Goal: Task Accomplishment & Management: Use online tool/utility

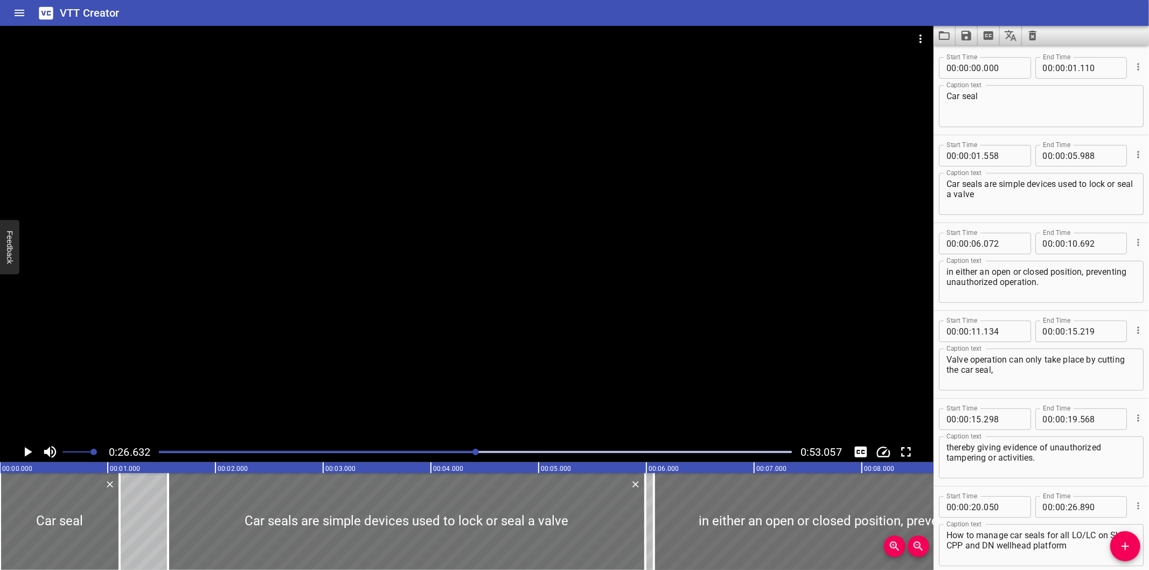
scroll to position [52, 0]
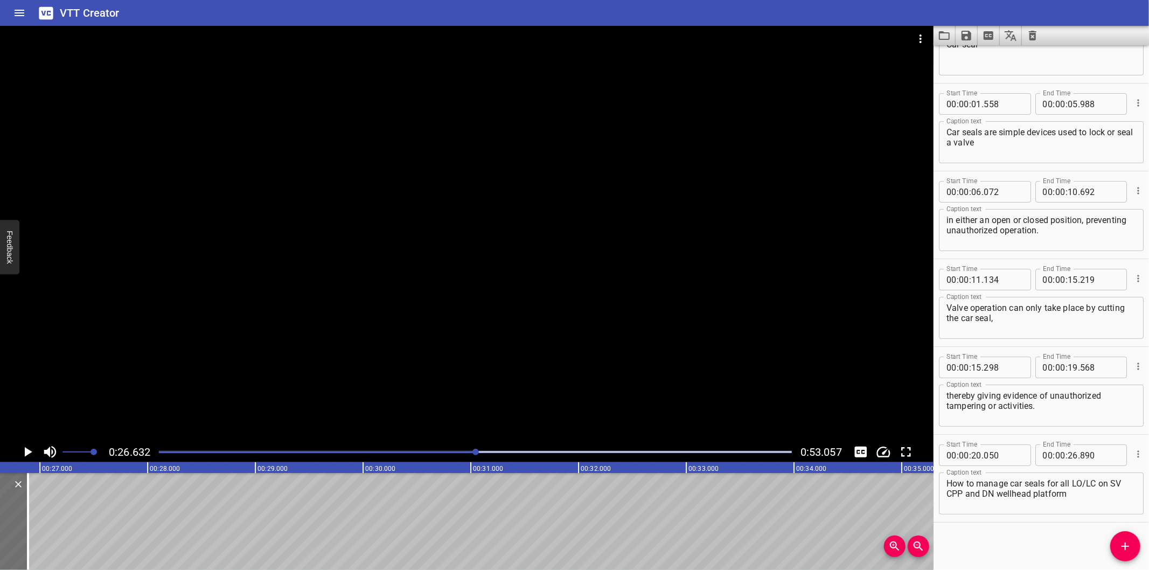
click at [578, 354] on div at bounding box center [466, 234] width 933 height 416
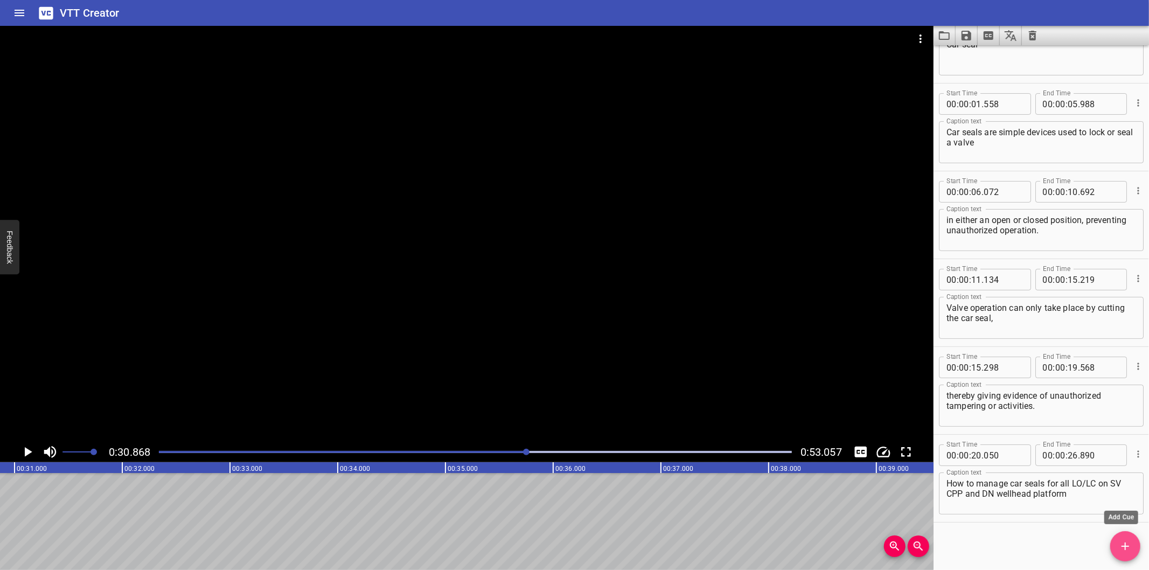
click at [1121, 539] on button "Add Cue" at bounding box center [1125, 546] width 30 height 30
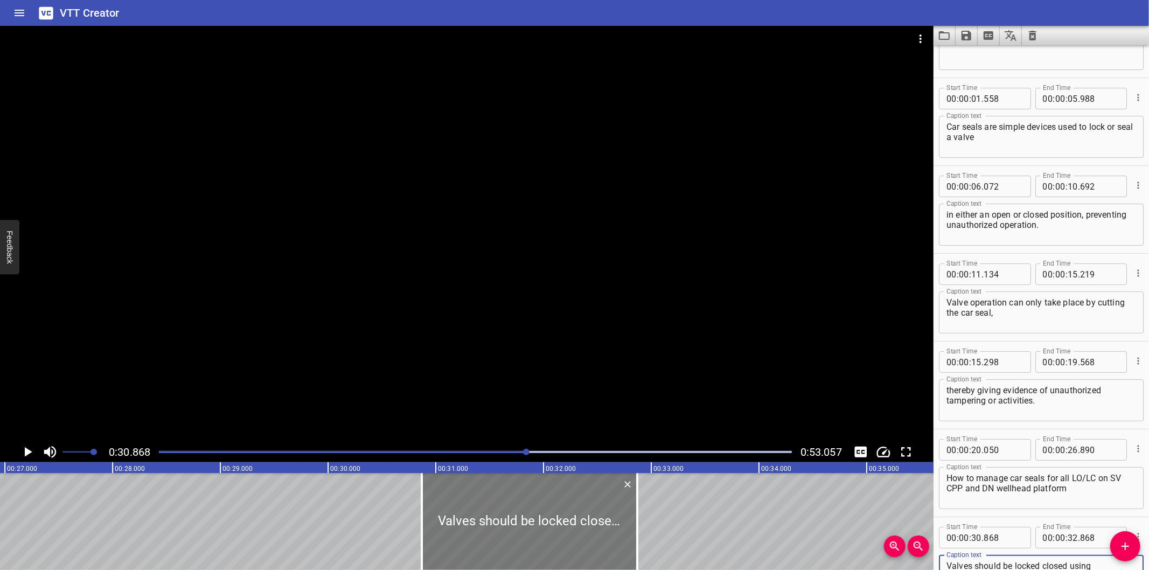
scroll to position [0, 2886]
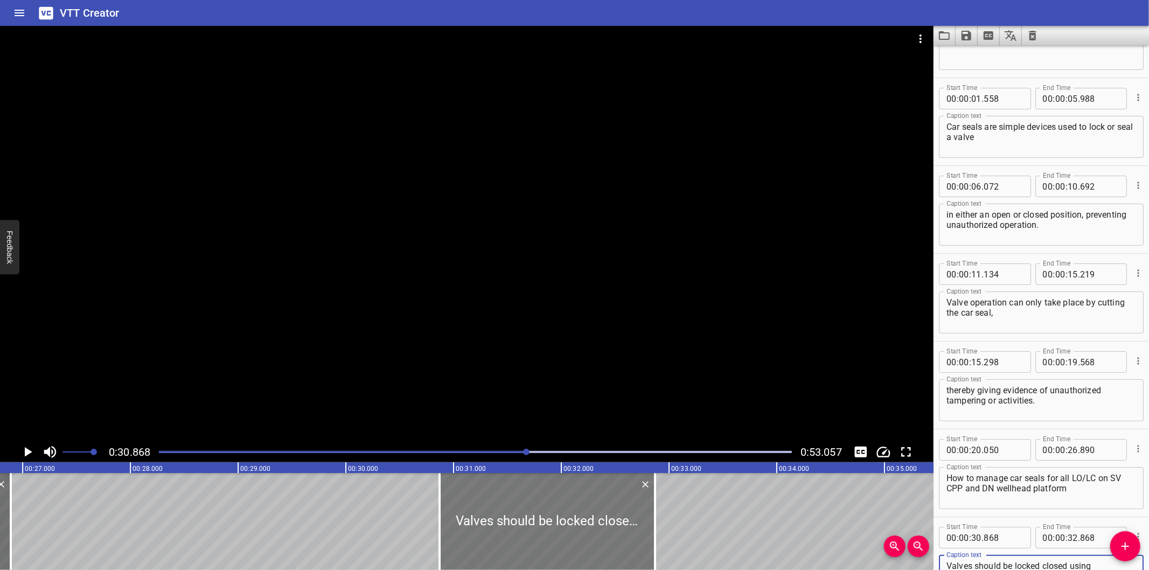
type textarea "Valves should be locked closed using RED car seal."
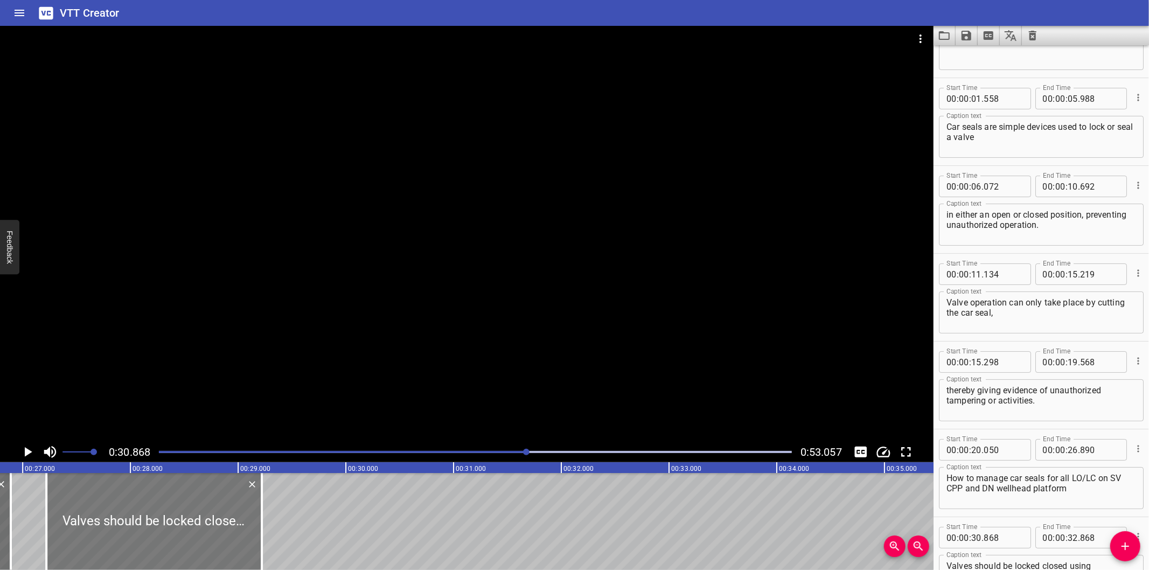
drag, startPoint x: 593, startPoint y: 524, endPoint x: 200, endPoint y: 532, distance: 393.3
click at [200, 532] on div at bounding box center [153, 521] width 215 height 97
type input "27"
type input "218"
type input "29"
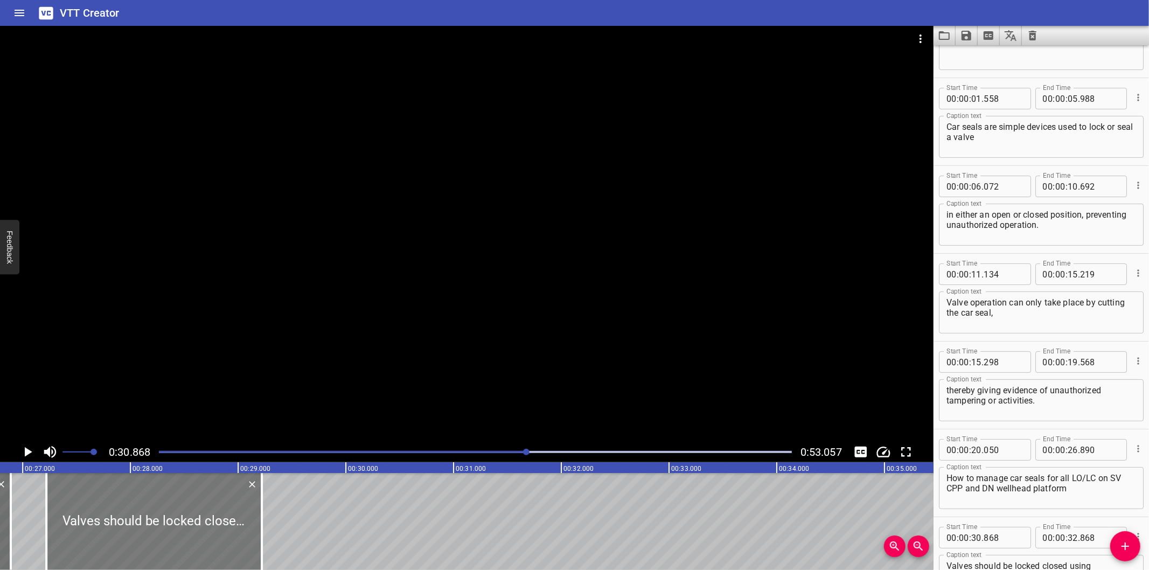
type input "218"
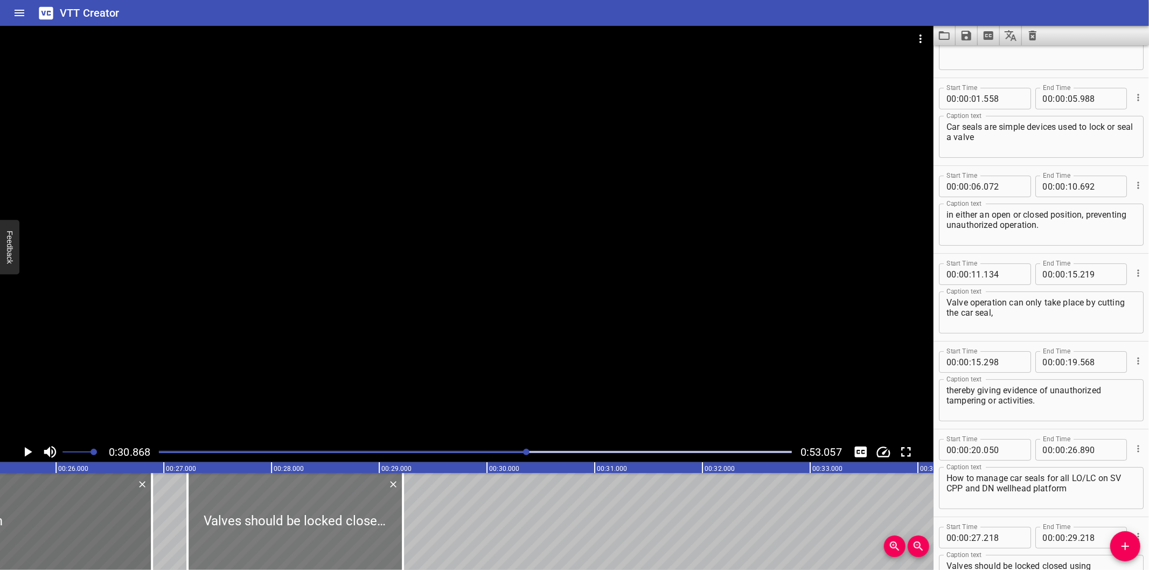
scroll to position [0, 2727]
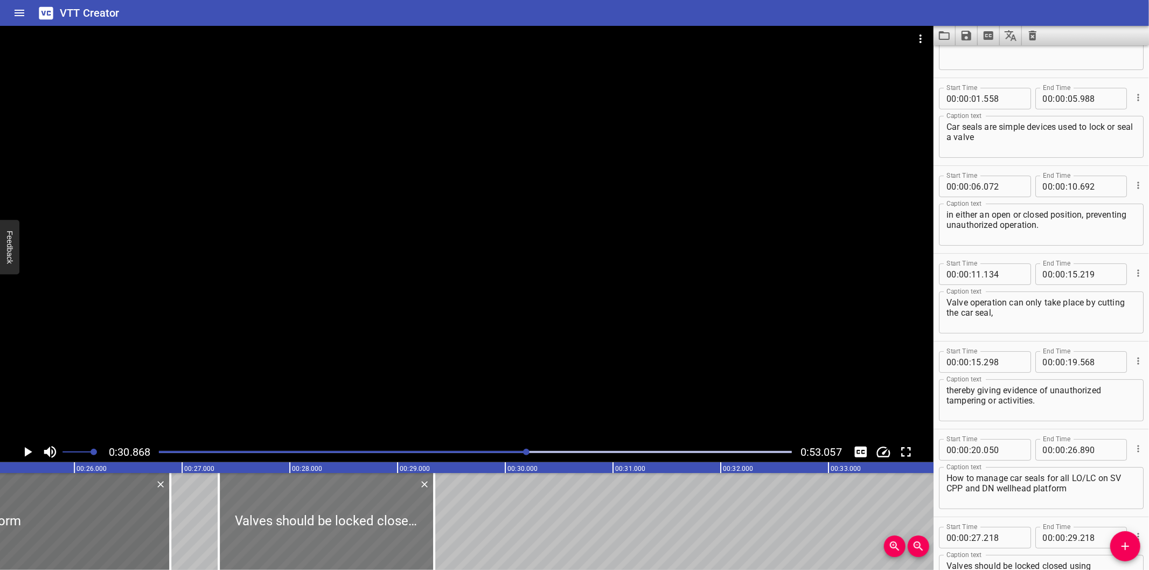
drag, startPoint x: 269, startPoint y: 536, endPoint x: 282, endPoint y: 540, distance: 13.3
click at [282, 540] on div at bounding box center [326, 521] width 215 height 97
type input "338"
click at [373, 356] on div at bounding box center [466, 234] width 933 height 416
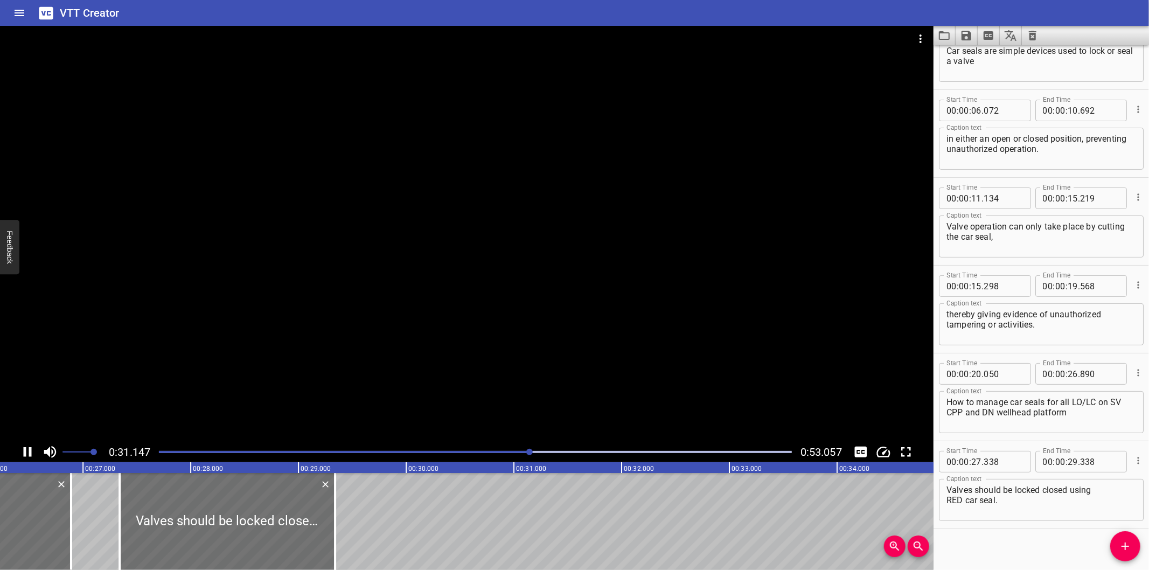
scroll to position [139, 0]
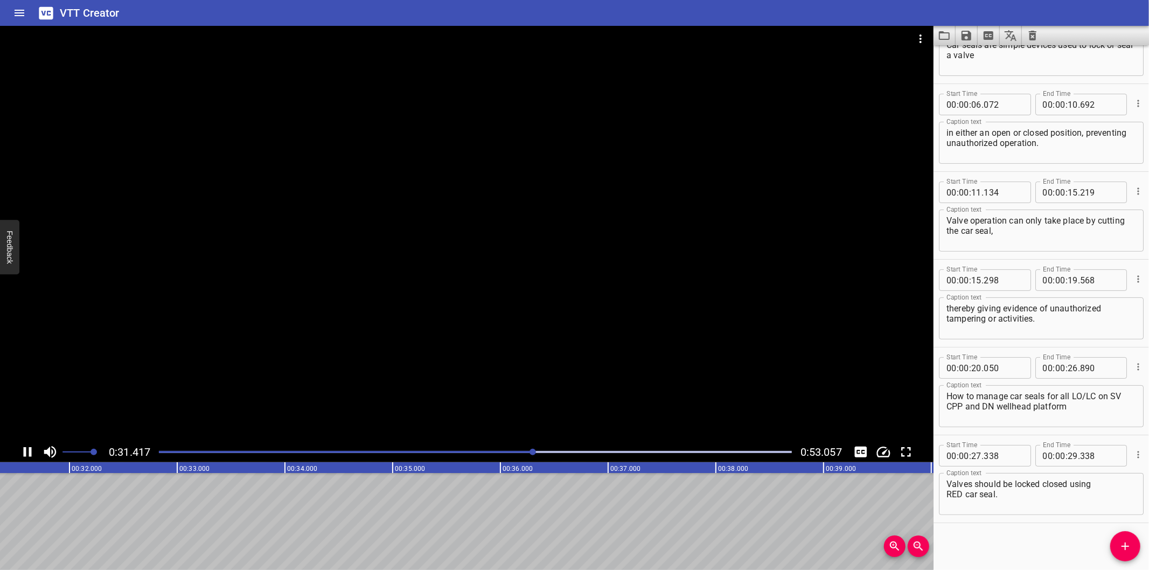
click at [367, 337] on div at bounding box center [466, 234] width 933 height 416
drag, startPoint x: 507, startPoint y: 456, endPoint x: 482, endPoint y: 455, distance: 25.3
click at [496, 458] on div at bounding box center [475, 451] width 646 height 15
click at [474, 454] on div at bounding box center [475, 451] width 646 height 15
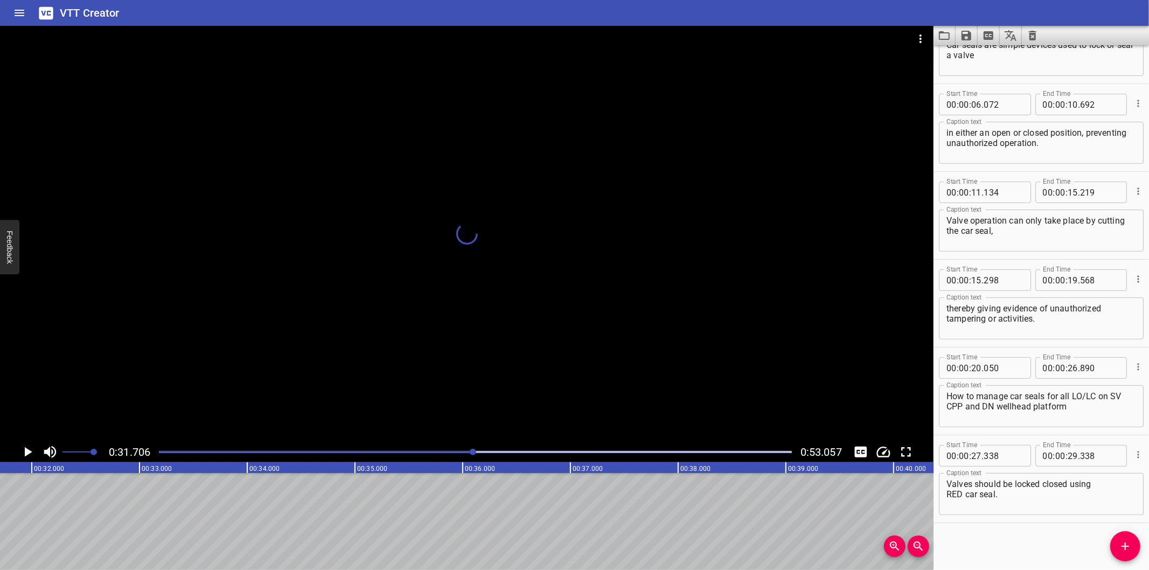
click at [496, 344] on div at bounding box center [466, 234] width 933 height 416
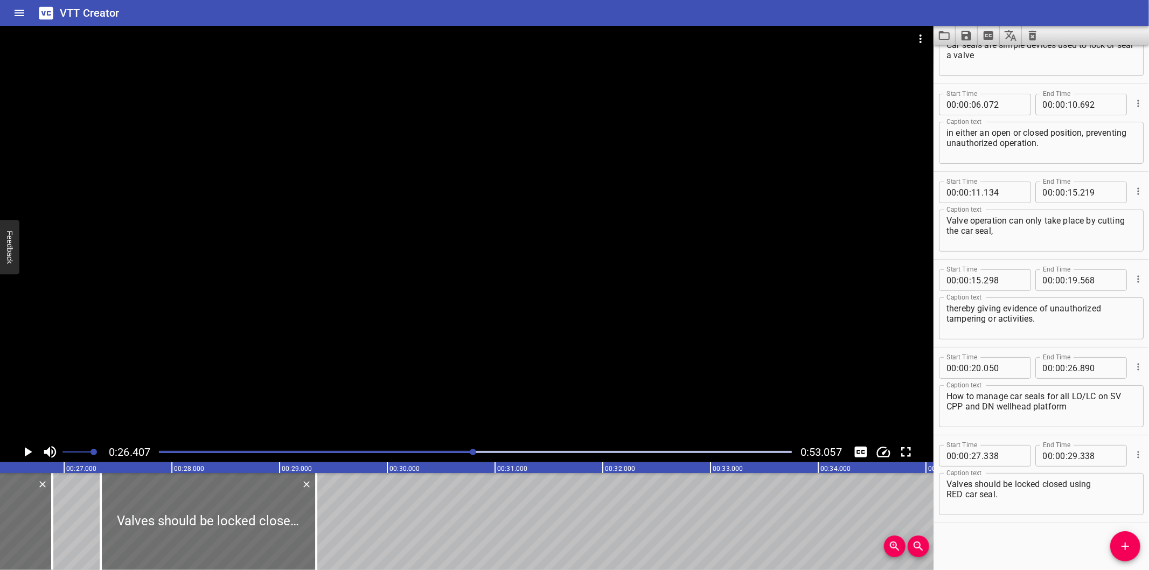
click at [511, 354] on div at bounding box center [466, 234] width 933 height 416
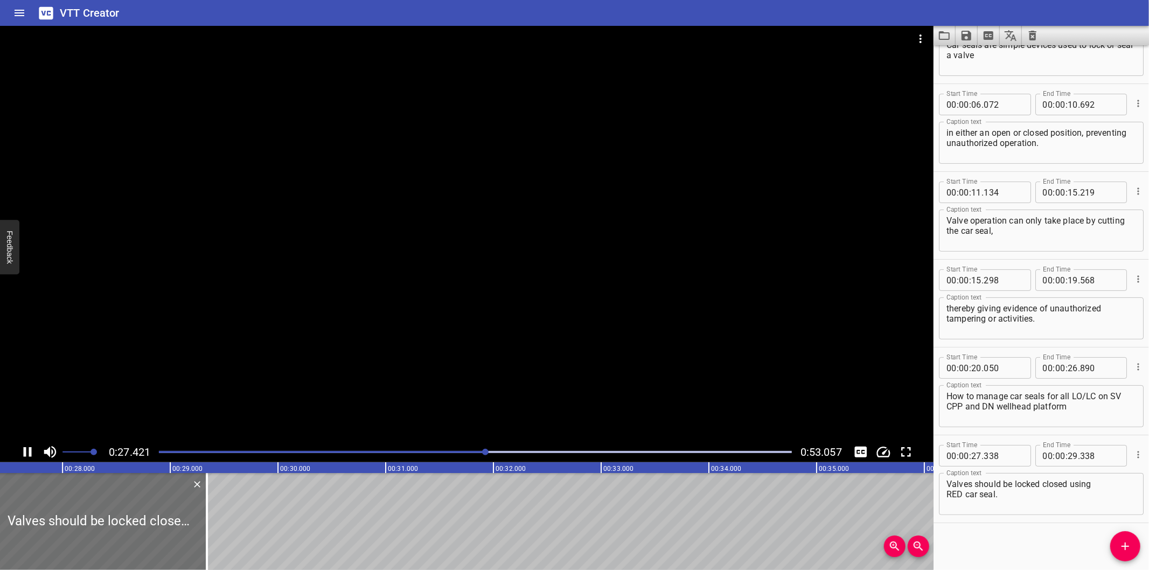
click at [540, 354] on div at bounding box center [466, 234] width 933 height 416
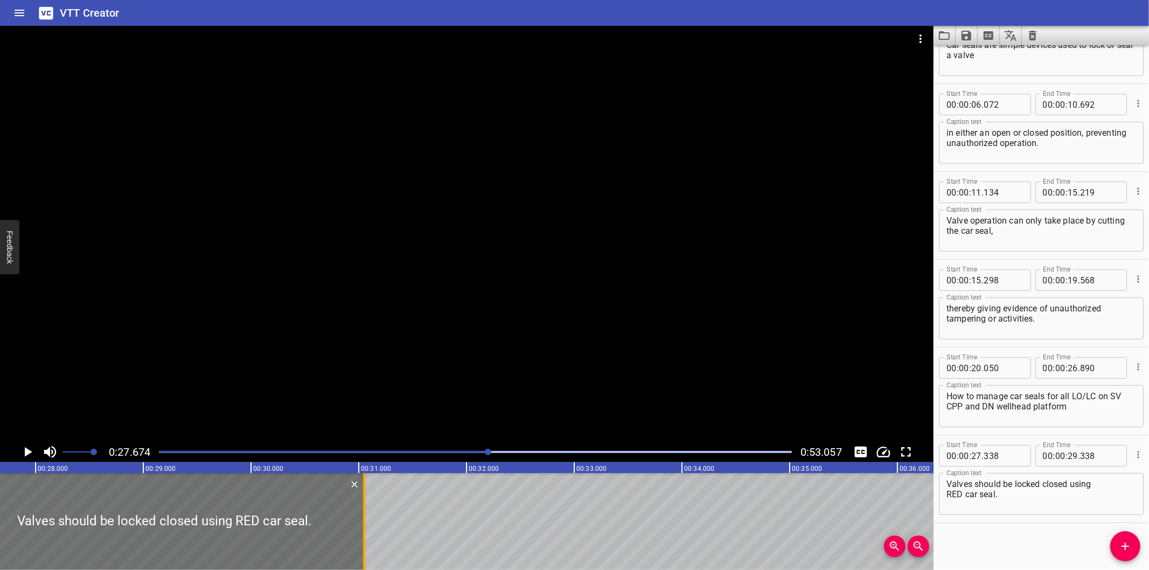
drag, startPoint x: 177, startPoint y: 536, endPoint x: 360, endPoint y: 528, distance: 183.3
click at [360, 528] on div at bounding box center [364, 521] width 11 height 97
type input "31"
type input "038"
click at [946, 491] on textarea "Valves should be locked closed using RED car seal." at bounding box center [1041, 494] width 190 height 31
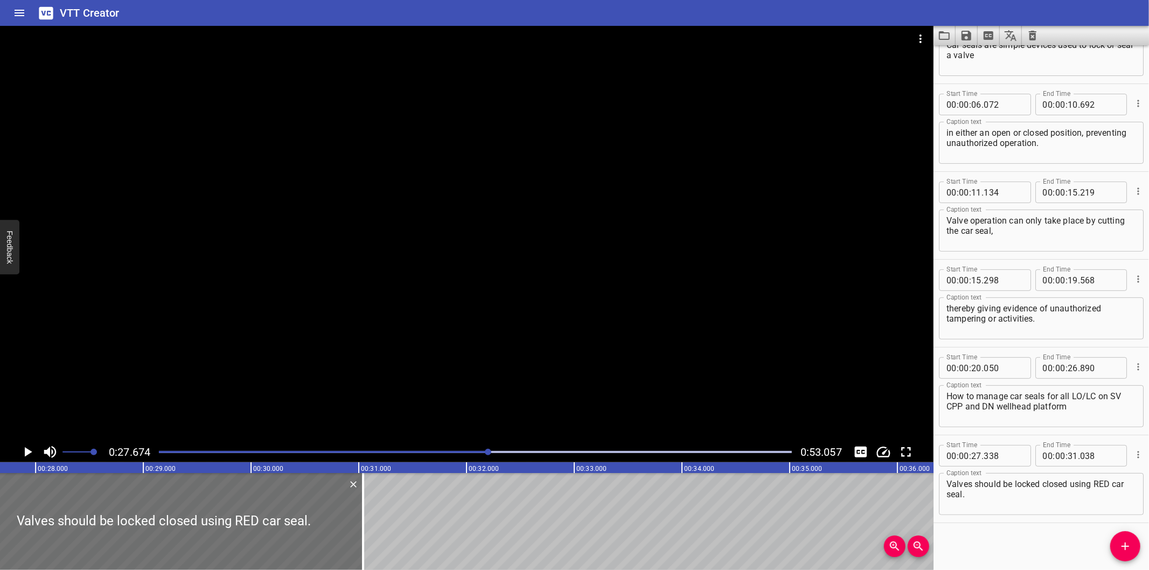
click at [483, 337] on div at bounding box center [466, 234] width 933 height 416
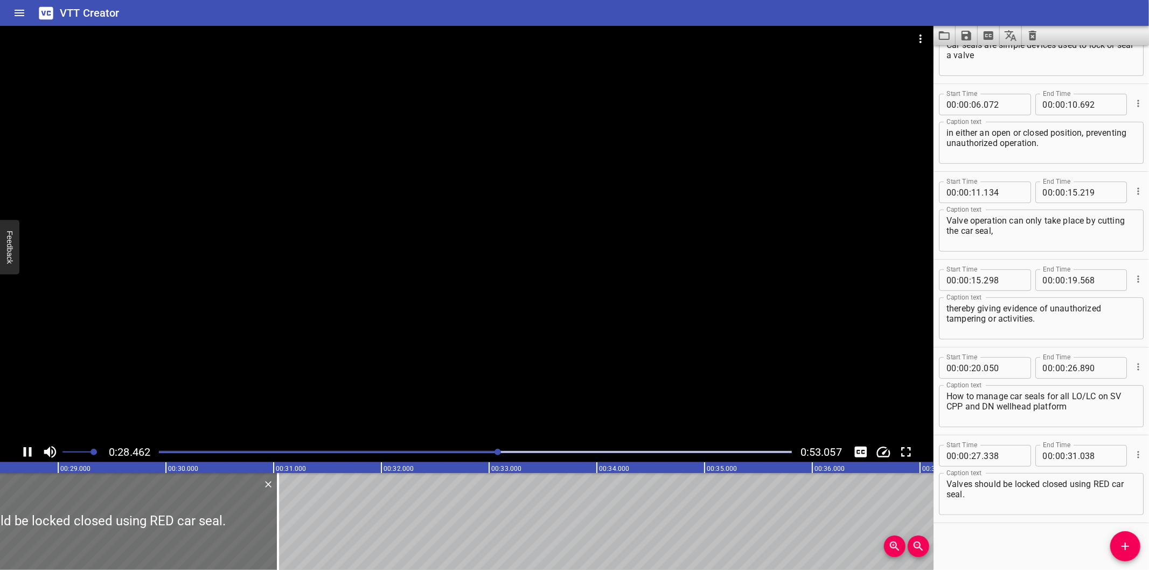
scroll to position [0, 3091]
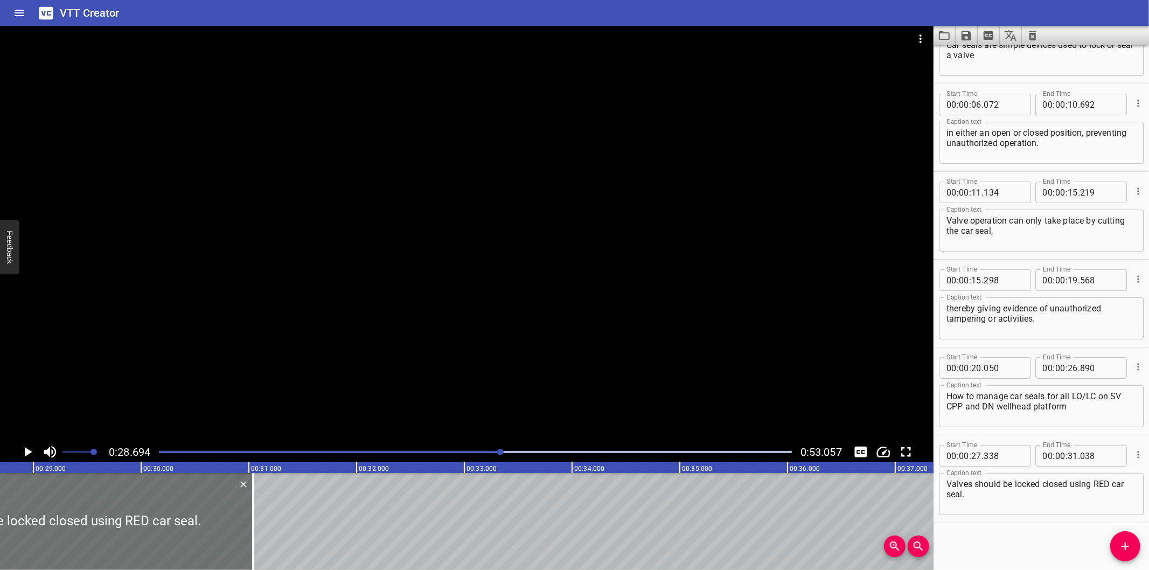
click at [1035, 492] on textarea "Valves should be locked closed using RED car seal." at bounding box center [1041, 494] width 190 height 31
click at [1036, 492] on textarea "Valves should be locked closed using RED car seal." at bounding box center [1041, 494] width 190 height 31
type textarea "Valves should be locked closed using RED car seal."
click at [330, 351] on div at bounding box center [466, 234] width 933 height 416
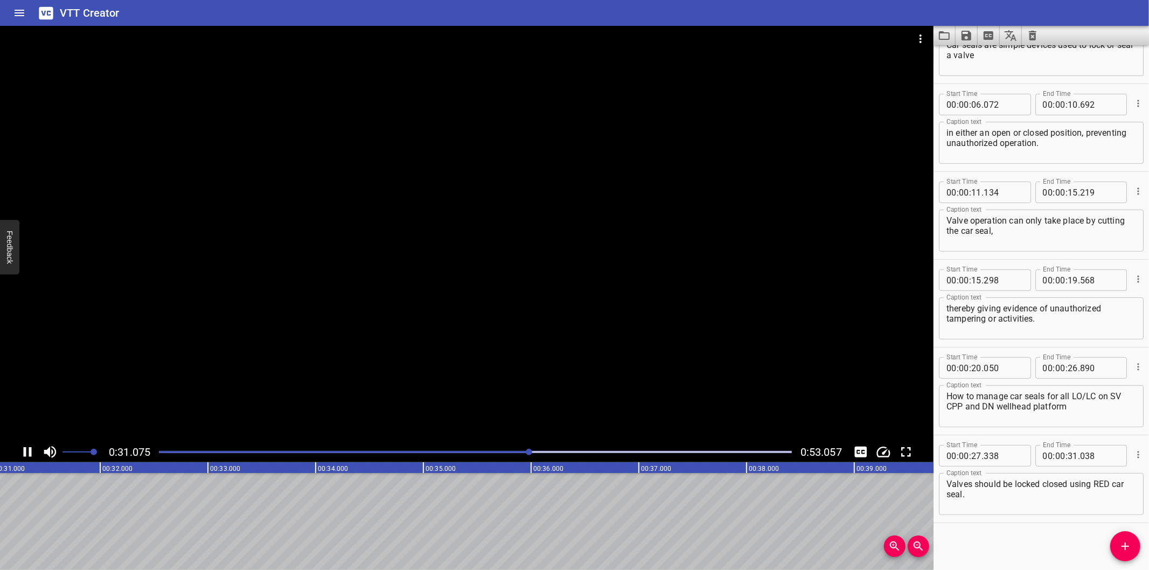
scroll to position [0, 3371]
drag, startPoint x: 1125, startPoint y: 553, endPoint x: 1117, endPoint y: 543, distance: 12.3
click at [1124, 553] on icon "Add Cue" at bounding box center [1125, 546] width 13 height 13
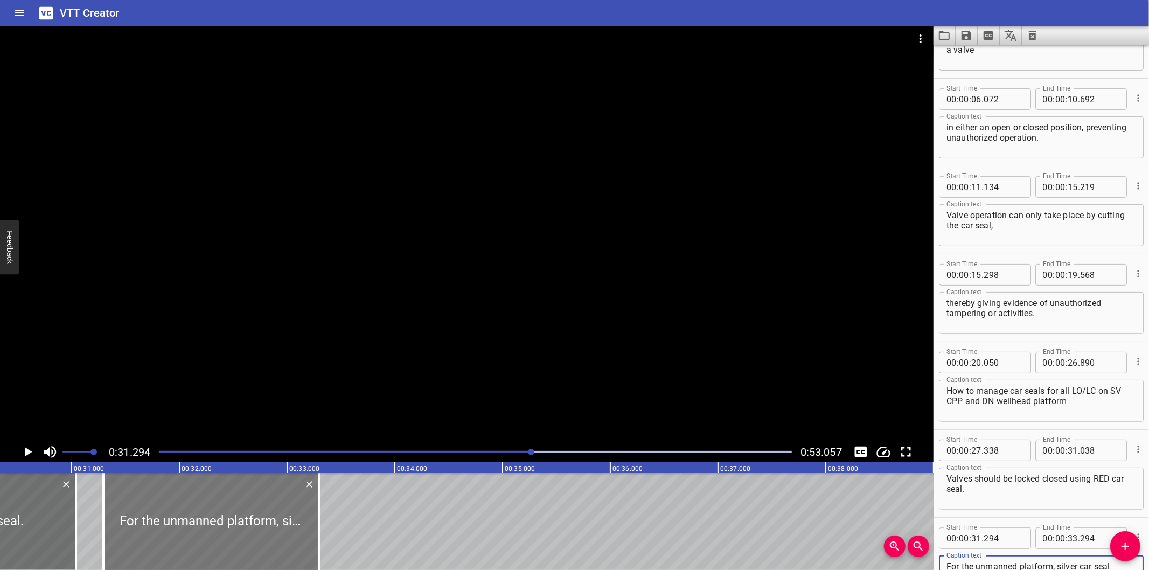
scroll to position [0, 3251]
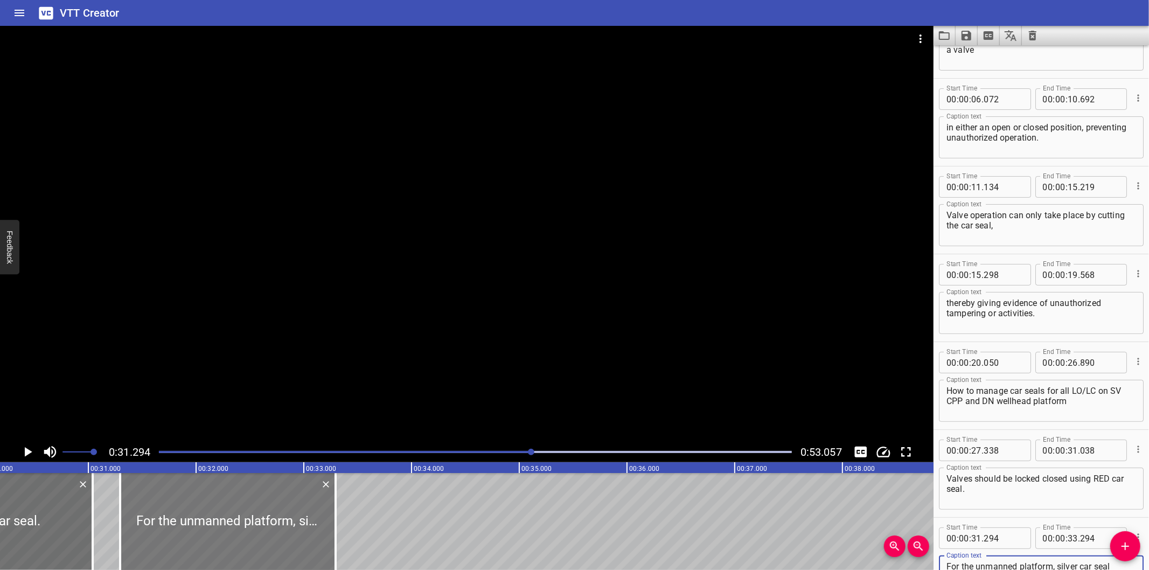
type textarea "For the unmanned platform, silver car seal would be used for a normal isolation…"
drag, startPoint x: 266, startPoint y: 555, endPoint x: 271, endPoint y: 553, distance: 6.3
click at [271, 553] on div at bounding box center [247, 521] width 215 height 97
type input "474"
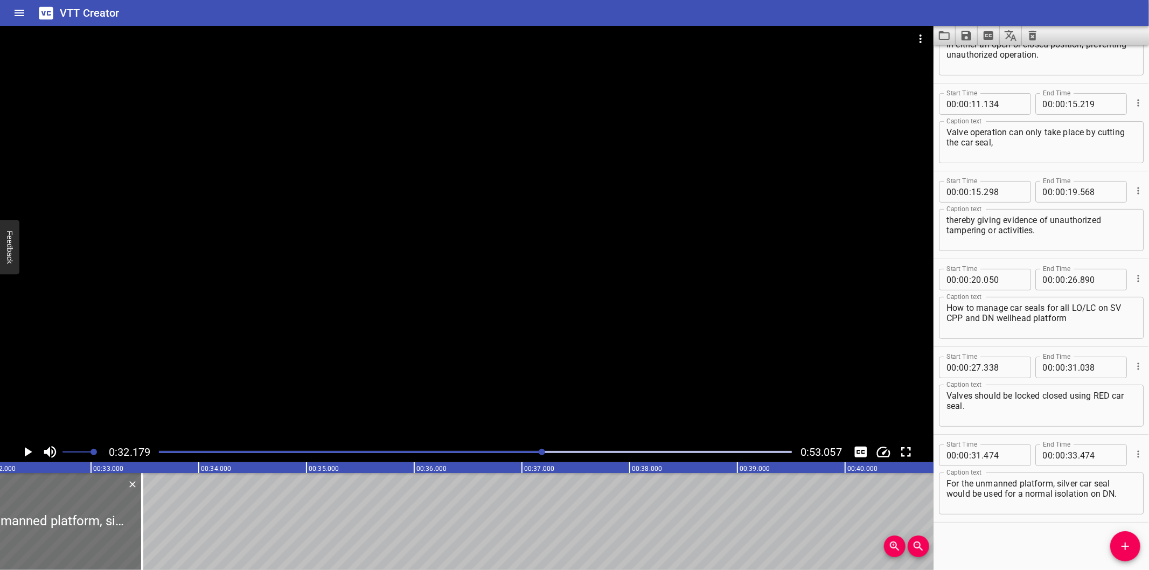
scroll to position [0, 3466]
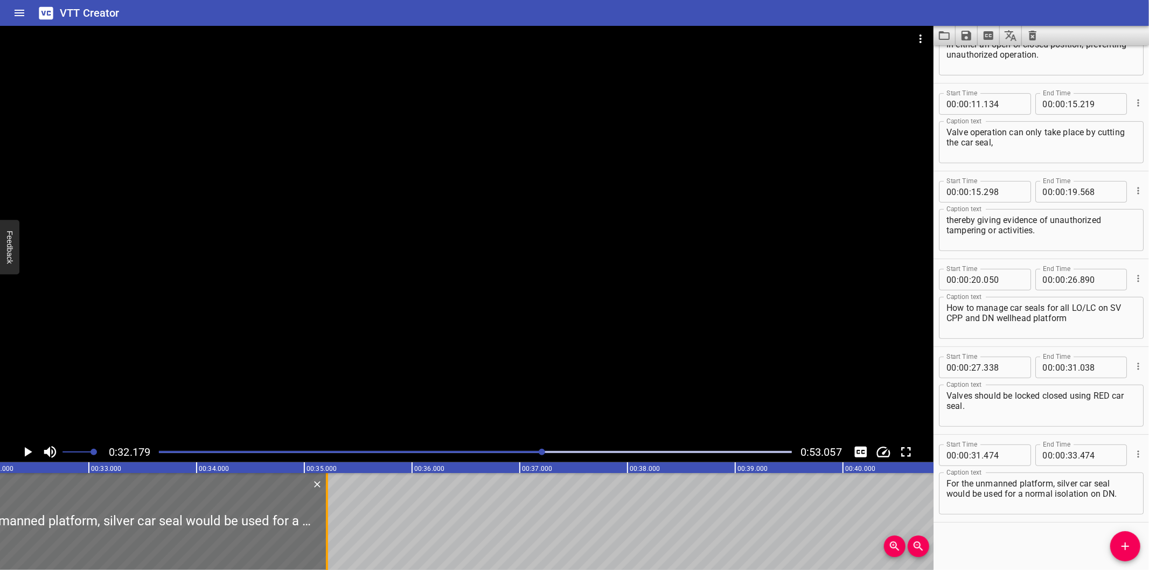
drag, startPoint x: 141, startPoint y: 546, endPoint x: 327, endPoint y: 531, distance: 187.5
click at [327, 531] on div at bounding box center [327, 521] width 11 height 97
type input "35"
type input "209"
click at [950, 496] on textarea "For the unmanned platform, silver car seal would be used for a normal isolation…" at bounding box center [1041, 493] width 190 height 31
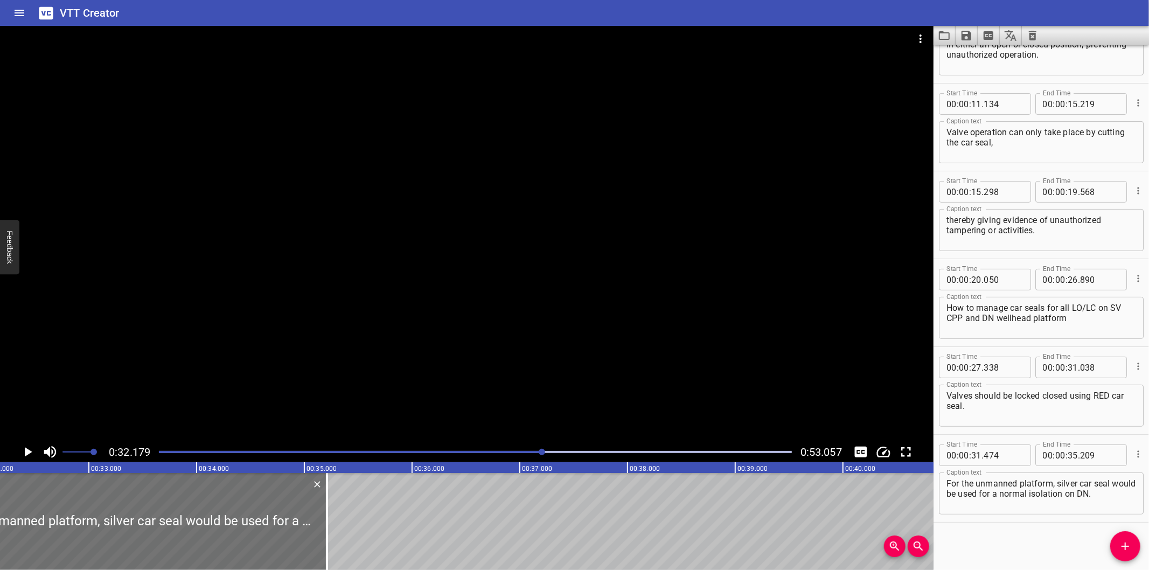
click at [552, 373] on div at bounding box center [466, 234] width 933 height 416
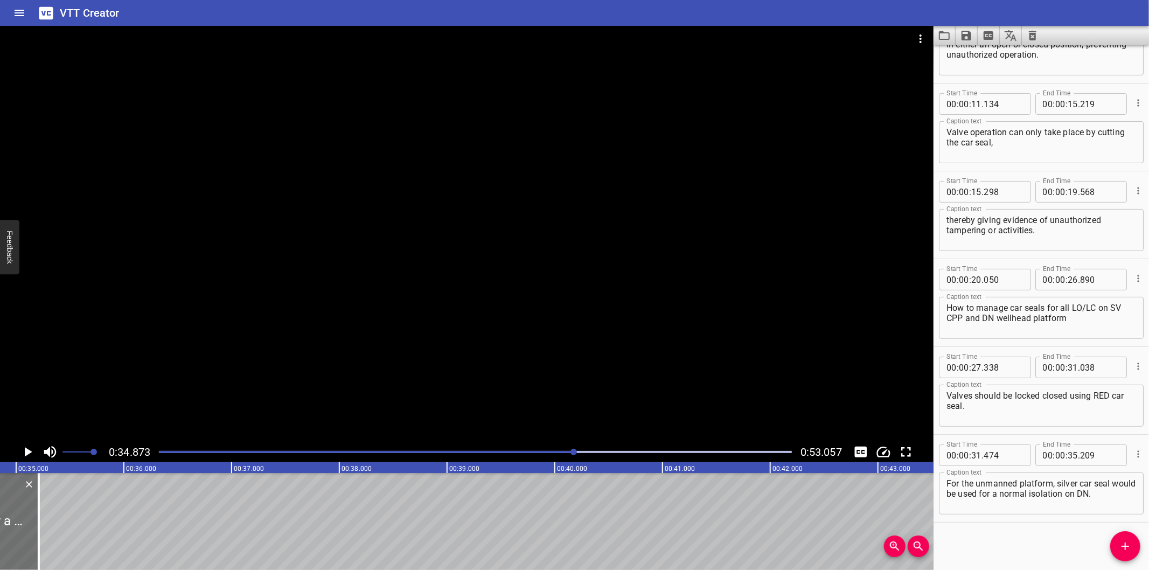
scroll to position [0, 3756]
drag, startPoint x: 949, startPoint y: 494, endPoint x: 1126, endPoint y: 503, distance: 177.9
click at [1126, 503] on textarea "For the unmanned platform, silver car seal would be used for a normal isolation…" at bounding box center [1041, 493] width 190 height 31
type textarea "For the unmanned platform, silver car seal"
click at [1132, 541] on span "Add Cue" at bounding box center [1125, 546] width 30 height 13
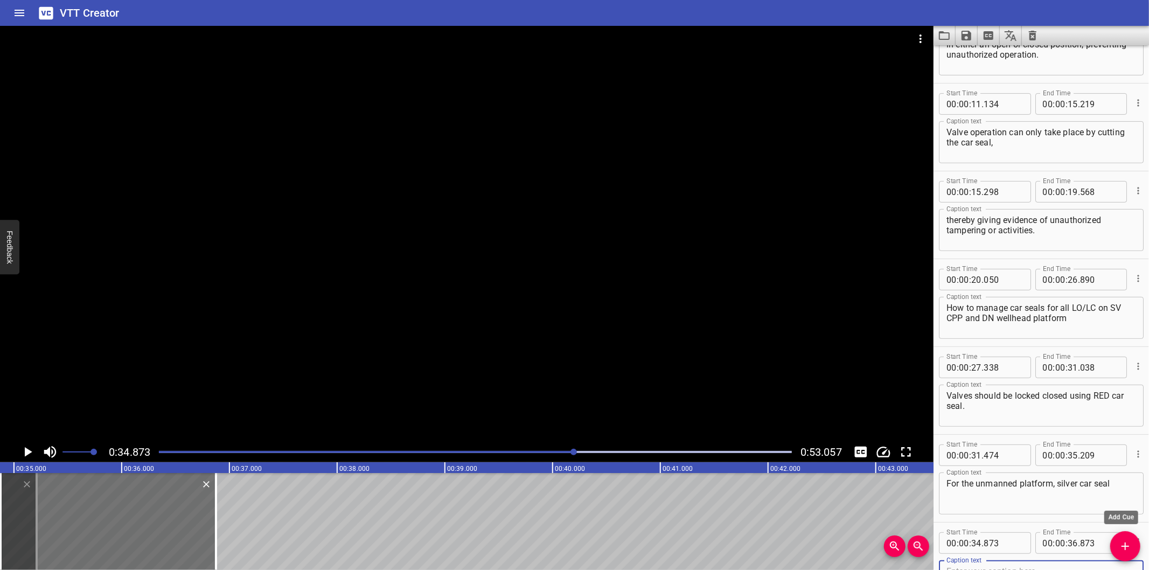
scroll to position [233, 0]
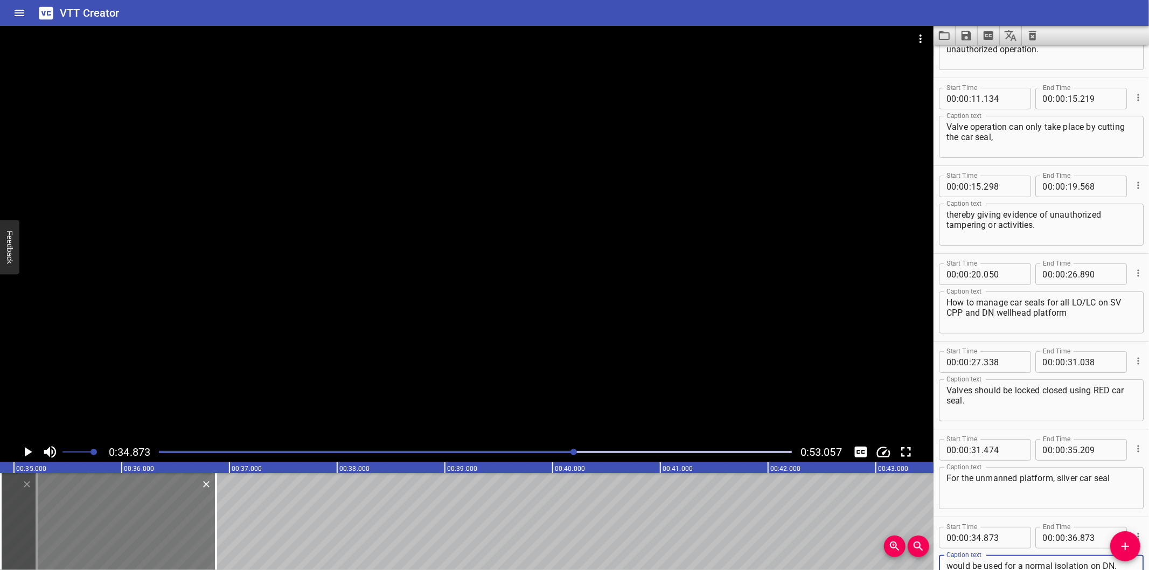
type textarea "would be used for a normal isolation on DN."
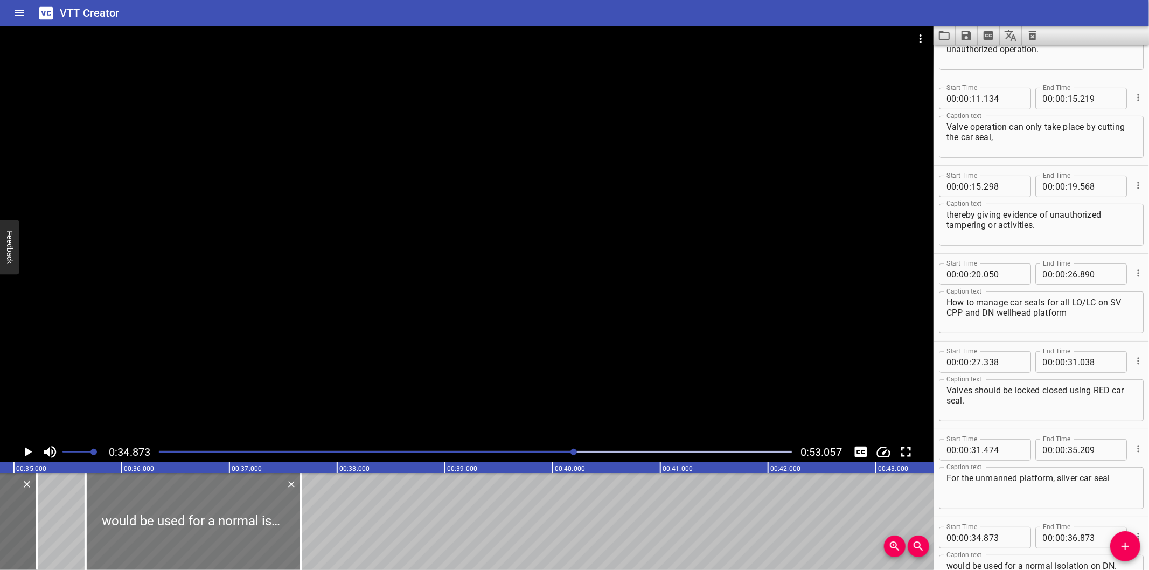
drag, startPoint x: 164, startPoint y: 532, endPoint x: 249, endPoint y: 529, distance: 85.1
click at [249, 529] on div at bounding box center [193, 521] width 215 height 97
type input "35"
type input "663"
type input "37"
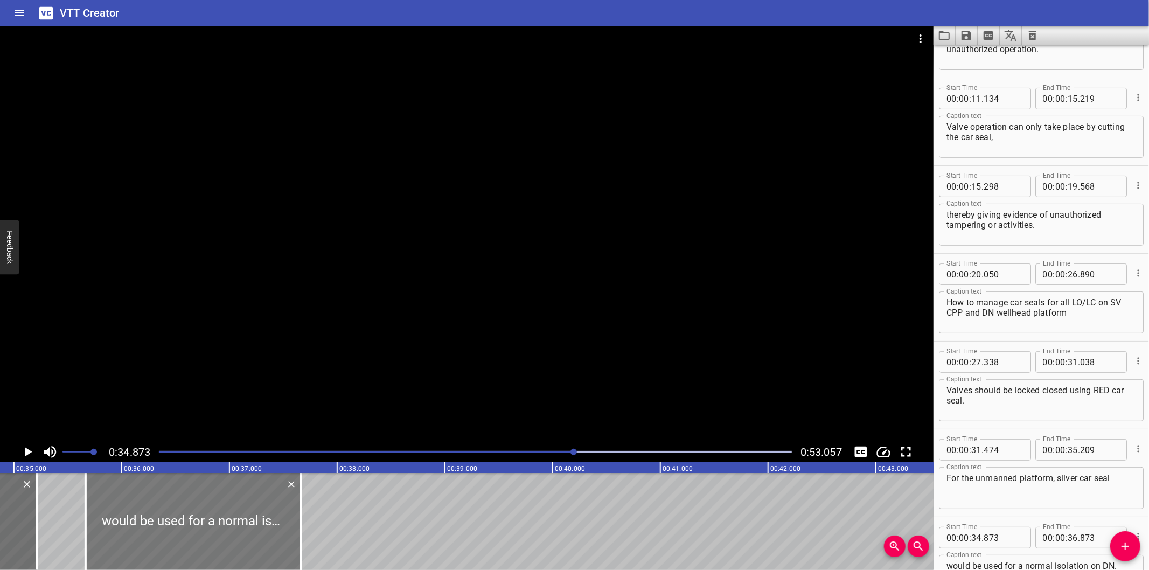
type input "663"
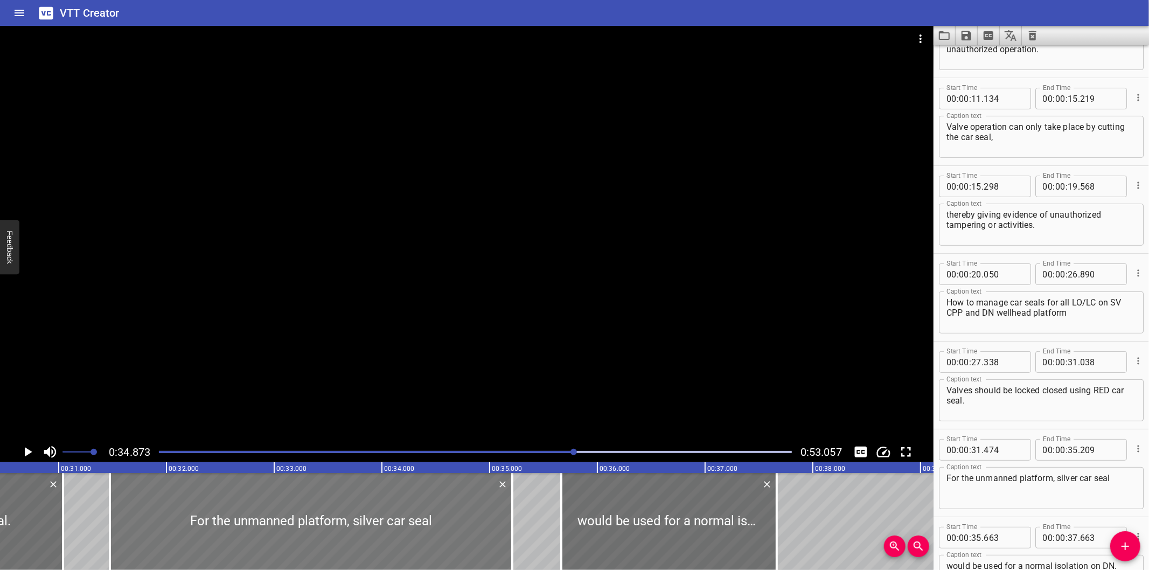
scroll to position [0, 3238]
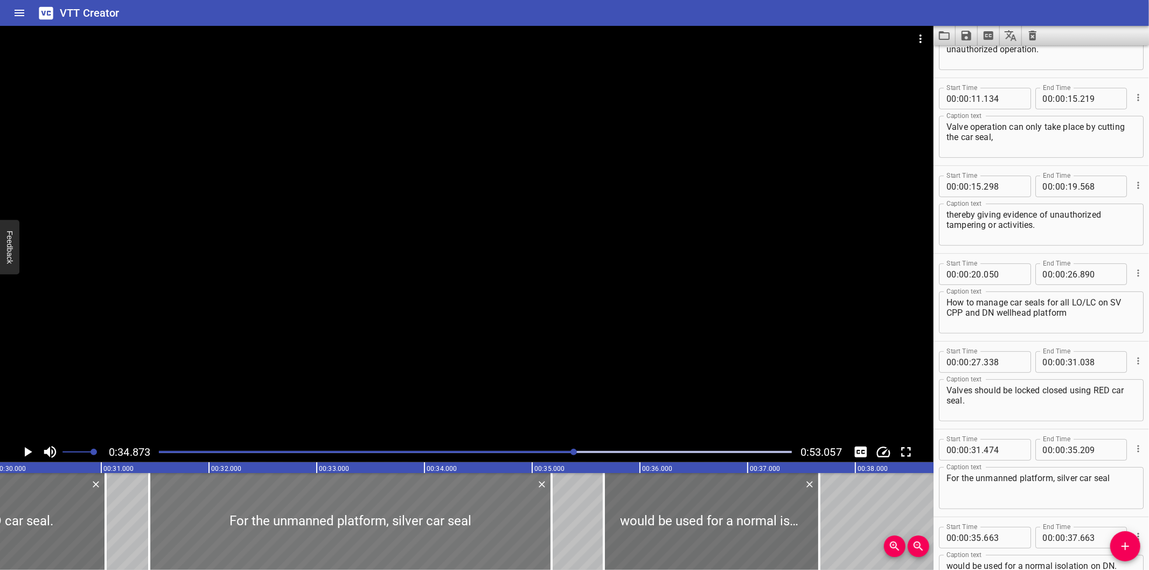
click at [482, 538] on div at bounding box center [350, 521] width 402 height 97
type input "439"
type input "174"
click at [482, 538] on div at bounding box center [350, 521] width 402 height 97
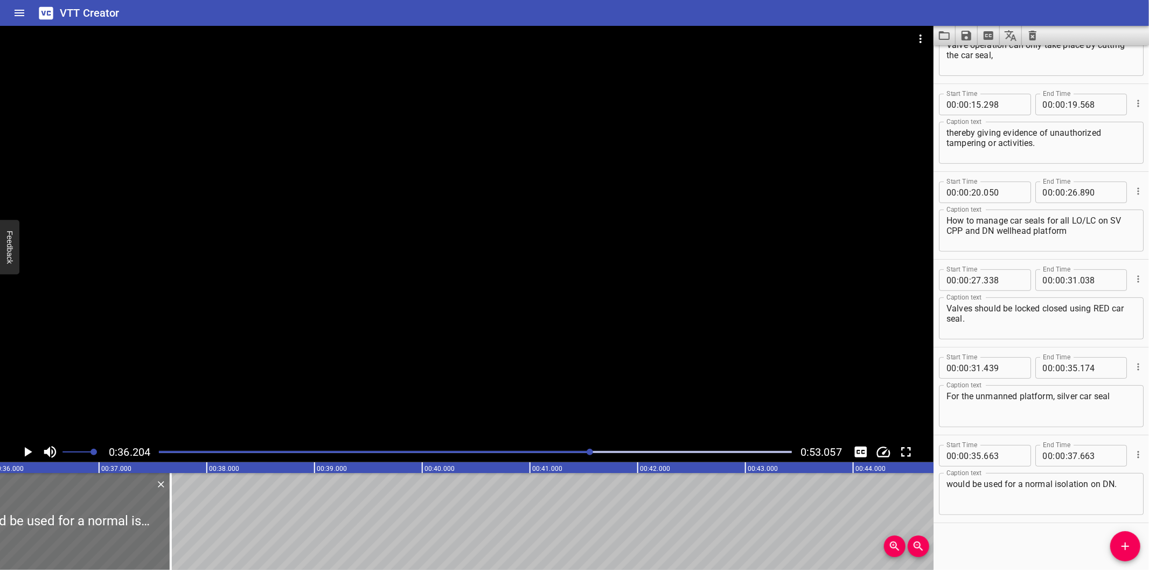
scroll to position [0, 3900]
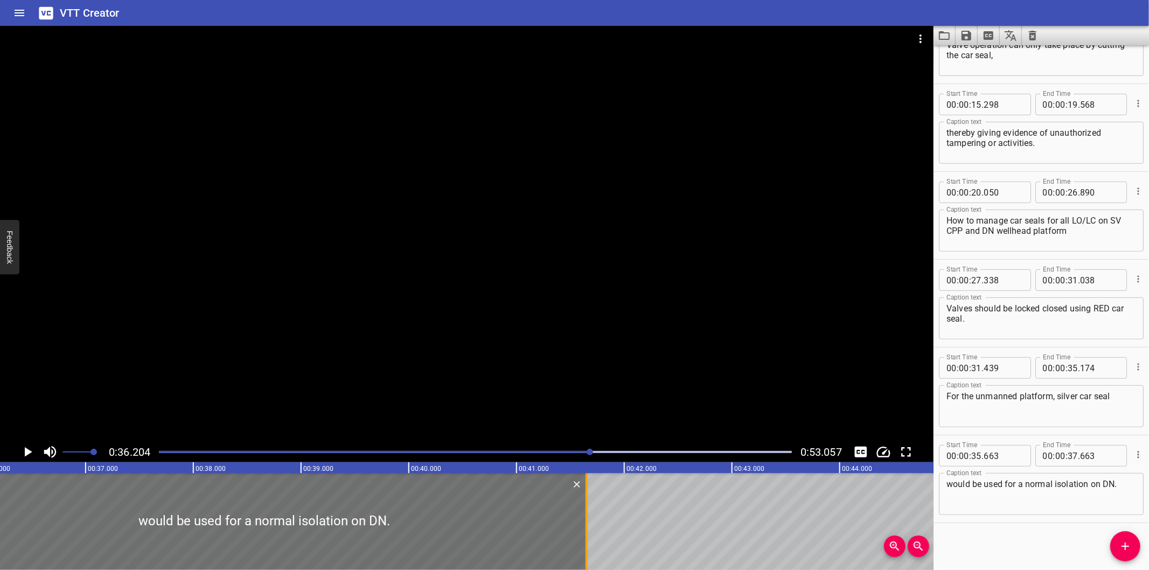
drag, startPoint x: 155, startPoint y: 535, endPoint x: 584, endPoint y: 512, distance: 429.9
click at [584, 512] on div at bounding box center [586, 521] width 11 height 97
type input "41"
type input "648"
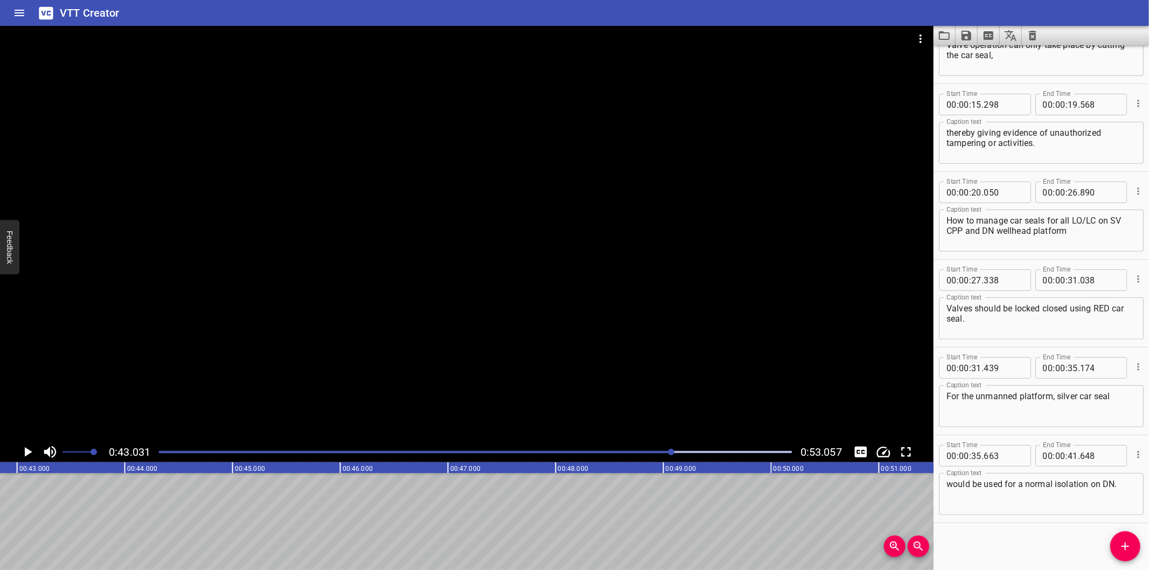
scroll to position [0, 4635]
click at [1126, 549] on icon "Add Cue" at bounding box center [1125, 546] width 13 height 13
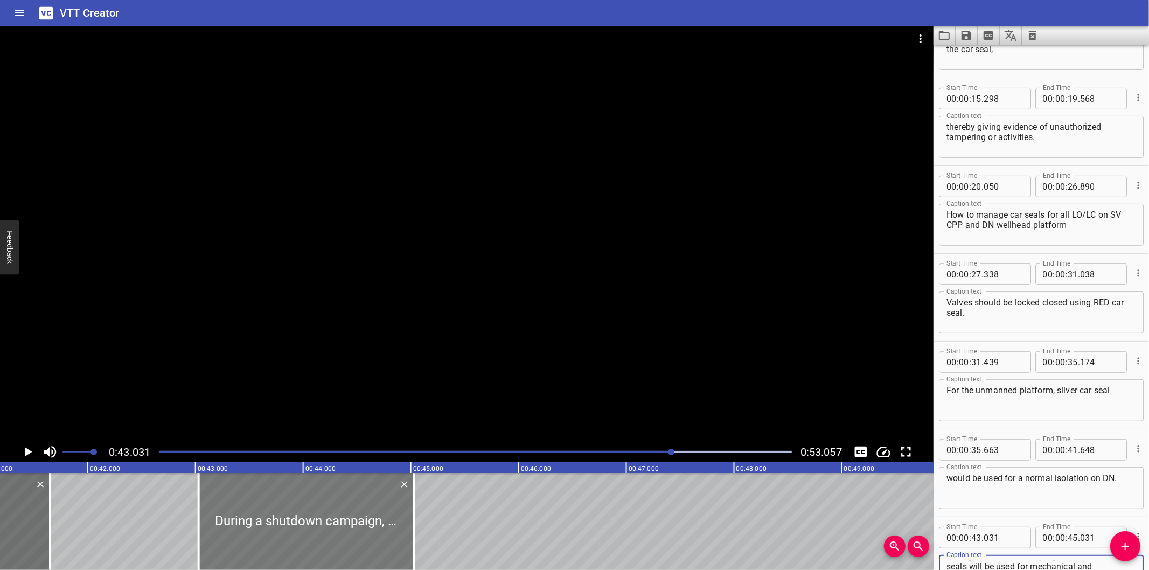
scroll to position [0, 4436]
type textarea "During a shutdown campaign, silver car seals will be used for mechanical and pr…"
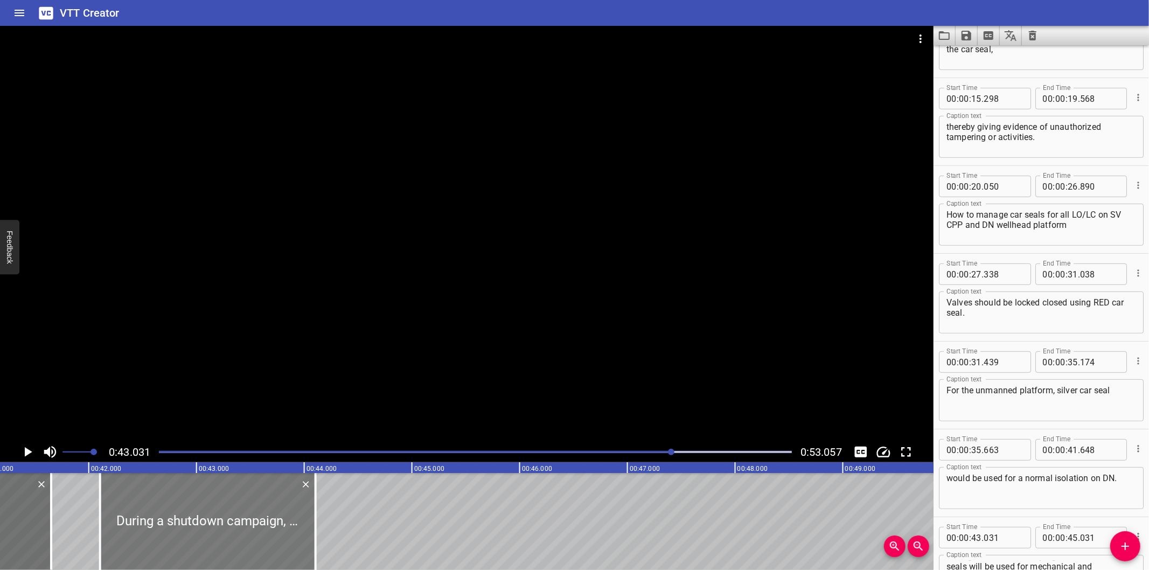
drag, startPoint x: 331, startPoint y: 538, endPoint x: 232, endPoint y: 536, distance: 99.7
click at [232, 536] on div at bounding box center [207, 521] width 215 height 97
type input "42"
type input "106"
type input "44"
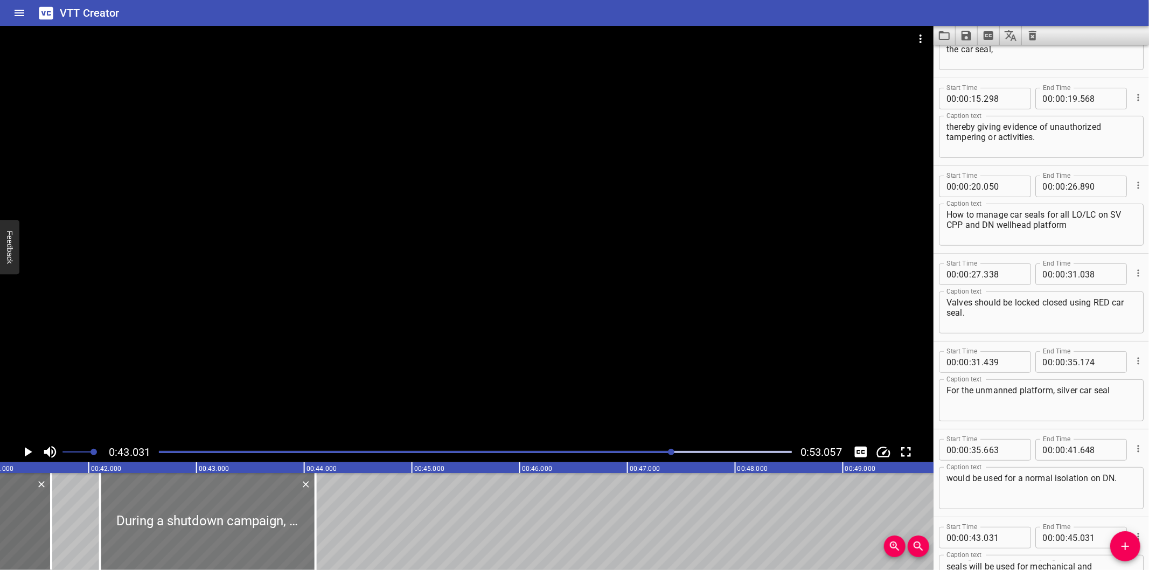
type input "106"
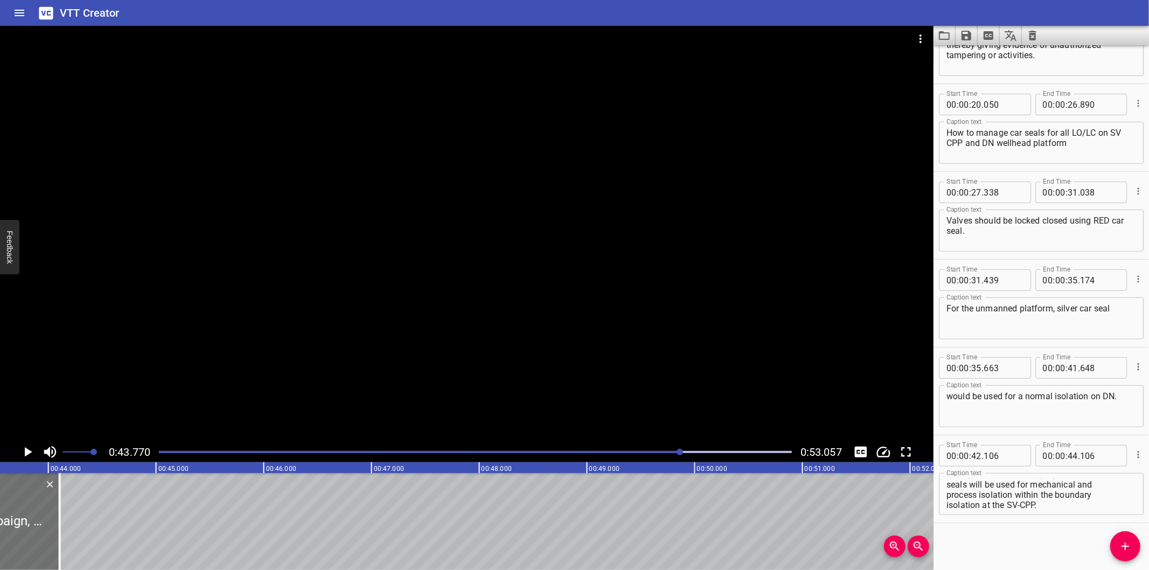
scroll to position [0, 4715]
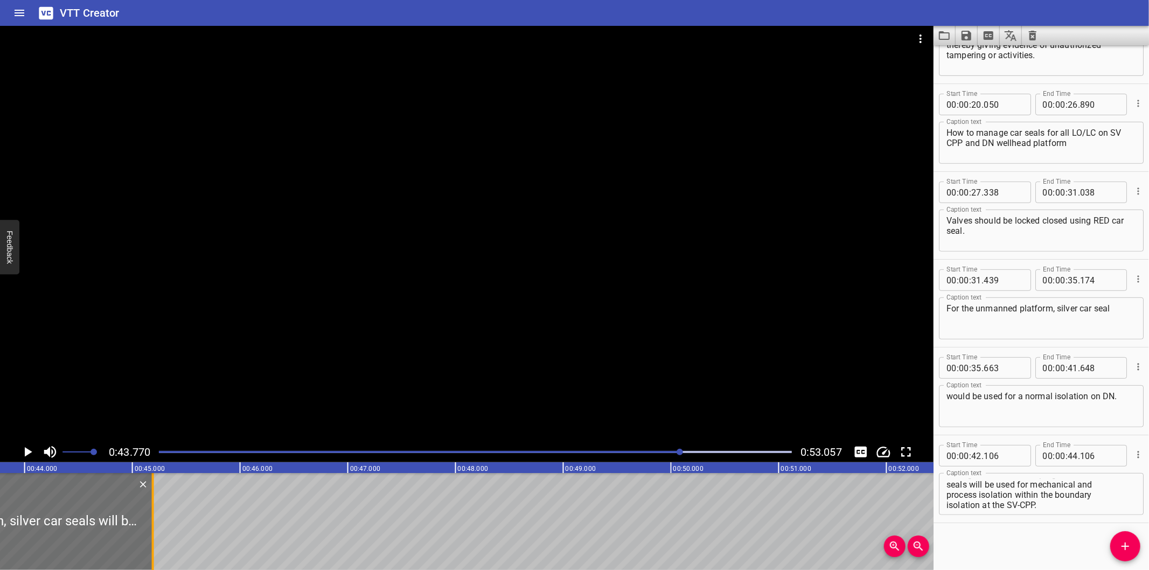
drag, startPoint x: 34, startPoint y: 529, endPoint x: 301, endPoint y: 514, distance: 267.1
click at [158, 514] on div at bounding box center [153, 521] width 11 height 97
type input "46"
type input "581"
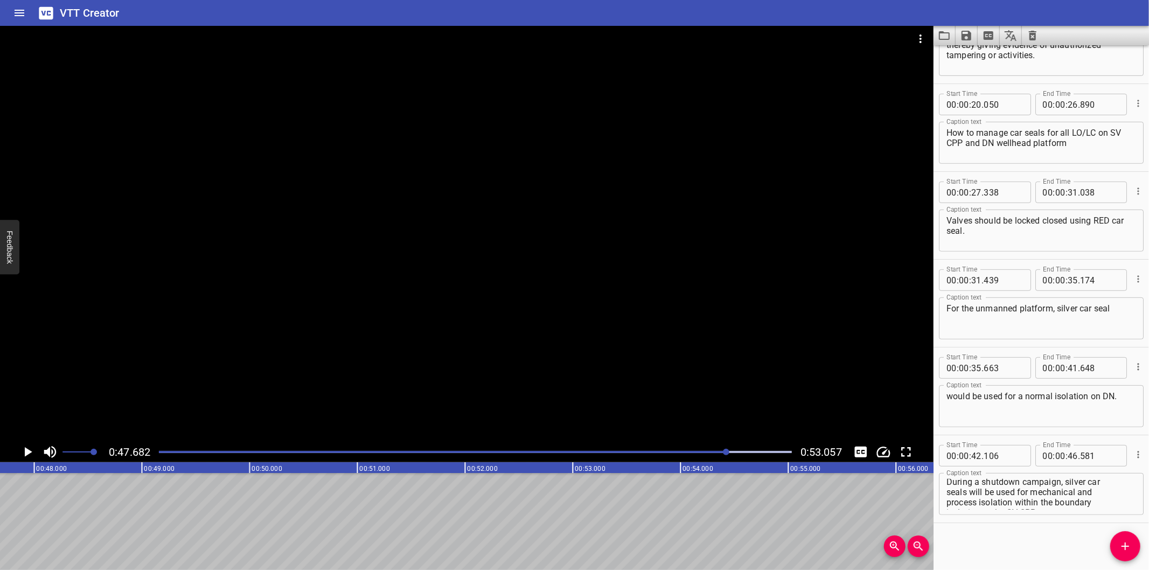
scroll to position [0, 0]
click at [946, 494] on textarea "During a shutdown campaign, silver car seals will be used for mechanical and pr…" at bounding box center [1041, 494] width 190 height 31
click at [948, 501] on textarea "During a shutdown campaign, silver car seals will be used for mechanical and pr…" at bounding box center [1041, 494] width 190 height 31
click at [947, 505] on textarea "During a shutdown campaign, silver car seals will be used for mechanical and pr…" at bounding box center [1041, 494] width 190 height 31
click at [689, 450] on div at bounding box center [475, 451] width 646 height 15
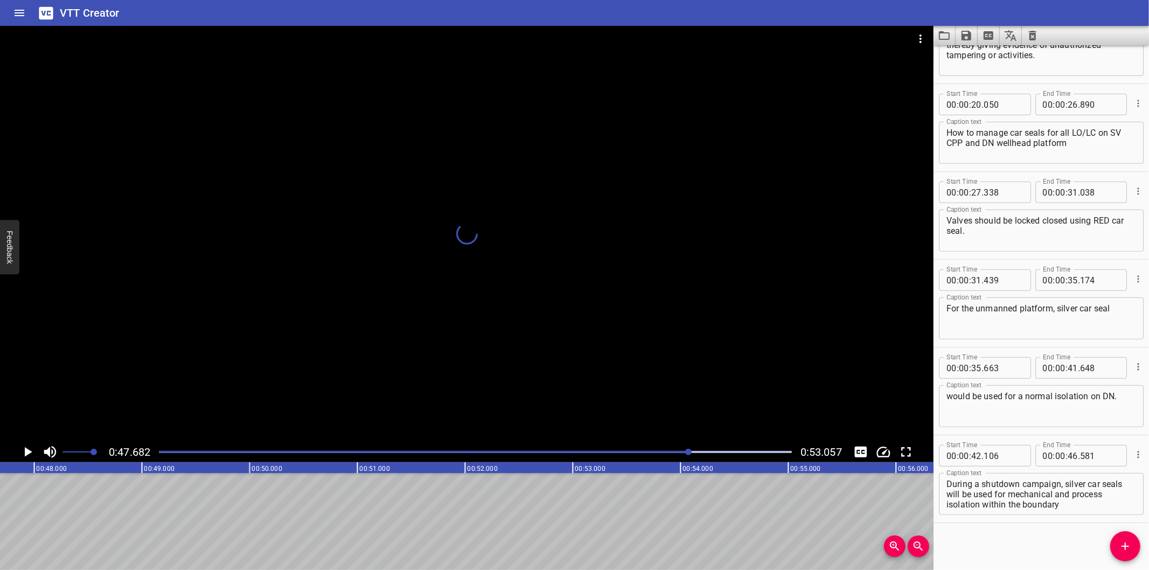
click at [689, 450] on div at bounding box center [688, 452] width 6 height 6
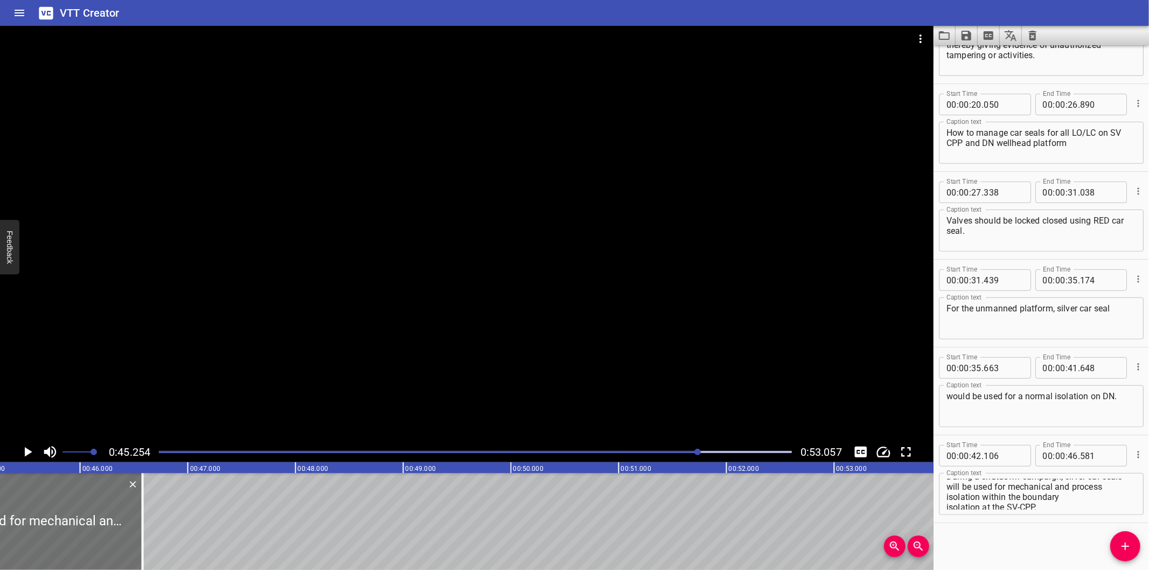
scroll to position [10, 0]
click at [946, 502] on textarea "During a shutdown campaign, silver car seals will be used for mechanical and pr…" at bounding box center [1041, 494] width 190 height 31
type textarea "During a shutdown campaign, silver car seals will be used for mechanical and pr…"
click at [673, 450] on div at bounding box center [475, 451] width 646 height 15
click at [673, 450] on div at bounding box center [672, 452] width 6 height 6
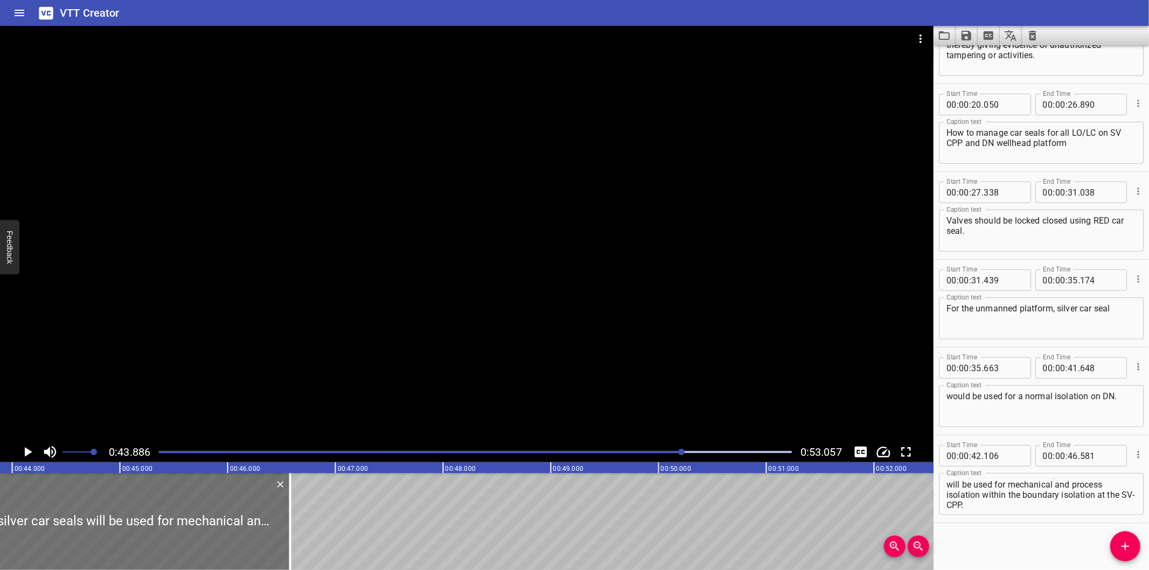
click at [673, 450] on div at bounding box center [475, 451] width 646 height 15
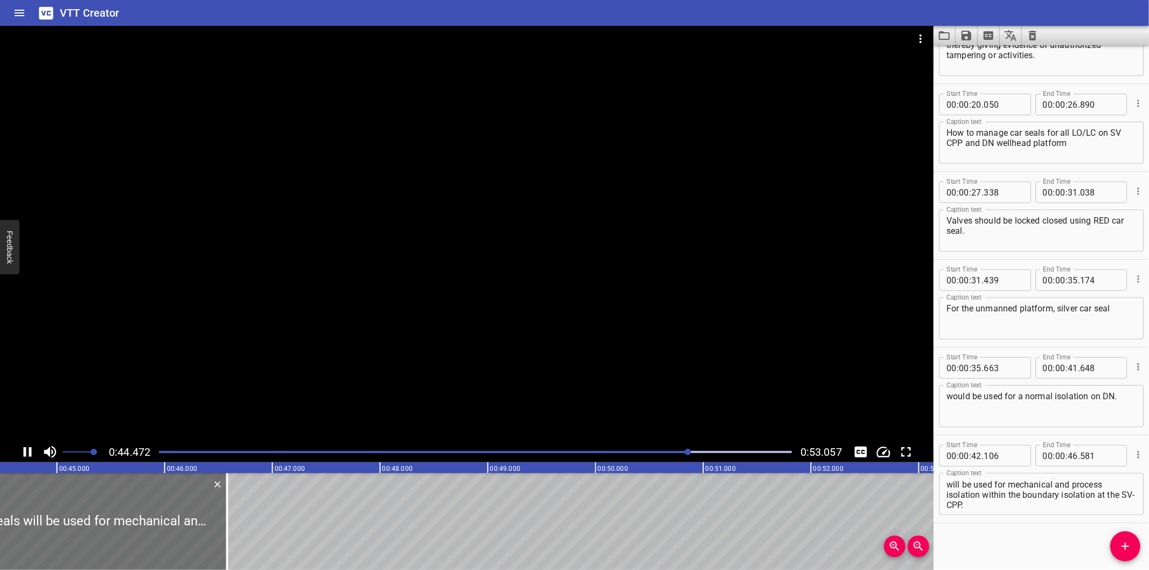
click at [673, 450] on div at bounding box center [475, 451] width 646 height 15
click at [685, 450] on div at bounding box center [688, 452] width 6 height 6
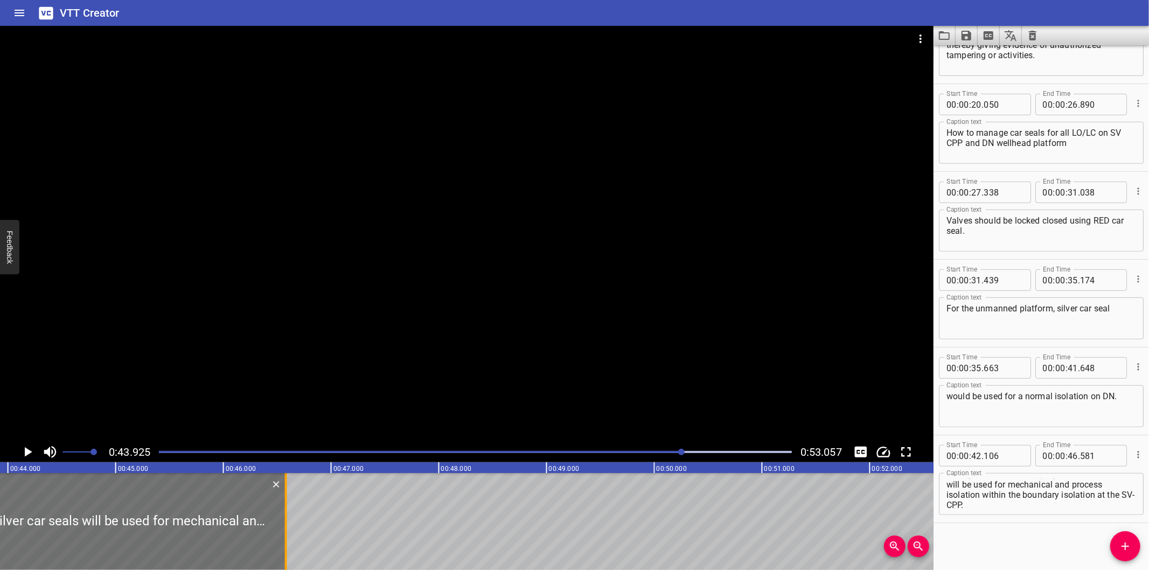
scroll to position [0, 4693]
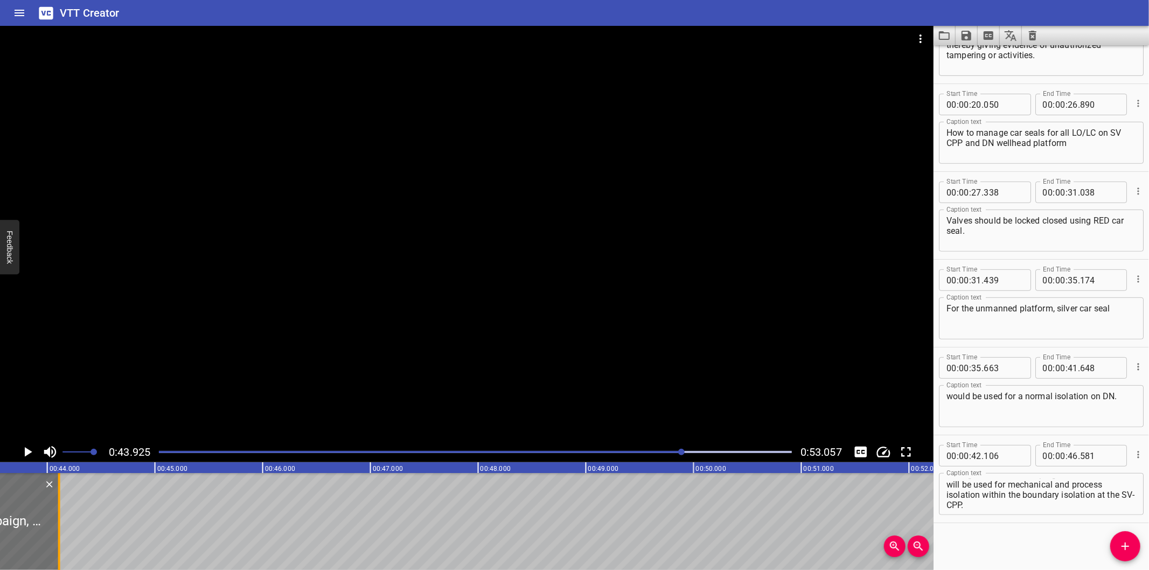
drag, startPoint x: 326, startPoint y: 527, endPoint x: 60, endPoint y: 532, distance: 266.1
click at [60, 532] on div at bounding box center [59, 521] width 11 height 97
type input "44"
click at [60, 532] on div at bounding box center [59, 521] width 11 height 97
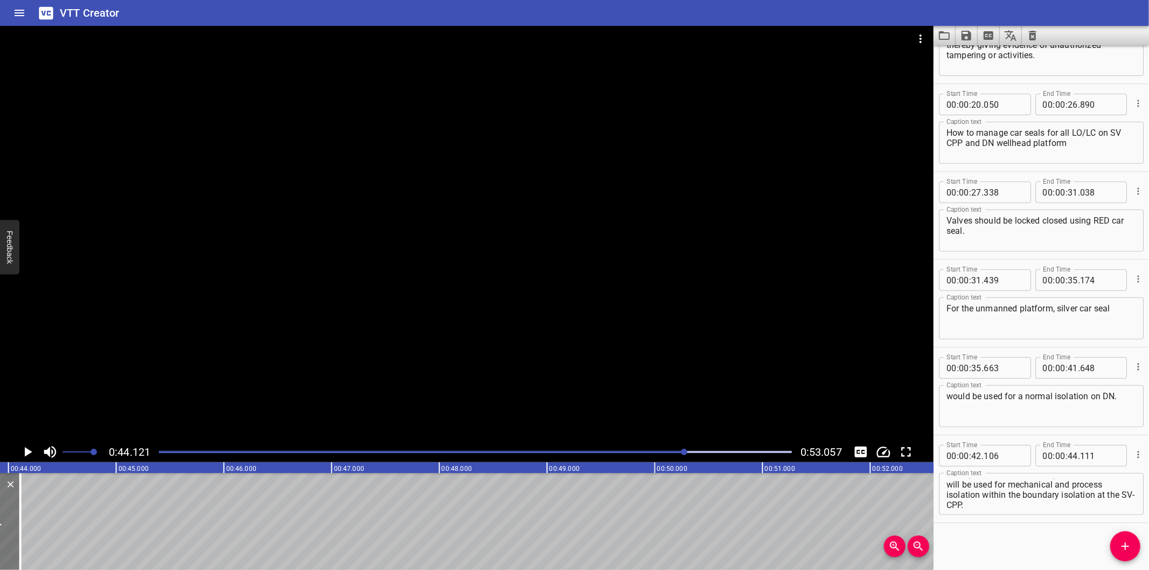
scroll to position [0, 4673]
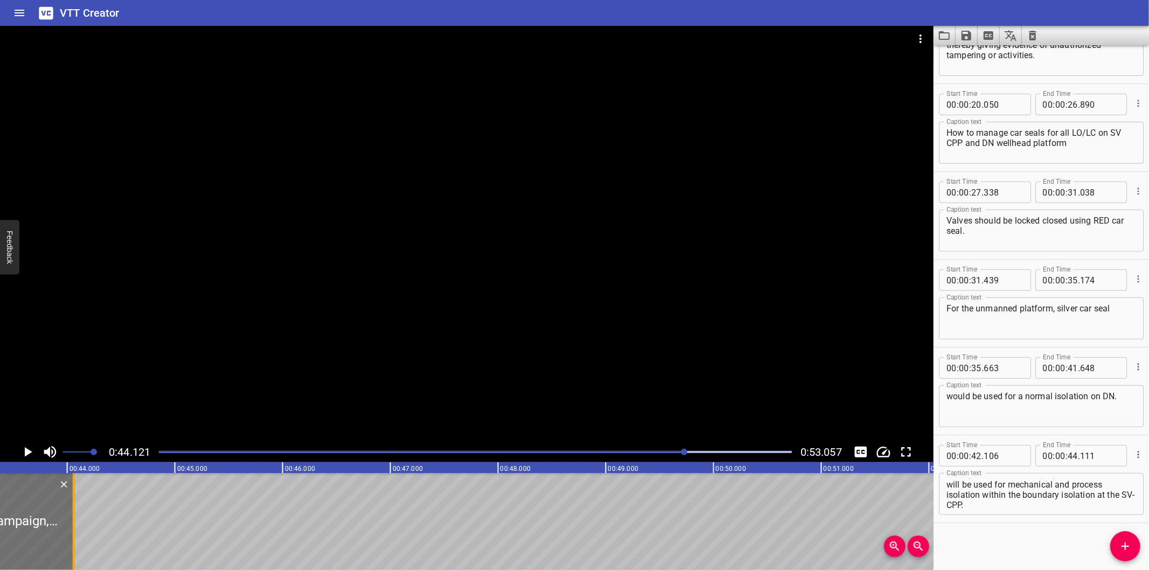
drag, startPoint x: 80, startPoint y: 532, endPoint x: 74, endPoint y: 532, distance: 5.4
click at [74, 532] on div at bounding box center [73, 521] width 11 height 97
type input "061"
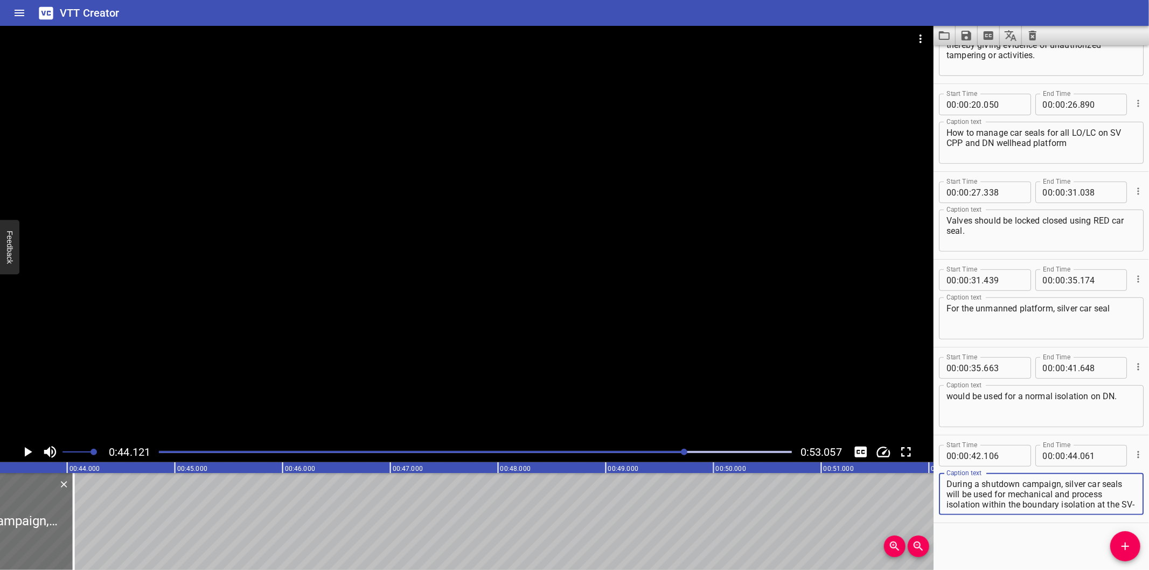
scroll to position [10, 0]
drag, startPoint x: 1066, startPoint y: 486, endPoint x: 1080, endPoint y: 525, distance: 41.7
click at [1080, 525] on div "Start Time 00 : 00 : 00 . 000 Start Time End Time 00 : 00 : 01 . 110 End Time C…" at bounding box center [1040, 307] width 215 height 525
type textarea "During a shutdown campaign,"
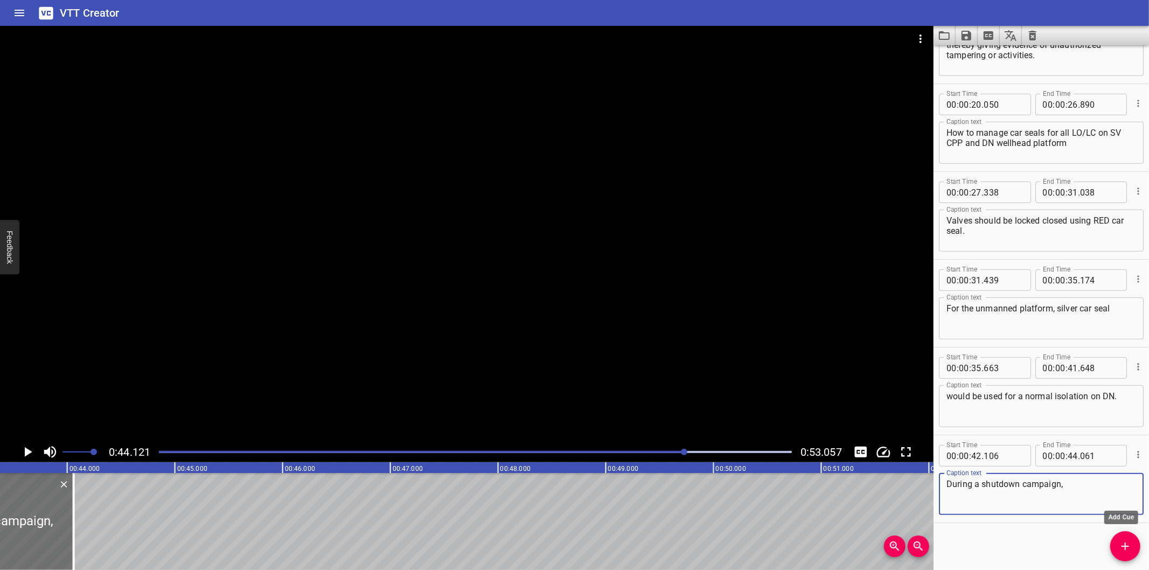
click at [1127, 546] on icon "Add Cue" at bounding box center [1125, 546] width 13 height 13
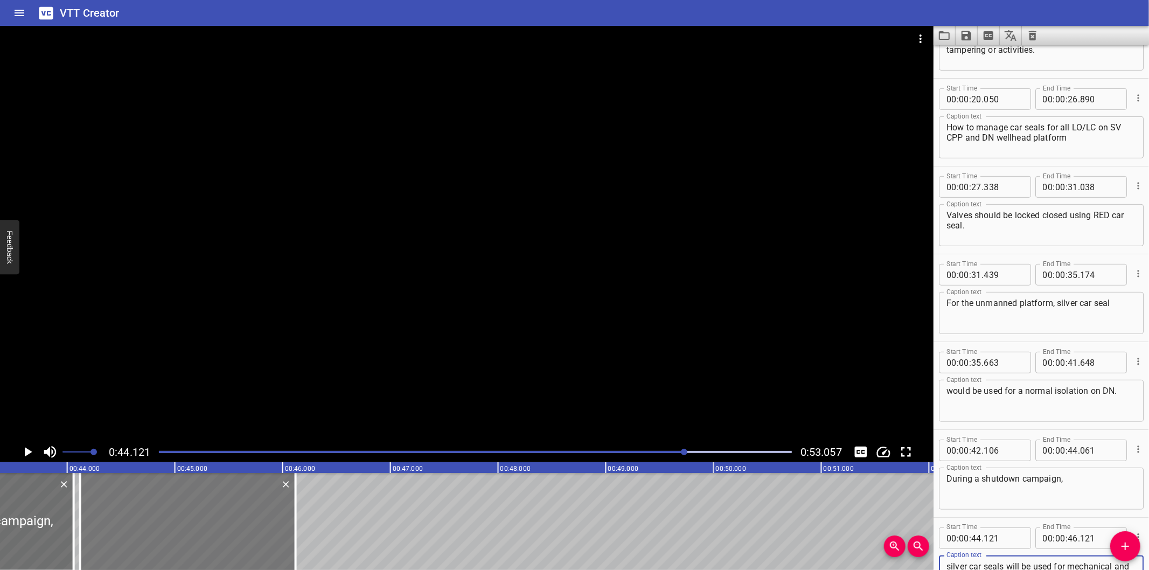
scroll to position [422, 0]
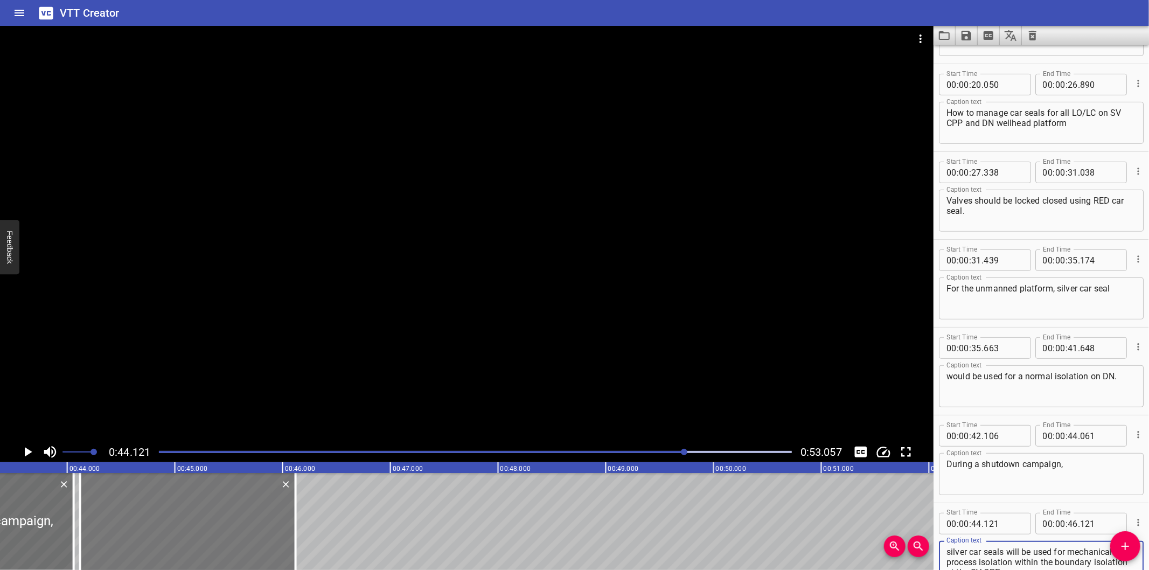
type textarea "silver car seals will be used for mechanical and process isolation within the b…"
click at [240, 527] on div at bounding box center [185, 521] width 215 height 97
type input "101"
click at [309, 349] on div at bounding box center [466, 234] width 933 height 416
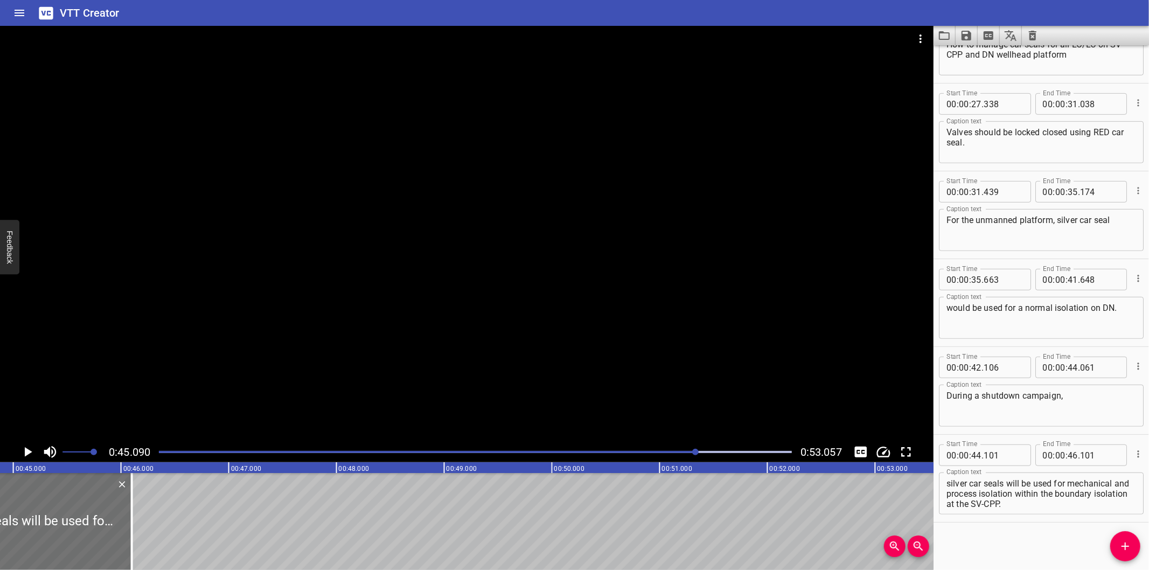
scroll to position [0, 4857]
click at [112, 541] on div at bounding box center [109, 521] width 11 height 97
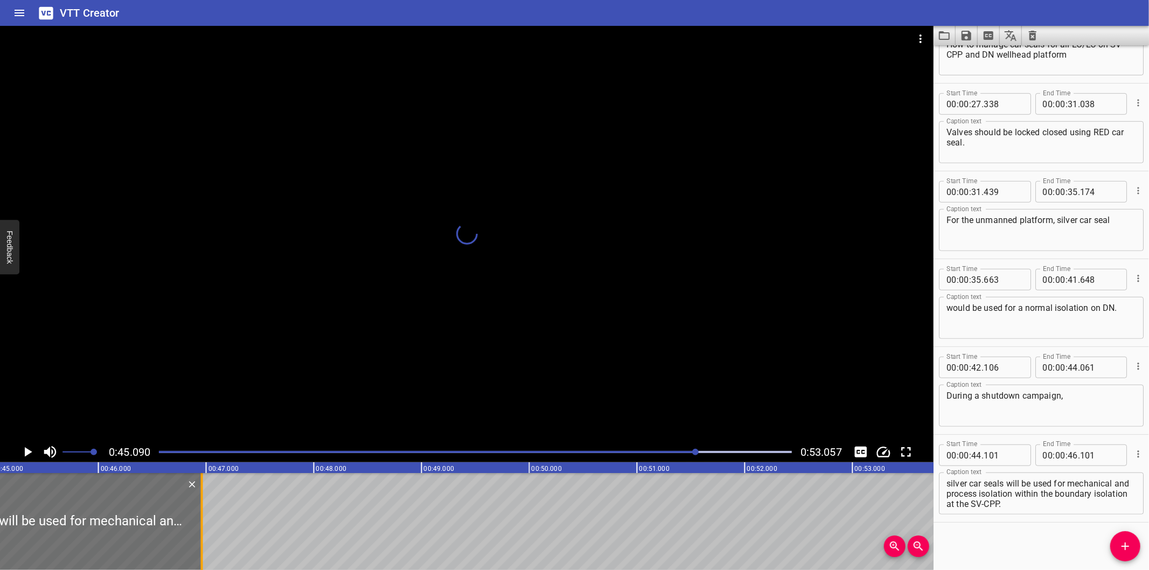
drag, startPoint x: 112, startPoint y: 541, endPoint x: 262, endPoint y: 530, distance: 150.2
click at [207, 530] on div at bounding box center [202, 521] width 11 height 97
type input "47"
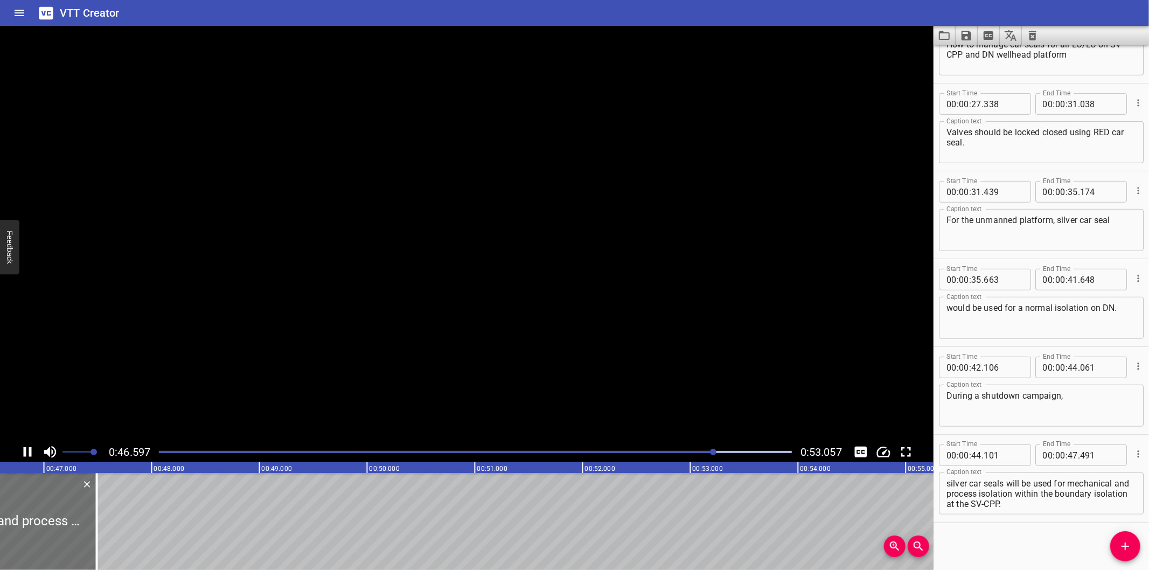
scroll to position [0, 5038]
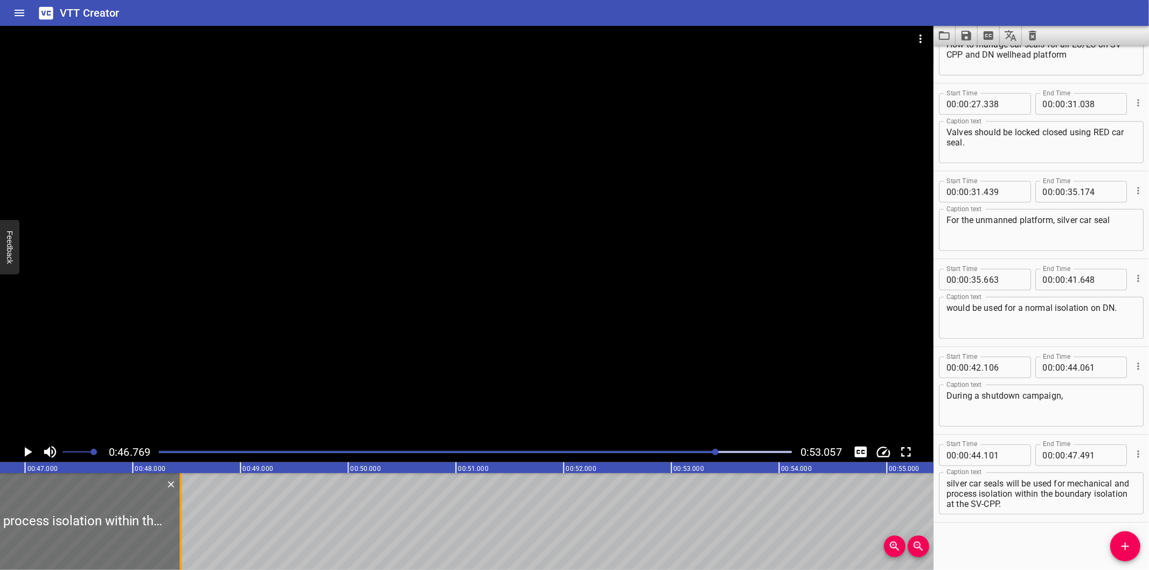
click at [184, 539] on div at bounding box center [181, 521] width 11 height 97
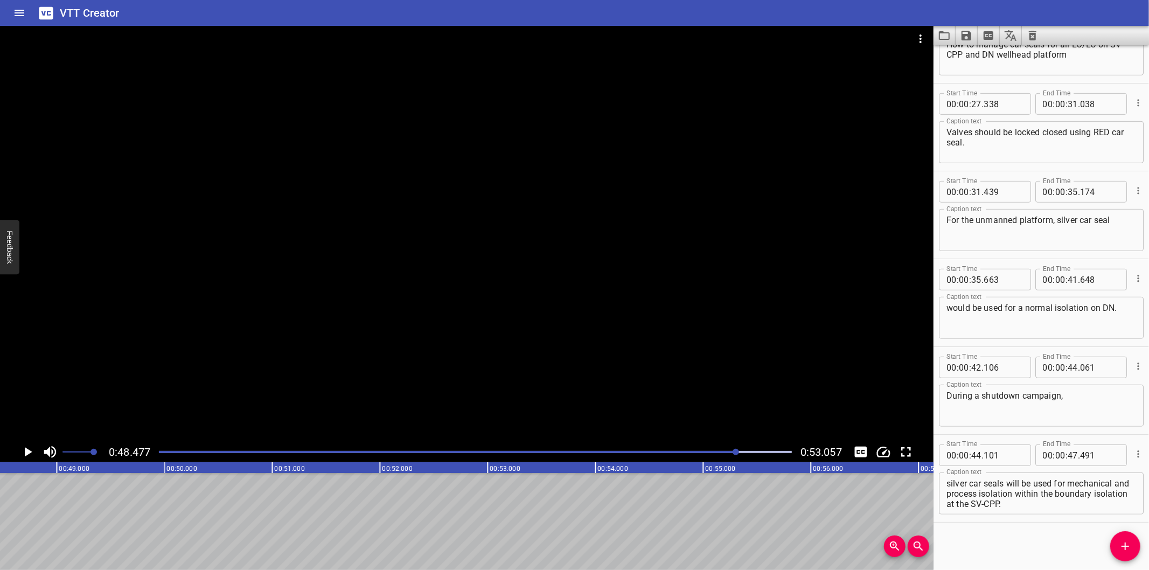
click at [693, 456] on div at bounding box center [475, 451] width 646 height 15
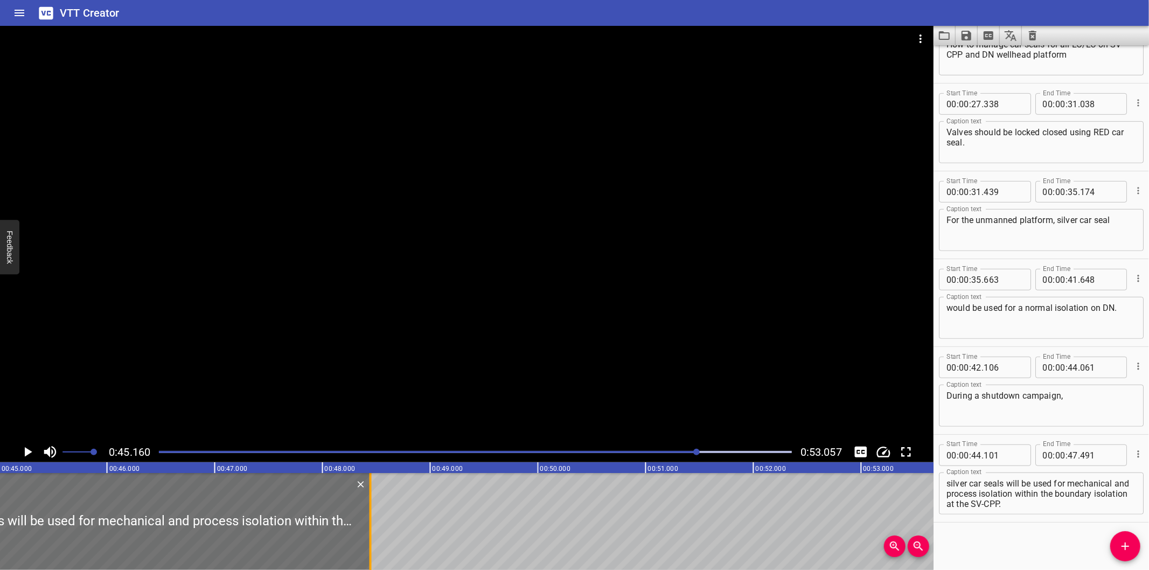
scroll to position [0, 4865]
drag, startPoint x: 351, startPoint y: 538, endPoint x: 370, endPoint y: 542, distance: 18.8
click at [359, 541] on div at bounding box center [353, 521] width 11 height 97
type input "646"
drag, startPoint x: 267, startPoint y: 541, endPoint x: 363, endPoint y: 537, distance: 95.4
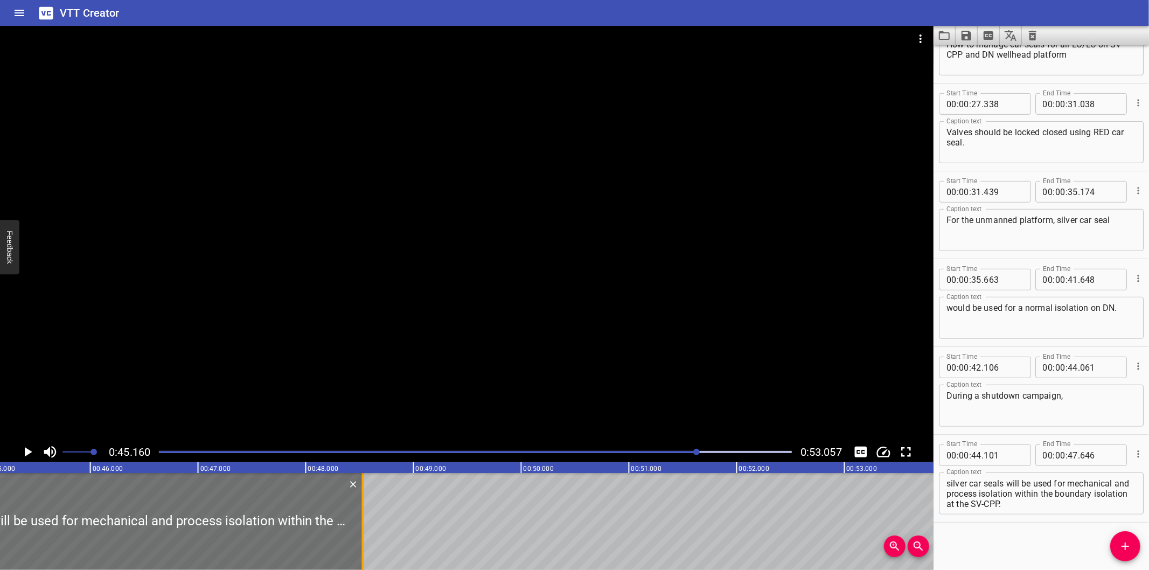
click at [363, 537] on div at bounding box center [363, 521] width 2 height 97
type input "48"
type input "531"
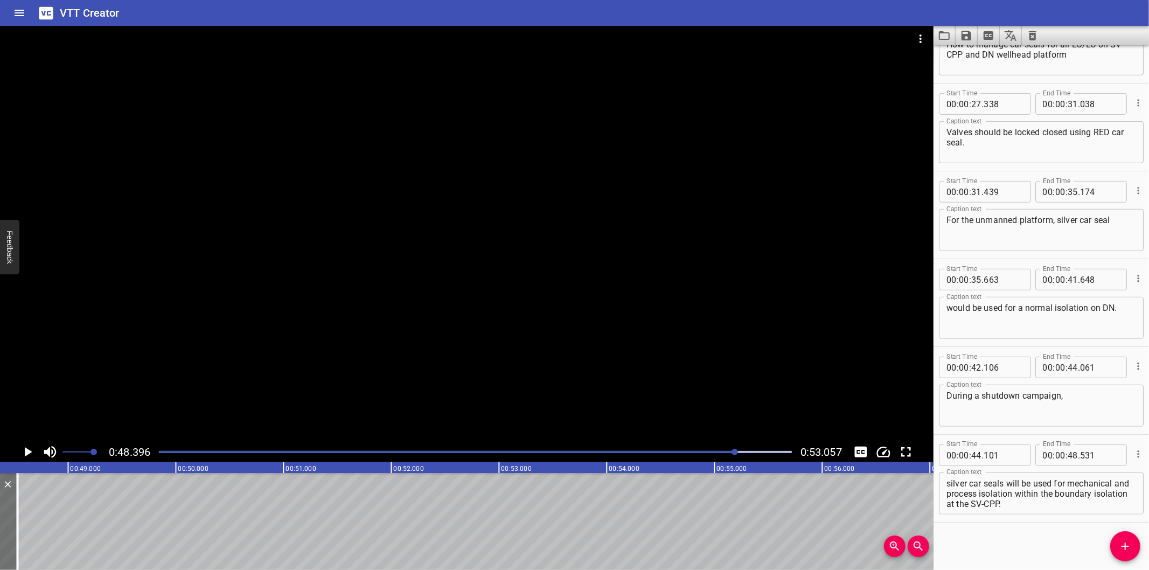
scroll to position [0, 5213]
drag, startPoint x: 1054, startPoint y: 505, endPoint x: 1031, endPoint y: 497, distance: 24.0
click at [1031, 497] on textarea "silver car seals will be used for mechanical and process isolation within the b…" at bounding box center [1041, 493] width 190 height 31
type textarea "silver car seals will be used for mechanical and process isolation"
click at [1119, 540] on icon "Add Cue" at bounding box center [1125, 546] width 13 height 13
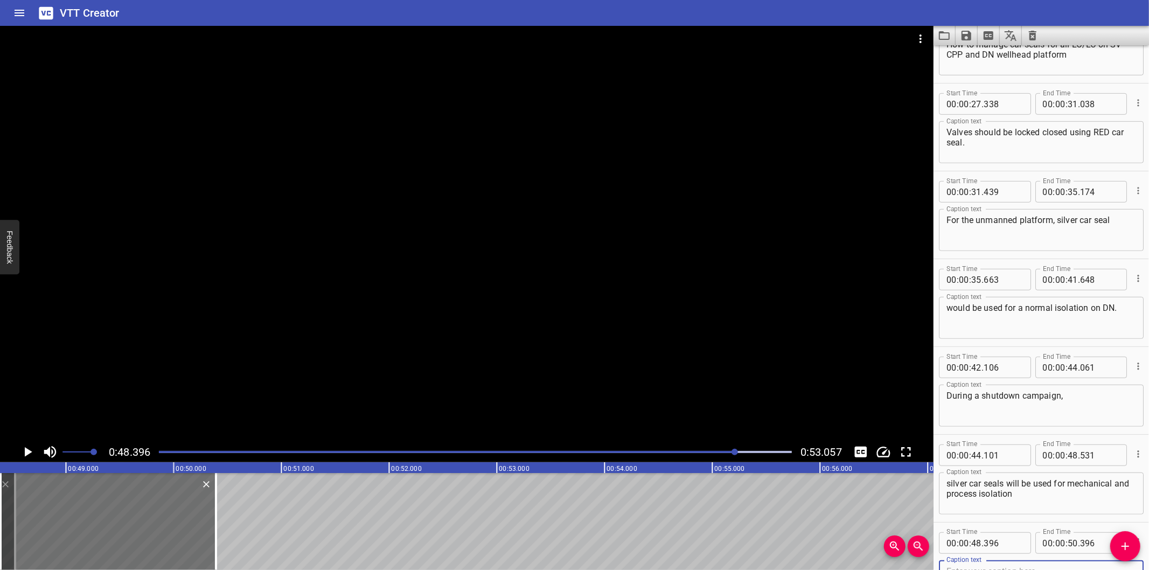
scroll to position [496, 0]
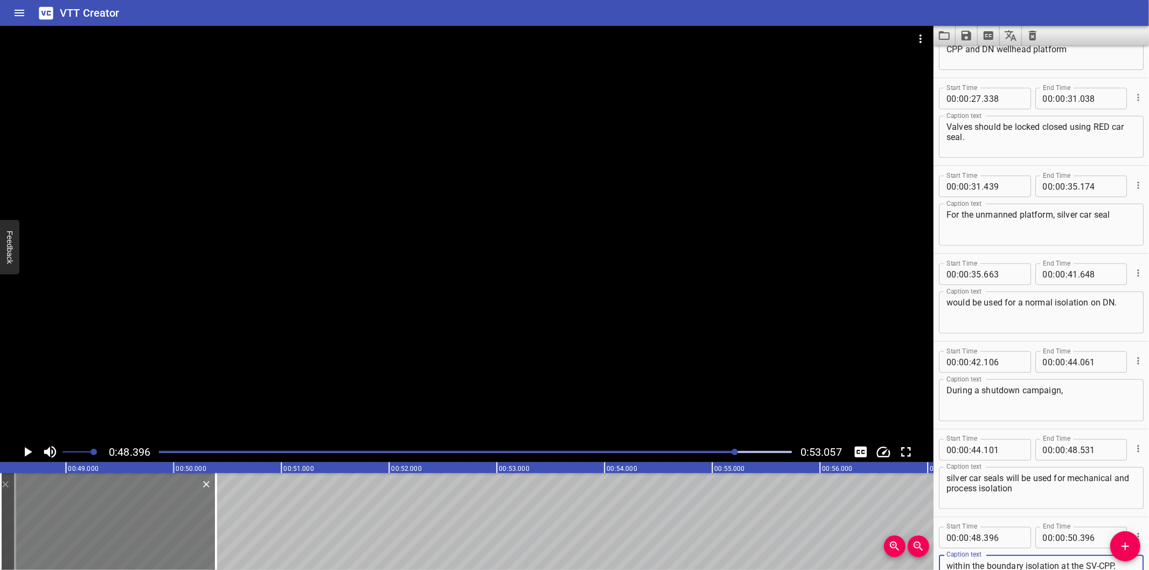
type textarea "within the boundary isolation at the SV-CPP."
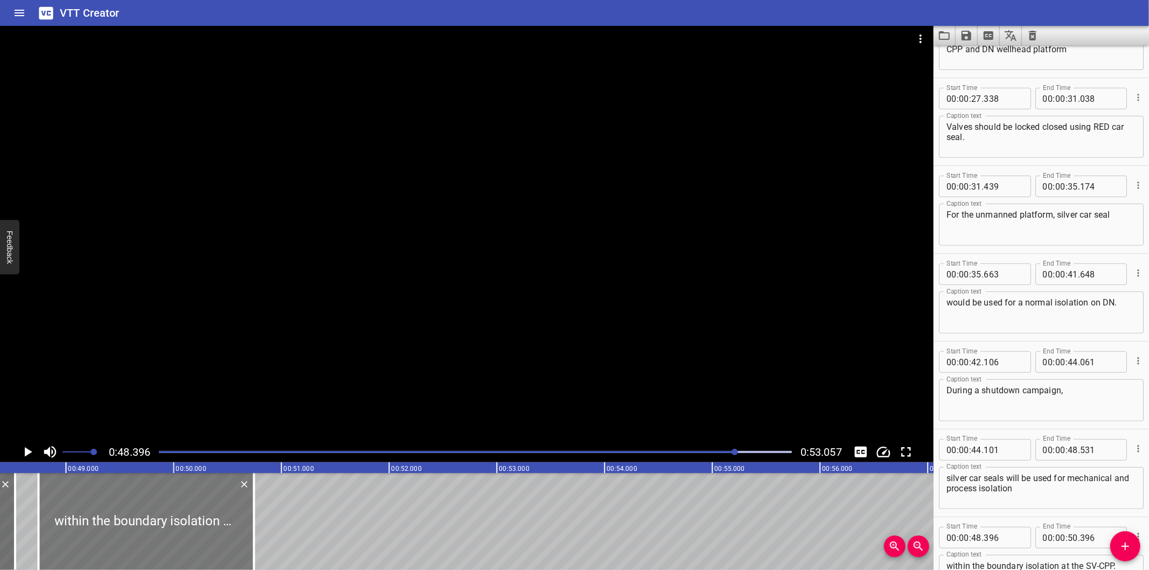
drag, startPoint x: 174, startPoint y: 528, endPoint x: 211, endPoint y: 528, distance: 36.6
click at [211, 528] on div at bounding box center [145, 521] width 215 height 97
type input "746"
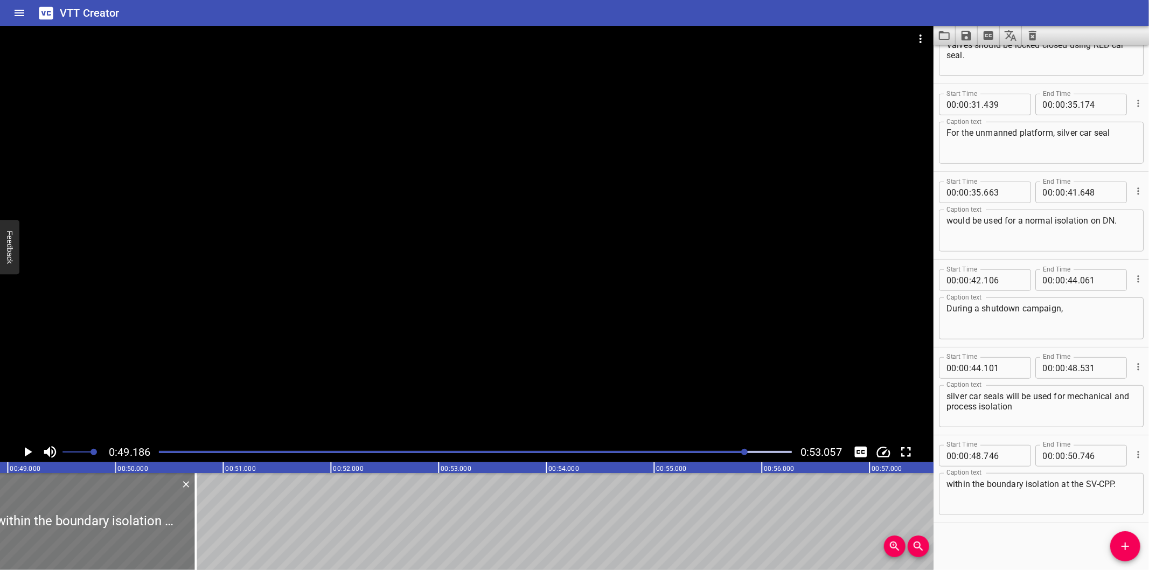
scroll to position [0, 5299]
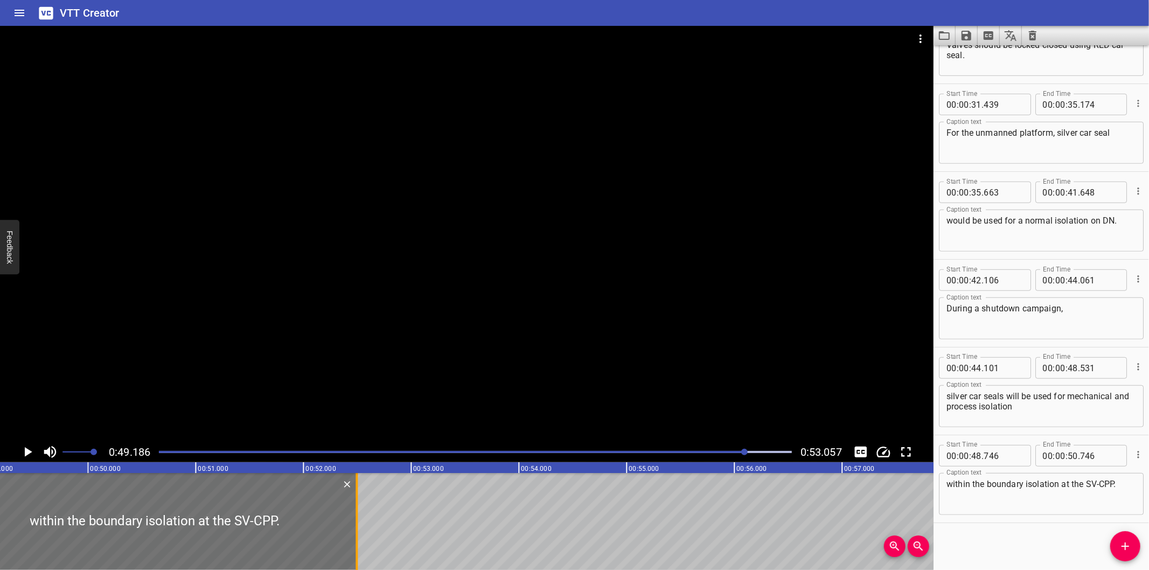
drag, startPoint x: 168, startPoint y: 542, endPoint x: 356, endPoint y: 534, distance: 188.7
click at [356, 534] on div at bounding box center [356, 521] width 2 height 97
type input "52"
type input "496"
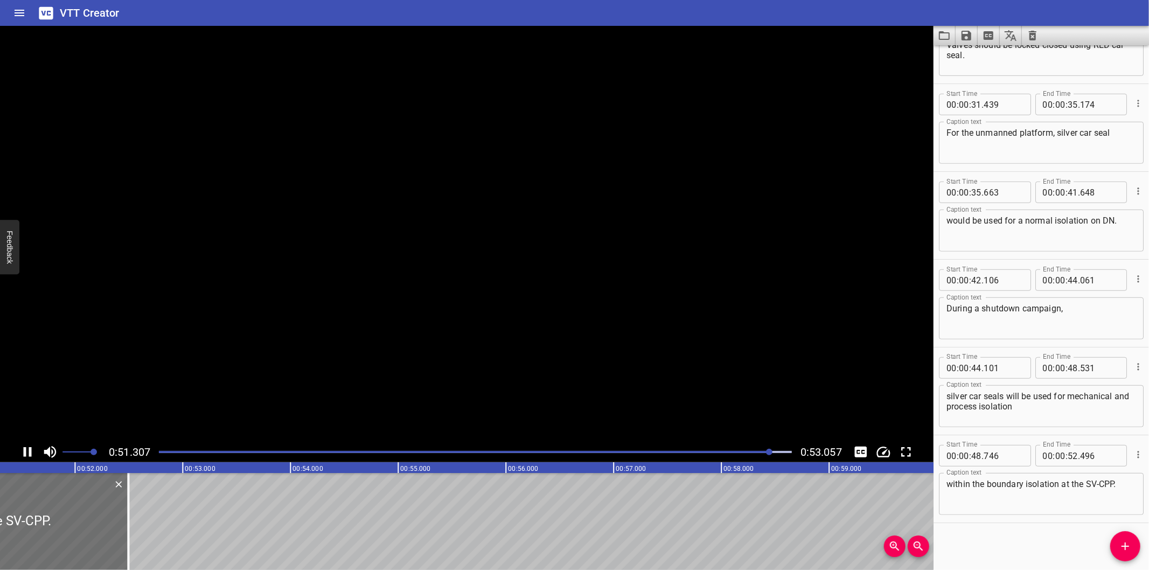
scroll to position [0, 5530]
click at [966, 43] on button "Save captions to file" at bounding box center [967, 35] width 22 height 19
click at [986, 61] on li "Save to VTT file" at bounding box center [995, 59] width 79 height 19
click at [952, 547] on div "Start Time 00 : 00 : 00 . 000 Start Time End Time 00 : 00 : 01 . 110 End Time C…" at bounding box center [1040, 307] width 215 height 525
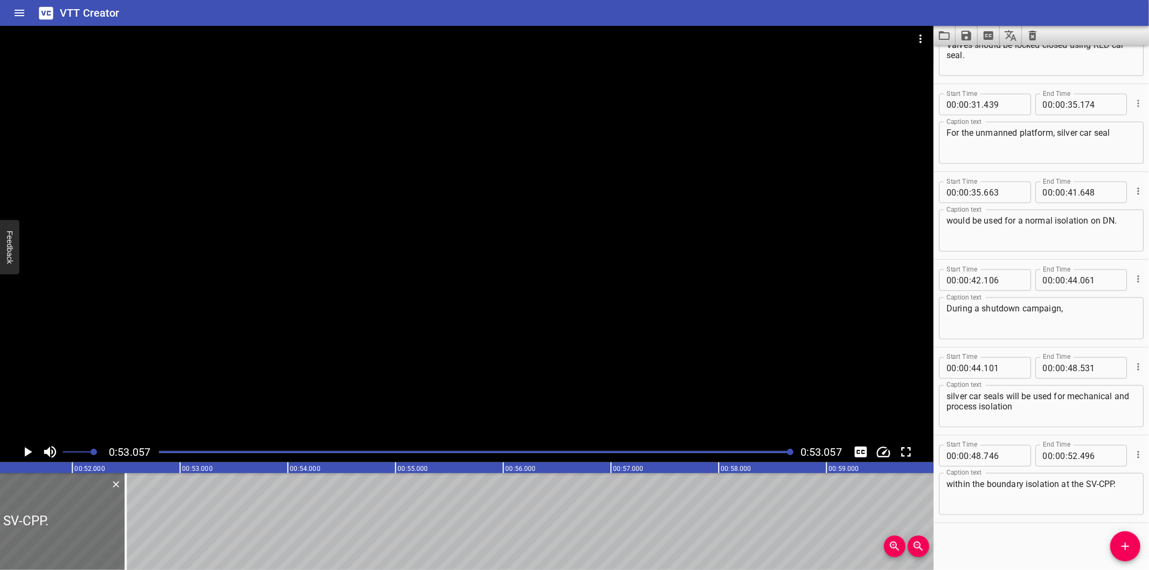
click at [922, 32] on icon "Video Options" at bounding box center [920, 38] width 13 height 13
click at [922, 31] on li "Select New Video File..." at bounding box center [961, 39] width 107 height 19
click at [288, 131] on div "Select New Video File..." at bounding box center [574, 285] width 1149 height 570
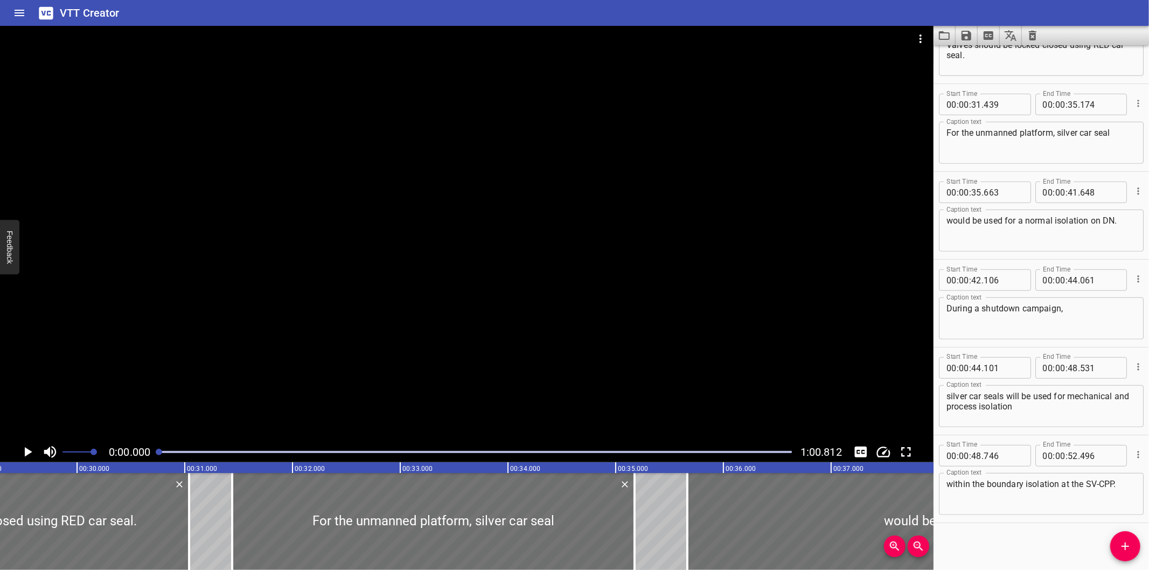
click at [493, 262] on div at bounding box center [466, 234] width 933 height 416
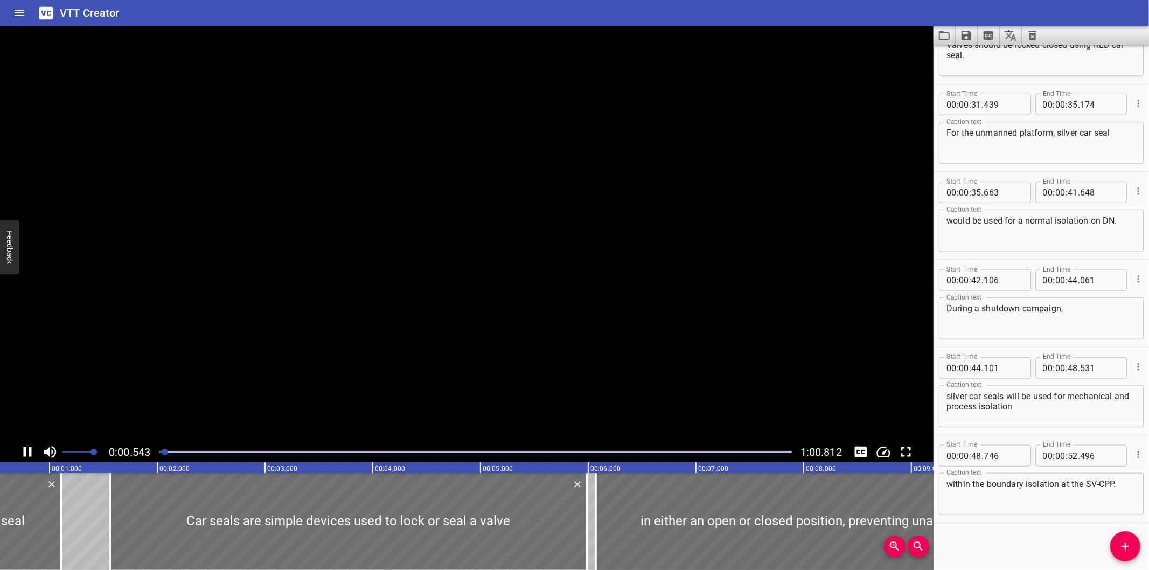
scroll to position [0, 78]
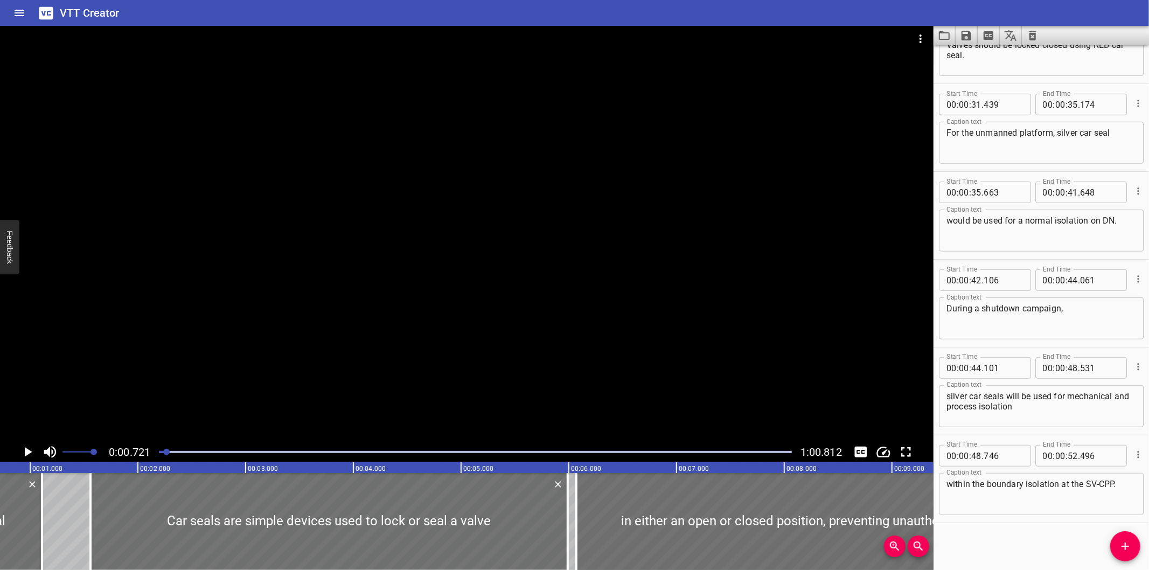
click at [1031, 34] on icon "Clear captions" at bounding box center [1033, 36] width 8 height 10
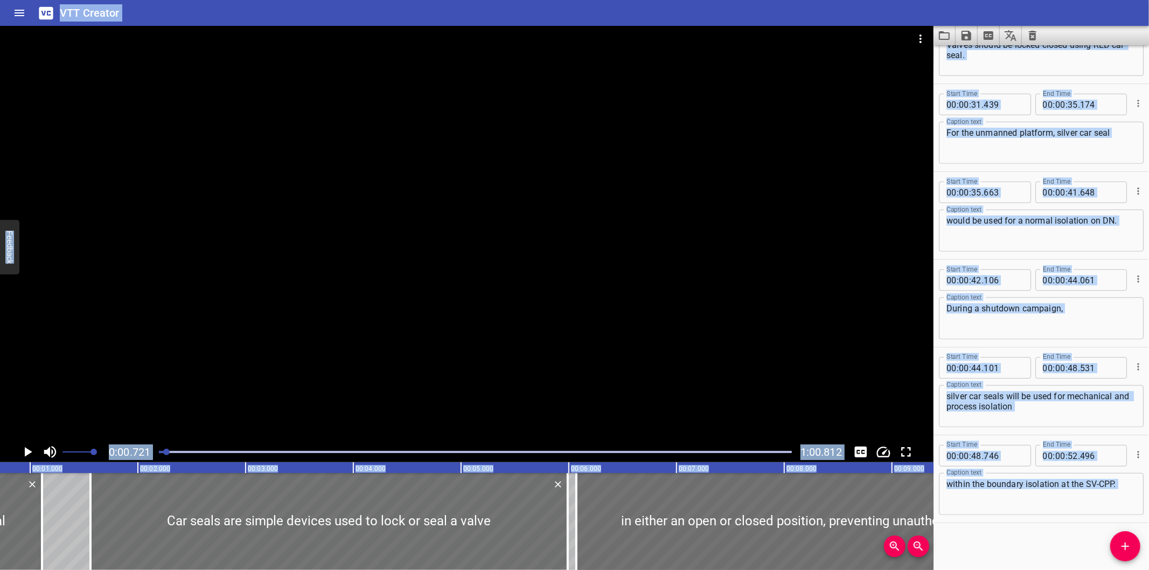
click at [1032, 40] on icon "Clear captions" at bounding box center [1033, 36] width 8 height 10
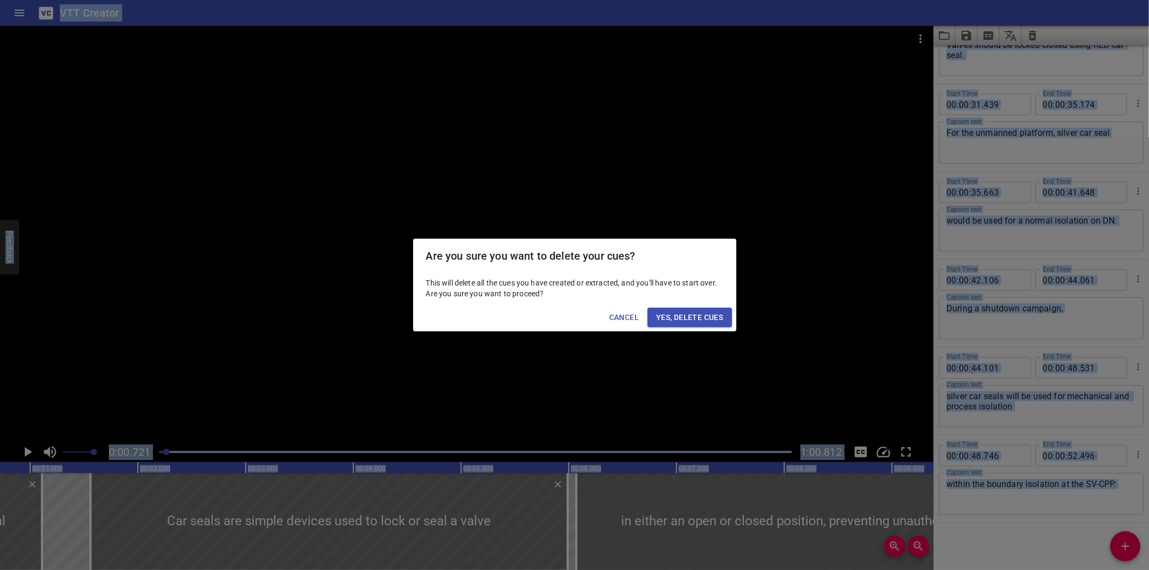
click at [729, 315] on button "Yes, Delete Cues" at bounding box center [689, 318] width 84 height 20
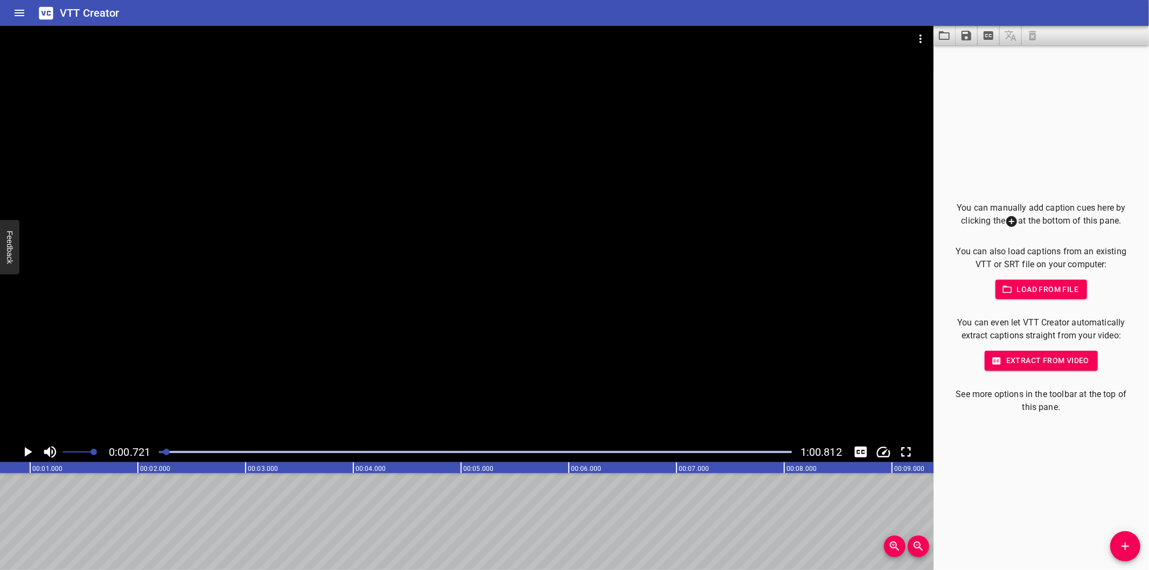
click at [636, 222] on div at bounding box center [466, 234] width 933 height 416
click at [166, 454] on div at bounding box center [475, 451] width 646 height 15
click at [163, 451] on div at bounding box center [165, 452] width 6 height 6
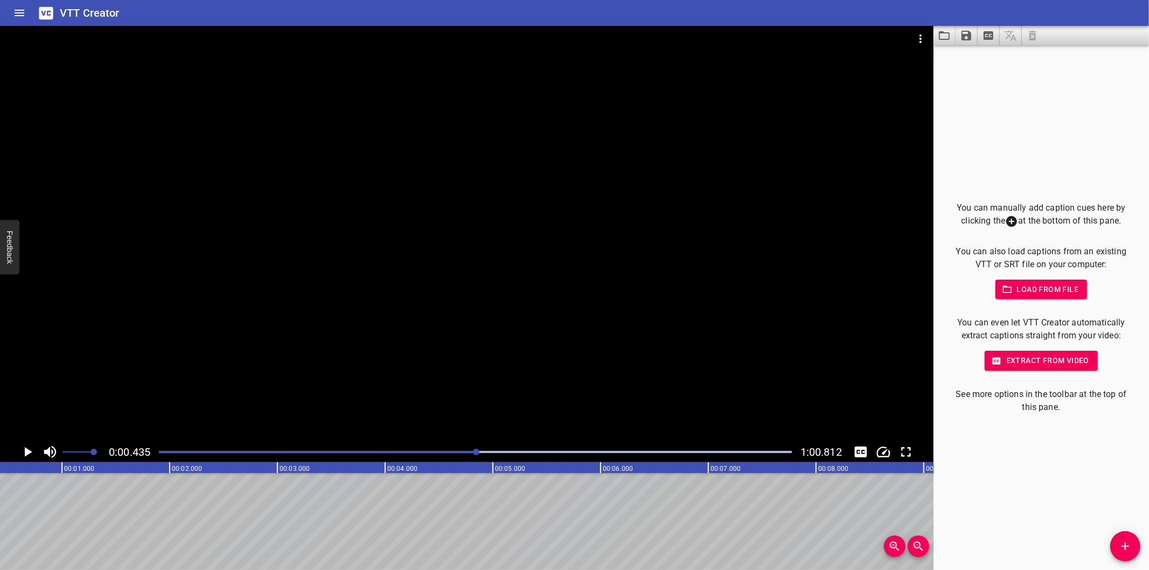
drag, startPoint x: 162, startPoint y: 450, endPoint x: 576, endPoint y: 424, distance: 415.6
click at [989, 493] on div "You can manually add caption cues here by clicking the at the bottom of this pa…" at bounding box center [1040, 307] width 215 height 525
click at [216, 392] on div at bounding box center [466, 234] width 933 height 416
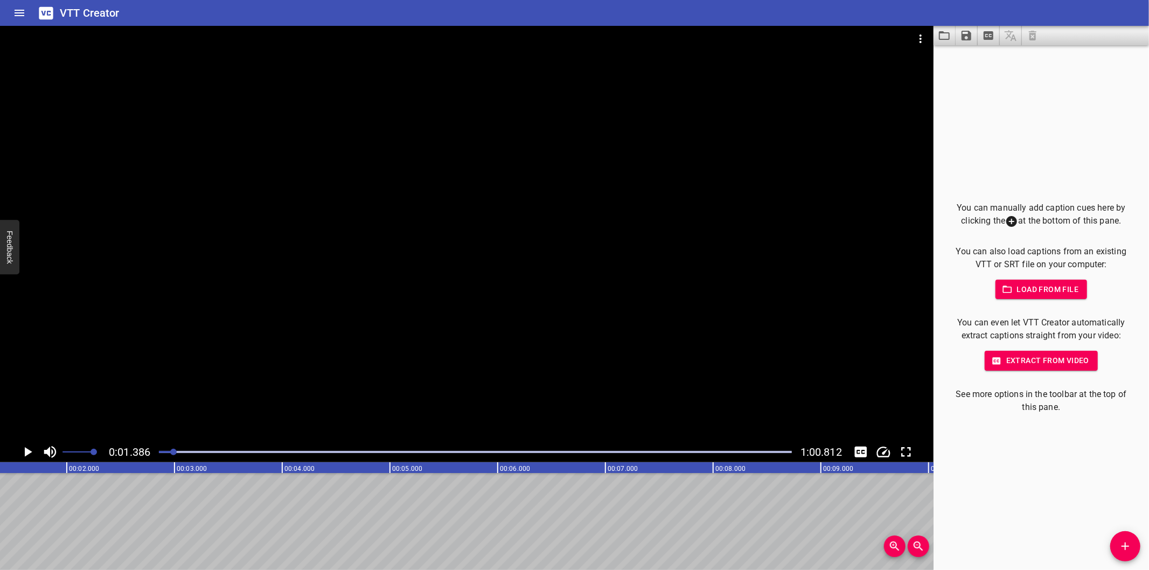
click at [159, 448] on div at bounding box center [475, 451] width 646 height 15
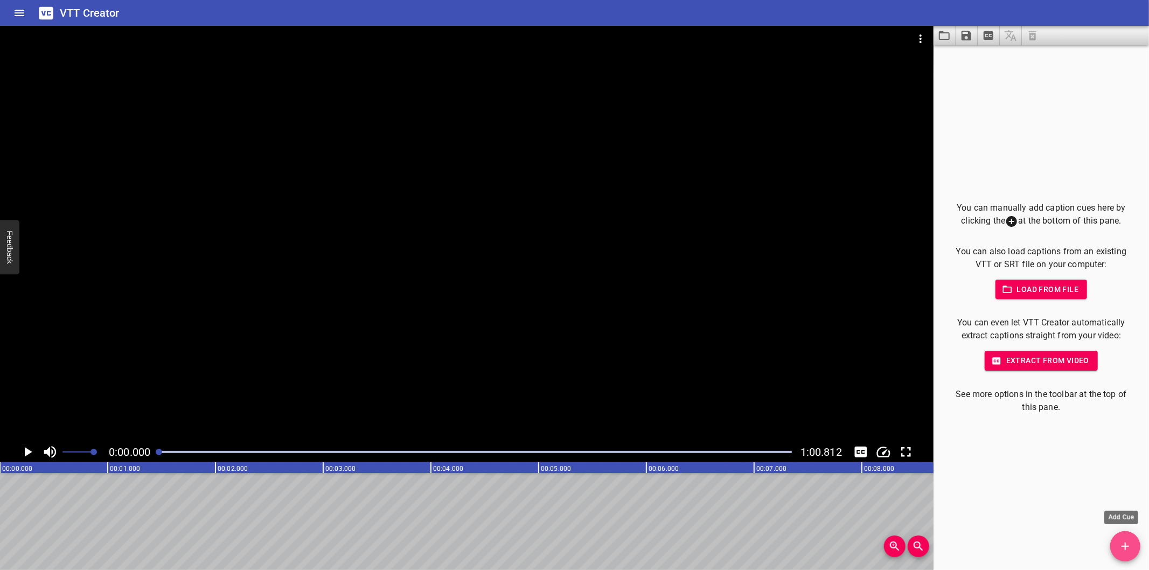
click at [1130, 537] on button "Add Cue" at bounding box center [1125, 546] width 30 height 30
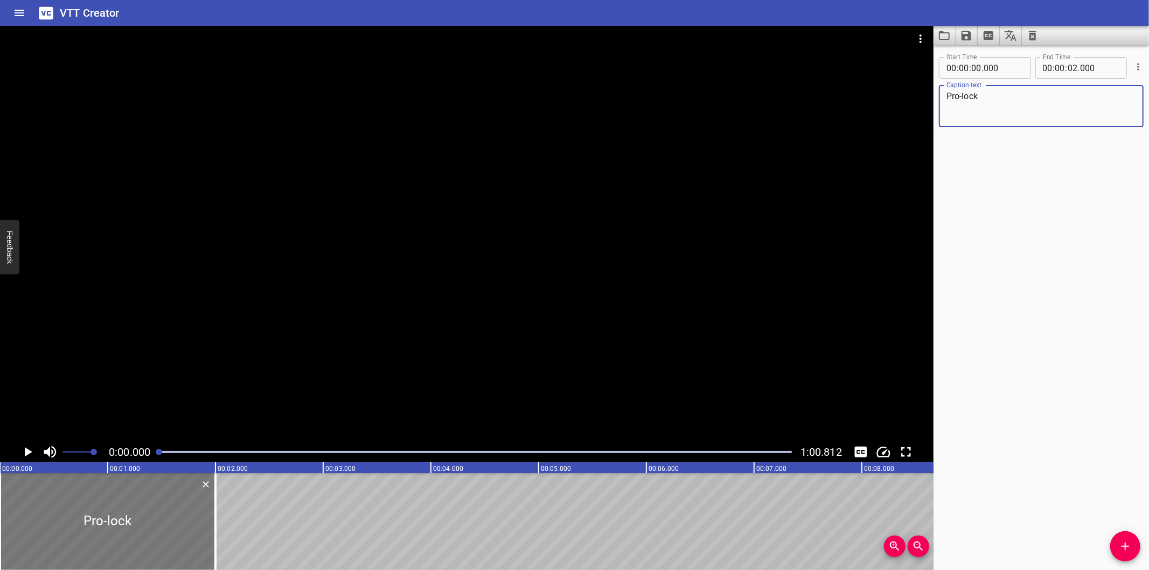
type textarea "Pro-lock"
drag, startPoint x: 144, startPoint y: 535, endPoint x: 123, endPoint y: 535, distance: 21.0
click at [123, 535] on div at bounding box center [107, 521] width 215 height 97
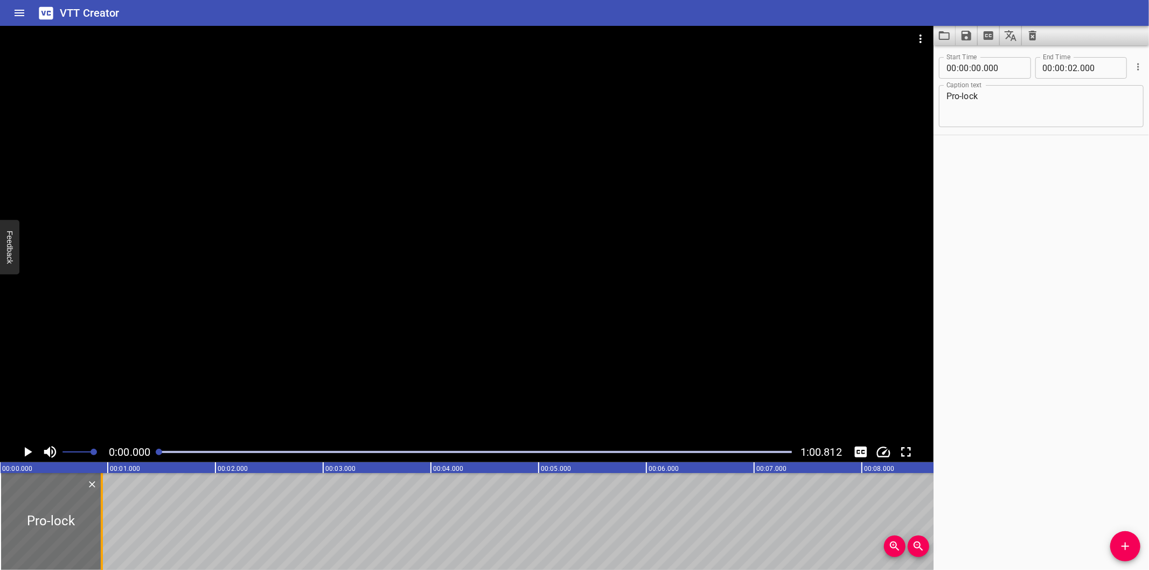
drag, startPoint x: 218, startPoint y: 531, endPoint x: 104, endPoint y: 531, distance: 113.7
click at [104, 531] on div at bounding box center [101, 521] width 11 height 97
type input "00"
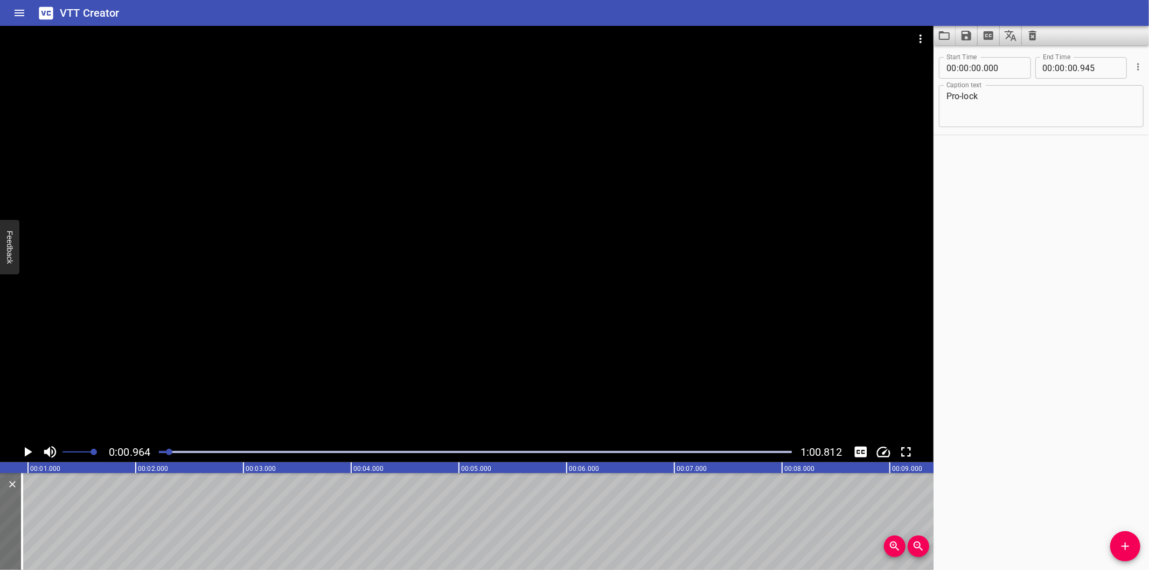
scroll to position [0, 104]
click at [960, 482] on div "Start Time 00 : 00 : 00 . 000 Start Time End Time 00 : 00 : 00 . 945 End Time C…" at bounding box center [1040, 307] width 215 height 525
click at [161, 459] on div at bounding box center [475, 451] width 646 height 15
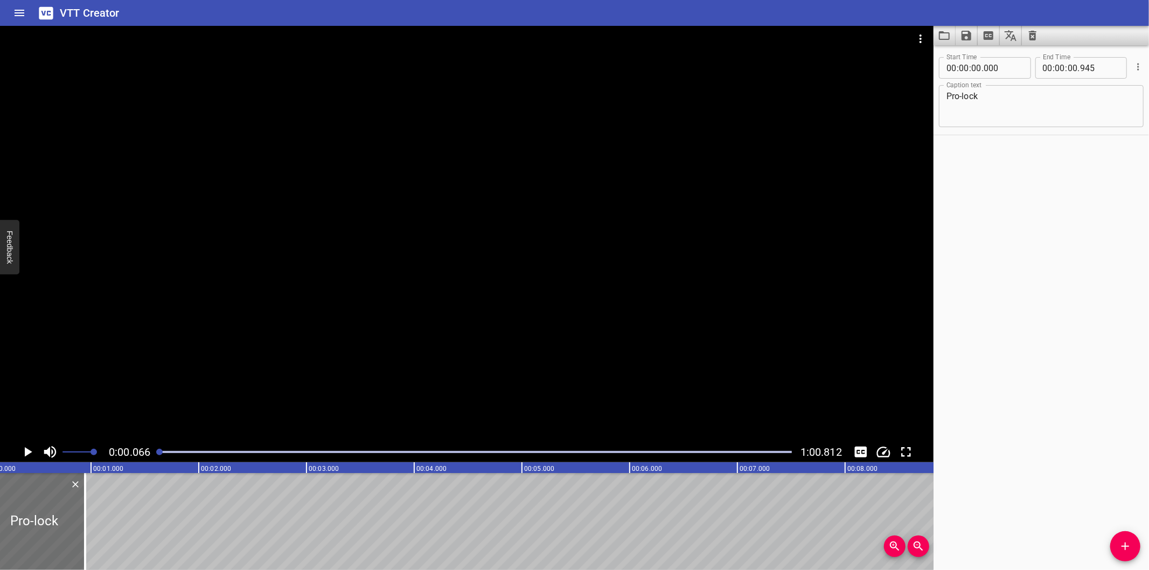
click at [161, 456] on div at bounding box center [475, 451] width 646 height 15
click at [61, 528] on div at bounding box center [58, 521] width 11 height 97
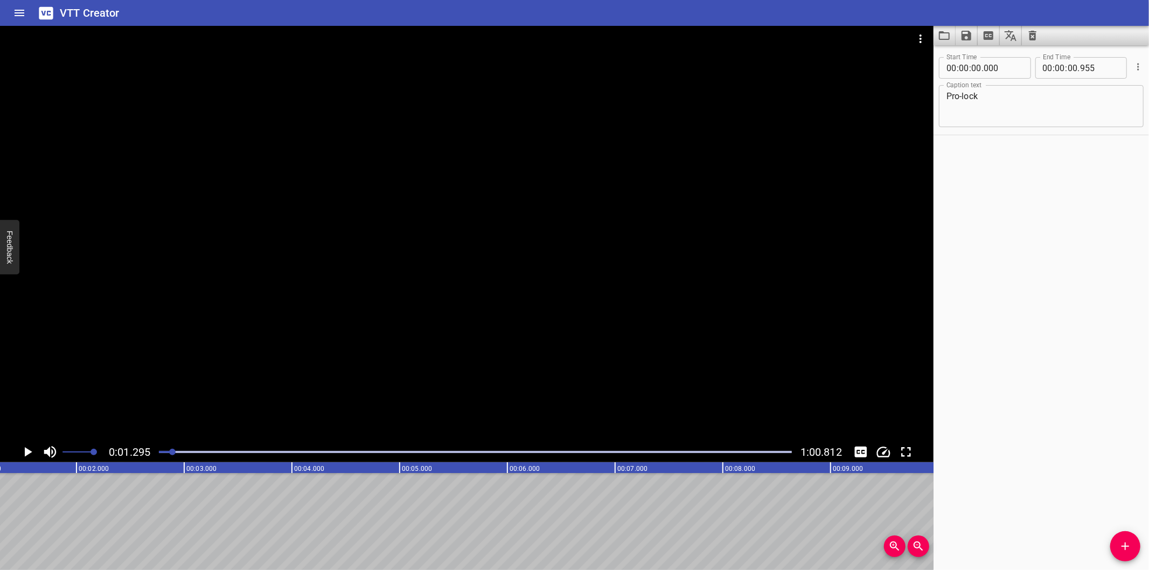
click at [157, 450] on div at bounding box center [475, 451] width 646 height 15
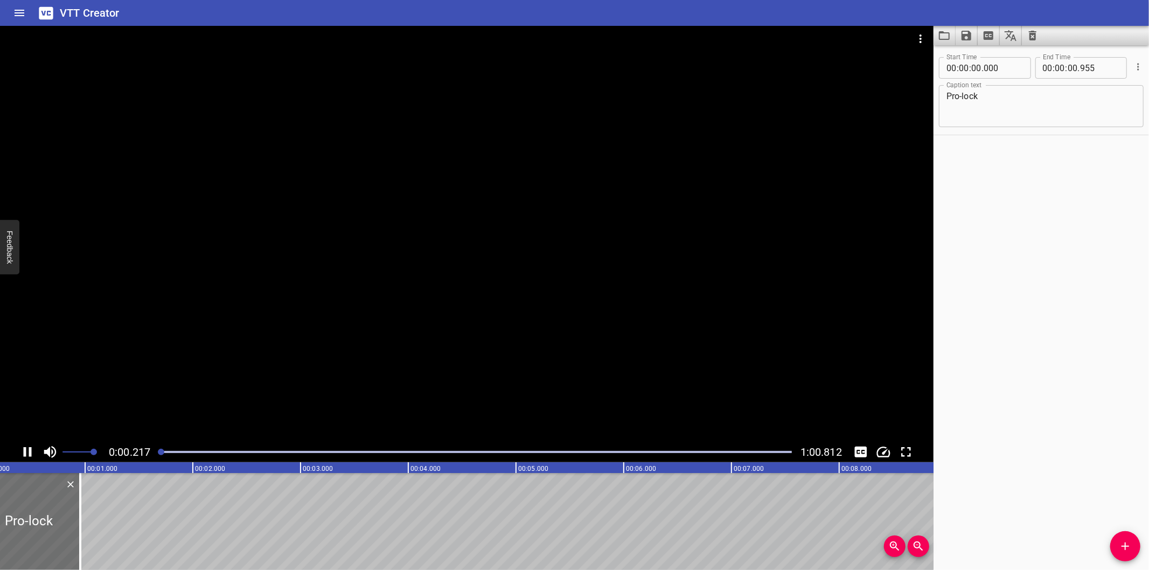
scroll to position [0, 34]
click at [72, 525] on div at bounding box center [70, 521] width 11 height 97
type input "970"
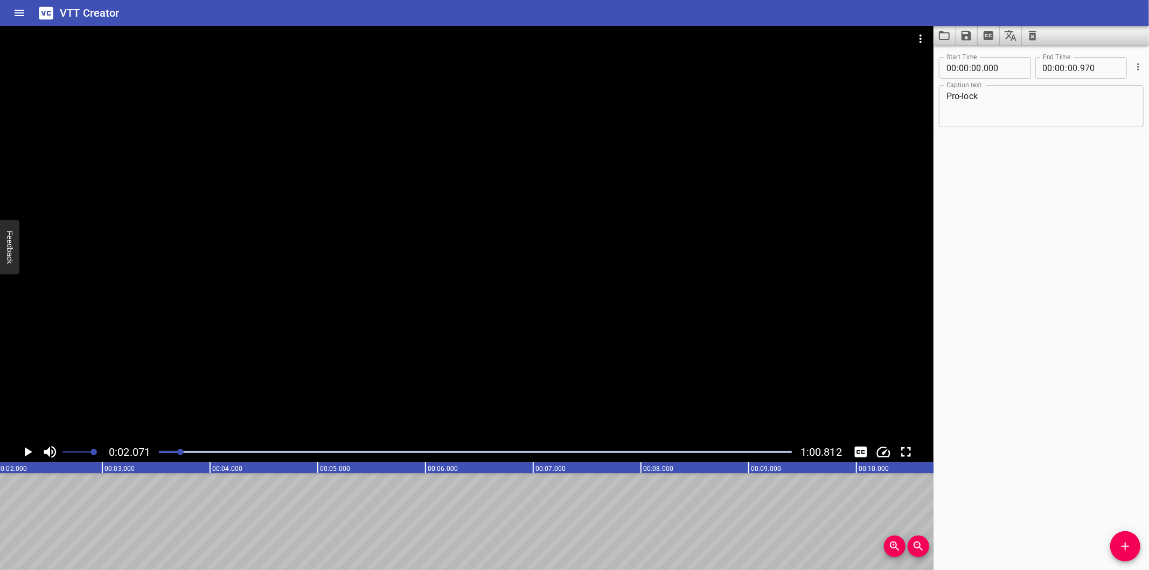
scroll to position [0, 223]
click at [1010, 489] on div "Start Time 00 : 00 : 00 . 000 Start Time End Time 00 : 00 : 00 . 970 End Time C…" at bounding box center [1040, 307] width 215 height 525
drag, startPoint x: 1048, startPoint y: 490, endPoint x: 939, endPoint y: 483, distance: 109.1
click at [1048, 490] on div "Start Time 00 : 00 : 00 . 000 Start Time End Time 00 : 00 : 00 . 970 End Time C…" at bounding box center [1040, 307] width 215 height 525
click at [158, 451] on div at bounding box center [475, 451] width 646 height 15
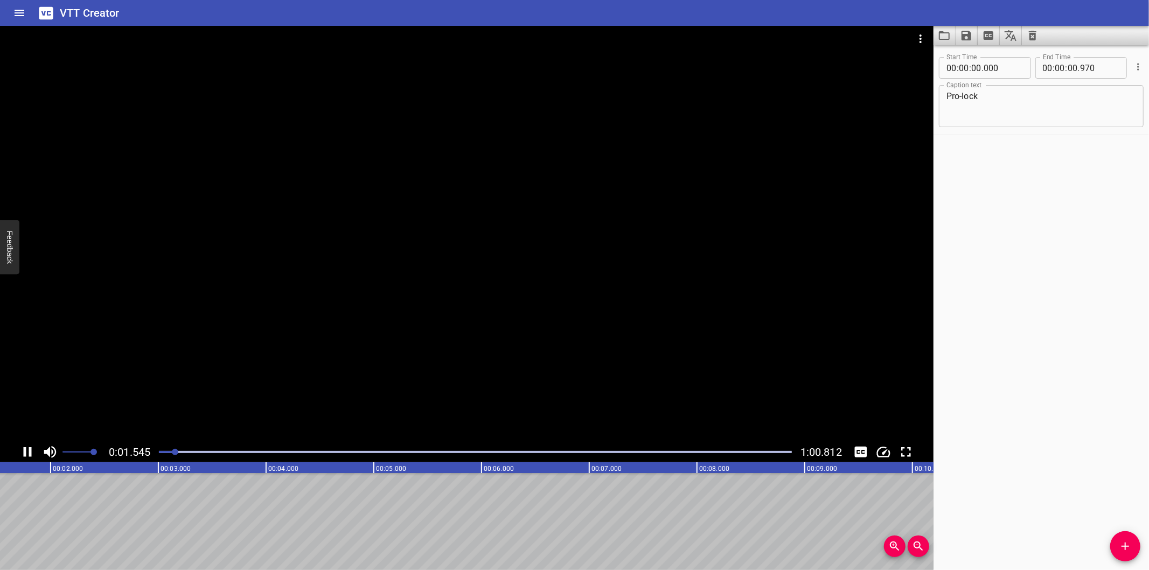
scroll to position [0, 176]
click at [1079, 426] on div "Start Time 00 : 00 : 00 . 000 Start Time End Time 00 : 00 : 00 . 970 End Time C…" at bounding box center [1040, 307] width 215 height 525
click at [173, 453] on div at bounding box center [176, 452] width 6 height 6
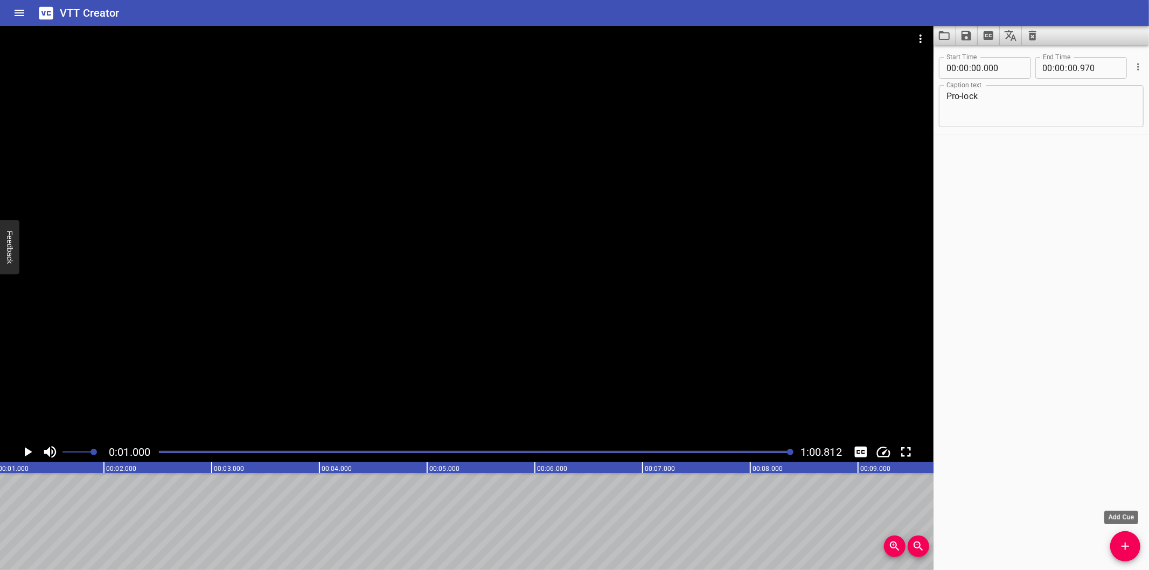
scroll to position [0, 108]
click at [1127, 546] on icon "Add Cue" at bounding box center [1125, 546] width 8 height 8
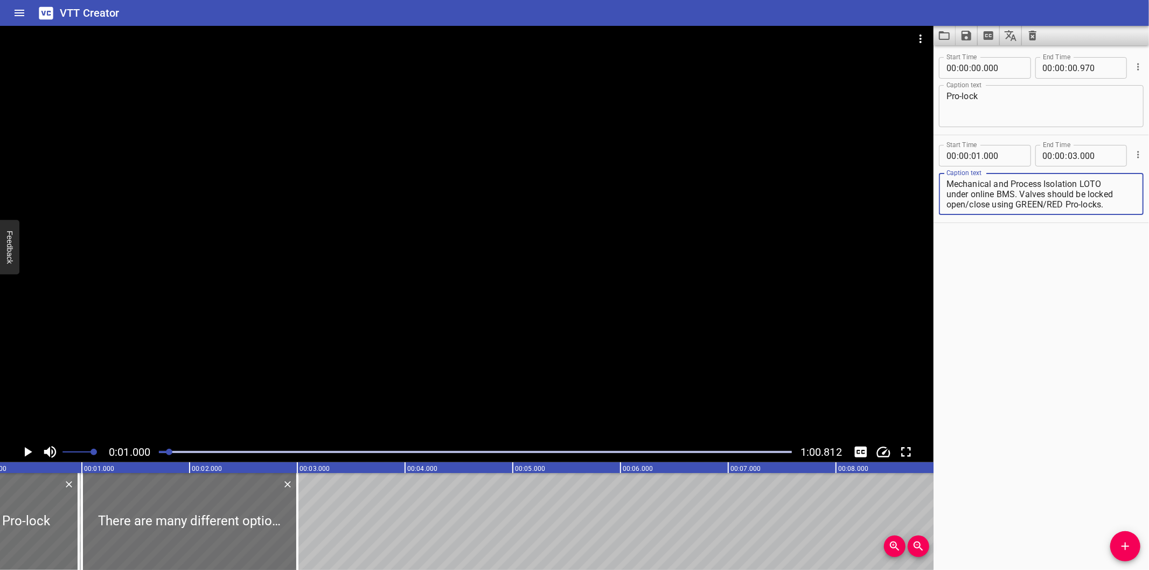
scroll to position [0, 0]
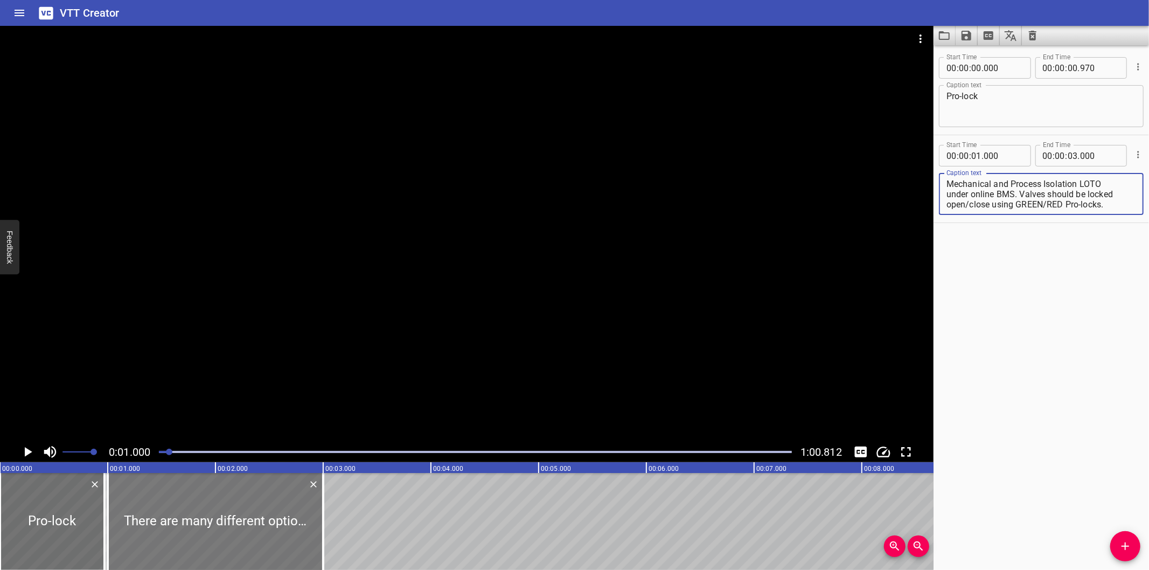
type textarea "There are many different options available for controlling locked valves utiliz…"
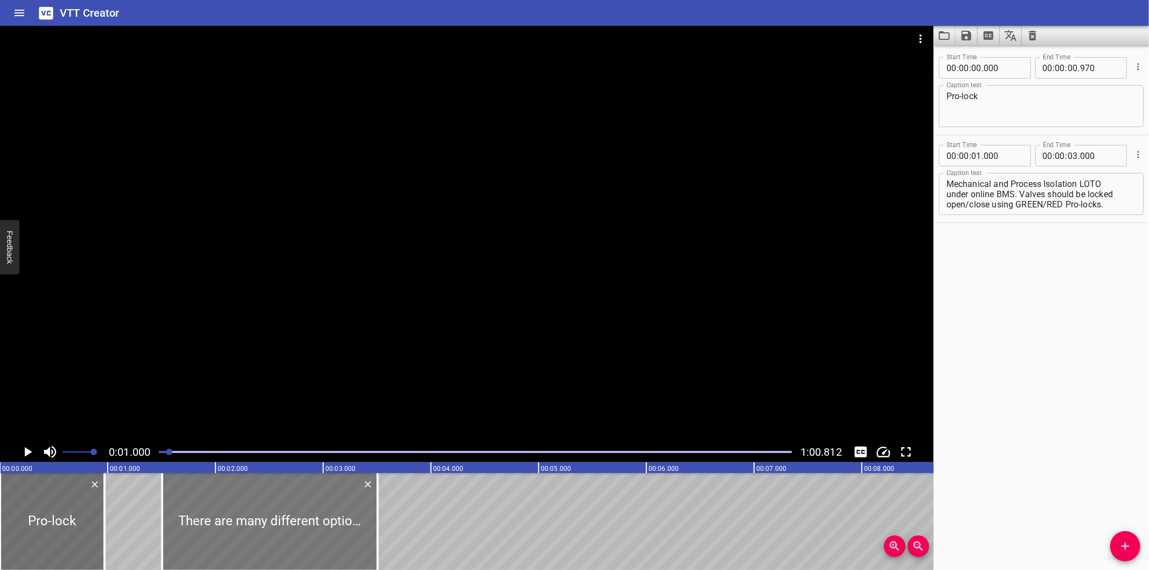
drag, startPoint x: 278, startPoint y: 522, endPoint x: 332, endPoint y: 535, distance: 55.8
click at [332, 535] on div at bounding box center [269, 521] width 215 height 97
type input "505"
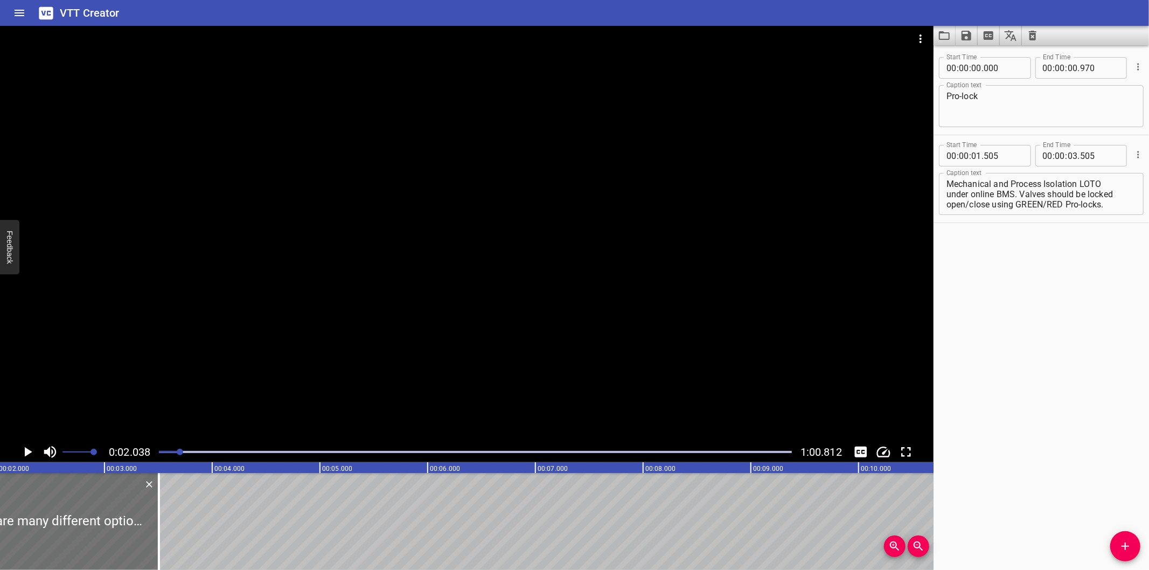
scroll to position [0, 219]
click at [1086, 475] on div "Start Time 00 : 00 : 00 . 000 Start Time End Time 00 : 00 : 00 . 970 End Time C…" at bounding box center [1040, 307] width 215 height 525
click at [652, 313] on div at bounding box center [466, 234] width 933 height 416
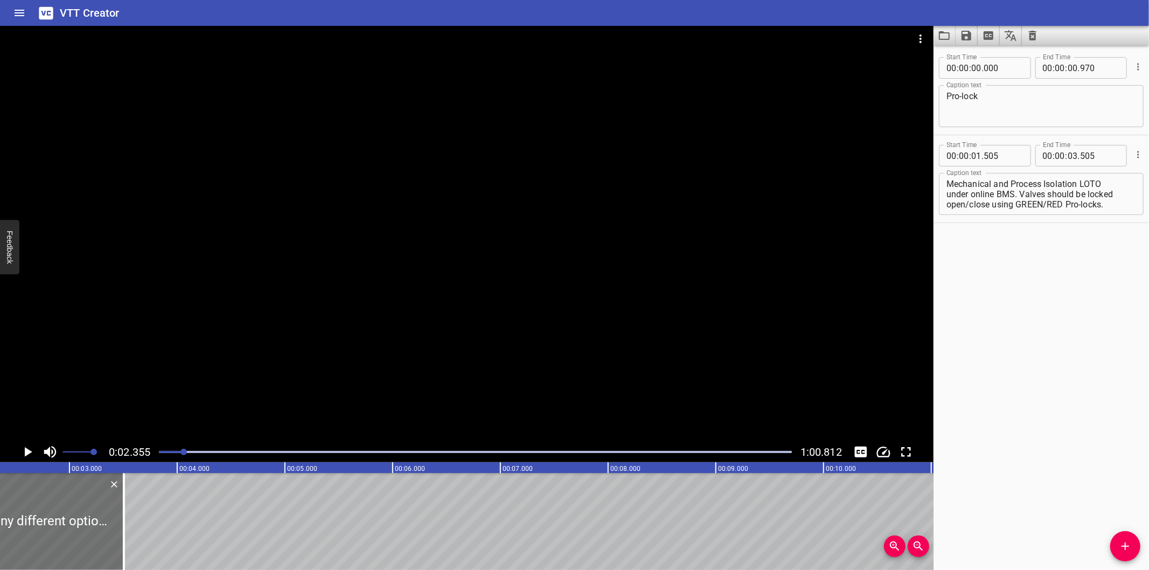
click at [173, 456] on div at bounding box center [475, 451] width 646 height 15
click at [168, 455] on div at bounding box center [475, 451] width 646 height 15
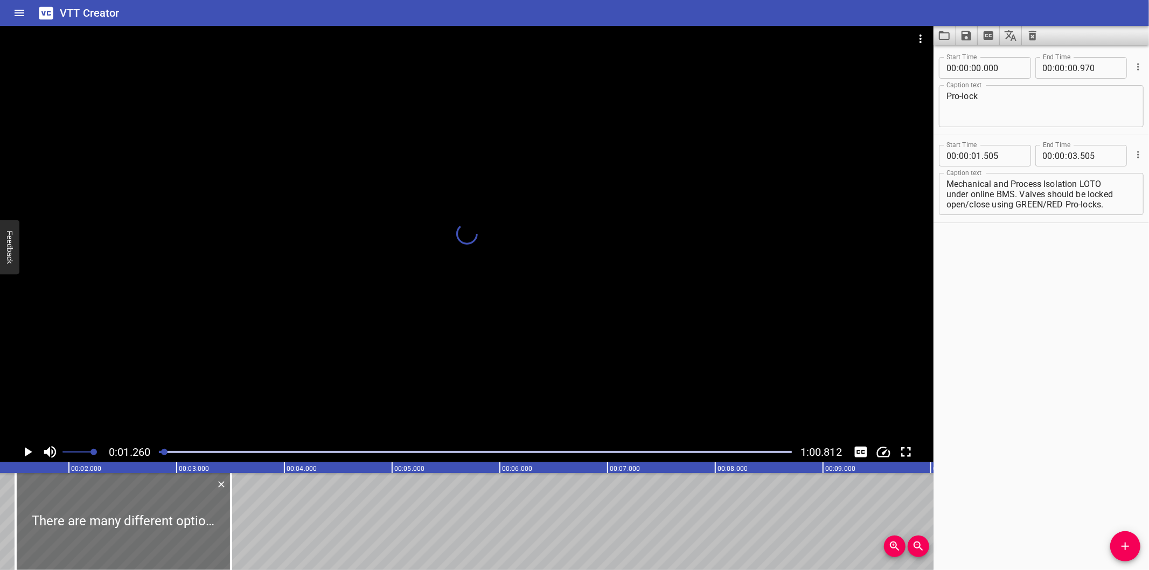
click at [164, 455] on div at bounding box center [164, 452] width 6 height 6
click at [161, 454] on div at bounding box center [164, 452] width 6 height 6
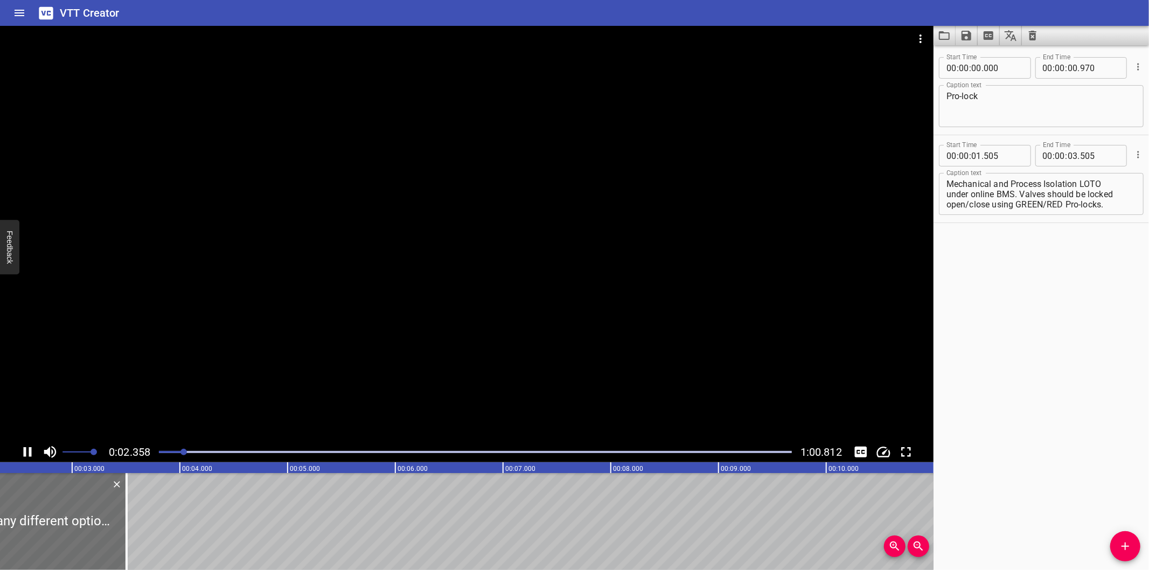
scroll to position [0, 262]
click at [1023, 471] on div "Start Time 00 : 00 : 00 . 000 Start Time End Time 00 : 00 : 00 . 970 End Time C…" at bounding box center [1040, 307] width 215 height 525
click at [181, 455] on div at bounding box center [184, 452] width 6 height 6
click at [171, 455] on div at bounding box center [475, 451] width 646 height 15
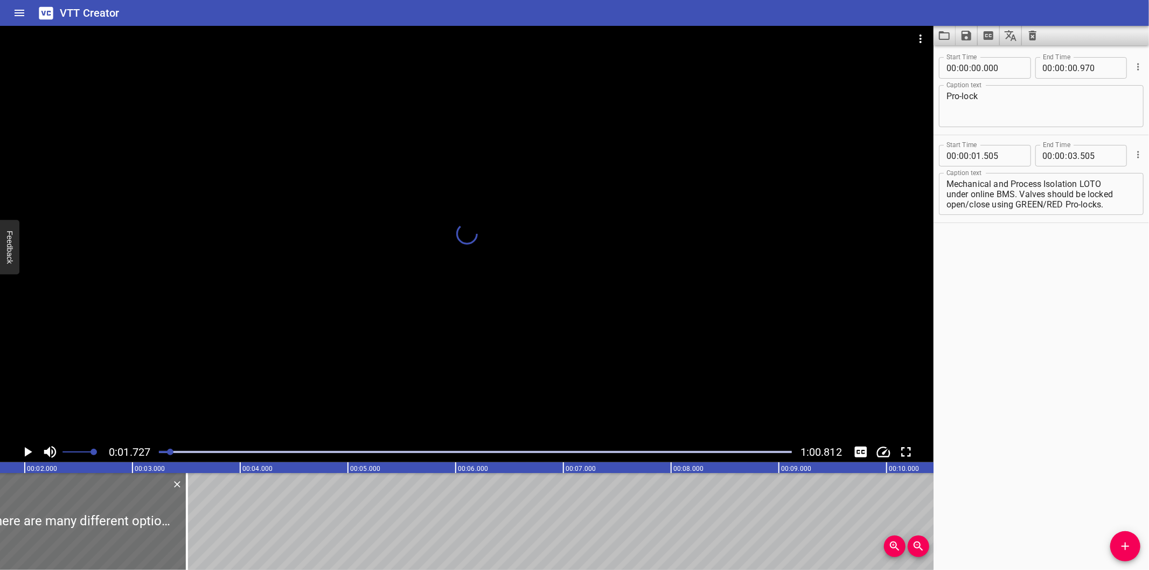
click at [167, 454] on div at bounding box center [170, 452] width 6 height 6
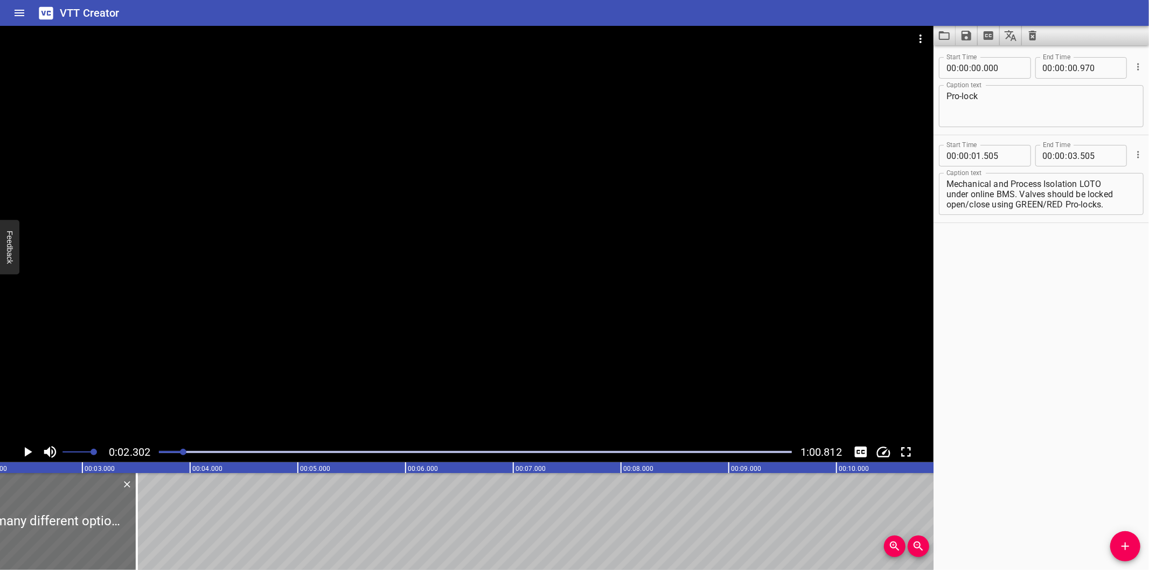
scroll to position [0, 248]
click at [970, 466] on div "Start Time 00 : 00 : 00 . 000 Start Time End Time 00 : 00 : 00 . 970 End Time C…" at bounding box center [1040, 307] width 215 height 525
click at [361, 360] on div at bounding box center [466, 234] width 933 height 416
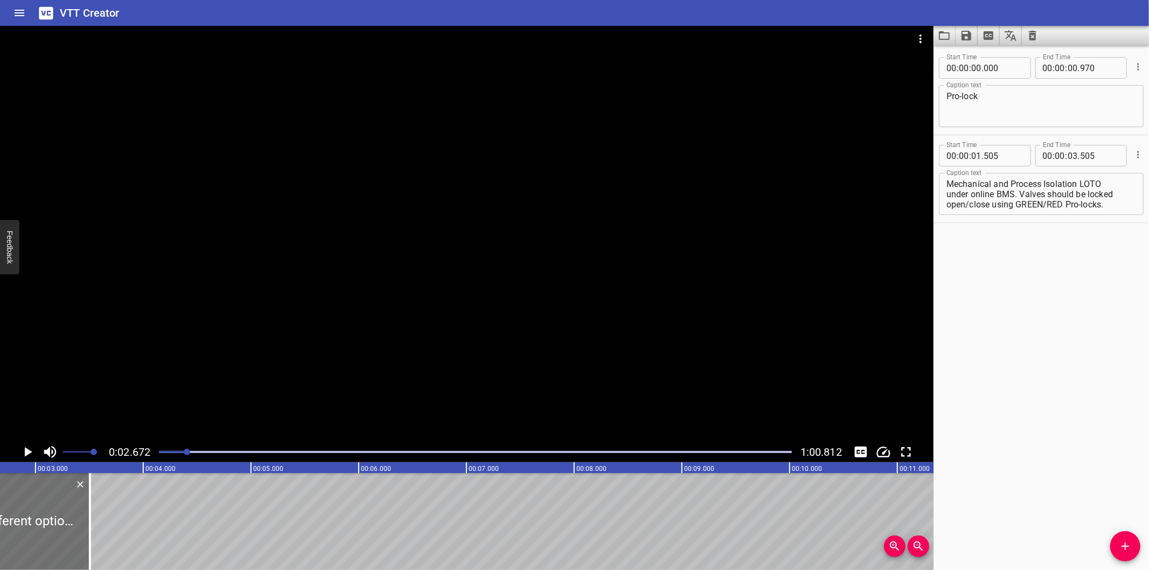
scroll to position [0, 0]
click at [947, 194] on textarea "There are many different options available for controlling locked valves utiliz…" at bounding box center [1041, 194] width 190 height 31
click at [946, 203] on textarea "There are many different options available for controlling locked valves utiliz…" at bounding box center [1041, 194] width 190 height 31
click at [948, 186] on textarea "There are many different options available for controlling locked valves utiliz…" at bounding box center [1041, 194] width 190 height 31
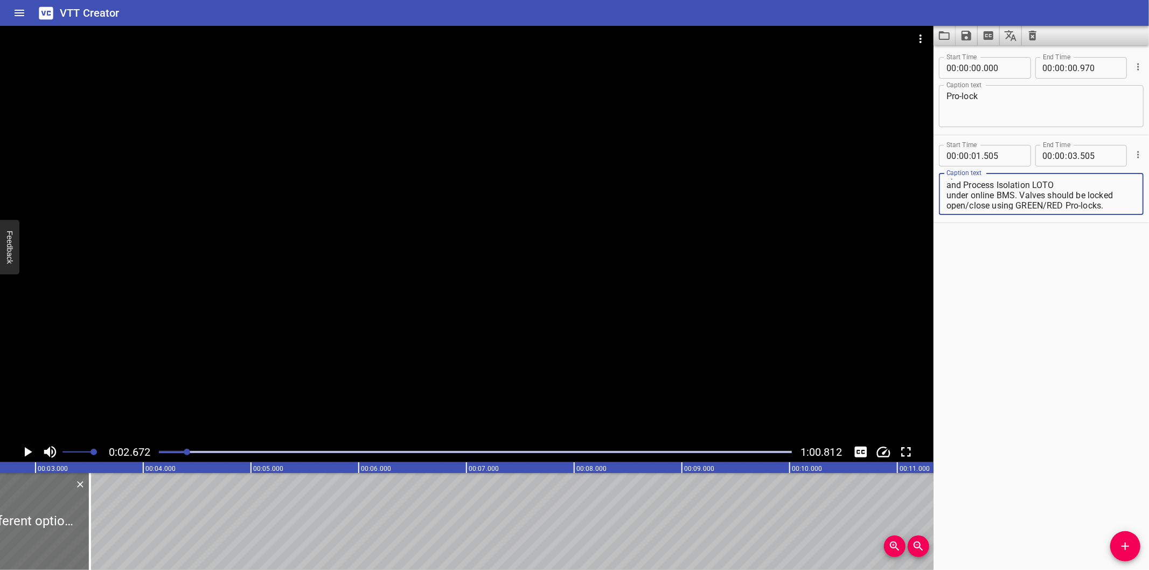
scroll to position [19, 0]
click at [946, 203] on textarea "There are many different options available for controlling locked valves utiliz…" at bounding box center [1041, 194] width 190 height 31
click at [947, 204] on textarea "There are many different options available for controlling locked valves utiliz…" at bounding box center [1041, 194] width 190 height 31
type textarea "There are many different options available for controlling locked valves utiliz…"
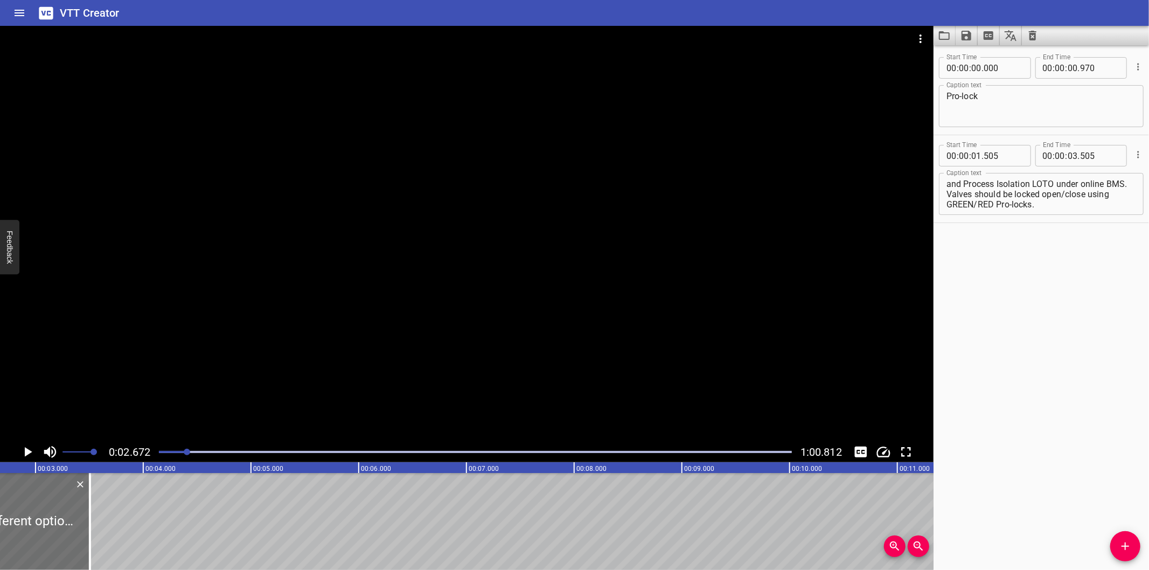
click at [994, 485] on div "Start Time 00 : 00 : 00 . 000 Start Time End Time 00 : 00 : 00 . 970 End Time C…" at bounding box center [1040, 307] width 215 height 525
click at [1005, 480] on div "Start Time 00 : 00 : 00 . 000 Start Time End Time 00 : 00 : 00 . 970 End Time C…" at bounding box center [1040, 307] width 215 height 525
click at [476, 311] on div at bounding box center [466, 234] width 933 height 416
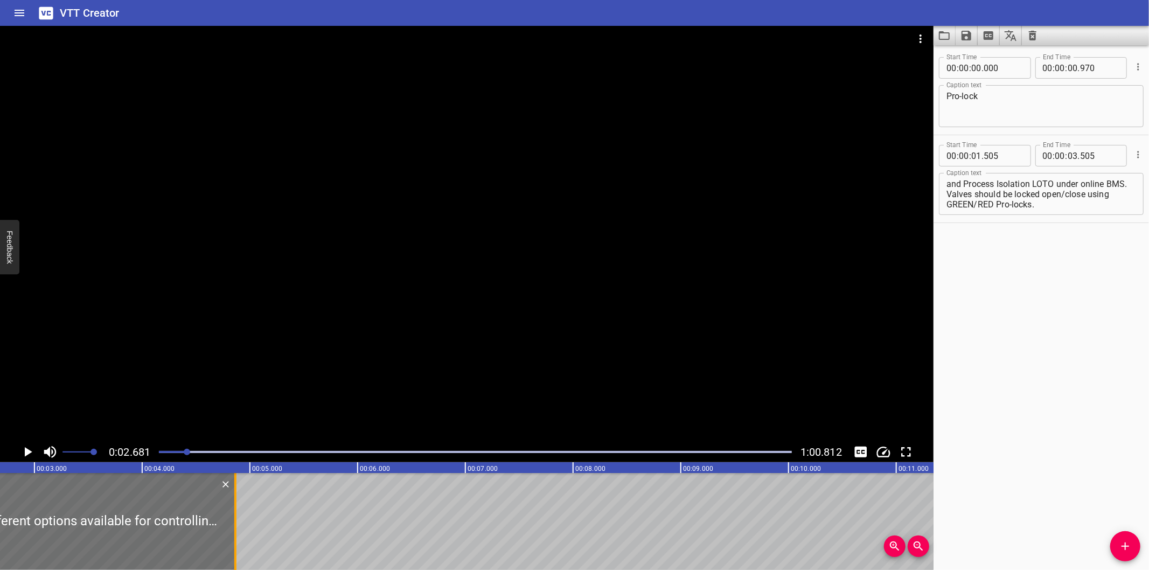
drag, startPoint x: 88, startPoint y: 516, endPoint x: 235, endPoint y: 519, distance: 146.5
click at [235, 519] on div at bounding box center [235, 521] width 2 height 97
type input "04"
type input "865"
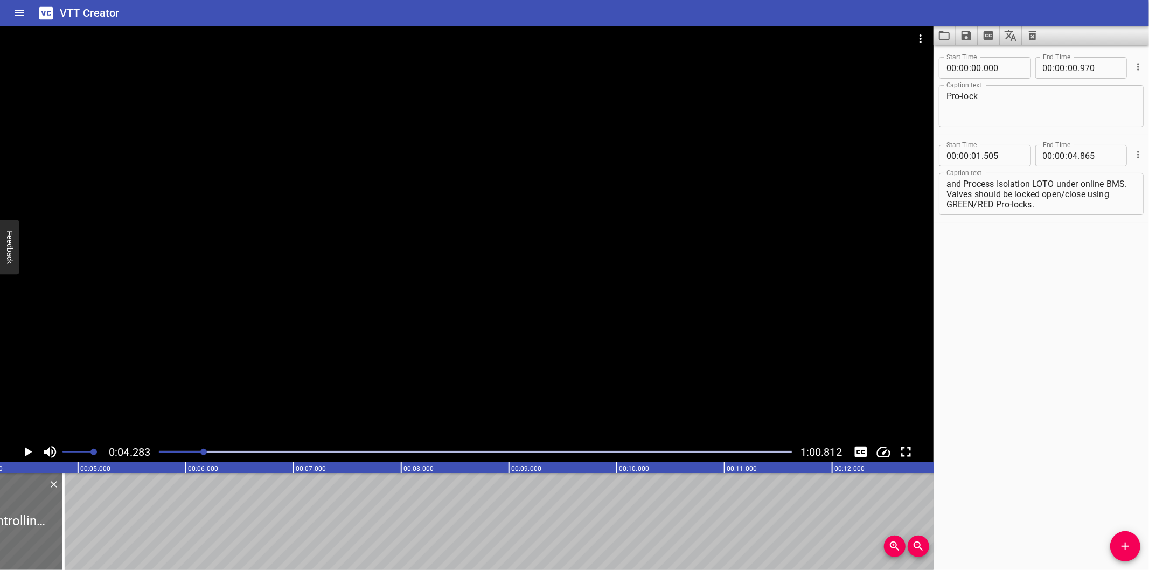
scroll to position [0, 461]
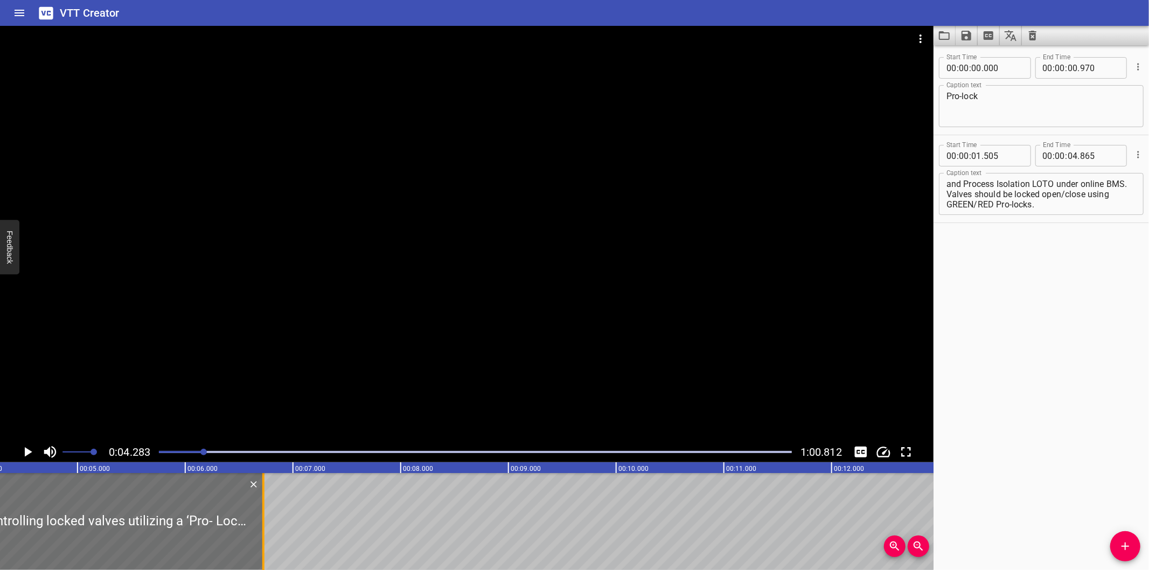
drag, startPoint x: 64, startPoint y: 539, endPoint x: 268, endPoint y: 526, distance: 204.5
click at [268, 526] on div at bounding box center [263, 521] width 11 height 97
type input "06"
type input "760"
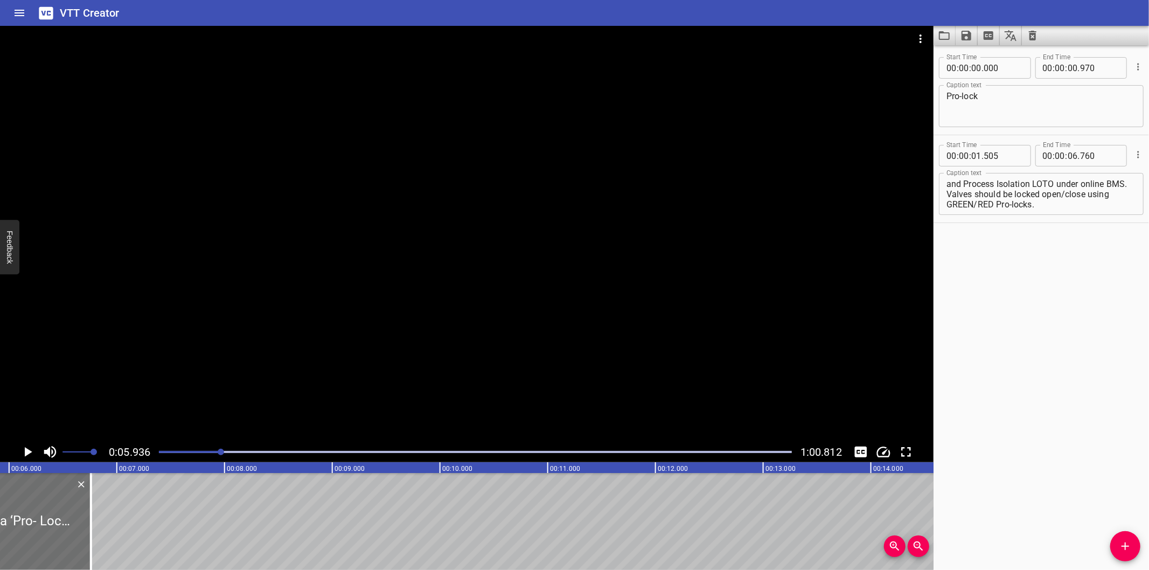
scroll to position [0, 639]
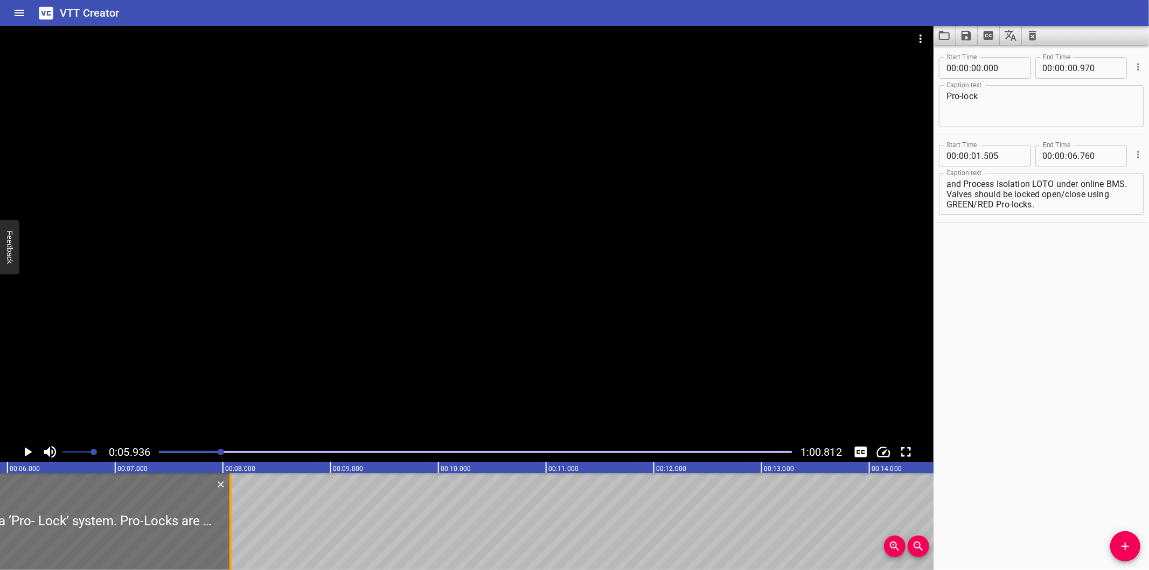
drag, startPoint x: 93, startPoint y: 534, endPoint x: 234, endPoint y: 532, distance: 141.7
click at [234, 532] on div at bounding box center [230, 521] width 11 height 97
type input "08"
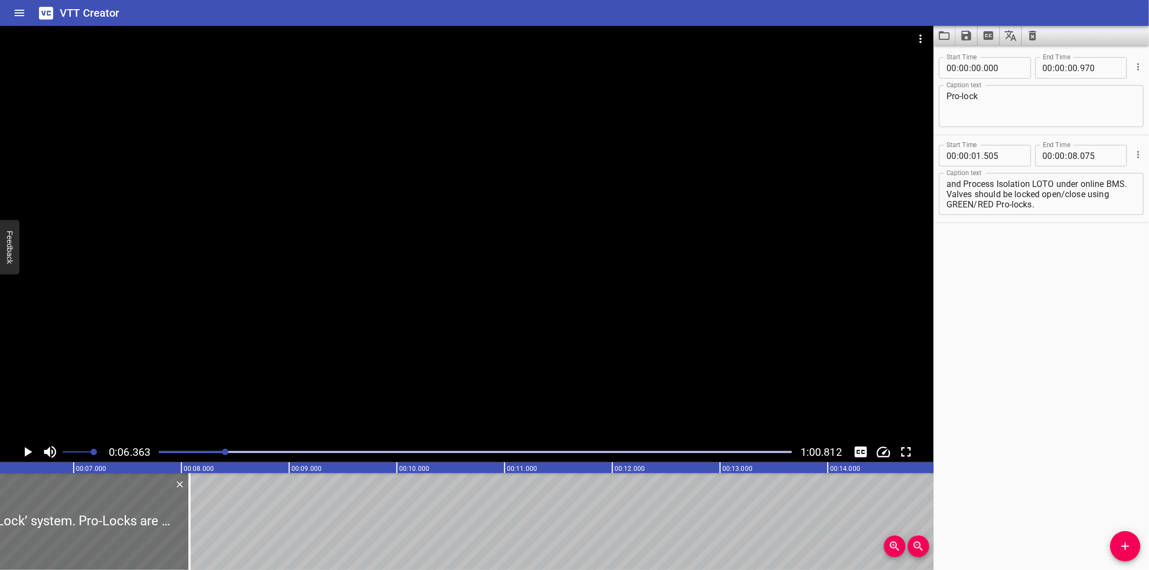
scroll to position [0, 685]
click at [1047, 465] on div "Start Time 00 : 00 : 00 . 000 Start Time End Time 00 : 00 : 00 . 970 End Time C…" at bounding box center [1040, 307] width 215 height 525
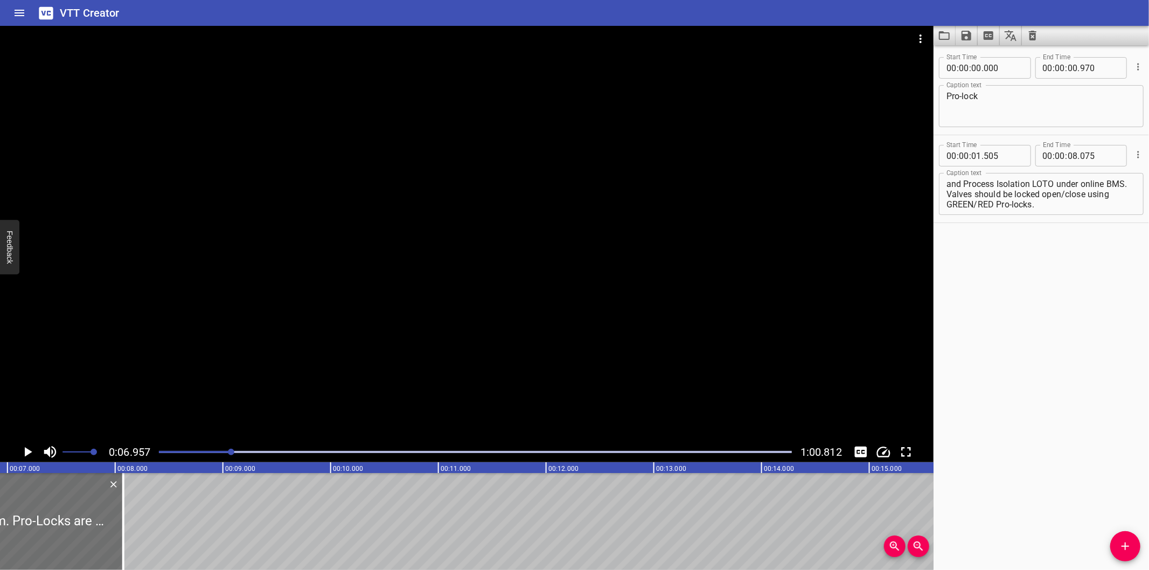
scroll to position [0, 749]
drag, startPoint x: 992, startPoint y: 449, endPoint x: 833, endPoint y: 431, distance: 160.4
click at [992, 449] on div "Start Time 00 : 00 : 00 . 000 Start Time End Time 00 : 00 : 00 . 970 End Time C…" at bounding box center [1040, 307] width 215 height 525
drag, startPoint x: 277, startPoint y: 326, endPoint x: 262, endPoint y: 334, distance: 17.4
click at [271, 324] on div at bounding box center [466, 234] width 933 height 416
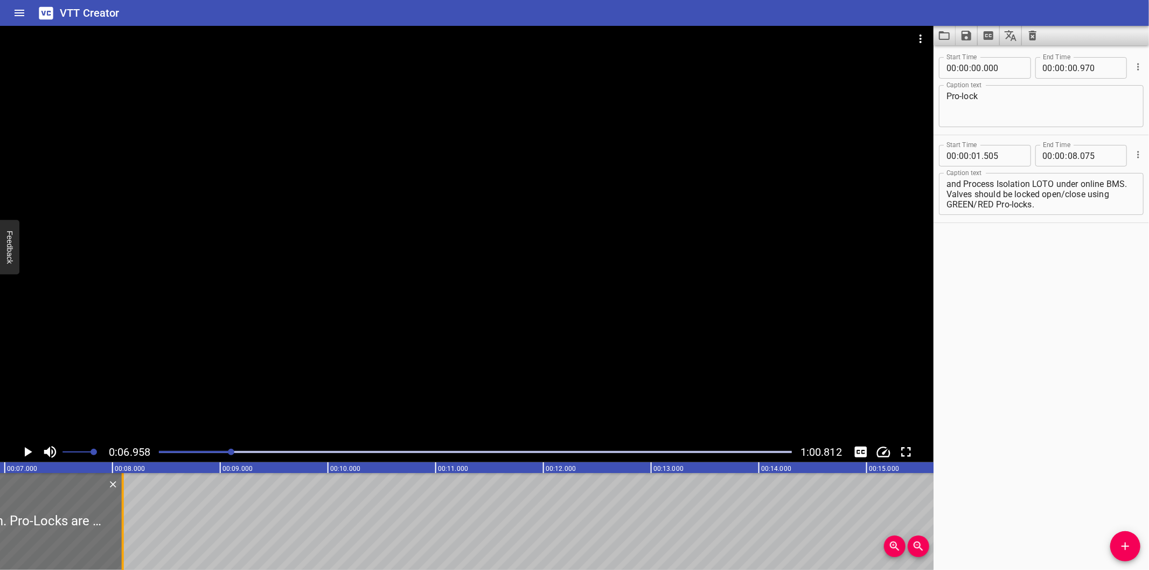
drag, startPoint x: 117, startPoint y: 518, endPoint x: 120, endPoint y: 524, distance: 6.0
click at [120, 524] on div at bounding box center [122, 521] width 11 height 97
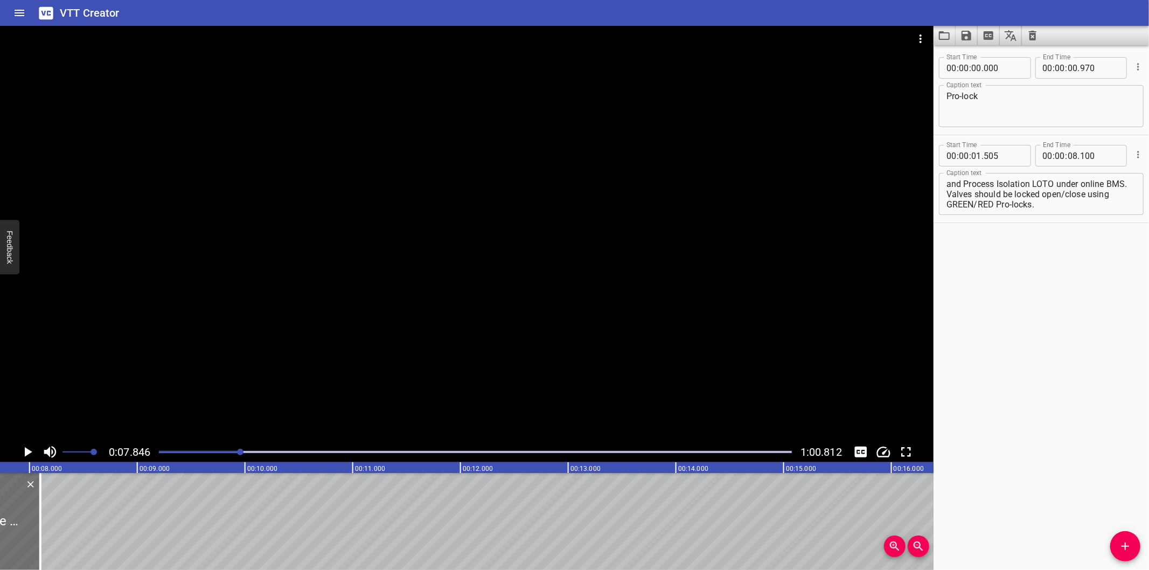
scroll to position [0, 845]
drag, startPoint x: 196, startPoint y: 569, endPoint x: 294, endPoint y: 553, distance: 99.4
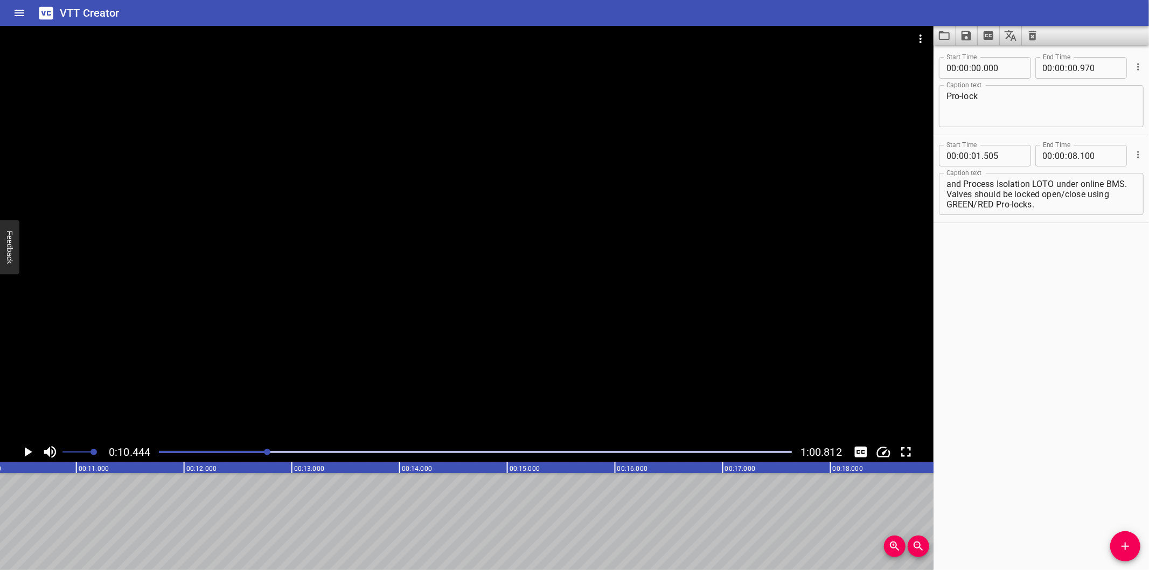
scroll to position [0, 1125]
drag, startPoint x: 998, startPoint y: 480, endPoint x: 825, endPoint y: 491, distance: 173.8
click at [998, 480] on div "Start Time 00 : 00 : 00 . 000 Start Time End Time 00 : 00 : 00 . 970 End Time C…" at bounding box center [1040, 307] width 215 height 525
click at [227, 454] on div at bounding box center [475, 451] width 646 height 15
click at [200, 454] on div at bounding box center [475, 451] width 646 height 15
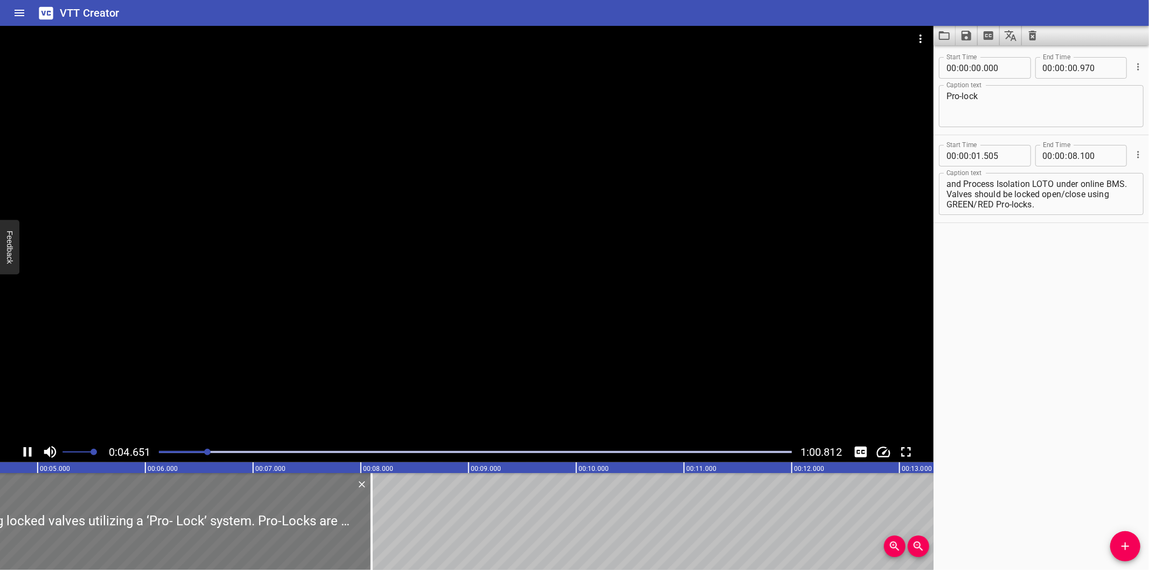
scroll to position [0, 526]
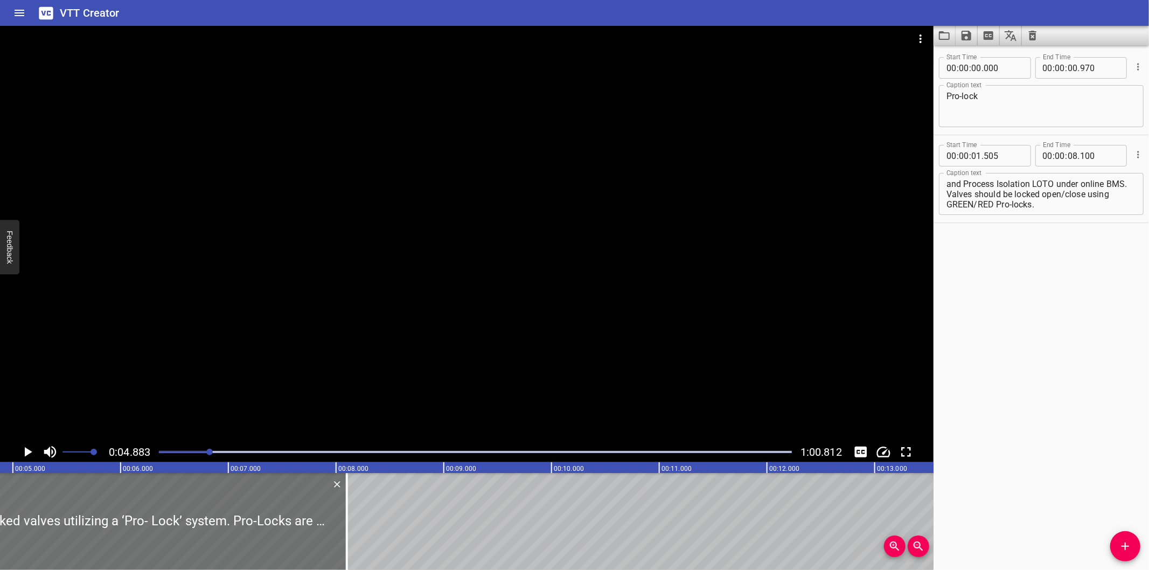
click at [989, 470] on div "Start Time 00 : 00 : 00 . 000 Start Time End Time 00 : 00 : 00 . 970 End Time C…" at bounding box center [1040, 307] width 215 height 525
click at [159, 455] on div at bounding box center [475, 451] width 646 height 15
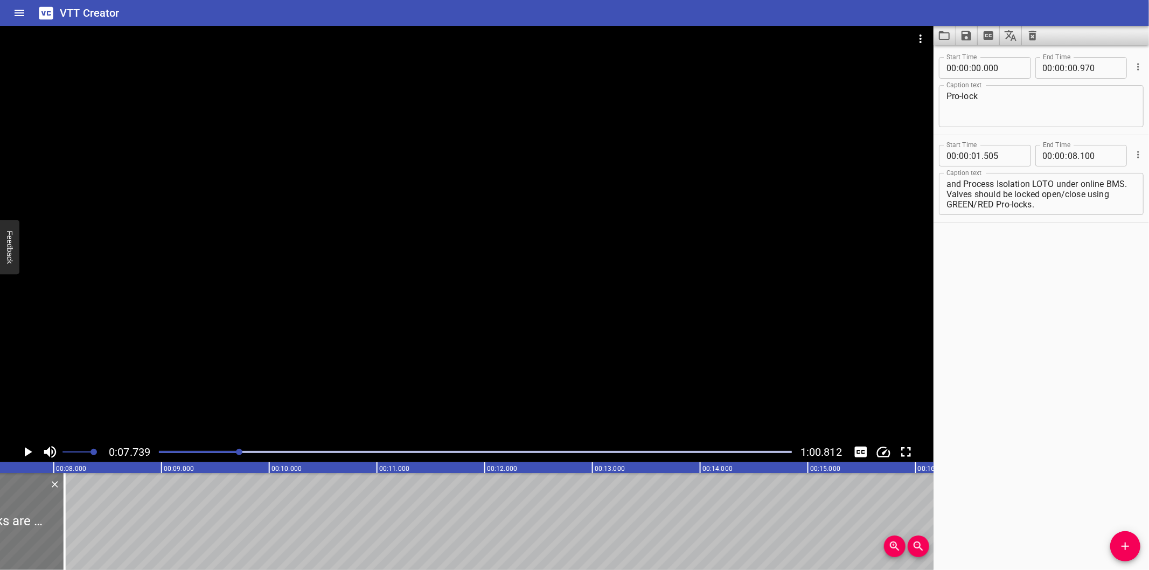
scroll to position [0, 793]
drag, startPoint x: 82, startPoint y: 529, endPoint x: 84, endPoint y: 536, distance: 7.3
click at [84, 536] on div at bounding box center [81, 521] width 11 height 97
type input "120"
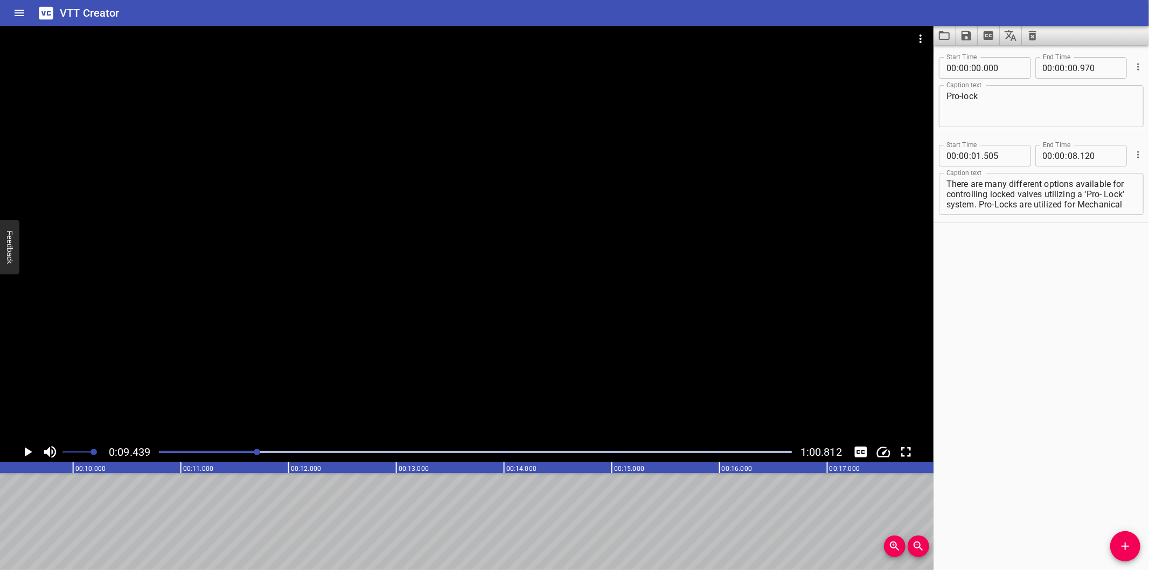
scroll to position [0, 1016]
click at [227, 457] on div at bounding box center [475, 451] width 646 height 15
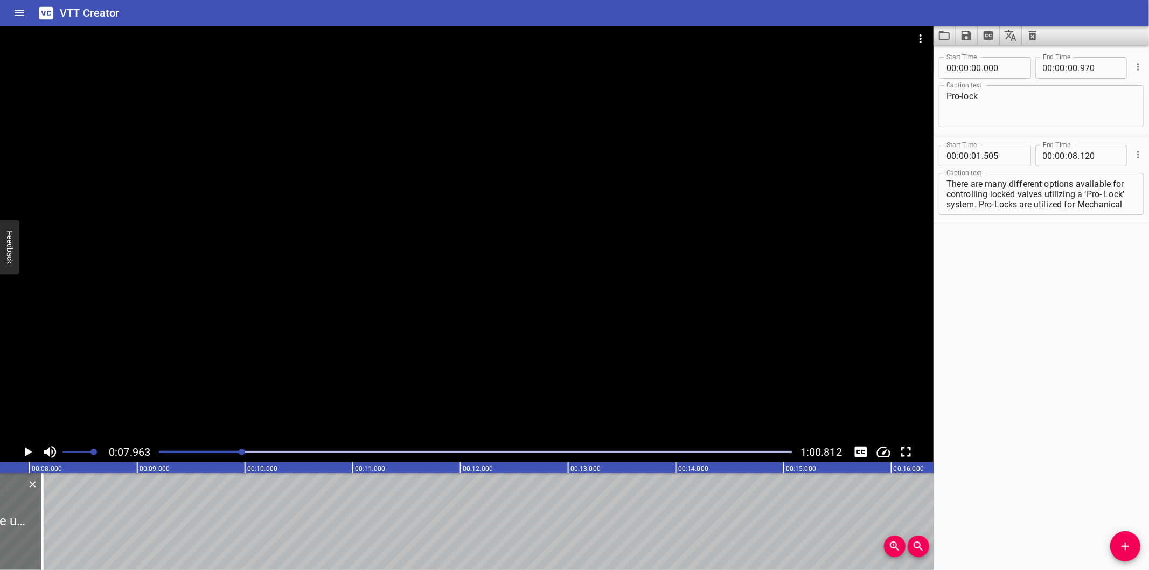
scroll to position [0, 858]
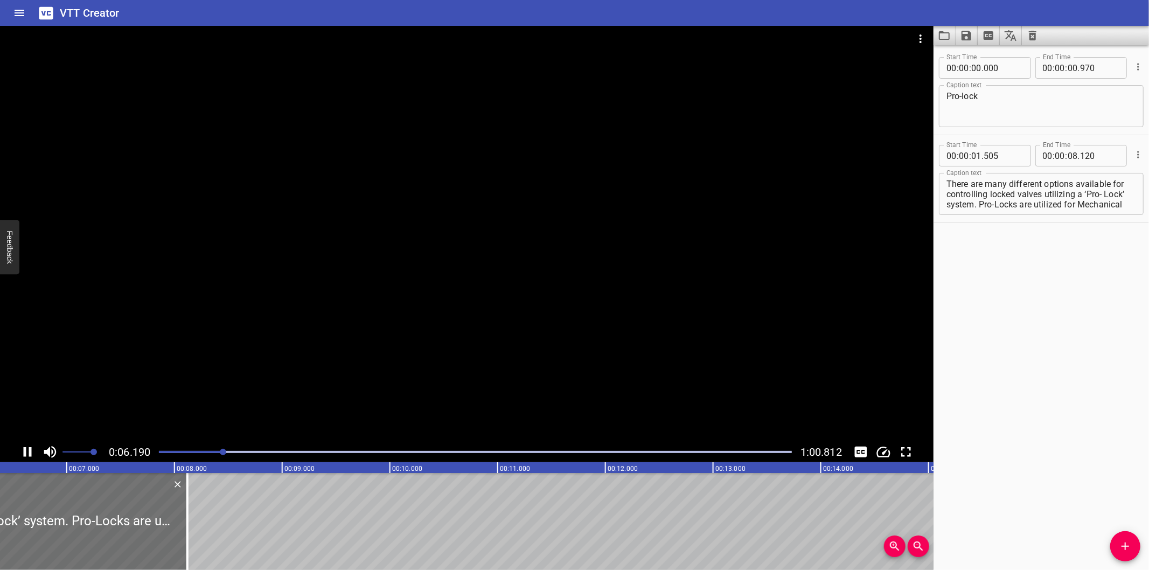
drag, startPoint x: 215, startPoint y: 450, endPoint x: 210, endPoint y: 449, distance: 5.5
click at [214, 450] on div at bounding box center [475, 451] width 646 height 15
click at [201, 450] on div at bounding box center [475, 451] width 646 height 15
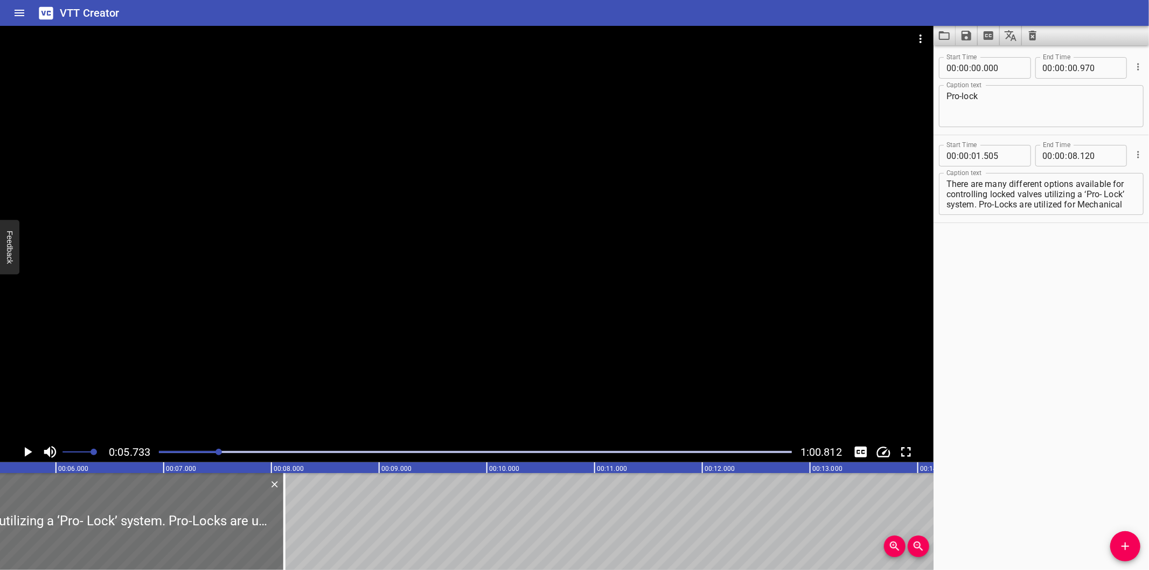
scroll to position [0, 617]
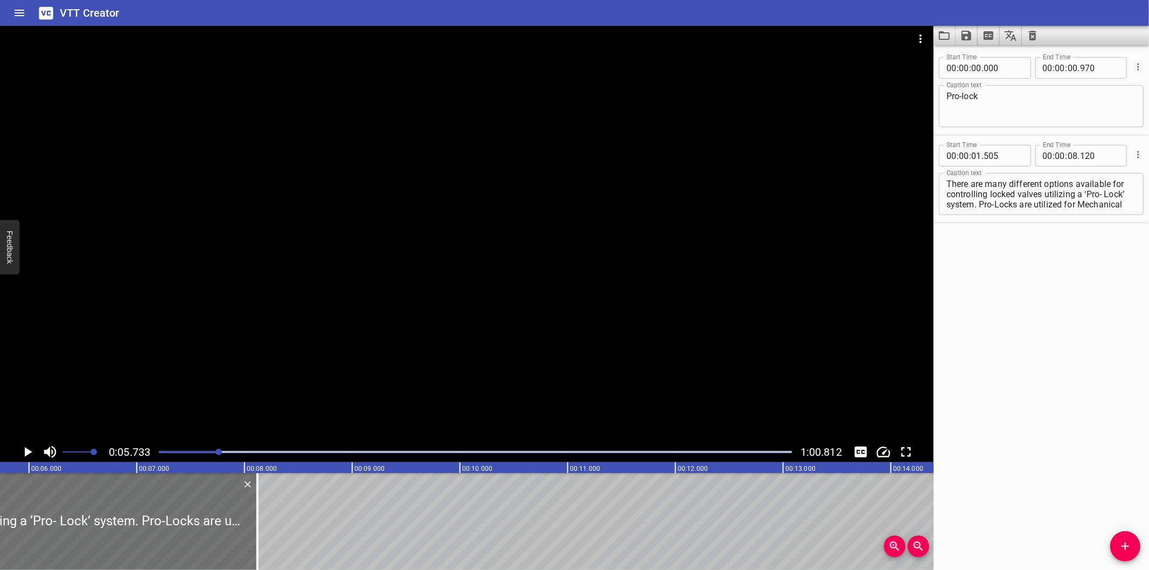
click at [194, 454] on div at bounding box center [475, 451] width 646 height 15
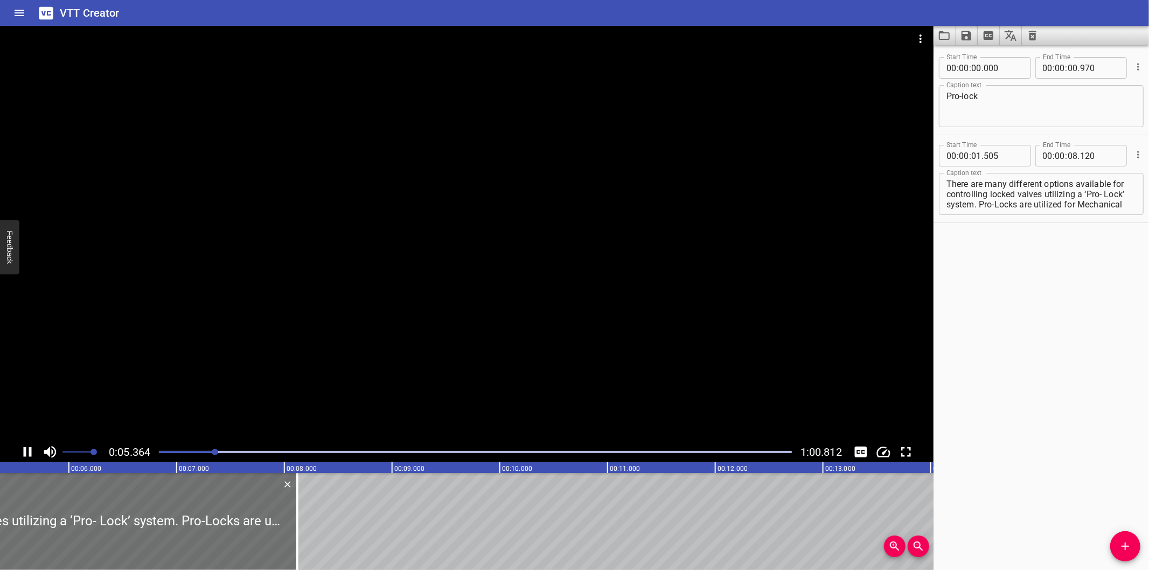
scroll to position [0, 604]
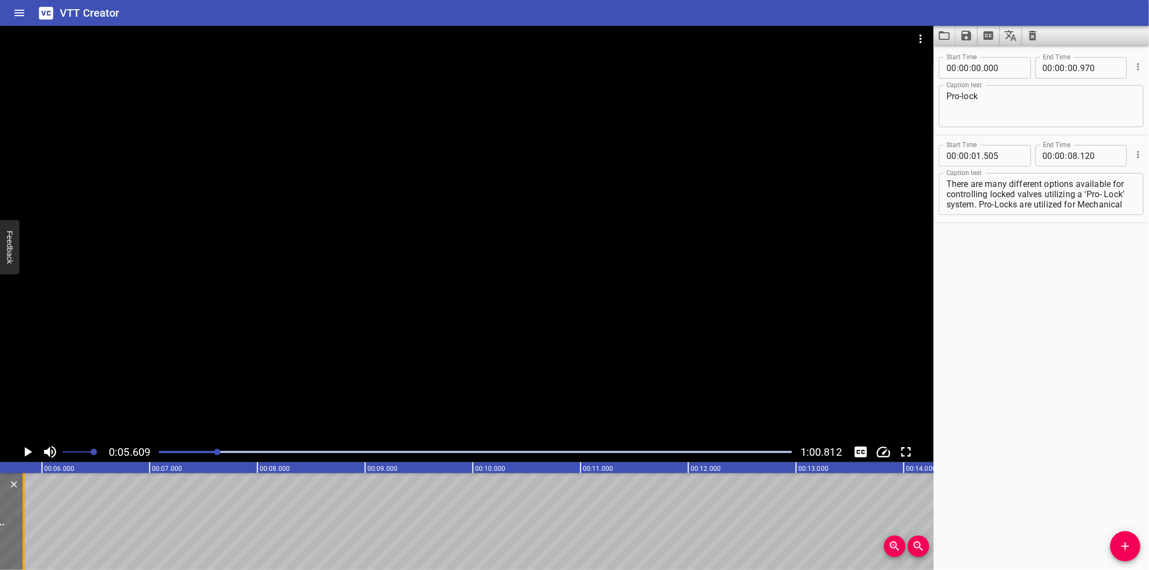
drag, startPoint x: 270, startPoint y: 536, endPoint x: 22, endPoint y: 549, distance: 248.6
click at [23, 549] on div at bounding box center [24, 521] width 2 height 97
type input "05"
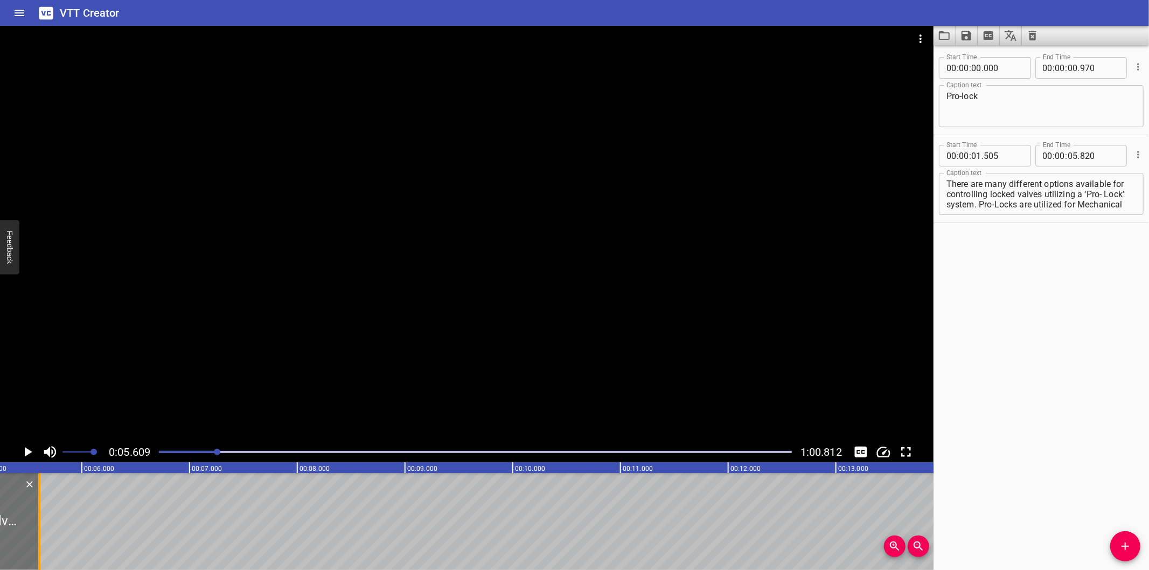
drag, startPoint x: 61, startPoint y: 547, endPoint x: 38, endPoint y: 552, distance: 23.8
click at [38, 552] on div at bounding box center [39, 521] width 2 height 97
type input "605"
drag, startPoint x: 1058, startPoint y: 196, endPoint x: 1156, endPoint y: 263, distance: 118.5
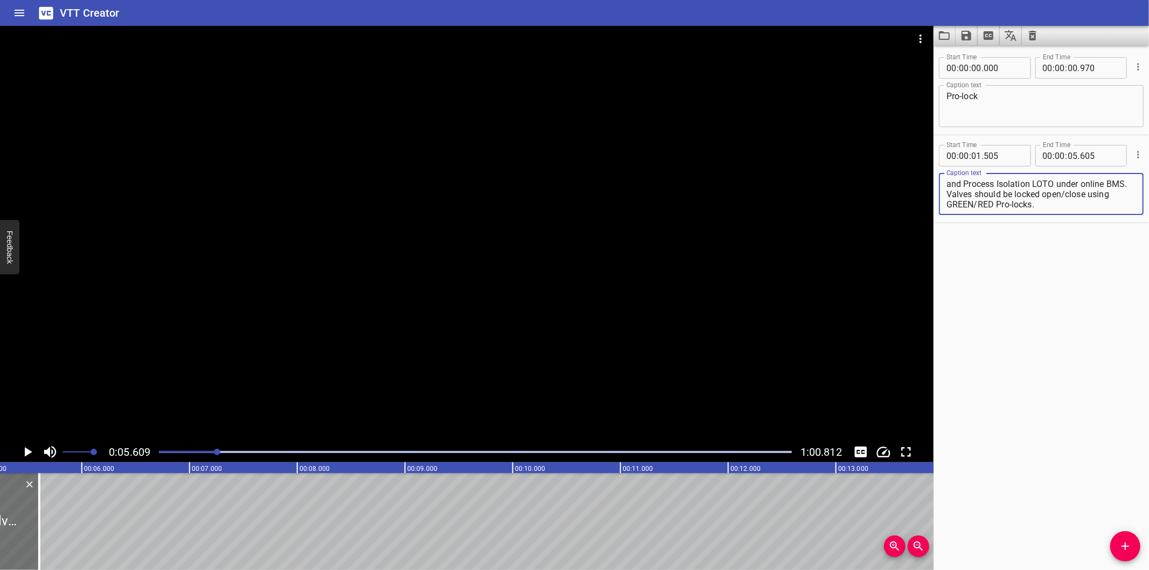
click at [1148, 263] on html "VTT Creator Caption Editor Batch Transcribe Login Sign Up Privacy Contact 0:05.…" at bounding box center [574, 285] width 1149 height 570
type textarea "There are many different options available for controlling locked valves"
click at [1130, 547] on icon "Add Cue" at bounding box center [1125, 546] width 13 height 13
drag, startPoint x: 1130, startPoint y: 547, endPoint x: 1107, endPoint y: 542, distance: 23.0
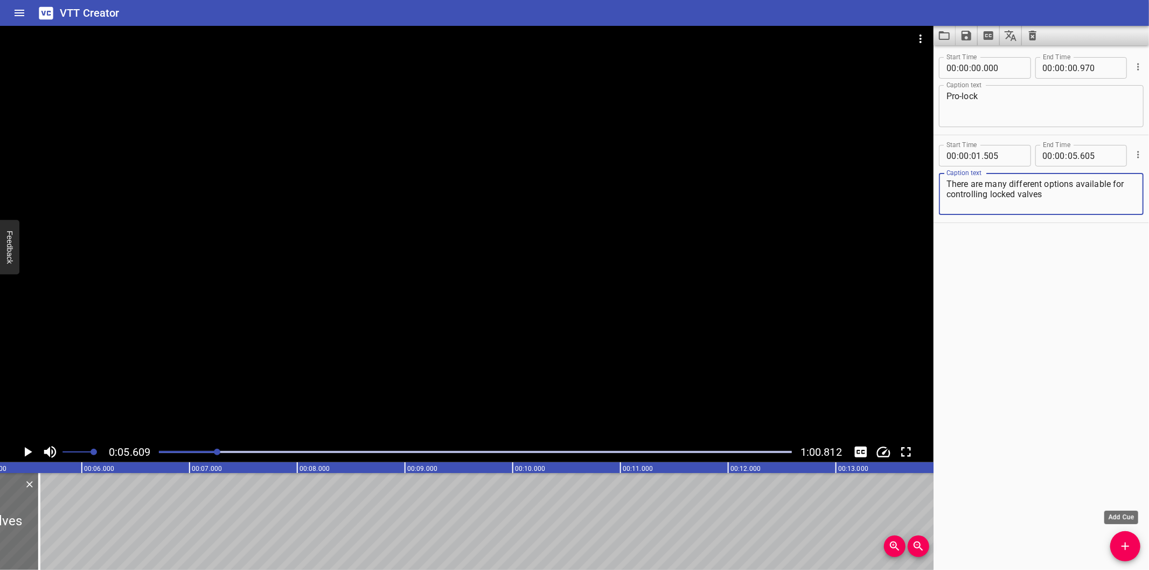
click at [1129, 546] on icon "Add Cue" at bounding box center [1125, 546] width 13 height 13
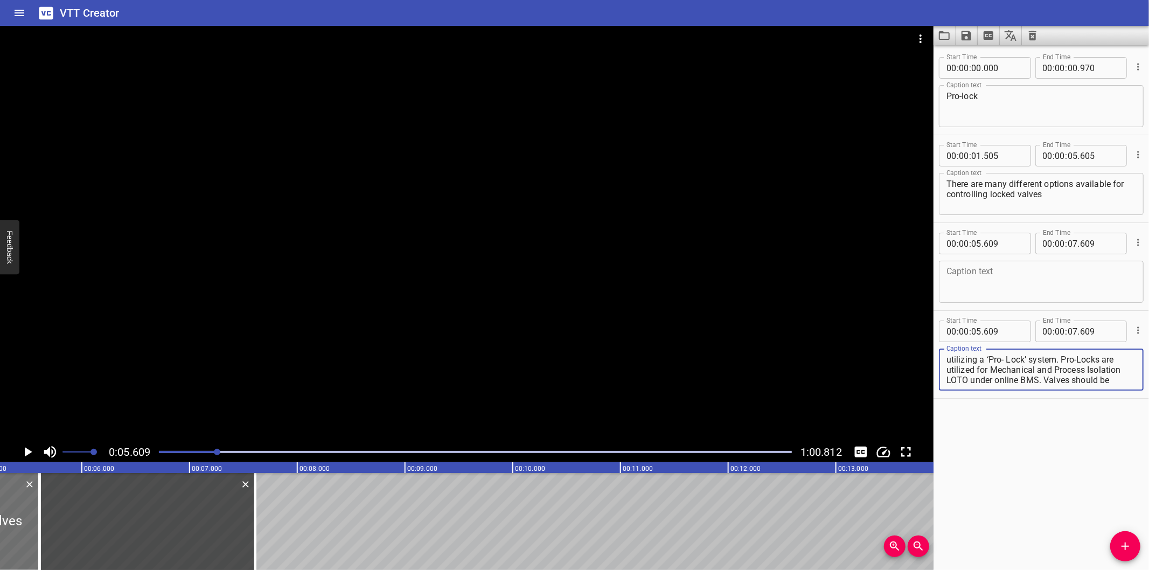
scroll to position [20, 0]
type textarea "utilizing a ‘Pro- Lock’ system. Pro-Locks are utilized for Mechanical and Proce…"
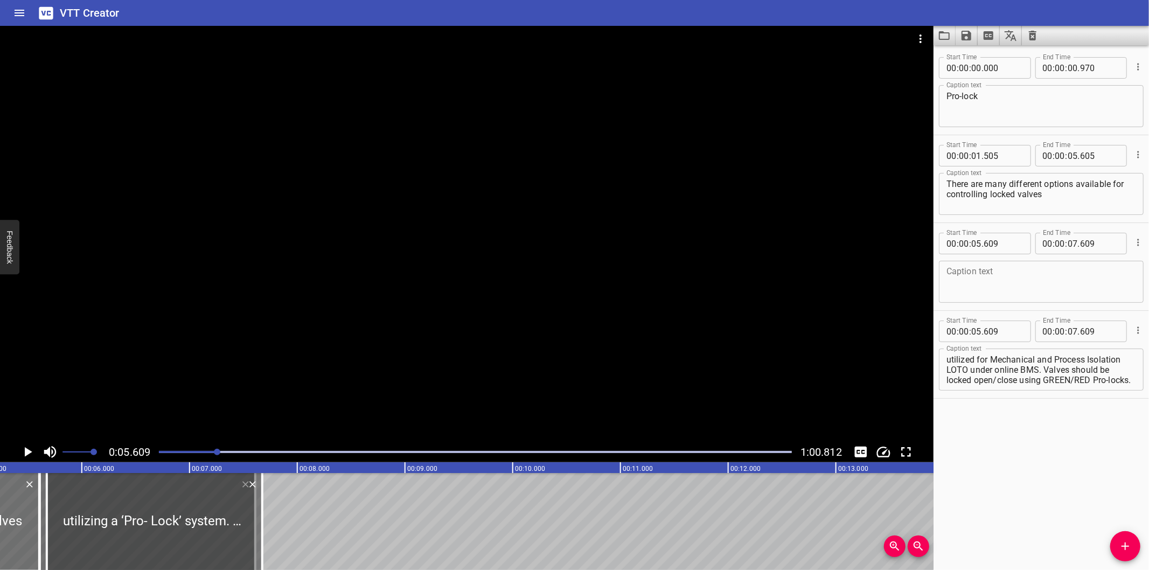
click at [156, 513] on div at bounding box center [154, 521] width 215 height 97
type input "674"
drag, startPoint x: 144, startPoint y: 525, endPoint x: 454, endPoint y: 485, distance: 311.7
click at [271, 489] on div at bounding box center [162, 521] width 215 height 97
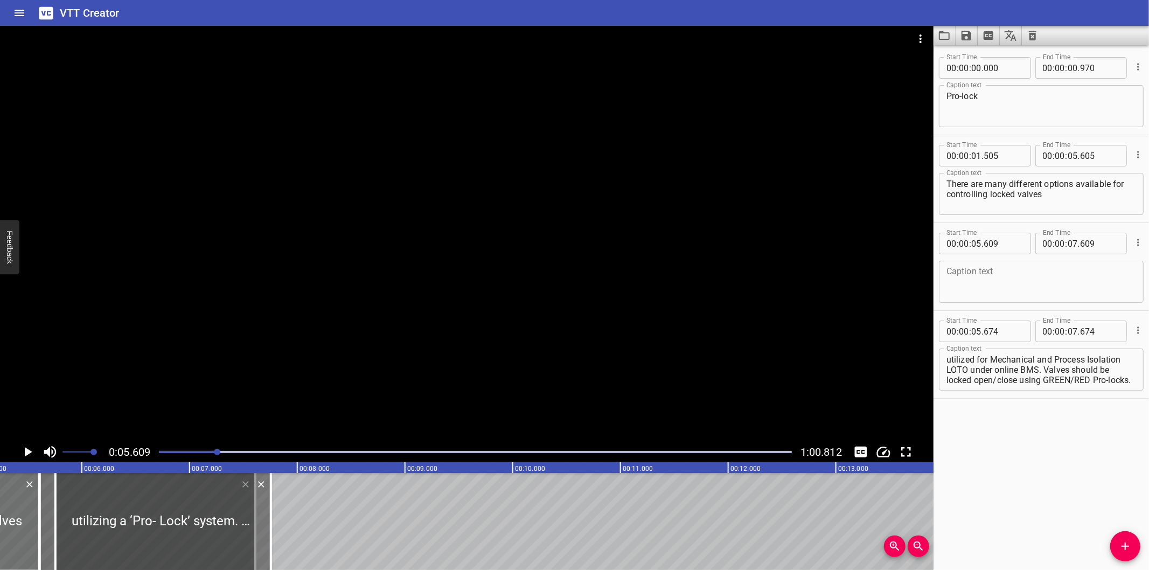
type input "08"
type input "764"
type input "10"
type input "764"
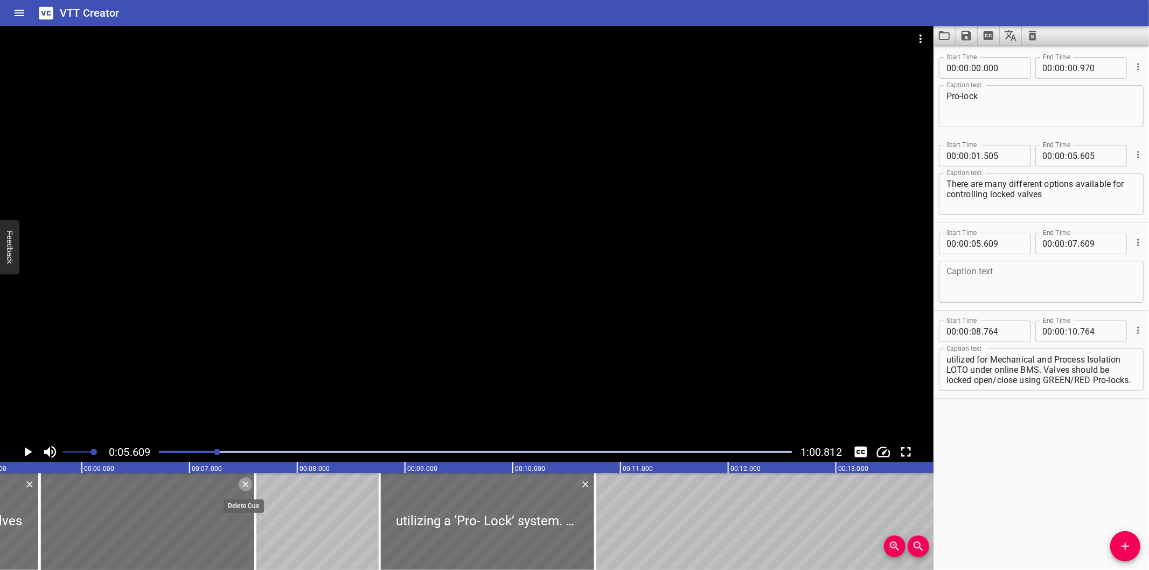
click at [241, 482] on icon "Delete" at bounding box center [245, 484] width 11 height 11
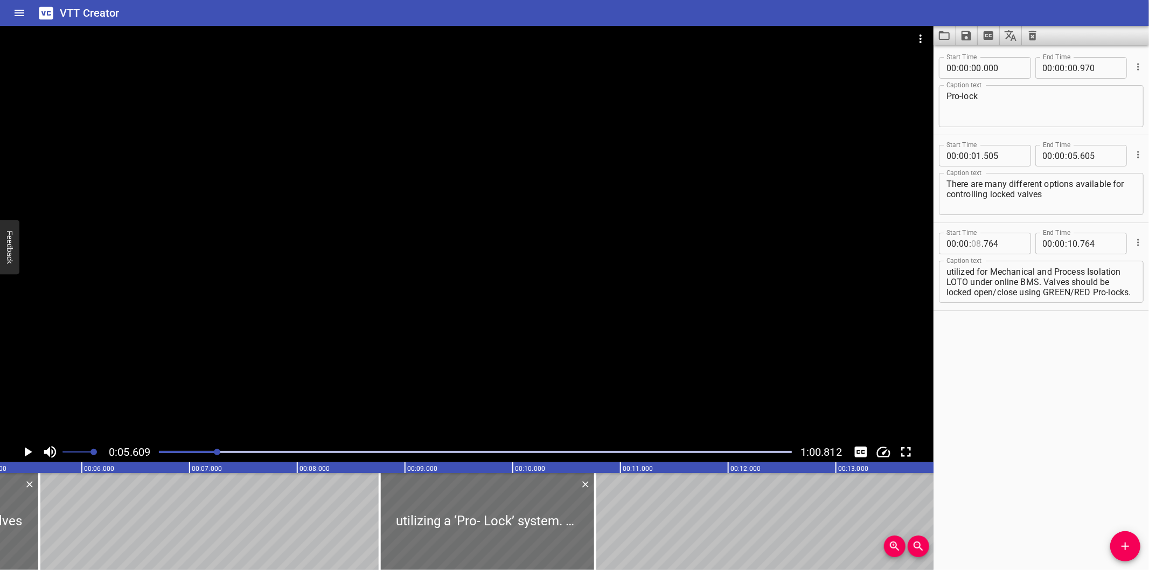
click at [976, 245] on input "number" at bounding box center [976, 244] width 10 height 22
type input "05"
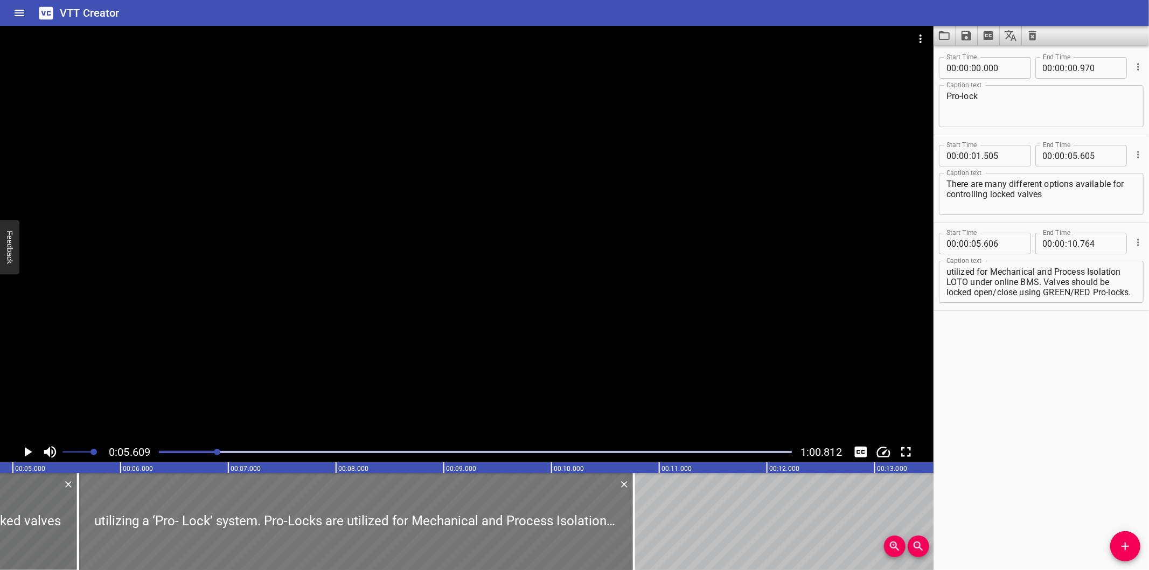
scroll to position [0, 485]
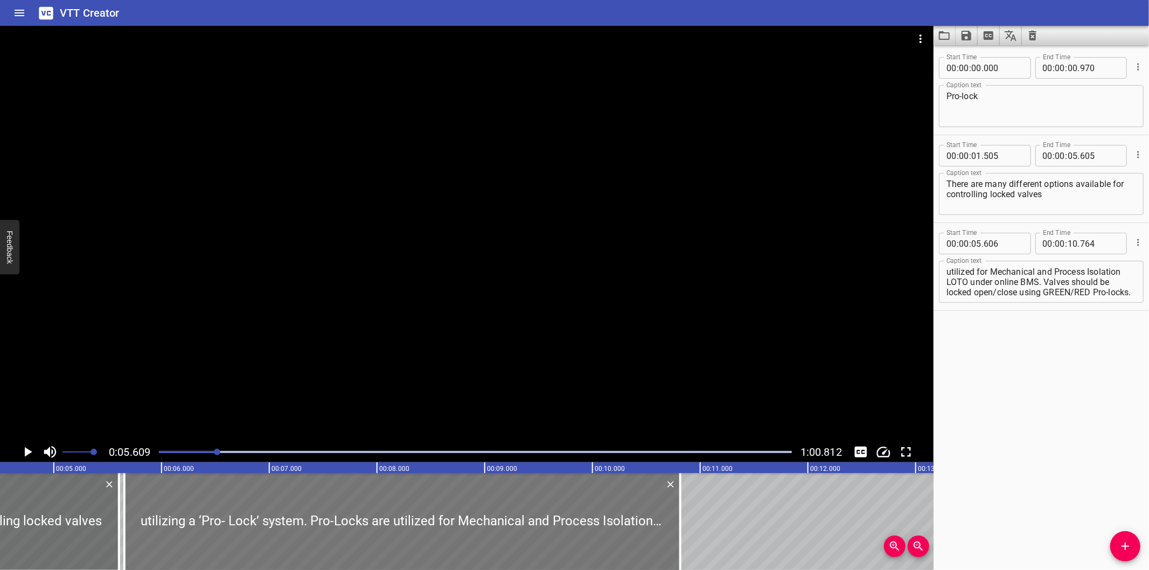
click at [281, 505] on div at bounding box center [402, 521] width 556 height 97
type input "656"
type input "814"
click at [284, 507] on div at bounding box center [405, 521] width 556 height 97
type input "681"
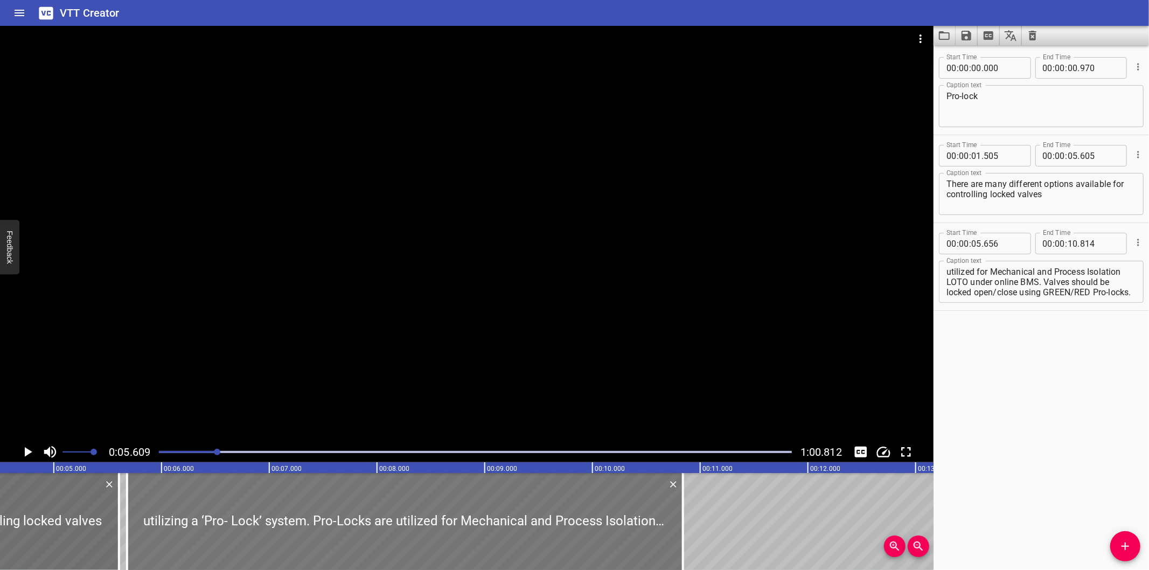
type input "839"
click at [211, 450] on div at bounding box center [475, 451] width 646 height 15
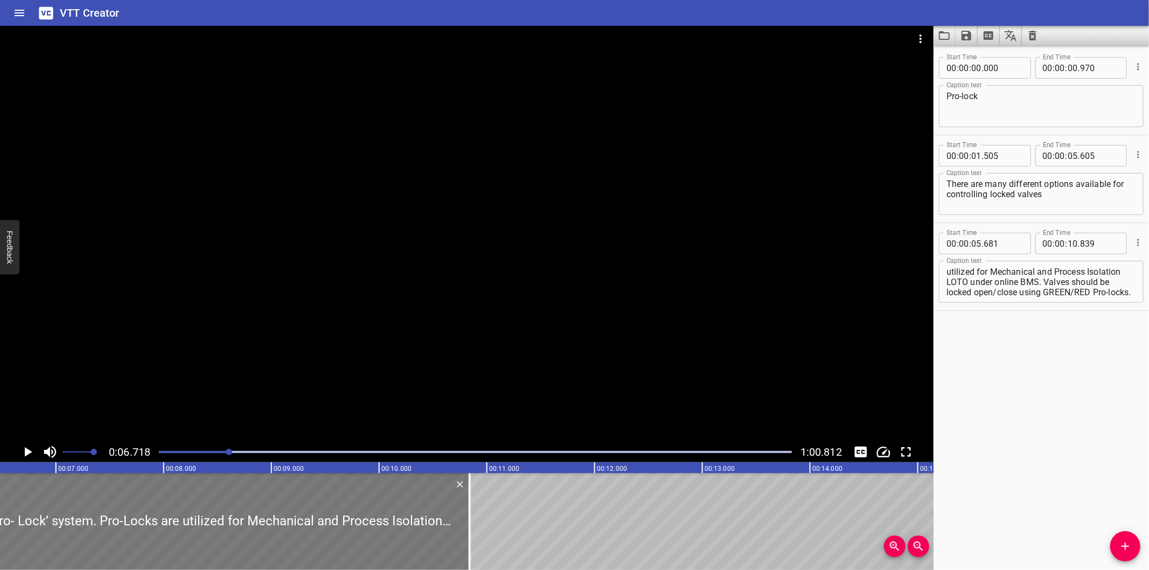
scroll to position [0, 723]
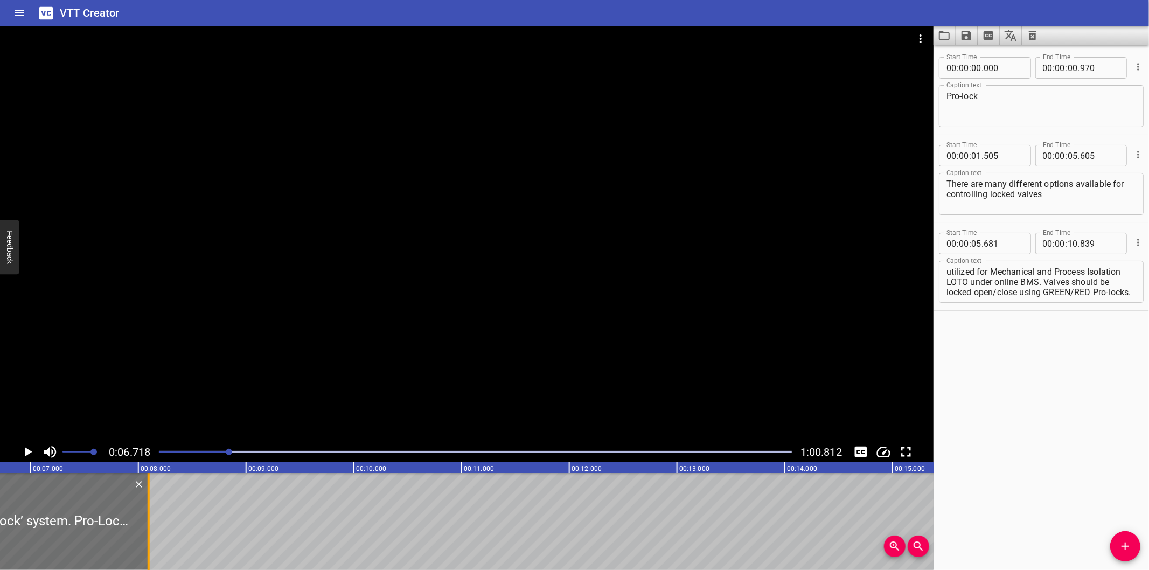
drag, startPoint x: 442, startPoint y: 515, endPoint x: 147, endPoint y: 530, distance: 295.5
click at [147, 530] on div at bounding box center [148, 521] width 11 height 97
type input "08"
type input "099"
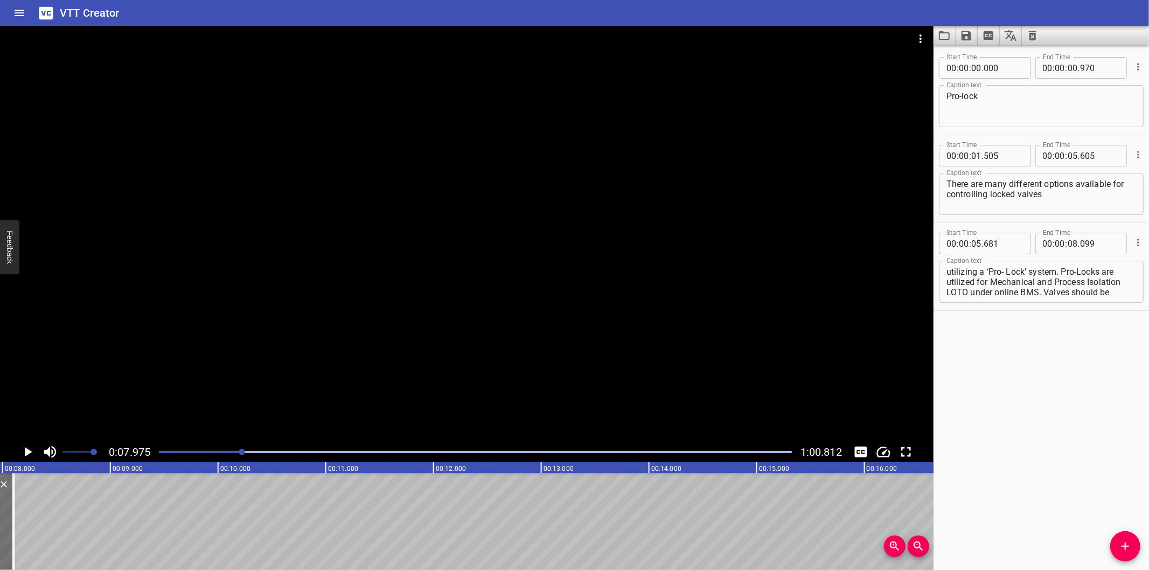
scroll to position [20, 0]
drag, startPoint x: 1063, startPoint y: 271, endPoint x: 1124, endPoint y: 373, distance: 118.4
click at [1124, 372] on div "Start Time 00 : 00 : 00 . 000 Start Time End Time 00 : 00 : 00 . 970 End Time C…" at bounding box center [1040, 307] width 215 height 525
type textarea "utilizing a ‘Pro- Lock’ system."
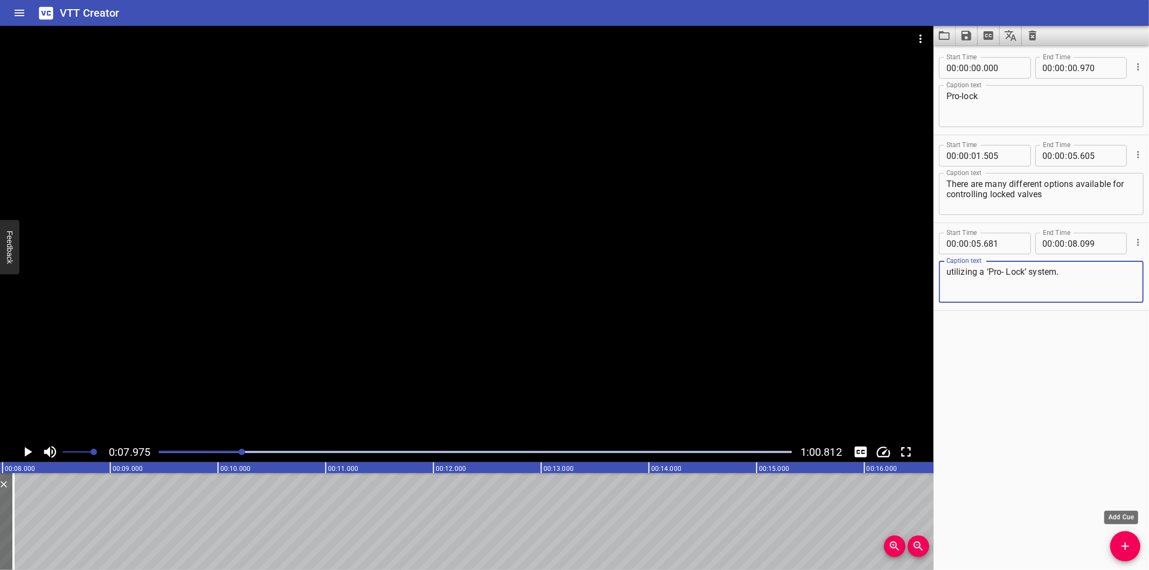
click at [1117, 545] on span "Add Cue" at bounding box center [1125, 546] width 30 height 13
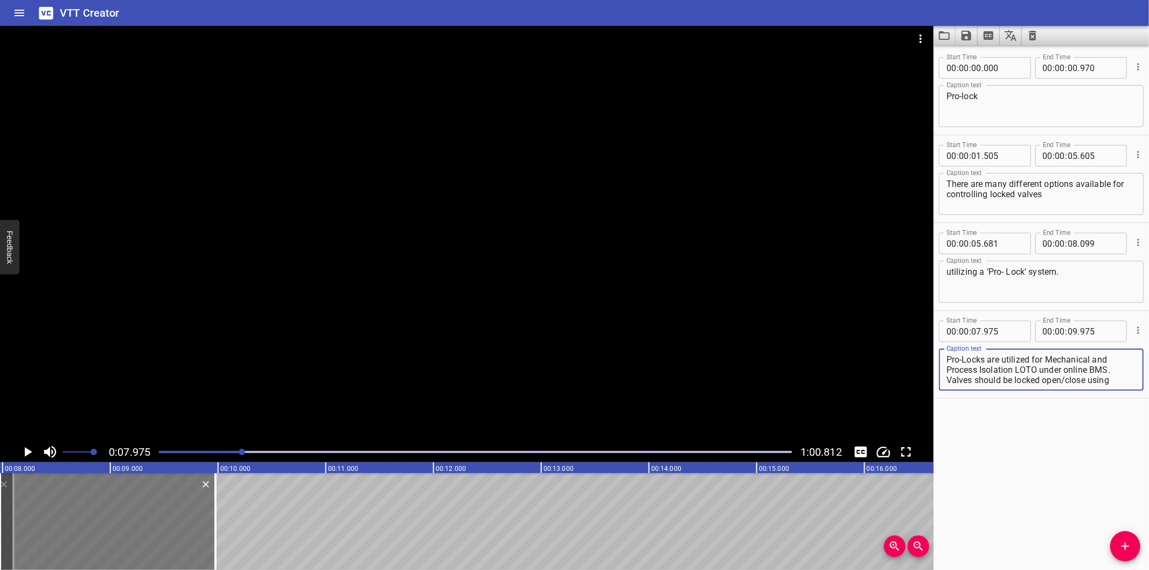
scroll to position [10, 0]
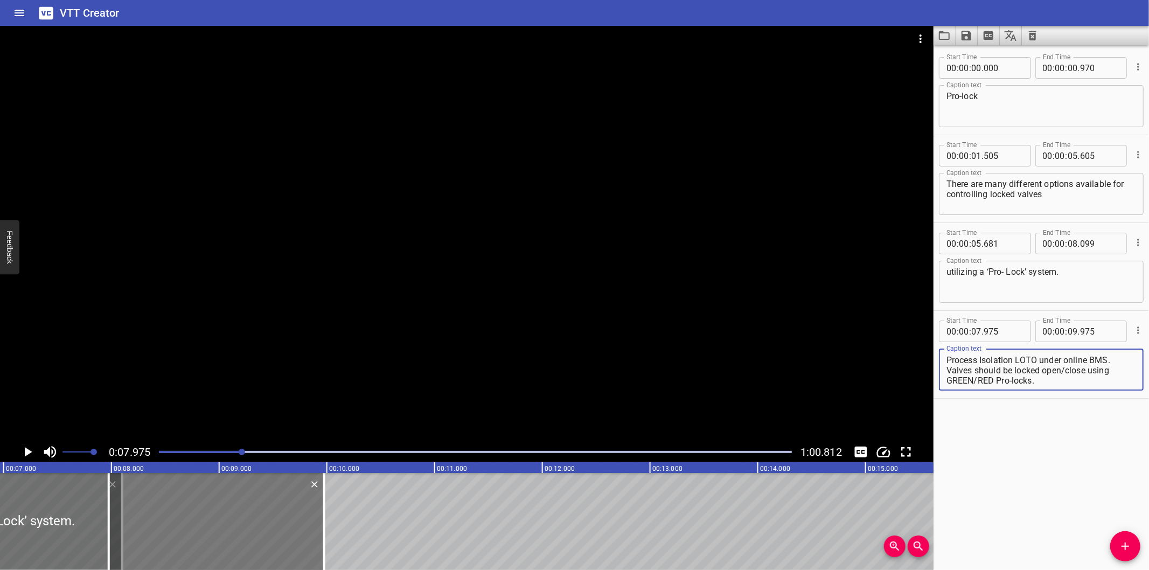
type textarea "Pro-Locks are utilized for Mechanical and Process Isolation LOTO under online B…"
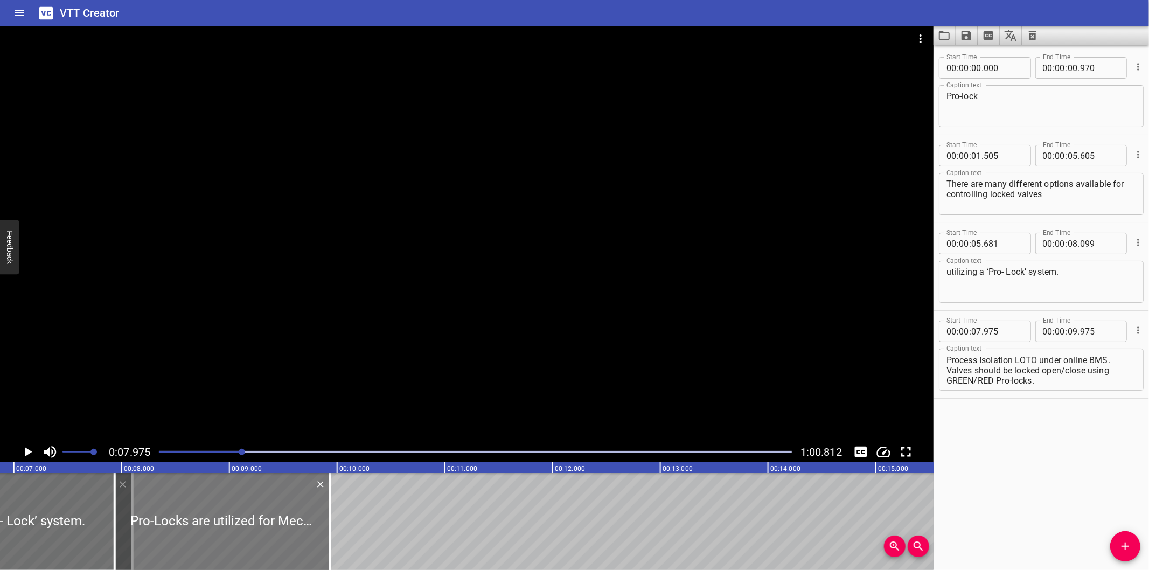
scroll to position [0, 740]
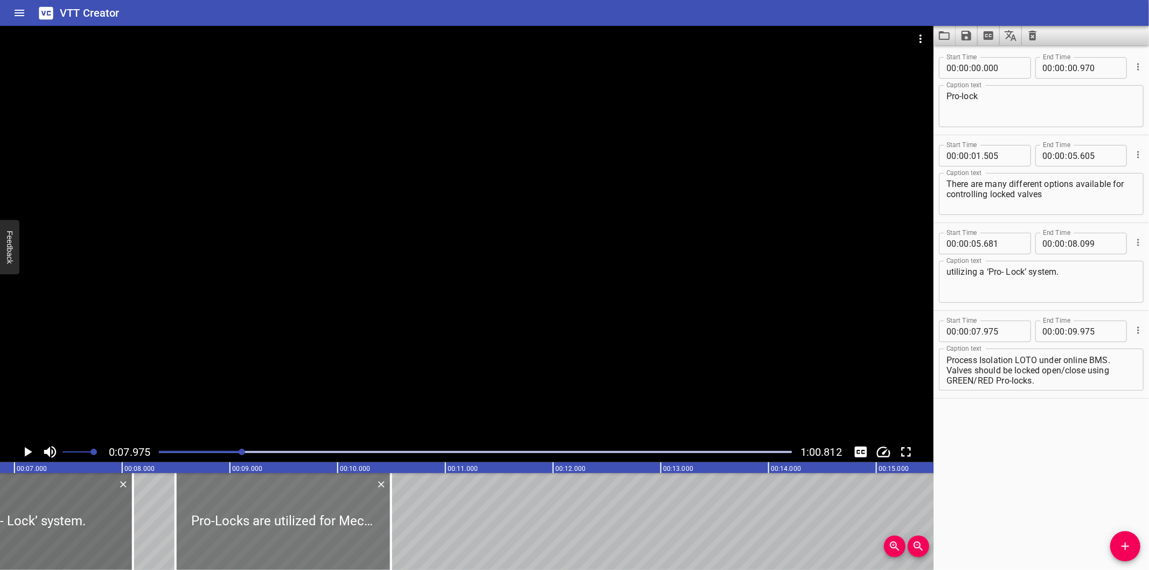
drag, startPoint x: 163, startPoint y: 506, endPoint x: 224, endPoint y: 518, distance: 61.5
click at [224, 518] on div at bounding box center [283, 521] width 215 height 97
type input "08"
type input "488"
type input "10"
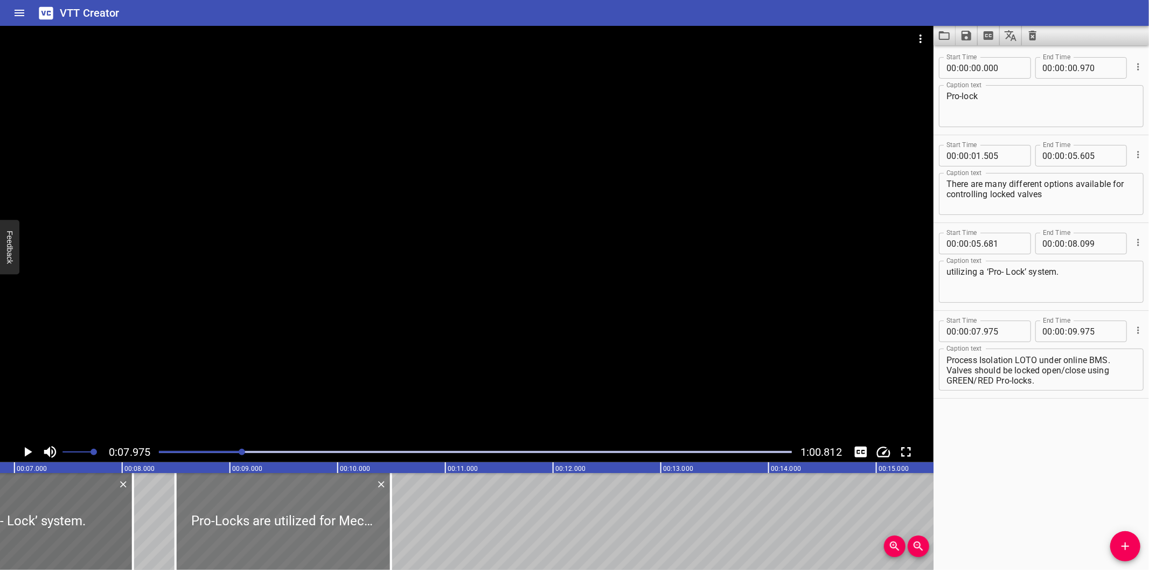
type input "488"
click at [1030, 452] on div "Start Time 00 : 00 : 00 . 000 Start Time End Time 00 : 00 : 00 . 970 End Time C…" at bounding box center [1040, 307] width 215 height 525
click at [373, 336] on div at bounding box center [466, 234] width 933 height 416
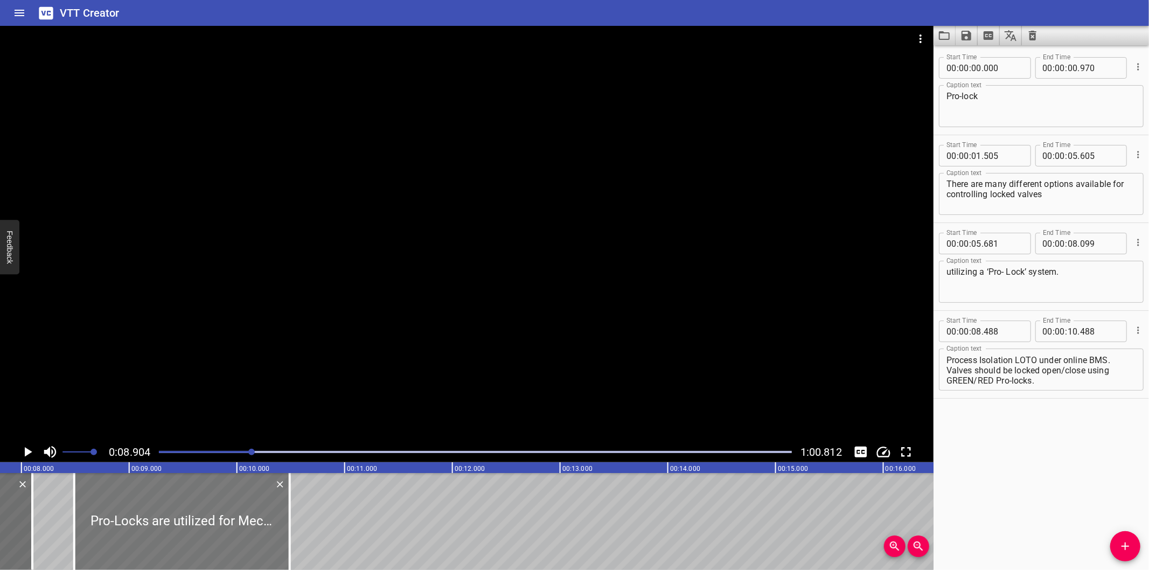
scroll to position [0, 839]
click at [283, 338] on div at bounding box center [466, 234] width 933 height 416
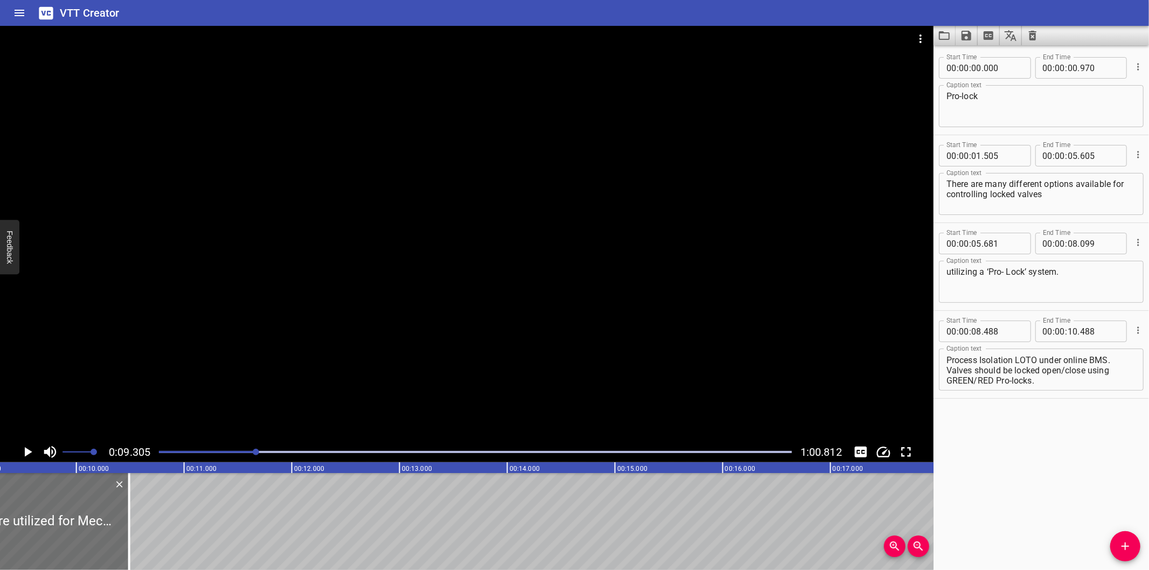
scroll to position [0, 1002]
drag, startPoint x: 127, startPoint y: 534, endPoint x: 271, endPoint y: 518, distance: 144.7
click at [129, 518] on div at bounding box center [128, 521] width 2 height 97
type input "11"
click at [133, 518] on div at bounding box center [127, 521] width 11 height 97
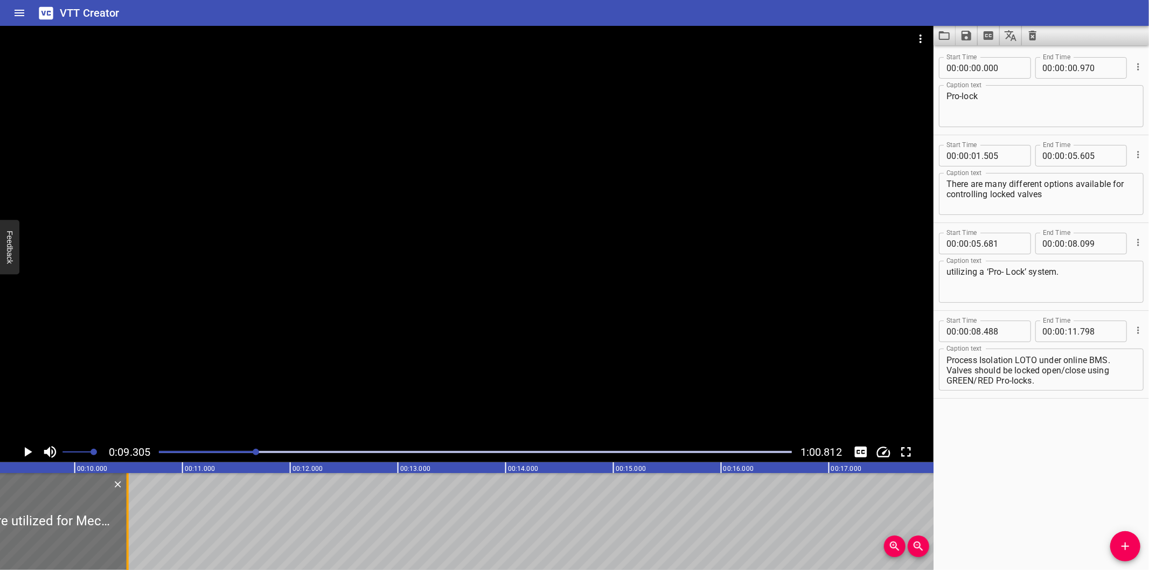
type input "808"
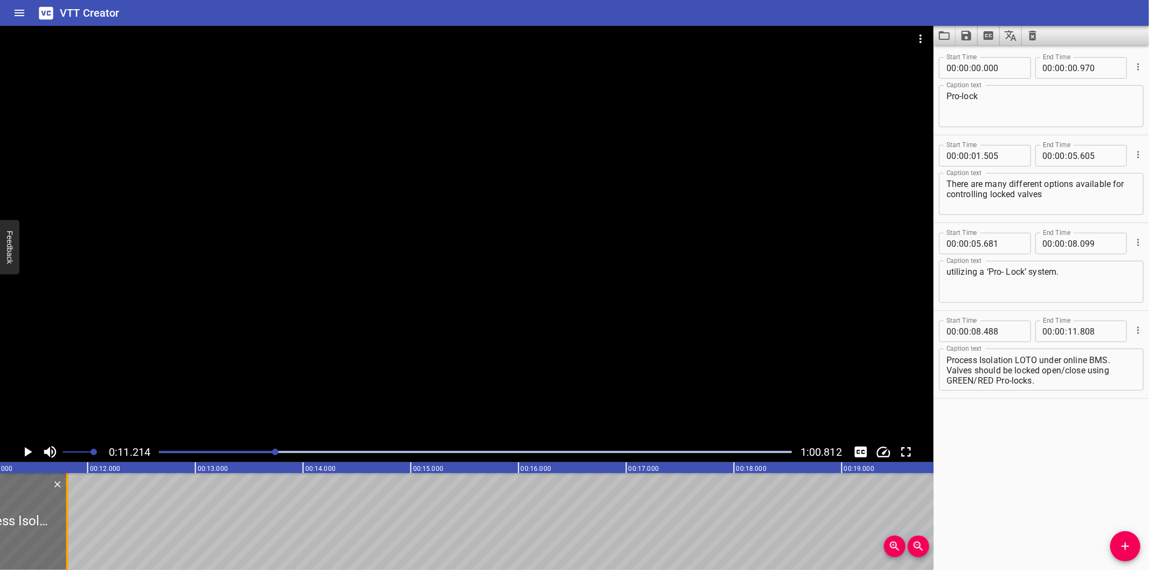
scroll to position [0, 1208]
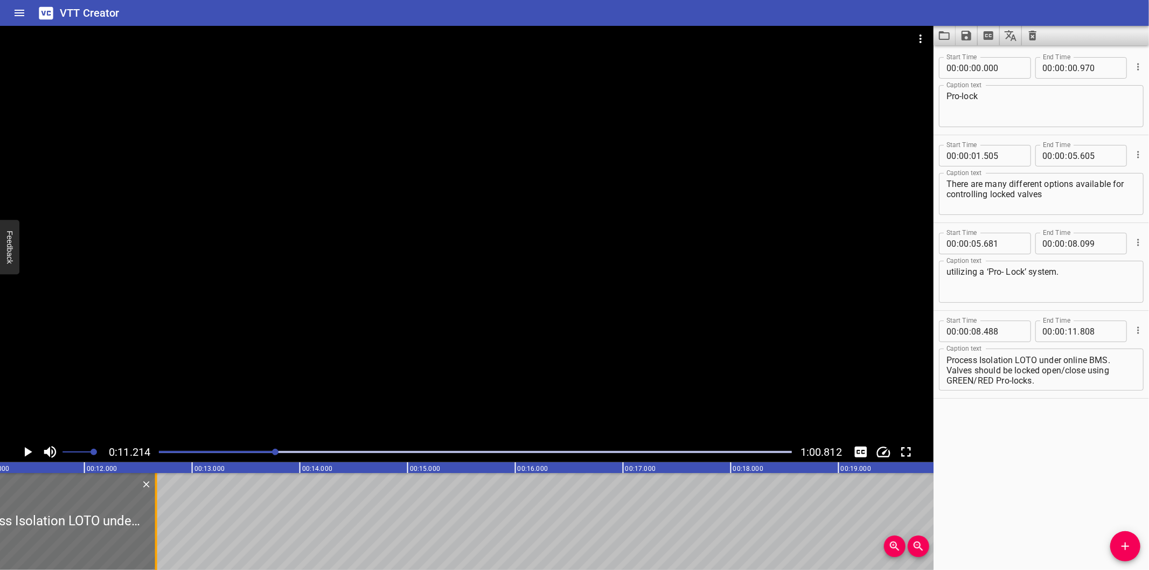
drag, startPoint x: 66, startPoint y: 539, endPoint x: 191, endPoint y: 525, distance: 126.3
click at [162, 525] on div at bounding box center [156, 521] width 11 height 97
type input "12"
type input "973"
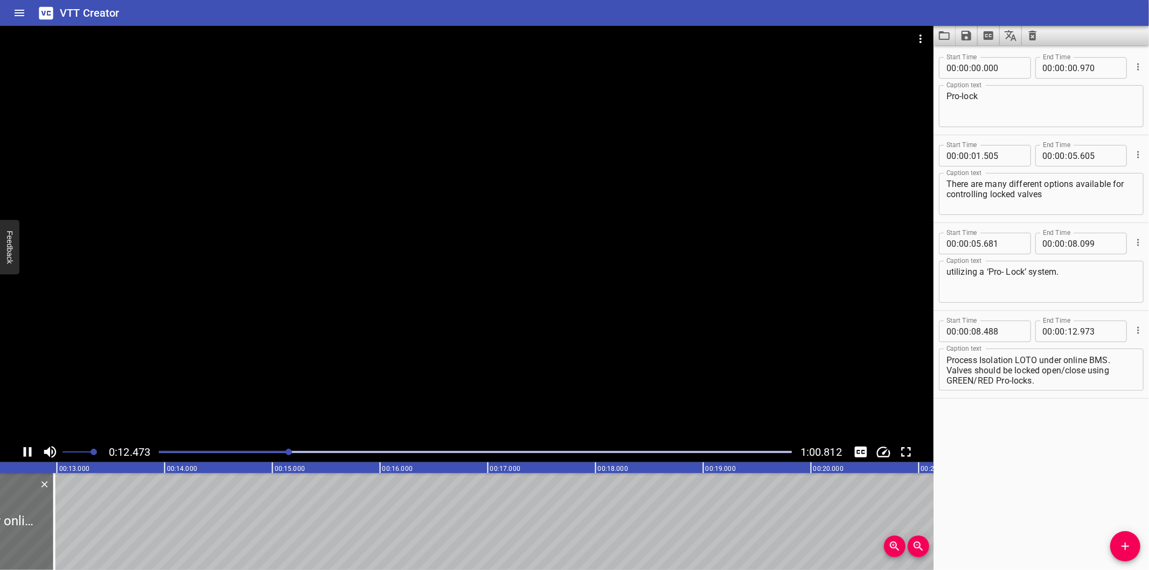
scroll to position [0, 1360]
drag, startPoint x: 40, startPoint y: 532, endPoint x: 152, endPoint y: 533, distance: 112.6
click at [89, 533] on div at bounding box center [84, 521] width 11 height 97
type input "14"
type input "018"
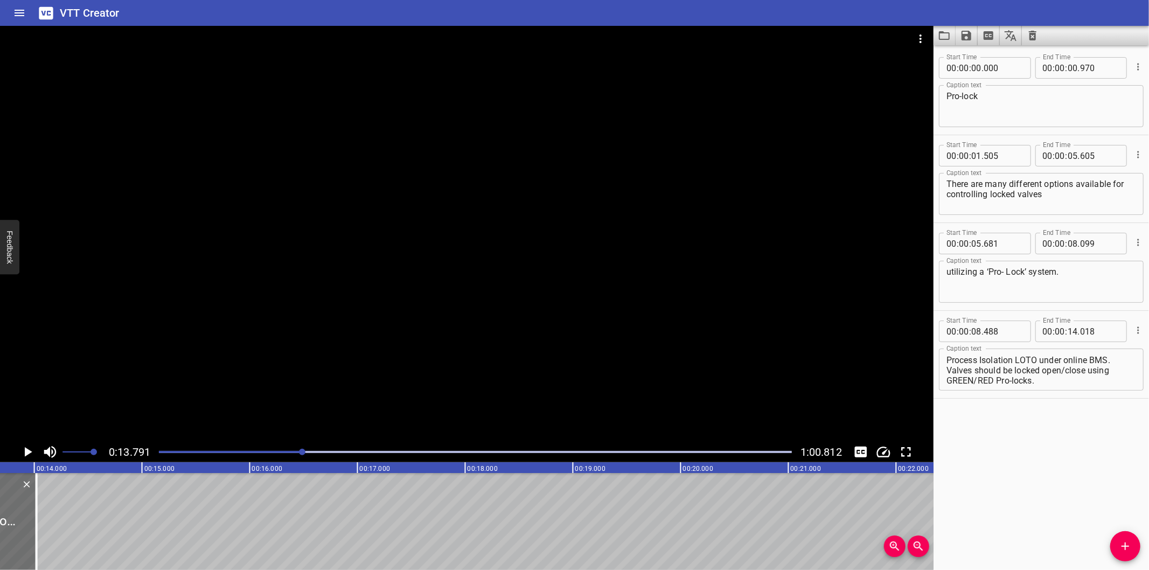
scroll to position [0, 1485]
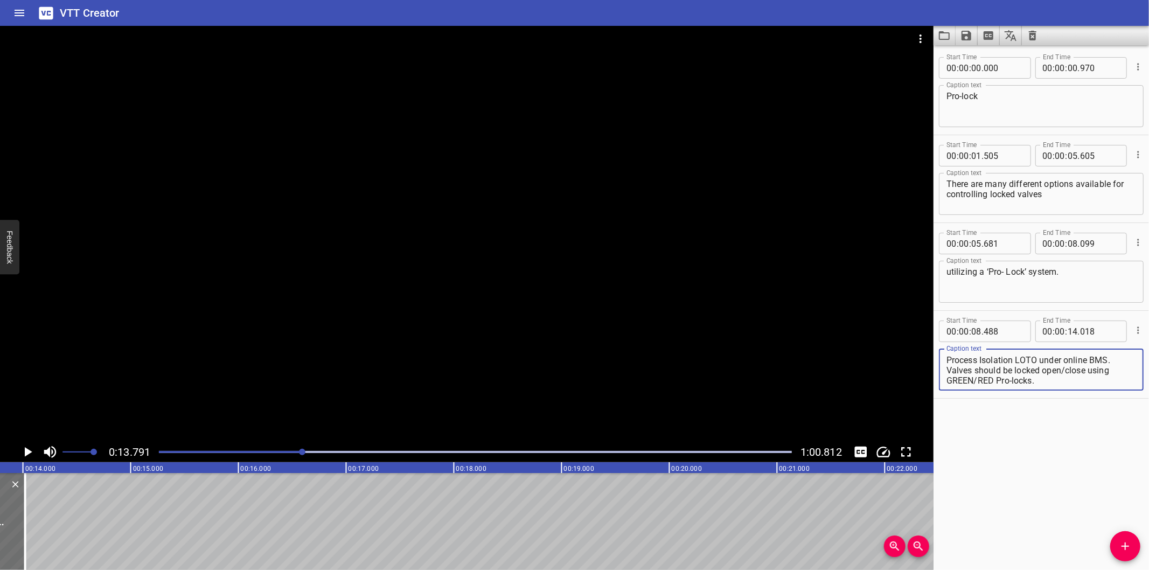
drag, startPoint x: 949, startPoint y: 370, endPoint x: 1095, endPoint y: 406, distance: 149.8
click at [1095, 406] on div "Start Time 00 : 00 : 00 . 000 Start Time End Time 00 : 00 : 00 . 970 End Time C…" at bounding box center [1040, 307] width 215 height 525
type textarea "Pro-Locks are utilized for Mechanical and Process Isolation LOTO under online B…"
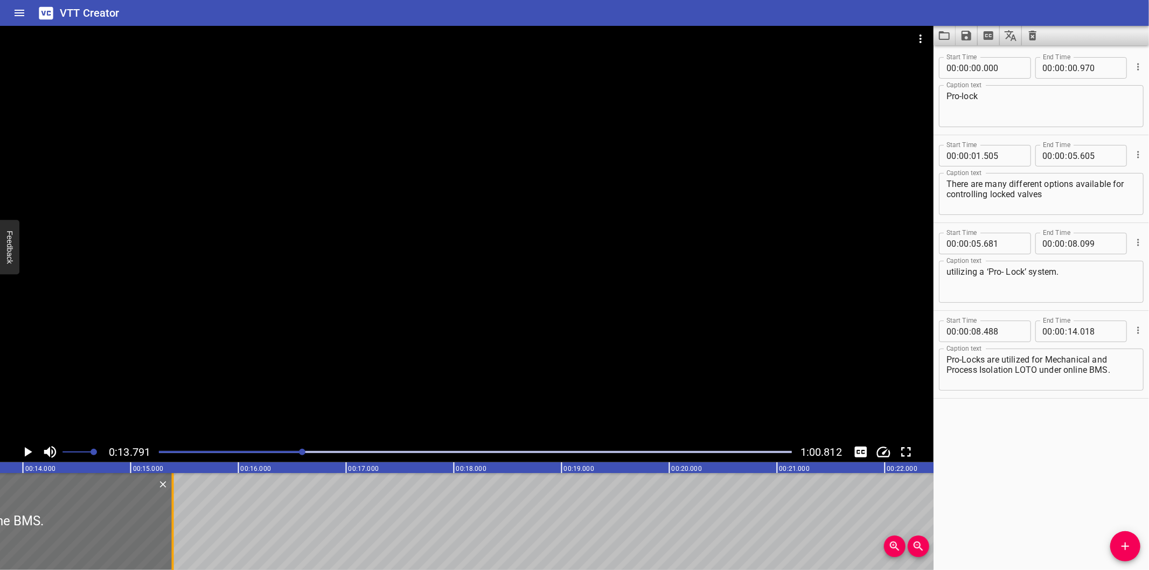
drag, startPoint x: 34, startPoint y: 537, endPoint x: 176, endPoint y: 532, distance: 141.7
click at [176, 532] on div at bounding box center [173, 521] width 11 height 97
type input "15"
type input "388"
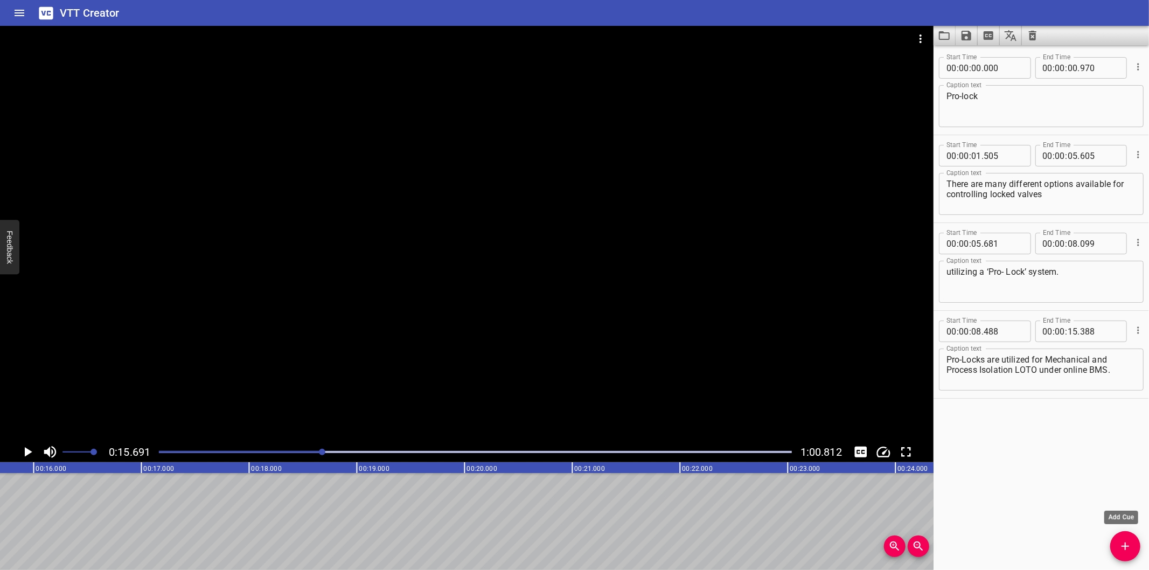
click at [1126, 540] on icon "Add Cue" at bounding box center [1125, 546] width 13 height 13
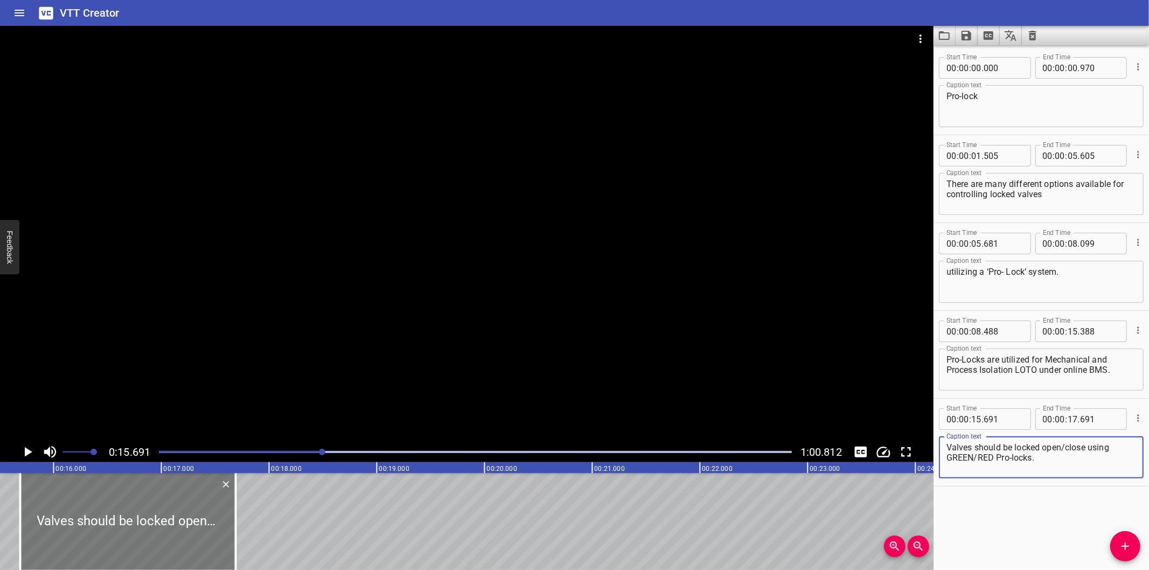
scroll to position [0, 1650]
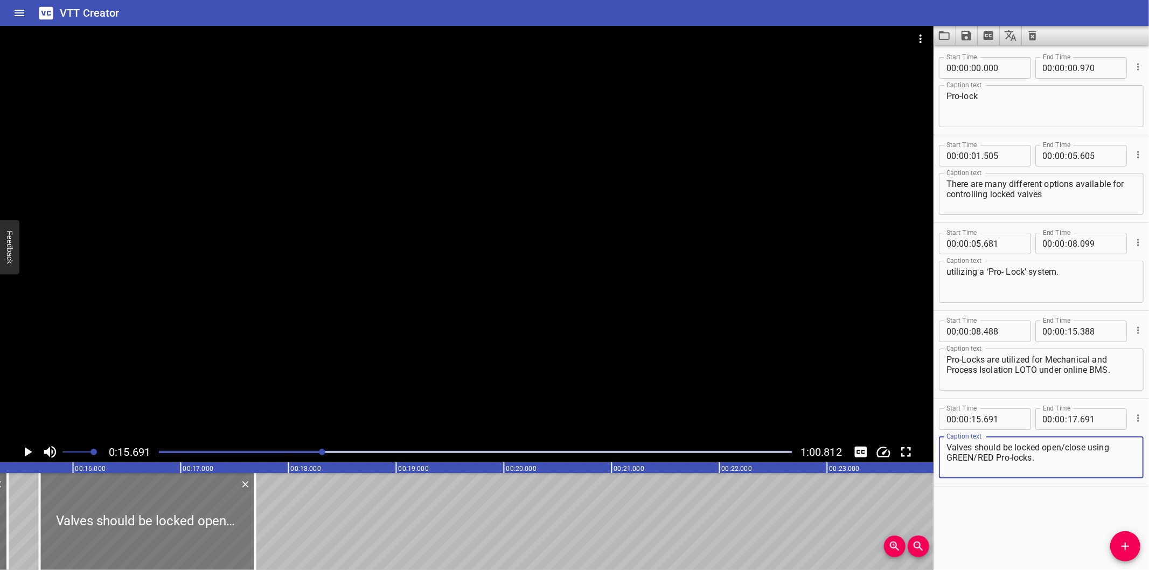
type textarea "Valves should be locked open/close using GREEN/RED Pro-locks.​"
click at [173, 527] on div at bounding box center [154, 521] width 215 height 97
type input "756"
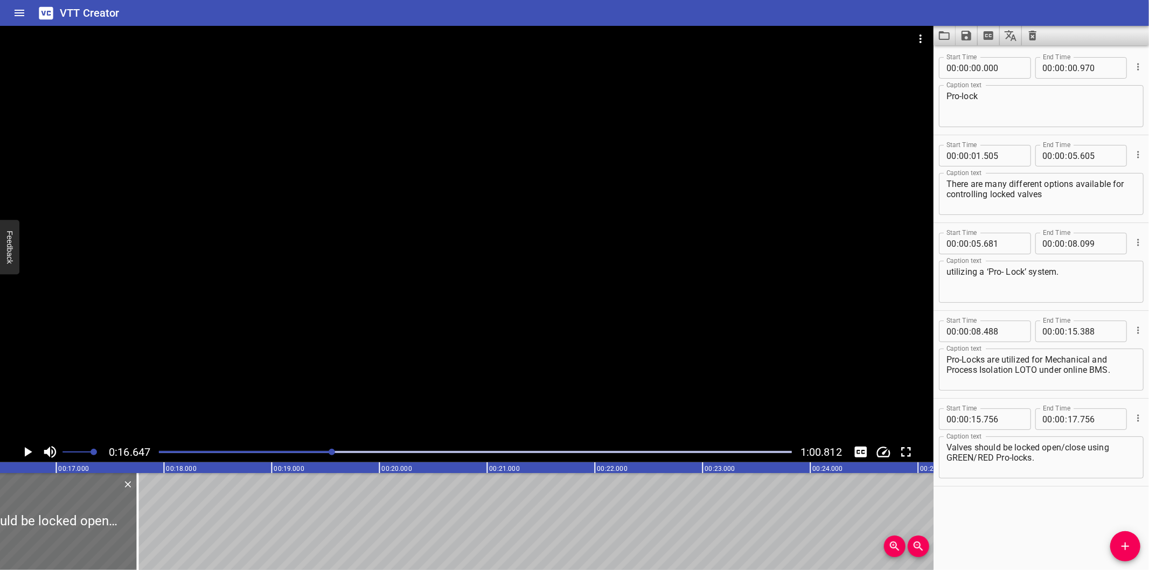
scroll to position [0, 1794]
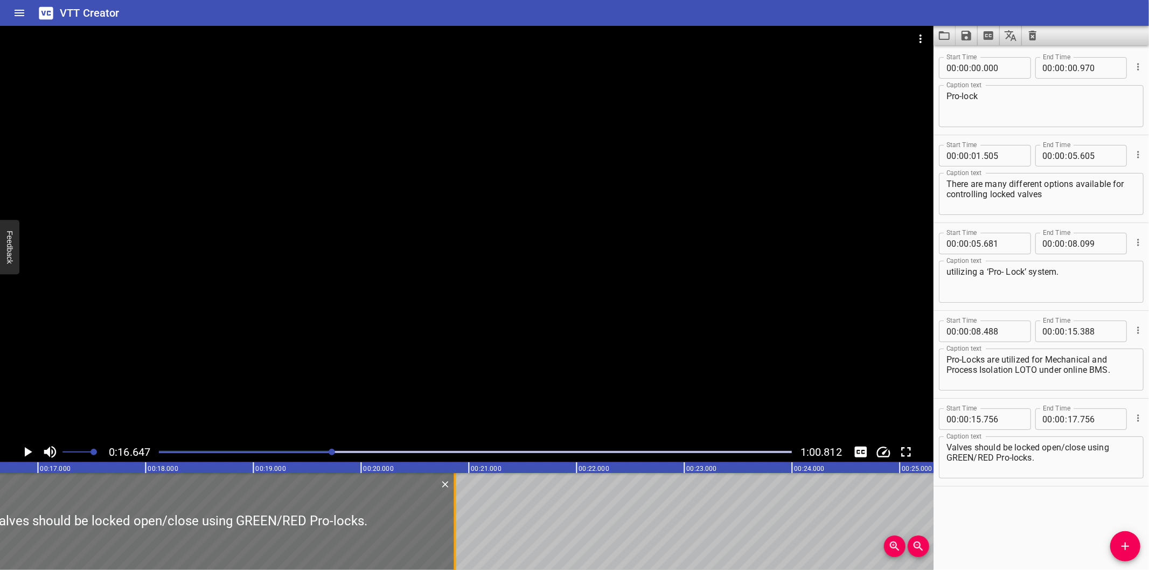
drag, startPoint x: 119, startPoint y: 537, endPoint x: 455, endPoint y: 528, distance: 335.7
click at [455, 528] on div at bounding box center [455, 521] width 2 height 97
type input "20"
type input "871"
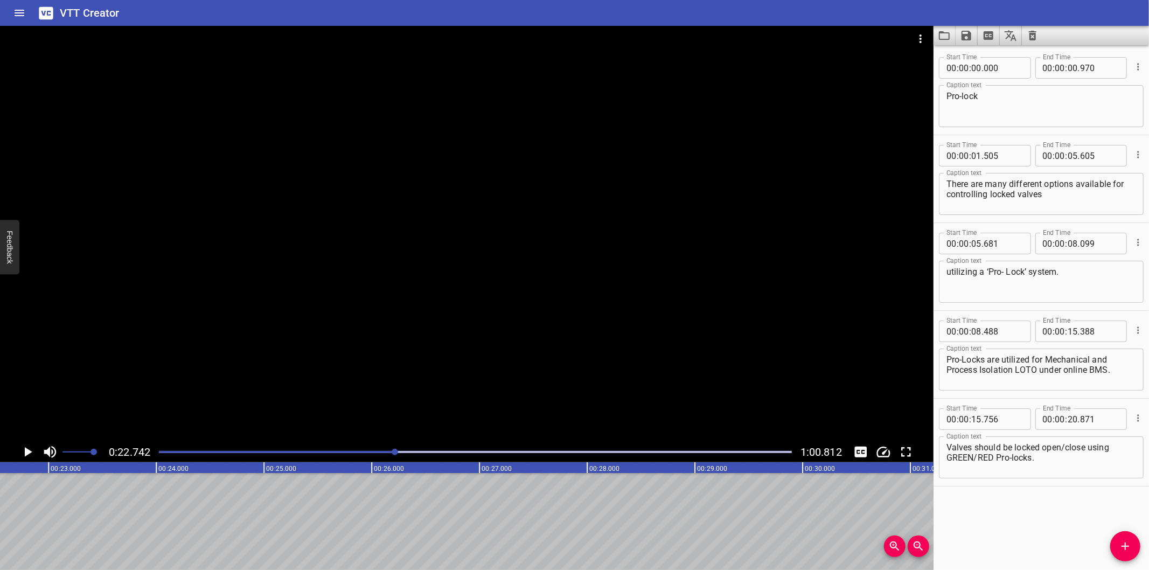
scroll to position [0, 2450]
click at [1117, 553] on button "Add Cue" at bounding box center [1125, 546] width 30 height 30
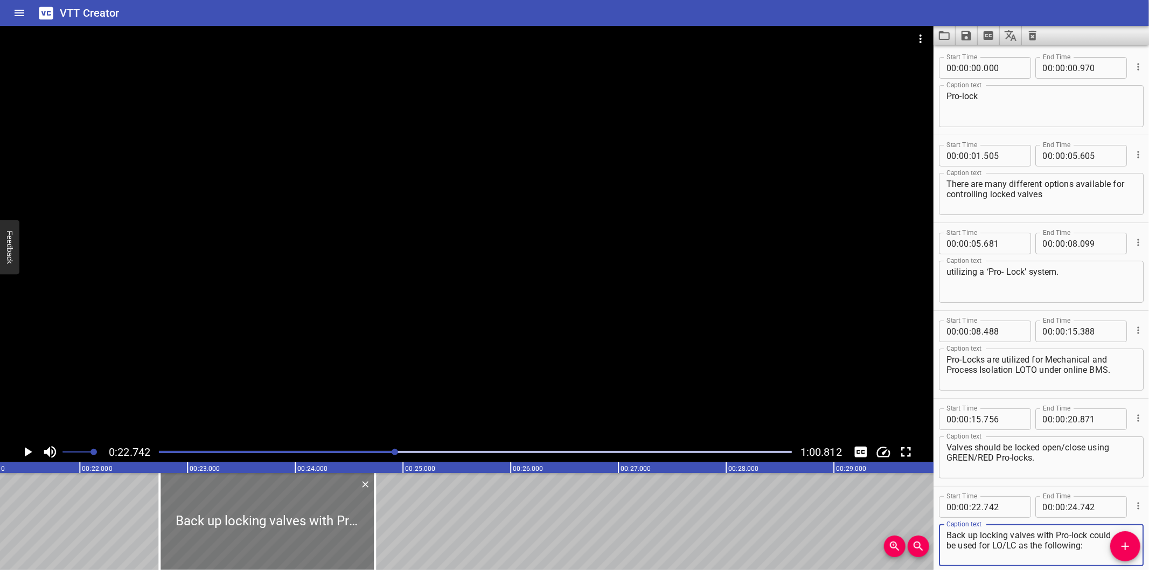
type textarea "Back up locking valves with Pro-lock could be used for LO/LC as the following:"
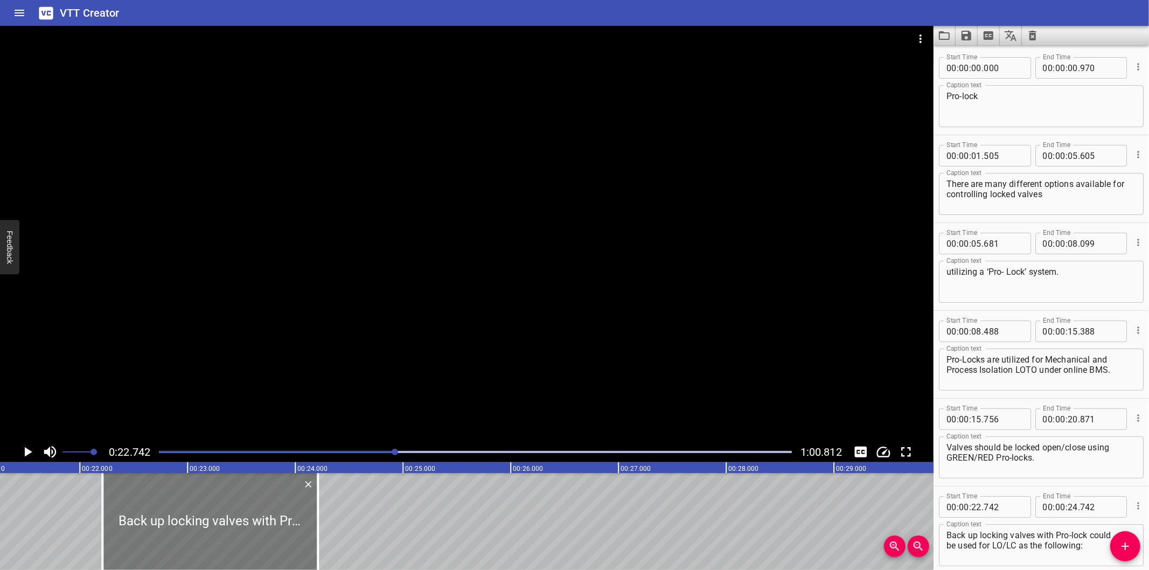
drag, startPoint x: 225, startPoint y: 518, endPoint x: 151, endPoint y: 527, distance: 74.3
click at [151, 527] on div at bounding box center [209, 521] width 215 height 97
type input "057"
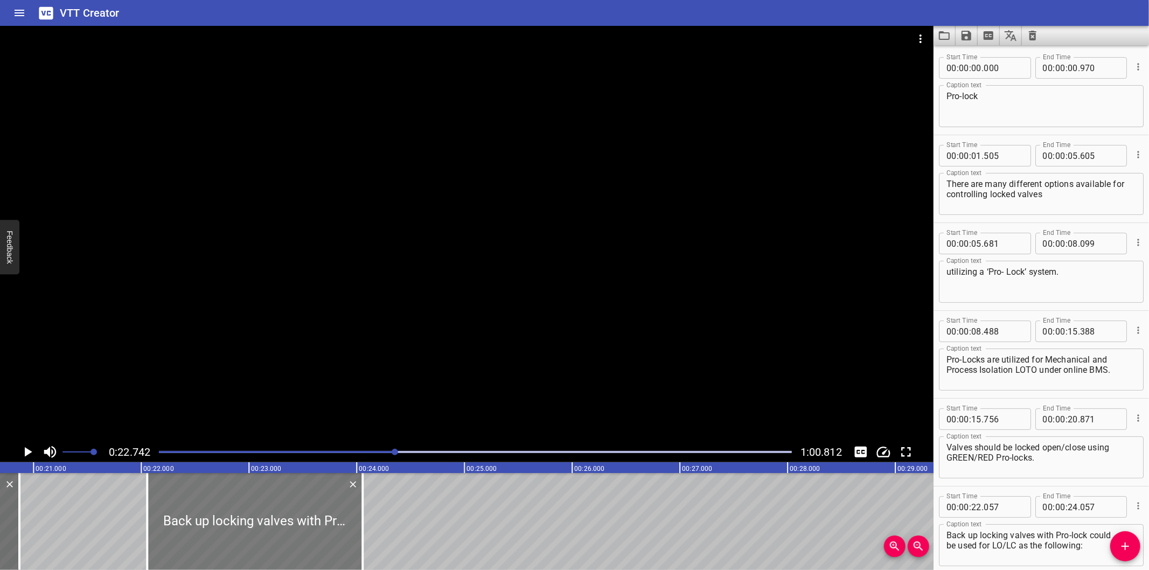
scroll to position [0, 2211]
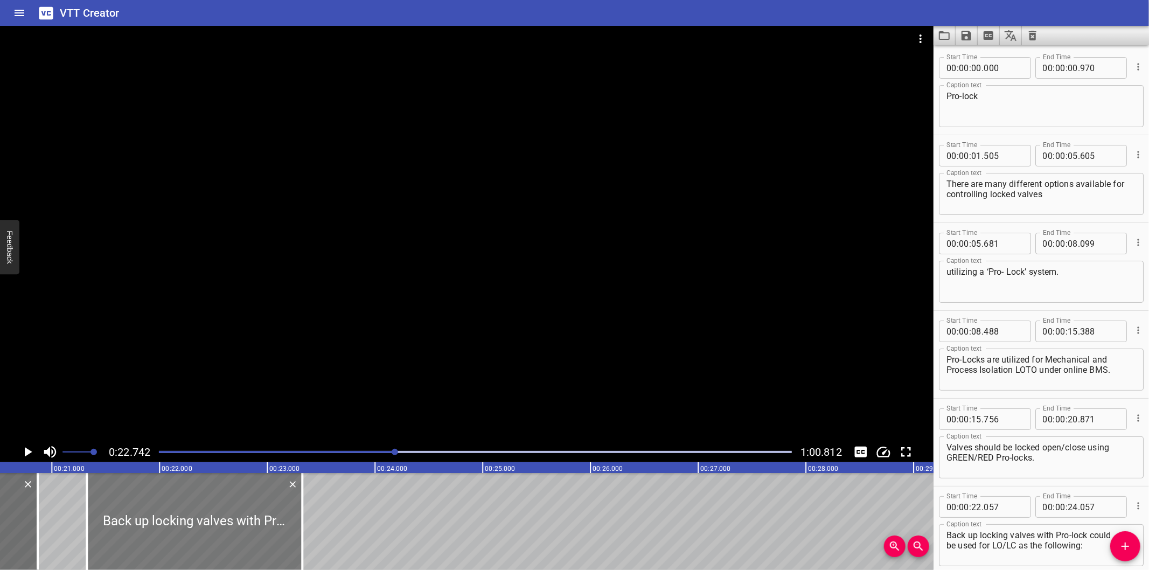
drag, startPoint x: 232, startPoint y: 525, endPoint x: 153, endPoint y: 529, distance: 78.8
click at [153, 529] on div at bounding box center [194, 521] width 215 height 97
type input "21"
type input "327"
type input "23"
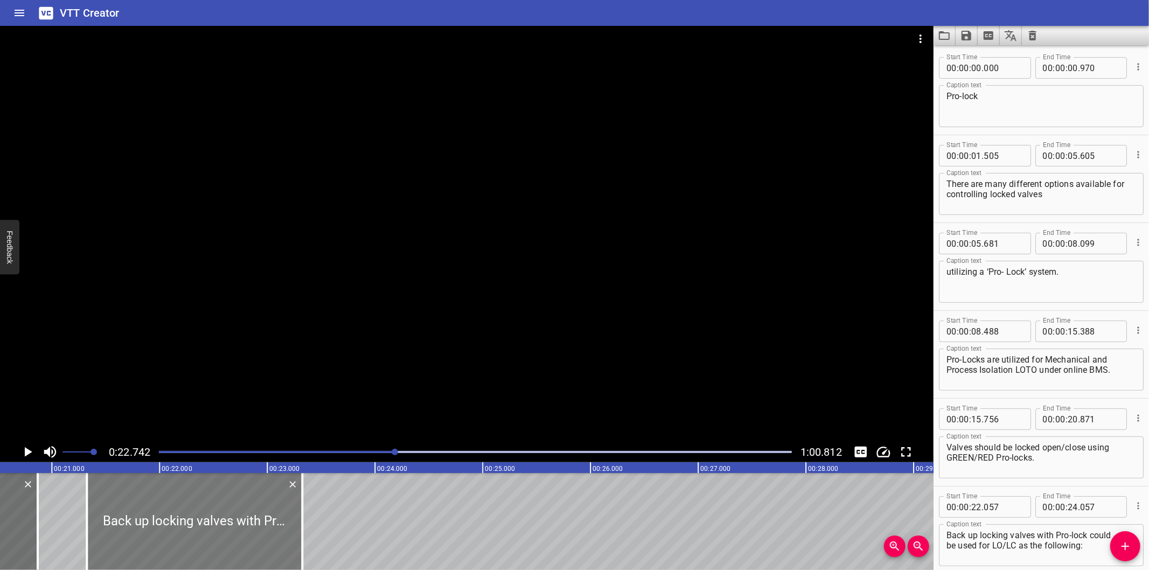
type input "327"
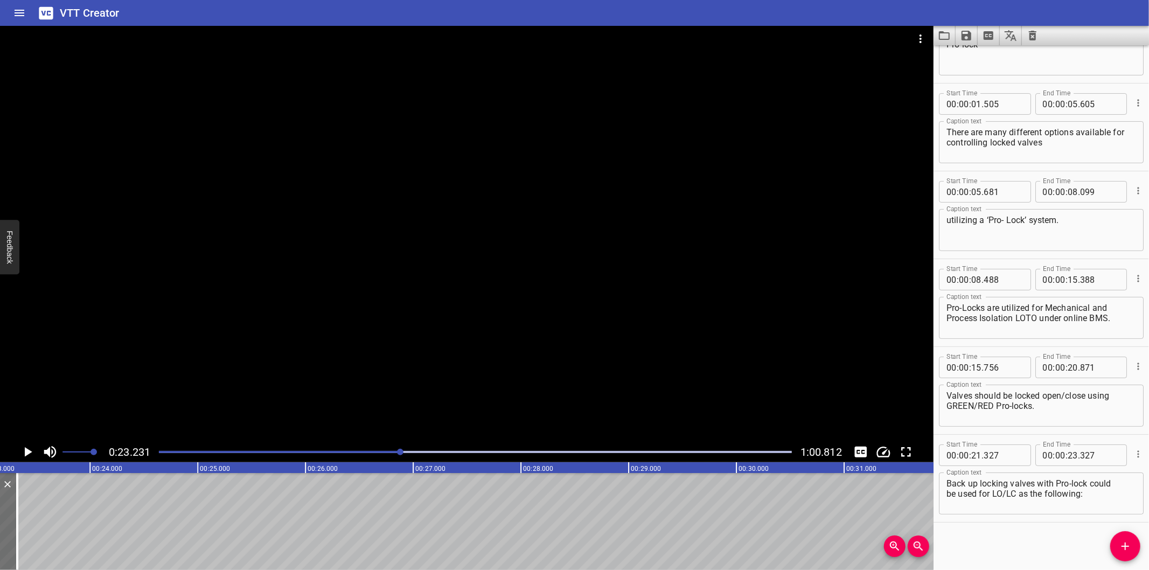
scroll to position [0, 2502]
click at [947, 492] on textarea "Back up locking valves with Pro-lock could be used for LO/LC as the following:" at bounding box center [1041, 493] width 190 height 31
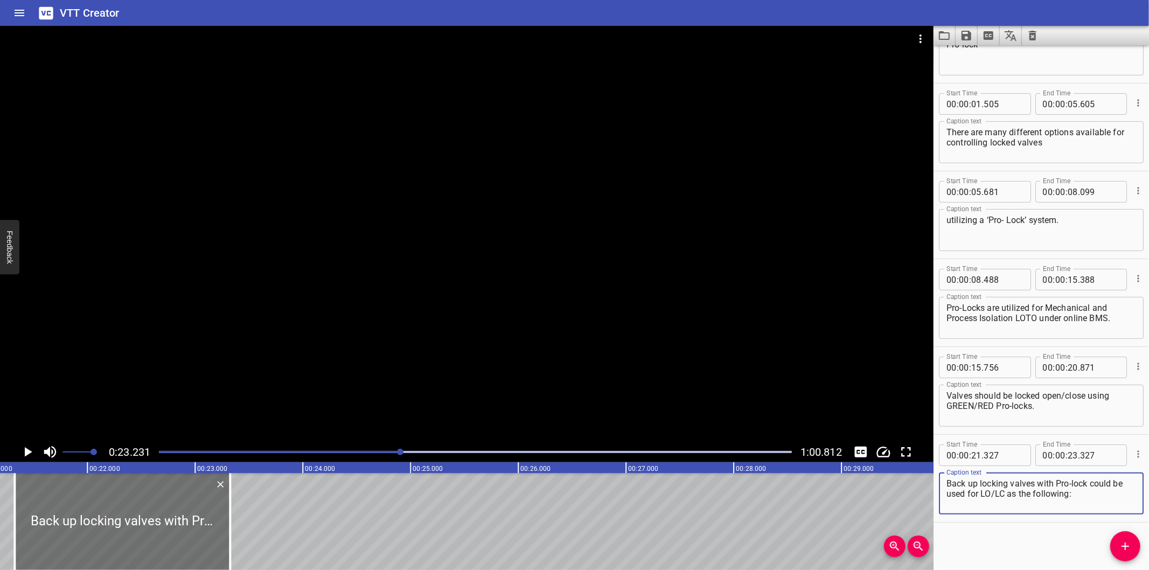
scroll to position [0, 2263]
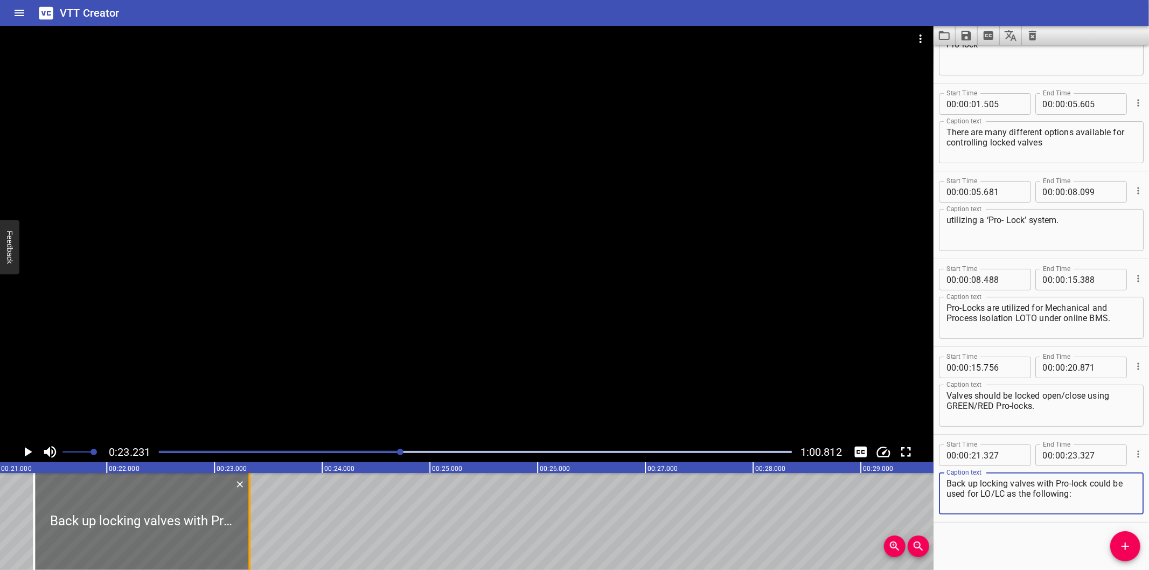
type textarea "Back up locking valves with Pro-lock could be used for LO/LC as the following:"
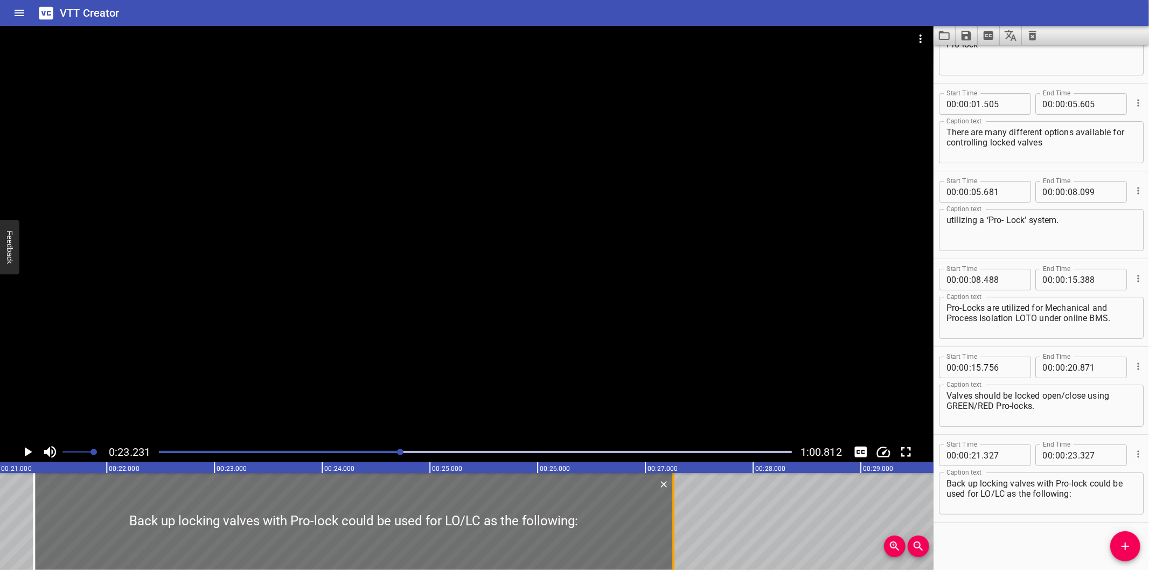
drag, startPoint x: 246, startPoint y: 531, endPoint x: 670, endPoint y: 514, distance: 424.3
click at [670, 514] on div at bounding box center [673, 521] width 11 height 97
type input "27"
type input "262"
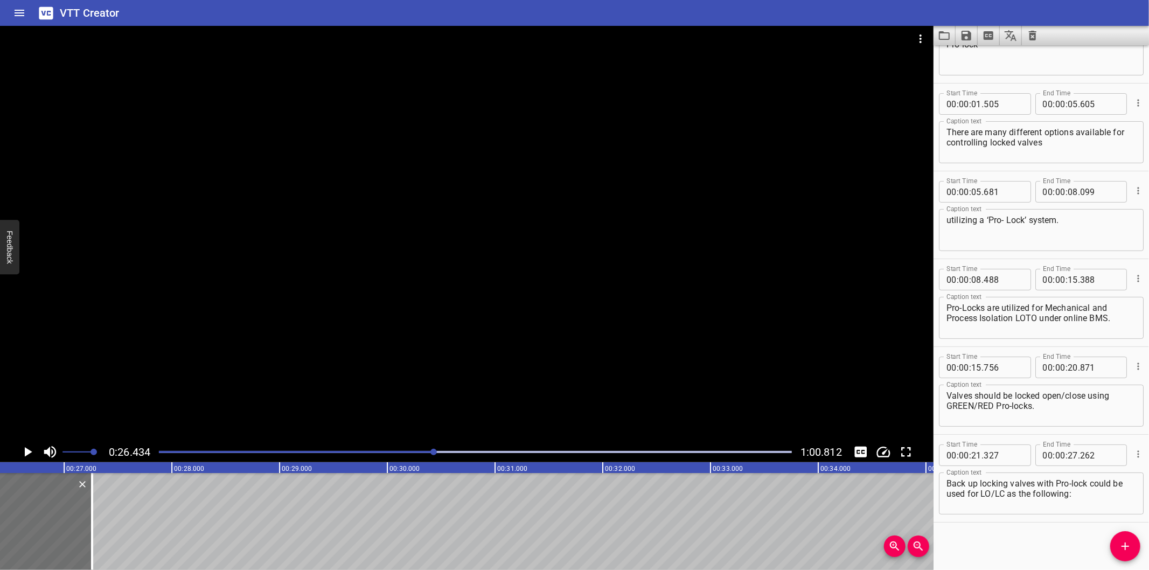
scroll to position [0, 2847]
drag, startPoint x: 89, startPoint y: 539, endPoint x: 60, endPoint y: 542, distance: 29.3
click at [60, 542] on div at bounding box center [60, 521] width 2 height 97
type input "26"
type input "992"
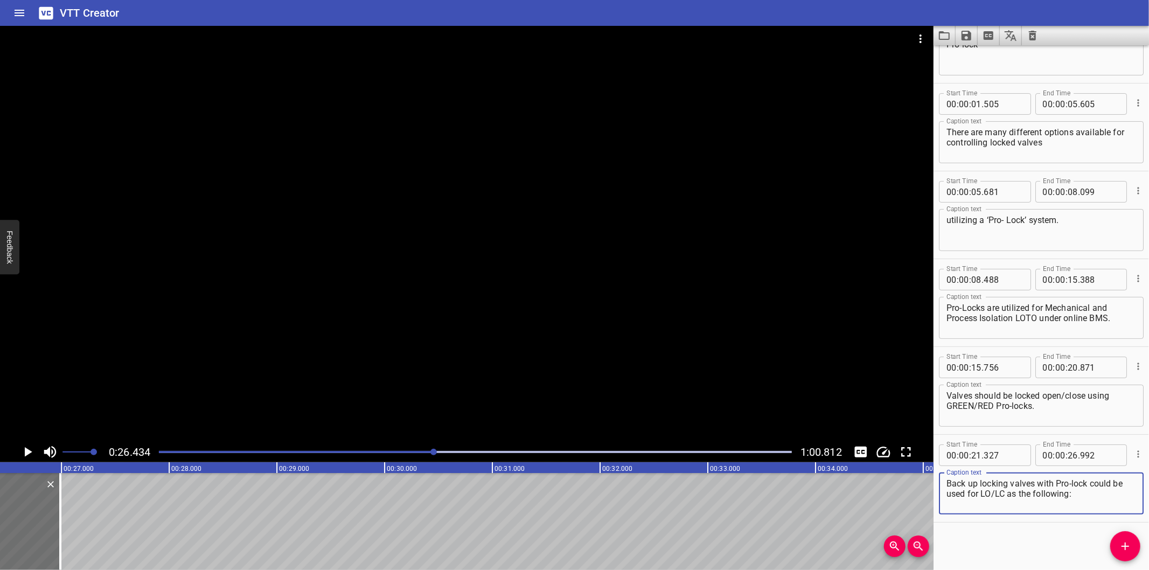
click at [1121, 499] on textarea "Back up locking valves with Pro-lock could be used for LO/LC as the following:" at bounding box center [1041, 493] width 190 height 31
type textarea "Back up locking valves with Pro-lock could be used for LO/LC as the following:"
click at [374, 309] on div at bounding box center [466, 234] width 933 height 416
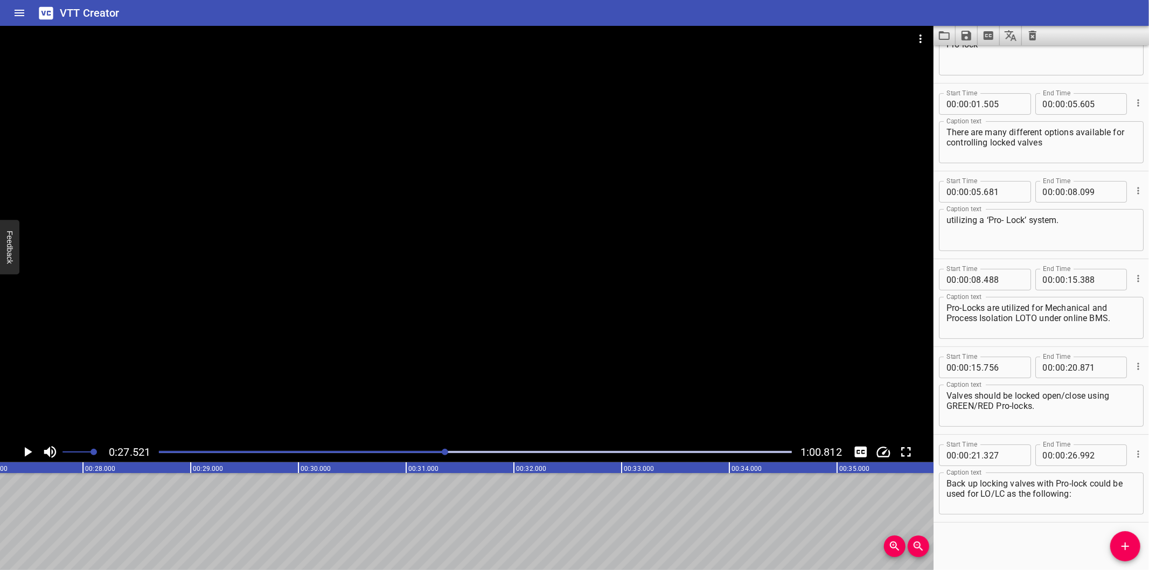
scroll to position [0, 2965]
click at [976, 536] on div "Start Time 00 : 00 : 00 . 000 Start Time End Time 00 : 00 : 00 . 970 End Time C…" at bounding box center [1040, 307] width 215 height 525
click at [1134, 545] on span "Add Cue" at bounding box center [1125, 546] width 30 height 13
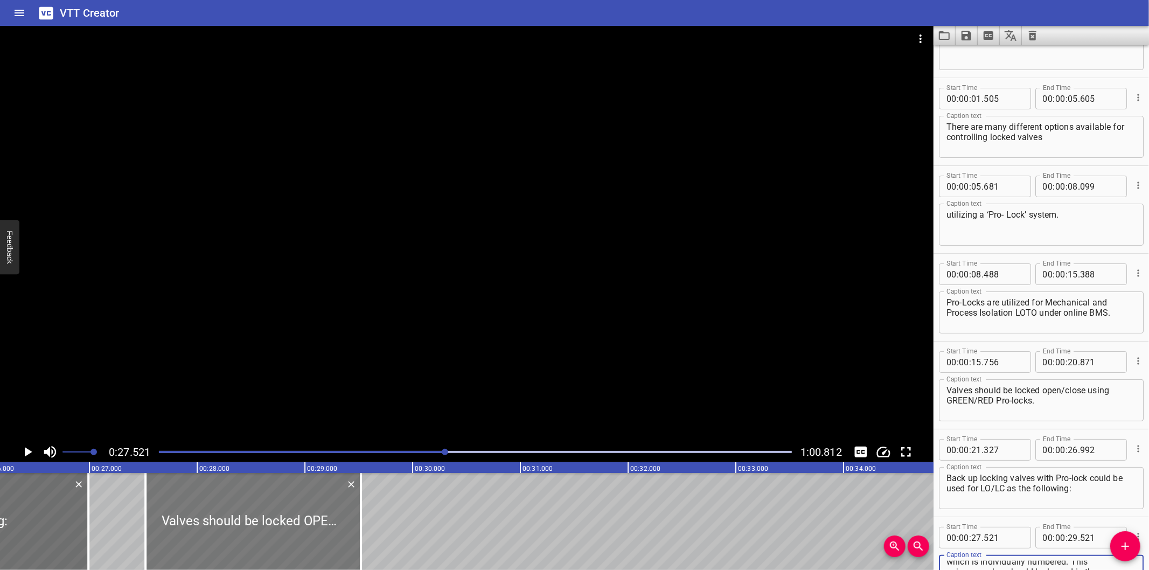
scroll to position [0, 2805]
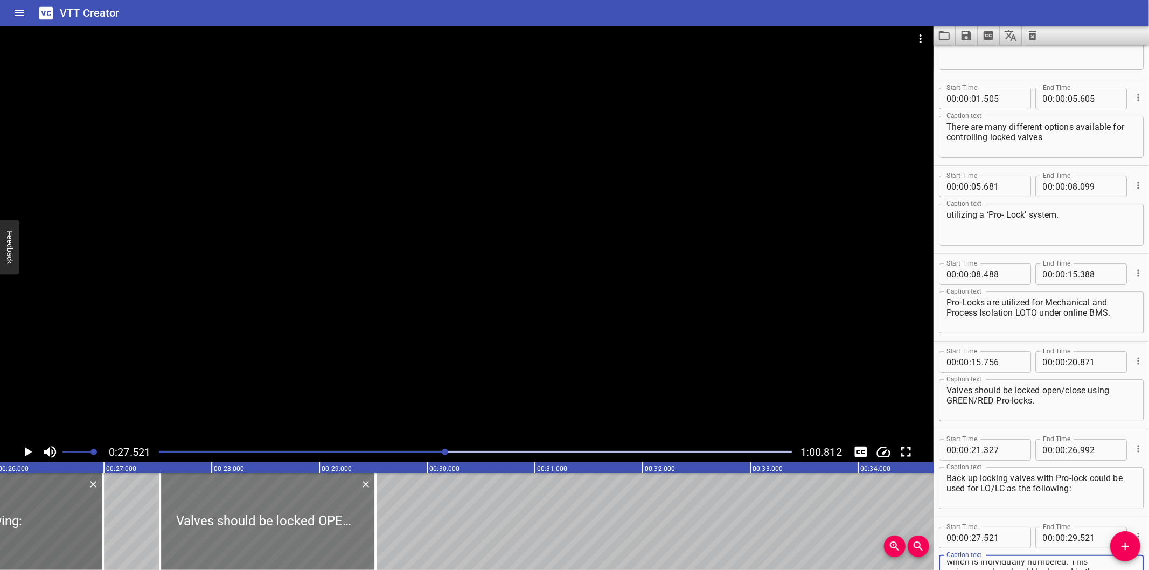
type textarea "Valves should be locked OPEN using GREEN Pro-locks. Pro-lock should be sealed w…"
drag, startPoint x: 294, startPoint y: 535, endPoint x: 284, endPoint y: 536, distance: 9.3
click at [284, 536] on div at bounding box center [257, 521] width 215 height 97
type input "431"
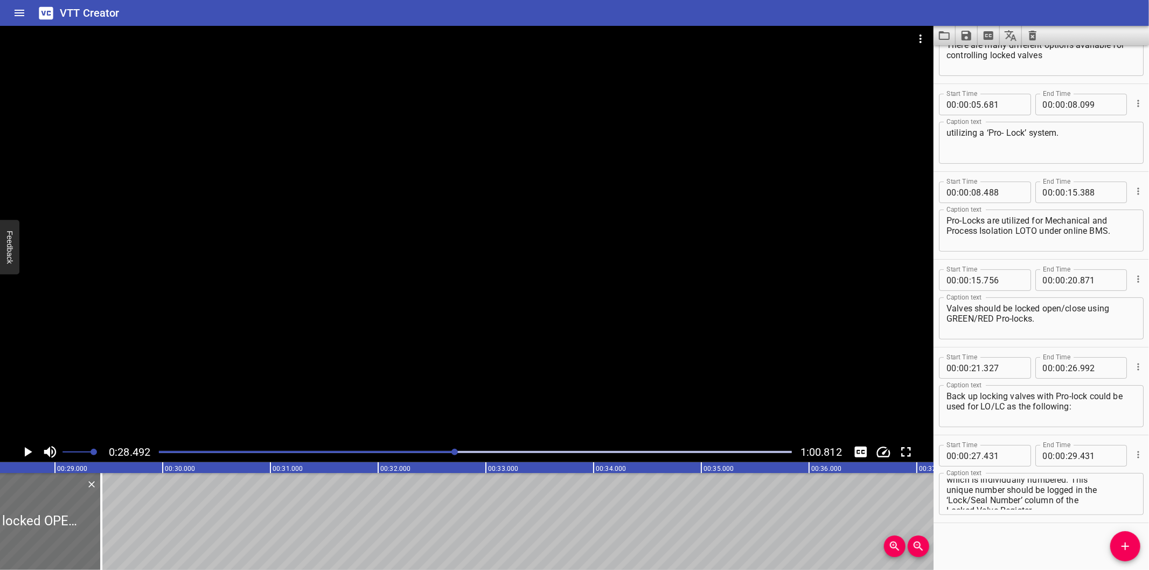
scroll to position [0, 0]
click at [948, 493] on textarea "Valves should be locked OPEN using GREEN Pro-locks. Pro-lock should be sealed w…" at bounding box center [1041, 494] width 190 height 31
click at [948, 501] on textarea "Valves should be locked OPEN using GREEN Pro-locks. Pro-lock should be sealed w…" at bounding box center [1041, 494] width 190 height 31
click at [949, 503] on textarea "Valves should be locked OPEN using GREEN Pro-locks. Pro-lock should be sealed w…" at bounding box center [1041, 494] width 190 height 31
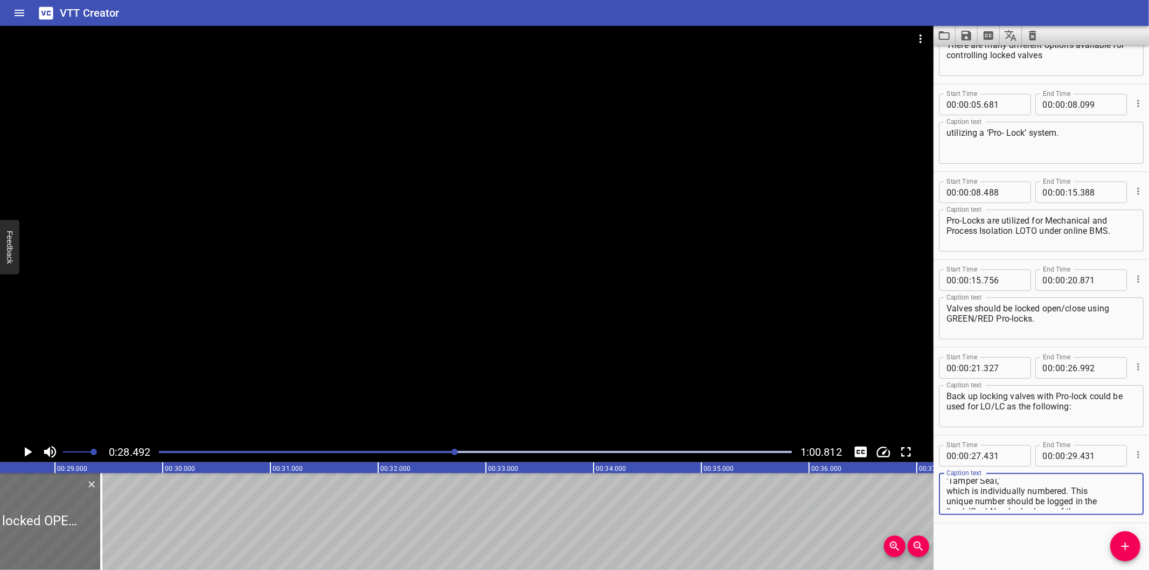
click at [948, 489] on textarea "Valves should be locked OPEN using GREEN Pro-locks. Pro-lock should be sealed w…" at bounding box center [1041, 494] width 190 height 31
click at [946, 487] on textarea "Valves should be locked OPEN using GREEN Pro-locks. Pro-lock should be sealed w…" at bounding box center [1041, 494] width 190 height 31
click at [946, 490] on textarea "Valves should be locked OPEN using GREEN Pro-locks. Pro-lock should be sealed w…" at bounding box center [1041, 494] width 190 height 31
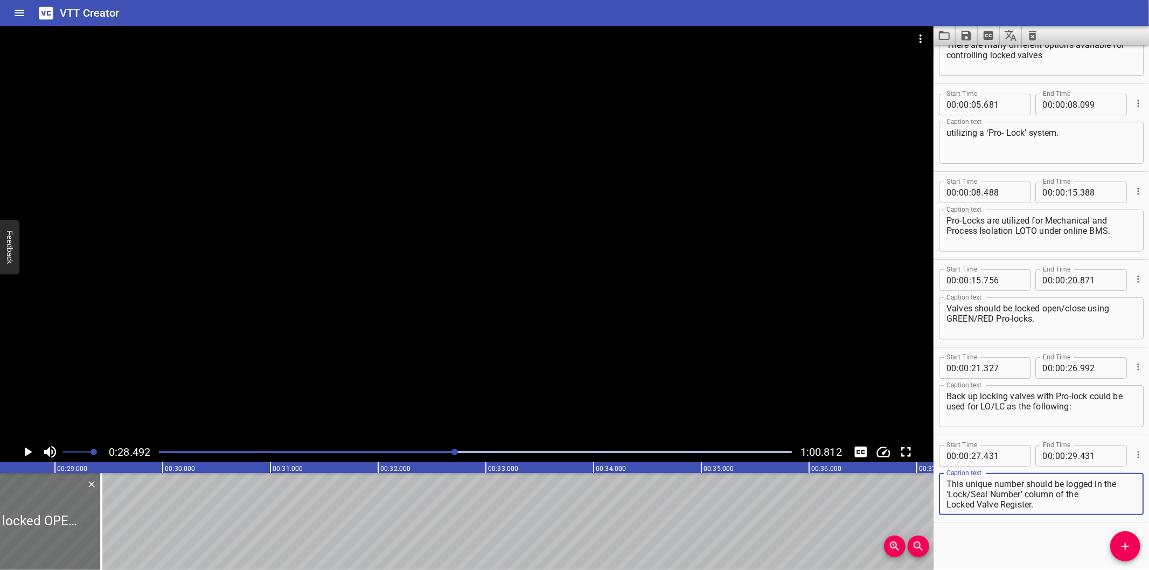
click at [948, 505] on textarea "Valves should be locked OPEN using GREEN Pro-locks. Pro-lock should be sealed w…" at bounding box center [1041, 494] width 190 height 31
type textarea "Valves should be locked OPEN using GREEN Pro-locks. Pro-lock should be sealed w…"
drag, startPoint x: 556, startPoint y: 388, endPoint x: 492, endPoint y: 431, distance: 77.2
click at [556, 387] on div at bounding box center [466, 234] width 933 height 416
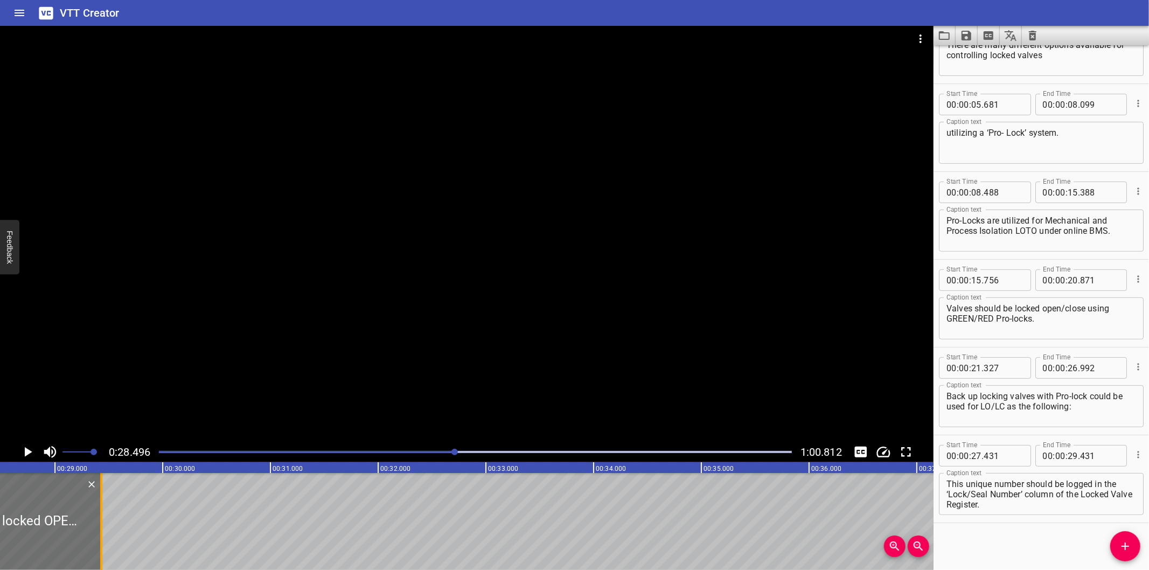
drag, startPoint x: 99, startPoint y: 524, endPoint x: 510, endPoint y: 516, distance: 411.0
click at [107, 516] on div at bounding box center [101, 521] width 11 height 97
type input "33"
type input "246"
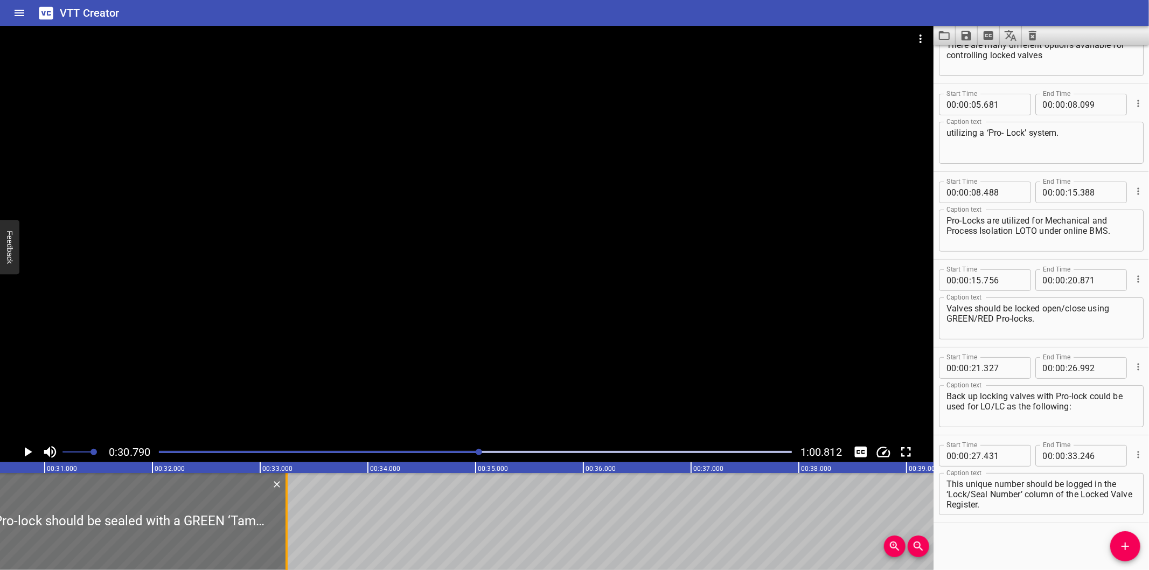
scroll to position [0, 3277]
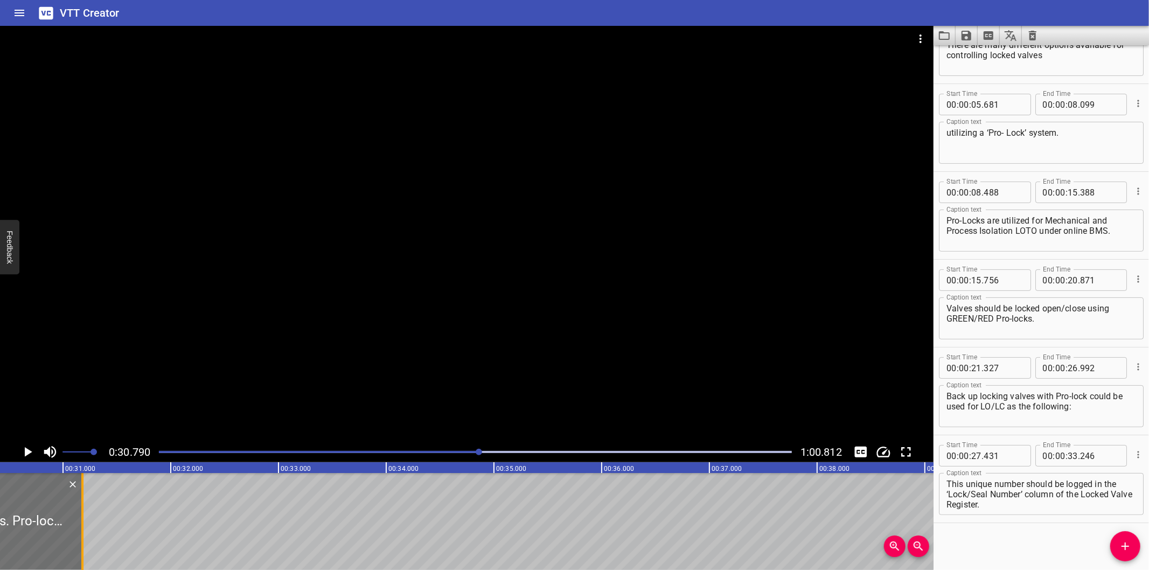
drag, startPoint x: 307, startPoint y: 539, endPoint x: 85, endPoint y: 532, distance: 222.6
click at [85, 532] on div at bounding box center [82, 521] width 11 height 97
type input "31"
type input "181"
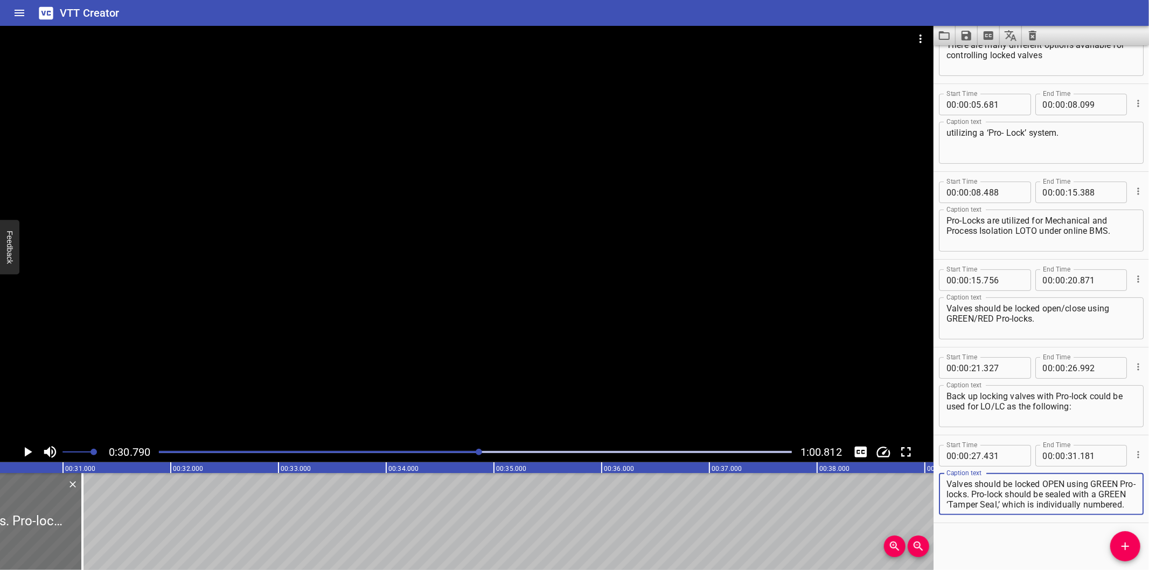
scroll to position [31, 0]
drag, startPoint x: 1019, startPoint y: 493, endPoint x: 1110, endPoint y: 556, distance: 110.7
click at [1110, 556] on div "Start Time 00 : 00 : 00 . 000 Start Time End Time 00 : 00 : 00 . 970 End Time C…" at bounding box center [1040, 307] width 215 height 525
type textarea "Valves should be locked OPEN using GREEN Pro-locks."
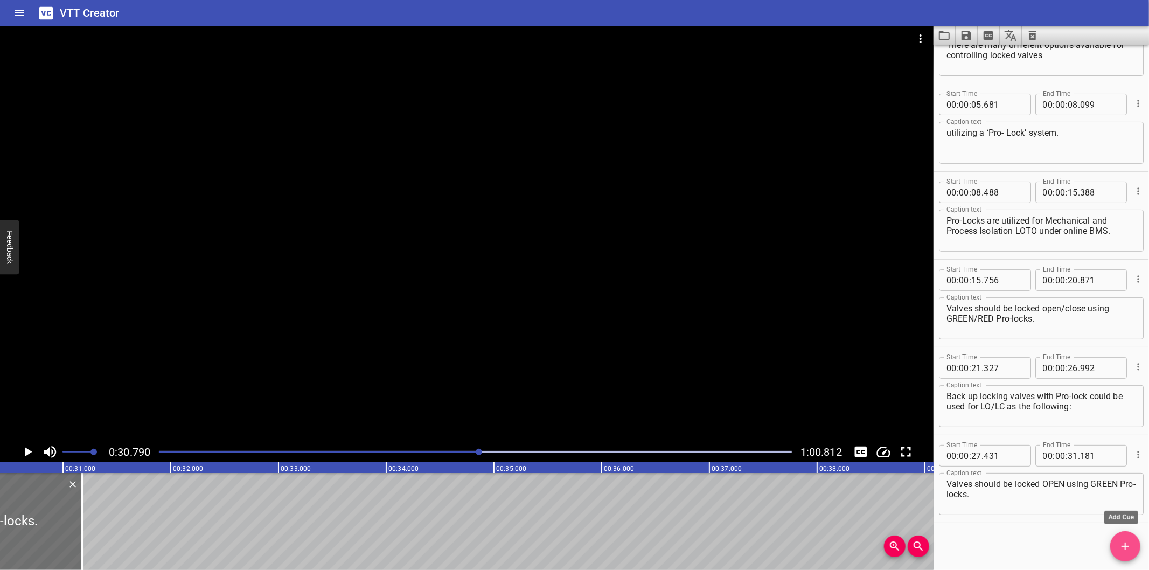
click at [1127, 555] on button "Add Cue" at bounding box center [1125, 546] width 30 height 30
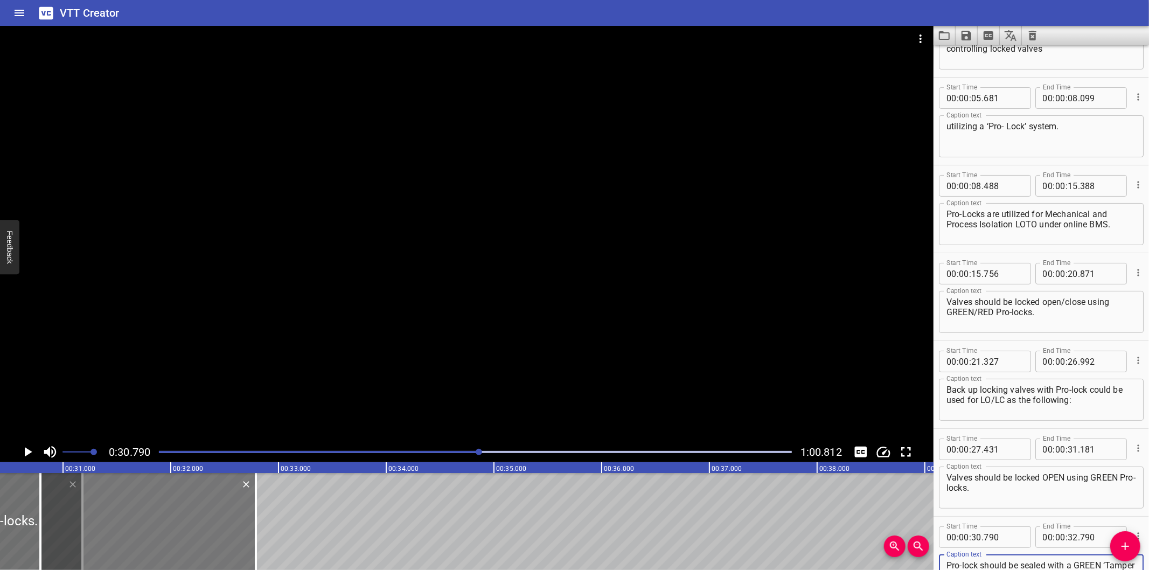
scroll to position [20, 0]
type textarea "Pro-lock should be sealed with a GREEN ‘Tamper Seal,’ which is individually num…"
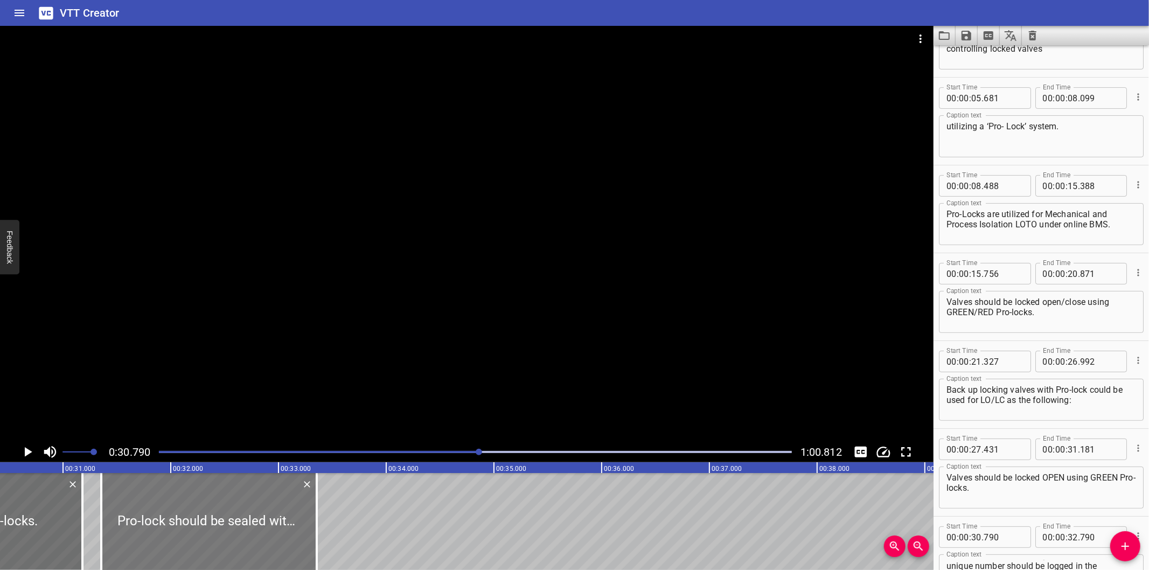
drag, startPoint x: 189, startPoint y: 536, endPoint x: 250, endPoint y: 534, distance: 60.9
click at [250, 534] on div at bounding box center [208, 521] width 215 height 97
type input "31"
type input "355"
type input "33"
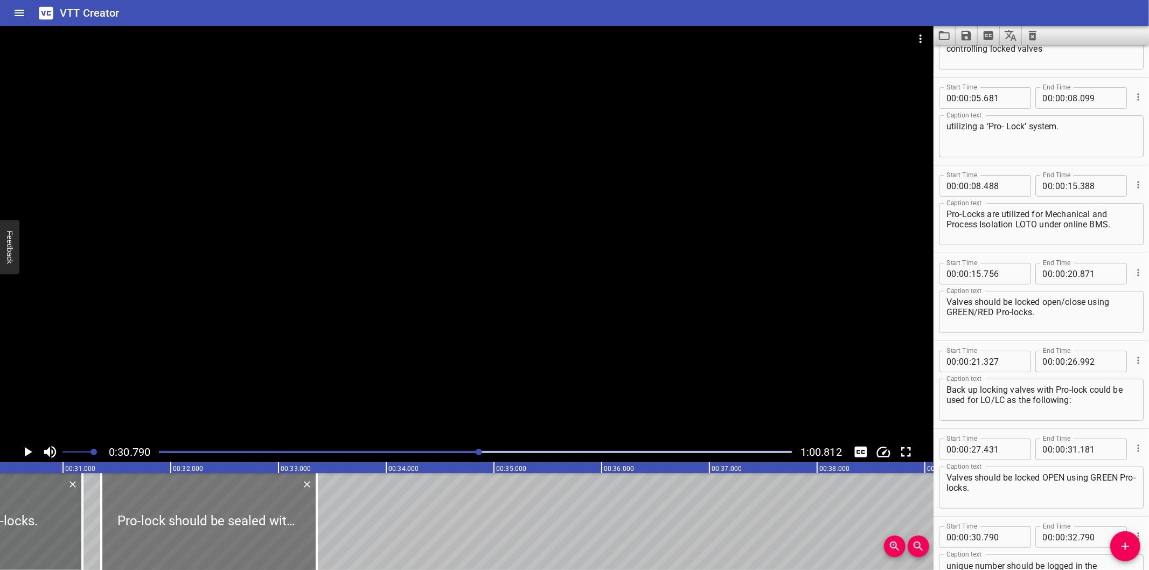
type input "355"
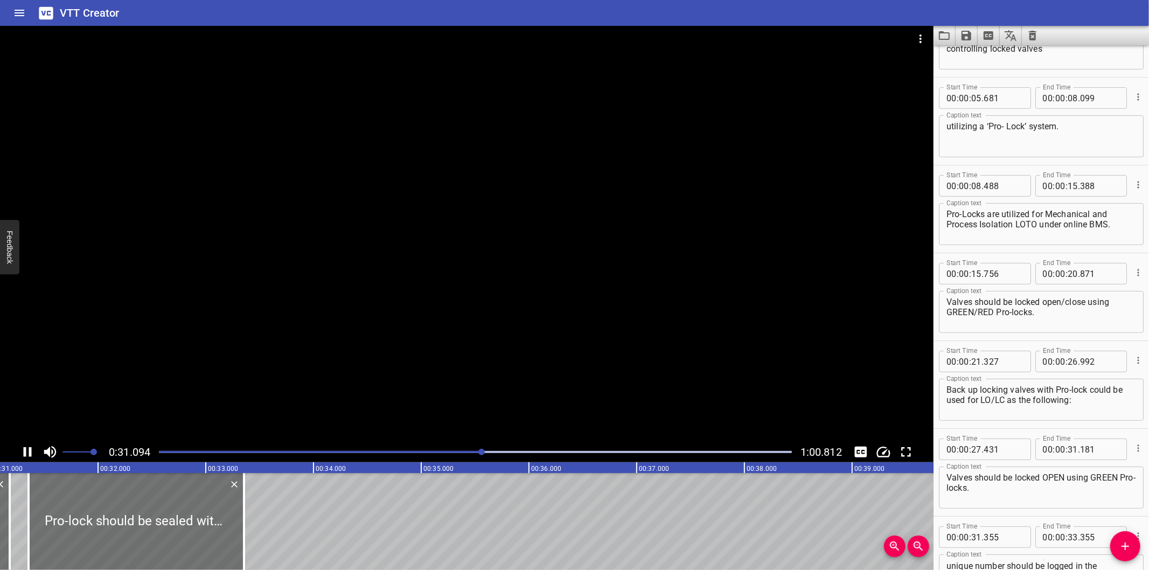
scroll to position [0, 0]
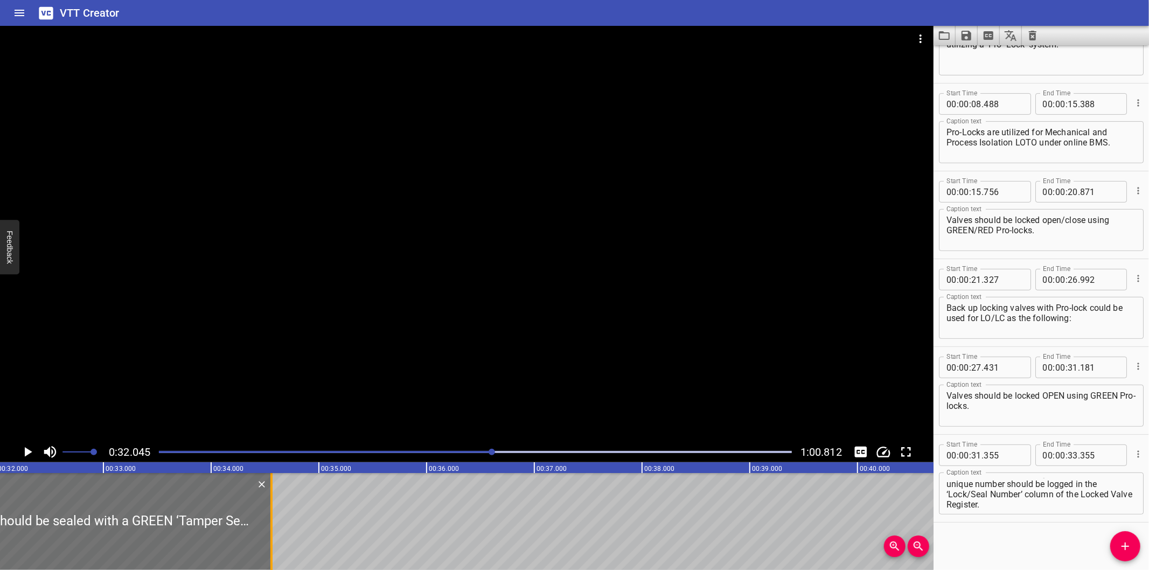
drag, startPoint x: 141, startPoint y: 531, endPoint x: 454, endPoint y: 536, distance: 312.4
click at [273, 536] on div at bounding box center [271, 521] width 2 height 97
type input "36"
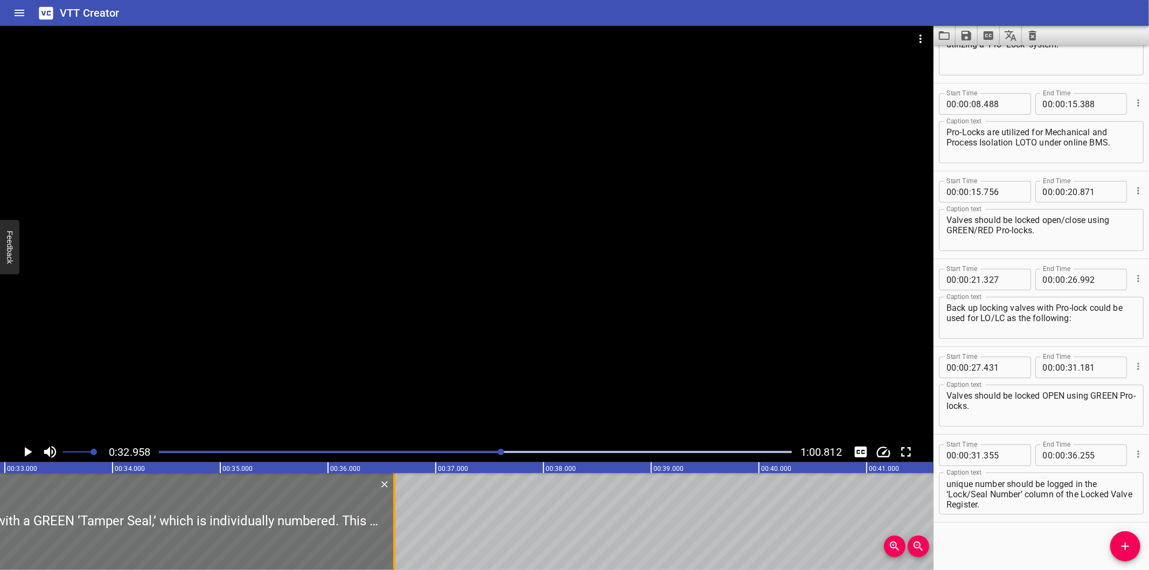
drag, startPoint x: 354, startPoint y: 534, endPoint x: 393, endPoint y: 534, distance: 38.8
click at [393, 534] on div at bounding box center [394, 521] width 2 height 97
type input "615"
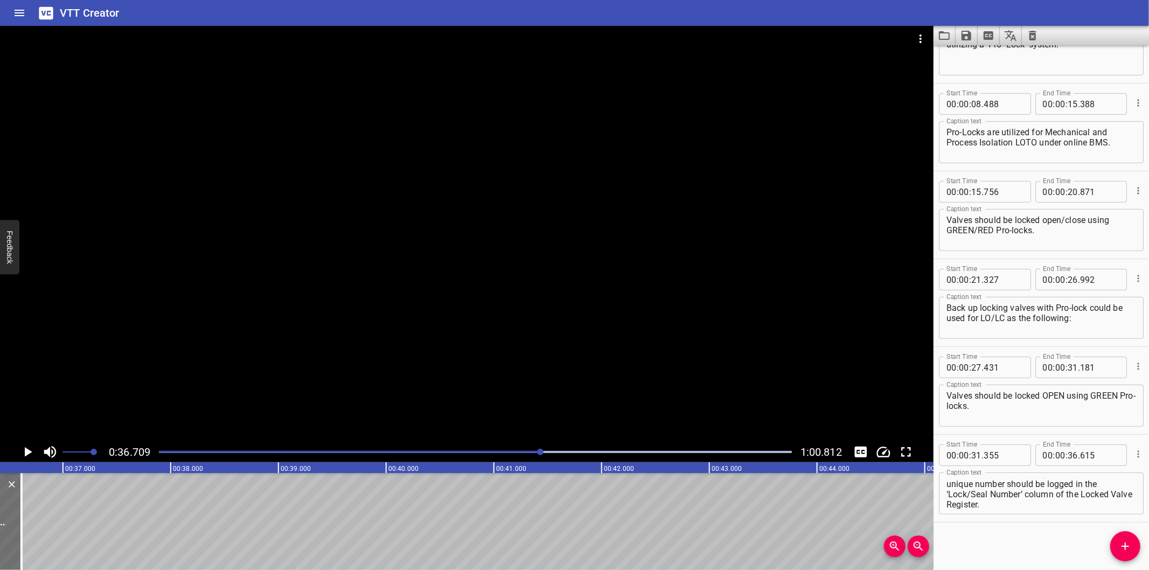
scroll to position [0, 3955]
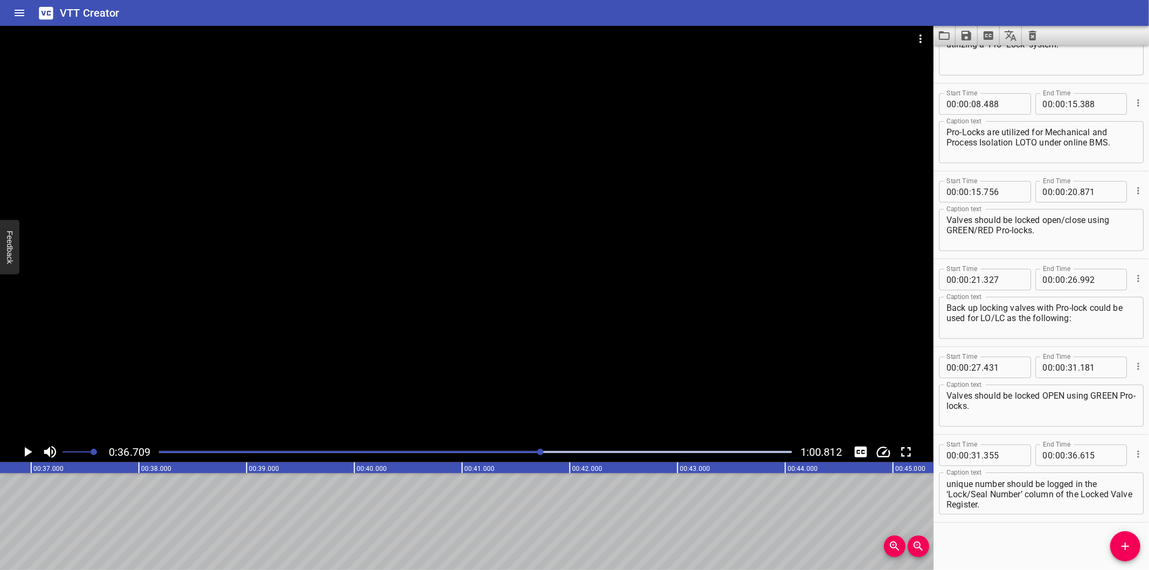
drag, startPoint x: 538, startPoint y: 450, endPoint x: 531, endPoint y: 452, distance: 7.0
click at [537, 452] on div at bounding box center [540, 452] width 6 height 6
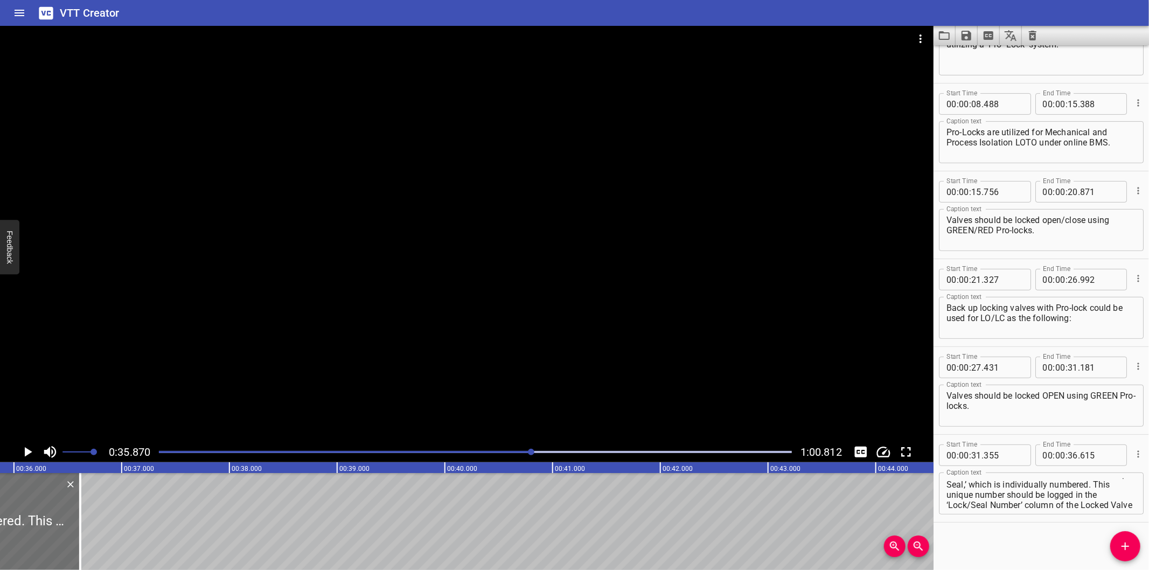
scroll to position [0, 0]
drag, startPoint x: 991, startPoint y: 500, endPoint x: 1120, endPoint y: 538, distance: 134.7
click at [1120, 538] on div "Start Time 00 : 00 : 00 . 000 Start Time End Time 00 : 00 : 00 . 970 End Time C…" at bounding box center [1040, 307] width 215 height 525
type textarea "Pro-lock should be sealed with a GREEN ‘Tamper Seal,’ which is individually num…"
click at [1123, 548] on icon "Add Cue" at bounding box center [1125, 546] width 13 height 13
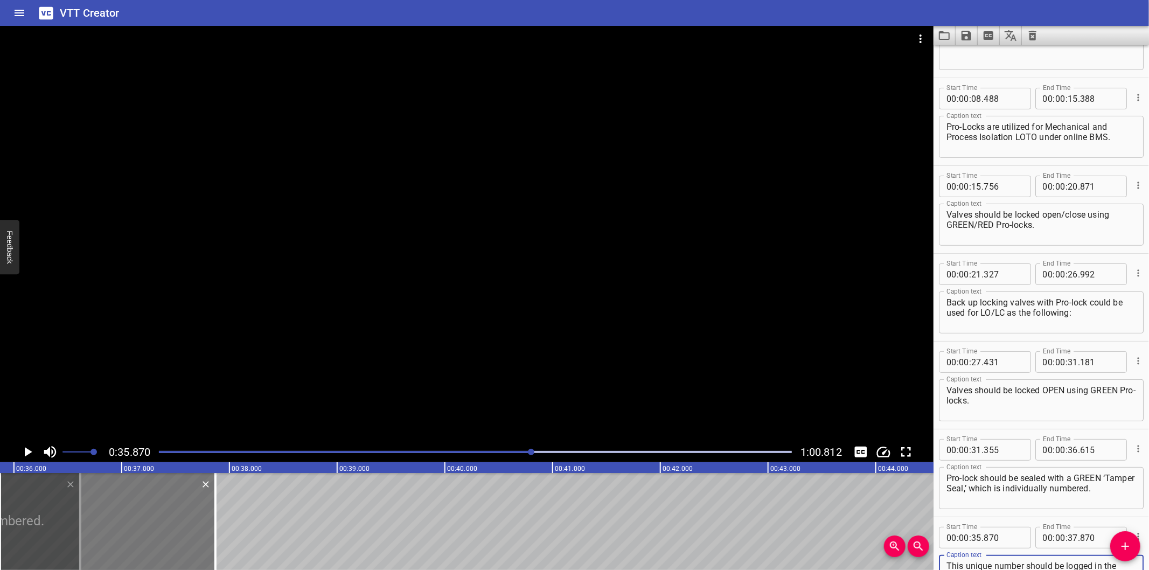
type textarea "This unique number should be logged in the ‘Lock/Seal Number’ column of the Loc…"
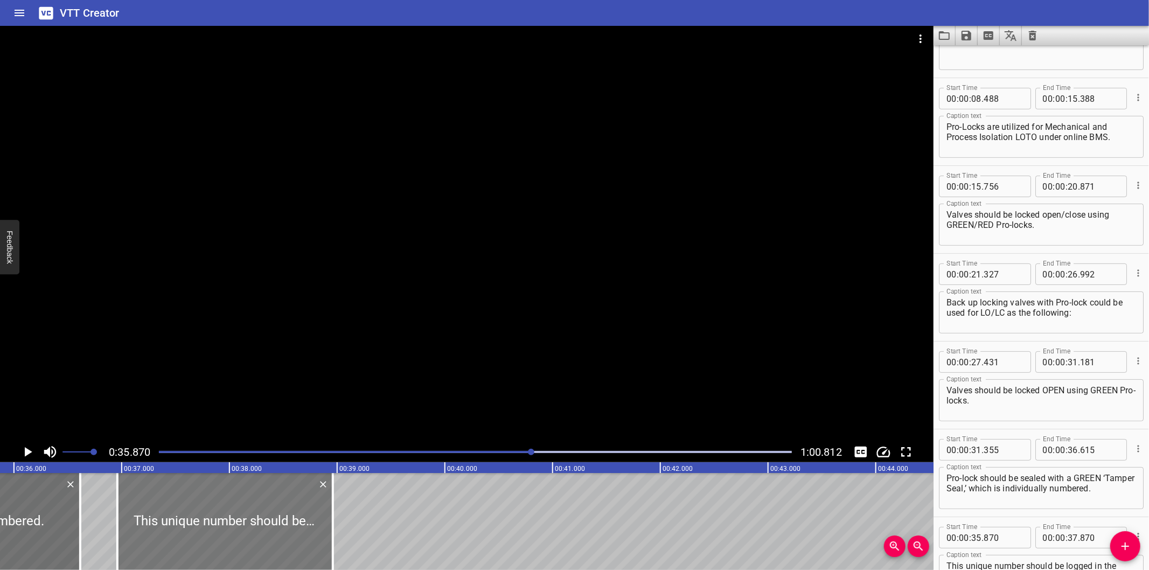
drag, startPoint x: 174, startPoint y: 536, endPoint x: 291, endPoint y: 537, distance: 117.4
click at [291, 537] on div at bounding box center [224, 521] width 215 height 97
type input "36"
type input "960"
type input "38"
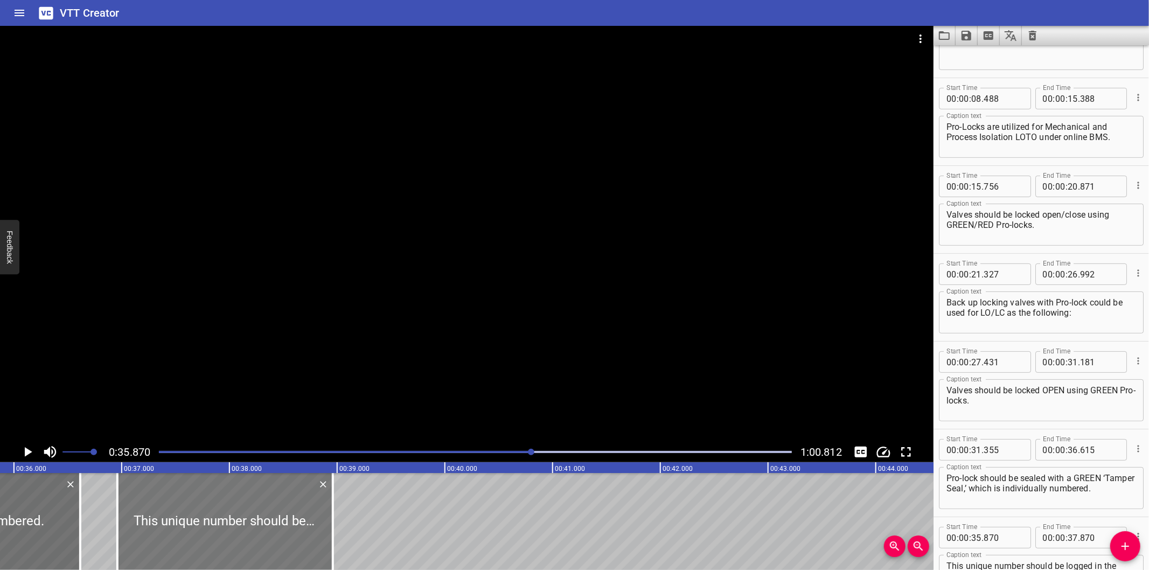
type input "960"
click at [81, 540] on div at bounding box center [78, 521] width 11 height 97
type input "600"
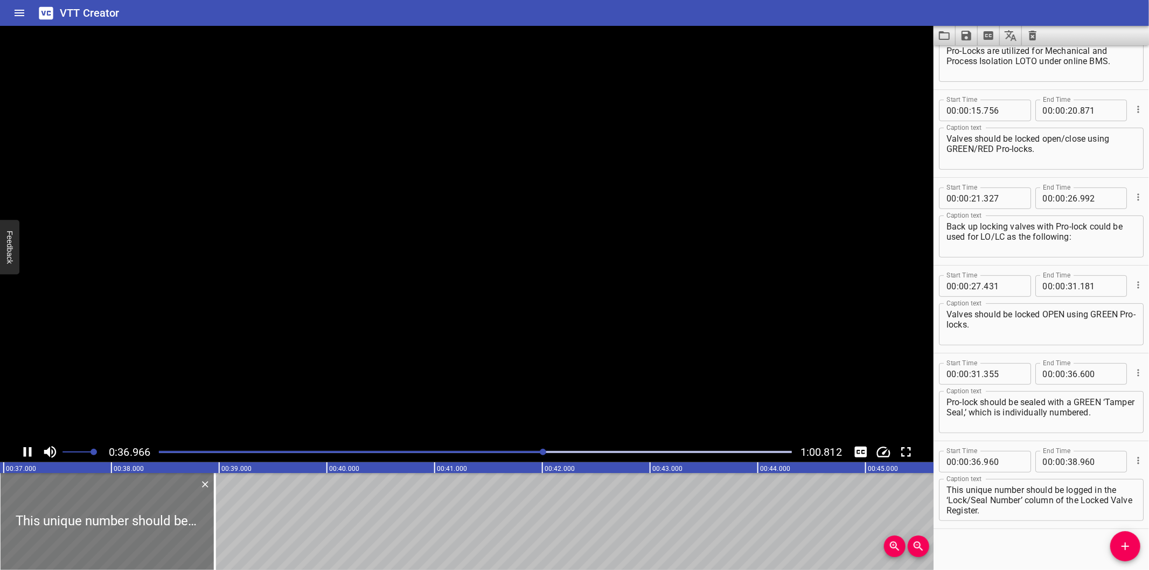
scroll to position [315, 0]
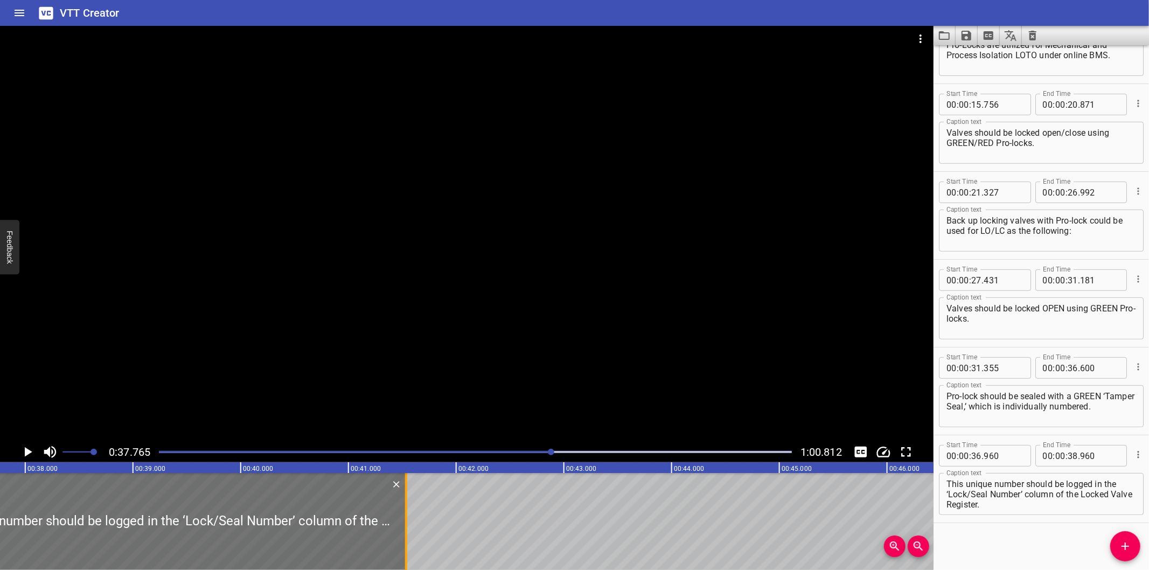
drag, startPoint x: 127, startPoint y: 545, endPoint x: 405, endPoint y: 525, distance: 278.1
click at [405, 525] on div at bounding box center [406, 521] width 2 height 97
type input "41"
type input "535"
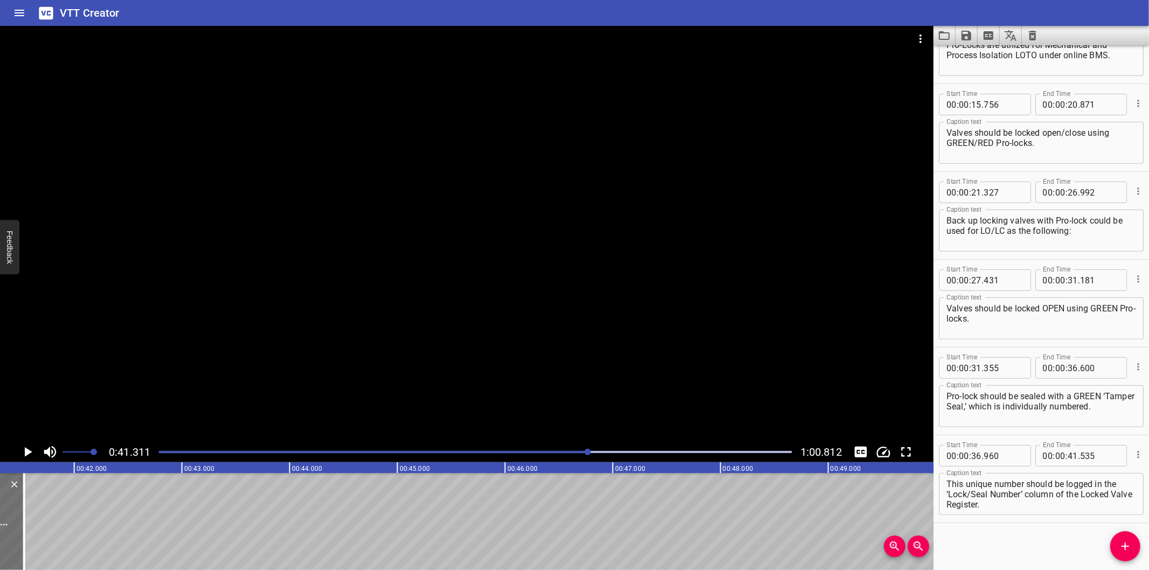
click at [561, 455] on div at bounding box center [475, 451] width 646 height 15
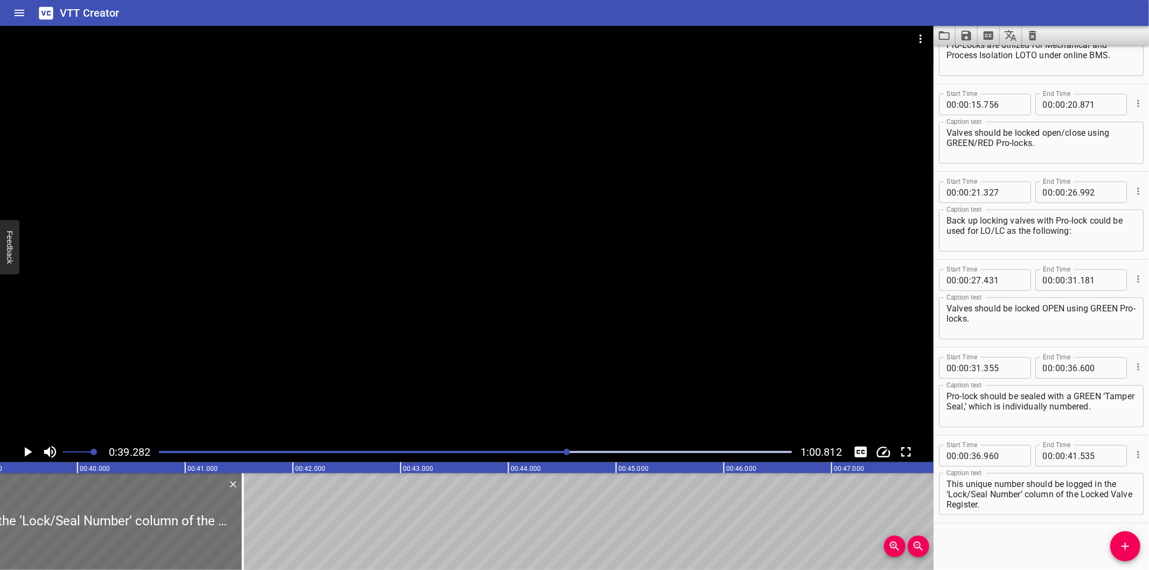
click at [549, 454] on div at bounding box center [475, 451] width 646 height 15
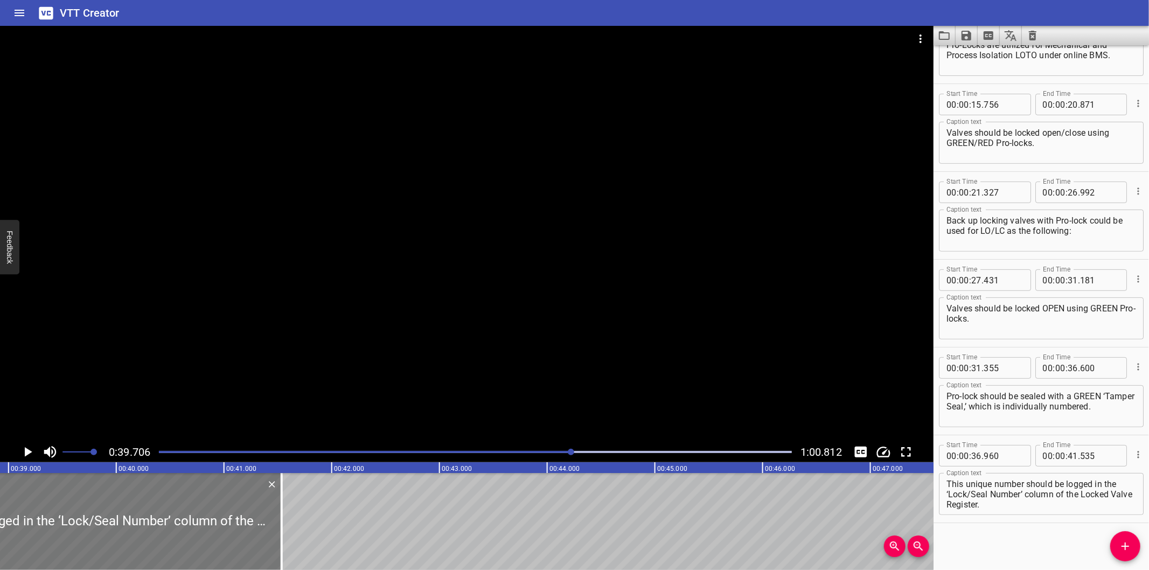
scroll to position [0, 4157]
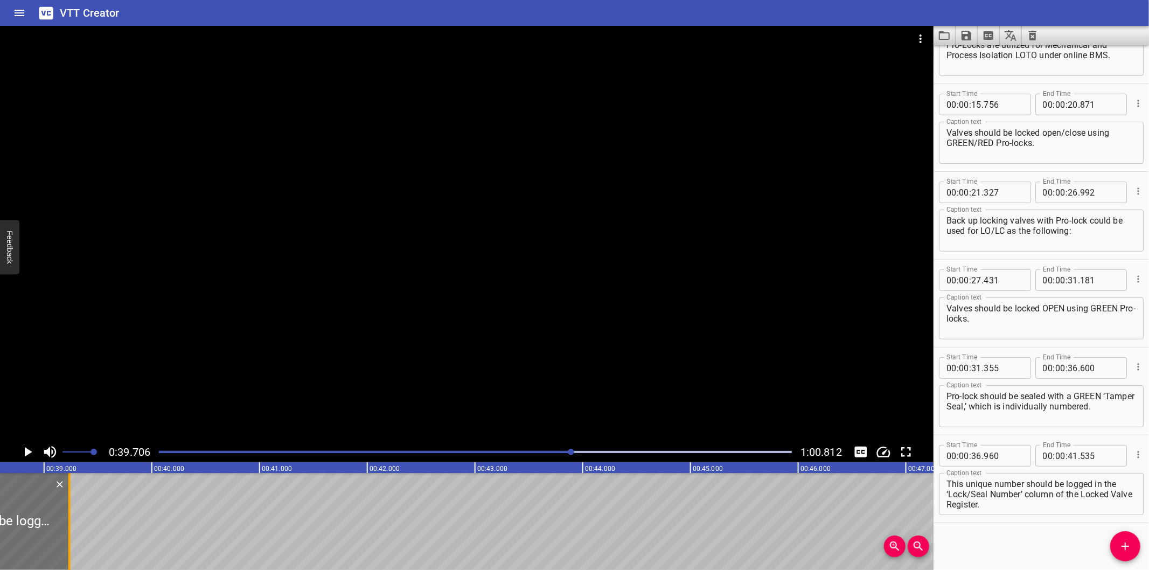
drag, startPoint x: 316, startPoint y: 539, endPoint x: 68, endPoint y: 555, distance: 248.3
click at [68, 555] on div at bounding box center [69, 521] width 2 height 97
type input "39"
type input "235"
drag, startPoint x: 1095, startPoint y: 483, endPoint x: 1145, endPoint y: 537, distance: 73.2
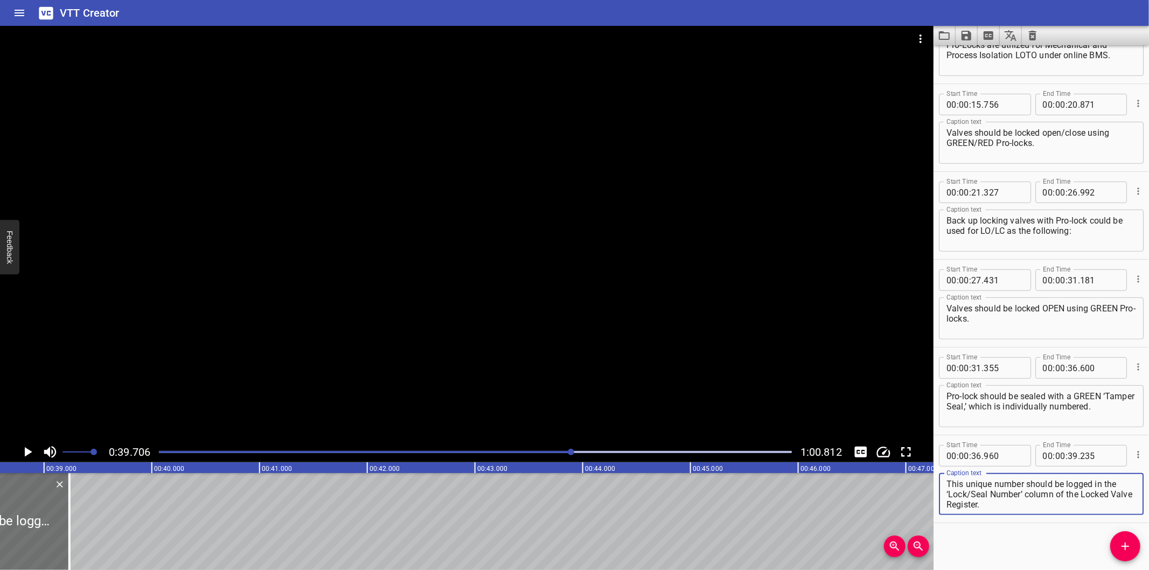
click at [1145, 537] on div "Start Time 00 : 00 : 00 . 000 Start Time End Time 00 : 00 : 00 . 970 End Time C…" at bounding box center [1040, 307] width 215 height 525
type textarea "This unique number should be logged"
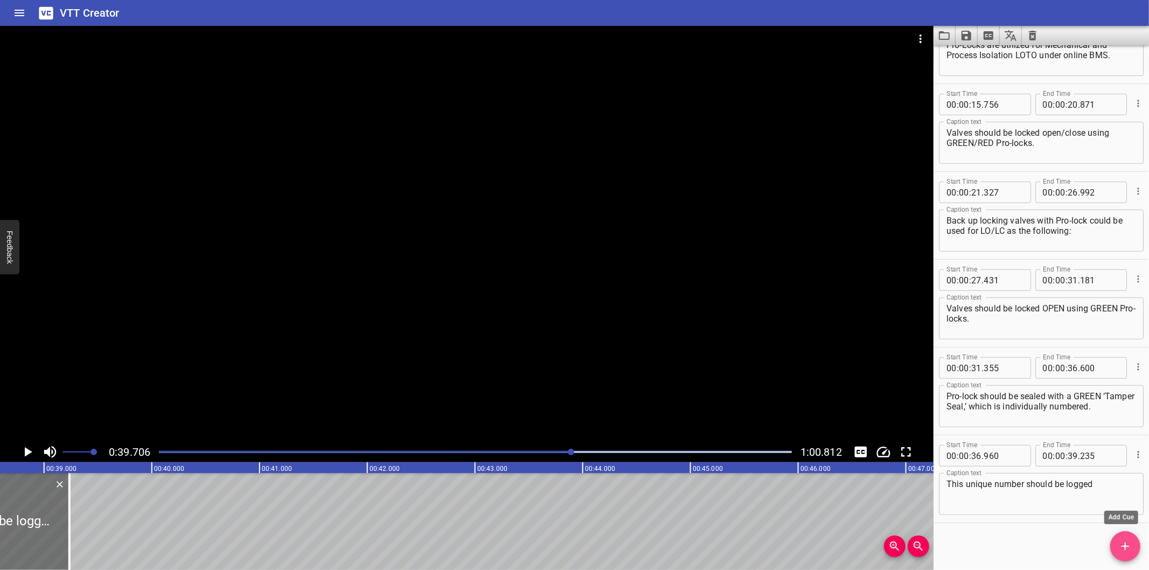
click at [1137, 544] on span "Add Cue" at bounding box center [1125, 546] width 30 height 13
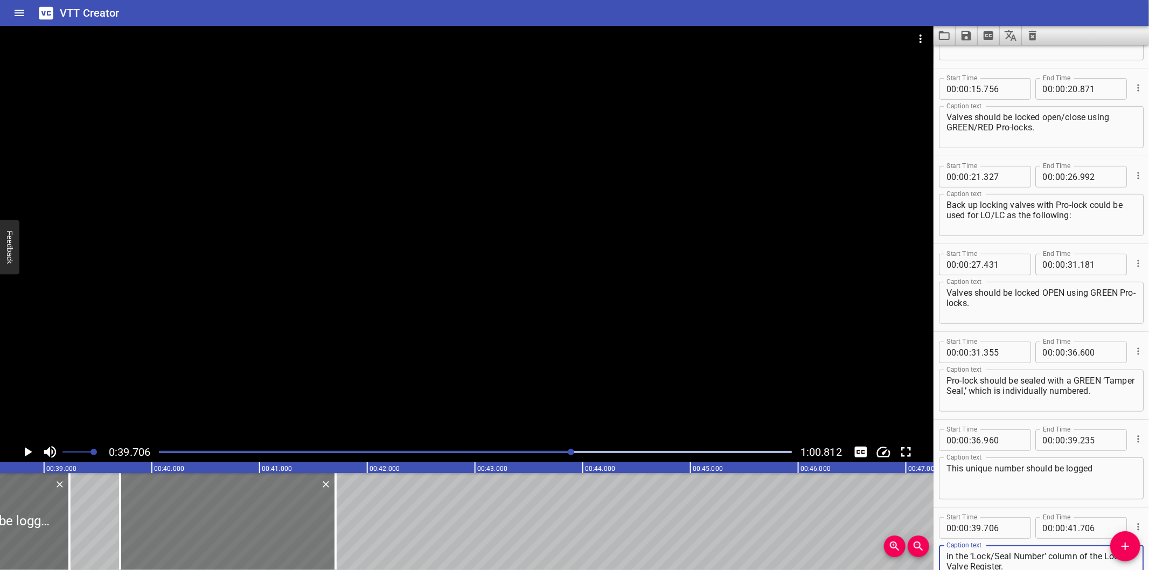
type textarea "in the ‘Lock/Seal Number’ column of the Locked Valve Register."
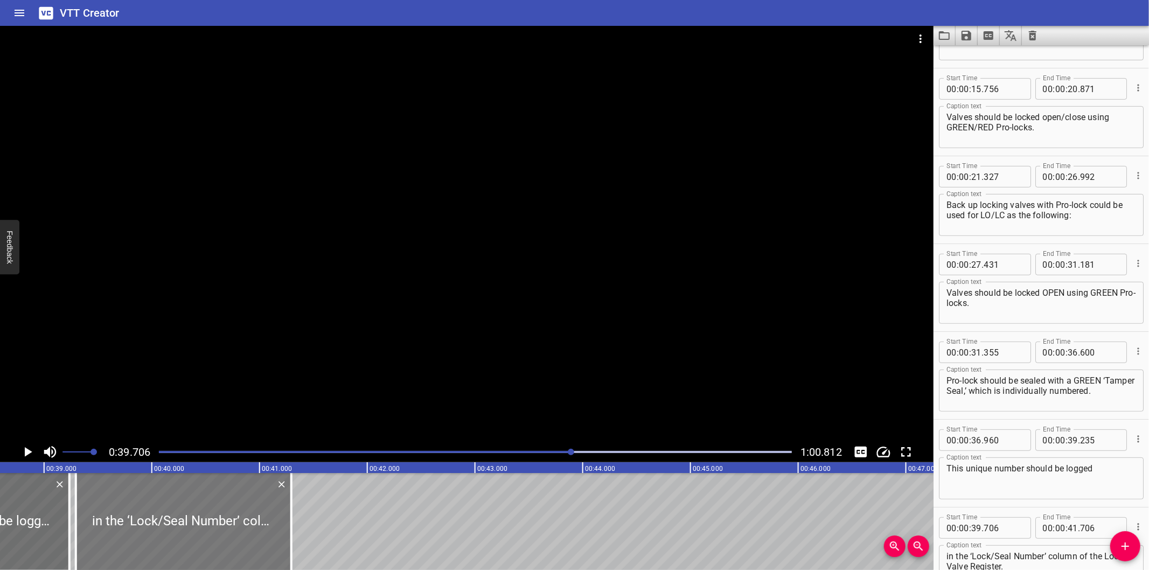
drag, startPoint x: 181, startPoint y: 535, endPoint x: 137, endPoint y: 530, distance: 44.5
click at [137, 530] on div at bounding box center [183, 521] width 215 height 97
type input "296"
click at [556, 453] on div "Play progress" at bounding box center [256, 452] width 633 height 2
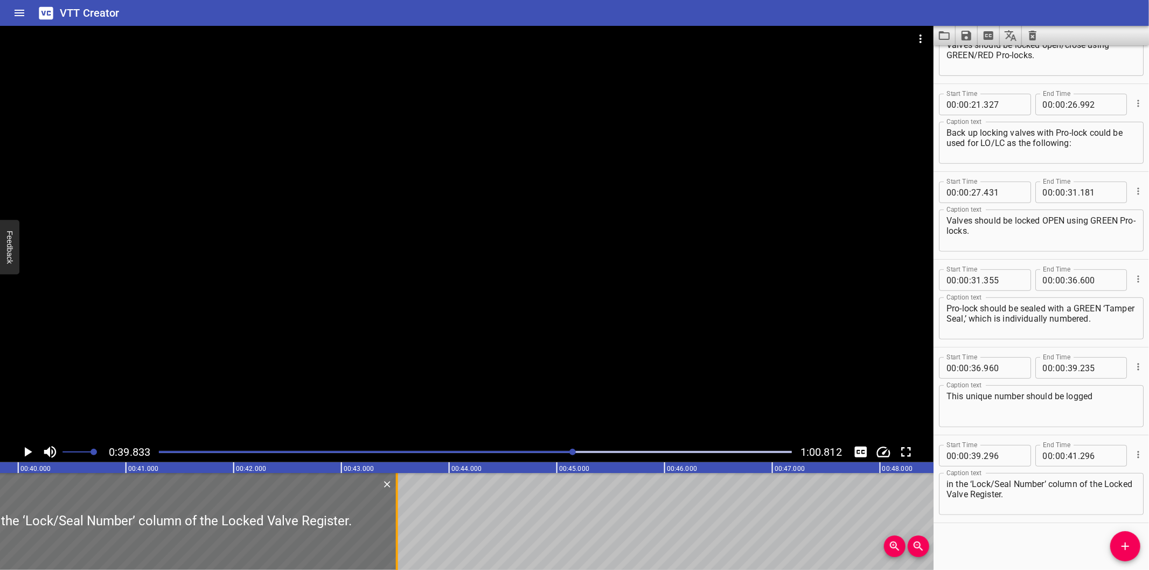
drag, startPoint x: 157, startPoint y: 531, endPoint x: 396, endPoint y: 529, distance: 239.2
click at [396, 529] on div at bounding box center [397, 521] width 2 height 97
type input "43"
type input "516"
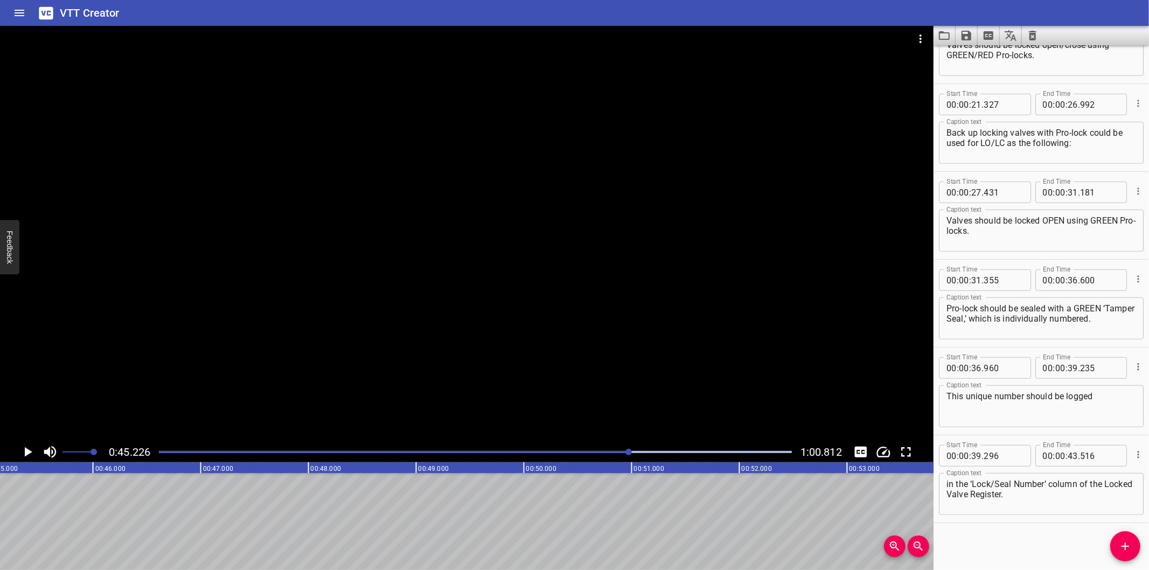
scroll to position [0, 4872]
click at [1112, 542] on span "Add Cue" at bounding box center [1125, 546] width 30 height 13
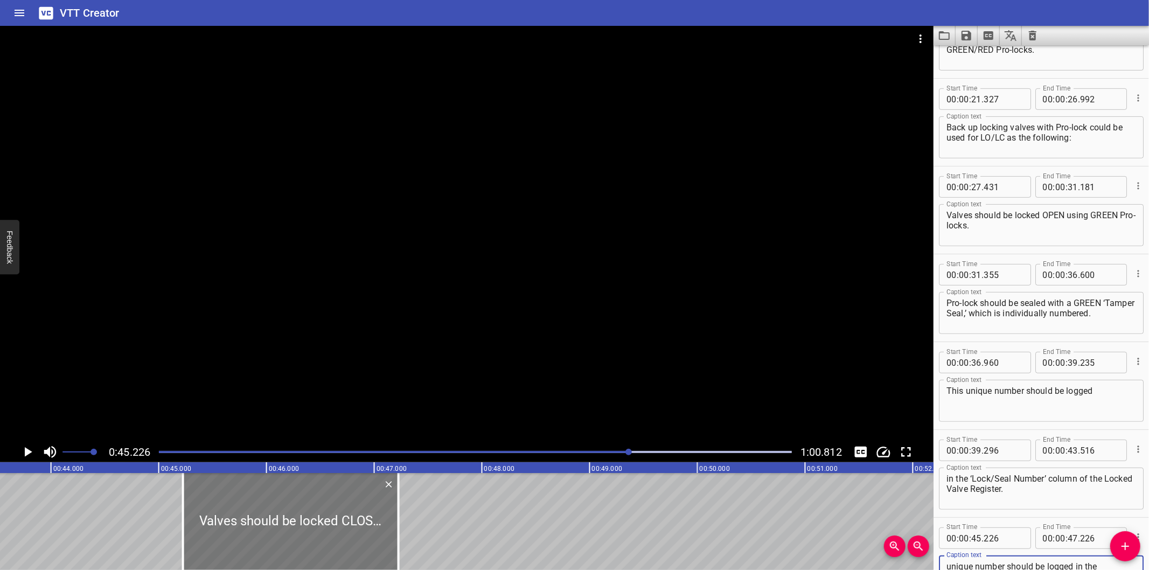
scroll to position [0, 4672]
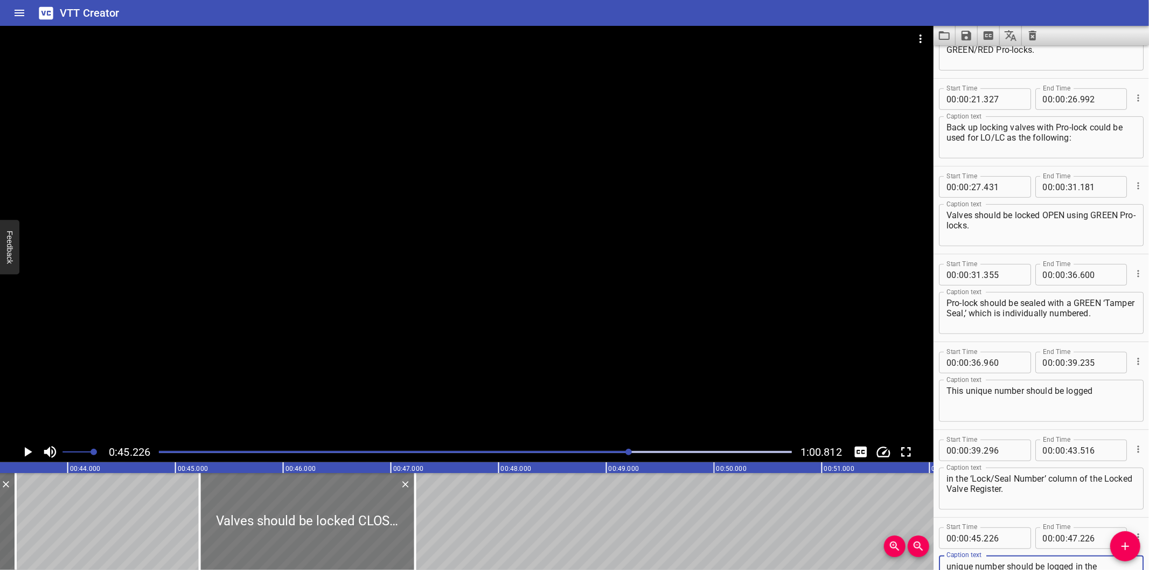
type textarea "Valves should be locked CLOSED using RED Pro-locks. Pro-lock should be sealed w…"
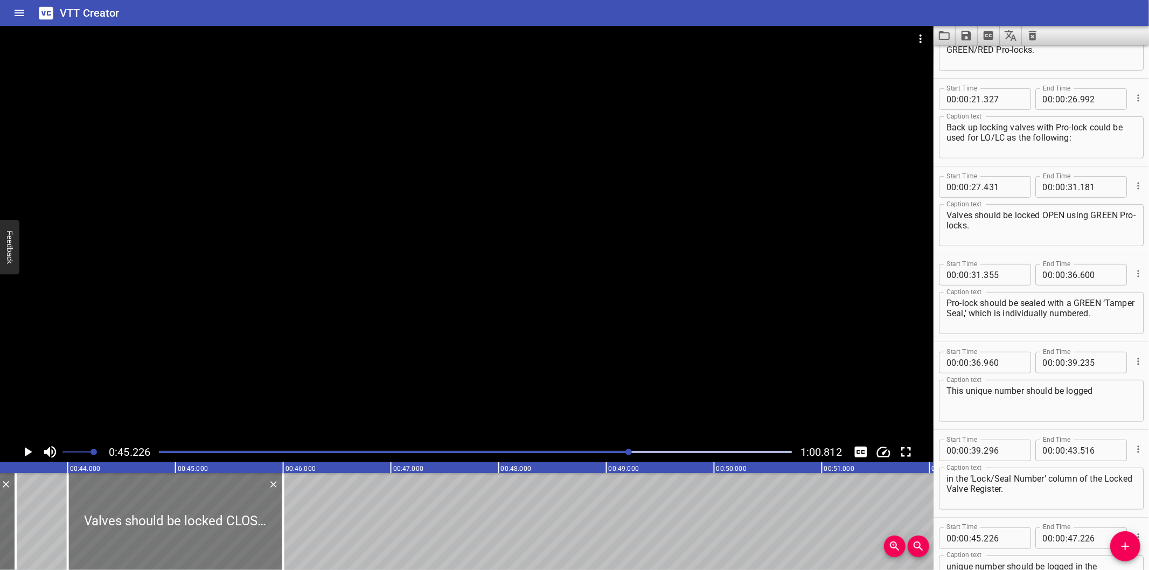
drag, startPoint x: 337, startPoint y: 536, endPoint x: 205, endPoint y: 544, distance: 132.2
click at [205, 544] on div at bounding box center [175, 521] width 215 height 97
type input "44"
type input "001"
type input "46"
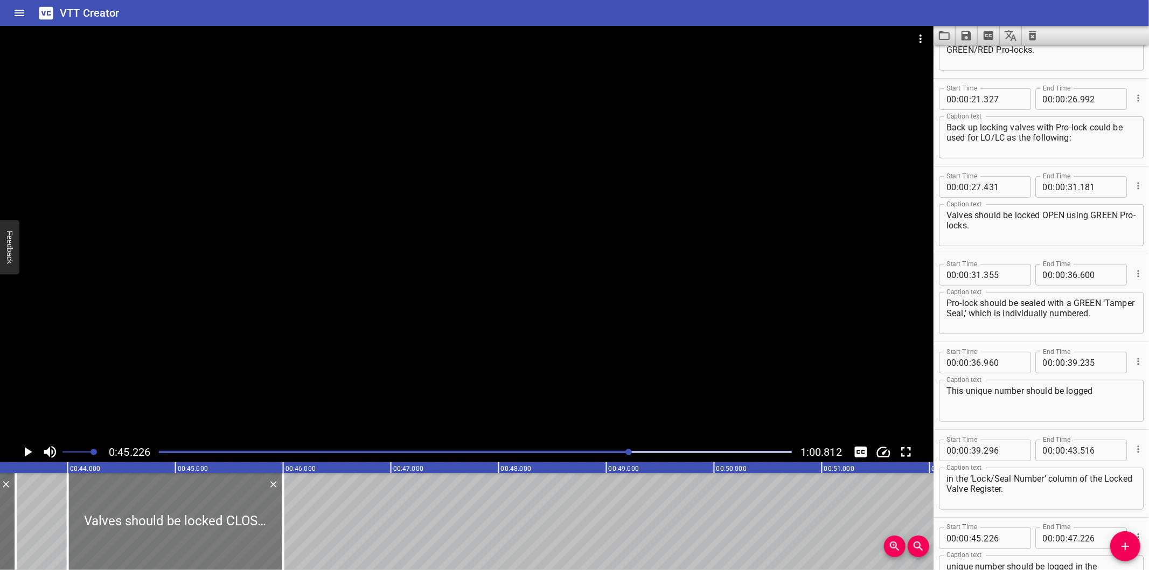
type input "001"
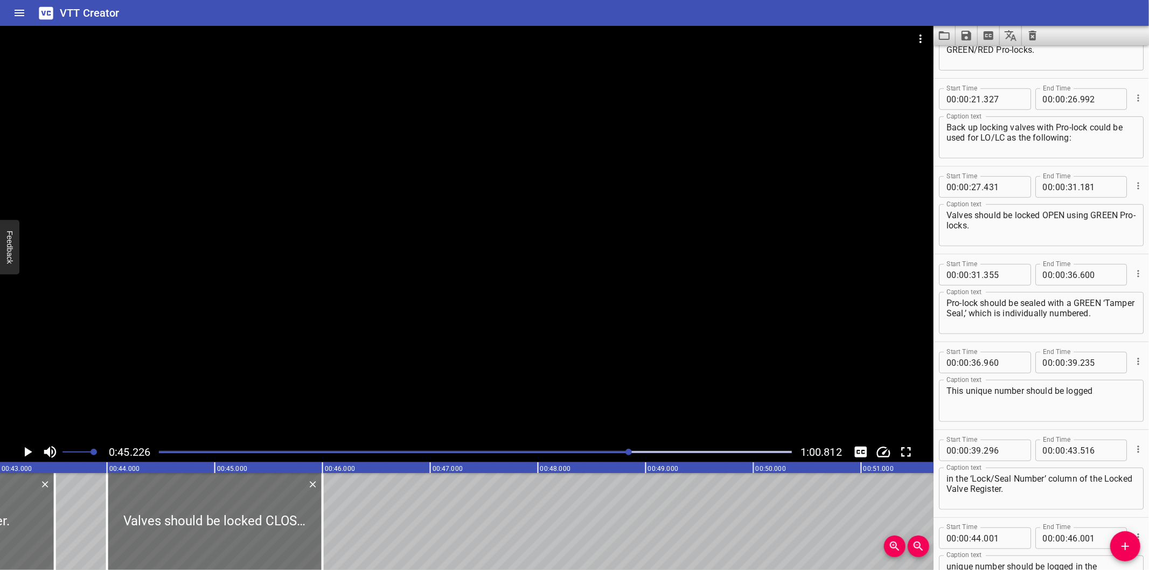
click at [288, 362] on div at bounding box center [466, 234] width 933 height 416
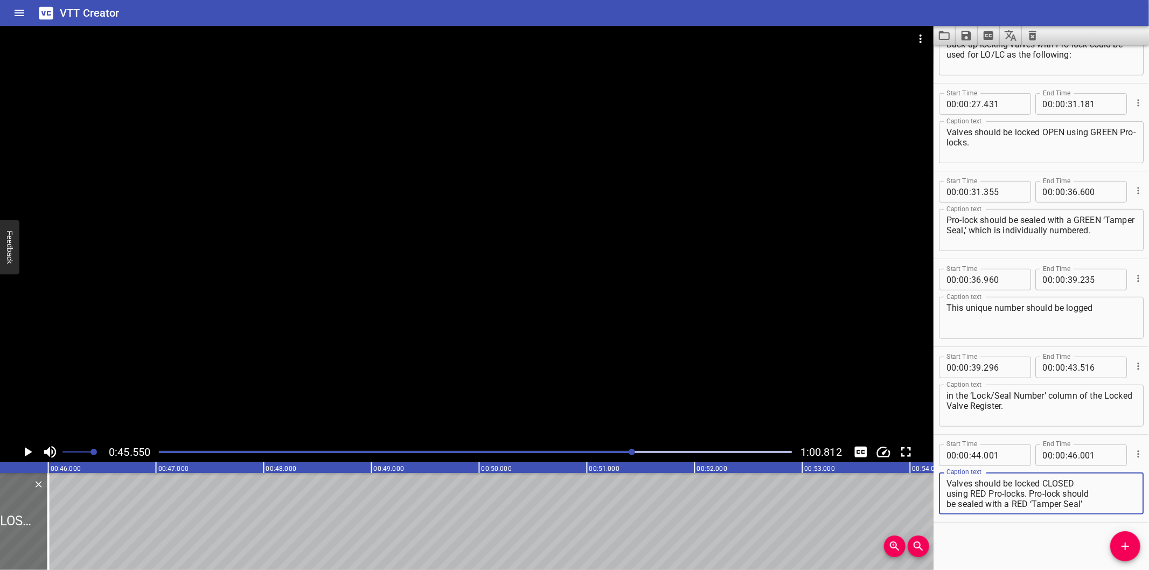
click at [947, 490] on textarea "Valves should be locked CLOSED using RED Pro-locks. Pro-lock should be sealed w…" at bounding box center [1041, 493] width 190 height 31
click at [947, 500] on textarea "Valves should be locked CLOSED using RED Pro-locks. Pro-lock should be sealed w…" at bounding box center [1041, 493] width 190 height 31
click at [946, 487] on textarea "Valves should be locked CLOSED using RED Pro-locks. Pro-lock should be sealed w…" at bounding box center [1041, 493] width 190 height 31
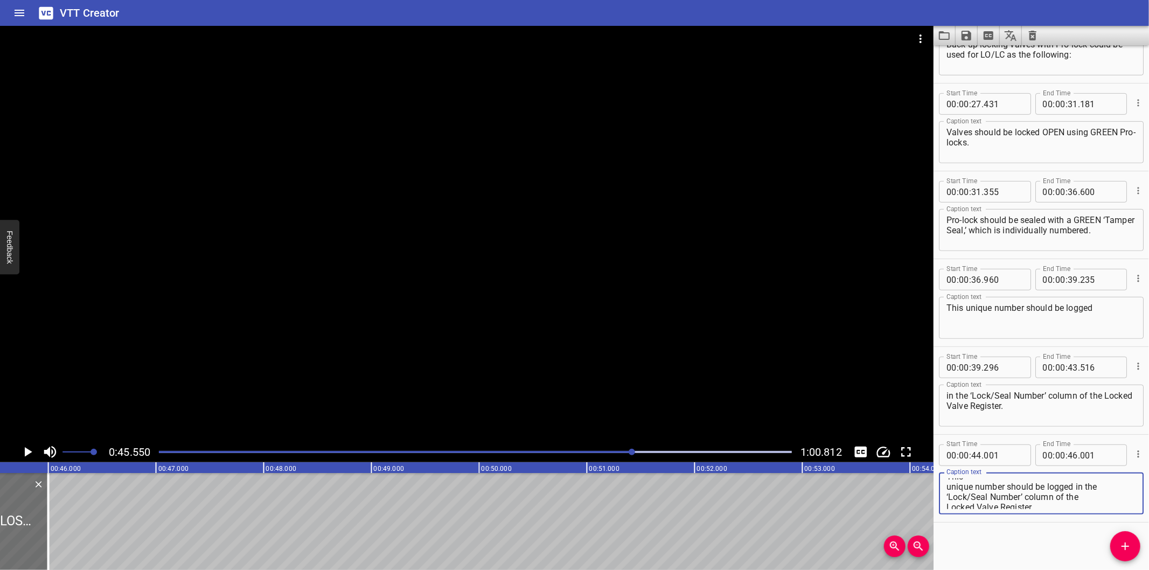
click at [947, 486] on textarea "Valves should be locked CLOSED using RED Pro-locks. Pro-lock should be sealed w…" at bounding box center [1041, 493] width 190 height 31
click at [947, 493] on textarea "Valves should be locked CLOSED using RED Pro-locks. Pro-lock should be sealed w…" at bounding box center [1041, 493] width 190 height 31
click at [946, 504] on textarea "Valves should be locked CLOSED using RED Pro-locks. Pro-lock should be sealed w…" at bounding box center [1041, 493] width 190 height 31
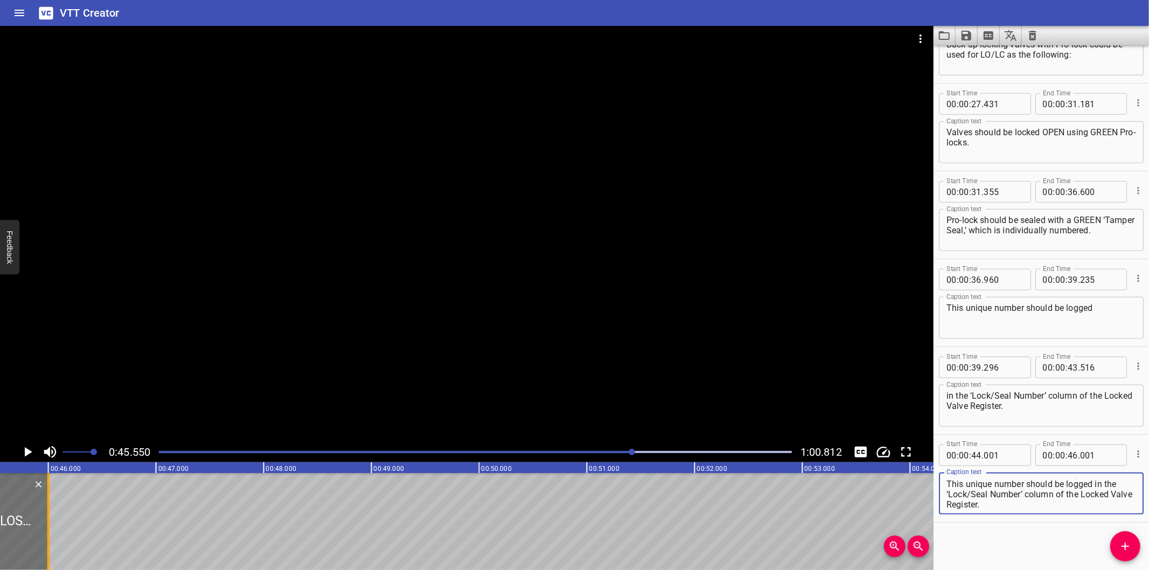
type textarea "Valves should be locked CLOSED using RED Pro-locks. Pro-lock should be sealed w…"
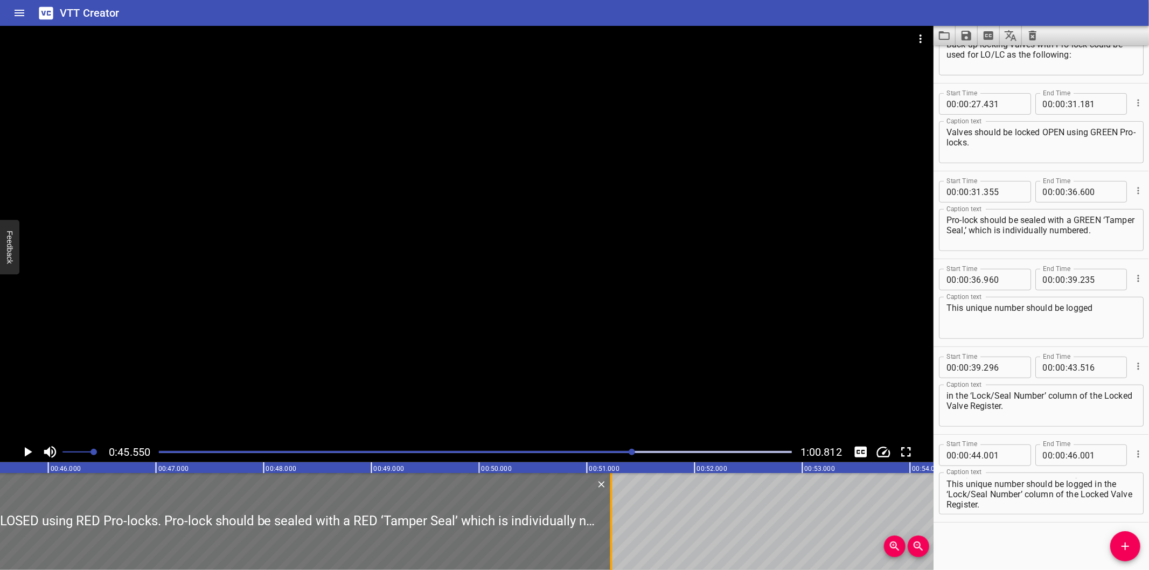
drag, startPoint x: 46, startPoint y: 524, endPoint x: 610, endPoint y: 519, distance: 564.0
click at [611, 520] on div at bounding box center [611, 521] width 11 height 97
type input "51"
type input "241"
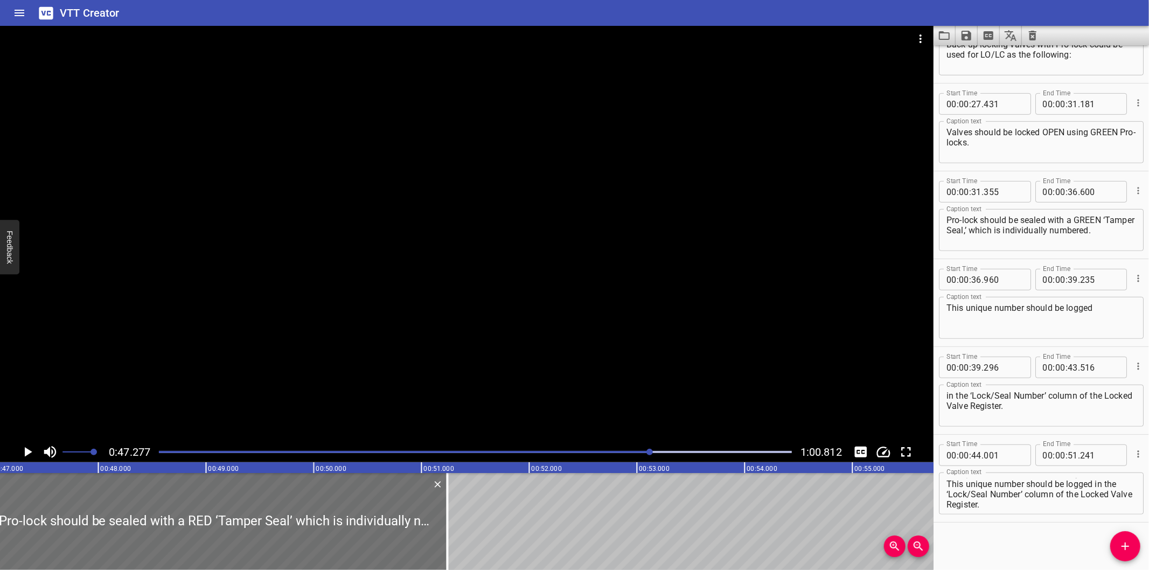
scroll to position [0, 5093]
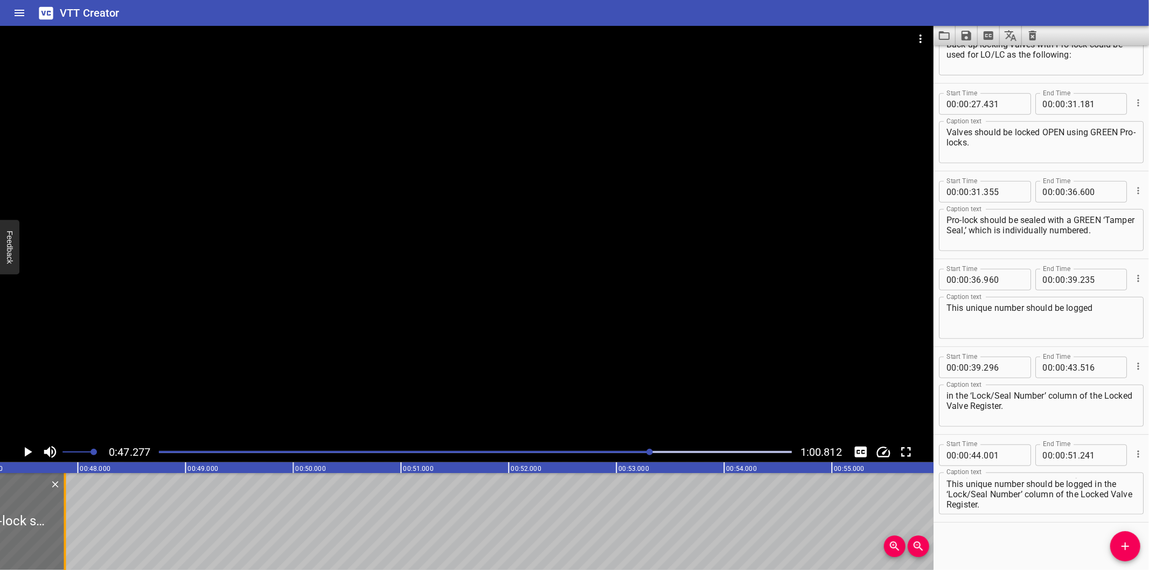
drag, startPoint x: 427, startPoint y: 515, endPoint x: 66, endPoint y: 529, distance: 361.7
click at [66, 529] on div at bounding box center [65, 521] width 2 height 97
type input "47"
type input "886"
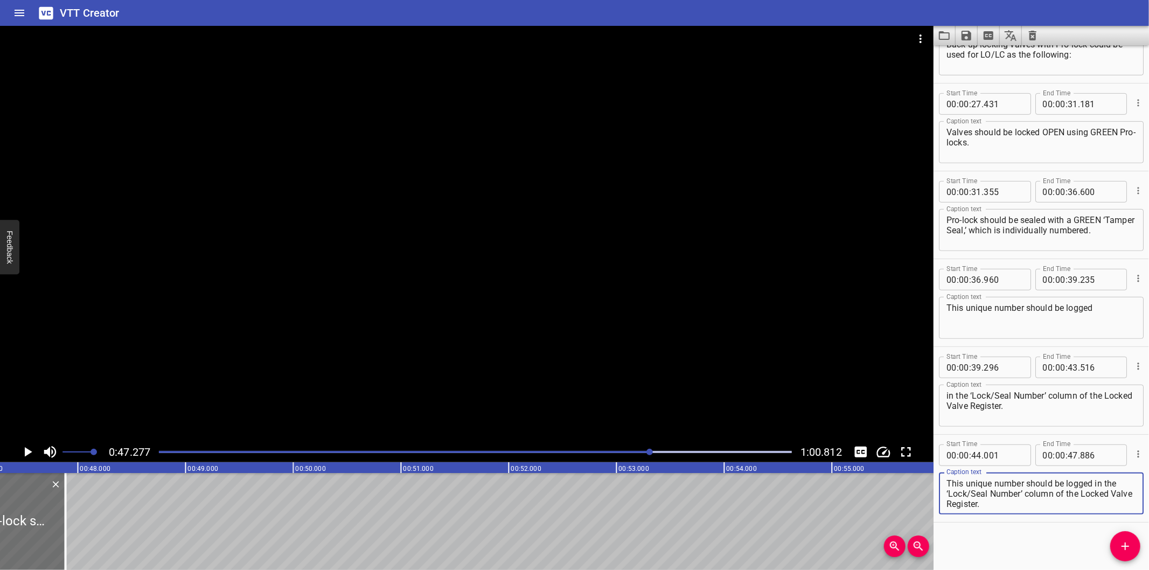
drag, startPoint x: 989, startPoint y: 493, endPoint x: 1183, endPoint y: 561, distance: 206.1
click at [1148, 561] on html "VTT Creator Caption Editor Batch Transcribe Login Sign Up Privacy Contact 0:47.…" at bounding box center [574, 285] width 1149 height 570
type textarea "Valves should be locked CLOSED using RED Pro-locks."
drag, startPoint x: 1129, startPoint y: 553, endPoint x: 1118, endPoint y: 552, distance: 10.8
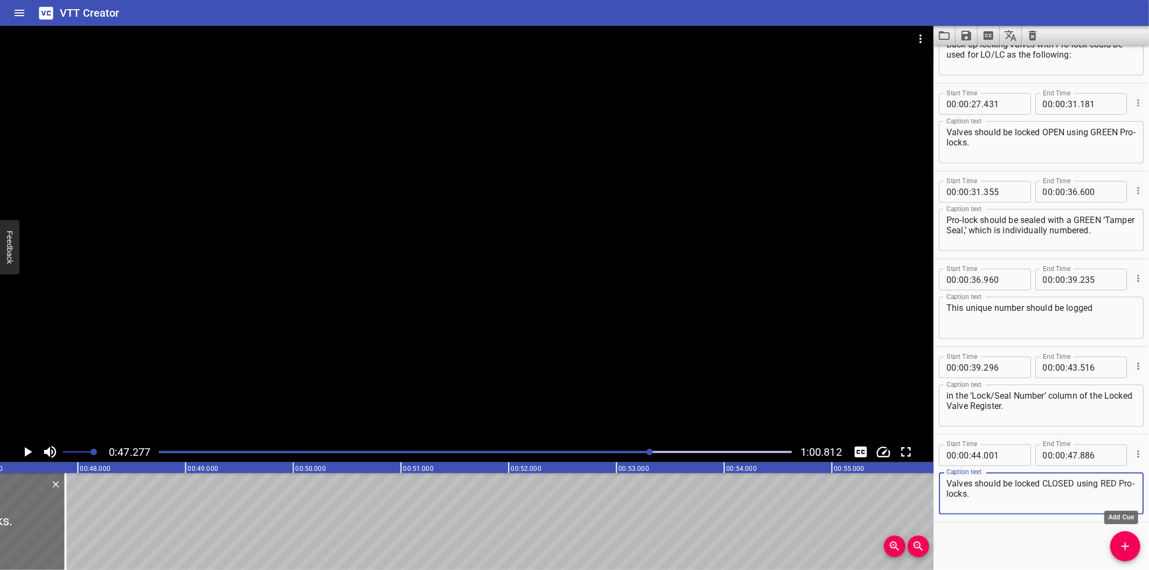
click at [1128, 553] on icon "Add Cue" at bounding box center [1125, 546] width 13 height 13
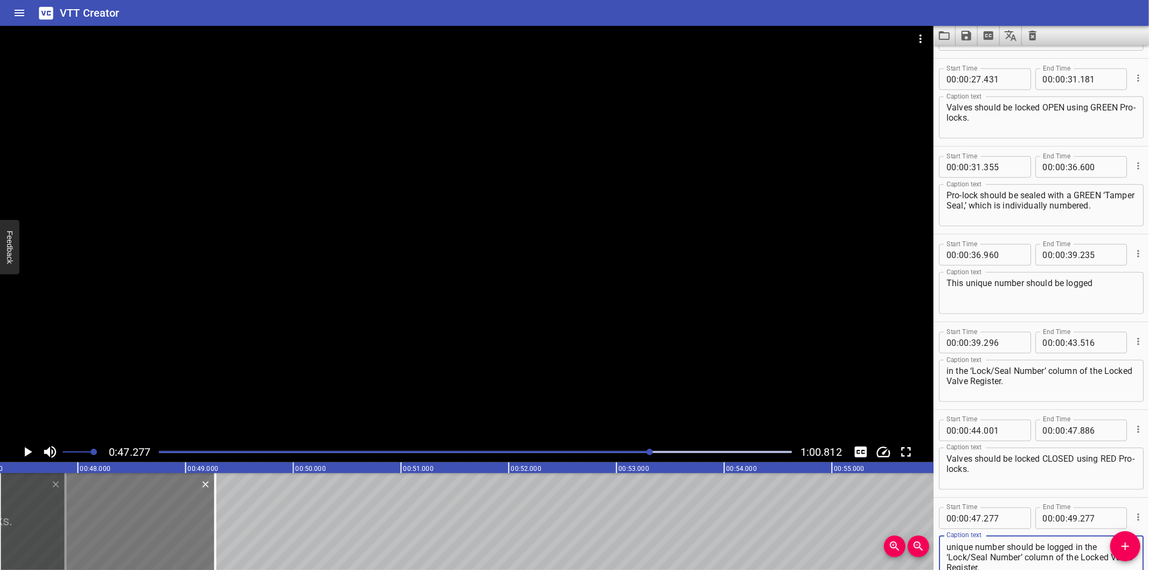
type textarea "Pro-lock should be sealed with a RED ‘Tamper Seal’ which is individually number…"
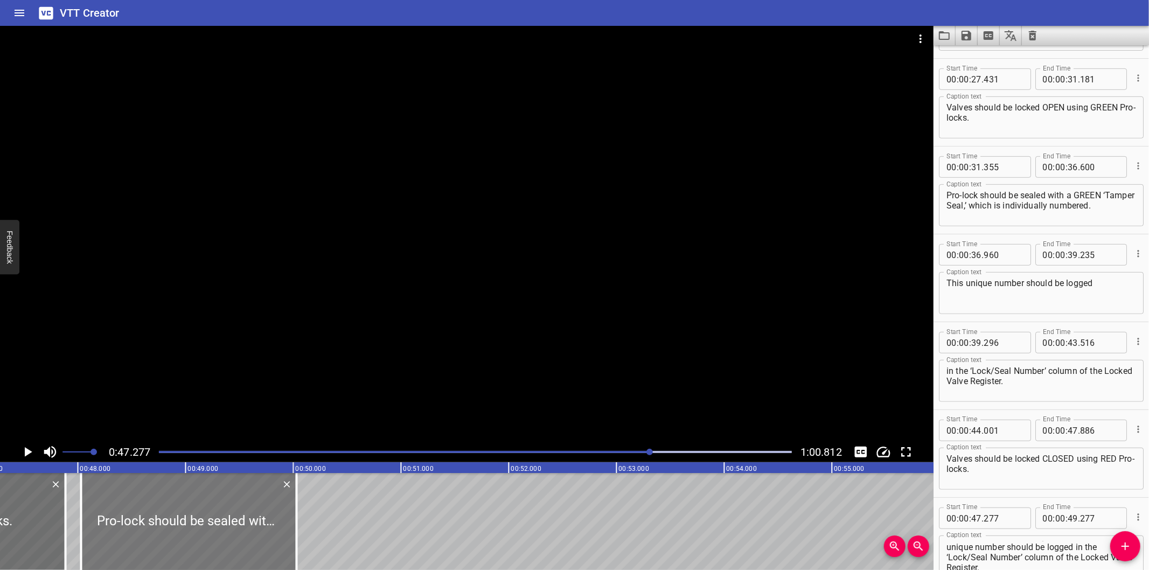
drag, startPoint x: 131, startPoint y: 548, endPoint x: 208, endPoint y: 553, distance: 77.7
click at [208, 553] on div at bounding box center [188, 521] width 215 height 97
type input "48"
type input "032"
type input "50"
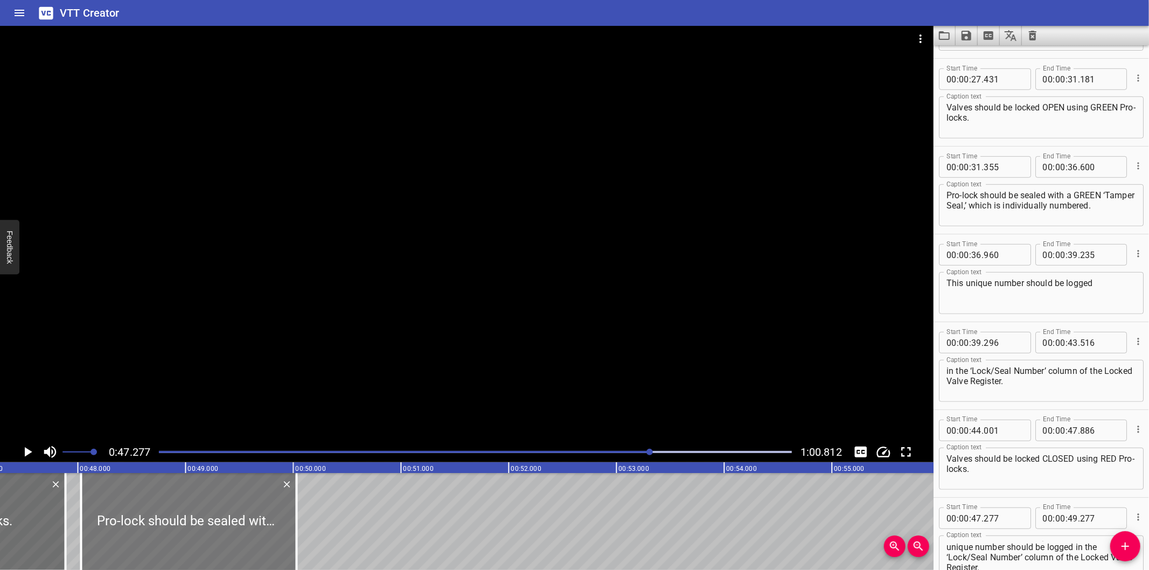
type input "032"
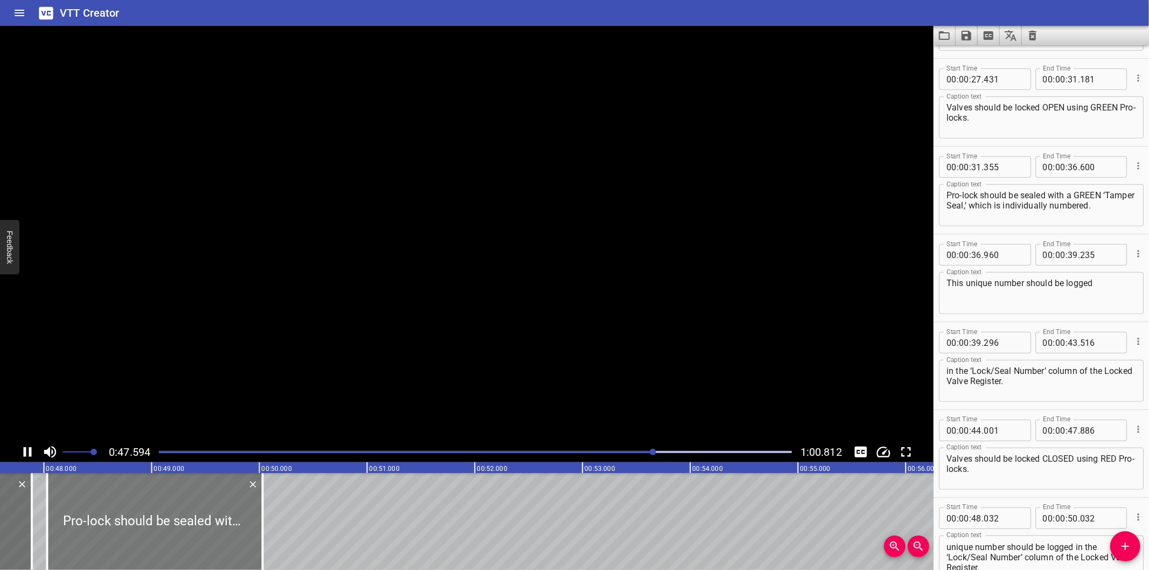
scroll to position [0, 5156]
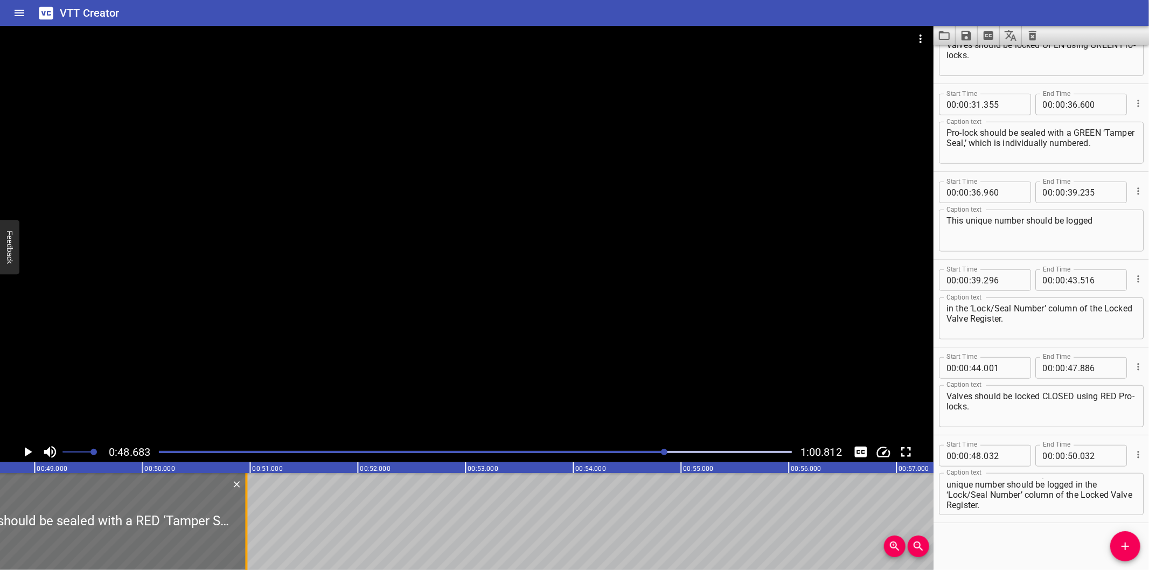
drag, startPoint x: 147, startPoint y: 542, endPoint x: 297, endPoint y: 534, distance: 150.0
click at [252, 534] on div at bounding box center [246, 521] width 11 height 97
type input "51"
type input "422"
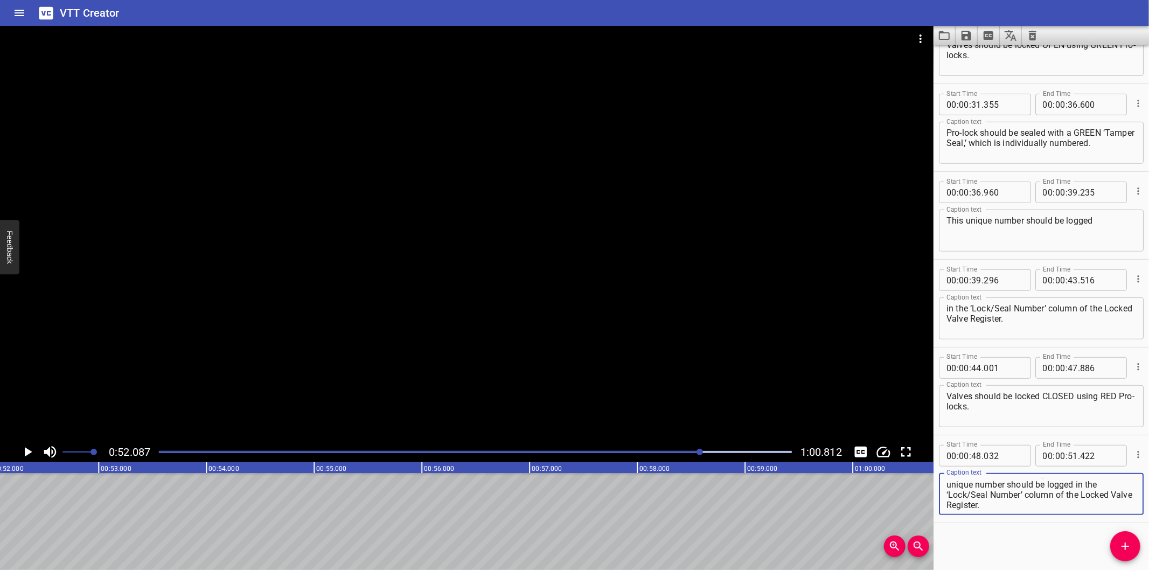
drag, startPoint x: 1020, startPoint y: 496, endPoint x: 1160, endPoint y: 552, distance: 150.8
click at [1148, 552] on html "VTT Creator Caption Editor Batch Transcribe Login Sign Up Privacy Contact 0:52.…" at bounding box center [574, 285] width 1149 height 570
type textarea "Pro-lock should be sealed with a RED ‘Tamper Seal’"
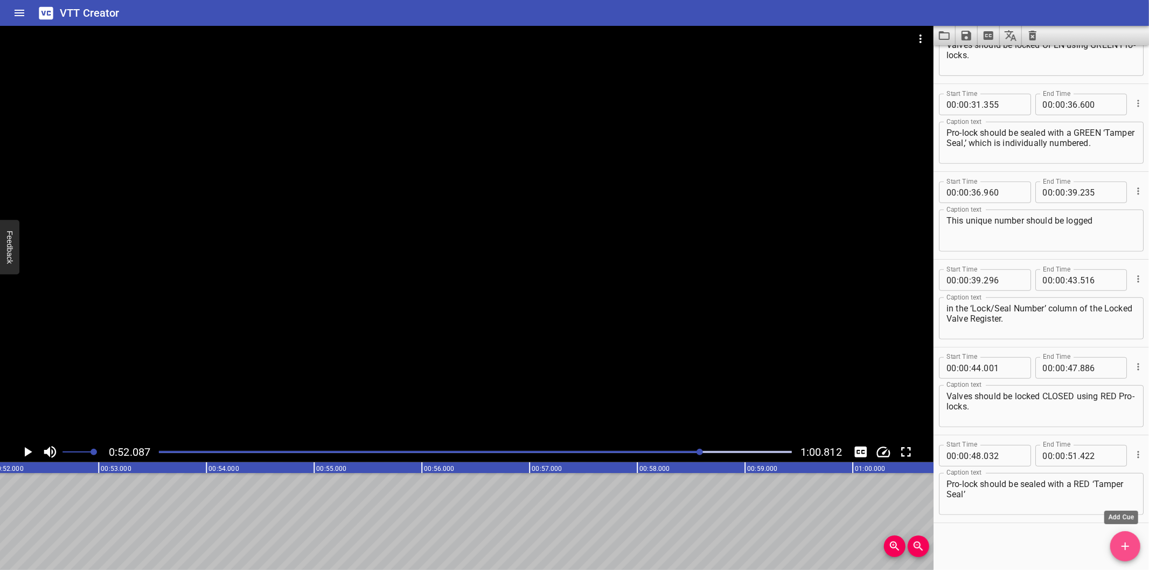
click at [1119, 548] on icon "Add Cue" at bounding box center [1125, 546] width 13 height 13
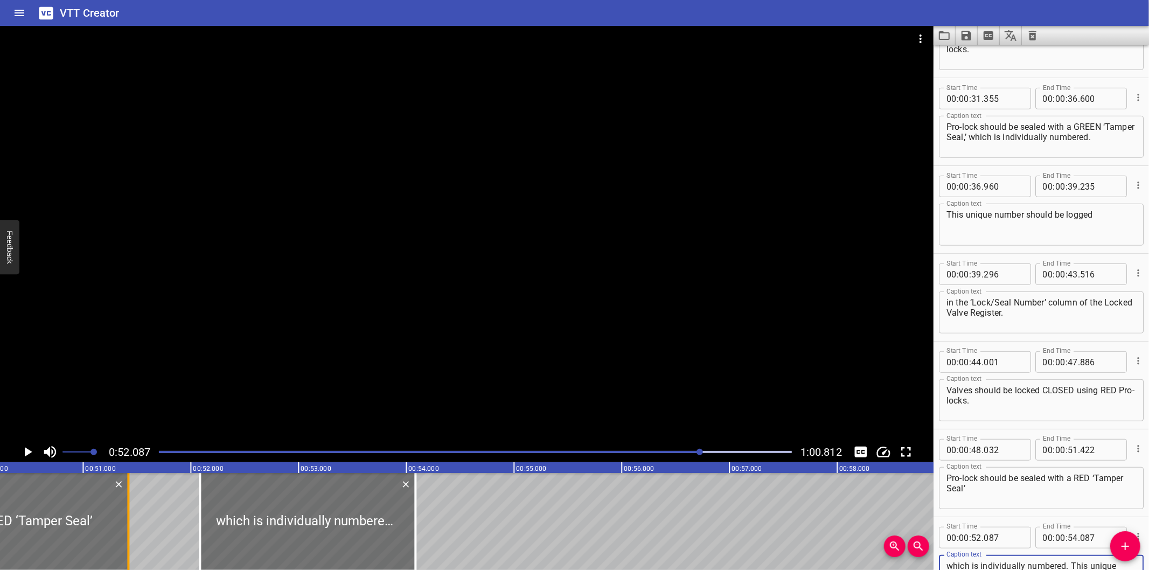
type textarea "which is individually numbered. This unique number should be logged in the ‘Loc…"
click at [126, 532] on div at bounding box center [126, 521] width 2 height 97
type input "402"
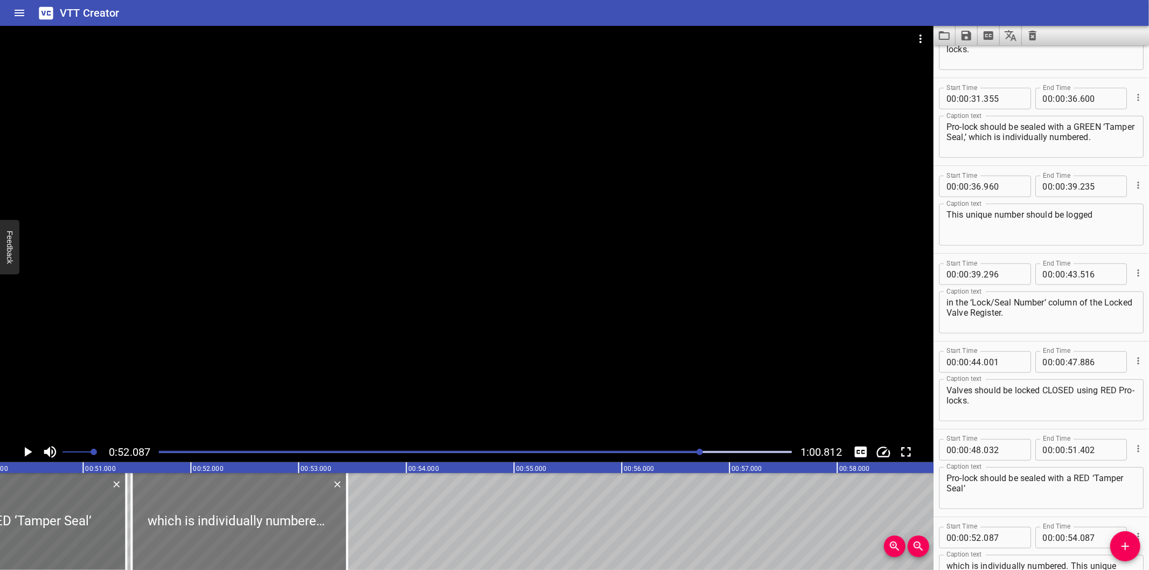
drag, startPoint x: 249, startPoint y: 520, endPoint x: 181, endPoint y: 529, distance: 69.1
click at [181, 529] on div at bounding box center [238, 521] width 215 height 97
type input "51"
type input "452"
type input "53"
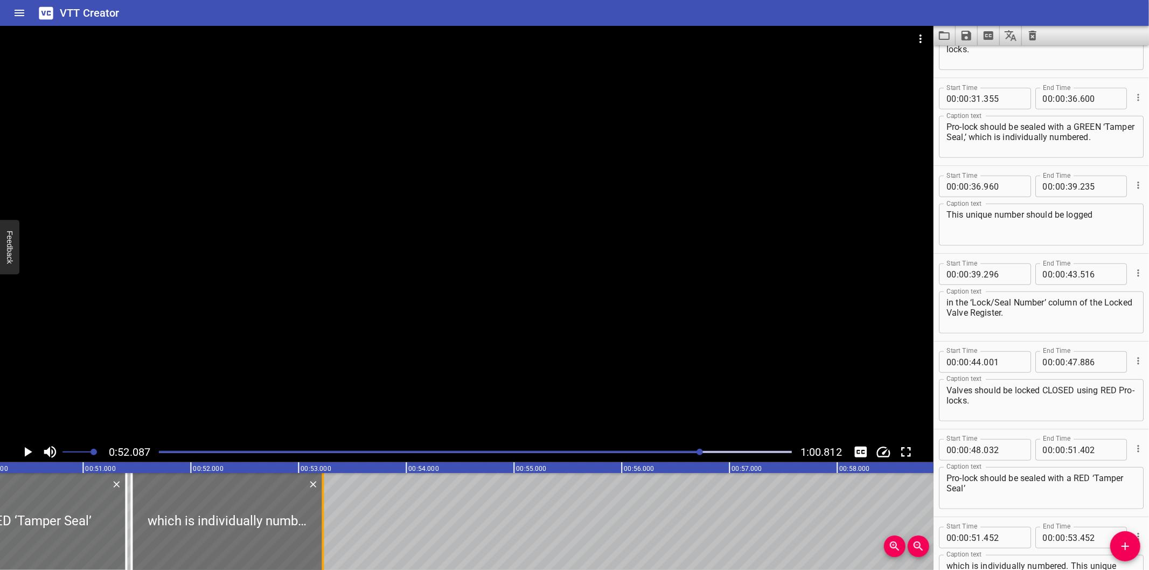
drag, startPoint x: 345, startPoint y: 538, endPoint x: 321, endPoint y: 534, distance: 24.5
click at [322, 534] on div at bounding box center [323, 521] width 2 height 97
type input "227"
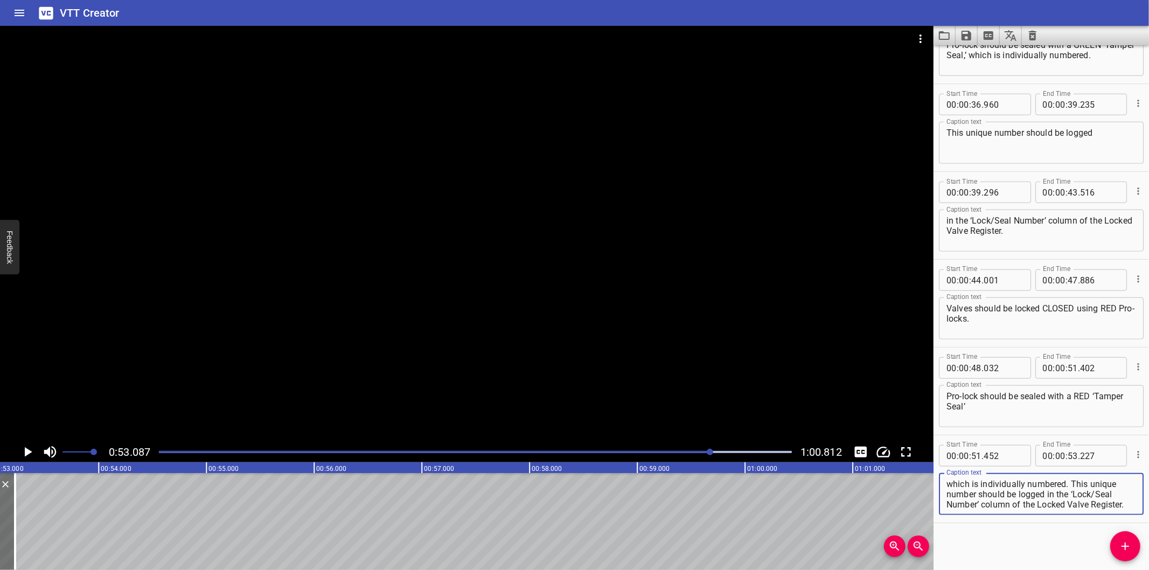
drag, startPoint x: 1071, startPoint y: 480, endPoint x: 1137, endPoint y: 557, distance: 101.6
click at [1137, 557] on div "Start Time 00 : 00 : 00 . 000 Start Time End Time 00 : 00 : 00 . 970 End Time C…" at bounding box center [1040, 307] width 215 height 525
type textarea "which is individually numbered."
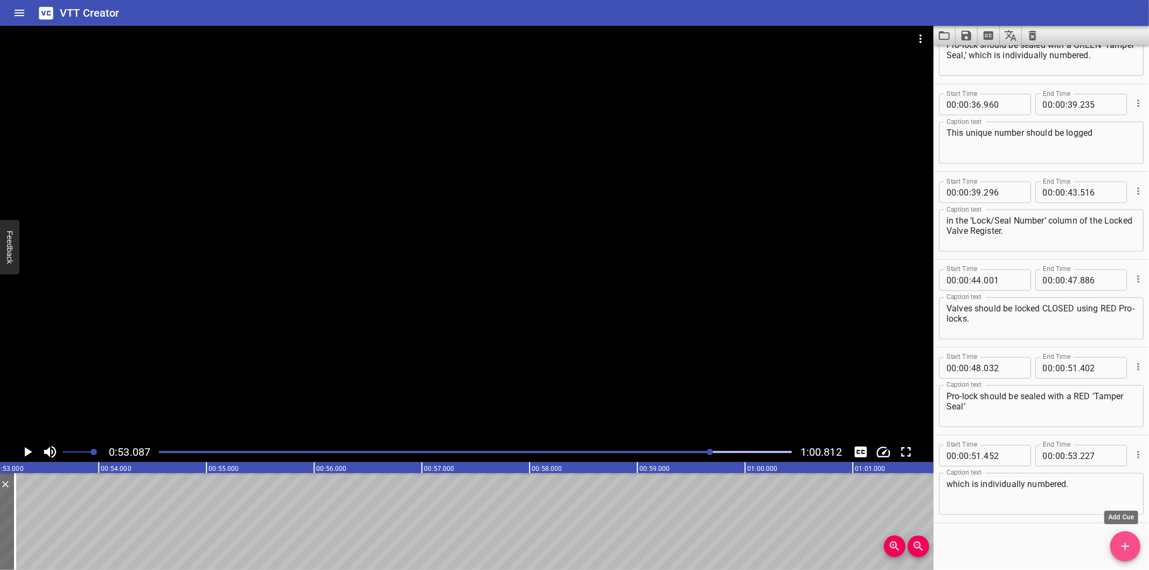
click at [1134, 542] on span "Add Cue" at bounding box center [1125, 546] width 30 height 13
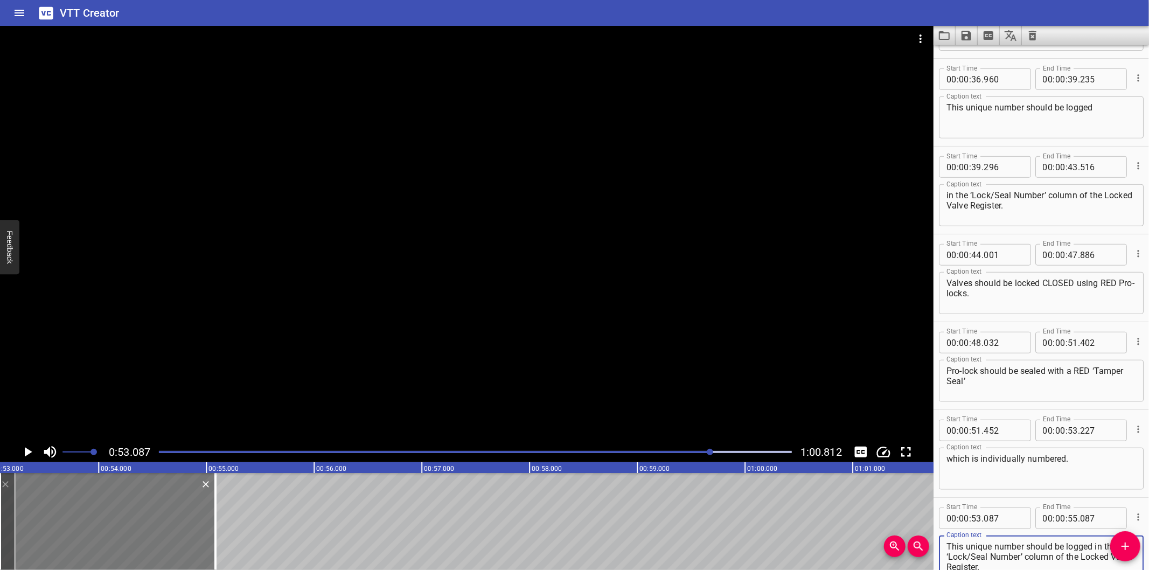
type textarea "This unique number should be logged in the ‘Lock/Seal Number’ column of the Loc…"
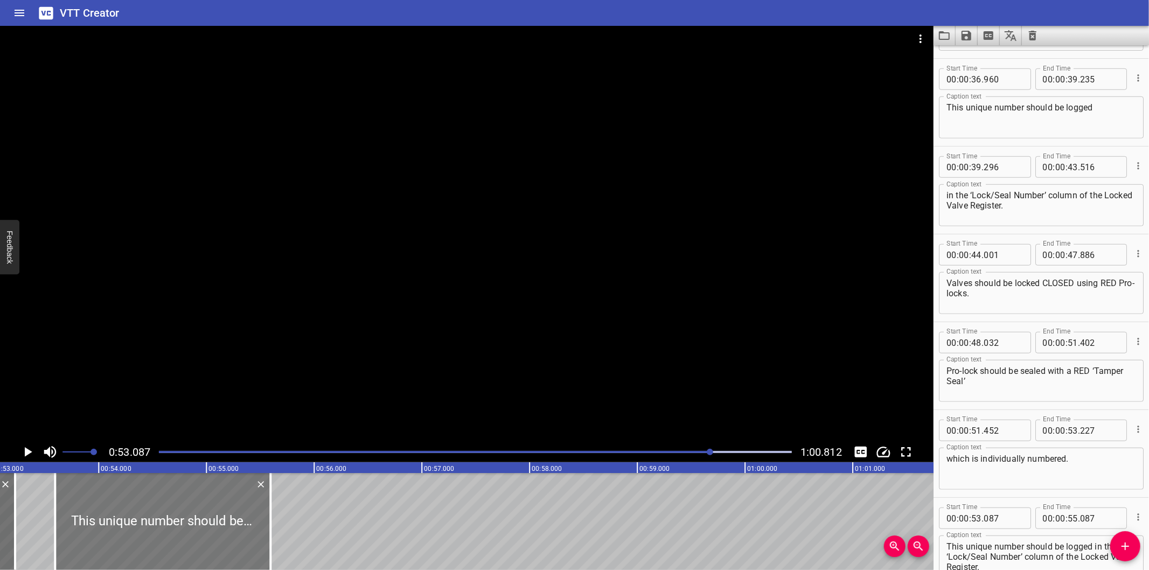
drag, startPoint x: 118, startPoint y: 541, endPoint x: 169, endPoint y: 545, distance: 50.2
click at [169, 545] on div at bounding box center [162, 521] width 215 height 97
type input "597"
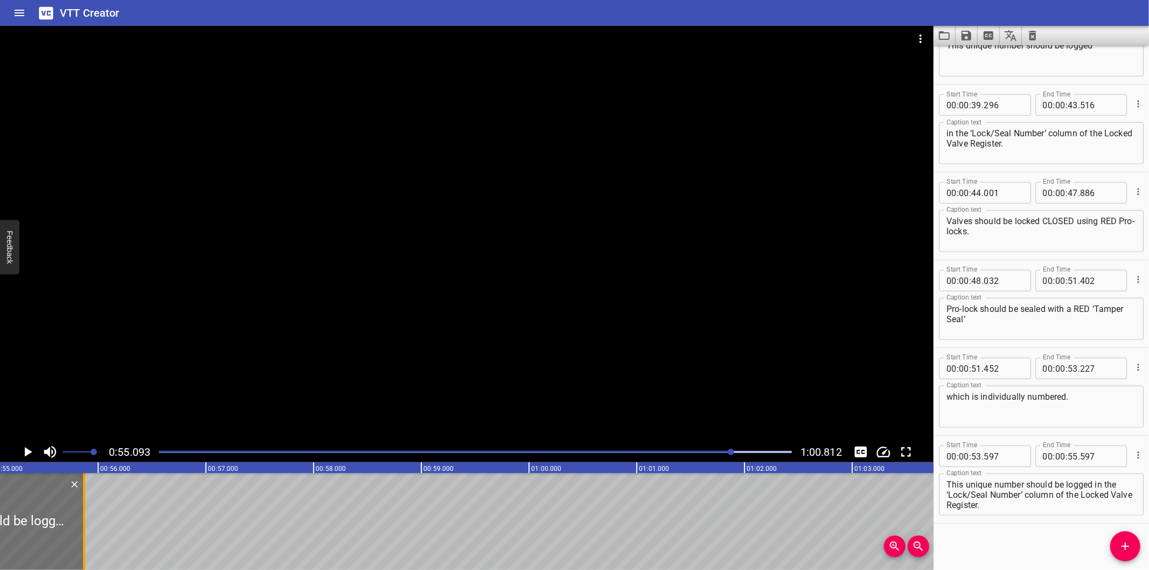
drag, startPoint x: 54, startPoint y: 544, endPoint x: 84, endPoint y: 543, distance: 29.6
click at [84, 543] on div at bounding box center [84, 521] width 2 height 97
type input "877"
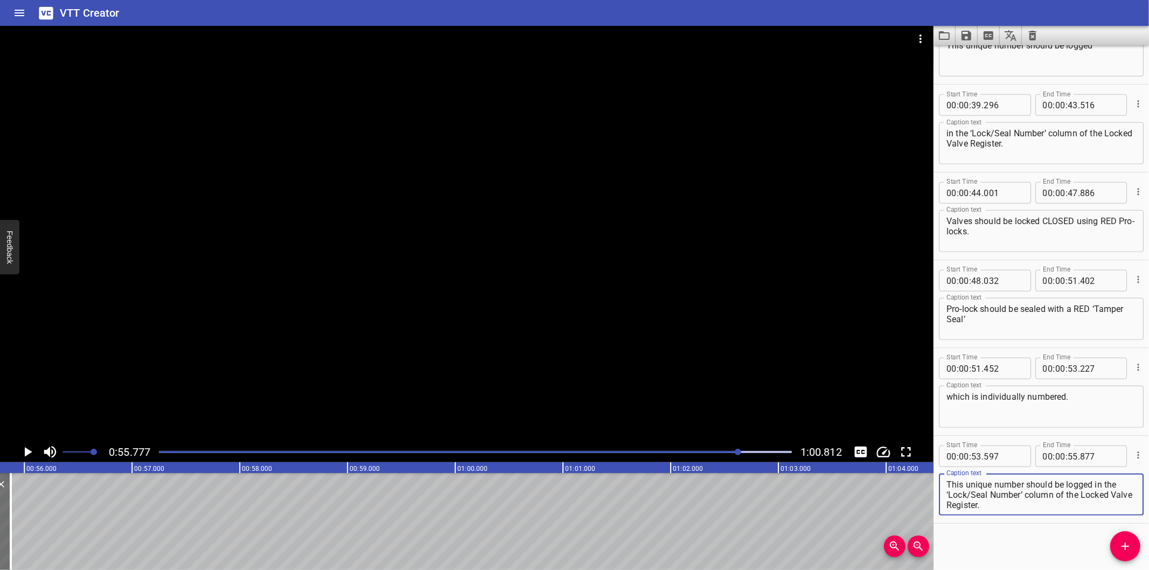
drag, startPoint x: 1095, startPoint y: 482, endPoint x: 1128, endPoint y: 531, distance: 59.6
click at [1128, 531] on div "Start Time 00 : 00 : 00 . 000 Start Time End Time 00 : 00 : 00 . 970 End Time C…" at bounding box center [1040, 307] width 215 height 525
type textarea "This unique number should be logged"
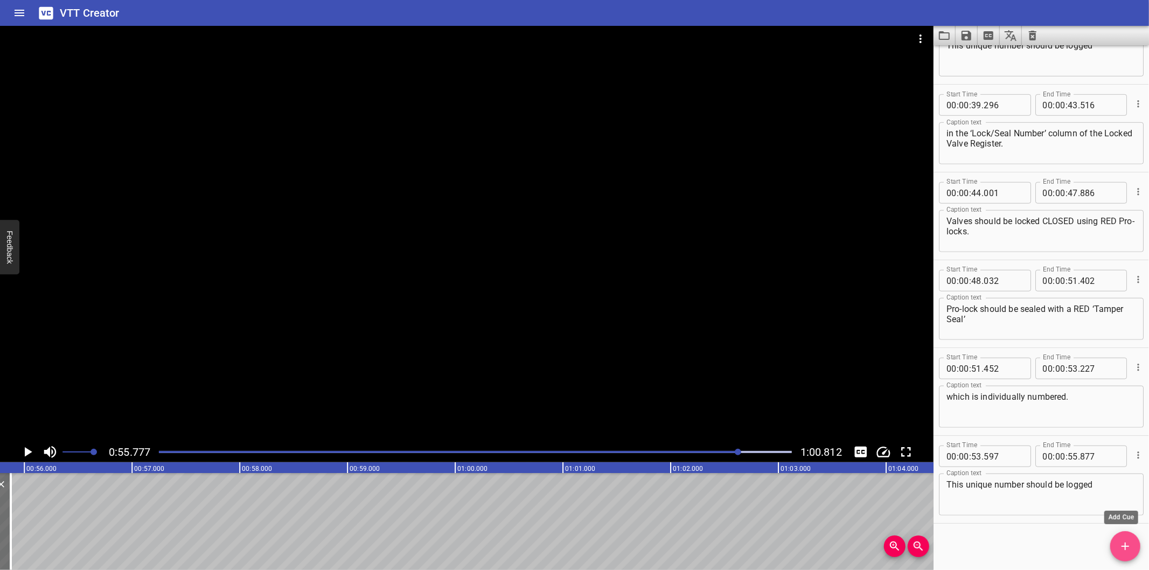
click at [1131, 545] on icon "Add Cue" at bounding box center [1125, 546] width 13 height 13
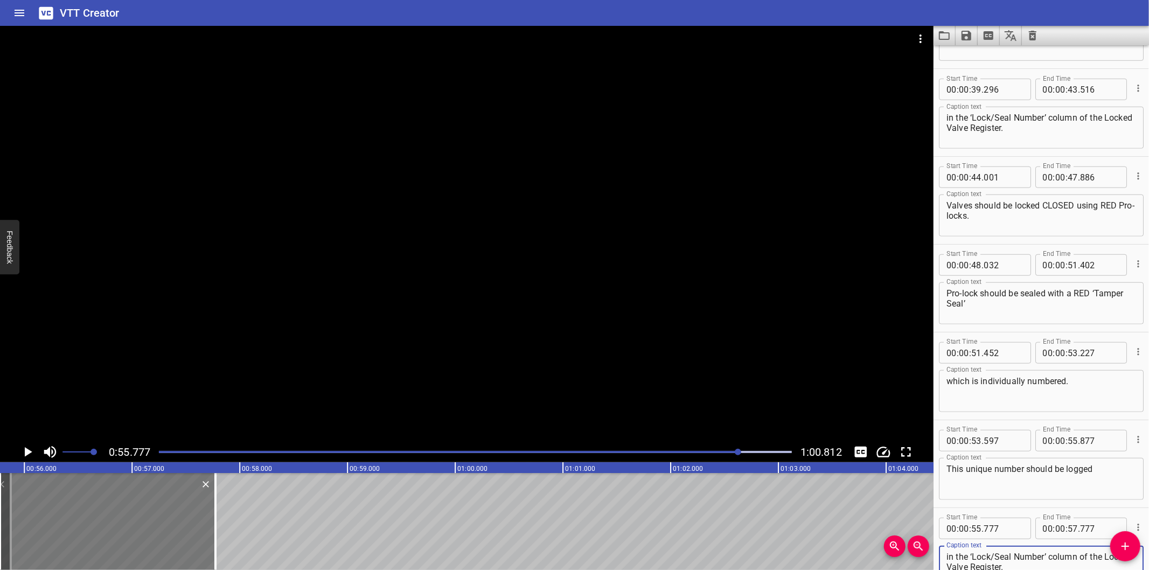
type textarea "in the ‘Lock/Seal Number’ column of the Locked Valve Register."
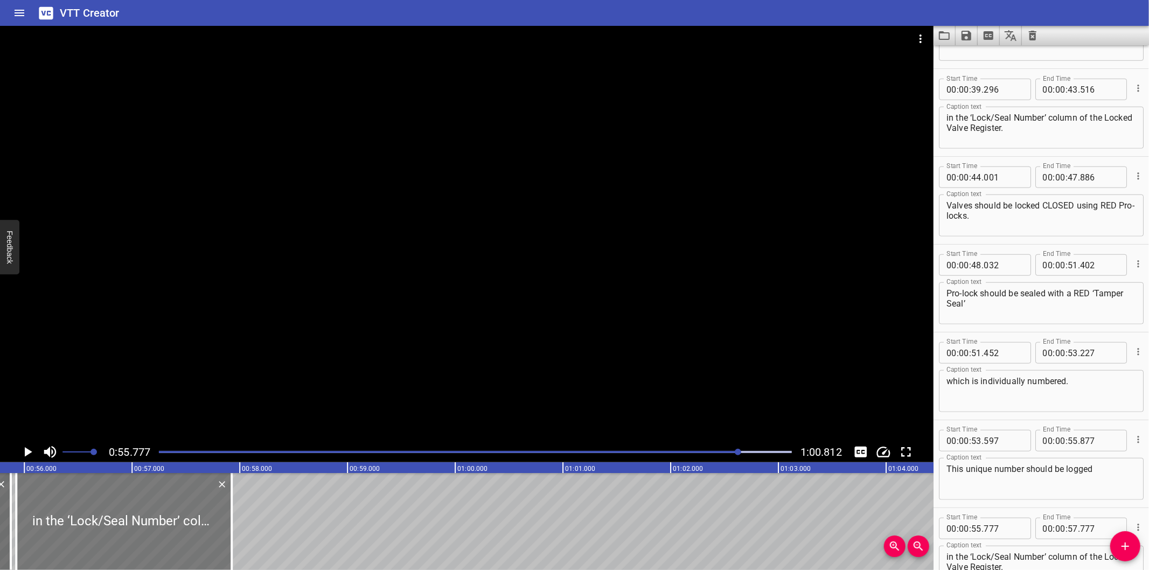
drag, startPoint x: 93, startPoint y: 518, endPoint x: 108, endPoint y: 520, distance: 15.3
click at [108, 520] on div at bounding box center [123, 521] width 215 height 97
type input "927"
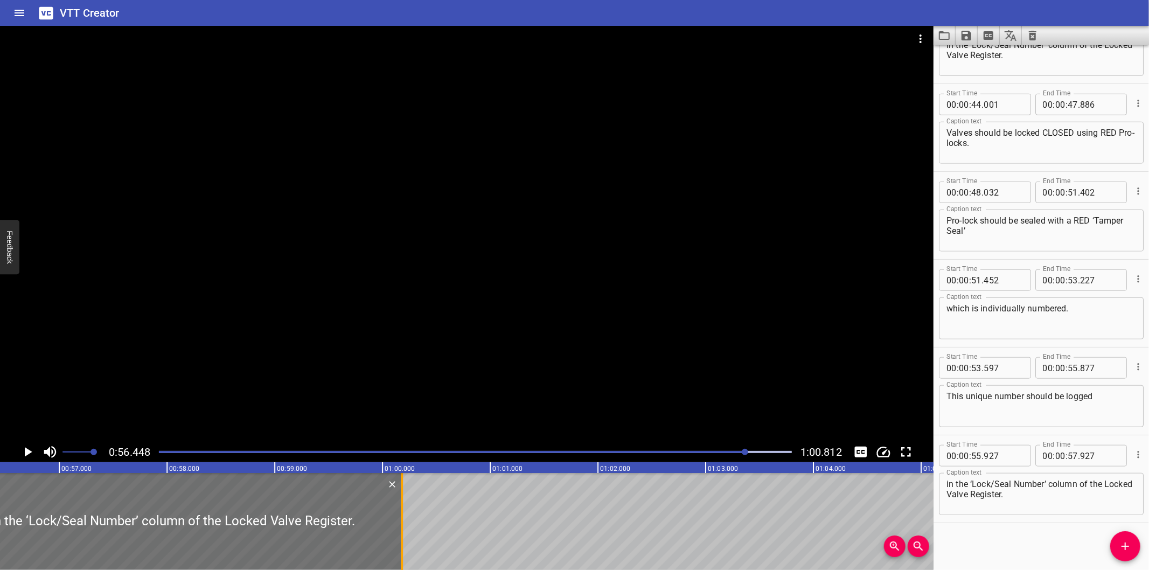
drag, startPoint x: 157, startPoint y: 535, endPoint x: 400, endPoint y: 534, distance: 242.9
click at [400, 534] on div at bounding box center [401, 521] width 11 height 97
type input "01"
type input "00"
type input "182"
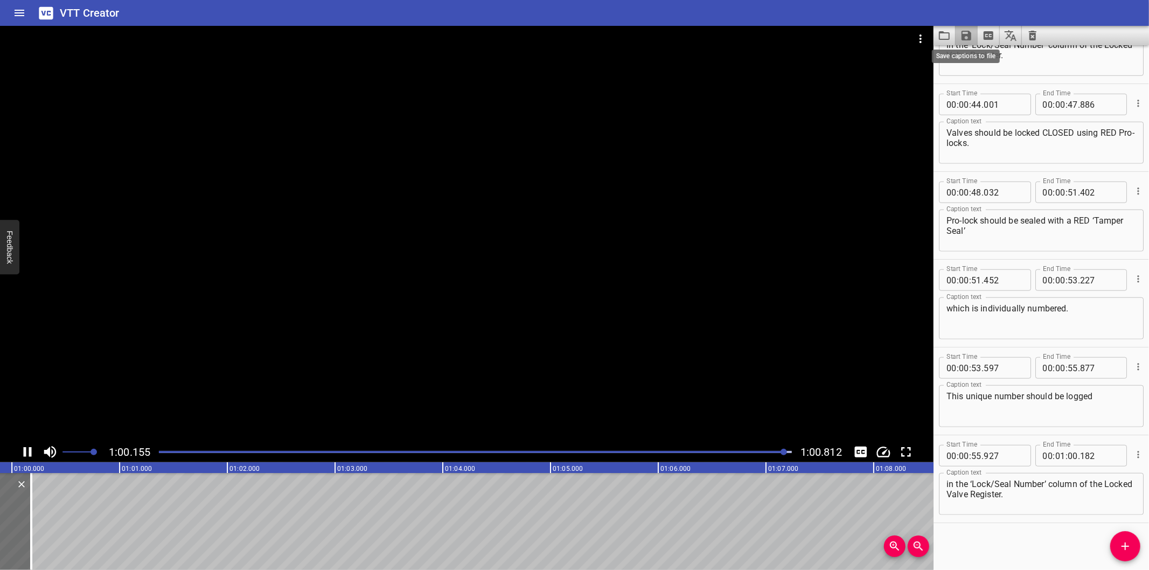
click at [963, 39] on icon "Save captions to file" at bounding box center [966, 36] width 10 height 10
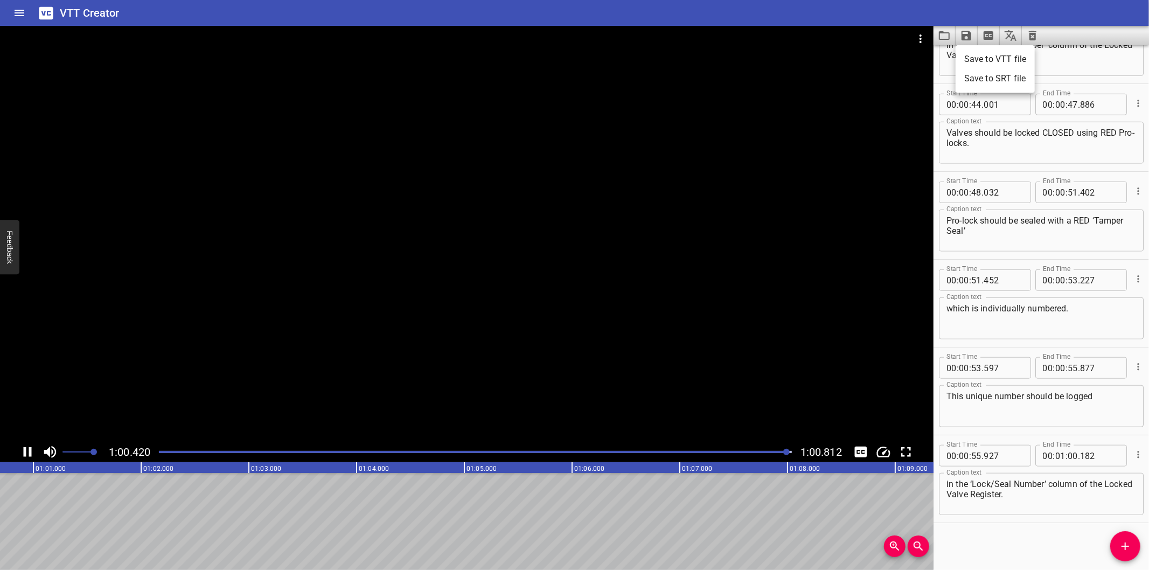
click at [977, 56] on li "Save to VTT file" at bounding box center [995, 59] width 79 height 19
click at [1029, 546] on div "Start Time 00 : 00 : 00 . 000 Start Time End Time 00 : 00 : 00 . 970 End Time C…" at bounding box center [1040, 307] width 215 height 525
click at [917, 34] on icon "Video Options" at bounding box center [920, 38] width 13 height 13
click at [924, 40] on li "Select New Video File..." at bounding box center [961, 39] width 107 height 19
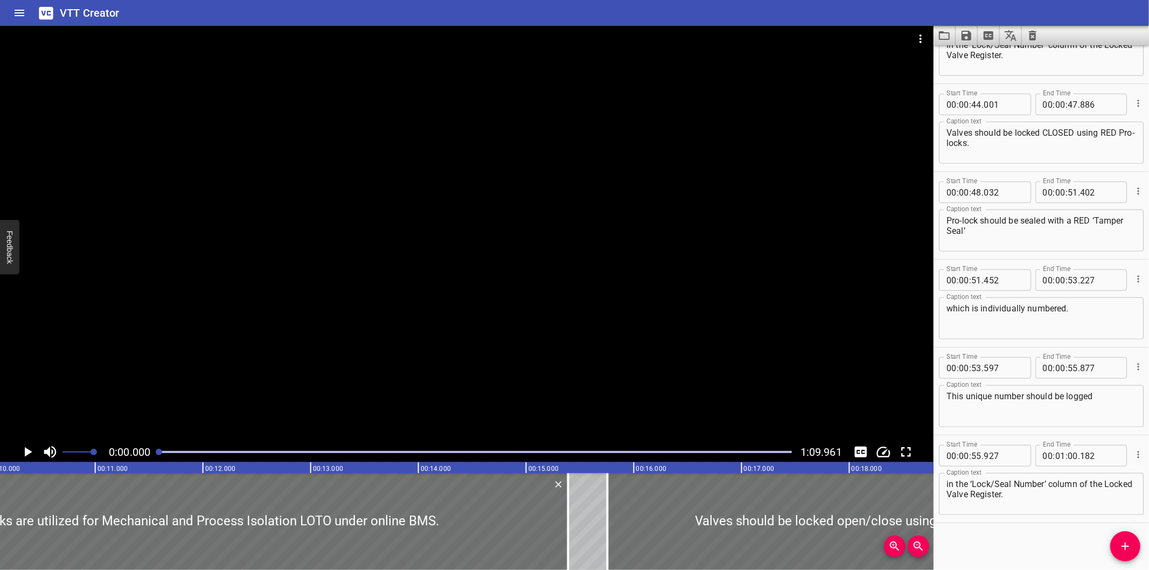
click at [442, 200] on div at bounding box center [466, 234] width 933 height 416
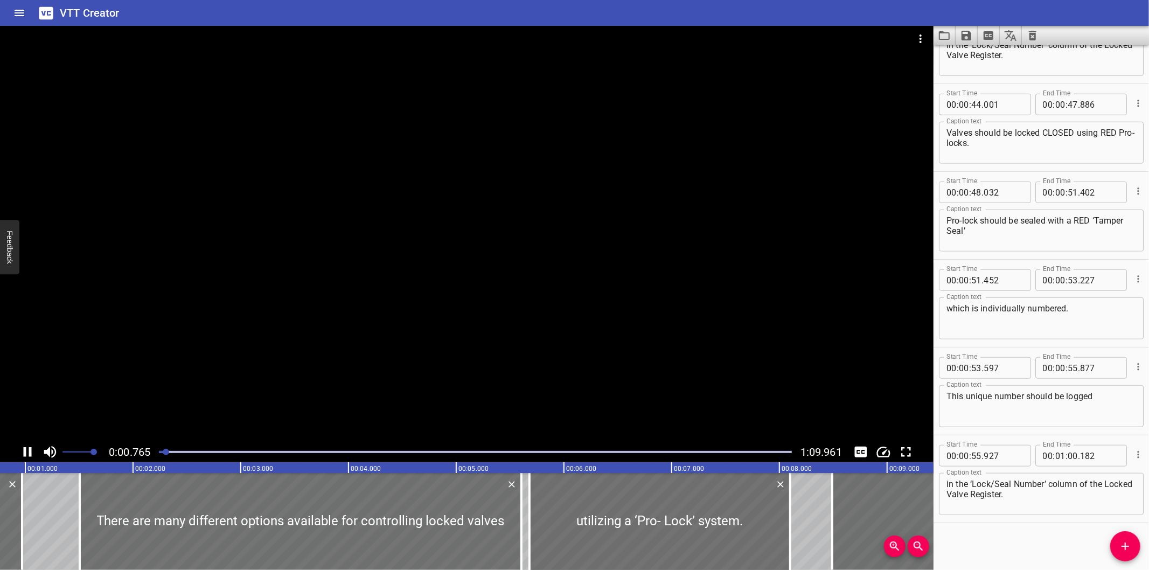
click at [692, 280] on div at bounding box center [466, 234] width 933 height 416
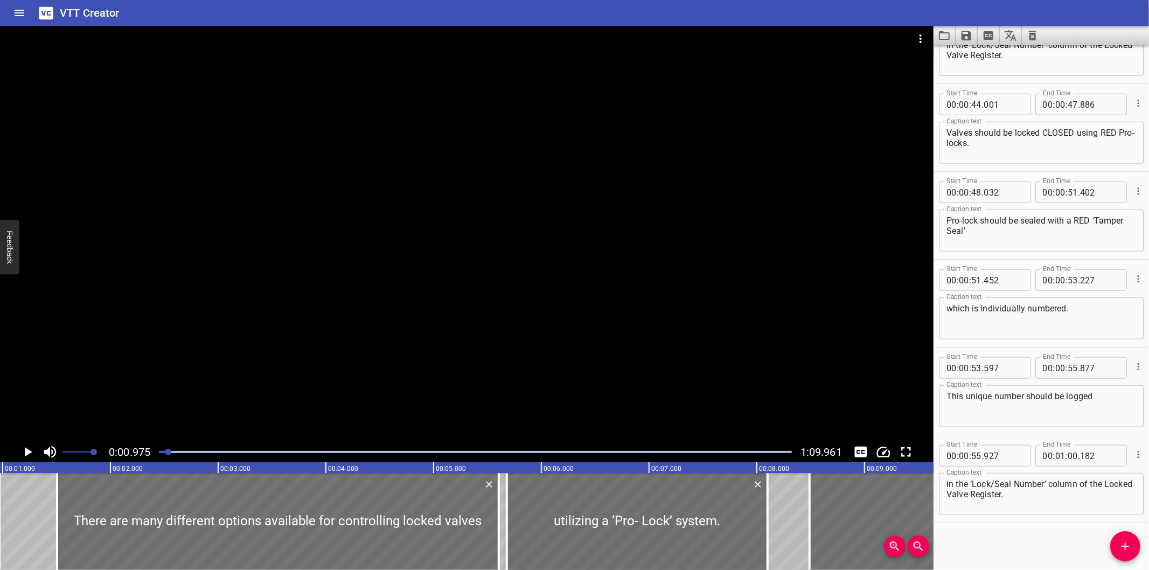
click at [1008, 538] on div "Start Time 00 : 00 : 00 . 000 Start Time End Time 00 : 00 : 00 . 970 End Time C…" at bounding box center [1040, 307] width 215 height 525
click at [157, 450] on div at bounding box center [475, 451] width 646 height 15
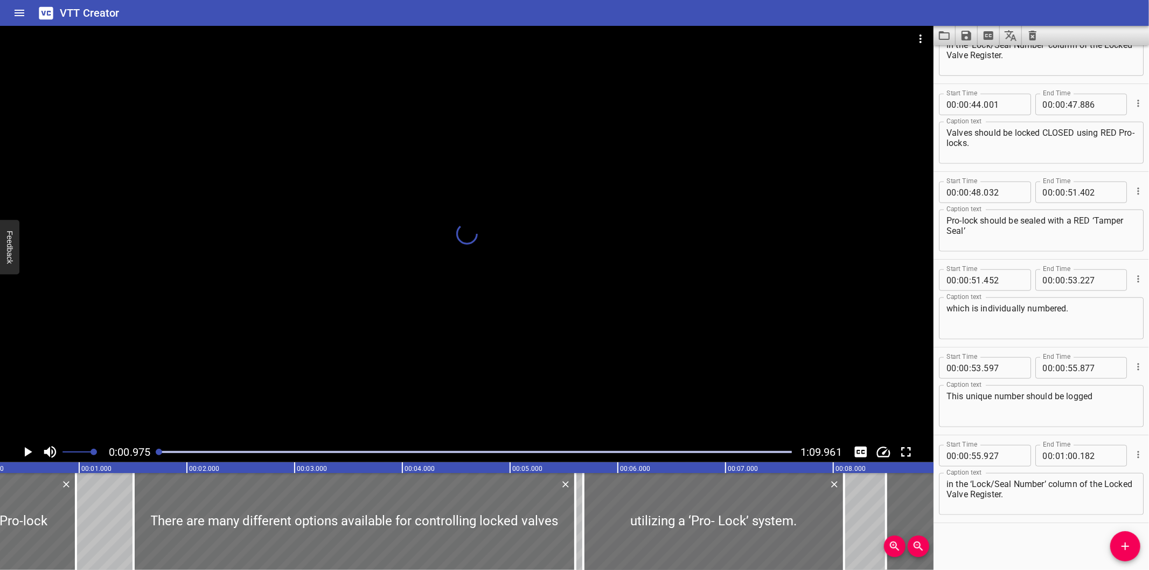
click at [157, 450] on div at bounding box center [159, 452] width 6 height 6
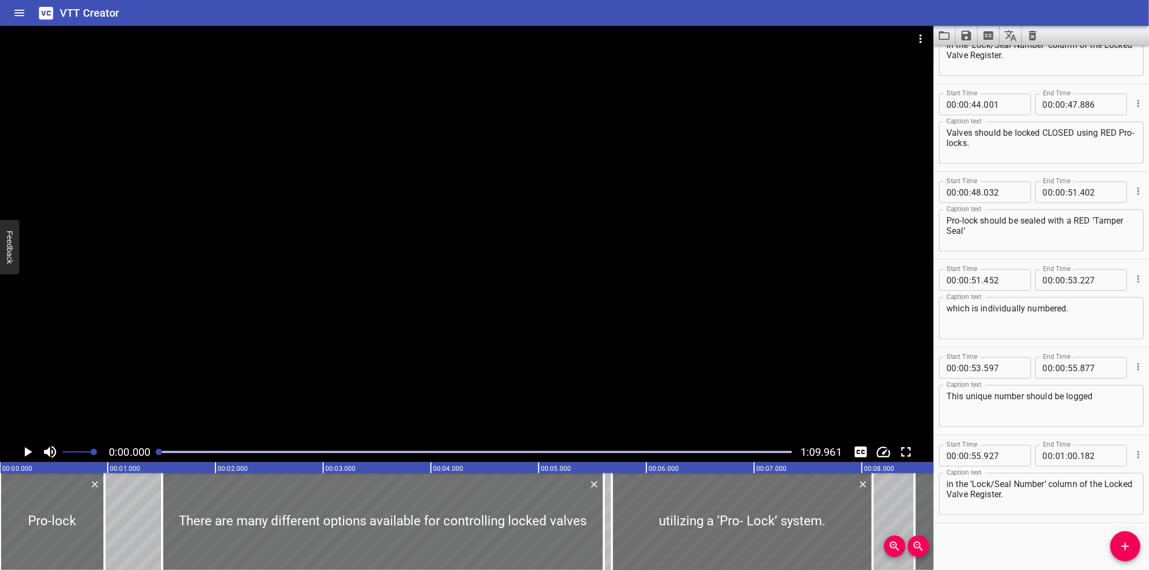
click at [157, 450] on div at bounding box center [159, 452] width 6 height 6
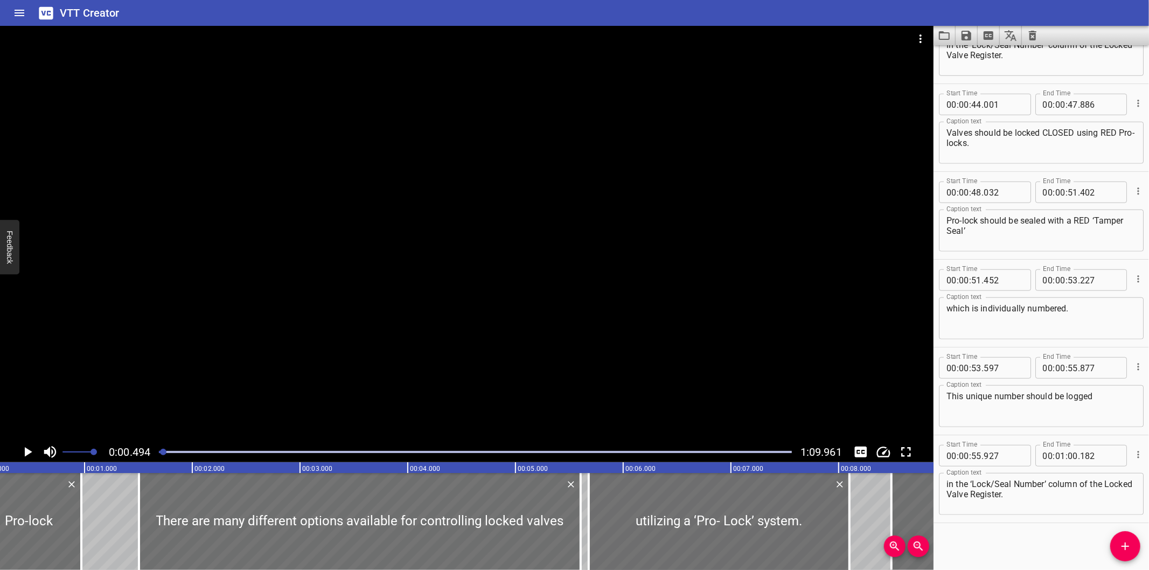
scroll to position [0, 53]
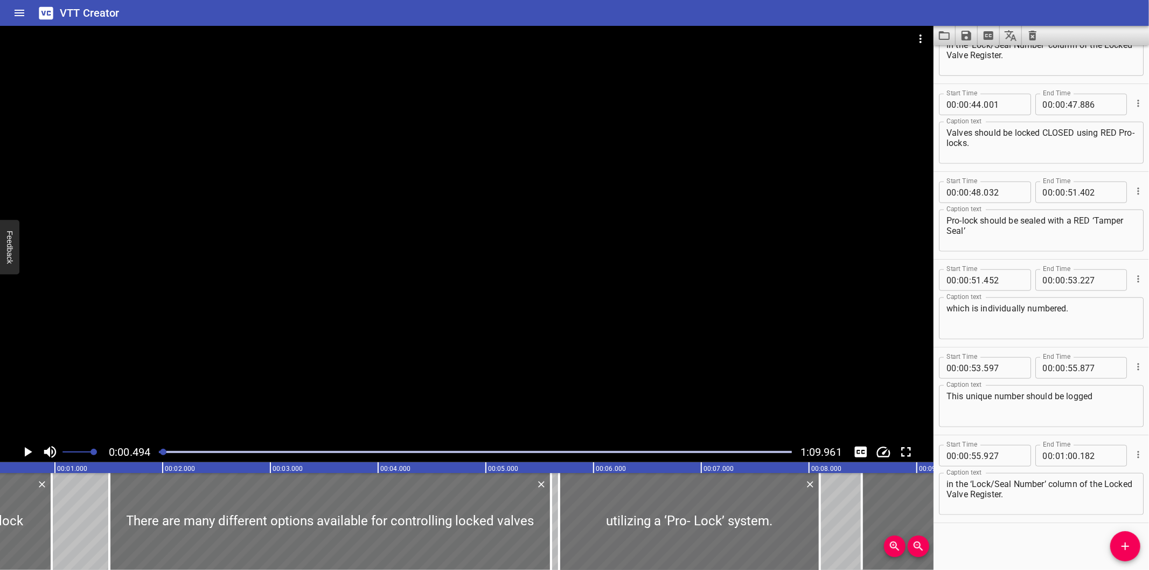
click at [1030, 35] on icon "Clear captions" at bounding box center [1033, 36] width 8 height 10
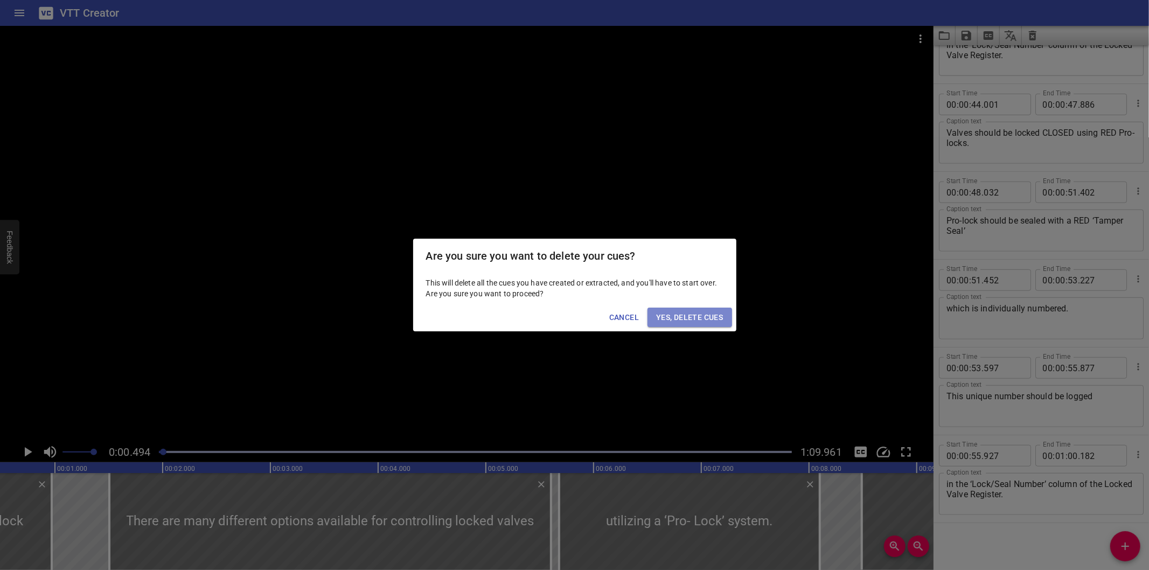
click at [705, 311] on span "Yes, Delete Cues" at bounding box center [689, 317] width 67 height 13
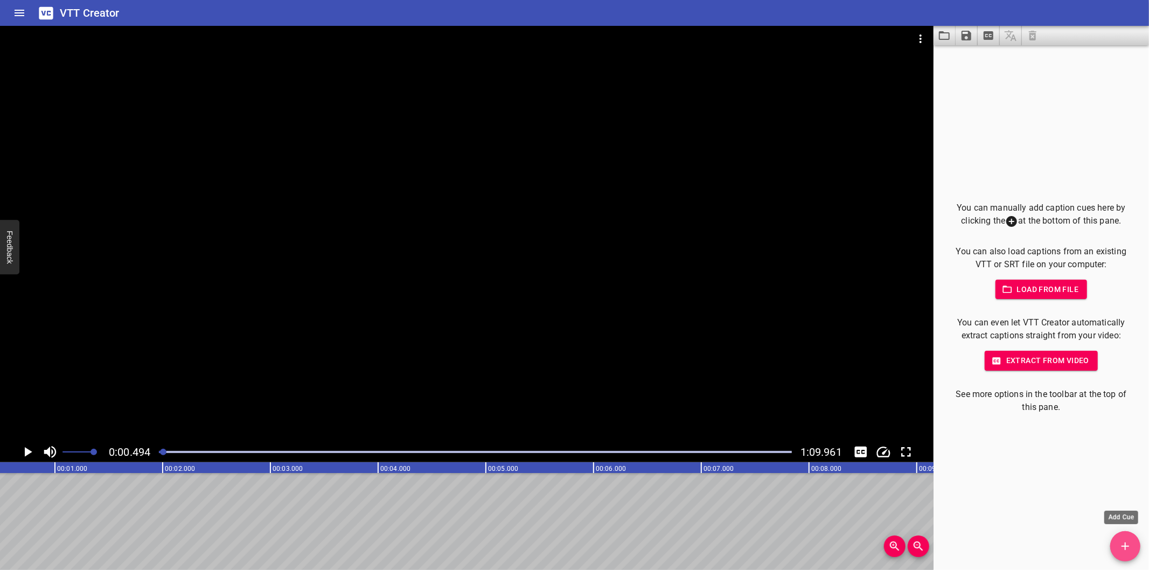
click at [1113, 545] on span "Add Cue" at bounding box center [1125, 546] width 30 height 13
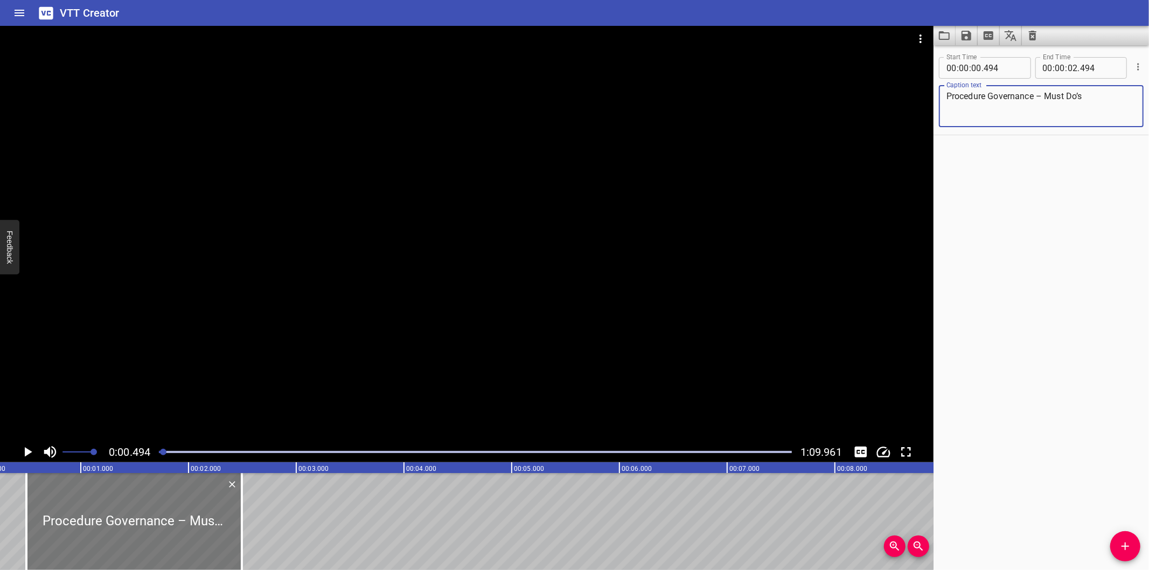
scroll to position [0, 0]
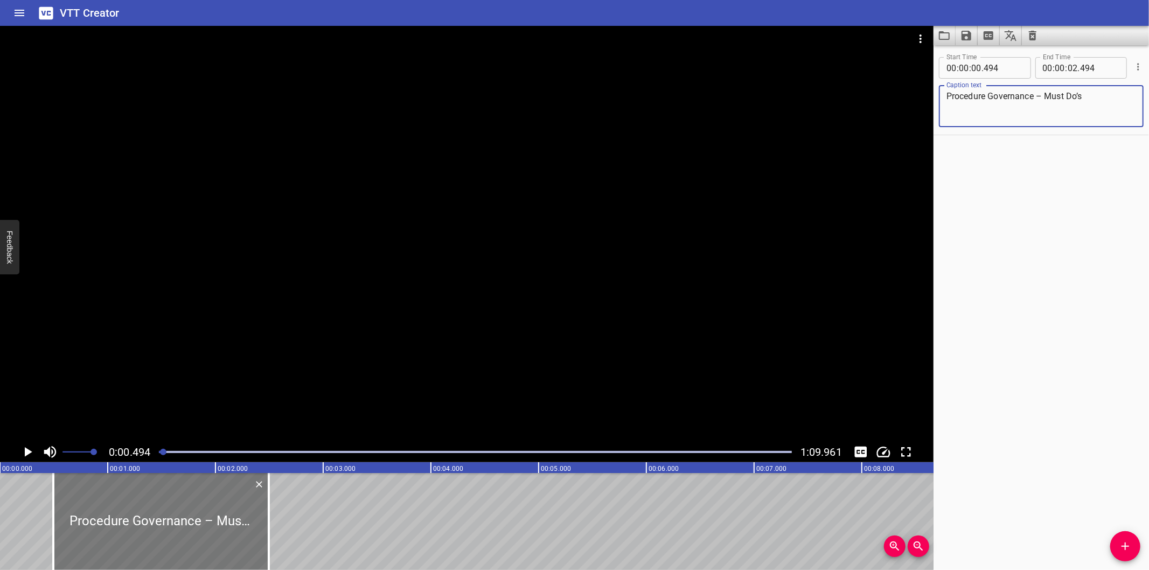
type textarea "Procedure Governance – Must Do’s"
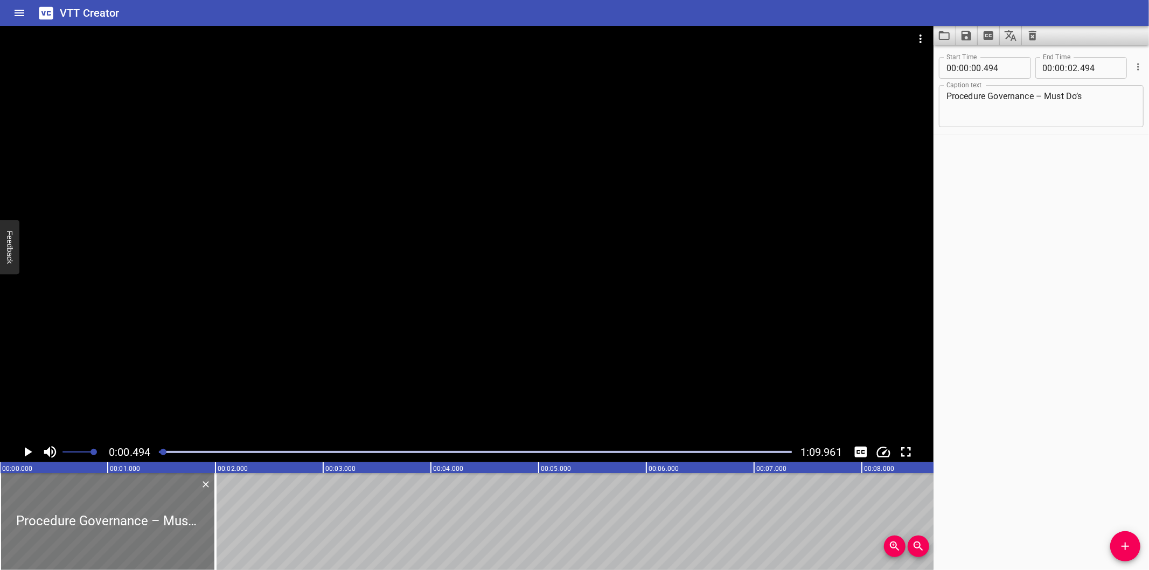
drag, startPoint x: 128, startPoint y: 545, endPoint x: 27, endPoint y: 547, distance: 100.2
click at [27, 547] on div at bounding box center [107, 521] width 215 height 97
type input "000"
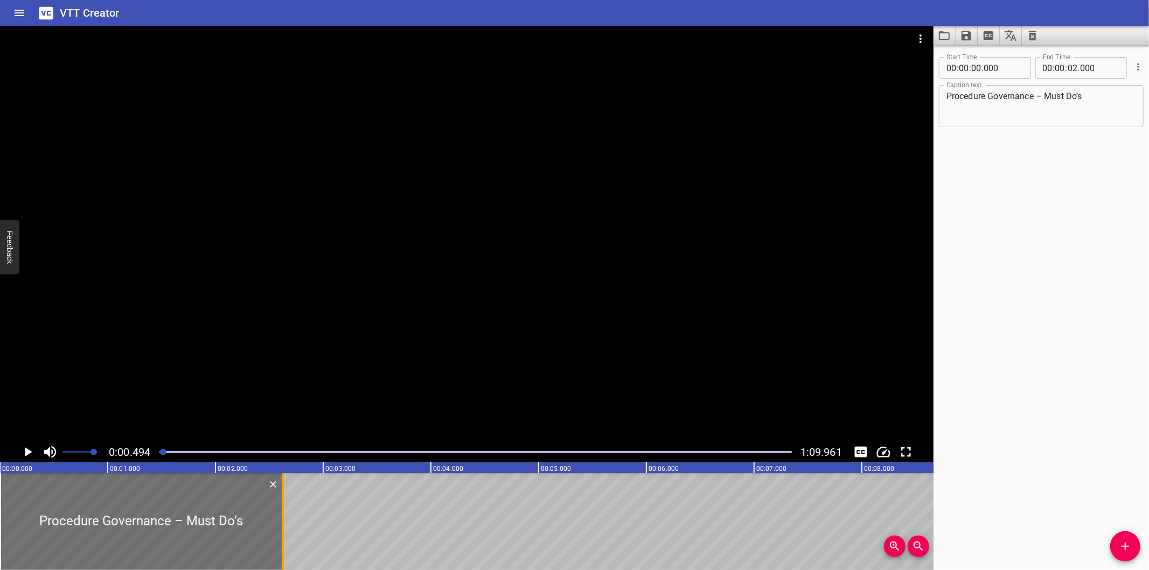
drag, startPoint x: 216, startPoint y: 546, endPoint x: 283, endPoint y: 540, distance: 67.6
click at [283, 540] on div at bounding box center [283, 521] width 2 height 97
type input "625"
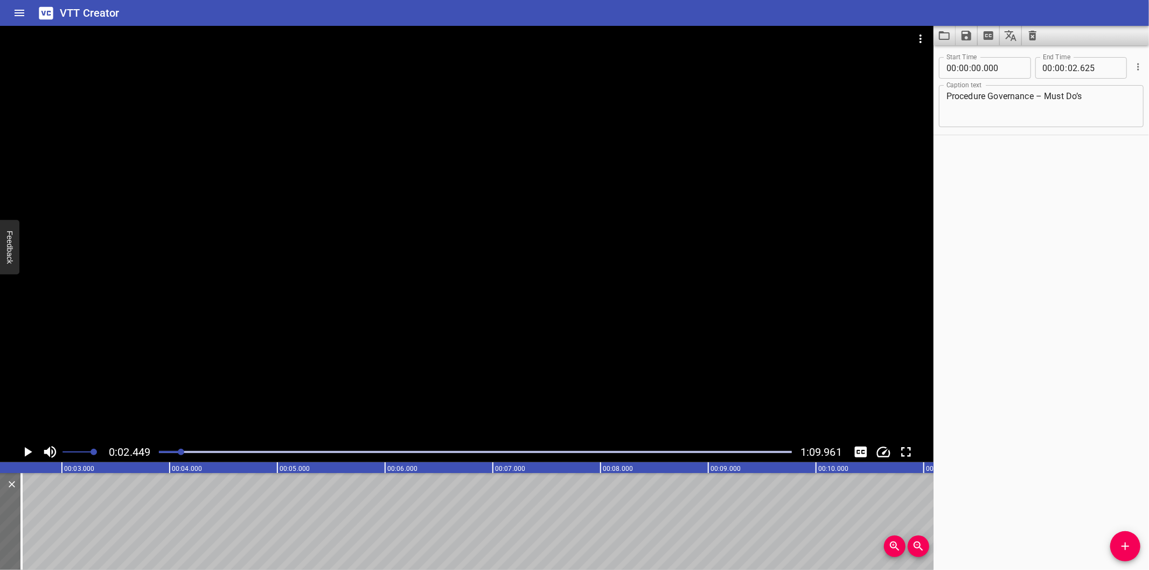
scroll to position [0, 264]
drag, startPoint x: 1132, startPoint y: 542, endPoint x: 1122, endPoint y: 536, distance: 11.8
click at [1132, 542] on span "Add Cue" at bounding box center [1125, 546] width 30 height 13
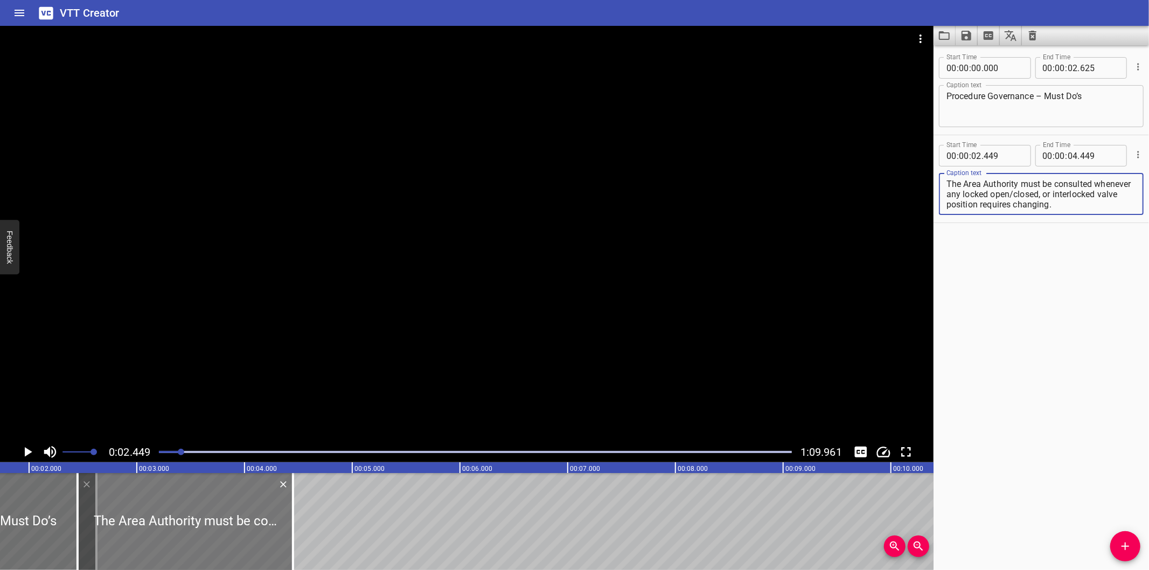
scroll to position [0, 184]
type textarea "The Area Authority must be consulted whenever any locked open/closed, or interl…"
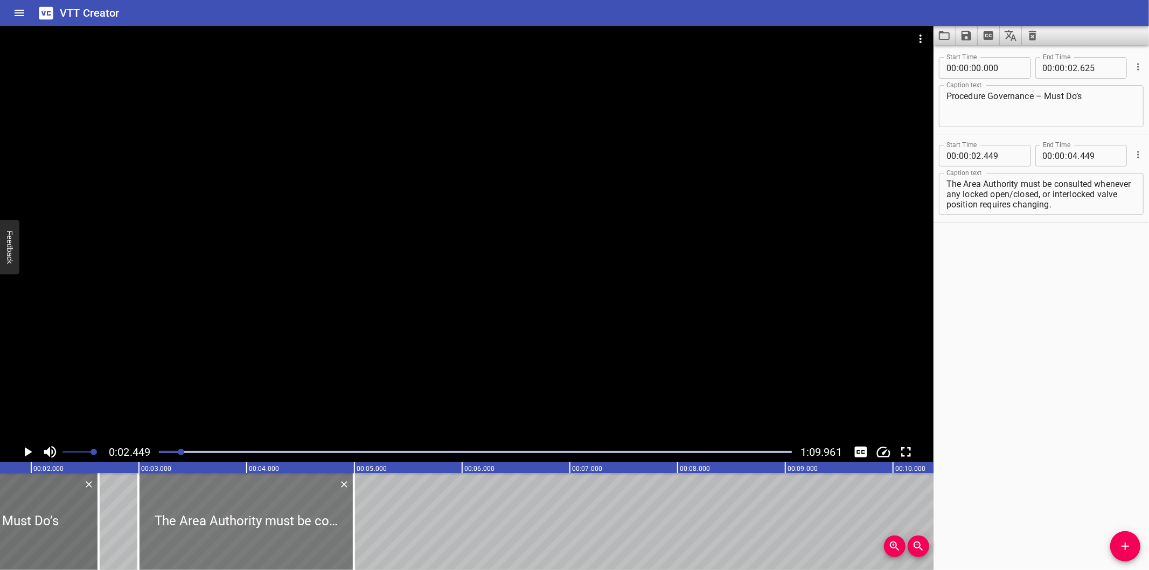
drag, startPoint x: 227, startPoint y: 536, endPoint x: 285, endPoint y: 544, distance: 59.3
click at [285, 544] on div at bounding box center [245, 521] width 215 height 97
type input "994"
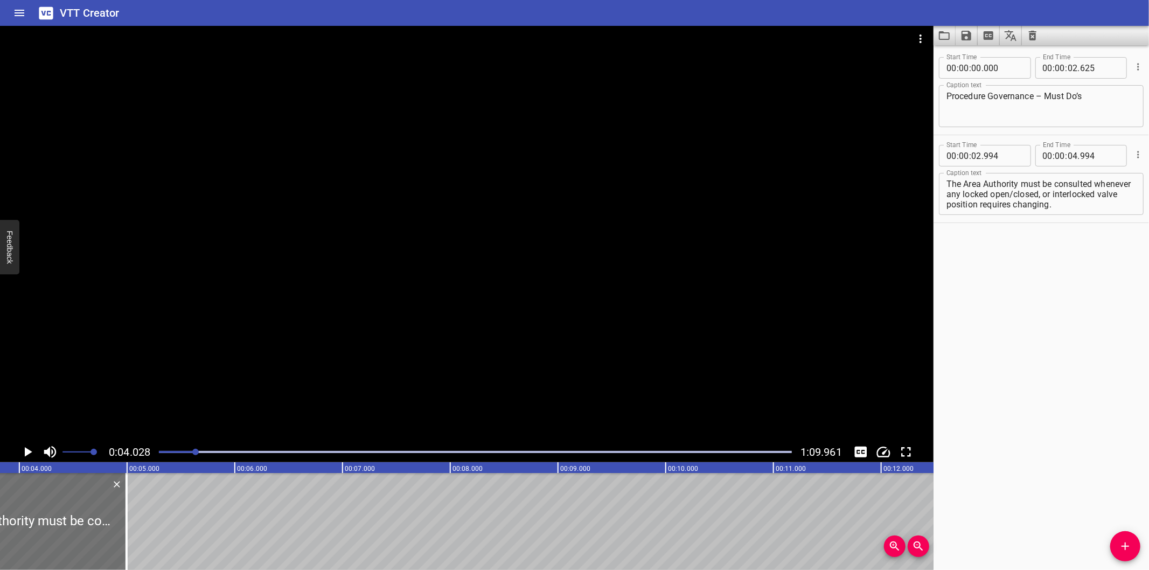
scroll to position [0, 434]
click at [949, 186] on textarea "The Area Authority must be consulted whenever any locked open/closed, or interl…" at bounding box center [1041, 194] width 190 height 31
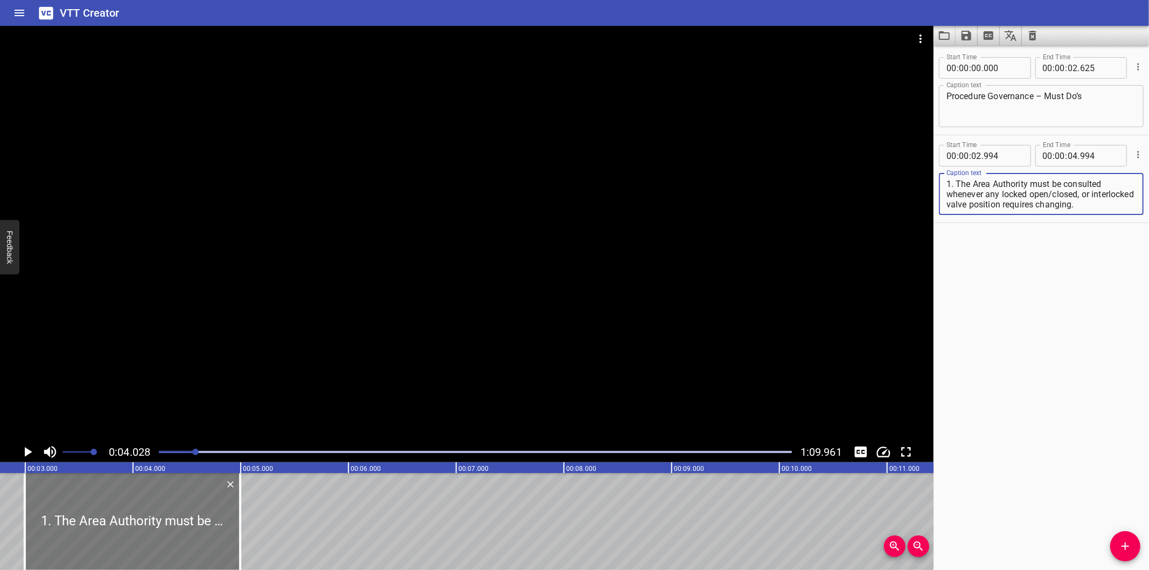
scroll to position [0, 274]
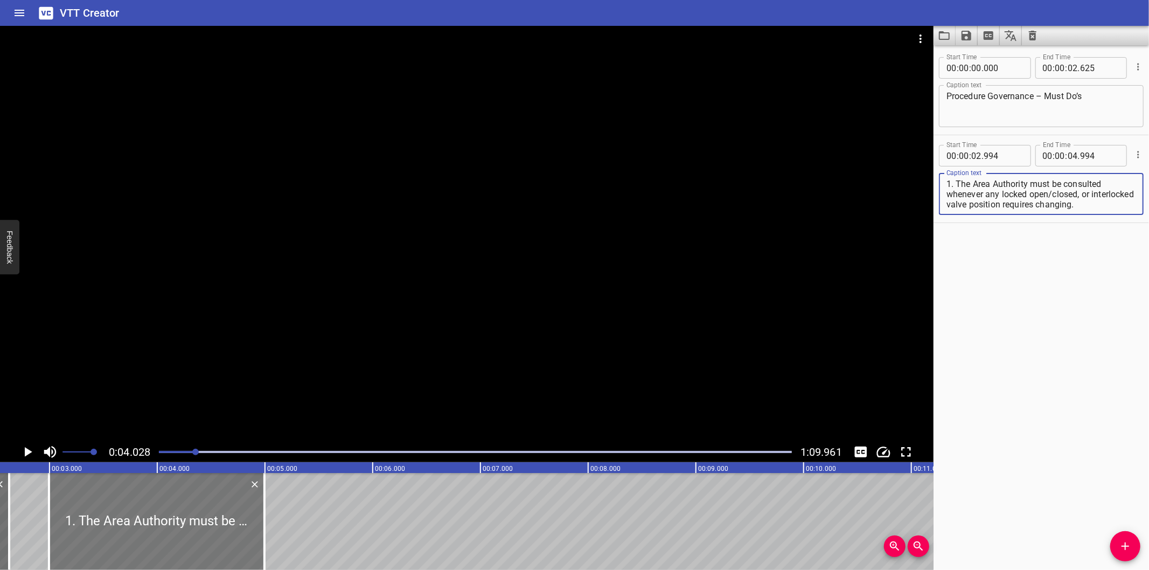
type textarea "1. The Area Authority must be consulted whenever any locked open/closed, or int…"
click at [231, 524] on div at bounding box center [154, 521] width 215 height 97
type input "979"
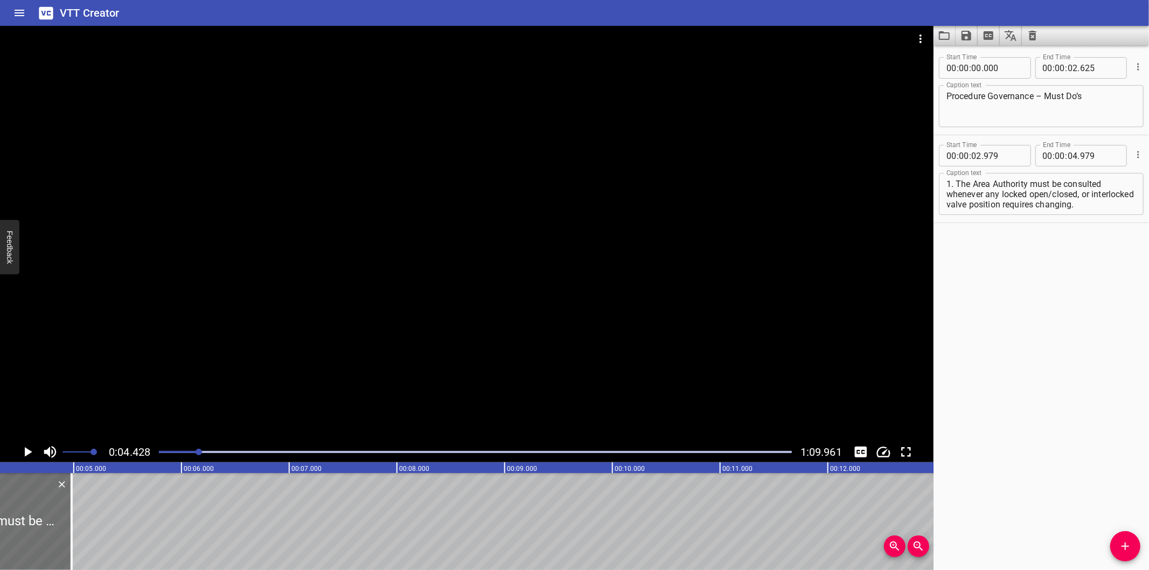
scroll to position [0, 477]
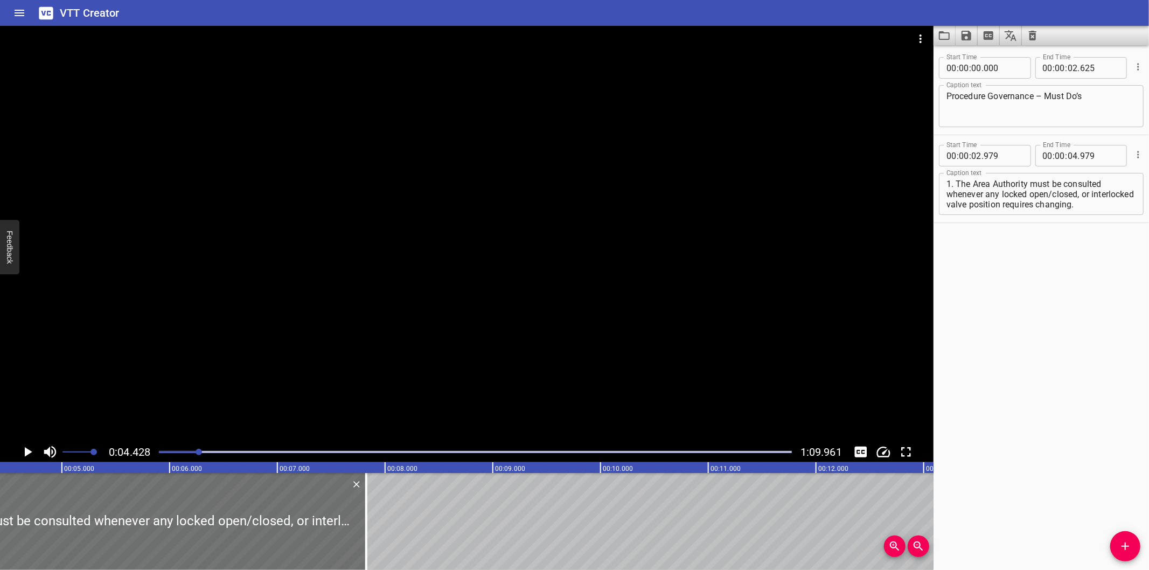
drag, startPoint x: 62, startPoint y: 540, endPoint x: 384, endPoint y: 525, distance: 322.5
click at [372, 526] on div at bounding box center [366, 521] width 11 height 97
type input "07"
type input "894"
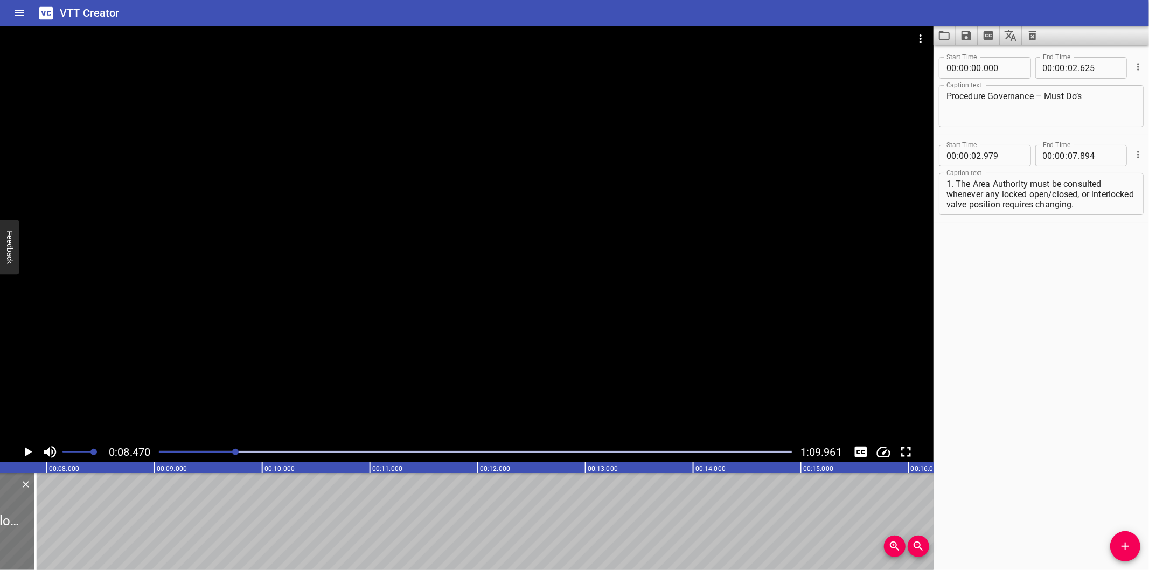
scroll to position [0, 793]
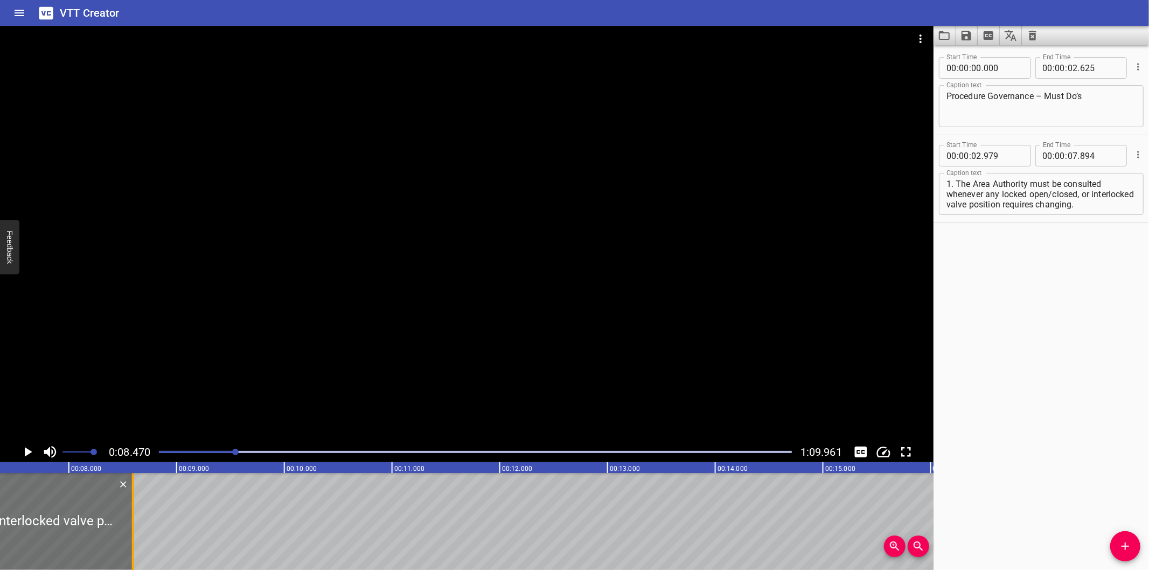
drag, startPoint x: 58, startPoint y: 535, endPoint x: 134, endPoint y: 548, distance: 76.4
click at [134, 548] on div at bounding box center [133, 521] width 11 height 97
type input "08"
type input "594"
drag, startPoint x: 1083, startPoint y: 194, endPoint x: 1180, endPoint y: 297, distance: 141.0
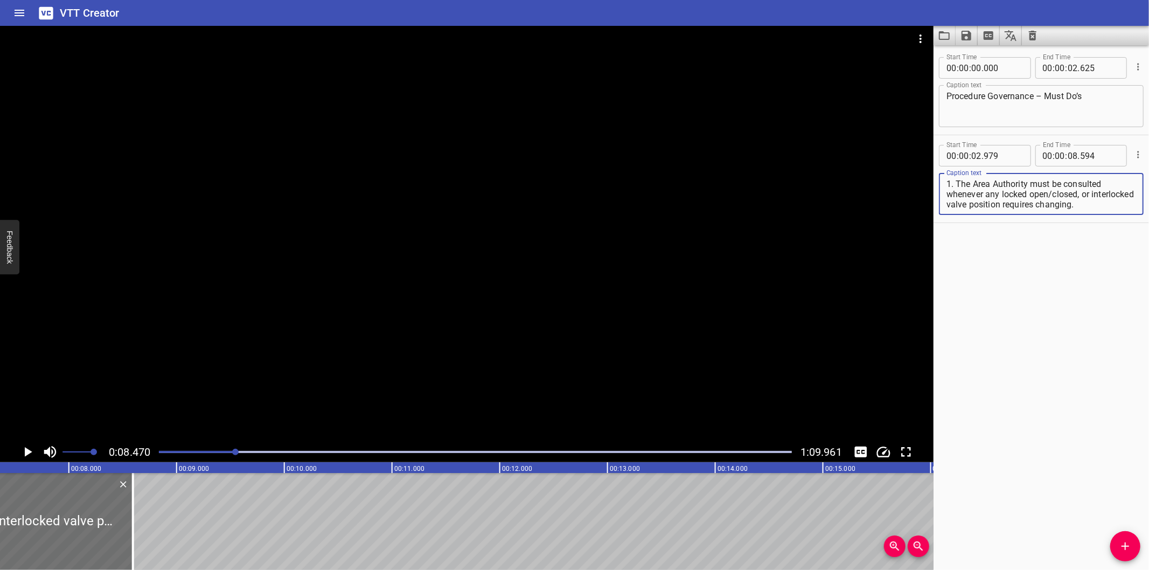
click at [1148, 297] on html "VTT Creator Caption Editor Batch Transcribe Login Sign Up Privacy Contact 0:08.…" at bounding box center [574, 285] width 1149 height 570
type textarea "1. The Area Authority must be consulted whenever any locked open/closed,"
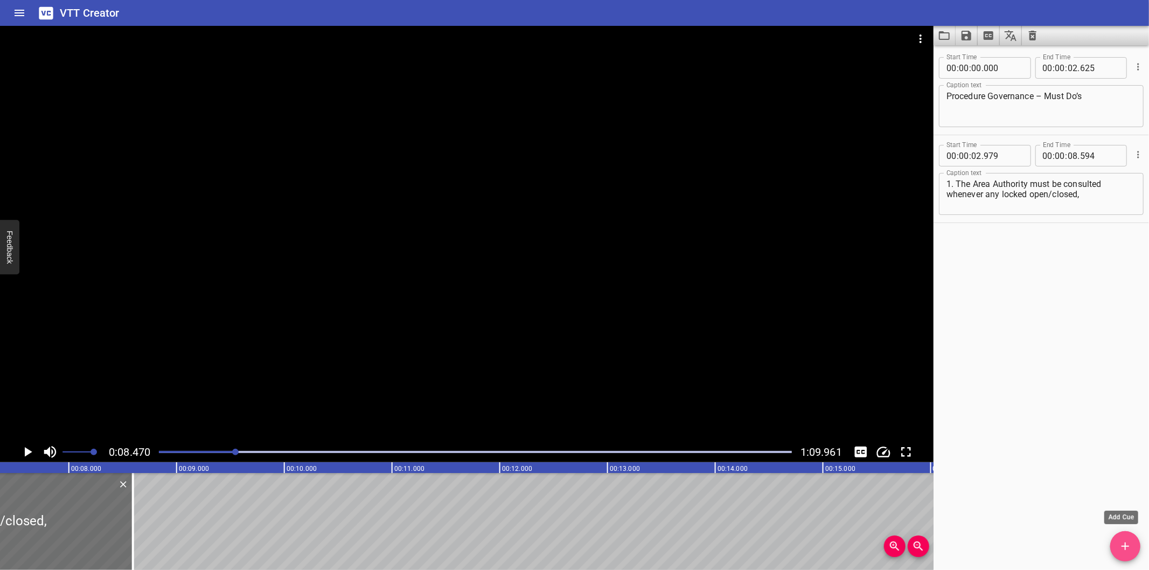
drag, startPoint x: 1120, startPoint y: 545, endPoint x: 844, endPoint y: 524, distance: 277.1
click at [1119, 545] on icon "Add Cue" at bounding box center [1125, 546] width 13 height 13
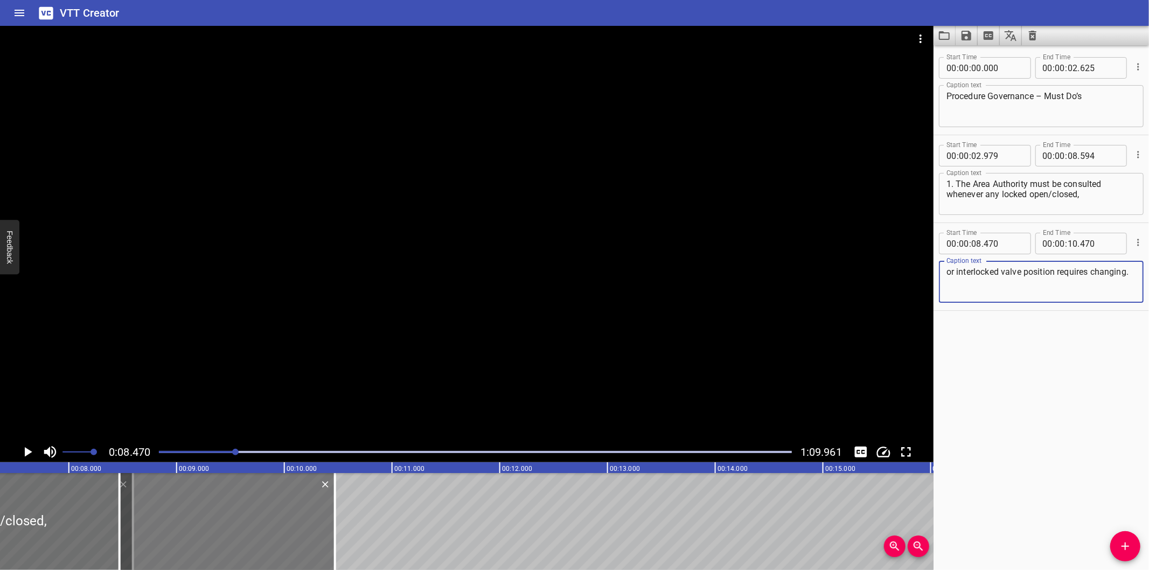
type textarea "or interlocked valve position requires changing."
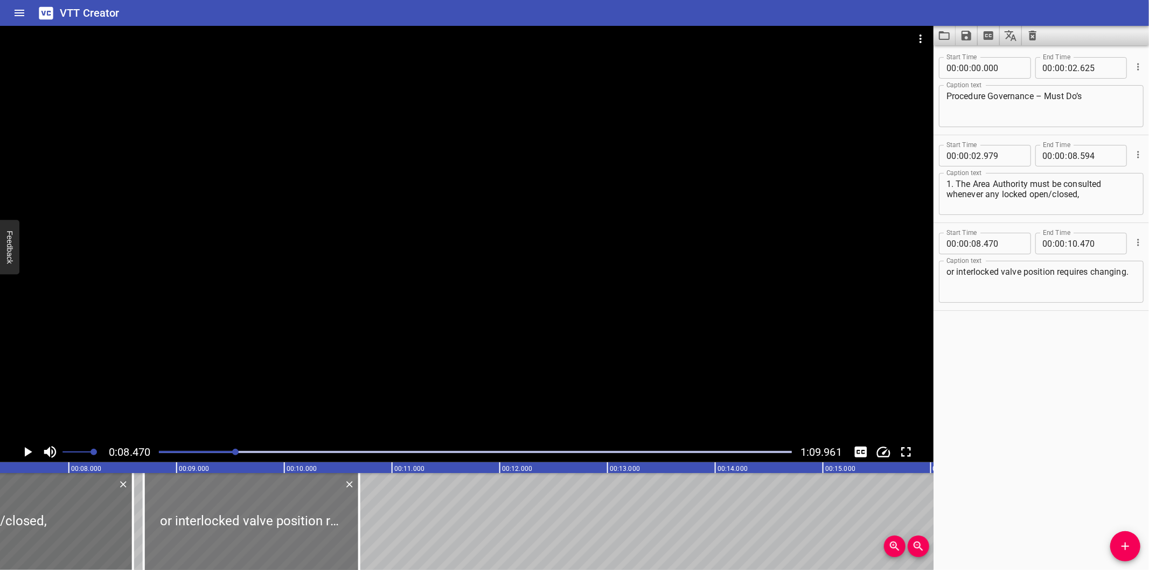
drag, startPoint x: 228, startPoint y: 526, endPoint x: 235, endPoint y: 529, distance: 7.5
click at [235, 529] on div at bounding box center [251, 521] width 215 height 97
type input "695"
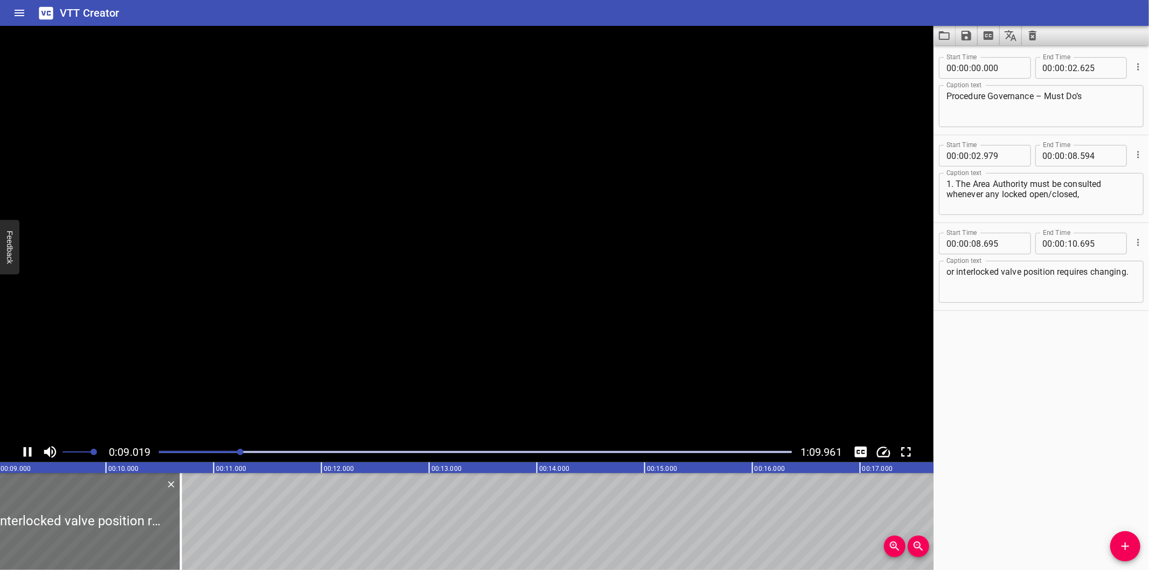
scroll to position [0, 993]
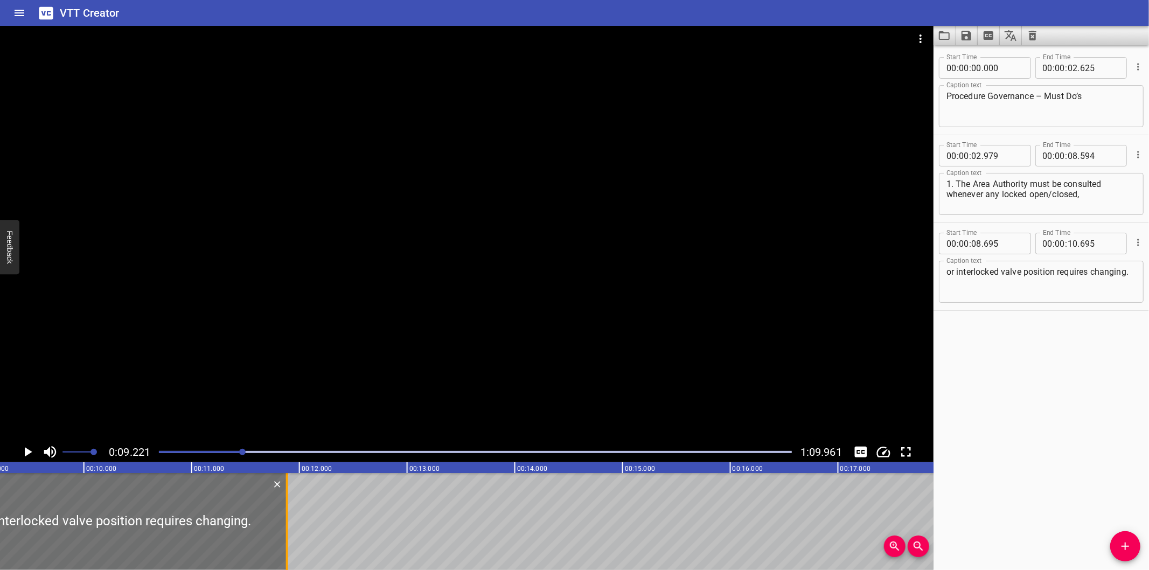
drag, startPoint x: 157, startPoint y: 549, endPoint x: 285, endPoint y: 539, distance: 128.6
click at [286, 539] on div at bounding box center [287, 521] width 2 height 97
type input "11"
type input "885"
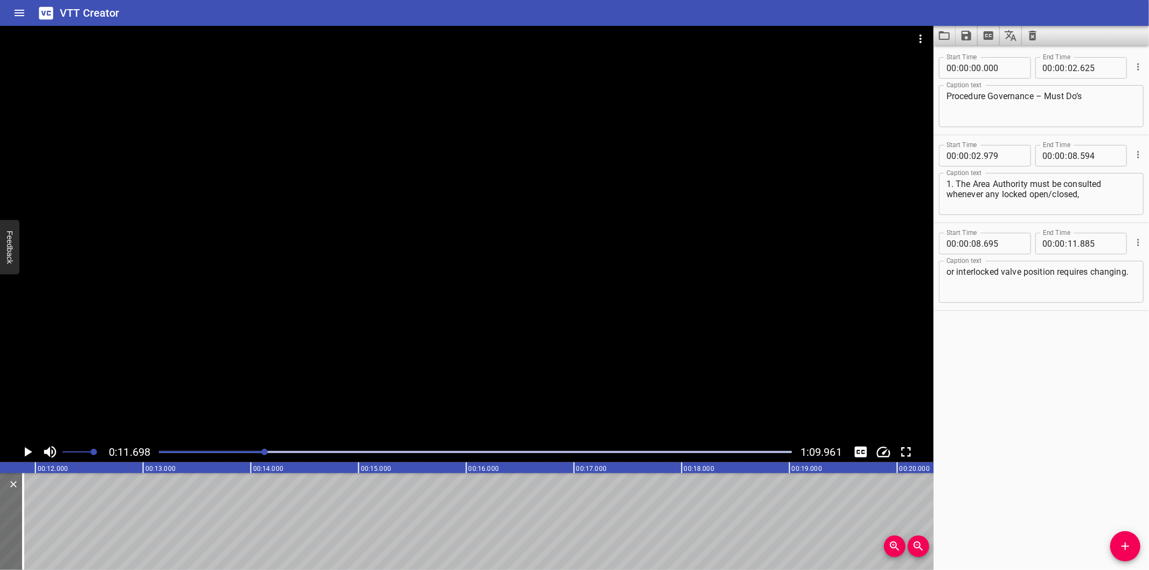
scroll to position [0, 1260]
click at [1123, 549] on icon "Add Cue" at bounding box center [1125, 546] width 13 height 13
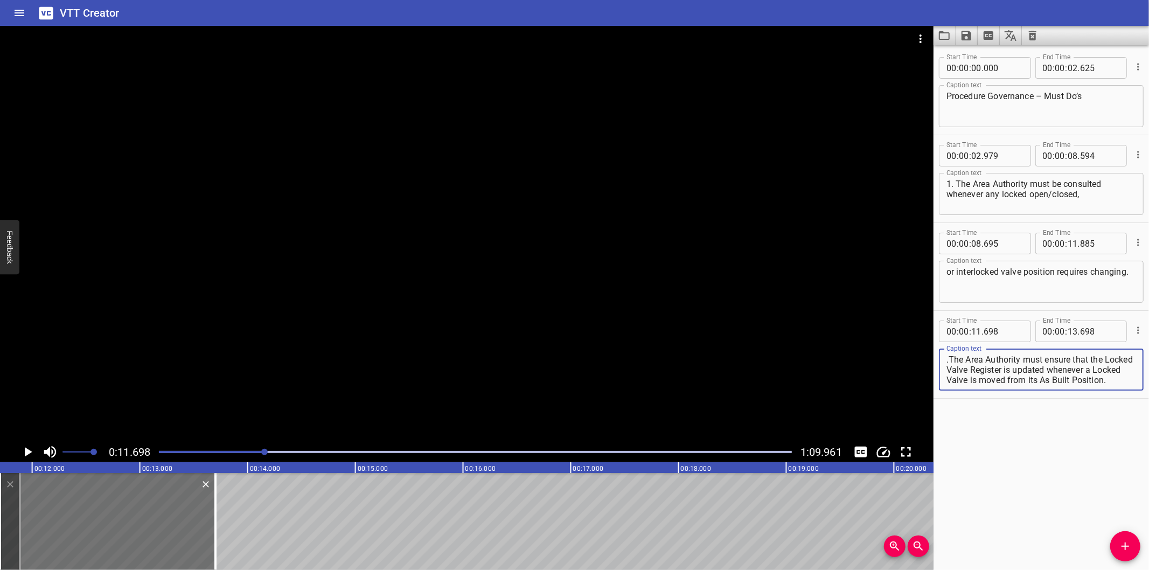
scroll to position [10, 0]
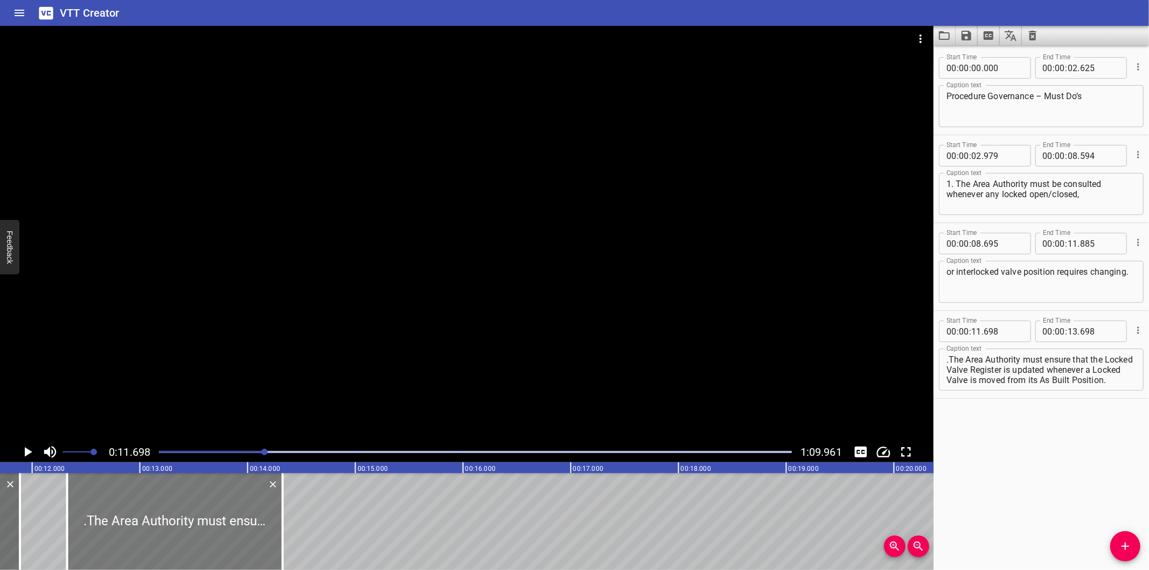
drag, startPoint x: 166, startPoint y: 529, endPoint x: 231, endPoint y: 534, distance: 64.9
click at [231, 534] on div at bounding box center [174, 521] width 215 height 97
click at [511, 345] on div at bounding box center [466, 234] width 933 height 416
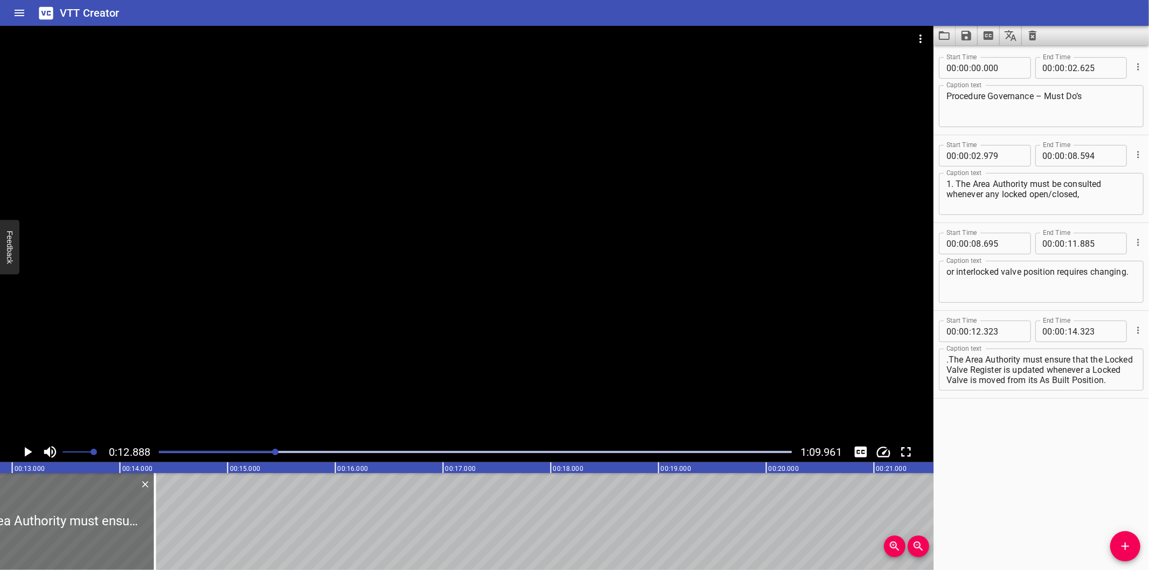
scroll to position [0, 0]
click at [948, 364] on textarea ".The Area Authority must ensure that the Locked Valve Register is updated whene…" at bounding box center [1041, 369] width 190 height 31
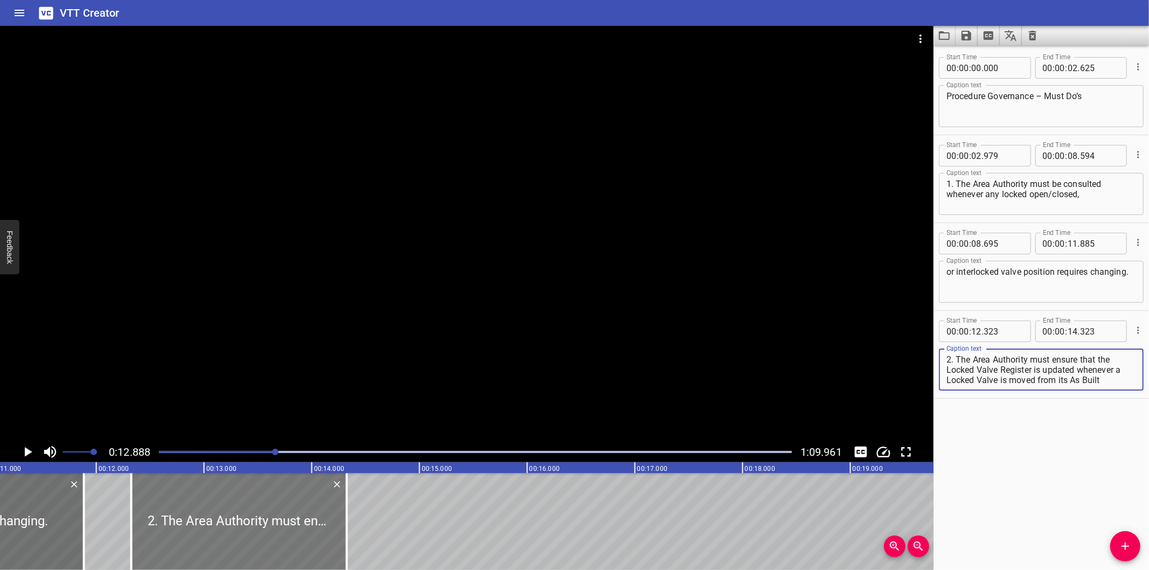
scroll to position [0, 1189]
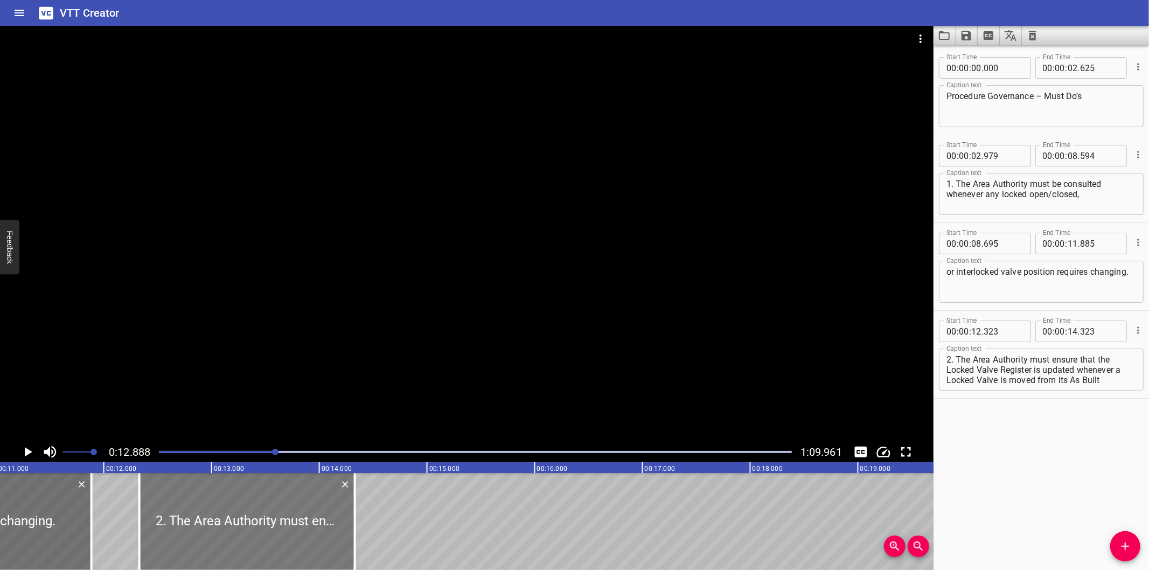
drag, startPoint x: 252, startPoint y: 493, endPoint x: 252, endPoint y: 504, distance: 10.2
click at [252, 504] on div at bounding box center [247, 521] width 215 height 97
click at [262, 455] on div at bounding box center [475, 451] width 646 height 15
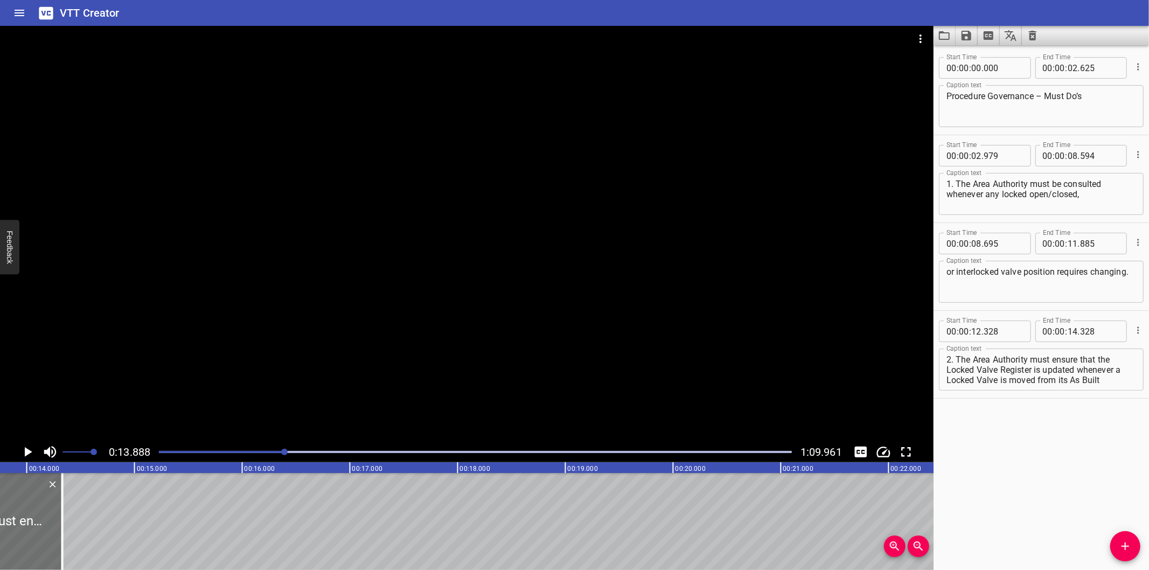
scroll to position [0, 1496]
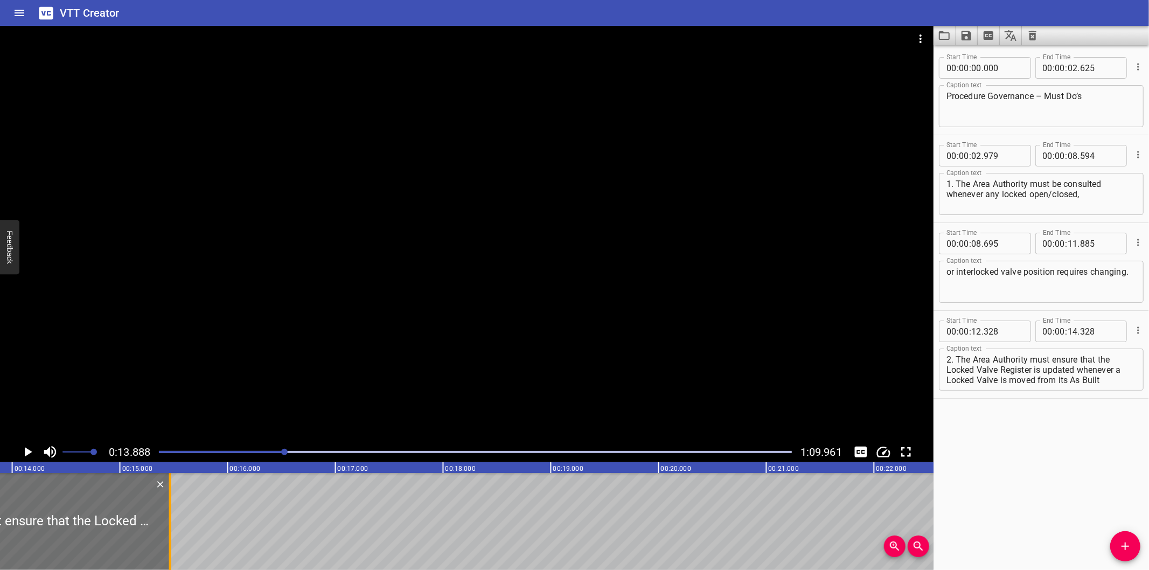
drag, startPoint x: 73, startPoint y: 531, endPoint x: 296, endPoint y: 531, distance: 223.0
click at [171, 531] on div at bounding box center [170, 521] width 2 height 97
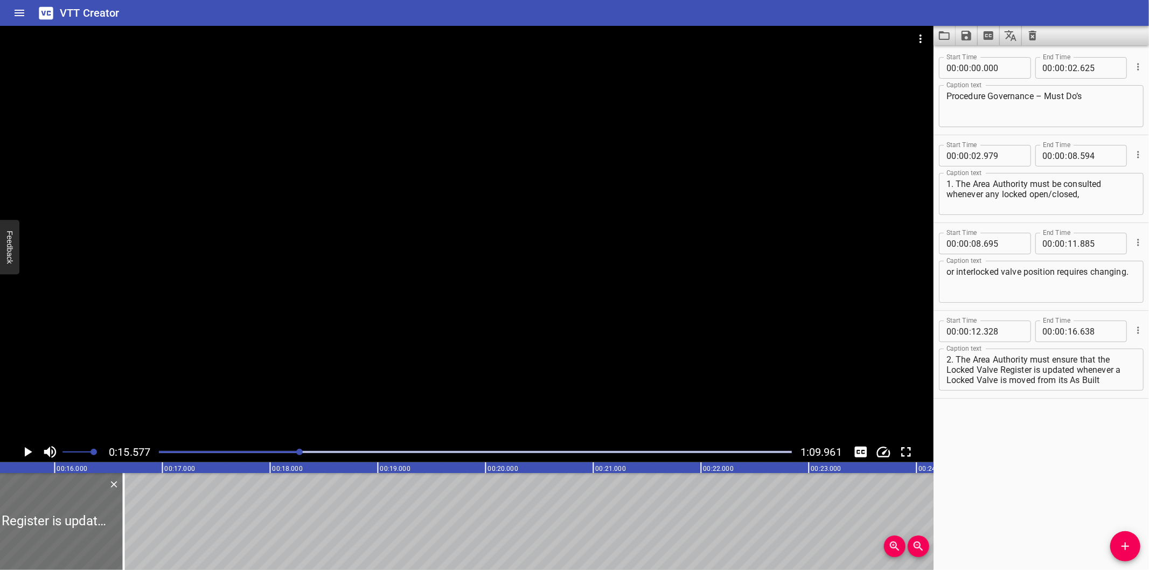
scroll to position [0, 1678]
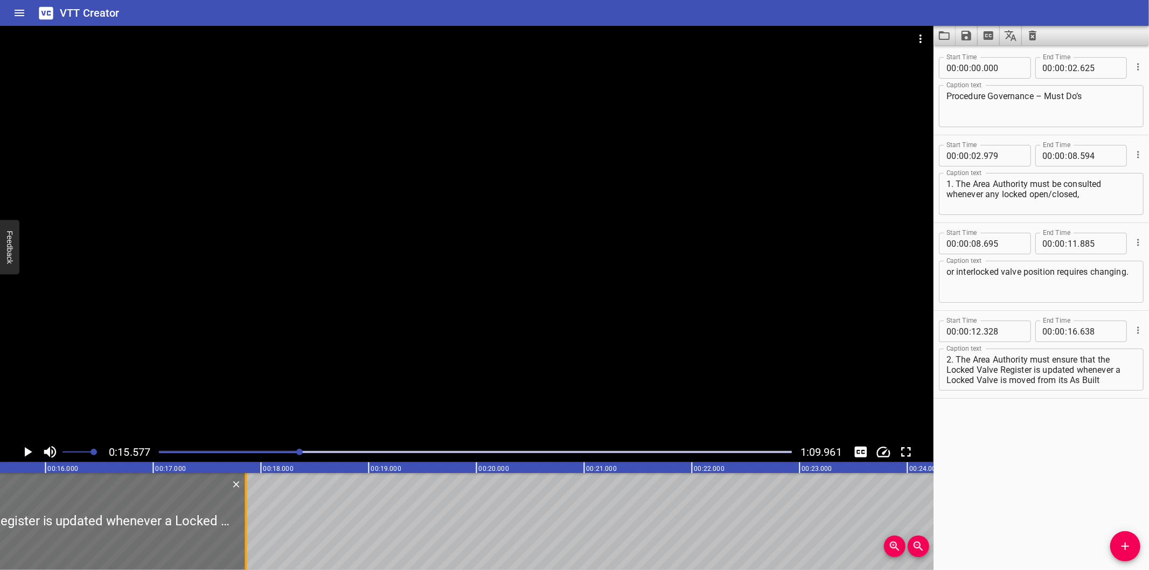
drag, startPoint x: 114, startPoint y: 545, endPoint x: 246, endPoint y: 531, distance: 132.1
click at [246, 531] on div at bounding box center [246, 521] width 2 height 97
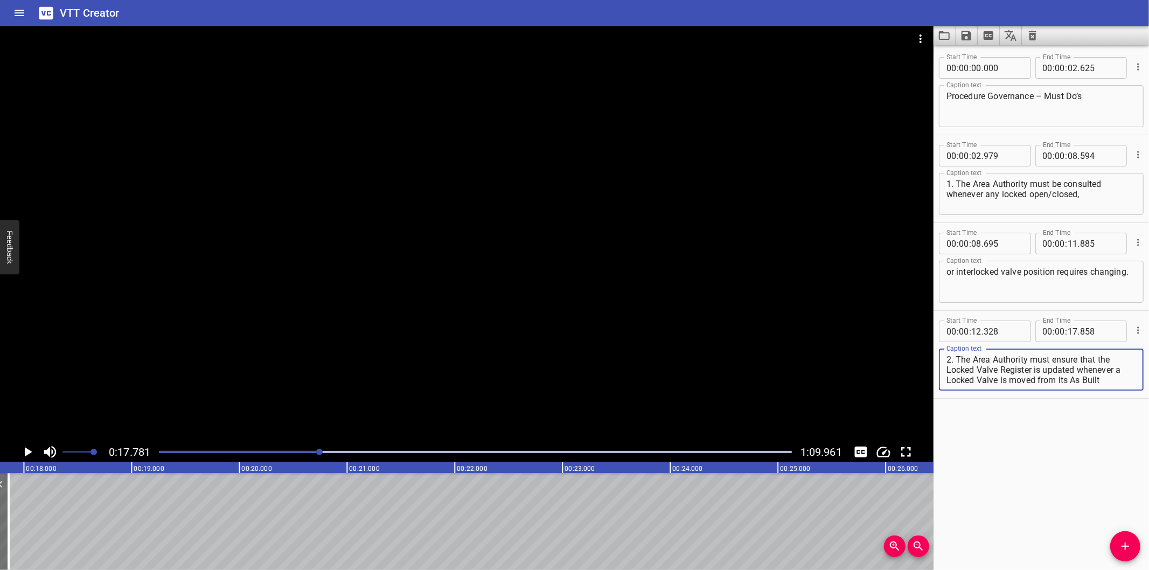
scroll to position [10, 0]
drag, startPoint x: 1078, startPoint y: 368, endPoint x: 1179, endPoint y: 489, distance: 157.2
click at [1148, 489] on html "VTT Creator Caption Editor Batch Transcribe Login Sign Up Privacy Contact 0:17.…" at bounding box center [574, 285] width 1149 height 570
click at [1069, 398] on hr at bounding box center [1040, 398] width 215 height 1
drag, startPoint x: 1078, startPoint y: 358, endPoint x: 1088, endPoint y: 406, distance: 48.5
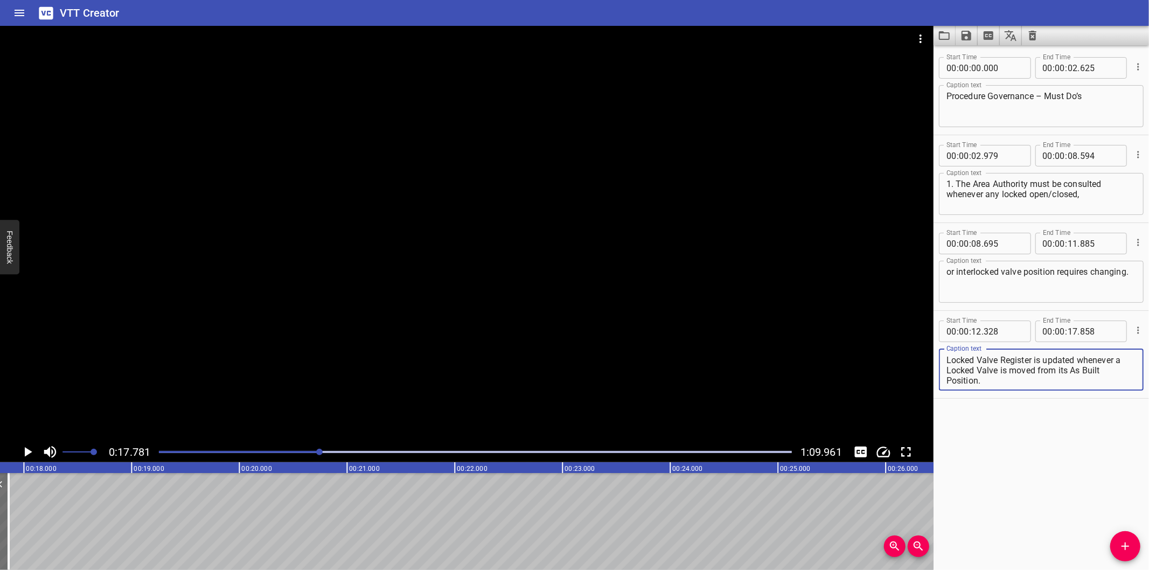
click at [1088, 406] on div "Start Time 00 : 00 : 00 . 000 Start Time End Time 00 : 00 : 02 . 625 End Time C…" at bounding box center [1040, 307] width 215 height 525
click at [1120, 547] on icon "Add Cue" at bounding box center [1125, 546] width 13 height 13
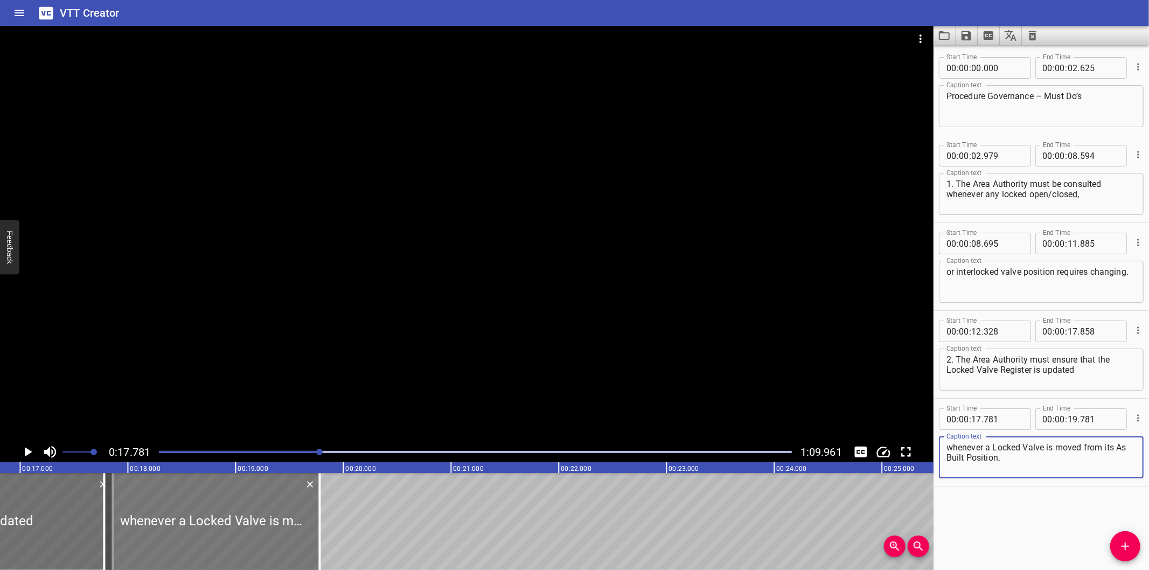
scroll to position [0, 1796]
drag, startPoint x: 165, startPoint y: 520, endPoint x: 221, endPoint y: 534, distance: 57.2
click at [221, 534] on div at bounding box center [227, 521] width 215 height 97
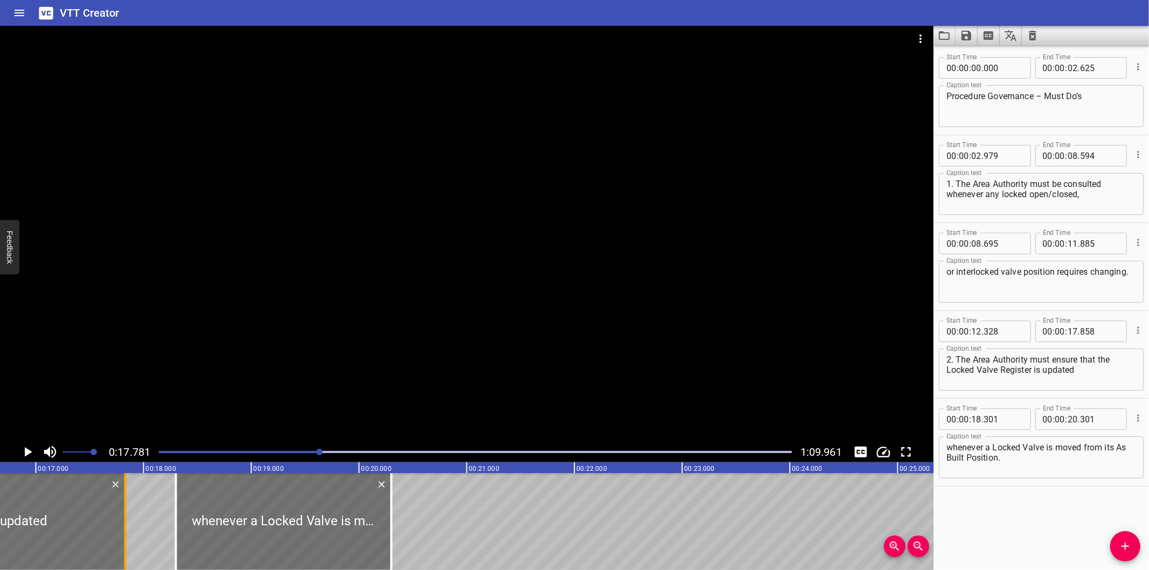
click at [122, 535] on div at bounding box center [125, 521] width 11 height 97
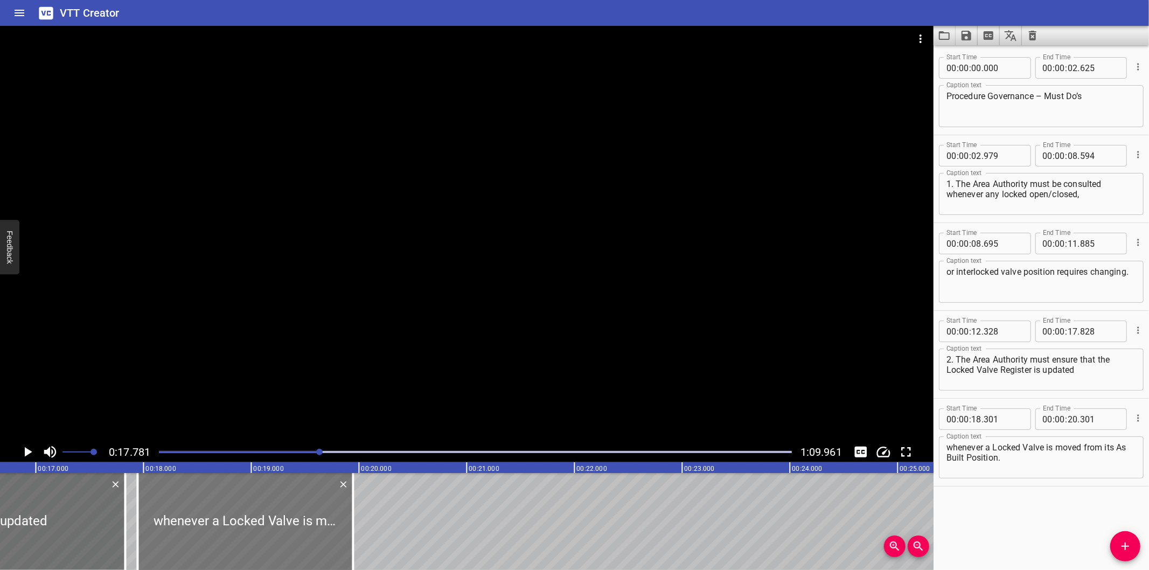
drag, startPoint x: 224, startPoint y: 536, endPoint x: 185, endPoint y: 541, distance: 38.5
click at [185, 541] on div at bounding box center [244, 521] width 215 height 97
drag, startPoint x: 182, startPoint y: 531, endPoint x: 209, endPoint y: 534, distance: 27.7
click at [211, 535] on div at bounding box center [248, 521] width 215 height 97
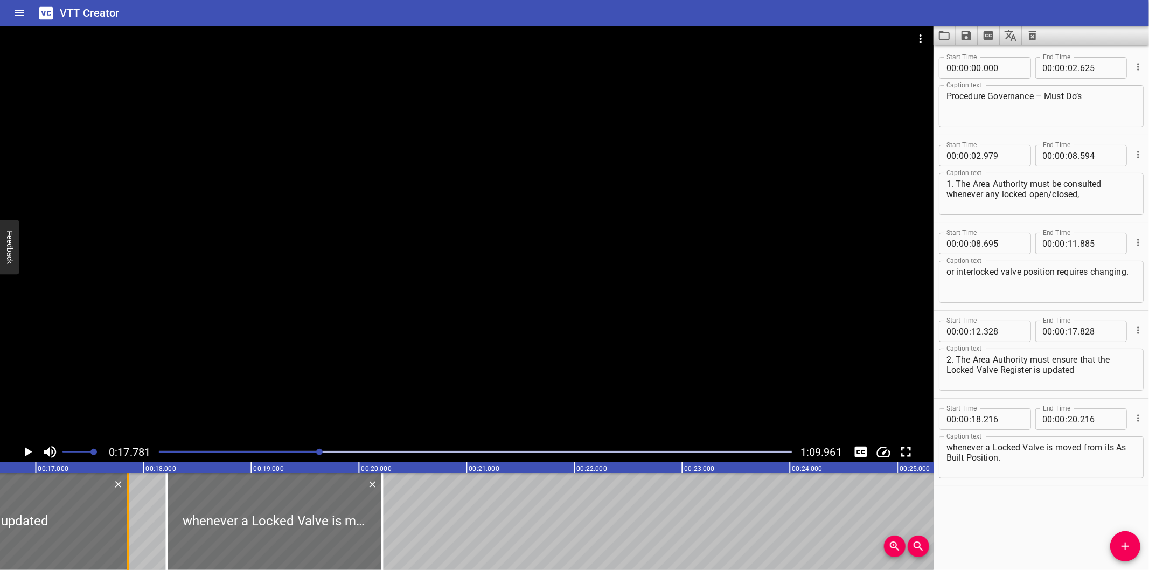
click at [127, 539] on div at bounding box center [128, 521] width 2 height 97
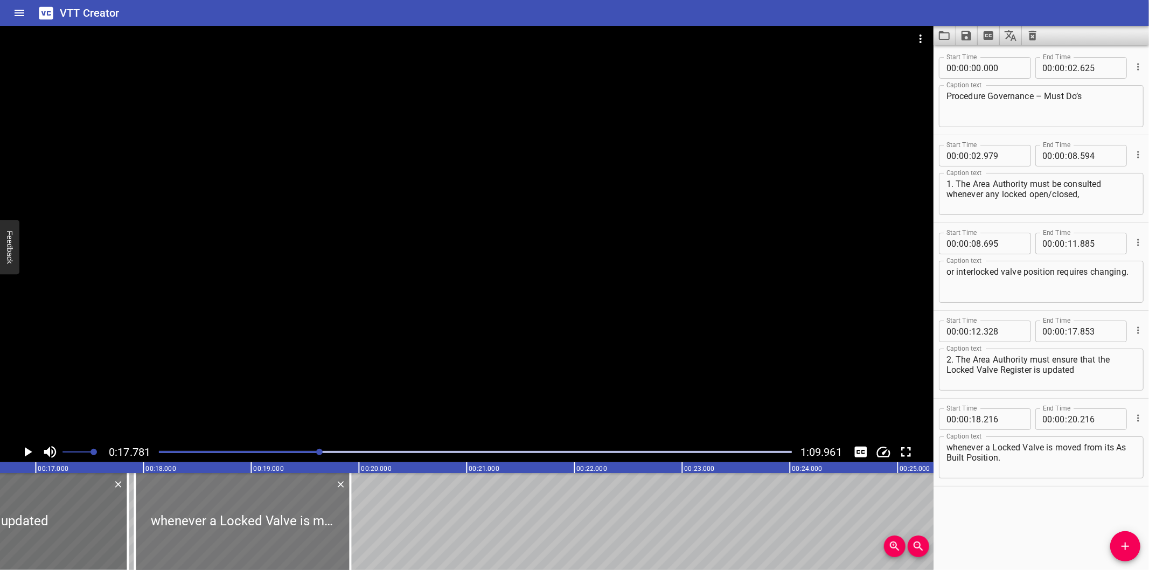
drag, startPoint x: 227, startPoint y: 524, endPoint x: 196, endPoint y: 528, distance: 32.1
click at [196, 528] on div at bounding box center [242, 521] width 215 height 97
click at [350, 316] on div at bounding box center [466, 234] width 933 height 416
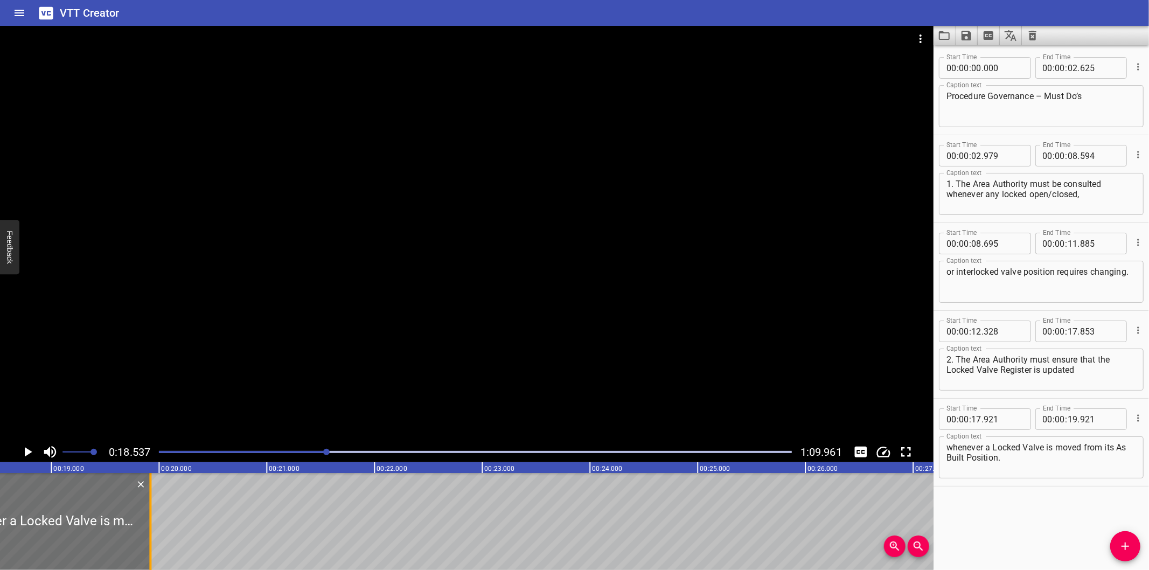
scroll to position [0, 1997]
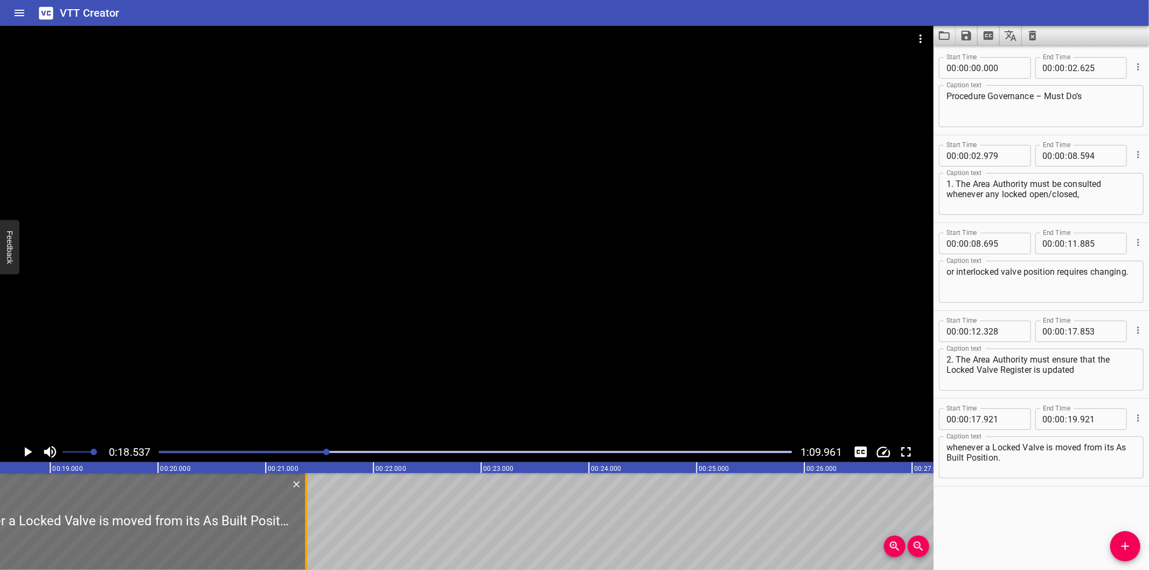
drag, startPoint x: 148, startPoint y: 547, endPoint x: 305, endPoint y: 537, distance: 157.1
click at [305, 537] on div at bounding box center [306, 521] width 2 height 97
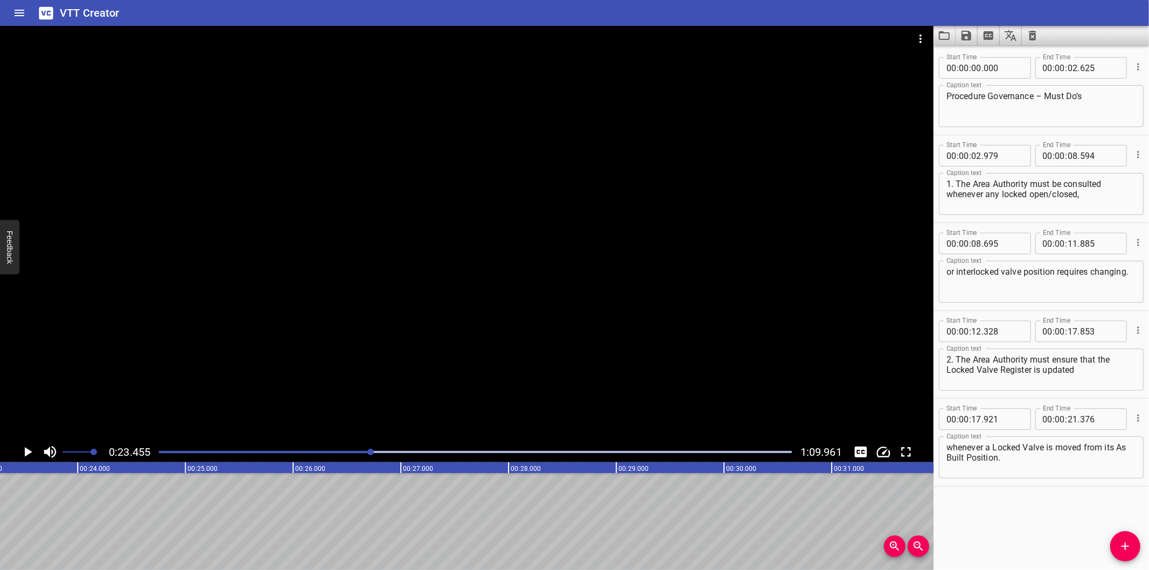
scroll to position [0, 2527]
drag, startPoint x: 1124, startPoint y: 546, endPoint x: 1124, endPoint y: 532, distance: 13.5
click at [1124, 546] on icon "Add Cue" at bounding box center [1125, 546] width 13 height 13
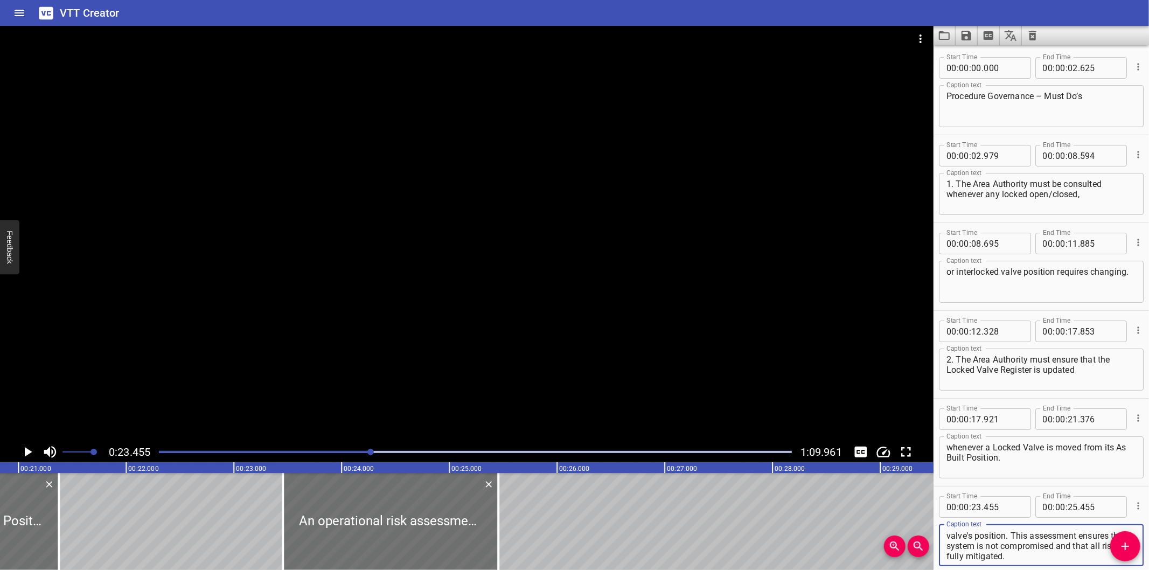
scroll to position [0, 2207]
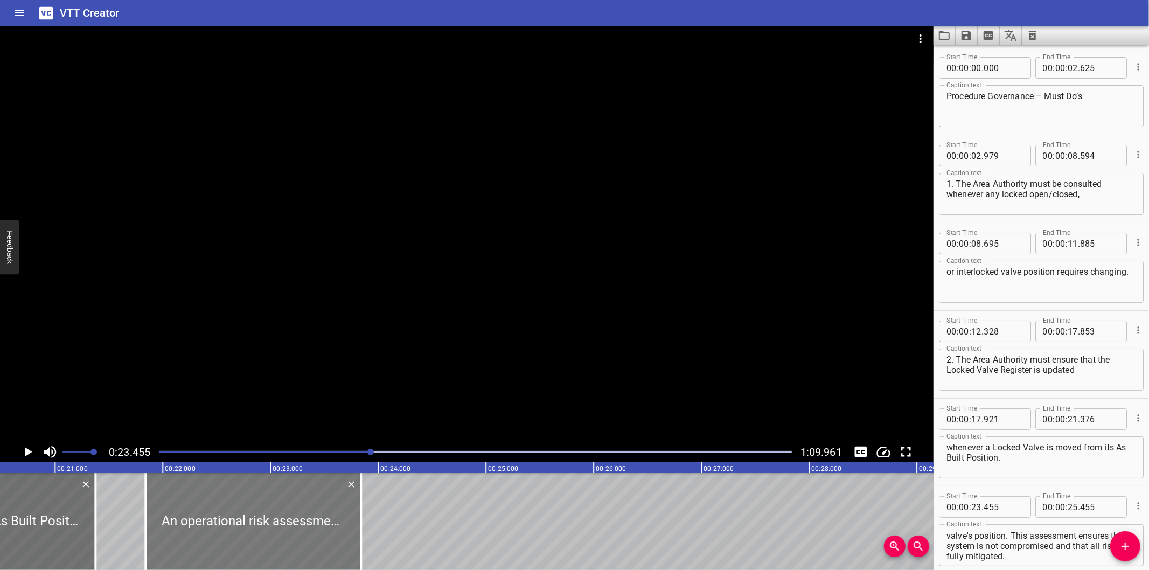
drag, startPoint x: 333, startPoint y: 535, endPoint x: 160, endPoint y: 548, distance: 173.3
click at [160, 548] on div at bounding box center [252, 521] width 215 height 97
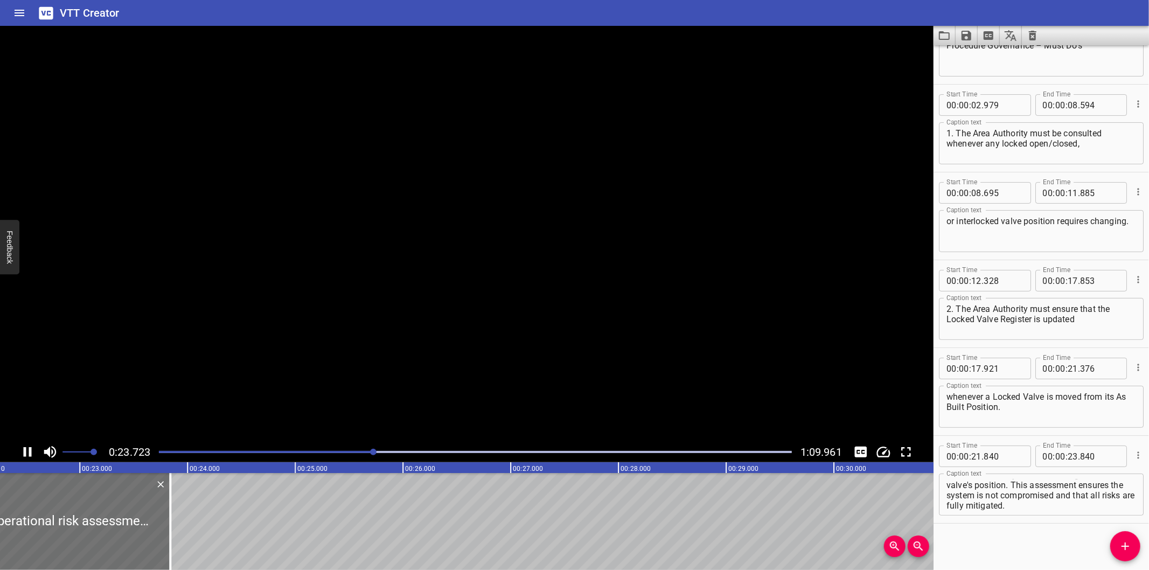
scroll to position [52, 0]
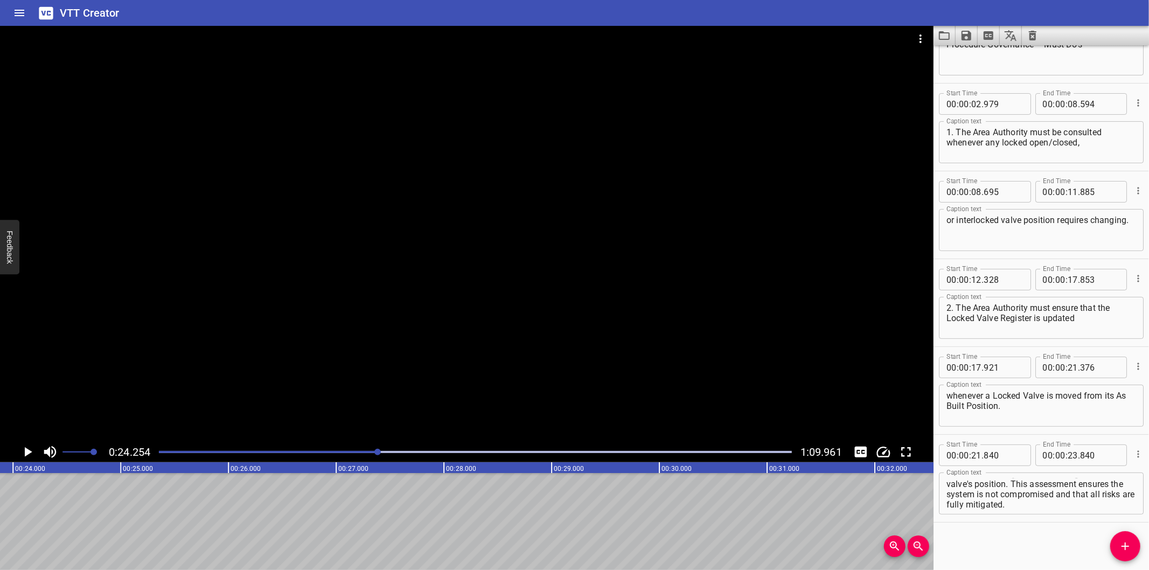
click at [357, 457] on div at bounding box center [475, 451] width 646 height 15
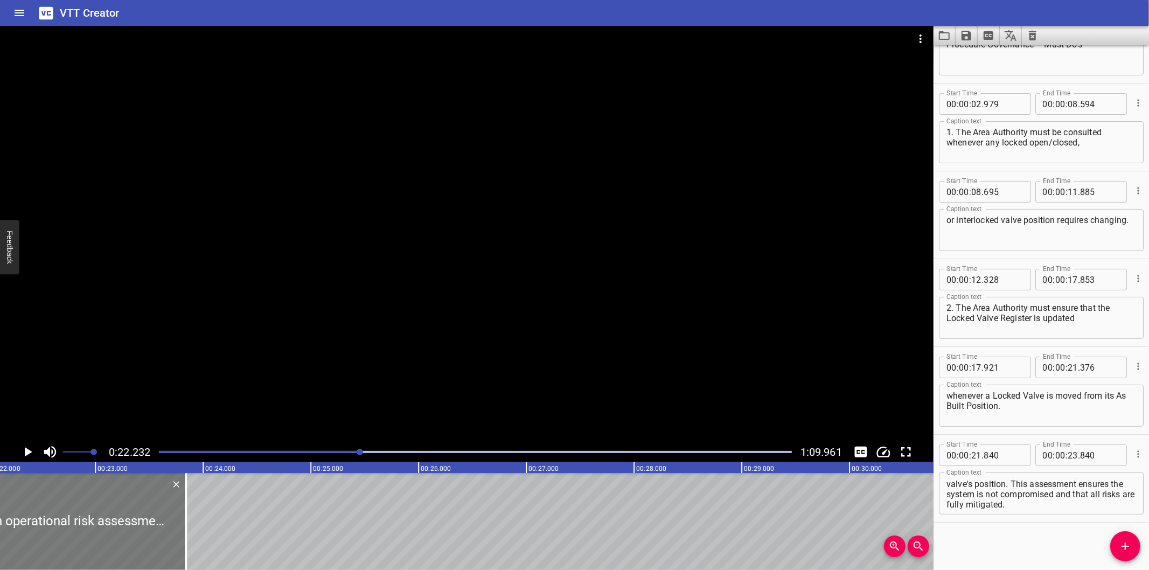
scroll to position [0, 2395]
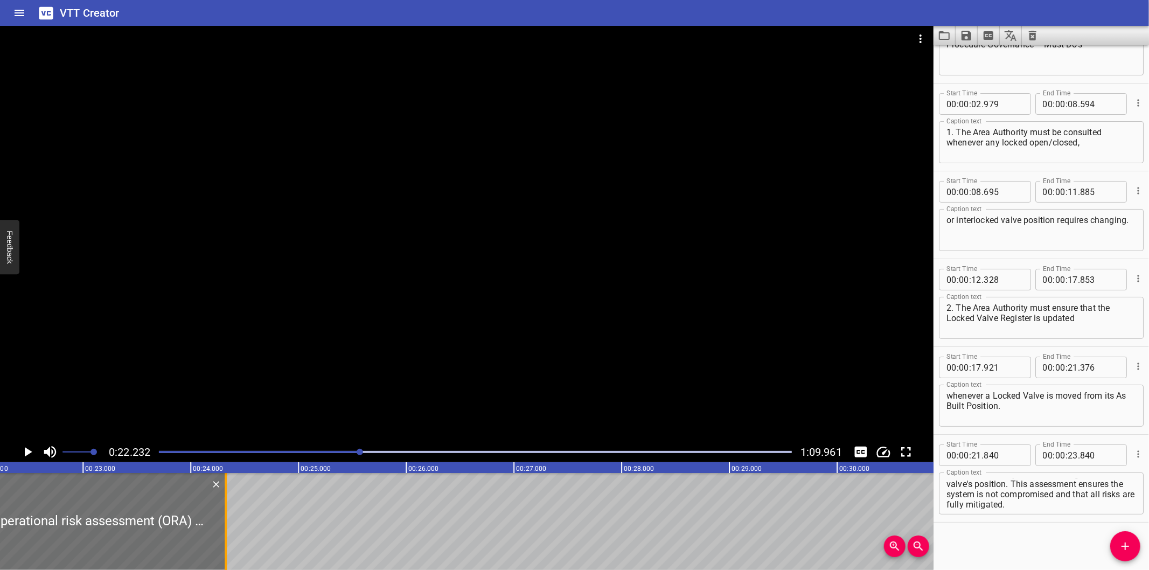
drag, startPoint x: 175, startPoint y: 531, endPoint x: 348, endPoint y: 532, distance: 174.0
click at [231, 532] on div at bounding box center [225, 521] width 11 height 97
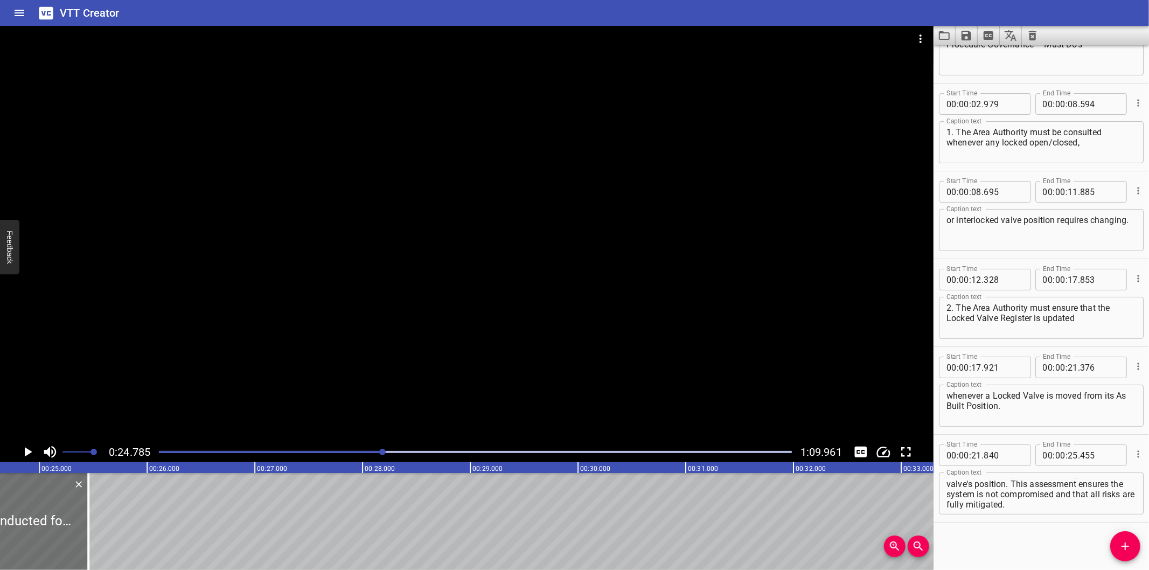
scroll to position [0, 2669]
drag, startPoint x: 73, startPoint y: 542, endPoint x: 206, endPoint y: 536, distance: 133.2
click at [116, 536] on div at bounding box center [110, 521] width 11 height 97
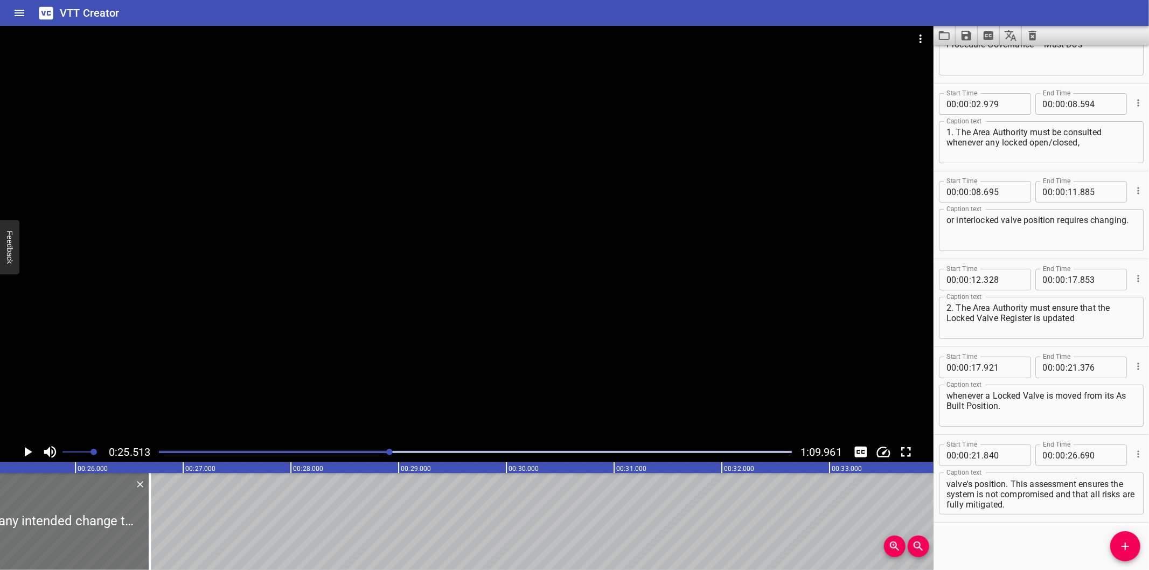
scroll to position [0, 2748]
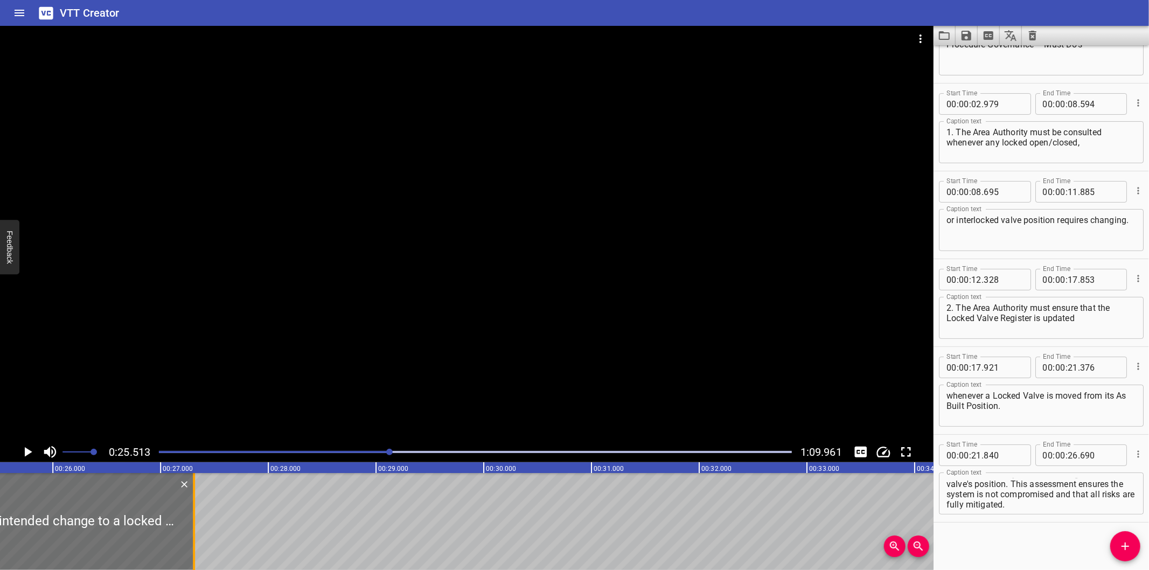
drag, startPoint x: 124, startPoint y: 538, endPoint x: 324, endPoint y: 532, distance: 199.9
click at [199, 532] on div at bounding box center [194, 521] width 11 height 97
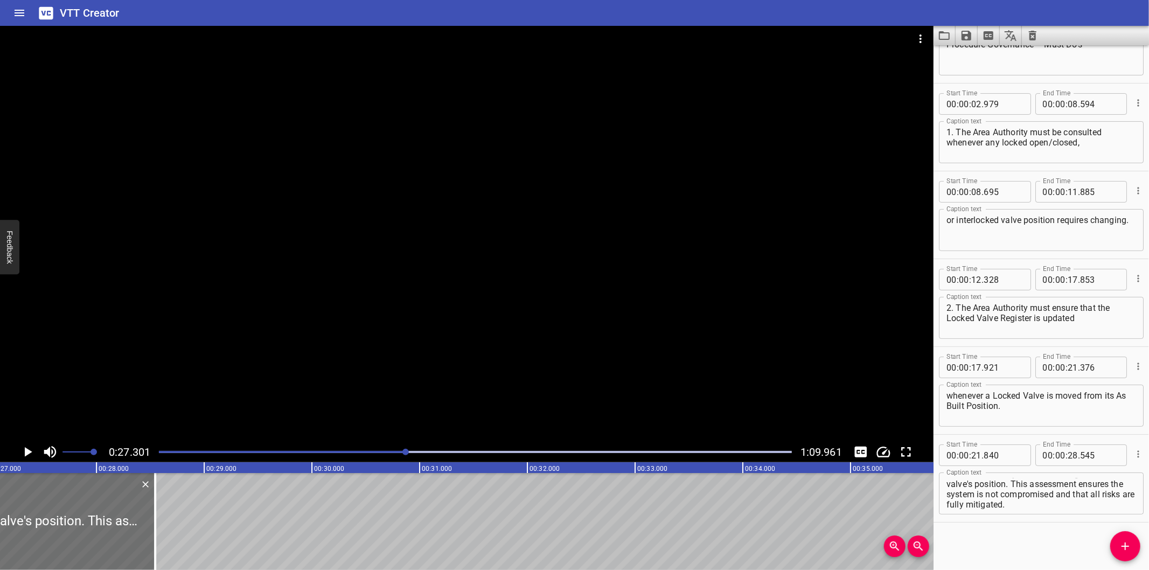
scroll to position [0, 2941]
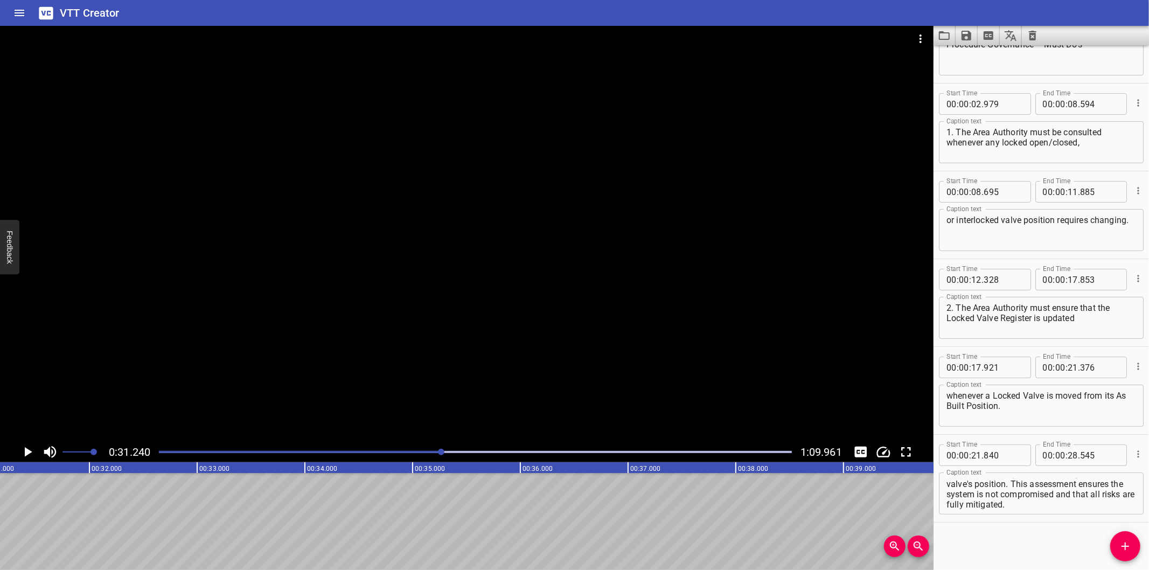
scroll to position [0, 3365]
click at [392, 457] on div at bounding box center [475, 451] width 646 height 15
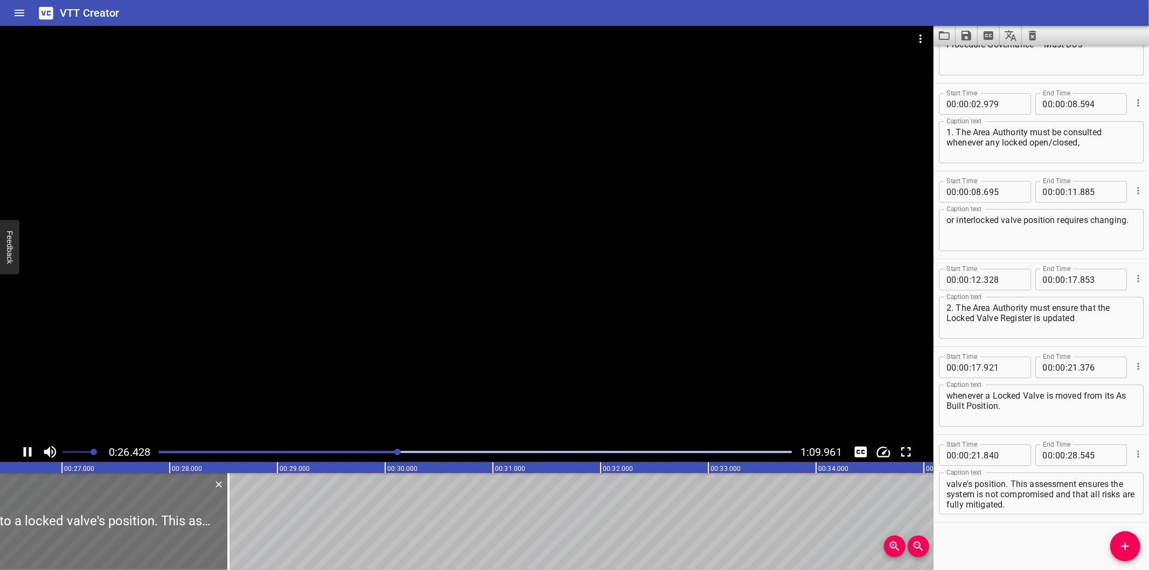
click at [374, 453] on div "Play progress" at bounding box center [81, 452] width 633 height 2
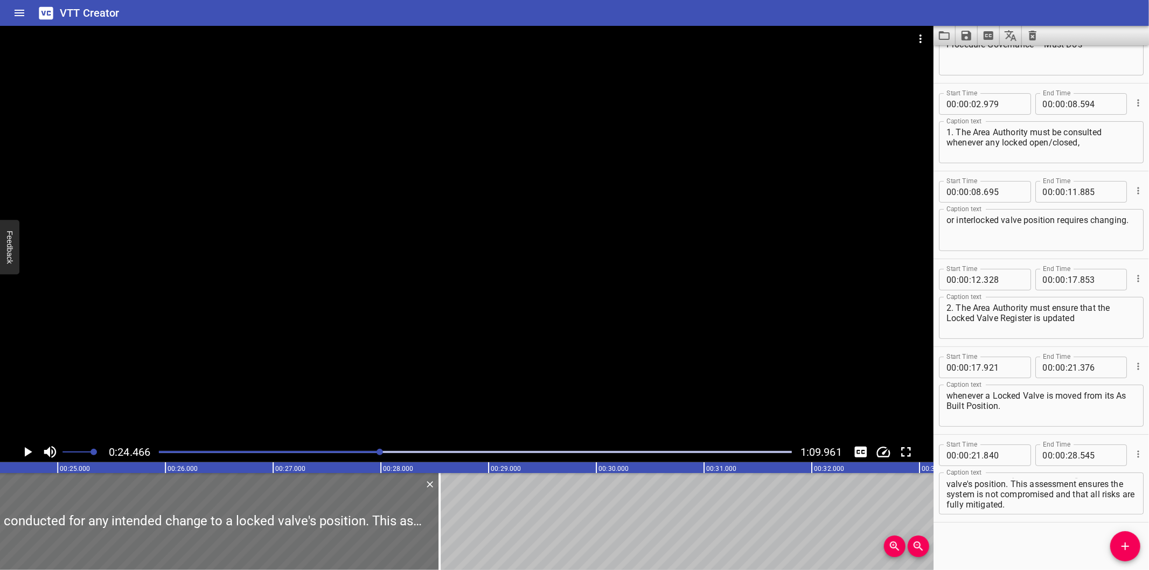
click at [374, 453] on div "Play progress" at bounding box center [63, 452] width 633 height 2
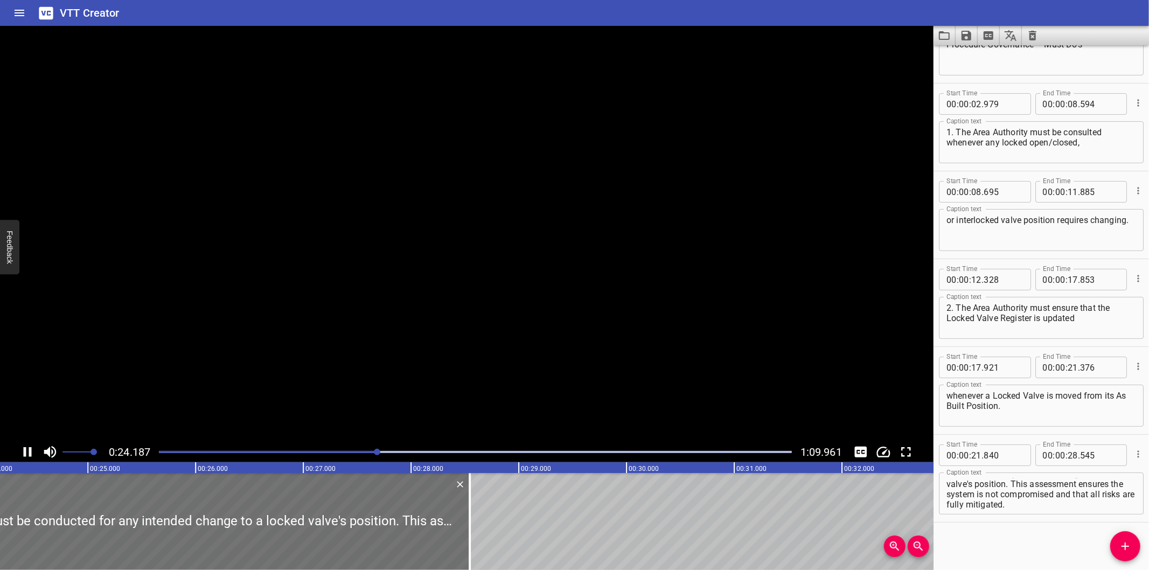
click at [358, 454] on div at bounding box center [475, 451] width 646 height 15
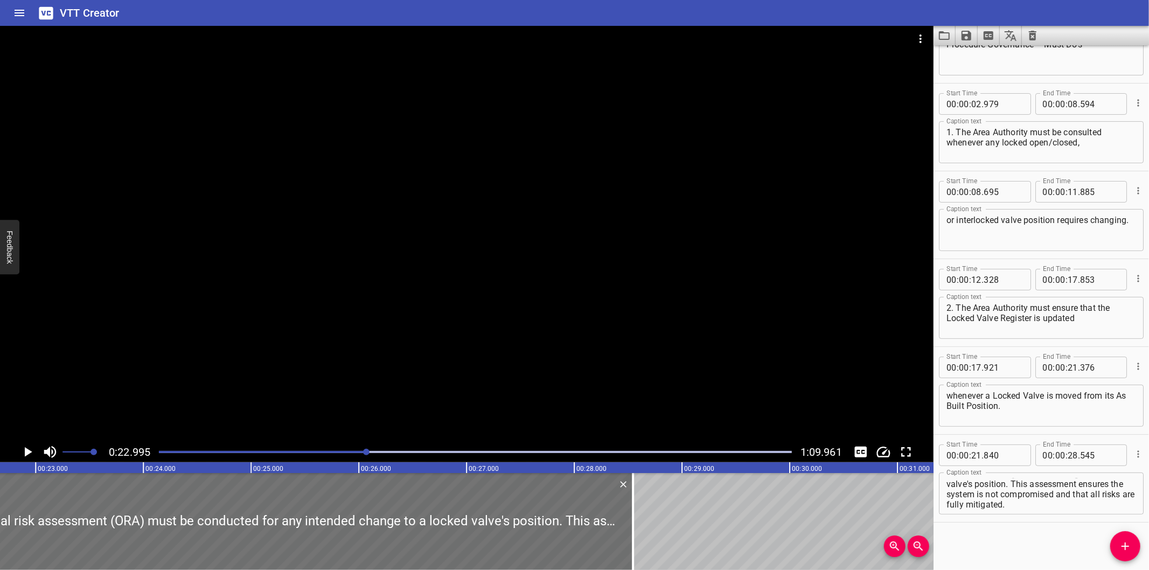
scroll to position [0, 2477]
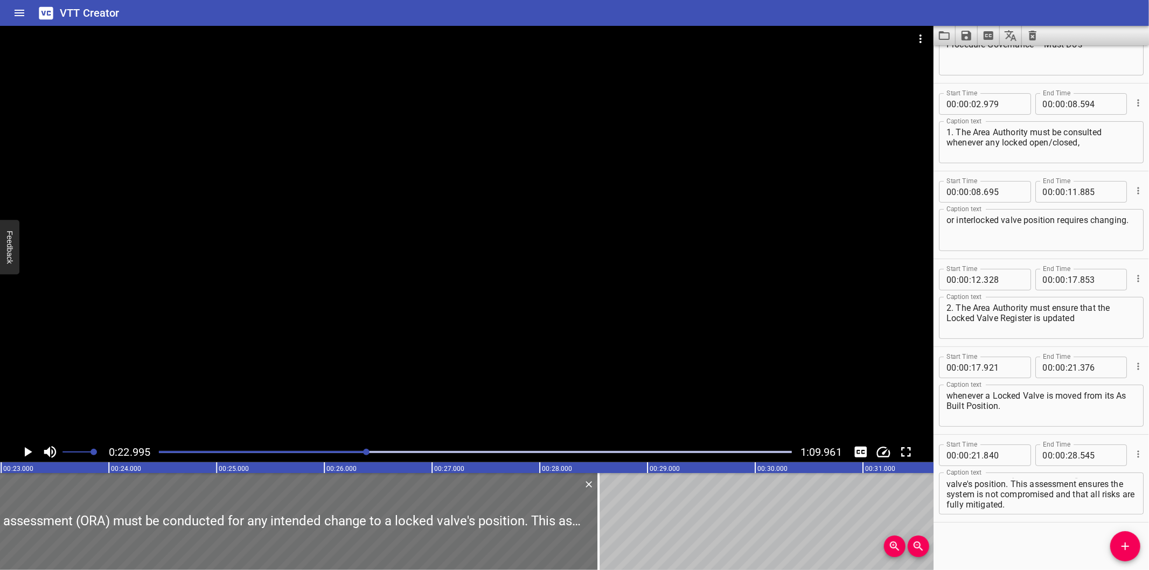
click at [1043, 557] on div "Start Time 00 : 00 : 00 . 000 Start Time End Time 00 : 00 : 02 . 625 End Time C…" at bounding box center [1040, 307] width 215 height 525
click at [341, 449] on div at bounding box center [475, 451] width 646 height 15
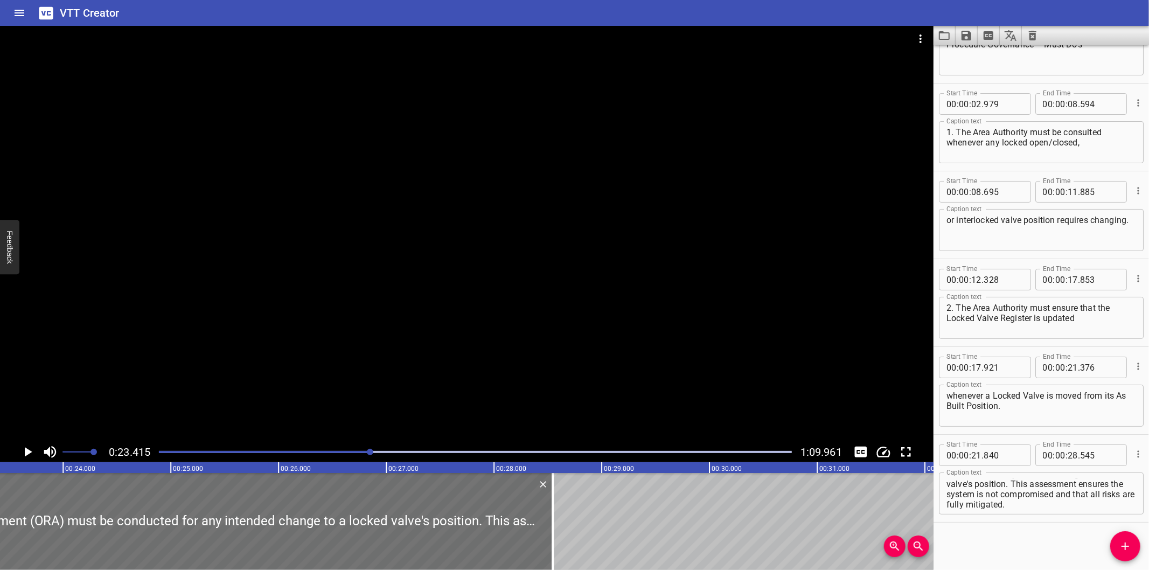
scroll to position [0, 0]
click at [947, 482] on textarea "An operational risk assessment (ORA) must be conducted for any intended change …" at bounding box center [1041, 493] width 190 height 31
click at [358, 295] on div at bounding box center [466, 234] width 933 height 416
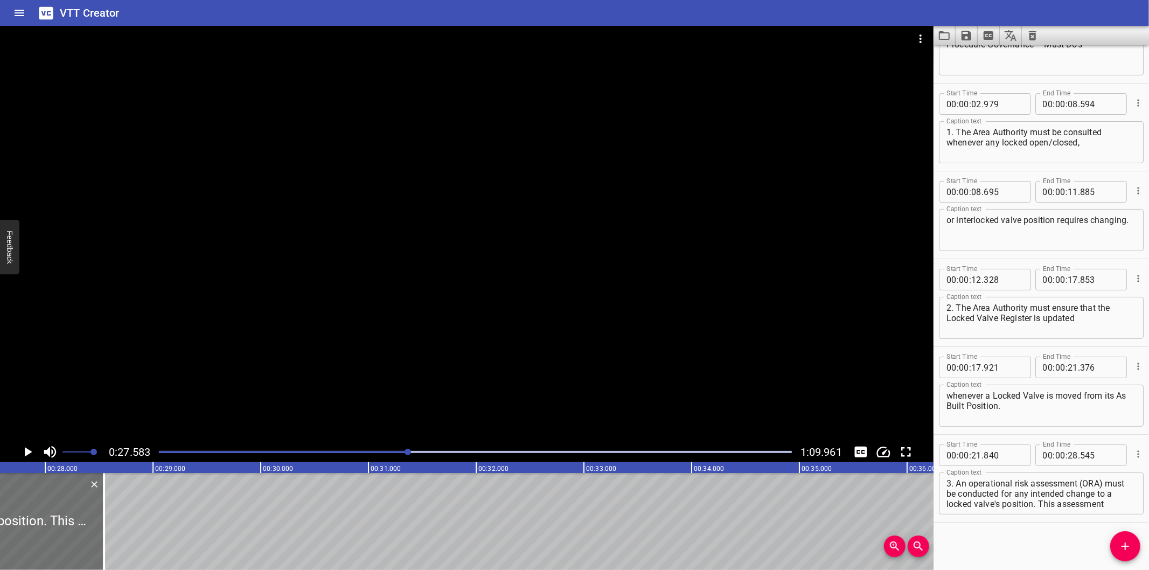
click at [367, 455] on div at bounding box center [475, 451] width 646 height 15
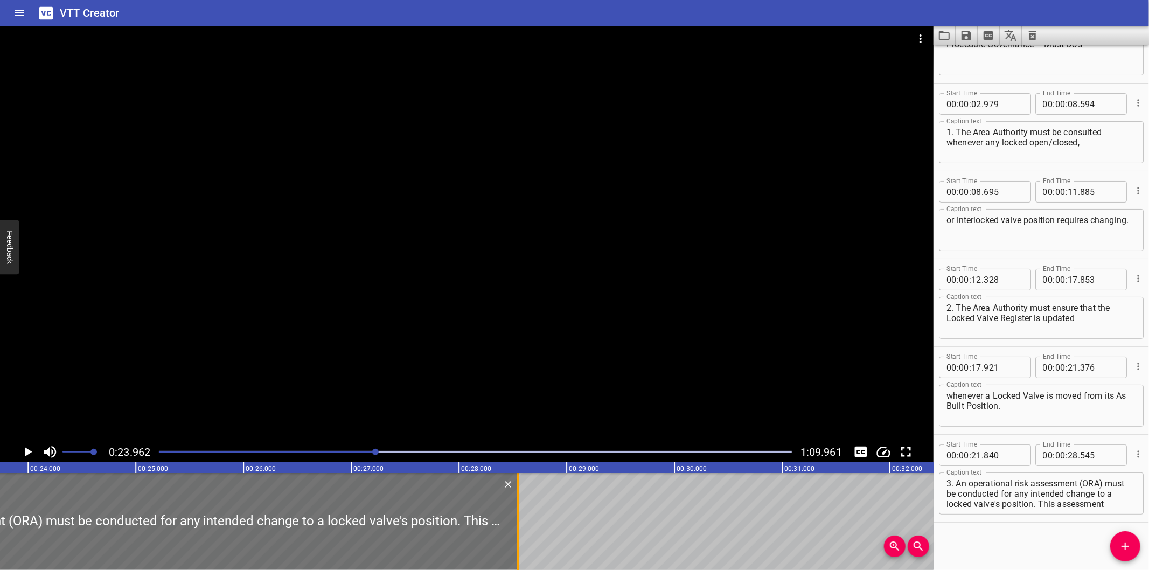
scroll to position [0, 2581]
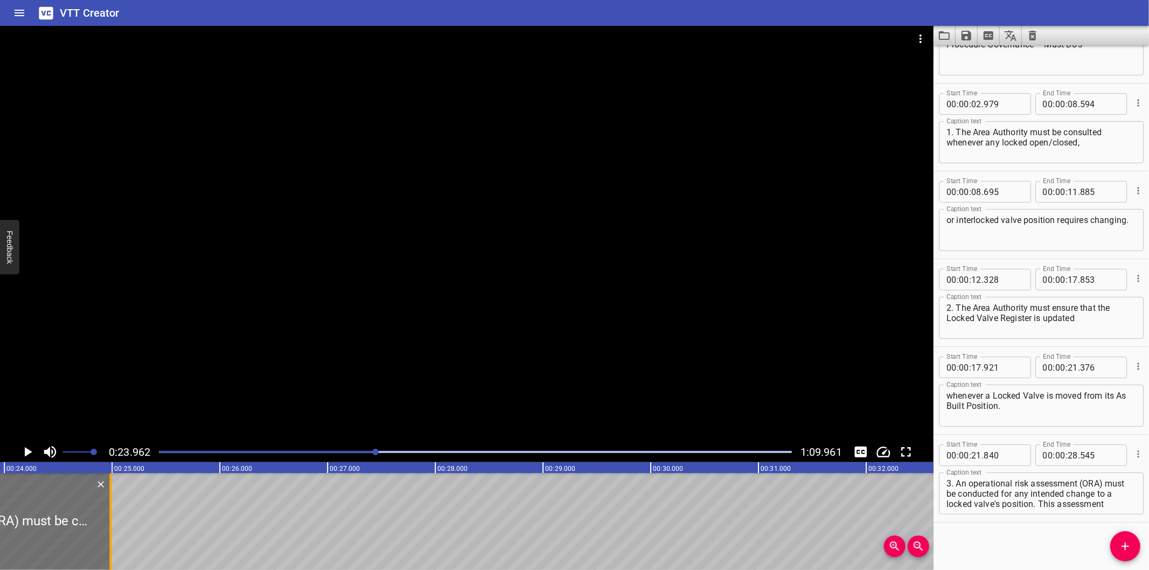
drag, startPoint x: 493, startPoint y: 531, endPoint x: 110, endPoint y: 532, distance: 383.5
click at [110, 532] on div at bounding box center [110, 521] width 2 height 97
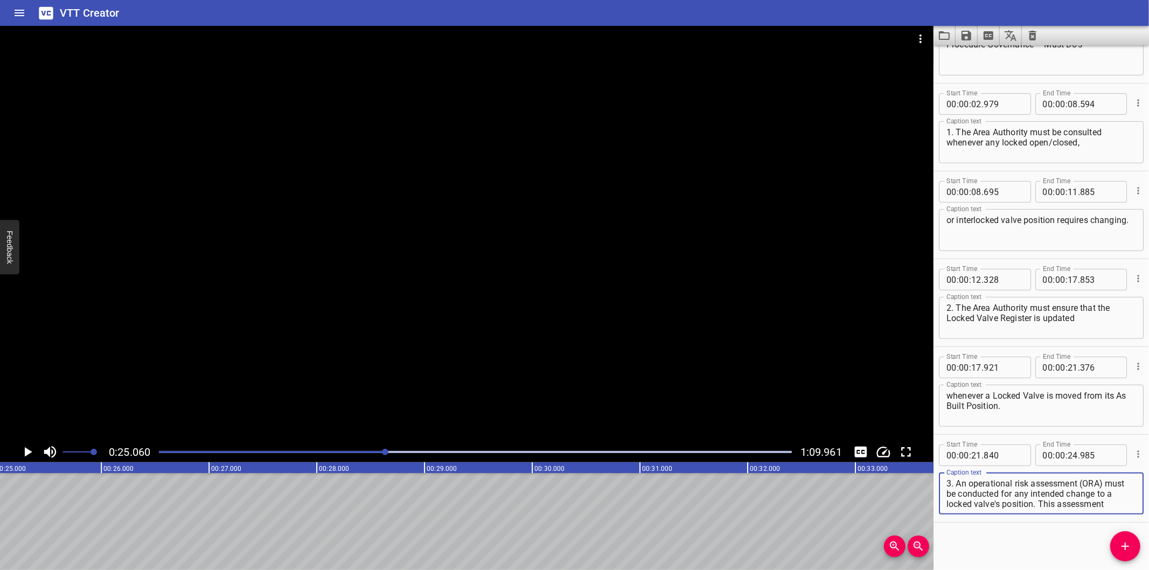
scroll to position [31, 0]
drag, startPoint x: 949, startPoint y: 493, endPoint x: 1074, endPoint y: 528, distance: 130.2
click at [1074, 528] on div "Start Time 00 : 00 : 00 . 000 Start Time End Time 00 : 00 : 02 . 625 End Time C…" at bounding box center [1040, 307] width 215 height 525
click at [1126, 546] on icon "Add Cue" at bounding box center [1125, 546] width 13 height 13
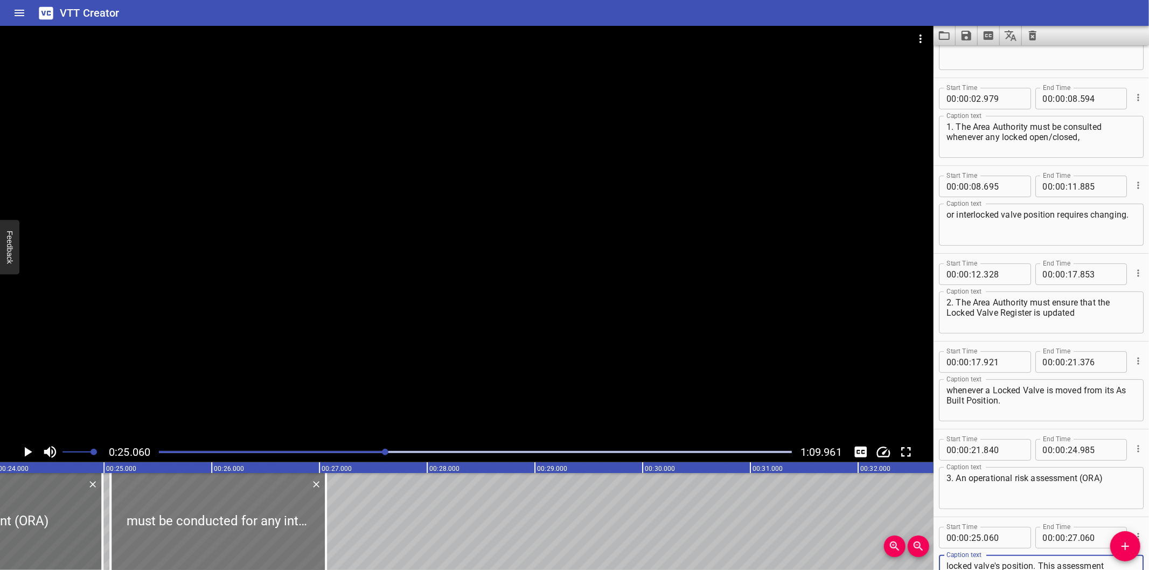
scroll to position [0, 2580]
click at [230, 542] on div at bounding box center [223, 521] width 215 height 97
click at [316, 380] on div at bounding box center [466, 234] width 933 height 416
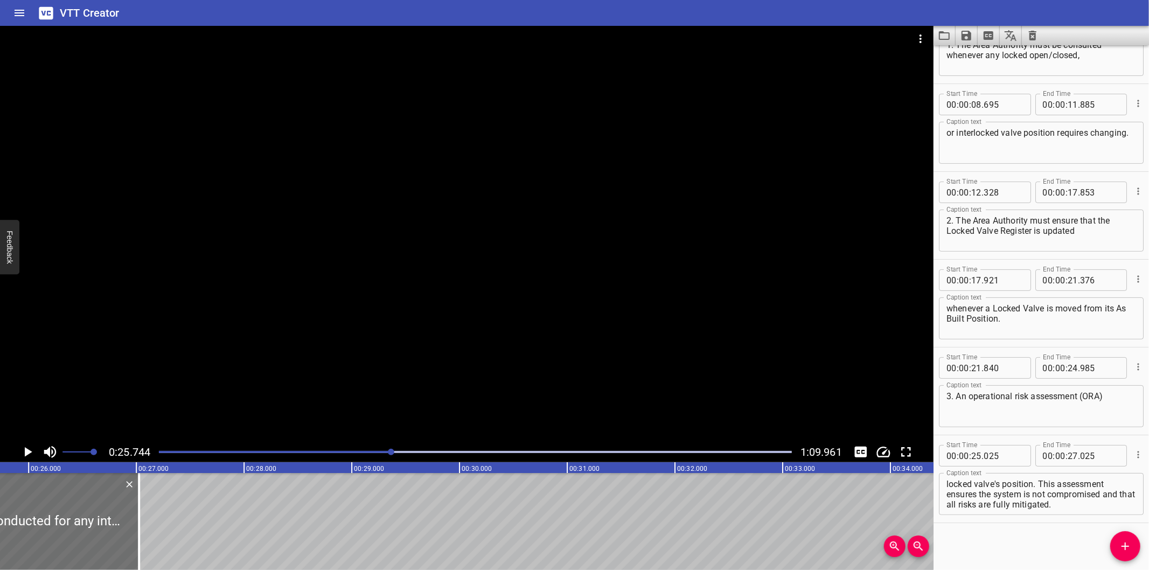
scroll to position [0, 2773]
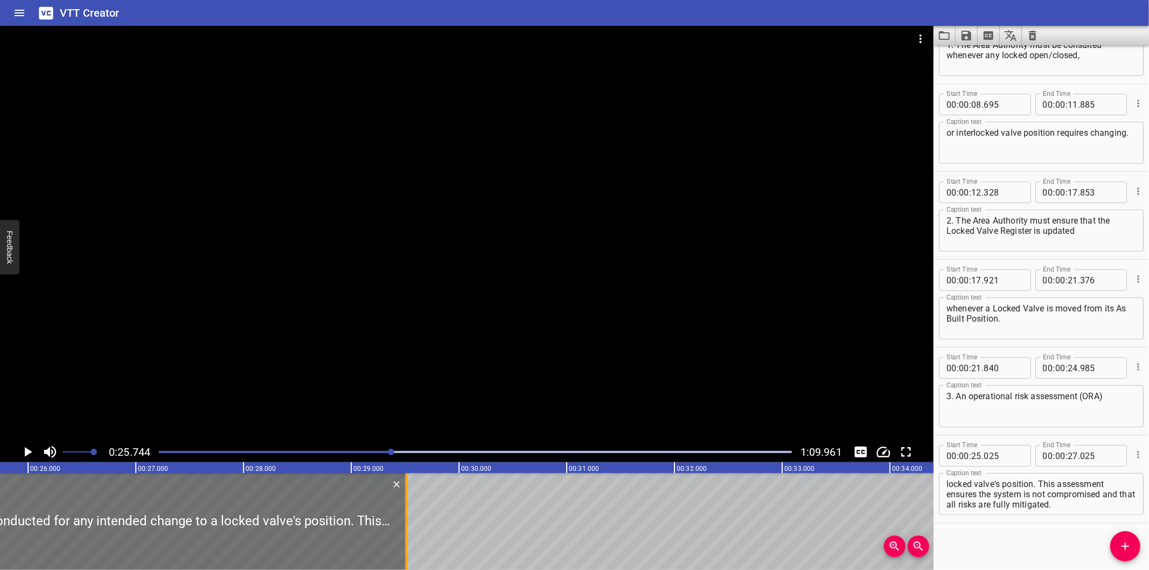
drag, startPoint x: 142, startPoint y: 540, endPoint x: 409, endPoint y: 522, distance: 268.3
click at [409, 522] on div at bounding box center [406, 521] width 11 height 97
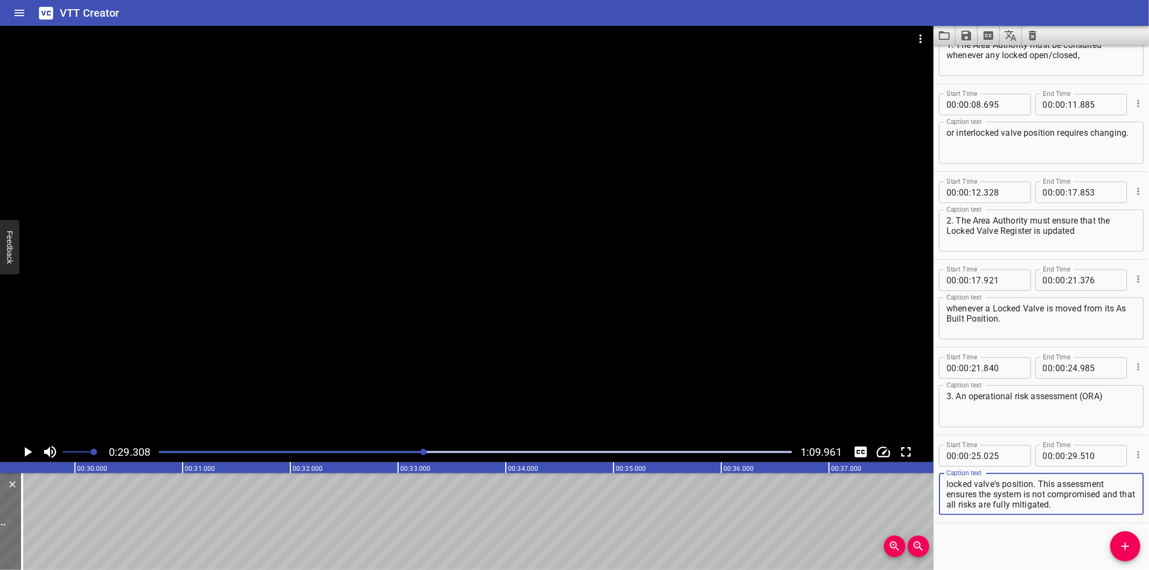
scroll to position [140, 0]
drag, startPoint x: 1058, startPoint y: 492, endPoint x: 1113, endPoint y: 559, distance: 86.5
click at [1113, 559] on div "Start Time 00 : 00 : 00 . 000 Start Time End Time 00 : 00 : 02 . 625 End Time C…" at bounding box center [1040, 307] width 215 height 525
click at [1128, 540] on icon "Add Cue" at bounding box center [1125, 546] width 13 height 13
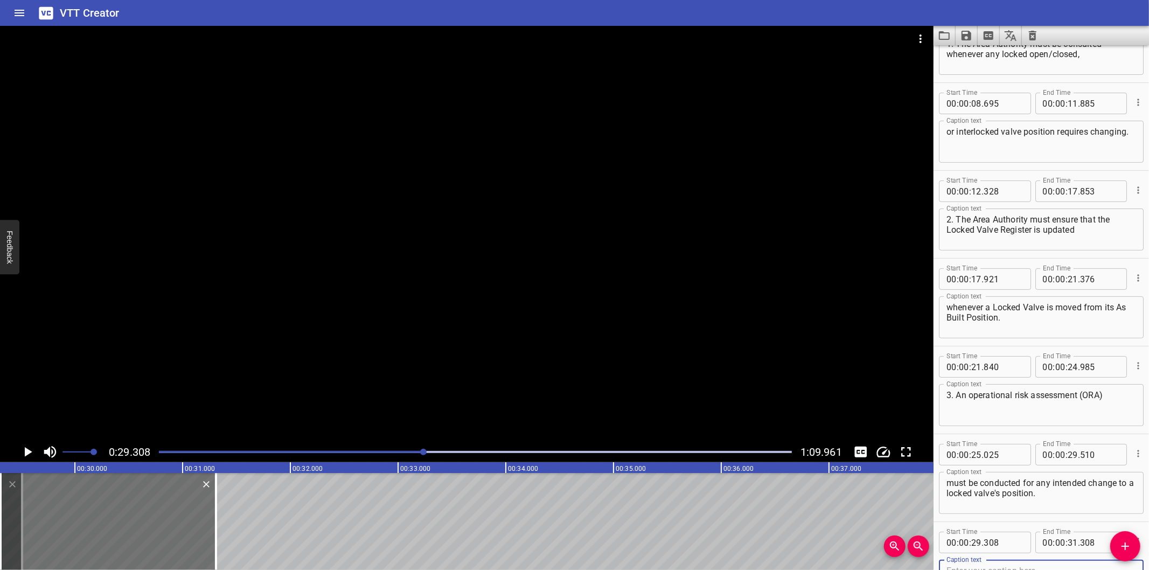
scroll to position [145, 0]
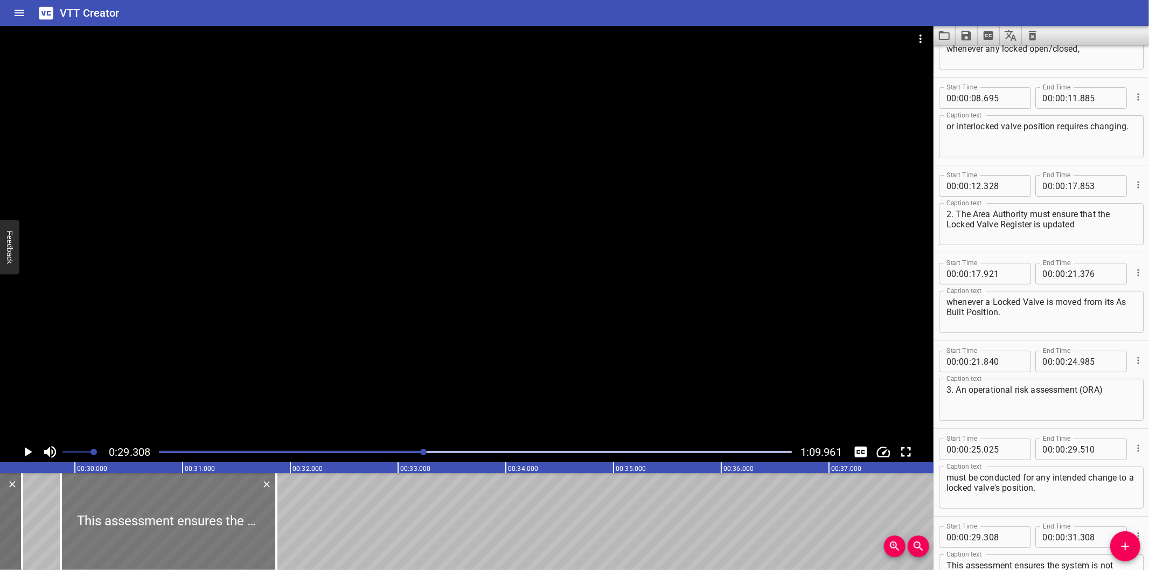
drag, startPoint x: 165, startPoint y: 537, endPoint x: 221, endPoint y: 546, distance: 56.1
click at [221, 546] on div at bounding box center [168, 521] width 215 height 97
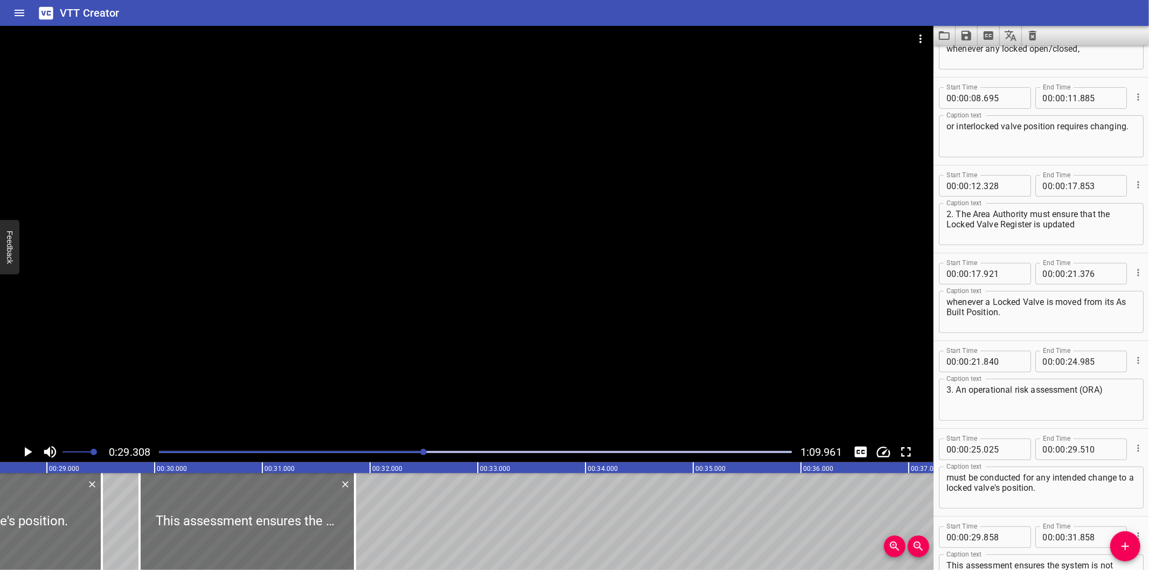
click at [367, 343] on div at bounding box center [466, 234] width 933 height 416
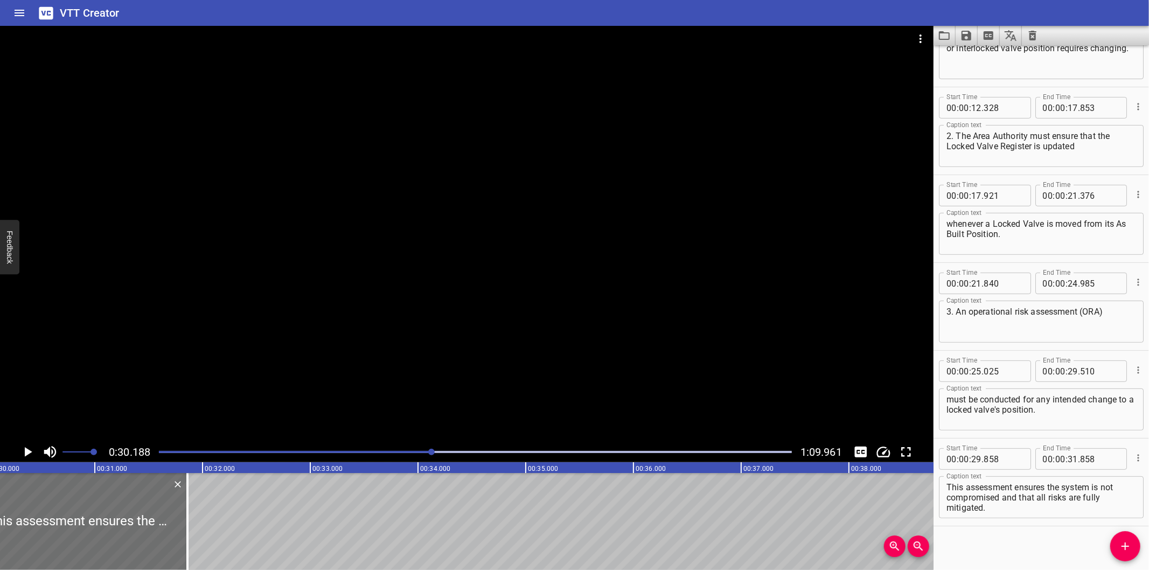
scroll to position [0, 3252]
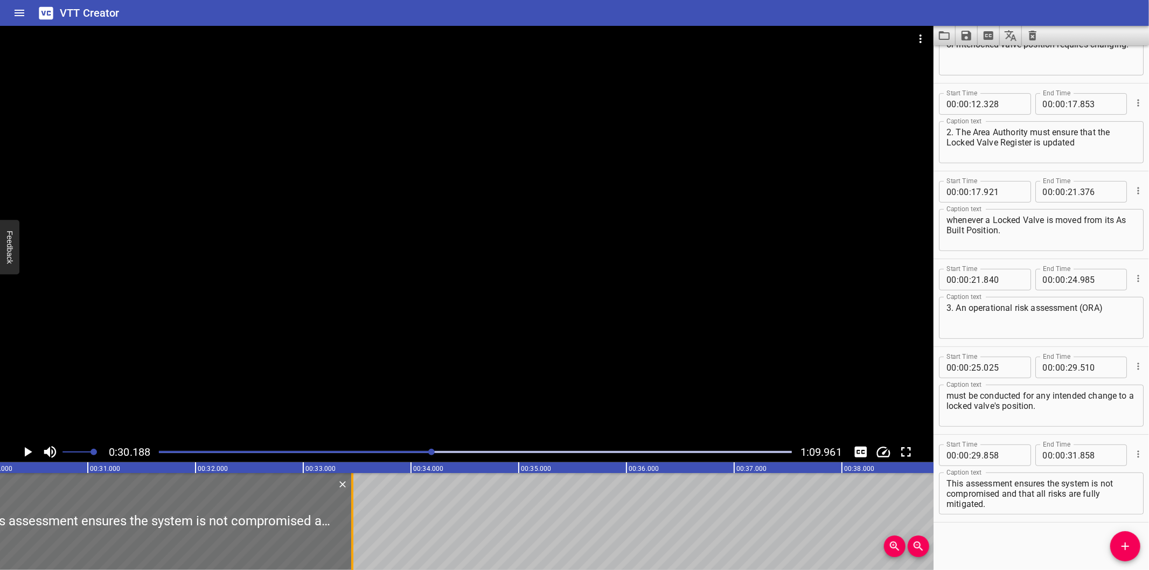
drag, startPoint x: 182, startPoint y: 537, endPoint x: 353, endPoint y: 524, distance: 172.3
click at [353, 524] on div at bounding box center [352, 521] width 11 height 97
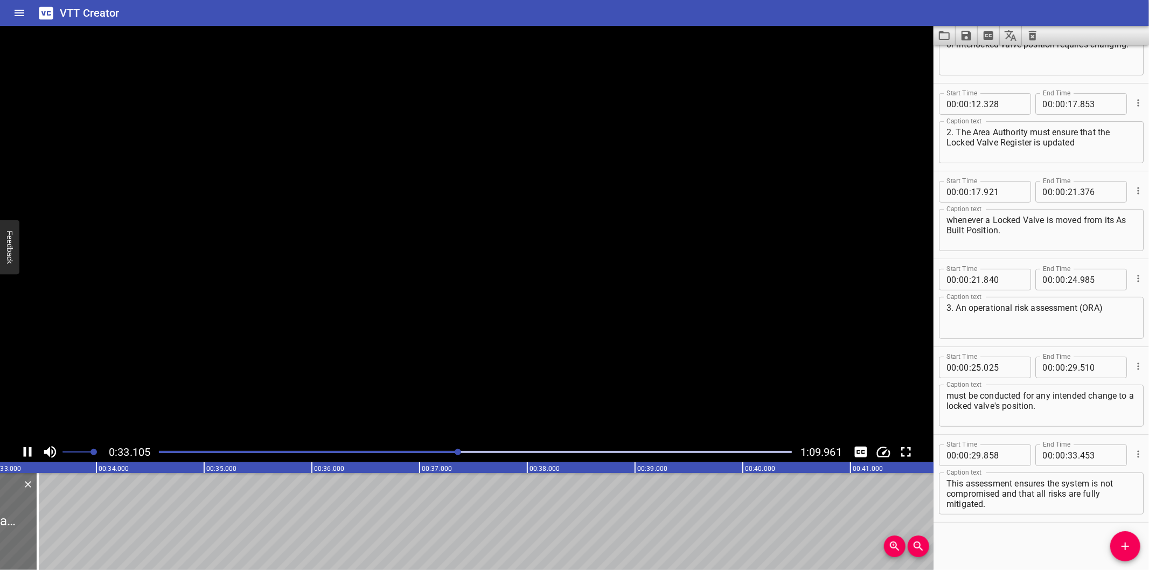
scroll to position [0, 3593]
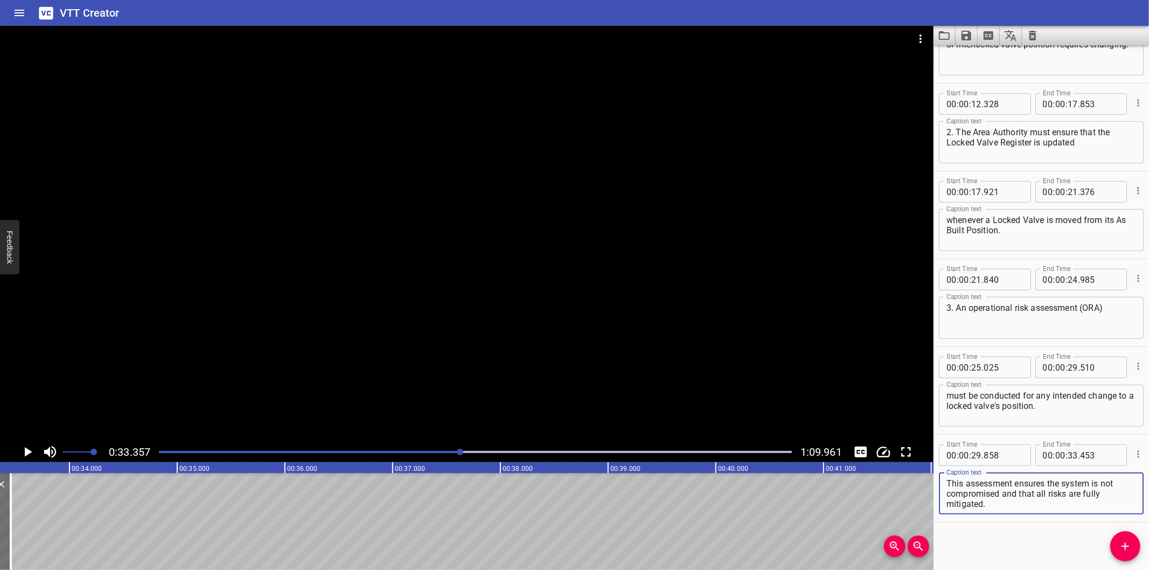
drag, startPoint x: 1003, startPoint y: 493, endPoint x: 1070, endPoint y: 551, distance: 88.6
click at [1066, 548] on div "Start Time 00 : 00 : 00 . 000 Start Time End Time 00 : 00 : 02 . 625 End Time C…" at bounding box center [1040, 307] width 215 height 525
click at [1070, 551] on div "Start Time 00 : 00 : 00 . 000 Start Time End Time 00 : 00 : 02 . 625 End Time C…" at bounding box center [1040, 307] width 215 height 525
drag, startPoint x: 1004, startPoint y: 493, endPoint x: 1049, endPoint y: 543, distance: 67.5
click at [1049, 543] on div "Start Time 00 : 00 : 00 . 000 Start Time End Time 00 : 00 : 02 . 625 End Time C…" at bounding box center [1040, 307] width 215 height 525
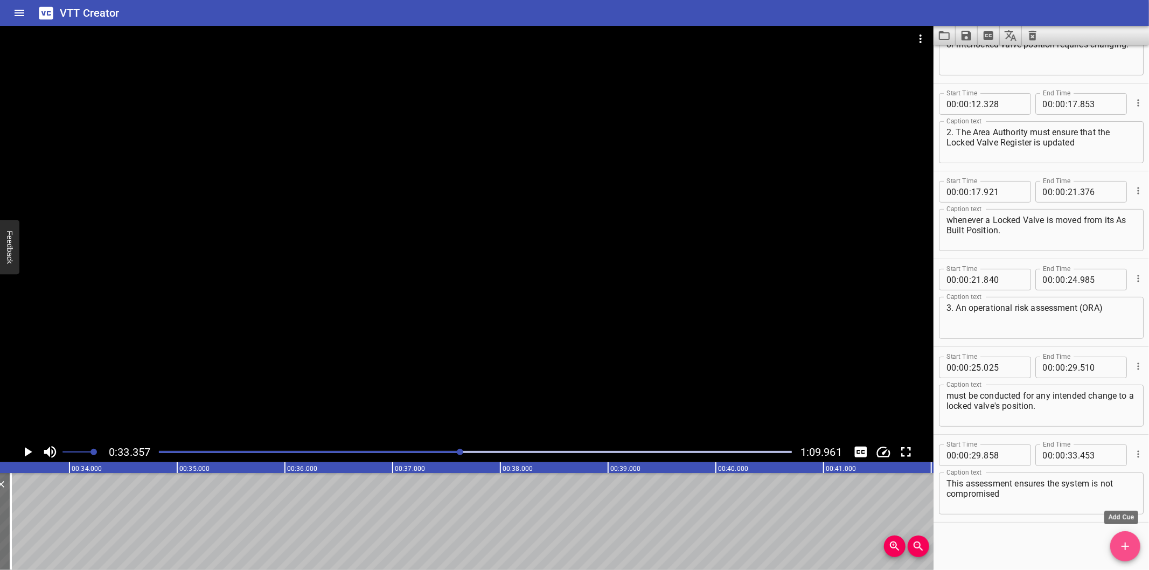
click at [1133, 549] on span "Add Cue" at bounding box center [1125, 546] width 30 height 13
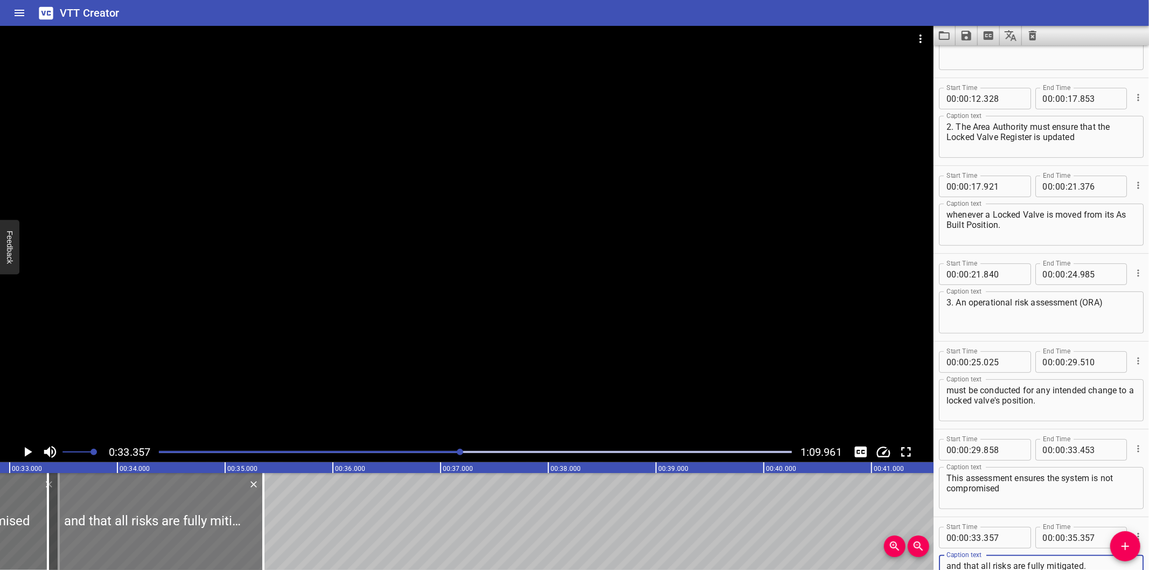
scroll to position [0, 3513]
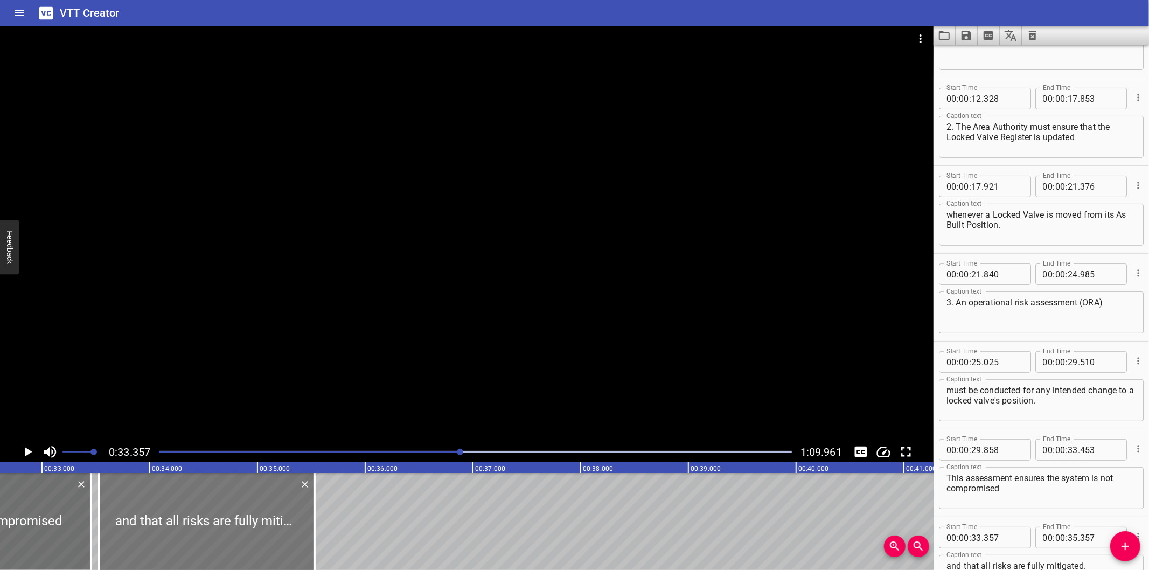
drag, startPoint x: 231, startPoint y: 532, endPoint x: 249, endPoint y: 532, distance: 18.9
click at [249, 532] on div at bounding box center [206, 521] width 215 height 97
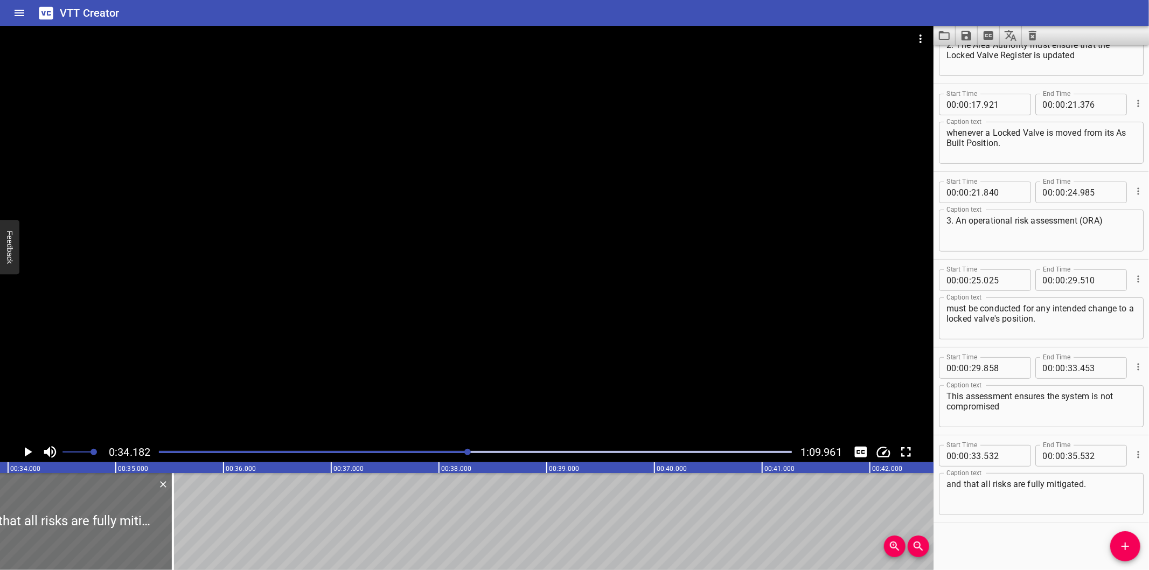
scroll to position [0, 3682]
drag, startPoint x: 142, startPoint y: 535, endPoint x: 196, endPoint y: 542, distance: 53.7
click at [196, 542] on div at bounding box center [198, 521] width 11 height 97
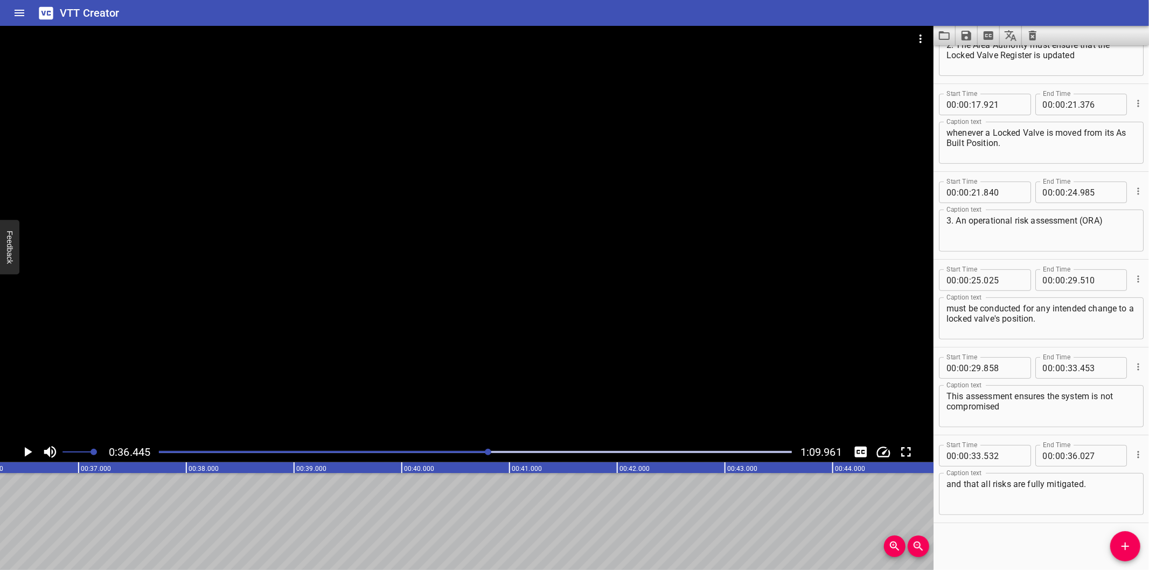
scroll to position [0, 3926]
click at [1124, 544] on icon "Add Cue" at bounding box center [1125, 546] width 13 height 13
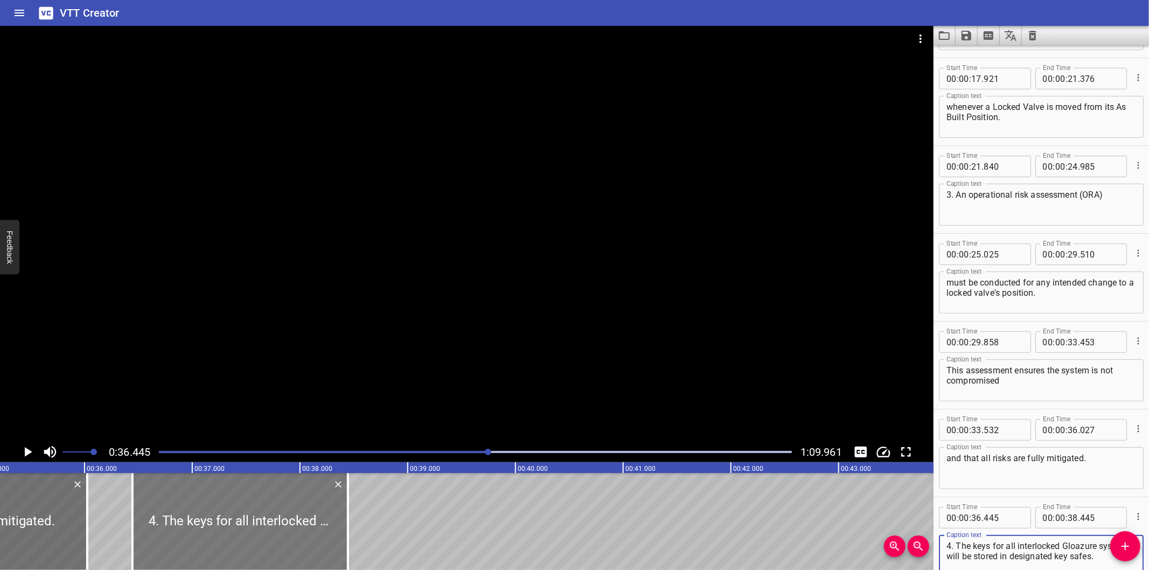
scroll to position [0, 3767]
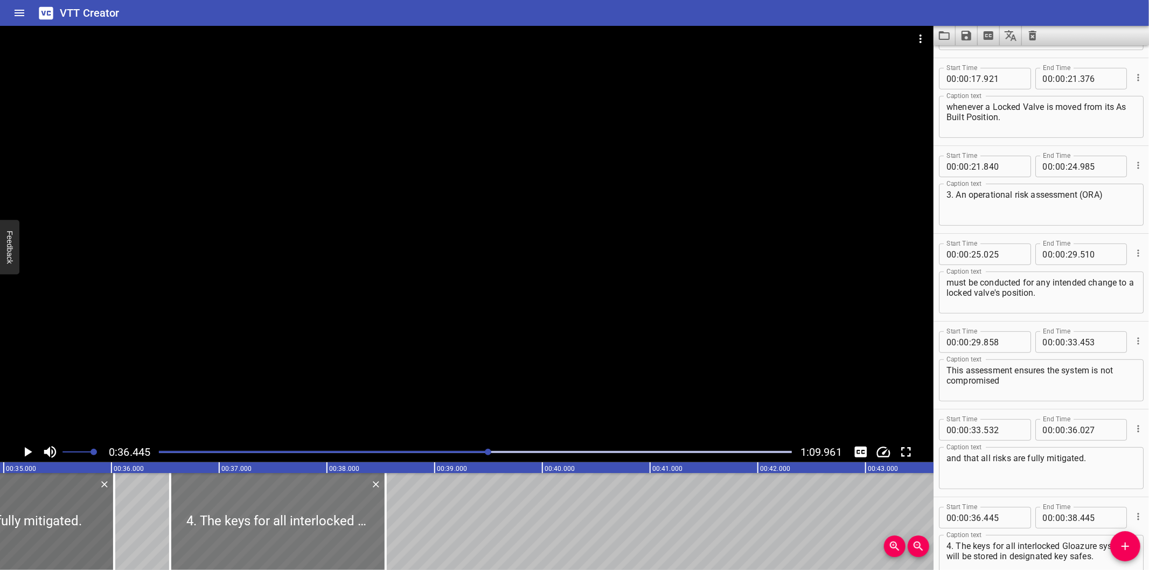
drag, startPoint x: 230, startPoint y: 515, endPoint x: 239, endPoint y: 536, distance: 22.7
click at [239, 536] on div at bounding box center [277, 521] width 215 height 97
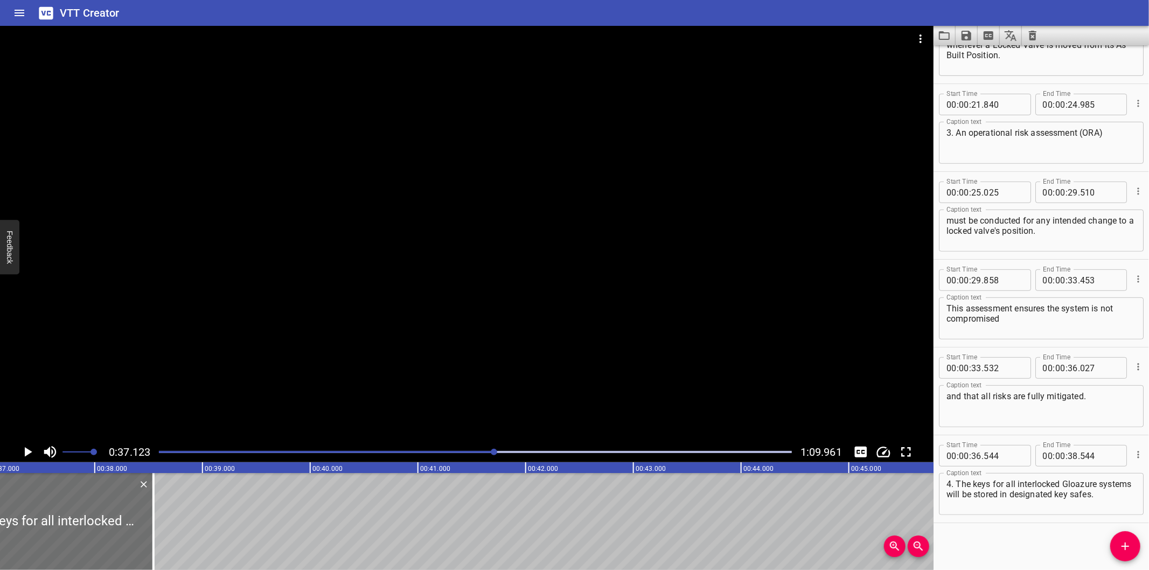
click at [972, 529] on div "Start Time 00 : 00 : 00 . 000 Start Time End Time 00 : 00 : 02 . 625 End Time C…" at bounding box center [1040, 307] width 215 height 525
click at [476, 451] on div "Play progress" at bounding box center [178, 452] width 633 height 2
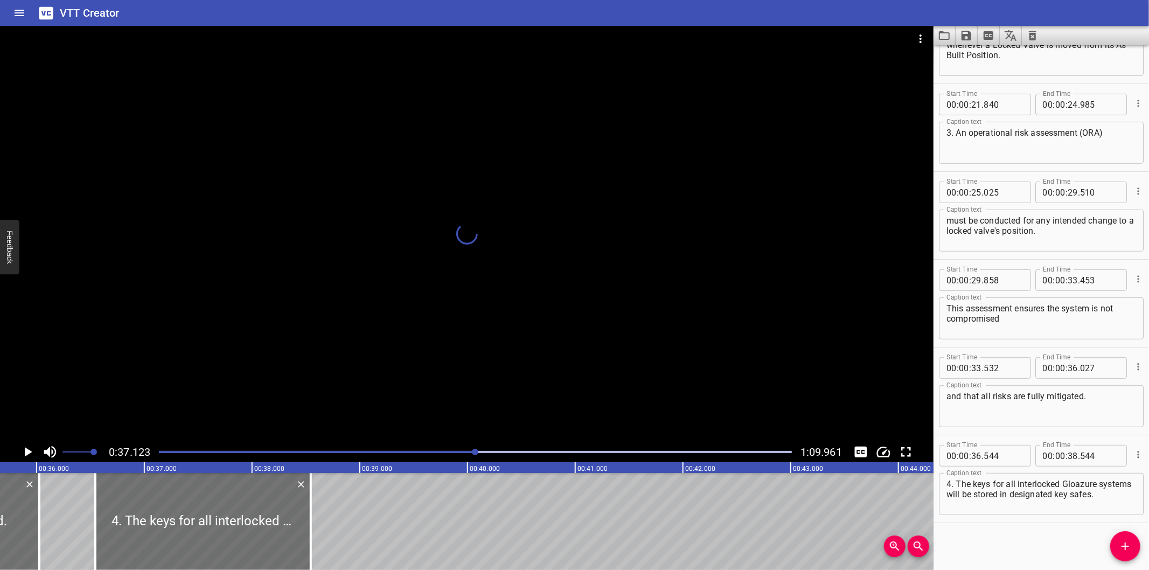
click at [519, 324] on div at bounding box center [466, 234] width 933 height 416
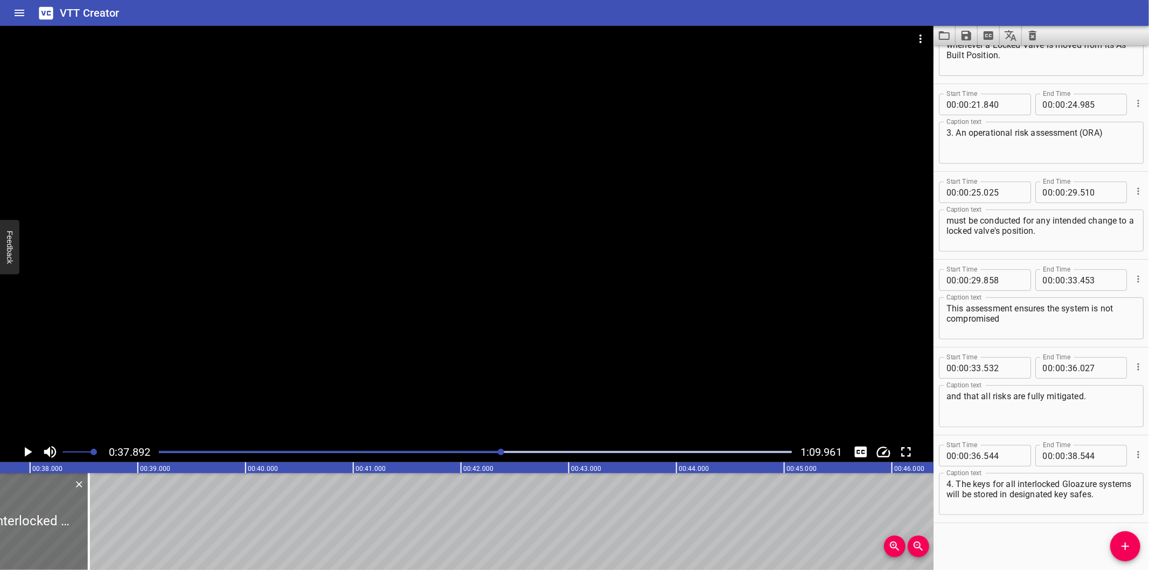
scroll to position [0, 4082]
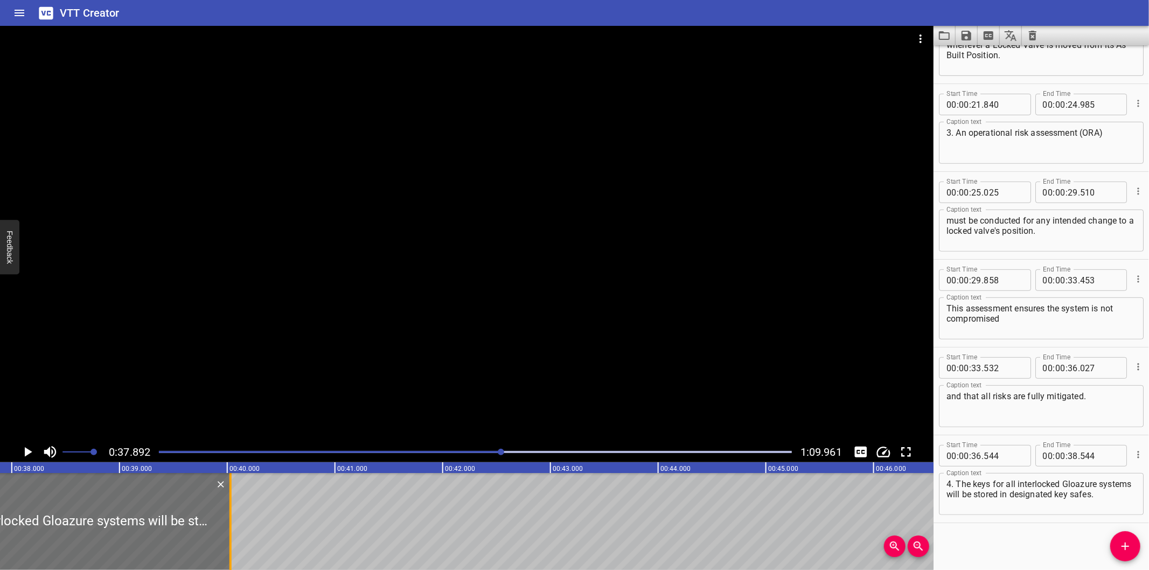
drag, startPoint x: 72, startPoint y: 540, endPoint x: 257, endPoint y: 539, distance: 185.8
click at [236, 539] on div at bounding box center [230, 521] width 11 height 97
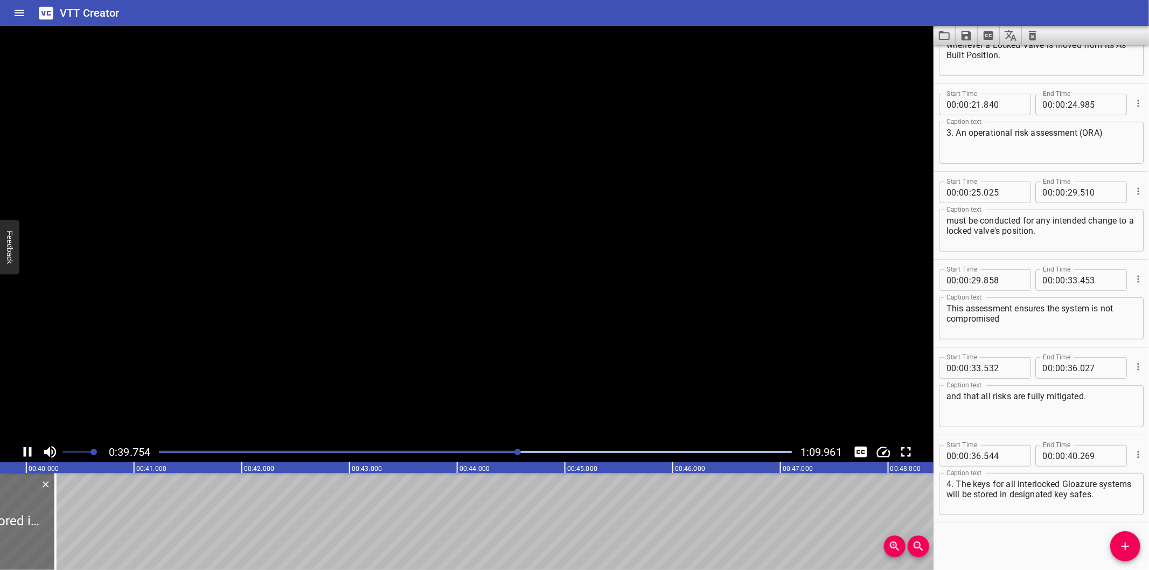
scroll to position [0, 4313]
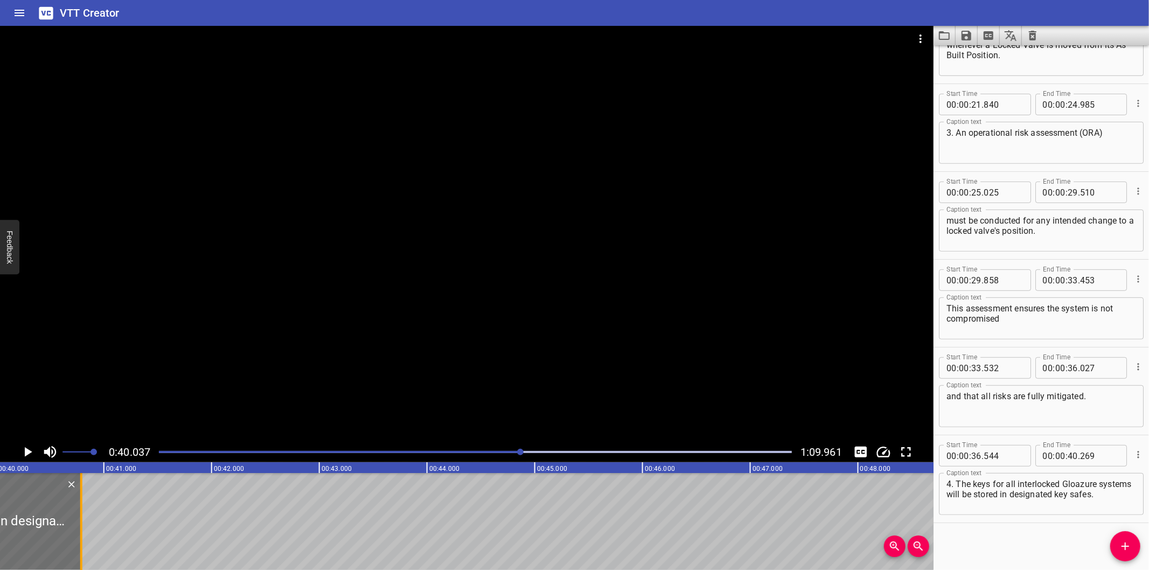
drag, startPoint x: 28, startPoint y: 535, endPoint x: 95, endPoint y: 532, distance: 66.9
click at [87, 532] on div at bounding box center [81, 521] width 11 height 97
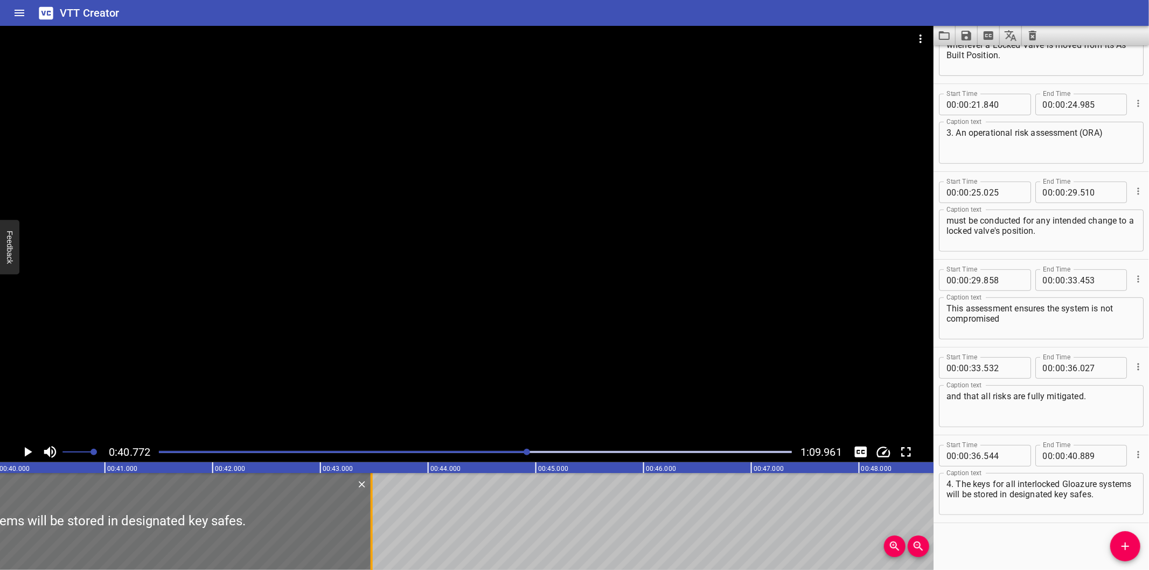
drag, startPoint x: 96, startPoint y: 539, endPoint x: 374, endPoint y: 537, distance: 278.5
click at [374, 537] on div at bounding box center [371, 521] width 11 height 97
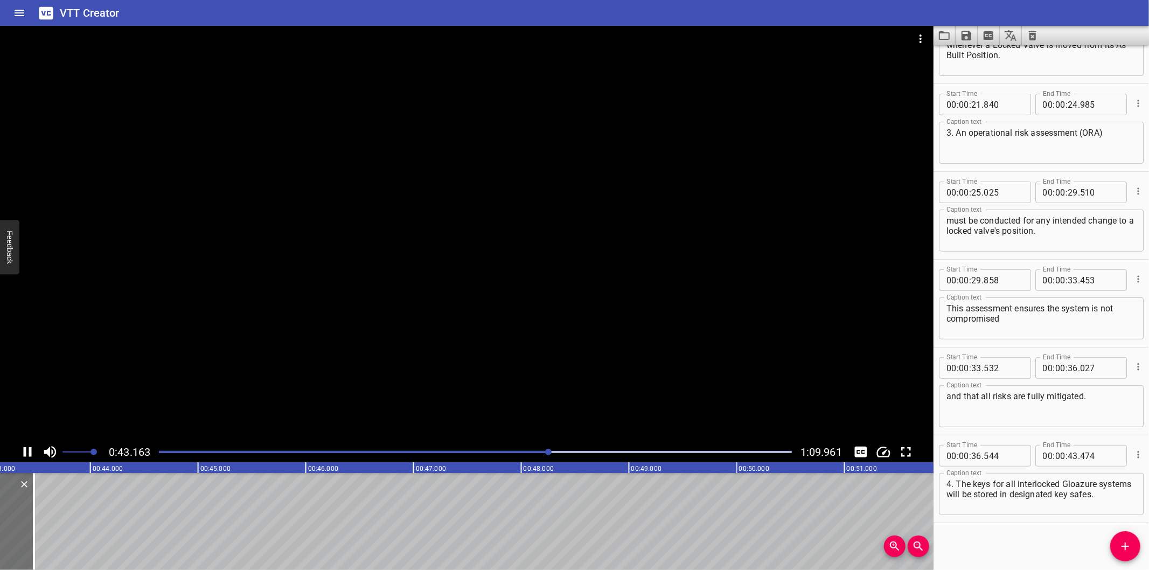
click at [350, 337] on div at bounding box center [466, 234] width 933 height 416
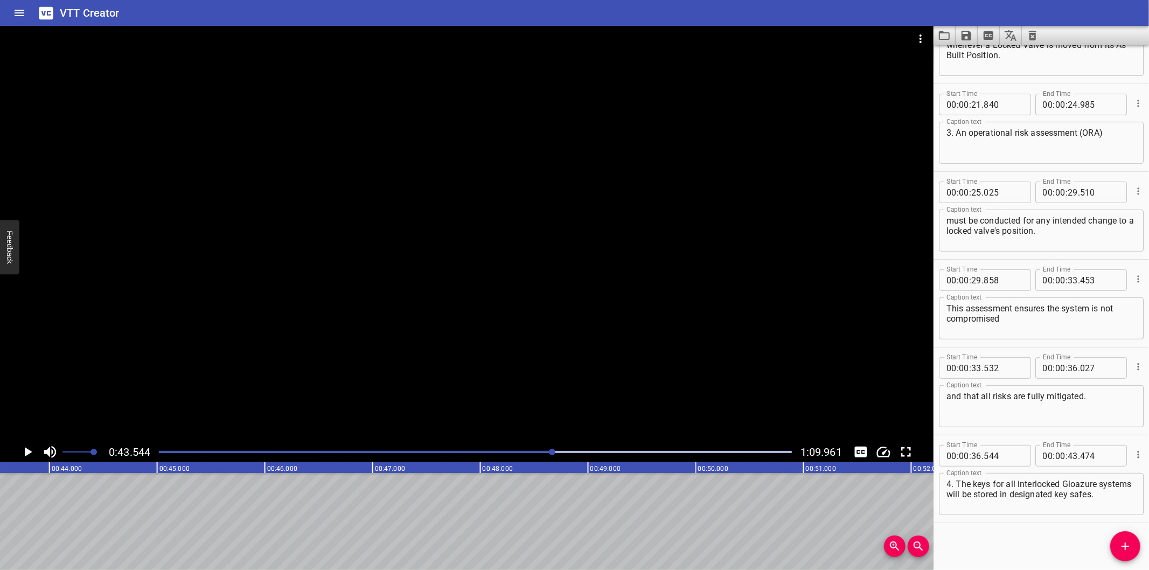
click at [1005, 508] on textarea "4. The keys for all interlocked Gloazure systems will be stored in designated k…" at bounding box center [1041, 494] width 190 height 31
click at [1122, 551] on icon "Add Cue" at bounding box center [1125, 546] width 13 height 13
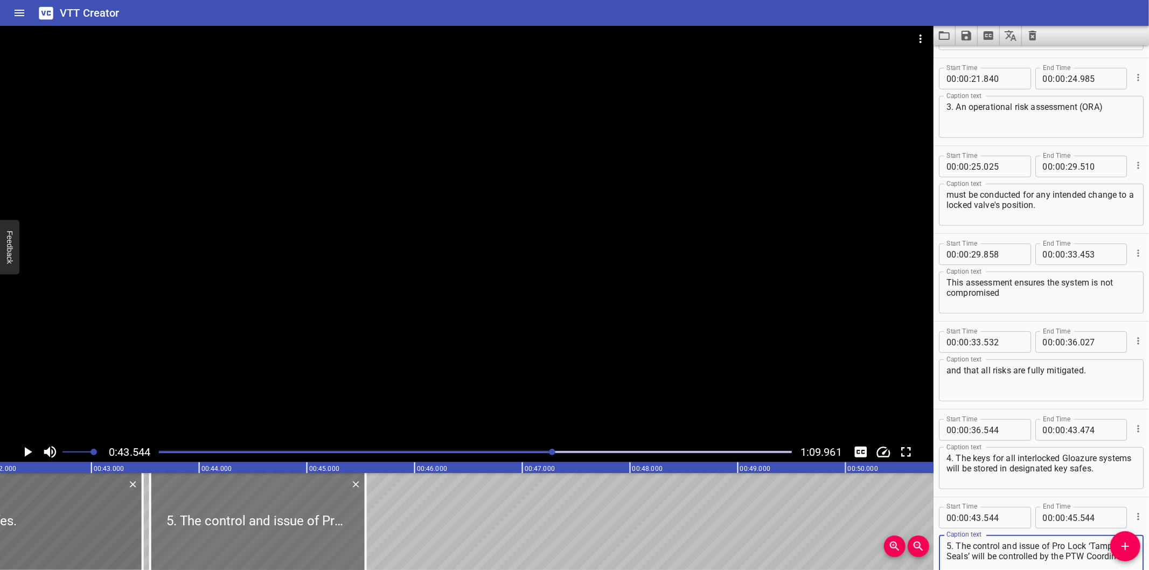
scroll to position [0, 4532]
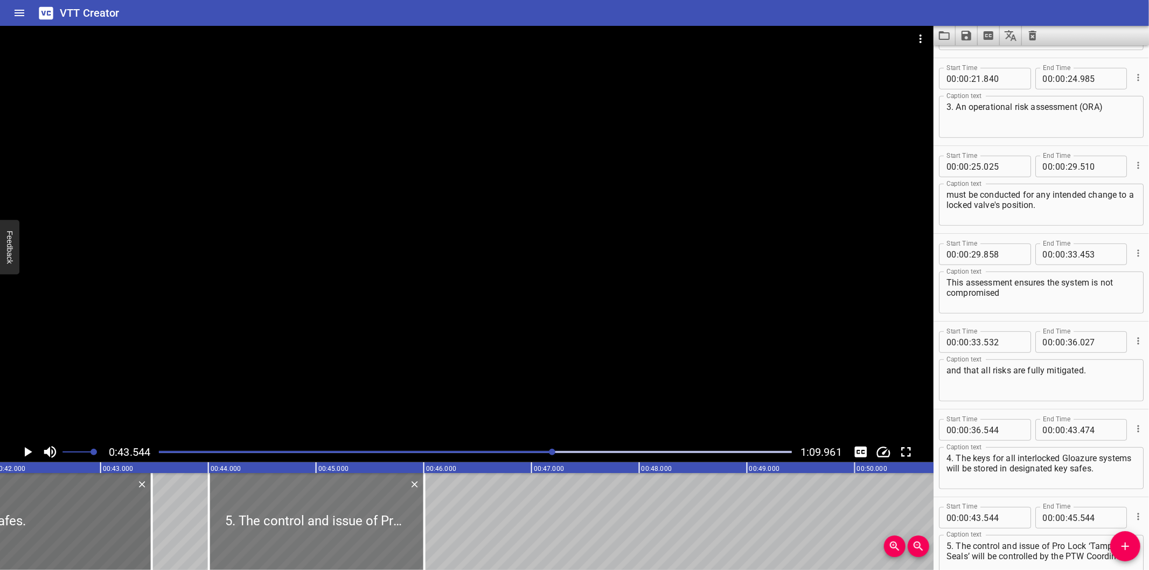
drag, startPoint x: 225, startPoint y: 524, endPoint x: 275, endPoint y: 525, distance: 49.6
click at [275, 525] on div at bounding box center [316, 521] width 215 height 97
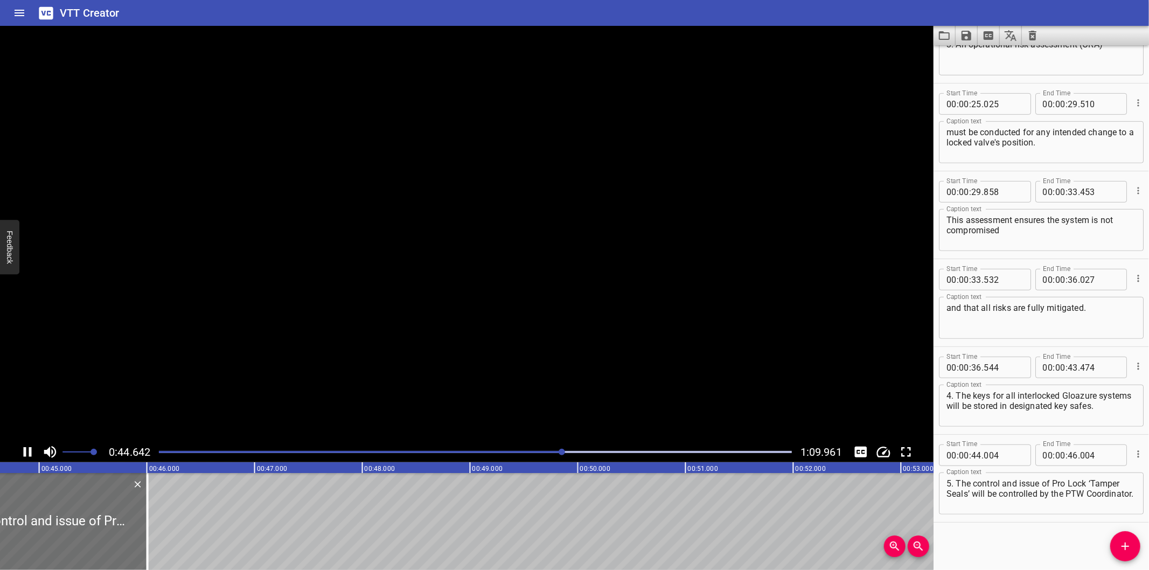
scroll to position [0, 4826]
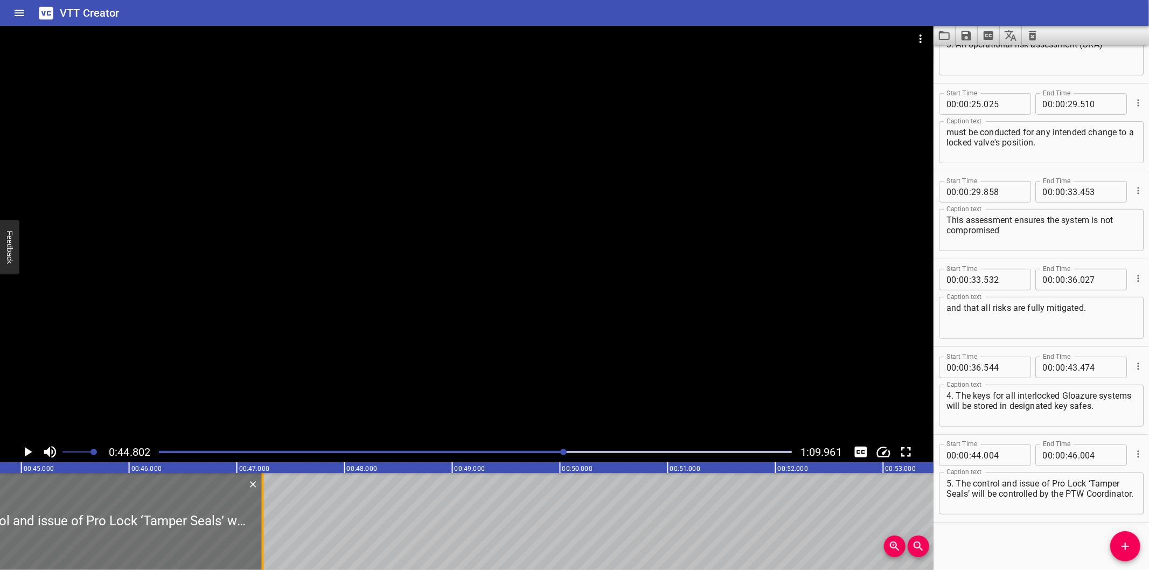
drag, startPoint x: 128, startPoint y: 518, endPoint x: 424, endPoint y: 529, distance: 297.0
click at [268, 529] on div at bounding box center [262, 521] width 11 height 97
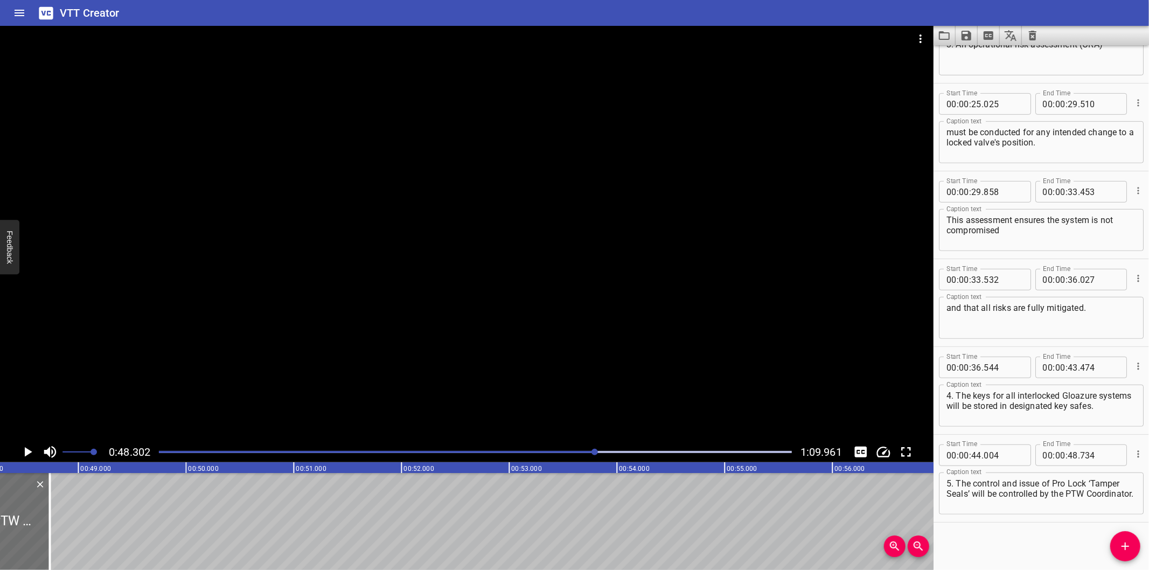
scroll to position [0, 5203]
drag, startPoint x: 48, startPoint y: 529, endPoint x: 20, endPoint y: 536, distance: 29.3
click at [20, 536] on div at bounding box center [18, 521] width 11 height 97
drag, startPoint x: 1047, startPoint y: 502, endPoint x: 972, endPoint y: 496, distance: 74.6
click at [972, 496] on textarea "5. The control and issue of Pro Lock ‘Tamper Seals’ will be controlled by the P…" at bounding box center [1041, 493] width 190 height 31
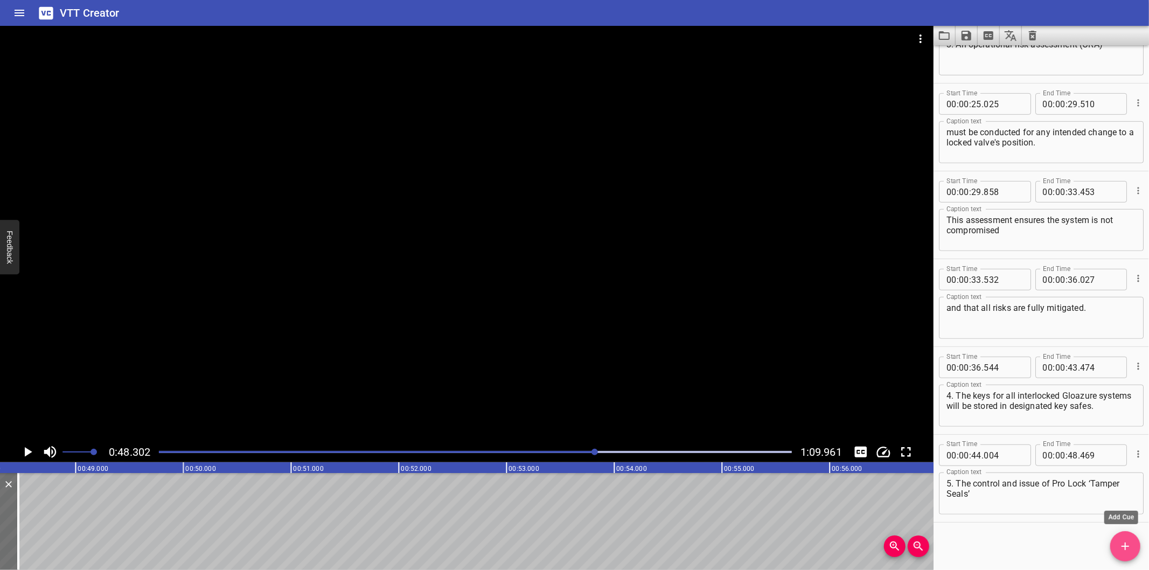
click at [1128, 546] on icon "Add Cue" at bounding box center [1125, 546] width 13 height 13
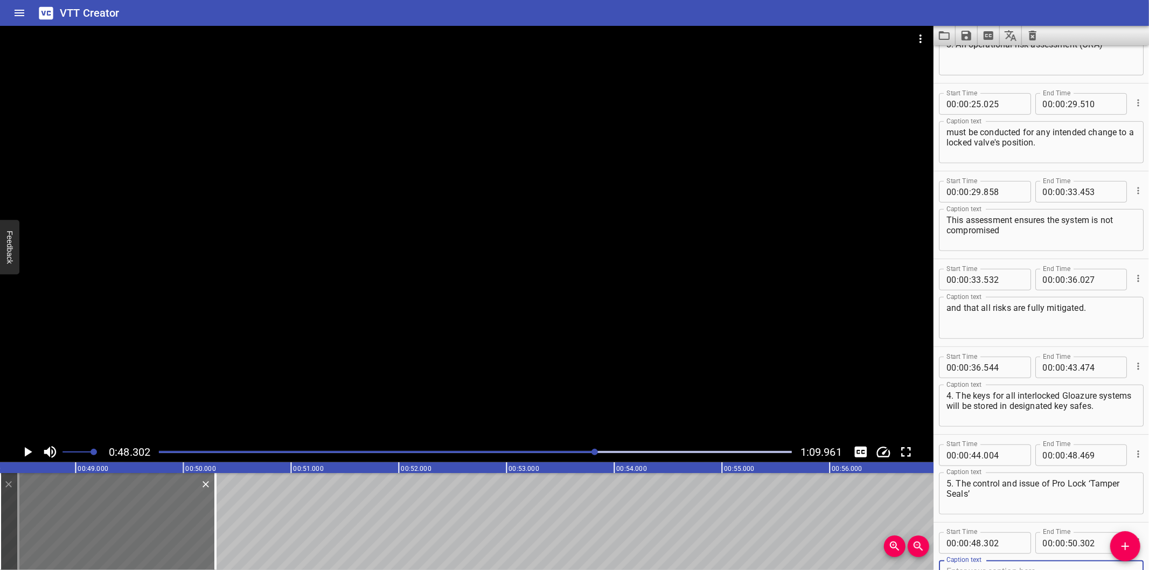
scroll to position [496, 0]
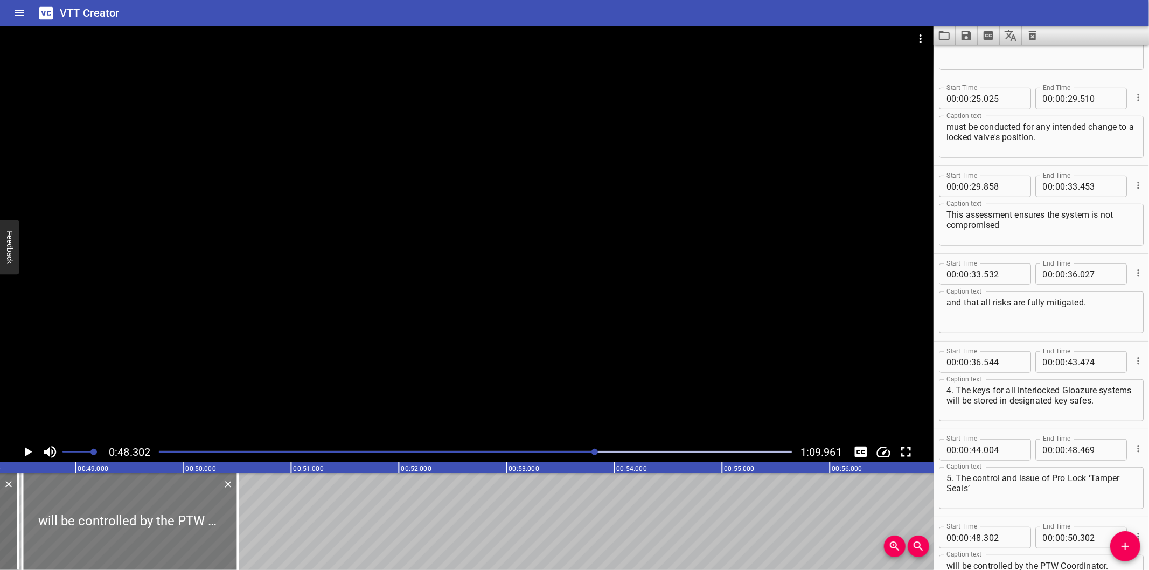
drag, startPoint x: 95, startPoint y: 514, endPoint x: 117, endPoint y: 520, distance: 22.9
click at [117, 520] on div at bounding box center [129, 521] width 215 height 97
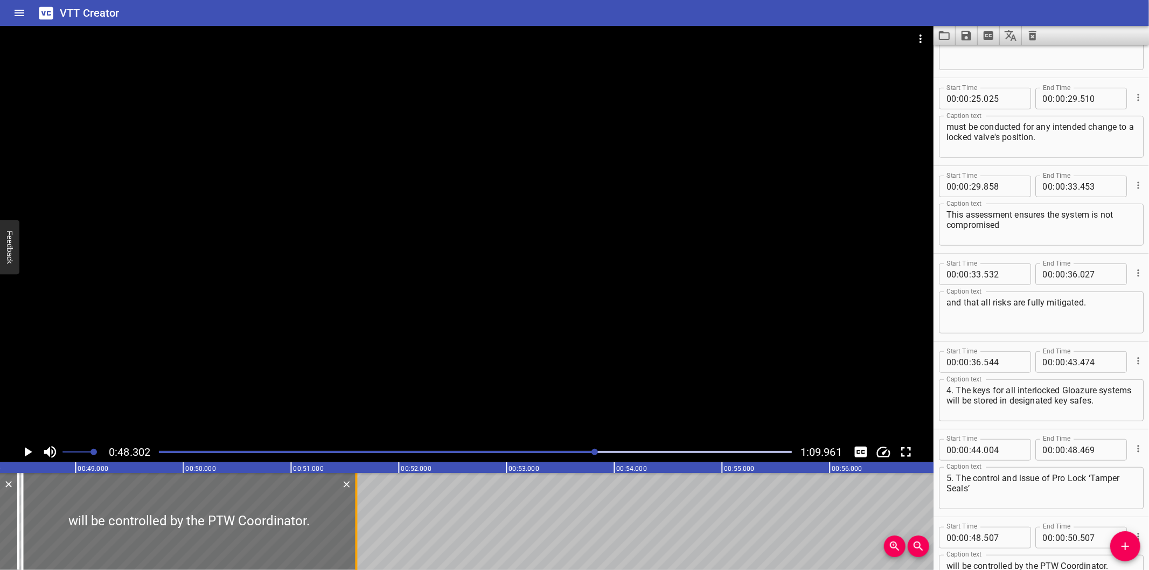
drag, startPoint x: 233, startPoint y: 542, endPoint x: 352, endPoint y: 528, distance: 119.8
click at [352, 528] on div at bounding box center [356, 521] width 11 height 97
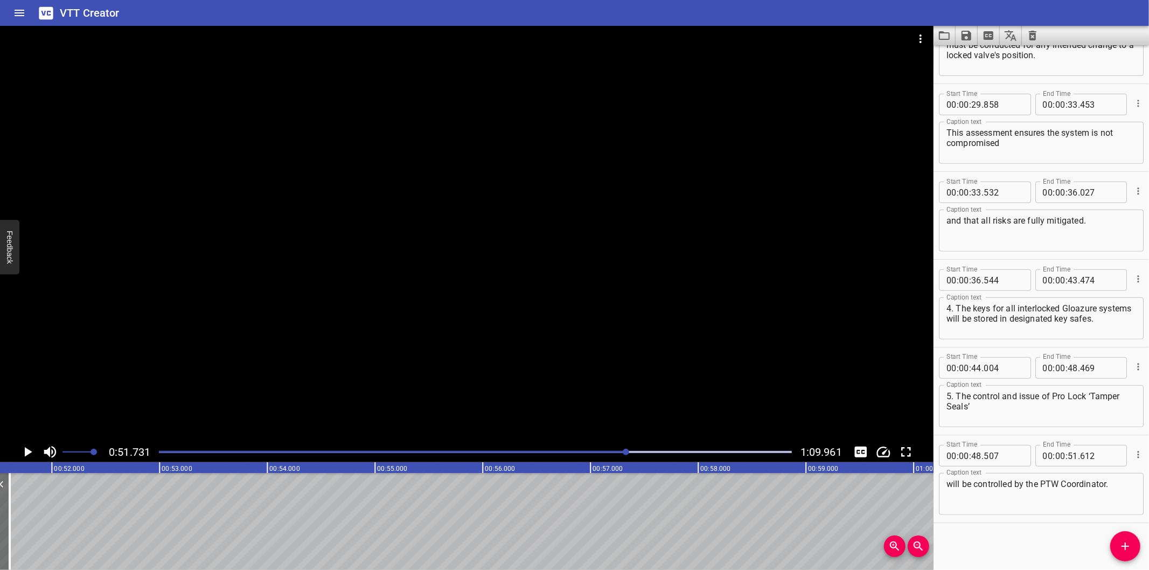
scroll to position [0, 5573]
click at [1123, 554] on button "Add Cue" at bounding box center [1125, 546] width 30 height 30
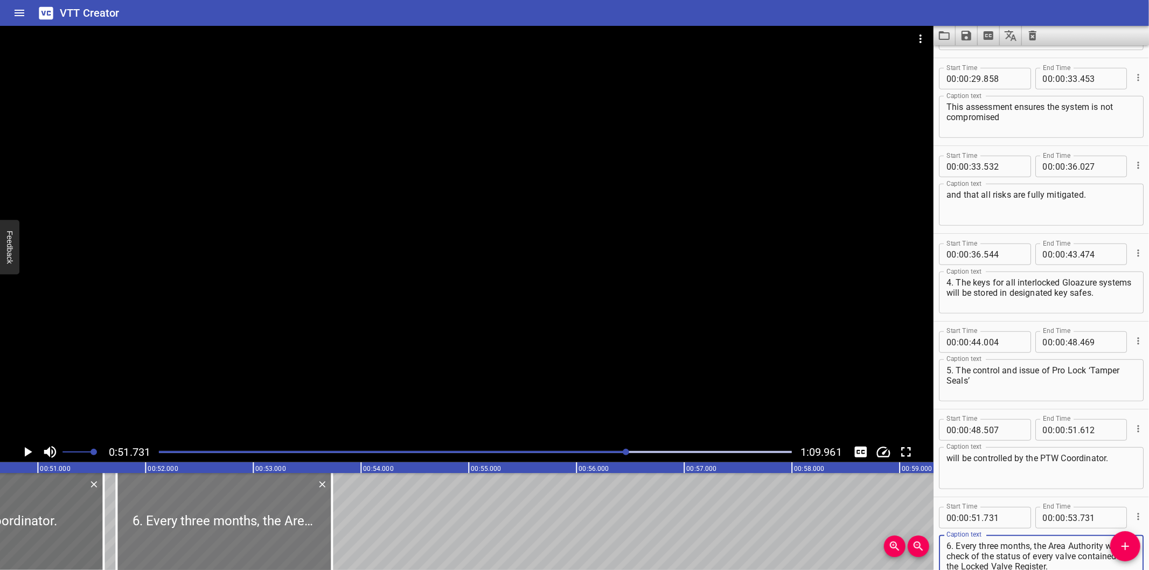
scroll to position [0, 5413]
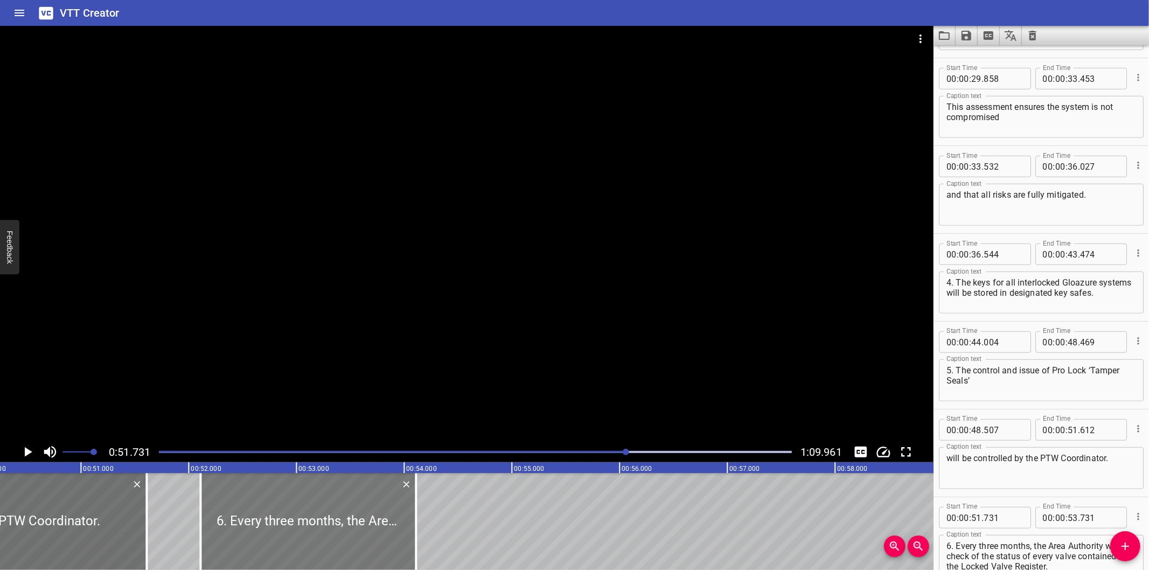
drag, startPoint x: 298, startPoint y: 540, endPoint x: 329, endPoint y: 533, distance: 31.4
click at [329, 533] on div at bounding box center [307, 521] width 215 height 97
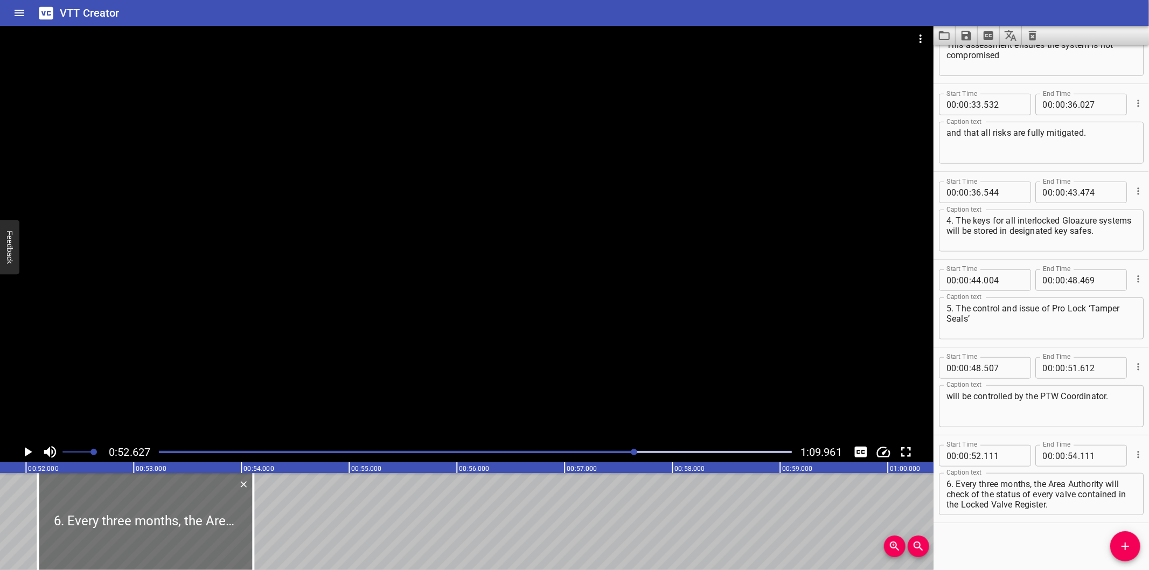
scroll to position [0, 5550]
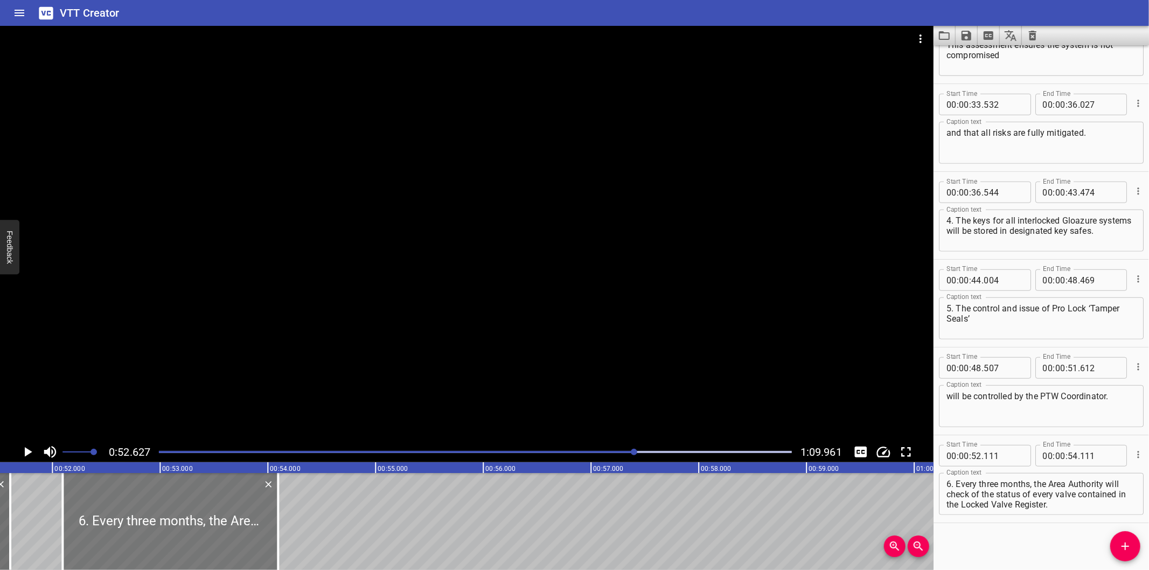
click at [226, 524] on div at bounding box center [169, 521] width 215 height 97
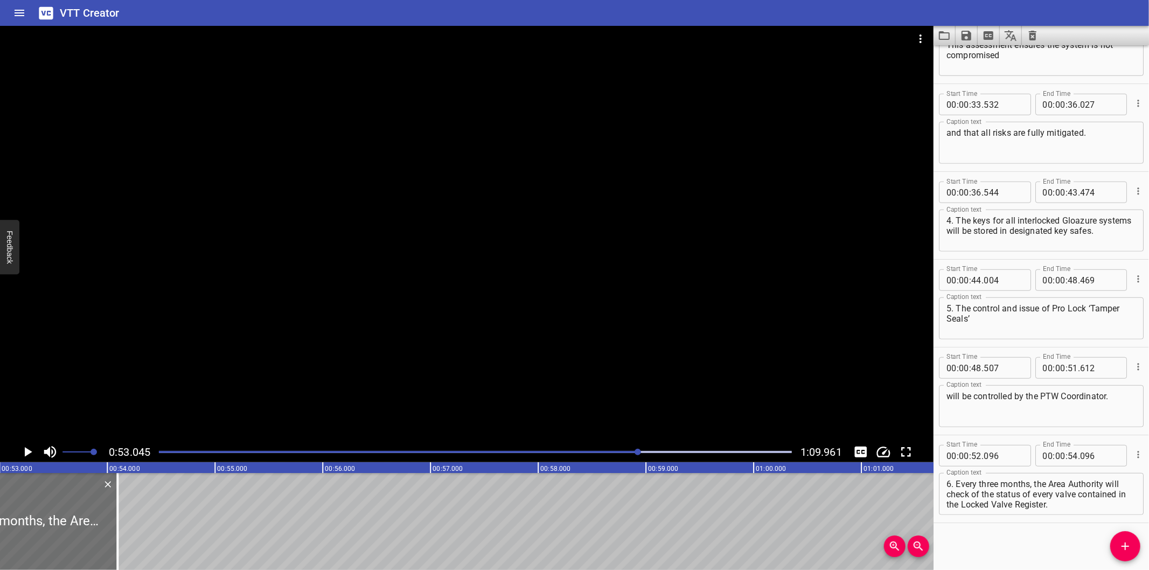
scroll to position [0, 5714]
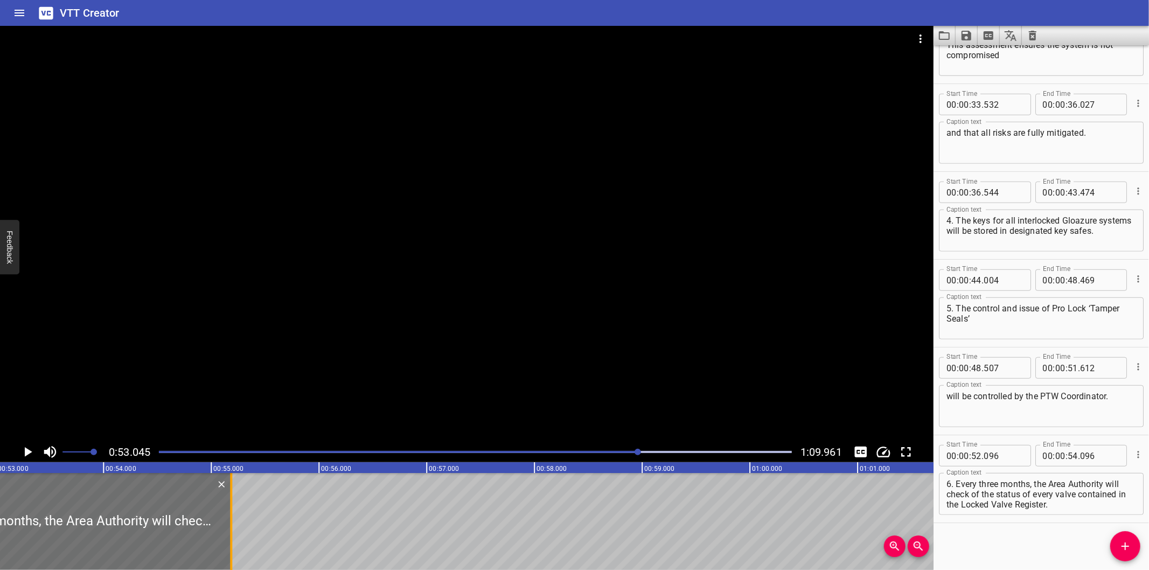
drag, startPoint x: 111, startPoint y: 538, endPoint x: 410, endPoint y: 539, distance: 298.9
click at [236, 539] on div at bounding box center [231, 521] width 11 height 97
click at [299, 353] on div at bounding box center [466, 234] width 933 height 416
click at [292, 361] on div at bounding box center [466, 234] width 933 height 416
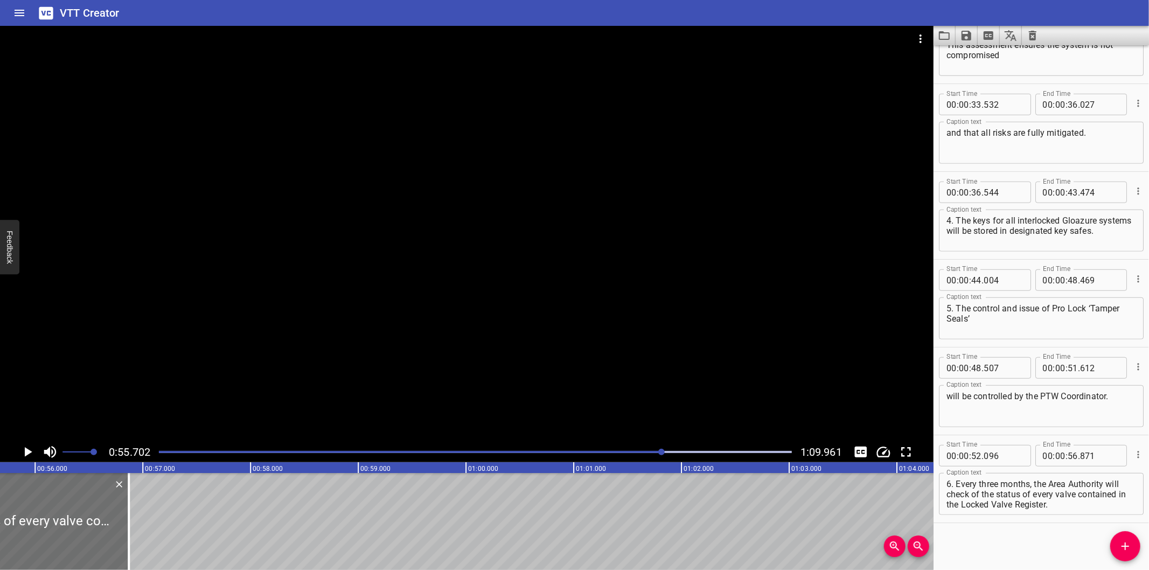
scroll to position [0, 6000]
drag, startPoint x: 127, startPoint y: 545, endPoint x: 171, endPoint y: 541, distance: 43.7
click at [171, 541] on div at bounding box center [169, 521] width 11 height 97
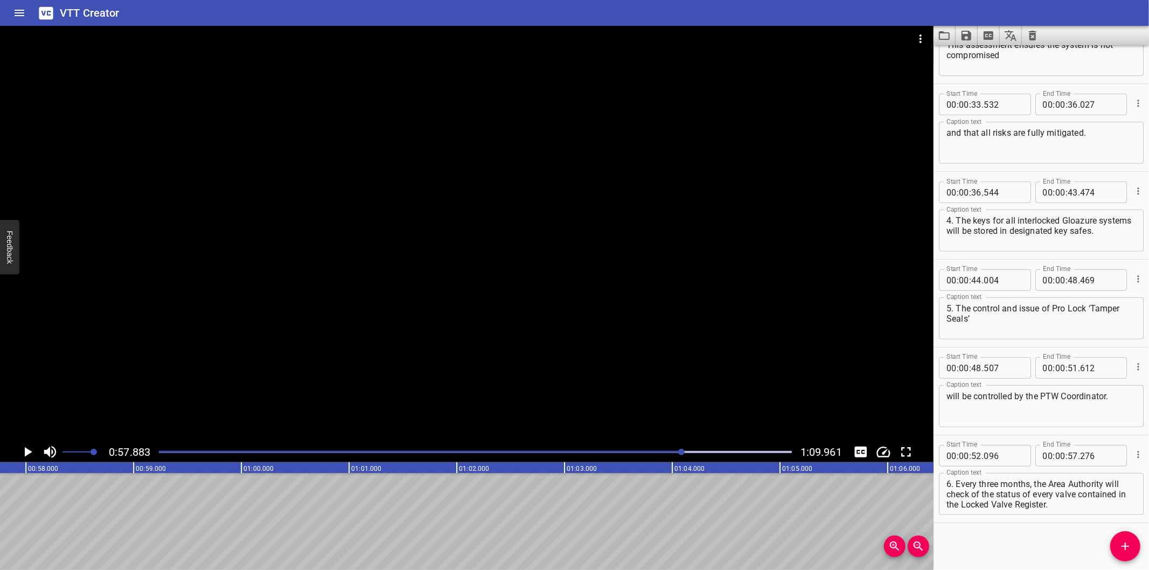
scroll to position [0, 6235]
click at [664, 447] on div at bounding box center [475, 451] width 646 height 15
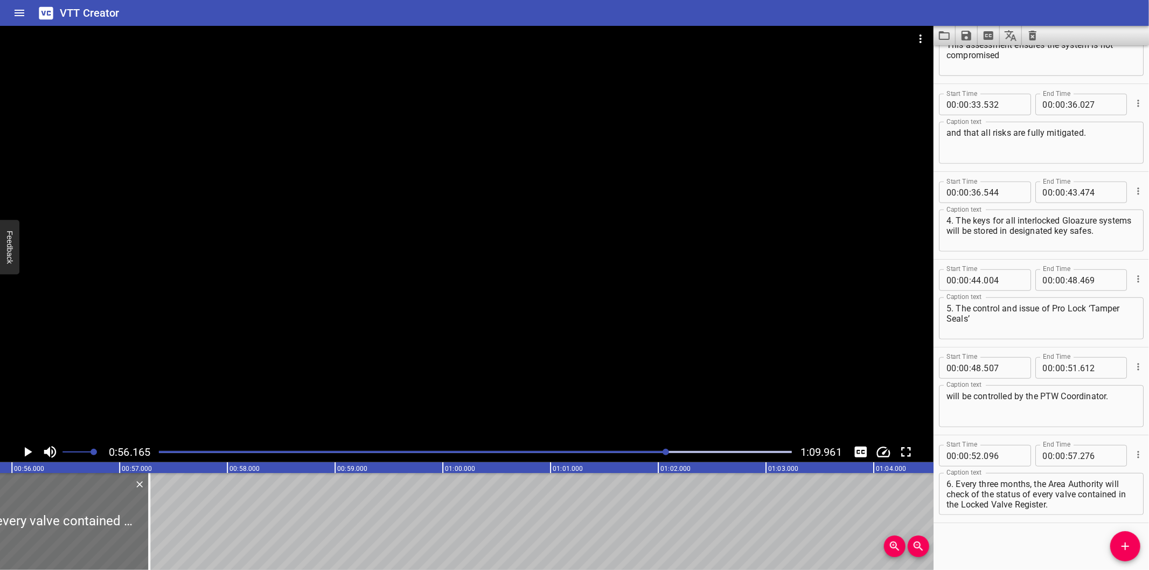
scroll to position [0, 6050]
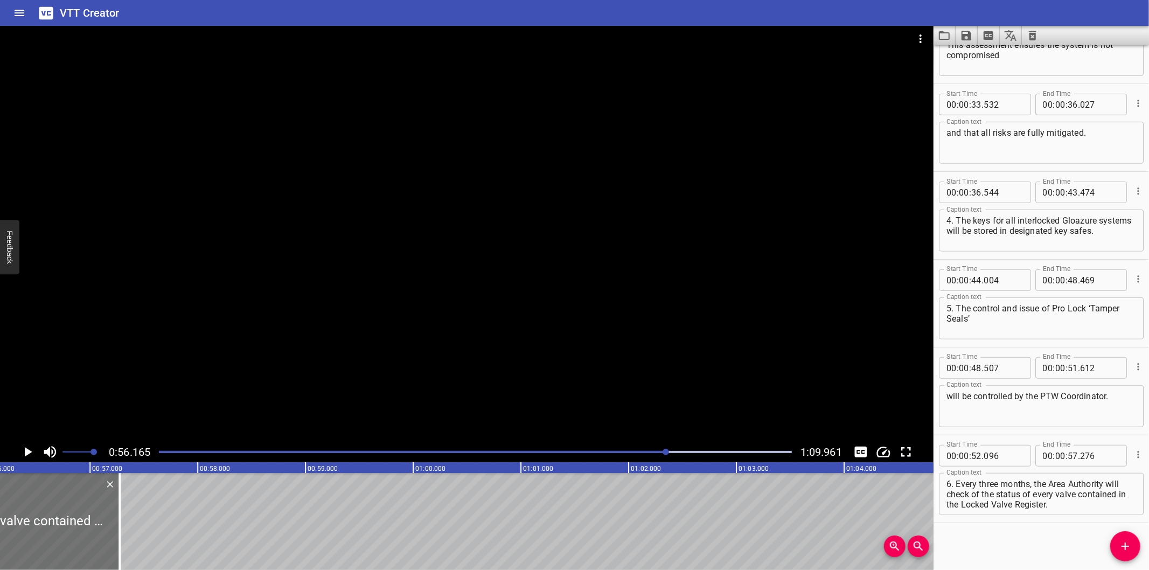
click at [952, 536] on div "Start Time 00 : 00 : 00 . 000 Start Time End Time 00 : 00 : 02 . 625 End Time C…" at bounding box center [1040, 307] width 215 height 525
click at [645, 456] on div at bounding box center [475, 451] width 646 height 15
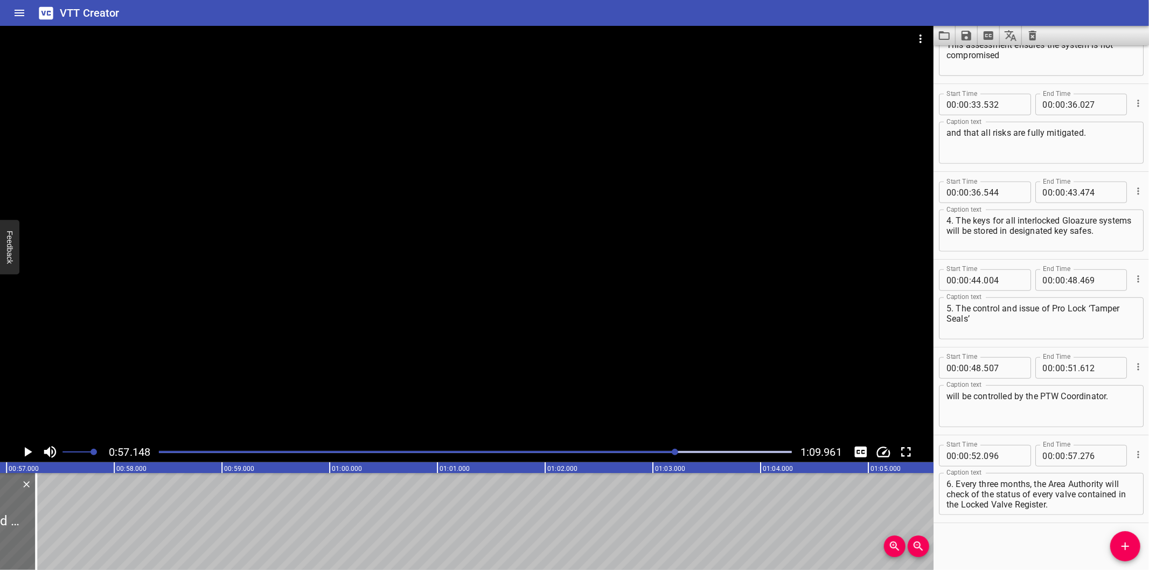
scroll to position [0, 6157]
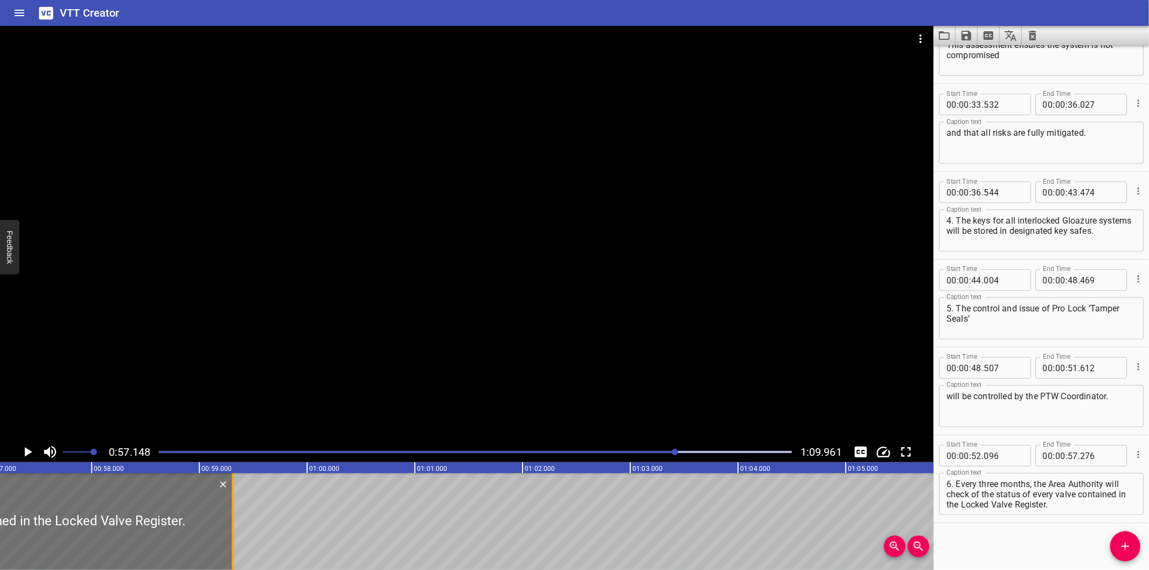
drag, startPoint x: 11, startPoint y: 538, endPoint x: 231, endPoint y: 536, distance: 219.2
click at [231, 536] on div at bounding box center [232, 521] width 11 height 97
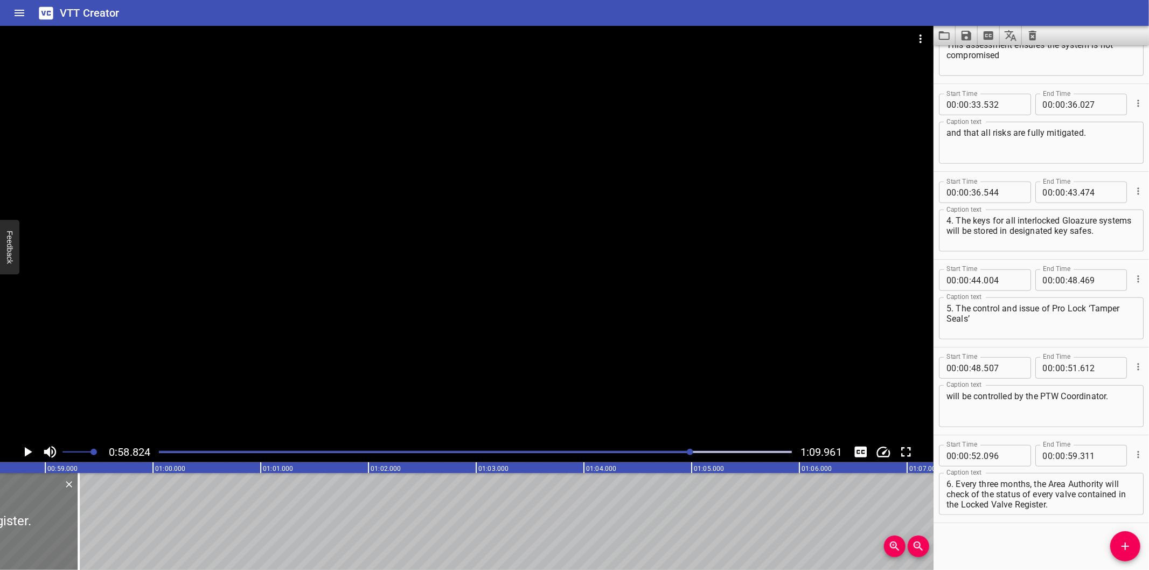
scroll to position [0, 6297]
click at [37, 546] on div at bounding box center [39, 521] width 11 height 97
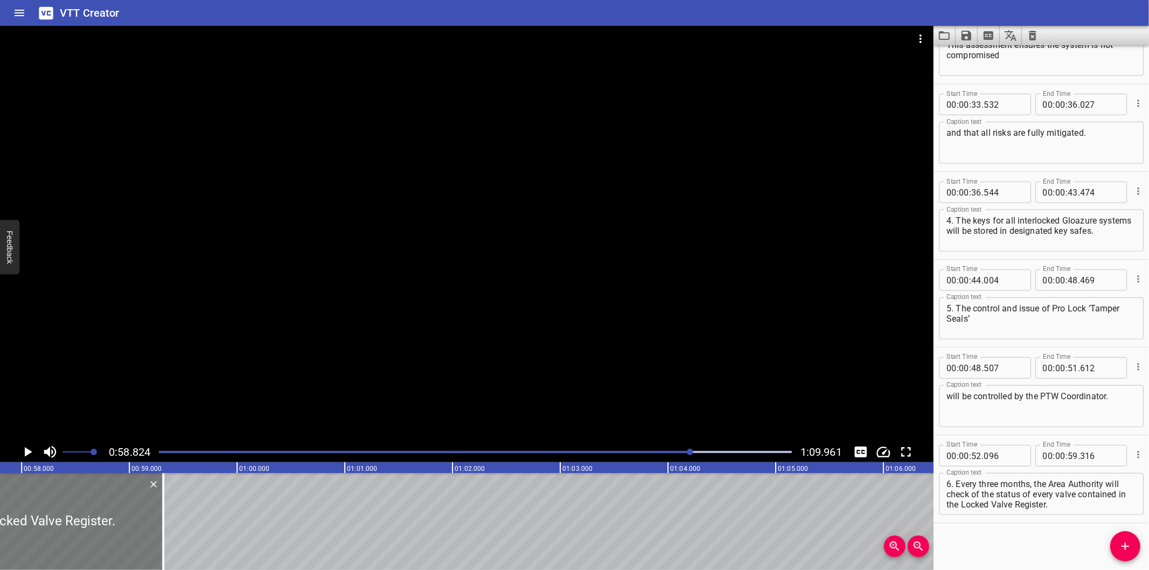
scroll to position [0, 6217]
click at [140, 537] on div at bounding box center [134, 521] width 11 height 97
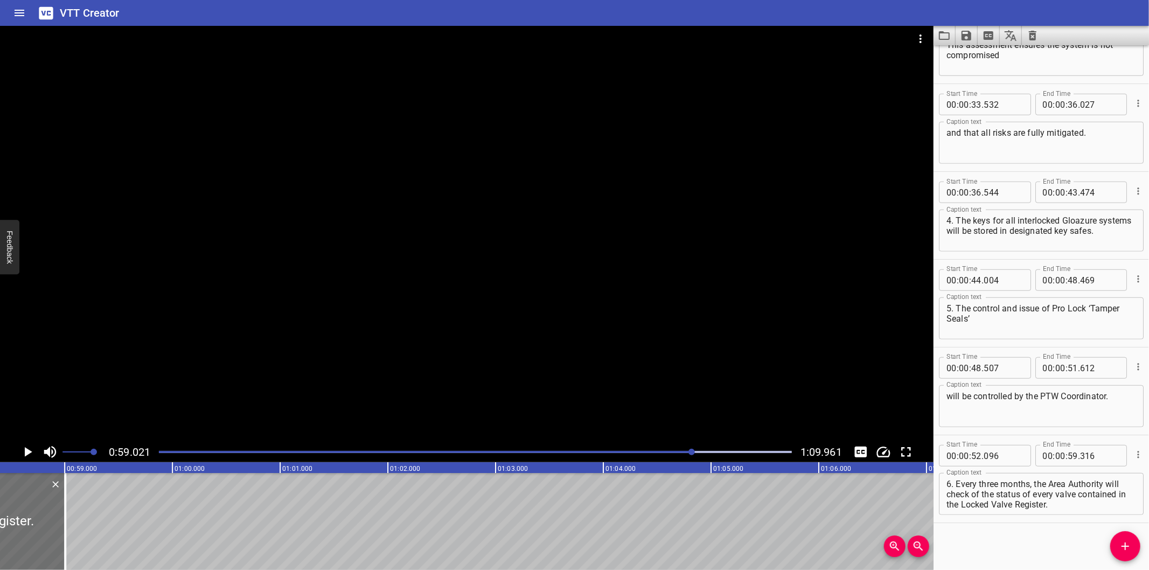
scroll to position [0, 6238]
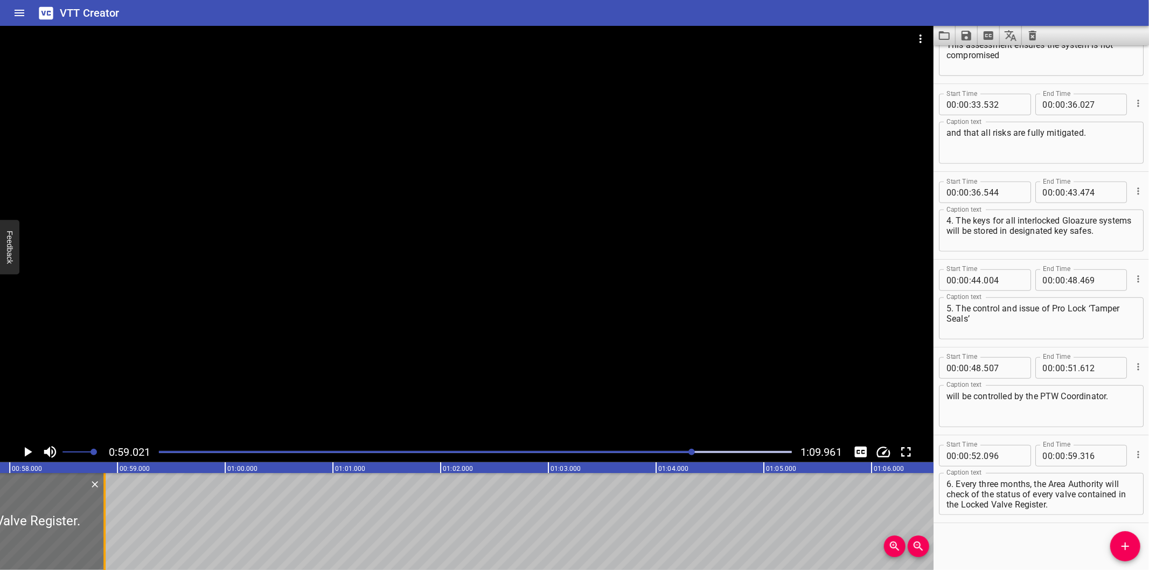
drag, startPoint x: 119, startPoint y: 540, endPoint x: 104, endPoint y: 544, distance: 15.0
click at [104, 544] on div at bounding box center [104, 521] width 11 height 97
click at [678, 455] on div at bounding box center [475, 451] width 646 height 15
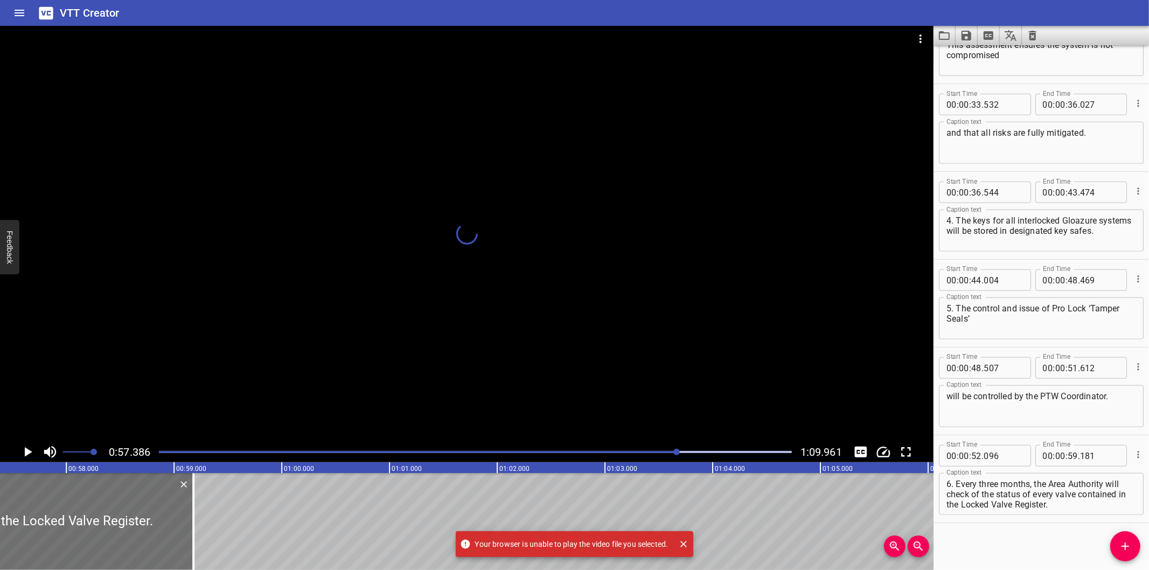
scroll to position [0, 6181]
click at [684, 545] on icon "Close" at bounding box center [683, 544] width 11 height 11
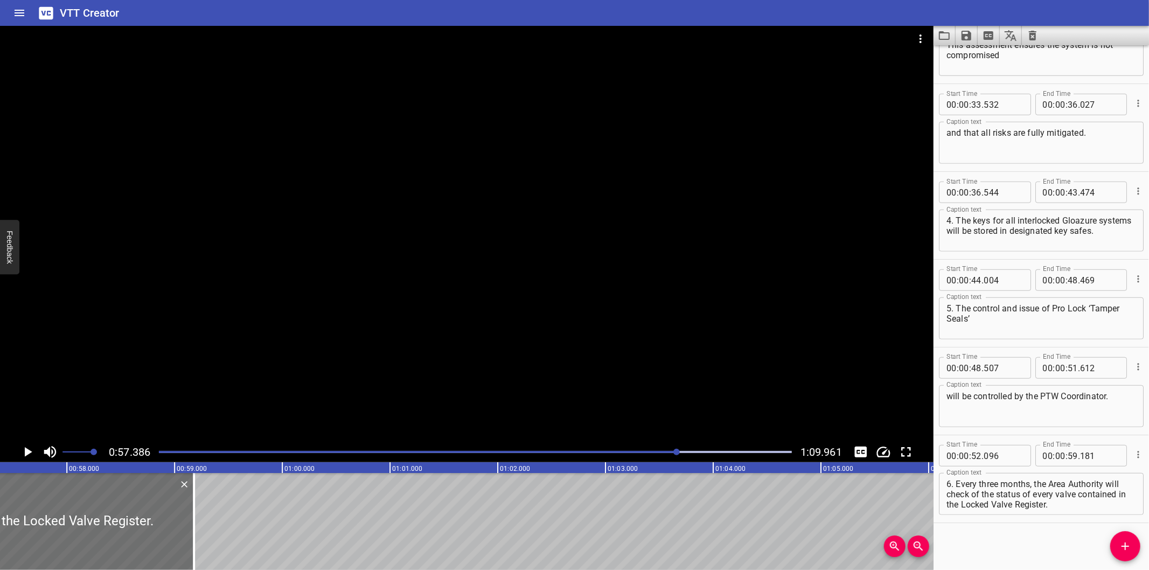
click at [500, 327] on div at bounding box center [466, 234] width 933 height 416
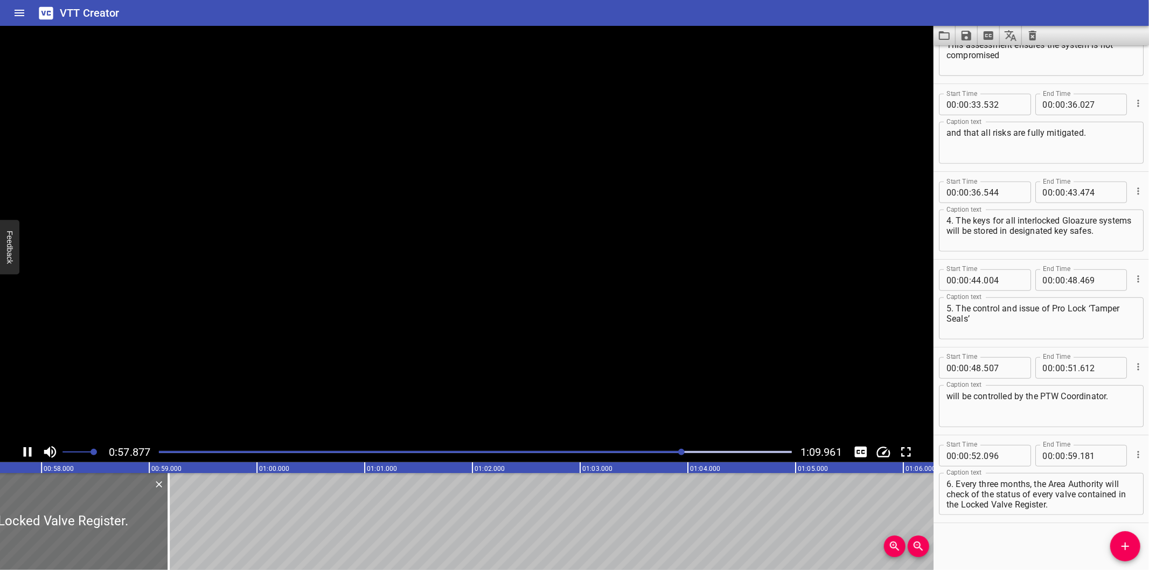
scroll to position [0, 6240]
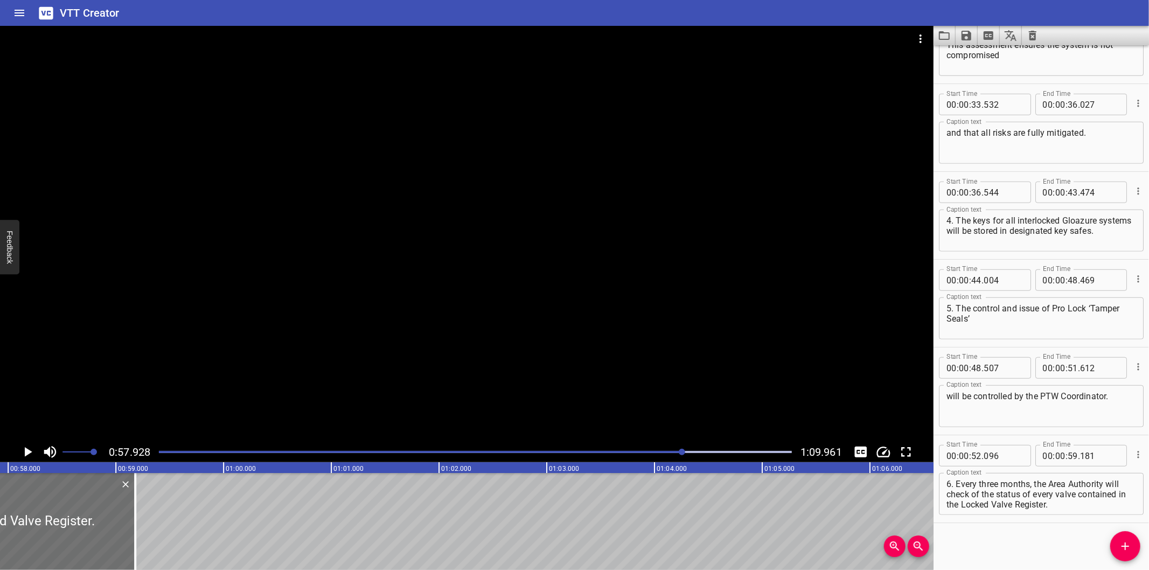
click at [669, 451] on div "Play progress" at bounding box center [366, 452] width 633 height 2
click at [628, 378] on div at bounding box center [466, 234] width 933 height 416
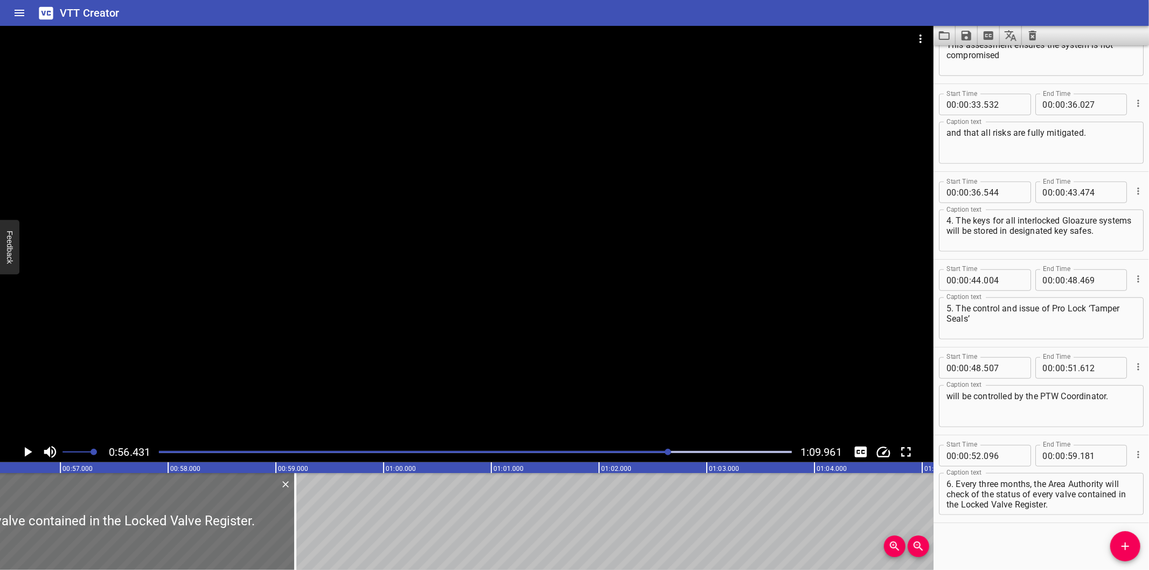
scroll to position [0, 6079]
click at [566, 350] on div at bounding box center [466, 234] width 933 height 416
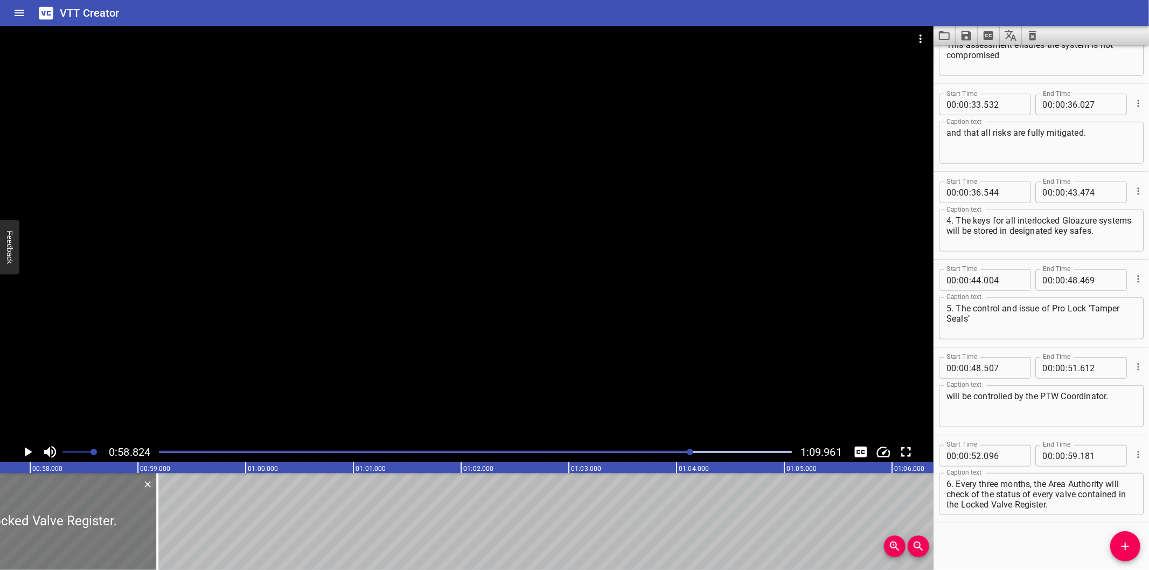
scroll to position [0, 6217]
click at [661, 454] on div at bounding box center [475, 451] width 646 height 15
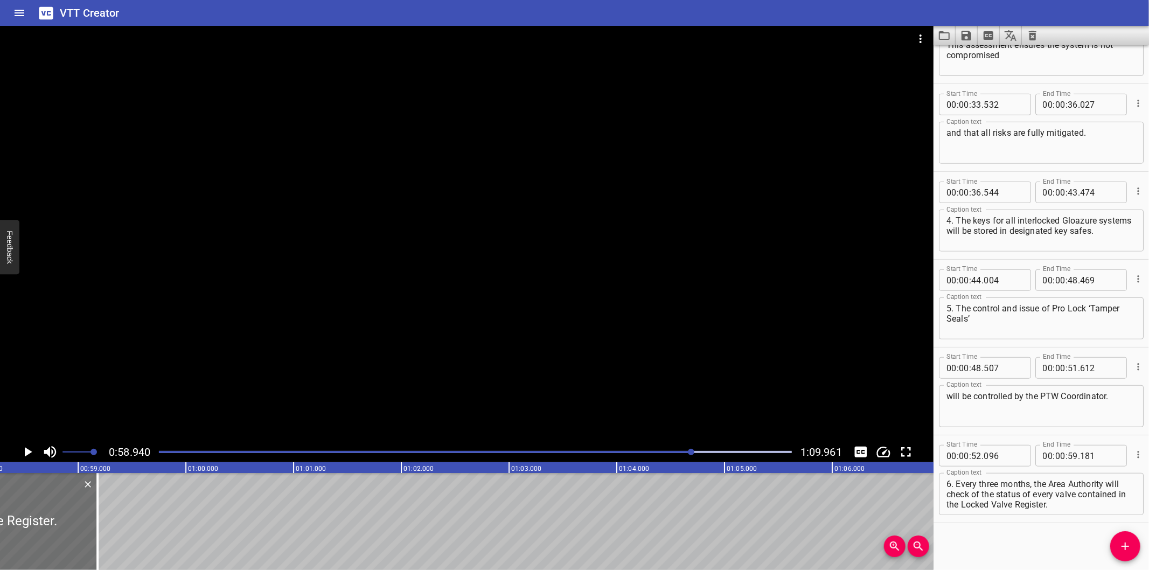
scroll to position [0, 6270]
drag, startPoint x: 104, startPoint y: 540, endPoint x: 61, endPoint y: 546, distance: 44.0
click at [61, 546] on div at bounding box center [62, 521] width 2 height 97
click at [682, 455] on div at bounding box center [475, 451] width 646 height 15
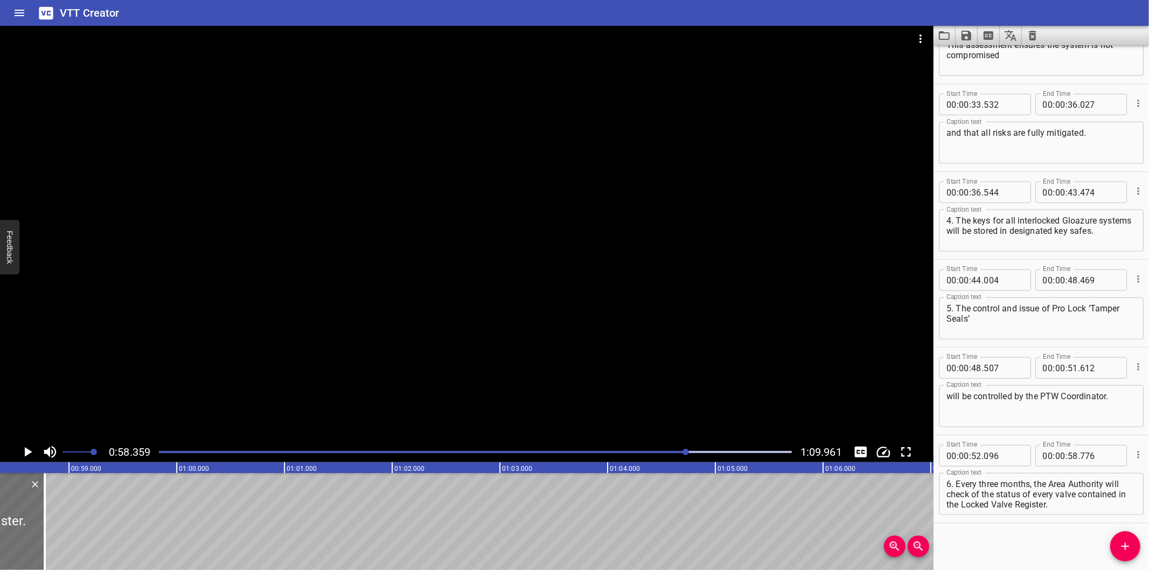
drag, startPoint x: 677, startPoint y: 453, endPoint x: 653, endPoint y: 445, distance: 24.5
click at [676, 453] on div "Play progress" at bounding box center [370, 452] width 633 height 2
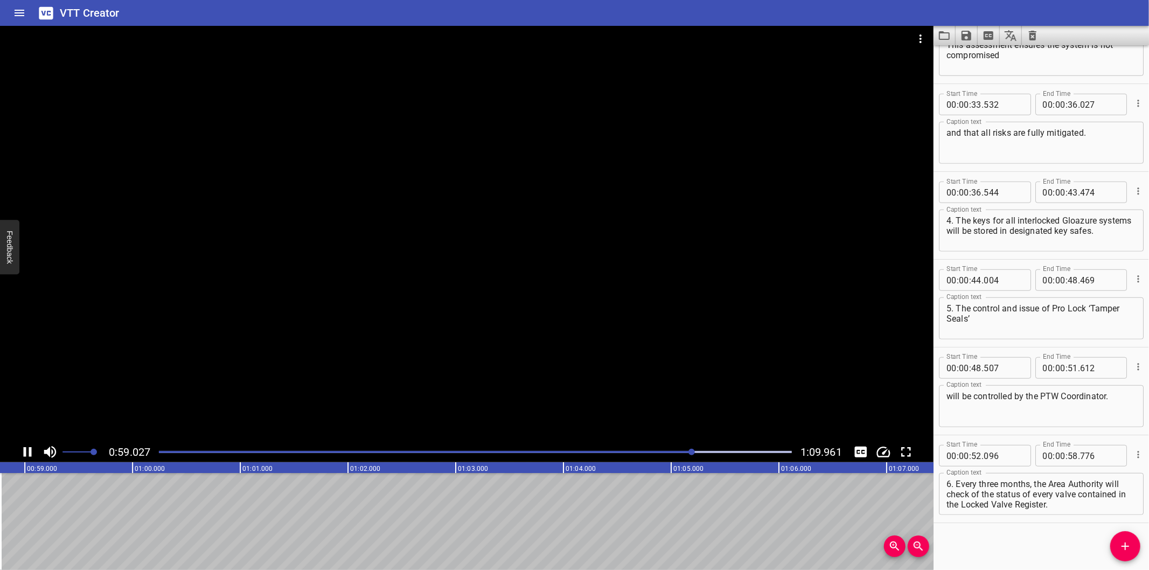
scroll to position [0, 6378]
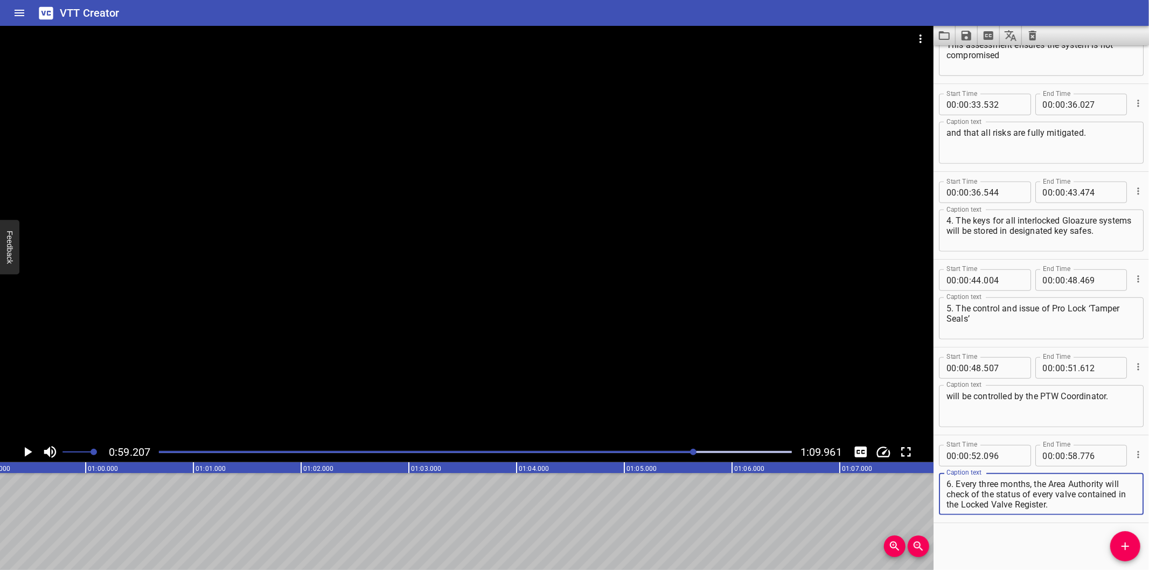
drag, startPoint x: 1119, startPoint y: 491, endPoint x: 1141, endPoint y: 527, distance: 42.3
click at [1141, 527] on div "Start Time 00 : 00 : 00 . 000 Start Time End Time 00 : 00 : 02 . 625 End Time C…" at bounding box center [1040, 307] width 215 height 525
drag, startPoint x: 1128, startPoint y: 545, endPoint x: 1005, endPoint y: 510, distance: 128.1
click at [1127, 545] on icon "Add Cue" at bounding box center [1125, 546] width 13 height 13
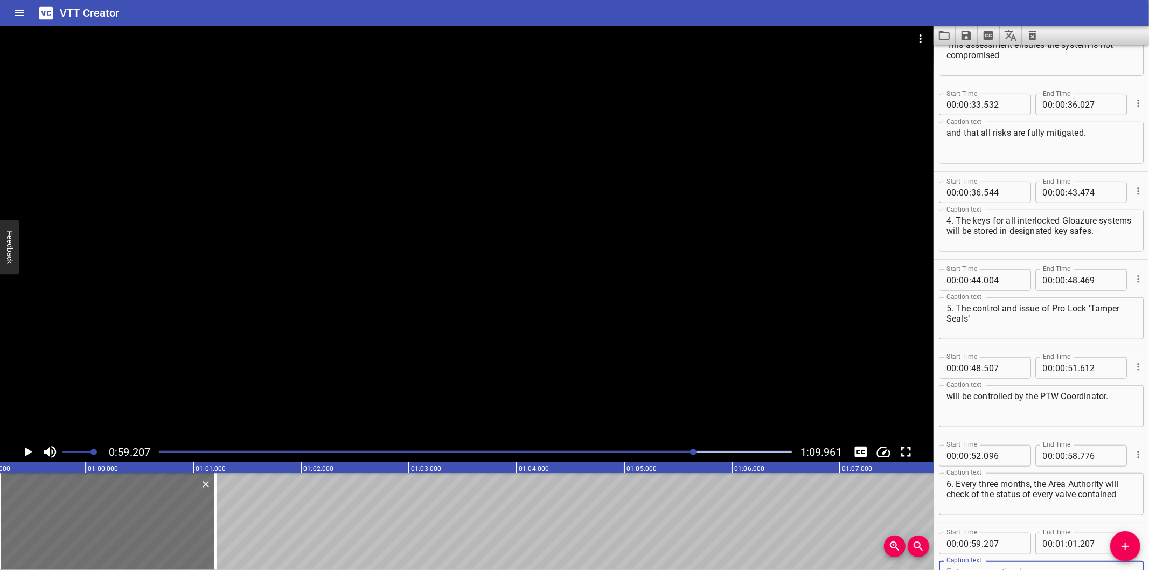
scroll to position [671, 0]
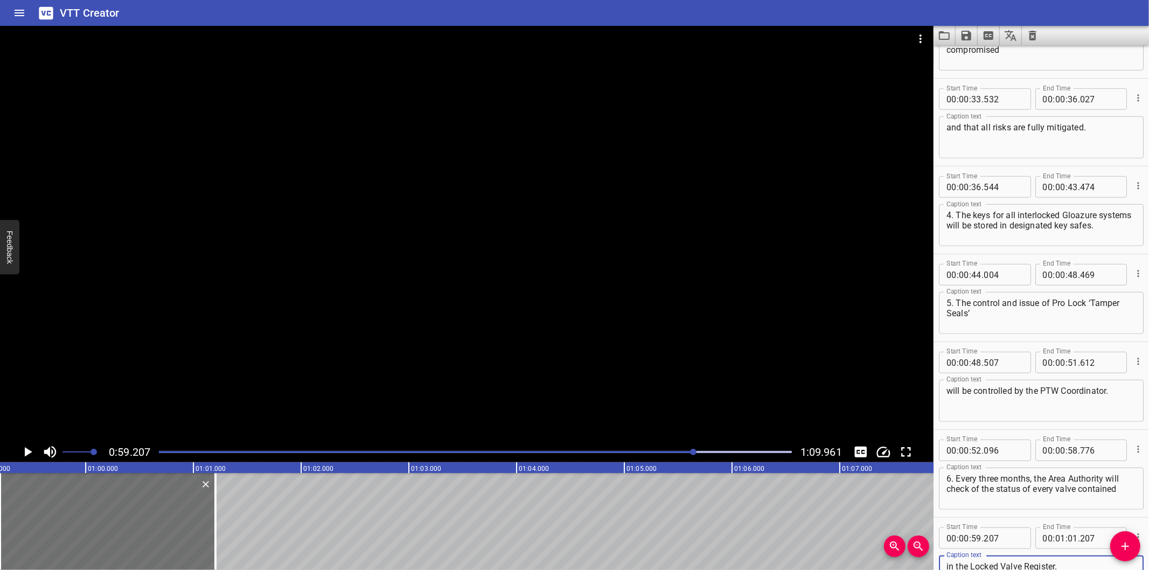
click at [681, 451] on div "Play progress" at bounding box center [378, 452] width 633 height 2
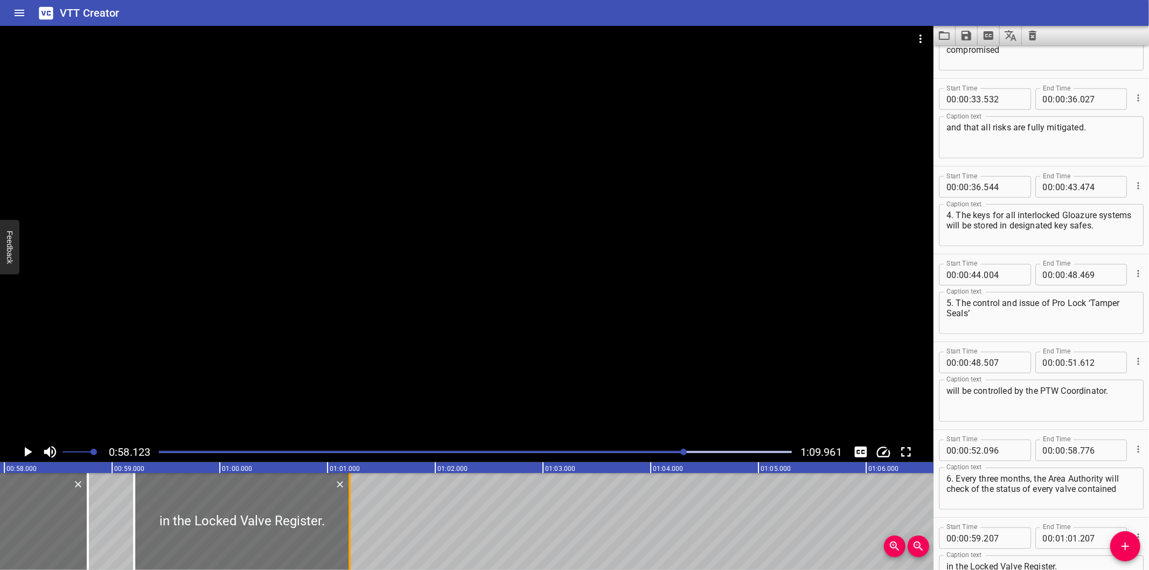
scroll to position [0, 6261]
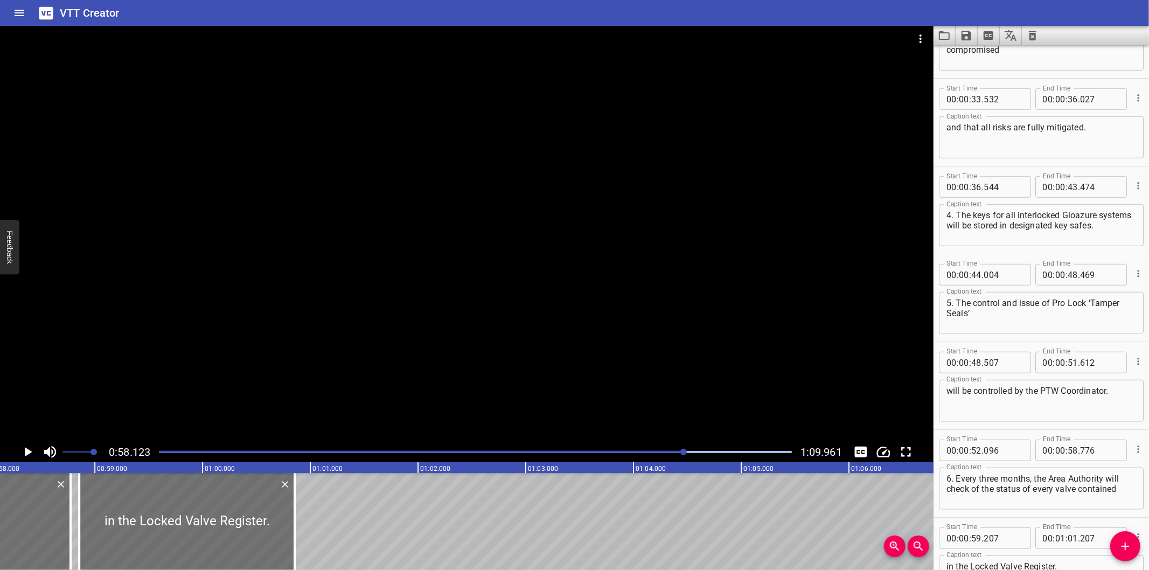
drag, startPoint x: 267, startPoint y: 527, endPoint x: 308, endPoint y: 527, distance: 40.4
click at [228, 530] on div at bounding box center [186, 521] width 215 height 97
click at [1005, 534] on input "number" at bounding box center [1003, 538] width 39 height 22
click at [490, 332] on div at bounding box center [466, 234] width 933 height 416
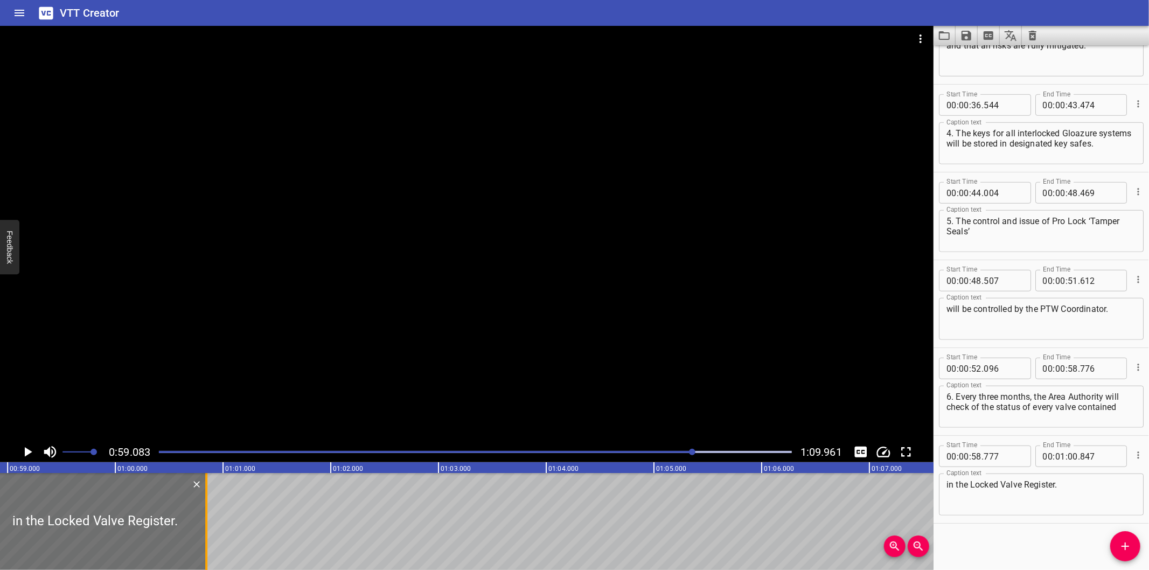
scroll to position [0, 6364]
drag, startPoint x: 190, startPoint y: 536, endPoint x: 171, endPoint y: 536, distance: 18.9
click at [171, 536] on div at bounding box center [171, 521] width 2 height 97
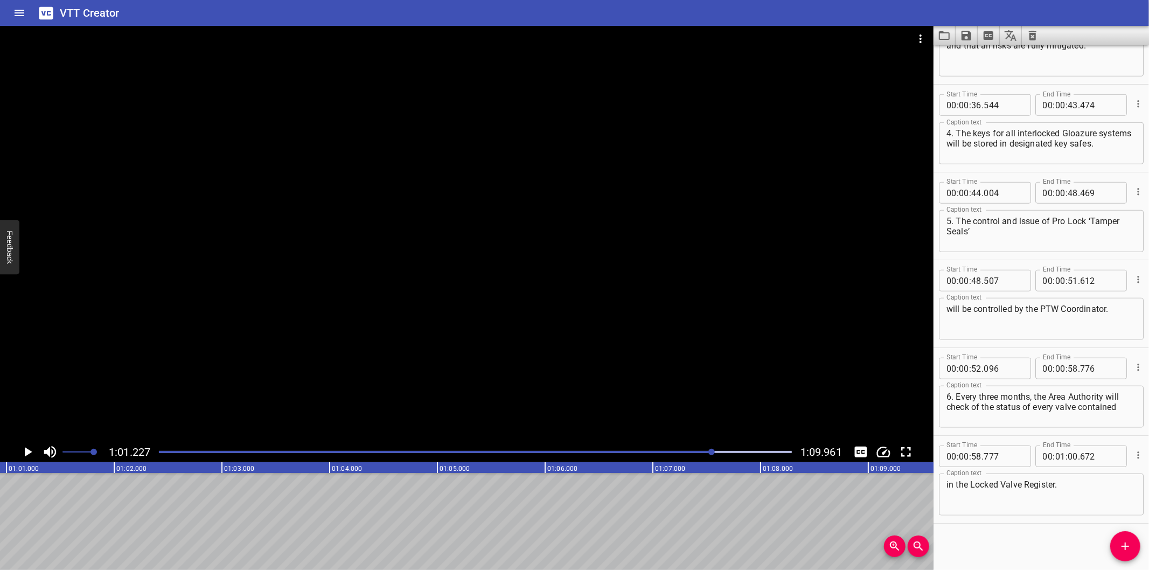
scroll to position [0, 6596]
click at [1120, 558] on button "Add Cue" at bounding box center [1125, 546] width 30 height 30
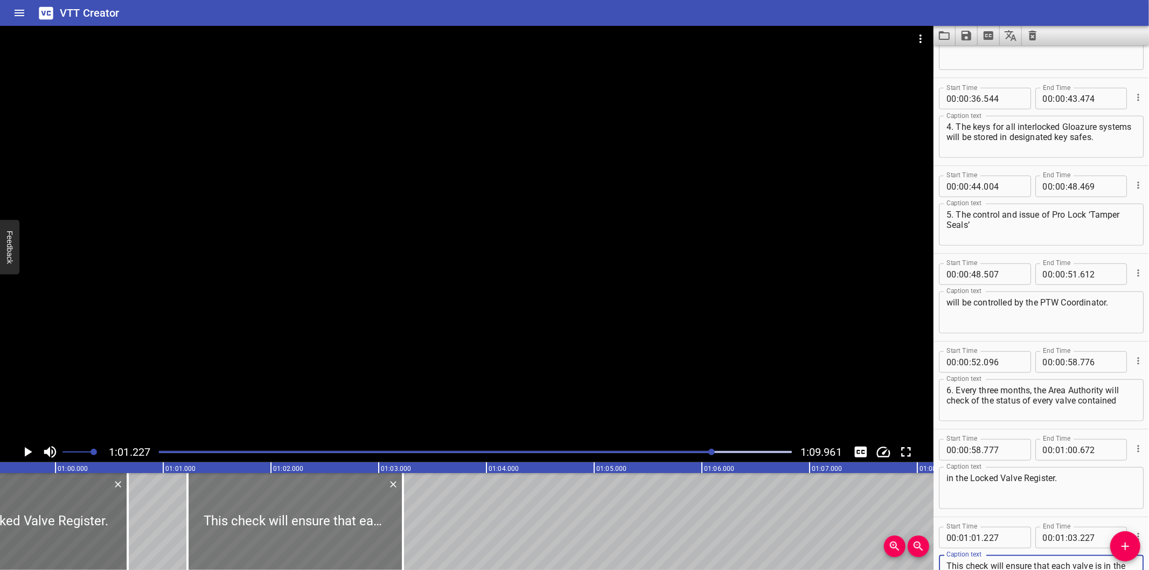
scroll to position [0, 6396]
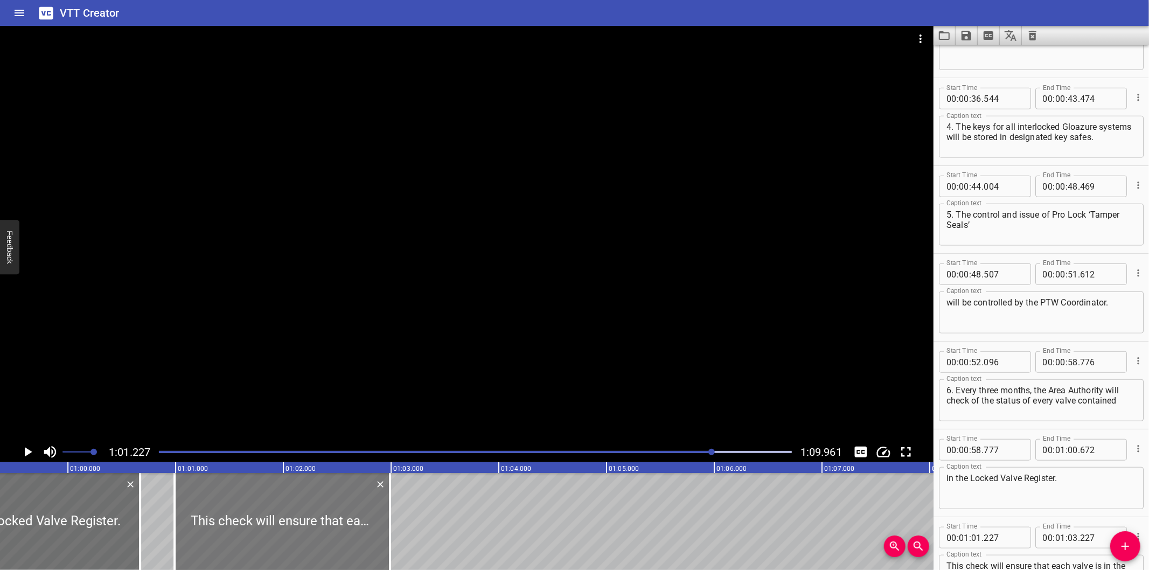
drag, startPoint x: 311, startPoint y: 529, endPoint x: 286, endPoint y: 534, distance: 25.8
click at [286, 534] on div at bounding box center [282, 521] width 215 height 97
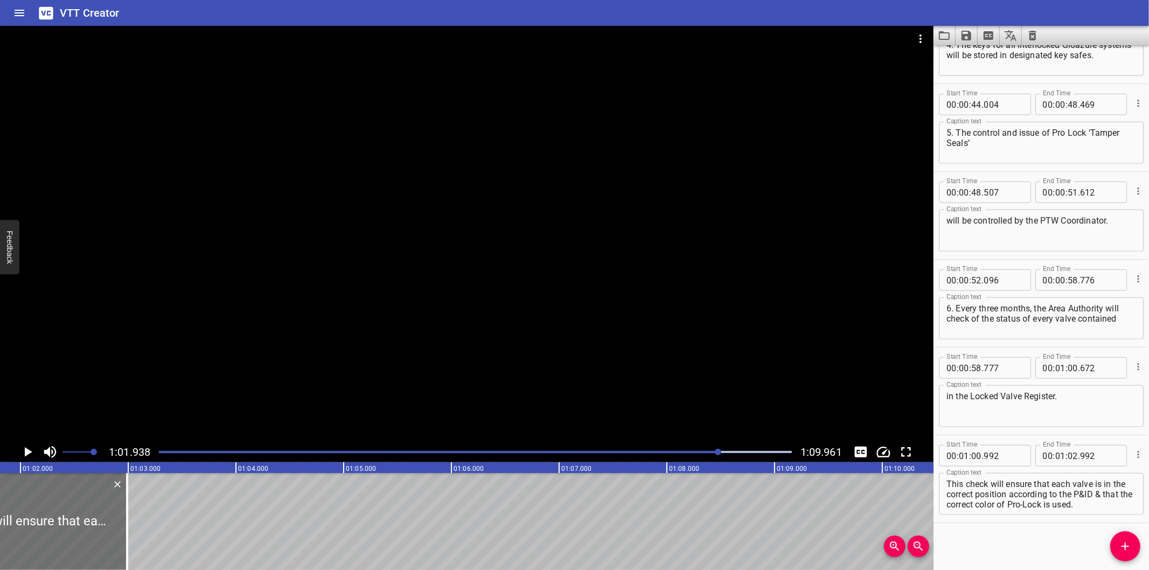
scroll to position [0, 6672]
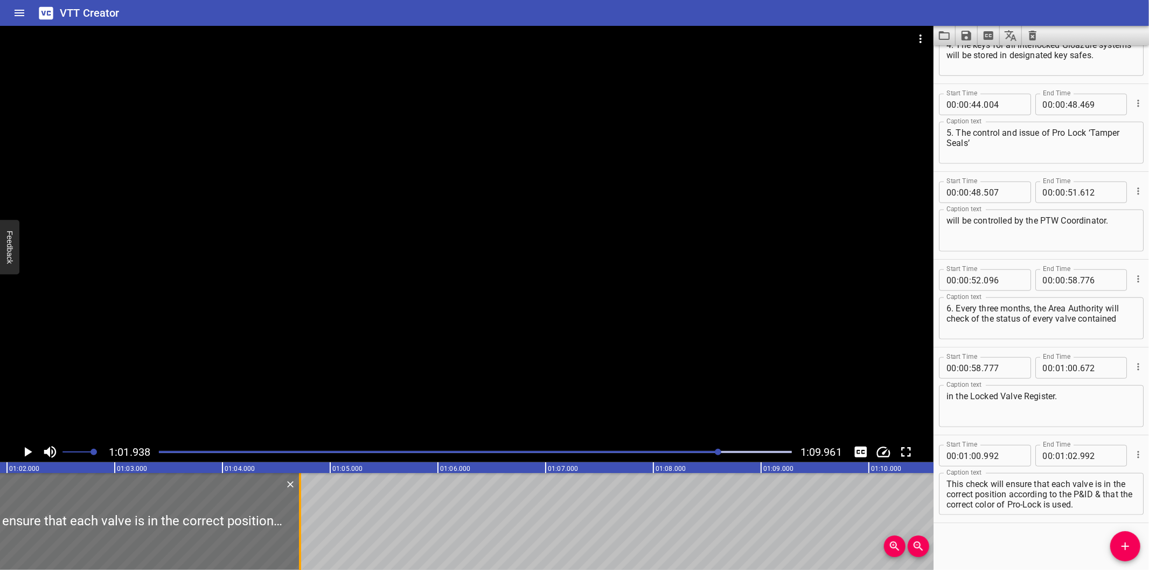
drag, startPoint x: 110, startPoint y: 541, endPoint x: 297, endPoint y: 536, distance: 187.0
click at [297, 536] on div at bounding box center [300, 521] width 11 height 97
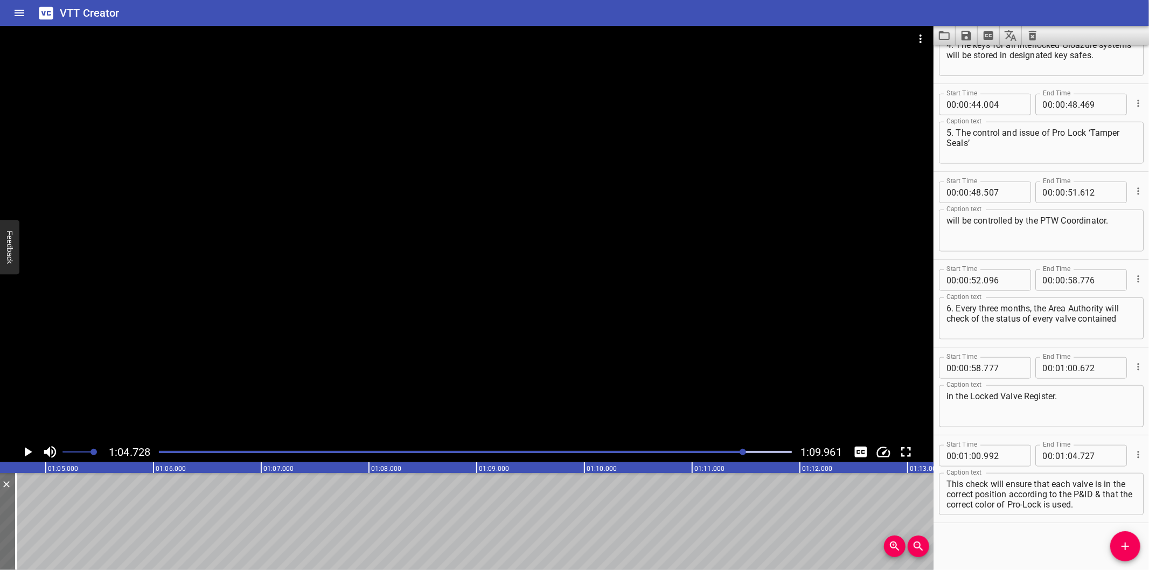
scroll to position [0, 6973]
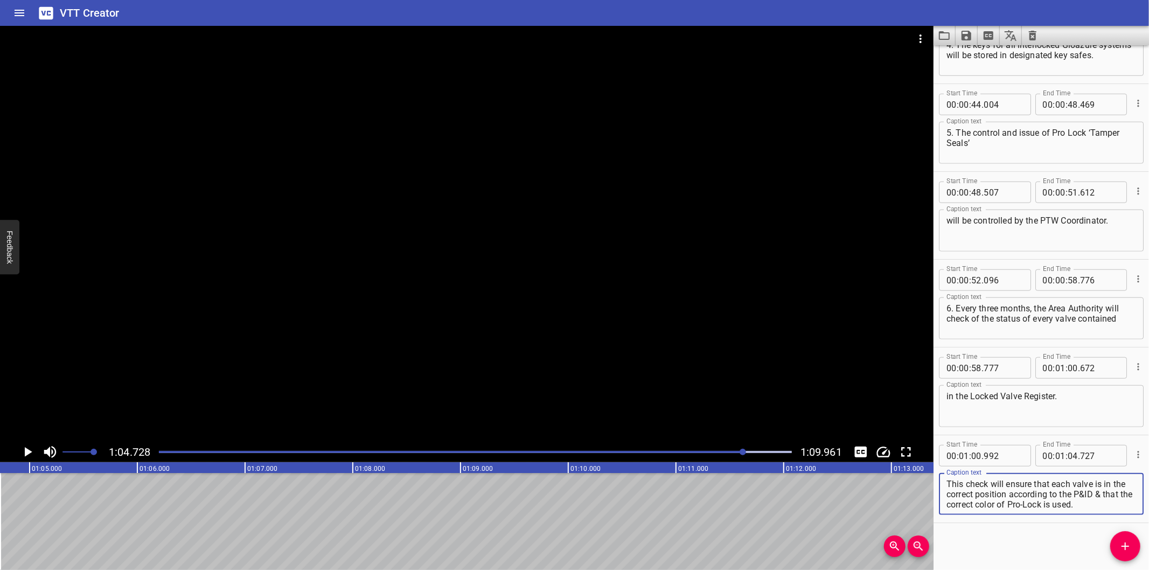
drag, startPoint x: 1010, startPoint y: 493, endPoint x: 1091, endPoint y: 543, distance: 94.8
click at [1091, 543] on div "Start Time 00 : 00 : 00 . 000 Start Time End Time 00 : 00 : 02 . 625 End Time C…" at bounding box center [1040, 307] width 215 height 525
click at [724, 450] on div at bounding box center [475, 451] width 646 height 15
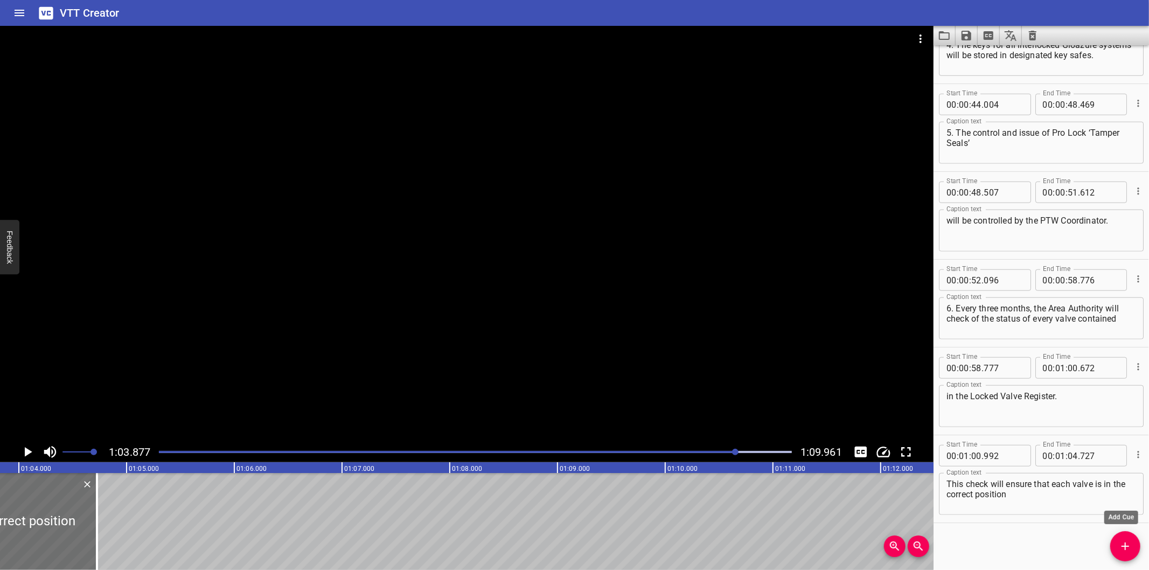
scroll to position [0, 6881]
click at [1124, 544] on icon "Add Cue" at bounding box center [1125, 546] width 13 height 13
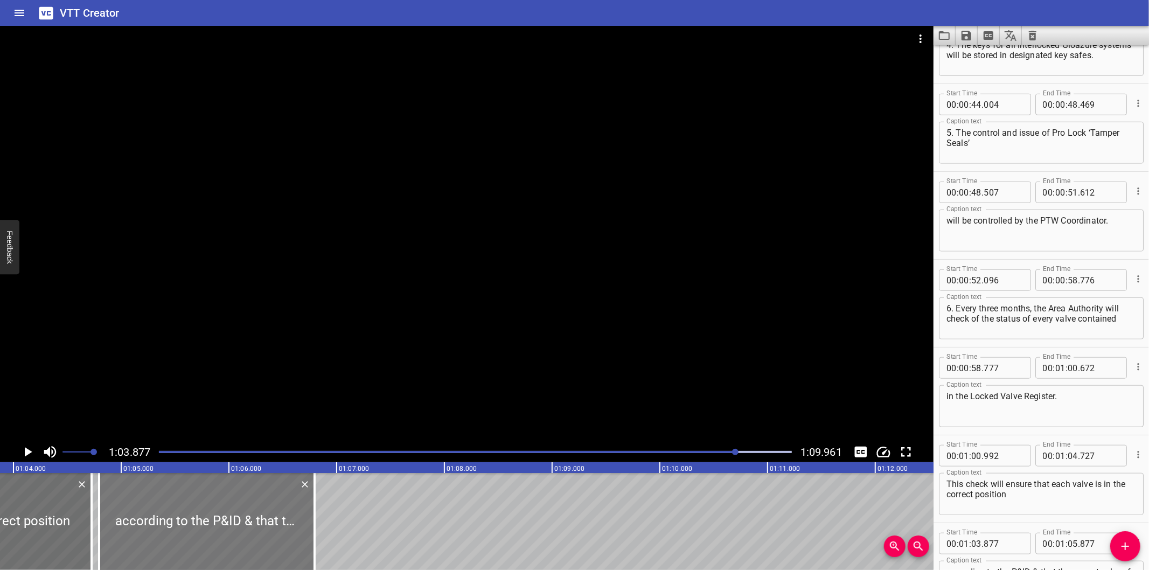
drag, startPoint x: 134, startPoint y: 537, endPoint x: 229, endPoint y: 529, distance: 95.7
click at [229, 529] on div at bounding box center [206, 521] width 215 height 97
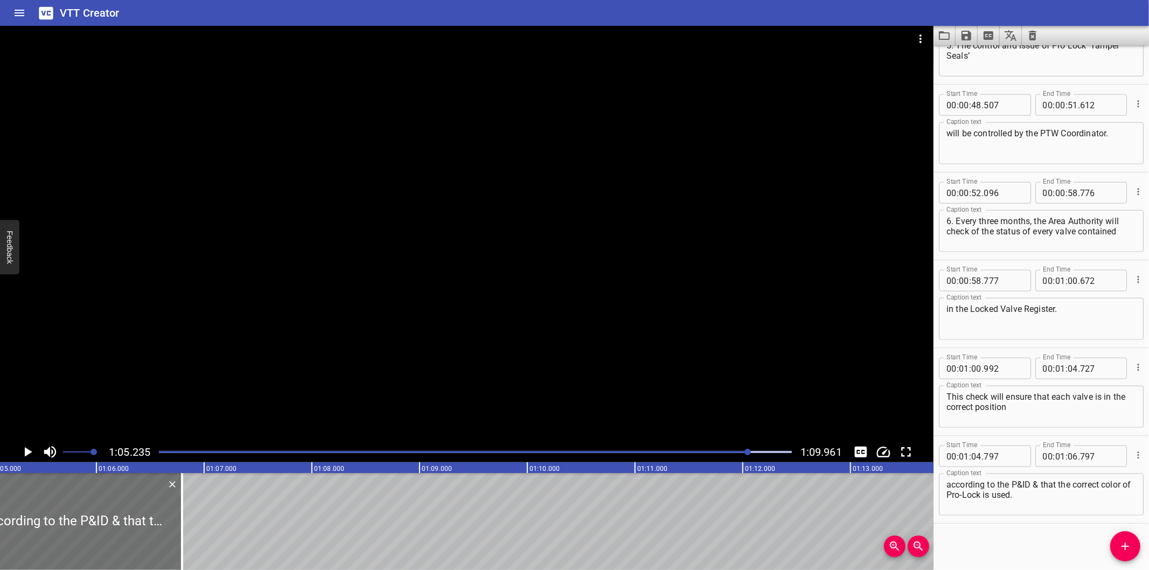
scroll to position [0, 7027]
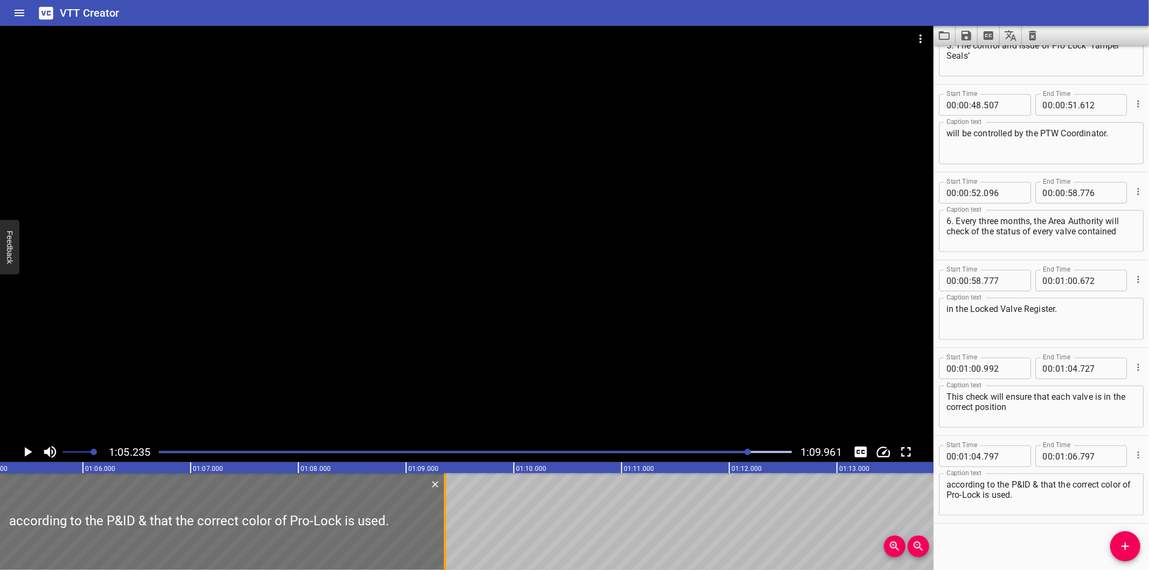
drag, startPoint x: 168, startPoint y: 539, endPoint x: 444, endPoint y: 529, distance: 276.5
click at [444, 529] on div at bounding box center [445, 521] width 2 height 97
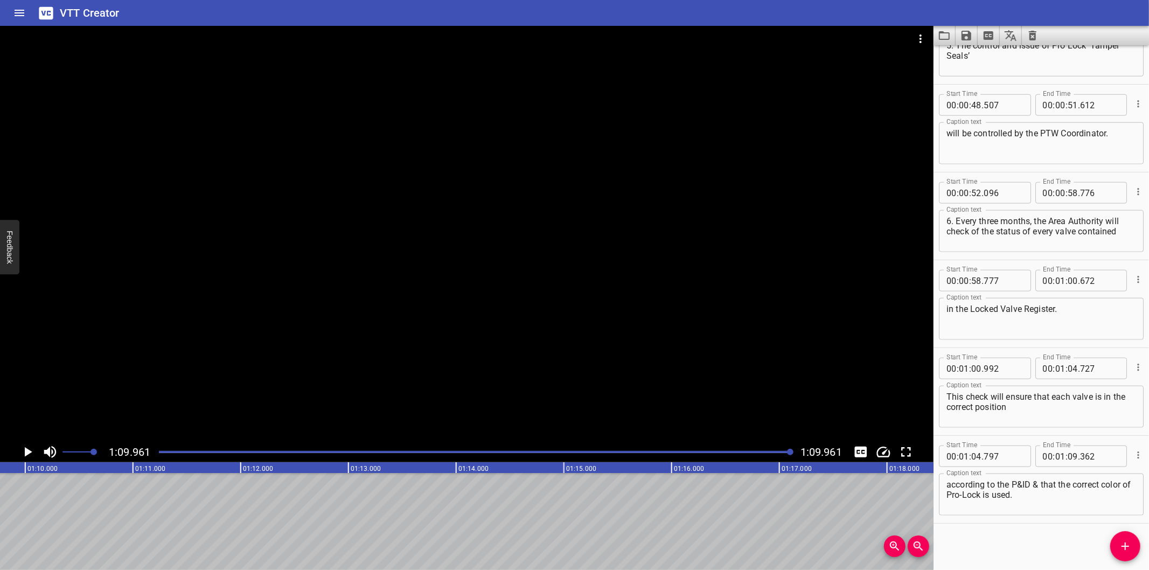
scroll to position [0, 7537]
click at [959, 33] on button "Save captions to file" at bounding box center [967, 35] width 22 height 19
click at [981, 55] on li "Save to VTT file" at bounding box center [995, 59] width 79 height 19
drag, startPoint x: 989, startPoint y: 535, endPoint x: 989, endPoint y: 527, distance: 8.1
click at [989, 535] on div "Start Time 00 : 00 : 00 . 000 Start Time End Time 00 : 00 : 02 . 625 End Time C…" at bounding box center [1040, 307] width 215 height 525
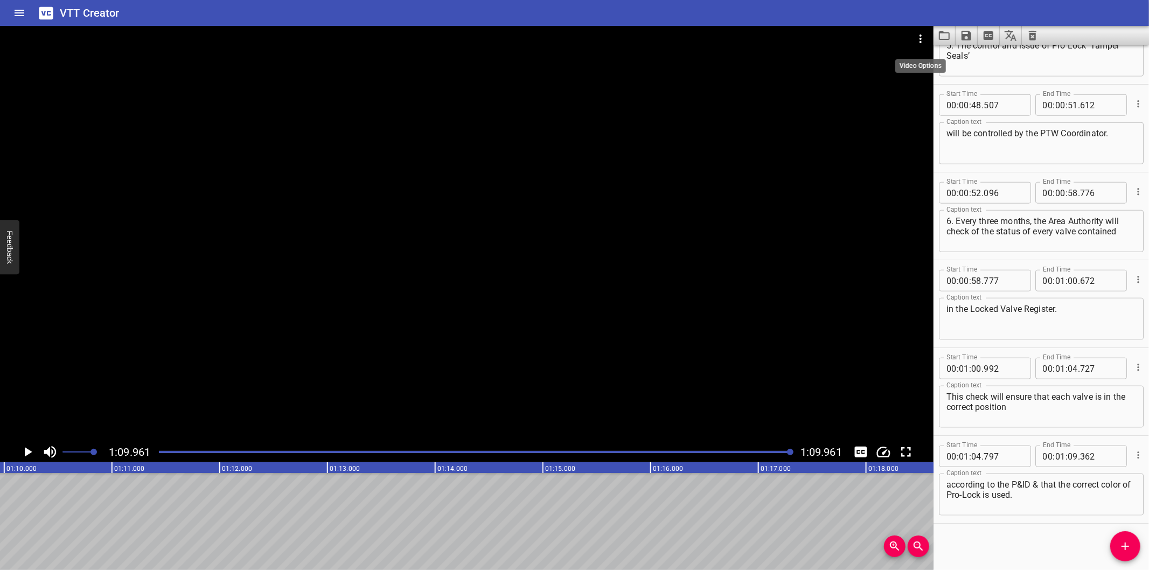
click at [923, 36] on icon "Video Options" at bounding box center [920, 38] width 13 height 13
click at [923, 36] on li "Select New Video File..." at bounding box center [961, 39] width 107 height 19
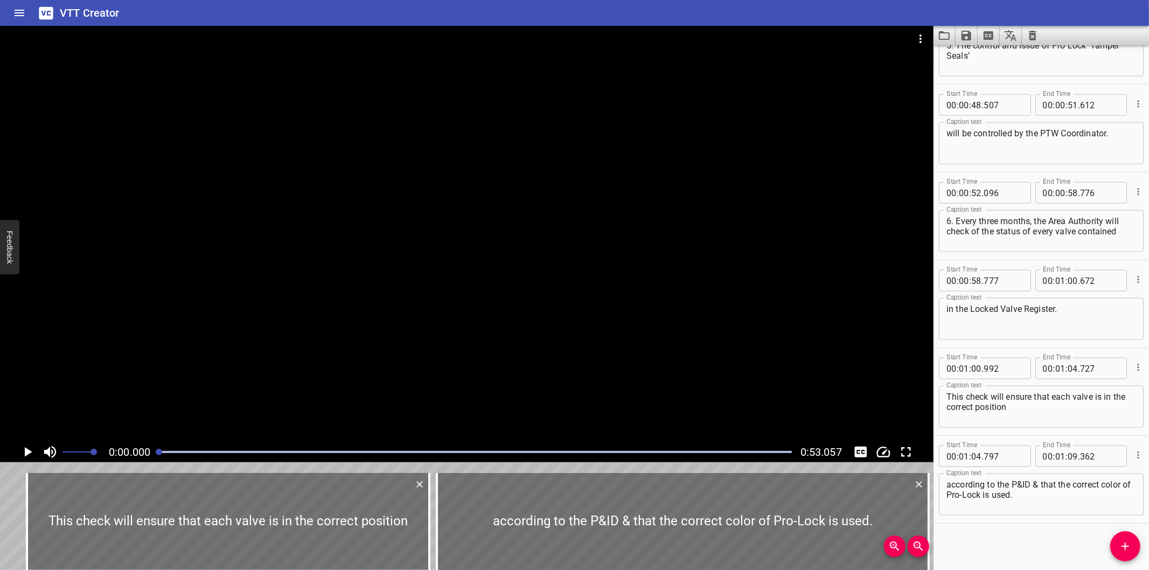
click at [577, 238] on div at bounding box center [466, 234] width 933 height 416
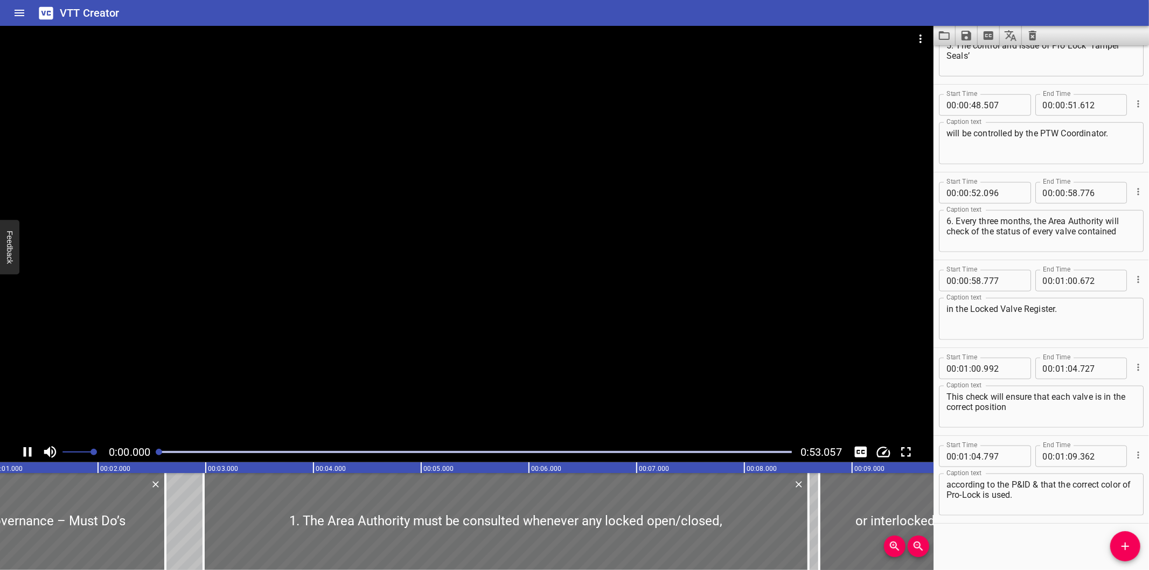
scroll to position [0, 0]
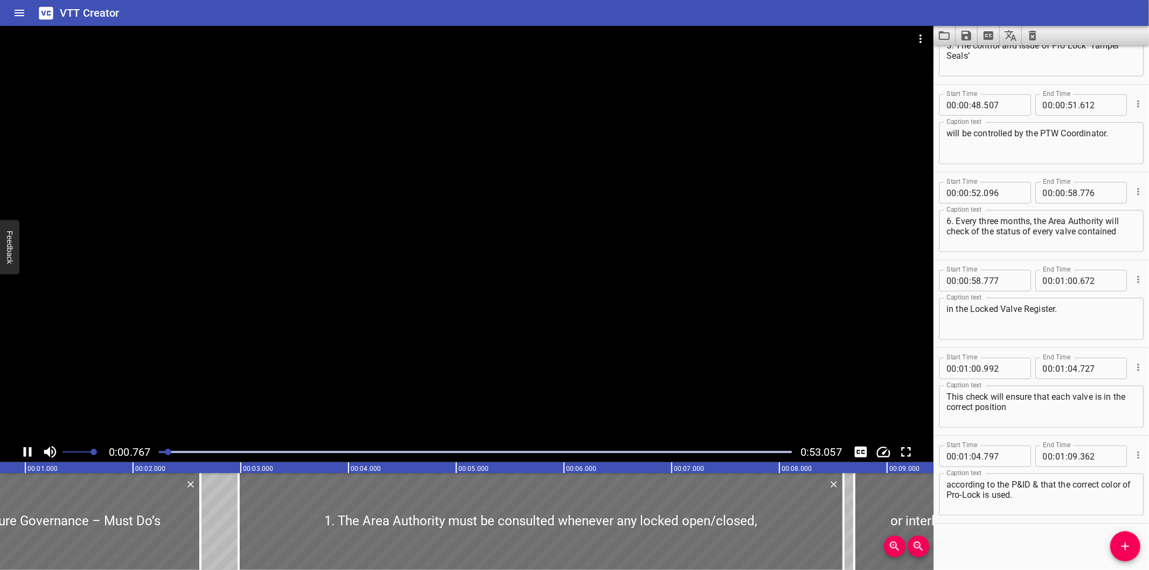
click at [595, 233] on div at bounding box center [466, 234] width 933 height 416
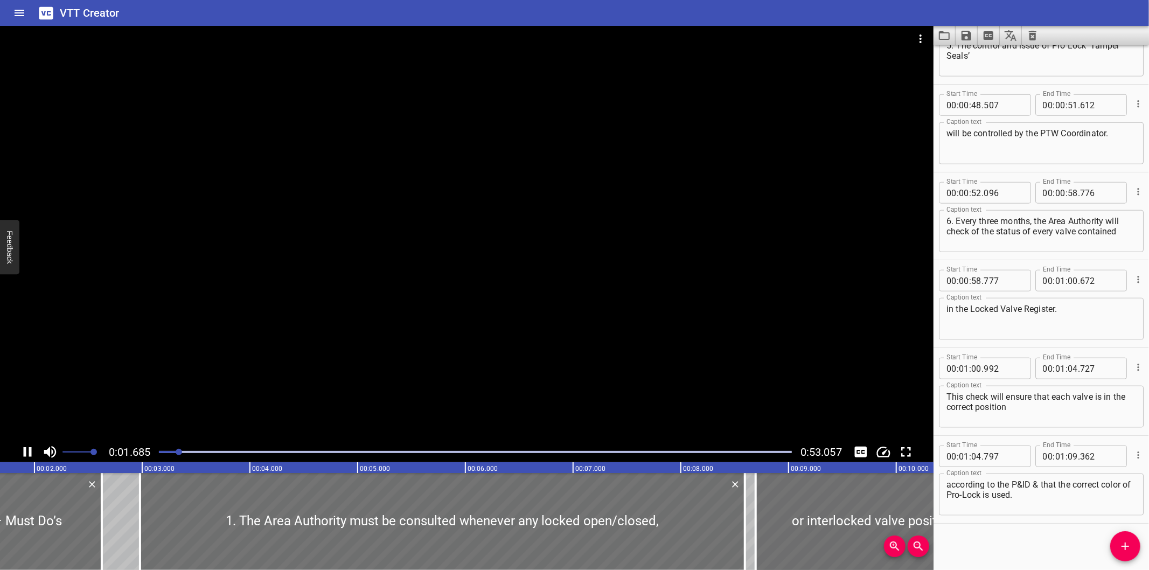
scroll to position [0, 202]
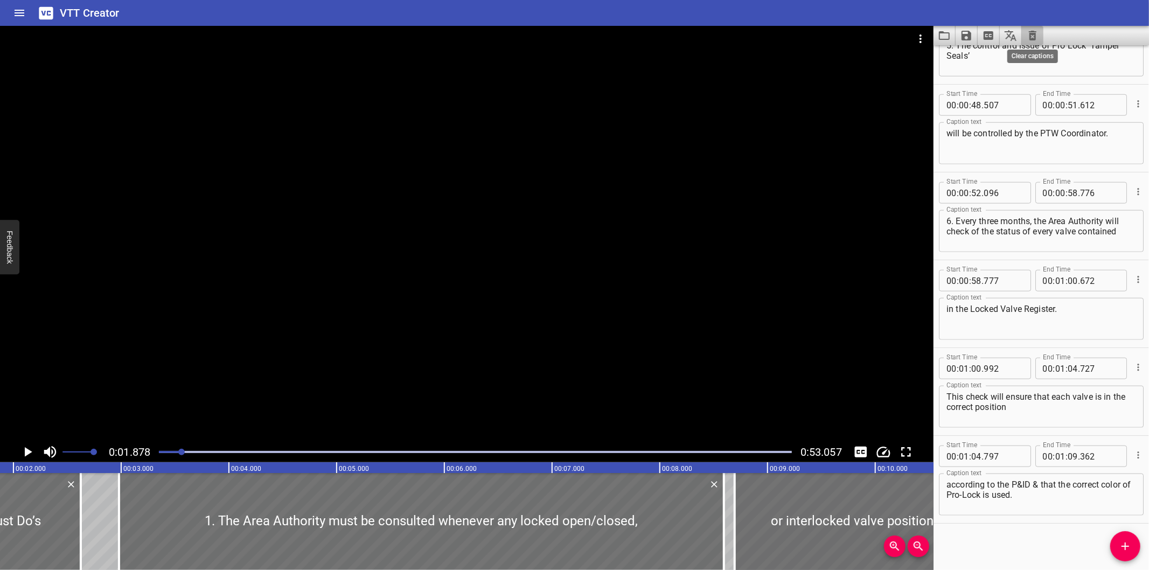
click at [1027, 40] on icon "Clear captions" at bounding box center [1032, 35] width 13 height 13
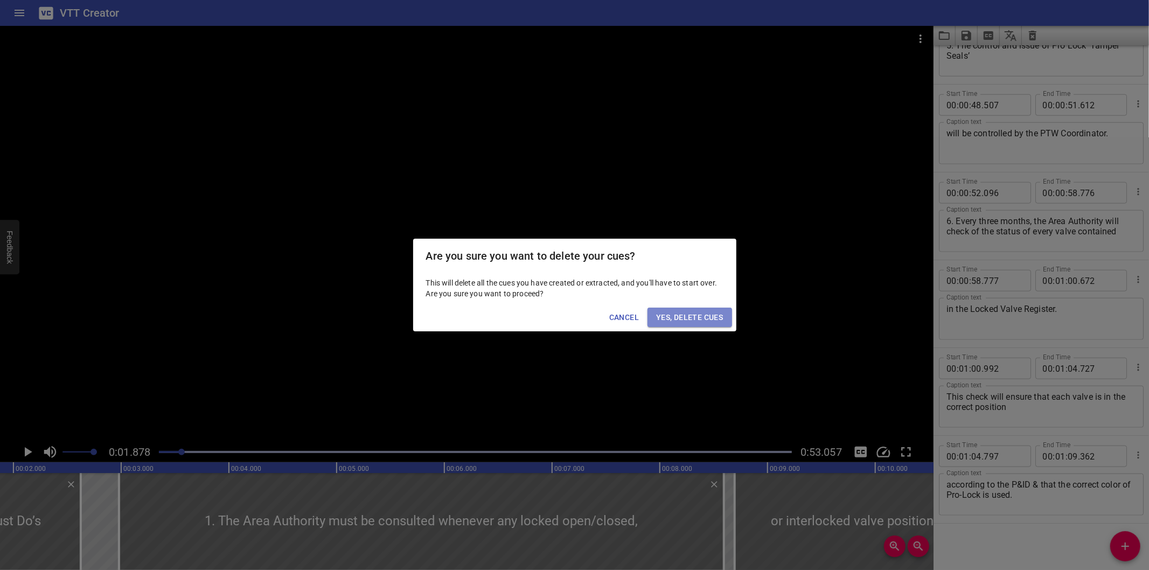
drag, startPoint x: 691, startPoint y: 320, endPoint x: 665, endPoint y: 320, distance: 25.9
click at [691, 320] on span "Yes, Delete Cues" at bounding box center [689, 317] width 67 height 13
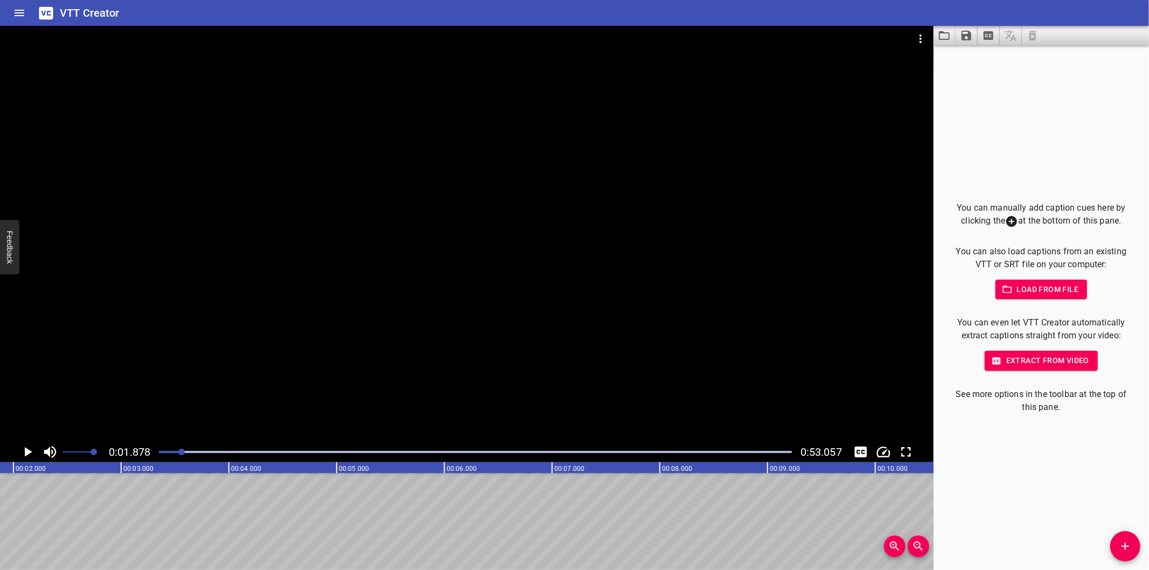
click at [158, 451] on div at bounding box center [475, 451] width 646 height 15
click at [153, 451] on div at bounding box center [475, 451] width 646 height 15
click at [163, 455] on div at bounding box center [475, 451] width 646 height 15
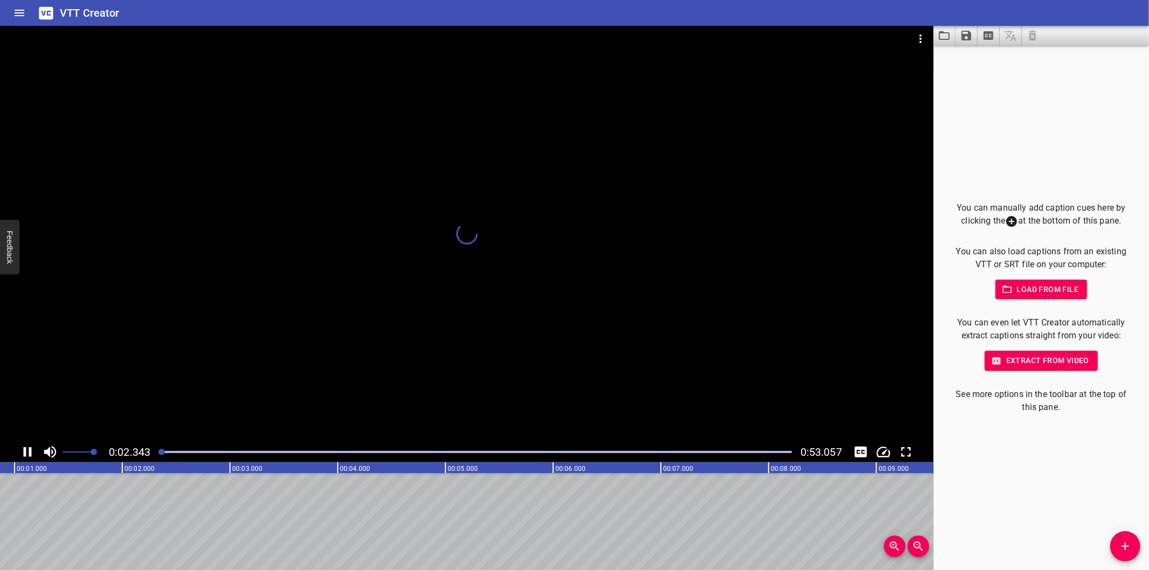
click at [159, 454] on div at bounding box center [161, 452] width 6 height 6
click at [157, 454] on div at bounding box center [159, 452] width 6 height 6
click at [155, 454] on div at bounding box center [475, 451] width 646 height 15
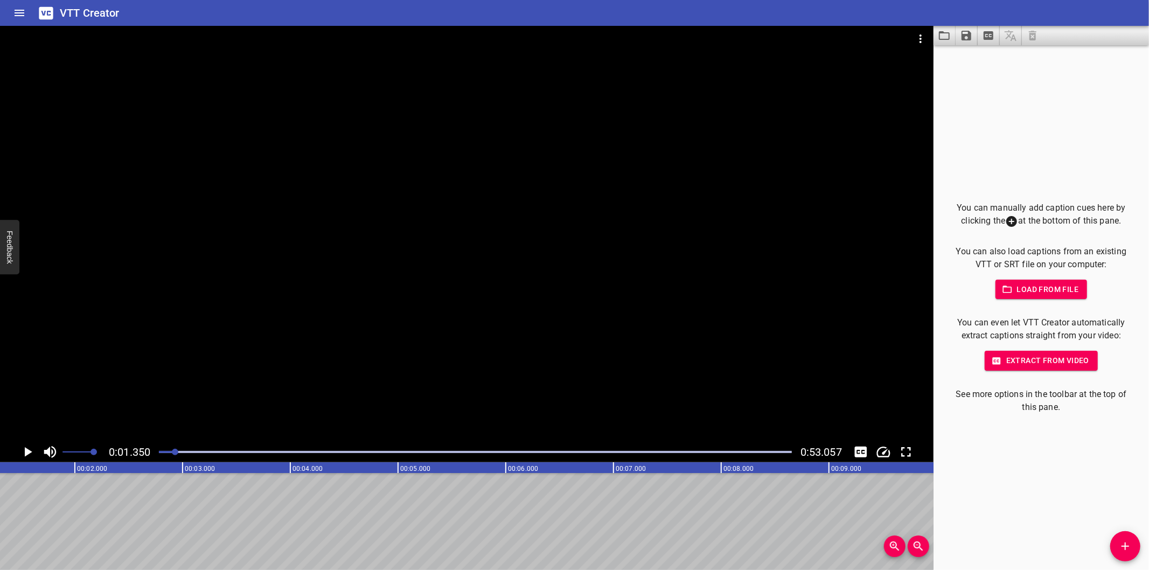
scroll to position [0, 145]
drag, startPoint x: 1001, startPoint y: 474, endPoint x: 1027, endPoint y: 486, distance: 28.9
click at [1001, 474] on div "You can manually add caption cues here by clicking the at the bottom of this pa…" at bounding box center [1040, 307] width 215 height 525
click at [160, 455] on div at bounding box center [475, 451] width 646 height 15
click at [160, 455] on div at bounding box center [159, 452] width 6 height 6
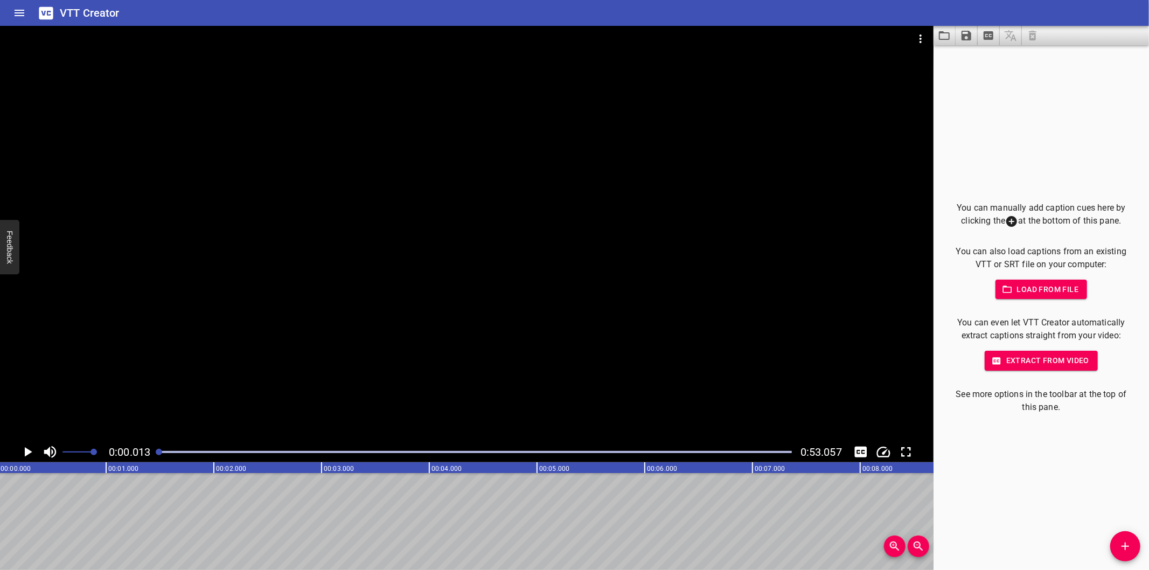
scroll to position [0, 1]
click at [1074, 465] on div "You can manually add caption cues here by clicking the at the bottom of this pa…" at bounding box center [1040, 307] width 215 height 525
click at [960, 289] on div "Load from file" at bounding box center [1041, 290] width 181 height 20
click at [159, 451] on div at bounding box center [159, 452] width 6 height 6
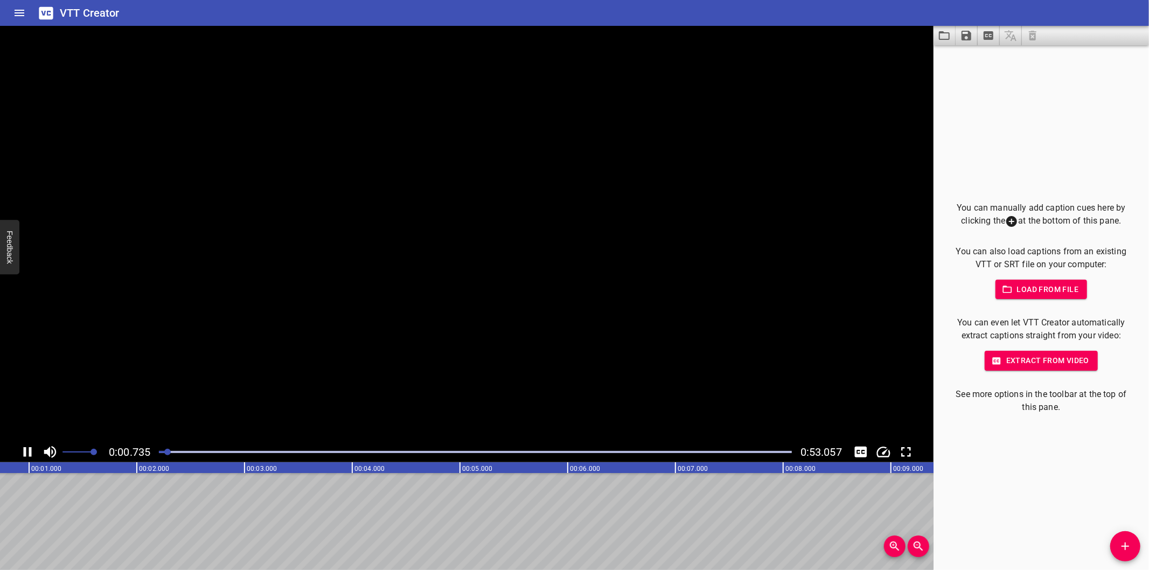
click at [158, 450] on div at bounding box center [475, 451] width 646 height 15
click at [919, 412] on div "0:01.274 0:53.057" at bounding box center [466, 244] width 933 height 436
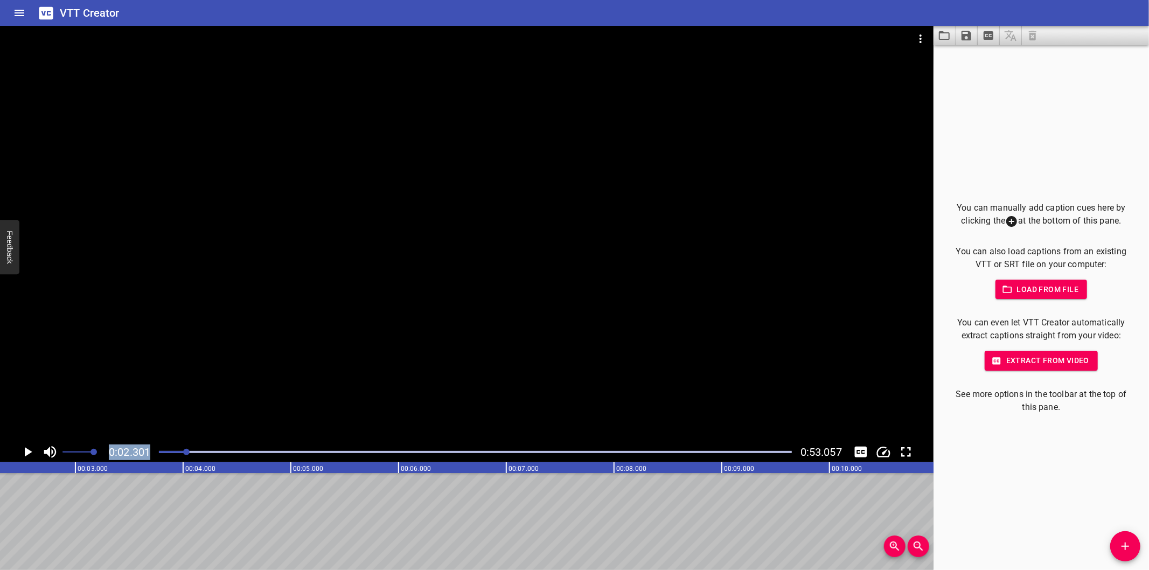
drag, startPoint x: 1117, startPoint y: 548, endPoint x: 1110, endPoint y: 544, distance: 7.8
click at [1117, 548] on span "Add Cue" at bounding box center [1125, 546] width 30 height 13
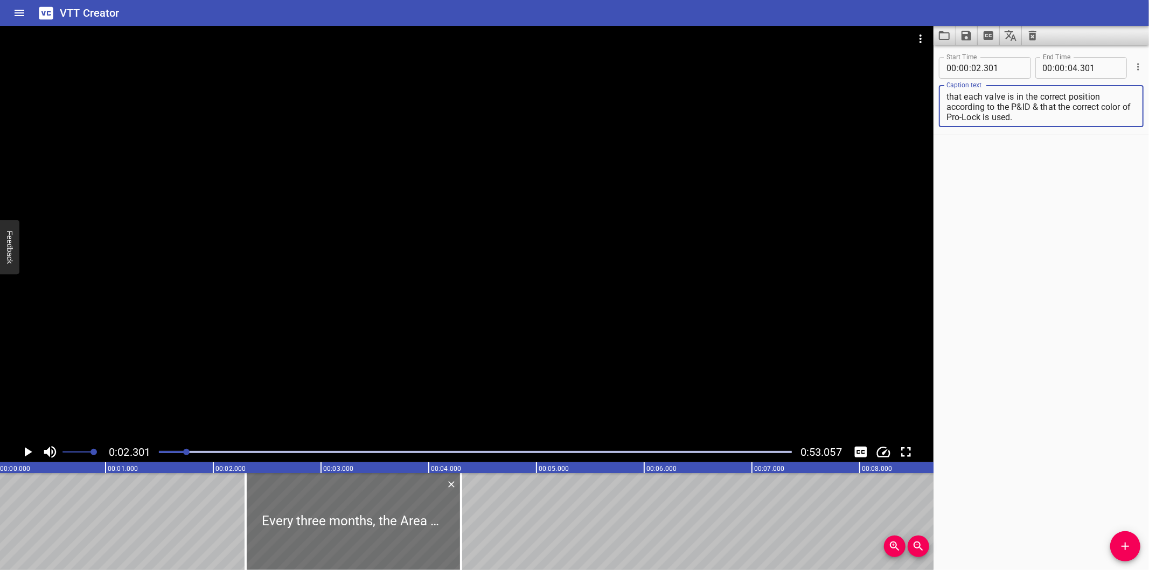
scroll to position [0, 0]
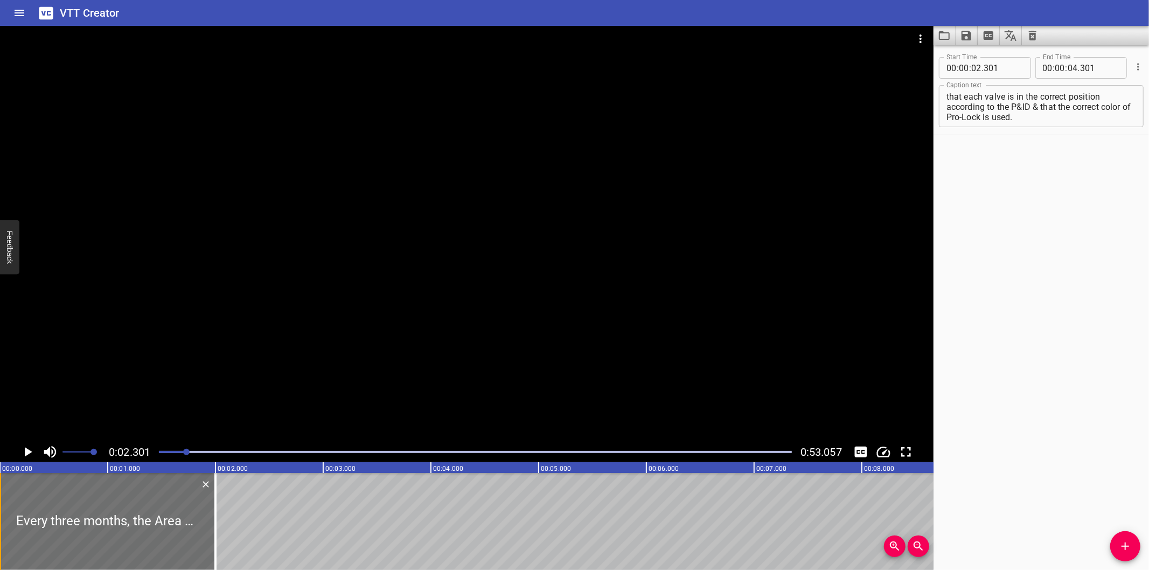
drag, startPoint x: 305, startPoint y: 504, endPoint x: 0, endPoint y: 510, distance: 305.5
click at [0, 510] on div "Every three months, the Area Authority will check of the status of every valve …" at bounding box center [107, 521] width 215 height 97
click at [165, 382] on div at bounding box center [466, 234] width 933 height 416
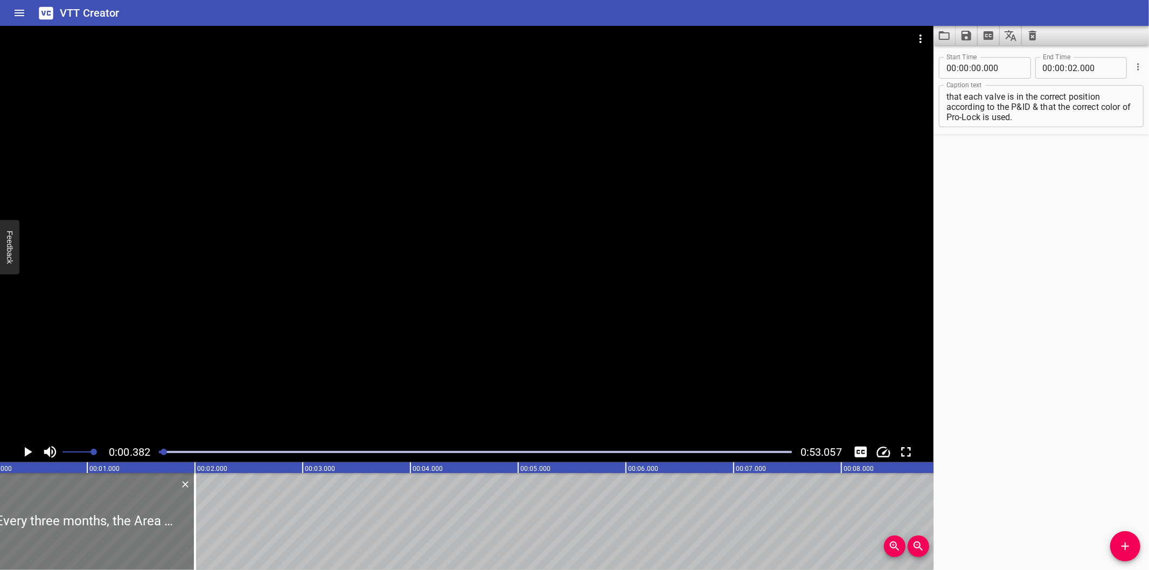
scroll to position [0, 41]
click at [1009, 120] on textarea "Every three months, the Area Authority will check of the status of every valve …" at bounding box center [1041, 106] width 190 height 31
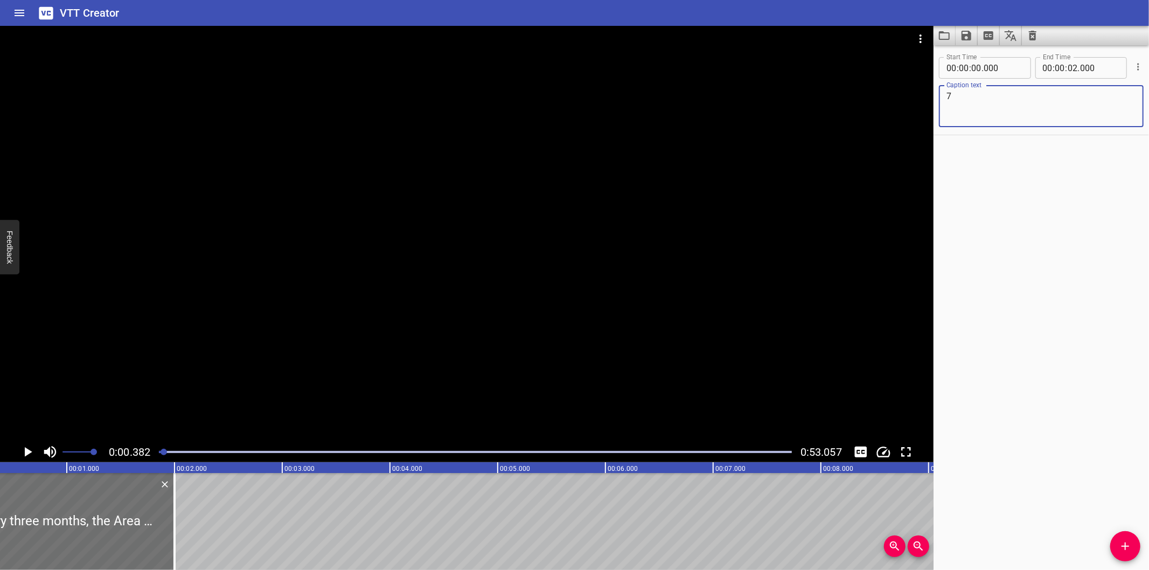
scroll to position [0, 0]
paste textarea "Every three months, the Area Authority will check of the status of every valve …"
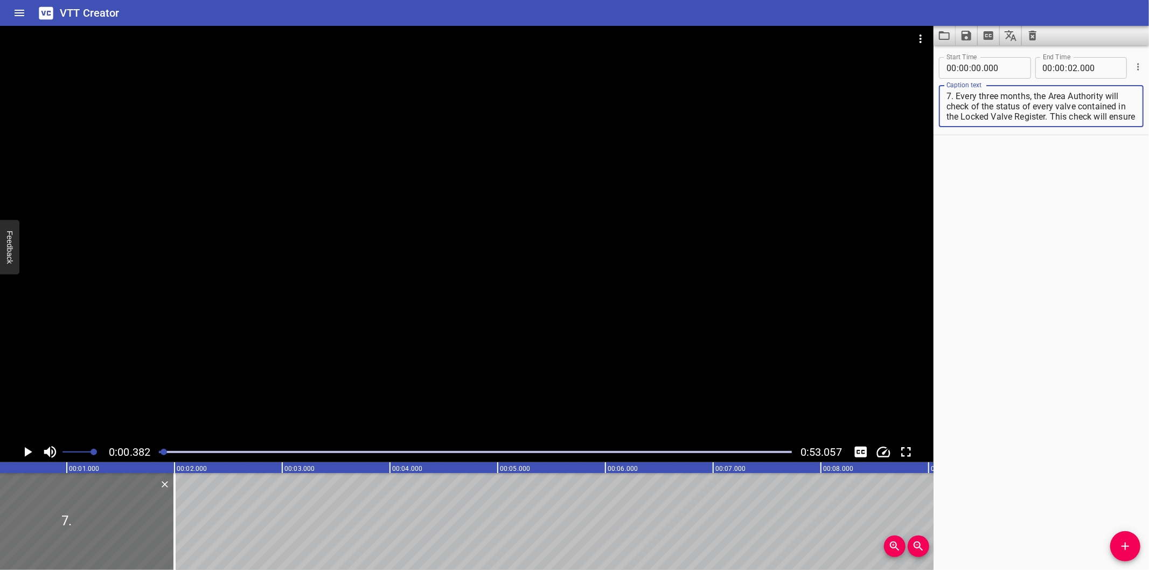
scroll to position [30, 0]
click at [352, 302] on div at bounding box center [466, 234] width 933 height 416
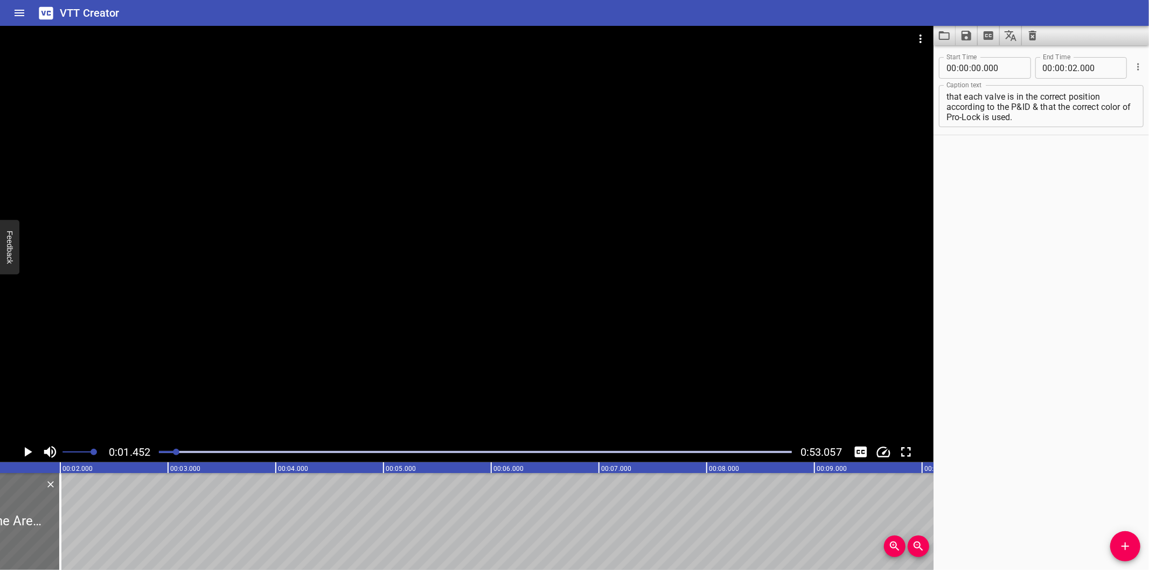
scroll to position [0, 156]
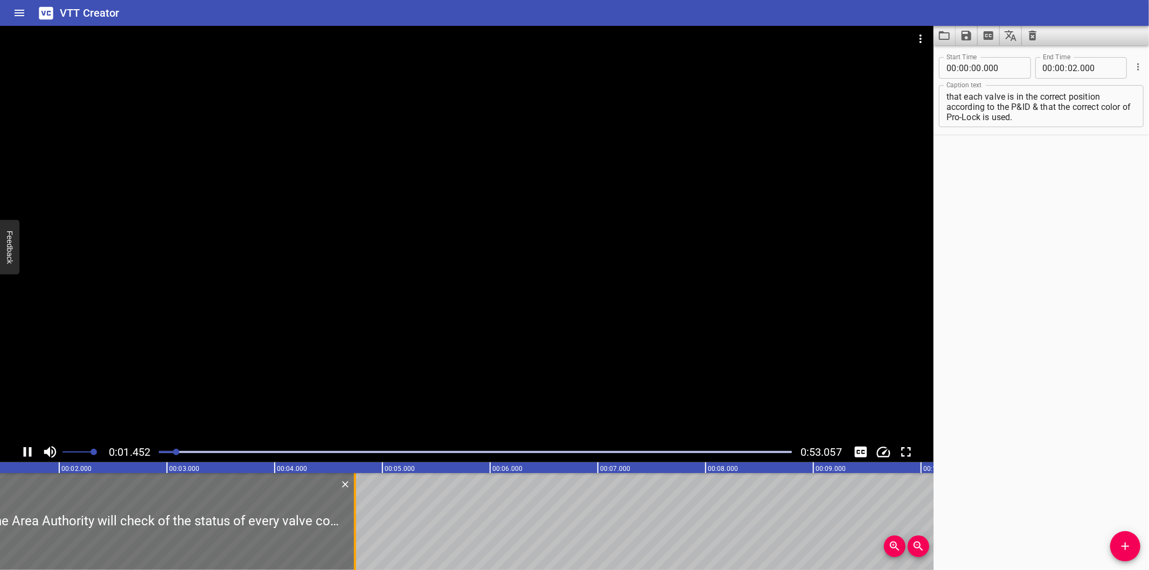
drag, startPoint x: 61, startPoint y: 542, endPoint x: 357, endPoint y: 504, distance: 298.1
click at [357, 504] on div at bounding box center [355, 521] width 11 height 97
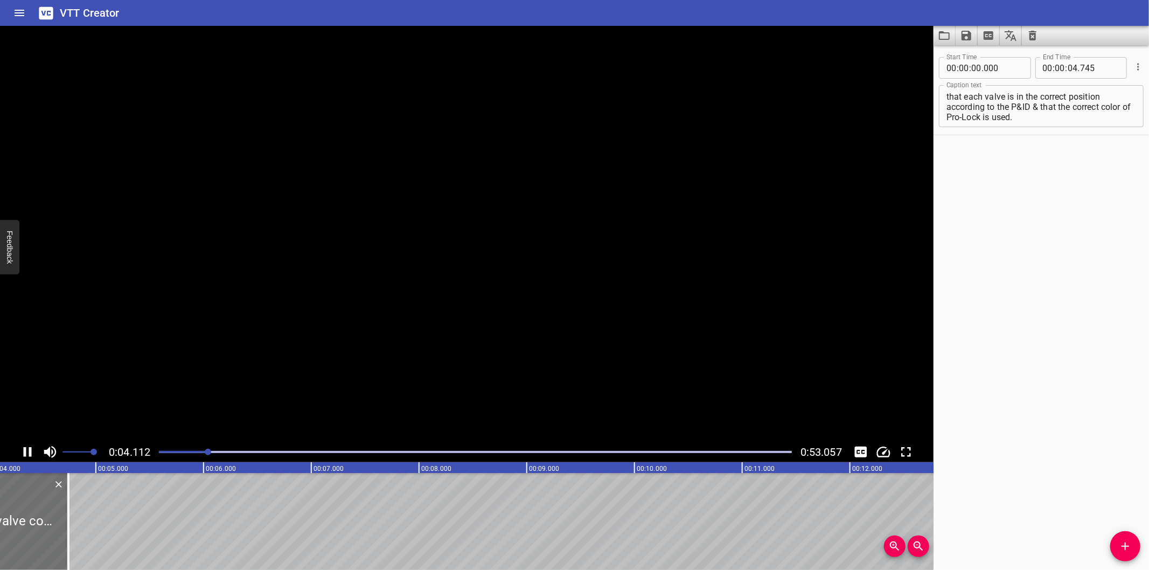
scroll to position [0, 462]
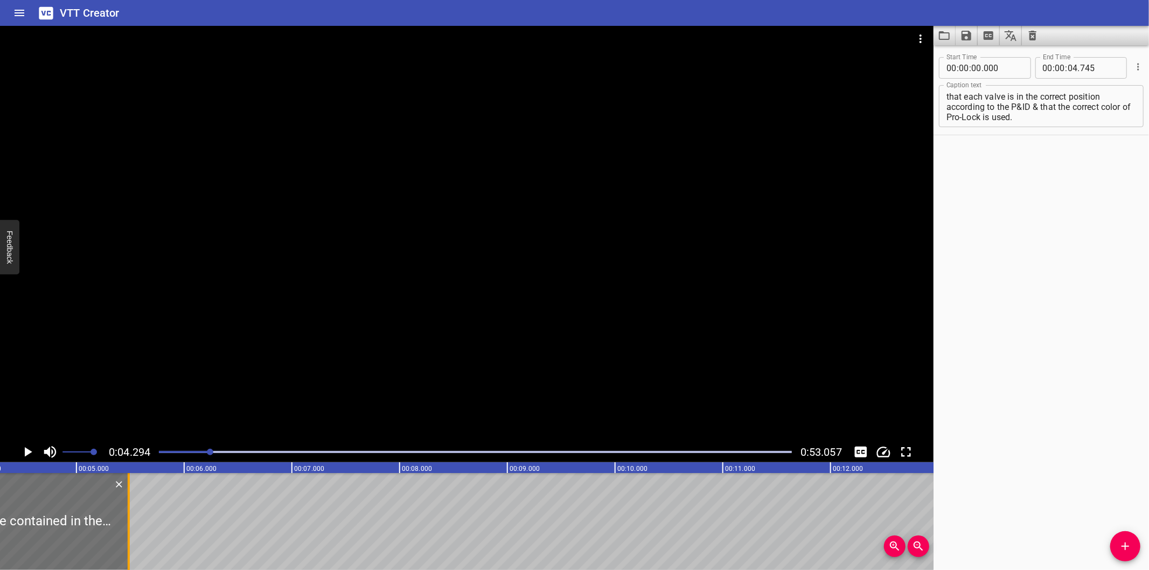
drag, startPoint x: 50, startPoint y: 529, endPoint x: 202, endPoint y: 525, distance: 152.5
click at [134, 525] on div at bounding box center [128, 521] width 11 height 97
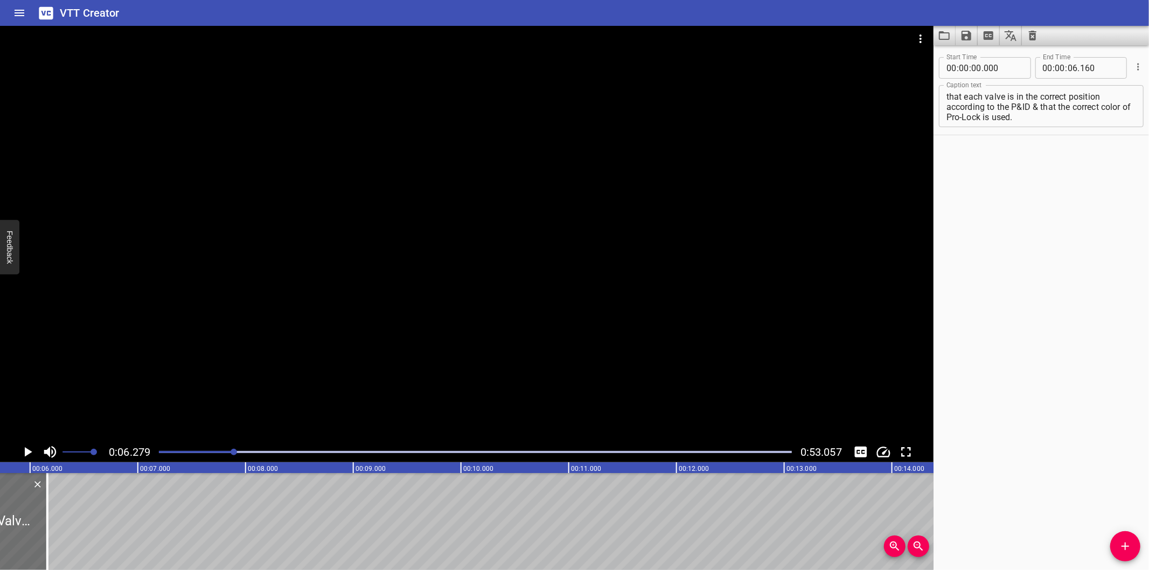
scroll to position [0, 596]
drag, startPoint x: 71, startPoint y: 528, endPoint x: 64, endPoint y: 530, distance: 7.2
click at [64, 530] on div at bounding box center [60, 521] width 11 height 97
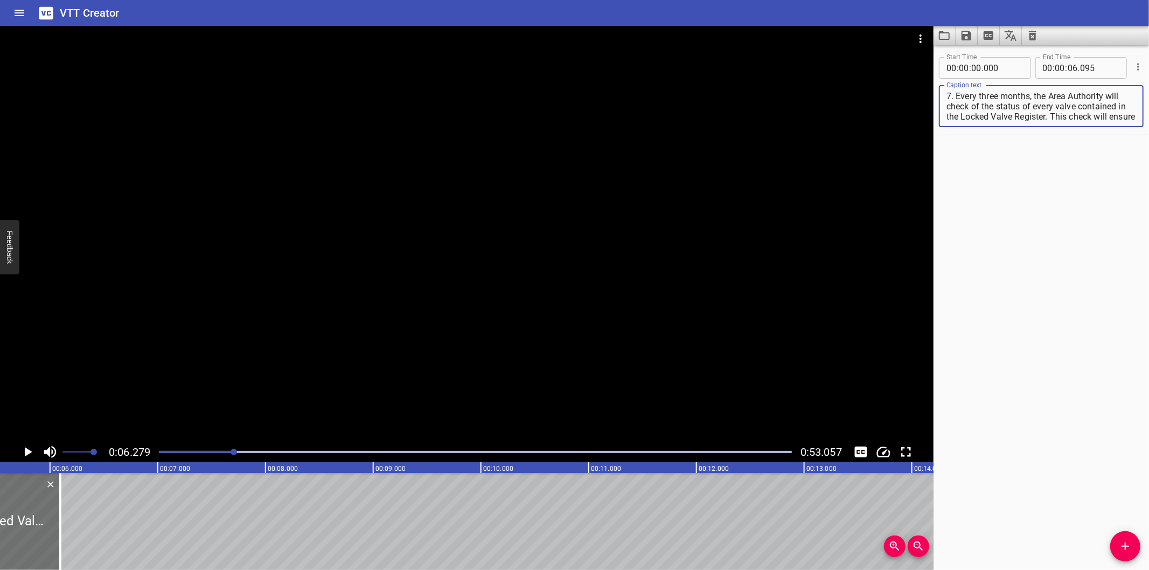
scroll to position [31, 0]
drag, startPoint x: 987, startPoint y: 115, endPoint x: 1178, endPoint y: 184, distance: 202.8
click at [1148, 184] on html "VTT Creator Caption Editor Batch Transcribe Login Sign Up Privacy Contact 0:06.…" at bounding box center [574, 285] width 1149 height 570
click at [1119, 549] on icon "Add Cue" at bounding box center [1125, 546] width 13 height 13
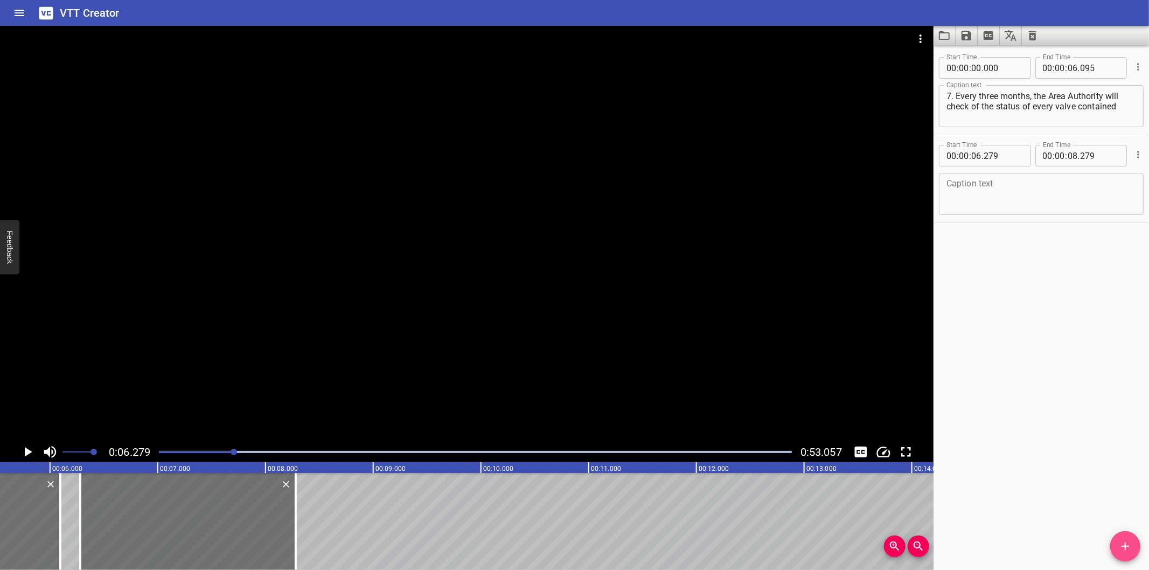
click at [1119, 549] on icon "Add Cue" at bounding box center [1125, 546] width 13 height 13
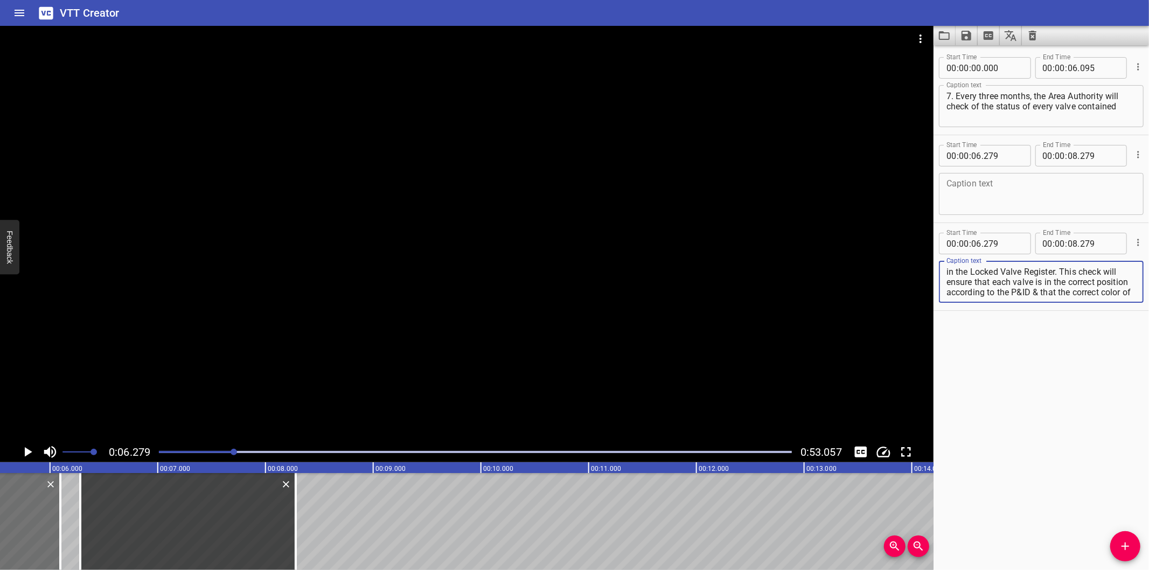
scroll to position [10, 0]
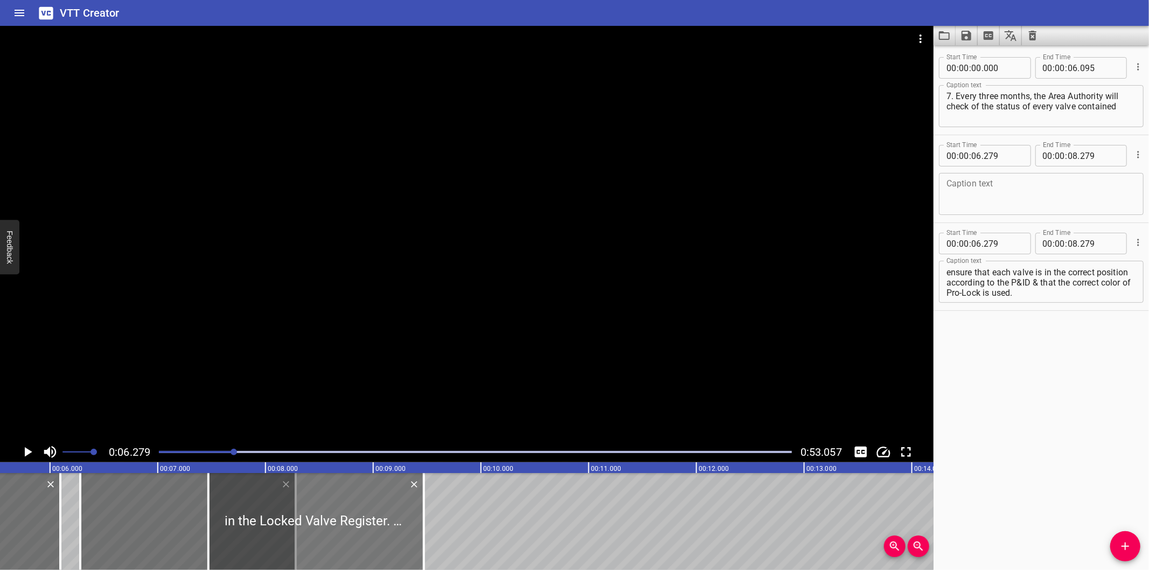
drag, startPoint x: 244, startPoint y: 531, endPoint x: 406, endPoint y: 530, distance: 161.6
click at [406, 530] on div at bounding box center [315, 521] width 215 height 97
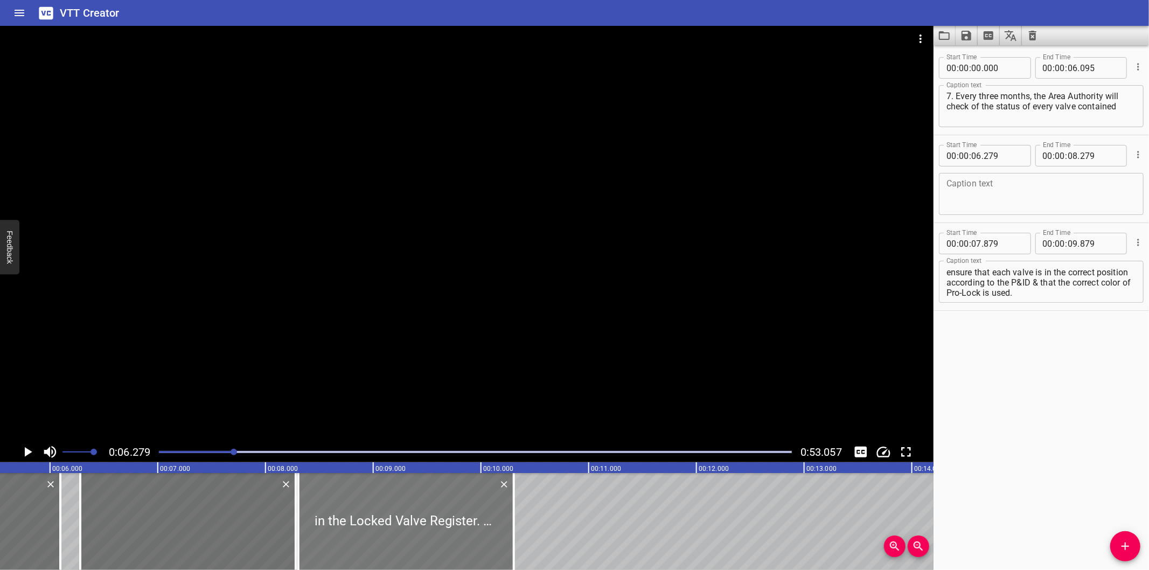
drag, startPoint x: 306, startPoint y: 505, endPoint x: 348, endPoint y: 512, distance: 43.1
click at [348, 512] on div at bounding box center [405, 521] width 215 height 97
click at [281, 486] on icon "Delete" at bounding box center [286, 484] width 11 height 11
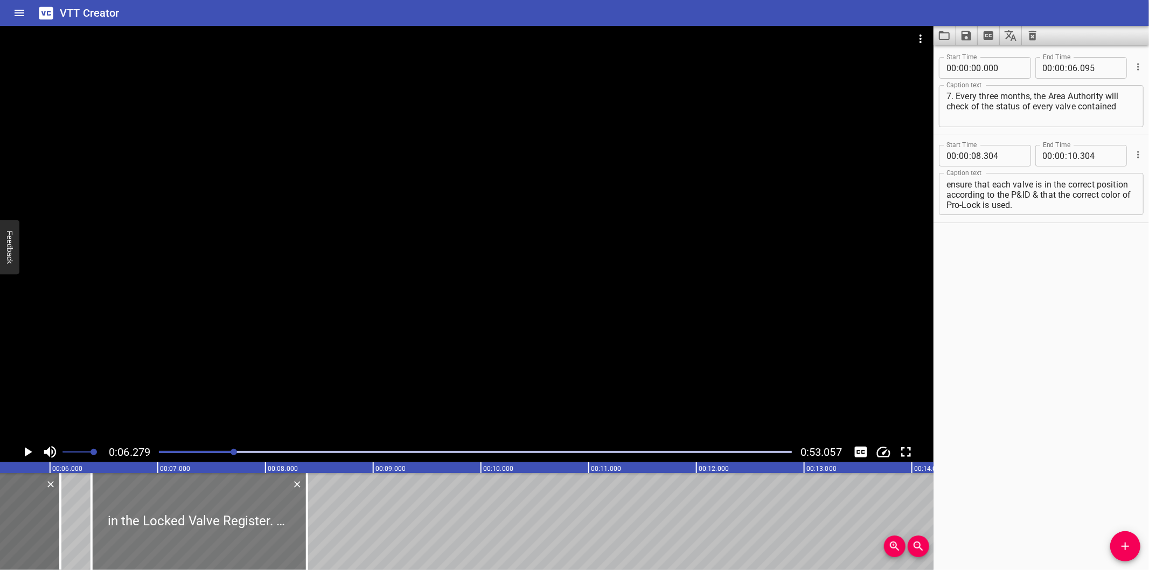
drag, startPoint x: 368, startPoint y: 515, endPoint x: 162, endPoint y: 527, distance: 207.2
click at [162, 527] on div at bounding box center [199, 521] width 215 height 97
click at [219, 449] on div at bounding box center [475, 451] width 646 height 15
click at [219, 449] on div at bounding box center [217, 452] width 6 height 6
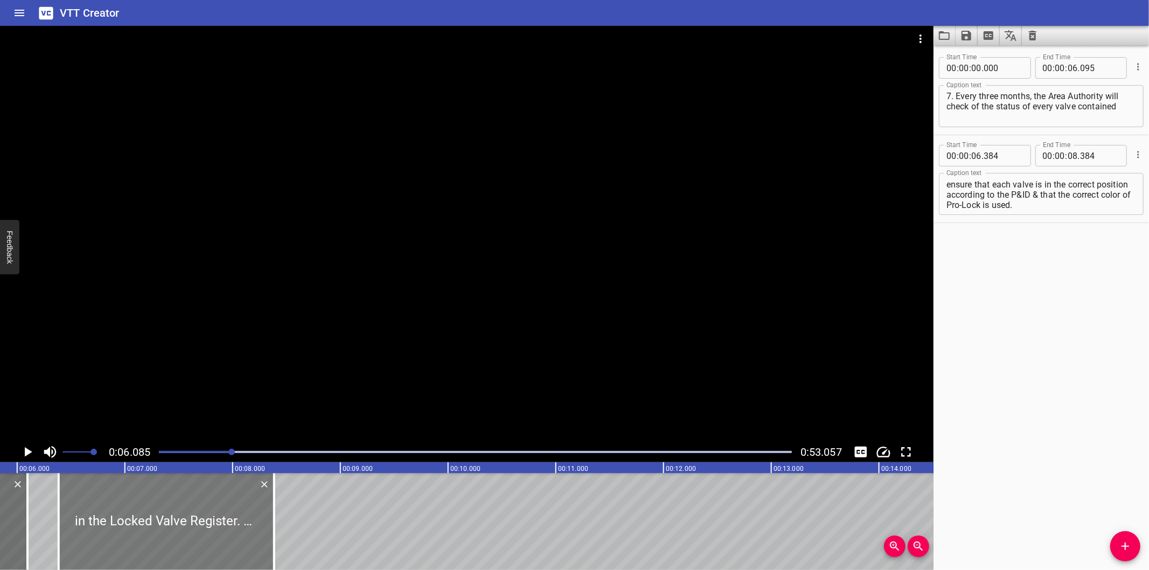
scroll to position [0, 615]
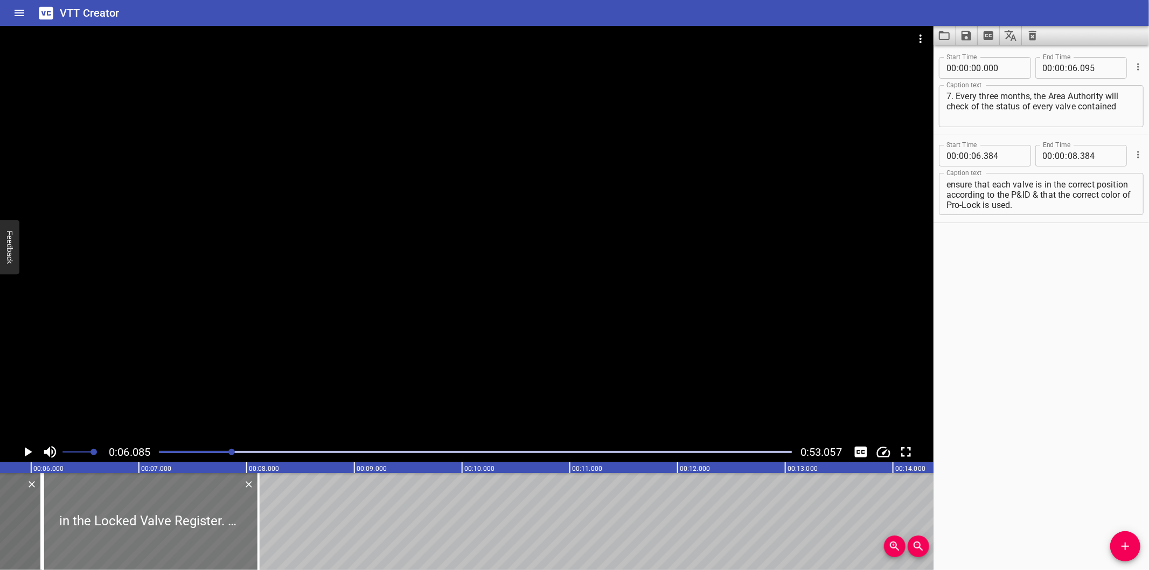
drag, startPoint x: 135, startPoint y: 529, endPoint x: 105, endPoint y: 538, distance: 30.7
click at [105, 538] on div at bounding box center [150, 521] width 215 height 97
click at [1003, 159] on input "number" at bounding box center [1003, 156] width 39 height 22
drag, startPoint x: 641, startPoint y: 236, endPoint x: 651, endPoint y: 218, distance: 20.7
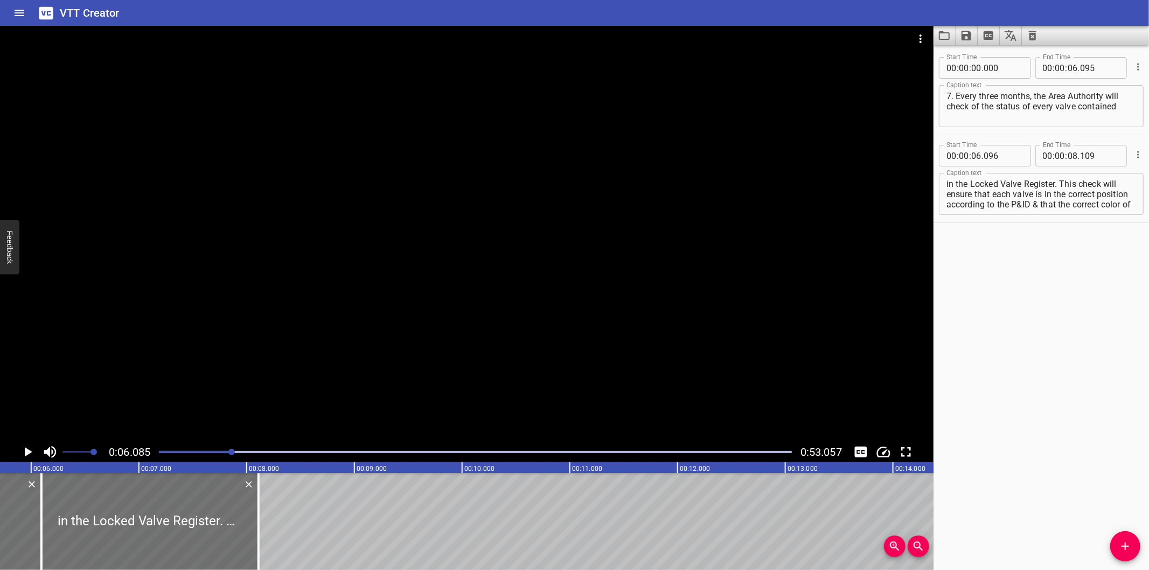
click at [640, 236] on div at bounding box center [466, 234] width 933 height 416
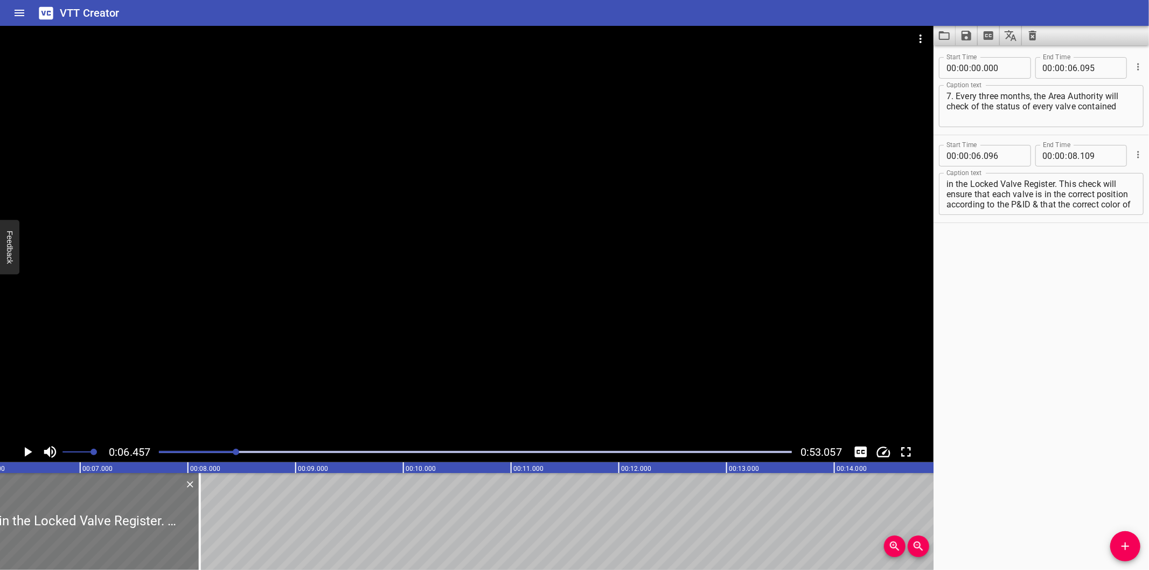
scroll to position [0, 695]
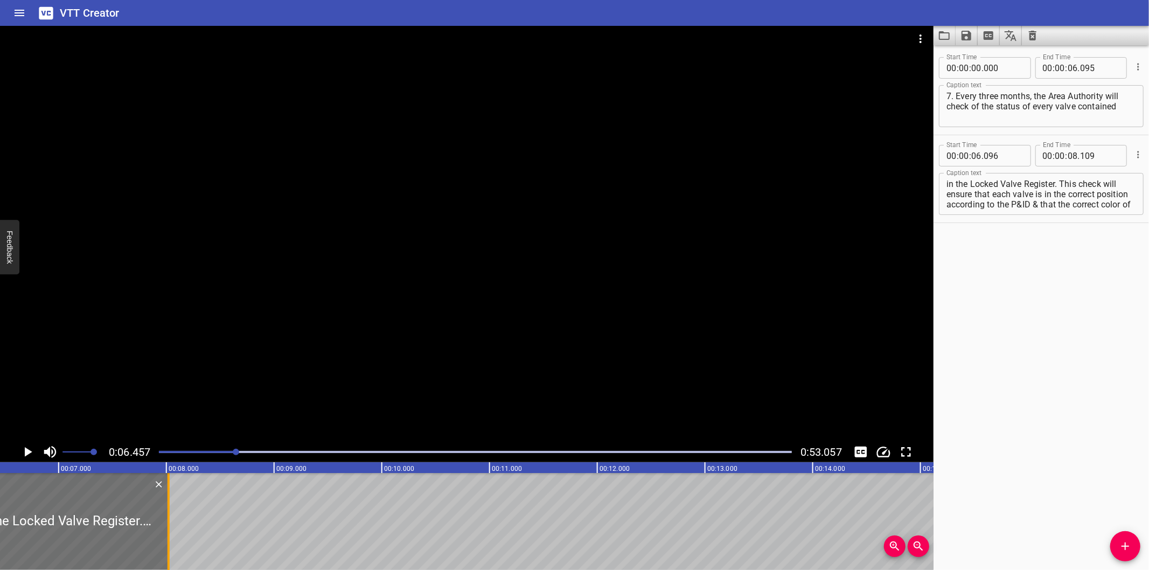
drag, startPoint x: 176, startPoint y: 541, endPoint x: 166, endPoint y: 534, distance: 12.0
click at [166, 534] on div at bounding box center [168, 521] width 11 height 97
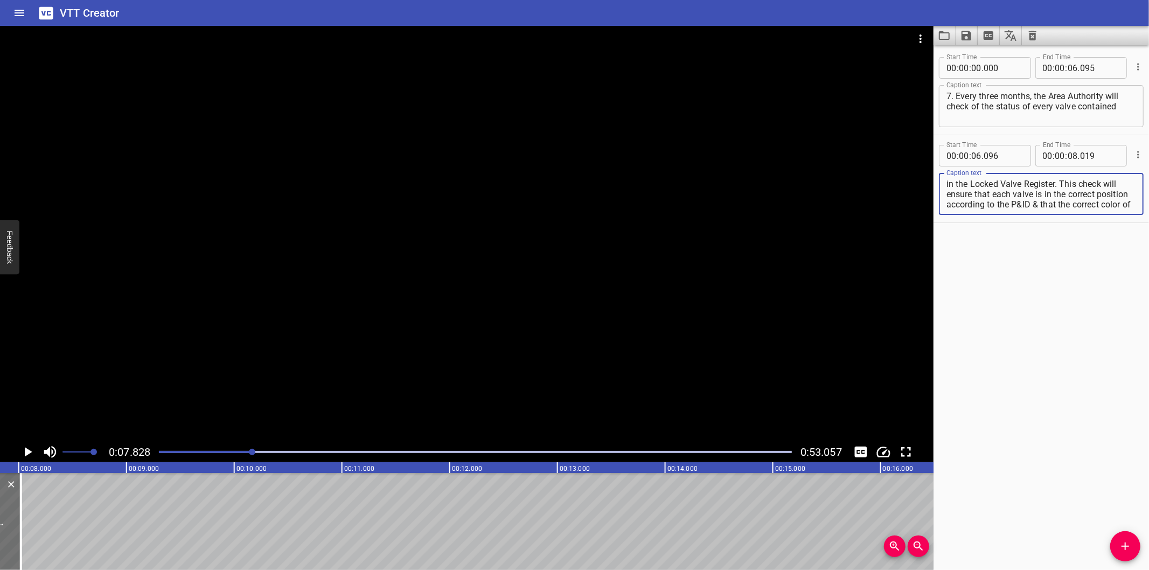
scroll to position [10, 0]
drag, startPoint x: 1062, startPoint y: 182, endPoint x: 1182, endPoint y: 345, distance: 202.2
click at [1148, 345] on html "VTT Creator Caption Editor Batch Transcribe Login Sign Up Privacy Contact 0:07.…" at bounding box center [574, 285] width 1149 height 570
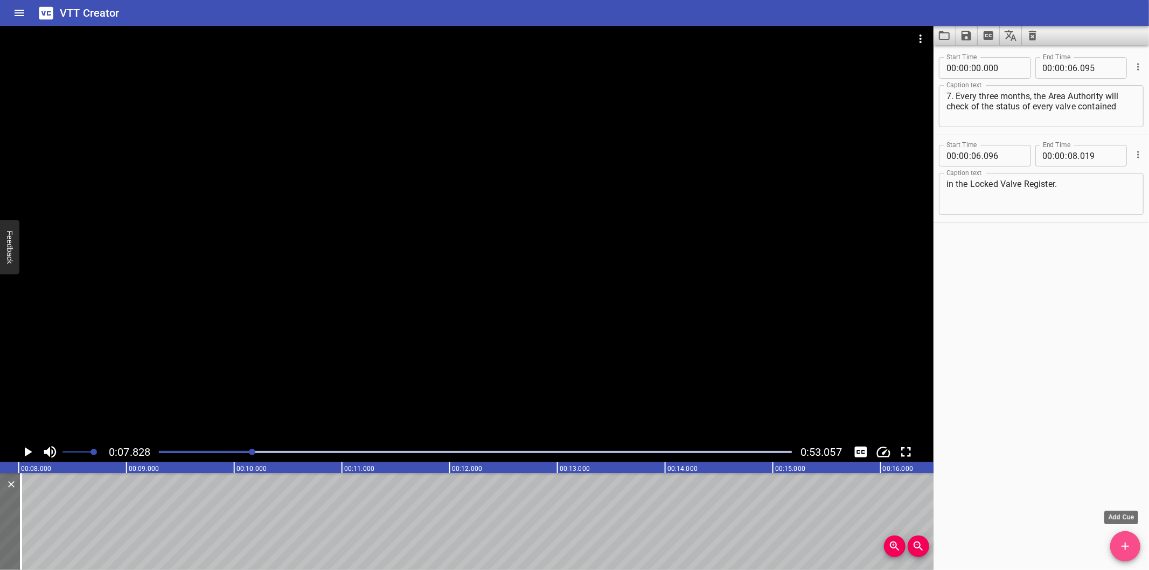
click at [1132, 544] on span "Add Cue" at bounding box center [1125, 546] width 30 height 13
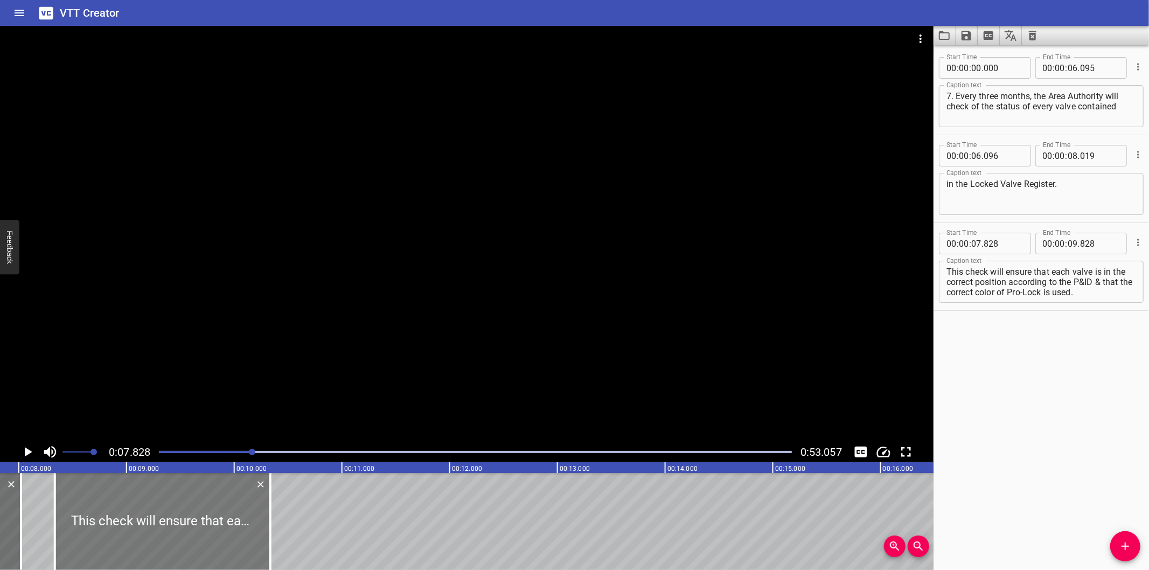
drag, startPoint x: 190, startPoint y: 515, endPoint x: 238, endPoint y: 522, distance: 49.0
click at [238, 522] on div at bounding box center [162, 521] width 215 height 97
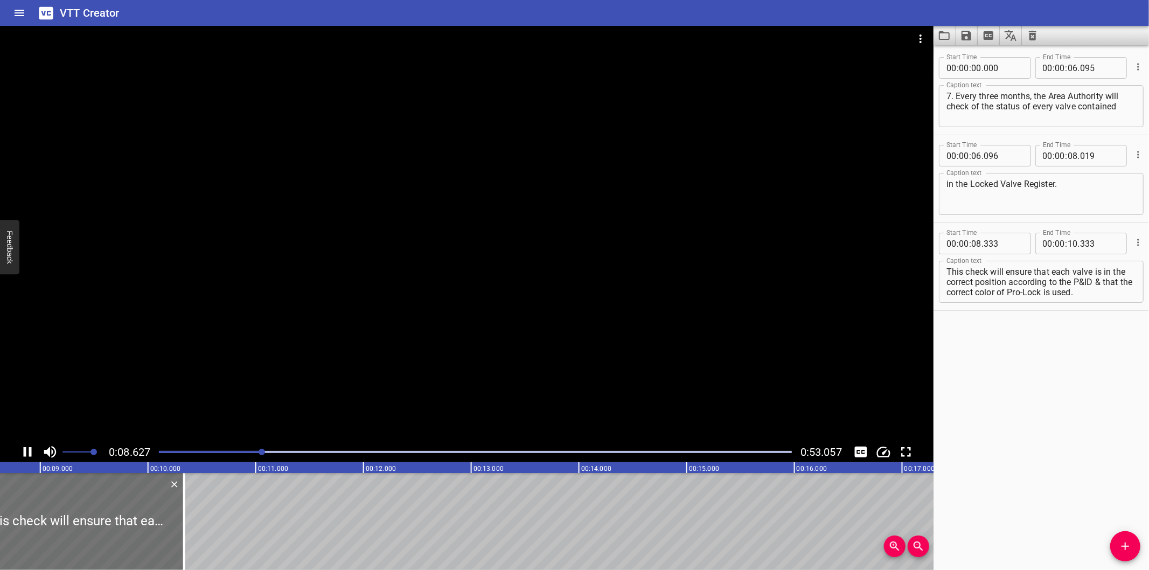
click at [296, 295] on div at bounding box center [466, 234] width 933 height 416
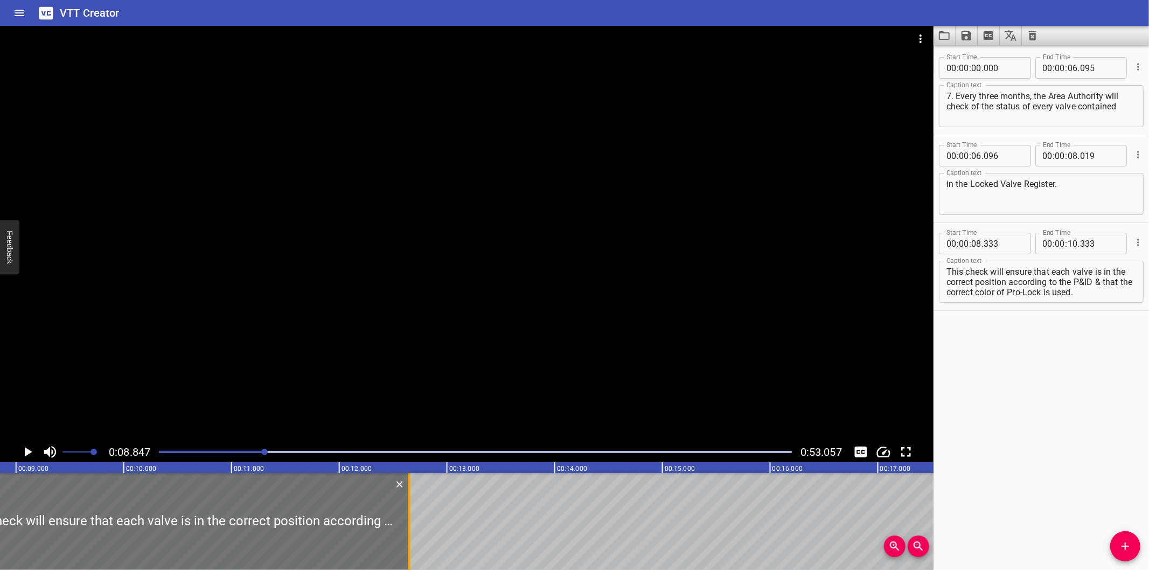
drag, startPoint x: 162, startPoint y: 515, endPoint x: 472, endPoint y: 537, distance: 310.5
click at [415, 539] on div at bounding box center [409, 521] width 11 height 97
click at [363, 298] on div at bounding box center [466, 234] width 933 height 416
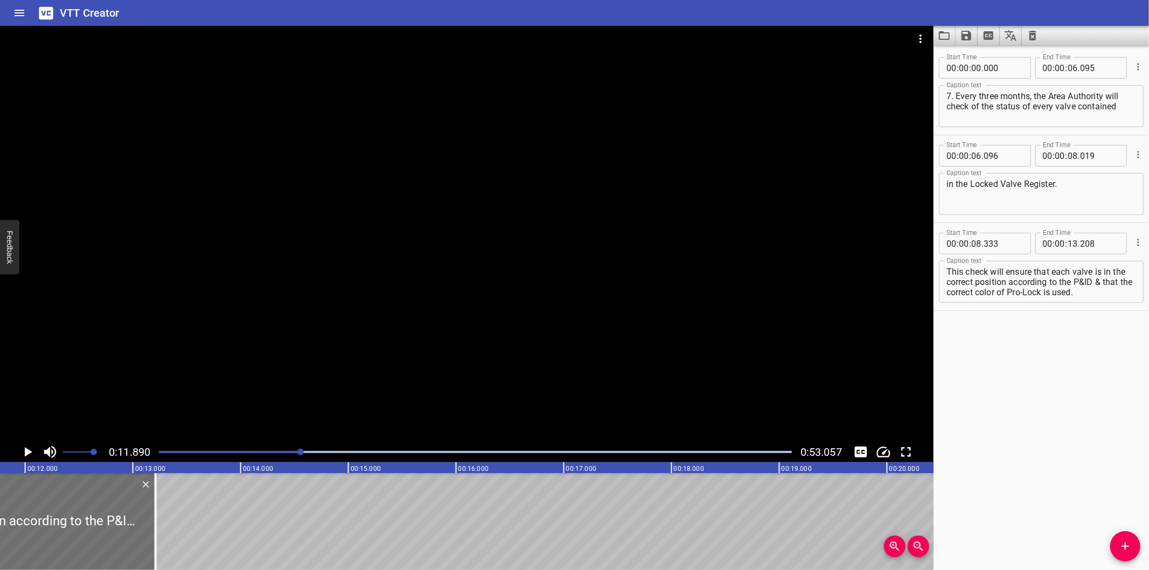
scroll to position [0, 1280]
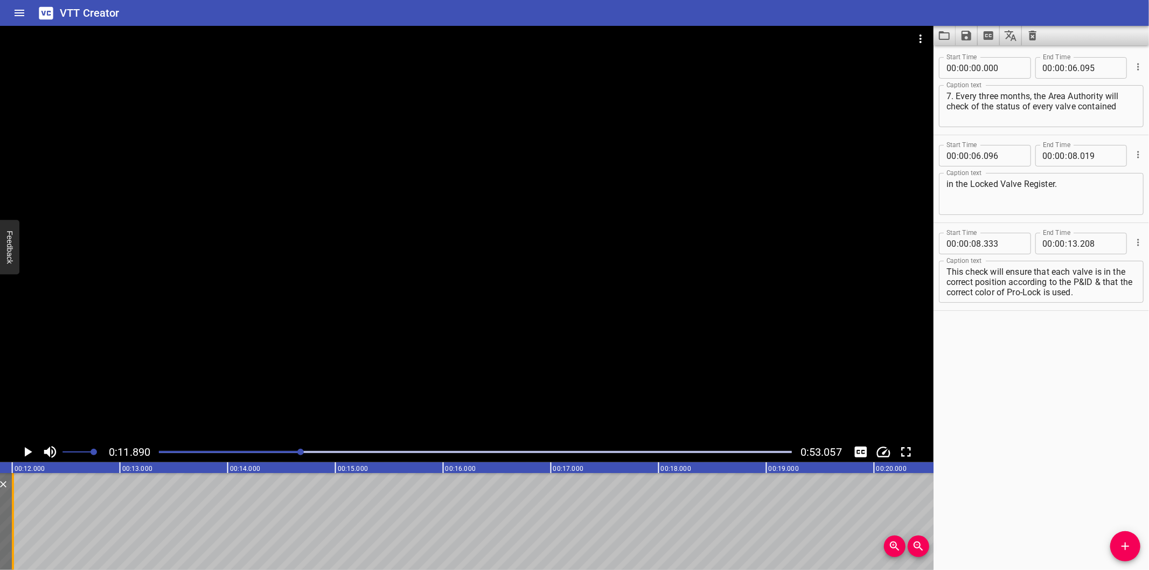
drag, startPoint x: 144, startPoint y: 535, endPoint x: 14, endPoint y: 539, distance: 129.9
click at [14, 539] on div at bounding box center [13, 521] width 11 height 97
click at [292, 458] on div at bounding box center [475, 451] width 646 height 15
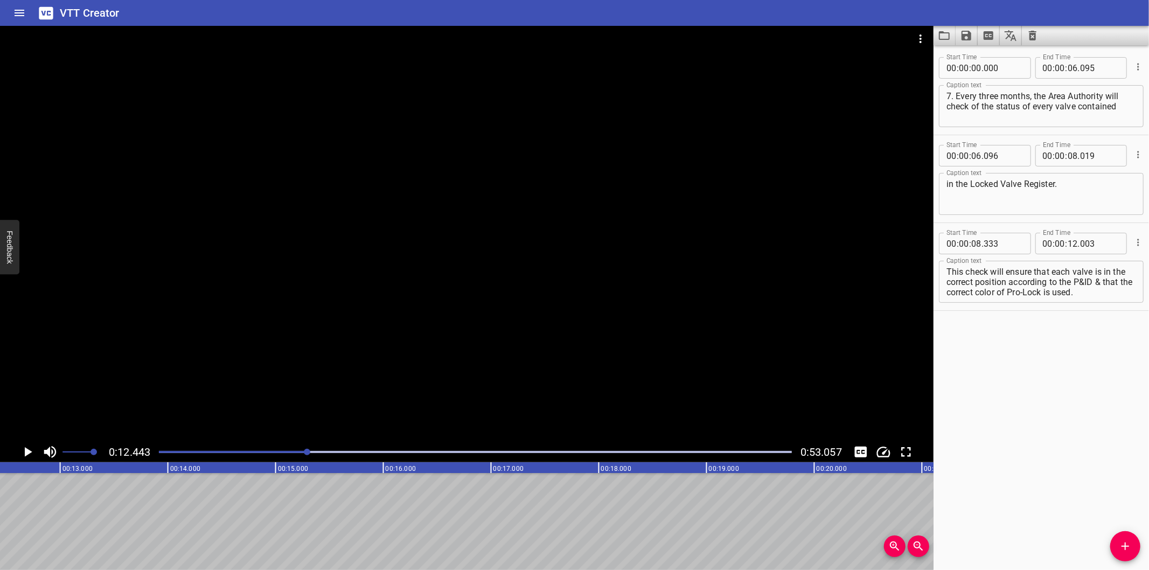
click at [285, 450] on div at bounding box center [475, 451] width 646 height 15
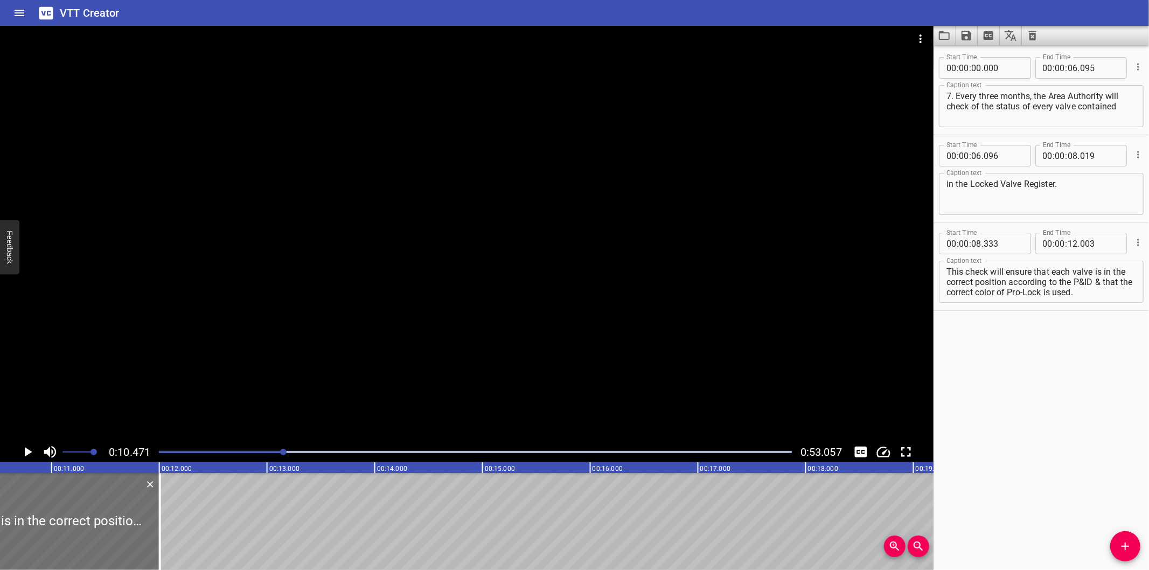
scroll to position [0, 1128]
click at [162, 545] on div at bounding box center [163, 521] width 2 height 97
drag, startPoint x: 1010, startPoint y: 279, endPoint x: 1110, endPoint y: 367, distance: 132.4
click at [1108, 363] on div "Start Time 00 : 00 : 00 . 000 Start Time End Time 00 : 00 : 06 . 095 End Time C…" at bounding box center [1040, 307] width 215 height 525
click at [1119, 548] on icon "Add Cue" at bounding box center [1125, 546] width 13 height 13
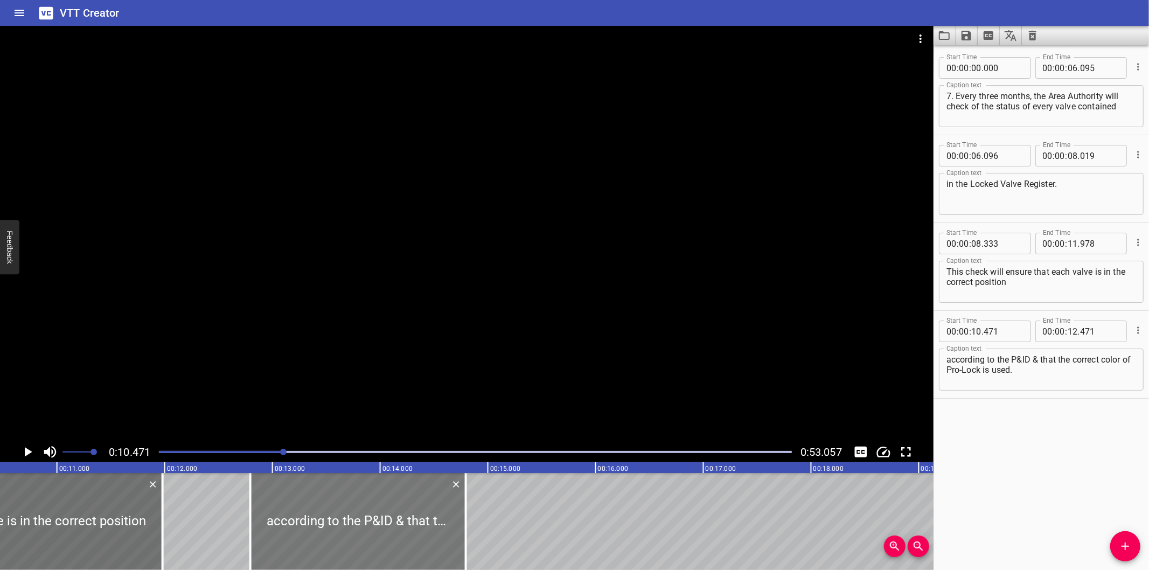
drag, startPoint x: 171, startPoint y: 529, endPoint x: 449, endPoint y: 491, distance: 280.6
click at [422, 531] on div at bounding box center [357, 521] width 215 height 97
click at [561, 338] on div at bounding box center [466, 234] width 933 height 416
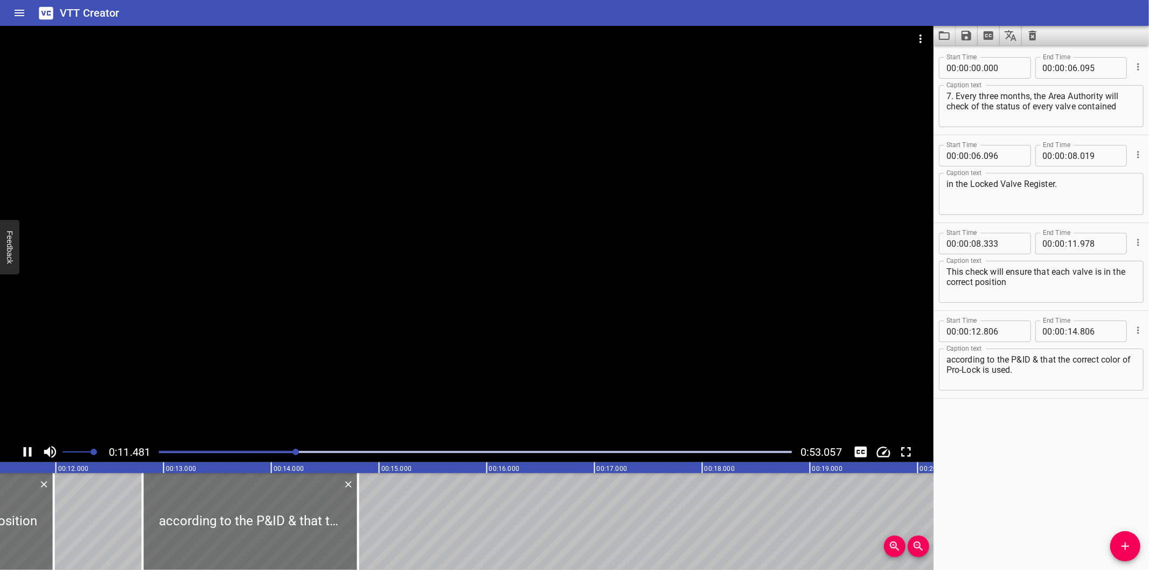
click at [280, 455] on div at bounding box center [475, 451] width 646 height 15
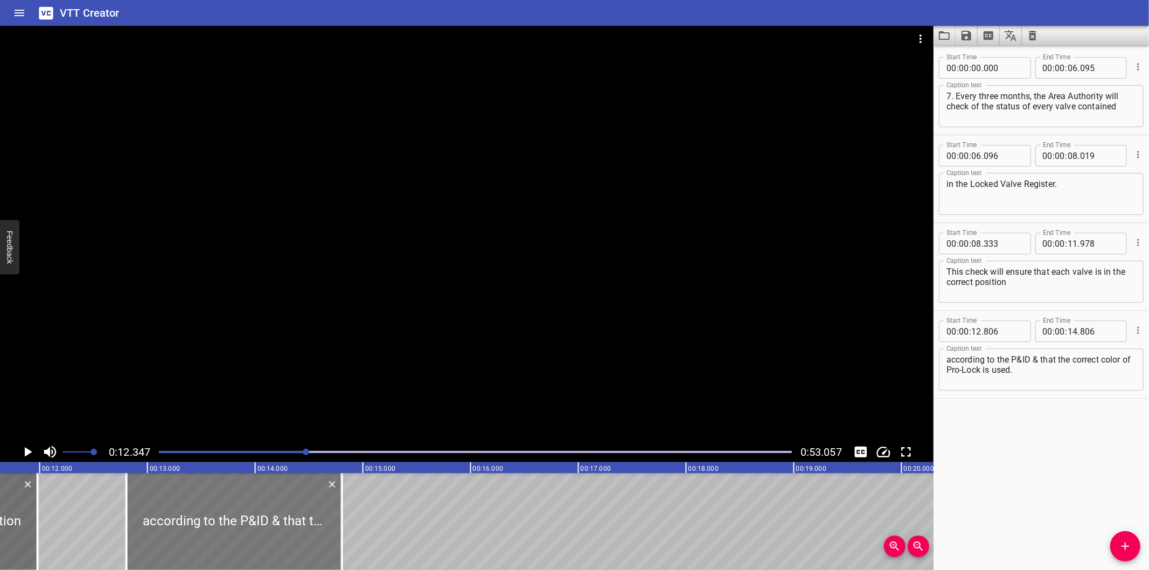
scroll to position [0, 1251]
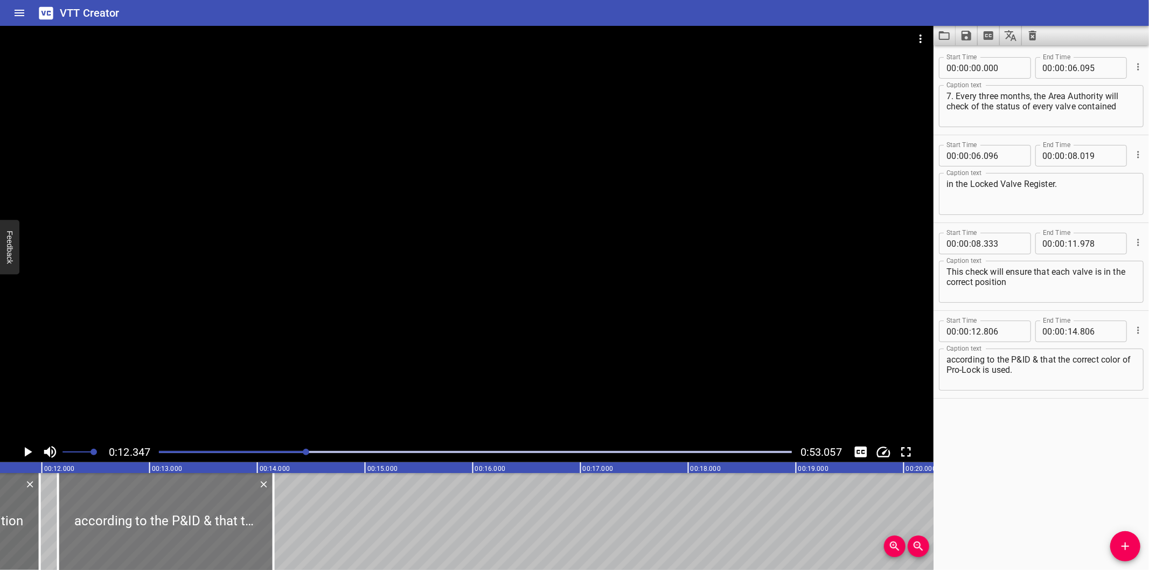
drag, startPoint x: 239, startPoint y: 504, endPoint x: 167, endPoint y: 526, distance: 75.6
click at [167, 526] on div at bounding box center [165, 521] width 215 height 97
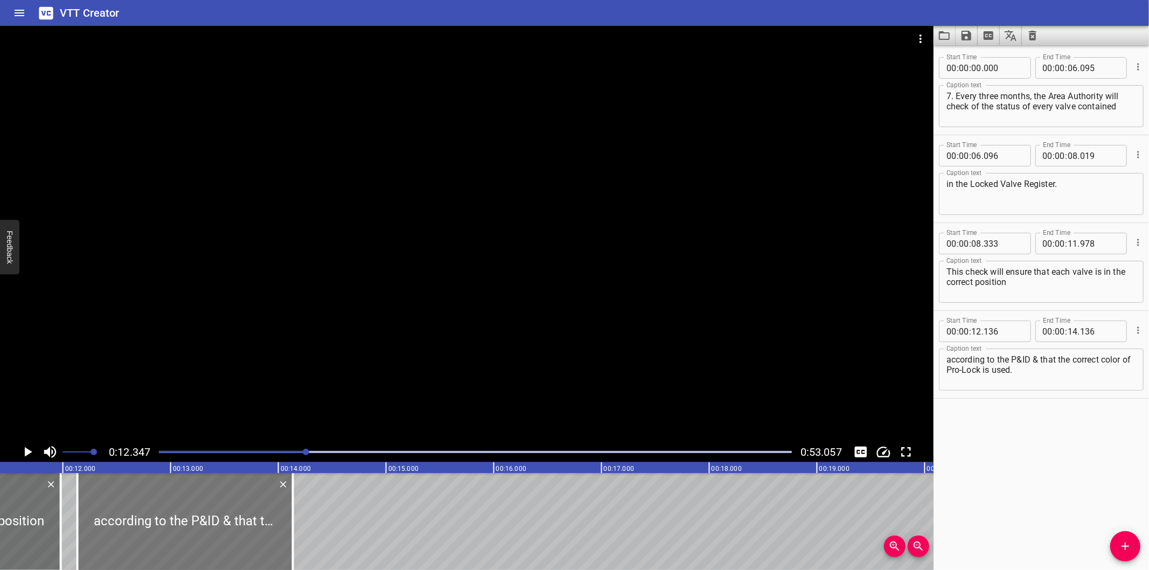
scroll to position [0, 1210]
drag, startPoint x: 203, startPoint y: 526, endPoint x: 195, endPoint y: 529, distance: 8.2
click at [195, 529] on div at bounding box center [194, 521] width 215 height 97
click at [295, 449] on div at bounding box center [475, 451] width 646 height 15
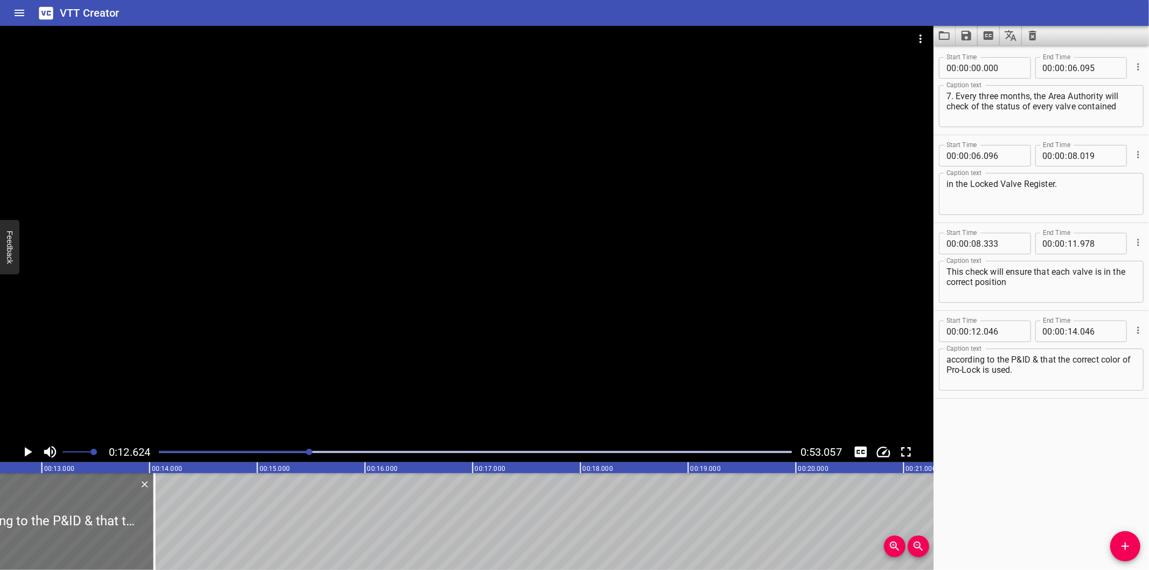
scroll to position [0, 1360]
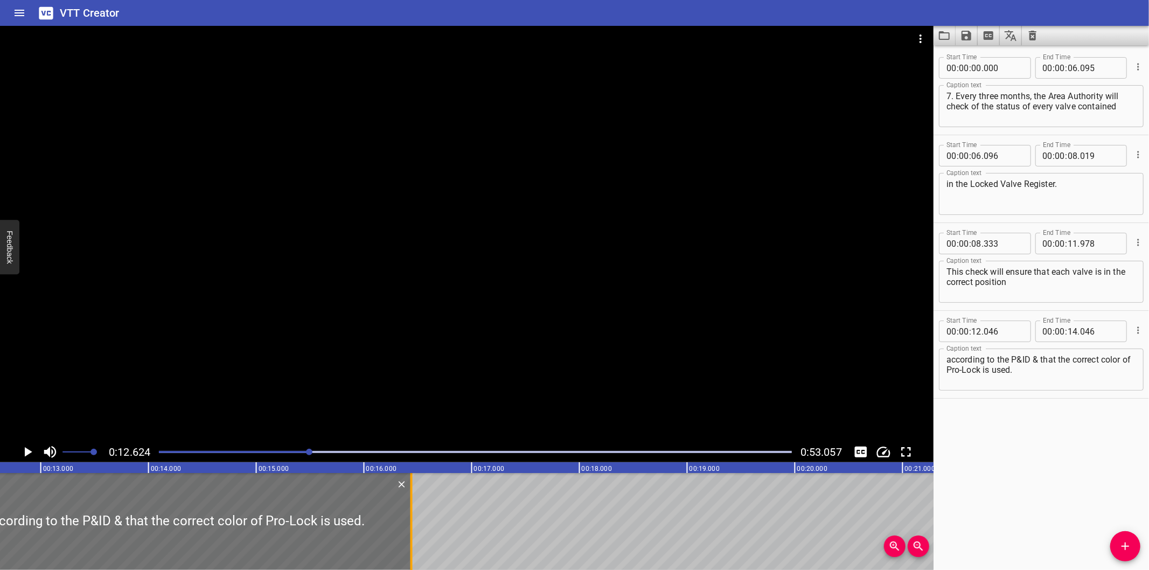
drag, startPoint x: 153, startPoint y: 531, endPoint x: 411, endPoint y: 526, distance: 258.1
click at [411, 526] on div at bounding box center [411, 521] width 2 height 97
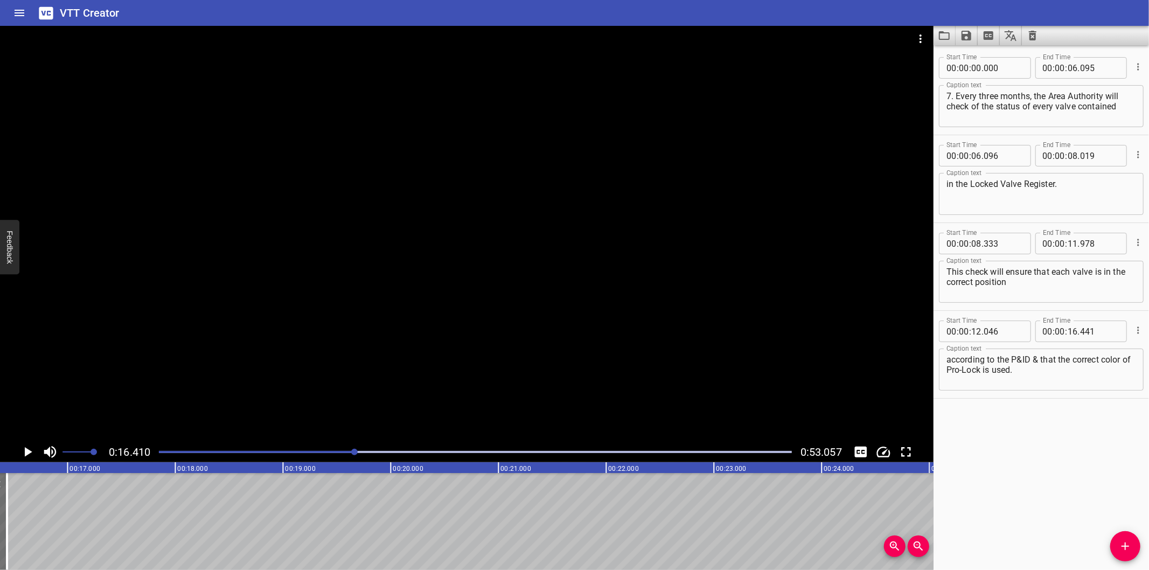
scroll to position [0, 1768]
click at [1124, 539] on button "Add Cue" at bounding box center [1125, 546] width 30 height 30
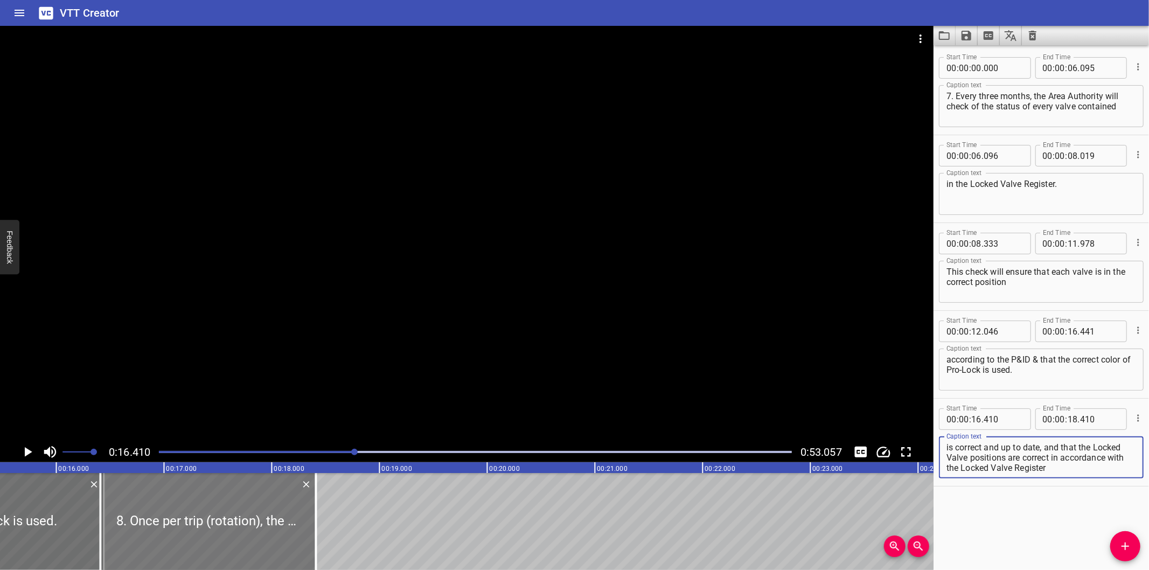
scroll to position [0, 1648]
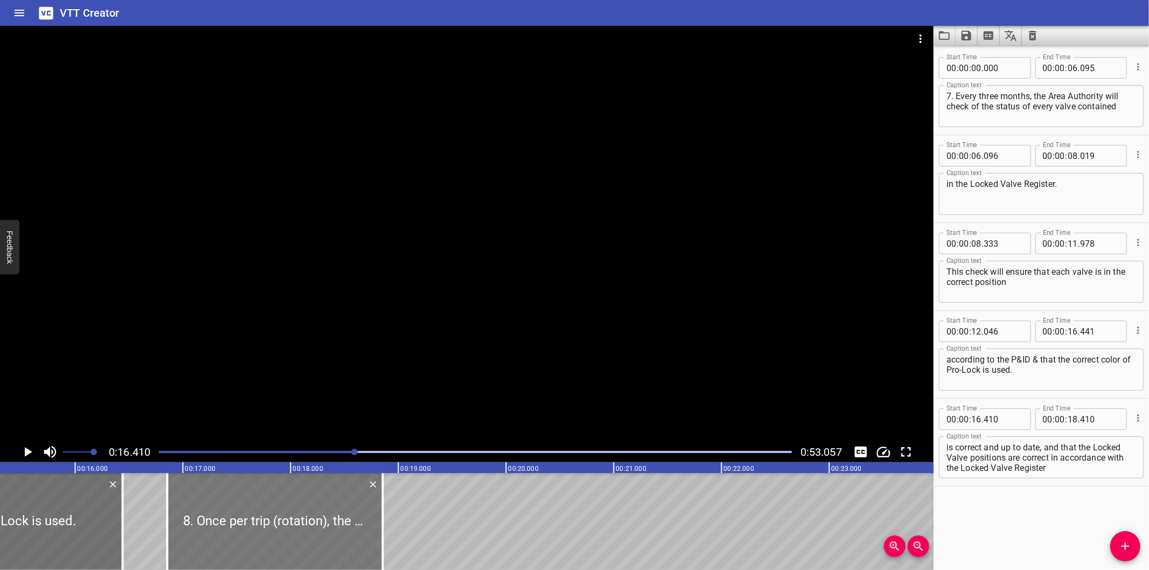
drag, startPoint x: 208, startPoint y: 505, endPoint x: 254, endPoint y: 529, distance: 51.3
click at [254, 529] on div at bounding box center [275, 521] width 215 height 97
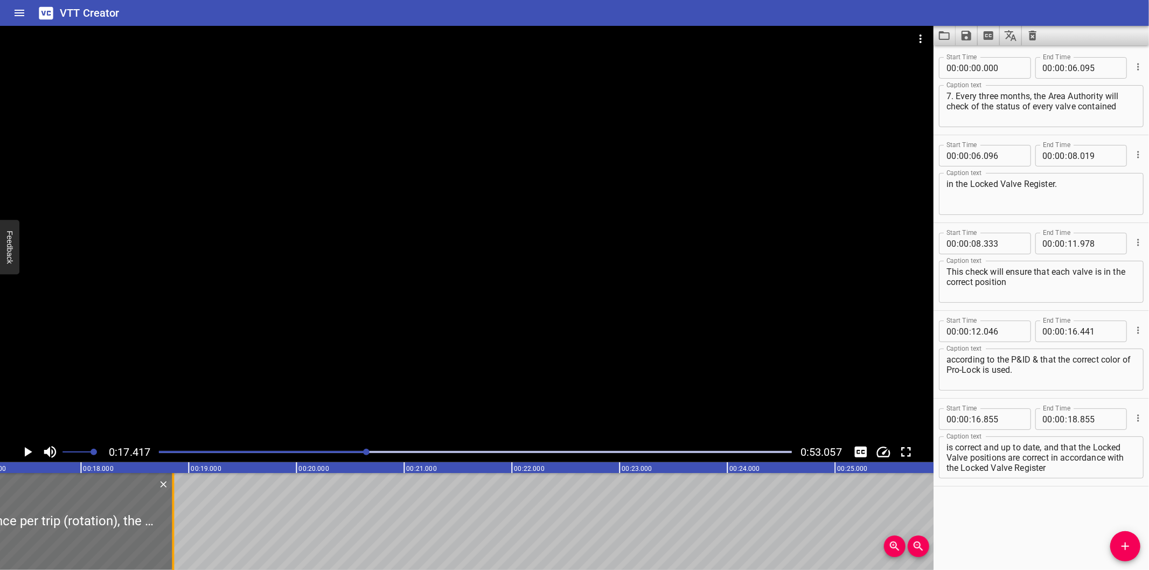
scroll to position [0, 1876]
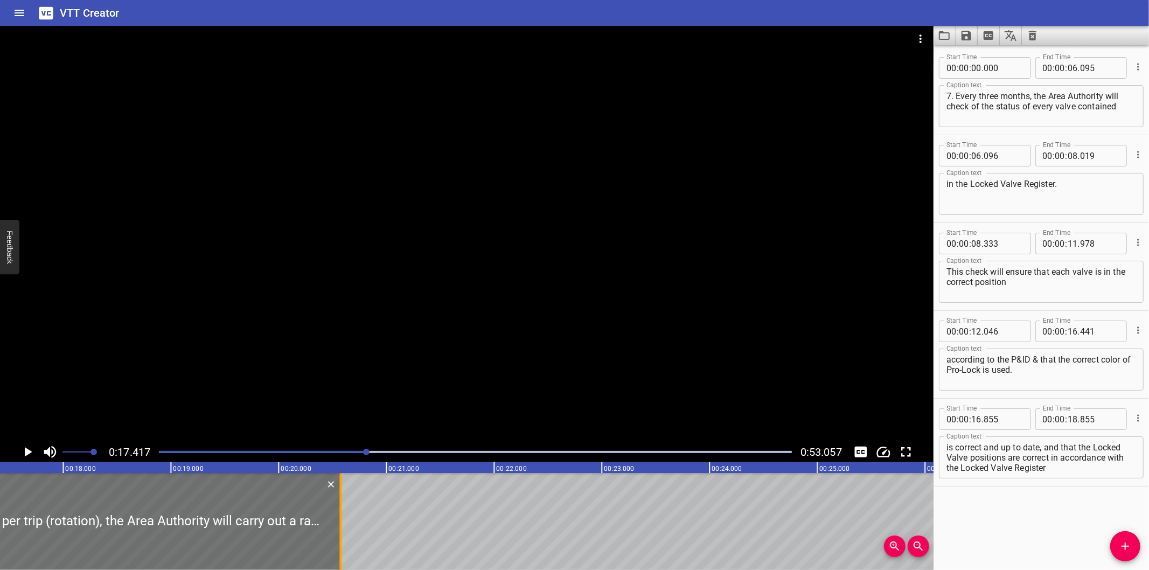
drag, startPoint x: 152, startPoint y: 536, endPoint x: 338, endPoint y: 540, distance: 185.3
click at [338, 540] on div at bounding box center [340, 521] width 11 height 97
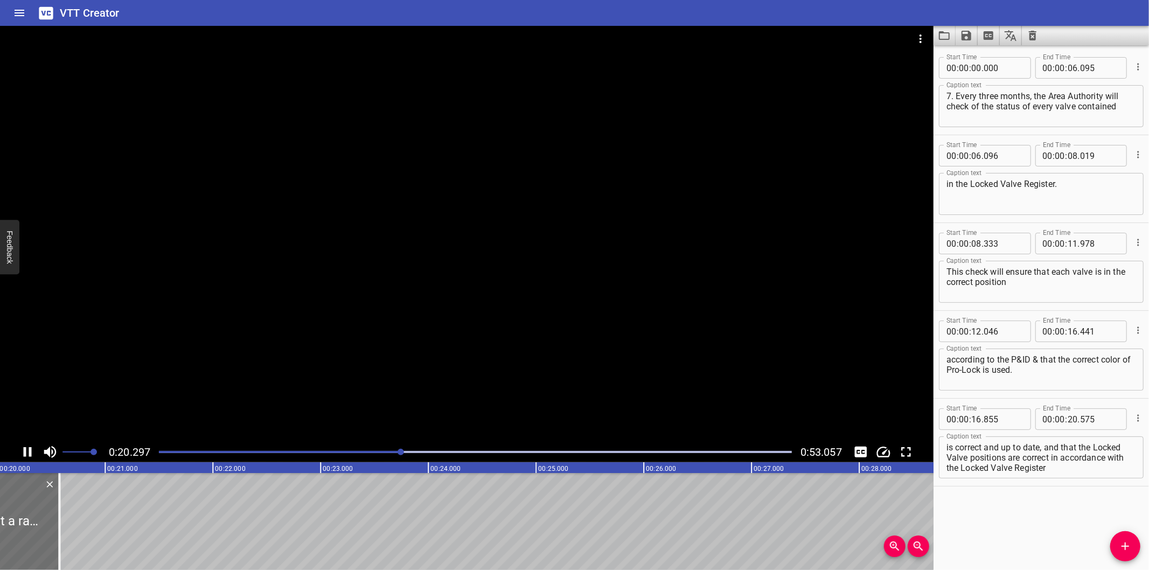
scroll to position [0, 2192]
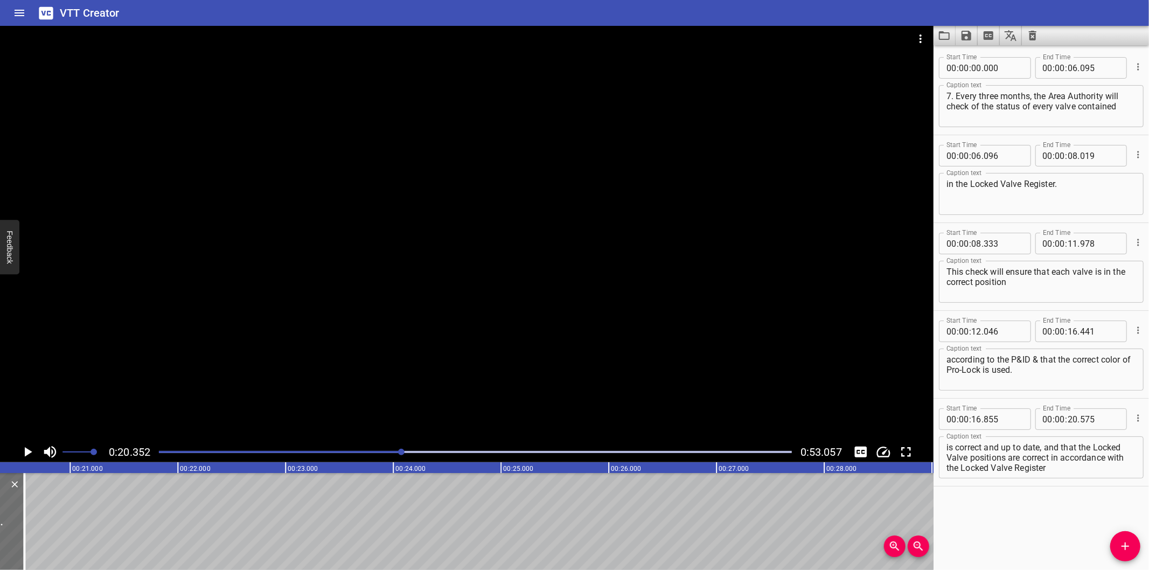
click at [385, 451] on div "Play progress" at bounding box center [85, 452] width 633 height 2
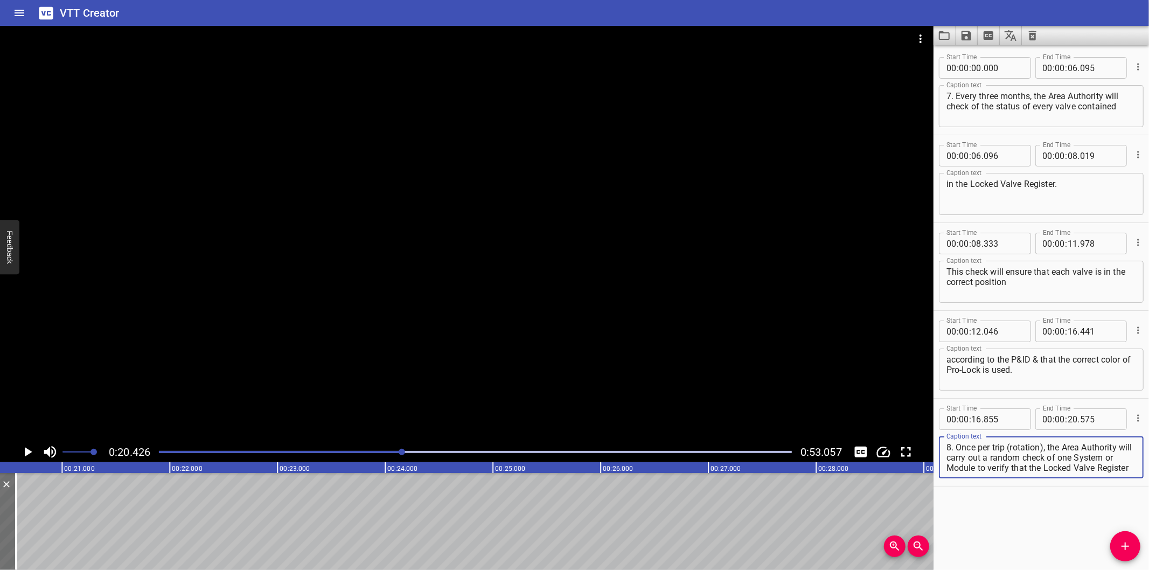
scroll to position [41, 0]
drag, startPoint x: 1048, startPoint y: 445, endPoint x: 1107, endPoint y: 522, distance: 96.8
click at [1107, 521] on div "Start Time 00 : 00 : 00 . 000 Start Time End Time 00 : 00 : 06 . 095 End Time C…" at bounding box center [1040, 307] width 215 height 525
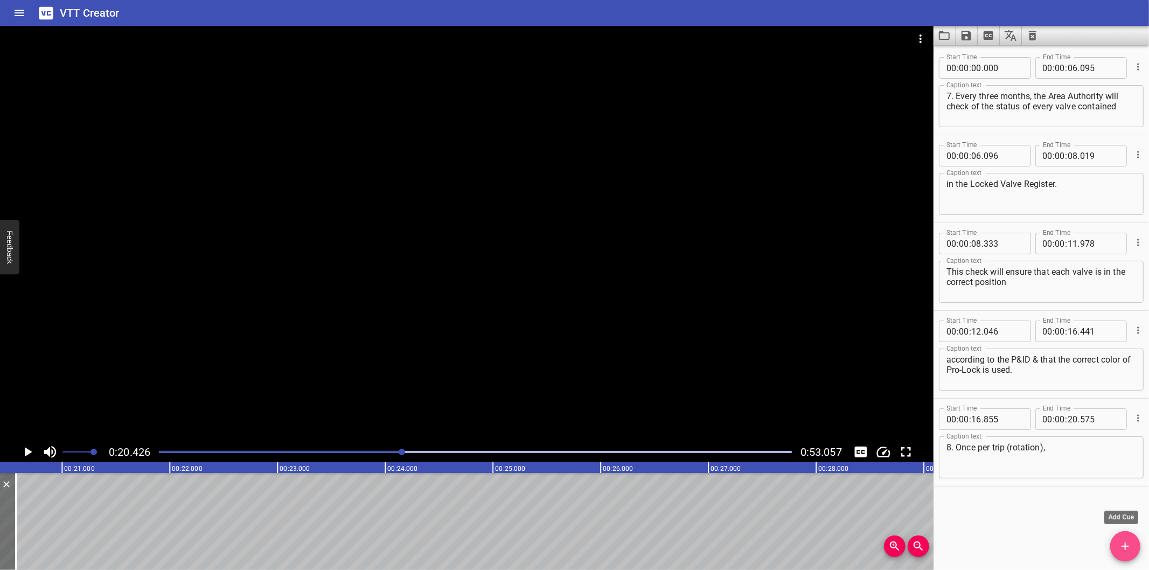
drag, startPoint x: 1126, startPoint y: 552, endPoint x: 946, endPoint y: 528, distance: 181.4
click at [1124, 550] on icon "Add Cue" at bounding box center [1125, 546] width 13 height 13
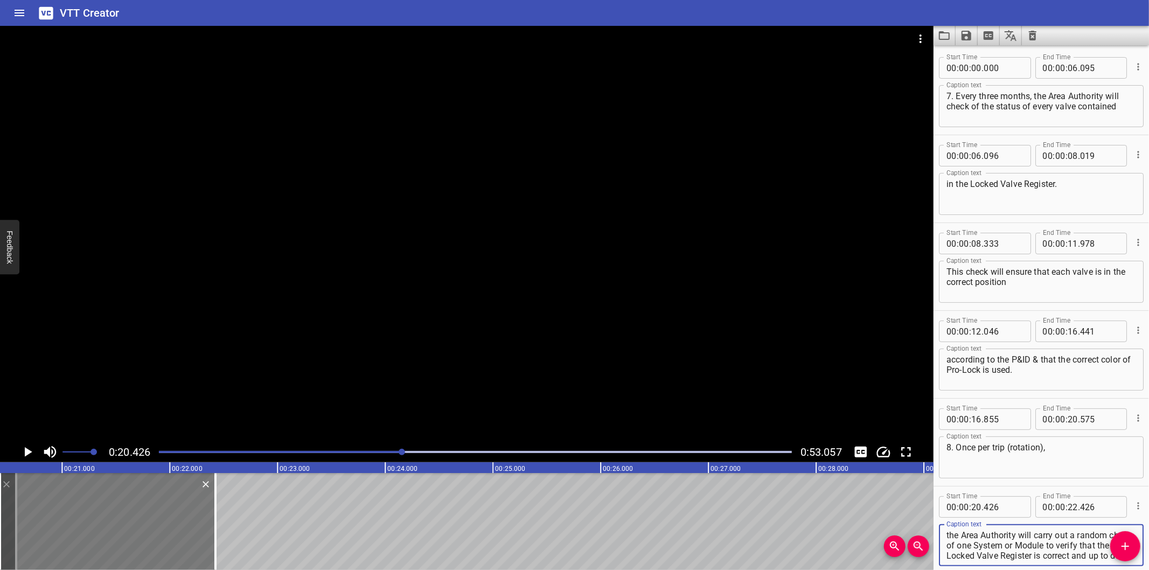
scroll to position [30, 0]
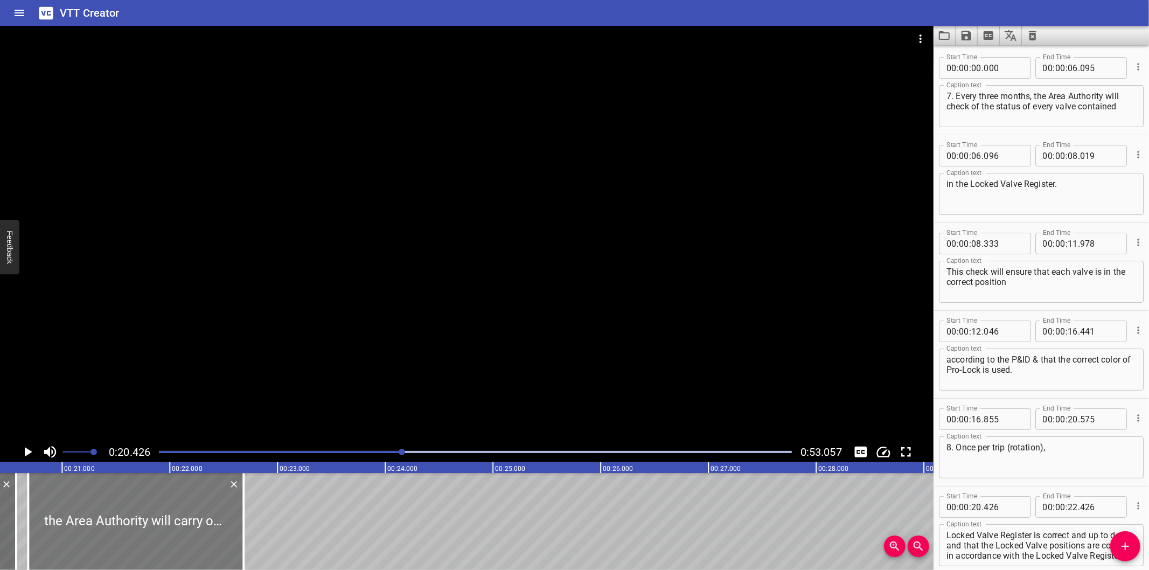
click at [98, 542] on div at bounding box center [135, 521] width 215 height 97
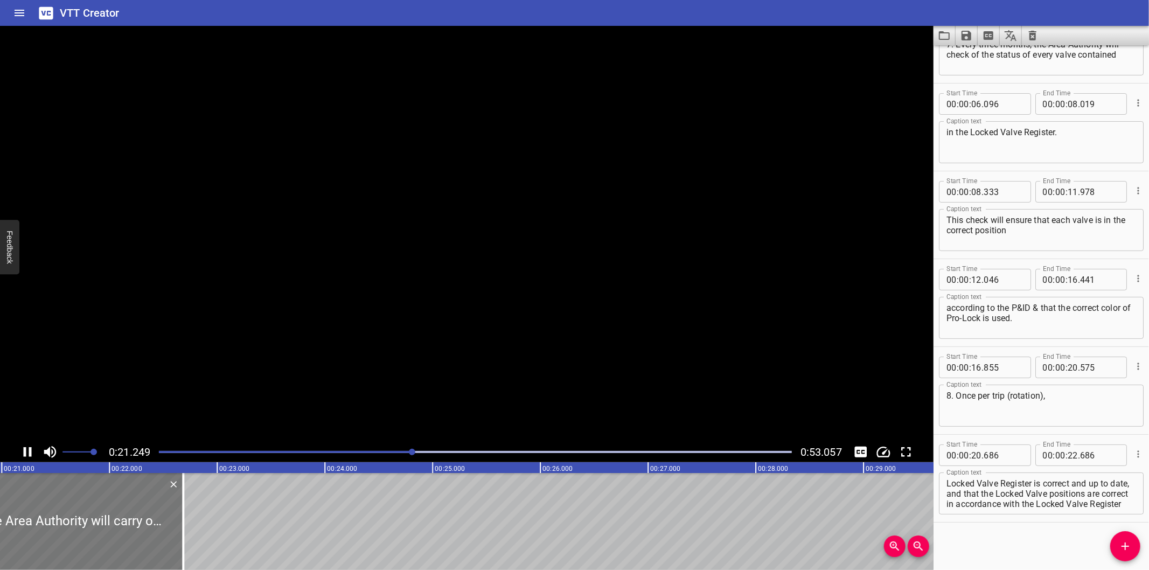
scroll to position [0, 2299]
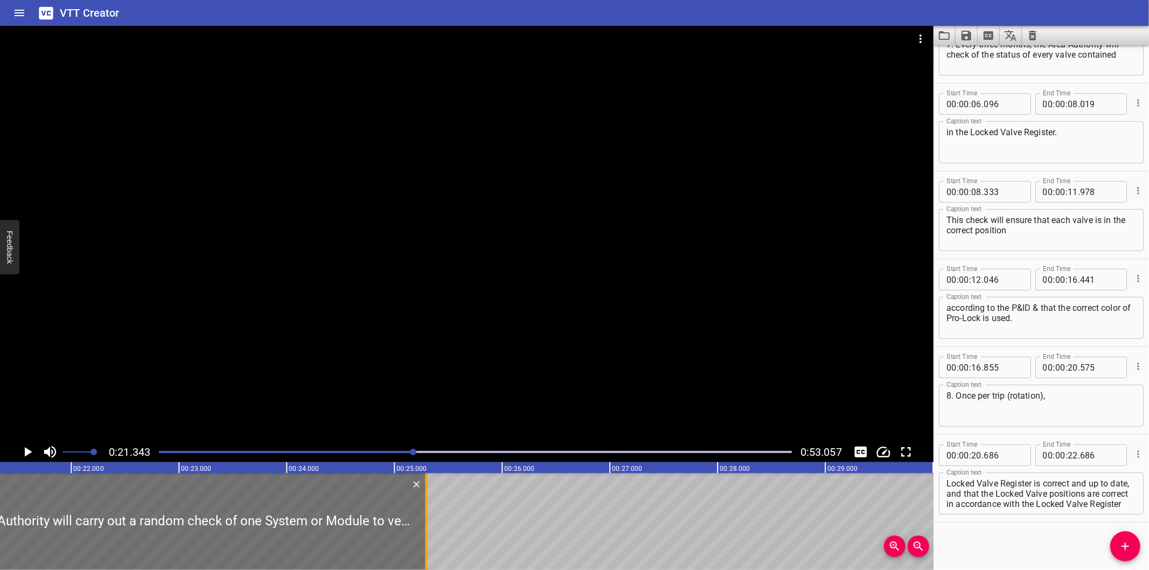
drag, startPoint x: 140, startPoint y: 539, endPoint x: 421, endPoint y: 548, distance: 281.3
click at [421, 548] on div at bounding box center [426, 521] width 11 height 97
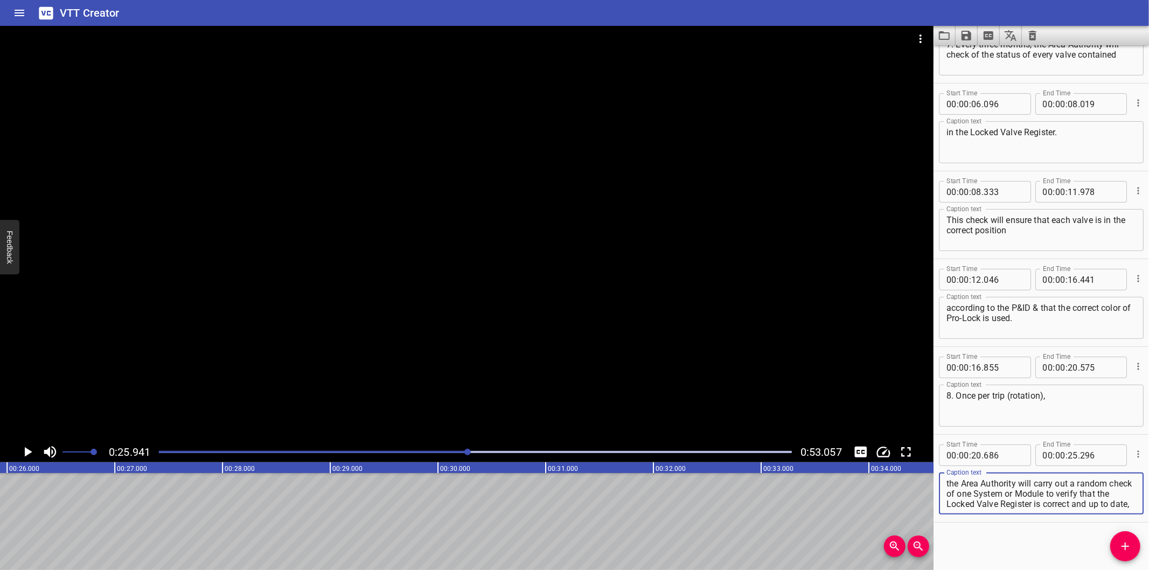
scroll to position [31, 0]
drag, startPoint x: 1072, startPoint y: 491, endPoint x: 1156, endPoint y: 585, distance: 126.3
click at [1148, 569] on html "VTT Creator Caption Editor Batch Transcribe Login Sign Up Privacy Contact 0:25.…" at bounding box center [574, 285] width 1149 height 570
click at [1072, 503] on textarea "the Area Authority will carry out a random check of one System or Module to ver…" at bounding box center [1041, 493] width 190 height 31
drag, startPoint x: 1072, startPoint y: 491, endPoint x: 1128, endPoint y: 537, distance: 72.3
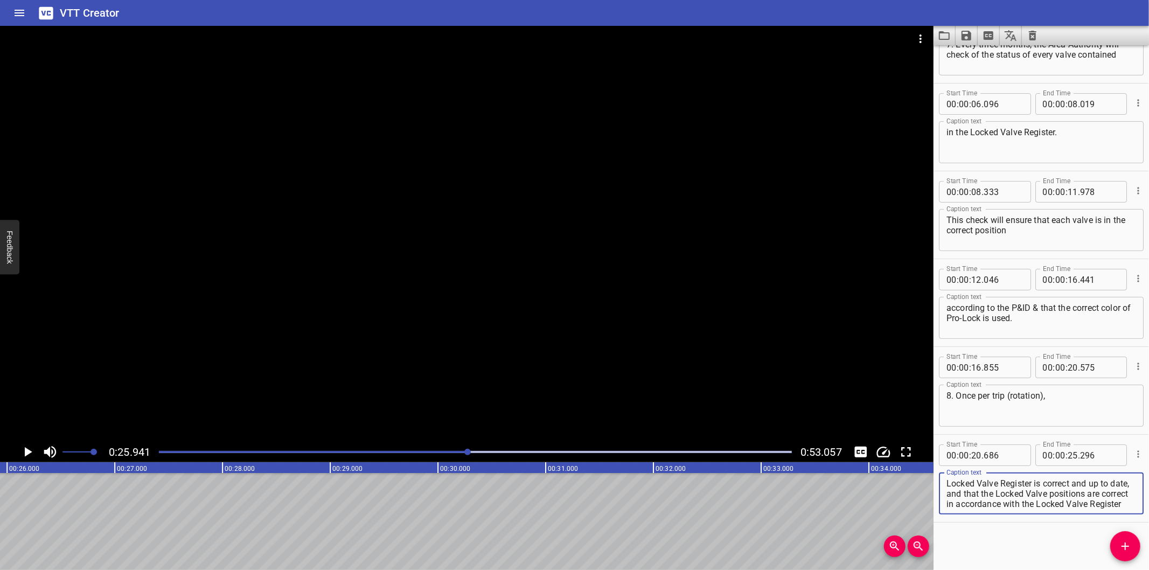
click at [1128, 537] on div "Start Time 00 : 00 : 00 . 000 Start Time End Time 00 : 00 : 06 . 095 End Time C…" at bounding box center [1040, 307] width 215 height 525
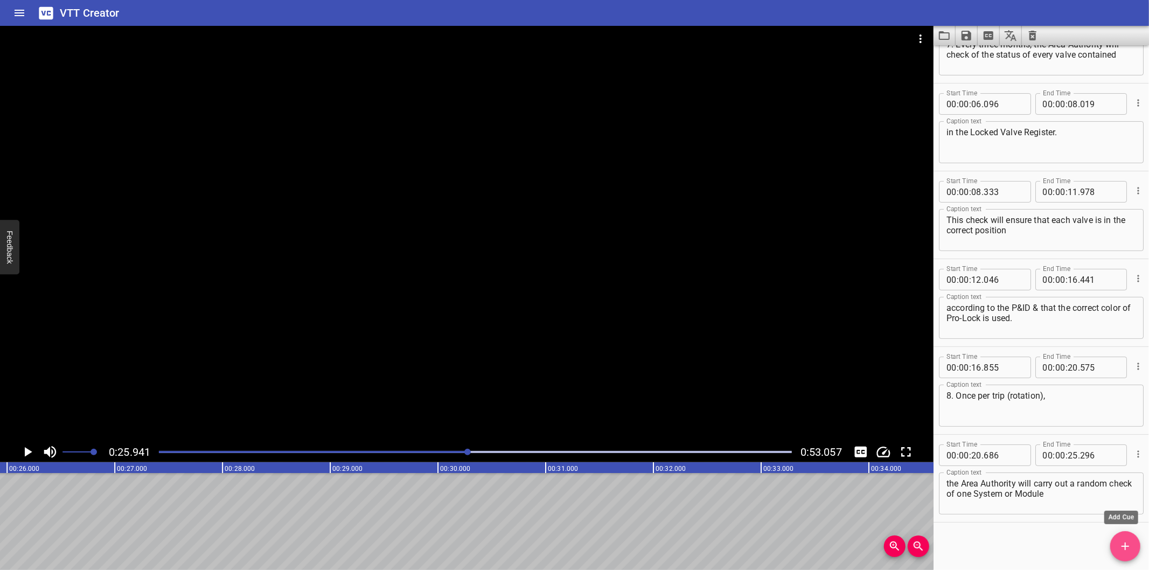
drag, startPoint x: 1132, startPoint y: 542, endPoint x: 879, endPoint y: 501, distance: 256.5
click at [1131, 542] on icon "Add Cue" at bounding box center [1125, 546] width 13 height 13
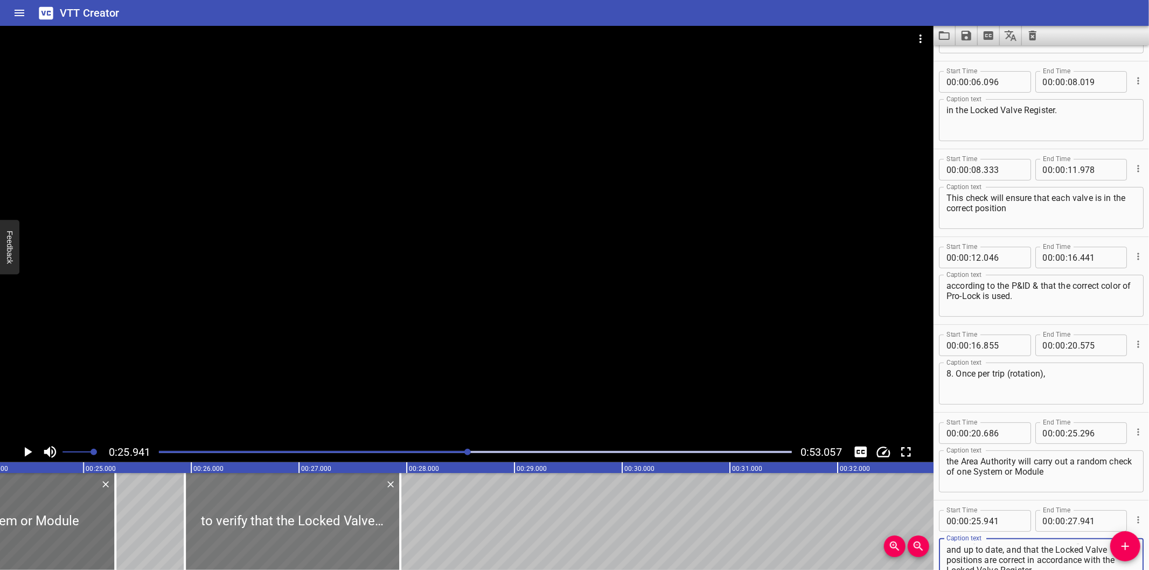
scroll to position [0, 2595]
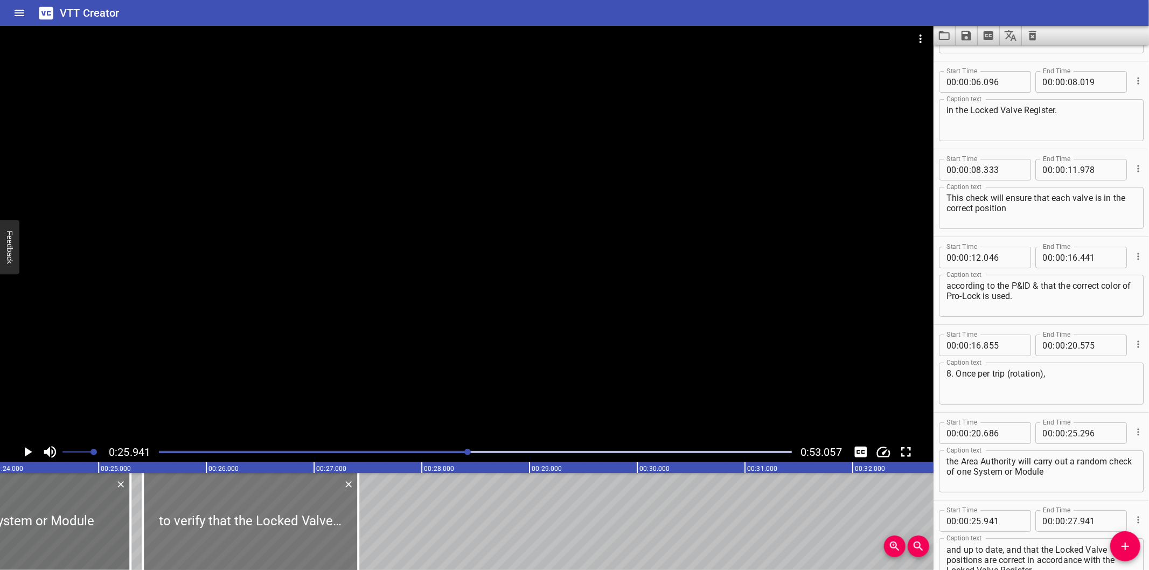
drag, startPoint x: 311, startPoint y: 532, endPoint x: 254, endPoint y: 540, distance: 57.7
click at [254, 540] on div at bounding box center [250, 521] width 215 height 97
click at [389, 287] on div at bounding box center [466, 234] width 933 height 416
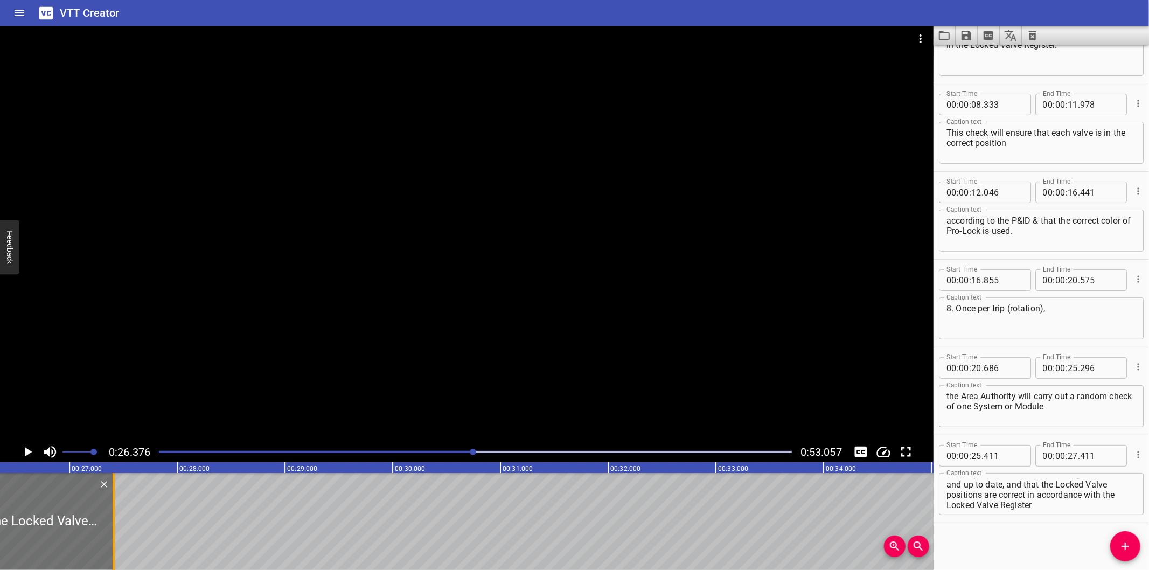
scroll to position [0, 2841]
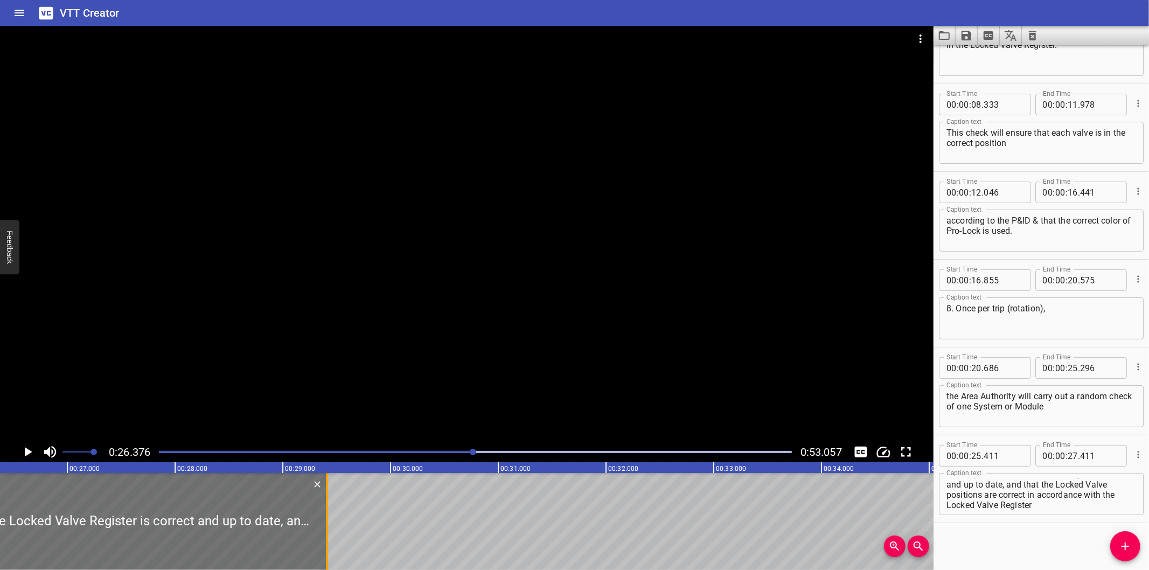
drag, startPoint x: 110, startPoint y: 529, endPoint x: 326, endPoint y: 532, distance: 215.5
click at [326, 532] on div at bounding box center [327, 521] width 2 height 97
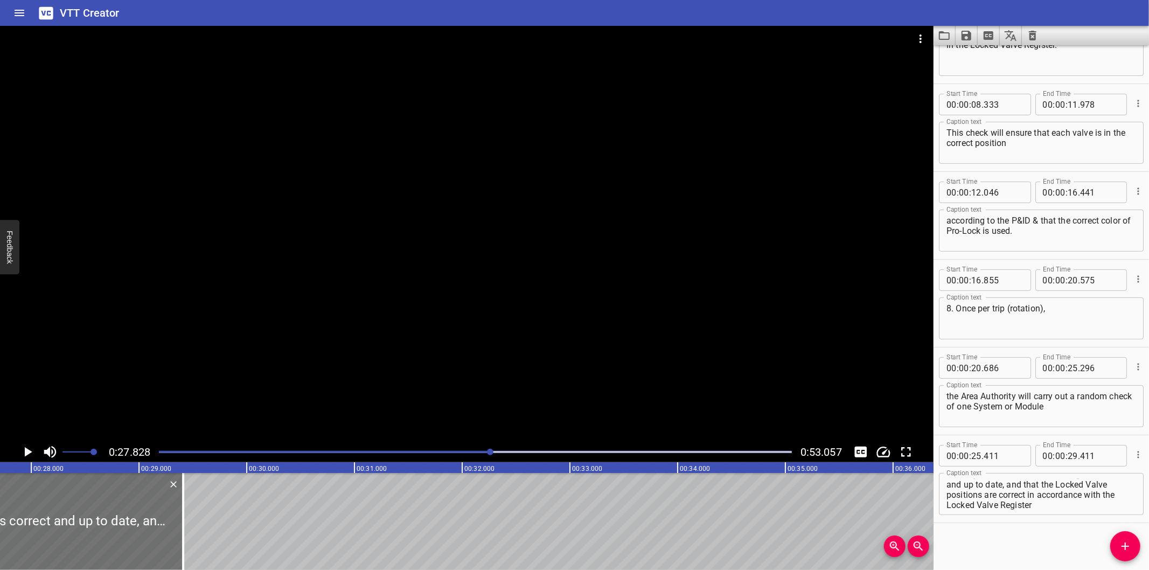
scroll to position [0, 2997]
click at [548, 277] on div at bounding box center [466, 234] width 933 height 416
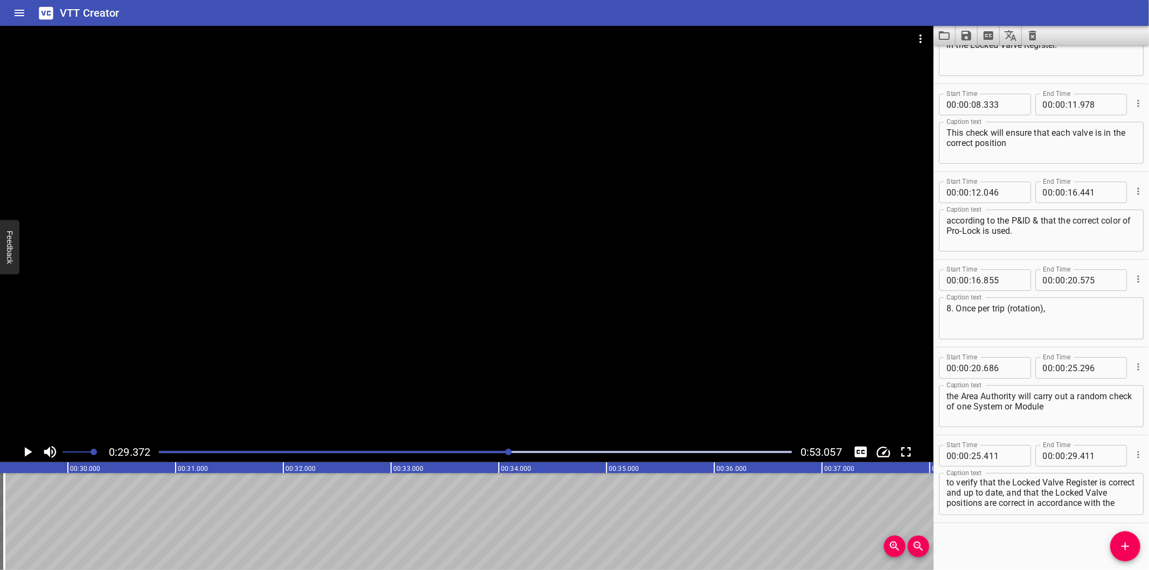
scroll to position [0, 0]
click at [1038, 494] on textarea "to verify that the Locked Valve Register is correct and up to date, and that th…" at bounding box center [1041, 494] width 190 height 31
drag, startPoint x: 1038, startPoint y: 494, endPoint x: 1116, endPoint y: 551, distance: 96.3
click at [1116, 551] on div "Start Time 00 : 00 : 00 . 000 Start Time End Time 00 : 00 : 06 . 095 End Time C…" at bounding box center [1040, 307] width 215 height 525
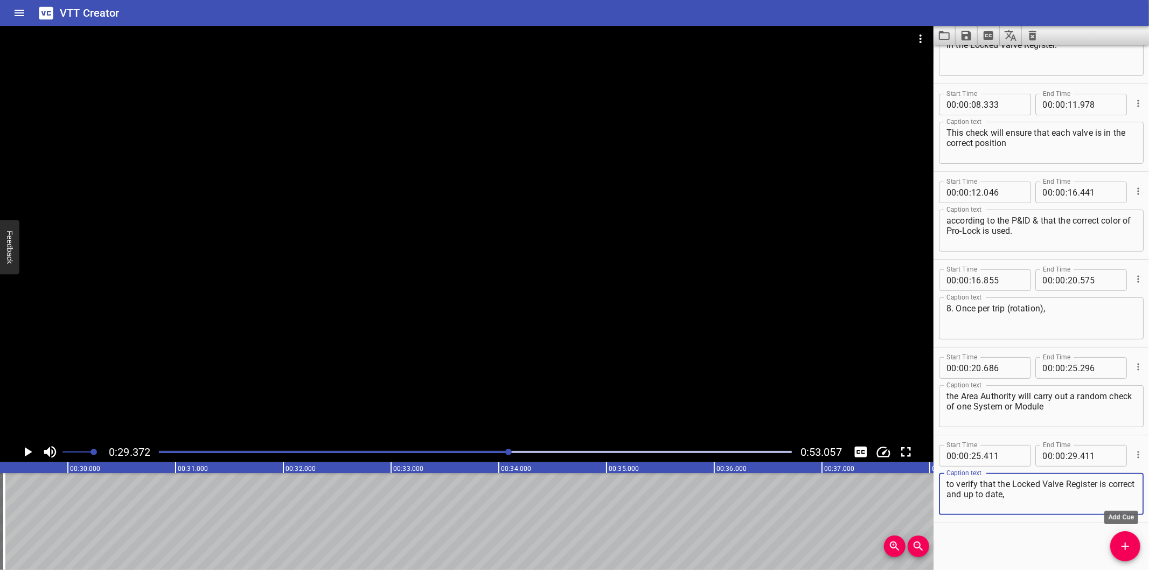
scroll to position [0, 0]
click at [1122, 551] on icon "Add Cue" at bounding box center [1125, 546] width 13 height 13
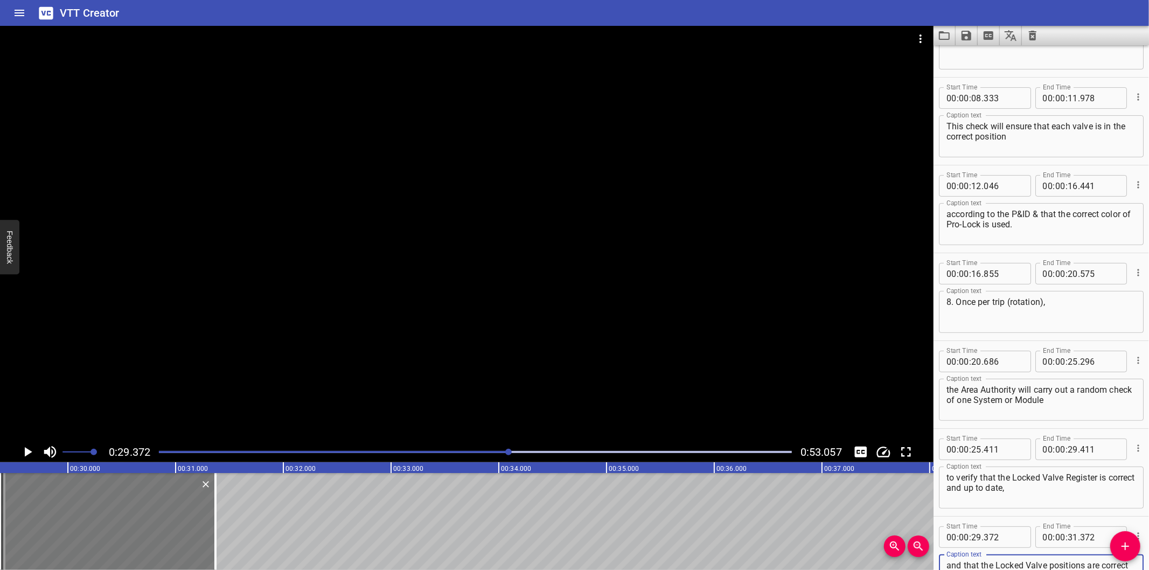
scroll to position [165, 0]
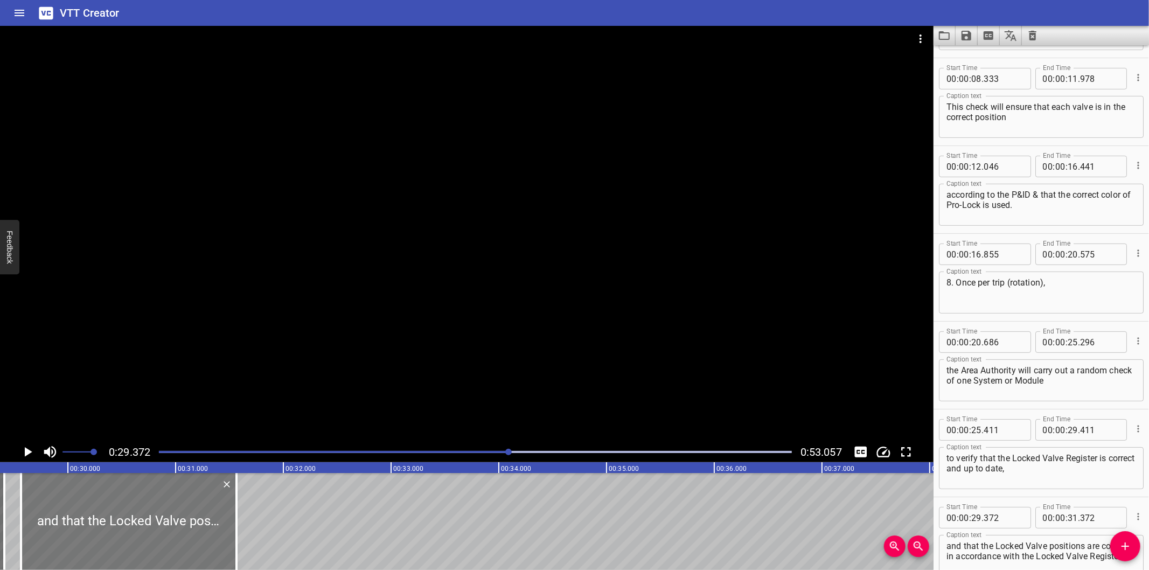
drag, startPoint x: 156, startPoint y: 546, endPoint x: 170, endPoint y: 548, distance: 14.1
click at [170, 548] on div at bounding box center [128, 521] width 215 height 97
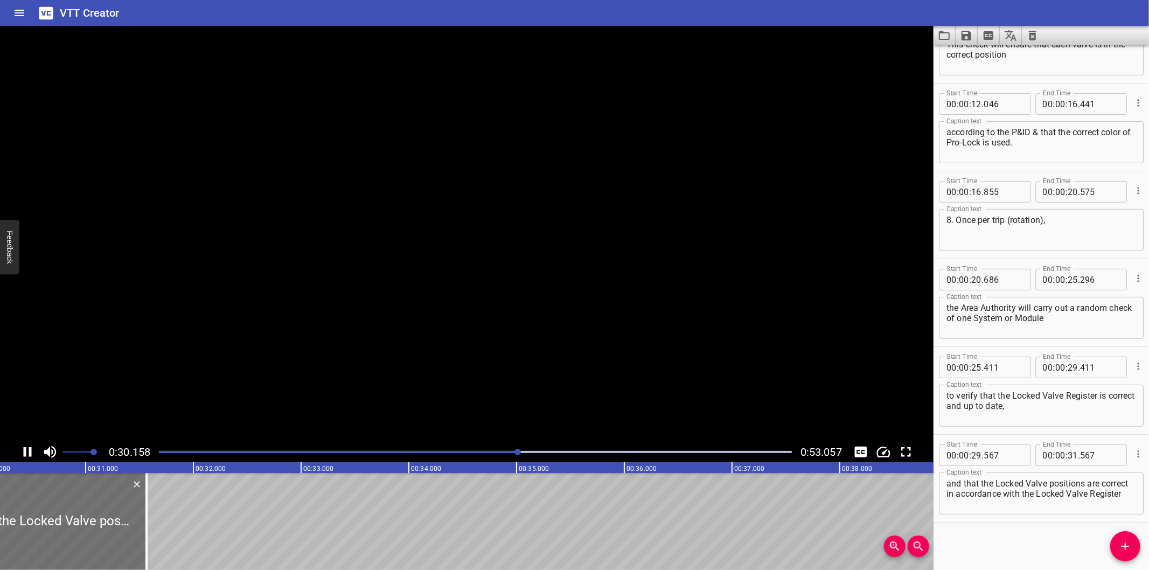
scroll to position [0, 3256]
drag, startPoint x: 144, startPoint y: 547, endPoint x: 291, endPoint y: 540, distance: 147.2
click at [150, 540] on div at bounding box center [149, 521] width 2 height 97
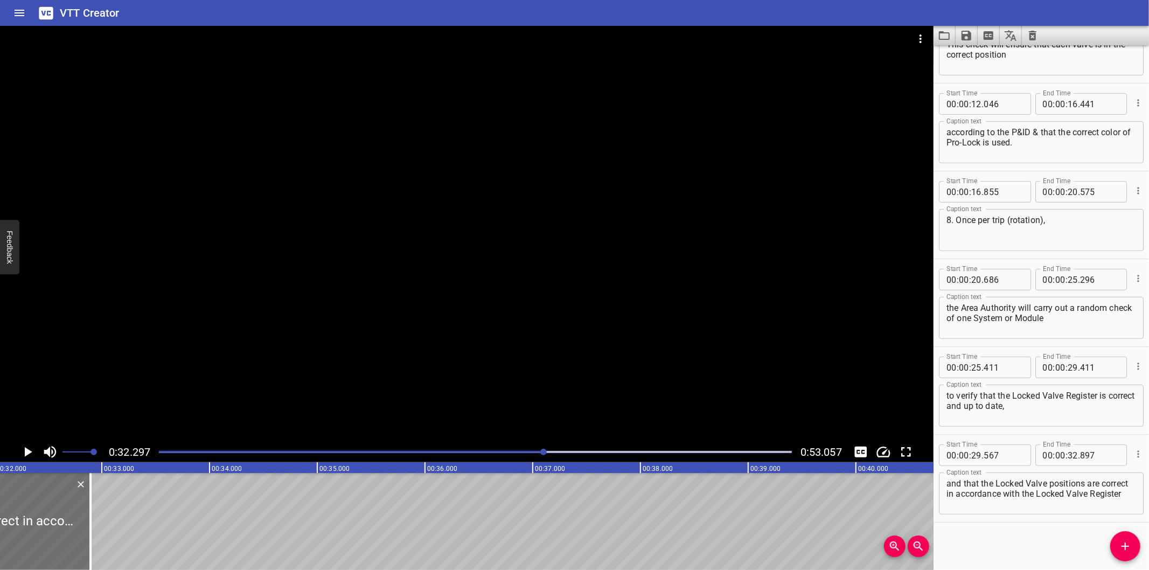
scroll to position [0, 3480]
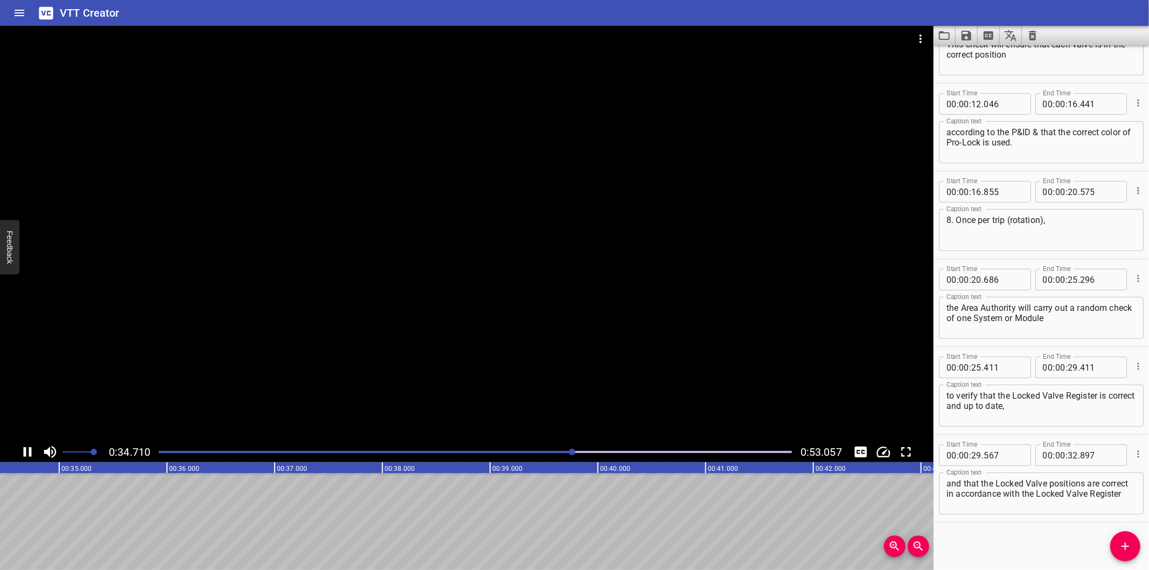
click at [547, 454] on div at bounding box center [475, 451] width 646 height 15
click at [536, 453] on div "Play progress" at bounding box center [230, 452] width 633 height 2
click at [535, 454] on div at bounding box center [535, 452] width 6 height 6
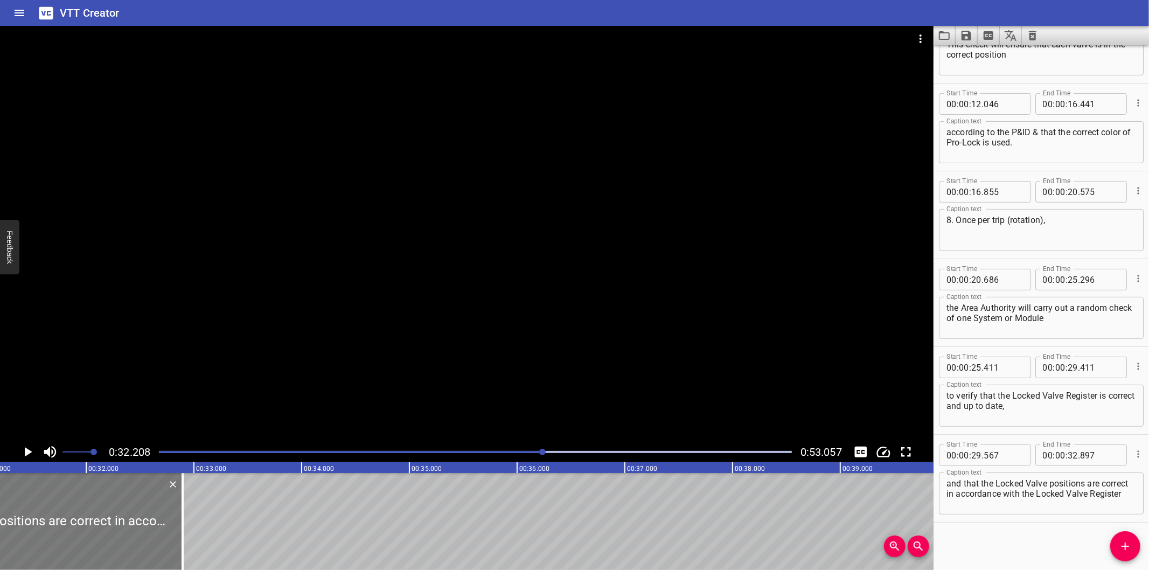
scroll to position [0, 3349]
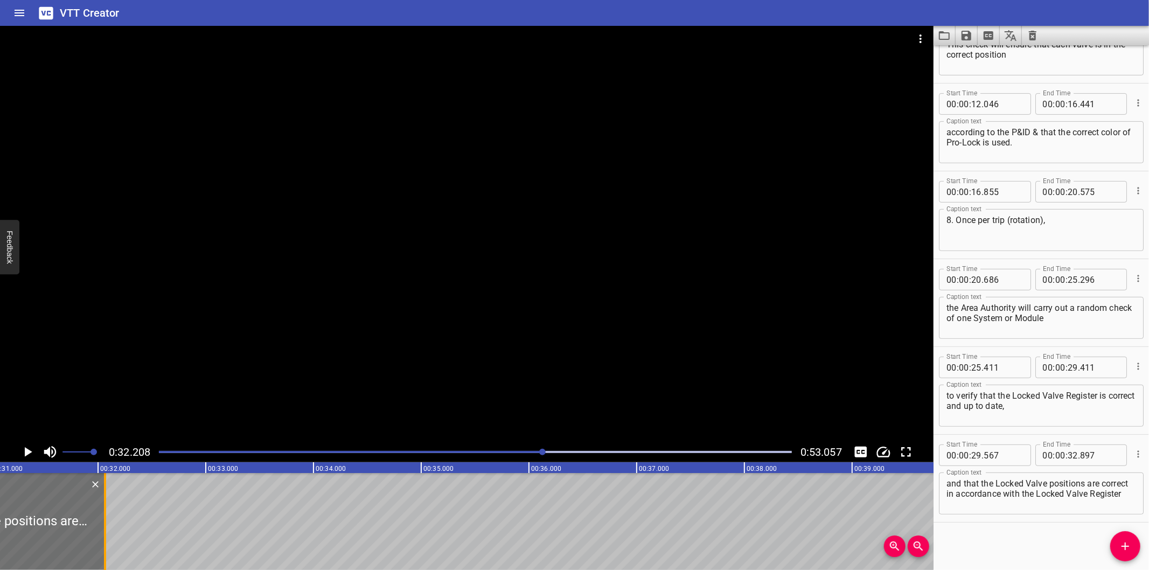
drag, startPoint x: 194, startPoint y: 529, endPoint x: 105, endPoint y: 531, distance: 89.4
click at [105, 531] on div at bounding box center [105, 521] width 2 height 97
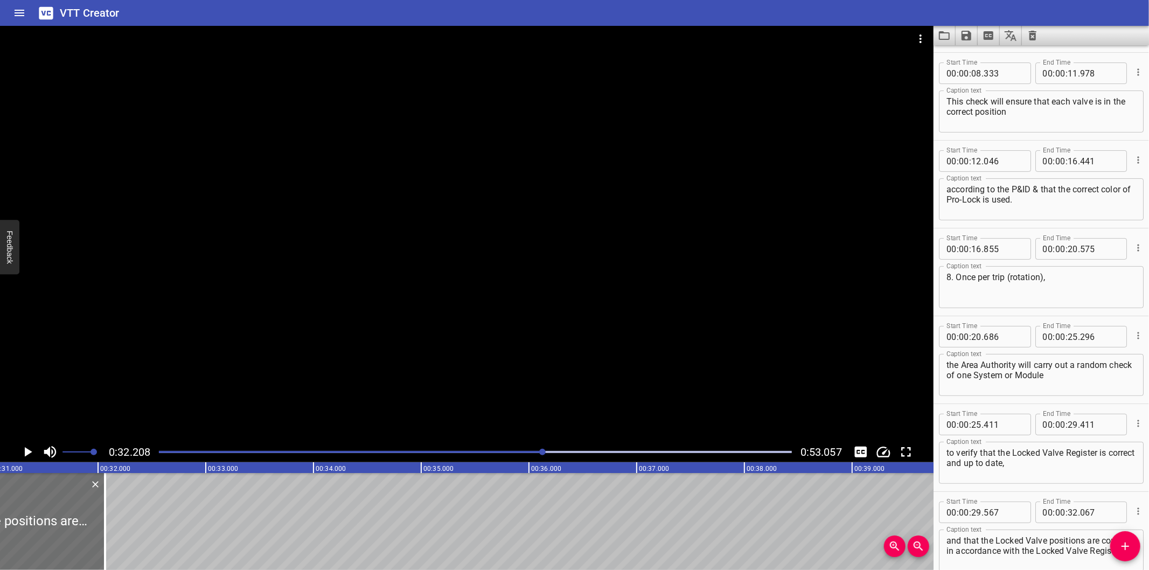
scroll to position [227, 0]
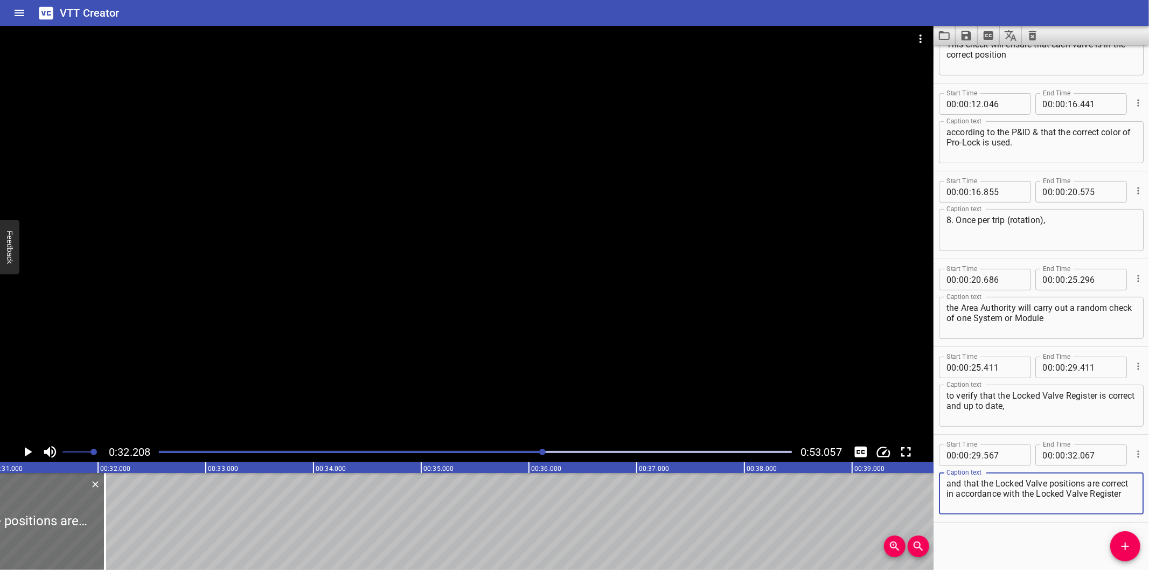
drag, startPoint x: 979, startPoint y: 491, endPoint x: 982, endPoint y: 501, distance: 10.4
click at [982, 501] on textarea "and that the Locked Valve positions are correct in accordance with the Locked V…" at bounding box center [1041, 493] width 190 height 31
drag, startPoint x: 986, startPoint y: 502, endPoint x: 977, endPoint y: 496, distance: 10.8
click at [977, 496] on textarea "and that the Locked Valve positions are correct in accordance with the Locked V…" at bounding box center [1041, 493] width 190 height 31
drag, startPoint x: 1127, startPoint y: 551, endPoint x: 1089, endPoint y: 541, distance: 39.6
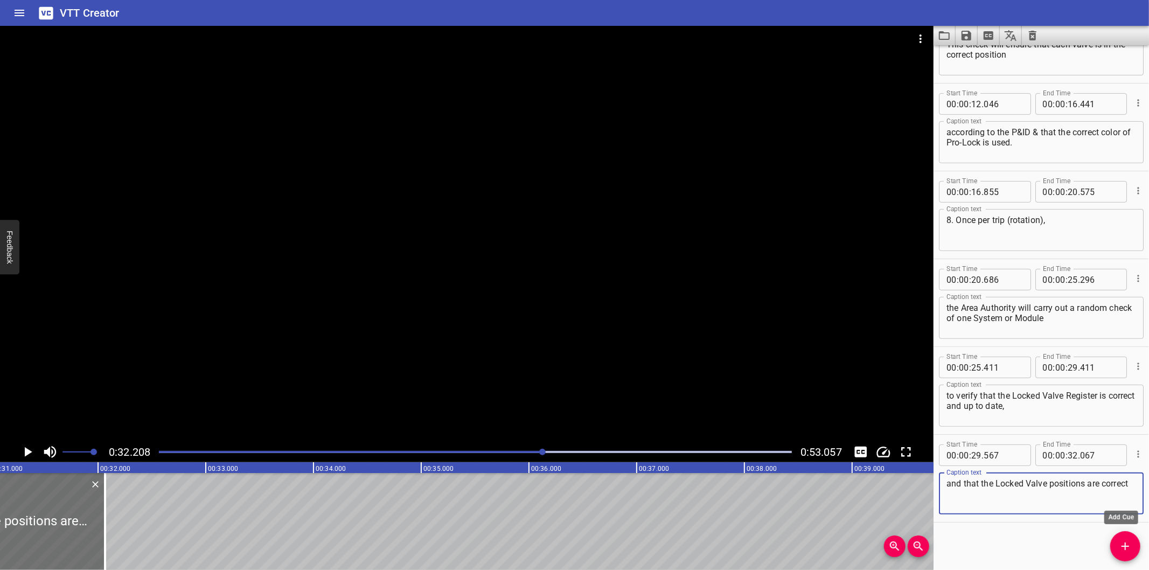
click at [1126, 551] on icon "Add Cue" at bounding box center [1125, 546] width 13 height 13
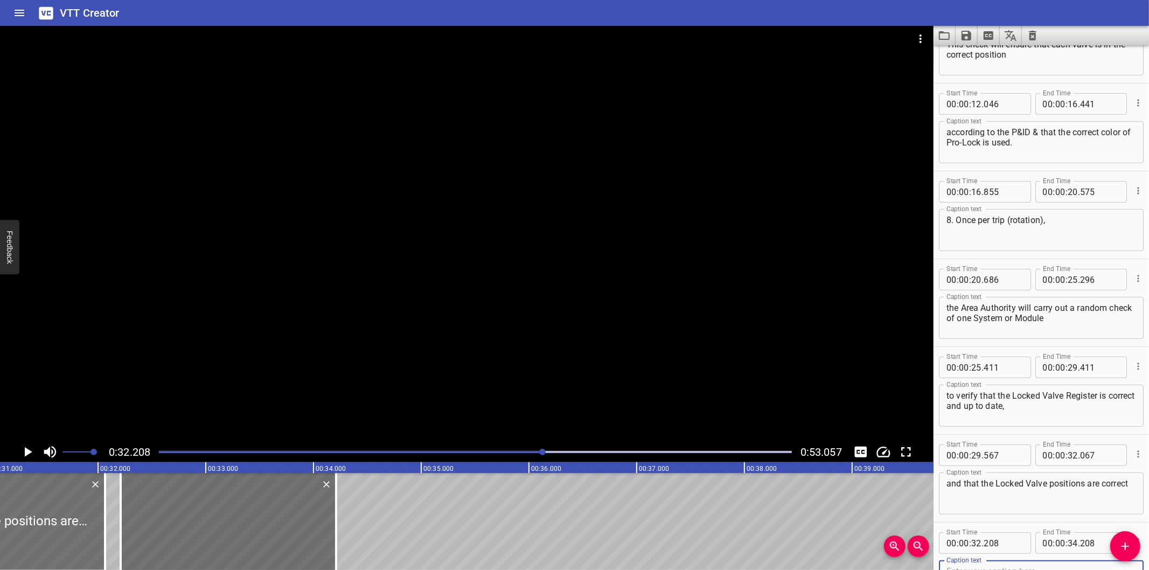
scroll to position [233, 0]
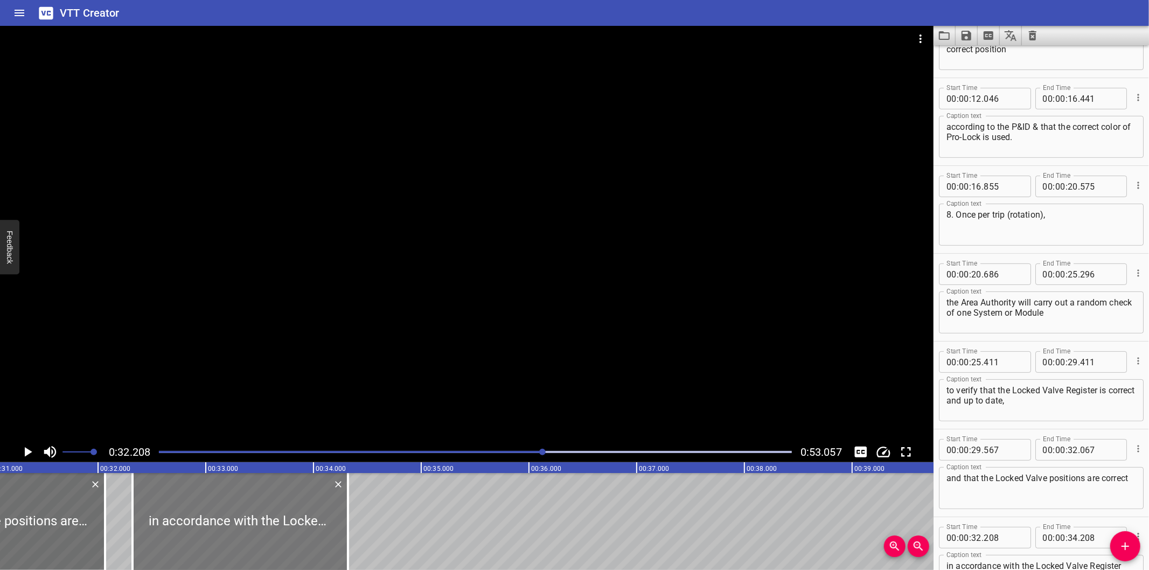
drag, startPoint x: 232, startPoint y: 527, endPoint x: 243, endPoint y: 530, distance: 12.3
click at [243, 530] on div at bounding box center [240, 521] width 215 height 97
drag, startPoint x: 329, startPoint y: 383, endPoint x: 338, endPoint y: 364, distance: 21.2
drag, startPoint x: 338, startPoint y: 364, endPoint x: 227, endPoint y: 370, distance: 111.1
click at [227, 370] on div at bounding box center [466, 234] width 933 height 416
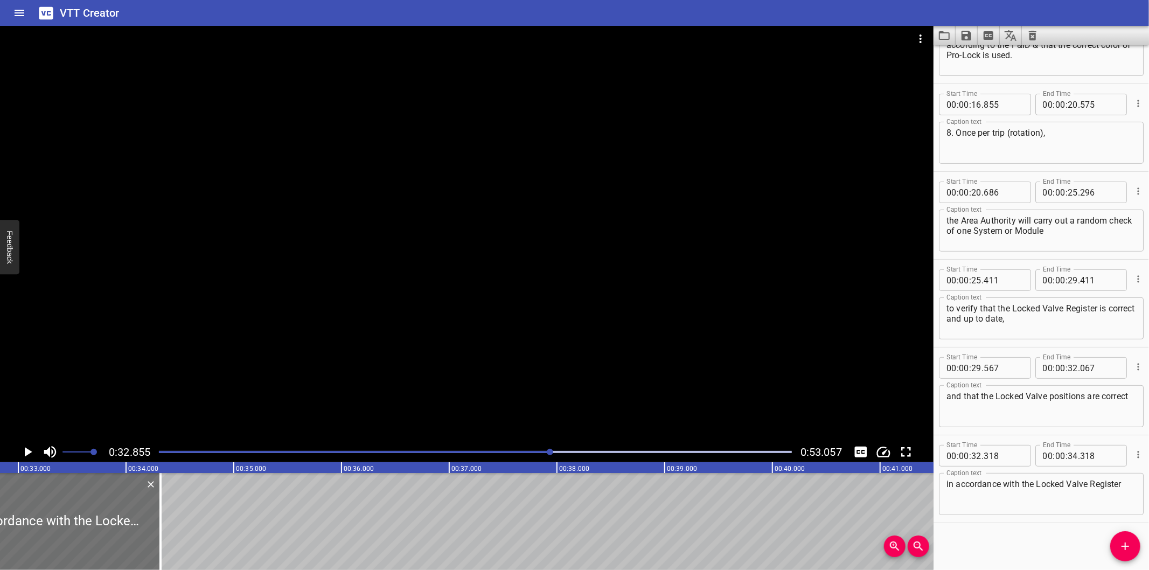
scroll to position [0, 3539]
drag, startPoint x: 185, startPoint y: 507, endPoint x: 152, endPoint y: 525, distance: 36.9
click at [152, 525] on div at bounding box center [157, 521] width 11 height 97
click at [152, 526] on div at bounding box center [157, 521] width 11 height 97
drag, startPoint x: 157, startPoint y: 528, endPoint x: 230, endPoint y: 536, distance: 73.8
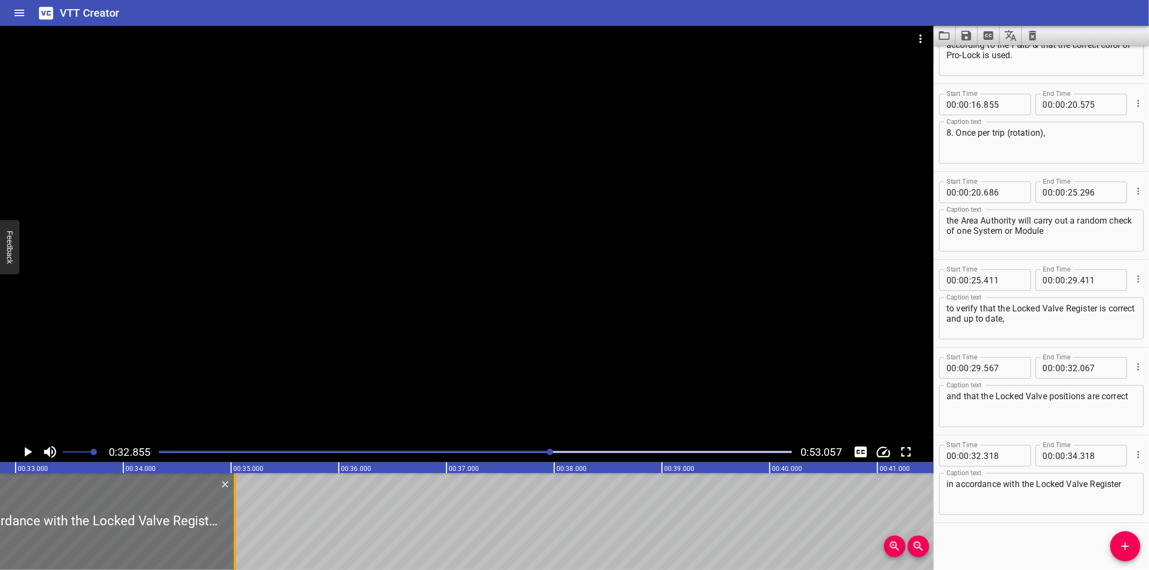
click at [230, 536] on div at bounding box center [234, 521] width 11 height 97
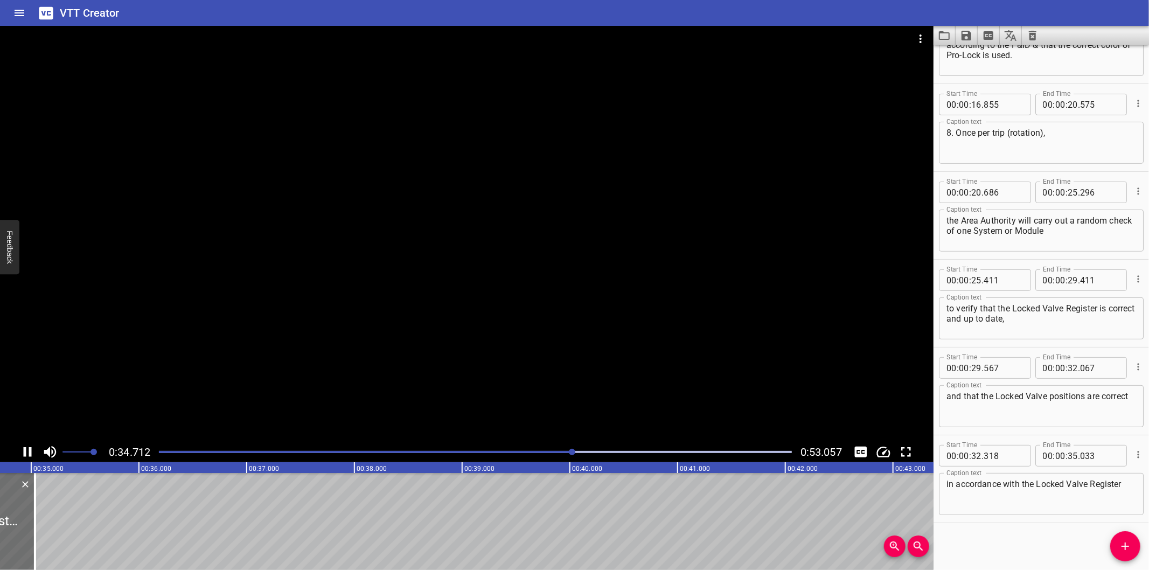
scroll to position [0, 3757]
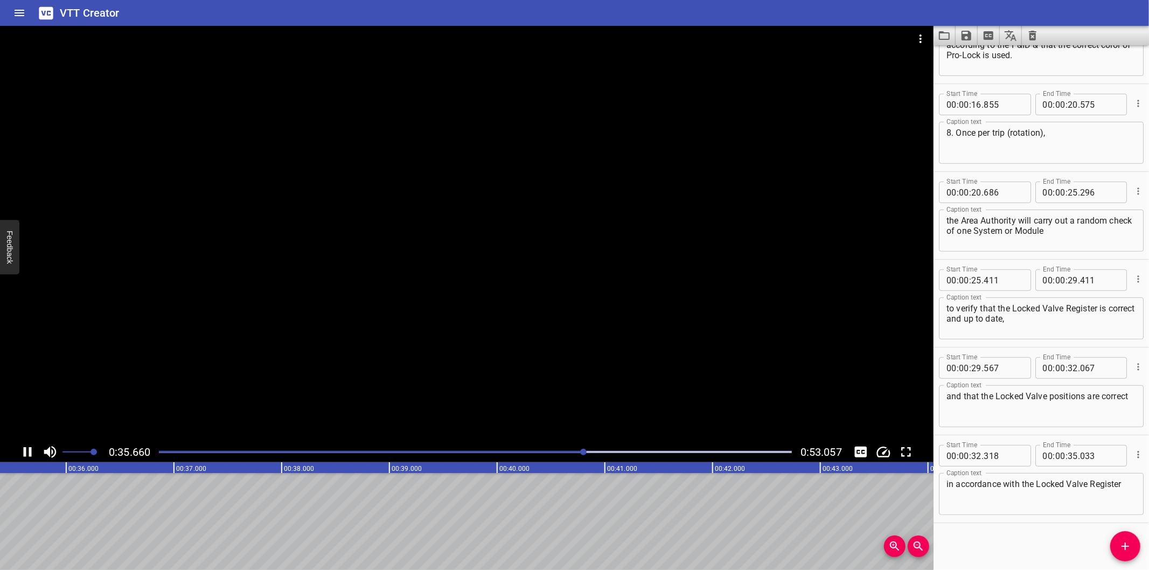
click at [560, 450] on div at bounding box center [475, 451] width 646 height 15
click at [555, 455] on div at bounding box center [475, 451] width 646 height 15
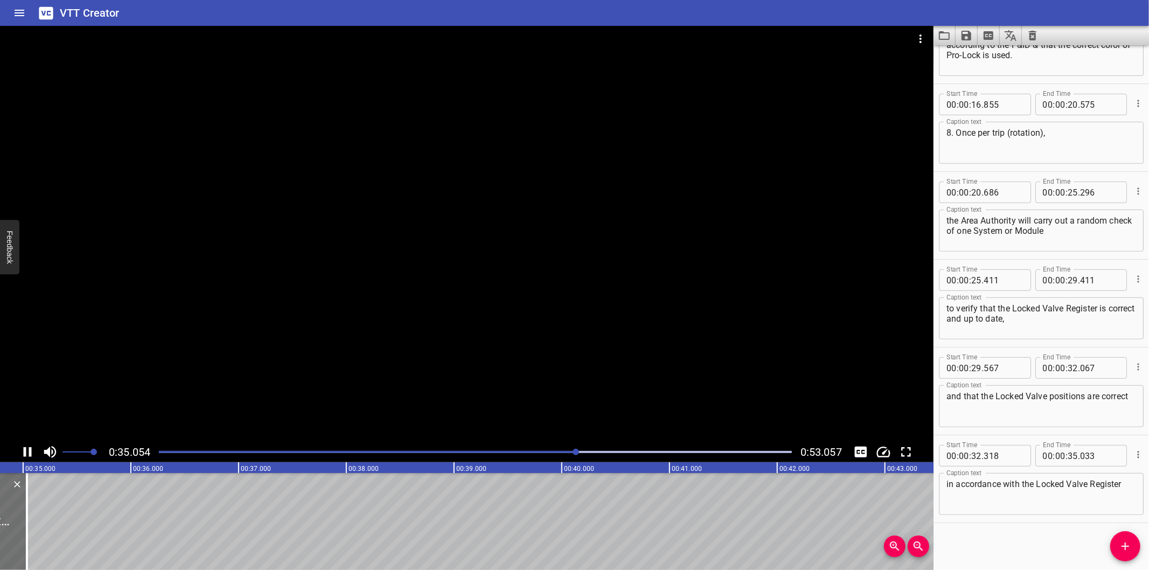
scroll to position [0, 3777]
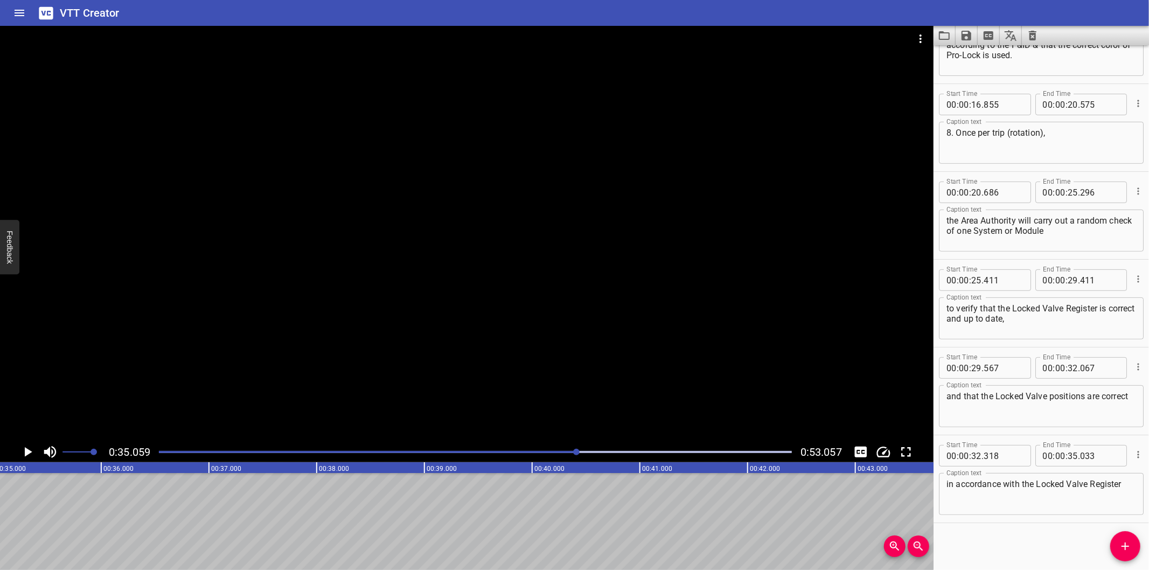
click at [978, 522] on hr at bounding box center [1040, 522] width 215 height 1
click at [567, 451] on div "Play progress" at bounding box center [261, 452] width 633 height 2
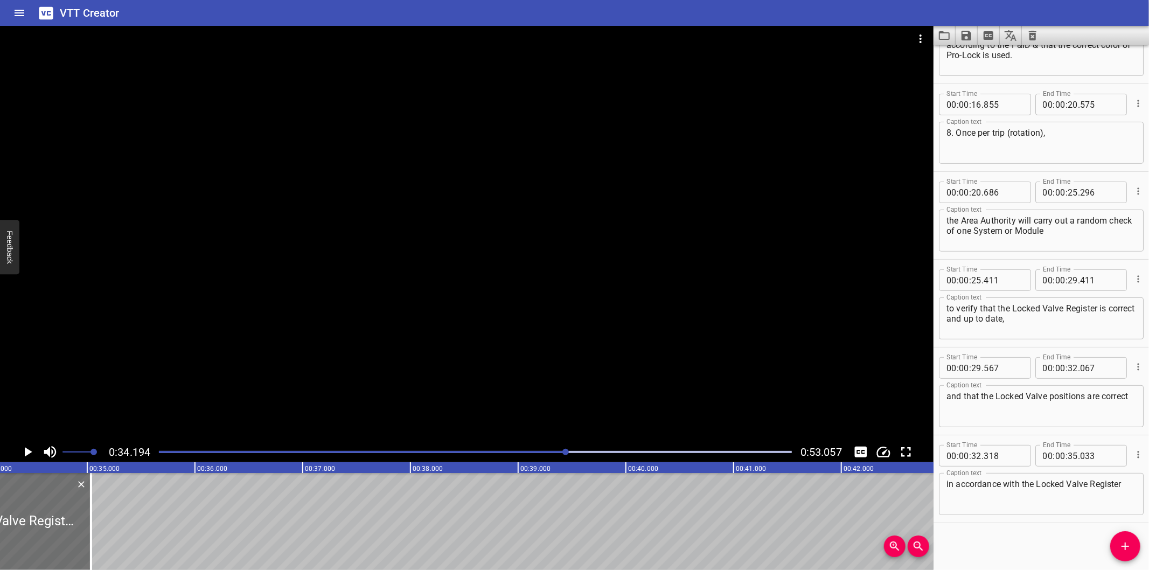
click at [568, 406] on div at bounding box center [466, 234] width 933 height 416
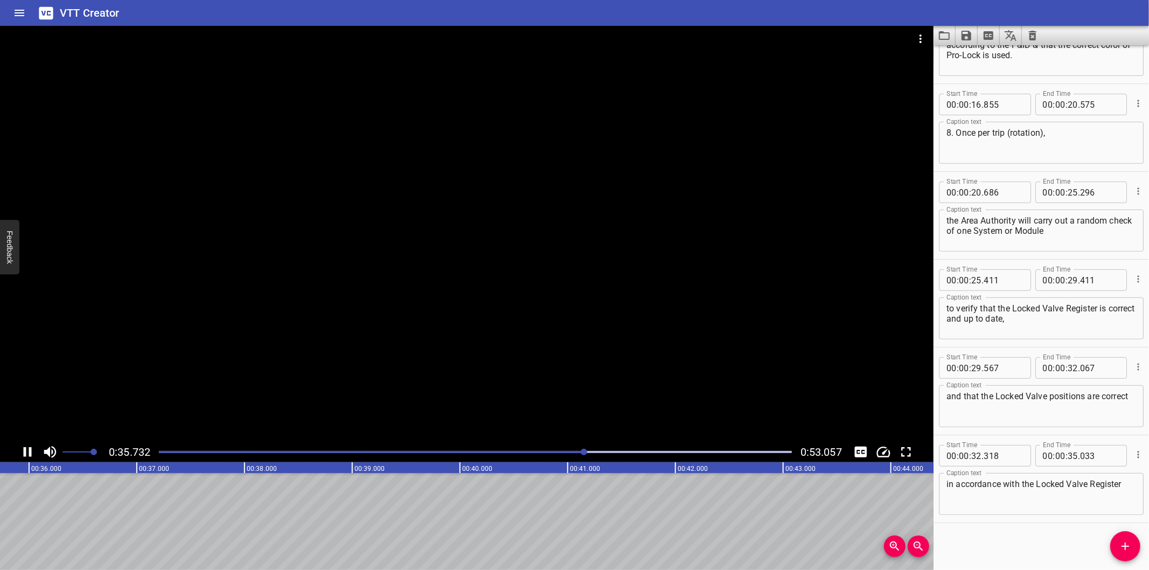
click at [564, 446] on div at bounding box center [475, 451] width 646 height 15
click at [546, 397] on div at bounding box center [466, 234] width 933 height 416
click at [562, 454] on div at bounding box center [475, 451] width 646 height 15
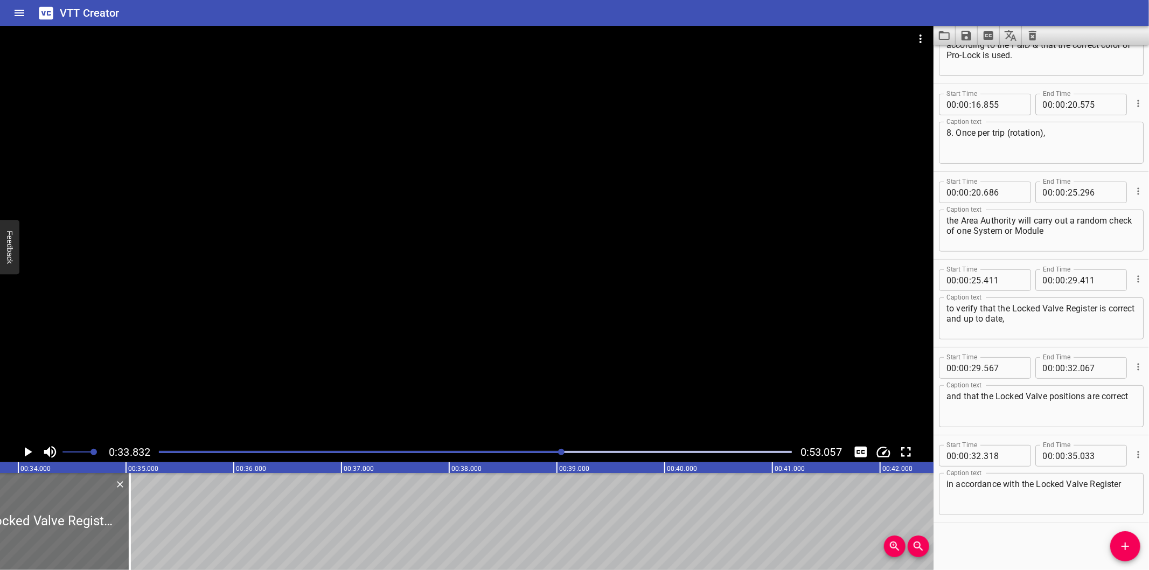
click at [551, 448] on div at bounding box center [475, 451] width 646 height 15
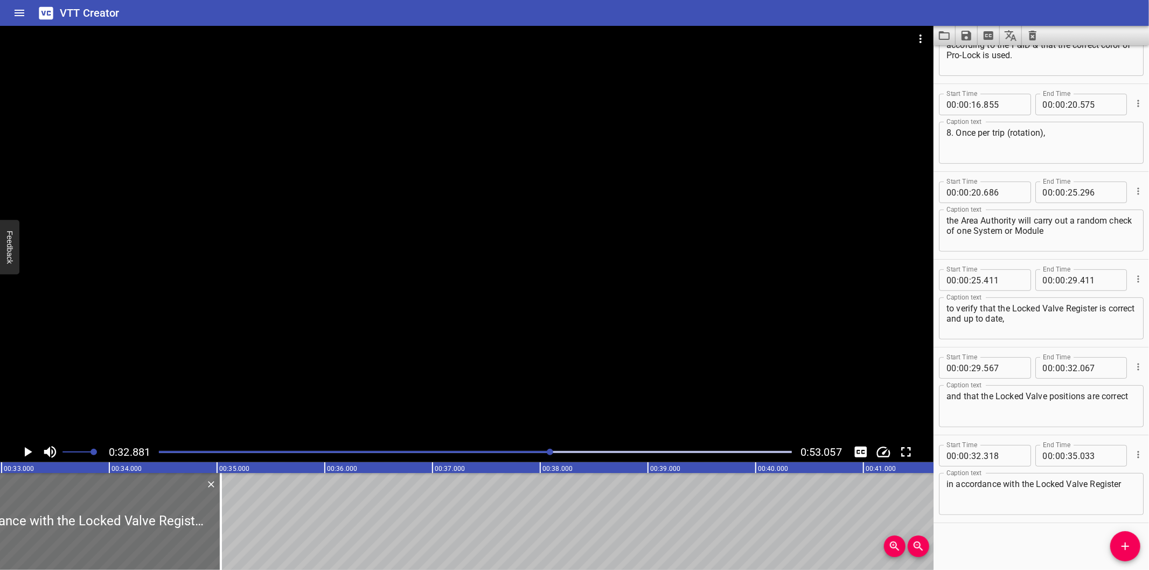
click at [555, 377] on div at bounding box center [466, 234] width 933 height 416
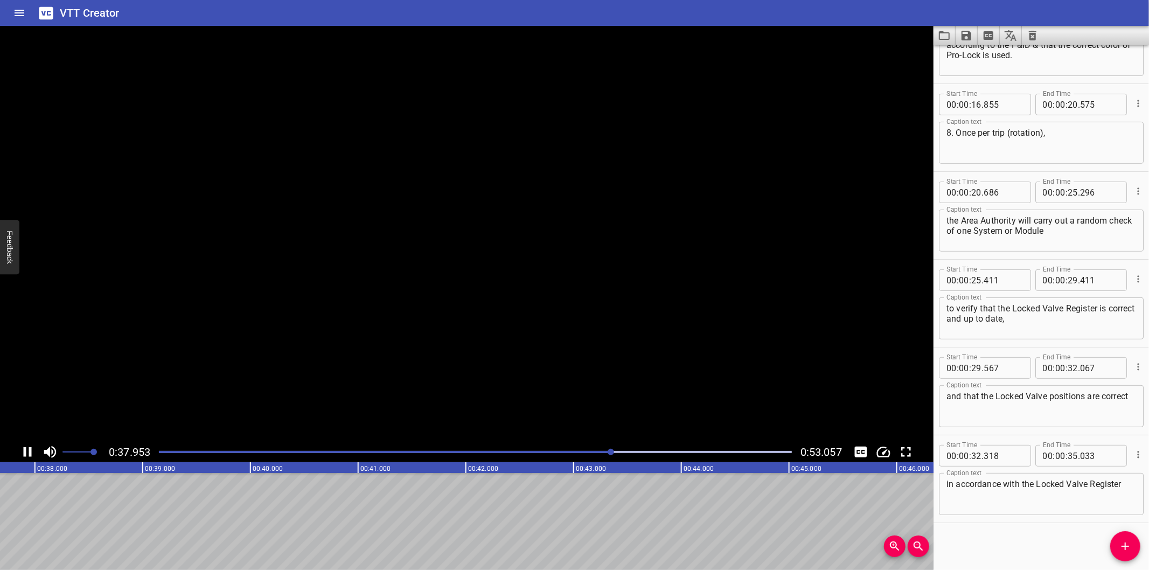
scroll to position [0, 4095]
click at [1135, 543] on span "Add Cue" at bounding box center [1125, 546] width 30 height 13
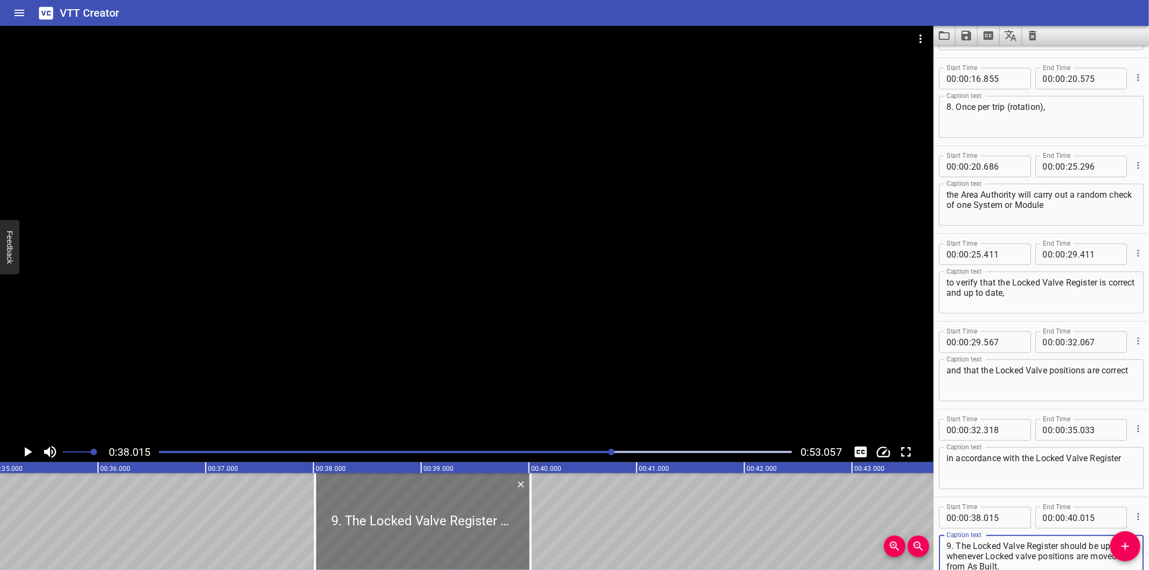
scroll to position [0, 3776]
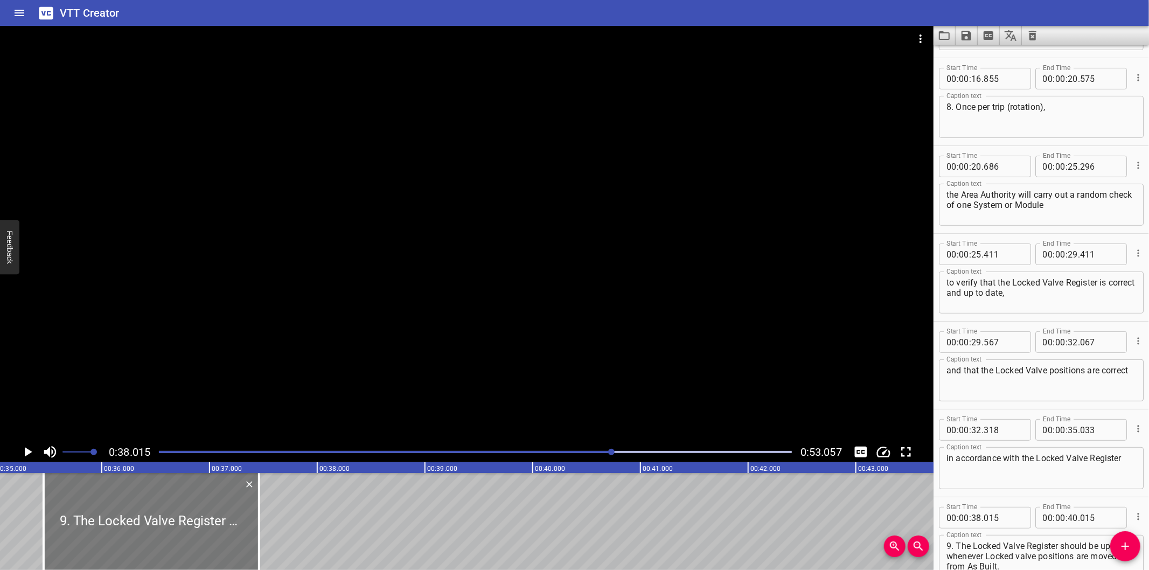
drag, startPoint x: 346, startPoint y: 504, endPoint x: 94, endPoint y: 509, distance: 251.6
click at [94, 509] on div at bounding box center [151, 521] width 215 height 97
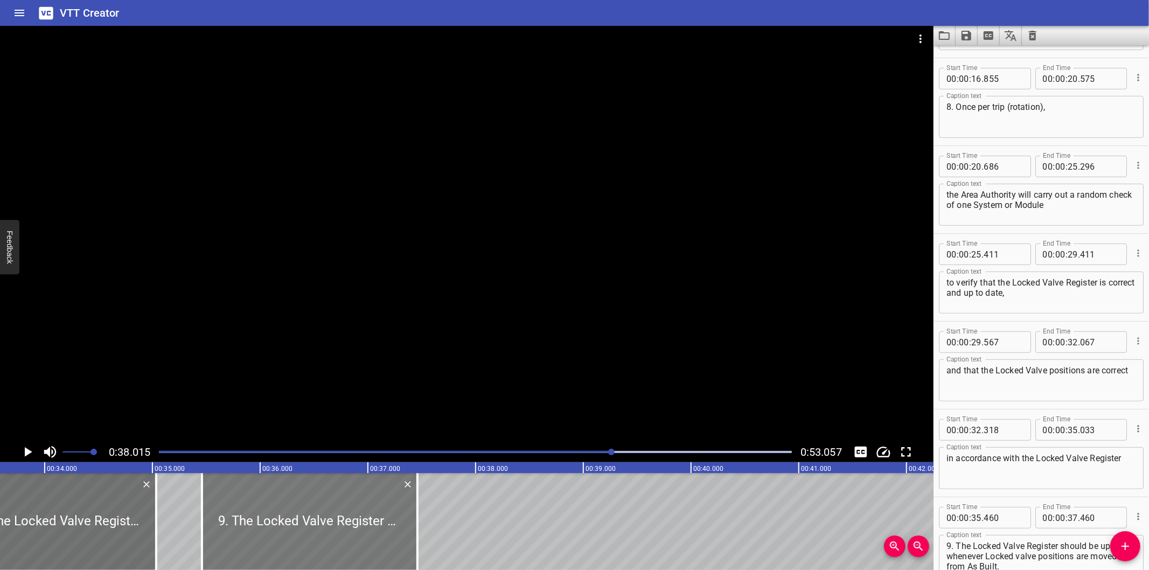
scroll to position [0, 3616]
drag, startPoint x: 255, startPoint y: 520, endPoint x: 247, endPoint y: 529, distance: 12.6
click at [247, 529] on div at bounding box center [313, 521] width 215 height 97
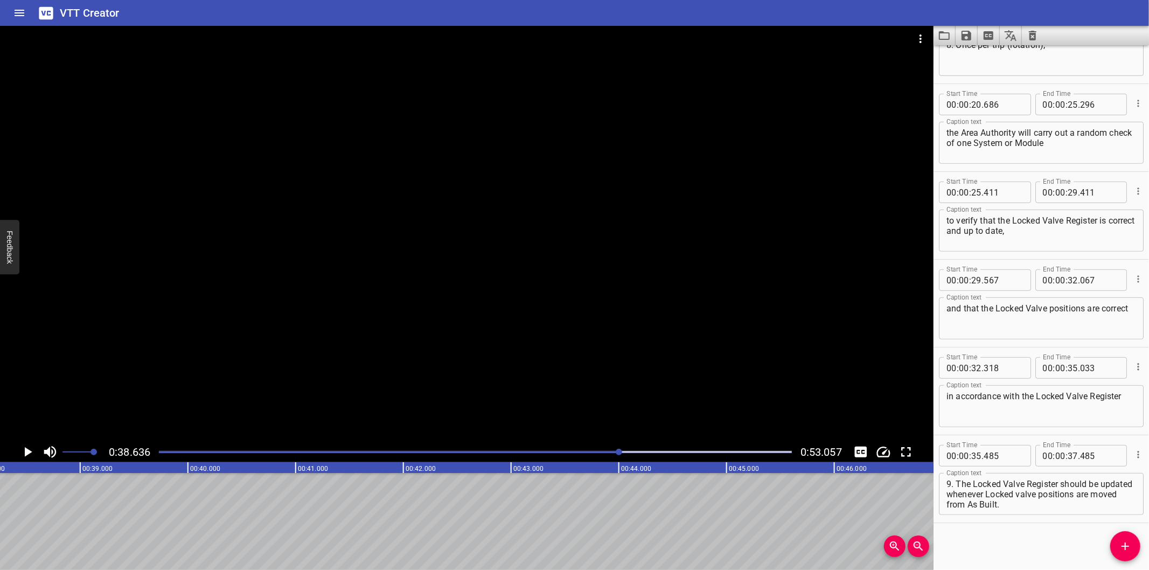
scroll to position [0, 4162]
click at [598, 446] on div at bounding box center [475, 451] width 646 height 15
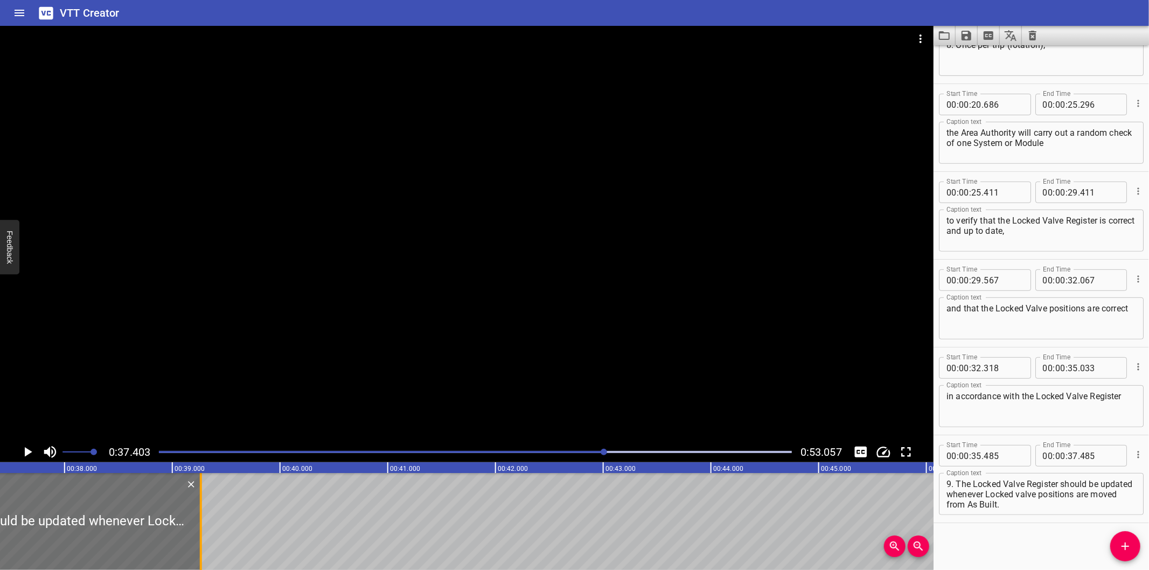
drag, startPoint x: 13, startPoint y: 528, endPoint x: 205, endPoint y: 536, distance: 191.9
click at [205, 536] on div at bounding box center [201, 521] width 11 height 97
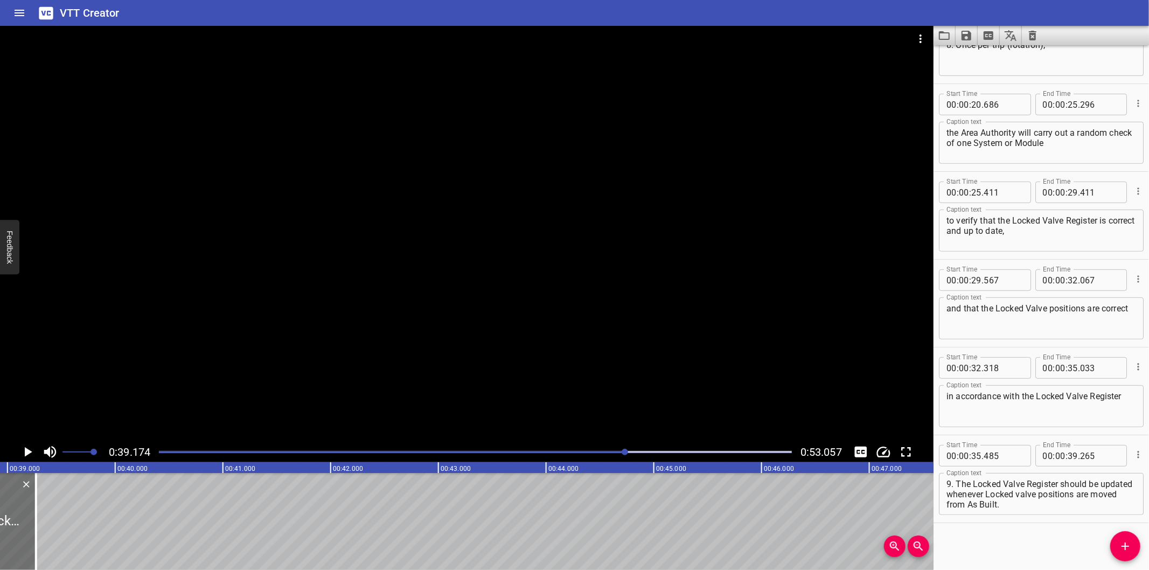
scroll to position [0, 4180]
click at [51, 533] on div at bounding box center [47, 521] width 11 height 97
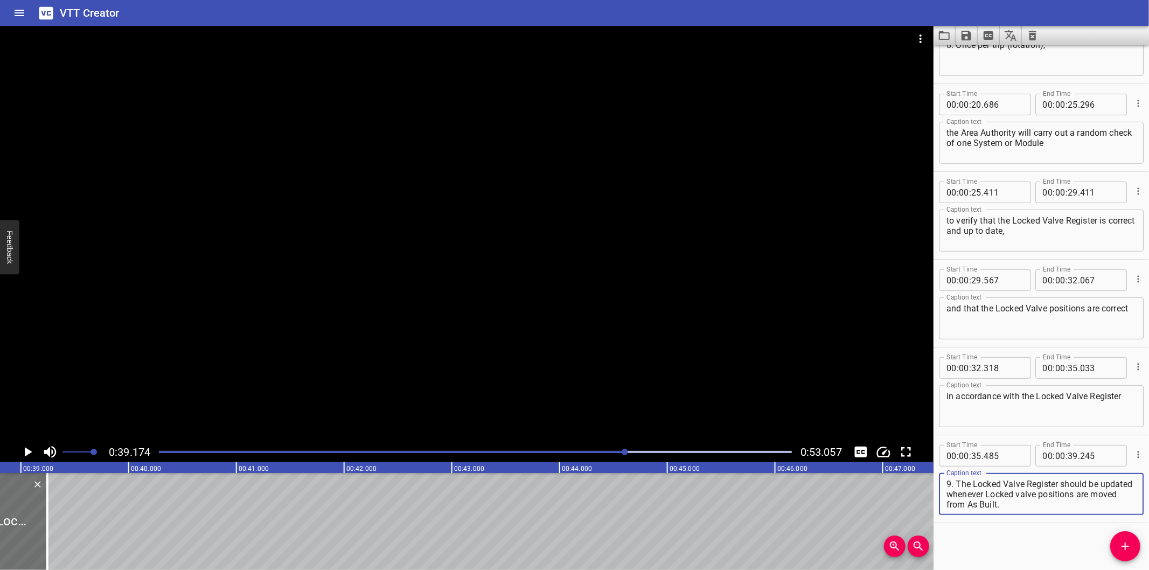
drag, startPoint x: 981, startPoint y: 491, endPoint x: 1100, endPoint y: 534, distance: 126.6
click at [1100, 534] on div "Start Time 00 : 00 : 00 . 000 Start Time End Time 00 : 00 : 06 . 095 End Time C…" at bounding box center [1040, 307] width 215 height 525
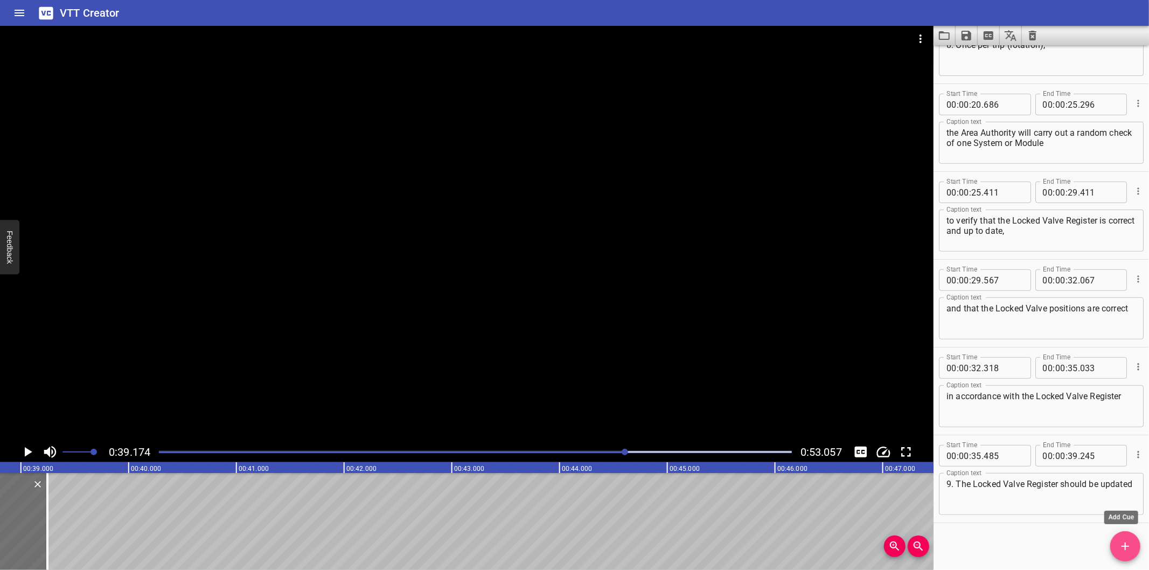
click at [1116, 542] on span "Add Cue" at bounding box center [1125, 546] width 30 height 13
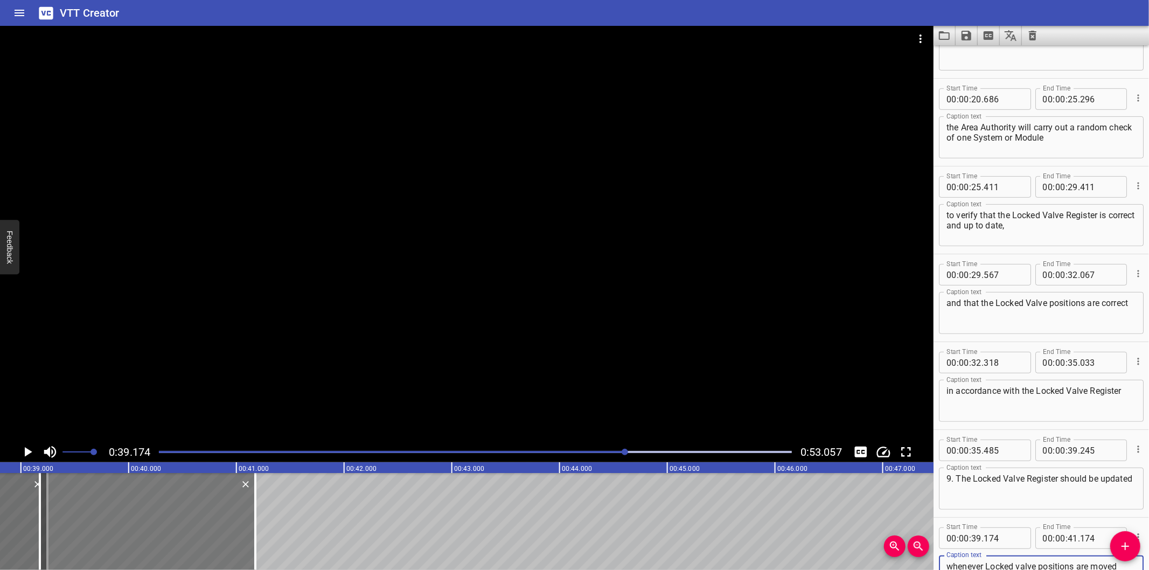
scroll to position [418, 0]
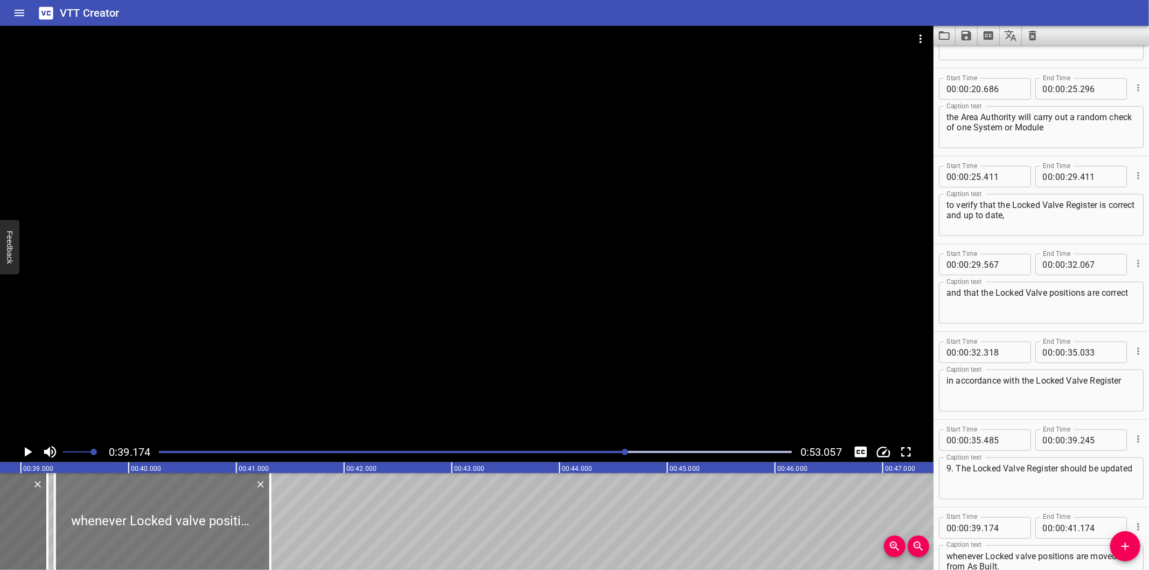
drag, startPoint x: 127, startPoint y: 542, endPoint x: 142, endPoint y: 545, distance: 14.8
click at [142, 545] on div at bounding box center [162, 521] width 215 height 97
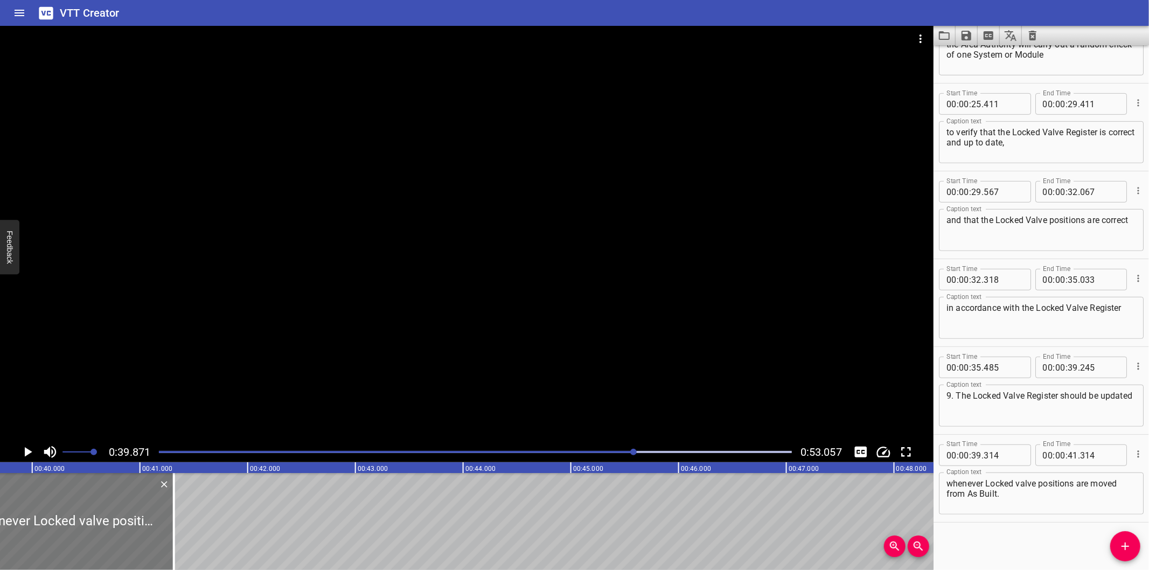
scroll to position [0, 4295]
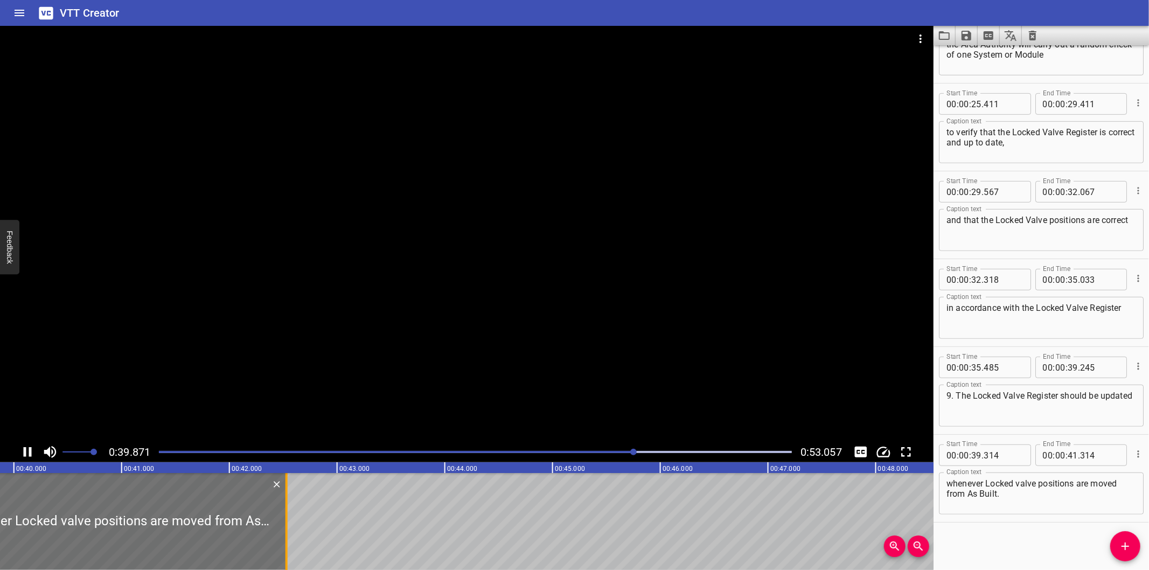
drag, startPoint x: 151, startPoint y: 539, endPoint x: 282, endPoint y: 540, distance: 130.9
click at [282, 540] on div at bounding box center [286, 521] width 11 height 97
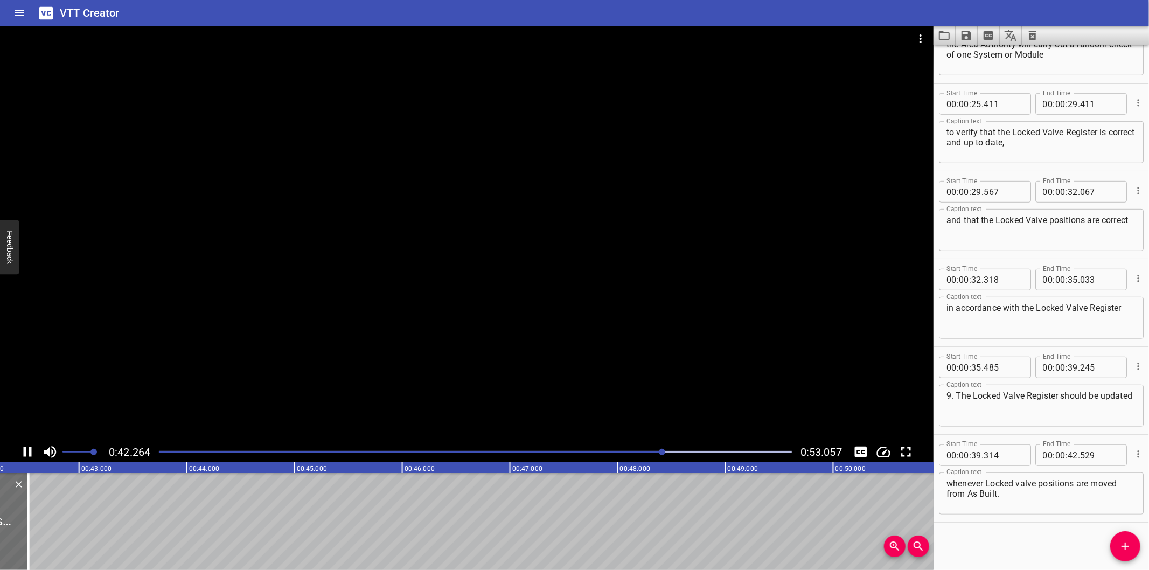
click at [358, 299] on div at bounding box center [466, 234] width 933 height 416
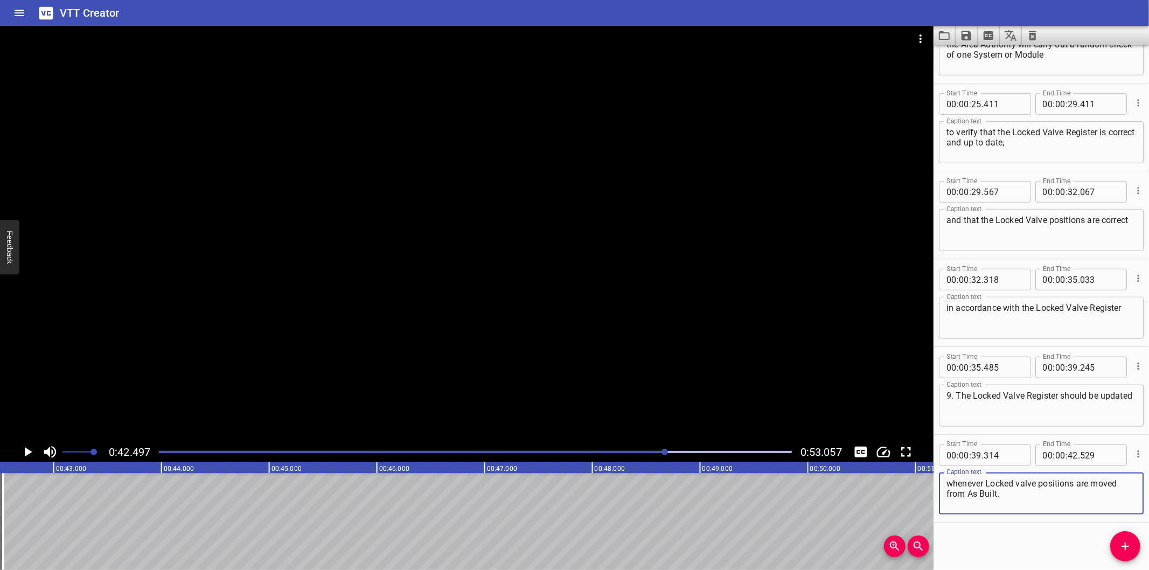
click at [968, 496] on textarea "whenever Locked valve positions are moved from As Built." at bounding box center [1041, 493] width 190 height 31
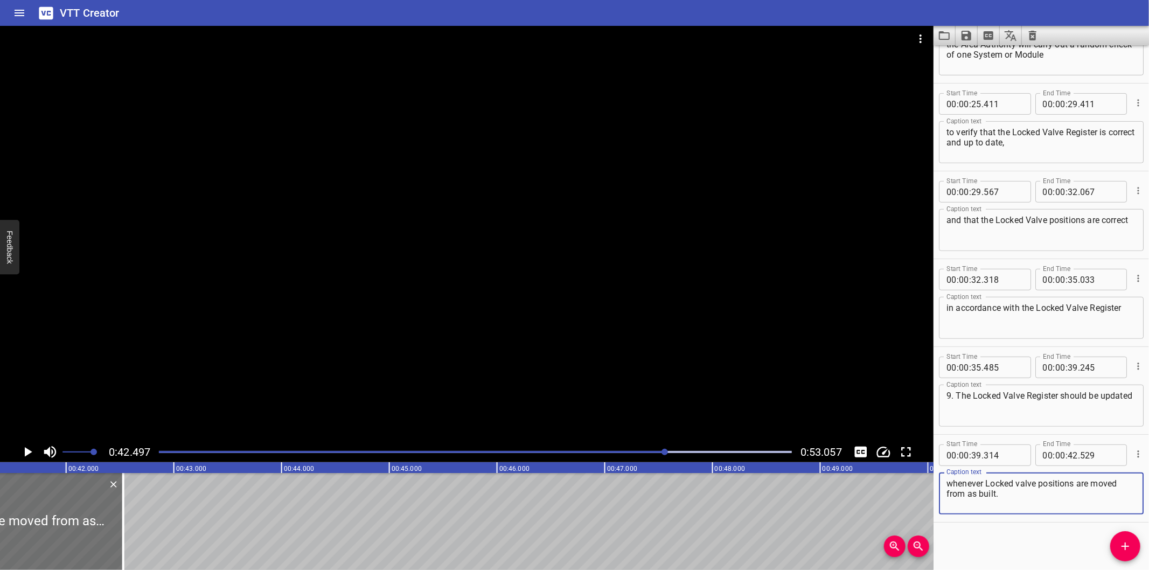
click at [365, 324] on div at bounding box center [466, 234] width 933 height 416
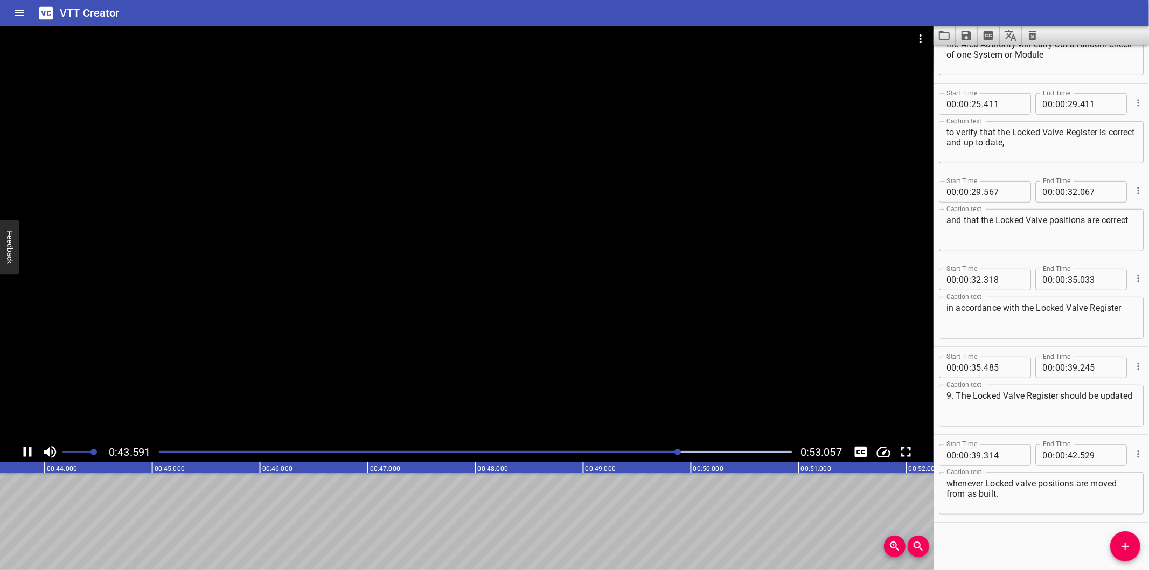
scroll to position [0, 4722]
click at [1133, 546] on span "Add Cue" at bounding box center [1125, 546] width 30 height 13
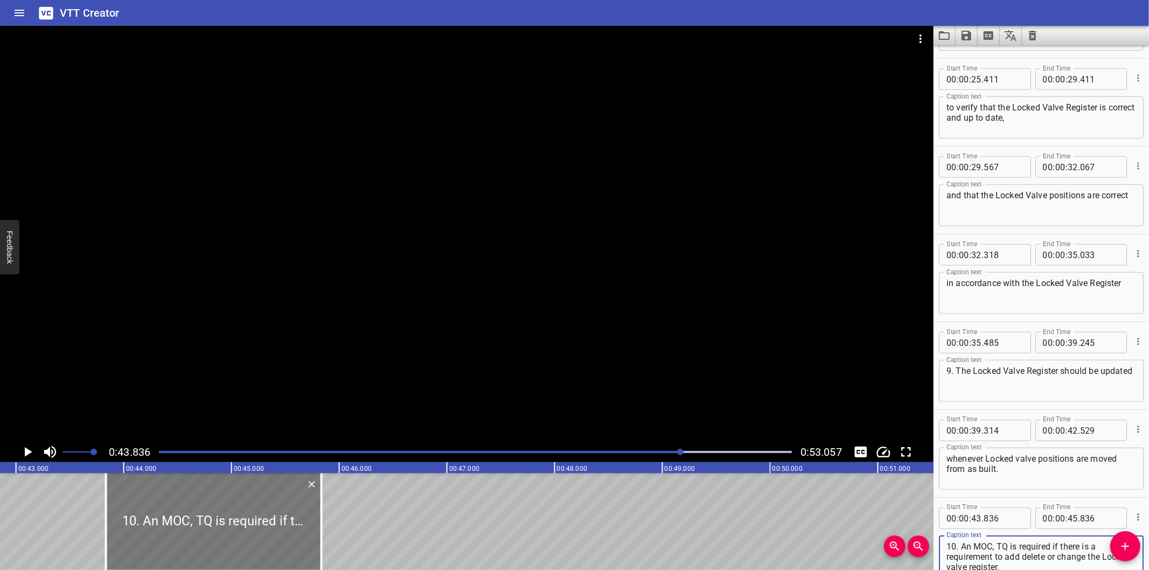
scroll to position [0, 4562]
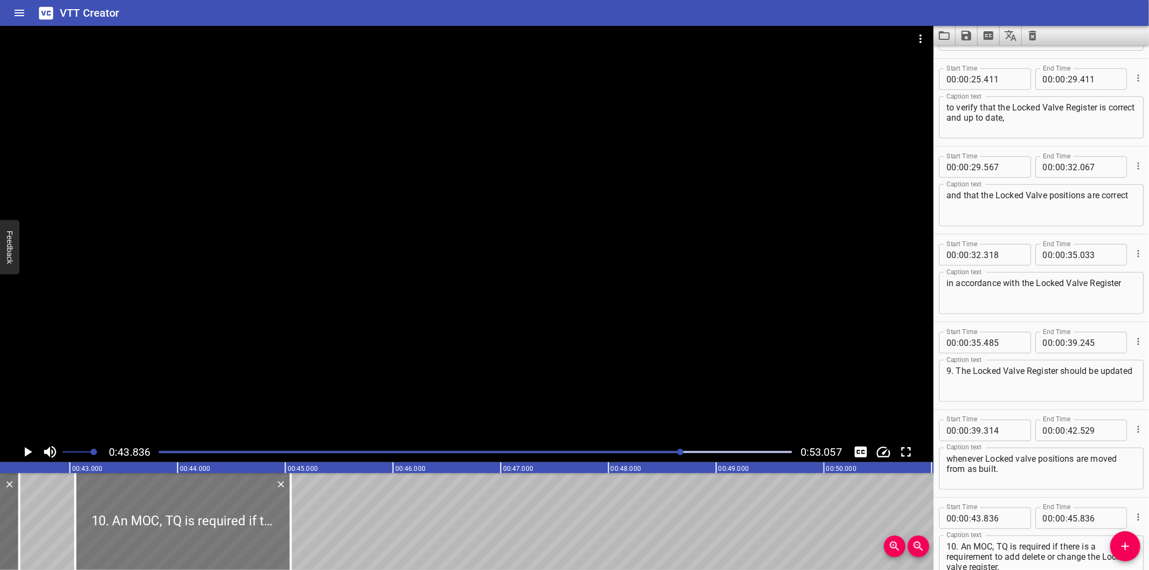
drag, startPoint x: 299, startPoint y: 520, endPoint x: 214, endPoint y: 518, distance: 84.6
click at [214, 518] on div at bounding box center [182, 521] width 215 height 97
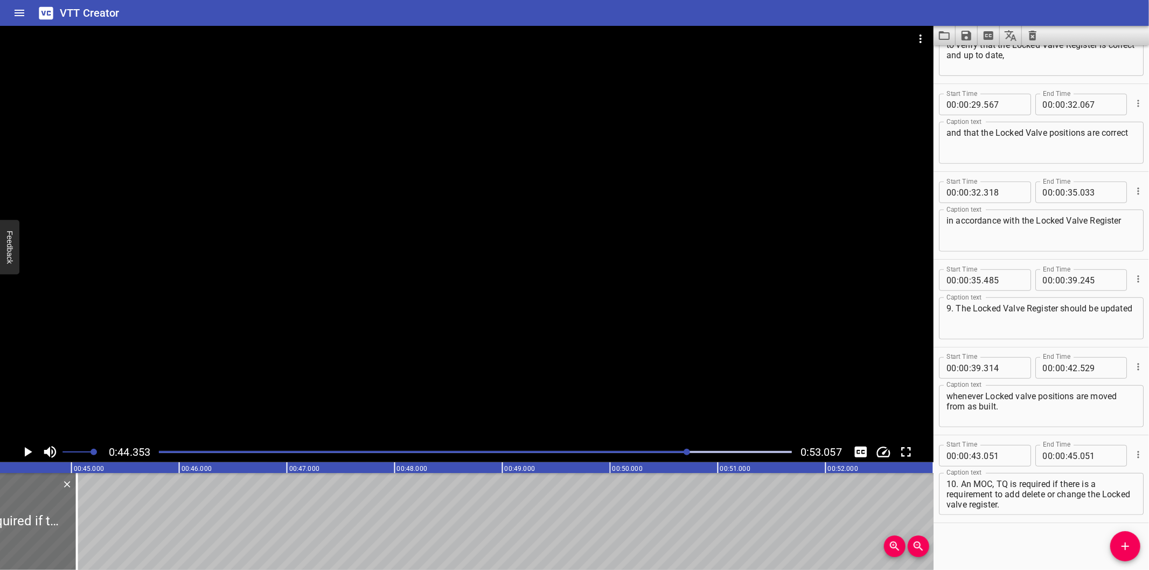
scroll to position [0, 4778]
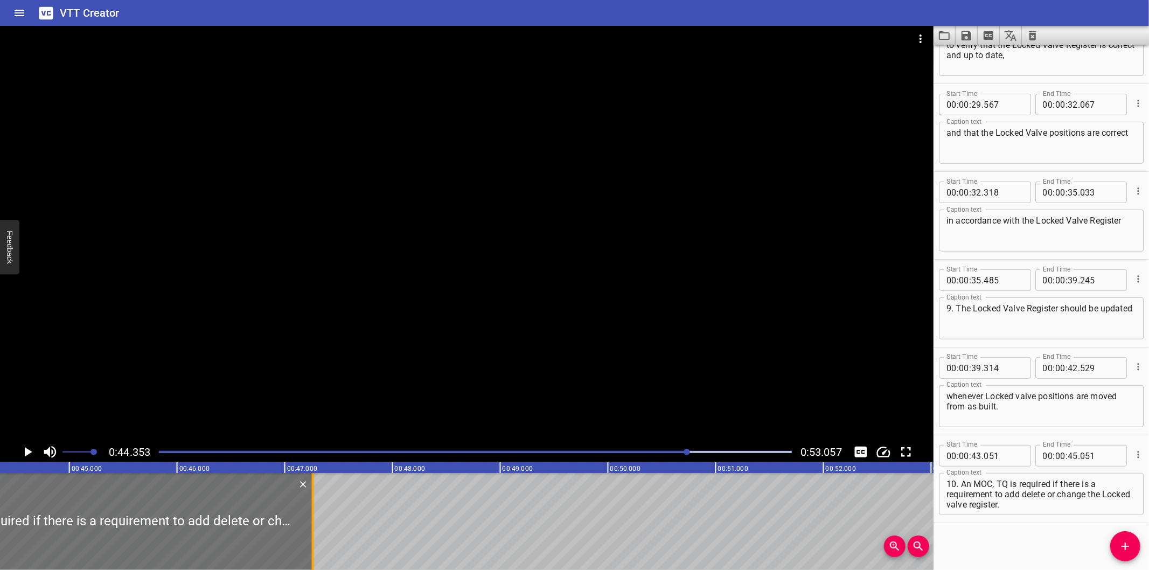
drag, startPoint x: 73, startPoint y: 546, endPoint x: 406, endPoint y: 506, distance: 335.2
click at [318, 506] on div at bounding box center [313, 521] width 11 height 97
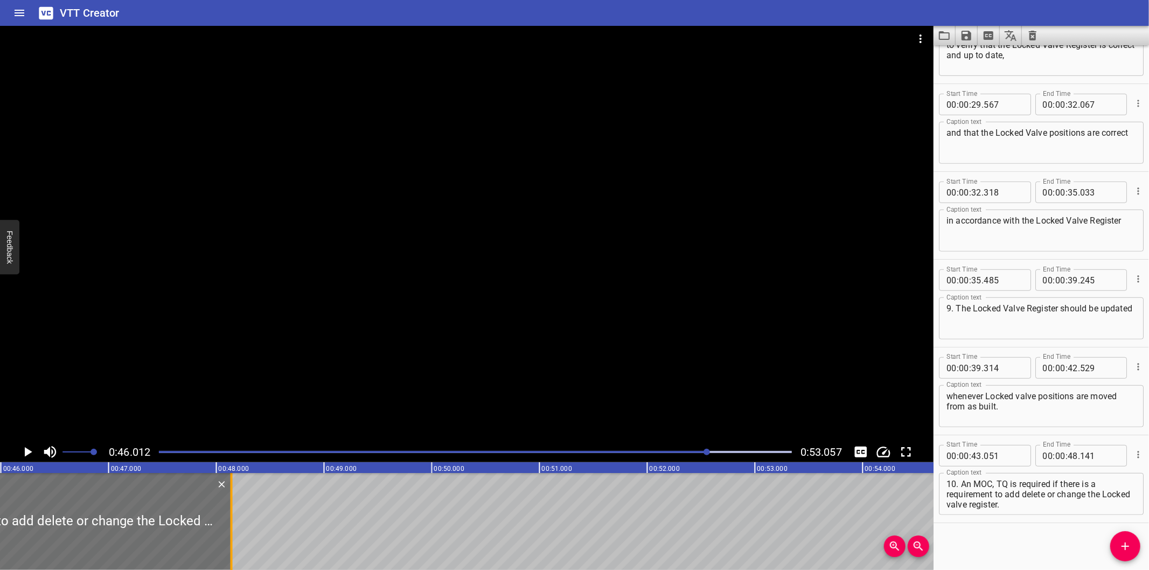
scroll to position [0, 4957]
click at [1006, 528] on div "Start Time 00 : 00 : 00 . 000 Start Time End Time 00 : 00 : 06 . 095 End Time C…" at bounding box center [1040, 307] width 215 height 525
click at [363, 336] on div at bounding box center [466, 234] width 933 height 416
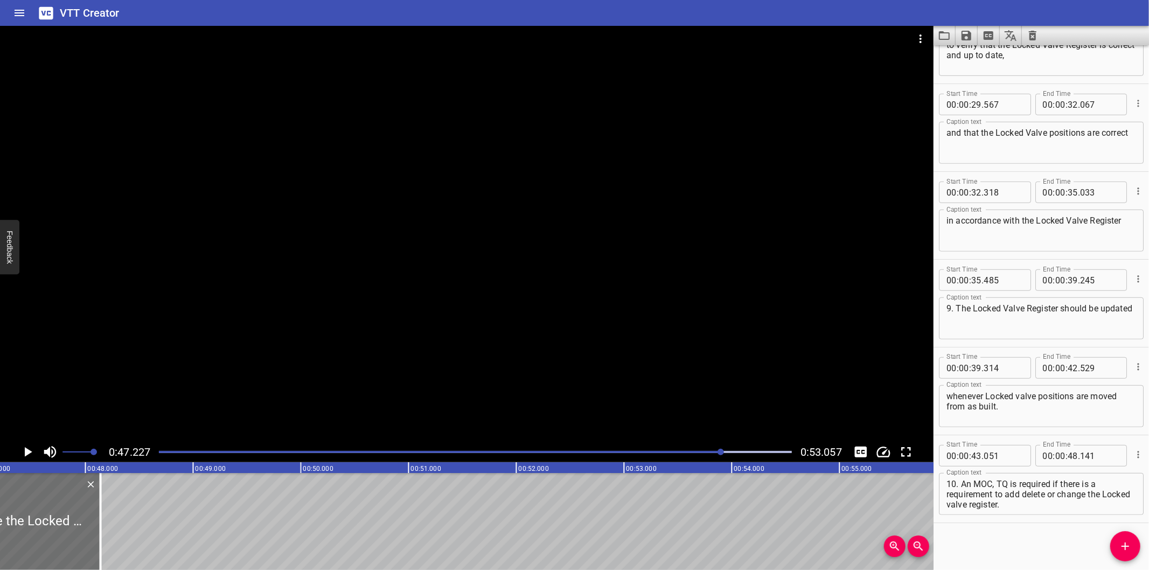
scroll to position [0, 5087]
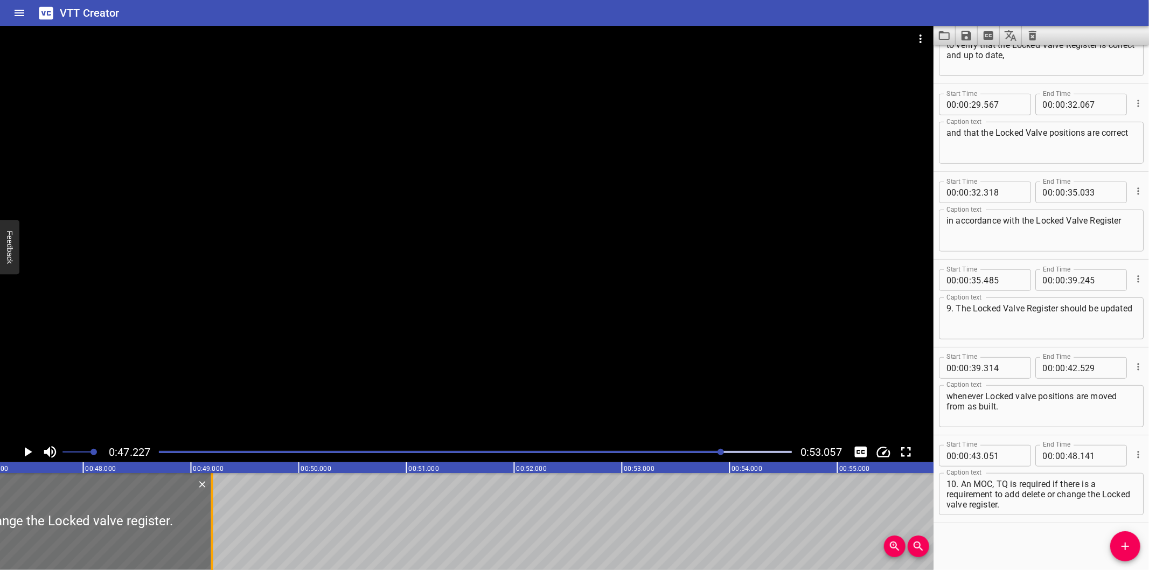
drag, startPoint x: 98, startPoint y: 538, endPoint x: 212, endPoint y: 535, distance: 113.7
click at [212, 535] on div at bounding box center [212, 521] width 2 height 97
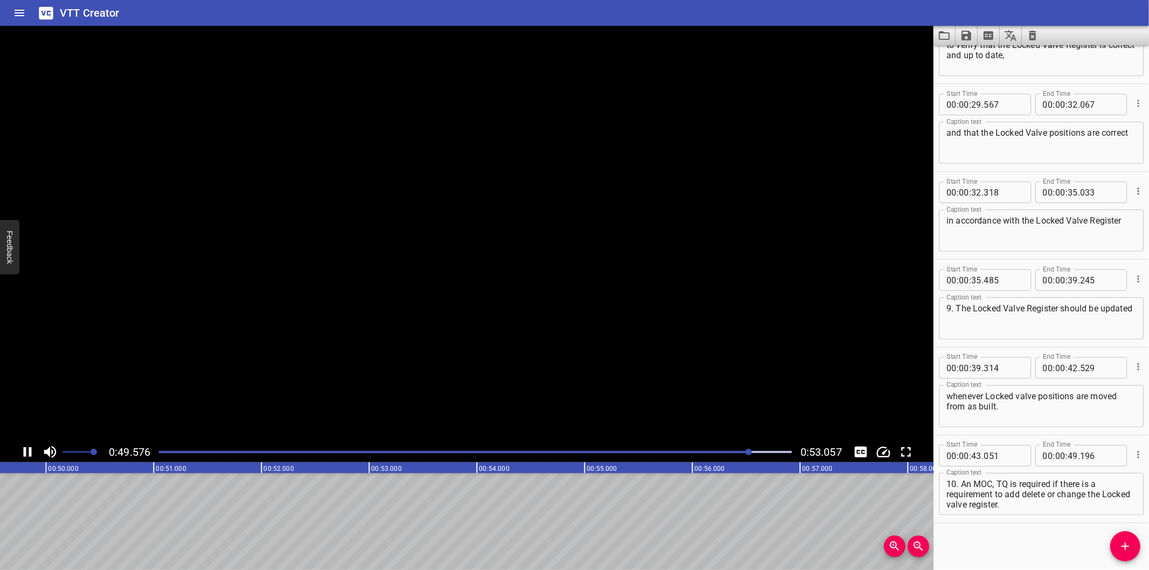
scroll to position [0, 5357]
click at [738, 454] on div at bounding box center [475, 451] width 646 height 15
click at [724, 453] on div "Play progress" at bounding box center [431, 452] width 633 height 2
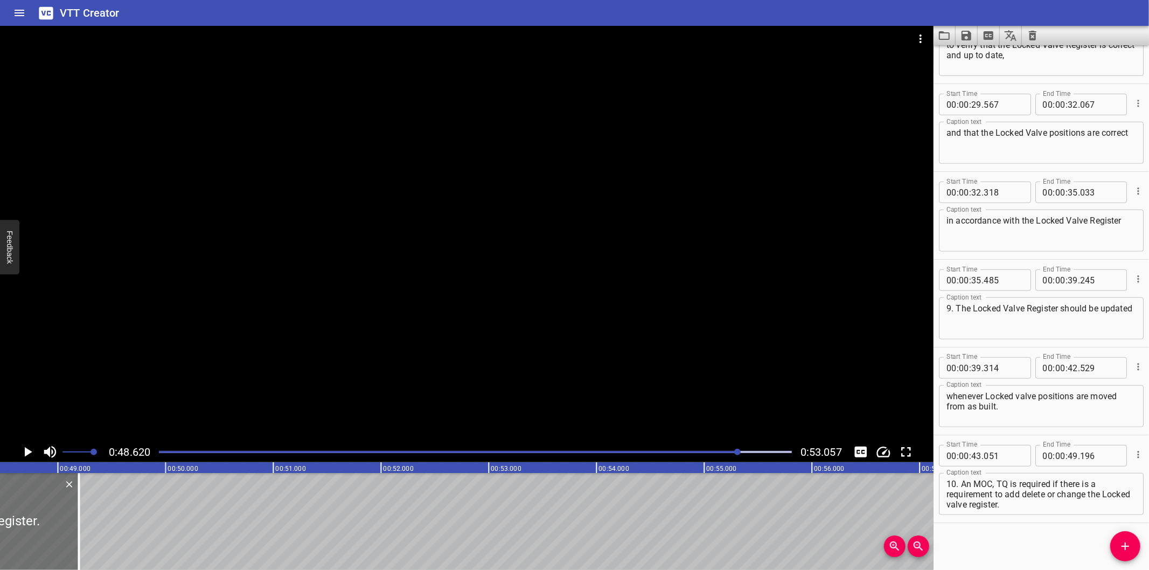
scroll to position [0, 5238]
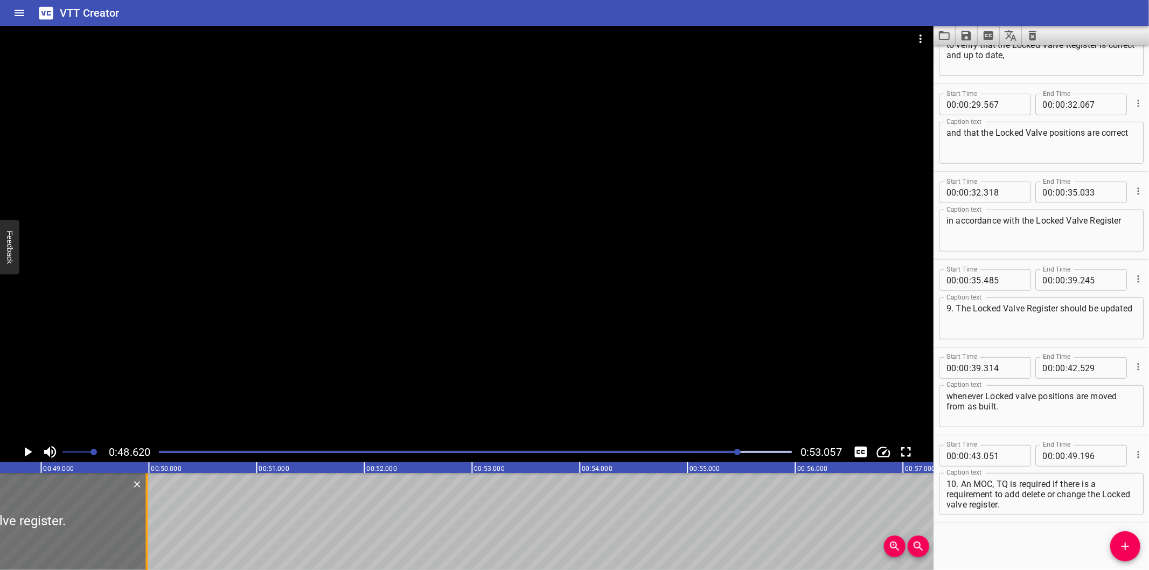
drag, startPoint x: 65, startPoint y: 550, endPoint x: 149, endPoint y: 538, distance: 85.5
click at [149, 538] on div at bounding box center [146, 521] width 11 height 97
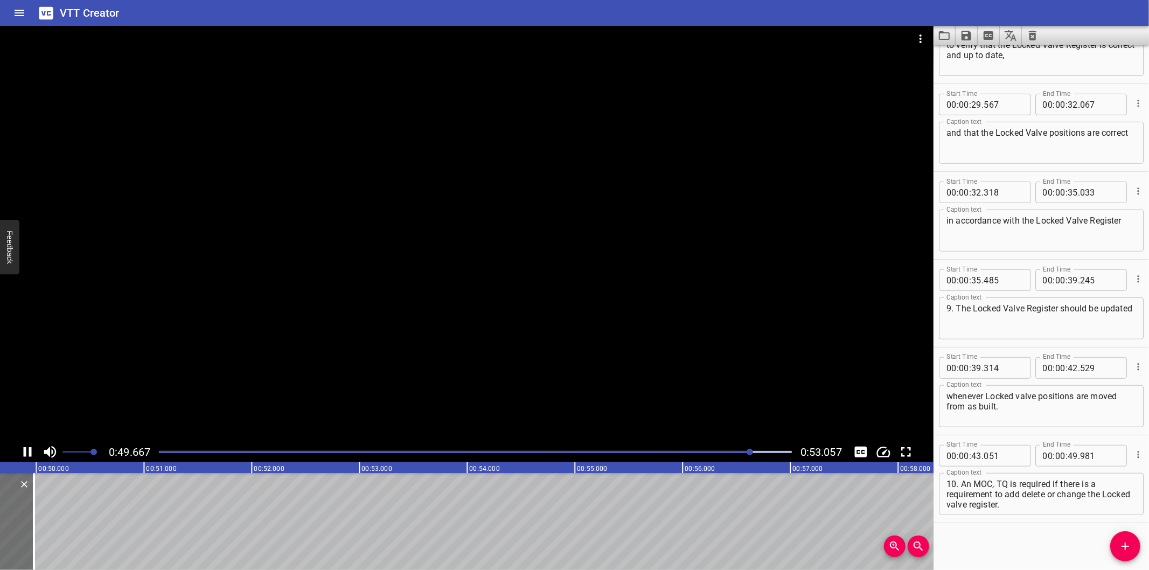
scroll to position [0, 5371]
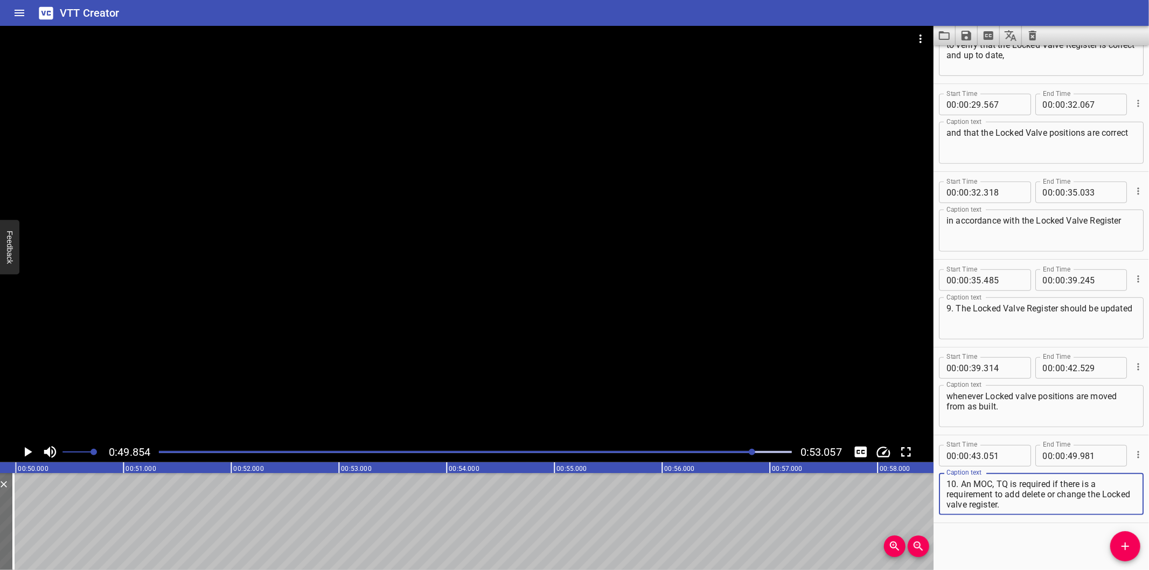
drag, startPoint x: 1048, startPoint y: 490, endPoint x: 1086, endPoint y: 539, distance: 62.5
click at [1086, 539] on div "Start Time 00 : 00 : 00 . 000 Start Time End Time 00 : 00 : 06 . 095 End Time C…" at bounding box center [1040, 307] width 215 height 525
click at [1020, 494] on textarea "10. An MOC, TQ is required if there is a requirement to add delete" at bounding box center [1041, 494] width 190 height 31
click at [1070, 501] on textarea "10. An MOC, TQ is required if there is a requirement to add, delete" at bounding box center [1041, 494] width 190 height 31
click at [1126, 546] on icon "Add Cue" at bounding box center [1125, 546] width 8 height 8
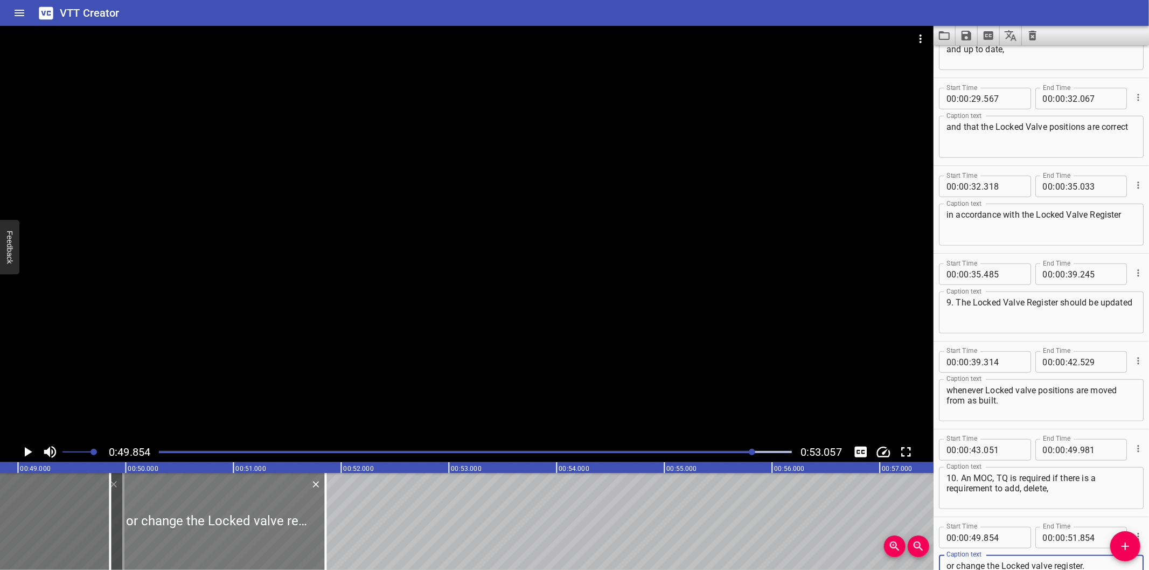
scroll to position [0, 5131]
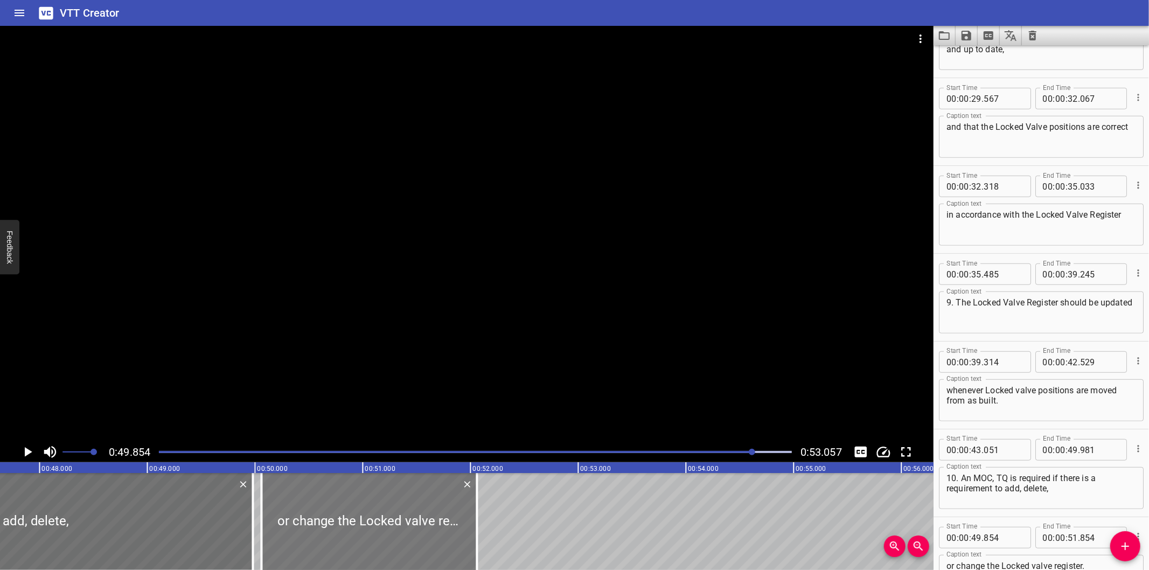
drag, startPoint x: 346, startPoint y: 535, endPoint x: 368, endPoint y: 545, distance: 23.9
click at [368, 545] on div at bounding box center [369, 521] width 215 height 97
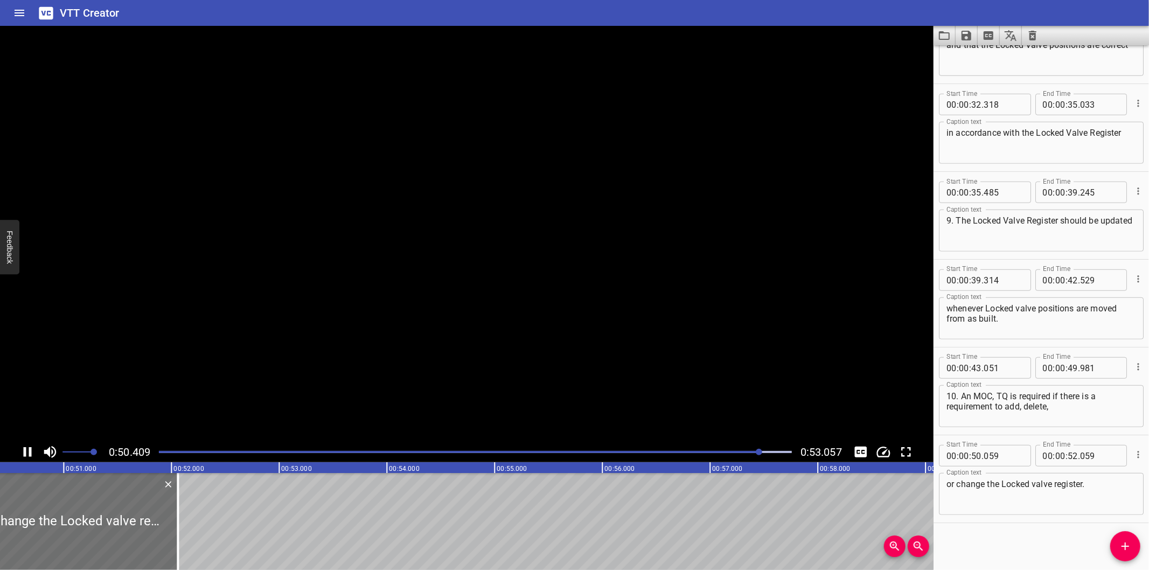
scroll to position [0, 5457]
drag, startPoint x: 150, startPoint y: 542, endPoint x: 194, endPoint y: 542, distance: 44.2
click at [194, 542] on div at bounding box center [194, 521] width 2 height 97
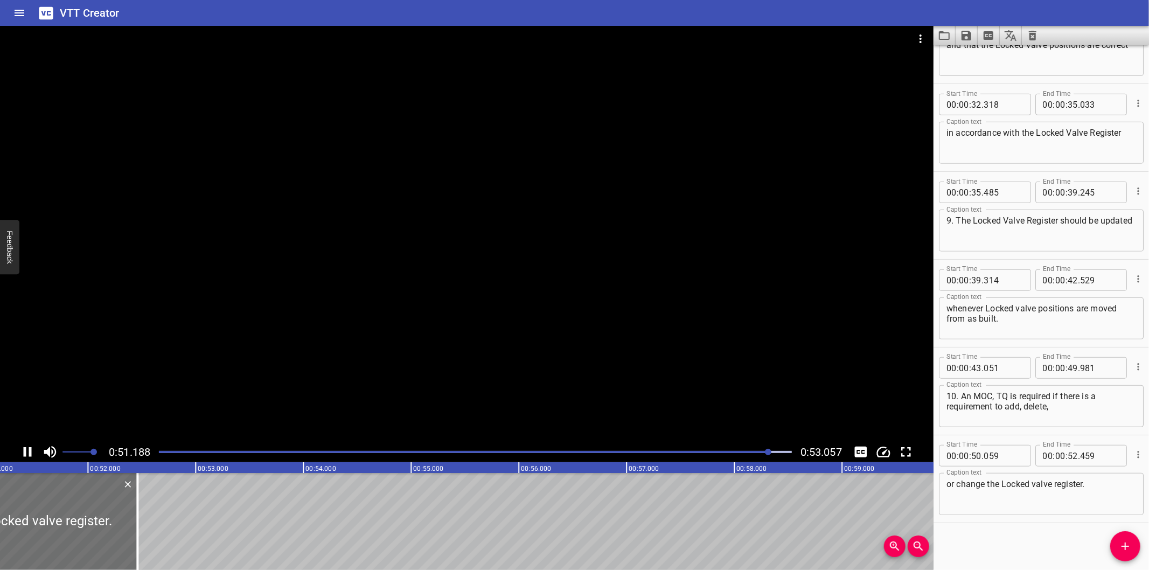
scroll to position [0, 5530]
click at [968, 38] on icon "Save captions to file" at bounding box center [966, 36] width 10 height 10
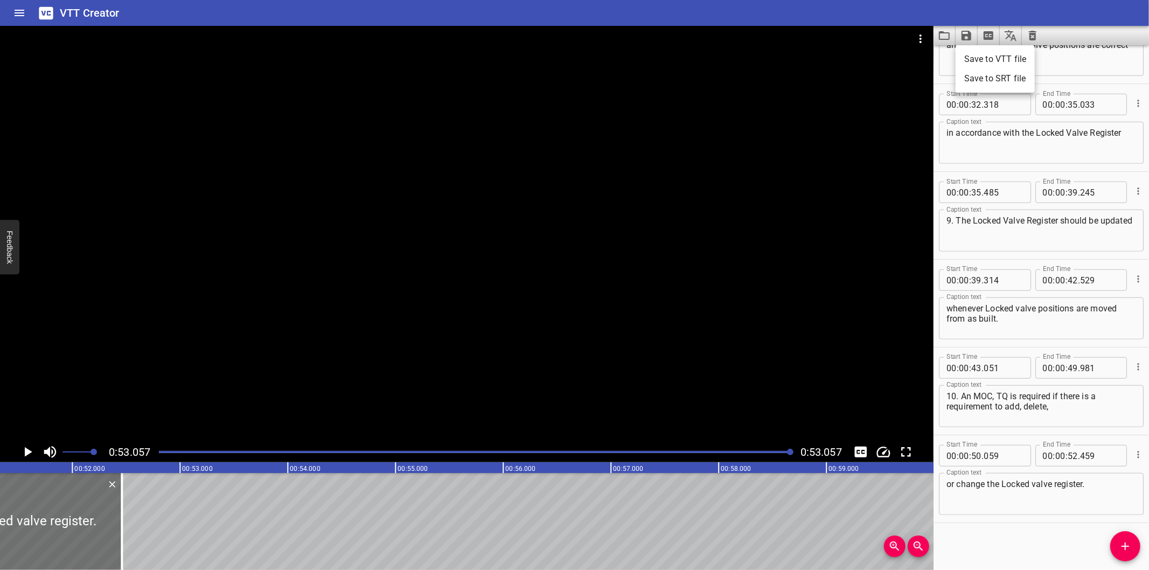
click at [998, 62] on li "Save to VTT file" at bounding box center [995, 59] width 79 height 19
drag, startPoint x: 1014, startPoint y: 540, endPoint x: 1008, endPoint y: 520, distance: 20.3
click at [1014, 540] on div "Start Time 00 : 00 : 00 . 000 Start Time End Time 00 : 00 : 06 . 095 End Time C…" at bounding box center [1040, 307] width 215 height 525
click at [918, 40] on icon "Video Options" at bounding box center [920, 38] width 13 height 13
click at [929, 40] on li "Select New Video File..." at bounding box center [961, 39] width 107 height 19
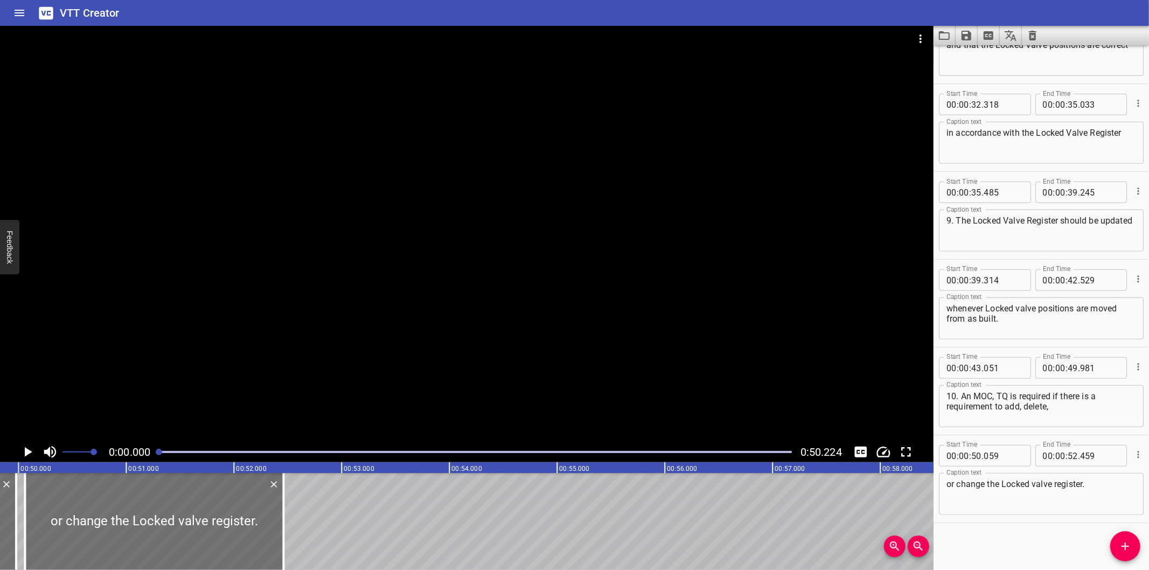
click at [540, 237] on div at bounding box center [466, 234] width 933 height 416
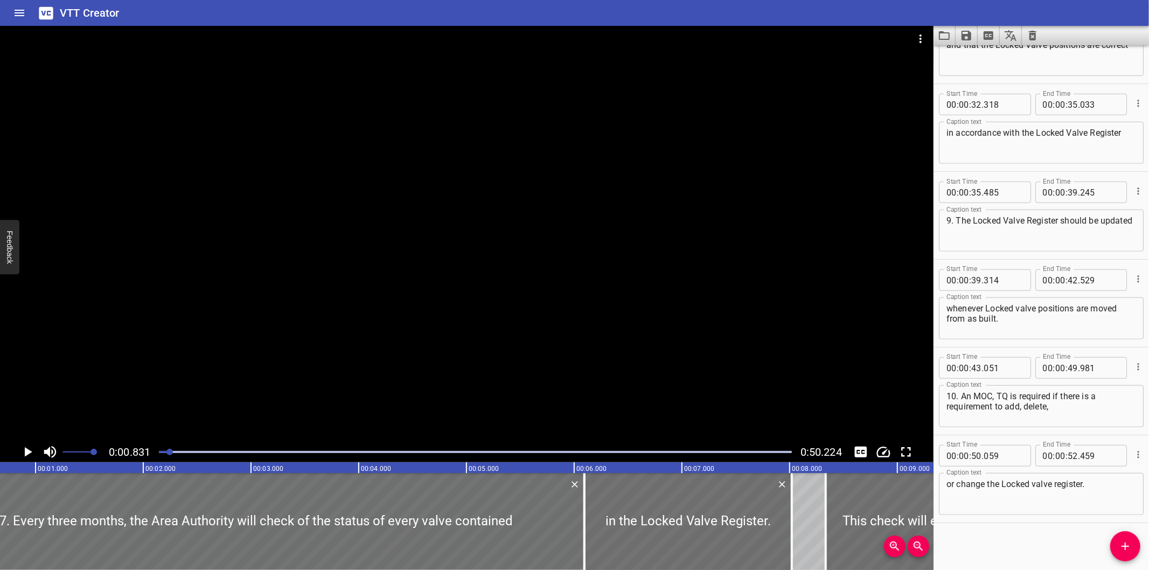
scroll to position [0, 89]
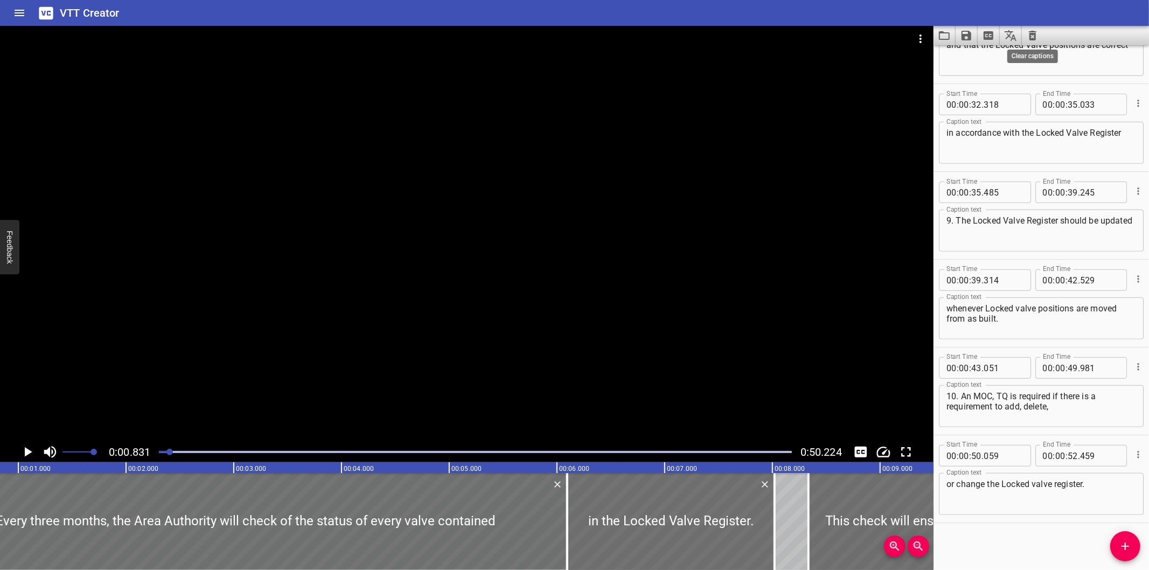
click at [1031, 31] on icon "Clear captions" at bounding box center [1033, 36] width 8 height 10
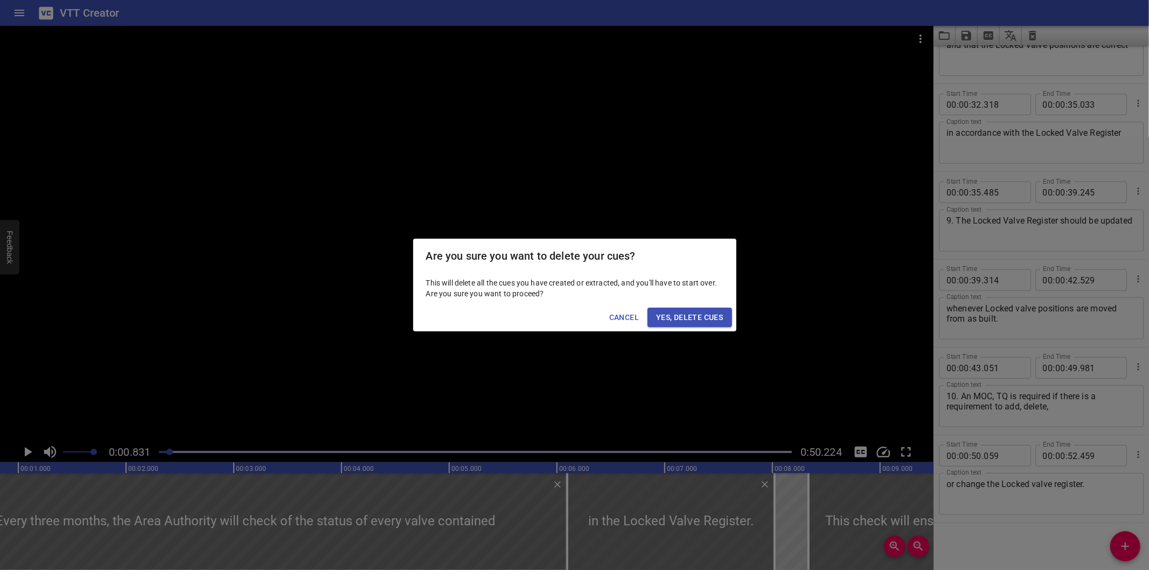
click at [686, 311] on span "Yes, Delete Cues" at bounding box center [689, 317] width 67 height 13
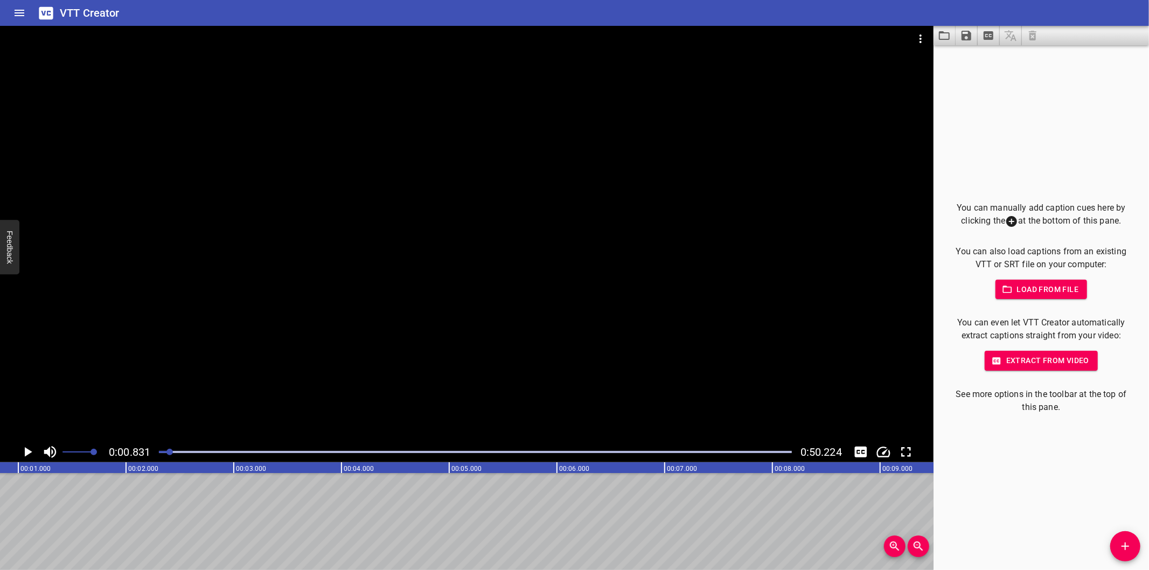
click at [156, 450] on div at bounding box center [475, 451] width 646 height 15
drag, startPoint x: 159, startPoint y: 456, endPoint x: 152, endPoint y: 453, distance: 7.5
click at [152, 453] on div "0:00.000 0:50.224" at bounding box center [466, 452] width 933 height 20
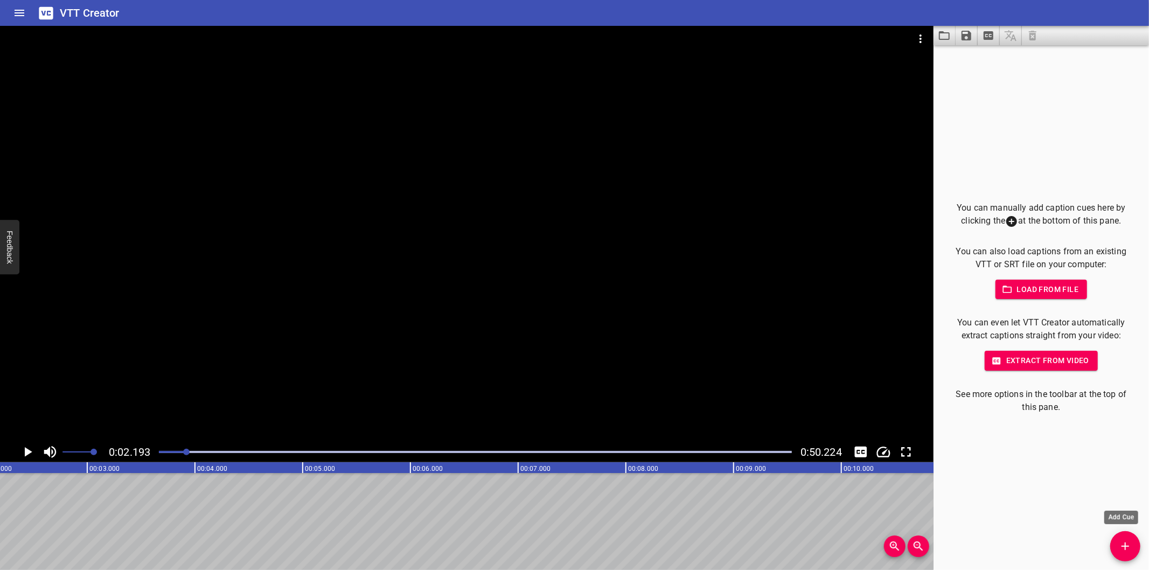
drag, startPoint x: 1131, startPoint y: 539, endPoint x: 1116, endPoint y: 535, distance: 16.2
click at [1129, 539] on button "Add Cue" at bounding box center [1125, 546] width 30 height 30
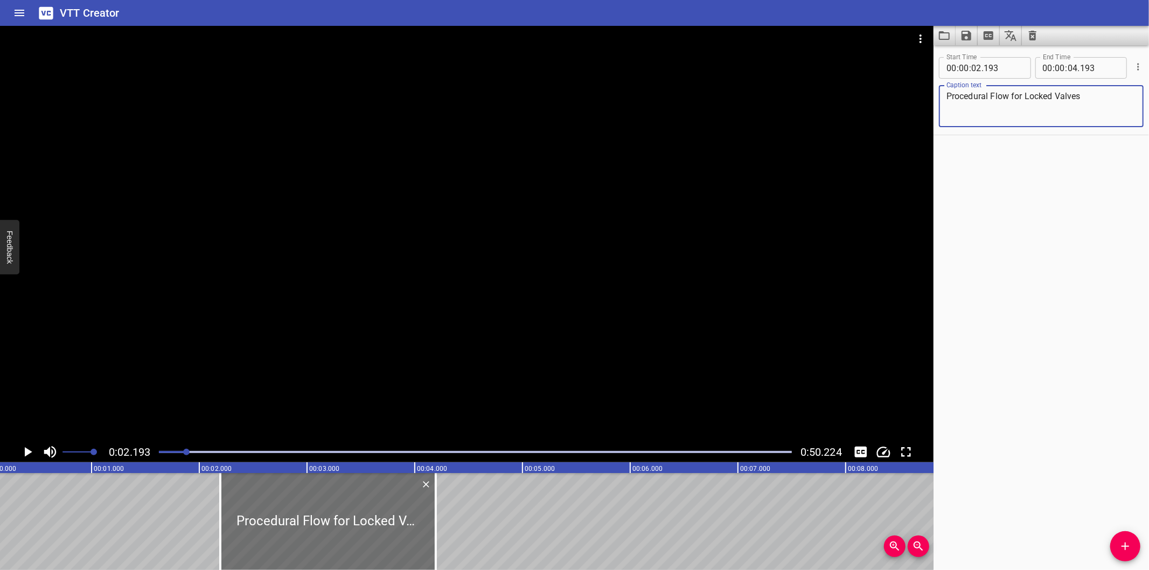
scroll to position [0, 0]
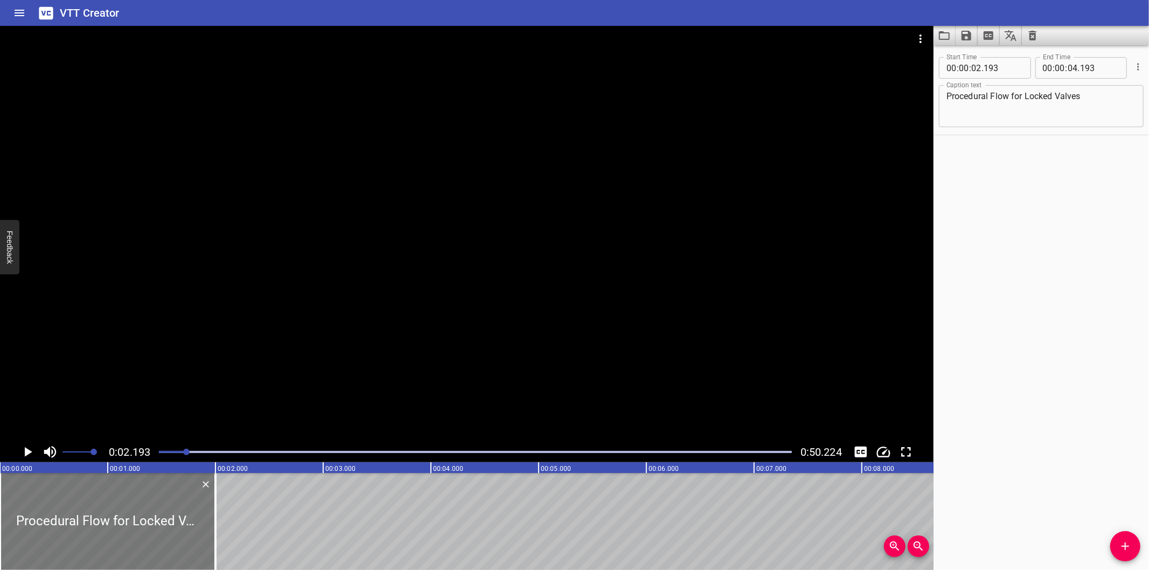
drag, startPoint x: 356, startPoint y: 520, endPoint x: 84, endPoint y: 534, distance: 272.4
click at [79, 541] on div at bounding box center [107, 521] width 215 height 97
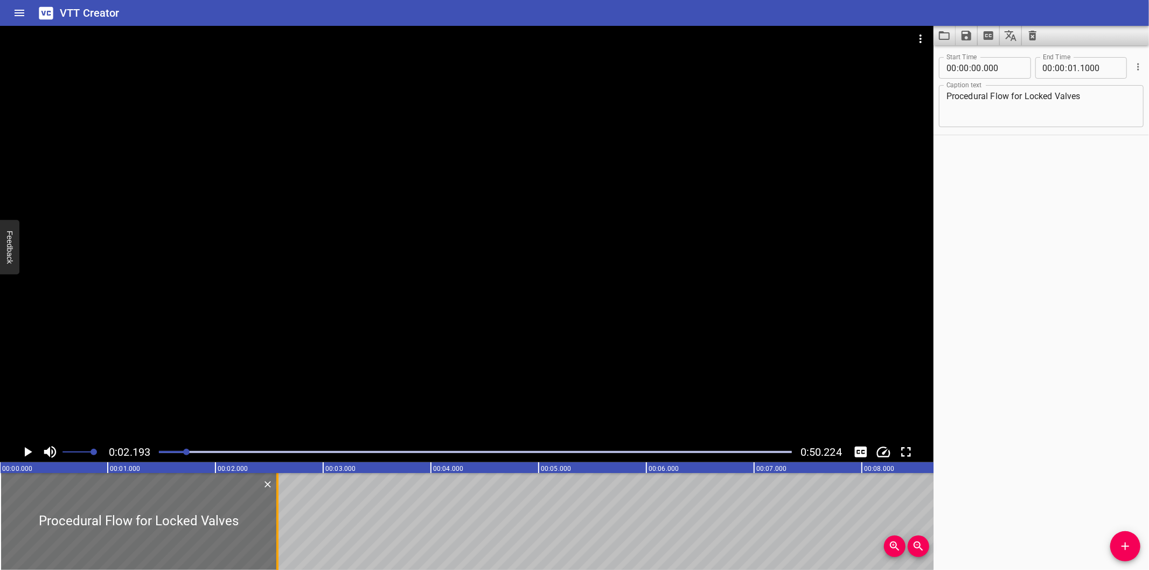
drag, startPoint x: 213, startPoint y: 546, endPoint x: 274, endPoint y: 548, distance: 60.3
click at [274, 548] on div at bounding box center [277, 521] width 11 height 97
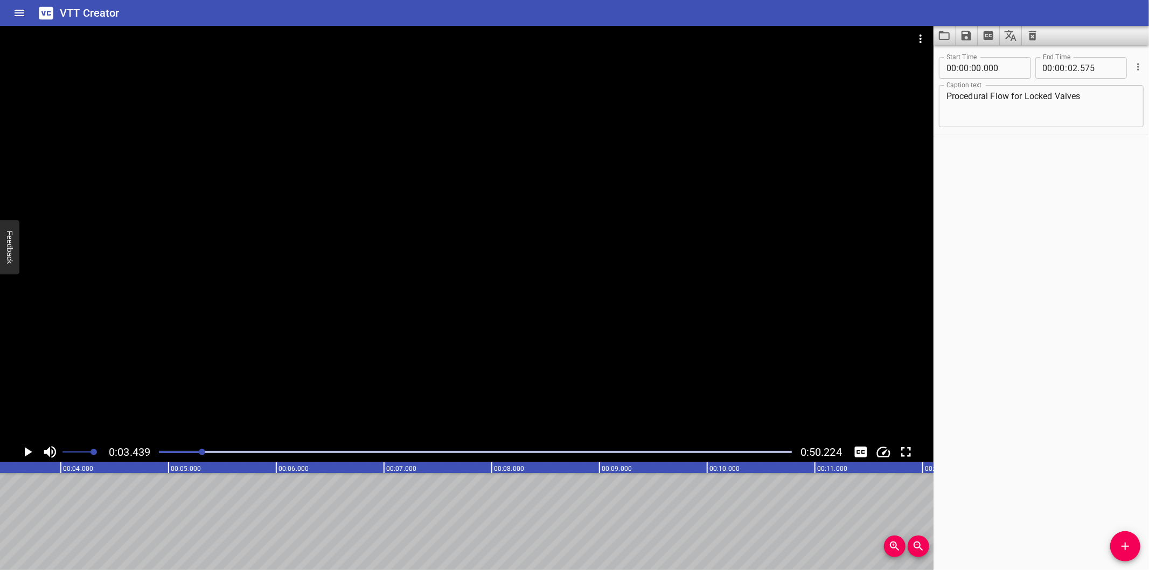
click at [164, 454] on div at bounding box center [475, 451] width 646 height 15
drag, startPoint x: 1123, startPoint y: 546, endPoint x: 953, endPoint y: 512, distance: 173.0
click at [1119, 541] on icon "Add Cue" at bounding box center [1125, 546] width 13 height 13
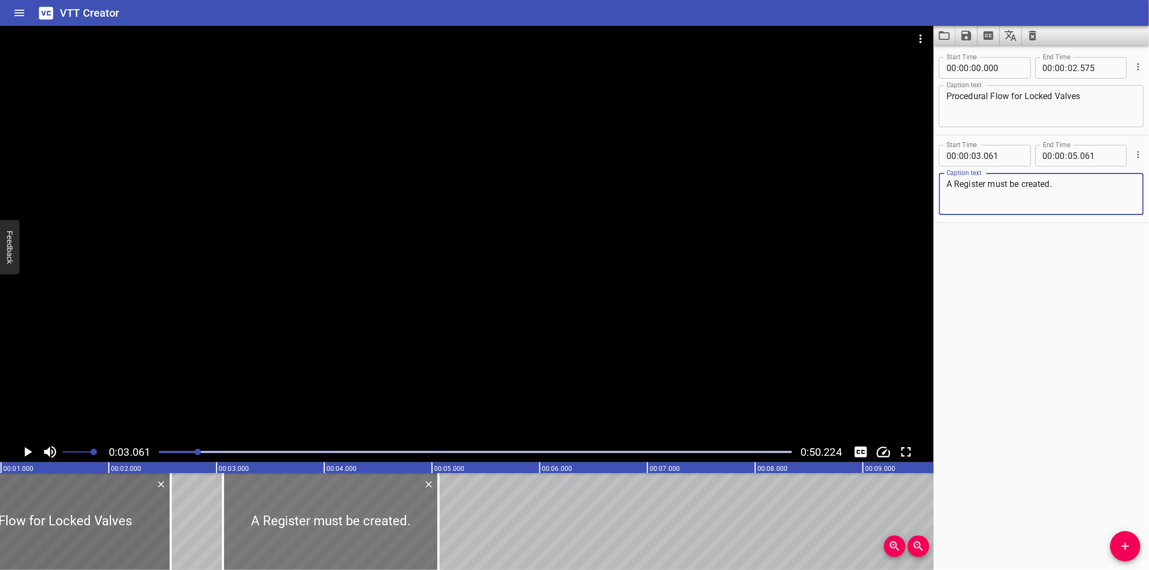
scroll to position [0, 90]
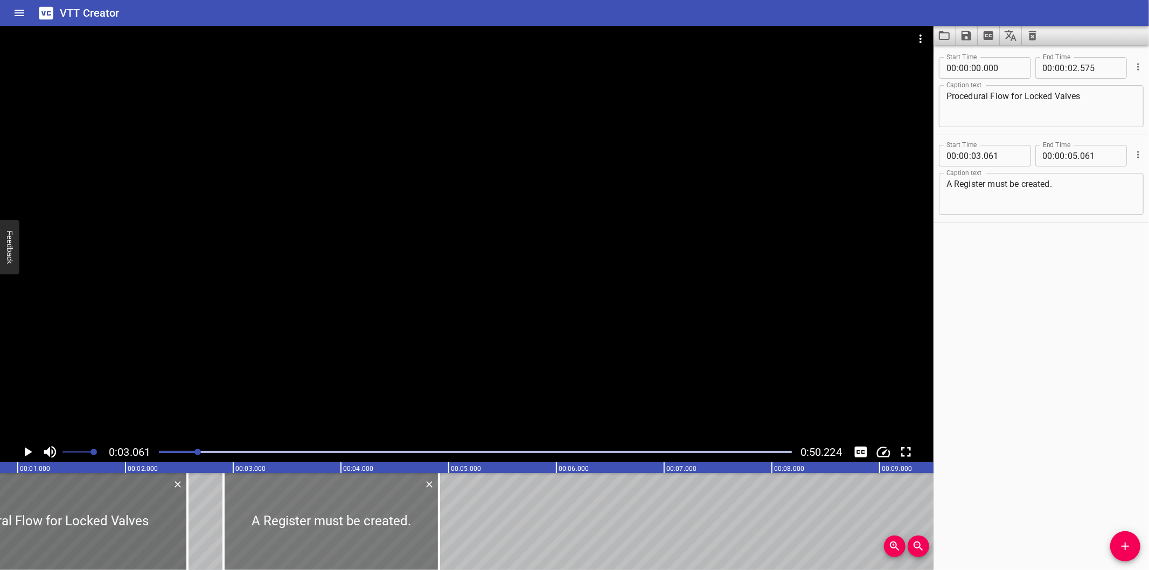
drag, startPoint x: 307, startPoint y: 515, endPoint x: 294, endPoint y: 518, distance: 13.8
click at [294, 518] on div at bounding box center [331, 521] width 215 height 97
drag, startPoint x: 449, startPoint y: 534, endPoint x: 454, endPoint y: 534, distance: 5.4
click at [454, 534] on div at bounding box center [458, 521] width 11 height 97
click at [429, 536] on div at bounding box center [339, 521] width 235 height 97
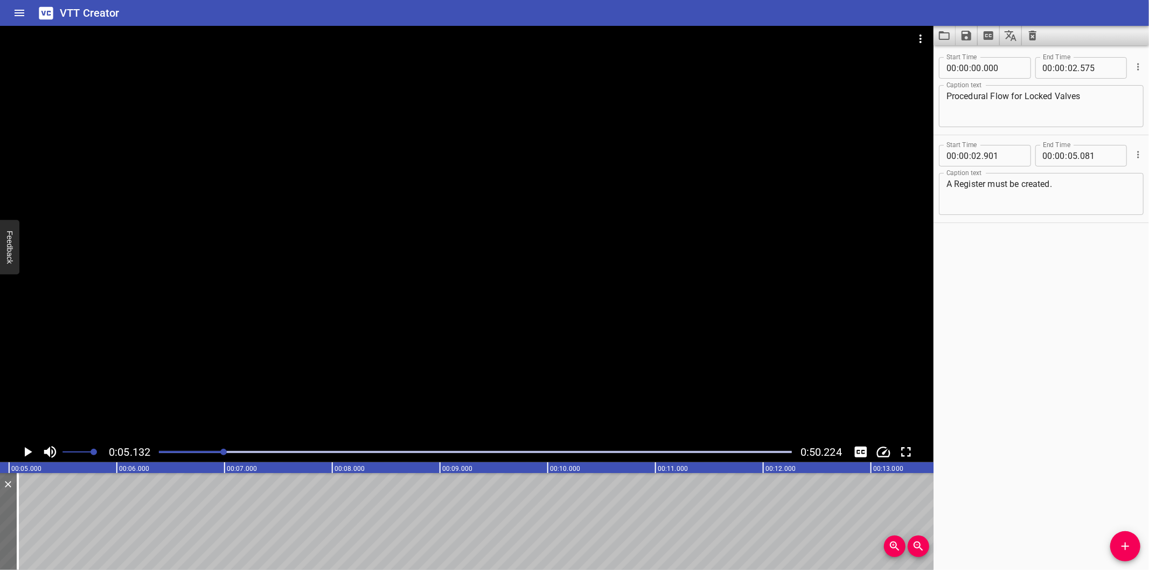
scroll to position [0, 553]
click at [1127, 548] on icon "Add Cue" at bounding box center [1125, 546] width 13 height 13
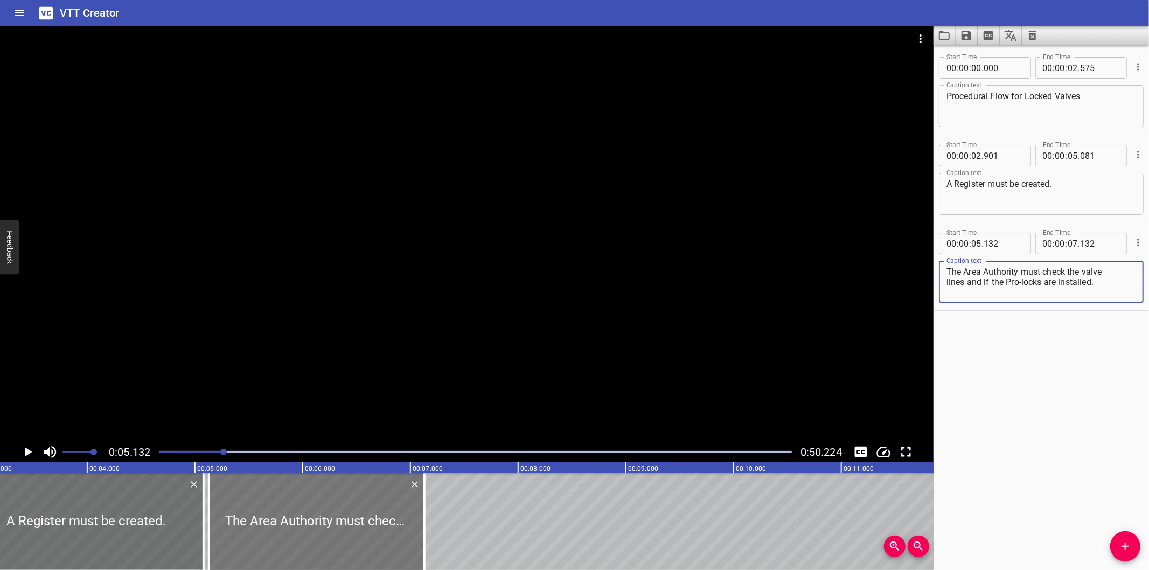
scroll to position [0, 313]
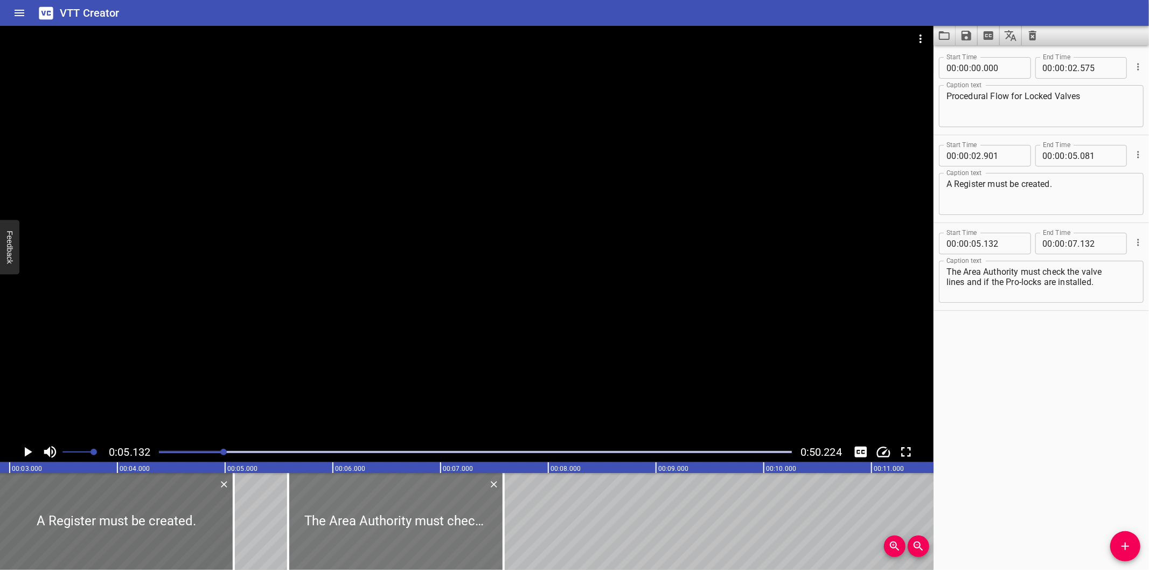
drag, startPoint x: 335, startPoint y: 533, endPoint x: 380, endPoint y: 538, distance: 45.4
click at [380, 538] on div at bounding box center [395, 521] width 215 height 97
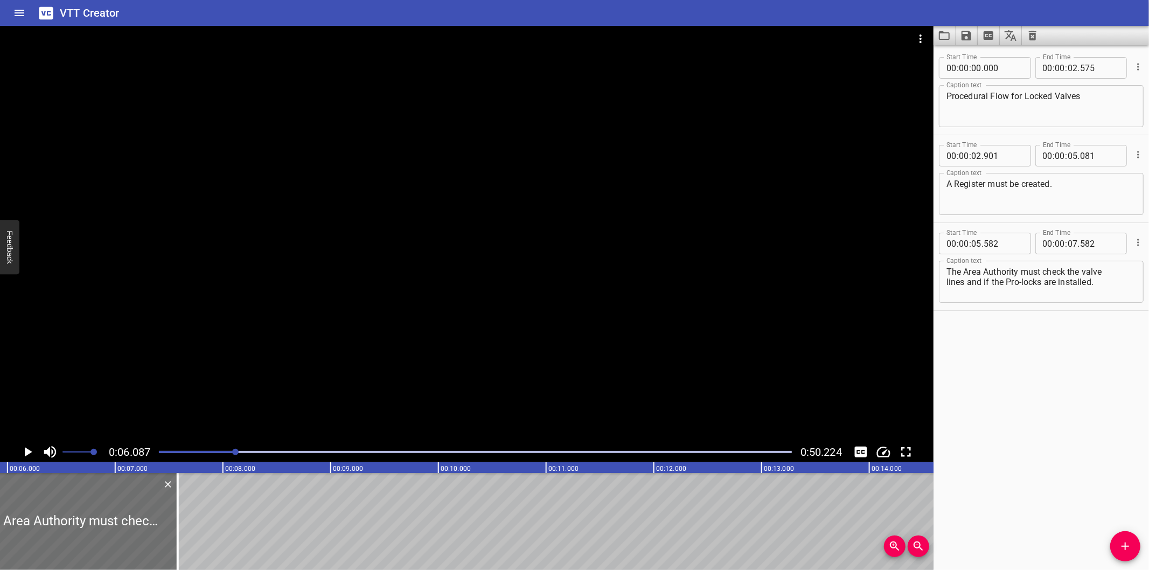
scroll to position [0, 656]
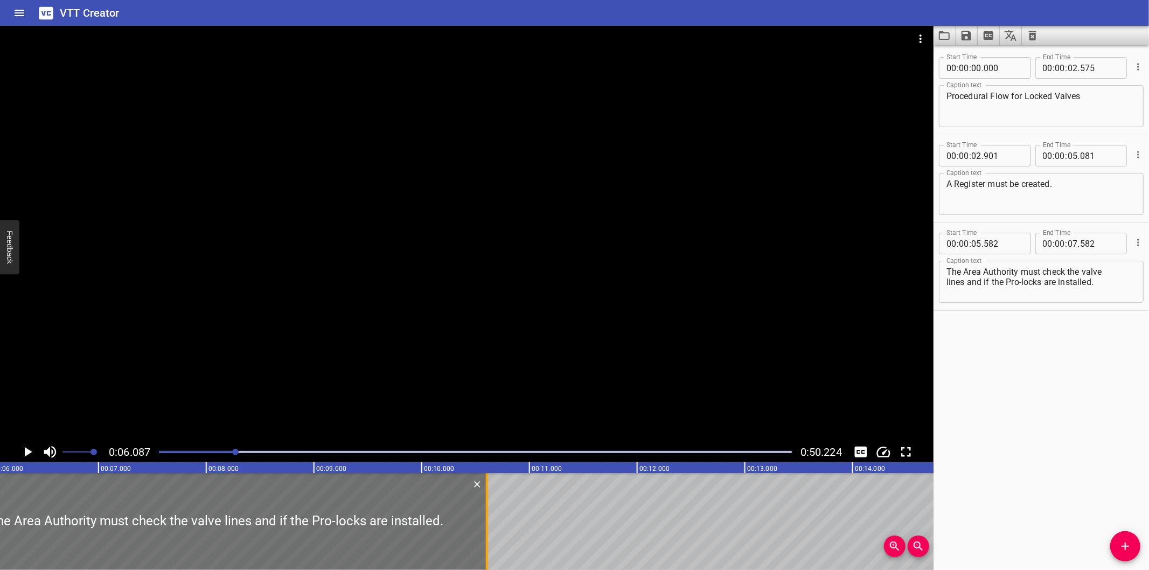
drag, startPoint x: 159, startPoint y: 554, endPoint x: 485, endPoint y: 529, distance: 326.8
click at [486, 529] on div at bounding box center [487, 521] width 2 height 97
click at [949, 271] on textarea "The Area Authority must check the valve lines and if the Pro-locks are installe…" at bounding box center [1041, 282] width 190 height 31
click at [944, 282] on div "The Area Authority must check the valve lines and if the Pro-locks are installe…" at bounding box center [1041, 282] width 205 height 42
click at [513, 370] on div at bounding box center [466, 234] width 933 height 416
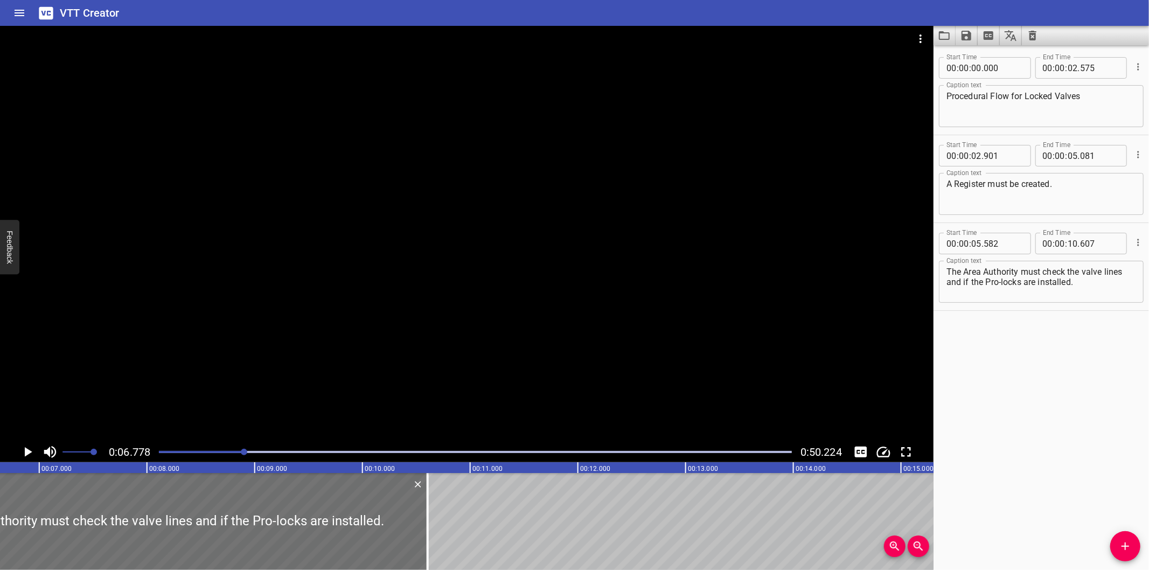
scroll to position [0, 730]
click at [415, 529] on div at bounding box center [417, 521] width 11 height 97
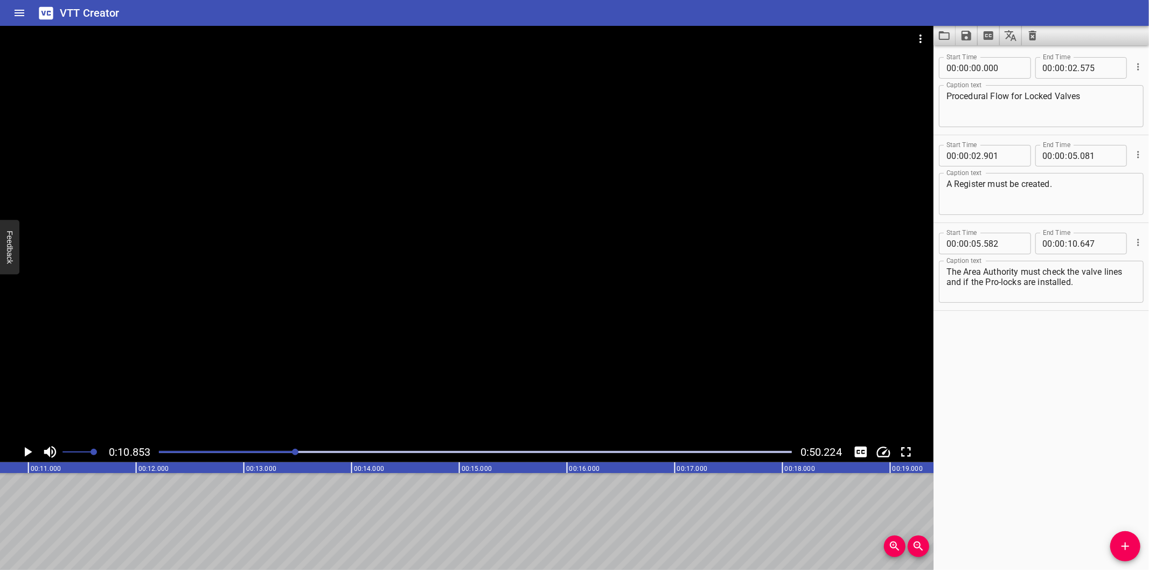
scroll to position [0, 1169]
click at [1045, 384] on div "Start Time 00 : 00 : 00 . 000 Start Time End Time 00 : 00 : 02 . 575 End Time C…" at bounding box center [1040, 307] width 215 height 525
click at [569, 275] on div at bounding box center [466, 234] width 933 height 416
click at [274, 456] on div at bounding box center [475, 451] width 646 height 15
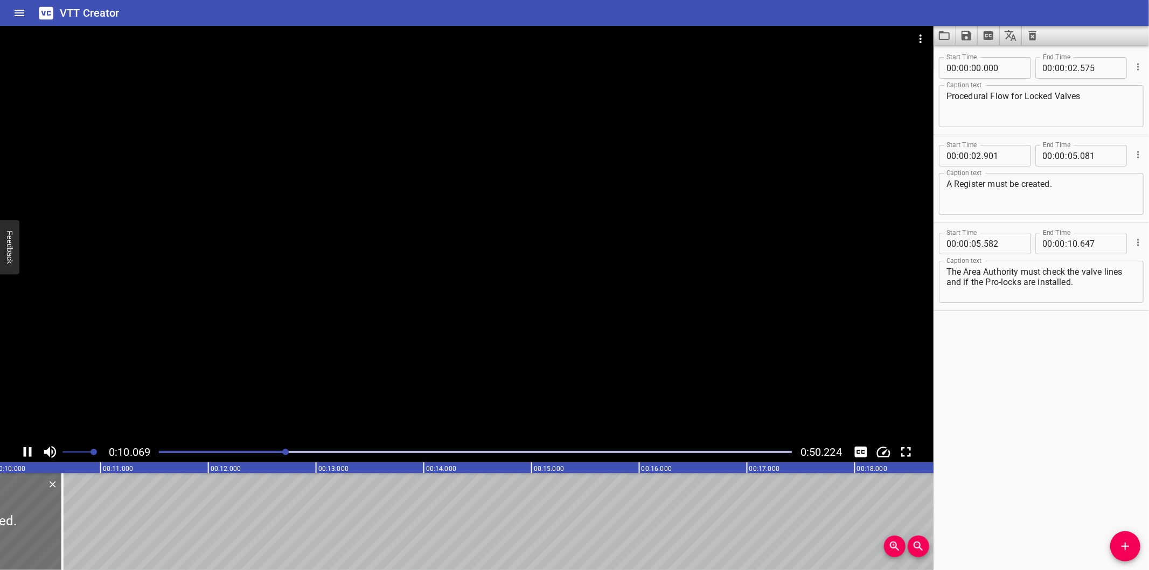
click at [270, 455] on div at bounding box center [475, 451] width 646 height 15
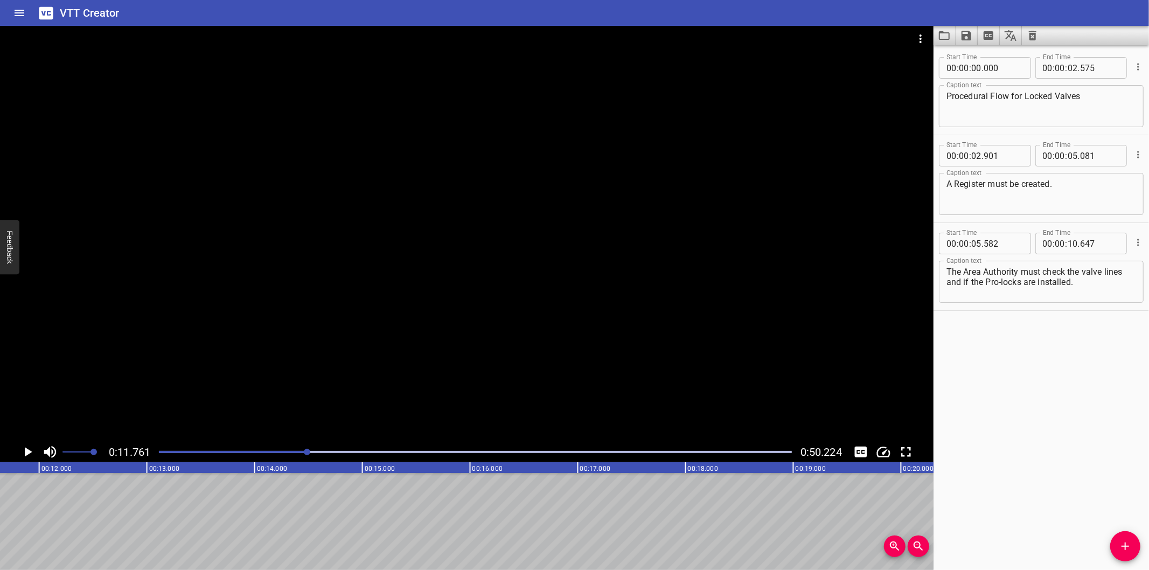
scroll to position [0, 1267]
click at [1134, 553] on span "Add Cue" at bounding box center [1125, 546] width 30 height 13
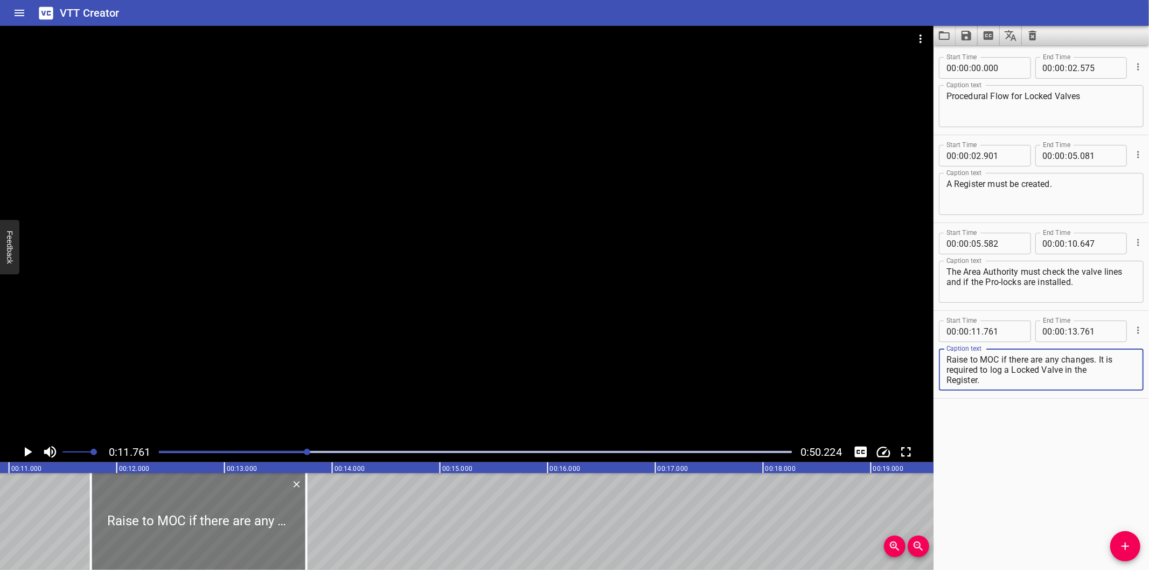
scroll to position [0, 1147]
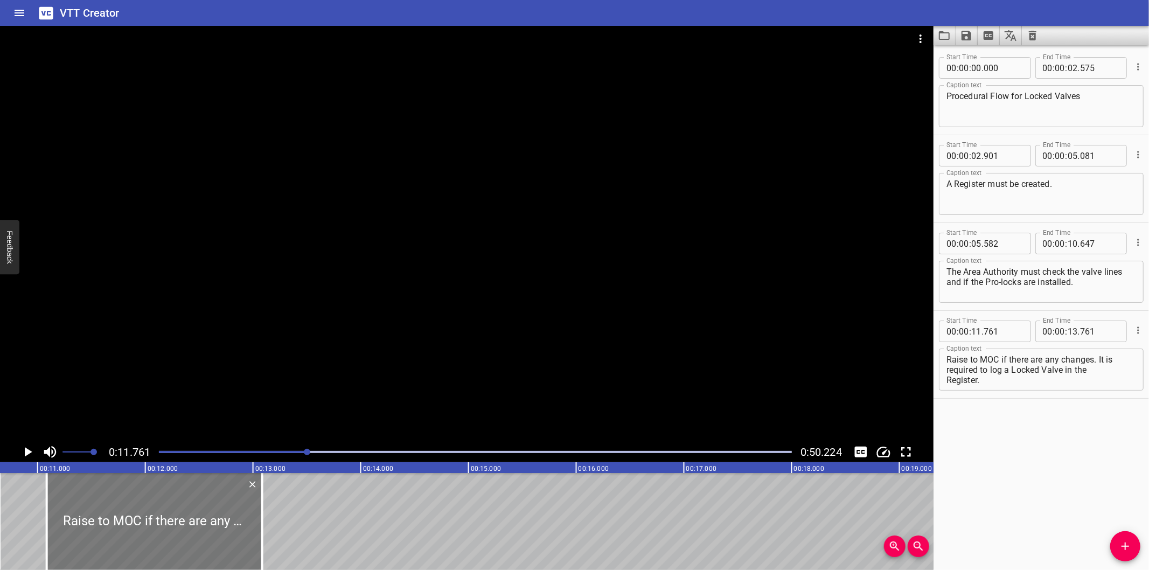
drag, startPoint x: 208, startPoint y: 513, endPoint x: 136, endPoint y: 519, distance: 73.0
click at [136, 519] on div at bounding box center [154, 521] width 215 height 97
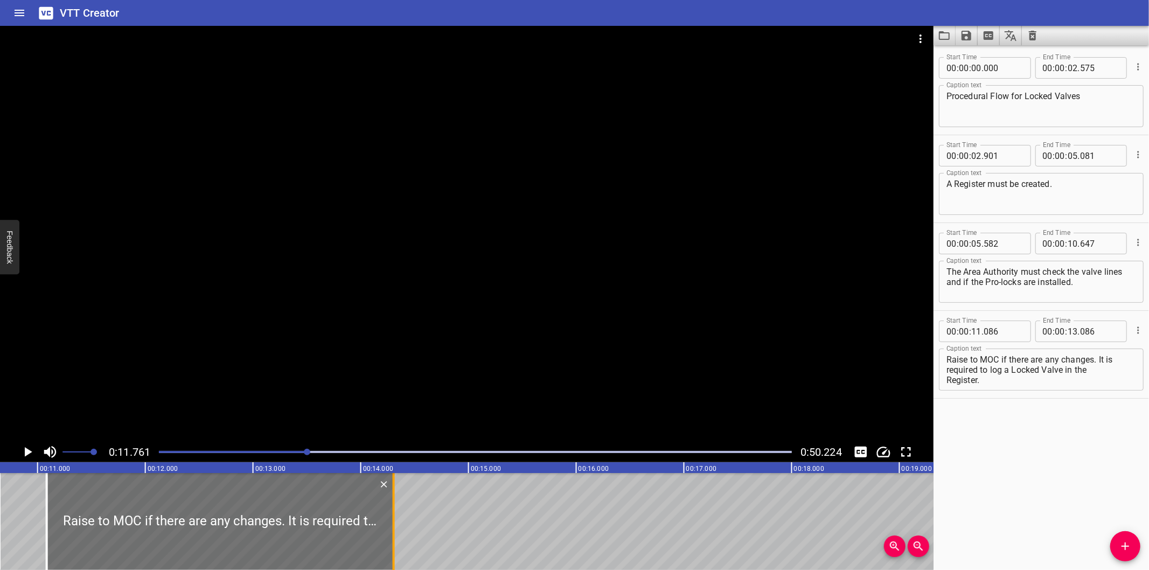
drag, startPoint x: 265, startPoint y: 540, endPoint x: 397, endPoint y: 532, distance: 132.2
click at [397, 532] on div at bounding box center [393, 521] width 11 height 97
click at [946, 381] on textarea "Raise to MOC if there are any changes. It is required to log a Locked Valve in …" at bounding box center [1041, 369] width 190 height 31
click at [949, 369] on textarea "Raise to MOC if there are any changes. It is required to log a Locked Valve in …" at bounding box center [1041, 369] width 190 height 31
click at [611, 320] on div at bounding box center [466, 234] width 933 height 416
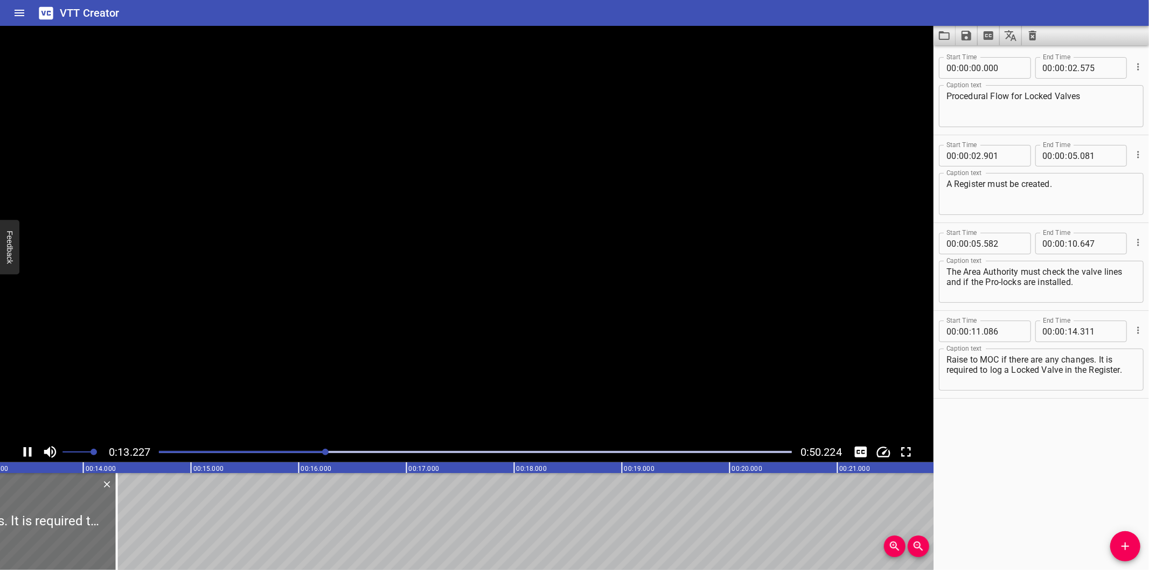
scroll to position [0, 1439]
drag, startPoint x: 104, startPoint y: 546, endPoint x: 92, endPoint y: 547, distance: 12.4
click at [92, 547] on div at bounding box center [90, 521] width 11 height 97
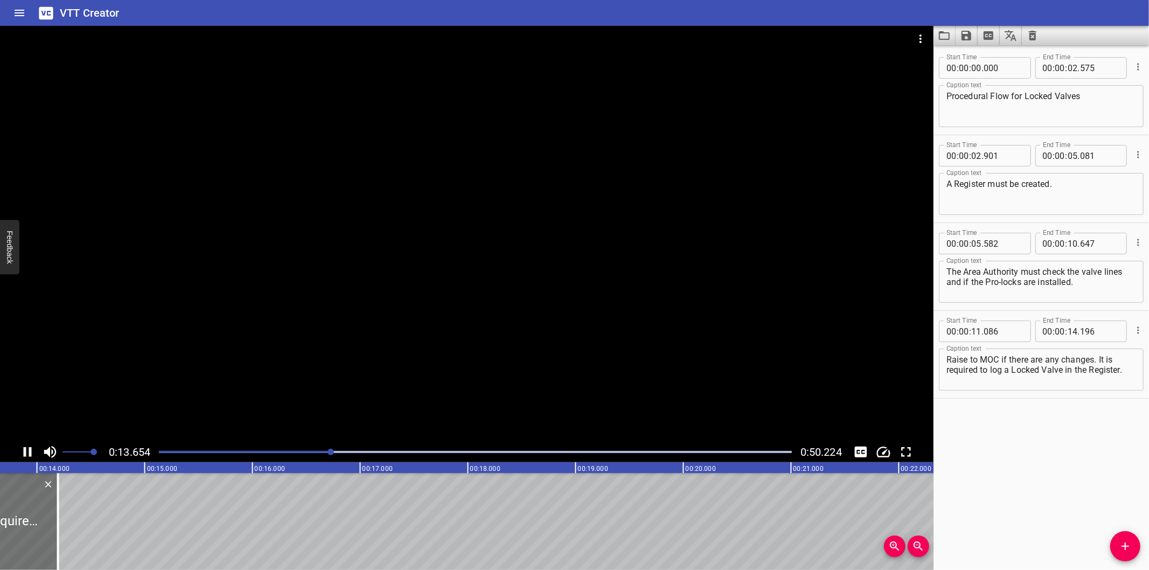
scroll to position [0, 1494]
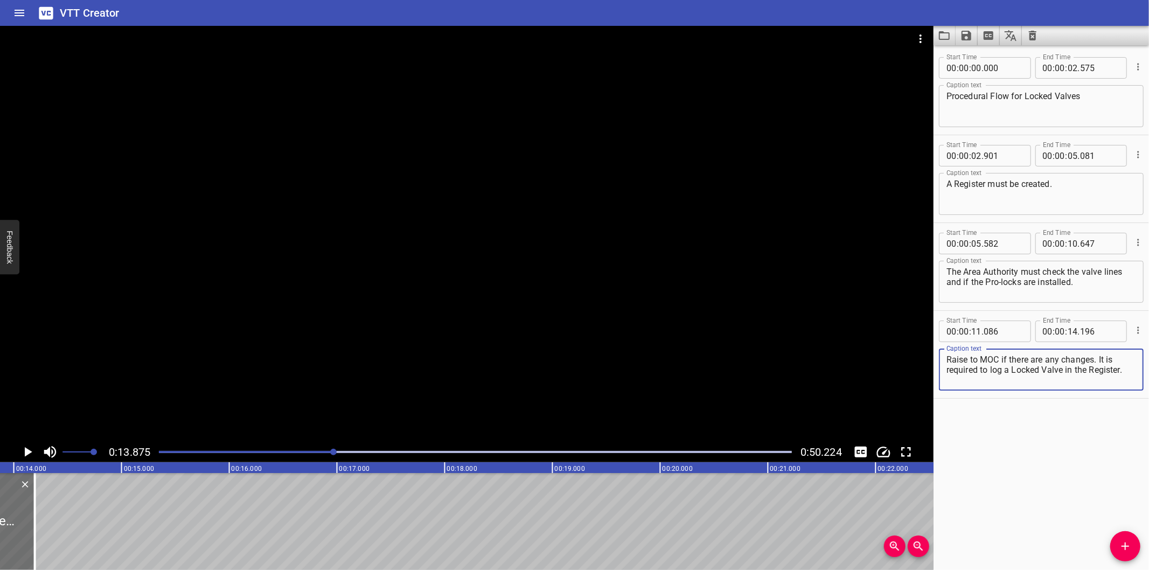
drag, startPoint x: 1100, startPoint y: 358, endPoint x: 1130, endPoint y: 416, distance: 65.0
click at [1130, 416] on div "Start Time 00 : 00 : 00 . 000 Start Time End Time 00 : 00 : 02 . 575 End Time C…" at bounding box center [1040, 307] width 215 height 525
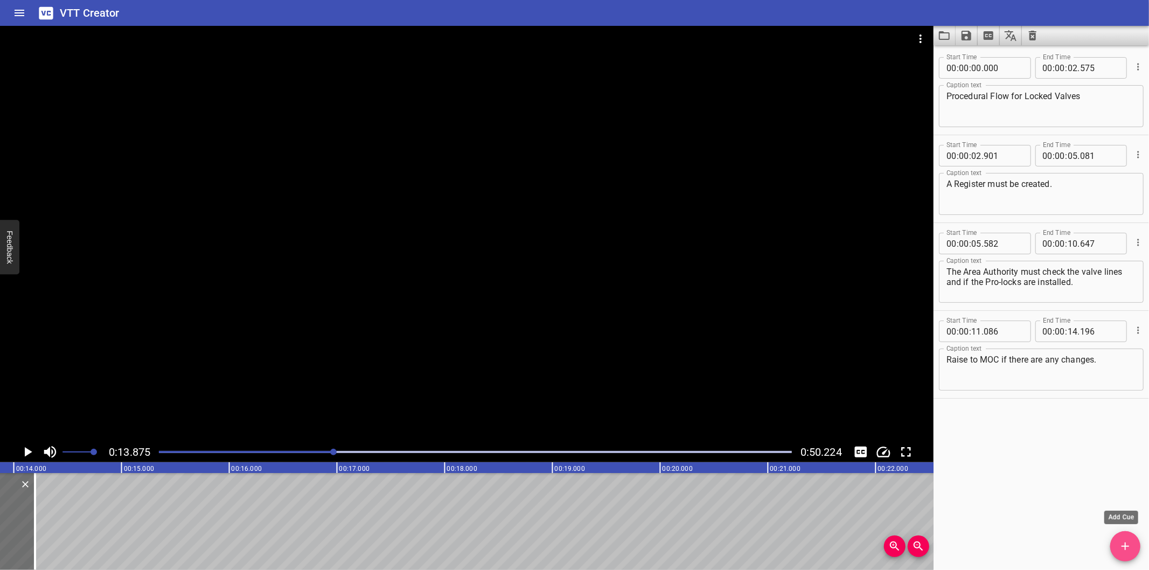
click at [1121, 547] on icon "Add Cue" at bounding box center [1125, 546] width 13 height 13
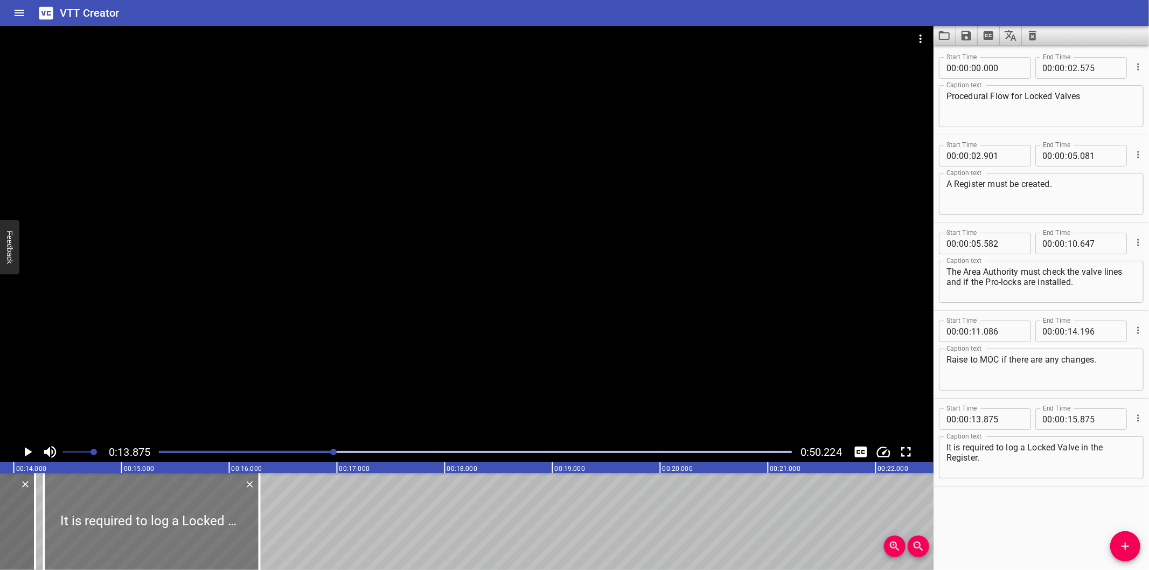
drag, startPoint x: 129, startPoint y: 530, endPoint x: 170, endPoint y: 531, distance: 40.9
click at [170, 531] on div at bounding box center [151, 521] width 215 height 97
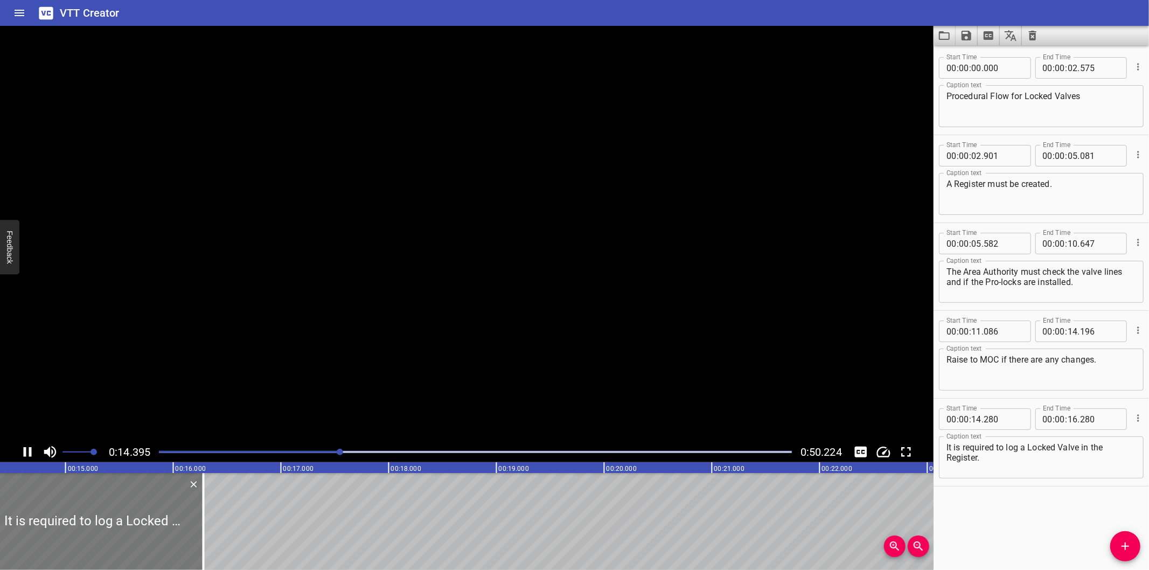
scroll to position [0, 1581]
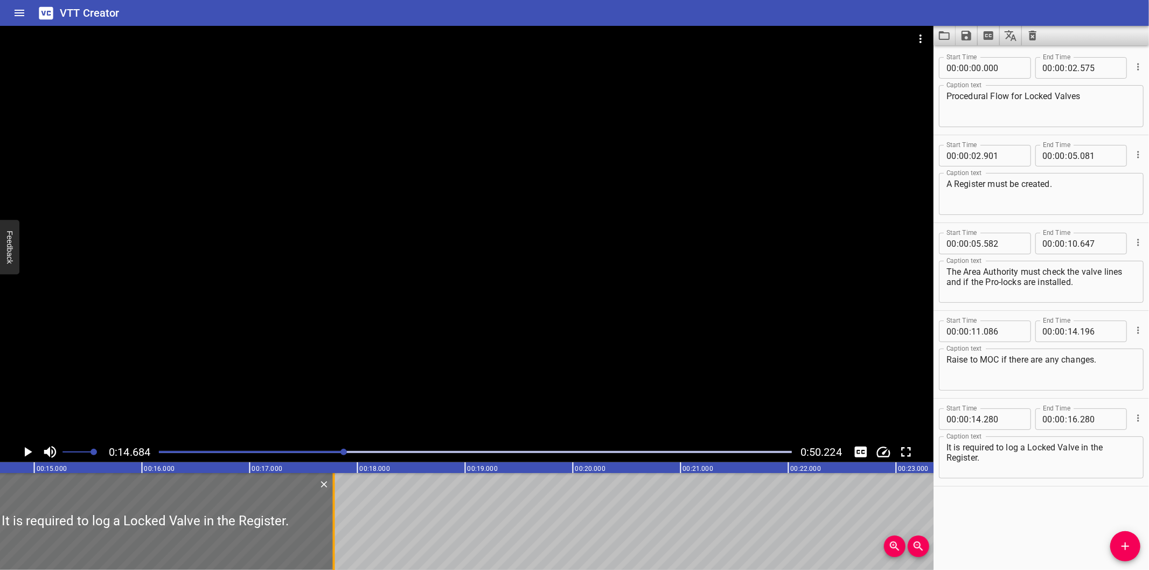
drag, startPoint x: 169, startPoint y: 530, endPoint x: 330, endPoint y: 536, distance: 161.7
click at [330, 536] on div at bounding box center [334, 521] width 11 height 97
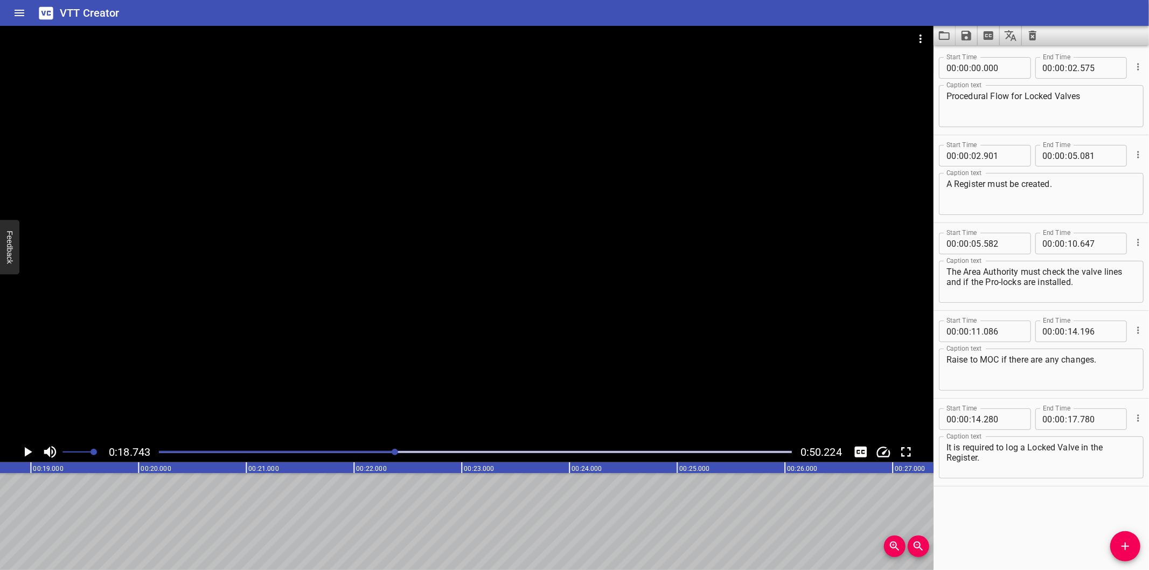
scroll to position [0, 2019]
drag, startPoint x: 1139, startPoint y: 551, endPoint x: 1051, endPoint y: 539, distance: 88.6
click at [1140, 551] on span "Add Cue" at bounding box center [1125, 546] width 30 height 13
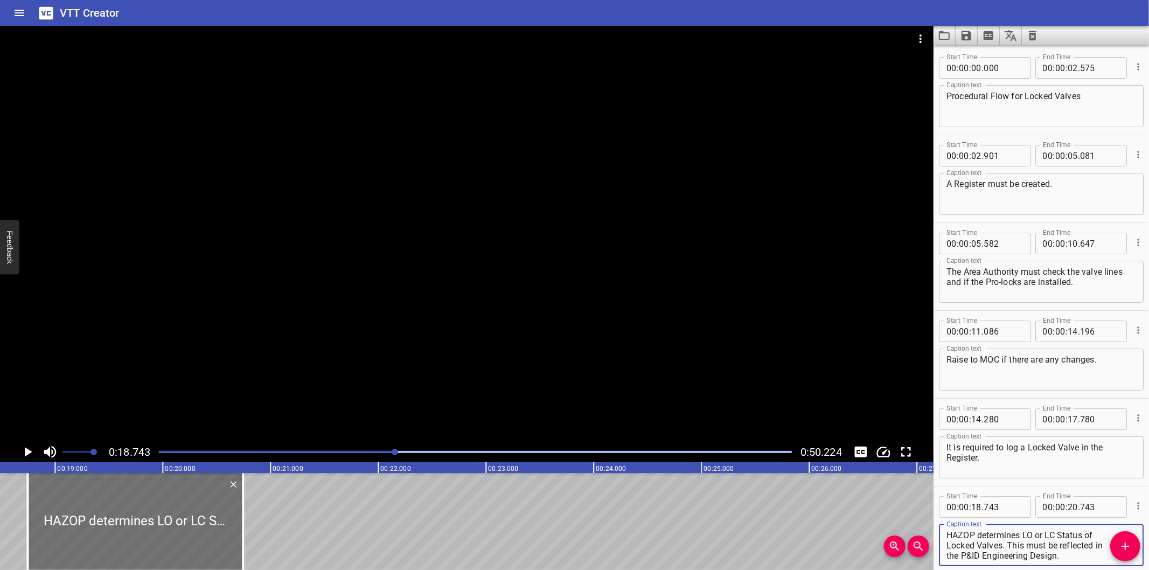
scroll to position [0, 1899]
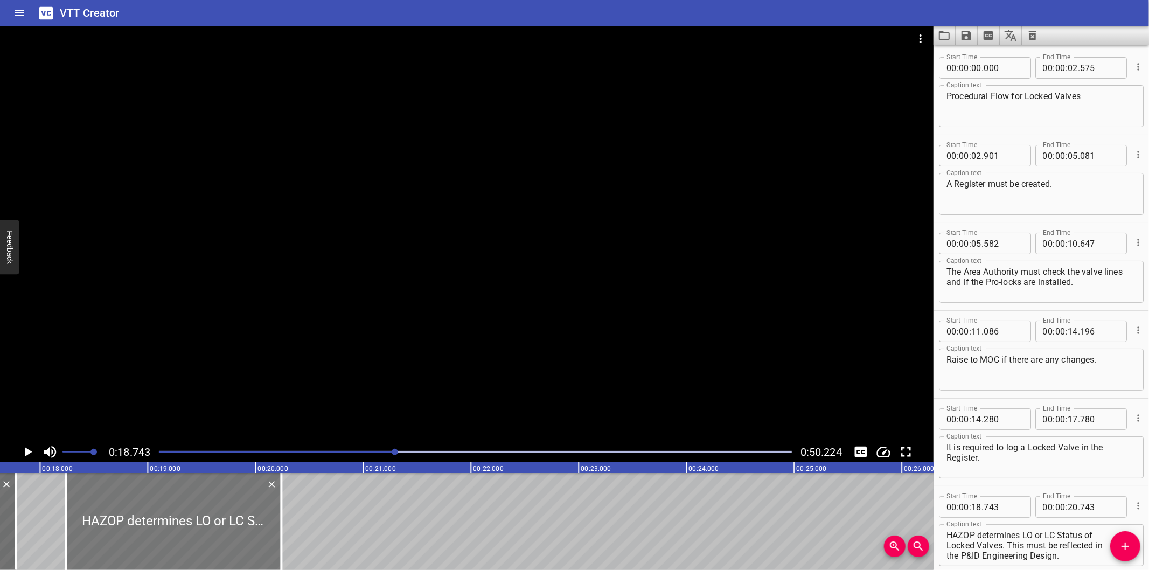
drag, startPoint x: 261, startPoint y: 537, endPoint x: 207, endPoint y: 553, distance: 56.1
click at [207, 553] on div at bounding box center [173, 521] width 215 height 97
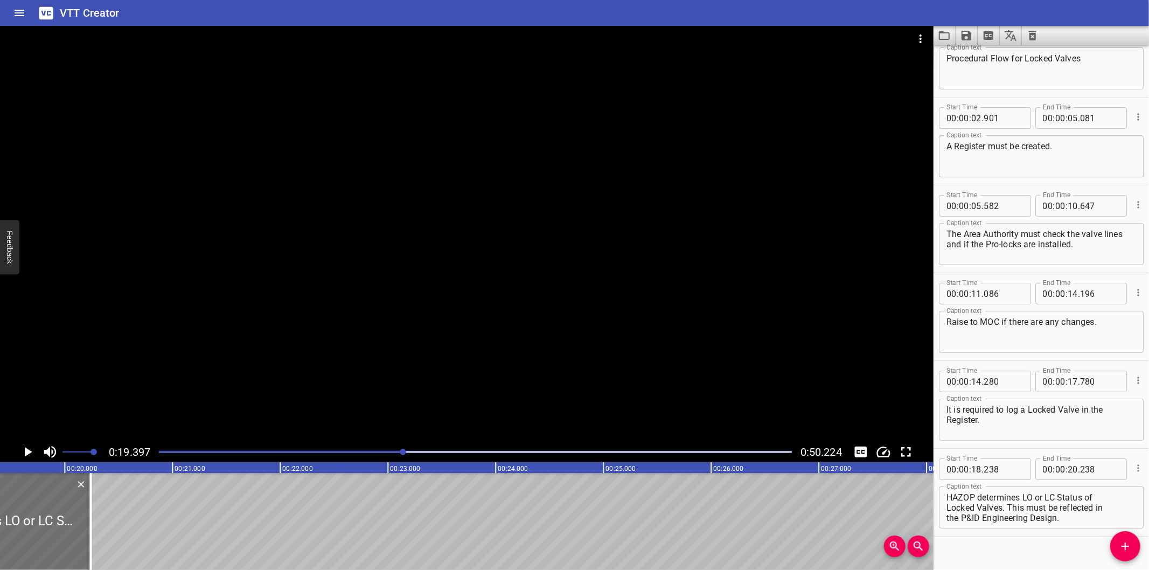
scroll to position [52, 0]
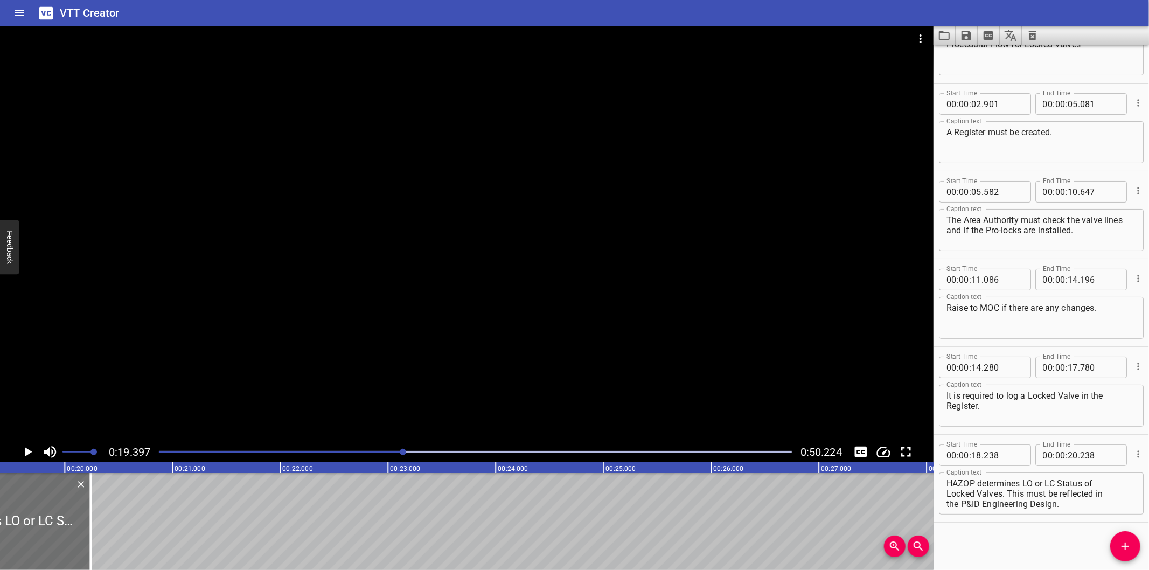
click at [948, 491] on textarea "HAZOP determines LO or LC Status of Locked Valves. This must be reflected in th…" at bounding box center [1041, 493] width 190 height 31
click at [946, 501] on textarea "HAZOP determines LO or LC Status of Locked Valves. This must be reflected in th…" at bounding box center [1041, 493] width 190 height 31
click at [946, 504] on textarea "HAZOP determines LO or LC Status of Locked Valves. This must be reflected in th…" at bounding box center [1041, 493] width 190 height 31
drag, startPoint x: 93, startPoint y: 535, endPoint x: 351, endPoint y: 538, distance: 258.6
click at [108, 538] on div at bounding box center [102, 521] width 11 height 97
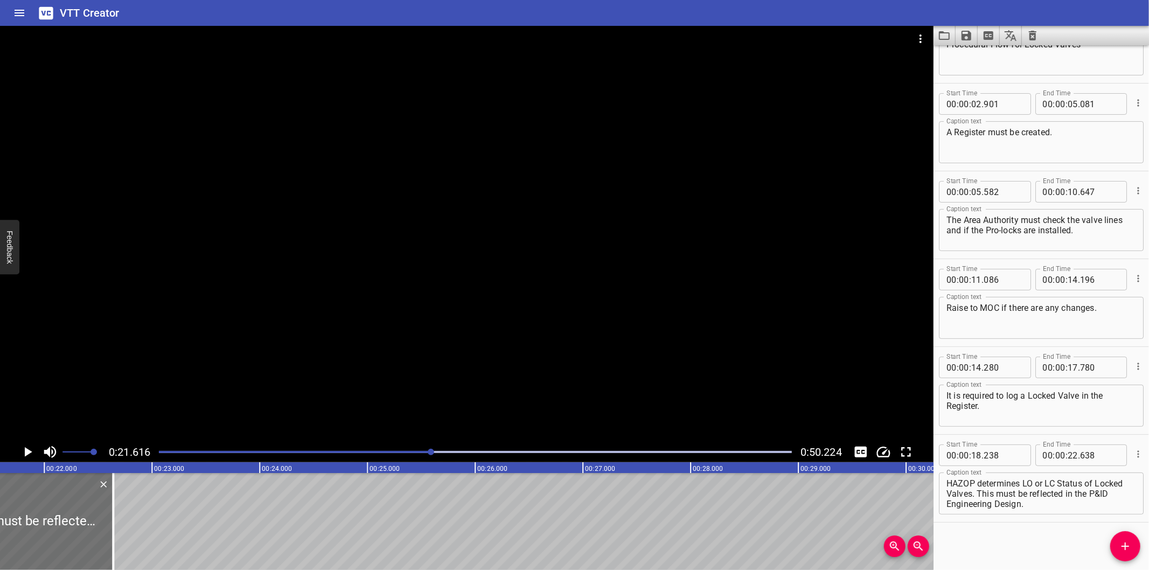
scroll to position [0, 2329]
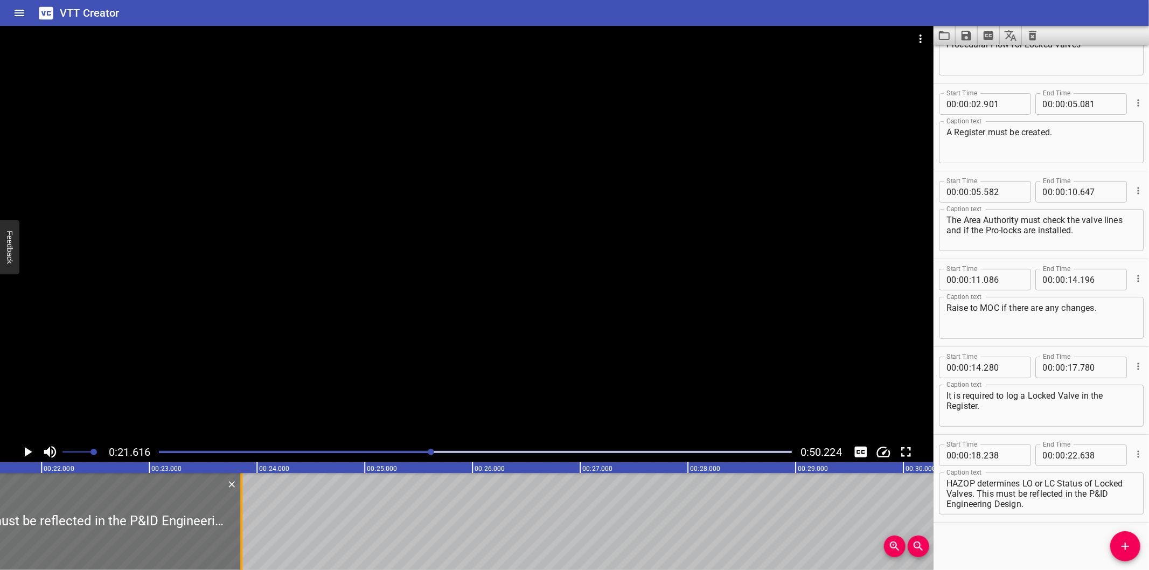
drag, startPoint x: 110, startPoint y: 540, endPoint x: 241, endPoint y: 543, distance: 130.9
click at [241, 543] on div at bounding box center [241, 521] width 2 height 97
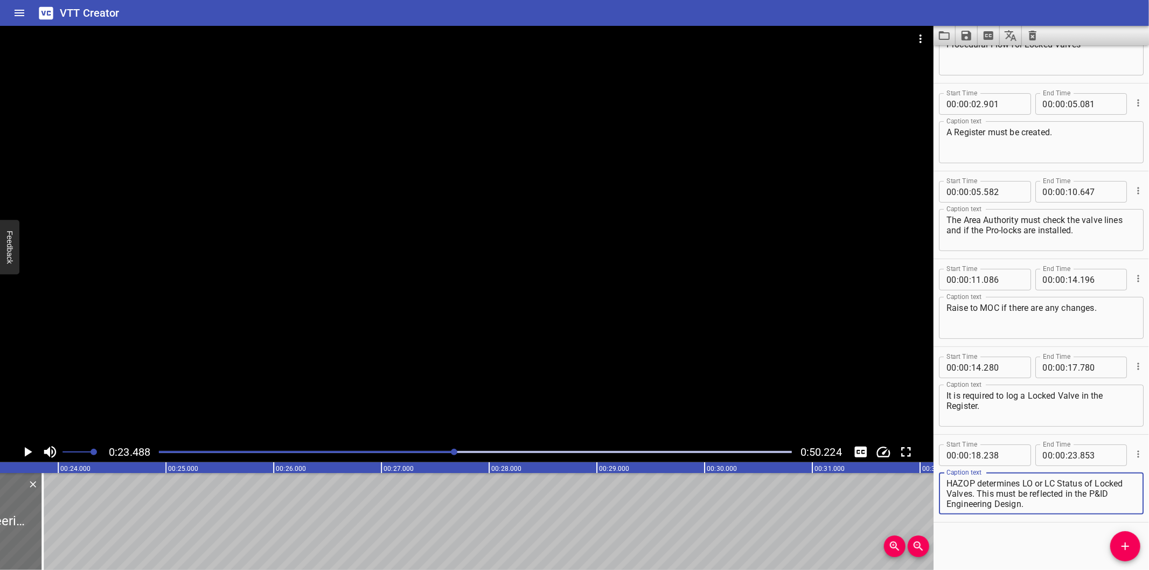
scroll to position [0, 2530]
drag, startPoint x: 979, startPoint y: 491, endPoint x: 1063, endPoint y: 518, distance: 87.6
click at [1063, 518] on div "Start Time 00 : 00 : 18 . 238 Start Time End Time 00 : 00 : 23 . 853 End Time C…" at bounding box center [1040, 478] width 215 height 87
drag, startPoint x: 977, startPoint y: 493, endPoint x: 1066, endPoint y: 523, distance: 94.4
click at [1066, 523] on div "Start Time 00 : 00 : 00 . 000 Start Time End Time 00 : 00 : 02 . 575 End Time C…" at bounding box center [1040, 307] width 215 height 525
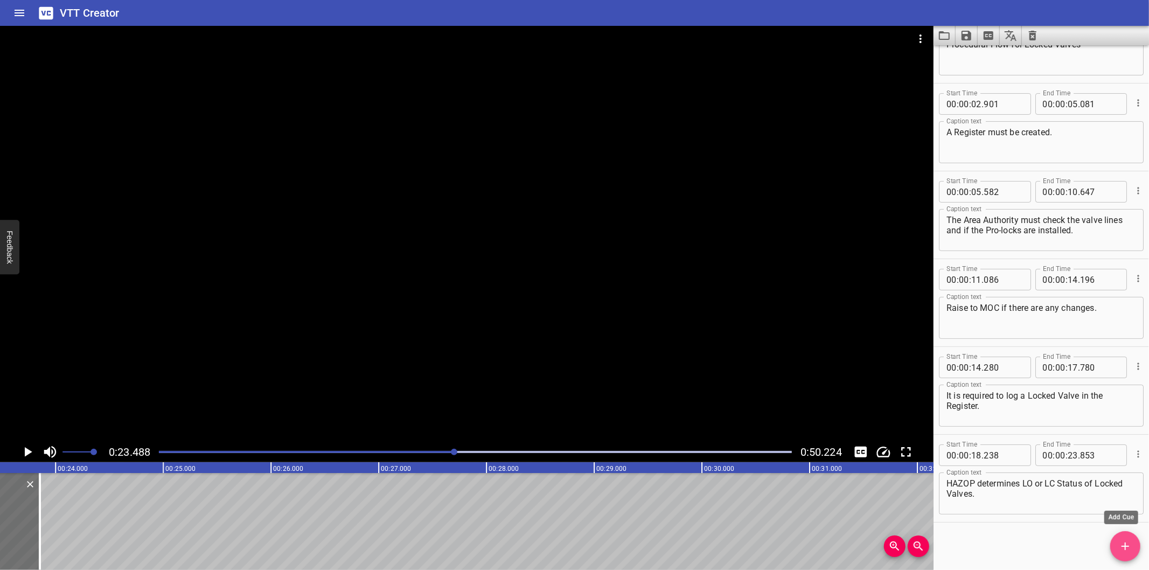
click at [1116, 551] on span "Add Cue" at bounding box center [1125, 546] width 30 height 13
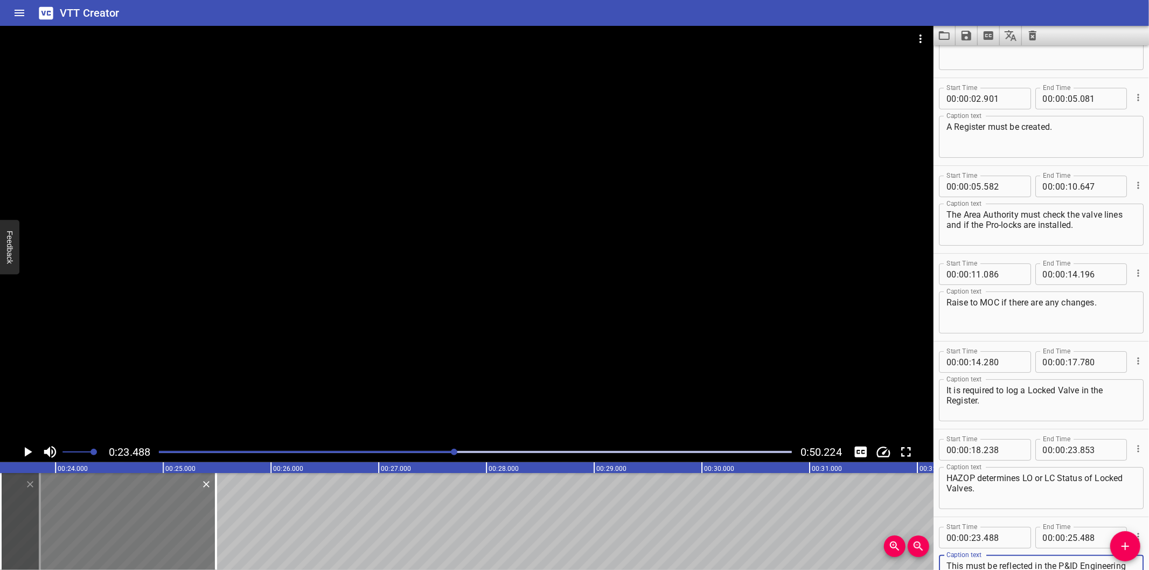
scroll to position [67, 0]
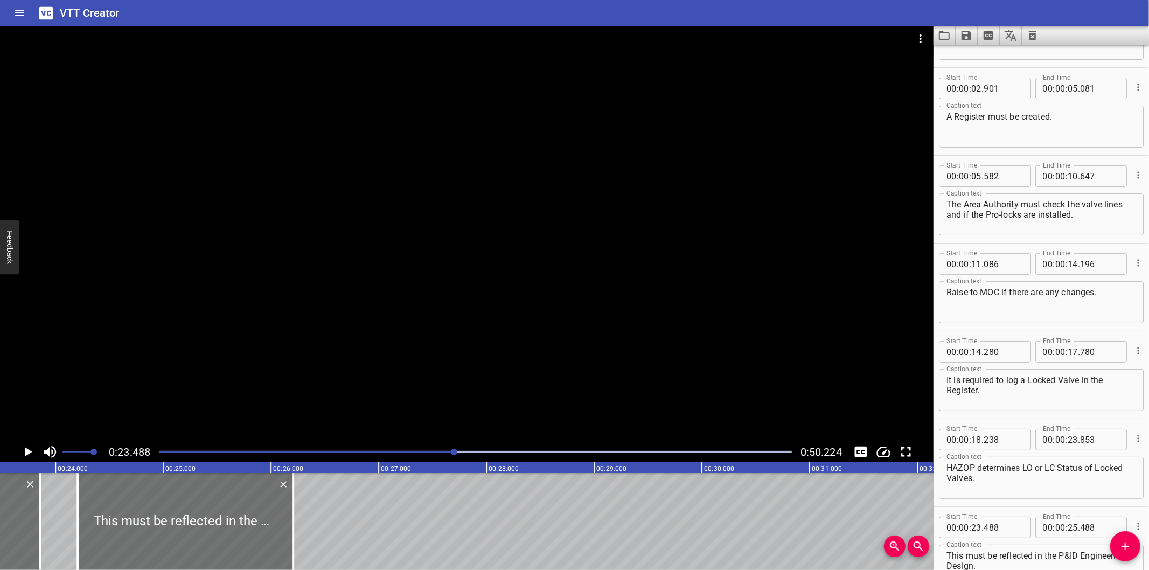
drag, startPoint x: 173, startPoint y: 560, endPoint x: 222, endPoint y: 563, distance: 49.1
click at [222, 563] on div "00:00.000 00:01.000 00:02.000 00:03.000 00:04.000 00:05.000 00:06.000 00:07.000…" at bounding box center [466, 516] width 933 height 108
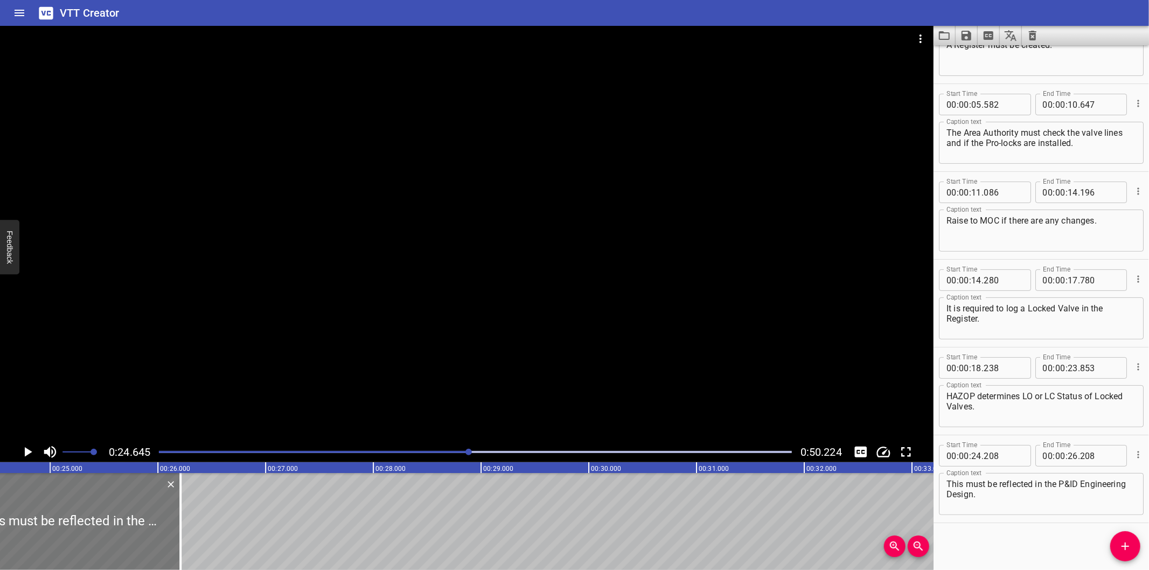
scroll to position [0, 2654]
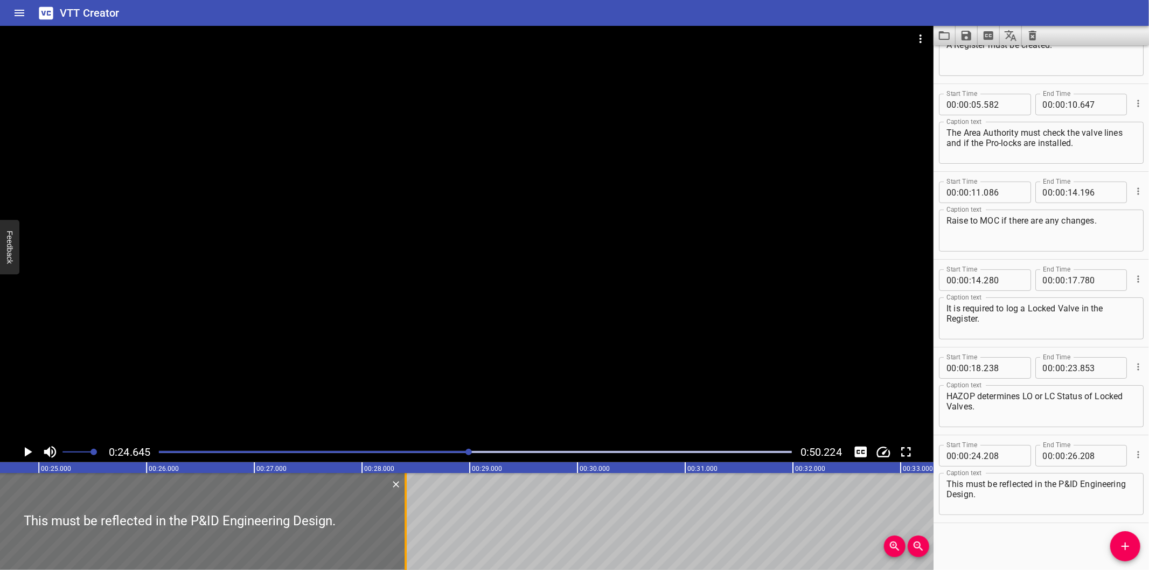
drag, startPoint x: 175, startPoint y: 532, endPoint x: 406, endPoint y: 533, distance: 231.1
click at [406, 533] on div at bounding box center [406, 521] width 2 height 97
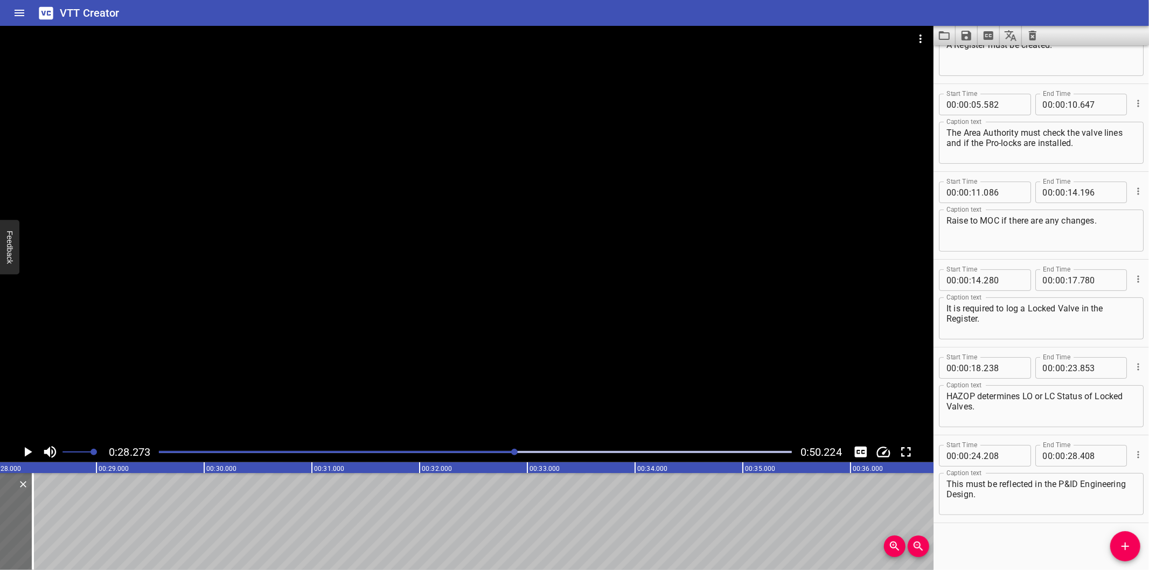
scroll to position [0, 3045]
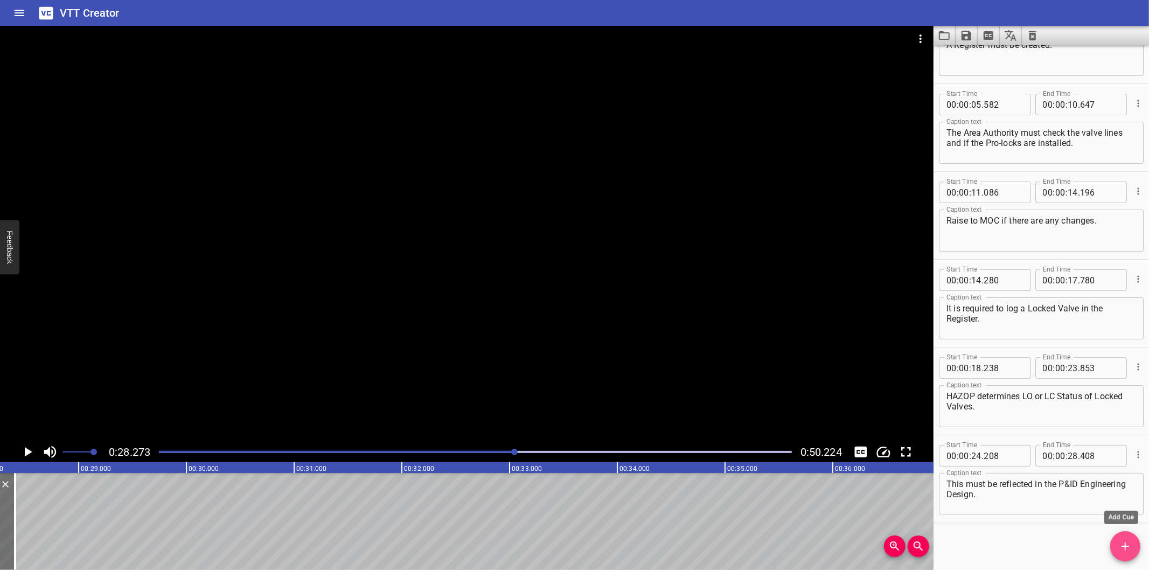
click at [1116, 550] on span "Add Cue" at bounding box center [1125, 546] width 30 height 13
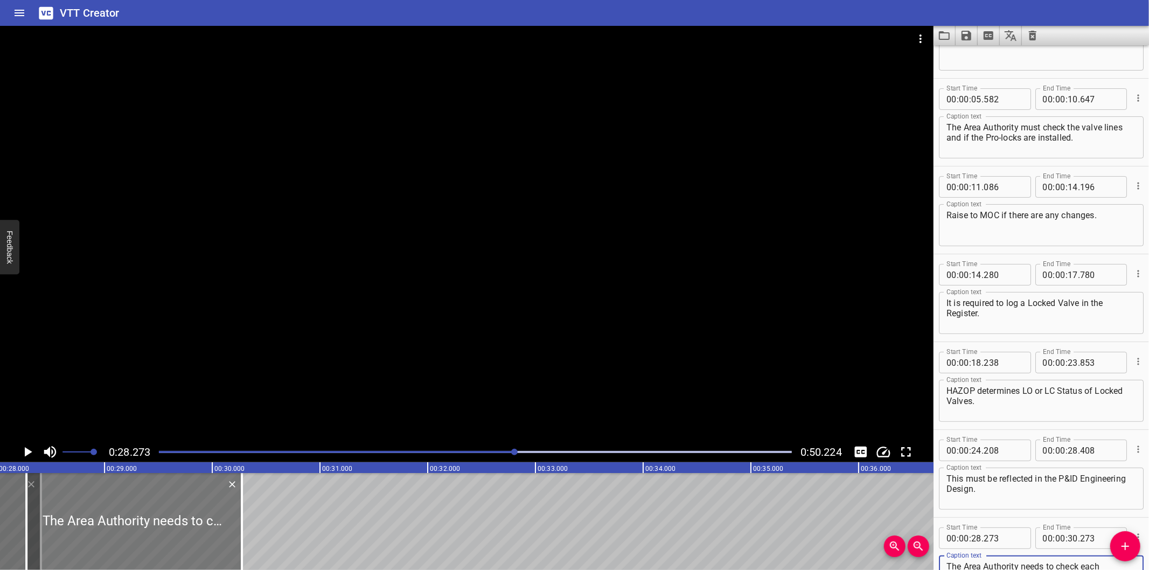
scroll to position [0, 3006]
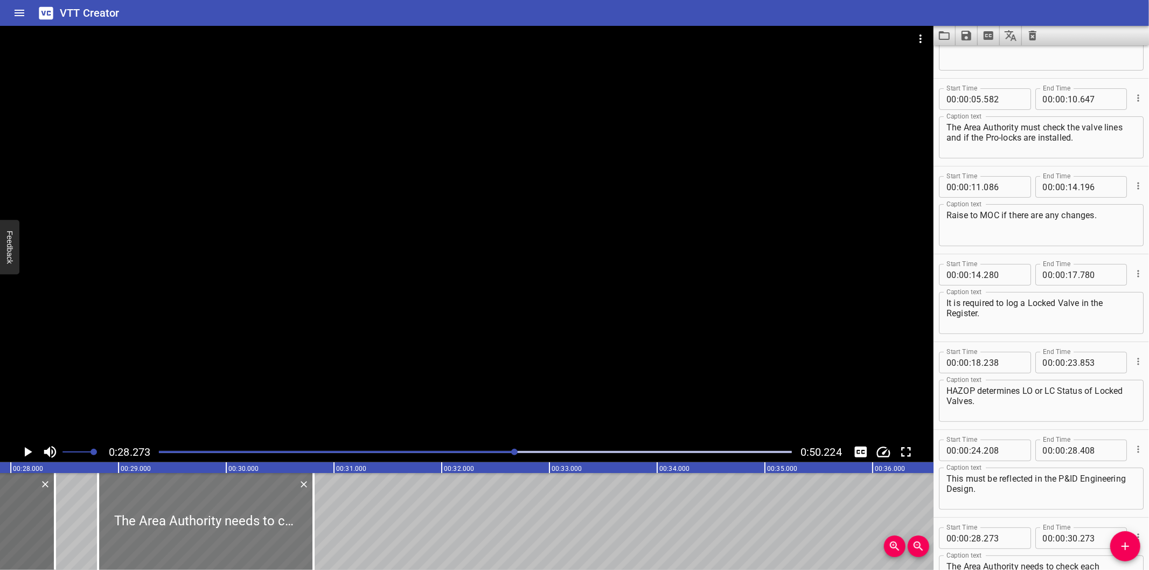
drag, startPoint x: 192, startPoint y: 514, endPoint x: 234, endPoint y: 519, distance: 41.7
click at [234, 519] on div at bounding box center [205, 521] width 215 height 97
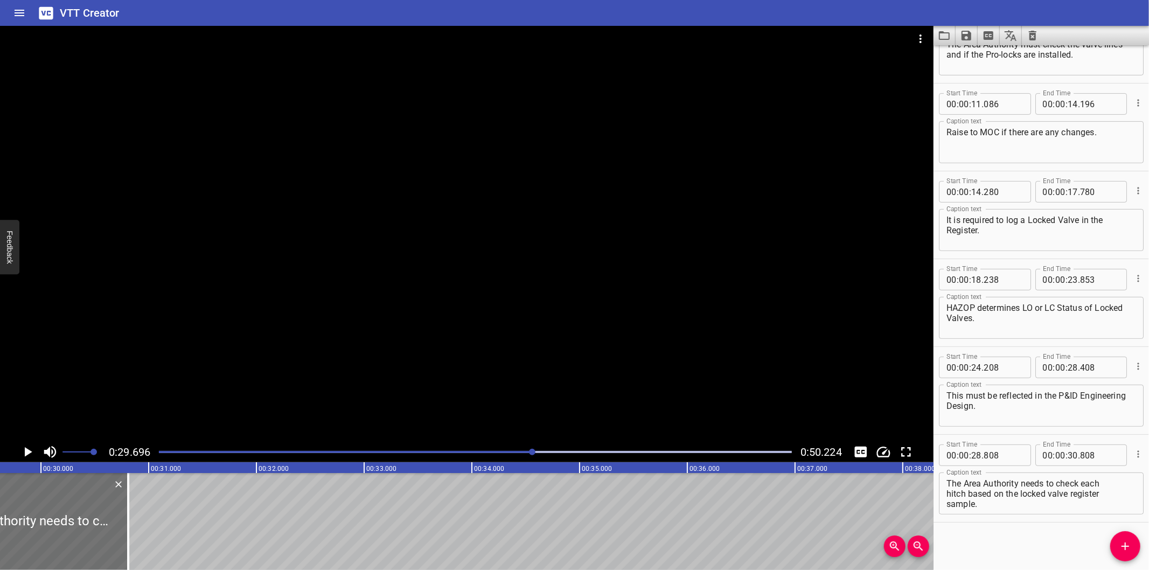
scroll to position [0, 3198]
click at [946, 491] on textarea "The Area Authority needs to check each hitch based on the locked valve register…" at bounding box center [1041, 493] width 190 height 31
drag, startPoint x: 957, startPoint y: 500, endPoint x: 951, endPoint y: 498, distance: 6.1
click at [957, 499] on textarea "The Area Authority needs to check each hitch based on the locked valve register…" at bounding box center [1041, 493] width 190 height 31
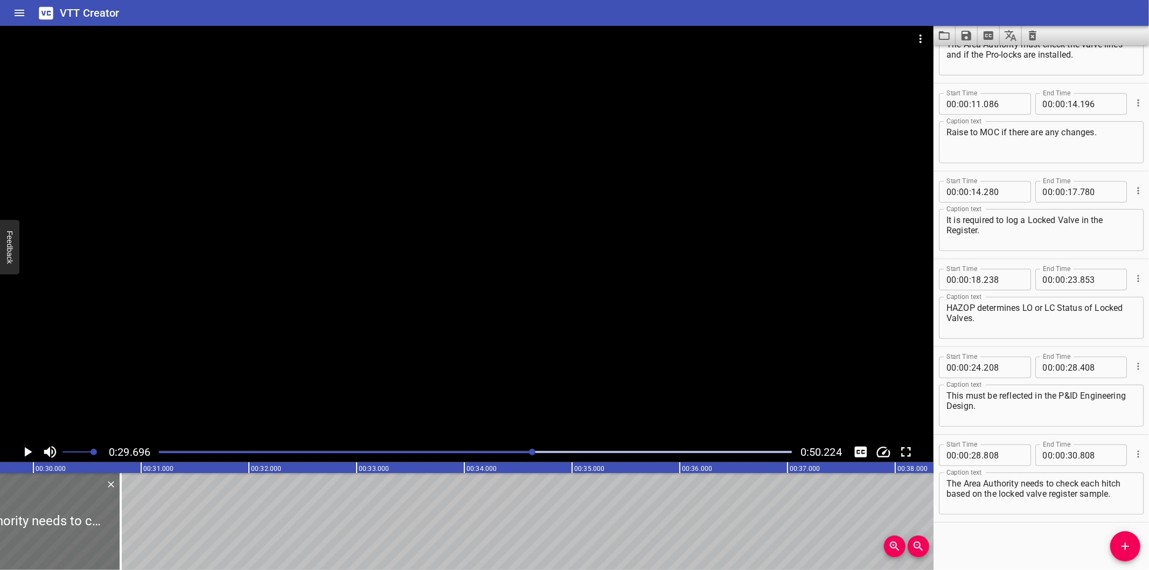
click at [477, 352] on div at bounding box center [466, 234] width 933 height 416
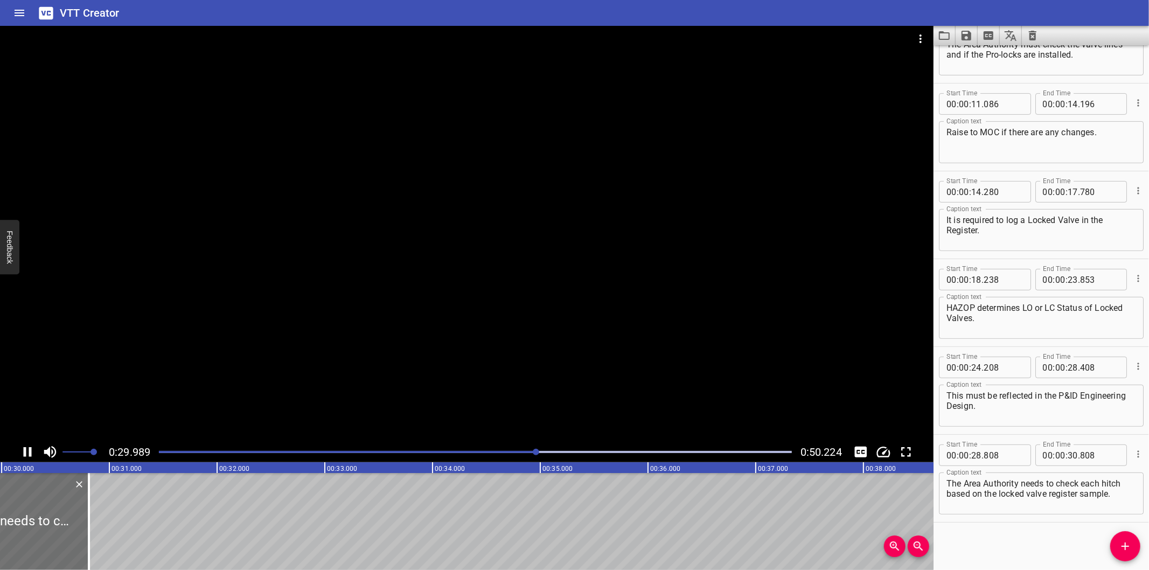
scroll to position [0, 3257]
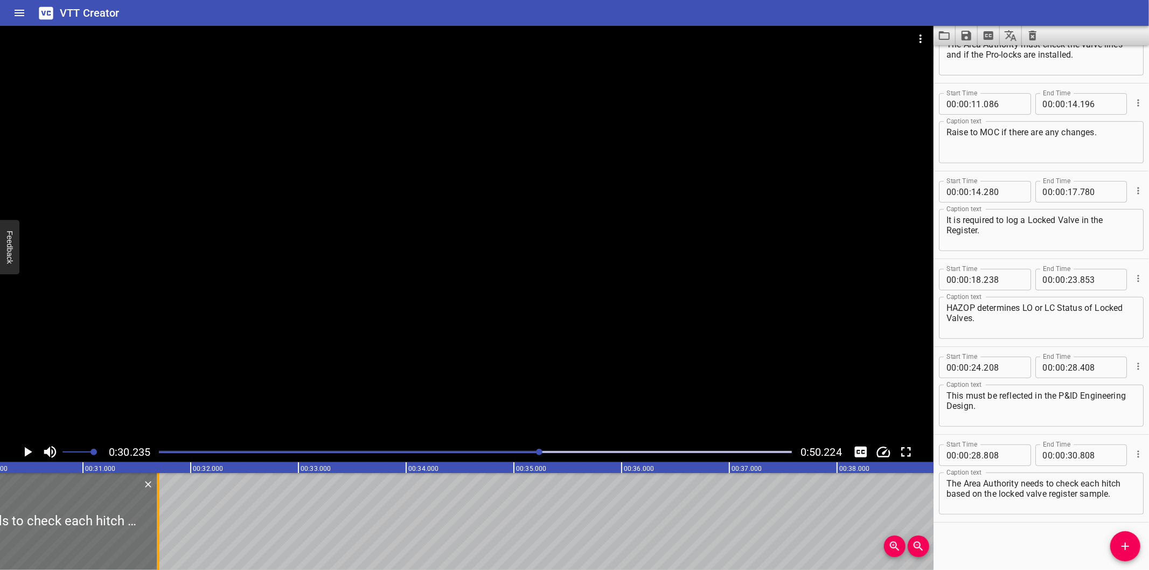
drag, startPoint x: 64, startPoint y: 534, endPoint x: 159, endPoint y: 528, distance: 95.6
click at [159, 528] on div at bounding box center [157, 521] width 11 height 97
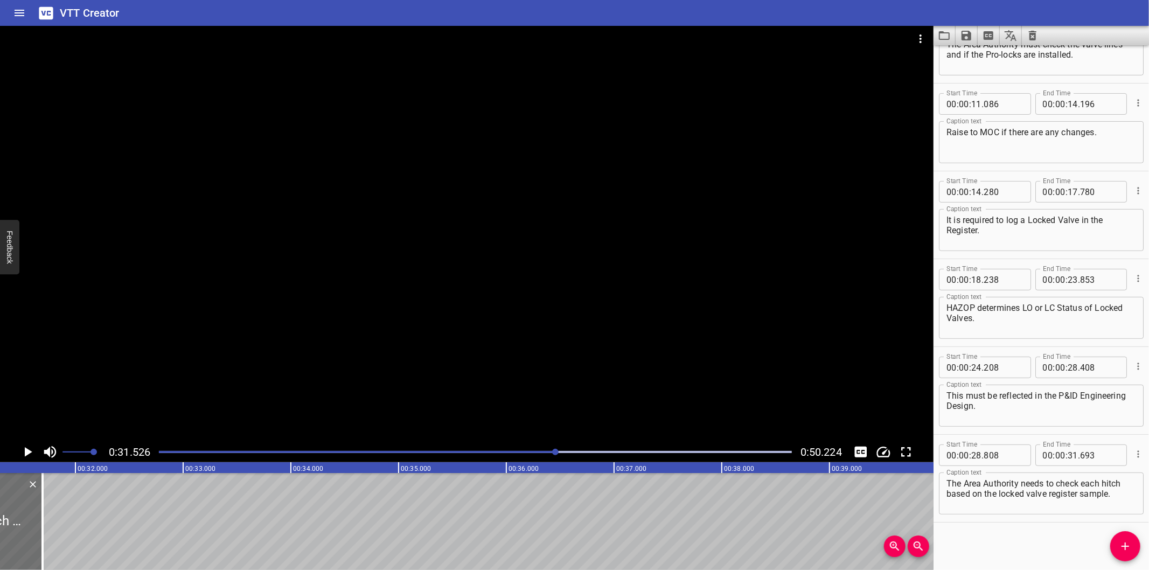
scroll to position [0, 3396]
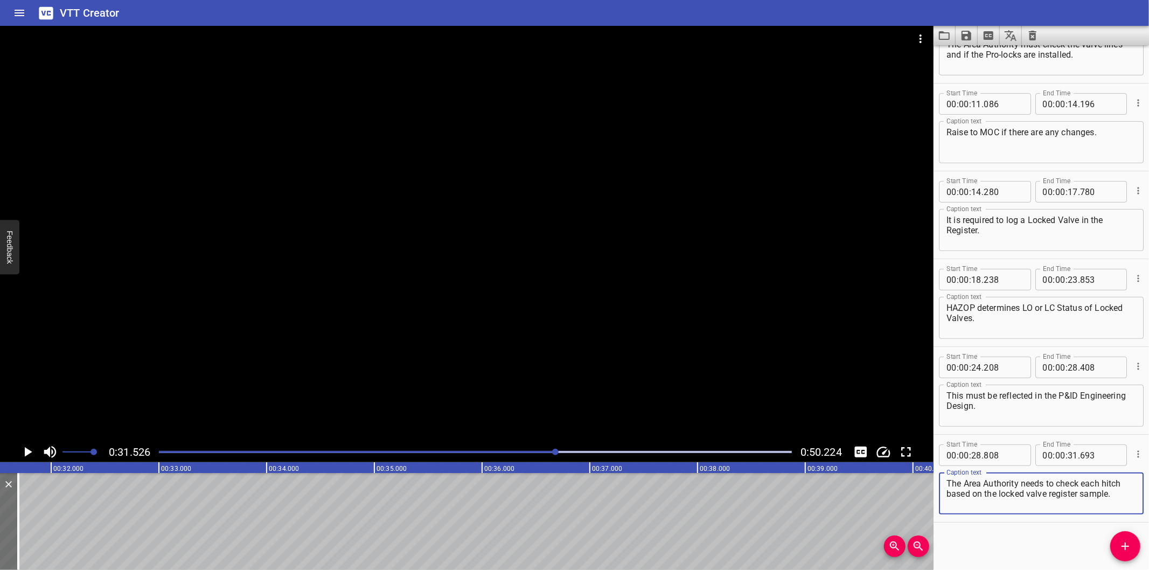
drag, startPoint x: 1112, startPoint y: 492, endPoint x: 867, endPoint y: 512, distance: 245.8
click at [867, 512] on main "0:31.526 0:50.224 00:00.000 00:01.000 00:02.000 00:03.000 00:04.000 00:05.000 0…" at bounding box center [574, 298] width 1149 height 544
click at [1124, 550] on icon "Add Cue" at bounding box center [1125, 546] width 13 height 13
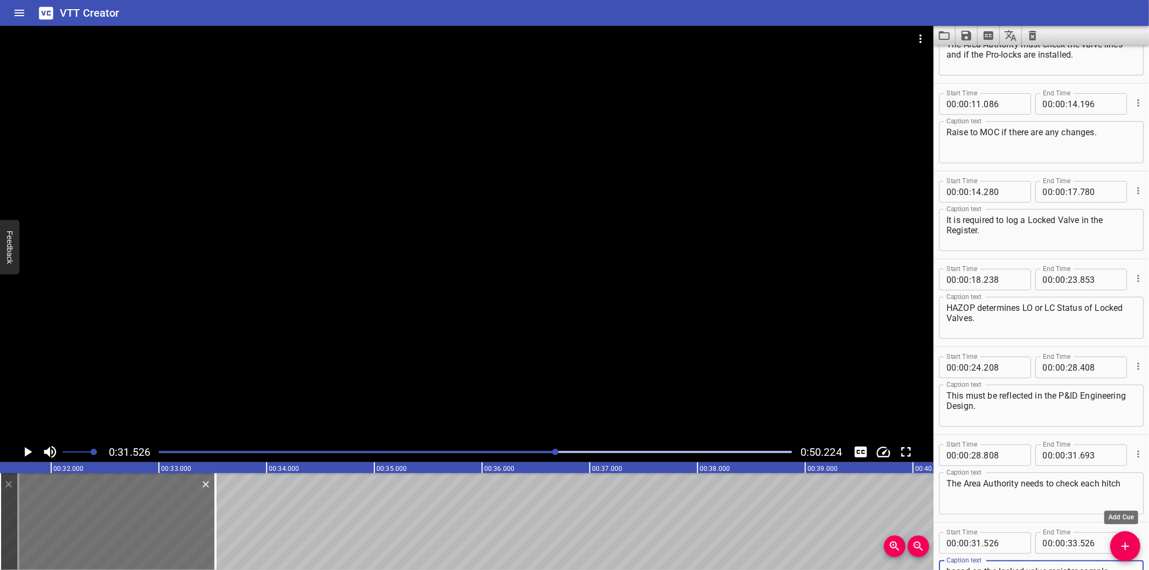
scroll to position [233, 0]
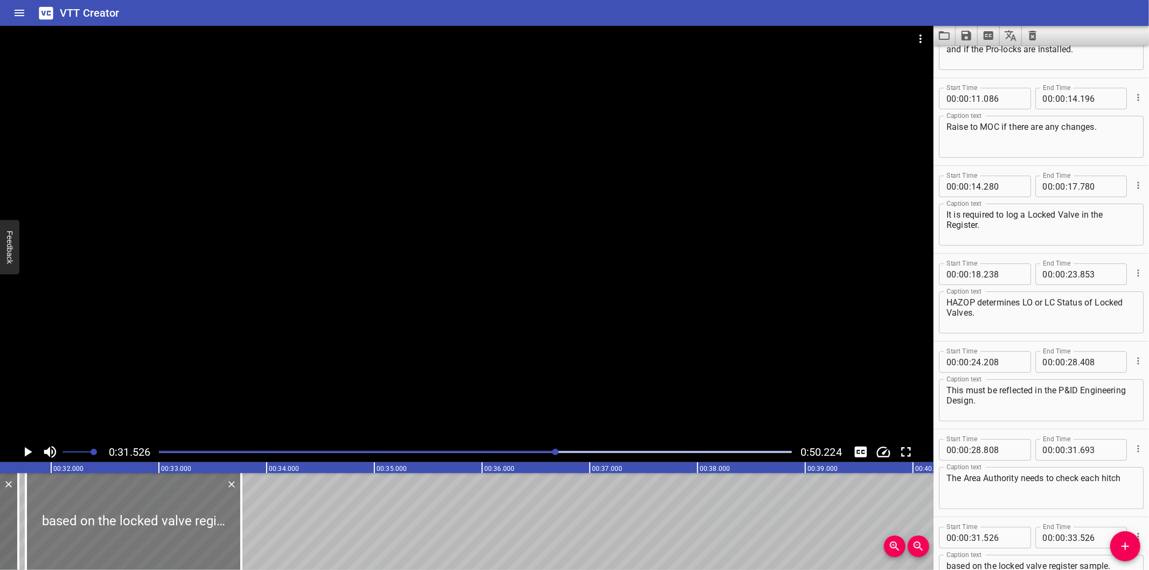
drag, startPoint x: 153, startPoint y: 519, endPoint x: 173, endPoint y: 526, distance: 21.1
click at [173, 526] on div at bounding box center [133, 521] width 215 height 97
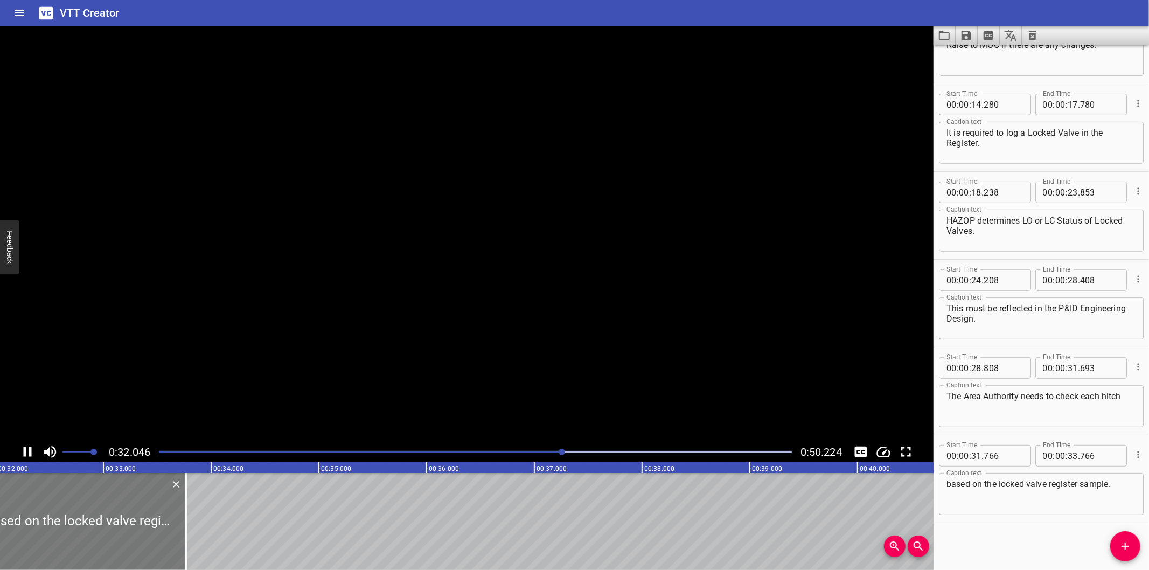
scroll to position [0, 3467]
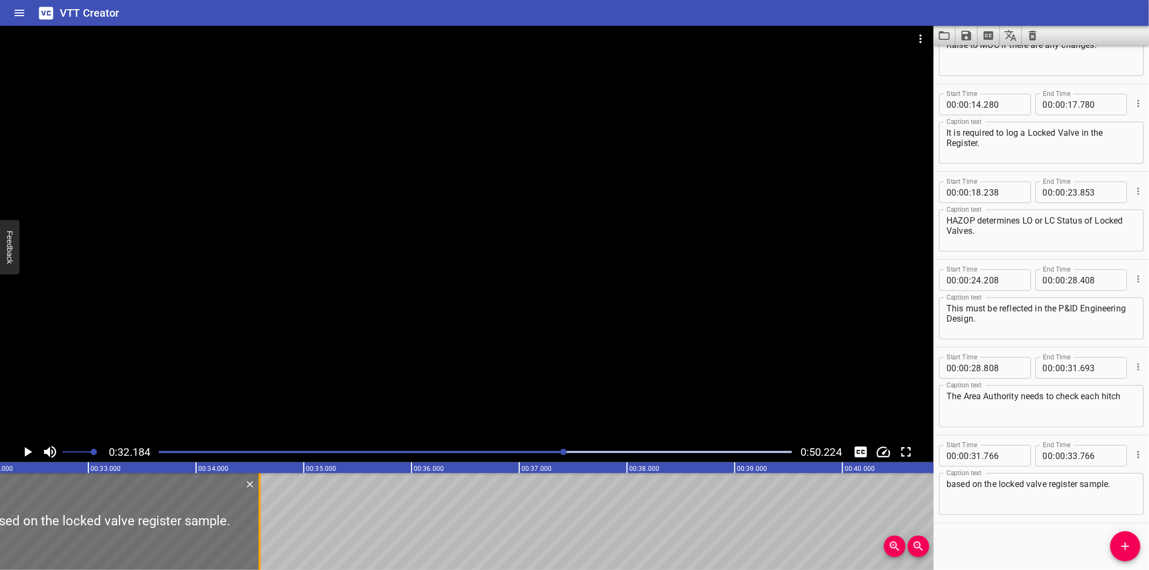
drag, startPoint x: 193, startPoint y: 533, endPoint x: 262, endPoint y: 537, distance: 69.0
click at [262, 537] on div at bounding box center [259, 521] width 11 height 97
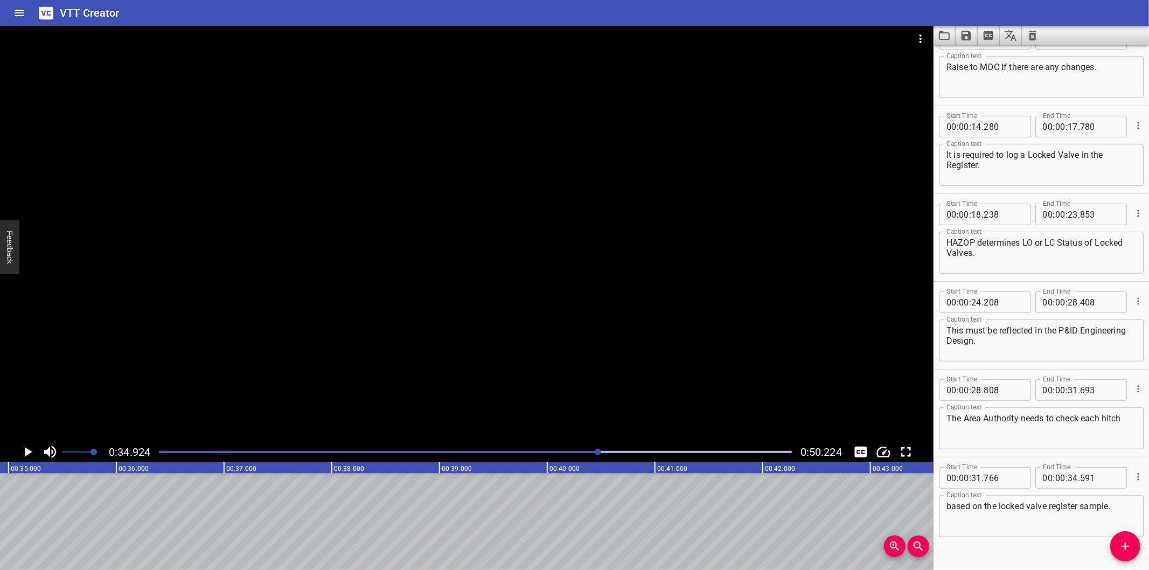
scroll to position [275, 0]
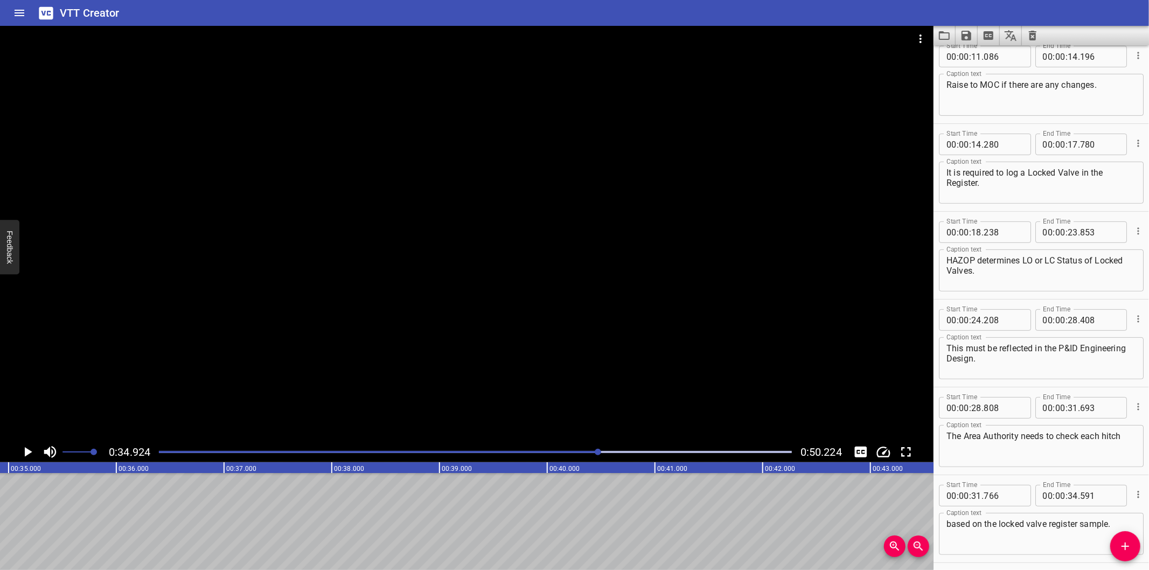
click at [995, 483] on div "Start Time 00 : 00 : 31 . 766 Start Time End Time 00 : 00 : 34 . 591 End Time" at bounding box center [1041, 494] width 205 height 28
click at [585, 449] on div at bounding box center [475, 451] width 646 height 15
drag, startPoint x: 1128, startPoint y: 556, endPoint x: 1079, endPoint y: 542, distance: 51.0
click at [1128, 556] on button "Add Cue" at bounding box center [1125, 546] width 30 height 30
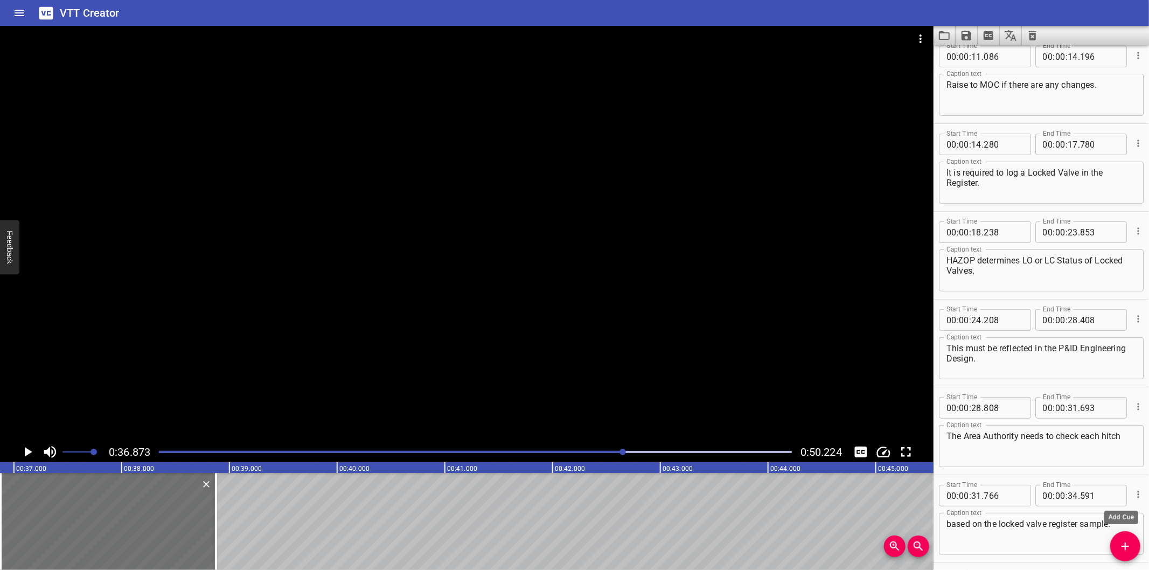
scroll to position [383, 0]
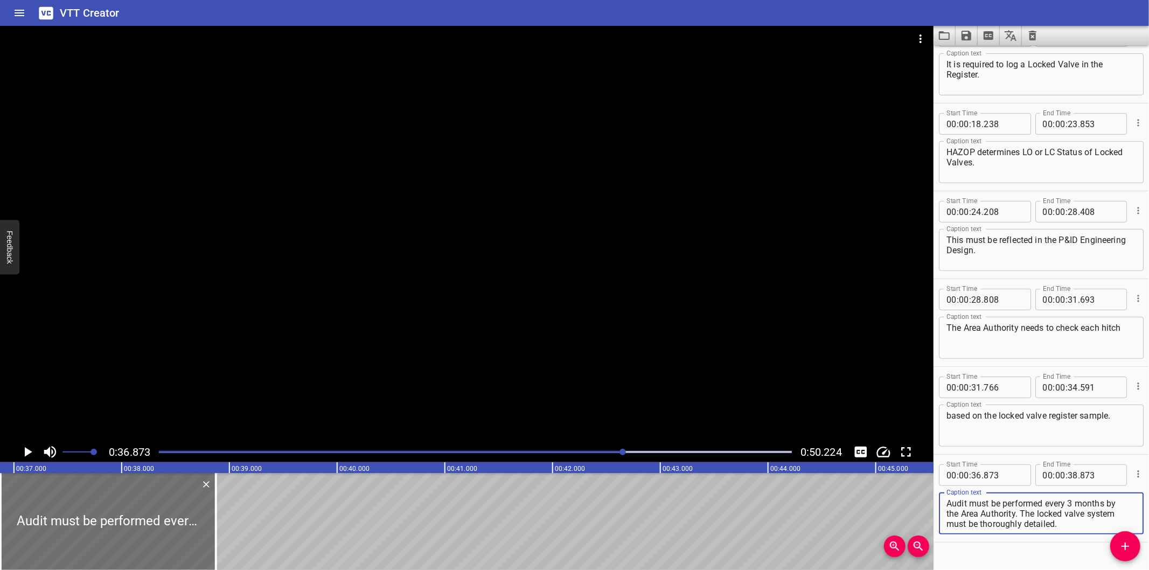
click at [581, 450] on div at bounding box center [475, 451] width 646 height 15
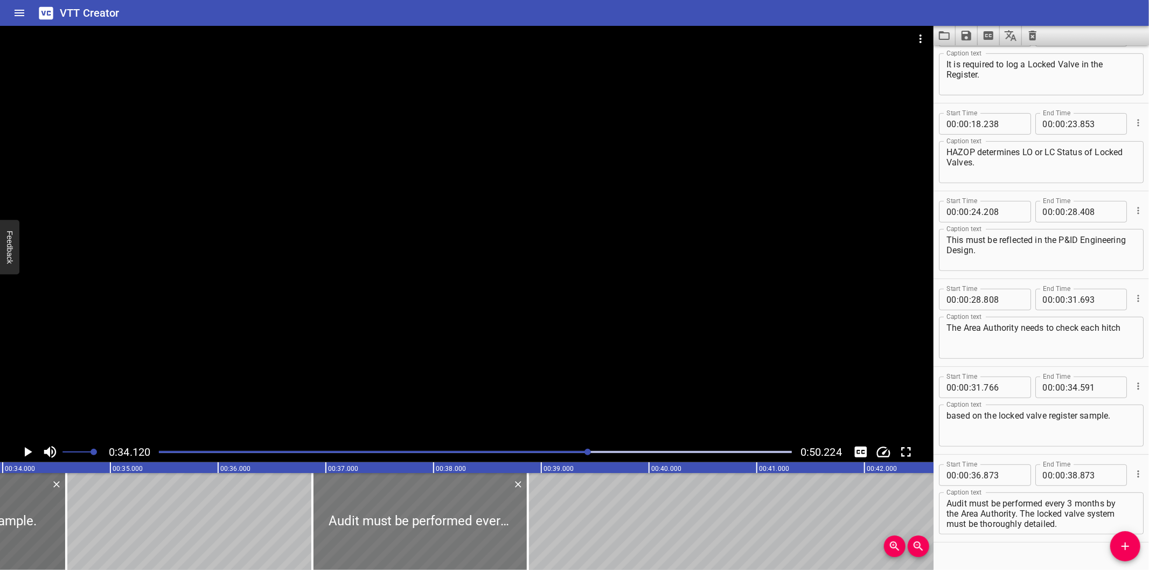
scroll to position [0, 3676]
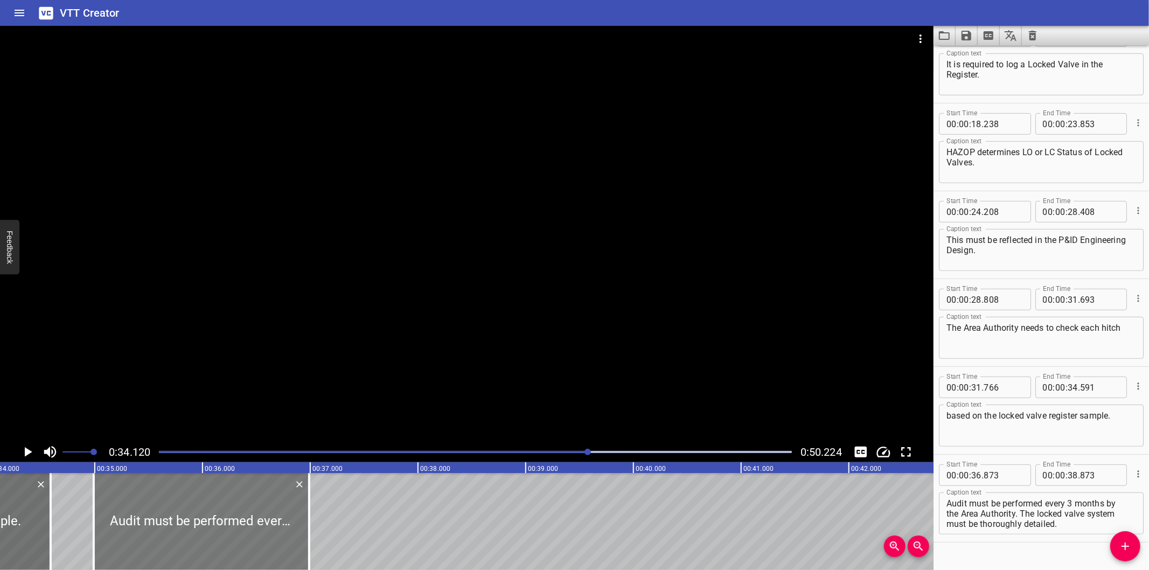
drag, startPoint x: 421, startPoint y: 512, endPoint x: 218, endPoint y: 515, distance: 203.1
click at [218, 515] on div at bounding box center [201, 521] width 215 height 97
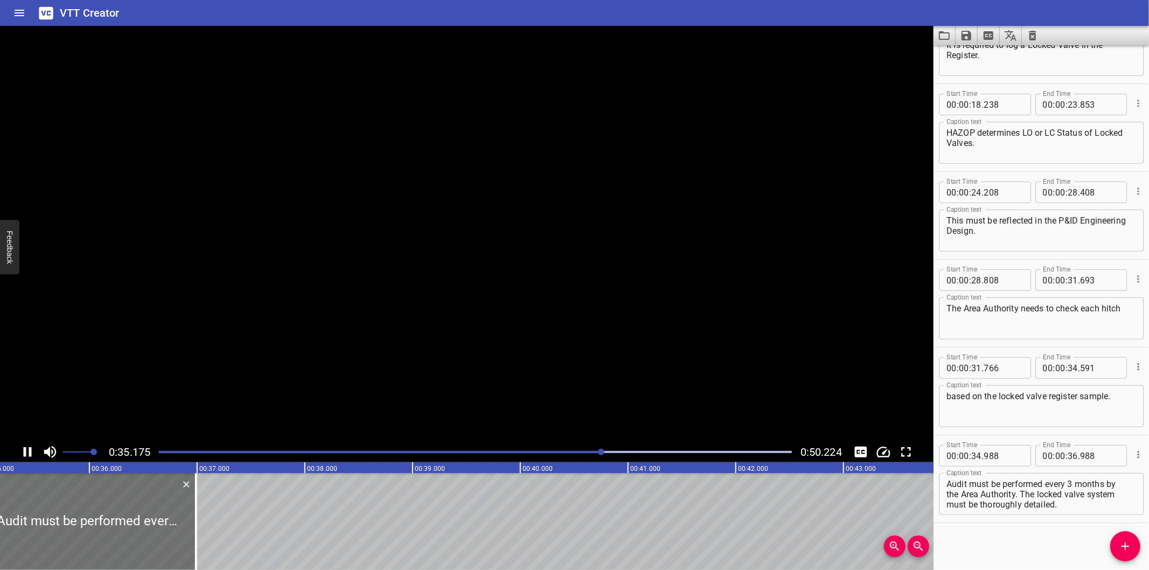
scroll to position [0, 3812]
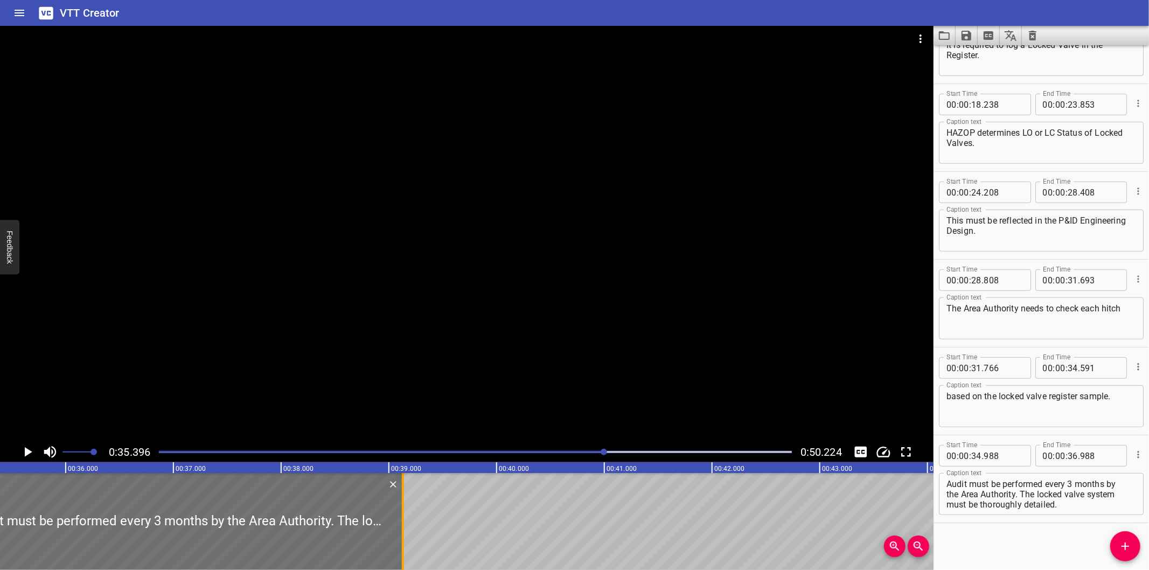
drag, startPoint x: 171, startPoint y: 531, endPoint x: 401, endPoint y: 533, distance: 230.6
click at [402, 533] on div at bounding box center [403, 521] width 2 height 97
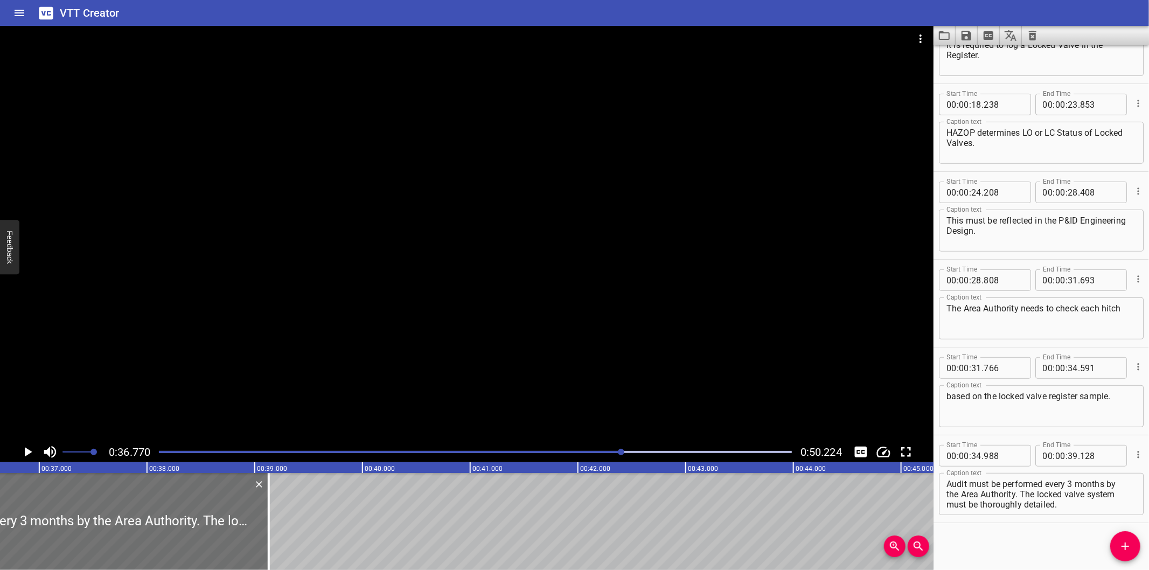
scroll to position [0, 3961]
click at [535, 368] on div at bounding box center [466, 234] width 933 height 416
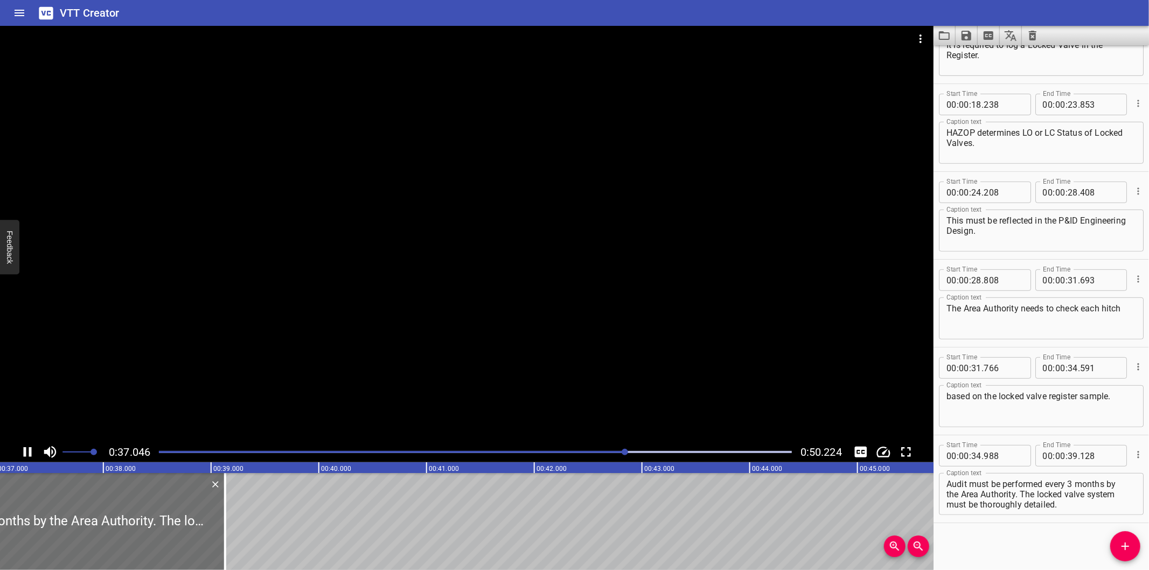
scroll to position [0, 4009]
click at [288, 273] on div at bounding box center [466, 234] width 933 height 416
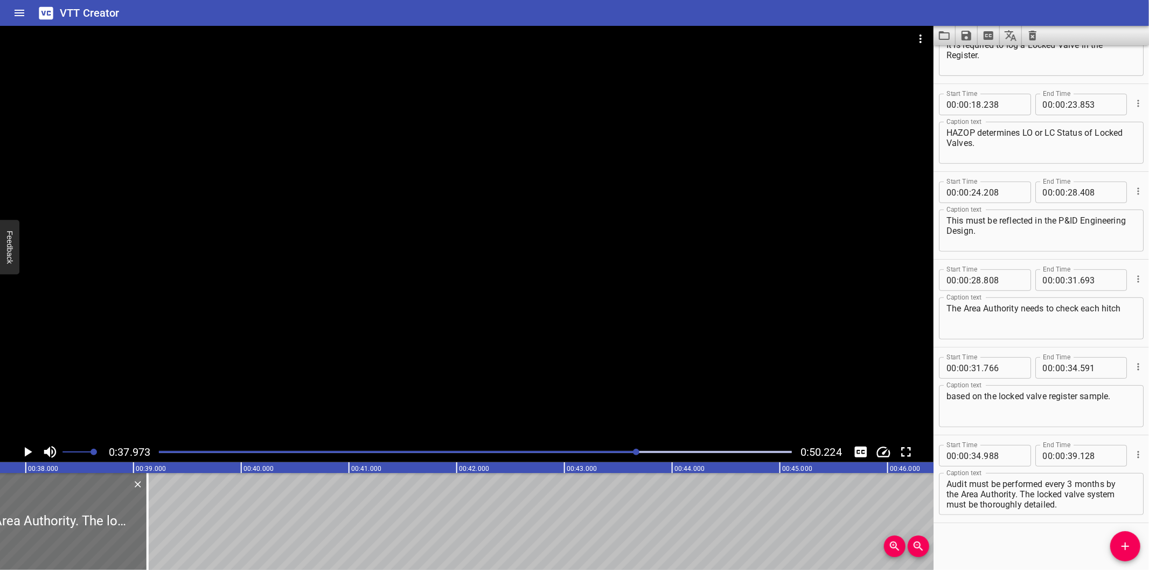
scroll to position [0, 4090]
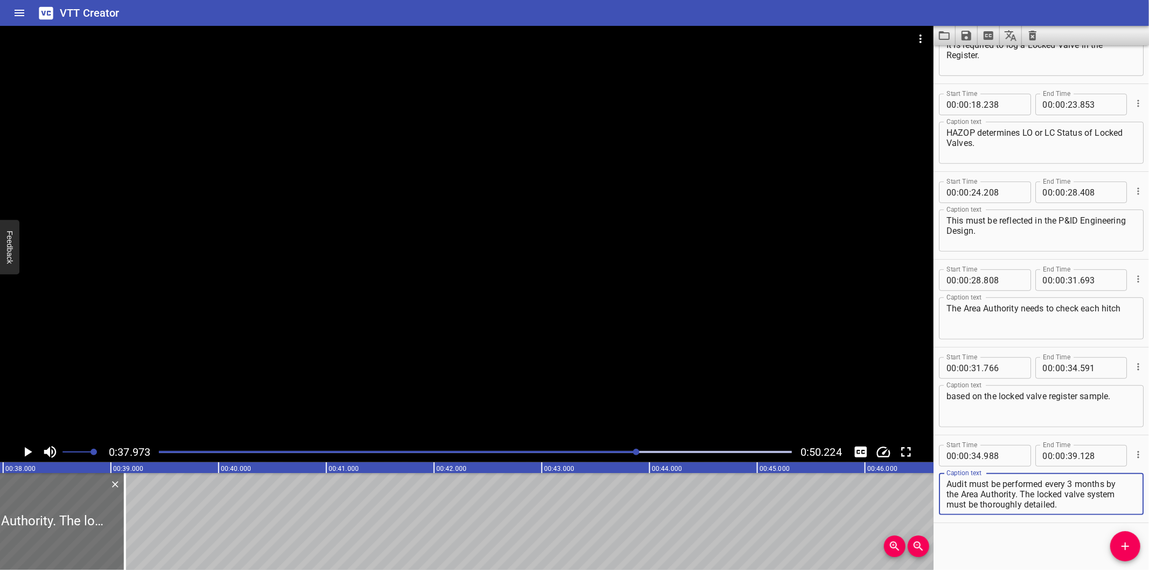
click at [947, 496] on textarea "Audit must be performed every 3 months by the Area Authority. The locked valve …" at bounding box center [1041, 494] width 190 height 31
click at [949, 502] on textarea "Audit must be performed every 3 months by the Area Authority. The locked valve …" at bounding box center [1041, 494] width 190 height 31
click at [212, 392] on div at bounding box center [466, 234] width 933 height 416
click at [211, 392] on div at bounding box center [466, 234] width 933 height 416
click at [223, 374] on div at bounding box center [466, 234] width 933 height 416
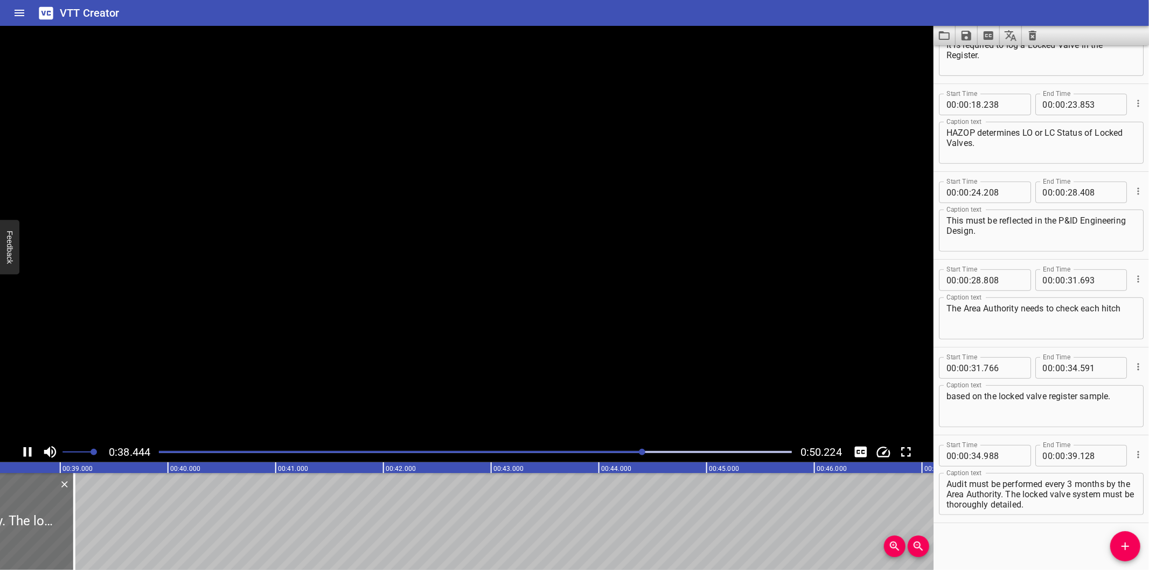
click at [223, 374] on video at bounding box center [466, 234] width 933 height 416
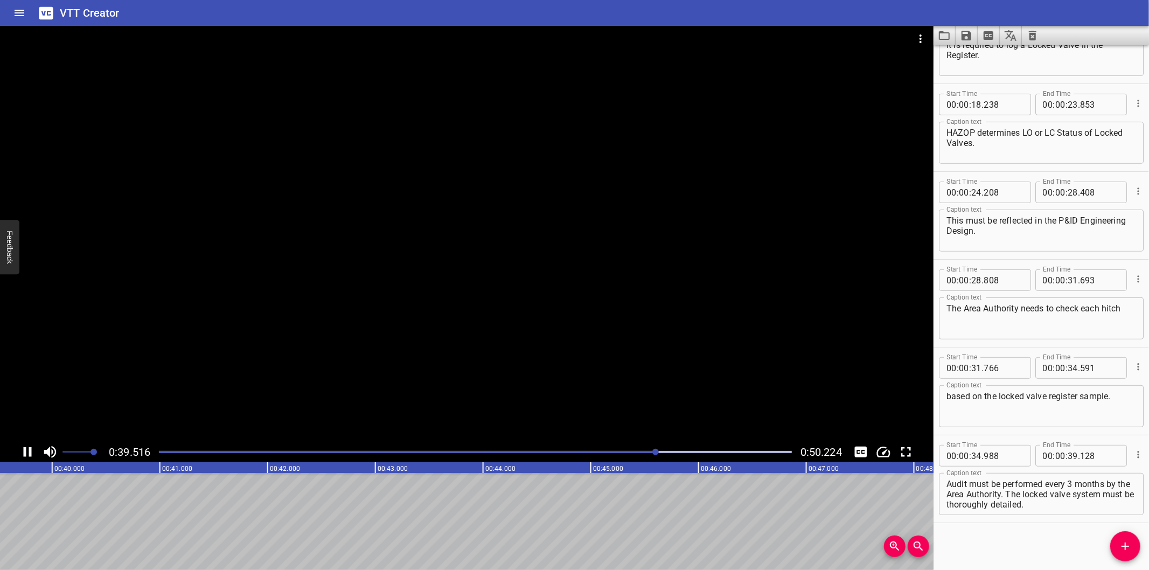
scroll to position [0, 4281]
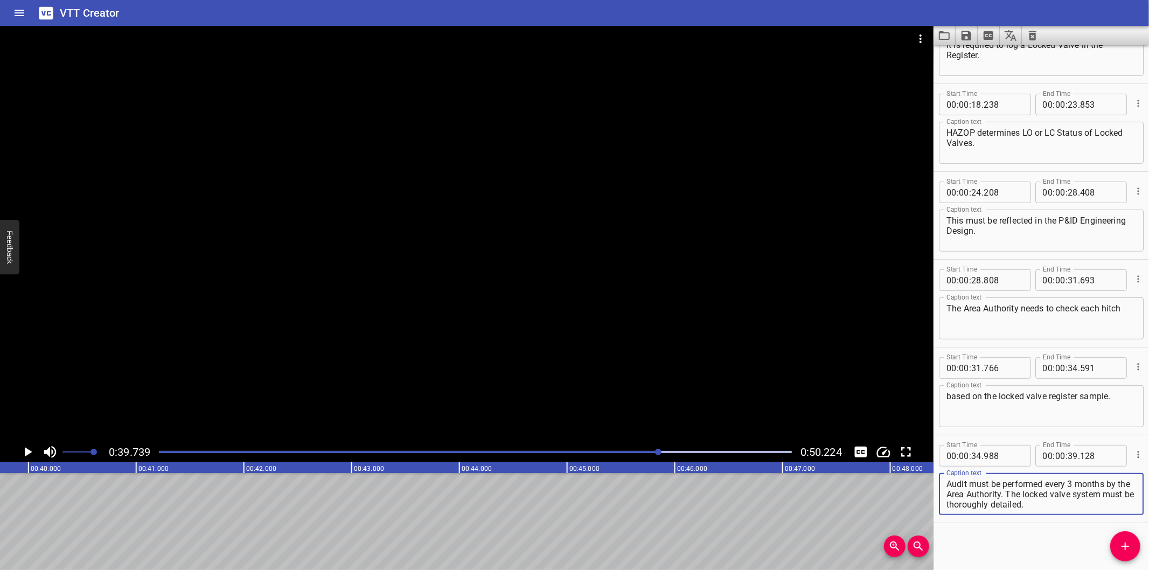
drag, startPoint x: 1021, startPoint y: 492, endPoint x: 1099, endPoint y: 540, distance: 91.8
click at [1099, 540] on div "Start Time 00 : 00 : 00 . 000 Start Time End Time 00 : 00 : 02 . 575 End Time C…" at bounding box center [1040, 307] width 215 height 525
click at [1127, 548] on icon "Add Cue" at bounding box center [1125, 546] width 13 height 13
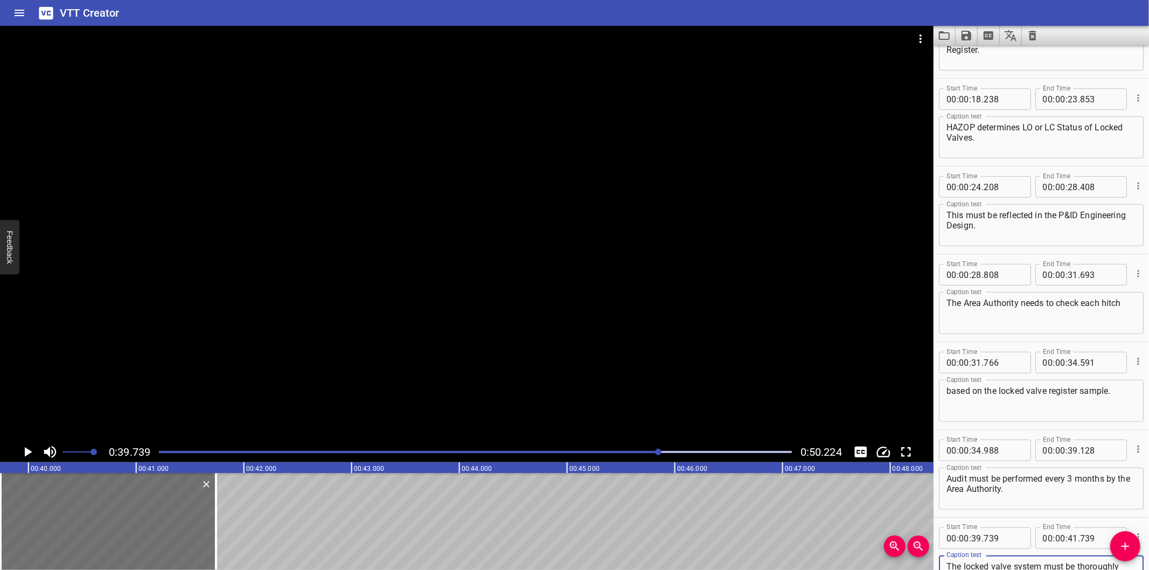
scroll to position [418, 0]
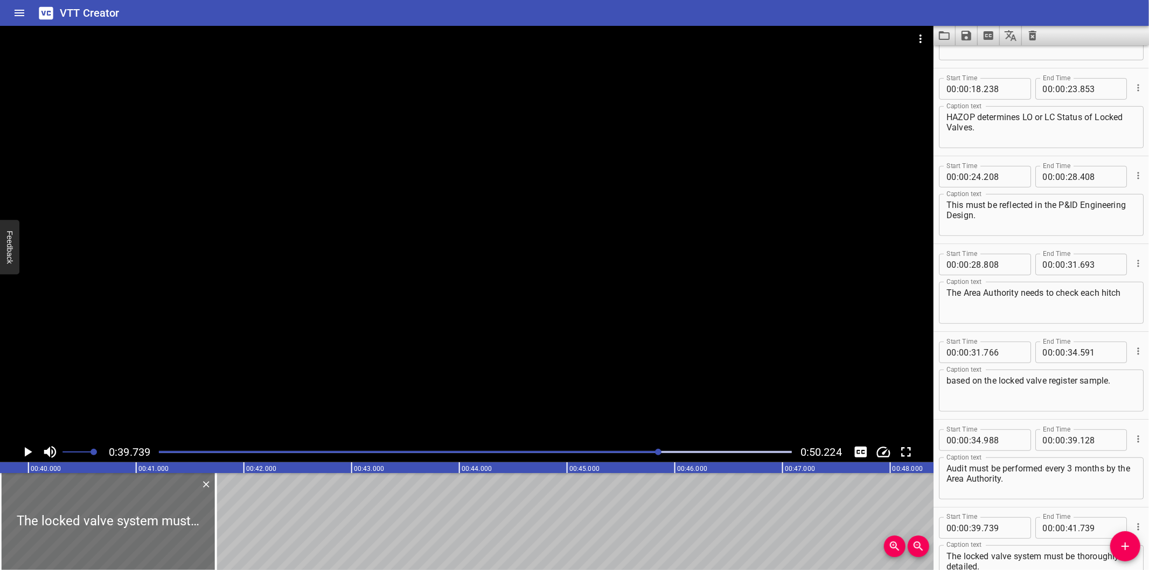
drag, startPoint x: 643, startPoint y: 455, endPoint x: 631, endPoint y: 455, distance: 11.3
click at [642, 455] on div at bounding box center [475, 451] width 646 height 15
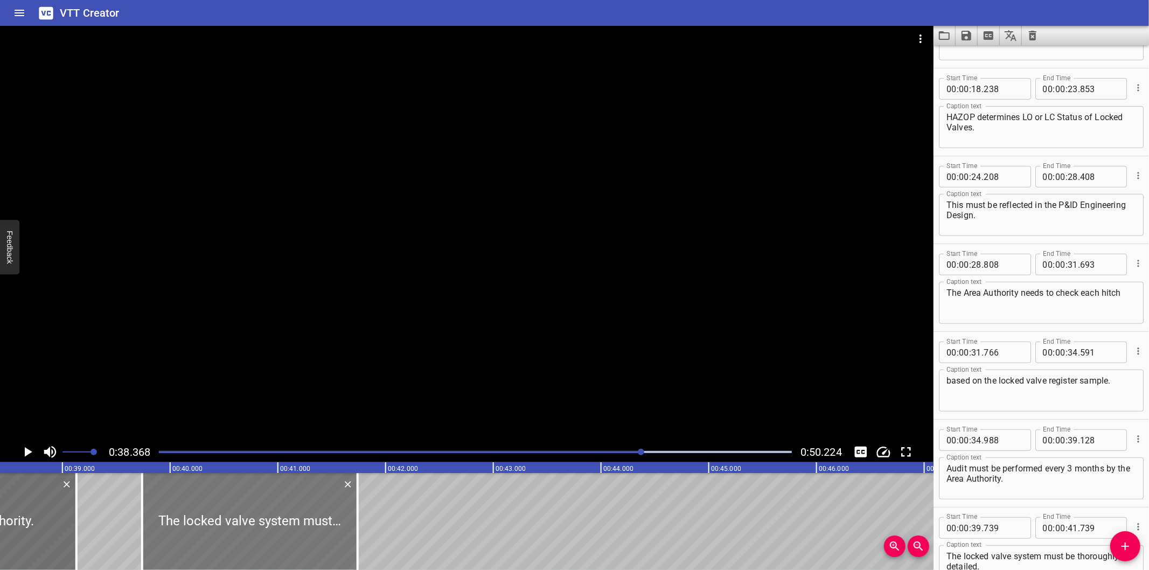
scroll to position [0, 4133]
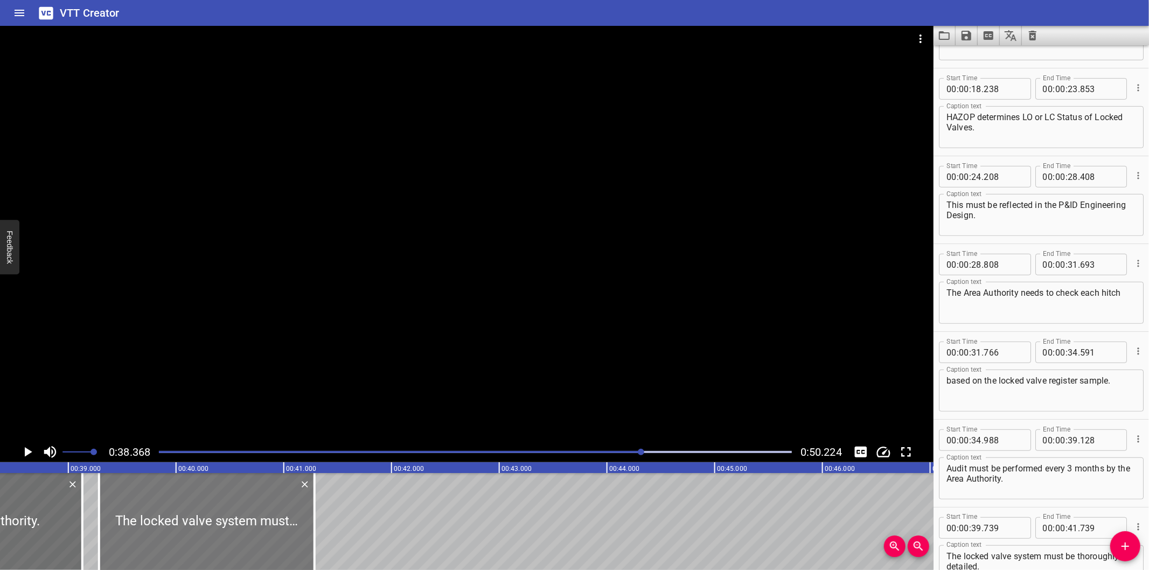
drag, startPoint x: 261, startPoint y: 521, endPoint x: 212, endPoint y: 528, distance: 49.4
click at [212, 528] on div at bounding box center [206, 521] width 215 height 97
click at [624, 452] on div "Play progress" at bounding box center [326, 452] width 633 height 2
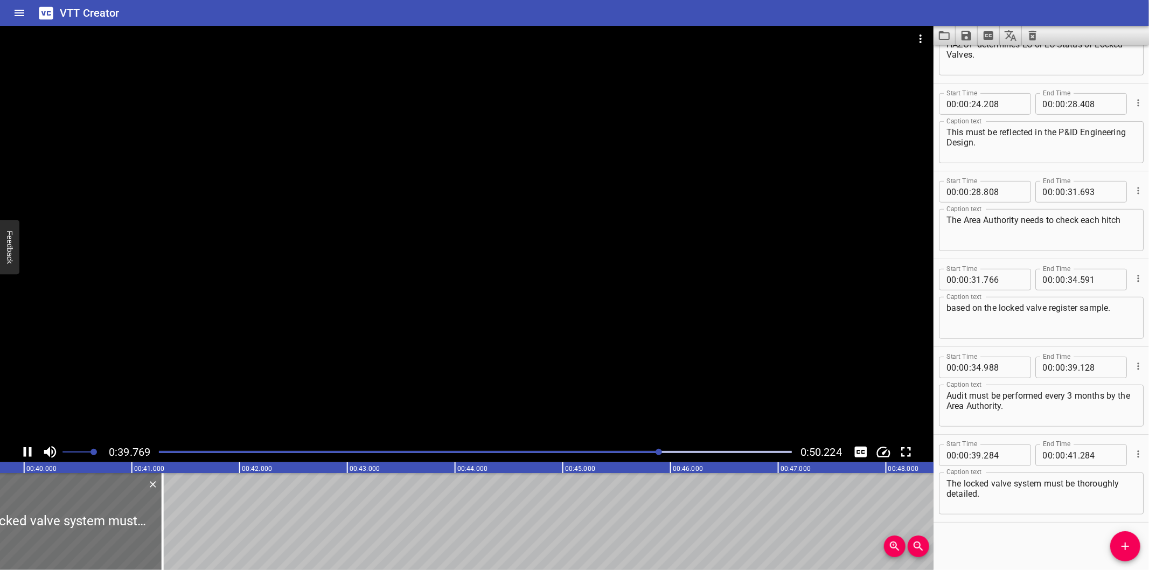
scroll to position [0, 4293]
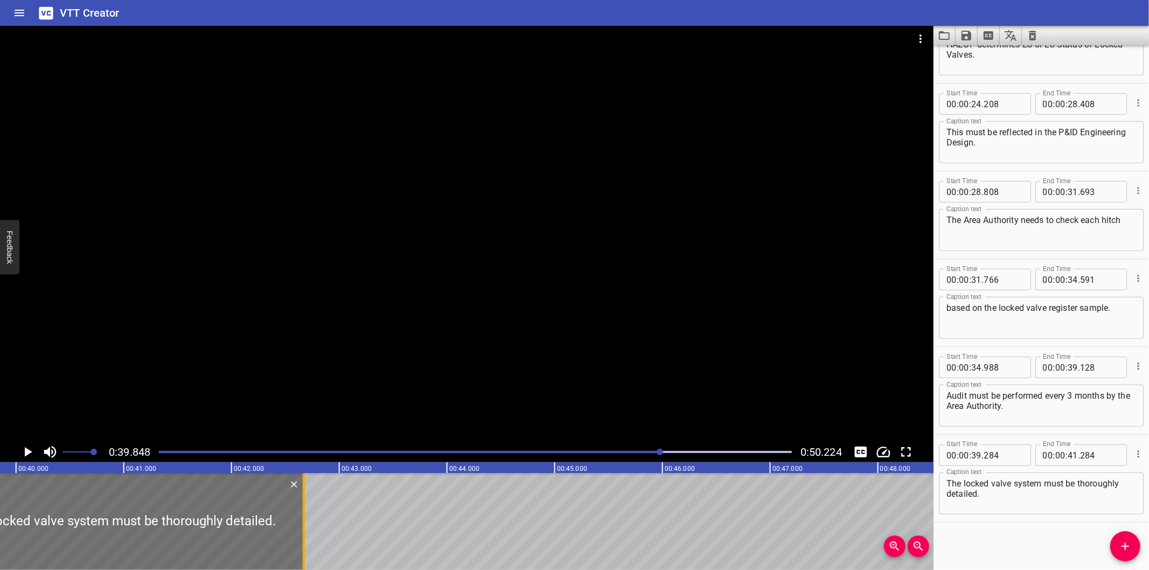
drag, startPoint x: 154, startPoint y: 539, endPoint x: 303, endPoint y: 530, distance: 149.5
click at [303, 530] on div at bounding box center [304, 521] width 2 height 97
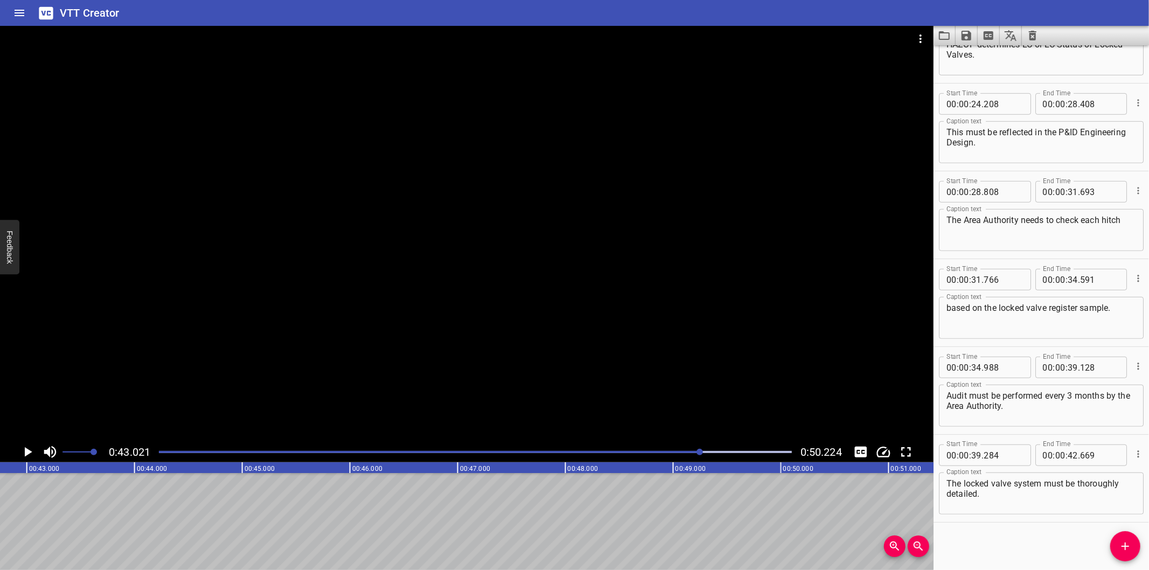
scroll to position [0, 4634]
click at [1117, 544] on span "Add Cue" at bounding box center [1125, 546] width 30 height 13
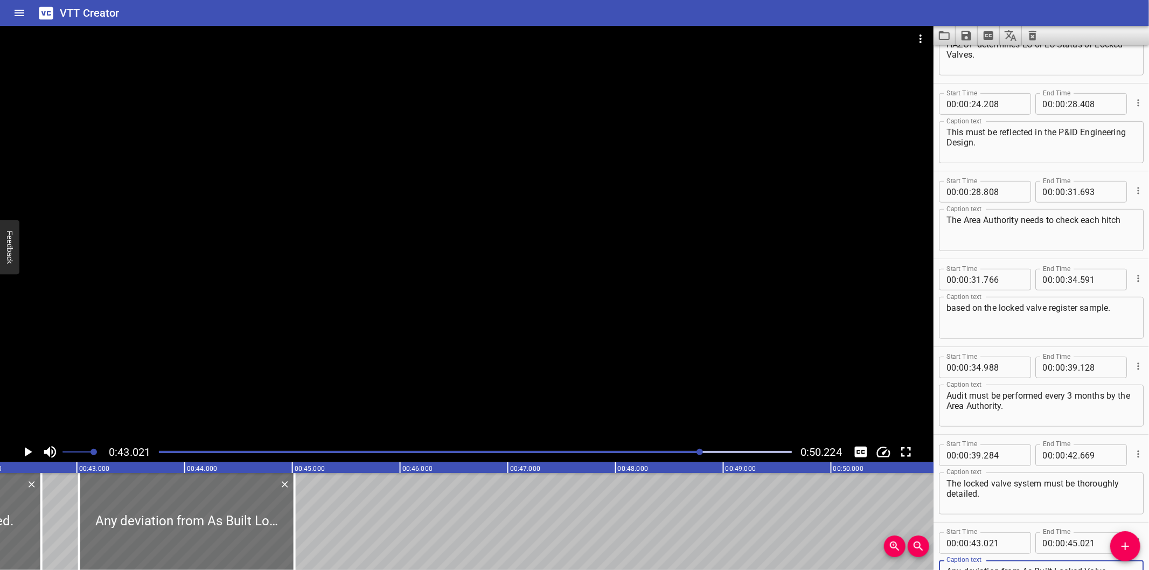
scroll to position [0, 4555]
drag, startPoint x: 214, startPoint y: 503, endPoint x: 224, endPoint y: 514, distance: 15.0
click at [224, 514] on div at bounding box center [196, 521] width 215 height 97
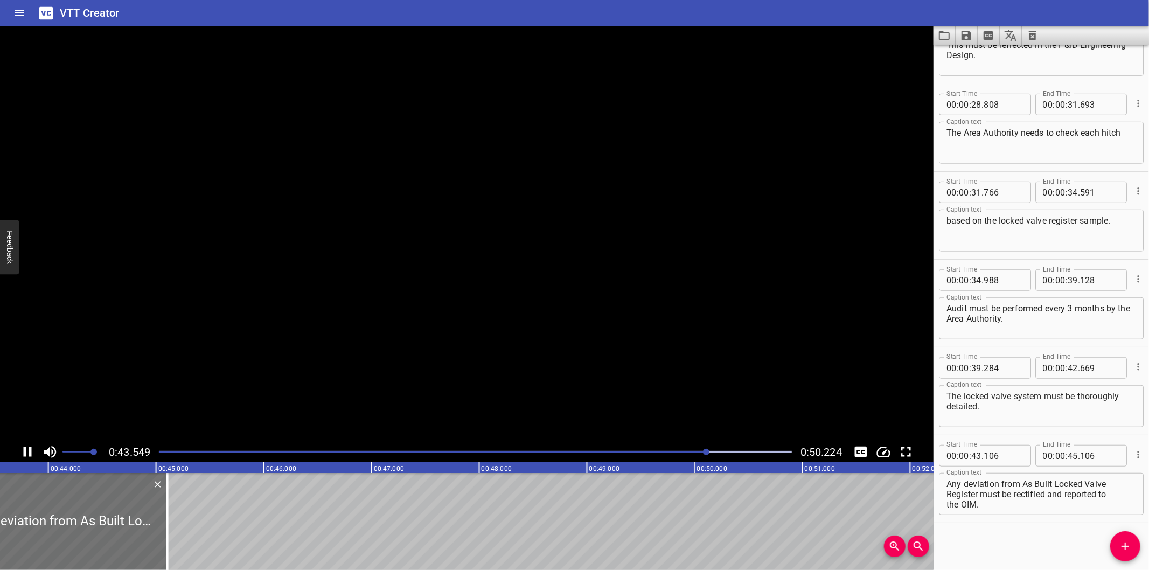
scroll to position [0, 4714]
click at [948, 493] on textarea "Any deviation from As Built Locked Valve Register must be rectified and reporte…" at bounding box center [1041, 494] width 190 height 31
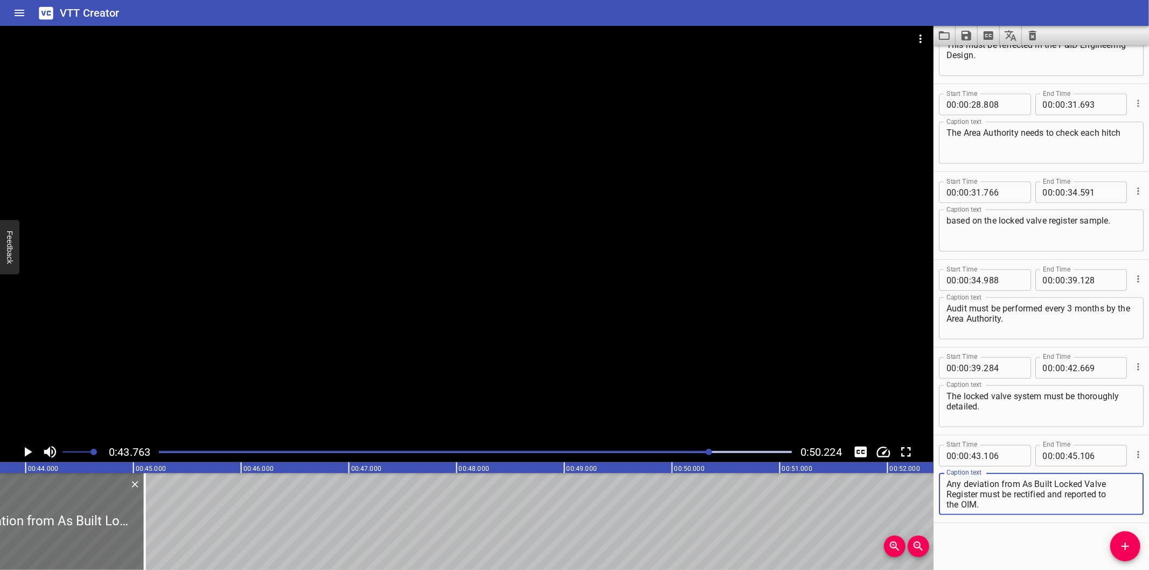
click at [947, 499] on textarea "Any deviation from As Built Locked Valve Register must be rectified and reporte…" at bounding box center [1041, 494] width 190 height 31
drag, startPoint x: 147, startPoint y: 536, endPoint x: 379, endPoint y: 525, distance: 231.9
click at [158, 525] on div at bounding box center [152, 521] width 11 height 97
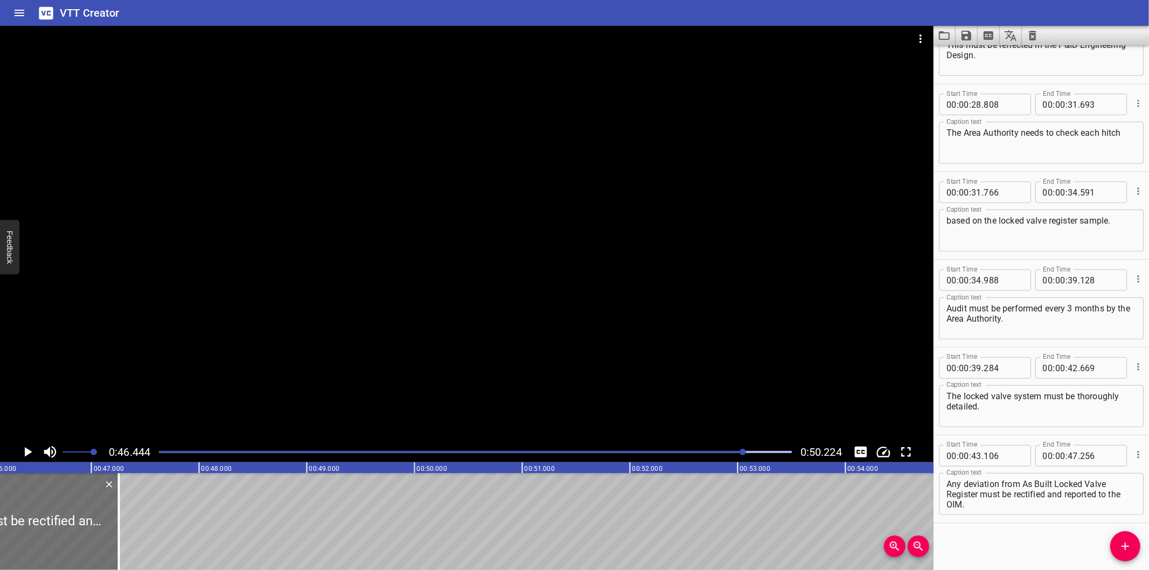
scroll to position [0, 5003]
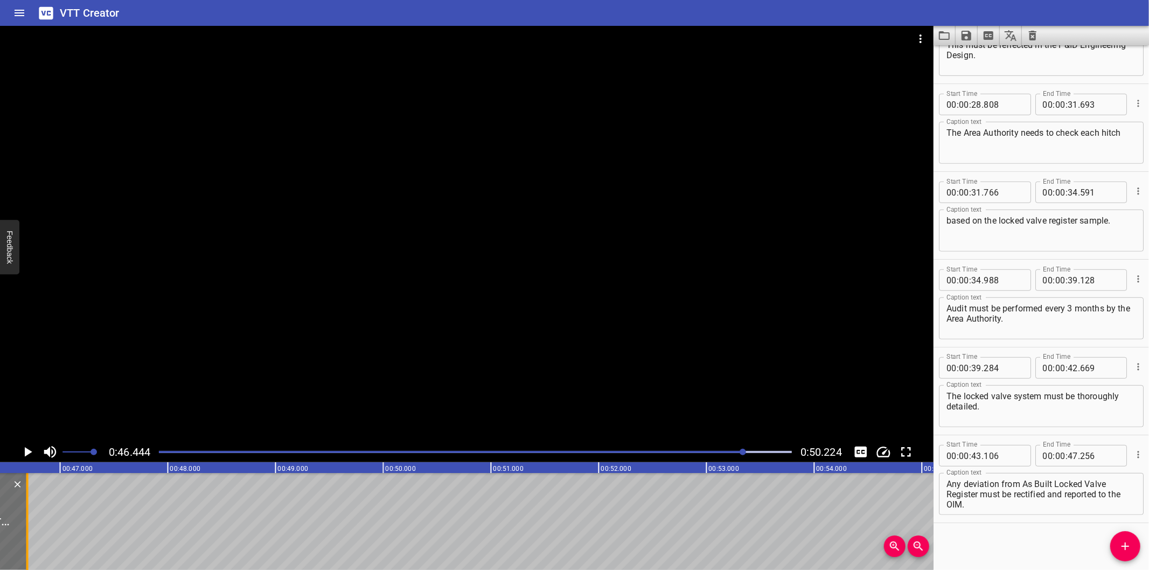
drag, startPoint x: 89, startPoint y: 526, endPoint x: 29, endPoint y: 528, distance: 60.9
click at [29, 528] on div at bounding box center [27, 521] width 11 height 97
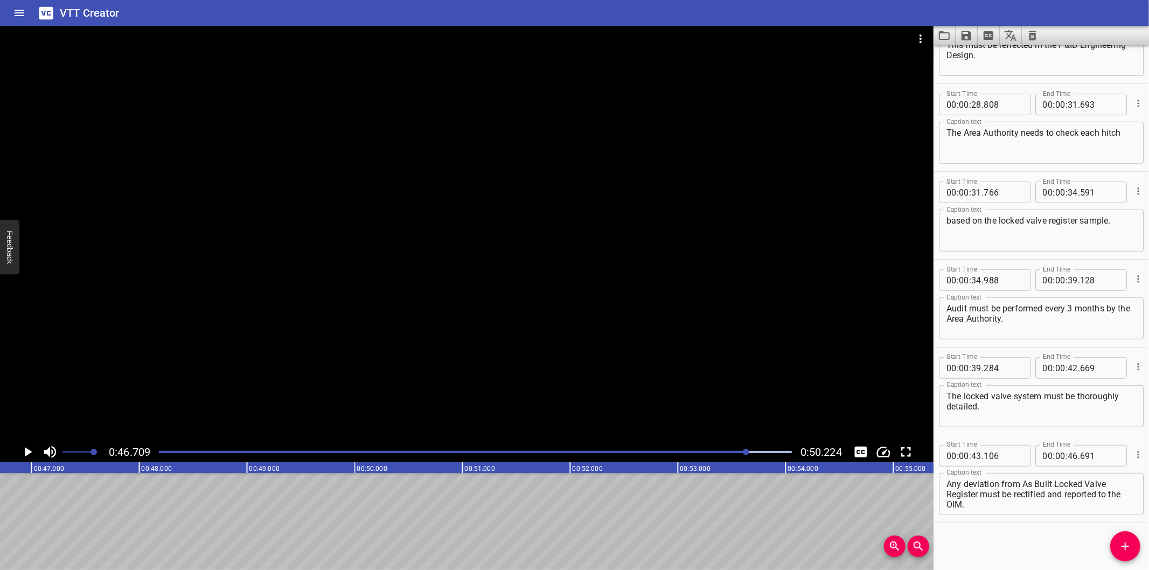
scroll to position [0, 4965]
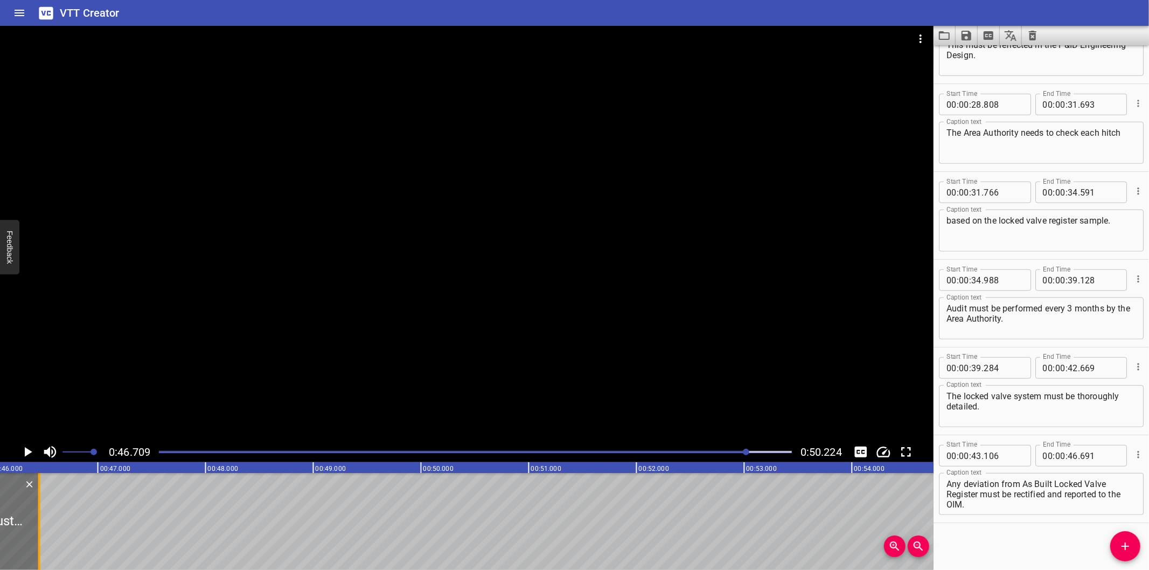
drag, startPoint x: 66, startPoint y: 533, endPoint x: 40, endPoint y: 535, distance: 25.4
click at [40, 535] on div at bounding box center [39, 521] width 11 height 97
click at [1013, 540] on div "Start Time 00 : 00 : 00 . 000 Start Time End Time 00 : 00 : 02 . 575 End Time C…" at bounding box center [1040, 307] width 215 height 525
click at [305, 350] on div at bounding box center [466, 234] width 933 height 416
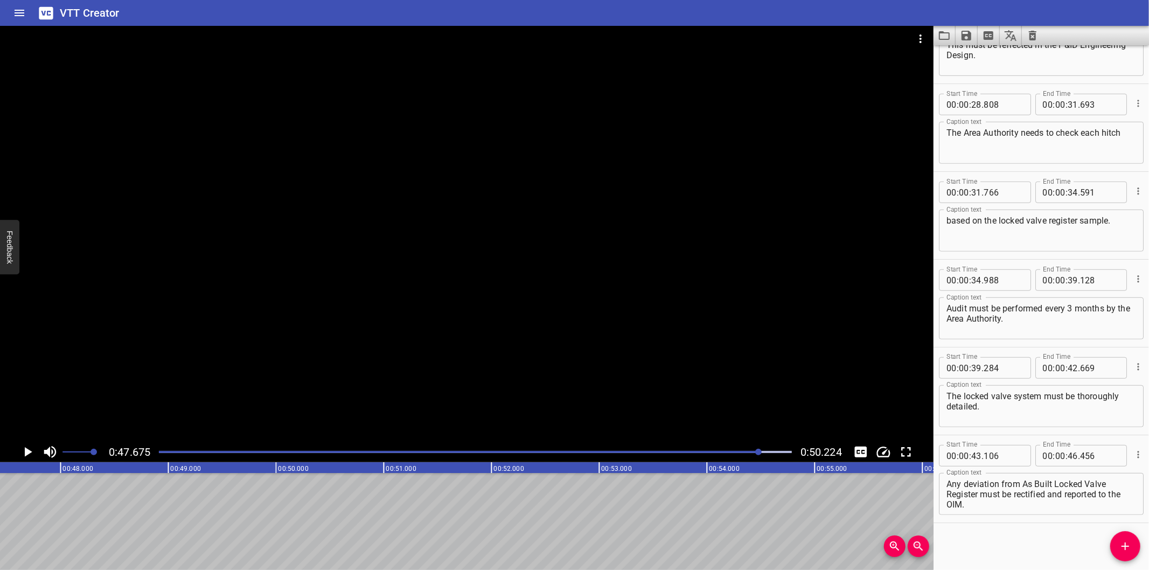
scroll to position [0, 5136]
click at [720, 451] on div "Play progress" at bounding box center [443, 452] width 633 height 2
drag, startPoint x: 740, startPoint y: 454, endPoint x: 730, endPoint y: 455, distance: 9.8
click at [731, 455] on div at bounding box center [475, 451] width 646 height 15
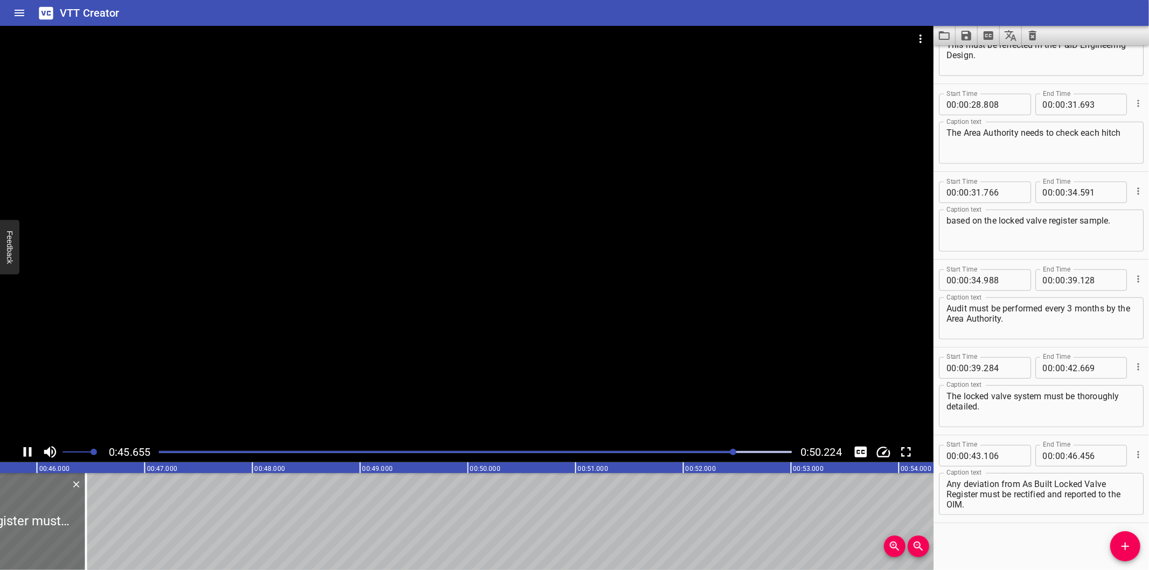
scroll to position [0, 4936]
drag, startPoint x: 972, startPoint y: 537, endPoint x: 881, endPoint y: 530, distance: 91.3
click at [971, 537] on div "Start Time 00 : 00 : 00 . 000 Start Time End Time 00 : 00 : 02 . 575 End Time C…" at bounding box center [1040, 307] width 215 height 525
click at [375, 380] on div at bounding box center [466, 234] width 933 height 416
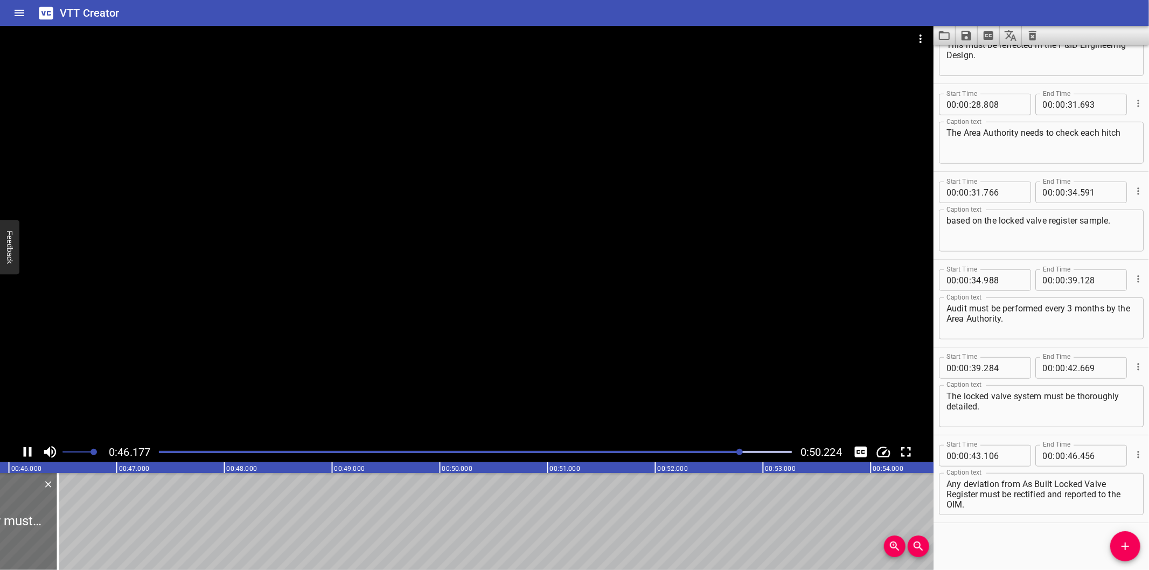
click at [709, 455] on div at bounding box center [475, 451] width 646 height 15
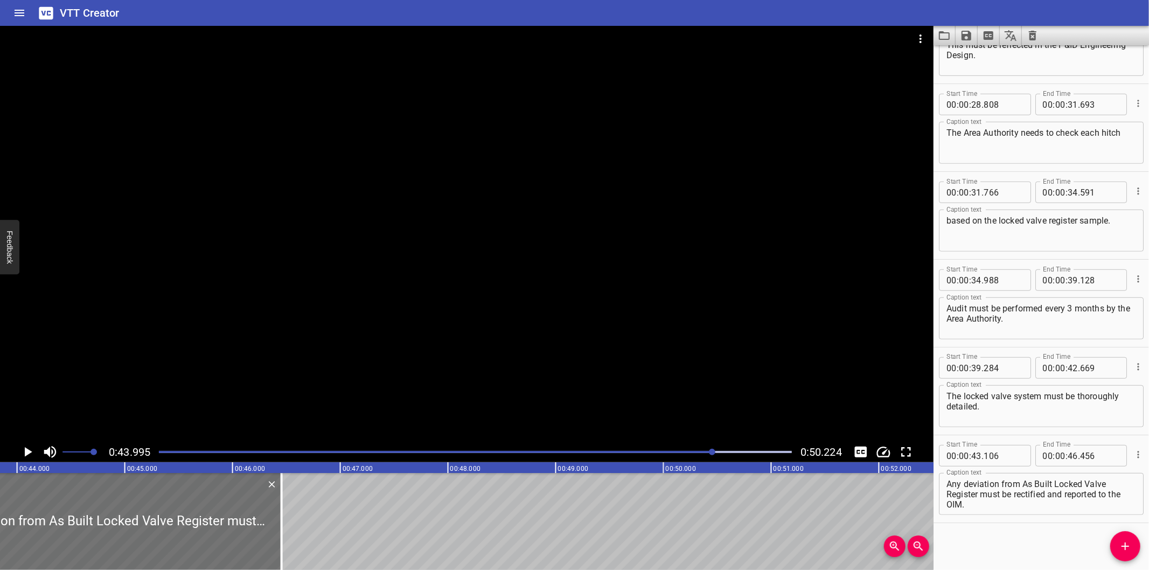
scroll to position [0, 4739]
click at [320, 361] on div at bounding box center [466, 234] width 933 height 416
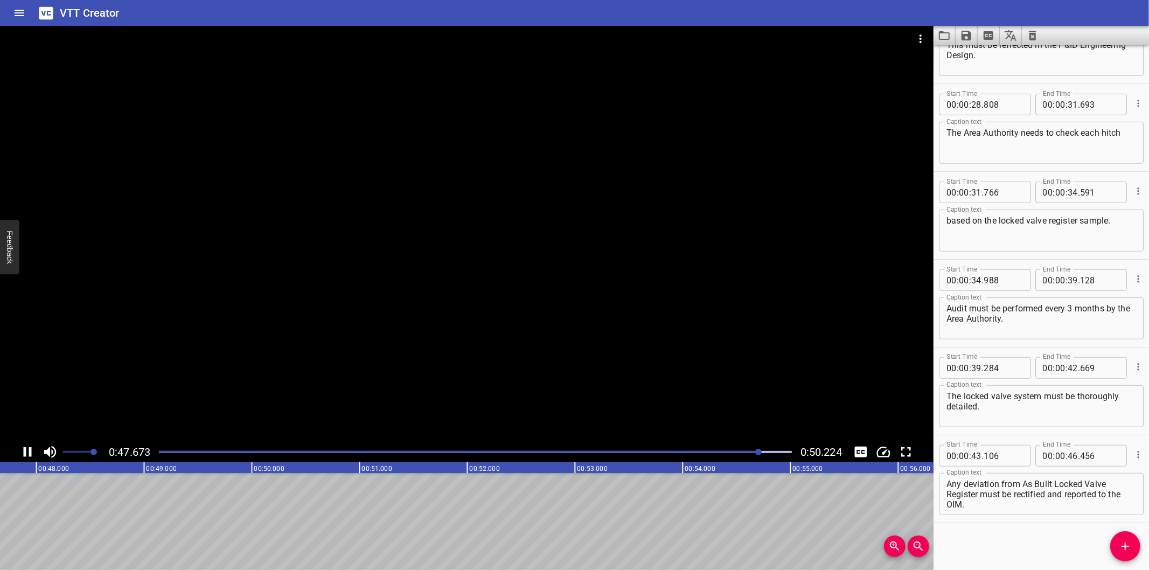
click at [741, 455] on div at bounding box center [475, 451] width 646 height 15
click at [734, 456] on div at bounding box center [475, 451] width 646 height 15
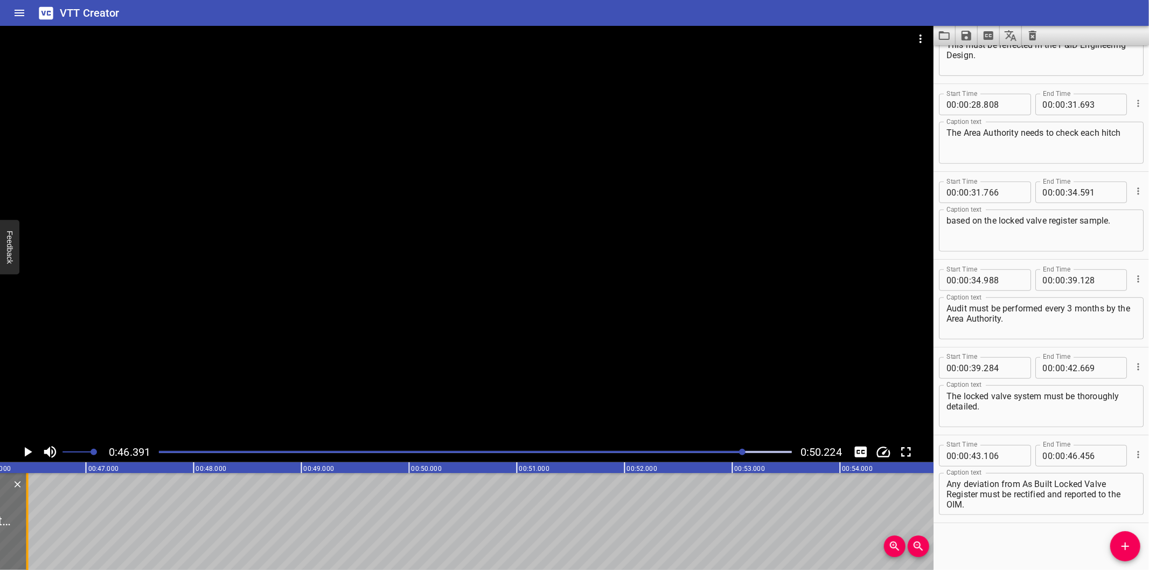
scroll to position [0, 4957]
click at [45, 531] on div at bounding box center [46, 521] width 2 height 97
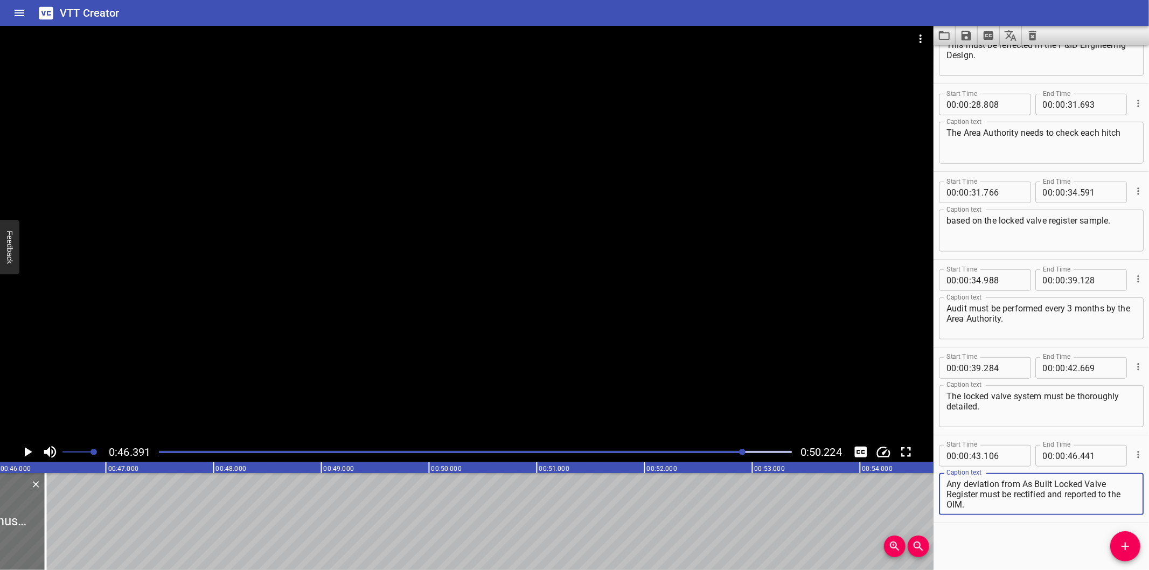
drag, startPoint x: 981, startPoint y: 491, endPoint x: 1030, endPoint y: 521, distance: 56.8
click at [1030, 521] on div "Start Time 00 : 00 : 43 . 106 Start Time End Time 00 : 00 : 46 . 441 End Time C…" at bounding box center [1040, 479] width 215 height 88
drag, startPoint x: 1124, startPoint y: 546, endPoint x: 1108, endPoint y: 541, distance: 16.4
click at [1121, 546] on icon "Add Cue" at bounding box center [1125, 546] width 13 height 13
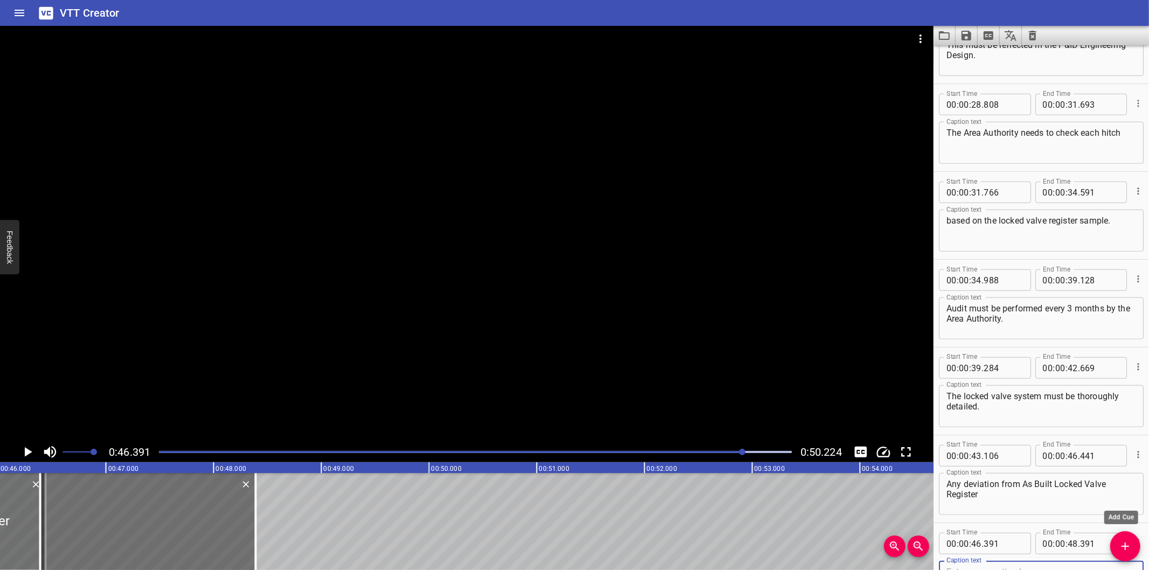
scroll to position [584, 0]
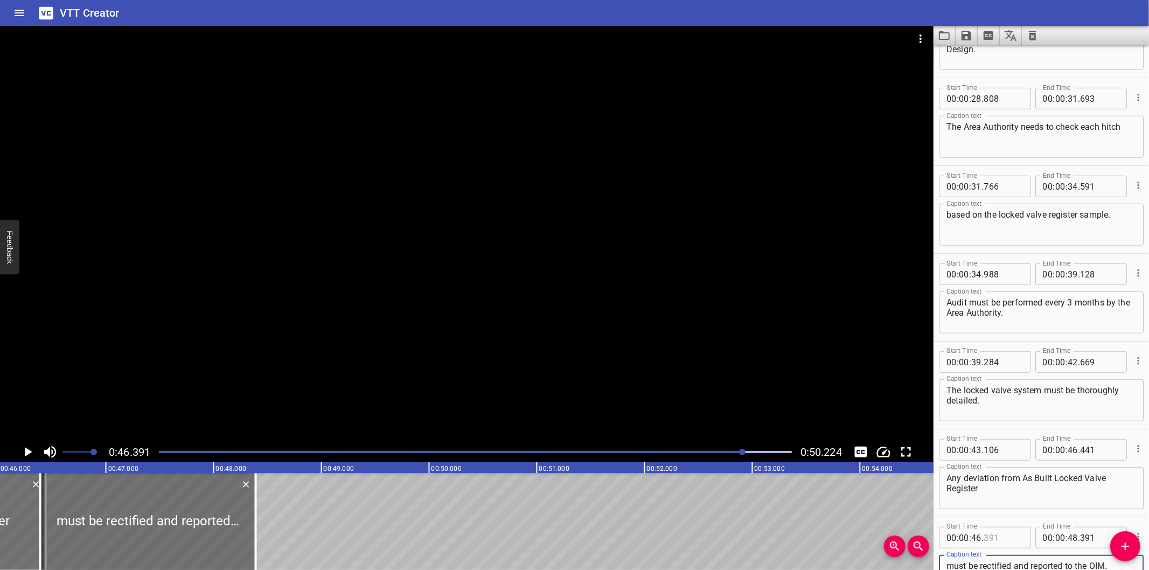
click at [992, 539] on input "number" at bounding box center [1003, 538] width 39 height 22
drag, startPoint x: 577, startPoint y: 368, endPoint x: 576, endPoint y: 379, distance: 10.8
click at [576, 379] on div at bounding box center [466, 234] width 933 height 416
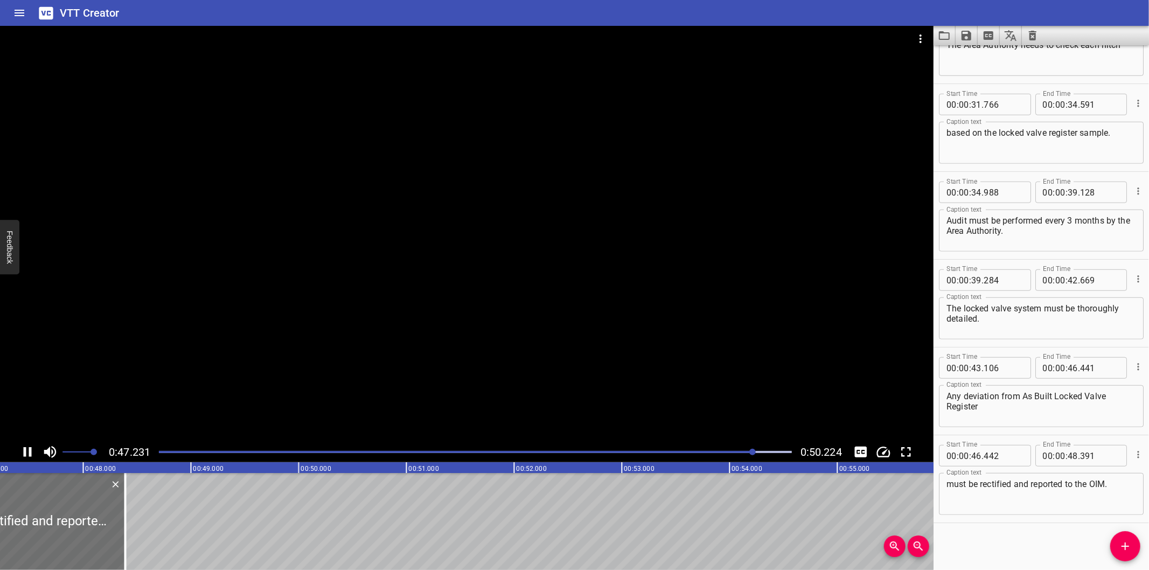
click at [724, 455] on div at bounding box center [475, 451] width 646 height 15
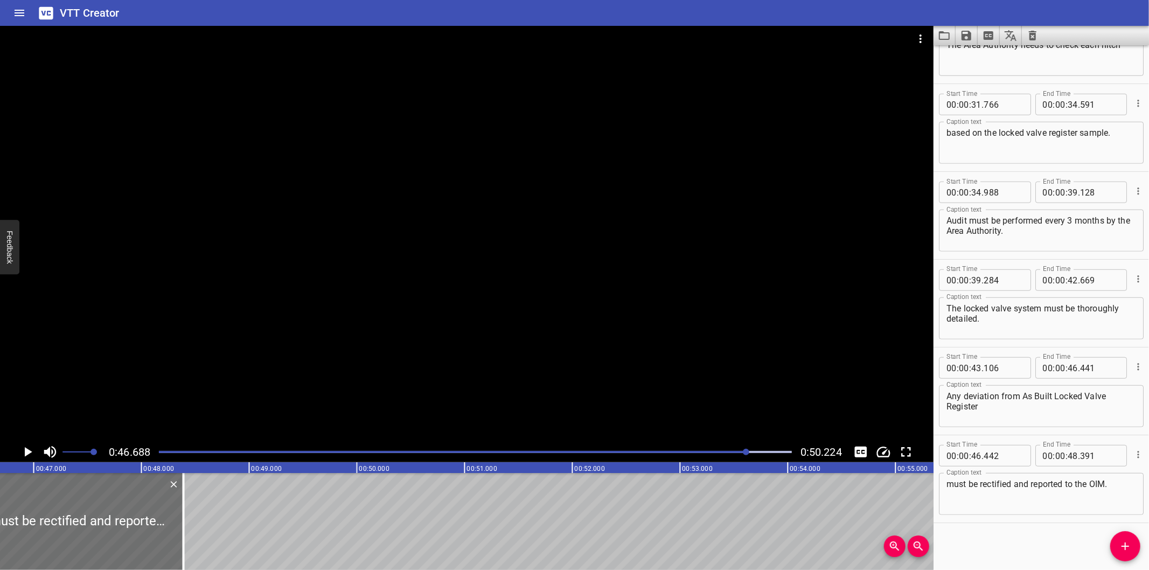
click at [728, 453] on div "Play progress" at bounding box center [431, 452] width 633 height 2
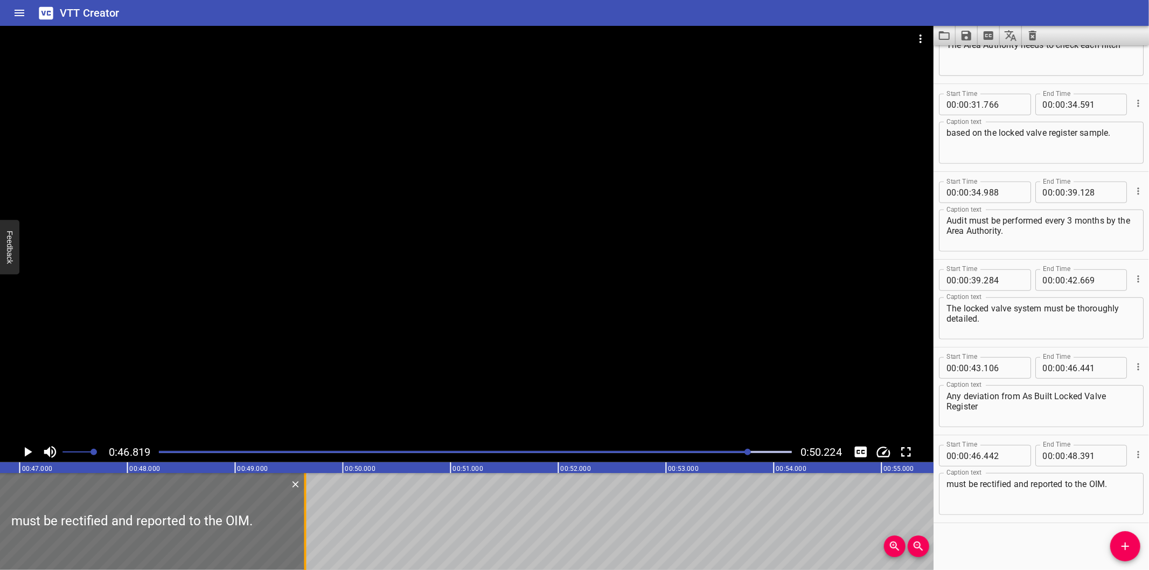
drag, startPoint x: 170, startPoint y: 528, endPoint x: 305, endPoint y: 527, distance: 135.7
click at [305, 527] on div at bounding box center [305, 521] width 2 height 97
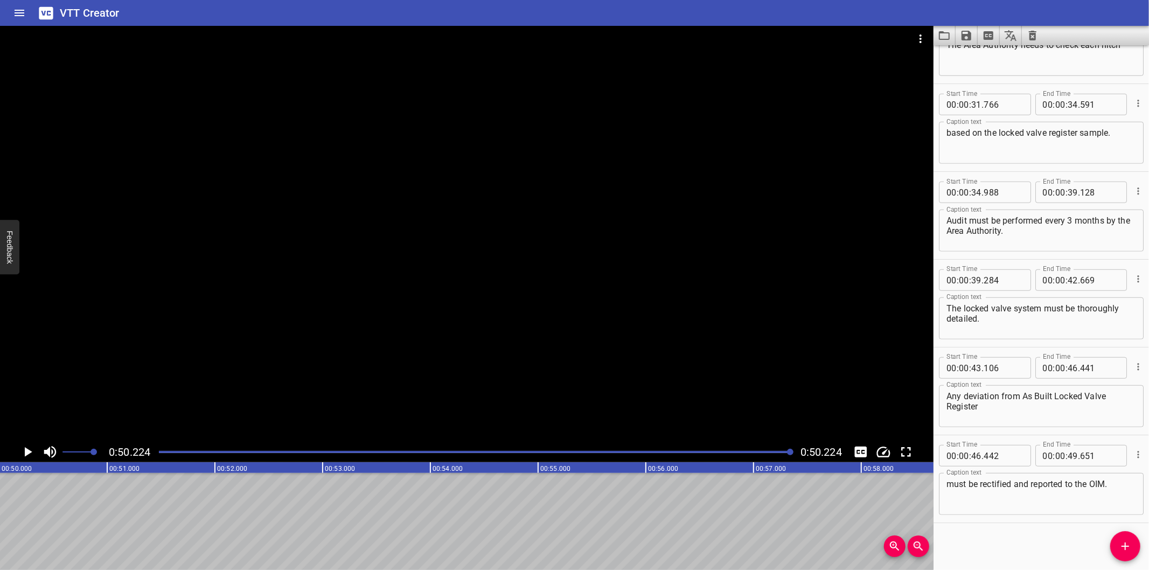
scroll to position [0, 5410]
click at [967, 36] on icon "Save captions to file" at bounding box center [966, 36] width 10 height 10
click at [987, 58] on li "Save to VTT file" at bounding box center [995, 59] width 79 height 19
drag, startPoint x: 178, startPoint y: 569, endPoint x: 118, endPoint y: 557, distance: 61.1
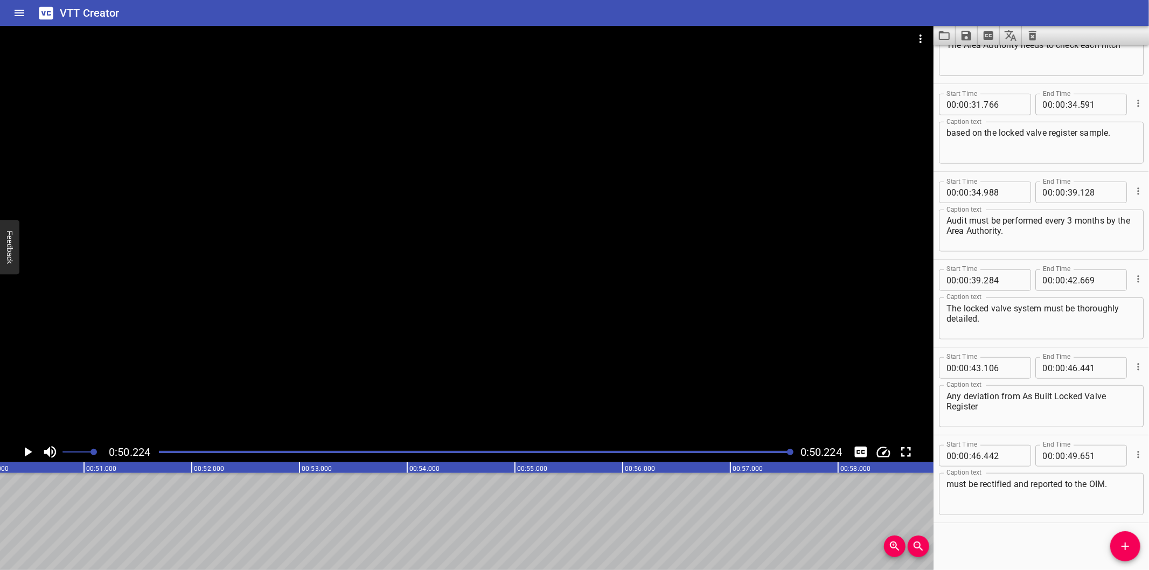
drag, startPoint x: 989, startPoint y: 542, endPoint x: 990, endPoint y: 535, distance: 7.0
click at [989, 542] on div "Start Time 00 : 00 : 00 . 000 Start Time End Time 00 : 00 : 02 . 575 End Time C…" at bounding box center [1040, 307] width 215 height 525
click at [909, 41] on button "Video Options" at bounding box center [921, 39] width 26 height 26
click at [914, 41] on li "Select New Video File..." at bounding box center [961, 39] width 107 height 19
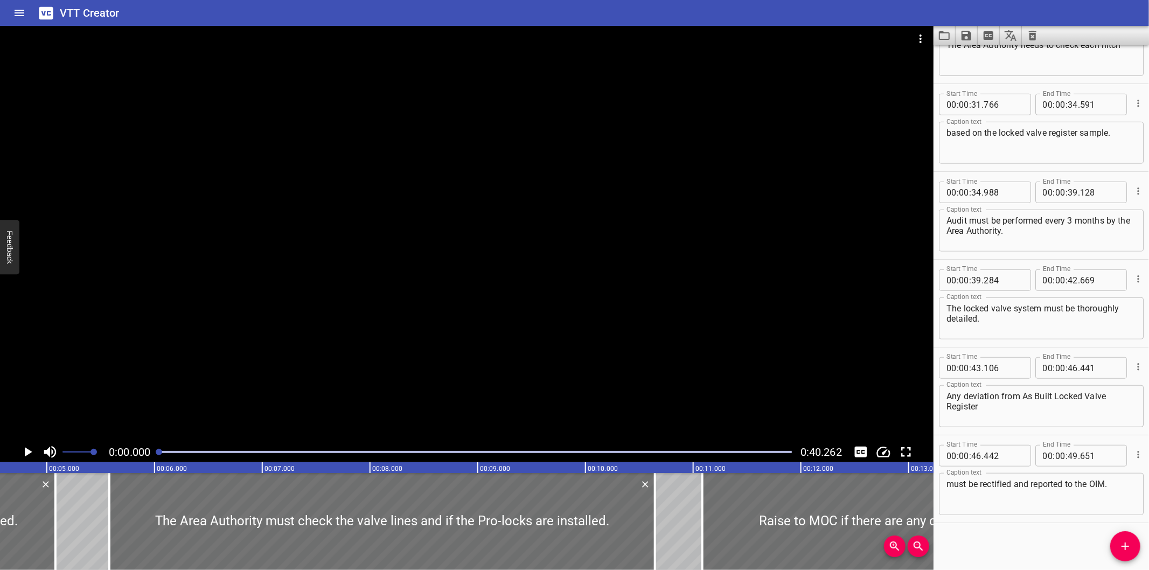
click at [547, 152] on div at bounding box center [466, 234] width 933 height 416
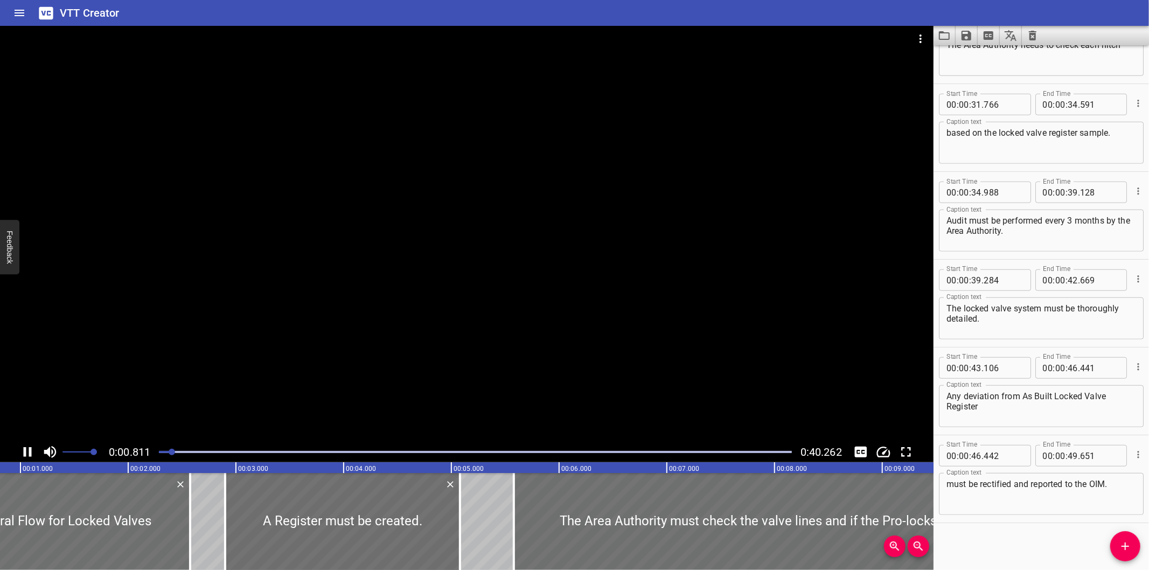
scroll to position [0, 118]
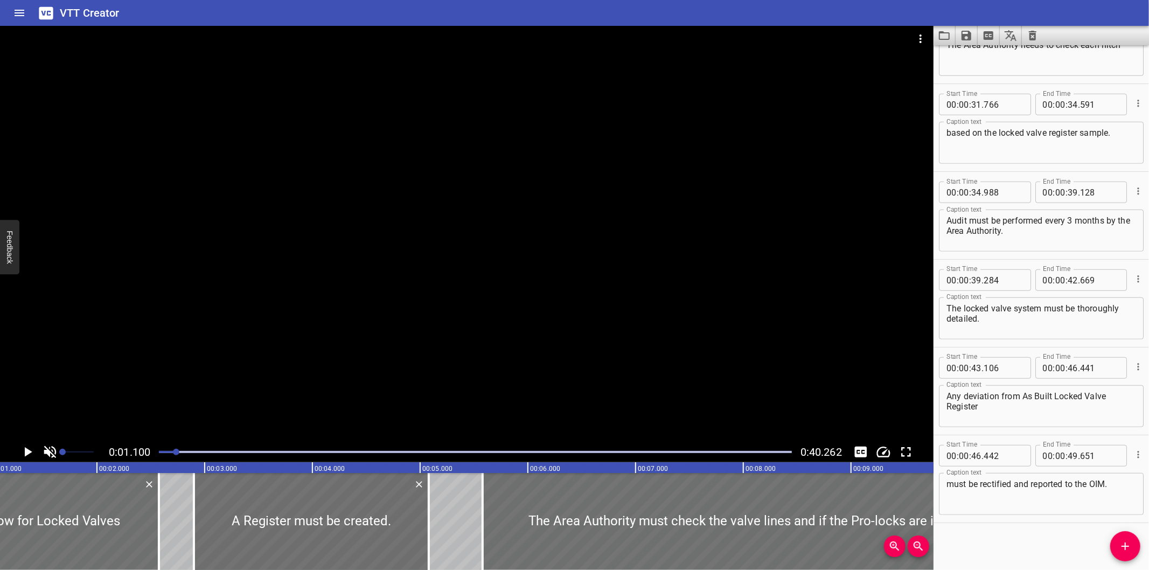
drag, startPoint x: 82, startPoint y: 455, endPoint x: 39, endPoint y: 456, distance: 43.1
click at [40, 457] on div at bounding box center [67, 452] width 54 height 20
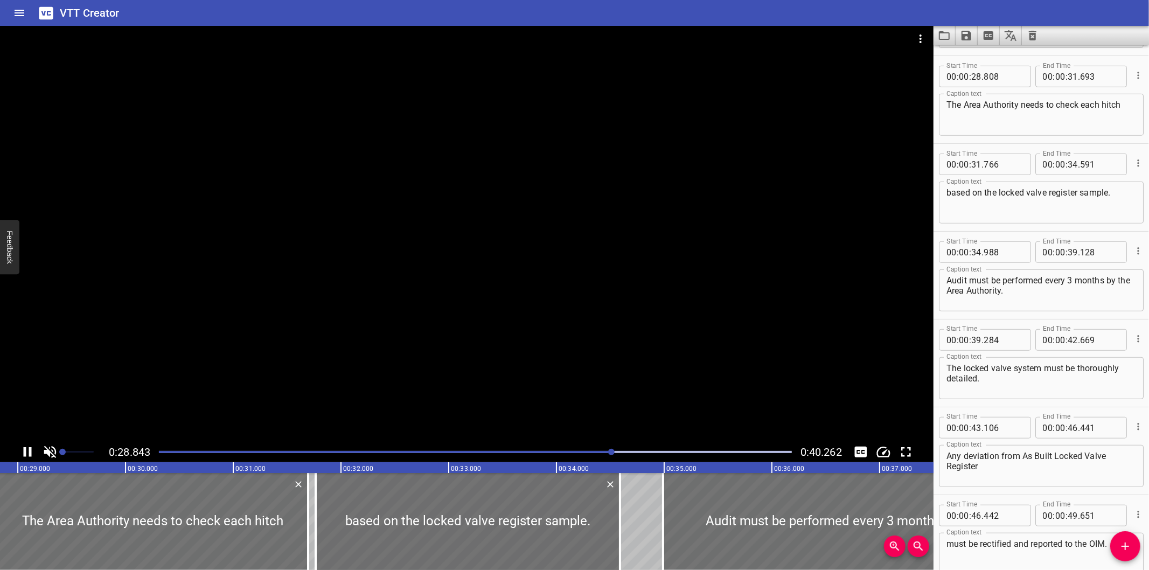
scroll to position [614, 0]
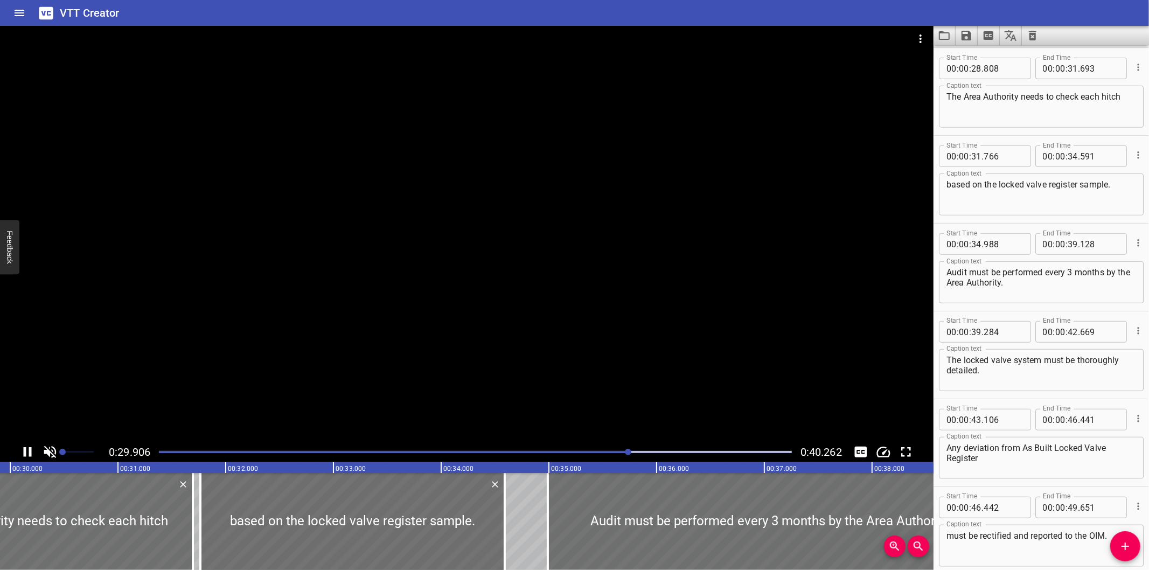
click at [500, 250] on div at bounding box center [466, 234] width 933 height 416
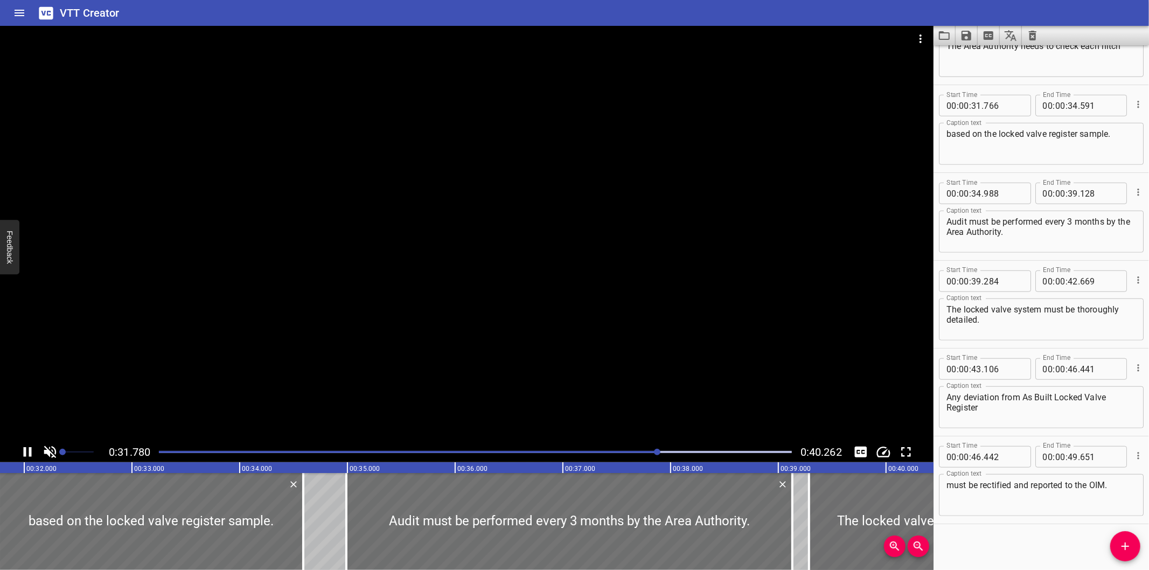
scroll to position [666, 0]
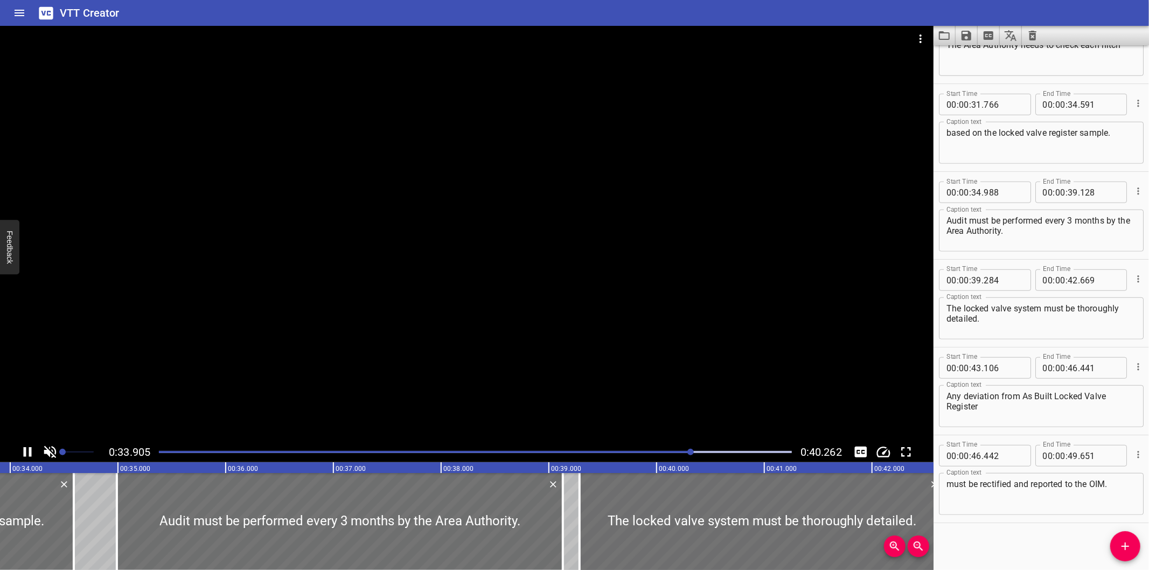
click at [602, 186] on div at bounding box center [466, 234] width 933 height 416
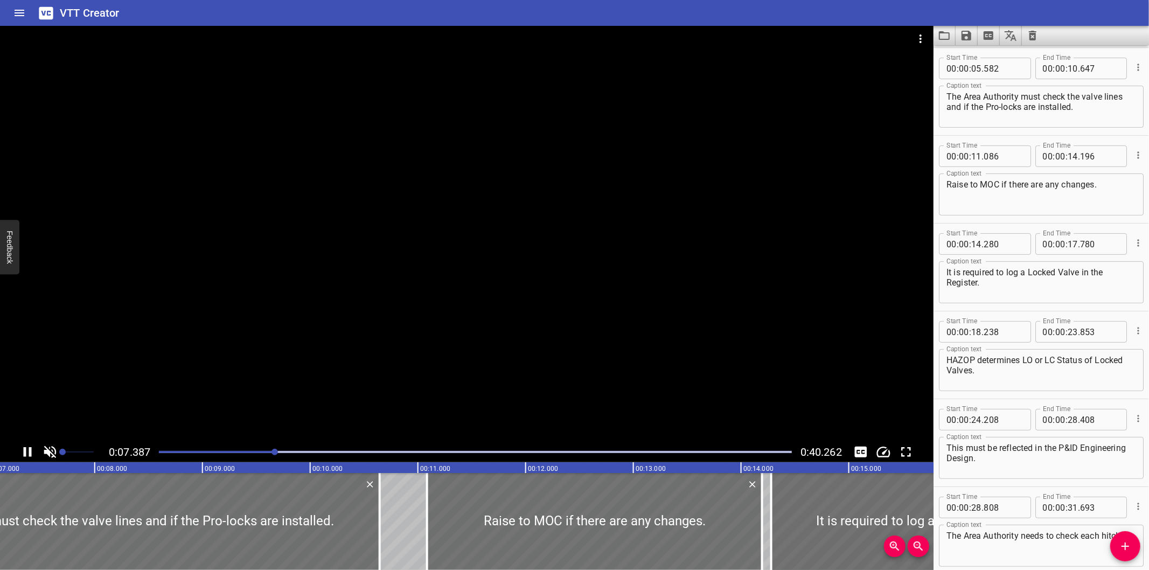
scroll to position [0, 796]
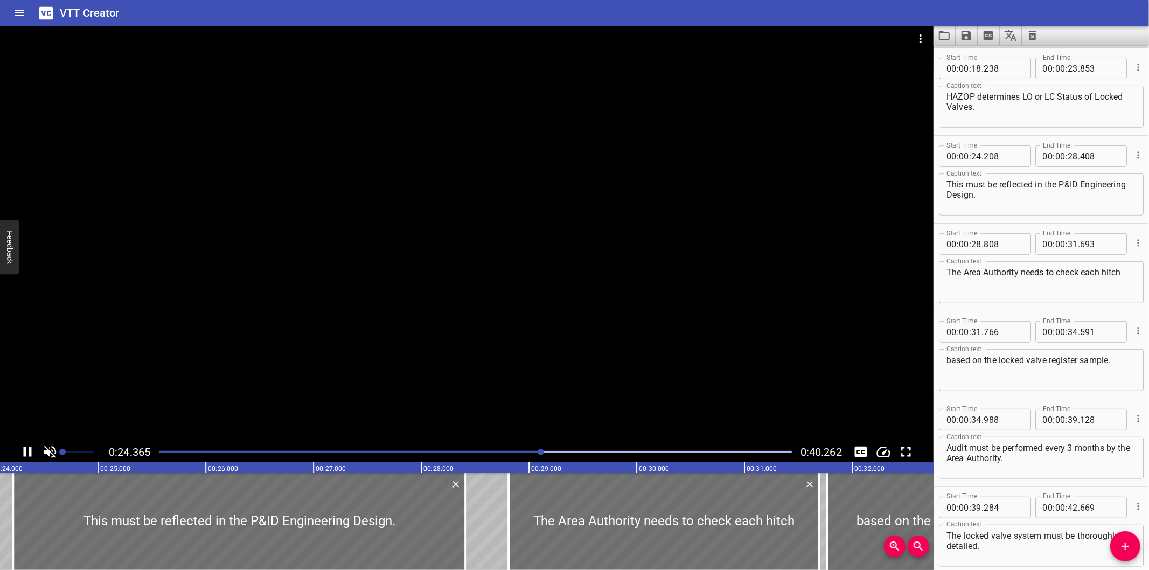
scroll to position [526, 0]
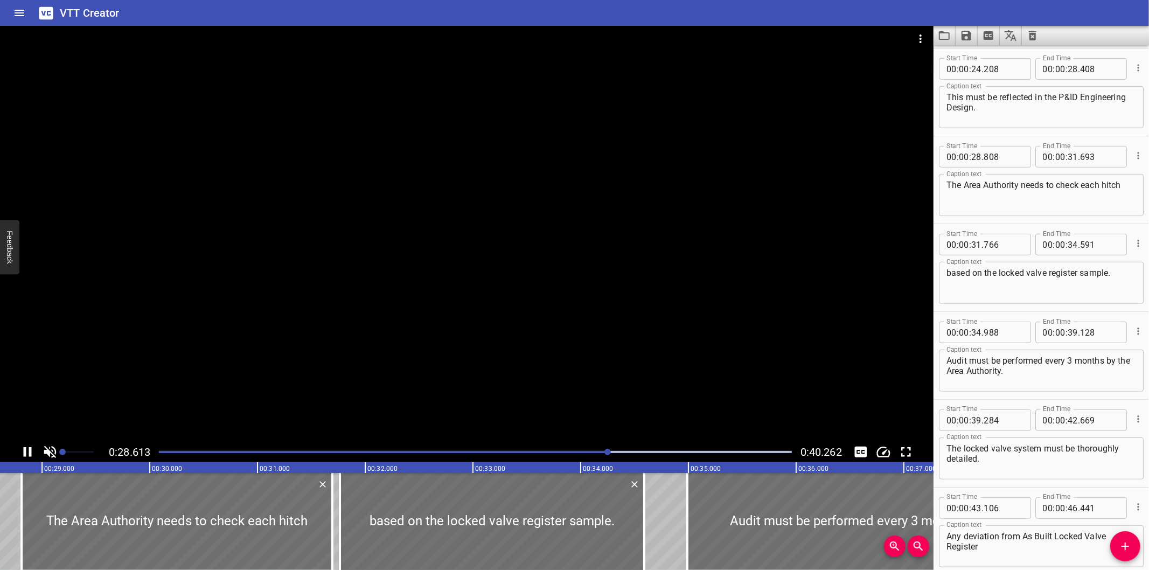
click at [519, 445] on div at bounding box center [475, 451] width 646 height 15
drag, startPoint x: 519, startPoint y: 445, endPoint x: 508, endPoint y: 448, distance: 10.6
click at [514, 447] on div at bounding box center [475, 451] width 646 height 15
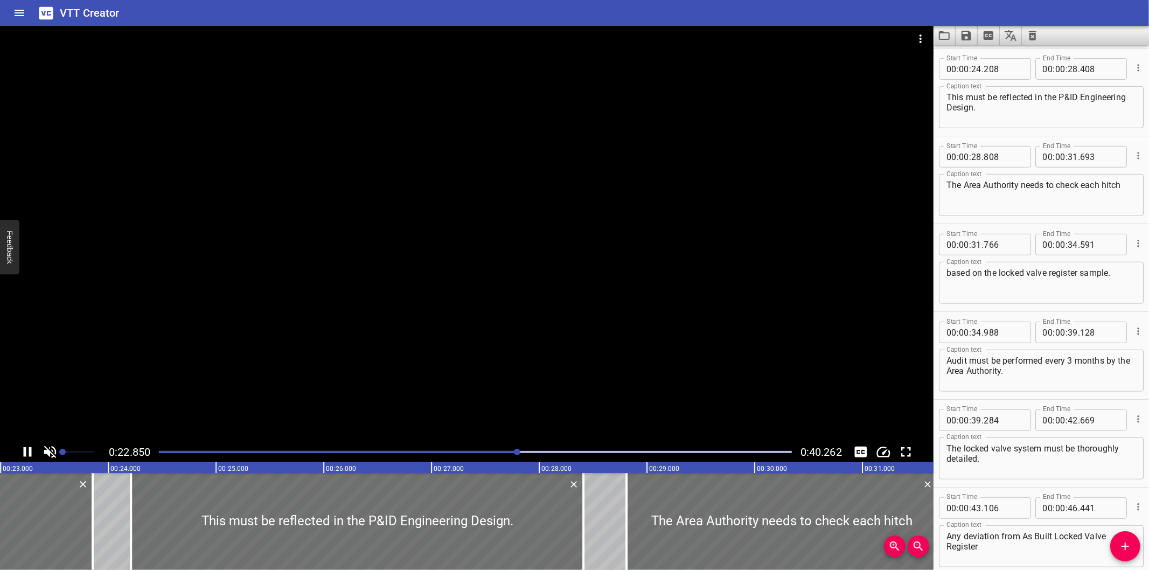
click at [501, 449] on div at bounding box center [475, 451] width 646 height 15
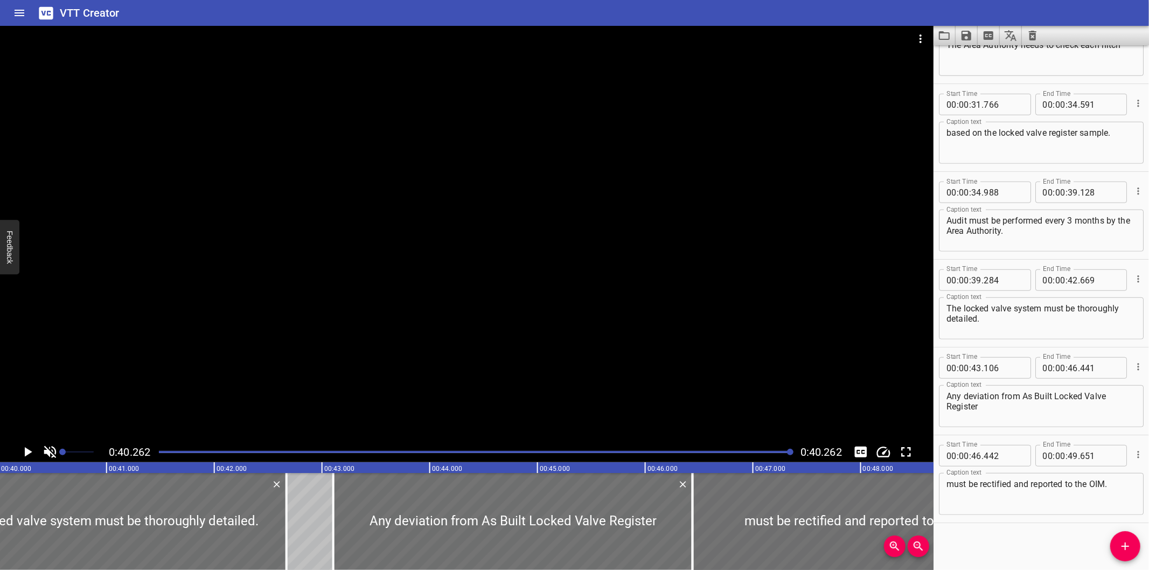
scroll to position [0, 4337]
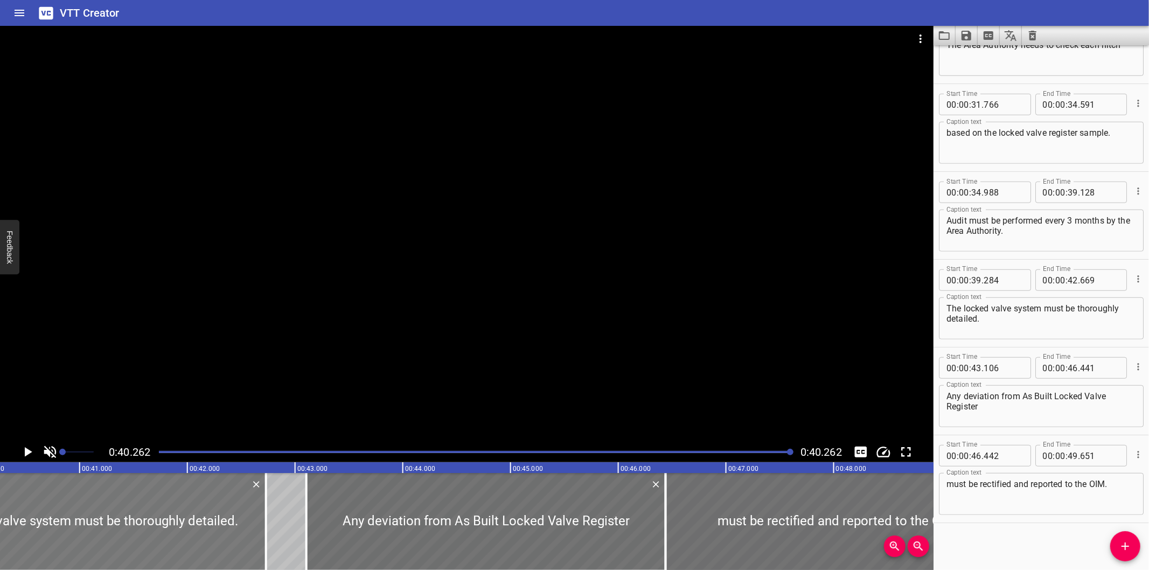
drag, startPoint x: 113, startPoint y: 512, endPoint x: 136, endPoint y: 546, distance: 41.2
click at [136, 546] on div at bounding box center [83, 521] width 365 height 97
type input "554"
type input "939"
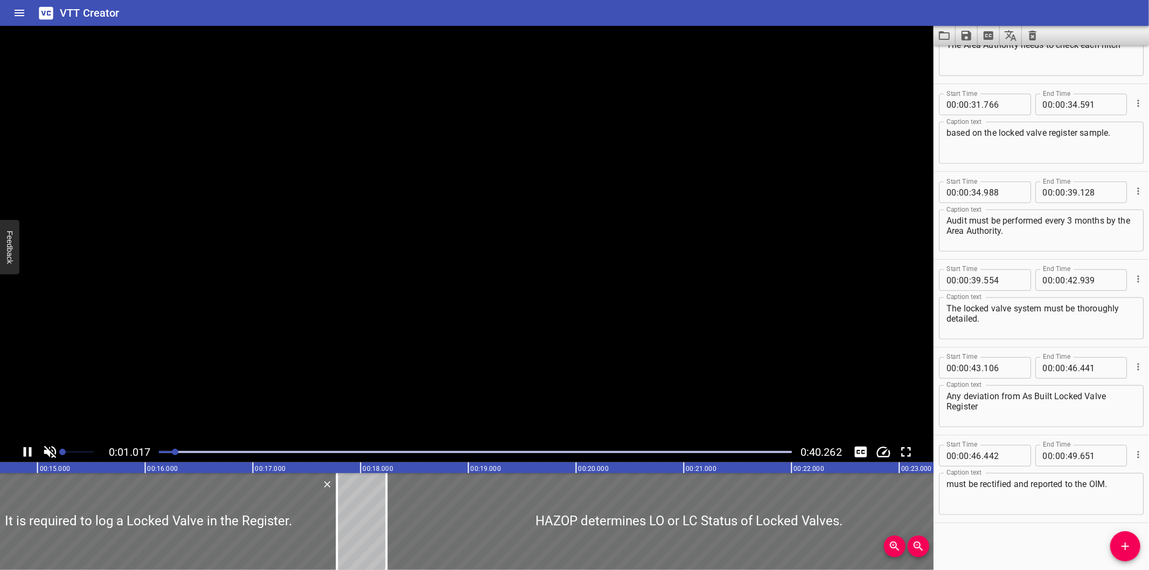
drag, startPoint x: 3, startPoint y: 406, endPoint x: 13, endPoint y: 555, distance: 150.1
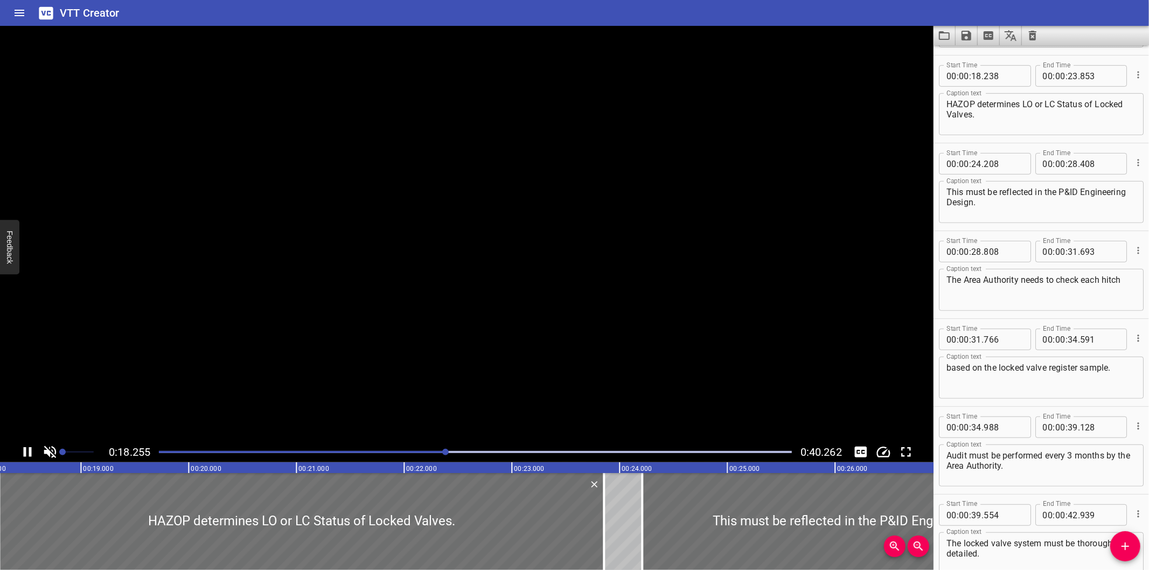
scroll to position [438, 0]
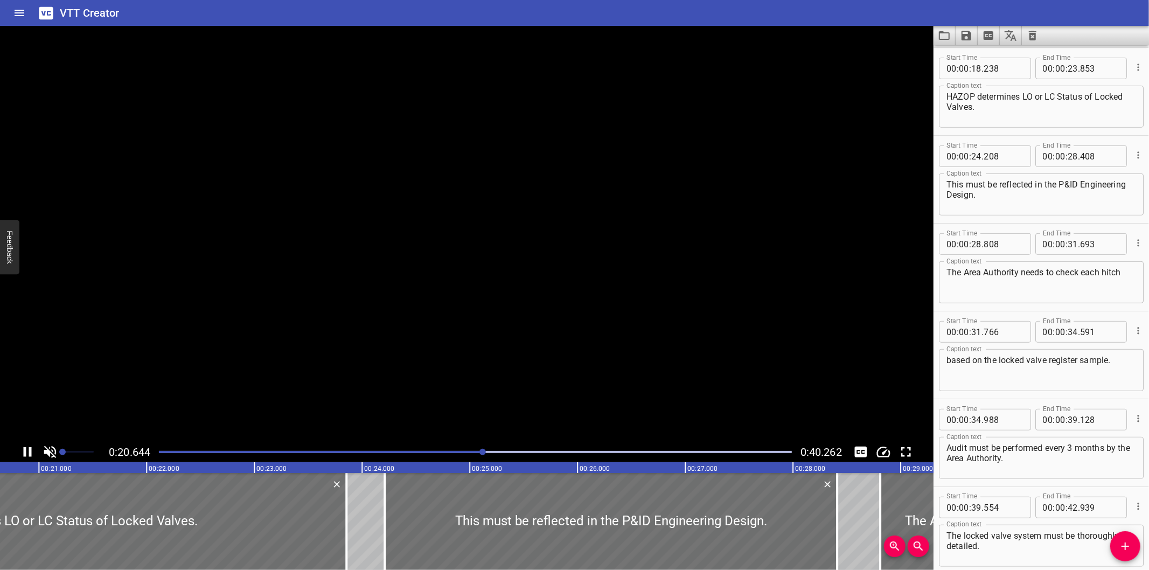
click at [559, 292] on div at bounding box center [466, 234] width 933 height 416
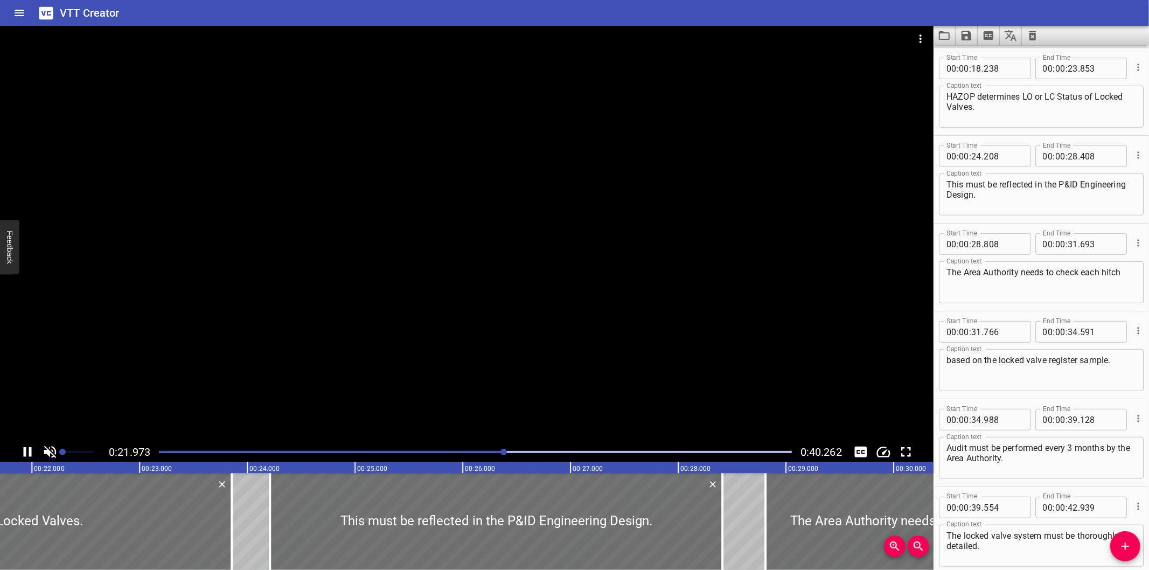
click at [470, 301] on div at bounding box center [466, 234] width 933 height 416
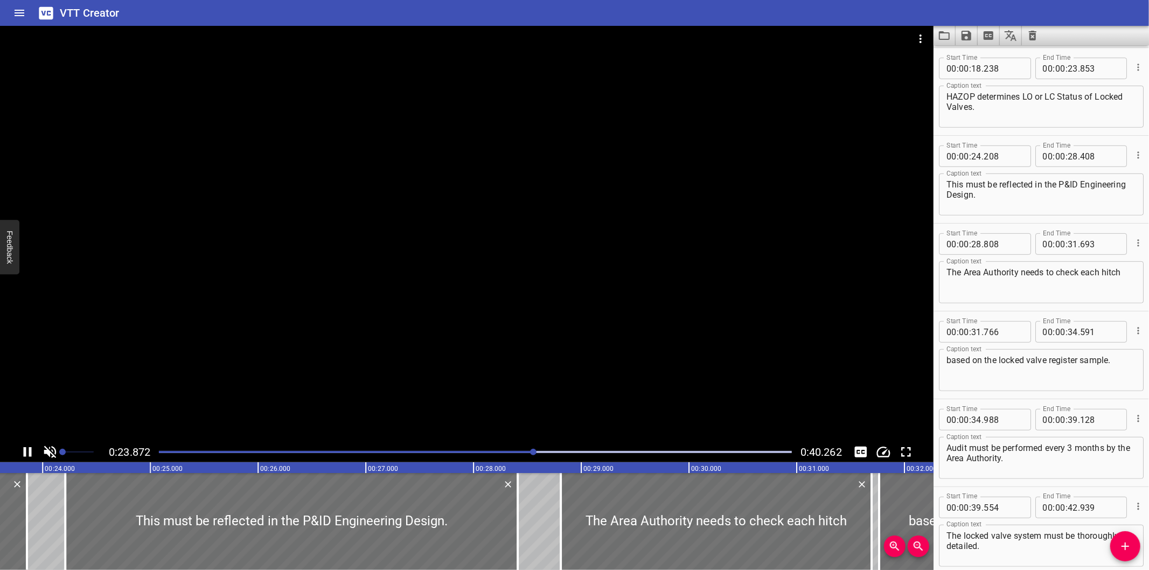
click at [285, 431] on div at bounding box center [466, 234] width 933 height 416
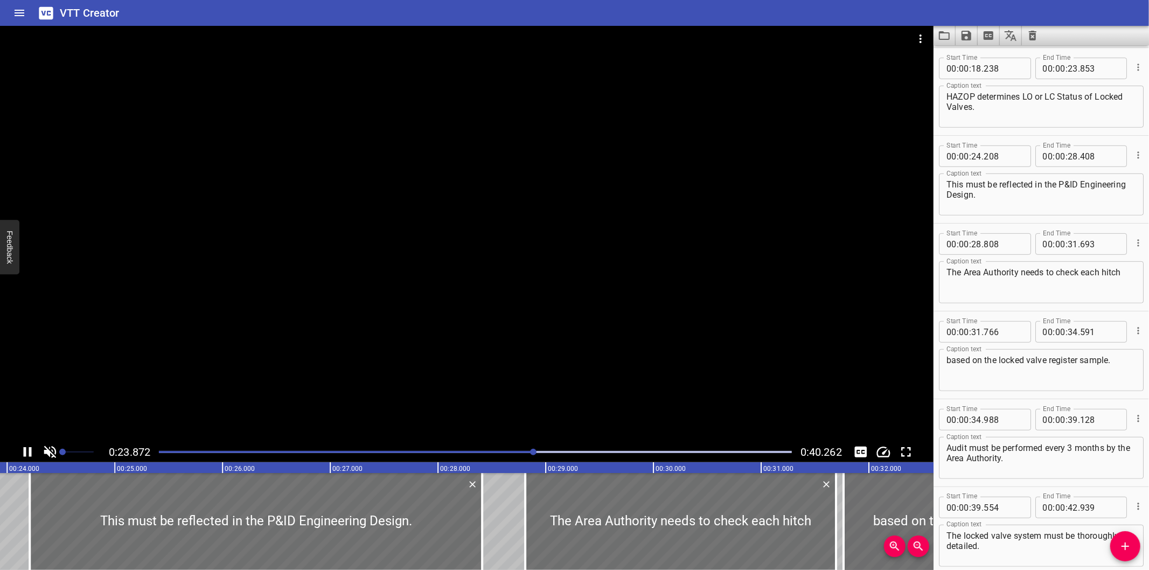
click at [283, 430] on div at bounding box center [466, 234] width 933 height 416
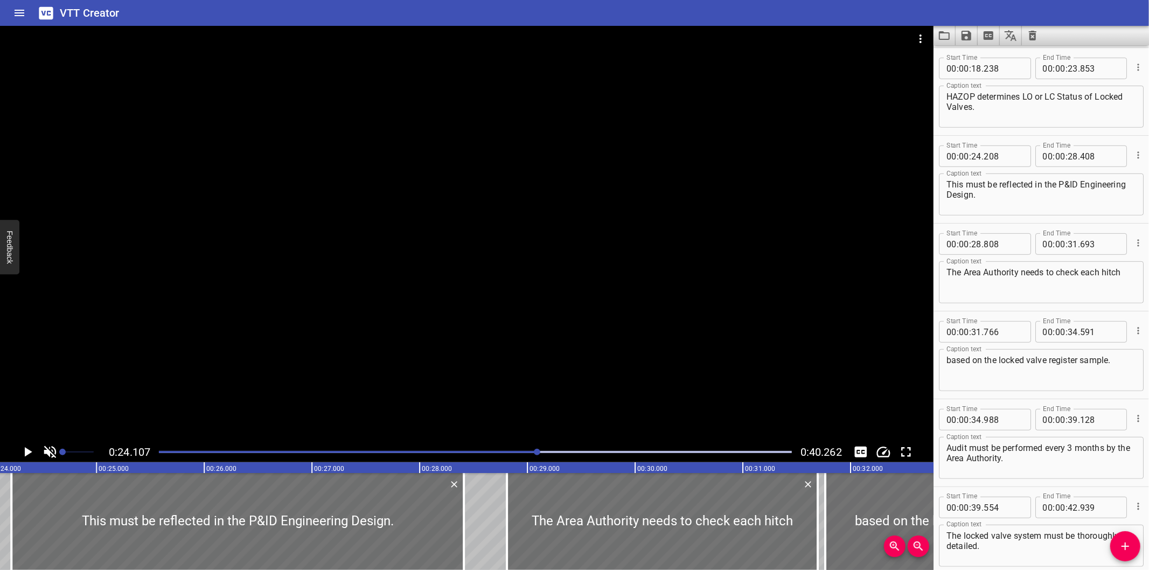
drag, startPoint x: 281, startPoint y: 427, endPoint x: 260, endPoint y: 569, distance: 143.8
drag, startPoint x: 260, startPoint y: 569, endPoint x: 167, endPoint y: 374, distance: 215.9
click at [167, 374] on div at bounding box center [466, 234] width 933 height 416
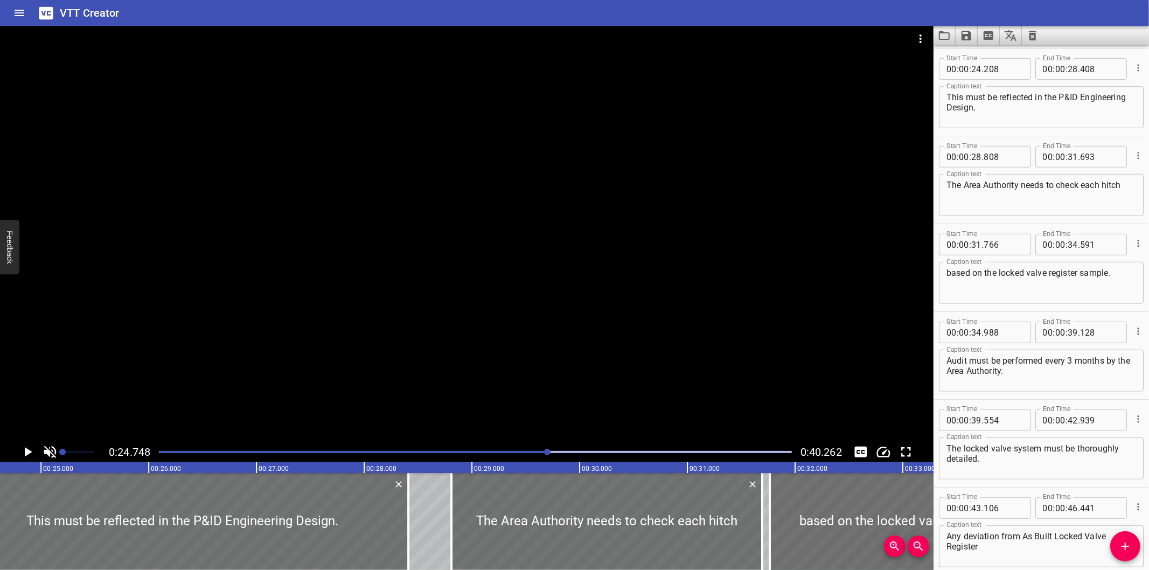
scroll to position [0, 2666]
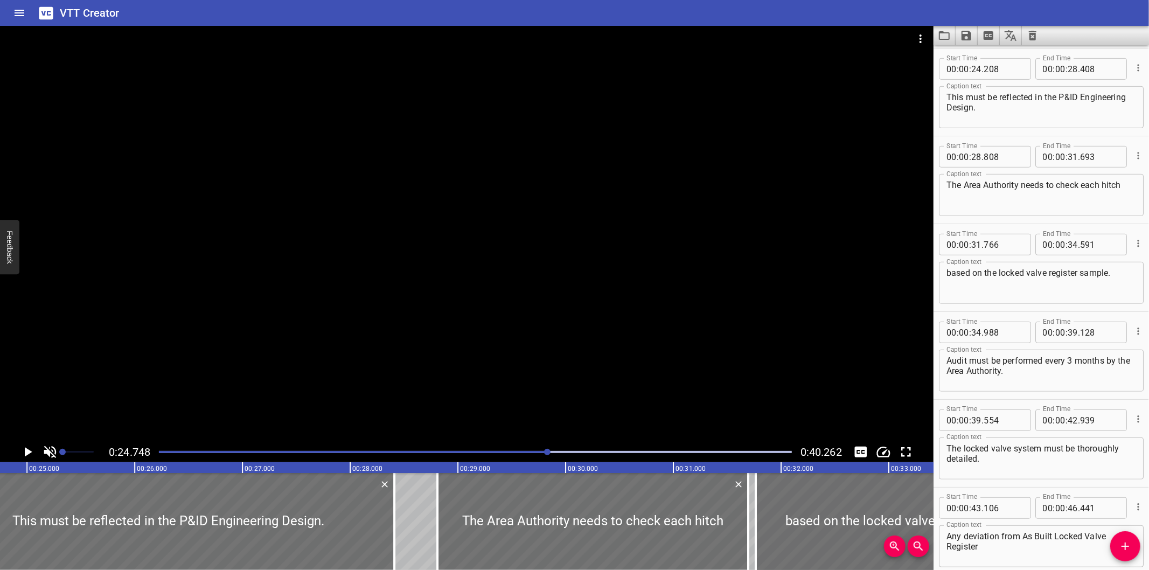
click at [51, 468] on text "00:25.000" at bounding box center [44, 469] width 30 height 8
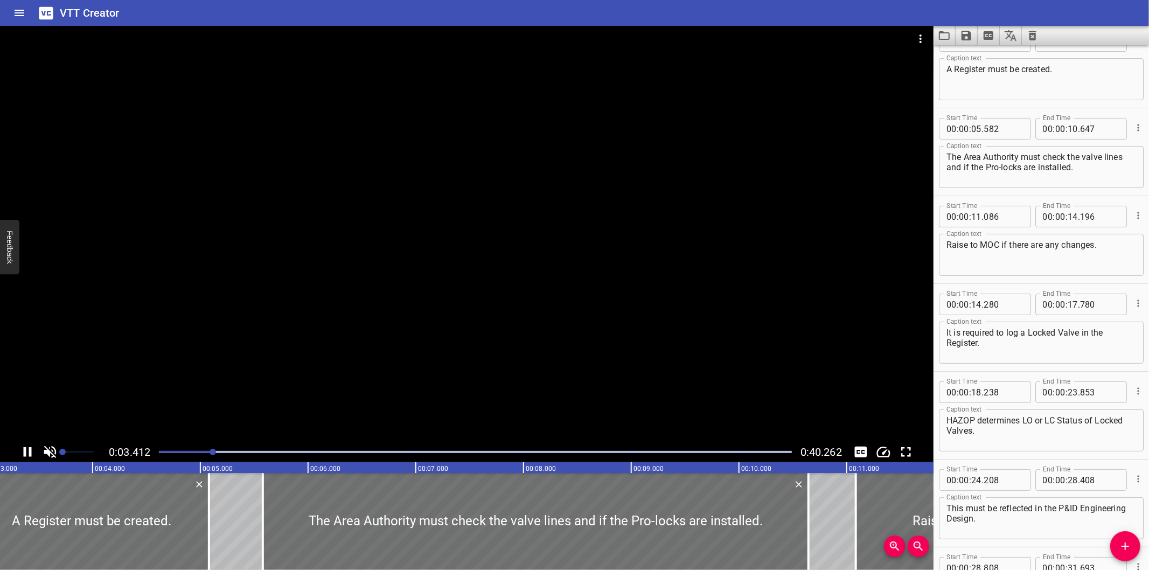
scroll to position [0, 367]
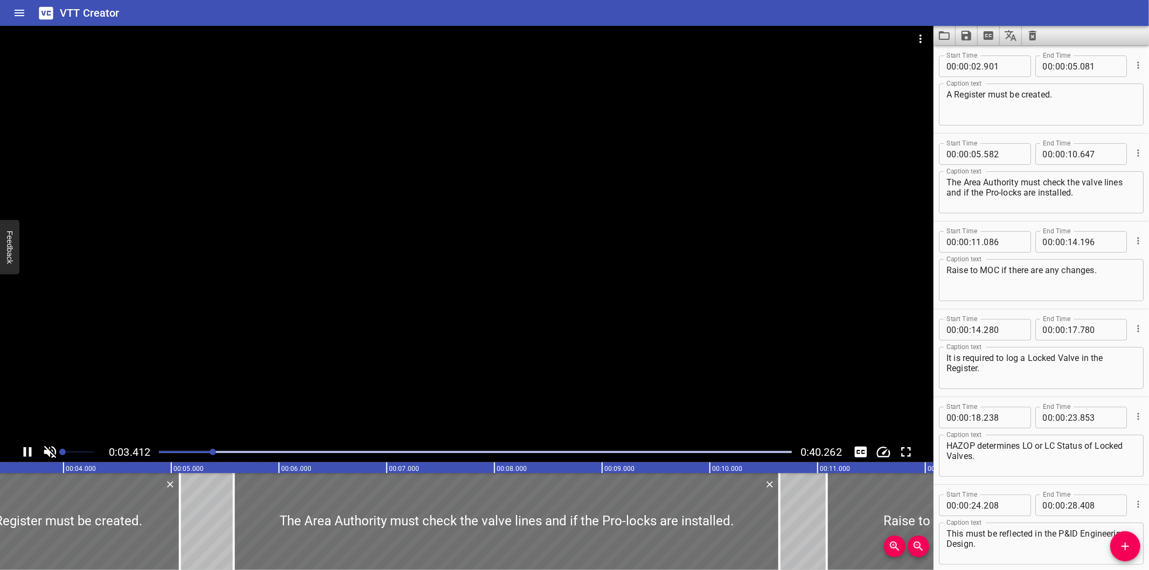
drag, startPoint x: 234, startPoint y: 447, endPoint x: 239, endPoint y: 449, distance: 5.6
click at [239, 449] on div at bounding box center [475, 451] width 646 height 15
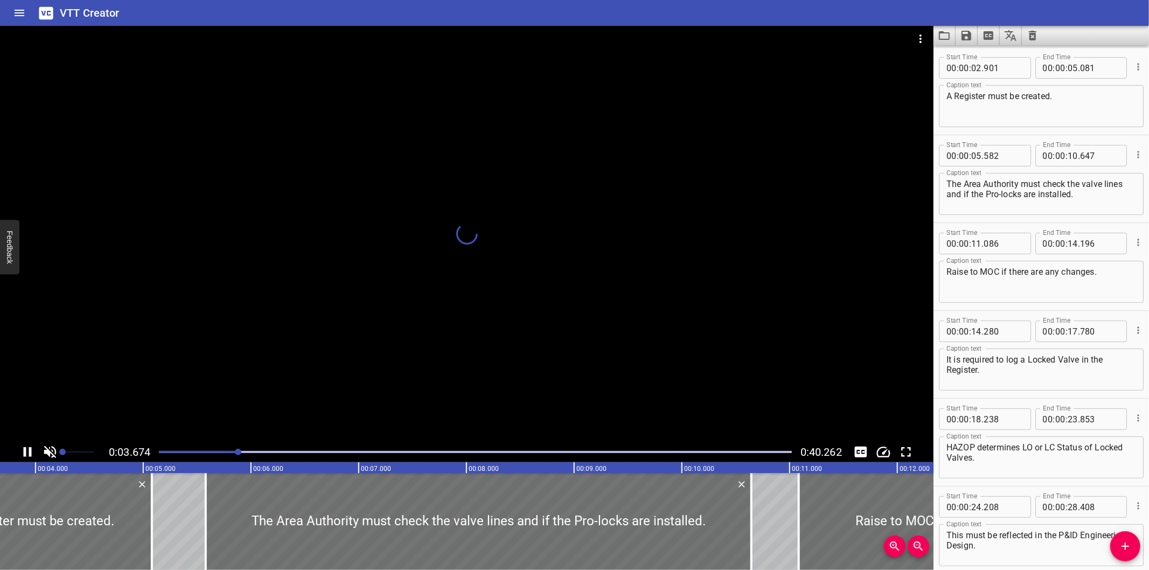
click at [262, 448] on div at bounding box center [475, 451] width 646 height 15
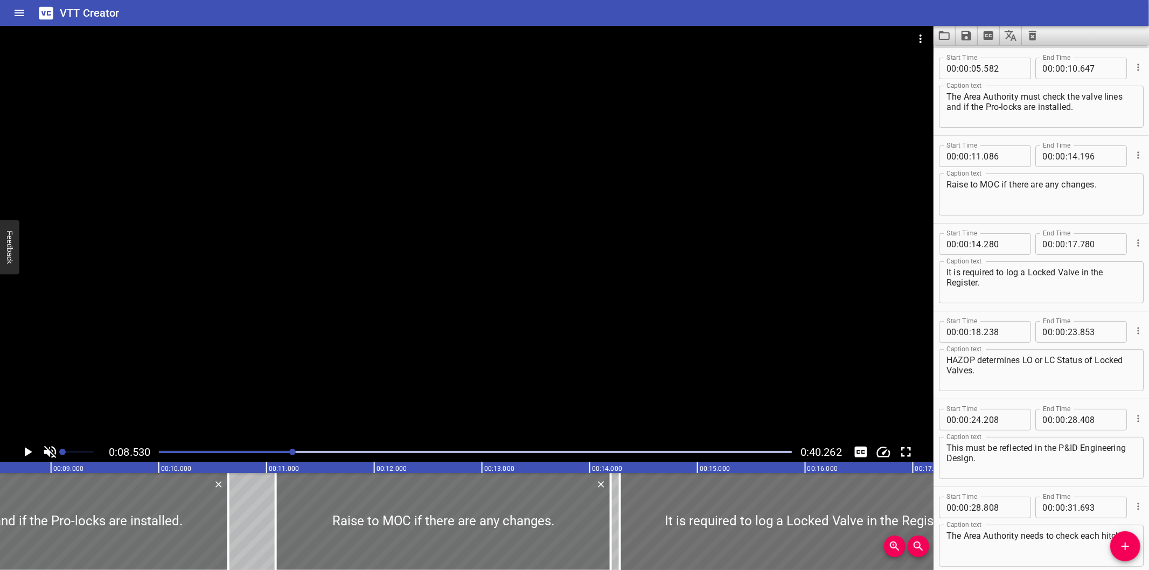
click at [976, 295] on textarea "It is required to log a Locked Valve in the Register." at bounding box center [1041, 282] width 190 height 31
click at [548, 283] on div at bounding box center [466, 234] width 933 height 416
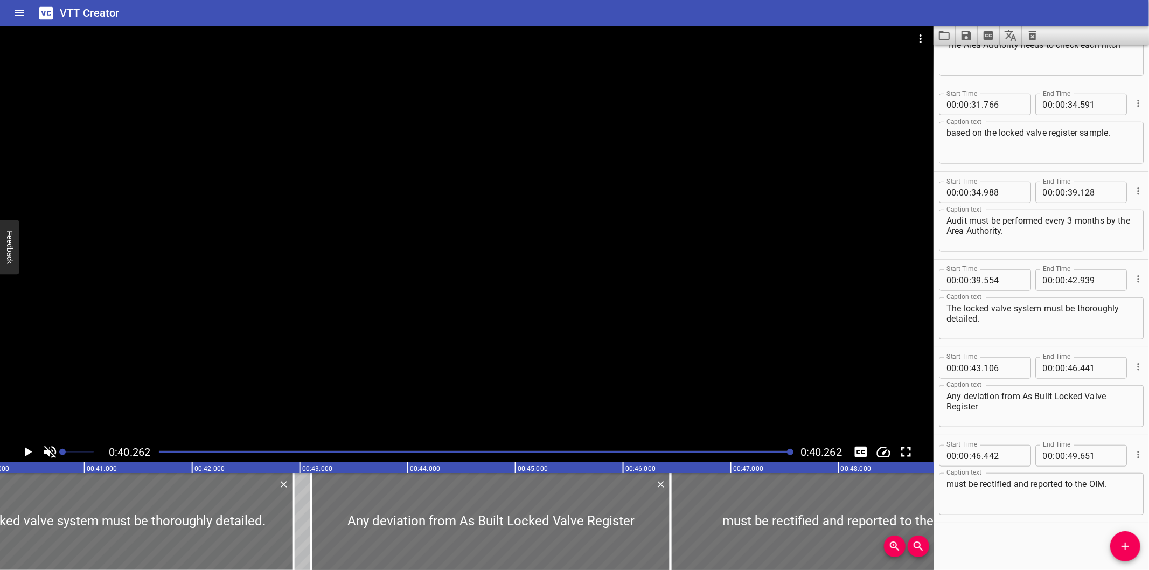
scroll to position [0, 4337]
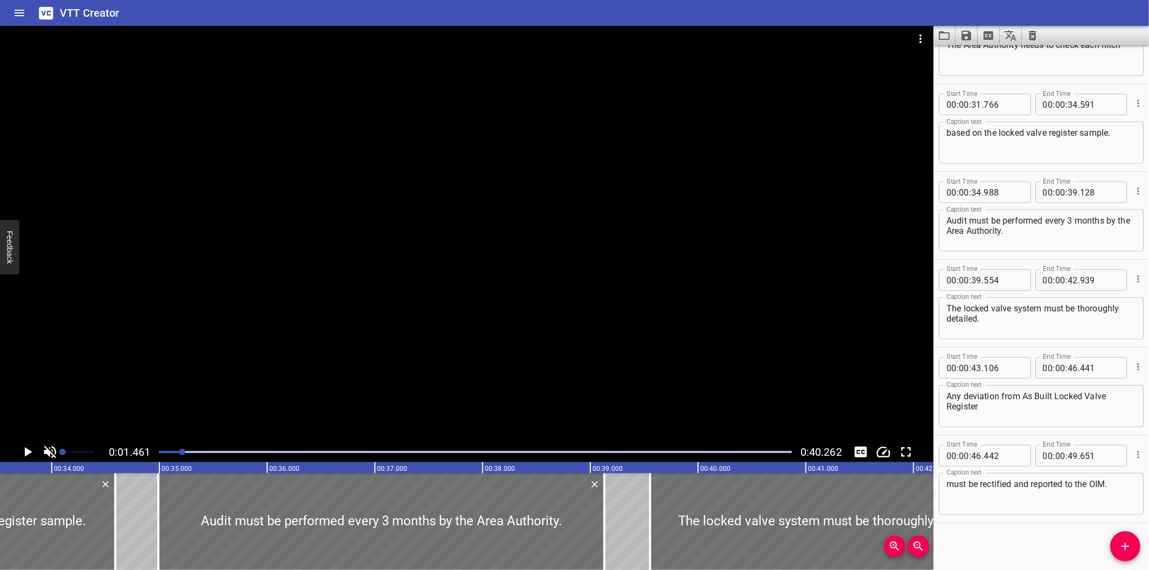
click at [283, 351] on div at bounding box center [466, 234] width 933 height 416
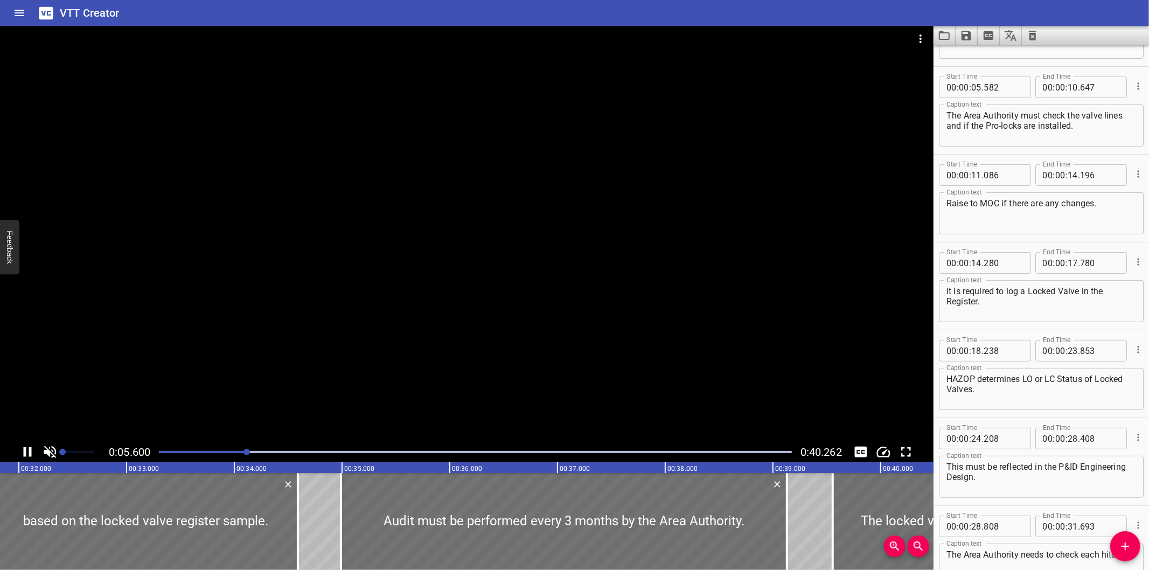
scroll to position [175, 0]
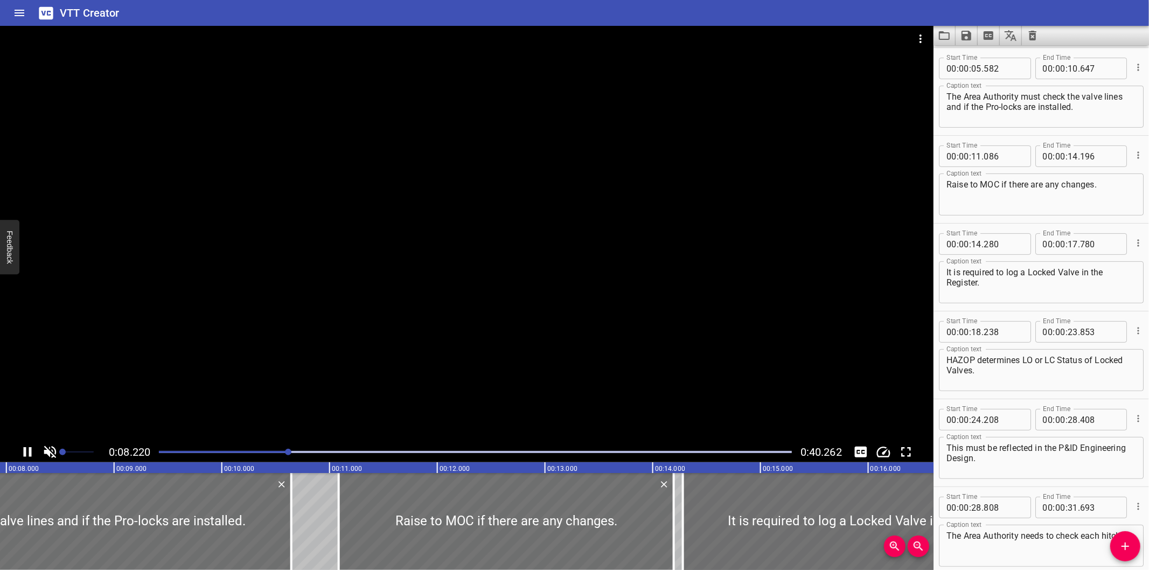
click at [244, 311] on div at bounding box center [466, 234] width 933 height 416
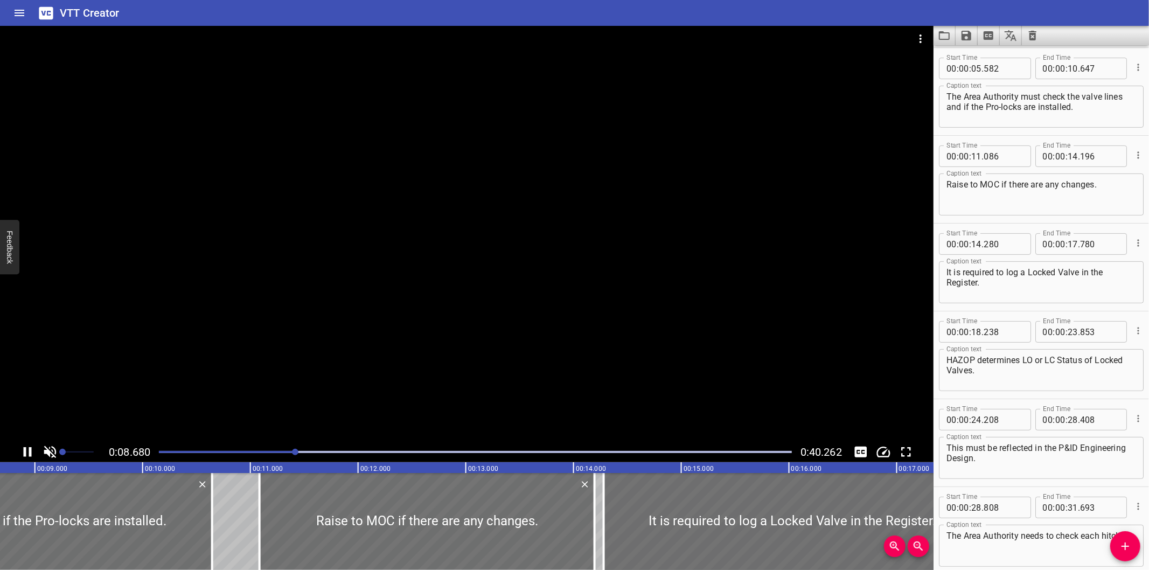
click at [234, 348] on div at bounding box center [466, 234] width 933 height 416
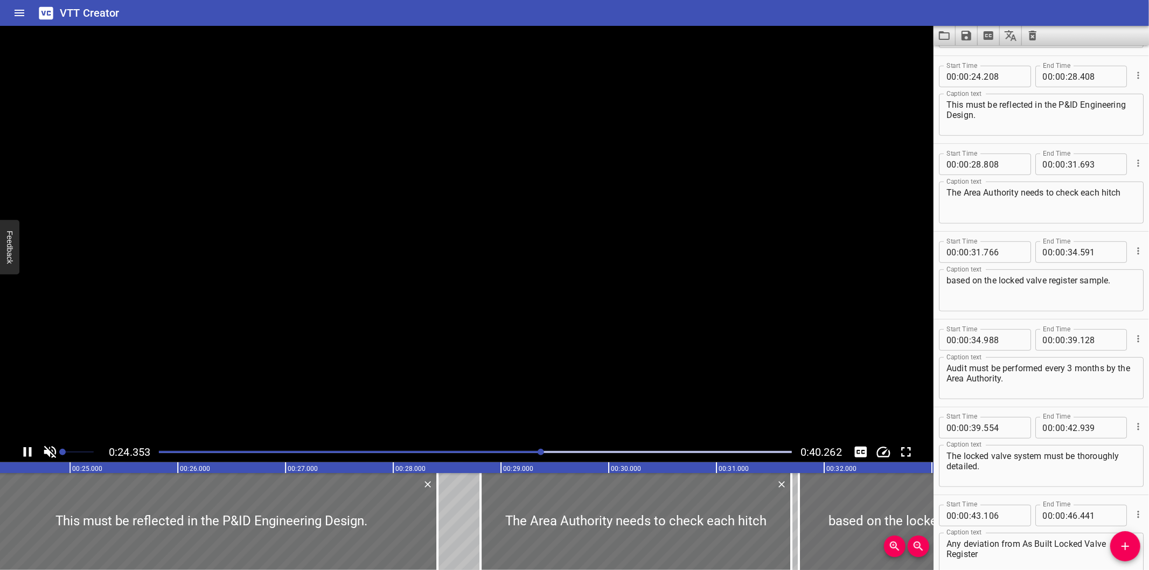
scroll to position [526, 0]
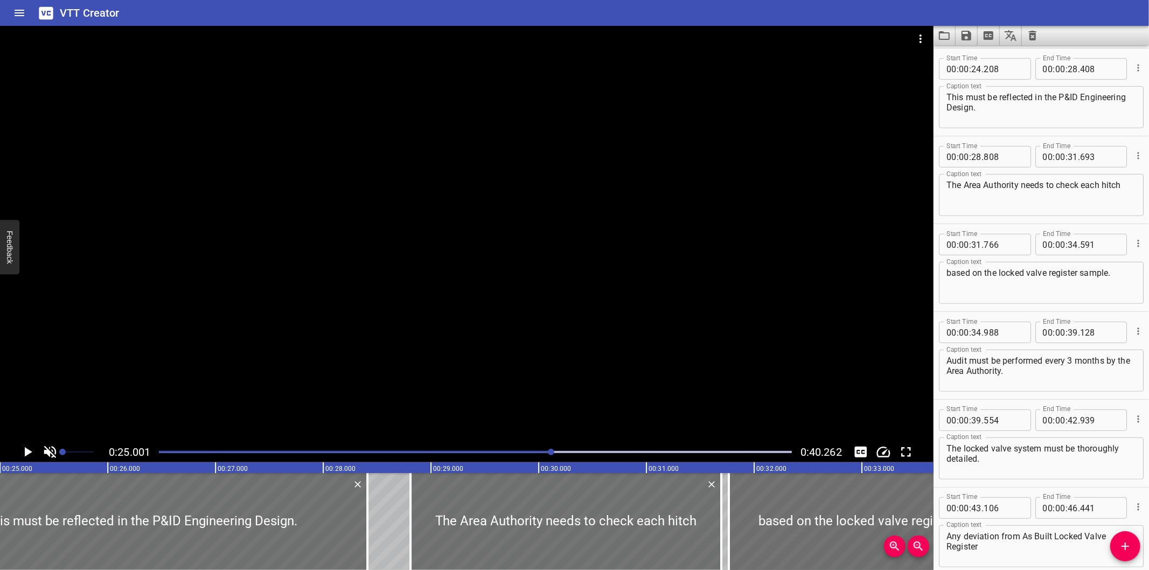
click at [496, 357] on div at bounding box center [466, 234] width 933 height 416
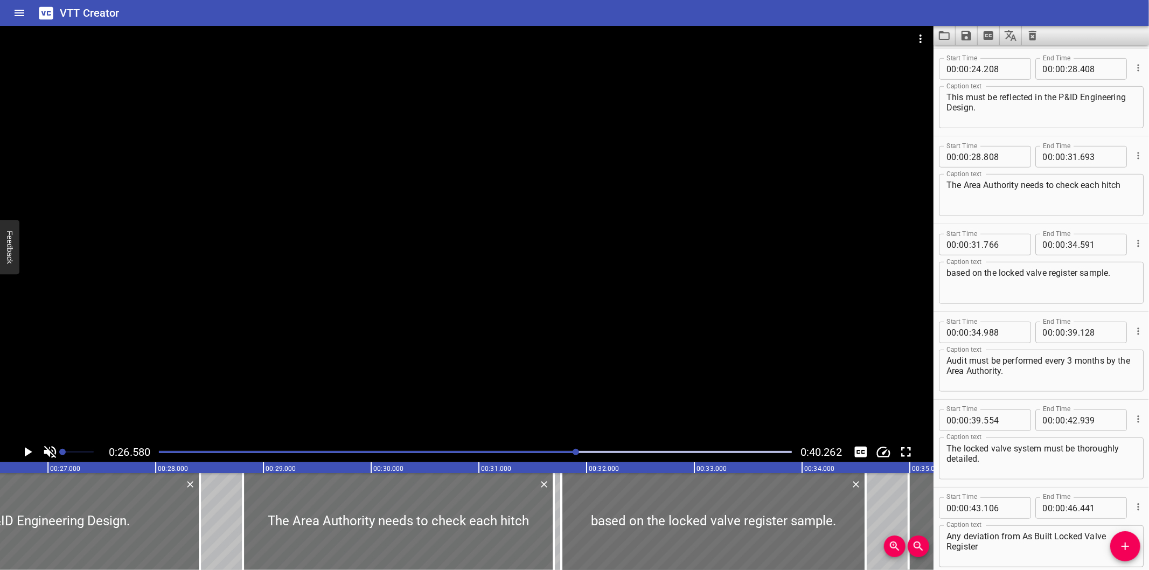
scroll to position [0, 2863]
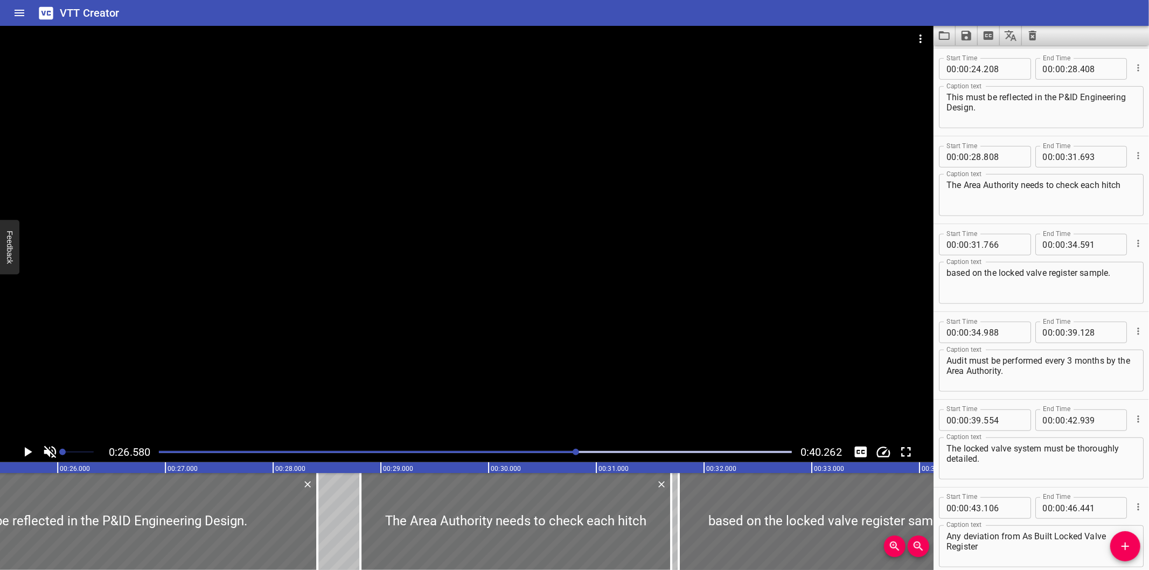
click at [165, 456] on div at bounding box center [475, 451] width 646 height 15
click at [164, 457] on div at bounding box center [475, 451] width 646 height 15
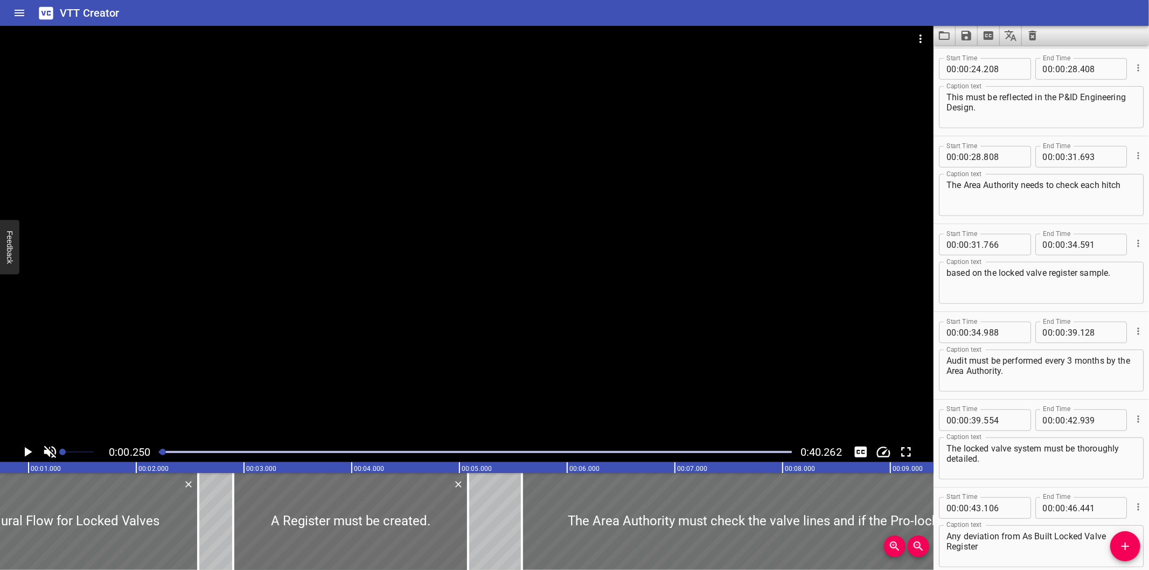
scroll to position [0, 27]
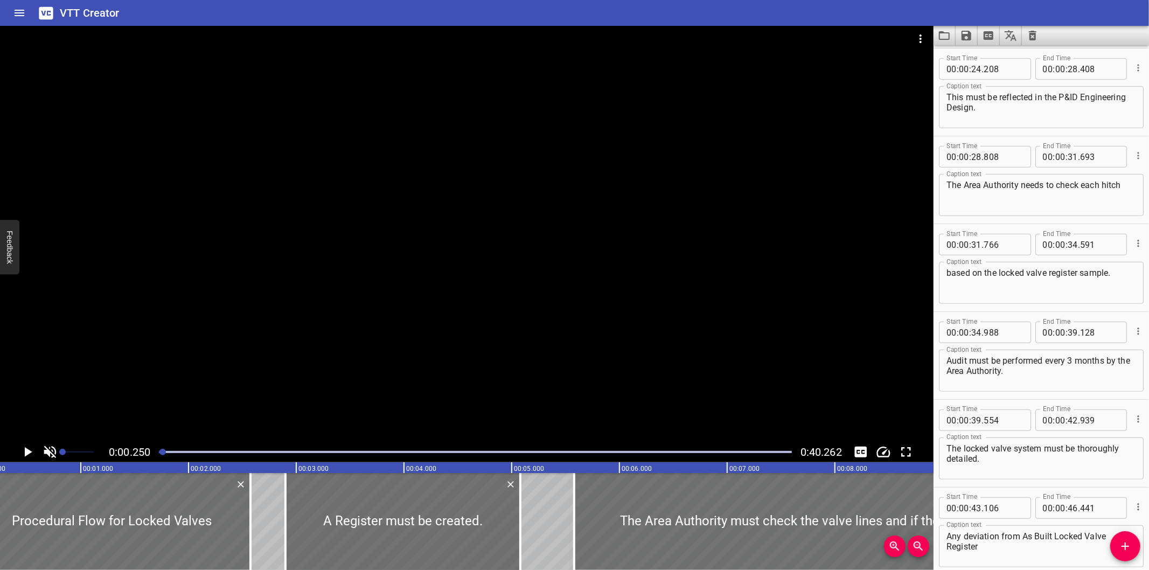
click at [356, 343] on div at bounding box center [466, 234] width 933 height 416
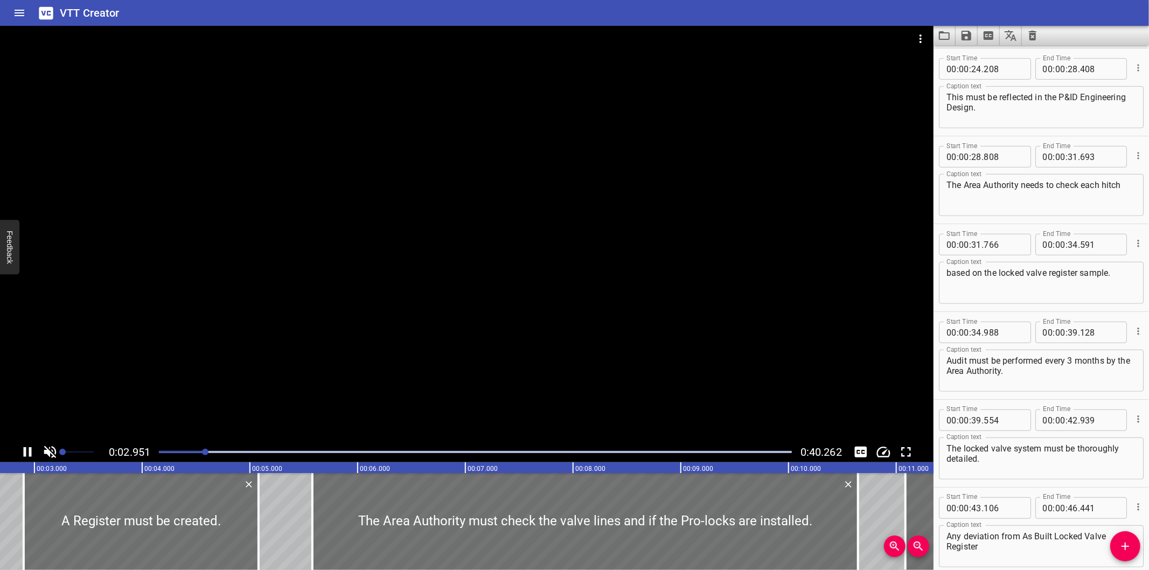
scroll to position [332, 0]
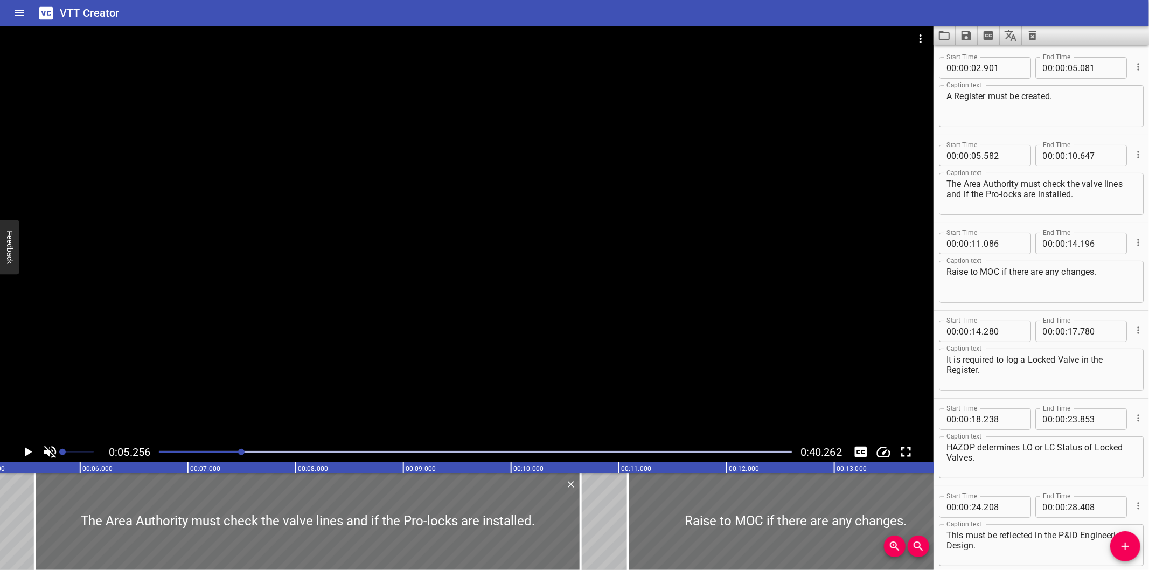
click at [590, 262] on div at bounding box center [466, 234] width 933 height 416
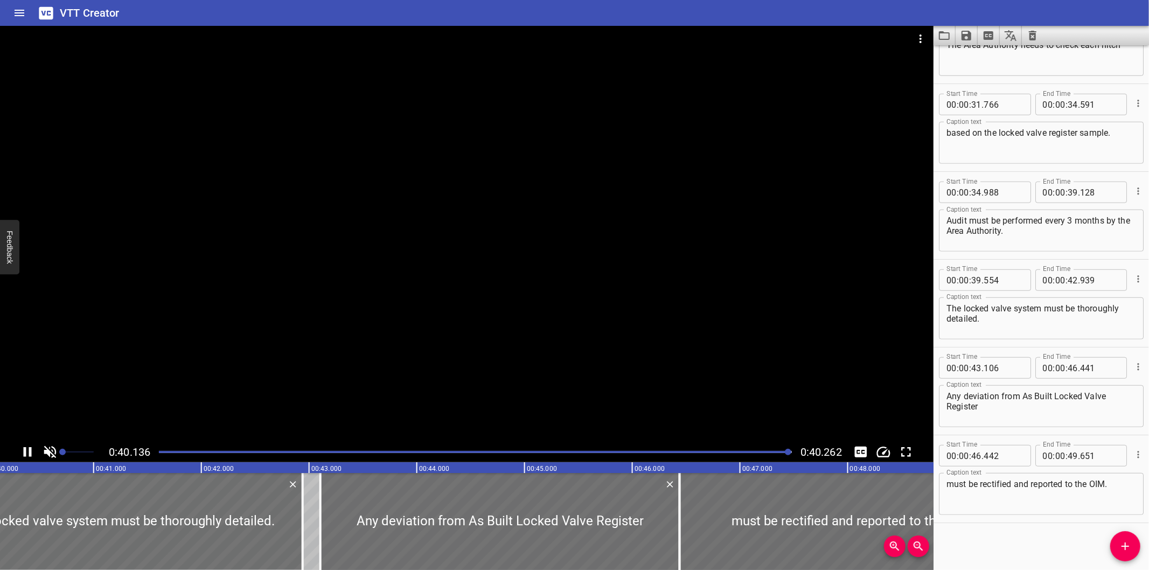
scroll to position [0, 4337]
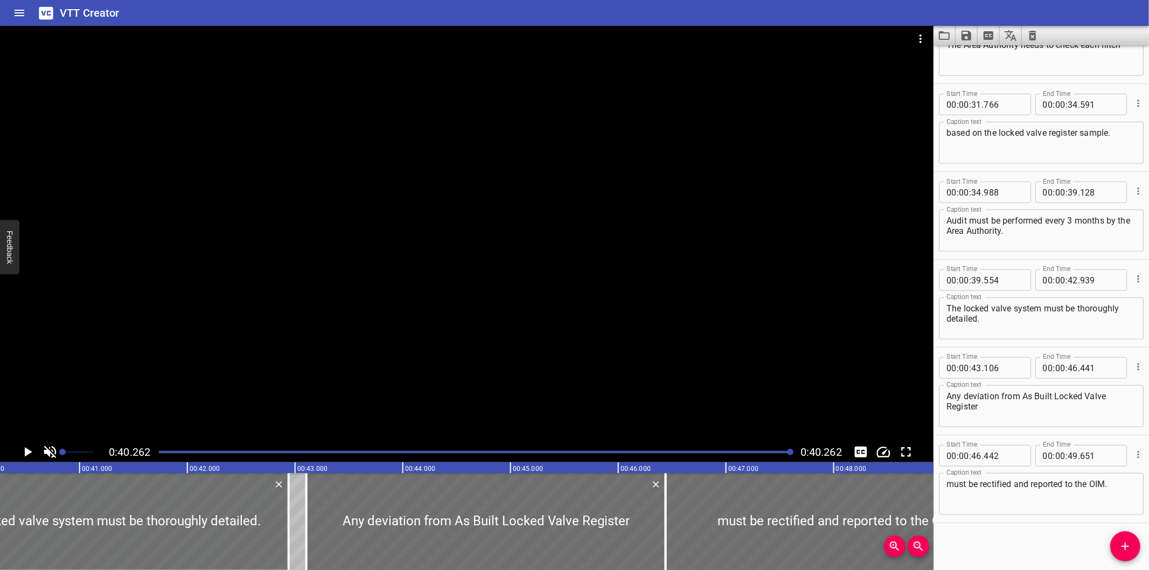
click at [658, 364] on div at bounding box center [466, 234] width 933 height 416
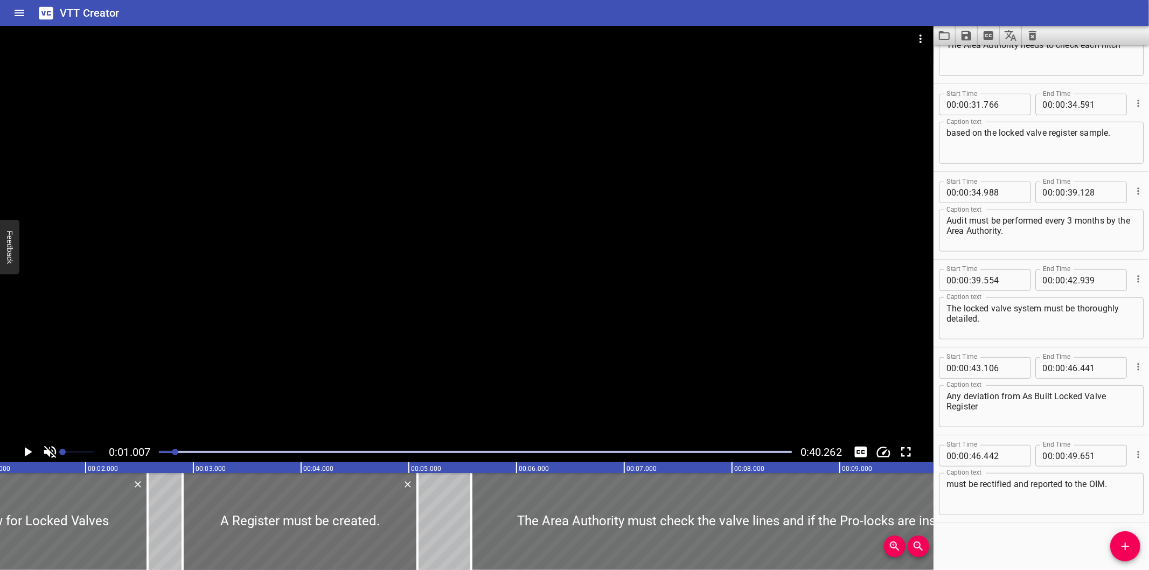
scroll to position [0, 108]
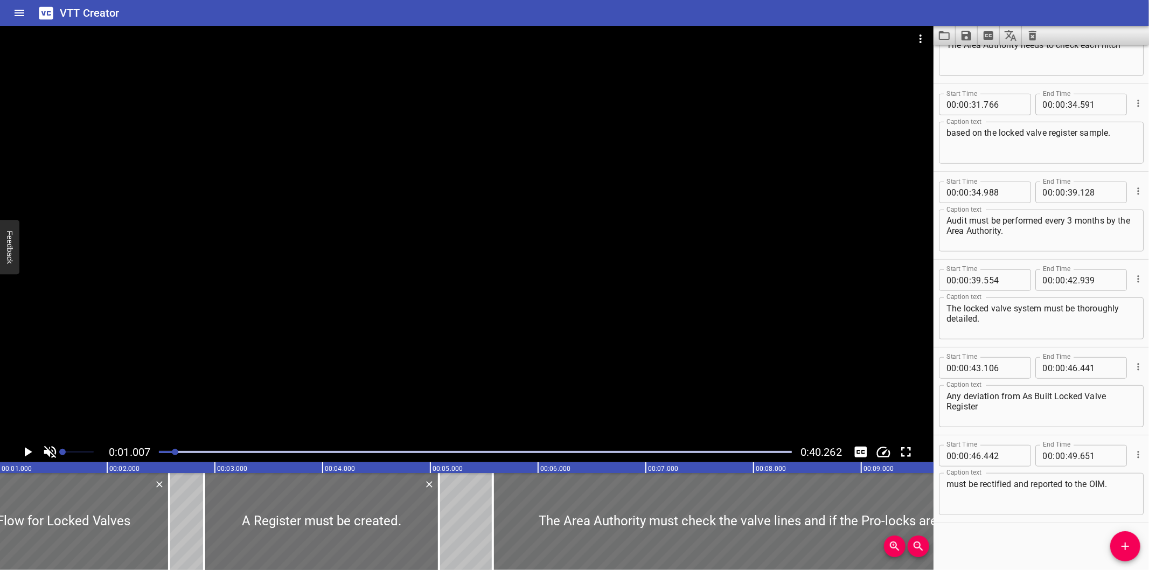
click at [502, 321] on div at bounding box center [466, 234] width 933 height 416
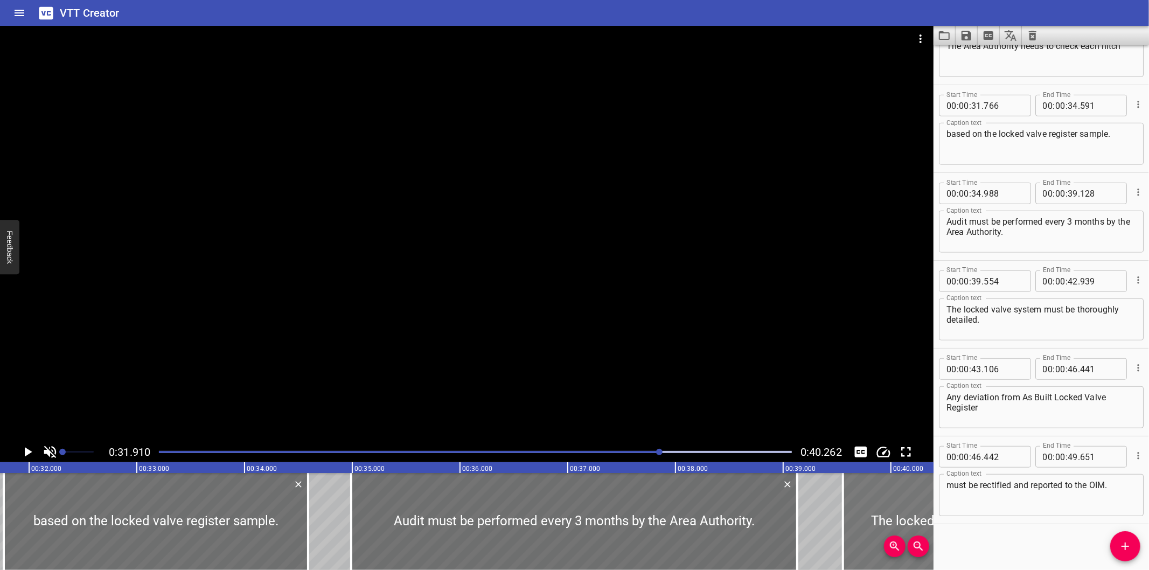
scroll to position [0, 3438]
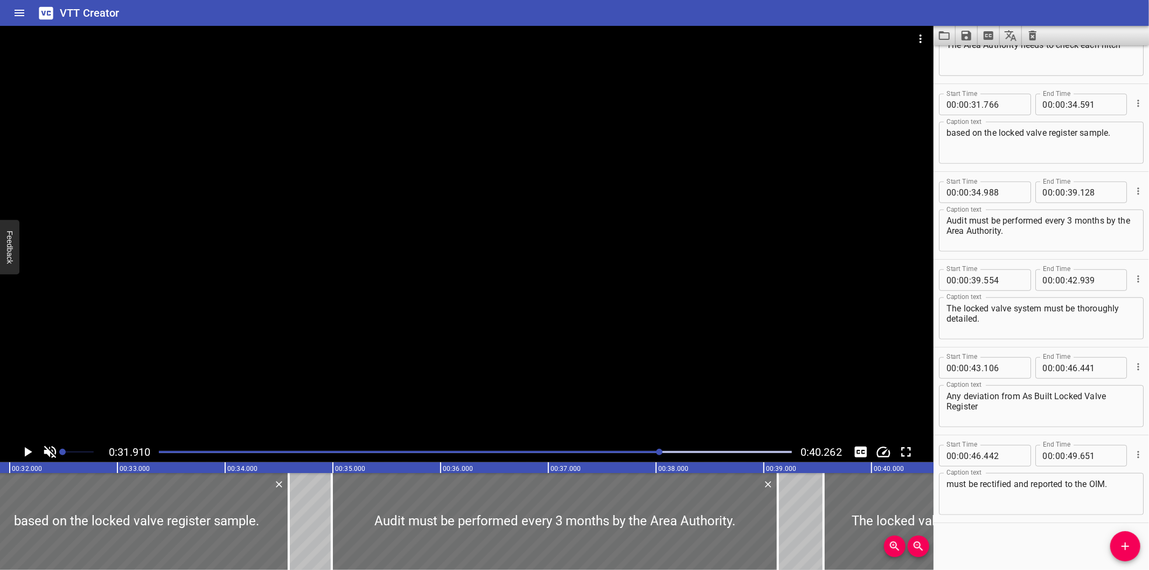
click at [642, 231] on div at bounding box center [466, 234] width 933 height 416
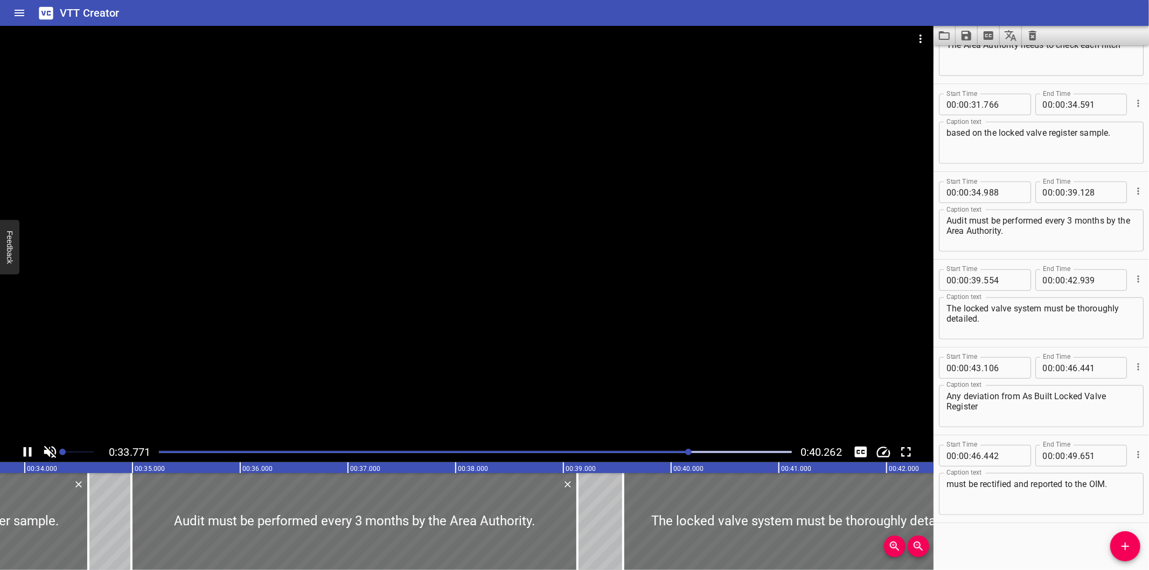
scroll to position [0, 3663]
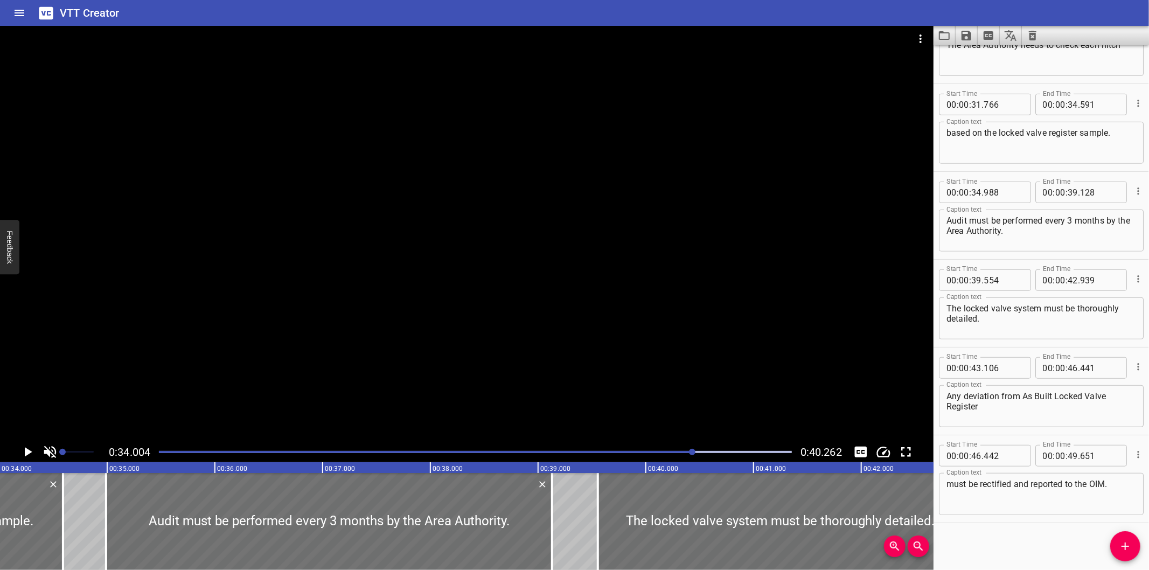
click at [165, 453] on div "Play progress" at bounding box center [377, 452] width 633 height 2
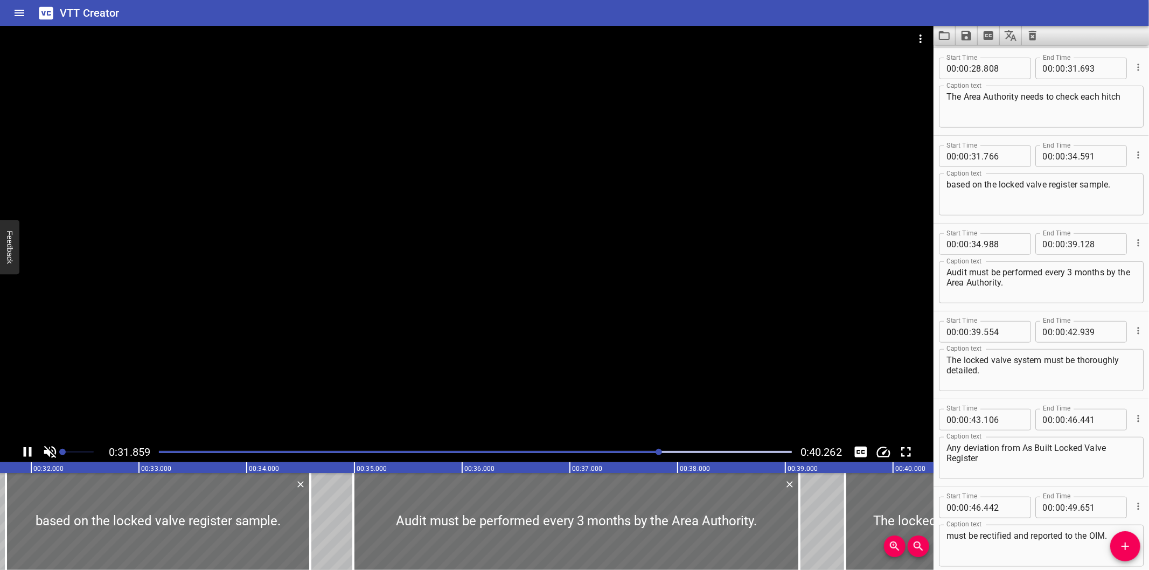
scroll to position [666, 0]
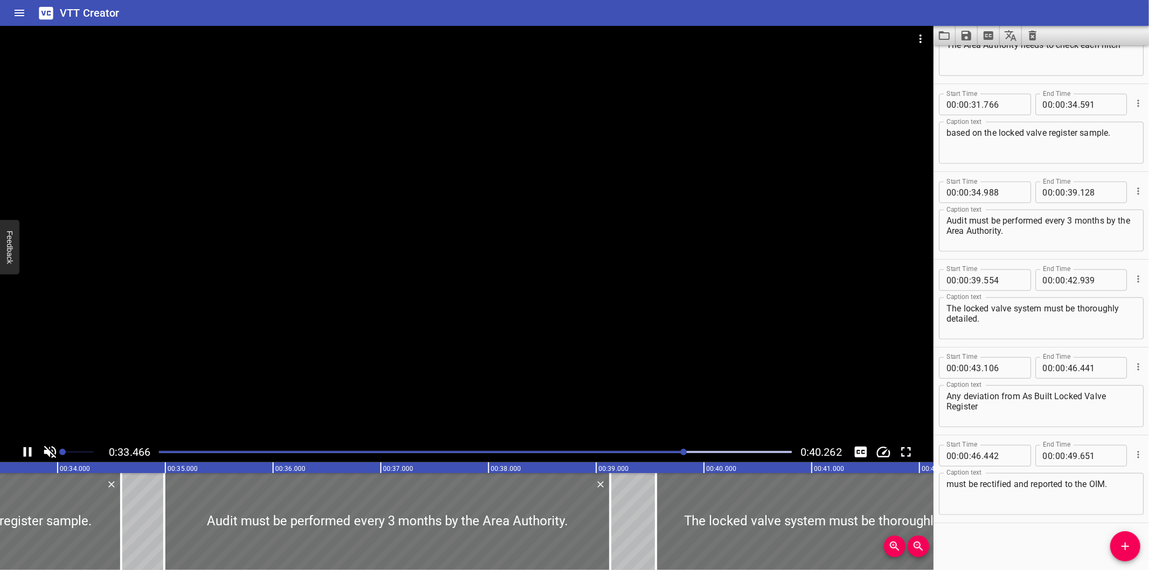
click at [447, 152] on div at bounding box center [466, 234] width 933 height 416
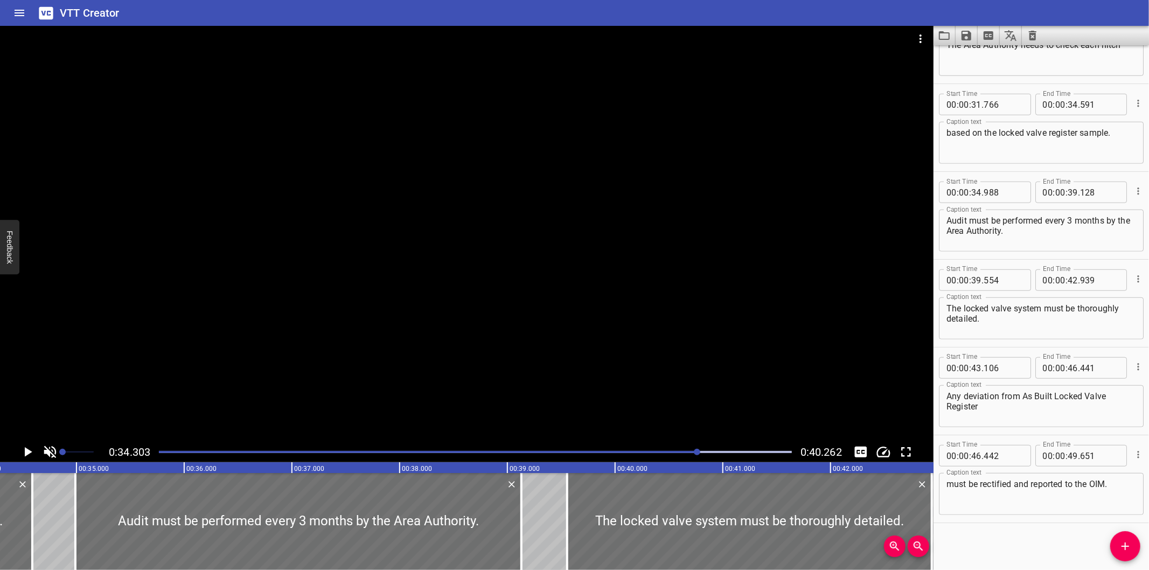
click at [695, 191] on div at bounding box center [466, 234] width 933 height 416
click at [696, 191] on div at bounding box center [466, 234] width 933 height 416
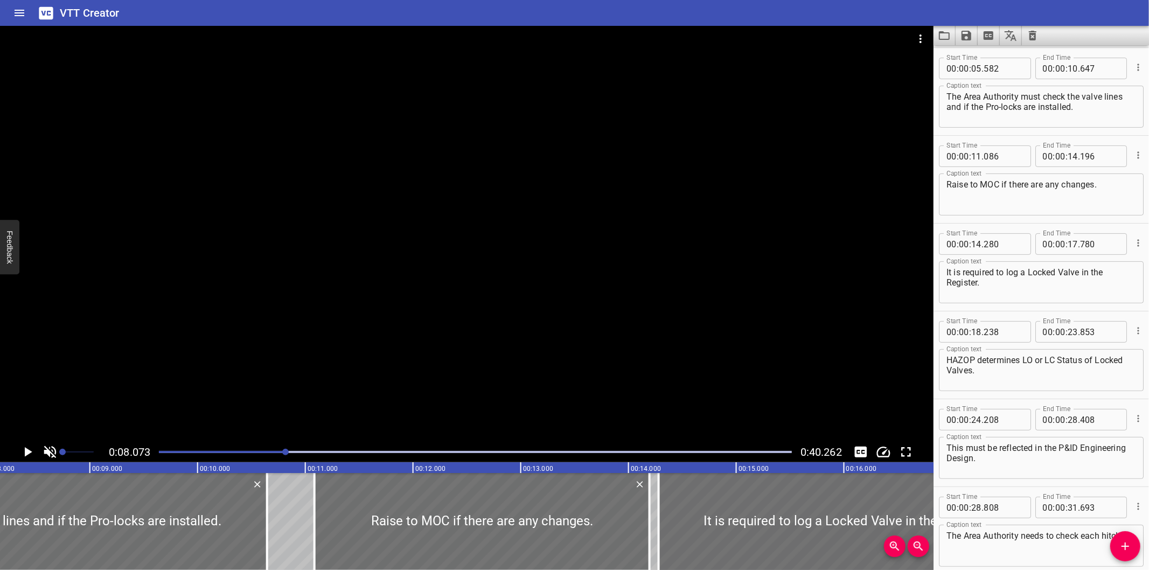
scroll to position [0, 869]
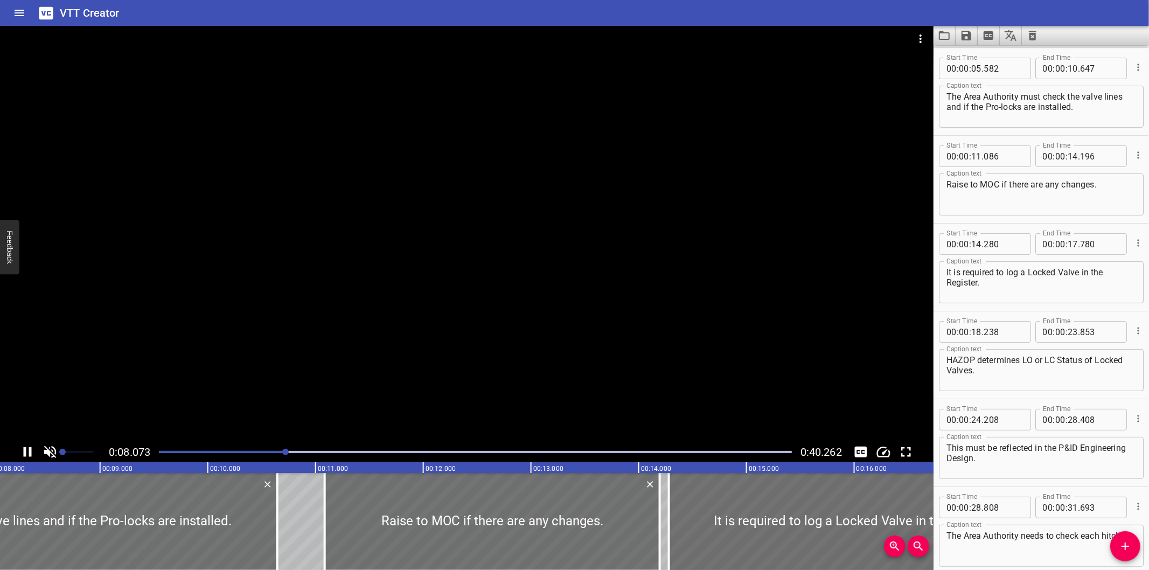
click at [444, 331] on div at bounding box center [466, 234] width 933 height 416
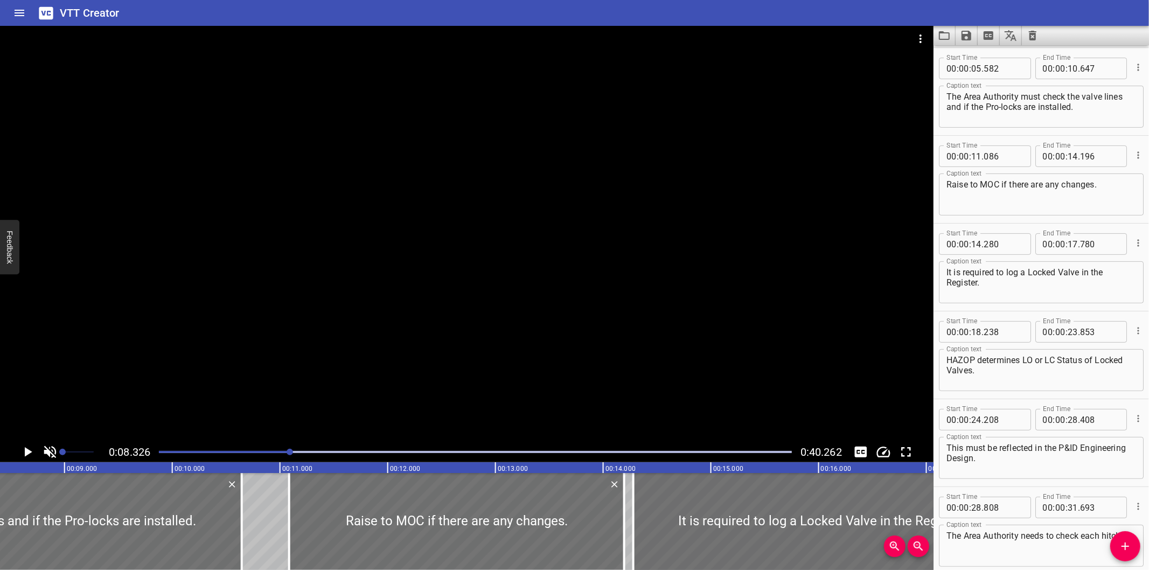
click at [405, 311] on div at bounding box center [466, 234] width 933 height 416
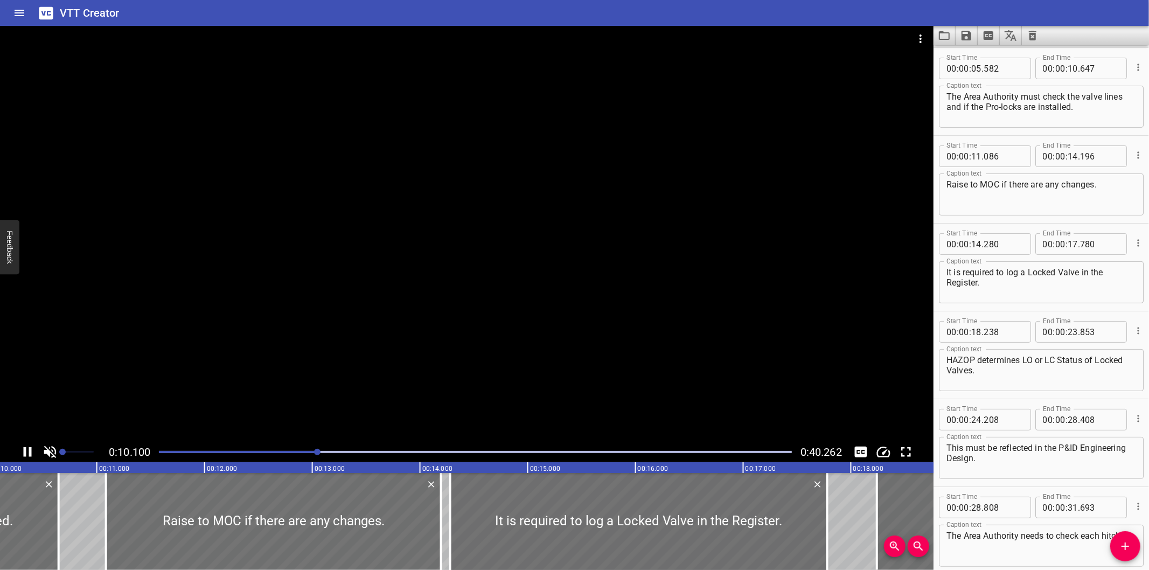
click at [357, 338] on div at bounding box center [466, 234] width 933 height 416
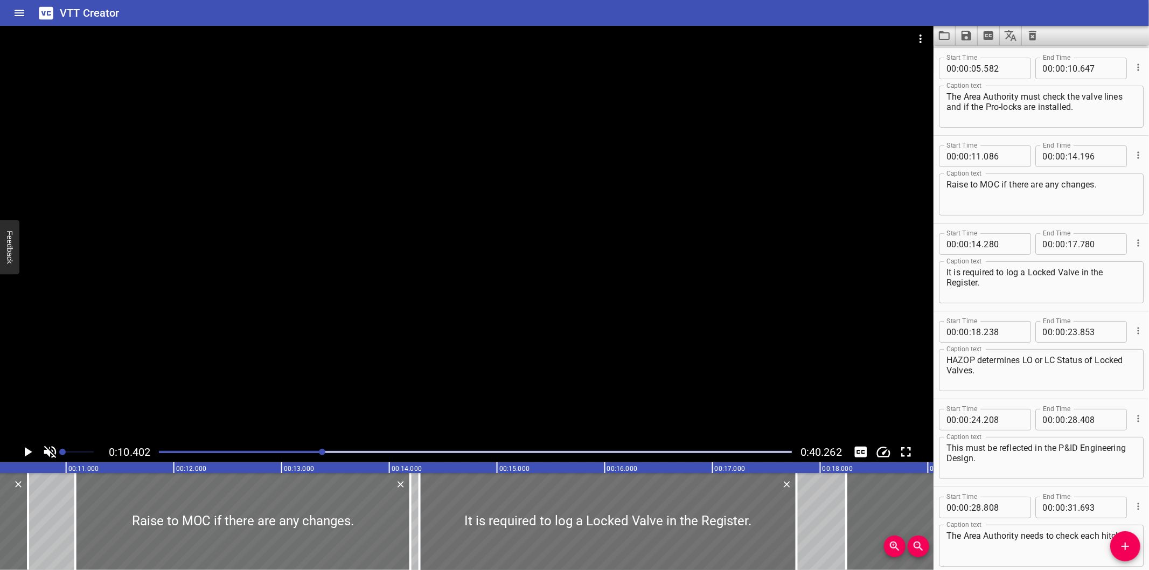
scroll to position [0, 1120]
click at [248, 445] on div at bounding box center [475, 451] width 646 height 15
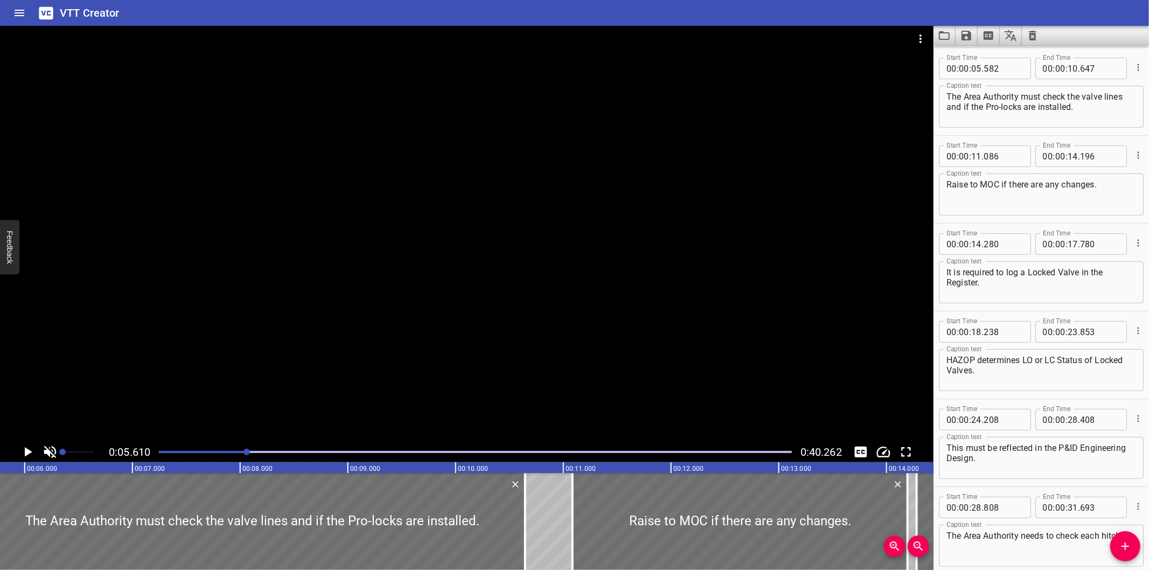
scroll to position [0, 604]
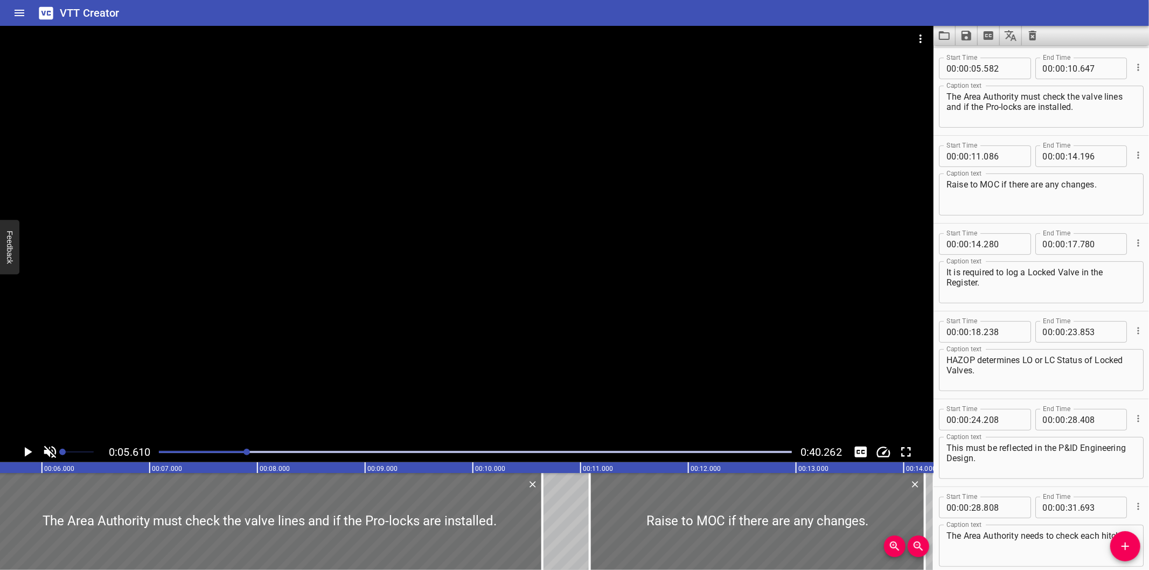
click at [950, 487] on div "Start Time 00 : 00 : 28 . 808 Start Time End Time 00 : 00 : 31 . 693 End Time C…" at bounding box center [1040, 530] width 215 height 87
click at [988, 400] on div "Start Time 00 : 00 : 24 . 208 Start Time End Time 00 : 00 : 28 . 408 End Time C…" at bounding box center [1040, 442] width 215 height 87
click at [338, 373] on div at bounding box center [466, 234] width 933 height 416
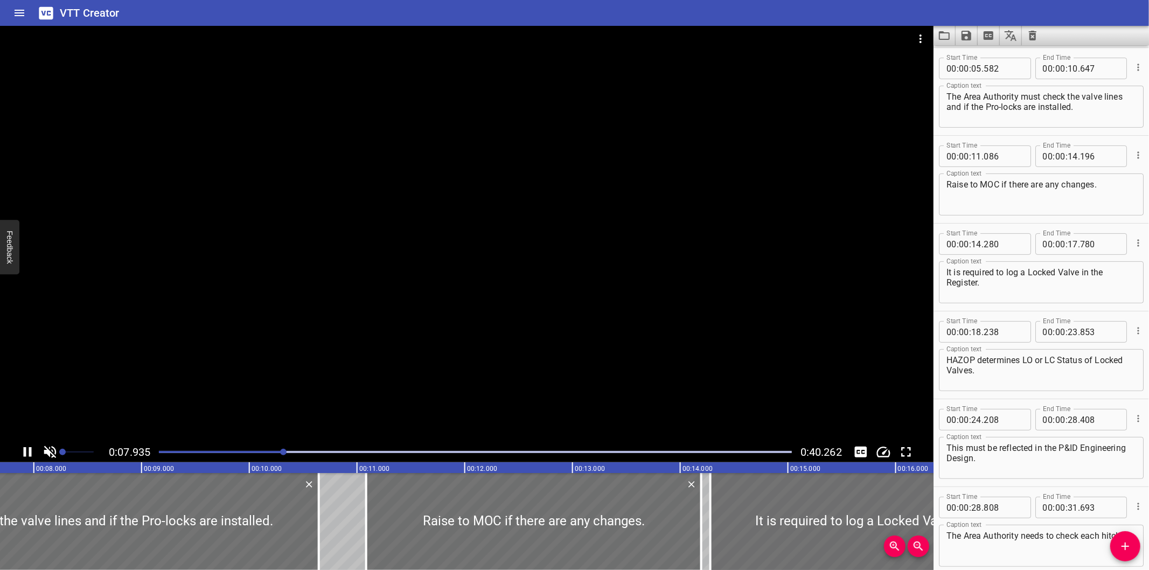
click at [168, 450] on div at bounding box center [475, 451] width 646 height 15
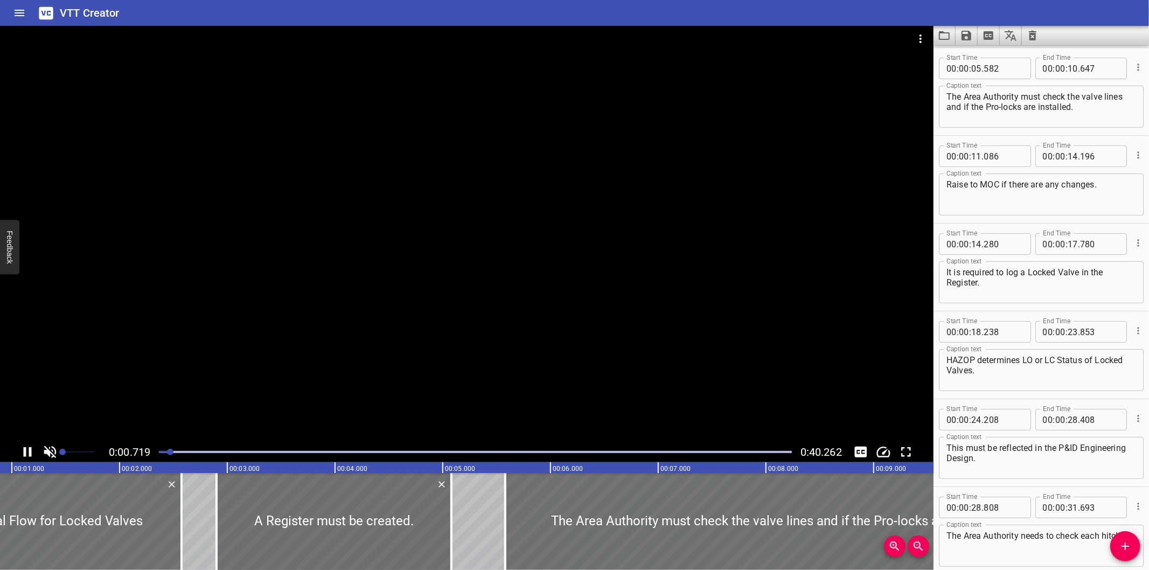
click at [163, 450] on div at bounding box center [475, 451] width 646 height 15
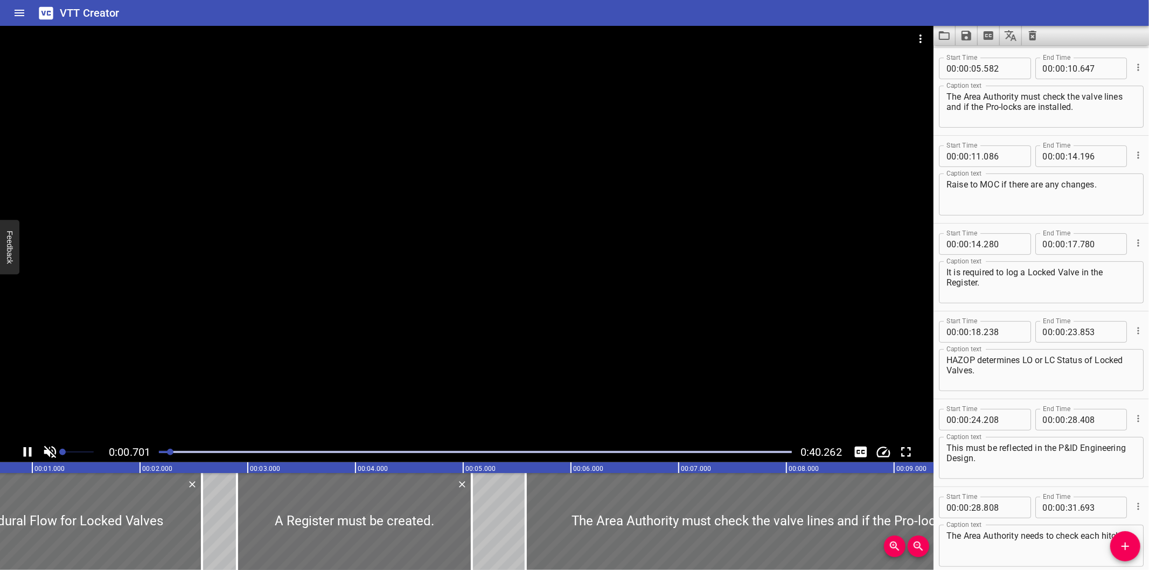
click at [159, 451] on div at bounding box center [475, 451] width 646 height 15
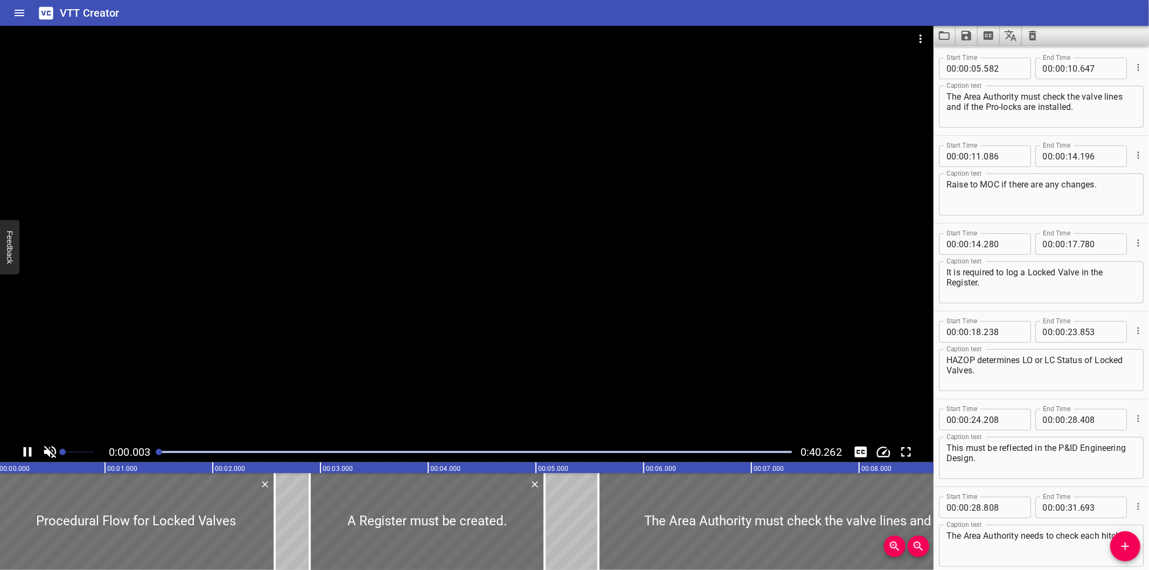
click at [153, 451] on div at bounding box center [475, 451] width 646 height 15
click at [148, 454] on div "0:00.003 0:40.262" at bounding box center [466, 452] width 933 height 20
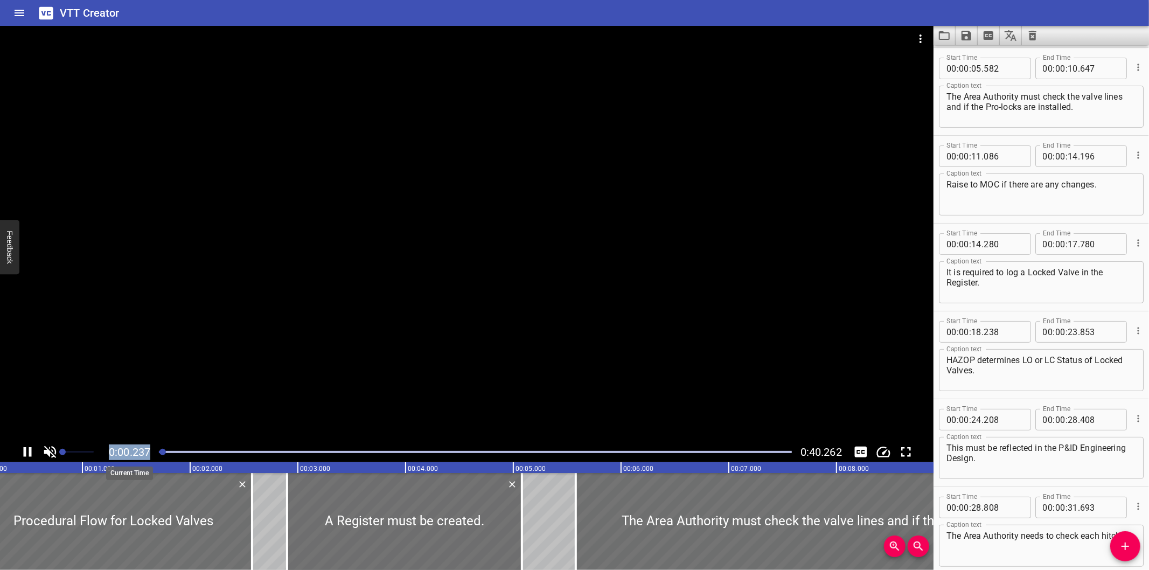
click at [147, 454] on span "0:00.237" at bounding box center [129, 451] width 41 height 13
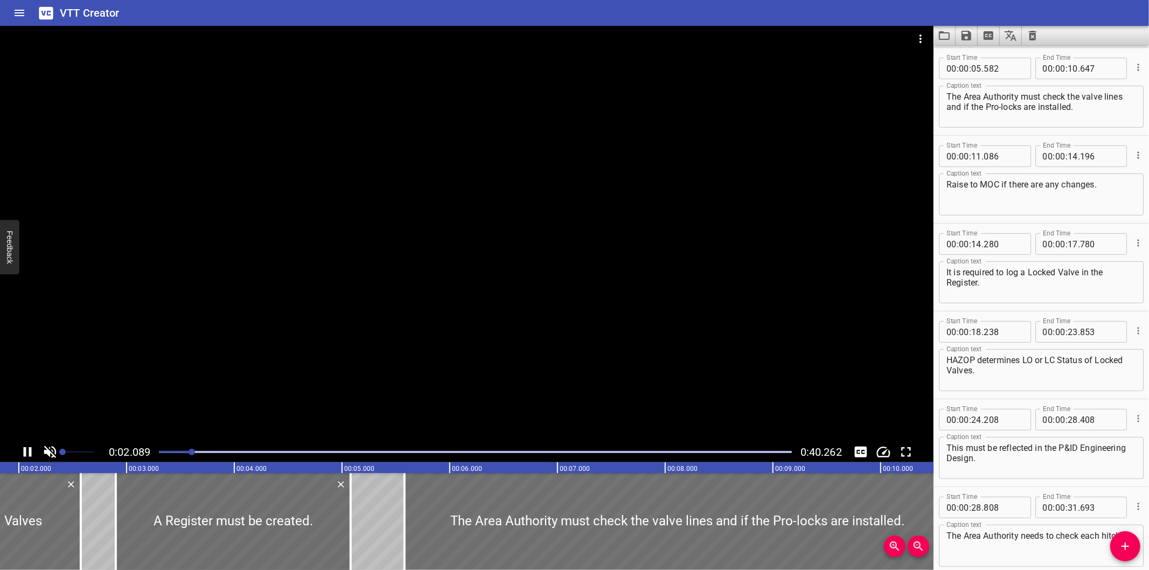
click at [292, 378] on div at bounding box center [466, 234] width 933 height 416
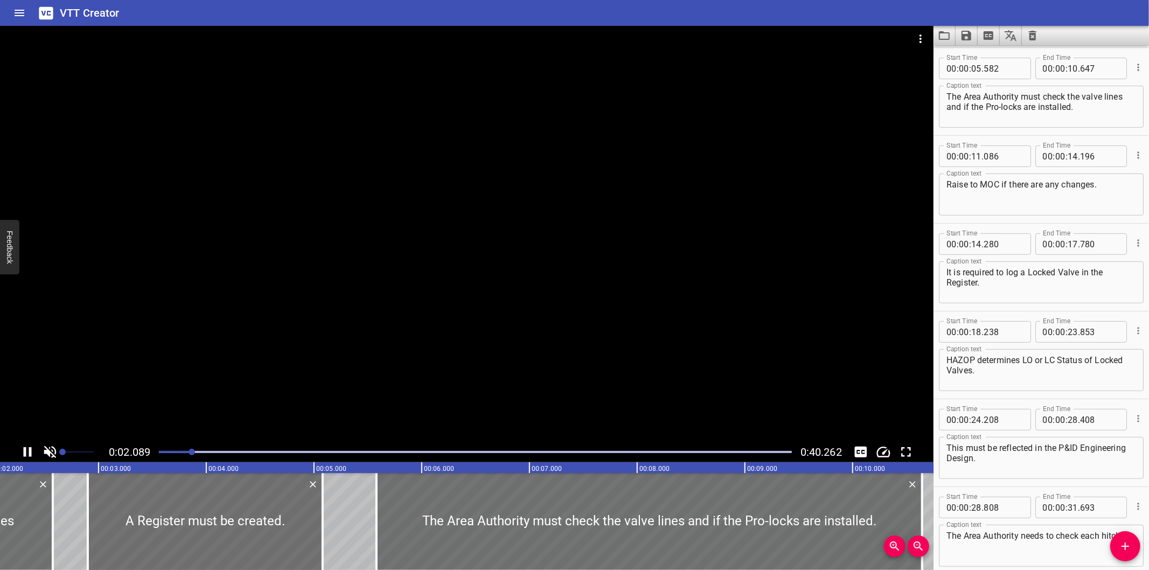
scroll to position [0, 240]
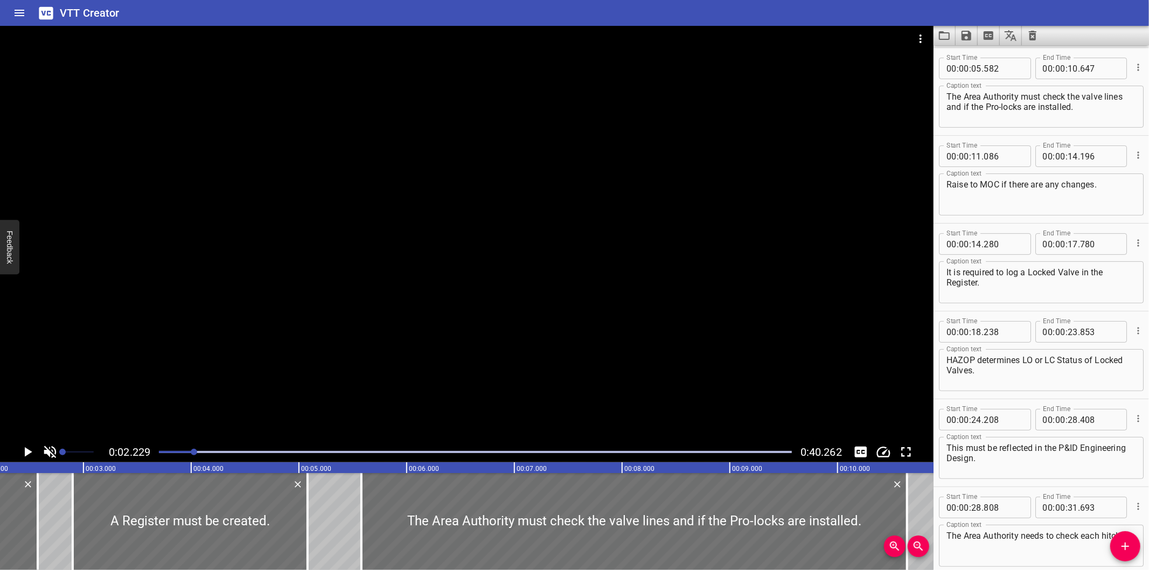
click at [298, 385] on div at bounding box center [466, 234] width 933 height 416
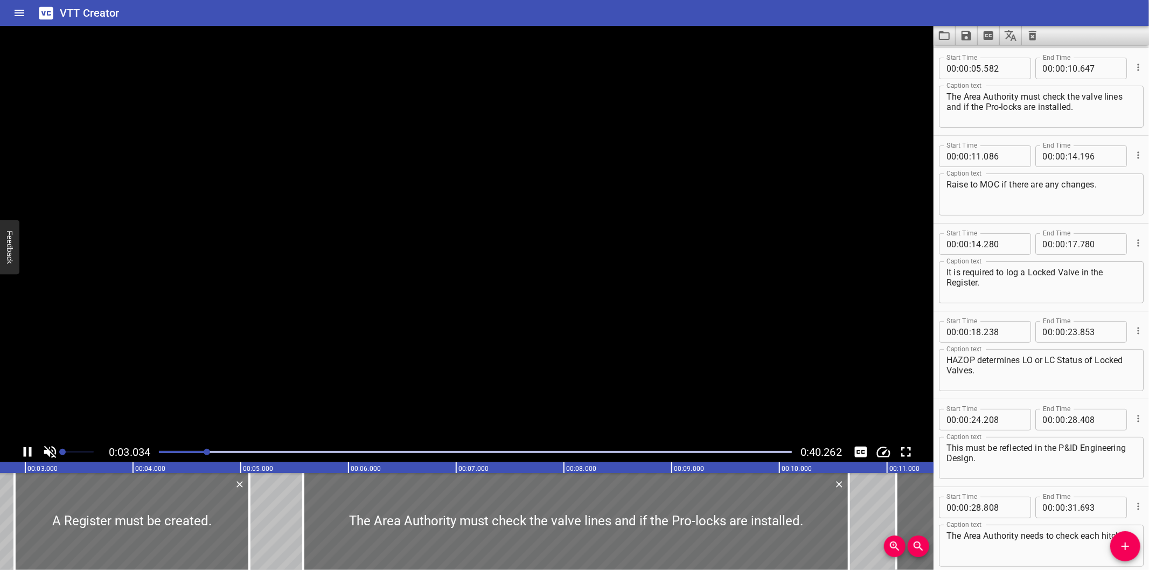
scroll to position [88, 0]
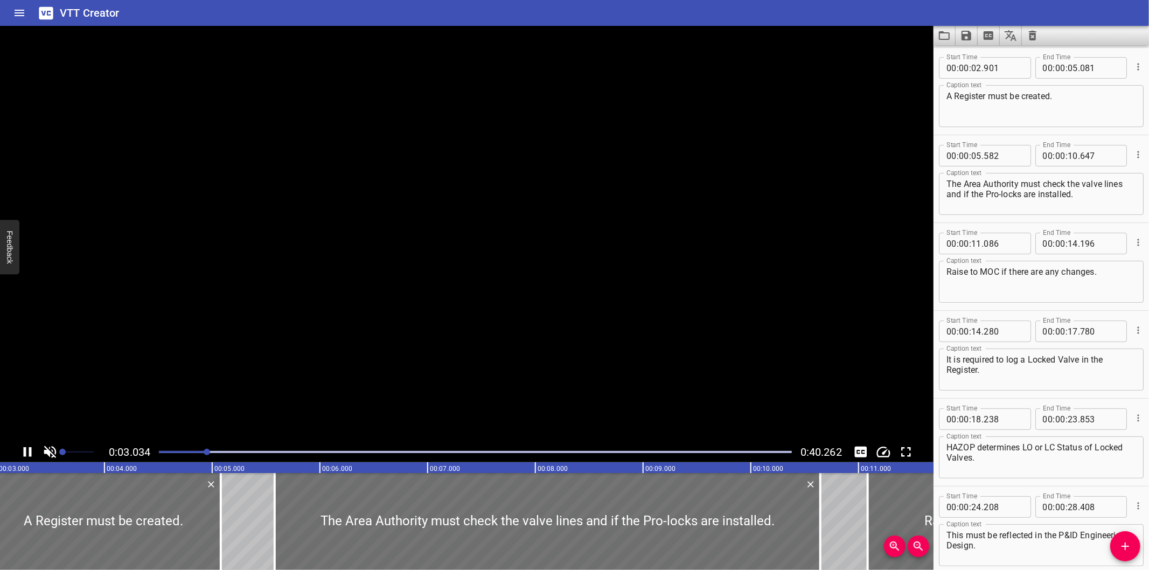
click at [294, 401] on video at bounding box center [466, 234] width 933 height 416
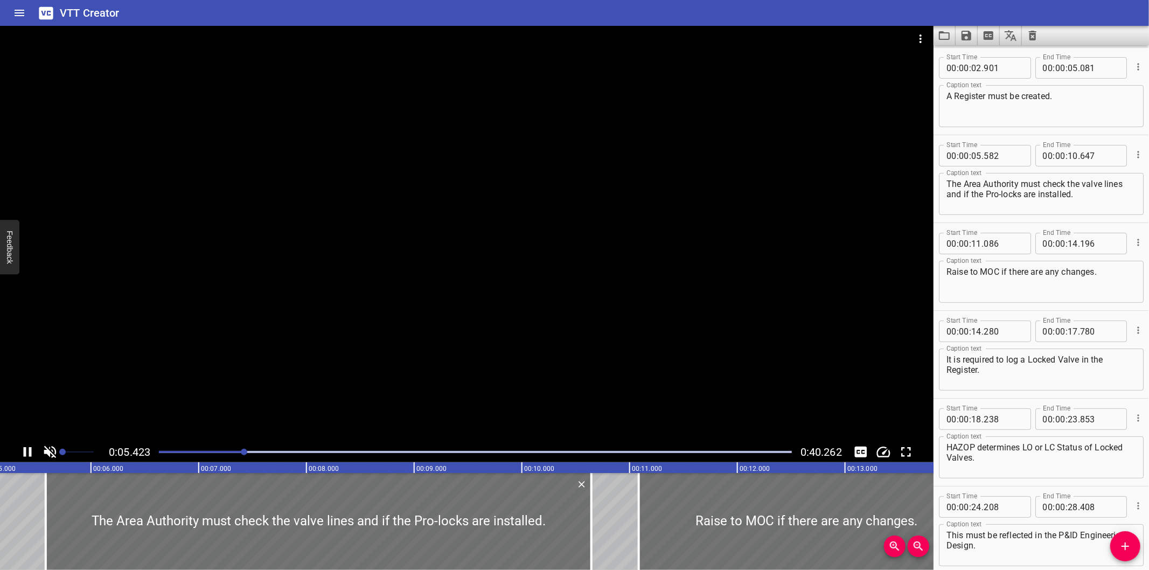
scroll to position [0, 584]
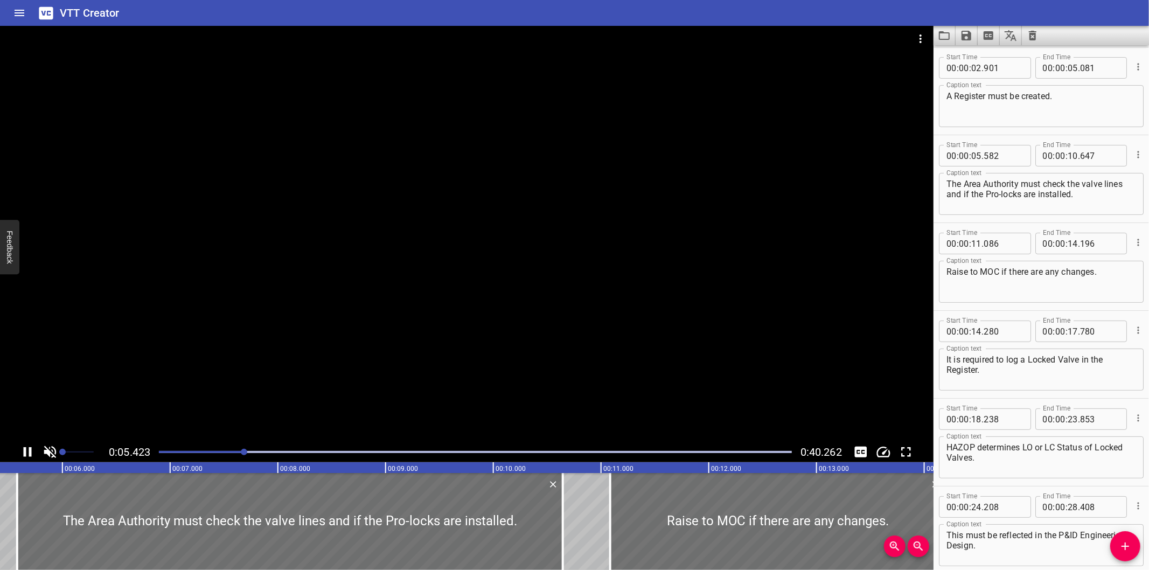
click at [483, 358] on div at bounding box center [466, 234] width 933 height 416
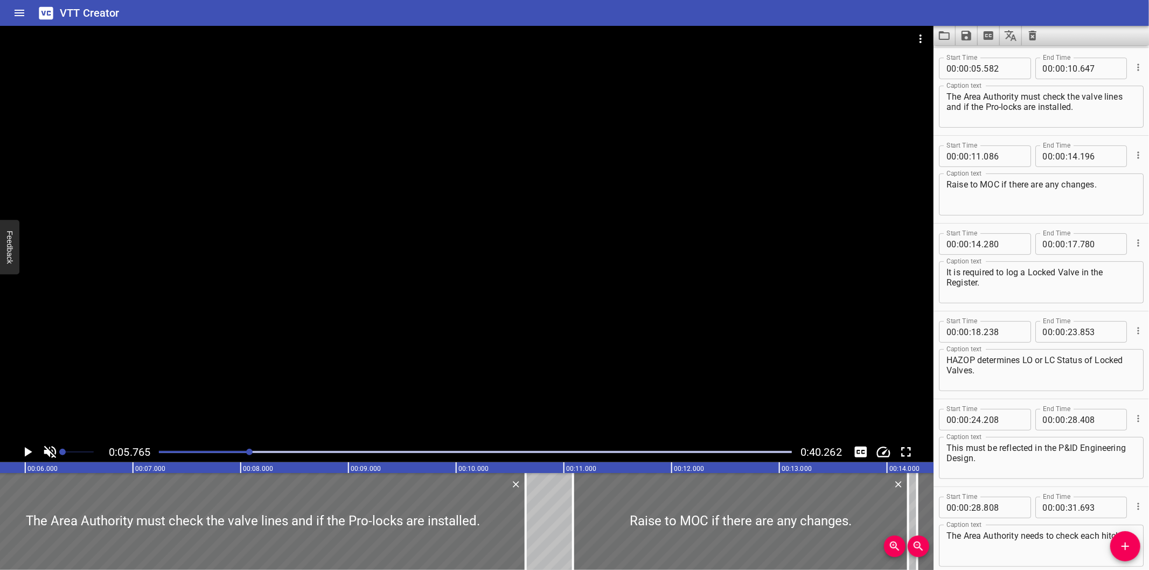
drag, startPoint x: 985, startPoint y: 402, endPoint x: 977, endPoint y: 403, distance: 7.6
click at [985, 402] on div "Start Time 00 : 00 : 24 . 208 Start Time End Time 00 : 00 : 28 . 408 End Time C…" at bounding box center [1040, 442] width 215 height 87
click at [238, 450] on div at bounding box center [475, 451] width 646 height 15
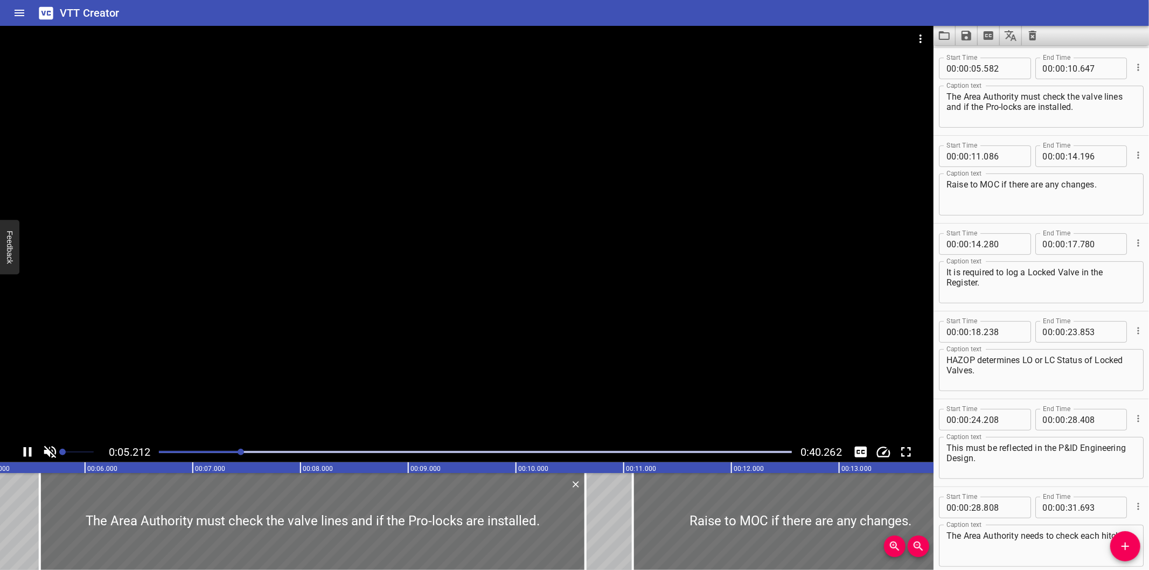
scroll to position [0, 590]
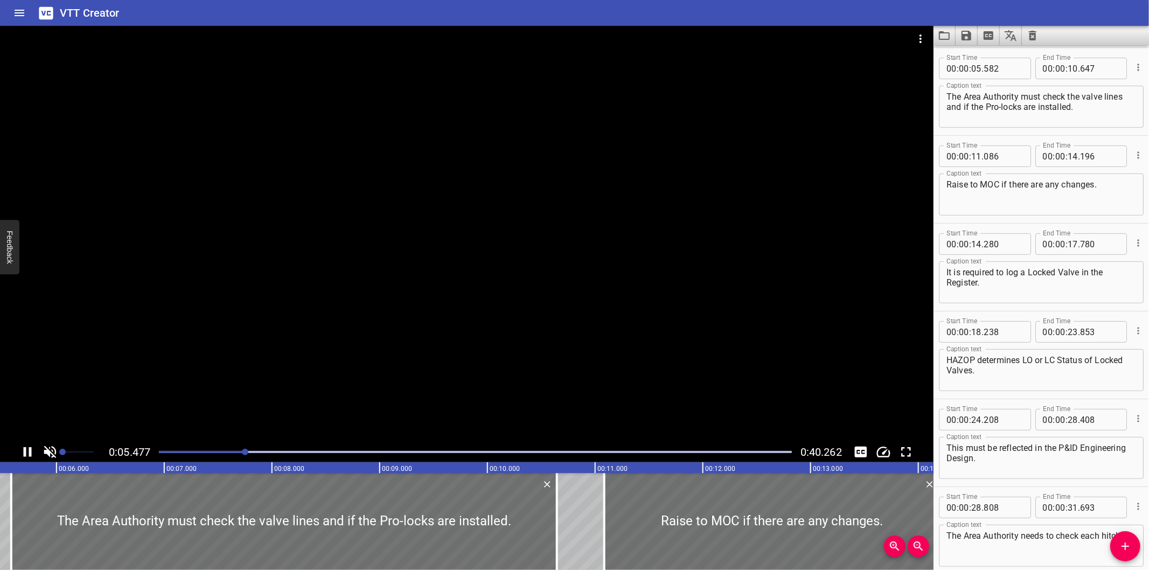
click at [200, 446] on div at bounding box center [475, 451] width 646 height 15
drag, startPoint x: 199, startPoint y: 446, endPoint x: 184, endPoint y: 448, distance: 15.8
click at [187, 448] on div at bounding box center [475, 451] width 646 height 15
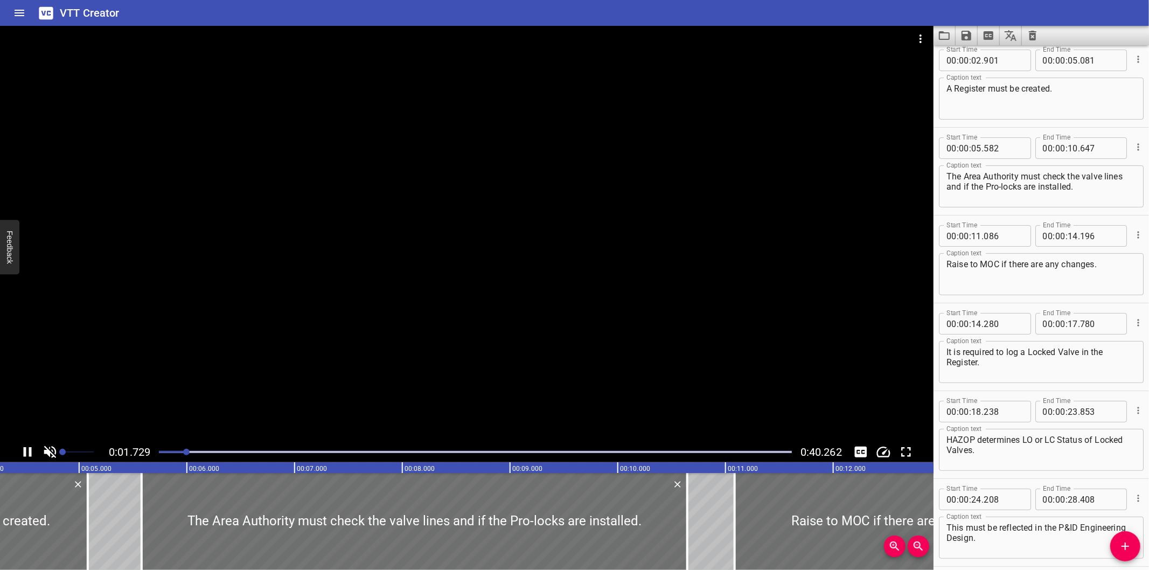
scroll to position [88, 0]
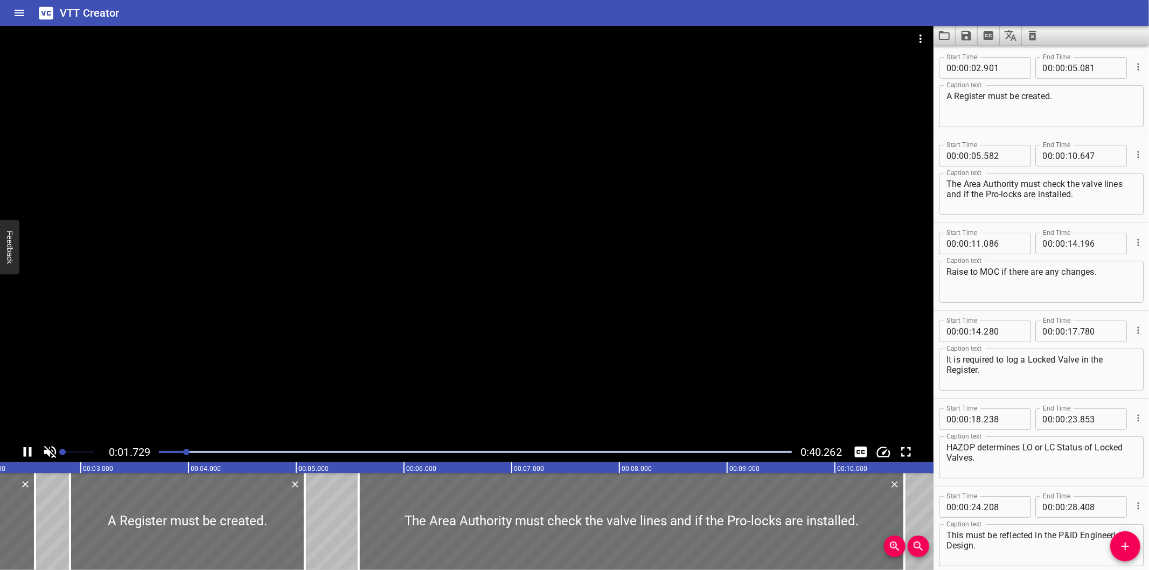
click at [173, 450] on div at bounding box center [475, 451] width 646 height 15
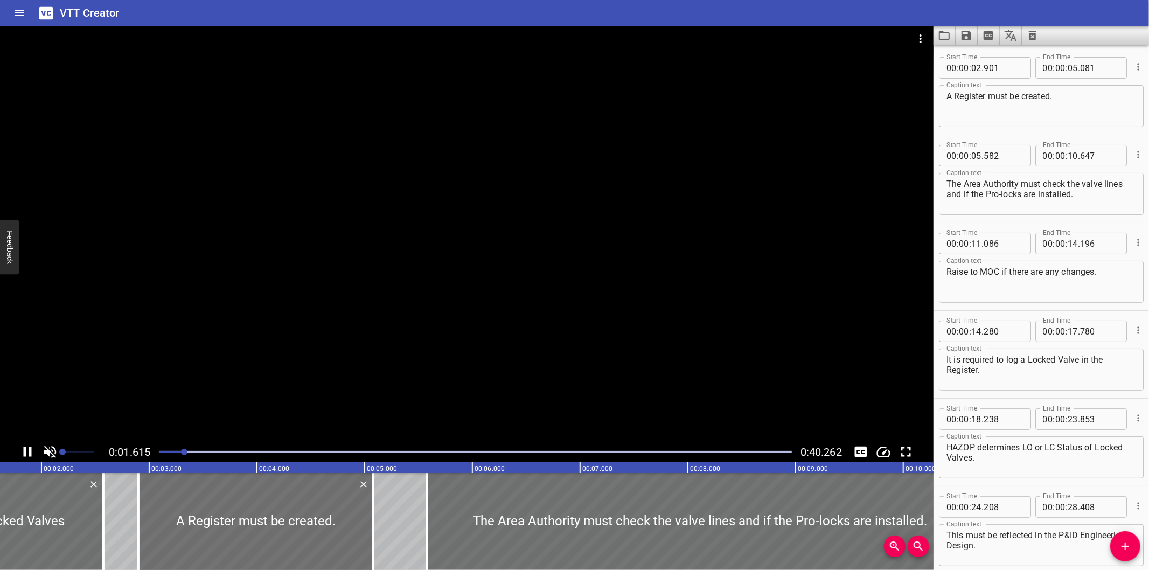
click at [164, 450] on div at bounding box center [475, 451] width 646 height 15
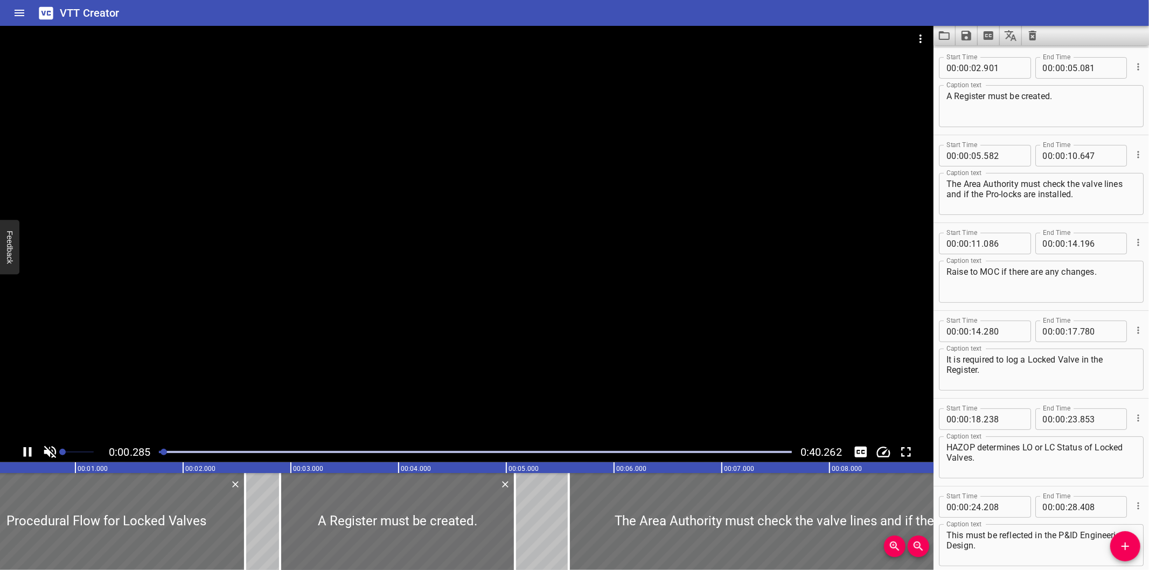
click at [161, 452] on div at bounding box center [164, 452] width 6 height 6
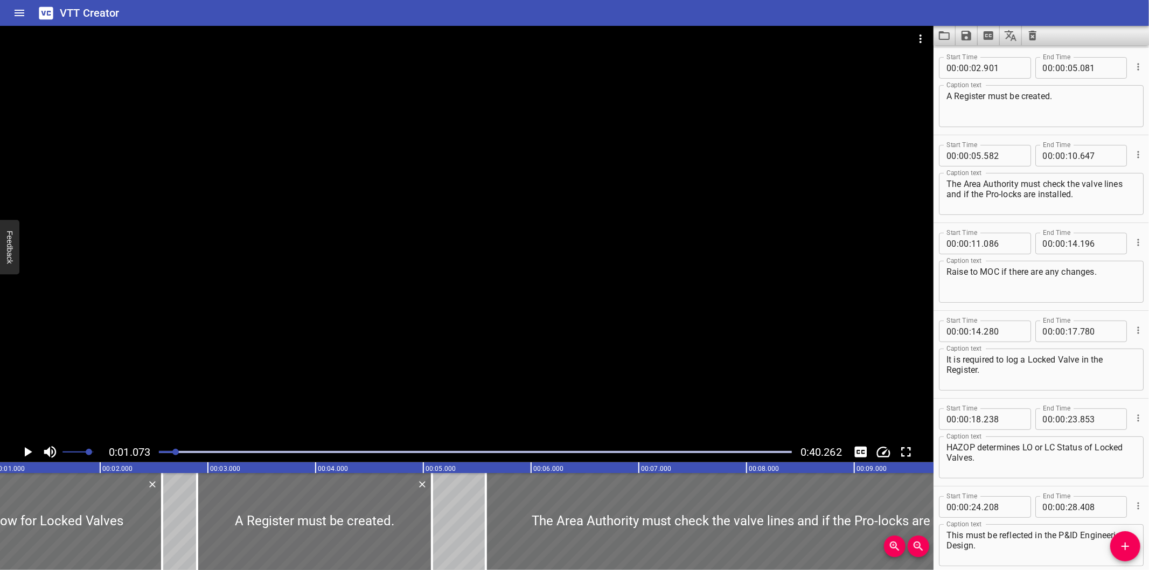
drag, startPoint x: 89, startPoint y: 451, endPoint x: 121, endPoint y: 459, distance: 32.7
click at [116, 458] on div "0:01.073 0:40.262" at bounding box center [466, 452] width 933 height 20
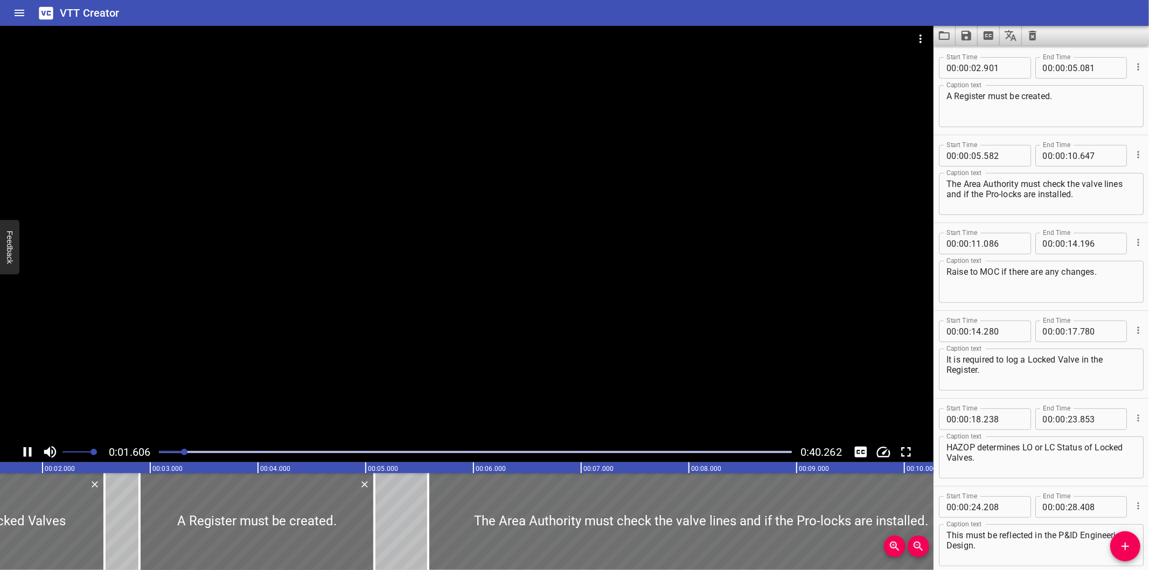
click at [154, 449] on div at bounding box center [475, 451] width 646 height 15
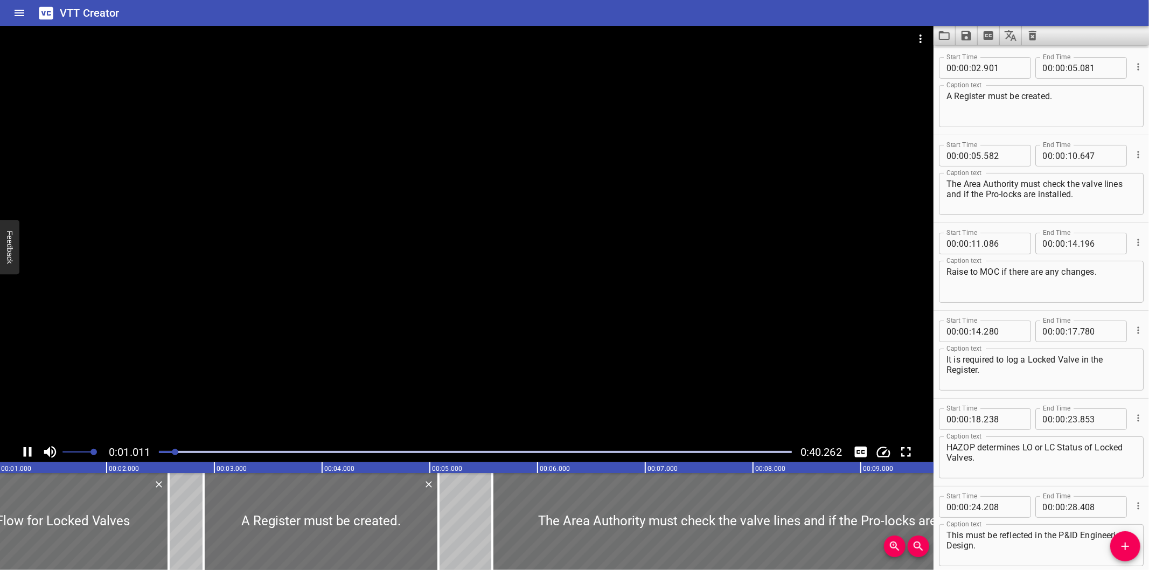
click at [154, 450] on div at bounding box center [475, 451] width 646 height 15
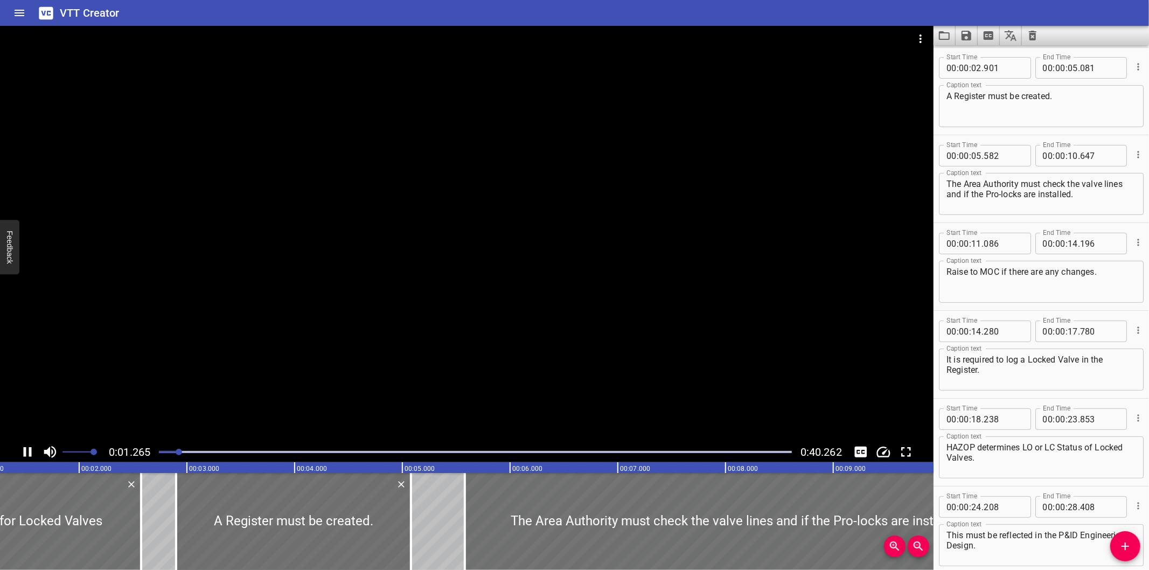
click at [154, 450] on div at bounding box center [475, 451] width 646 height 15
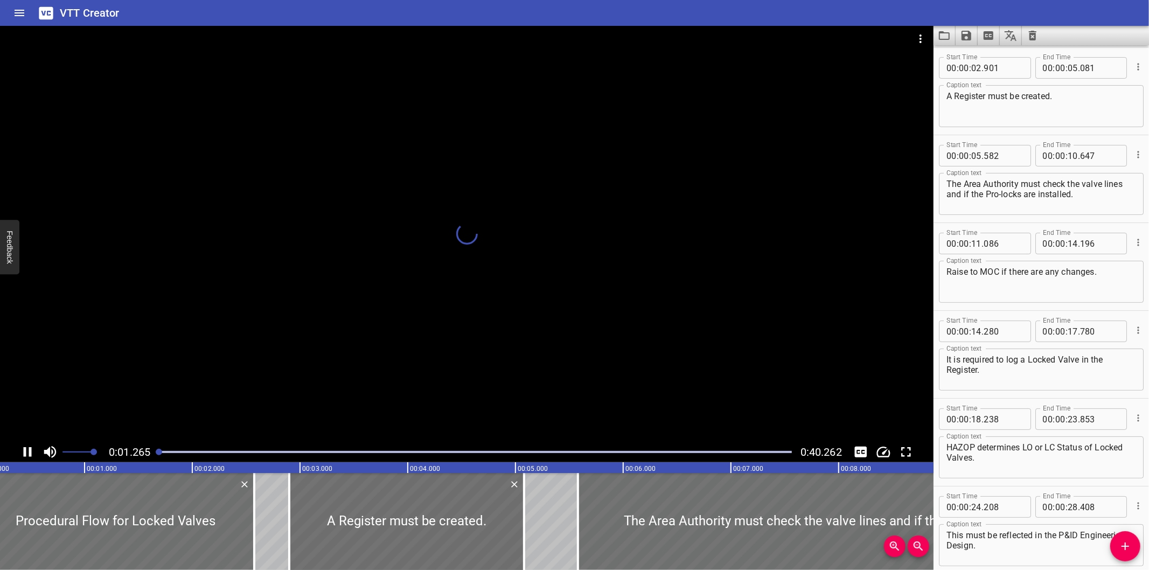
click at [153, 451] on div at bounding box center [475, 451] width 646 height 15
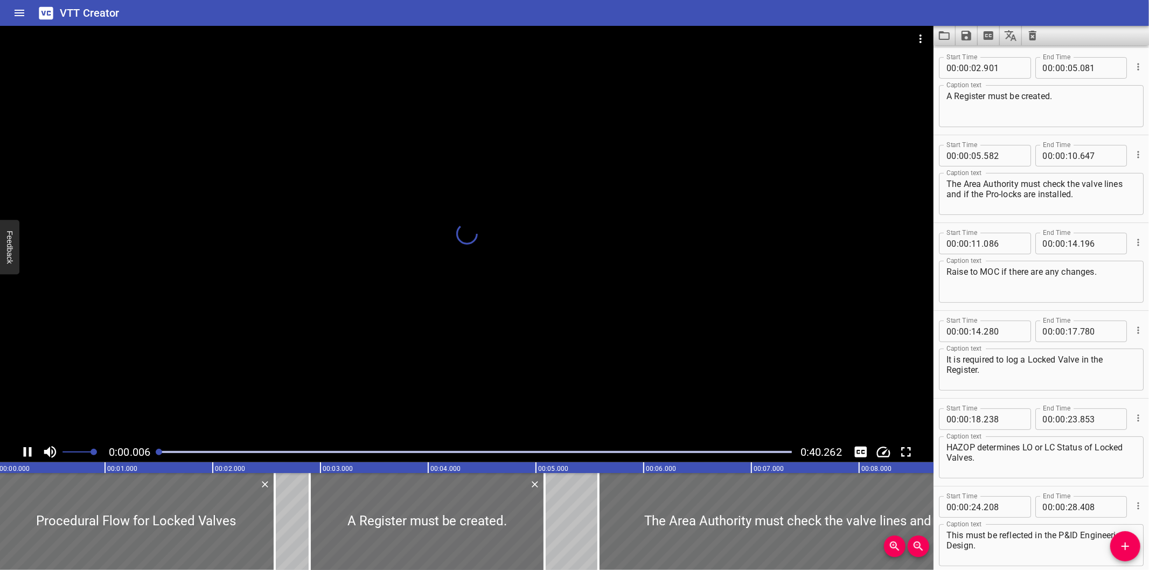
click at [153, 451] on div at bounding box center [475, 451] width 646 height 15
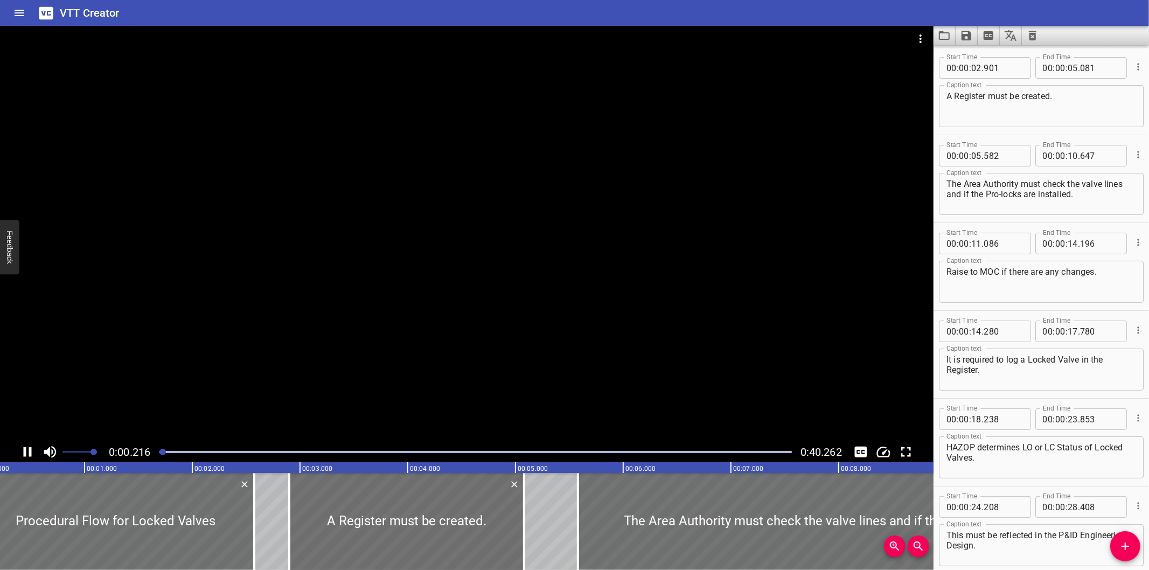
click at [187, 370] on div at bounding box center [466, 234] width 933 height 416
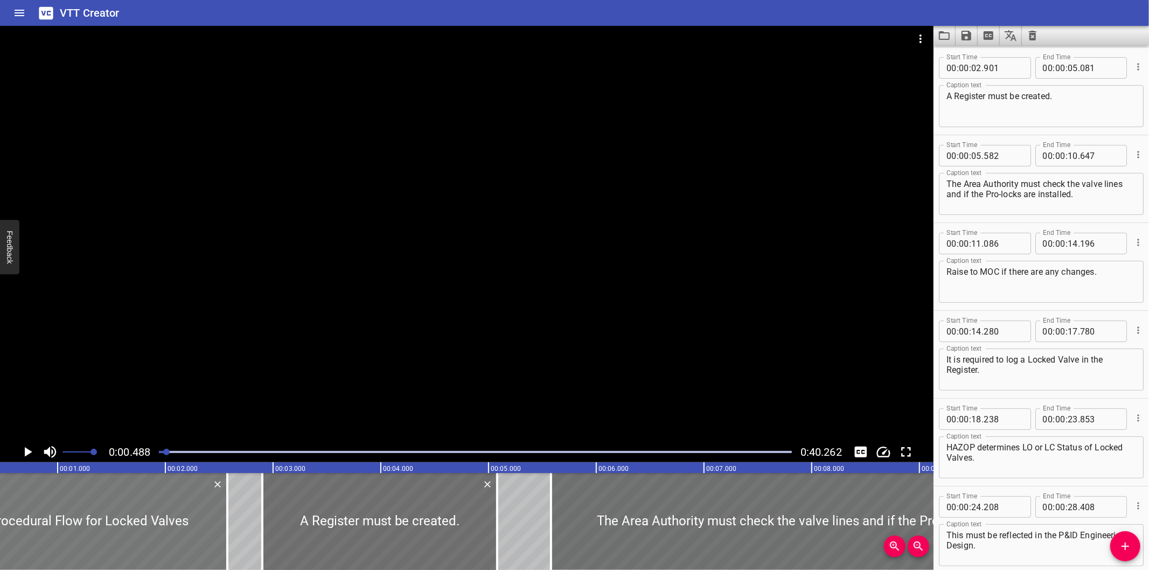
scroll to position [0, 52]
drag, startPoint x: 973, startPoint y: 483, endPoint x: 957, endPoint y: 480, distance: 16.5
click at [973, 483] on div "Start Time 00 : 00 : 18 . 238 Start Time End Time 00 : 00 : 23 . 853 End Time C…" at bounding box center [1040, 442] width 215 height 87
click at [978, 313] on div "Start Time 00 : 00 : . 280 Start Time End Time 00 : 00 : 17 . 780 End Time Capt…" at bounding box center [1040, 354] width 215 height 87
type input "14"
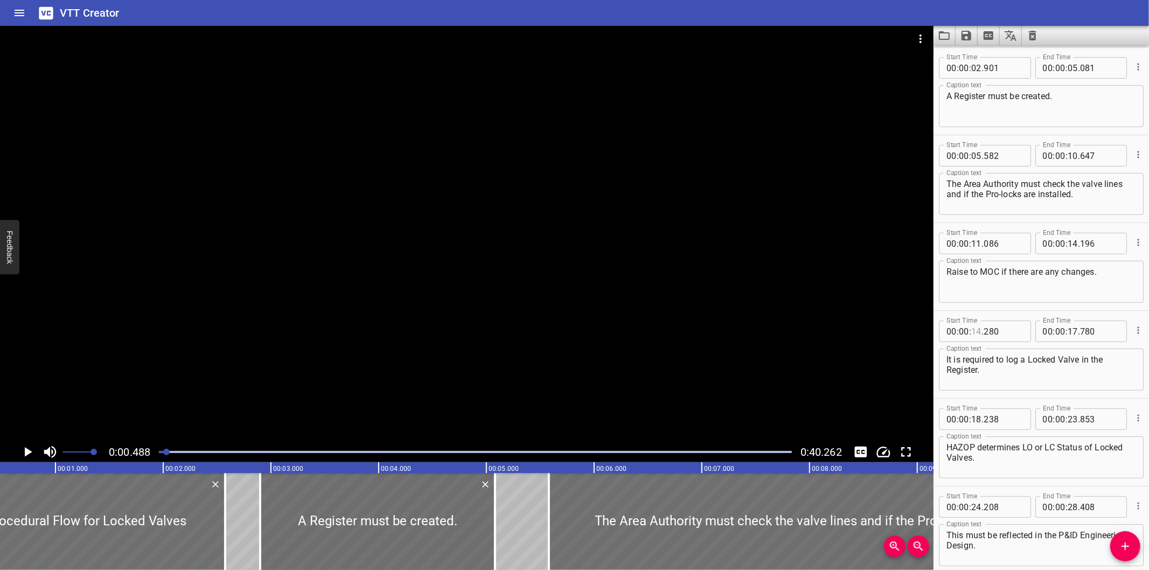
type input "14"
drag, startPoint x: 159, startPoint y: 452, endPoint x: 159, endPoint y: 445, distance: 7.5
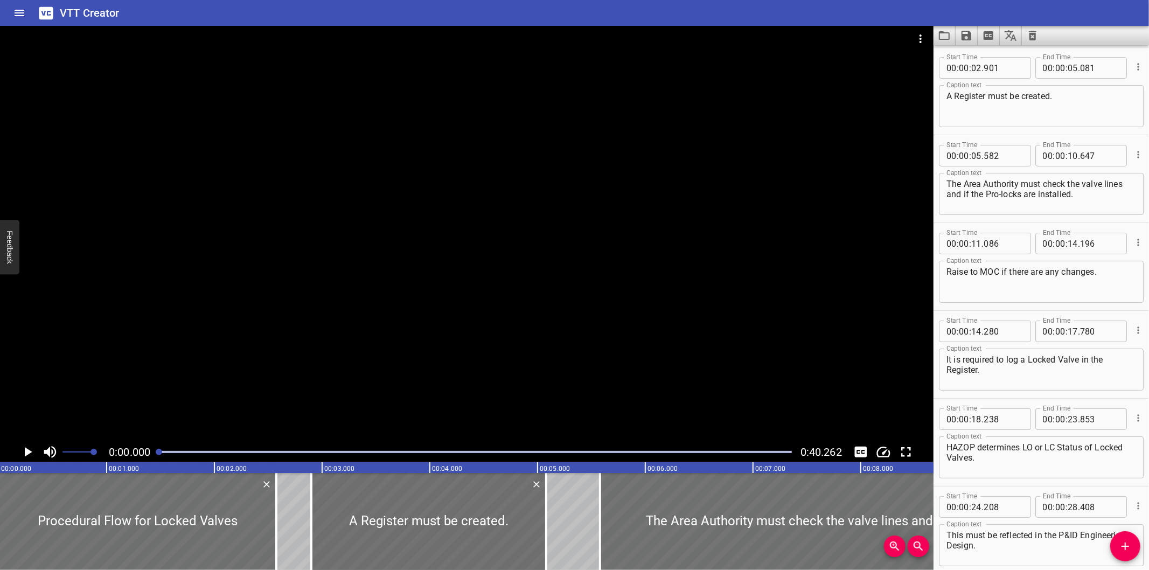
drag, startPoint x: 216, startPoint y: 357, endPoint x: 224, endPoint y: 356, distance: 8.1
click at [217, 357] on div at bounding box center [466, 234] width 933 height 416
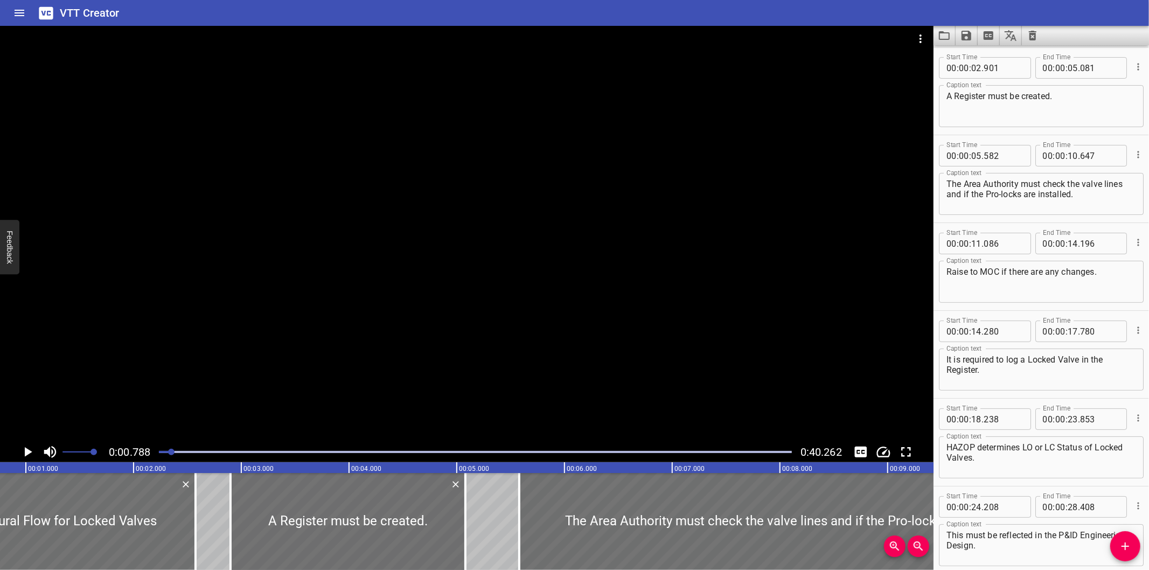
scroll to position [0, 85]
click at [1033, 31] on icon "Clear captions" at bounding box center [1033, 36] width 8 height 10
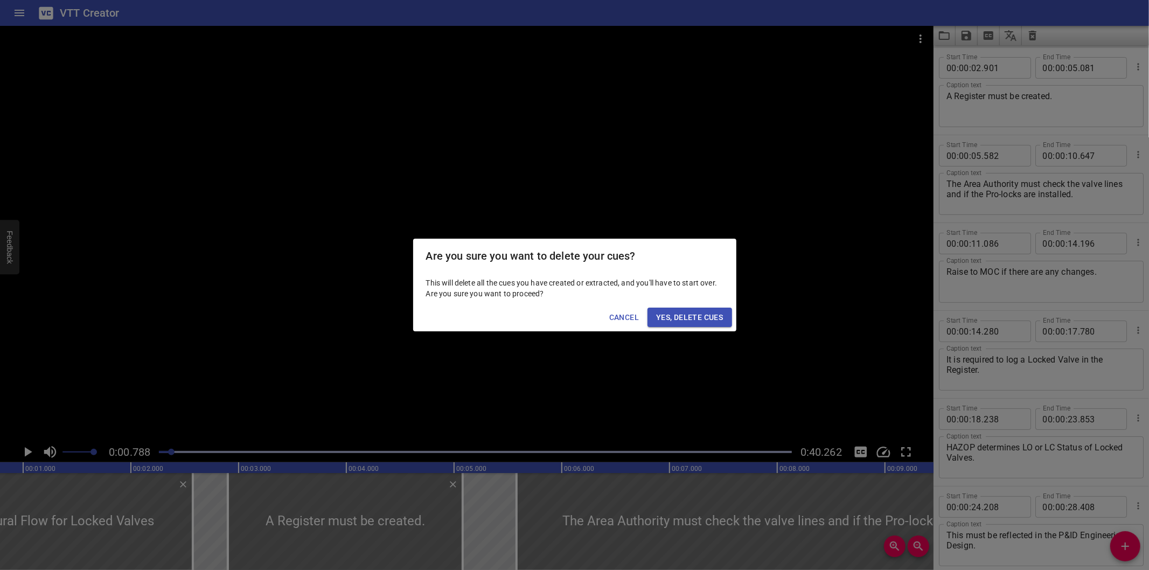
click at [706, 317] on span "Yes, Delete Cues" at bounding box center [689, 317] width 67 height 13
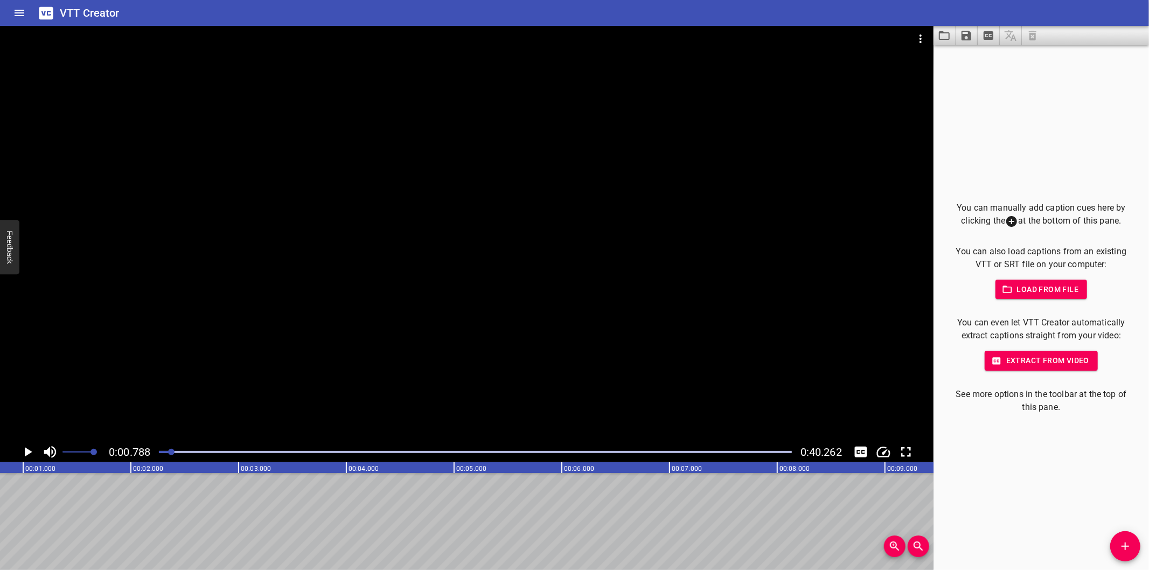
click at [1116, 544] on span "Add Cue" at bounding box center [1125, 546] width 30 height 13
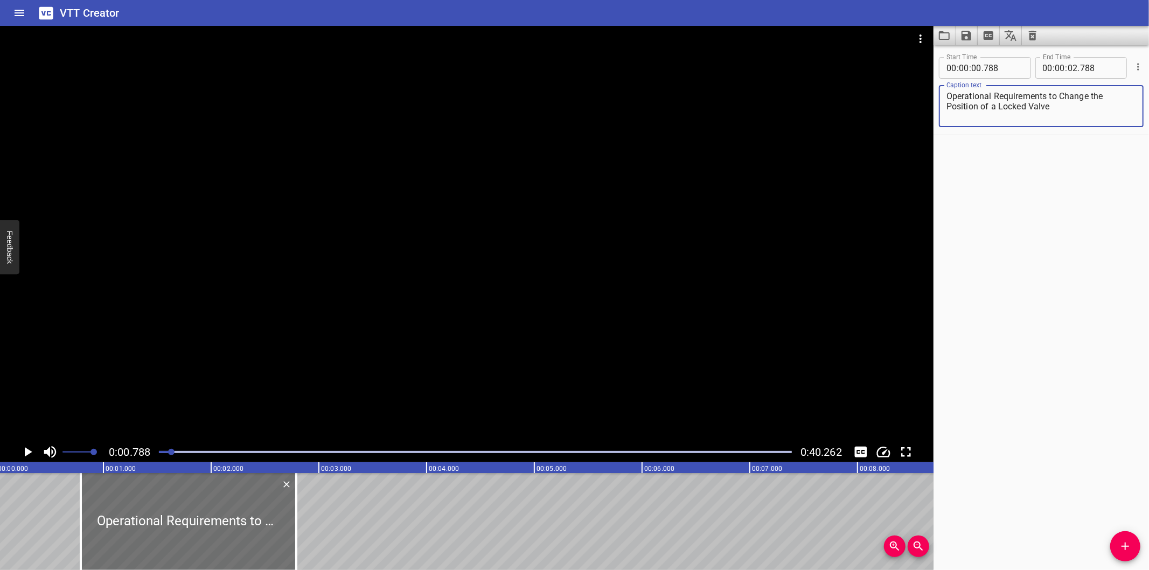
scroll to position [0, 0]
type textarea "Operational Requirements to Change the Position of a Locked Valve"
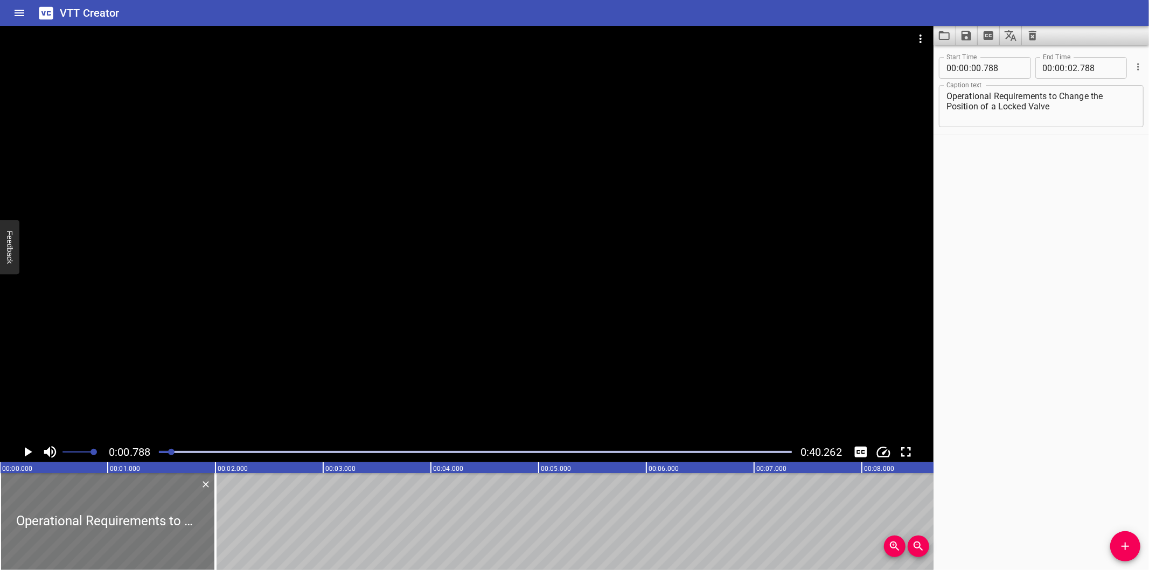
drag, startPoint x: 213, startPoint y: 530, endPoint x: 41, endPoint y: 534, distance: 171.9
click at [41, 534] on div at bounding box center [107, 521] width 215 height 97
type input "000"
click at [252, 326] on div at bounding box center [466, 234] width 933 height 416
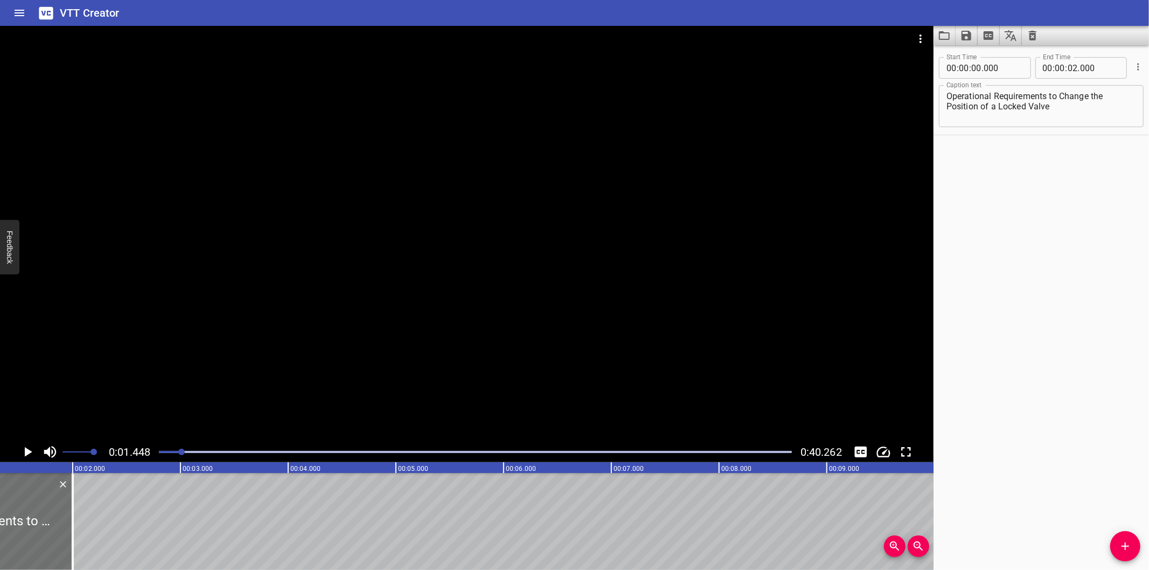
scroll to position [0, 156]
click at [947, 108] on textarea "Operational Requirements to Change the Position of a Locked Valve" at bounding box center [1041, 106] width 190 height 31
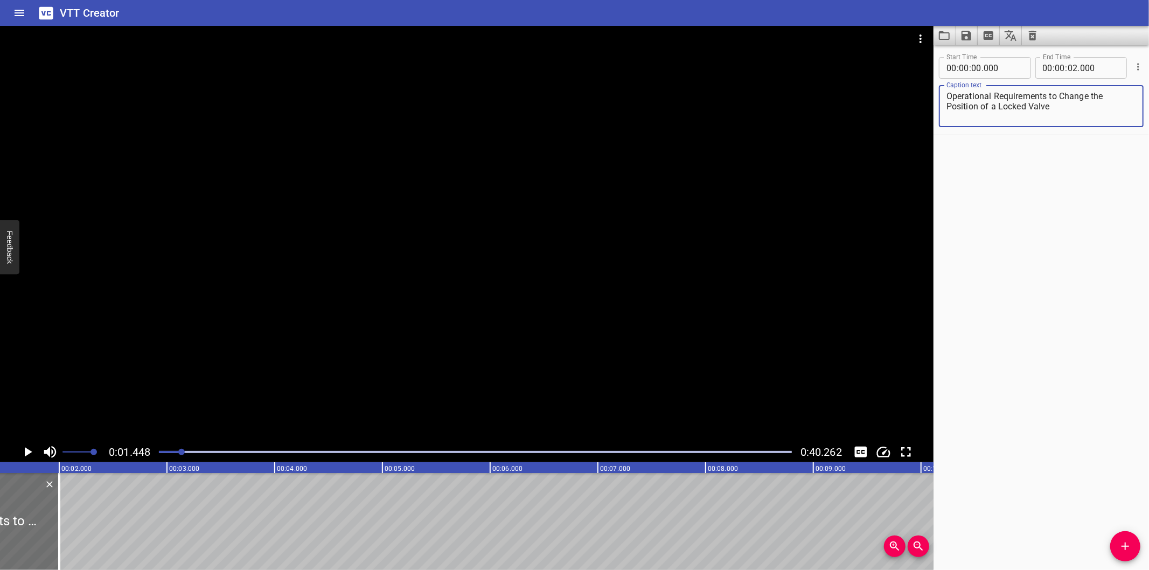
type textarea "Operational Requirements to Change the Position of a Locked Valve"
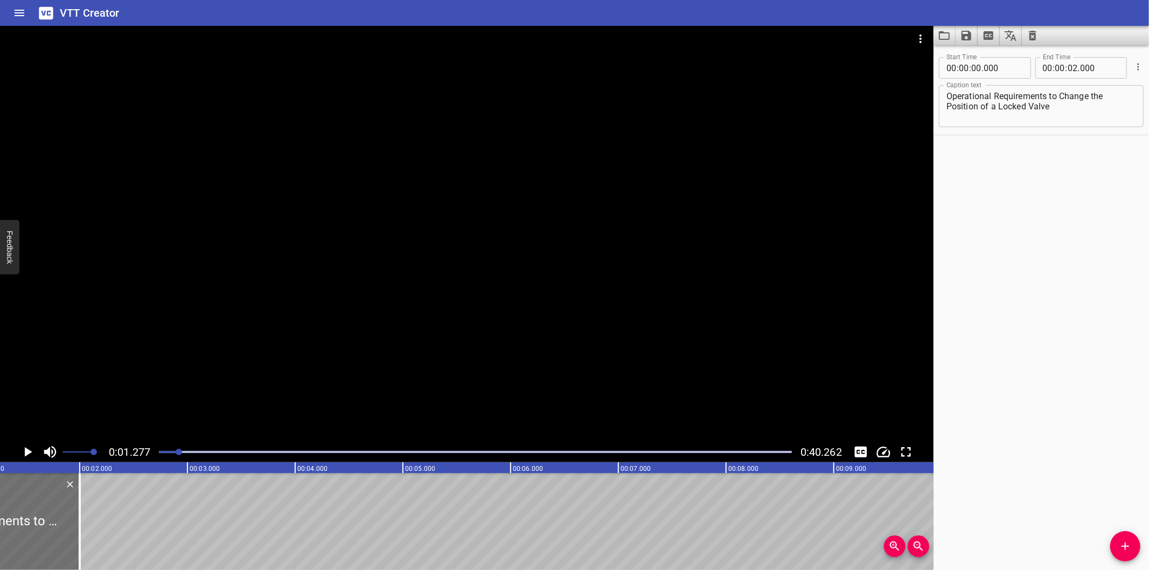
scroll to position [0, 137]
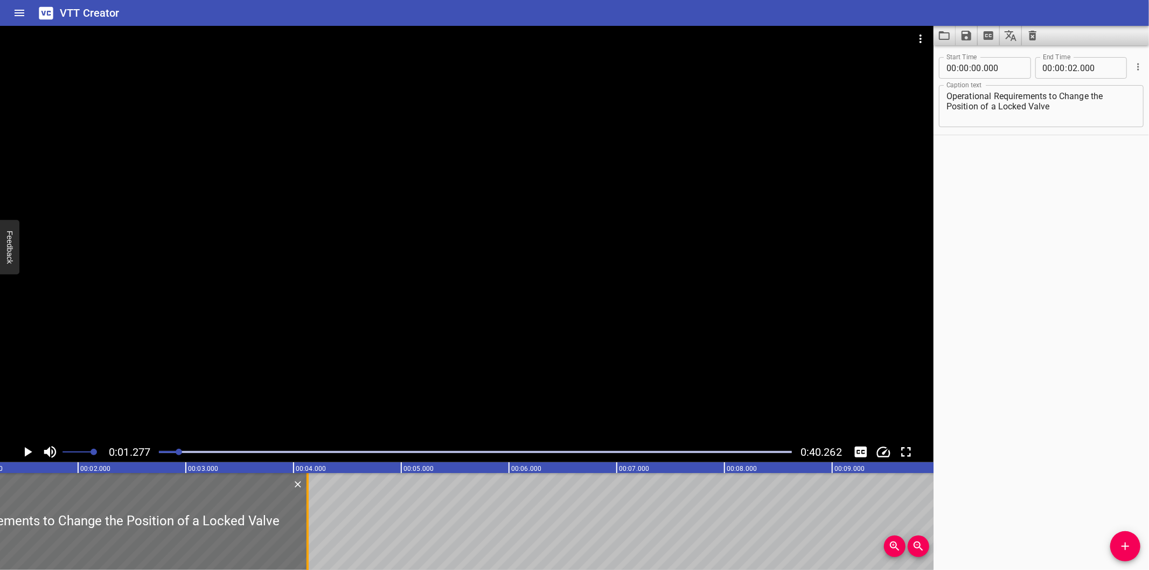
drag, startPoint x: 77, startPoint y: 531, endPoint x: 306, endPoint y: 528, distance: 228.9
click at [306, 528] on div at bounding box center [307, 521] width 2 height 97
type input "04"
click at [1056, 467] on div "Start Time 00 : 00 : 00 . 000 Start Time End Time 00 : 00 : 04 . 130 End Time C…" at bounding box center [1040, 307] width 215 height 525
click at [407, 352] on div at bounding box center [466, 234] width 933 height 416
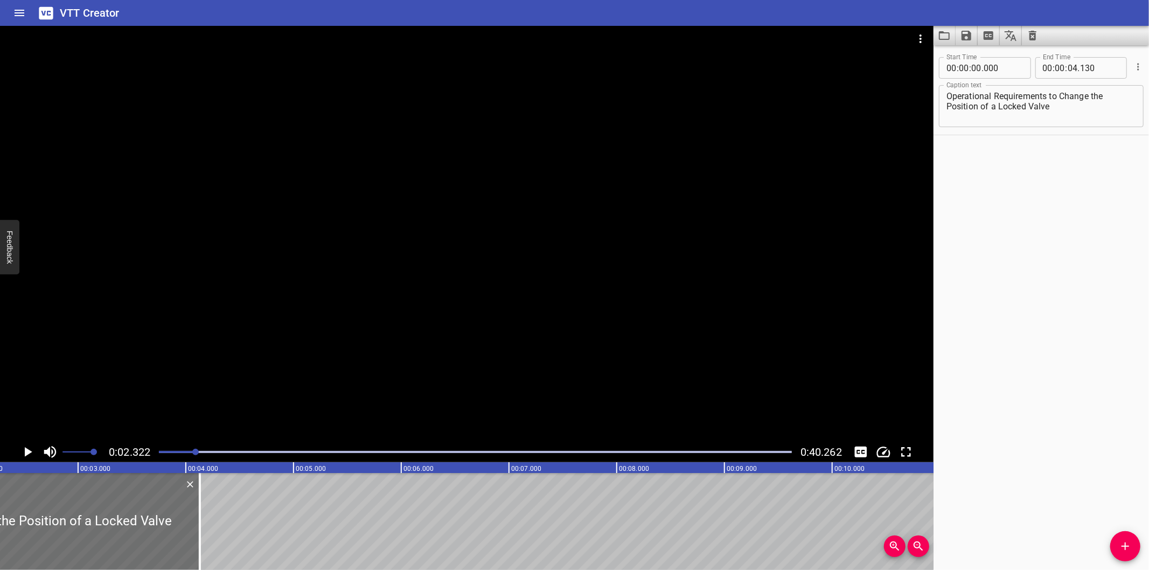
scroll to position [0, 250]
click at [355, 332] on div at bounding box center [466, 234] width 933 height 416
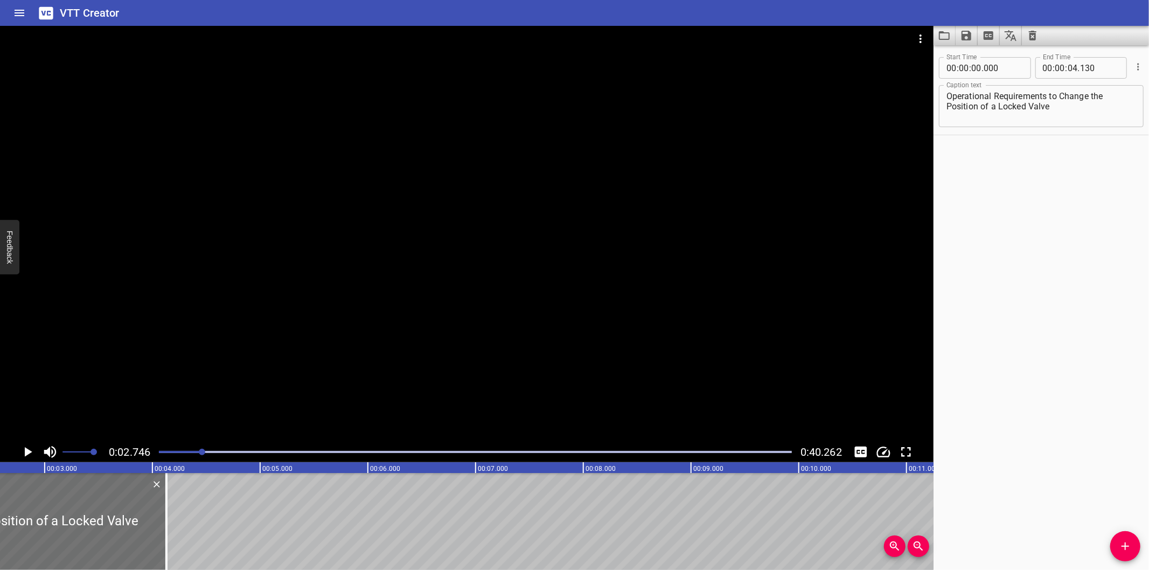
scroll to position [0, 295]
click at [148, 522] on div at bounding box center [149, 521] width 2 height 97
type input "125"
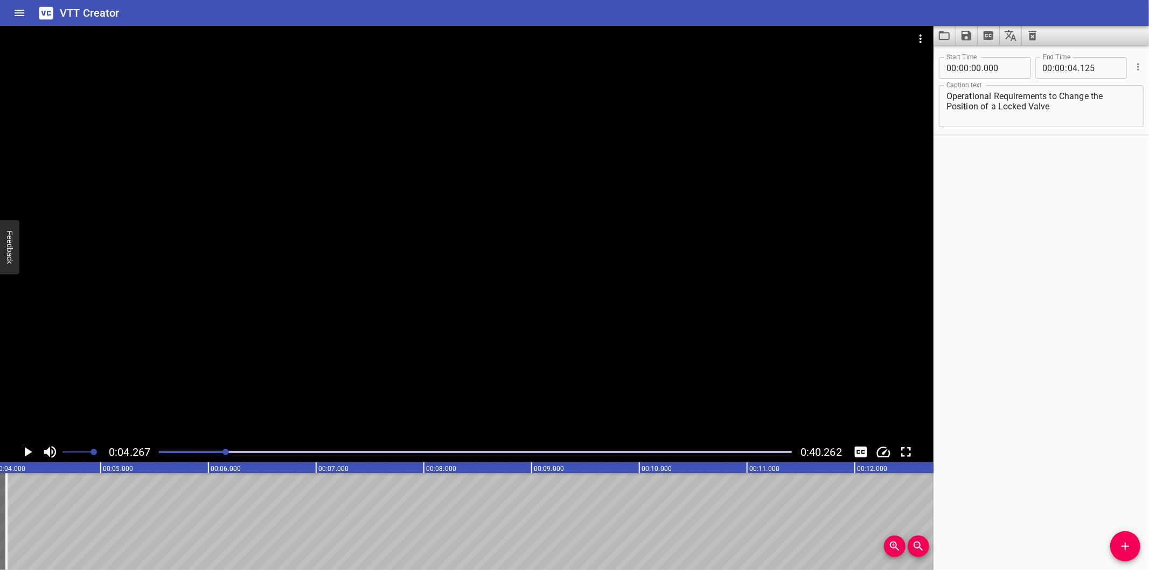
scroll to position [0, 459]
click at [1121, 545] on icon "Add Cue" at bounding box center [1125, 546] width 13 height 13
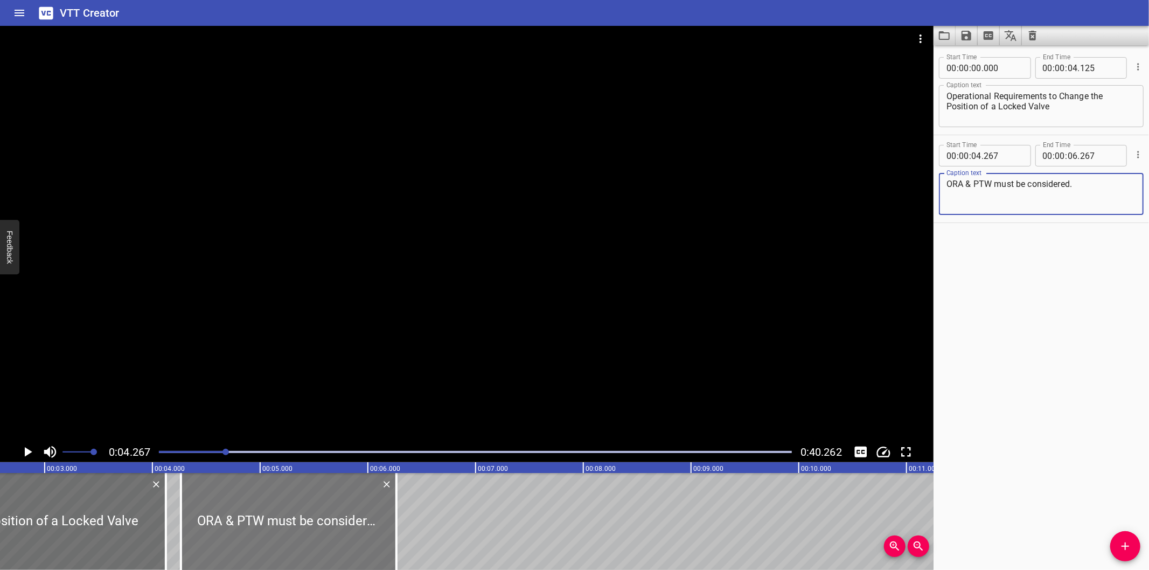
scroll to position [0, 260]
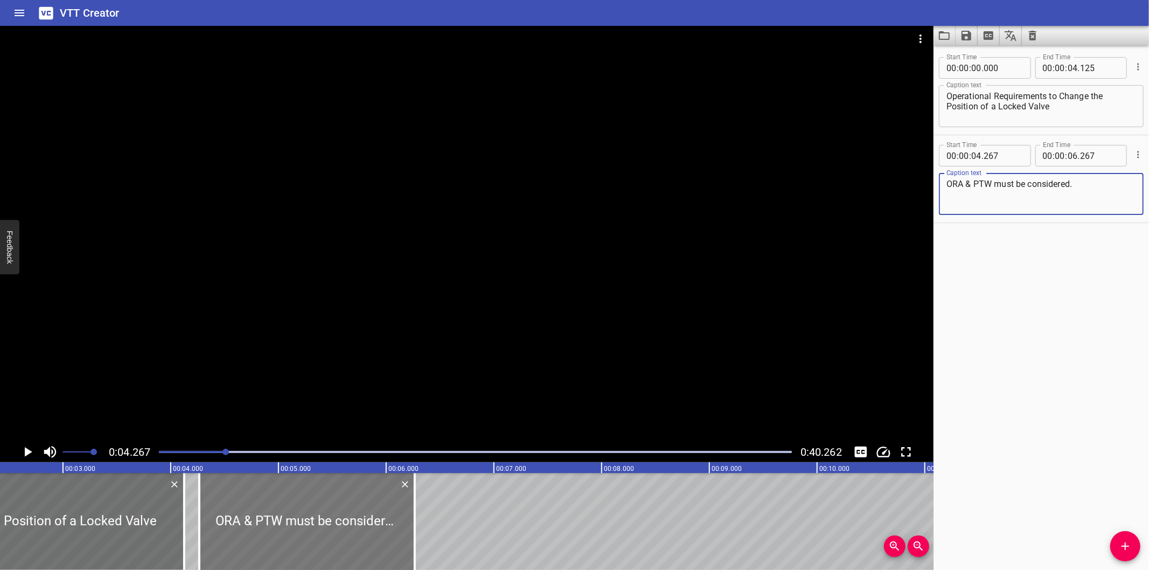
type textarea "ORA & PTW must be considered."
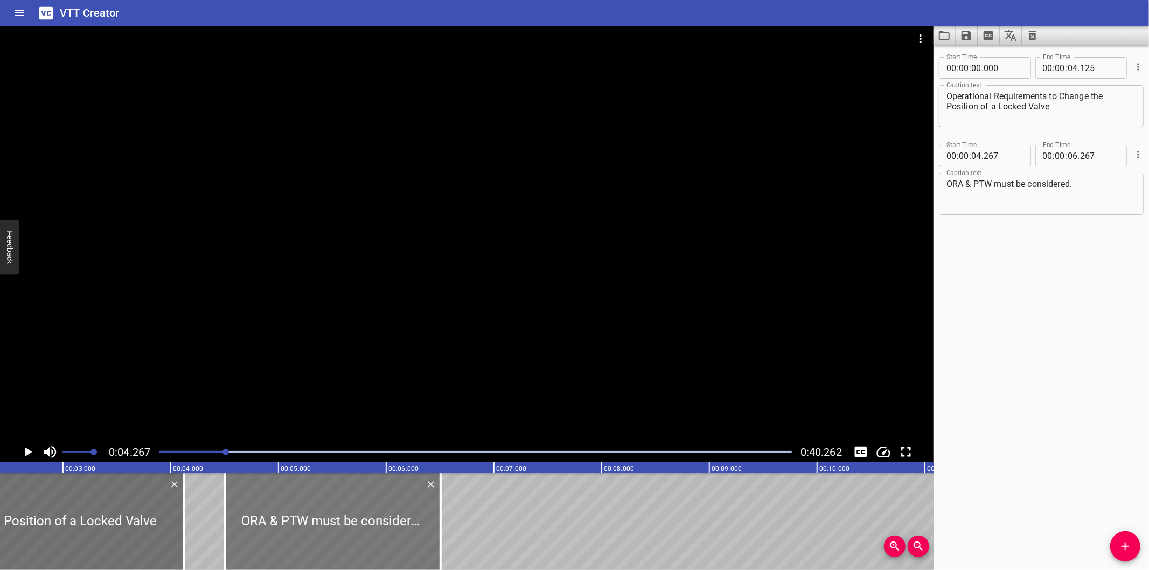
drag, startPoint x: 294, startPoint y: 528, endPoint x: 308, endPoint y: 532, distance: 14.5
click at [308, 532] on div at bounding box center [332, 521] width 215 height 97
type input "502"
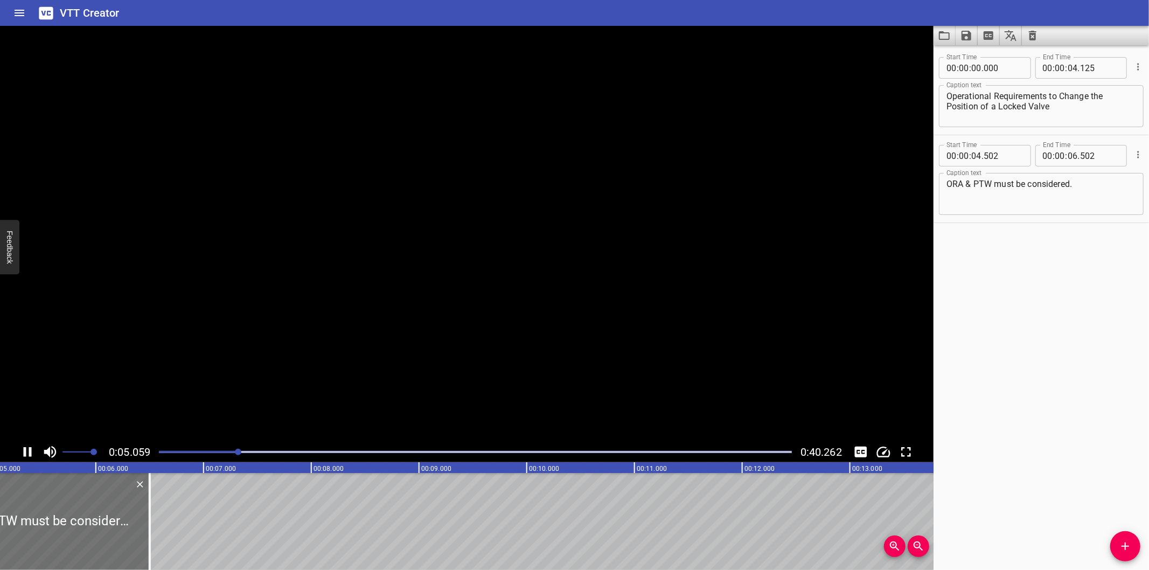
scroll to position [0, 553]
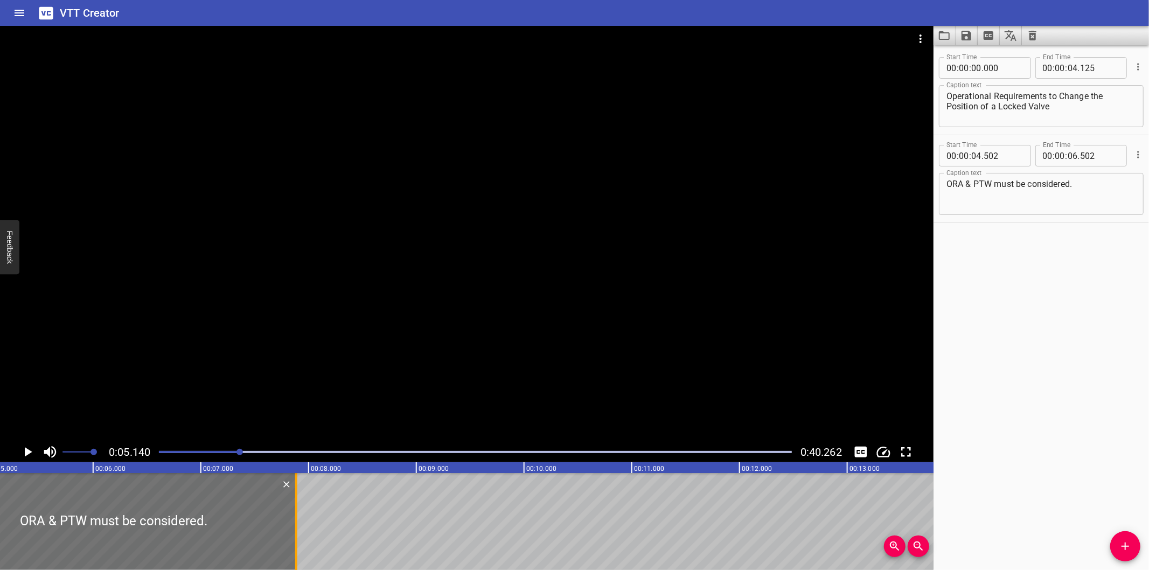
drag, startPoint x: 144, startPoint y: 541, endPoint x: 293, endPoint y: 532, distance: 149.5
click at [293, 532] on div at bounding box center [296, 521] width 11 height 97
type input "07"
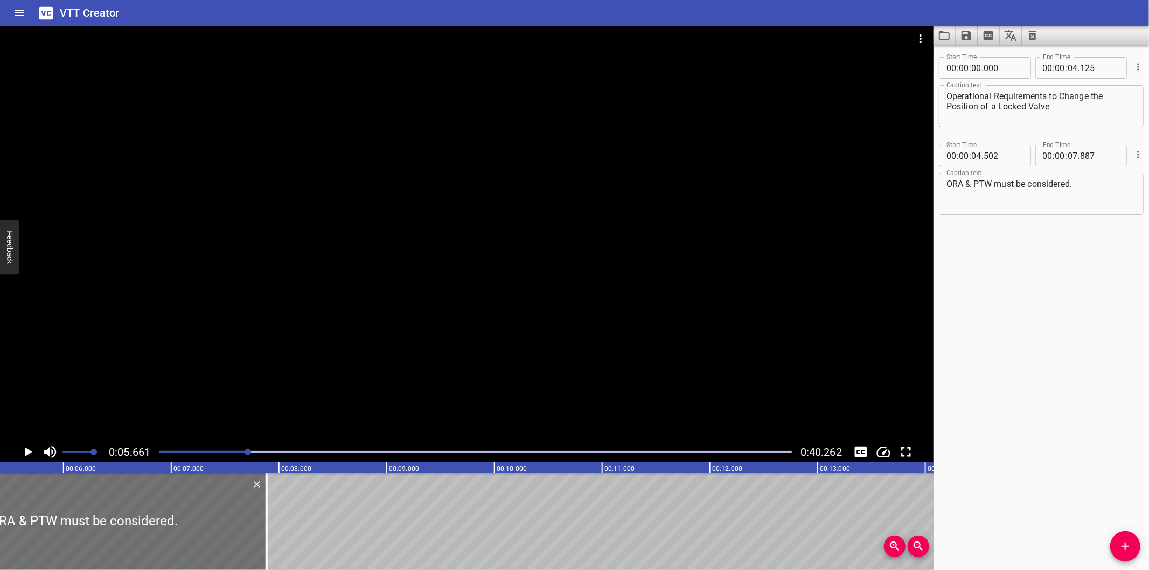
scroll to position [0, 610]
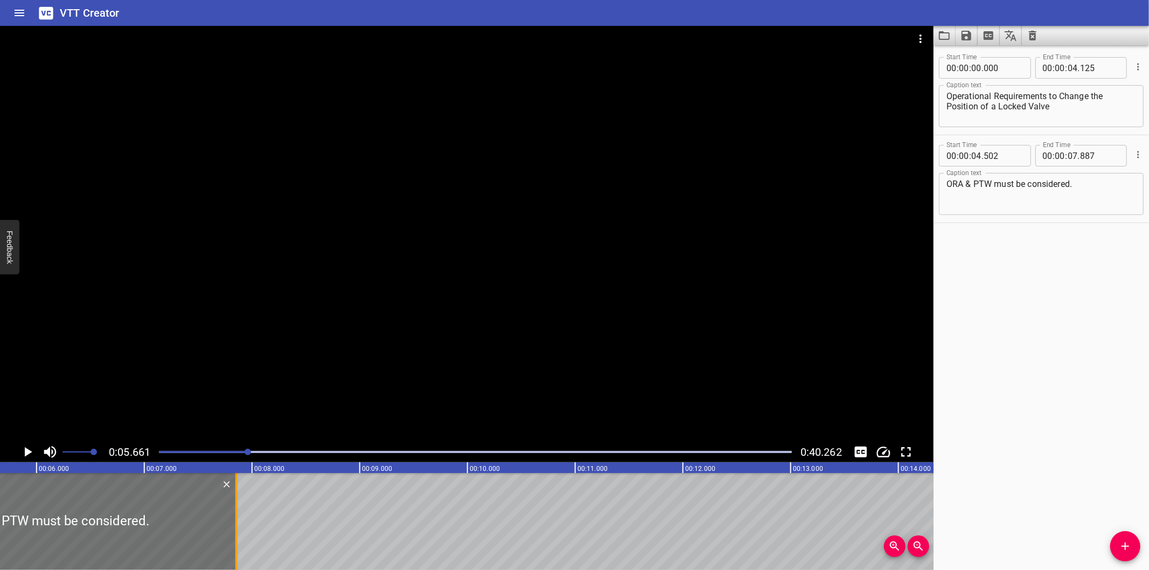
click at [238, 534] on div at bounding box center [236, 521] width 11 height 97
type input "857"
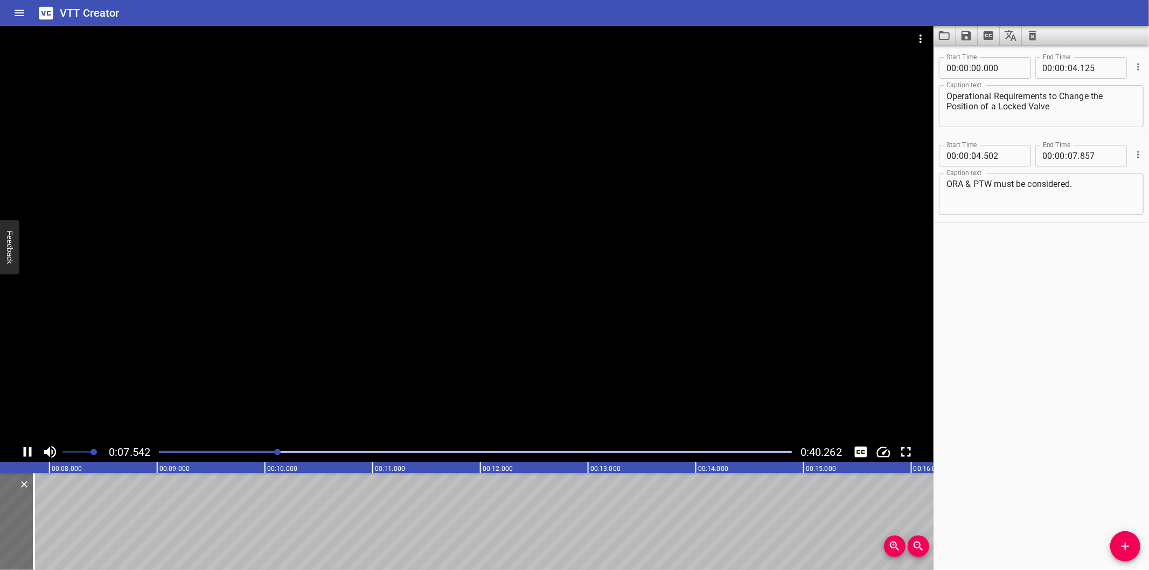
scroll to position [0, 831]
drag, startPoint x: 1113, startPoint y: 545, endPoint x: 1128, endPoint y: 541, distance: 15.4
click at [1113, 545] on span "Add Cue" at bounding box center [1125, 546] width 30 height 13
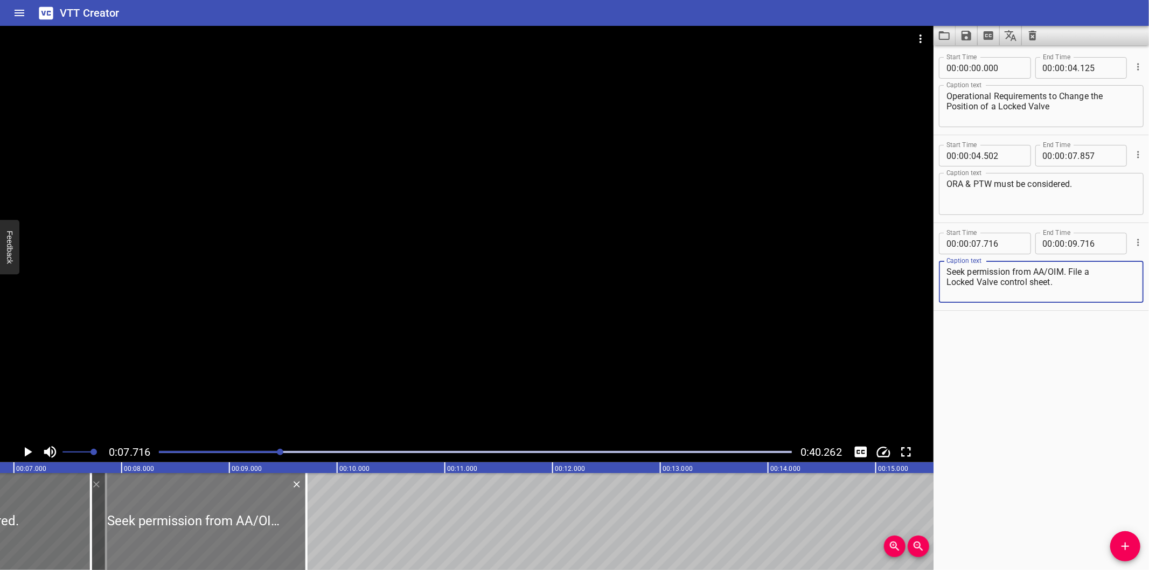
scroll to position [0, 712]
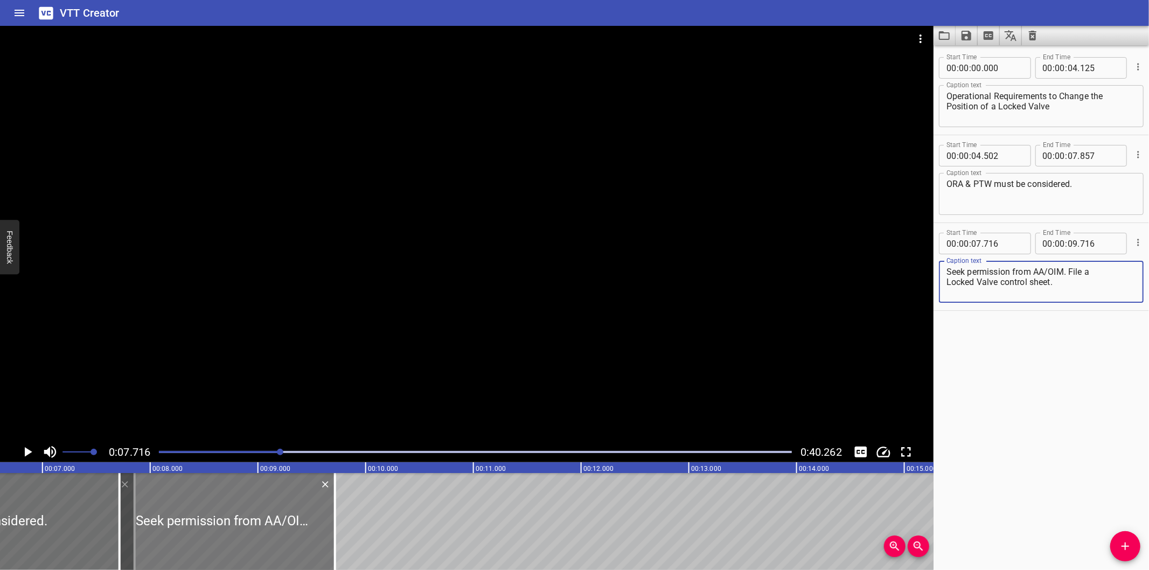
type textarea "Seek permission from AA/OIM. File a Locked Valve control sheet."
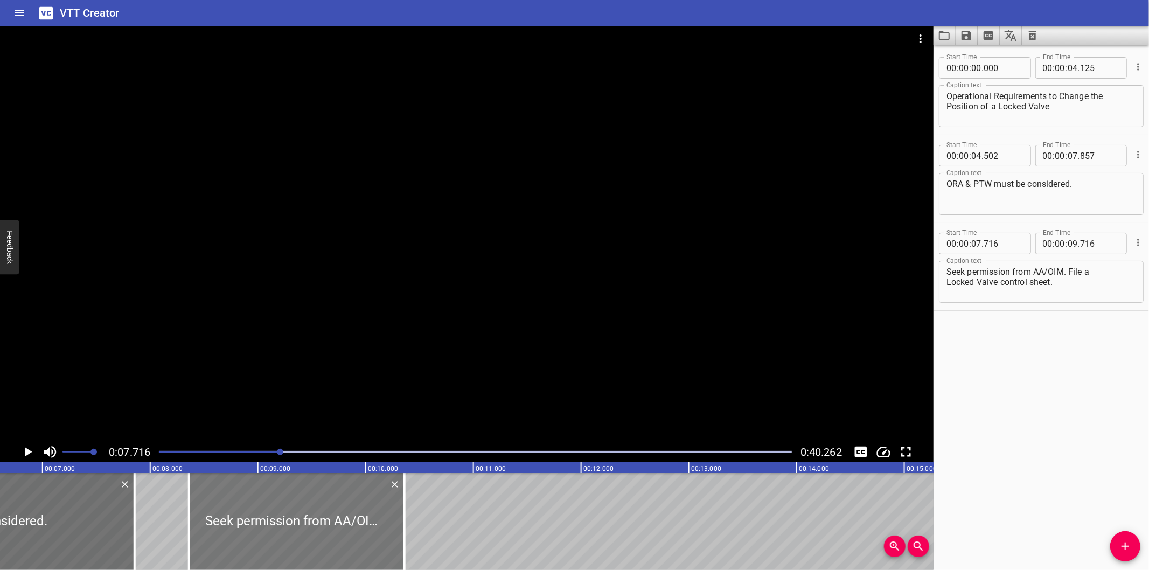
drag, startPoint x: 259, startPoint y: 535, endPoint x: 277, endPoint y: 534, distance: 17.8
click at [277, 534] on div at bounding box center [296, 521] width 215 height 97
type input "08"
type input "361"
type input "10"
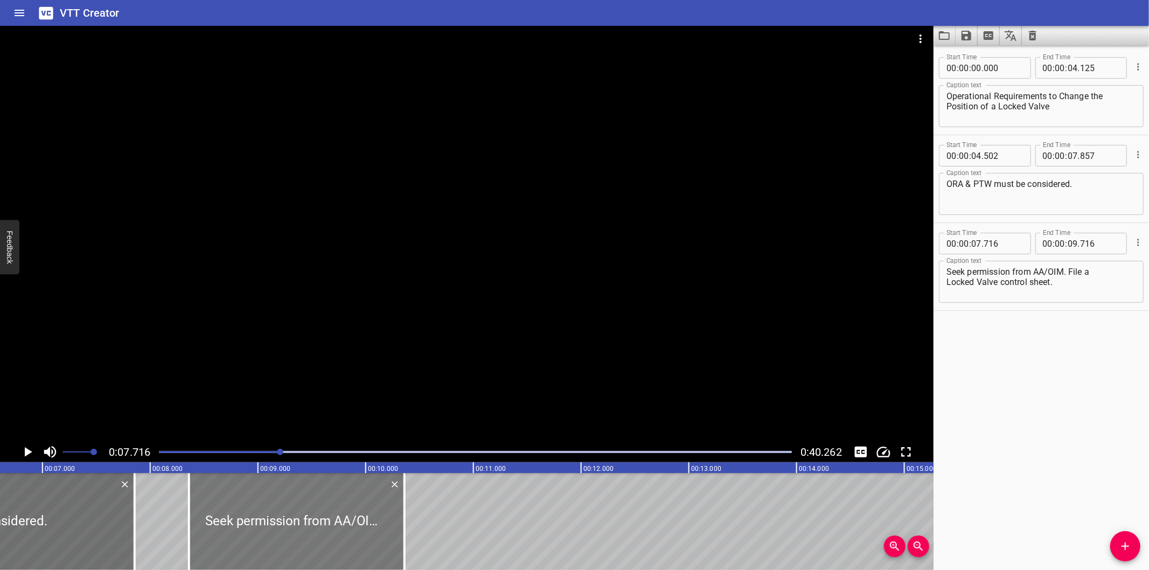
type input "361"
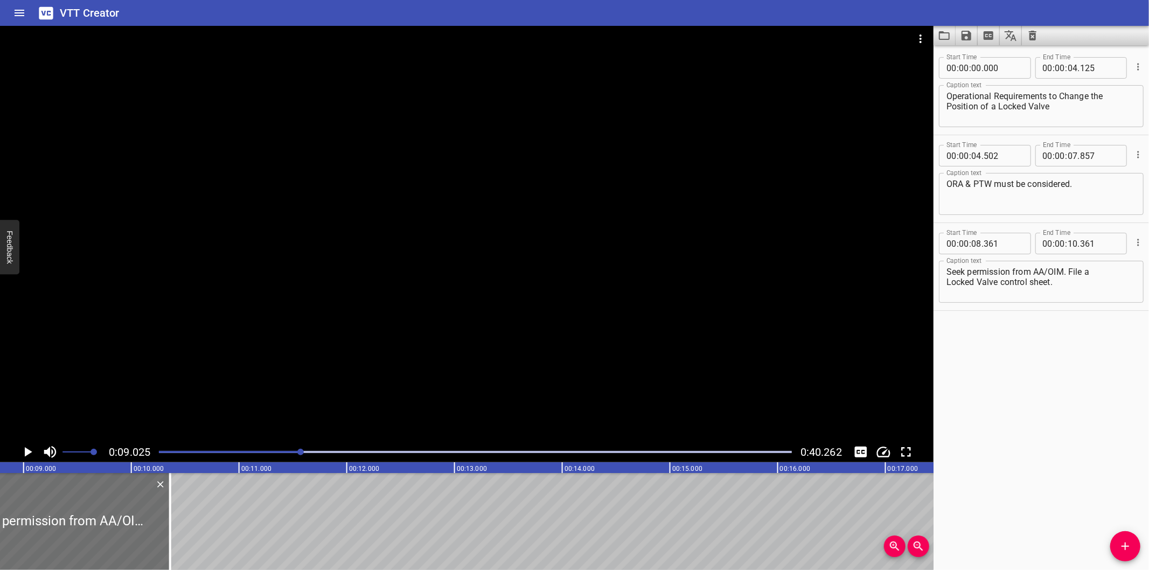
scroll to position [0, 972]
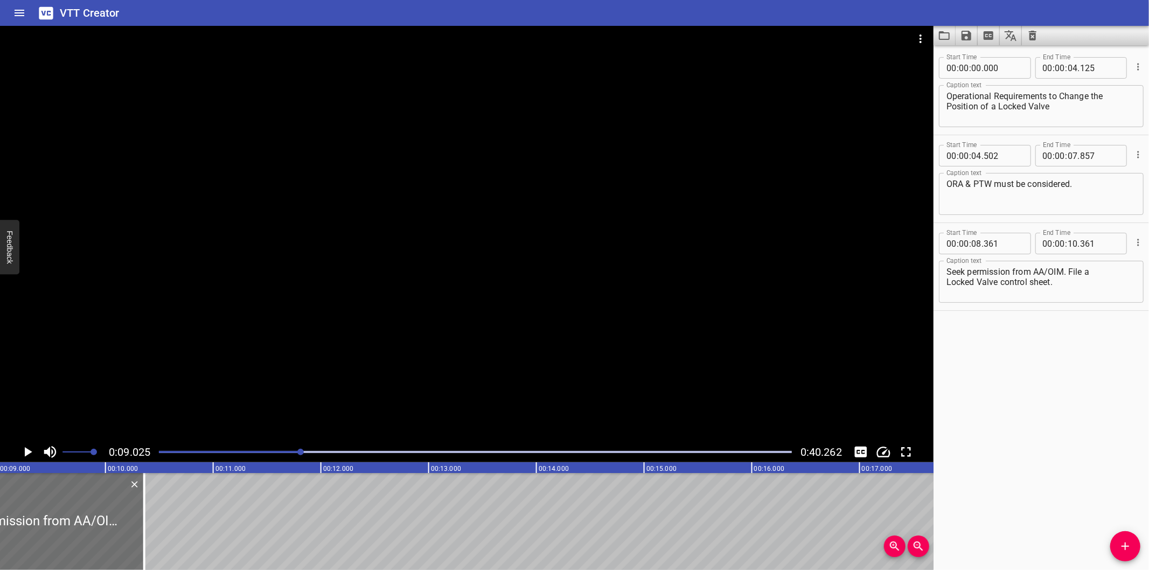
click at [945, 278] on div "Seek permission from AA/OIM. File a Locked Valve control sheet. Caption text" at bounding box center [1041, 282] width 205 height 42
click at [948, 281] on textarea "Seek permission from AA/OIM. File a Locked Valve control sheet." at bounding box center [1041, 282] width 190 height 31
type textarea "Seek permission from AA/OIM. File a Locked Valve control sheet."
drag, startPoint x: 154, startPoint y: 542, endPoint x: 483, endPoint y: 529, distance: 329.9
click at [163, 529] on div at bounding box center [157, 521] width 11 height 97
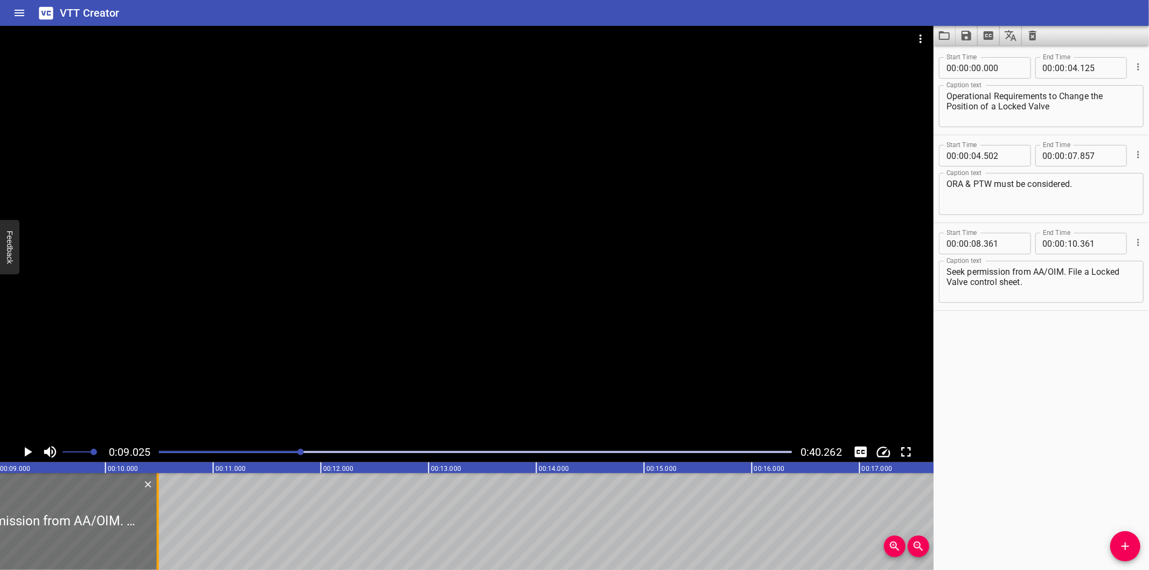
type input "13"
type input "546"
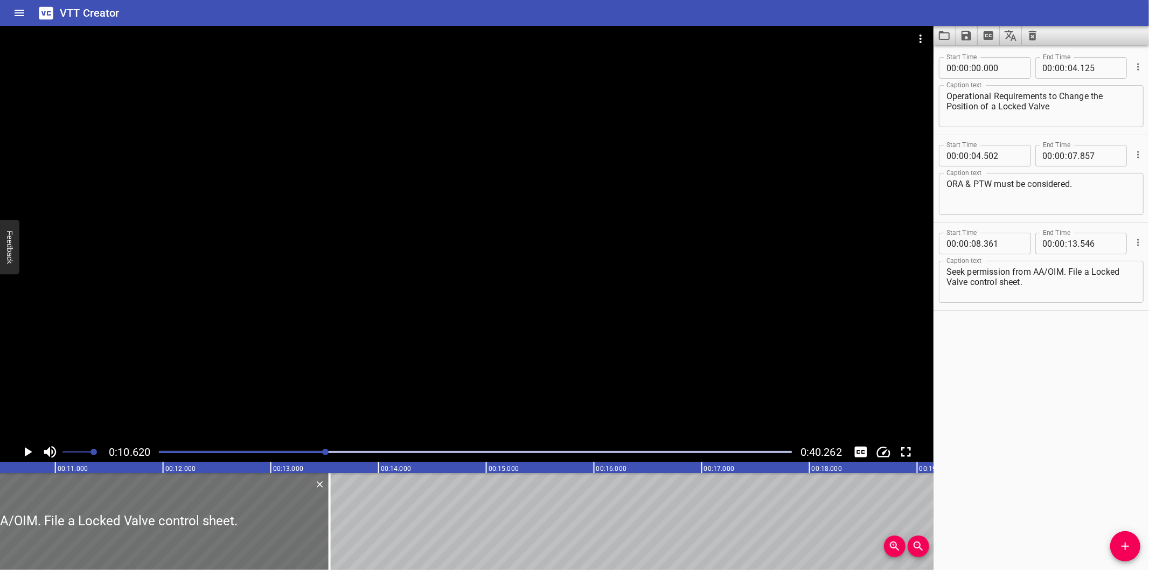
scroll to position [0, 1104]
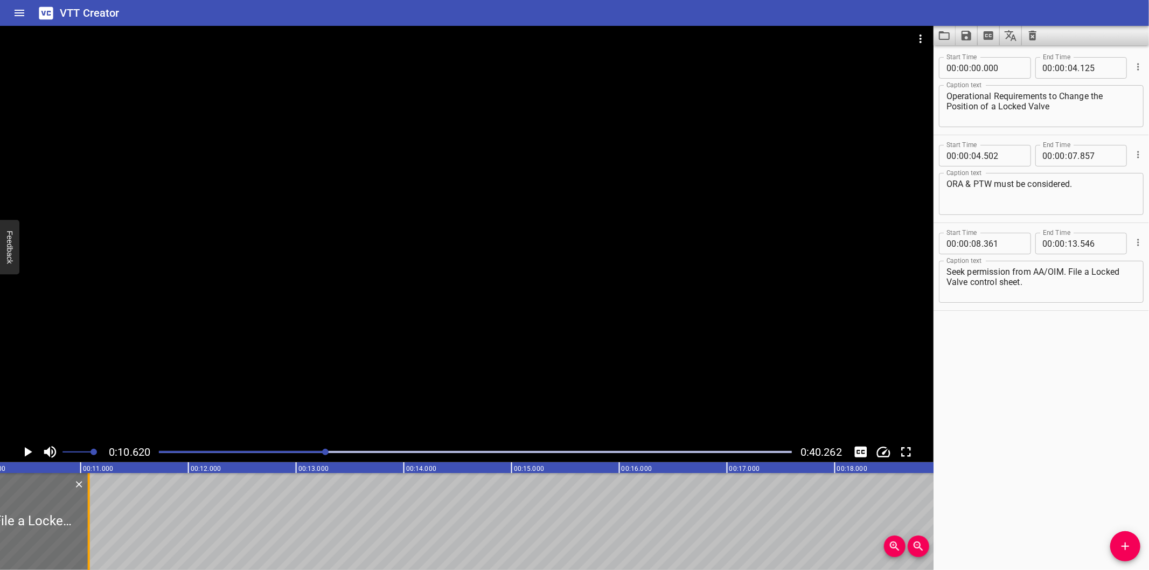
drag, startPoint x: 358, startPoint y: 526, endPoint x: 92, endPoint y: 536, distance: 266.3
click at [92, 536] on div at bounding box center [88, 521] width 11 height 97
type input "11"
type input "076"
drag, startPoint x: 1036, startPoint y: 284, endPoint x: 1069, endPoint y: 273, distance: 34.6
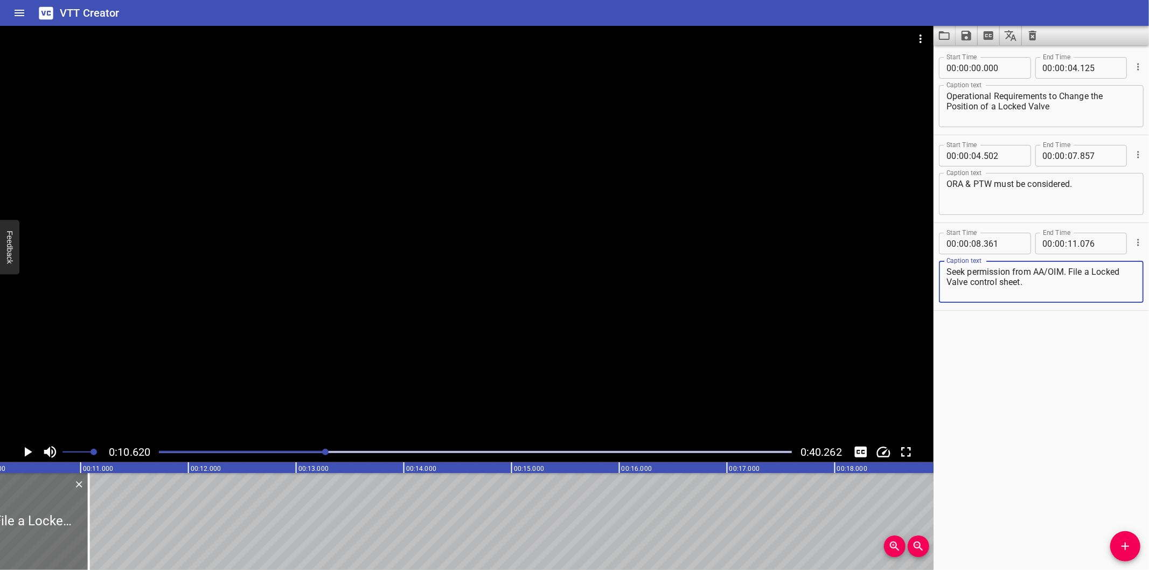
click at [1069, 273] on textarea "Seek permission from AA/OIM. File a Locked Valve control sheet." at bounding box center [1041, 282] width 190 height 31
type textarea "Seek permission from AA/OIM."
click at [1127, 542] on icon "Add Cue" at bounding box center [1125, 546] width 13 height 13
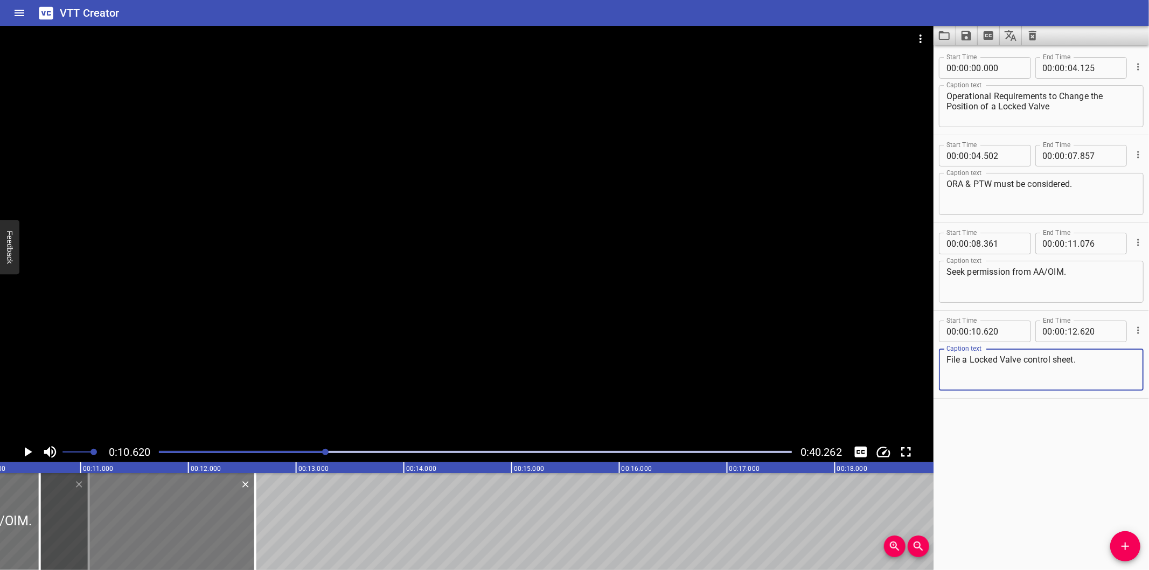
type textarea "File a Locked Valve control sheet."
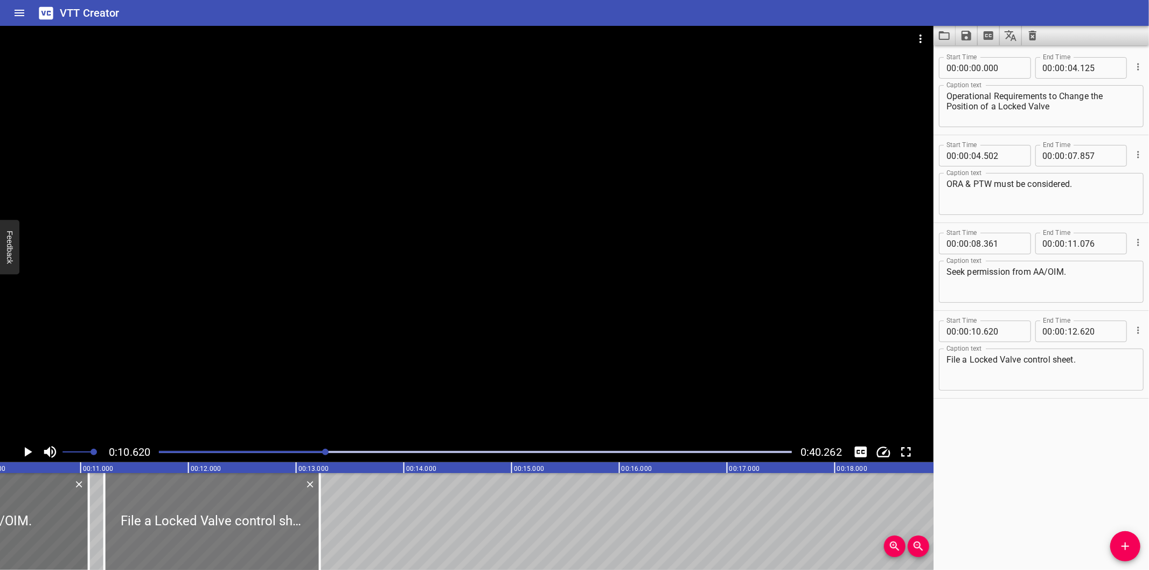
drag, startPoint x: 203, startPoint y: 524, endPoint x: 268, endPoint y: 522, distance: 64.6
click at [268, 523] on div at bounding box center [211, 521] width 215 height 97
type input "11"
type input "220"
type input "13"
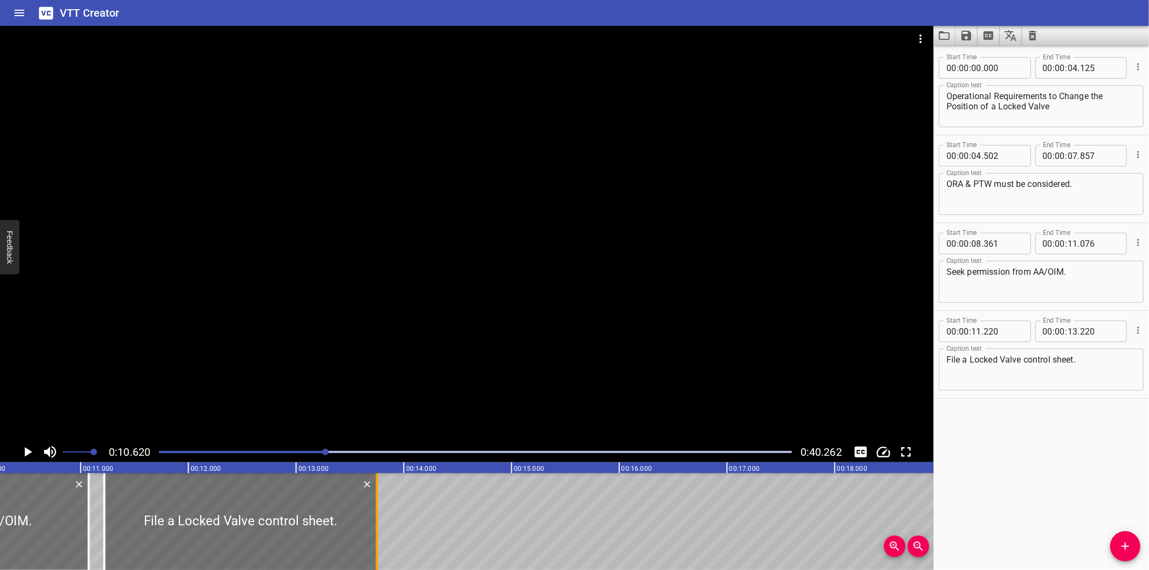
drag, startPoint x: 318, startPoint y: 534, endPoint x: 375, endPoint y: 534, distance: 57.1
click at [375, 534] on div at bounding box center [377, 521] width 11 height 97
type input "750"
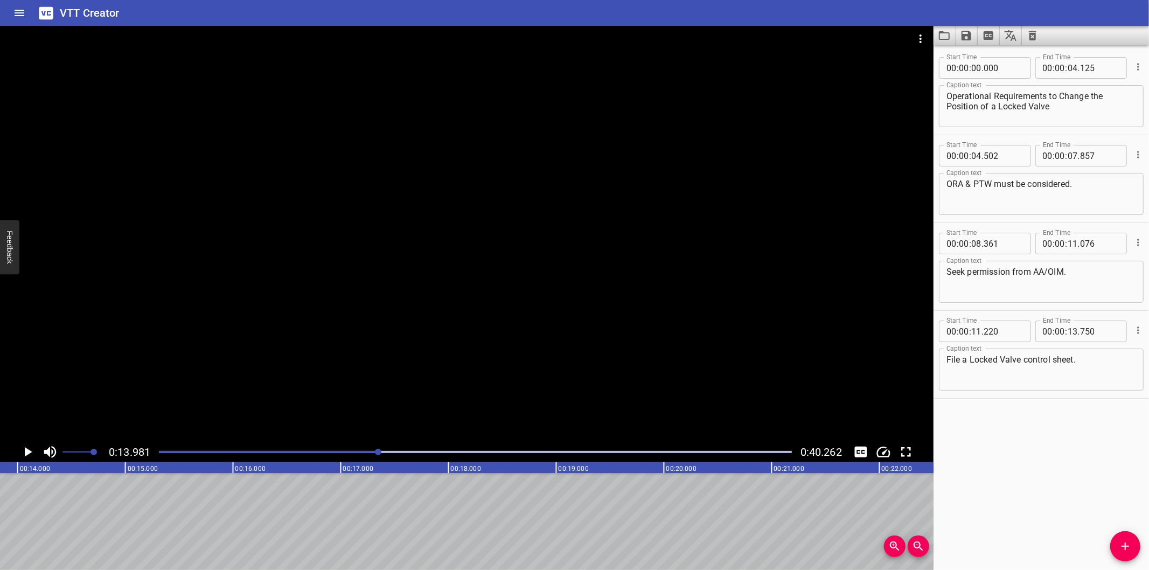
scroll to position [0, 1505]
click at [1123, 542] on icon "Add Cue" at bounding box center [1125, 546] width 13 height 13
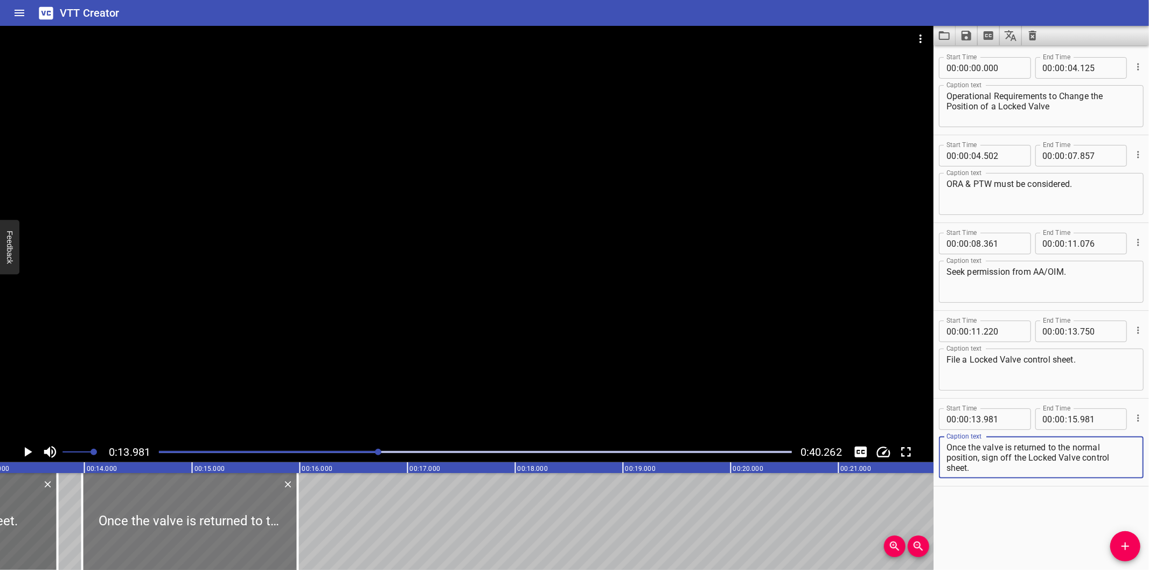
scroll to position [0, 1386]
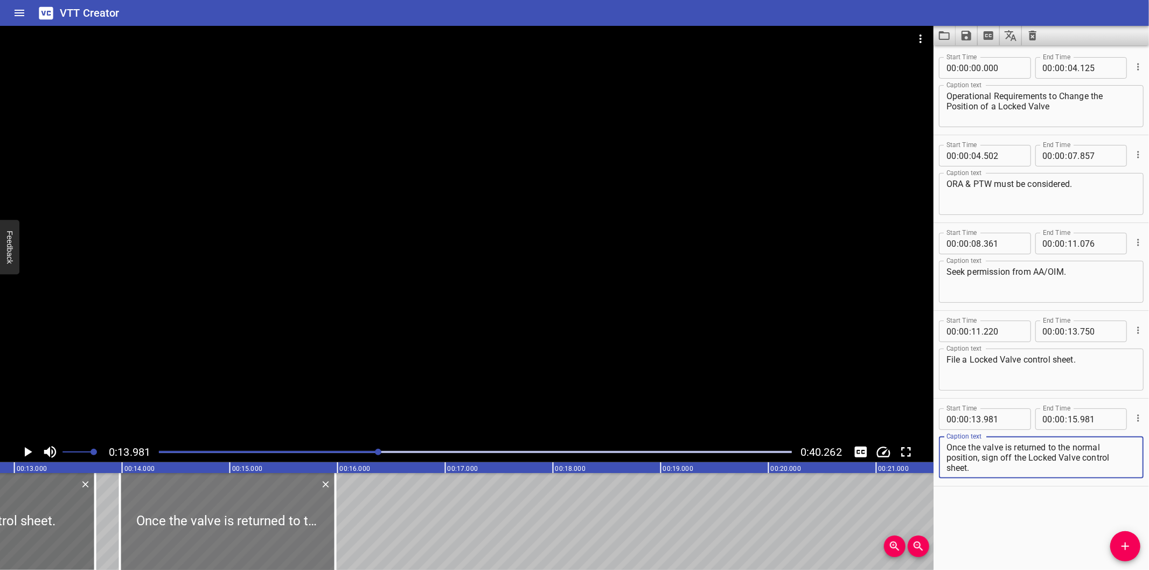
type textarea "Once the valve is returned to the normal position, sign off the Locked Valve co…"
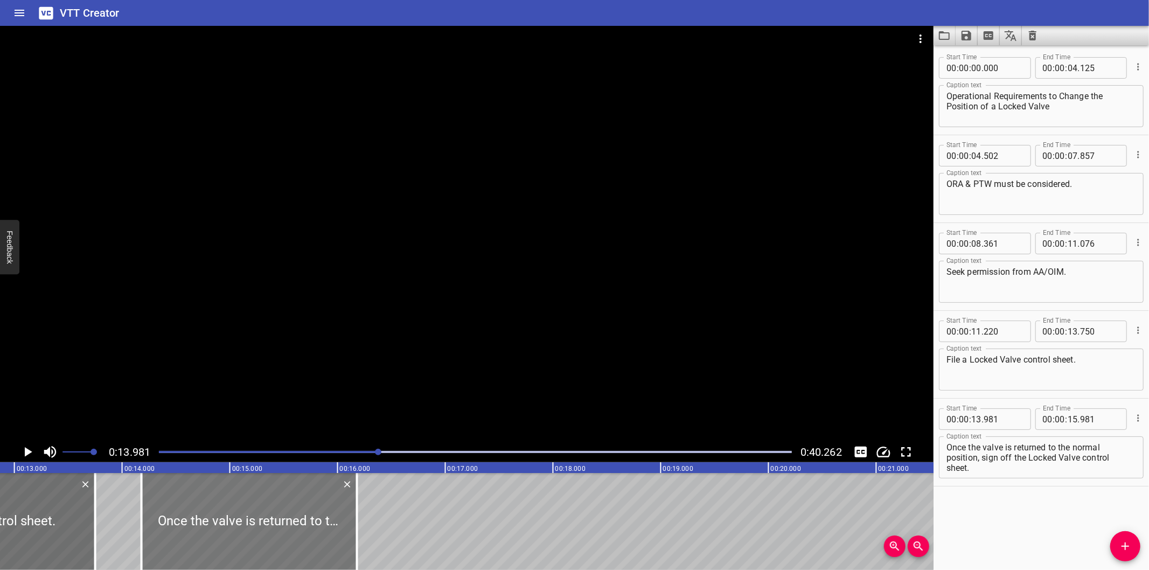
drag, startPoint x: 282, startPoint y: 534, endPoint x: 257, endPoint y: 541, distance: 26.3
click at [257, 541] on div at bounding box center [249, 521] width 215 height 97
type input "14"
type input "181"
type input "16"
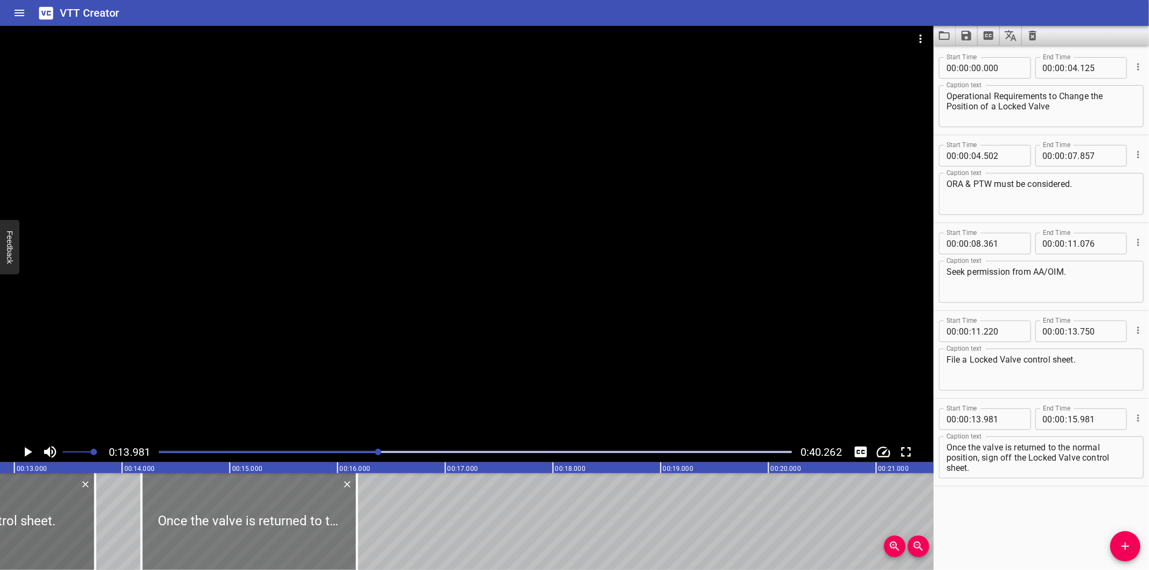
type input "181"
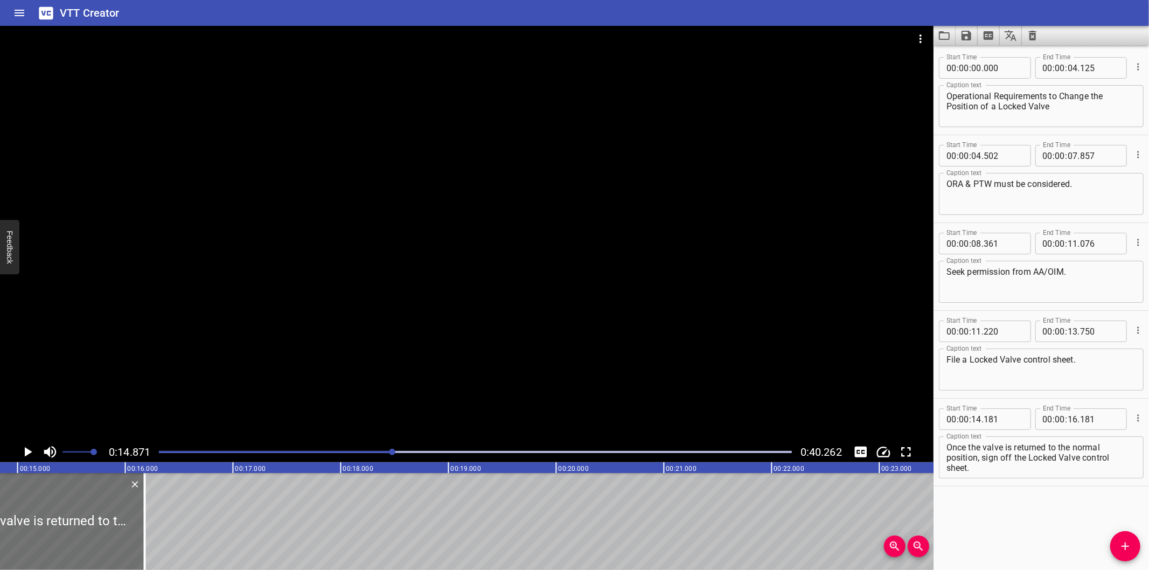
scroll to position [0, 1602]
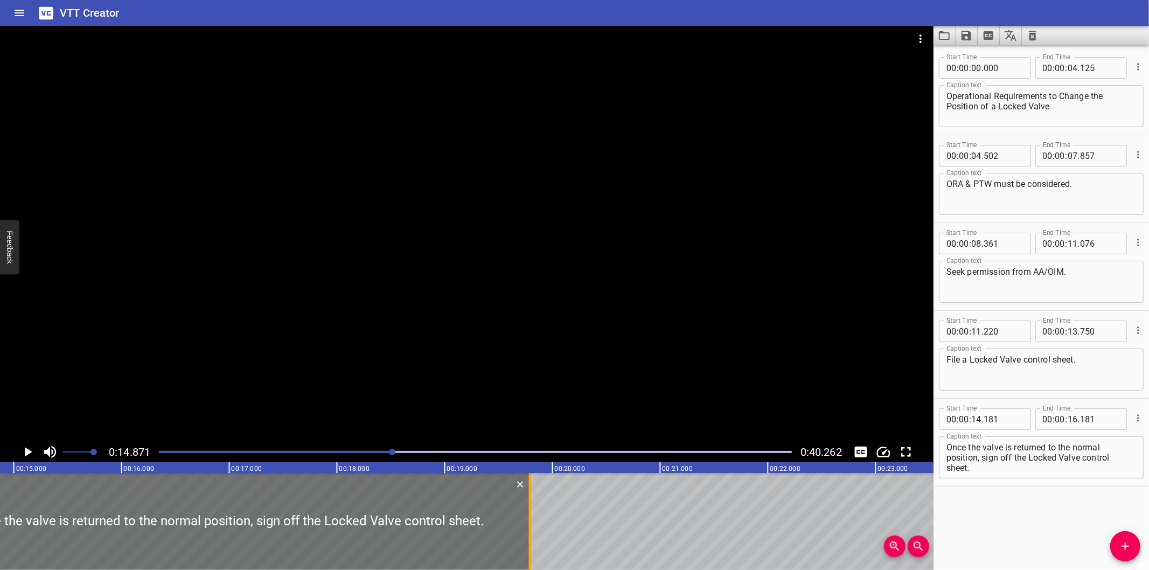
drag, startPoint x: 138, startPoint y: 536, endPoint x: 527, endPoint y: 524, distance: 389.1
click at [527, 524] on div at bounding box center [530, 521] width 11 height 97
type input "19"
type input "791"
click at [946, 455] on textarea "Once the valve is returned to the normal position, sign off the Locked Valve co…" at bounding box center [1041, 457] width 190 height 31
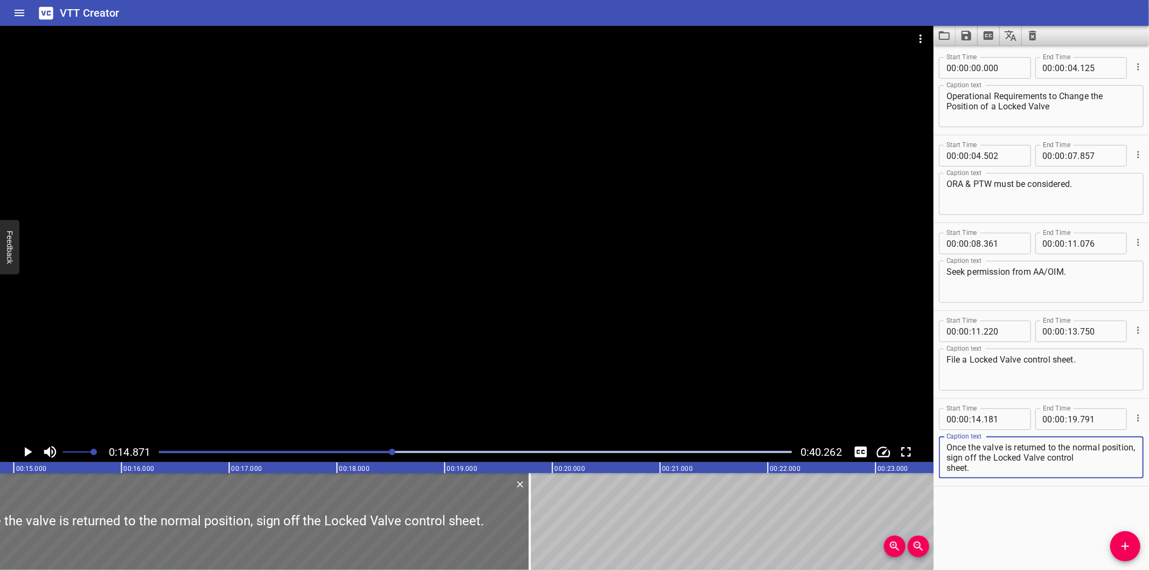
click at [947, 466] on textarea "Once the valve is returned to the normal position, sign off the Locked Valve co…" at bounding box center [1041, 457] width 190 height 31
type textarea "Once the valve is returned to the normal position, sign off the Locked Valve co…"
click at [520, 359] on div at bounding box center [466, 234] width 933 height 416
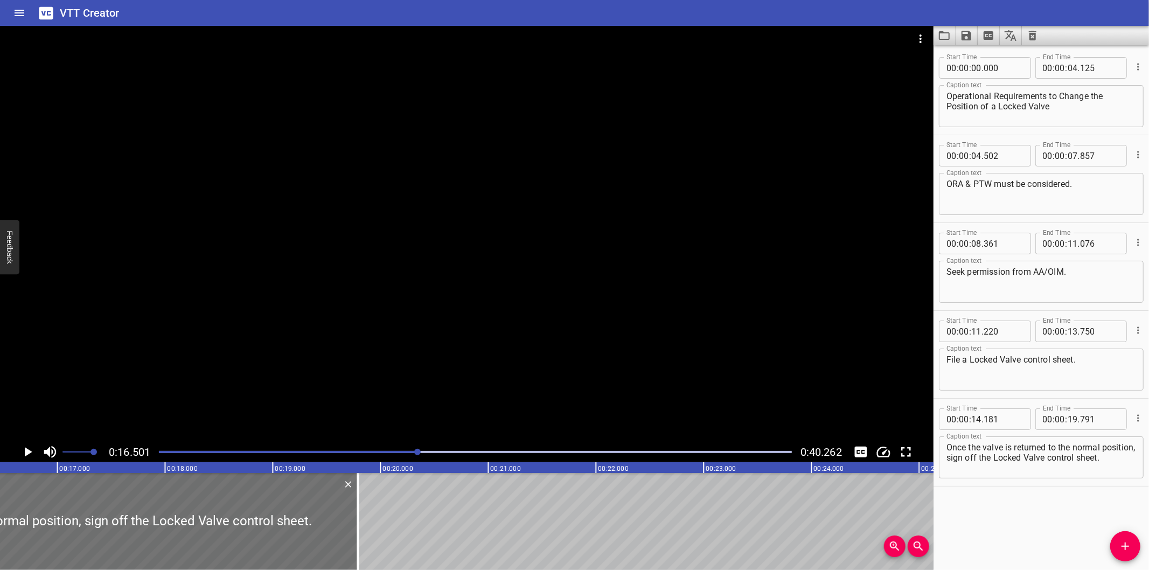
scroll to position [0, 1777]
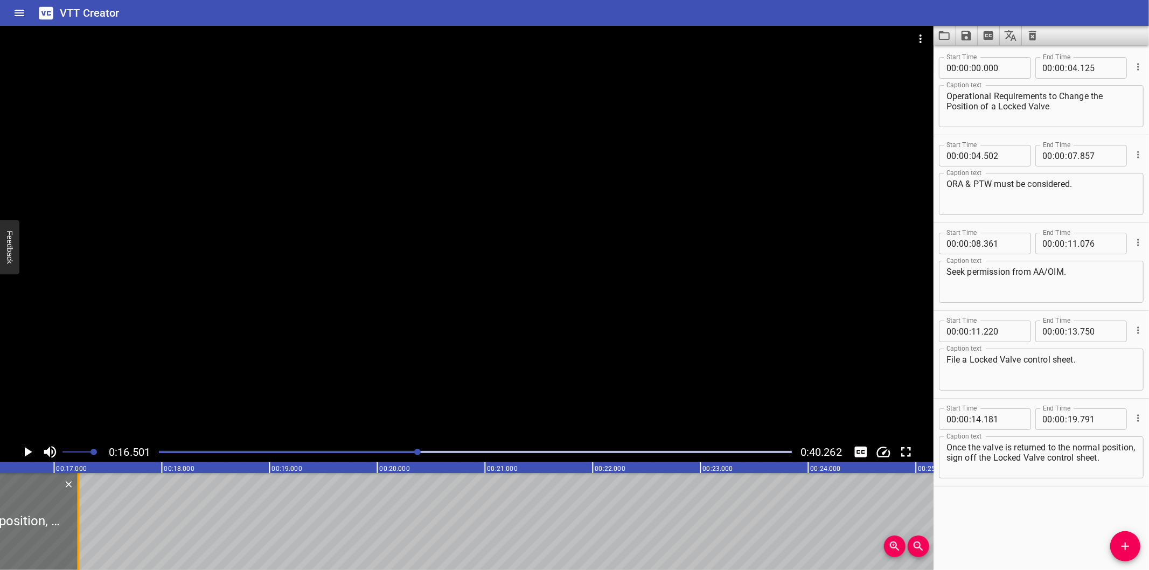
drag, startPoint x: 354, startPoint y: 532, endPoint x: 78, endPoint y: 546, distance: 276.6
click at [78, 546] on div at bounding box center [78, 521] width 2 height 97
type input "17"
type input "226"
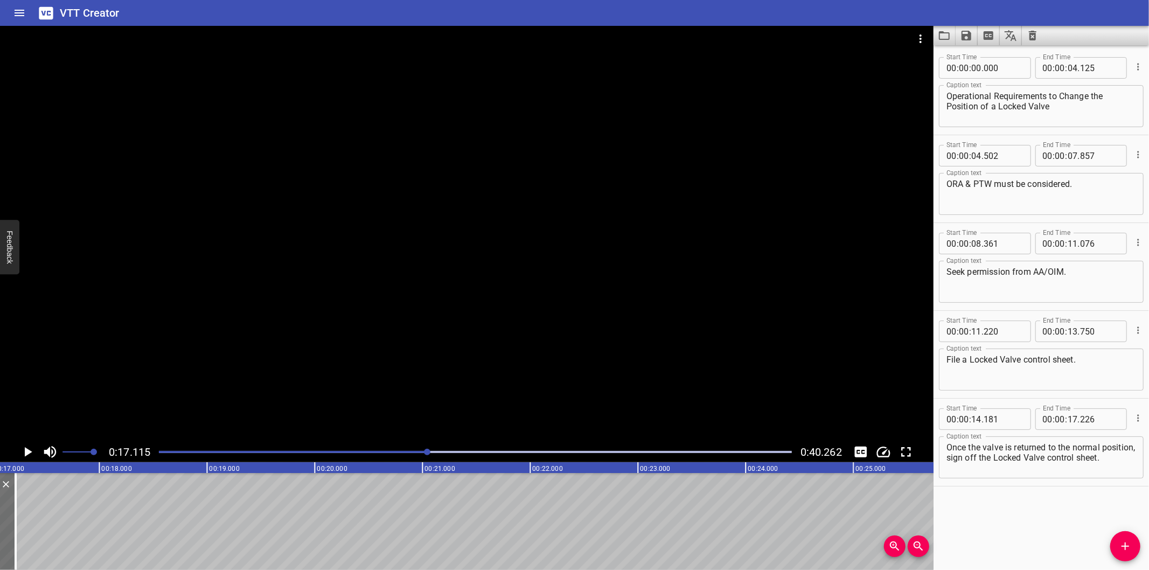
scroll to position [0, 1844]
drag, startPoint x: 991, startPoint y: 465, endPoint x: 982, endPoint y: 460, distance: 10.6
click at [982, 460] on textarea "Once the valve is returned to the normal position, sign off the Locked Valve co…" at bounding box center [1041, 457] width 190 height 31
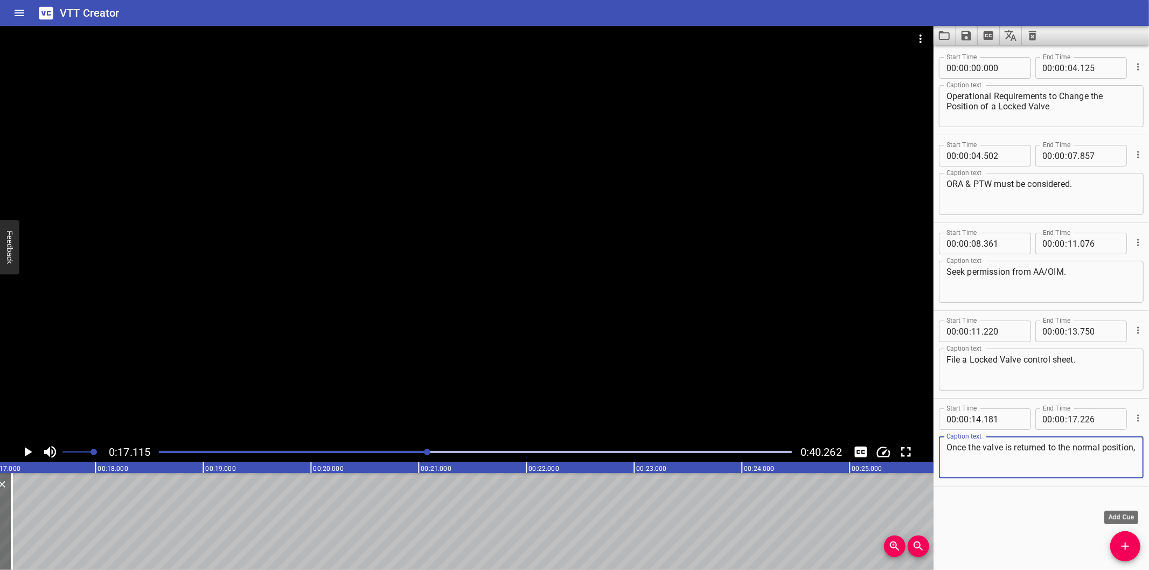
type textarea "Once the valve is returned to the normal position,"
drag, startPoint x: 1117, startPoint y: 545, endPoint x: 960, endPoint y: 529, distance: 158.1
click at [1116, 544] on span "Add Cue" at bounding box center [1125, 546] width 30 height 13
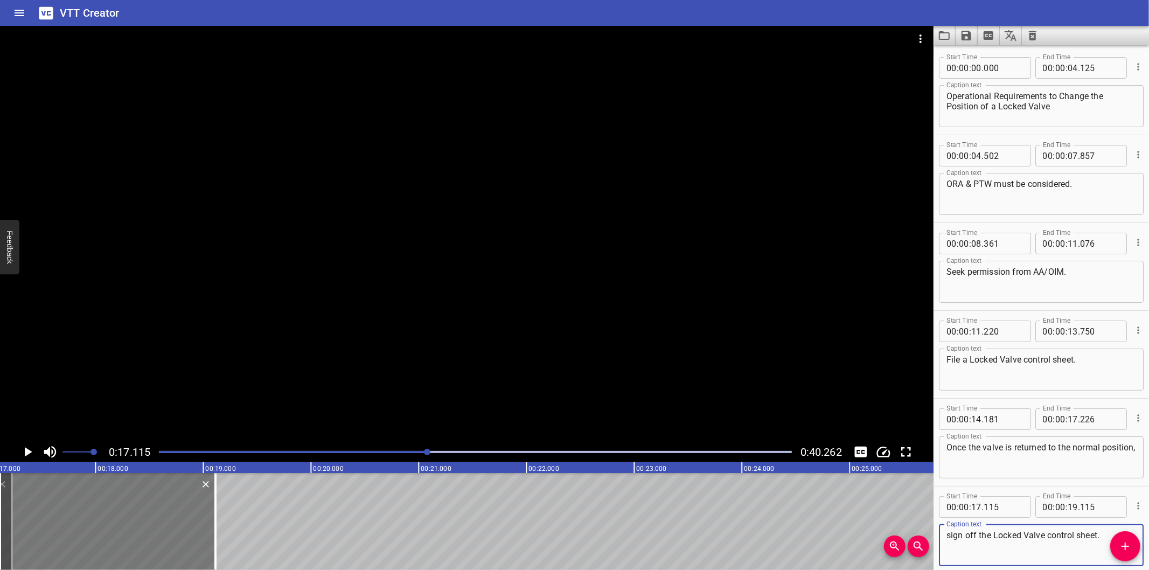
type textarea "sign off the Locked Valve control sheet."
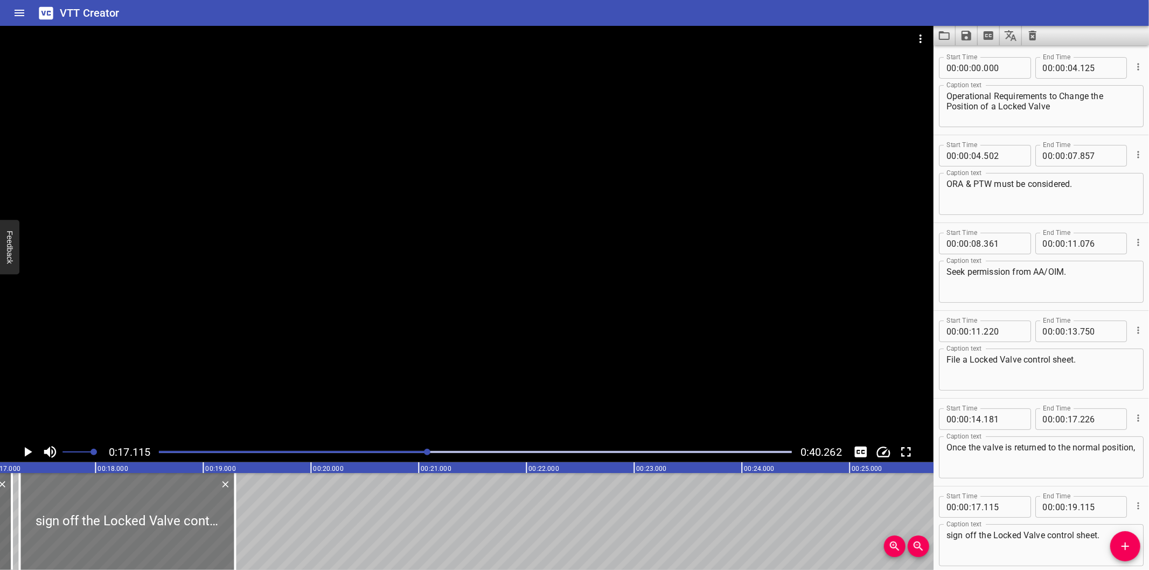
drag, startPoint x: 122, startPoint y: 527, endPoint x: 140, endPoint y: 532, distance: 18.6
click at [140, 532] on div at bounding box center [126, 521] width 215 height 97
type input "295"
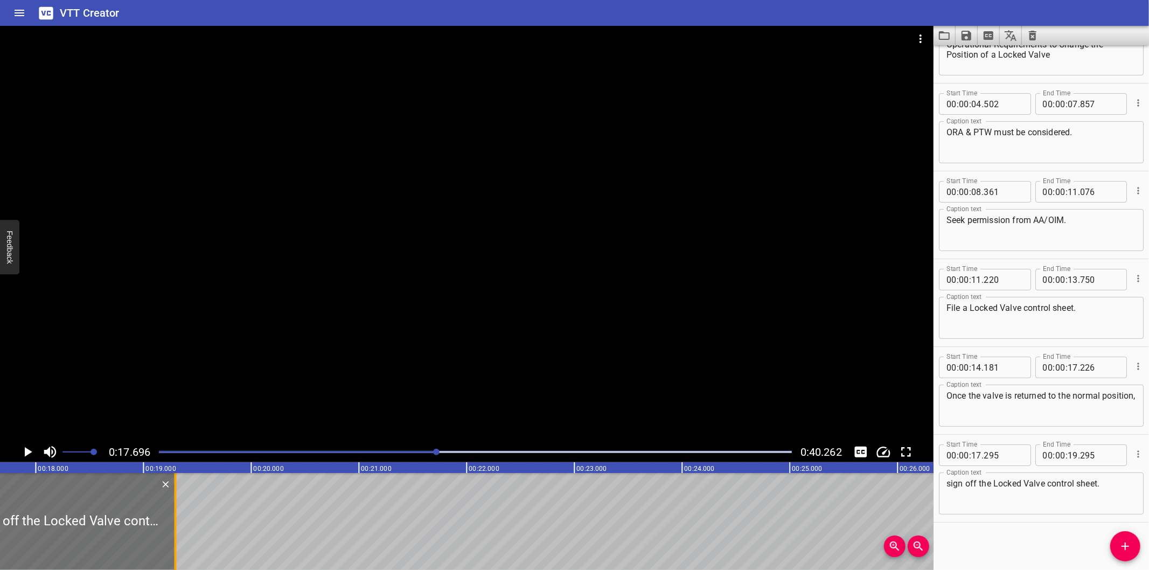
scroll to position [0, 1906]
drag, startPoint x: 185, startPoint y: 532, endPoint x: 228, endPoint y: 532, distance: 43.6
click at [229, 532] on div at bounding box center [230, 521] width 2 height 97
type input "830"
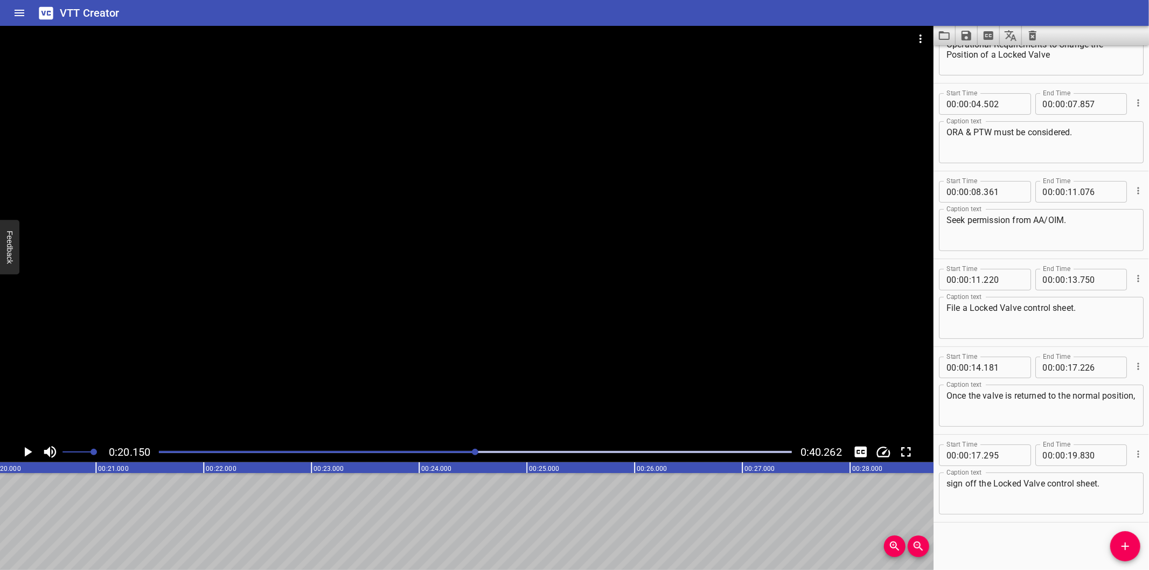
scroll to position [0, 2171]
click at [1117, 547] on span "Add Cue" at bounding box center [1125, 546] width 30 height 13
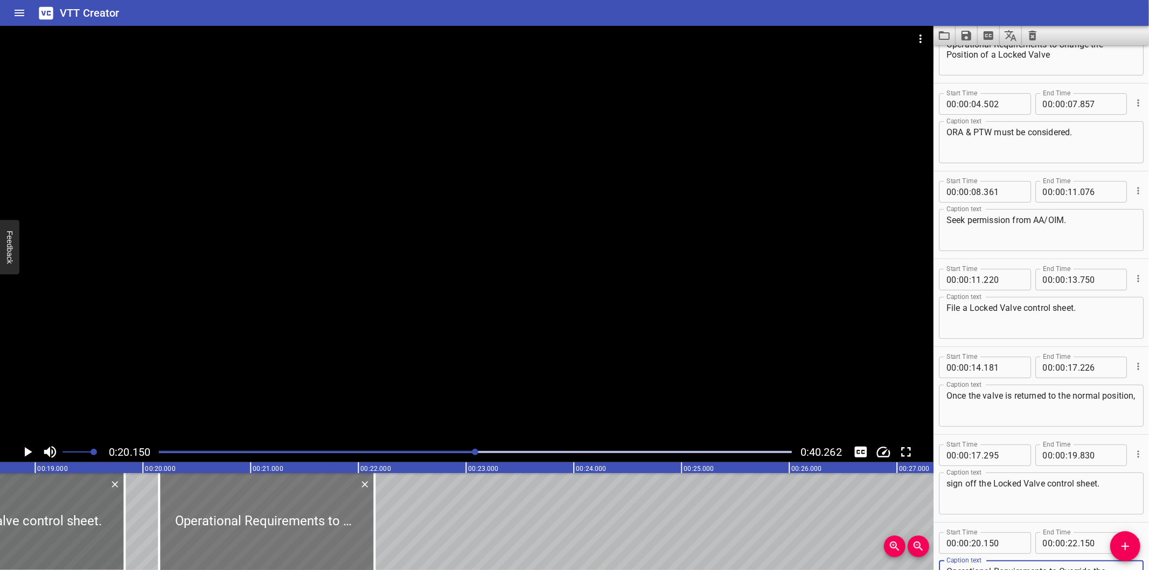
scroll to position [0, 2011]
type textarea "Operational Requirements to Override the Interlock System"
drag, startPoint x: 290, startPoint y: 534, endPoint x: 300, endPoint y: 541, distance: 12.7
click at [300, 541] on div at bounding box center [278, 521] width 215 height 97
type input "255"
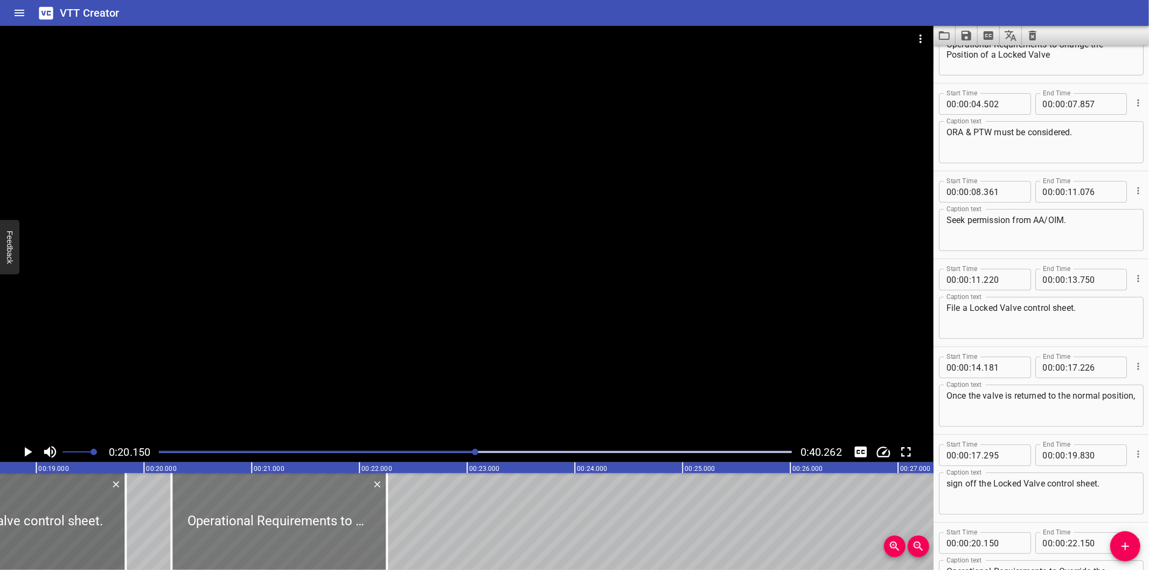
type input "255"
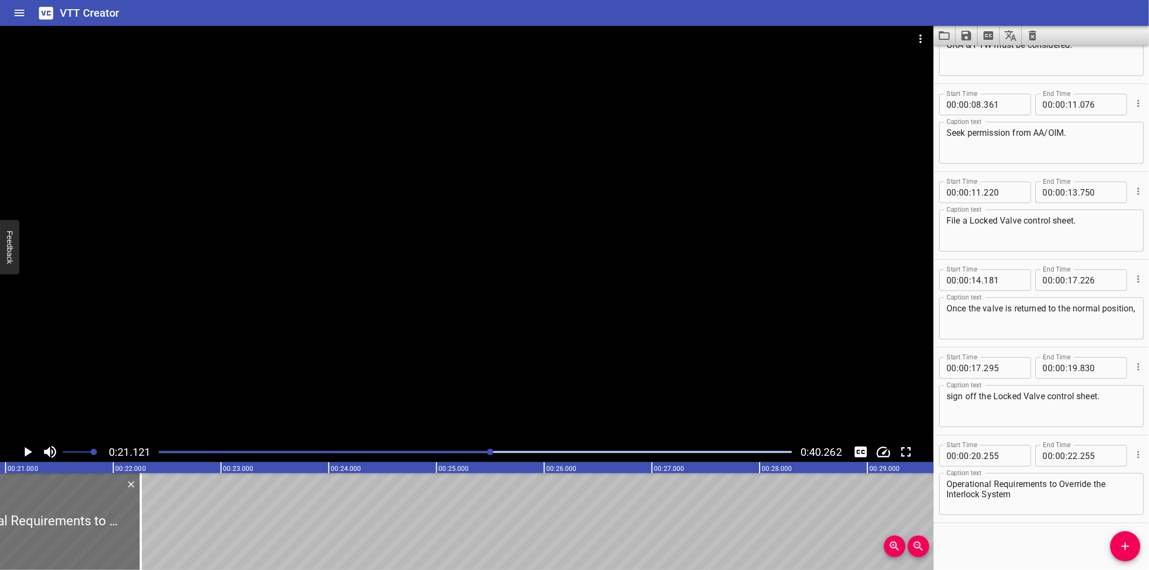
scroll to position [0, 2275]
click at [946, 493] on textarea "Operational Requirements to Override the Interlock System" at bounding box center [1041, 494] width 190 height 31
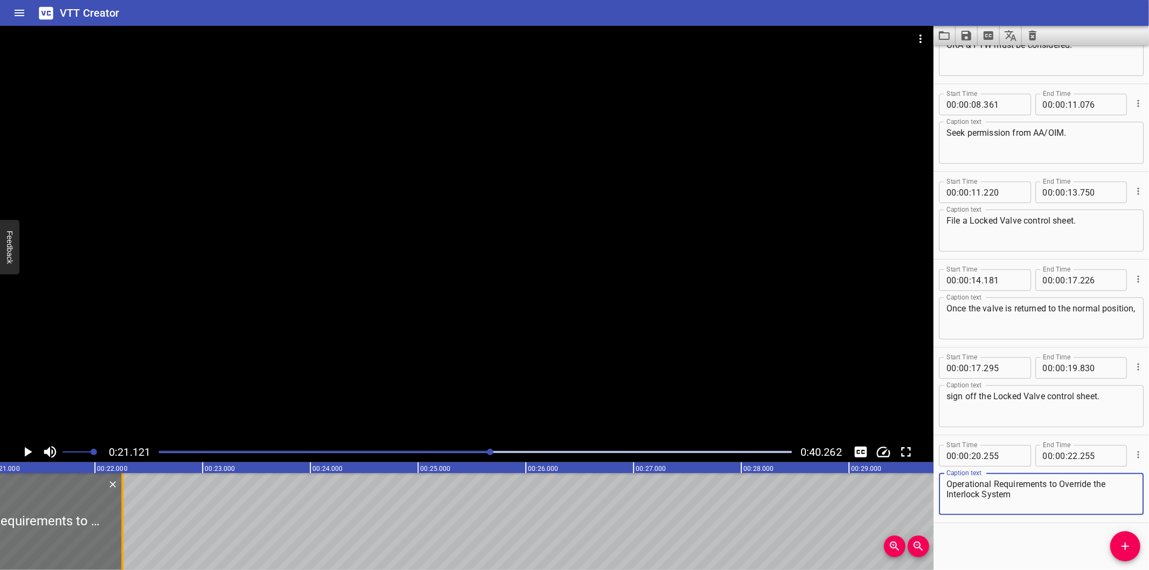
type textarea "Operational Requirements to Override the Interlock System"
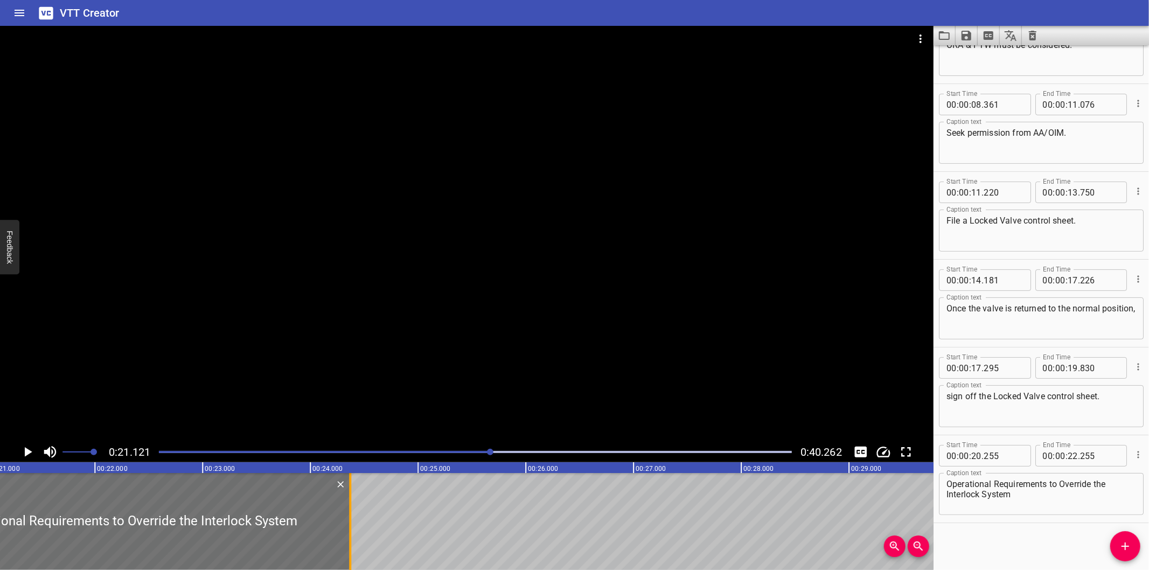
drag, startPoint x: 125, startPoint y: 507, endPoint x: 353, endPoint y: 518, distance: 228.1
click at [353, 518] on div at bounding box center [350, 521] width 11 height 97
type input "24"
type input "370"
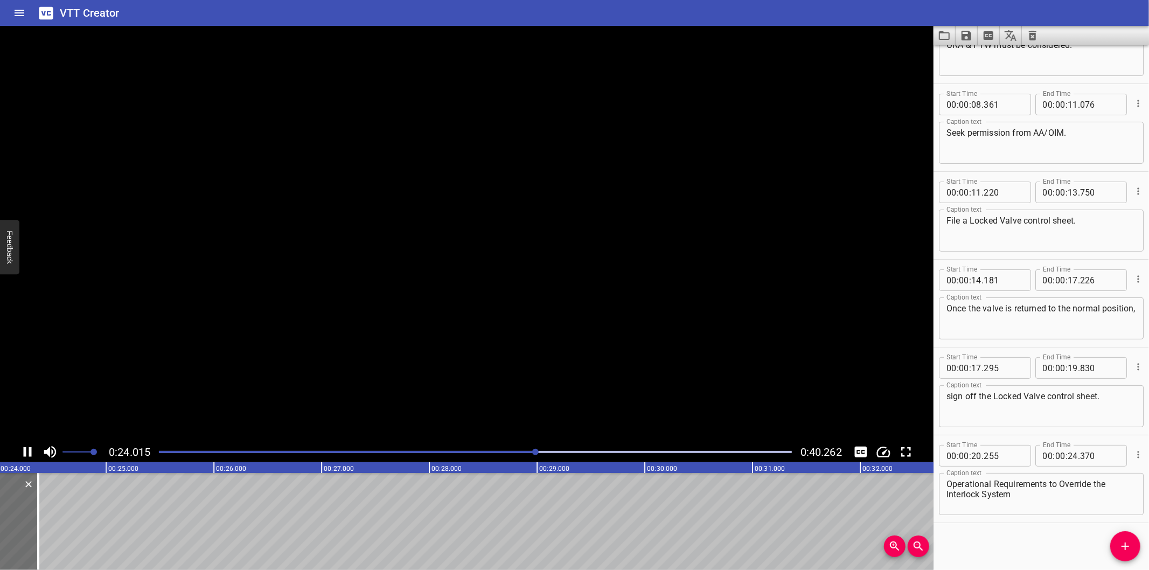
scroll to position [0, 2609]
drag, startPoint x: 1125, startPoint y: 540, endPoint x: 1118, endPoint y: 532, distance: 9.9
click at [1125, 540] on icon "Add Cue" at bounding box center [1125, 546] width 13 height 13
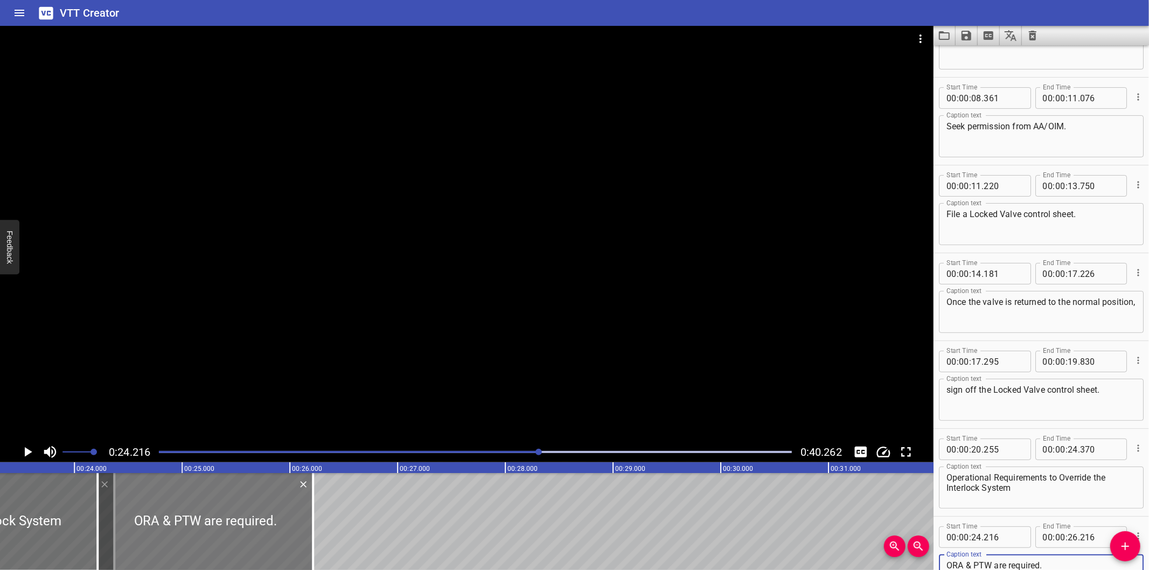
scroll to position [0, 2489]
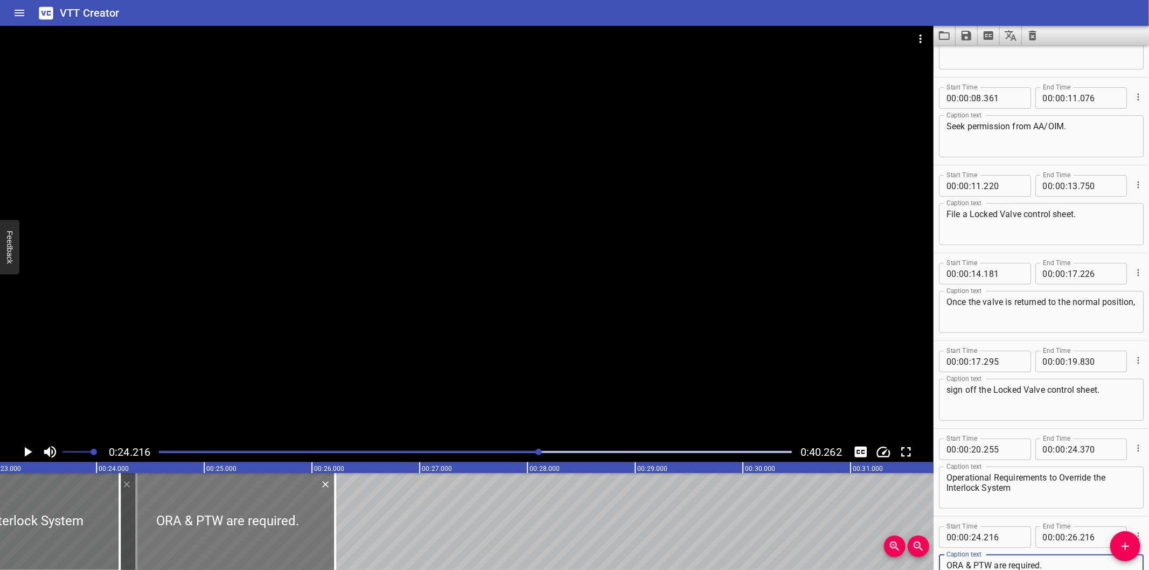
type textarea "ORA & PTW are required."
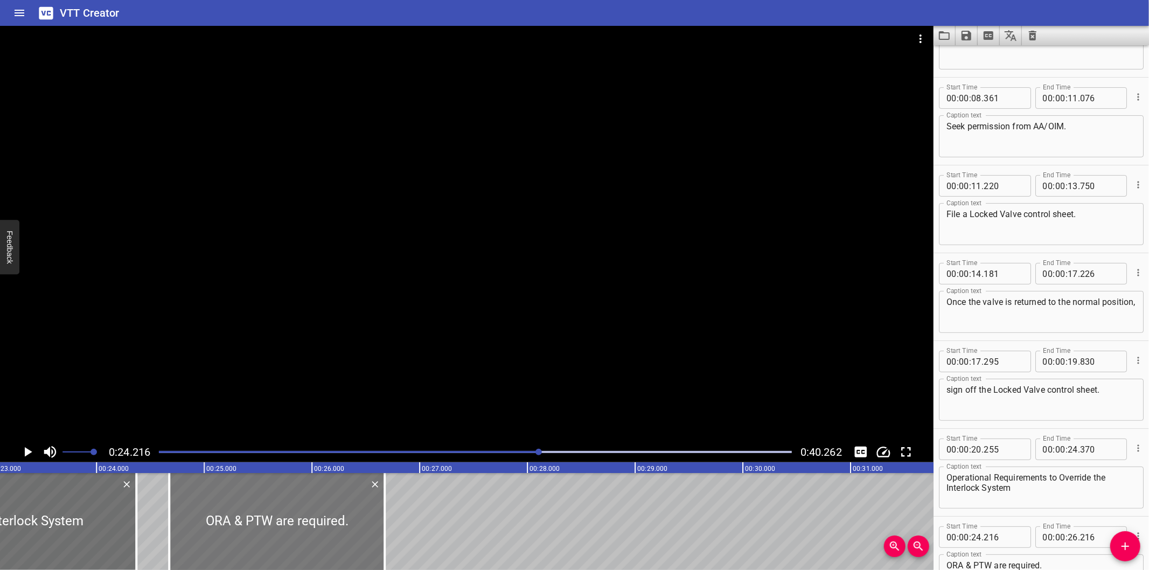
drag, startPoint x: 246, startPoint y: 512, endPoint x: 295, endPoint y: 531, distance: 52.7
click at [295, 531] on div at bounding box center [276, 521] width 215 height 97
type input "676"
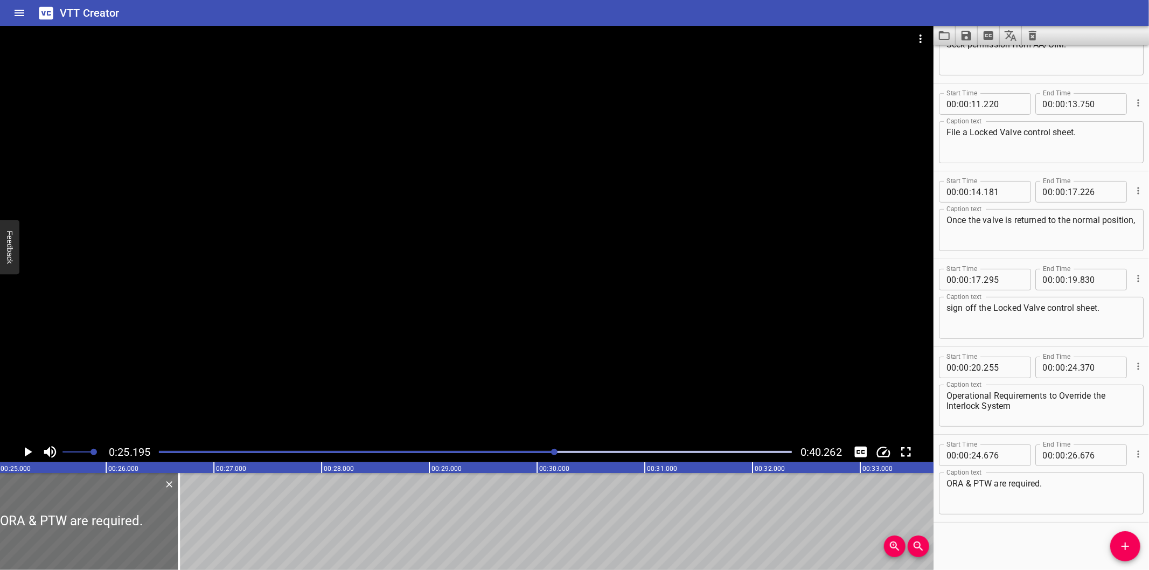
scroll to position [0, 2714]
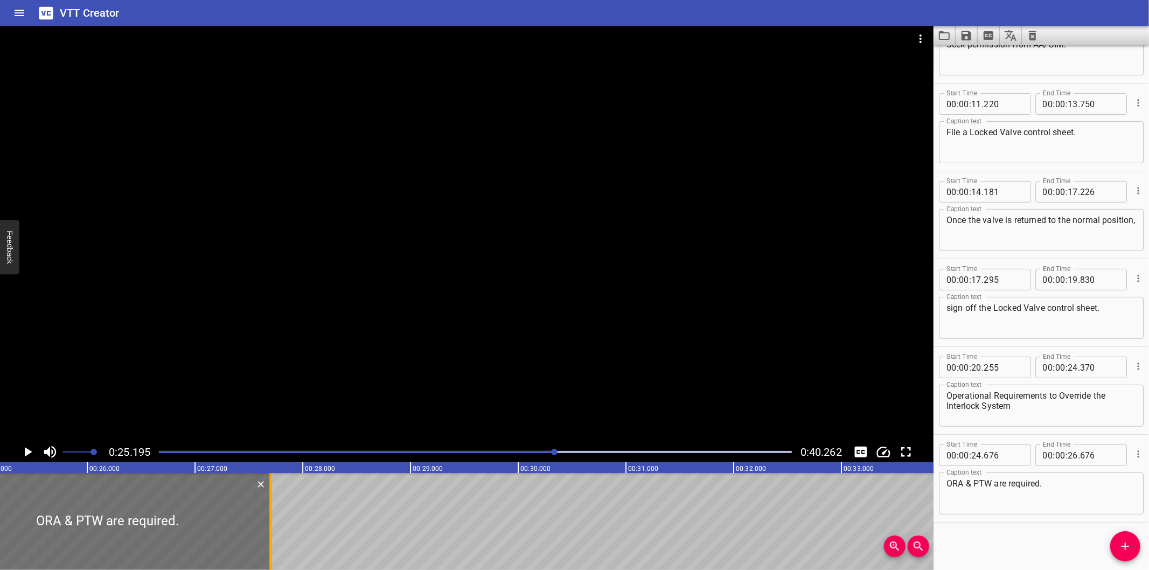
drag, startPoint x: 163, startPoint y: 535, endPoint x: 273, endPoint y: 537, distance: 109.9
click at [275, 538] on div at bounding box center [270, 521] width 11 height 97
type input "27"
type input "711"
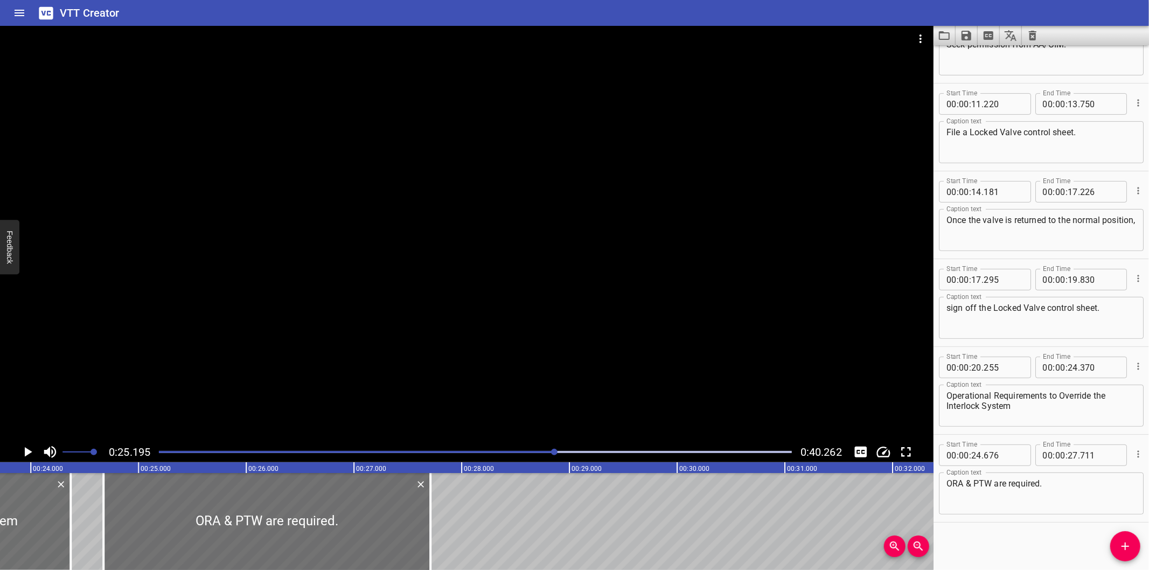
click at [370, 350] on div at bounding box center [466, 234] width 933 height 416
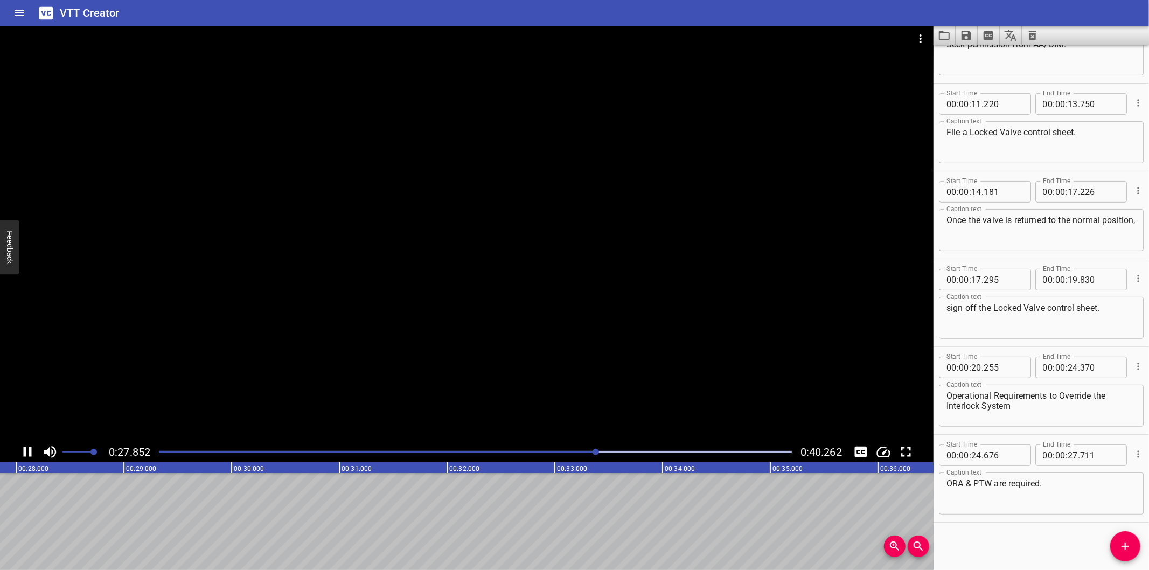
scroll to position [0, 3029]
click at [1130, 538] on button "Add Cue" at bounding box center [1125, 546] width 30 height 30
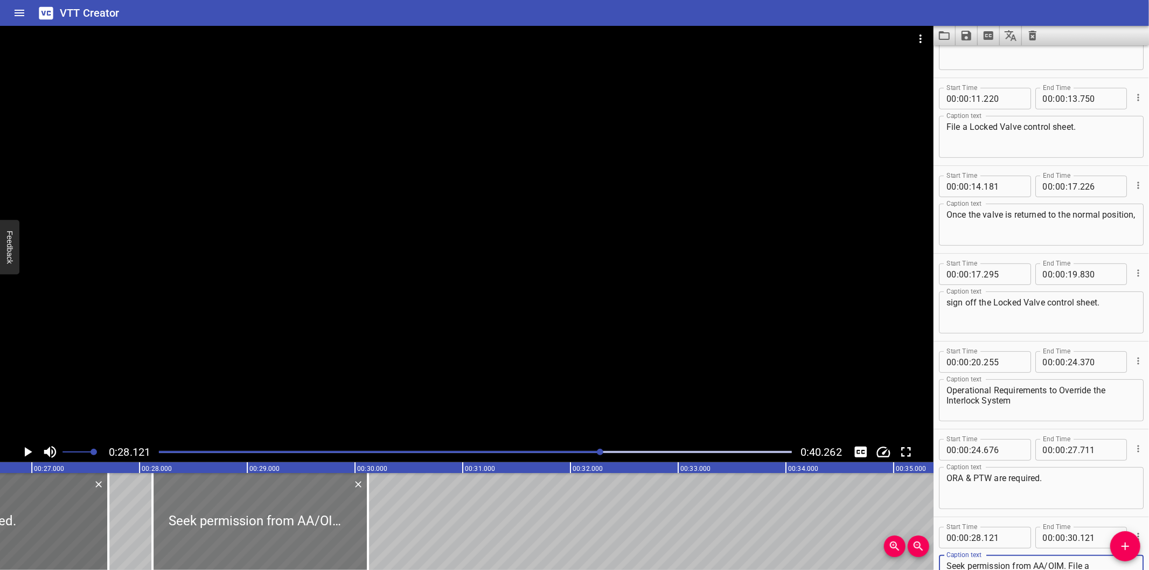
scroll to position [0, 2869]
type textarea "Seek permission from AA/OIM. File a Locked Valve control sheet."
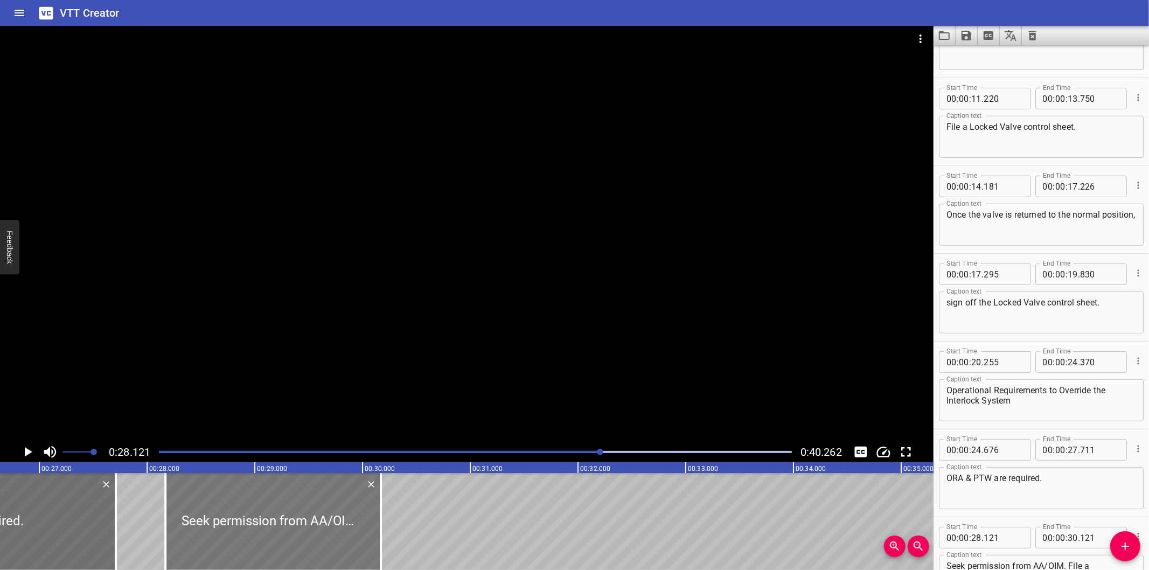
drag, startPoint x: 333, startPoint y: 524, endPoint x: 290, endPoint y: 524, distance: 43.1
click at [290, 524] on div at bounding box center [272, 521] width 215 height 97
type input "171"
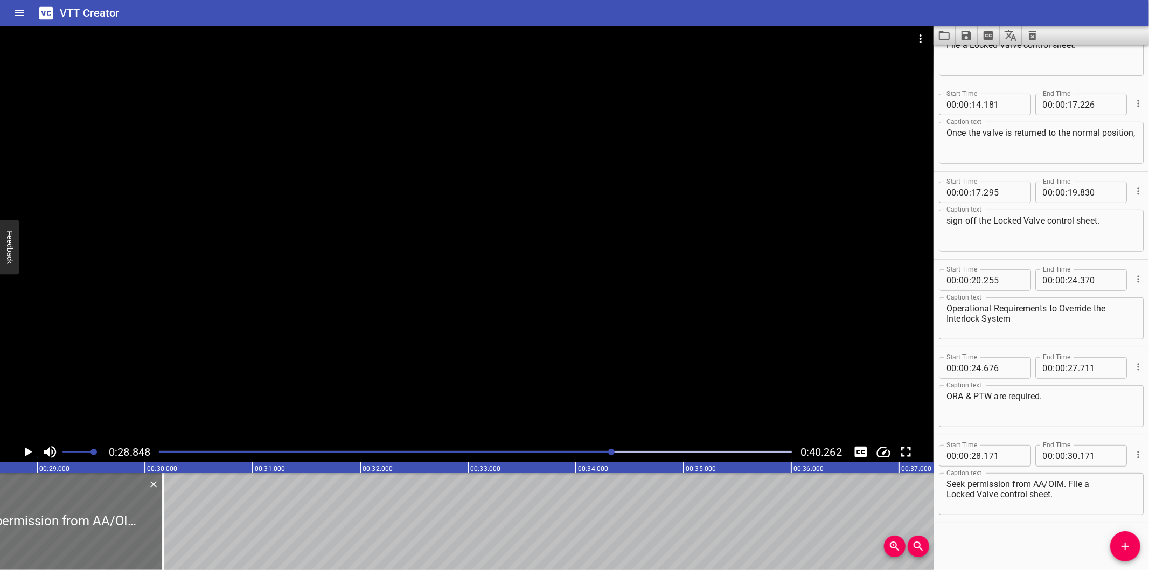
scroll to position [0, 3108]
click at [946, 494] on textarea "Seek permission from AA/OIM. File a Locked Valve control sheet." at bounding box center [1041, 494] width 190 height 31
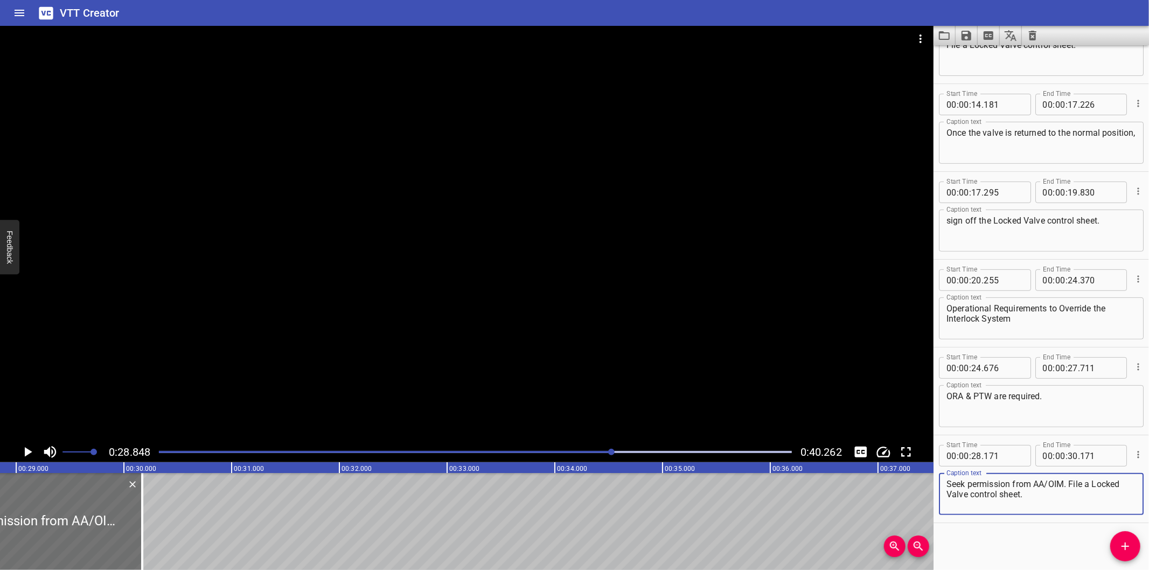
drag, startPoint x: 1072, startPoint y: 491, endPoint x: 1071, endPoint y: 485, distance: 6.0
click at [1071, 485] on textarea "Seek permission from AA/OIM. File a Locked Valve control sheet." at bounding box center [1041, 494] width 190 height 31
type textarea "Seek permission from AA/OIM."
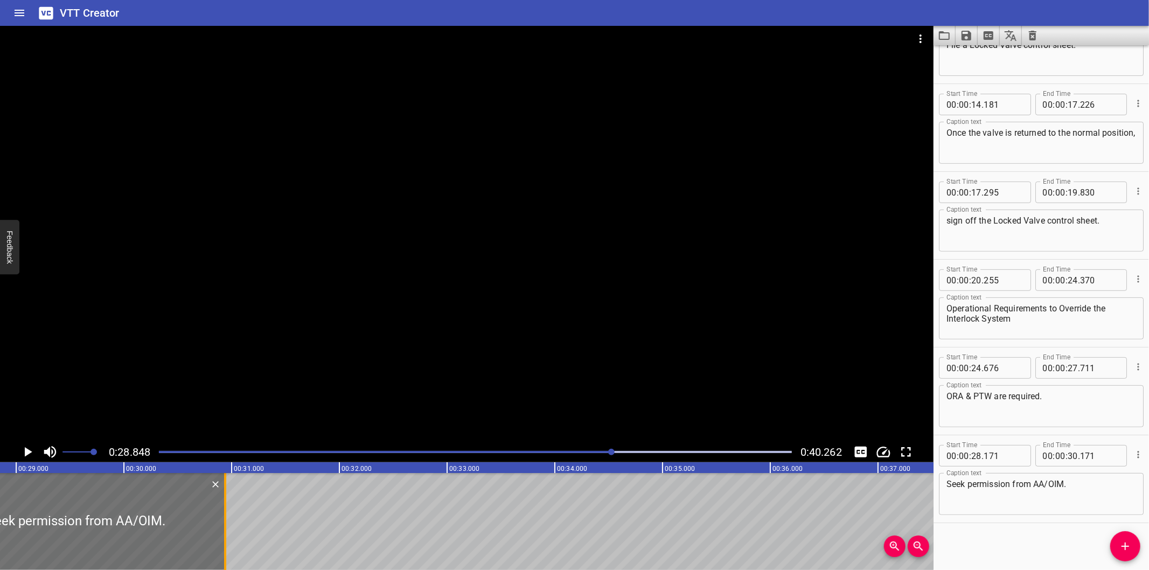
drag, startPoint x: 141, startPoint y: 537, endPoint x: 224, endPoint y: 539, distance: 82.4
click at [224, 539] on div at bounding box center [225, 521] width 2 height 97
type input "936"
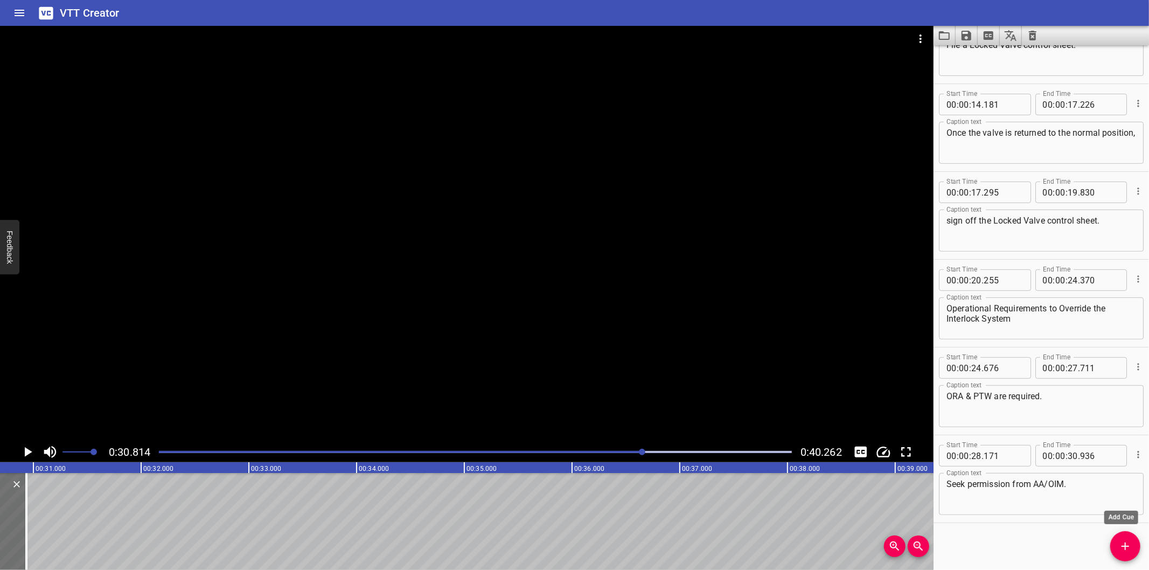
scroll to position [0, 3320]
click at [1126, 550] on icon "Add Cue" at bounding box center [1125, 546] width 13 height 13
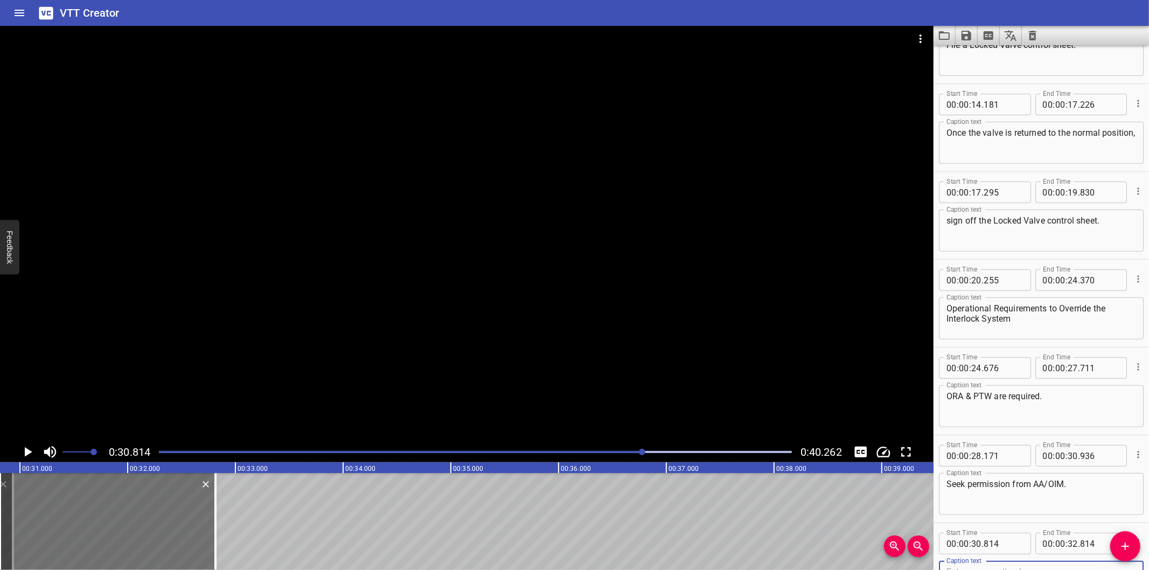
scroll to position [320, 0]
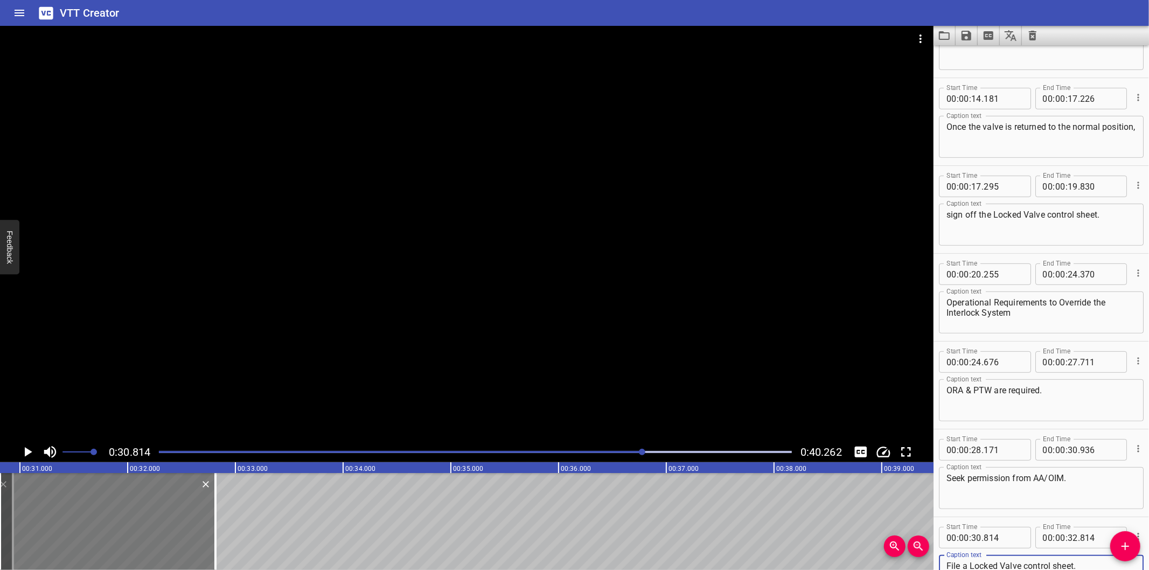
type textarea "File a Locked Valve control sheet."
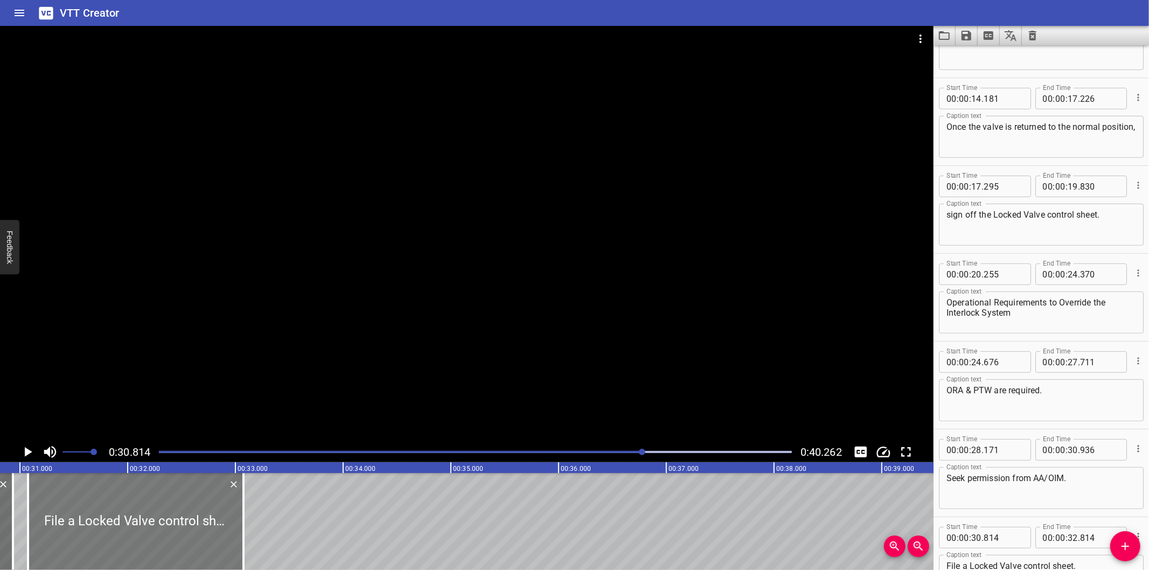
drag, startPoint x: 115, startPoint y: 545, endPoint x: 143, endPoint y: 545, distance: 28.0
click at [143, 545] on div at bounding box center [135, 521] width 215 height 97
type input "31"
type input "074"
type input "33"
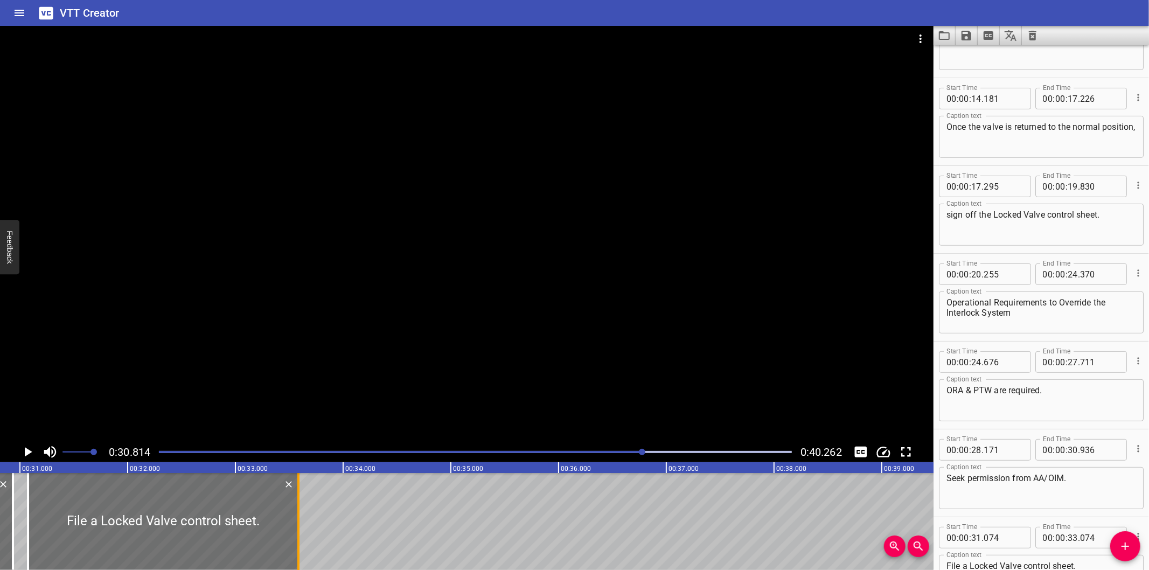
drag, startPoint x: 245, startPoint y: 538, endPoint x: 294, endPoint y: 536, distance: 49.6
click at [299, 539] on div at bounding box center [298, 521] width 11 height 97
type input "579"
click at [277, 534] on div at bounding box center [162, 521] width 270 height 97
type input "064"
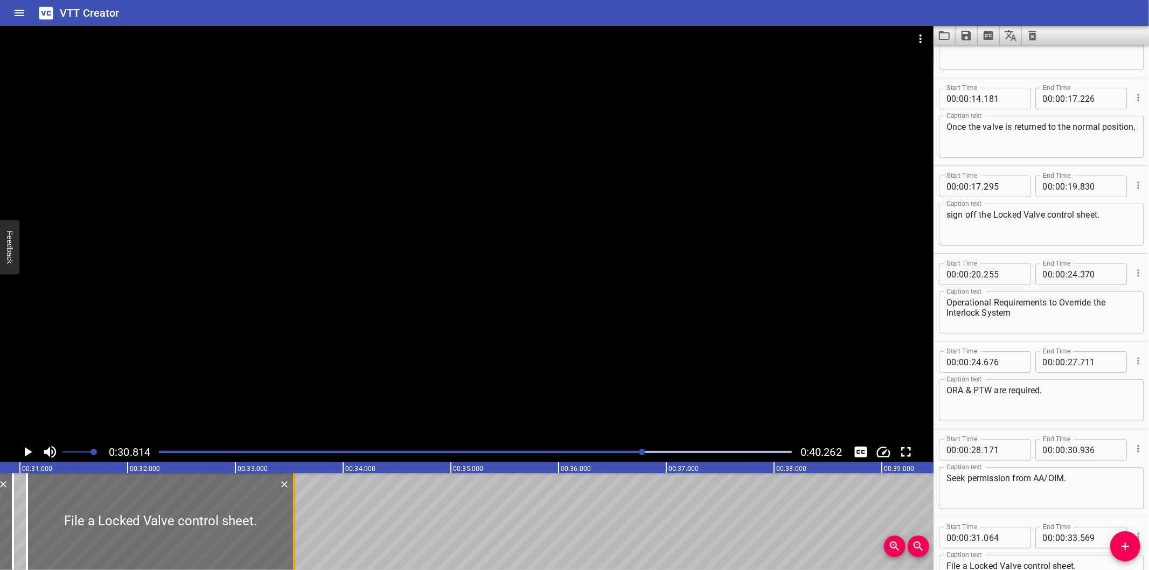
click at [295, 535] on div at bounding box center [294, 521] width 11 height 97
type input "544"
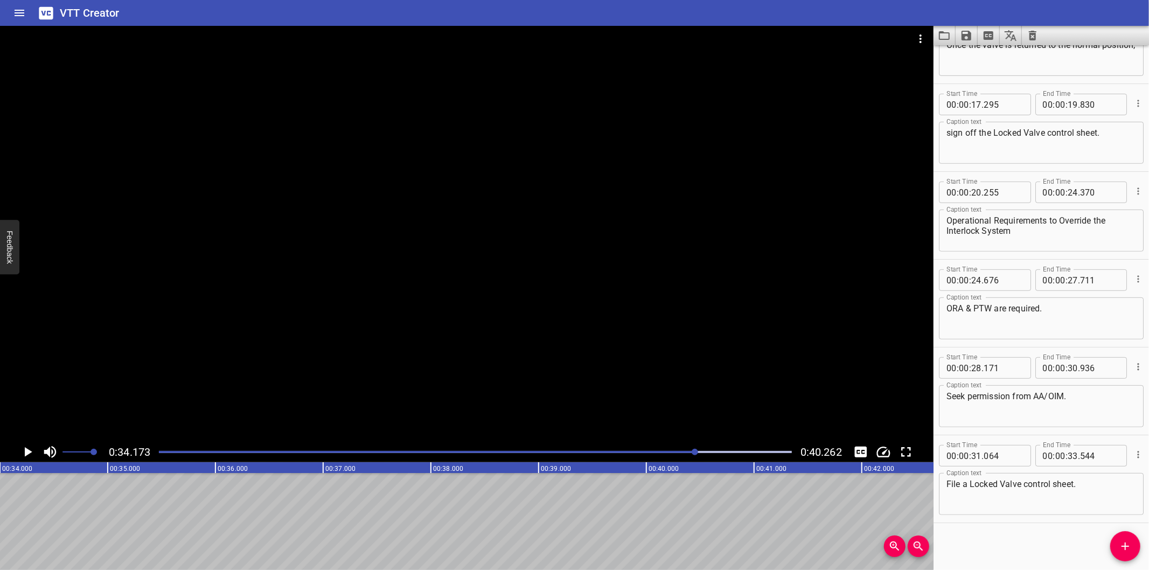
scroll to position [0, 3681]
click at [1127, 544] on icon "Add Cue" at bounding box center [1125, 546] width 13 height 13
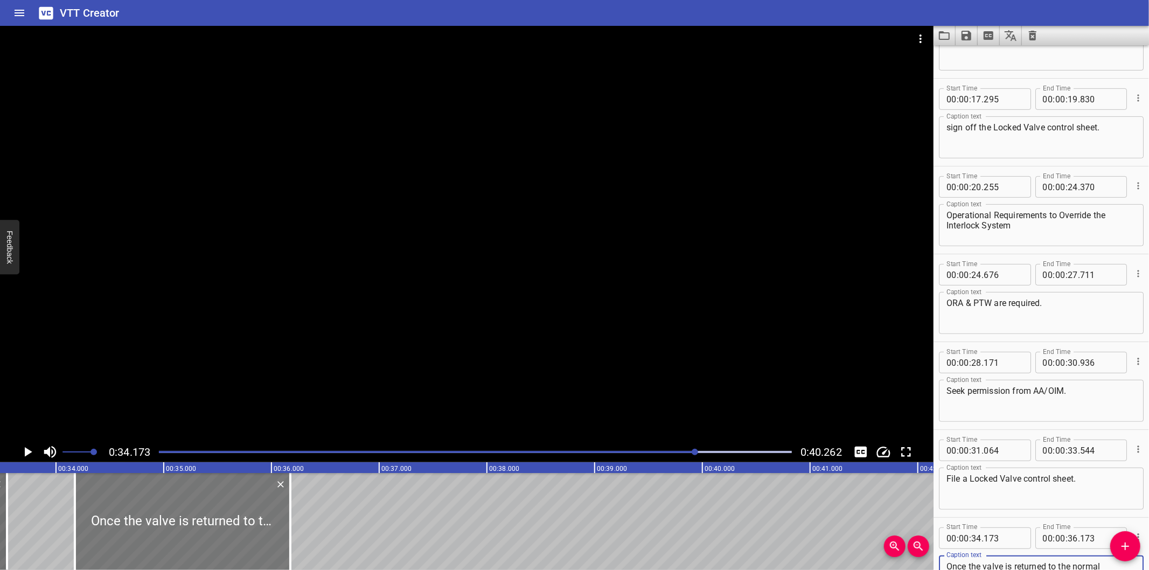
scroll to position [0, 3601]
type textarea "Once the valve is returned to the normal position, sign off the Locked Valve co…"
drag, startPoint x: 212, startPoint y: 519, endPoint x: 200, endPoint y: 522, distance: 12.4
click at [200, 522] on div at bounding box center [175, 521] width 215 height 97
type input "063"
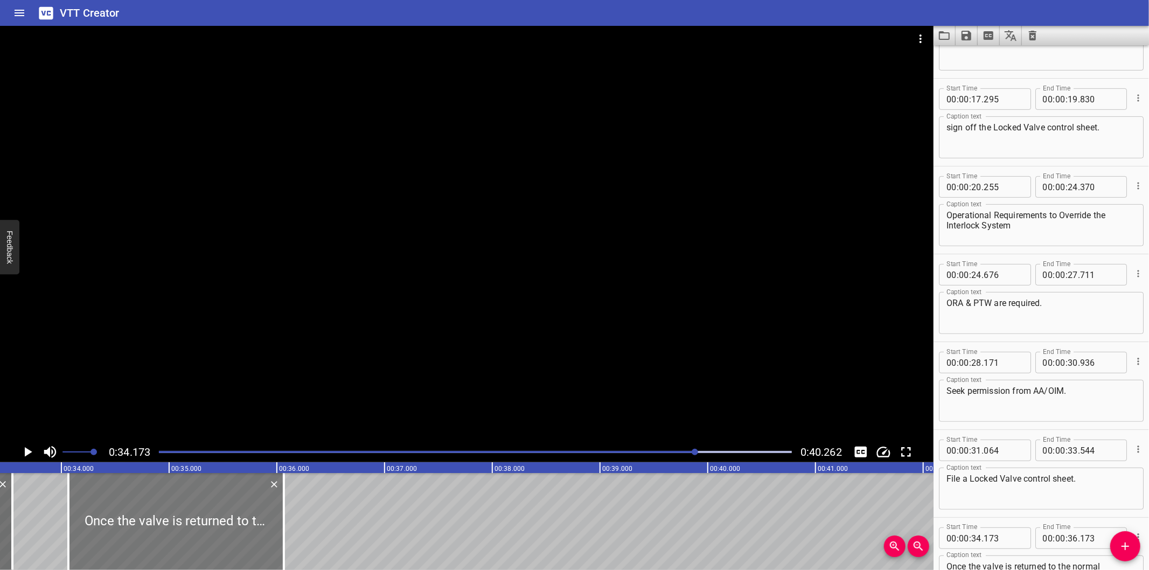
type input "063"
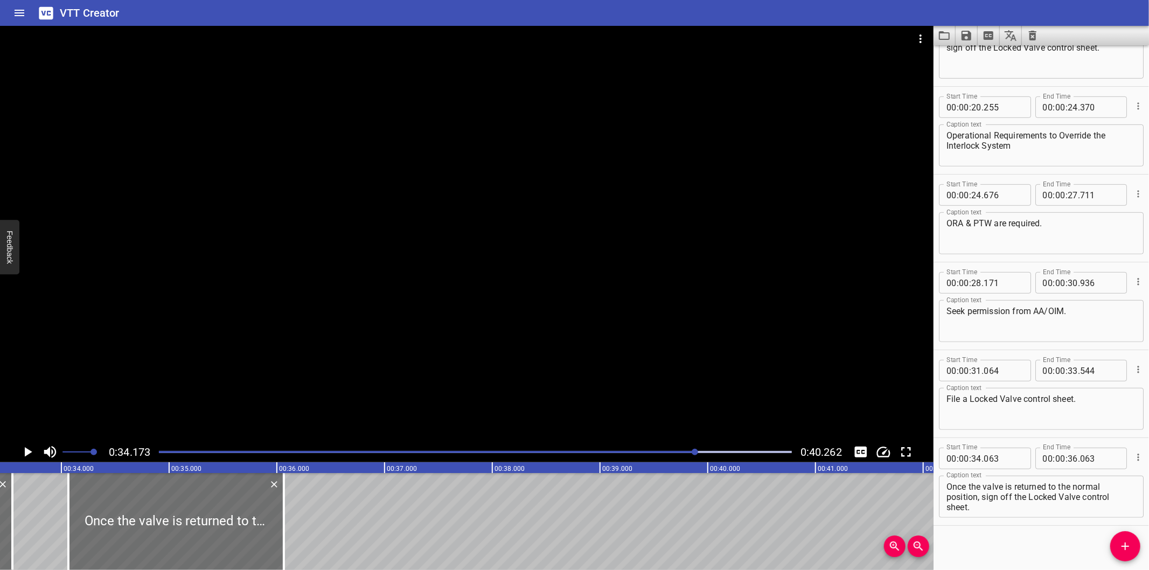
scroll to position [491, 0]
click at [947, 491] on textarea "Once the valve is returned to the normal position, sign off the Locked Valve co…" at bounding box center [1041, 493] width 190 height 31
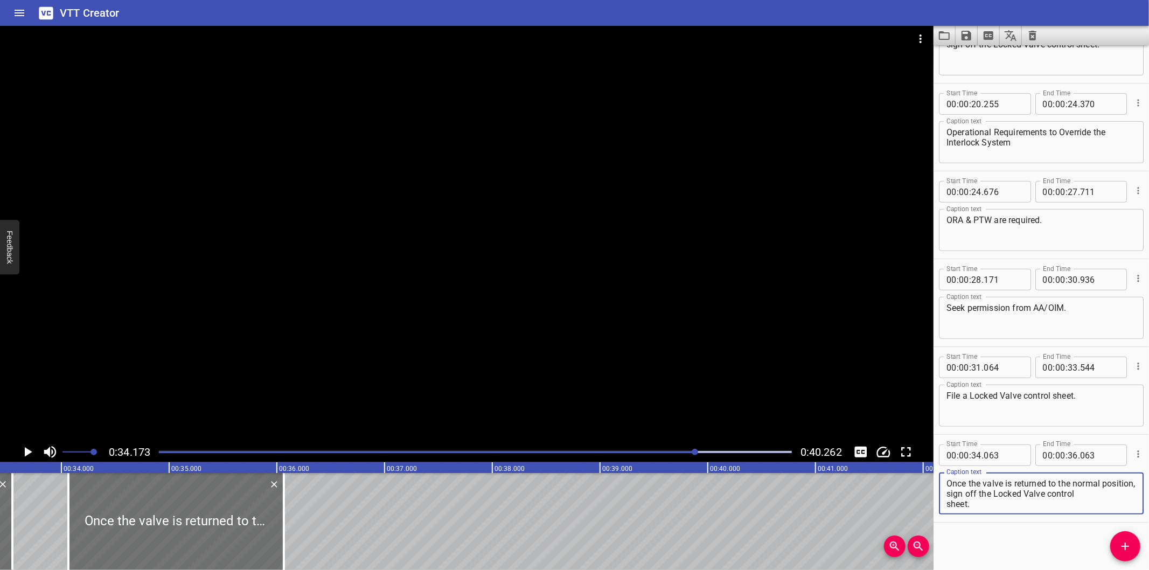
click at [946, 502] on textarea "Once the valve is returned to the normal position, sign off the Locked Valve co…" at bounding box center [1041, 493] width 190 height 31
type textarea "Once the valve is returned to the normal position, sign off the Locked Valve co…"
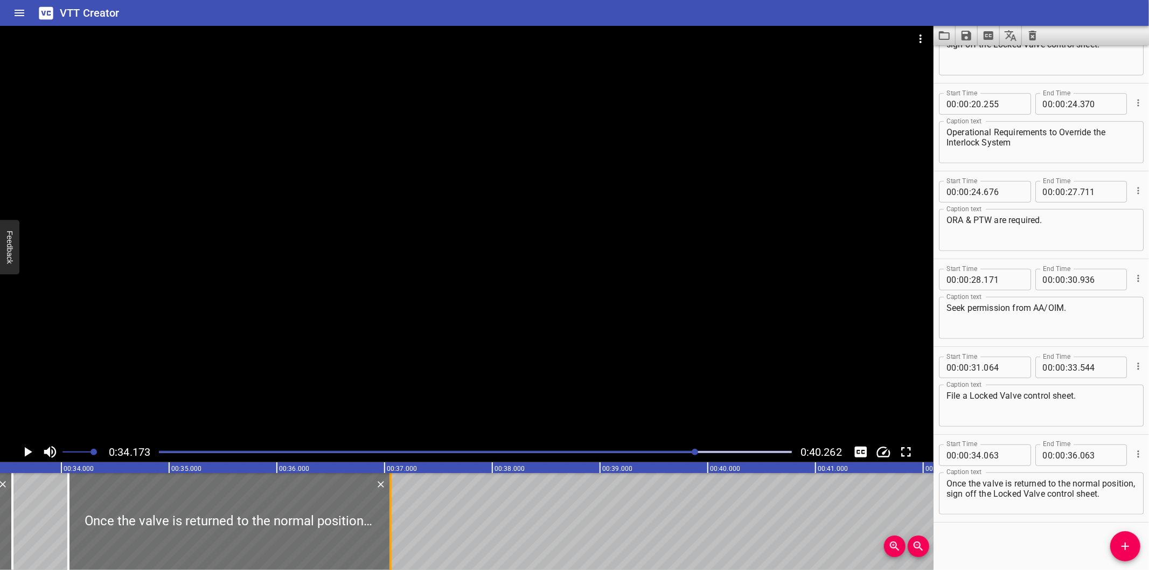
drag, startPoint x: 281, startPoint y: 540, endPoint x: 388, endPoint y: 534, distance: 106.8
click at [388, 534] on div at bounding box center [390, 521] width 11 height 97
type input "37"
type input "053"
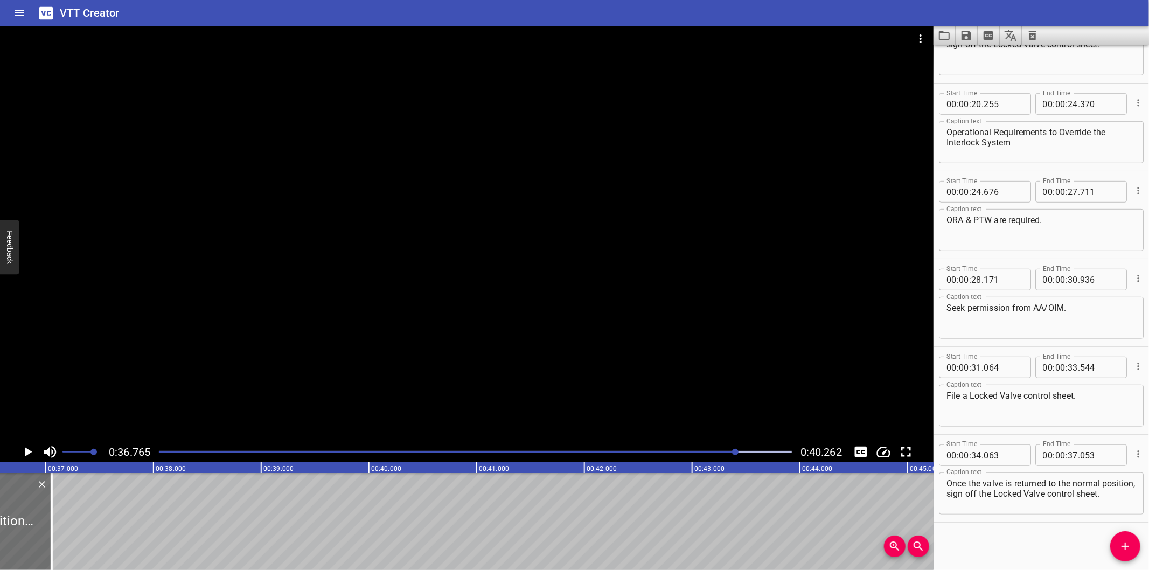
scroll to position [0, 3961]
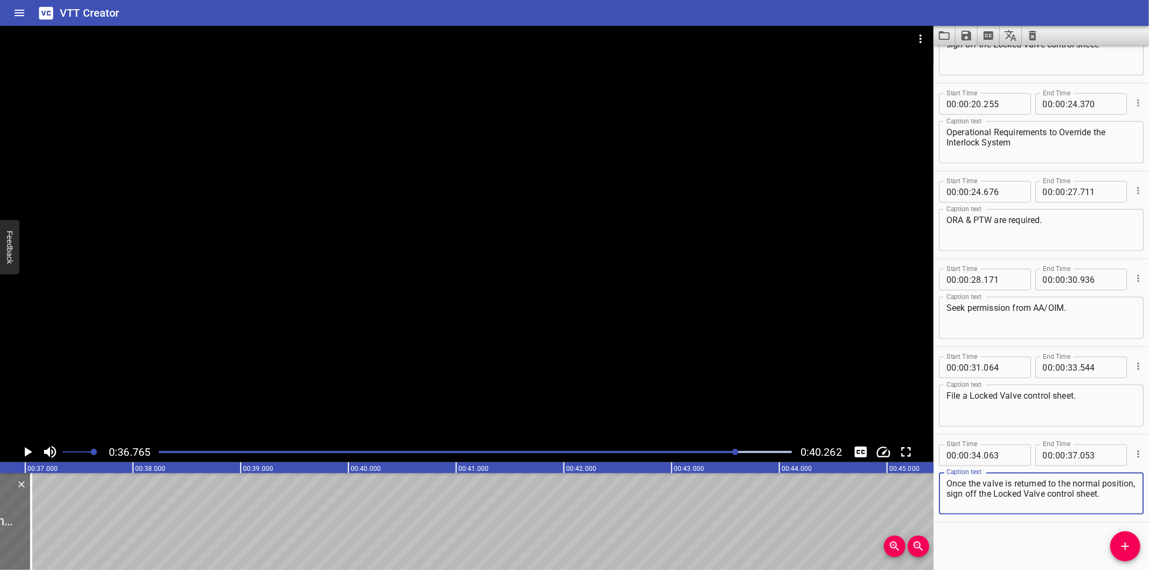
drag, startPoint x: 988, startPoint y: 503, endPoint x: 983, endPoint y: 496, distance: 9.0
click at [983, 496] on textarea "Once the valve is returned to the normal position, sign off the Locked Valve co…" at bounding box center [1041, 493] width 190 height 31
type textarea "Once the valve is returned to the normal position,"
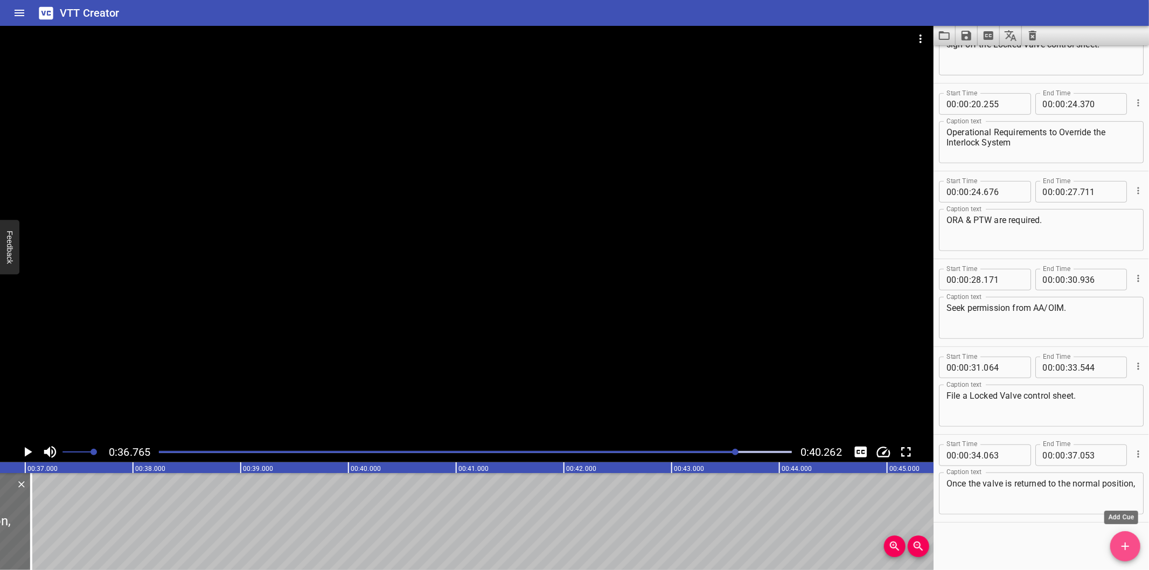
click at [1120, 553] on icon "Add Cue" at bounding box center [1125, 546] width 13 height 13
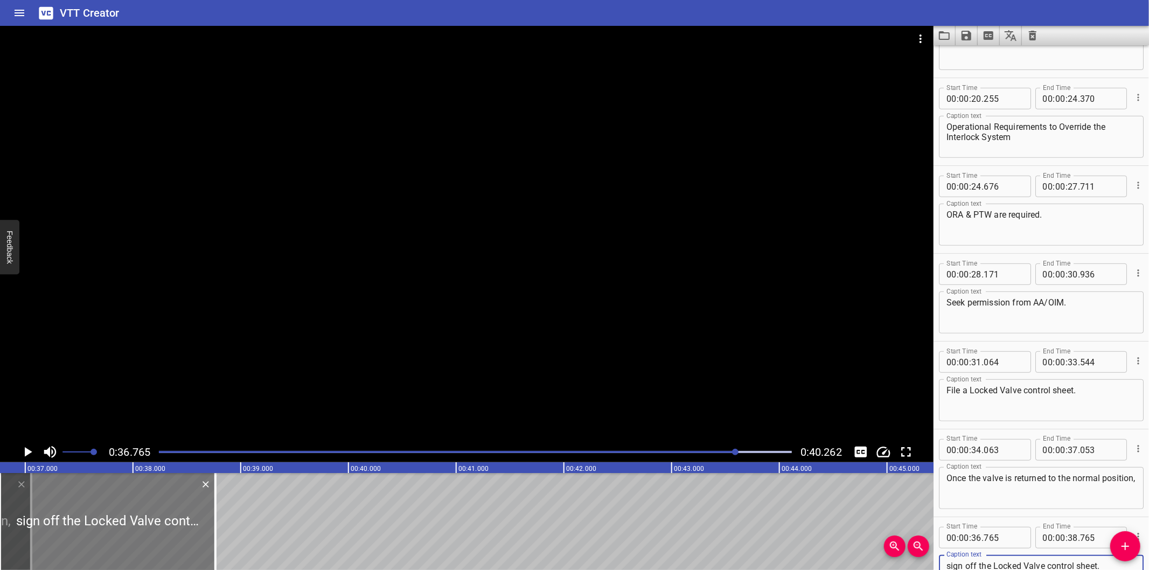
type textarea "sign off the Locked Valve control sheet."
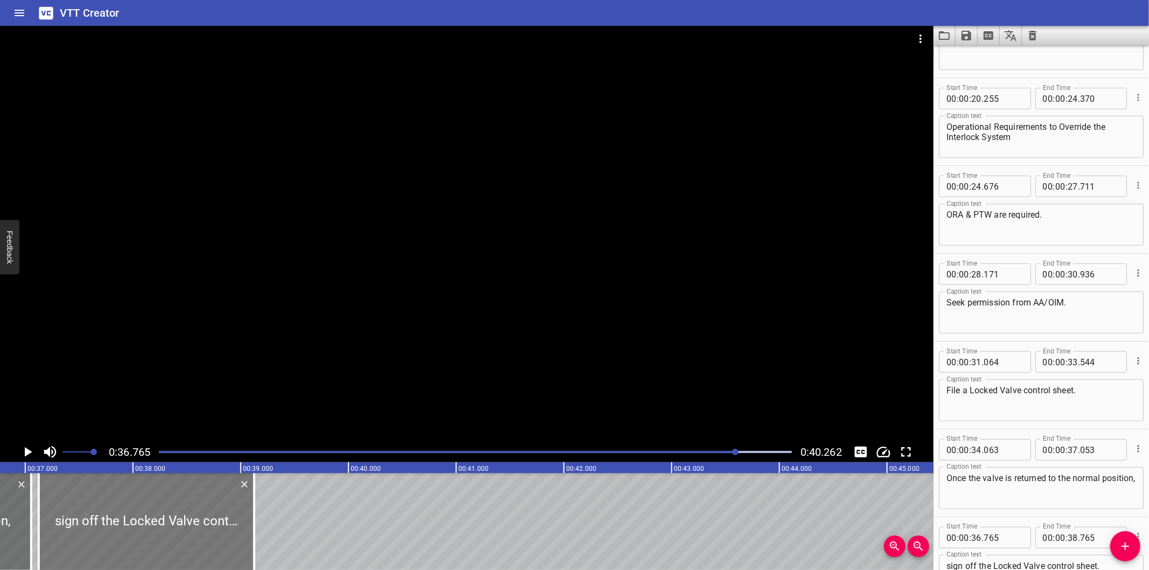
drag, startPoint x: 121, startPoint y: 534, endPoint x: 157, endPoint y: 539, distance: 36.3
click at [157, 539] on div at bounding box center [146, 521] width 215 height 97
type input "37"
type input "125"
type input "39"
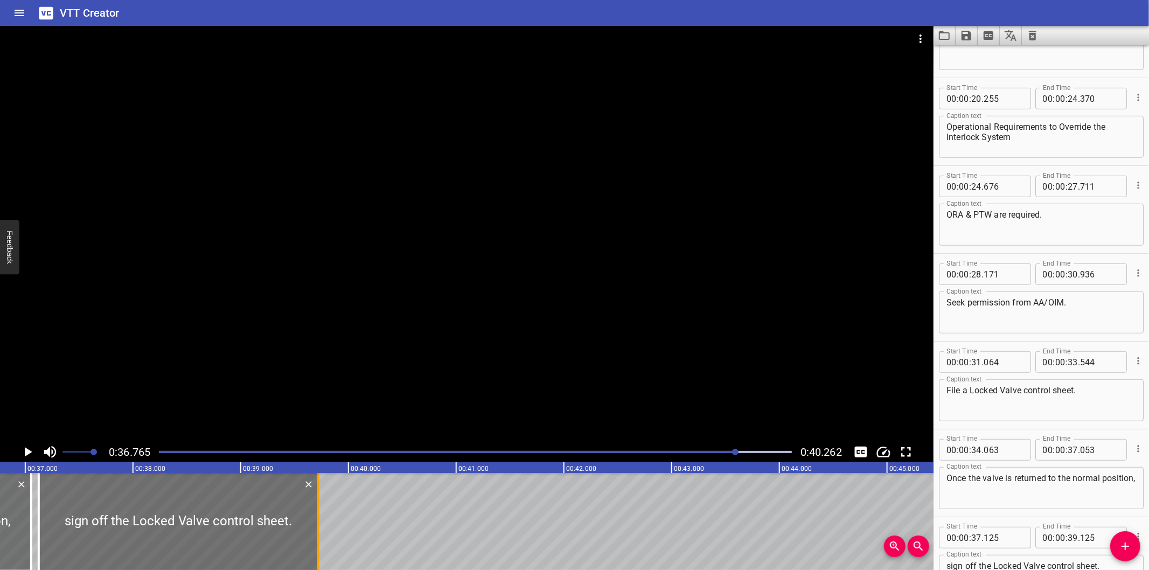
drag, startPoint x: 257, startPoint y: 540, endPoint x: 321, endPoint y: 542, distance: 64.1
click at [321, 542] on div at bounding box center [318, 521] width 11 height 97
type input "720"
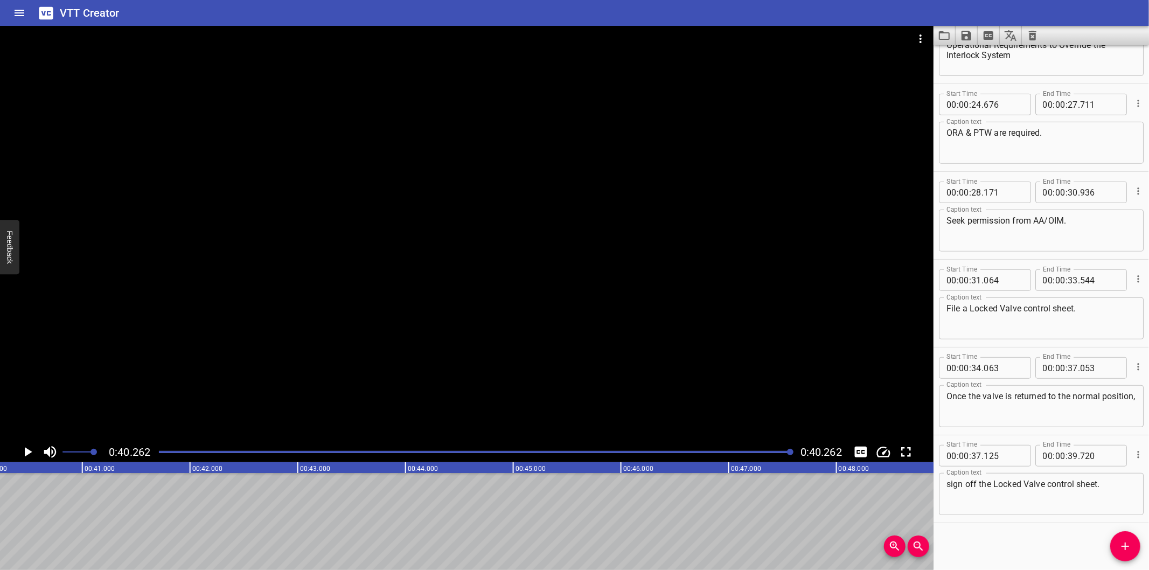
scroll to position [0, 4337]
click at [967, 37] on icon "Save captions to file" at bounding box center [966, 35] width 13 height 13
click at [993, 65] on li "Save to VTT file" at bounding box center [995, 59] width 79 height 19
drag, startPoint x: 994, startPoint y: 542, endPoint x: 898, endPoint y: 516, distance: 98.9
click at [990, 542] on div "Start Time 00 : 00 : 00 . 000 Start Time End Time 00 : 00 : 04 . 125 End Time C…" at bounding box center [1040, 307] width 215 height 525
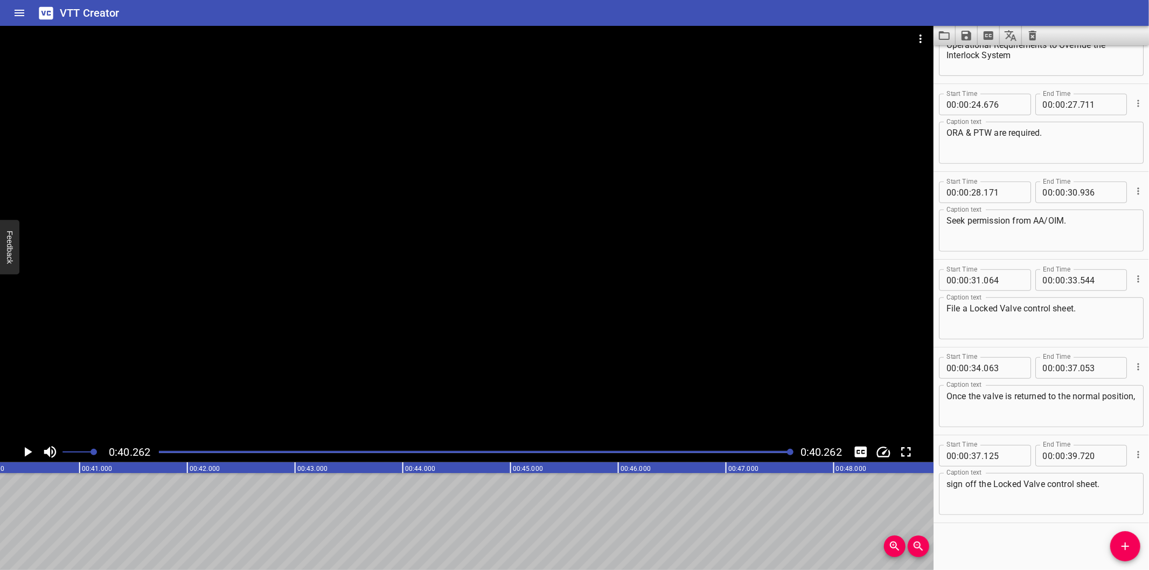
click at [921, 42] on icon "Video Options" at bounding box center [920, 38] width 2 height 9
click at [944, 52] on ul "Select New Video File..." at bounding box center [961, 40] width 107 height 28
click at [939, 51] on ul "Select New Video File..." at bounding box center [961, 40] width 107 height 28
click at [935, 39] on li "Select New Video File..." at bounding box center [961, 39] width 107 height 19
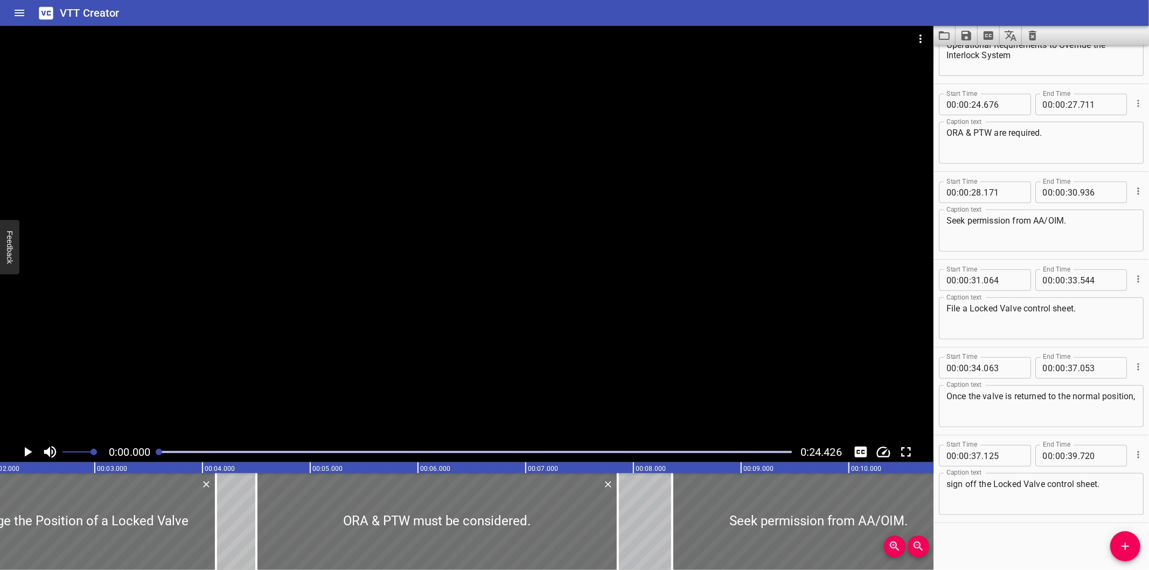
click at [941, 31] on icon "Load captions from file" at bounding box center [944, 35] width 11 height 9
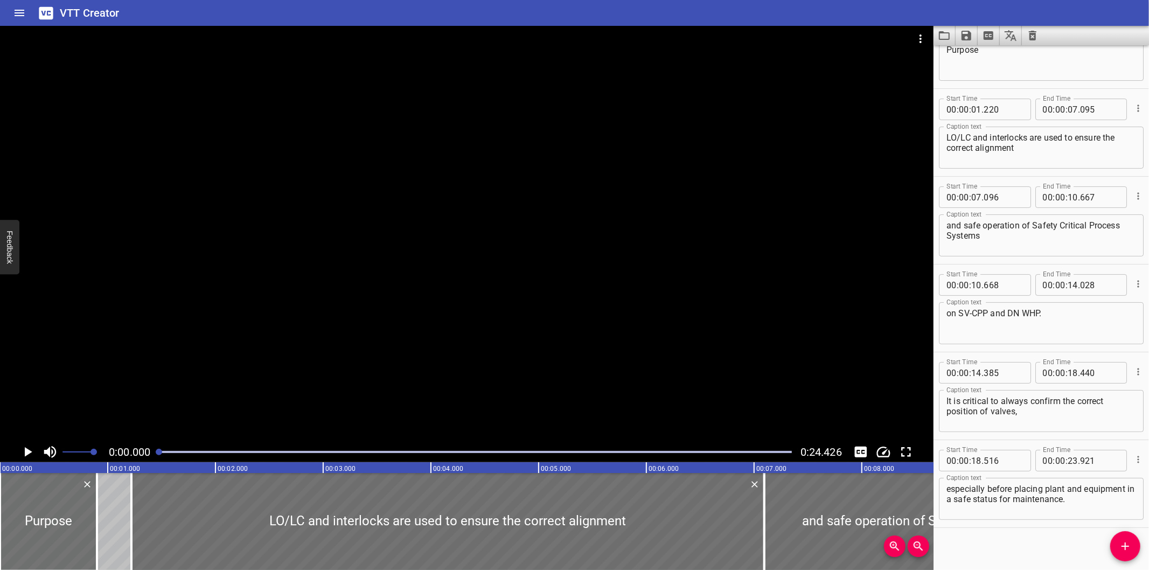
scroll to position [52, 0]
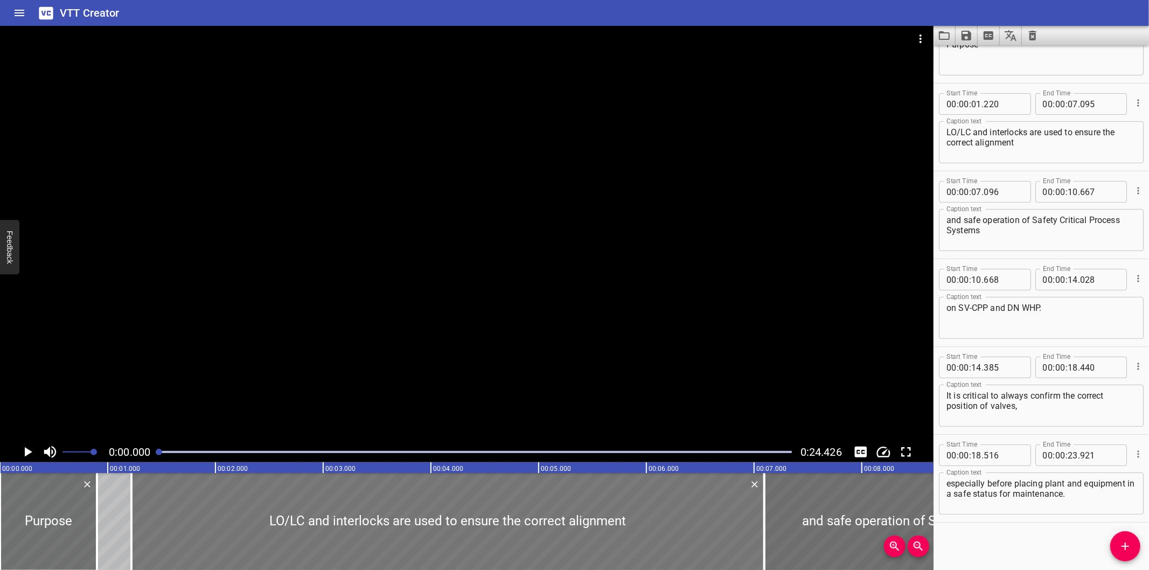
click at [288, 556] on div at bounding box center [447, 521] width 633 height 97
click at [1013, 546] on div "Start Time 00 : 00 : 00 . 000 Start Time End Time 00 : 00 : 00 . 900 End Time C…" at bounding box center [1040, 307] width 215 height 525
drag, startPoint x: 1024, startPoint y: 545, endPoint x: 1040, endPoint y: 545, distance: 15.6
click at [1024, 545] on div "Start Time 00 : 00 : 00 . 000 Start Time End Time 00 : 00 : 00 . 900 End Time C…" at bounding box center [1040, 307] width 215 height 525
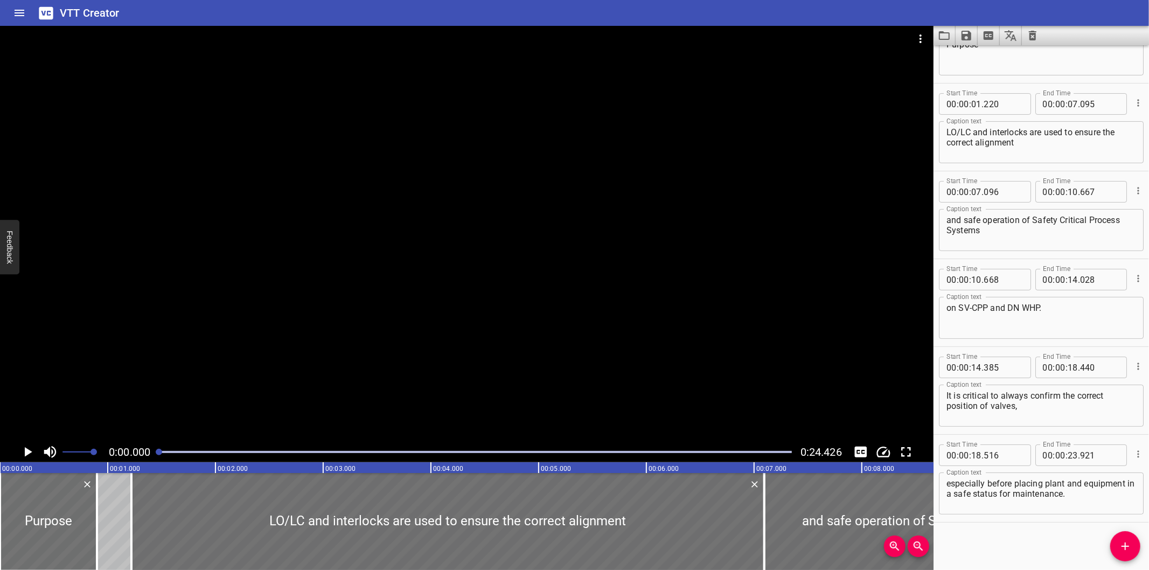
drag, startPoint x: 1044, startPoint y: 548, endPoint x: 1057, endPoint y: 545, distance: 14.0
click at [1044, 548] on div "Start Time 00 : 00 : 00 . 000 Start Time End Time 00 : 00 : 00 . 900 End Time C…" at bounding box center [1040, 307] width 215 height 525
click at [974, 540] on div "Start Time 00 : 00 : 00 . 000 Start Time End Time 00 : 00 : 00 . 900 End Time C…" at bounding box center [1040, 307] width 215 height 525
click at [921, 41] on icon "Video Options" at bounding box center [920, 38] width 2 height 9
click at [922, 41] on li "Select New Video File..." at bounding box center [961, 39] width 107 height 19
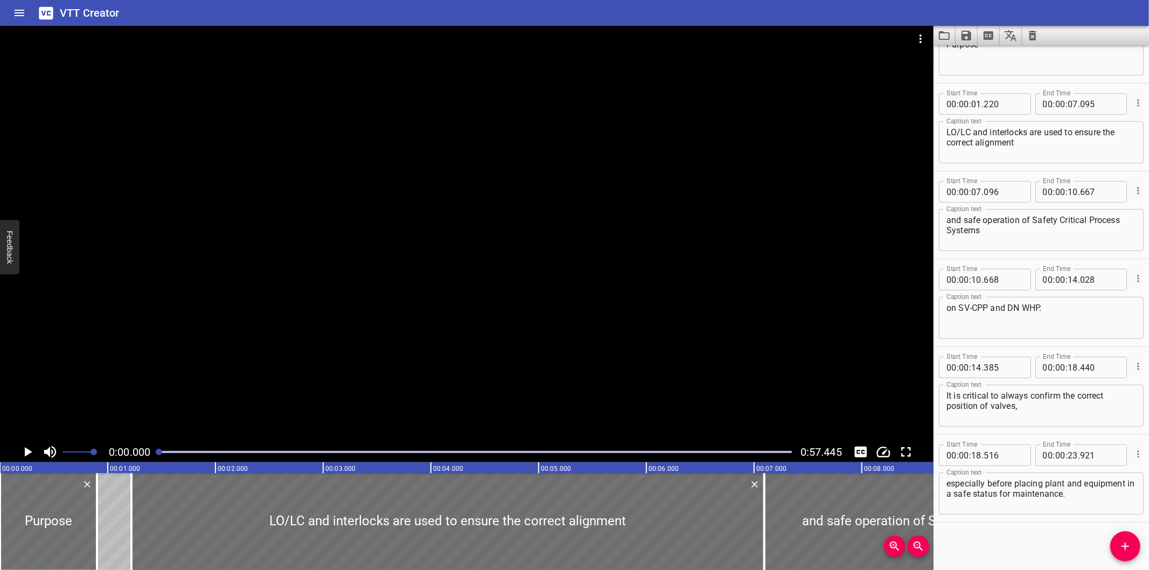
click at [945, 39] on icon "Load captions from file" at bounding box center [944, 35] width 11 height 9
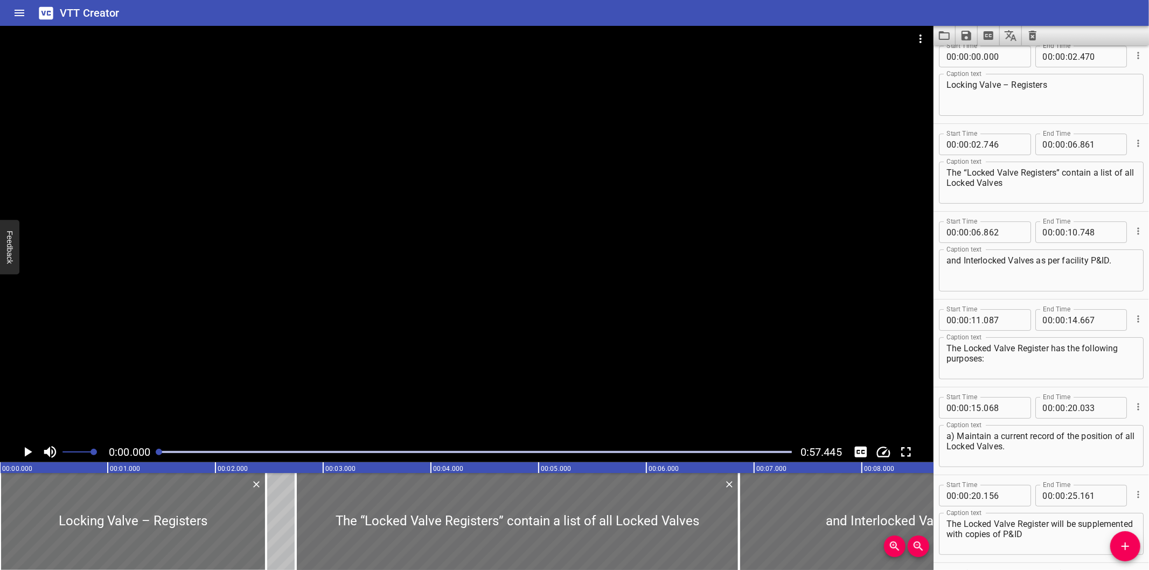
scroll to position [0, 0]
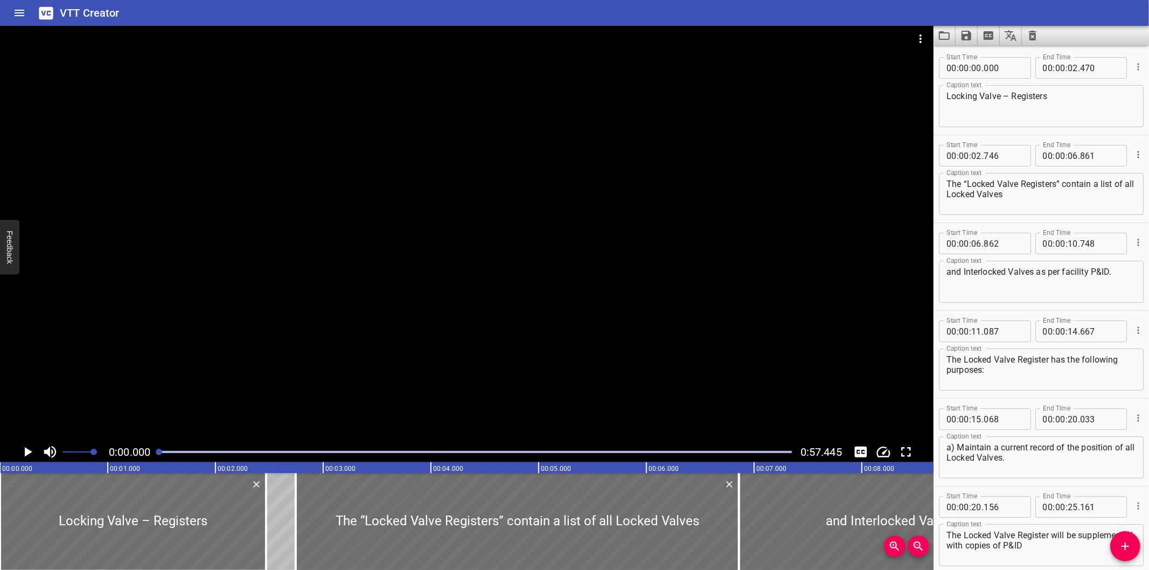
click at [974, 306] on div "Start Time 00 : 00 : 06 . 862 Start Time End Time 00 : 00 : 10 . 748 End Time C…" at bounding box center [1040, 266] width 215 height 87
drag, startPoint x: 992, startPoint y: 401, endPoint x: 1024, endPoint y: 410, distance: 34.0
click at [992, 401] on div "Start Time 00 : 00 : 15 . 068 Start Time End Time 00 : 00 : 20 . 033 End Time C…" at bounding box center [1040, 442] width 215 height 87
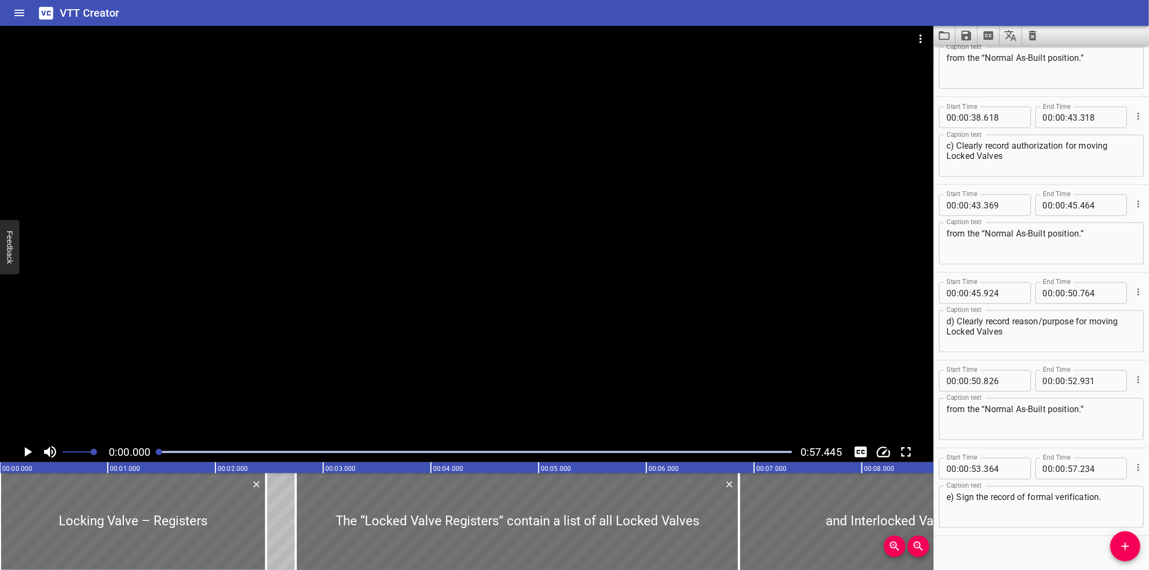
scroll to position [753, 0]
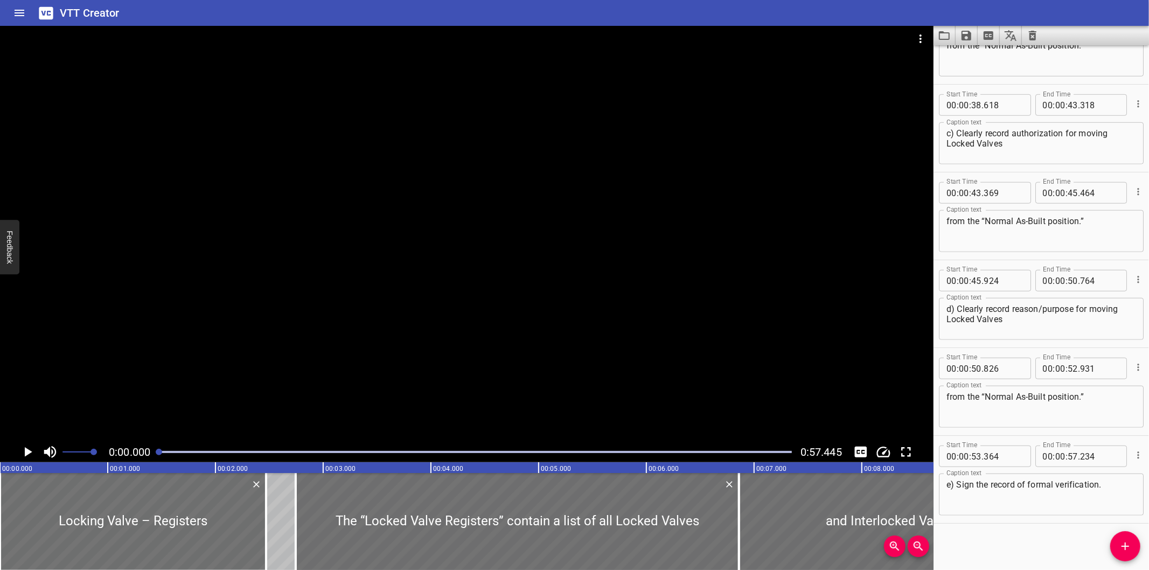
drag, startPoint x: 998, startPoint y: 529, endPoint x: 1128, endPoint y: 510, distance: 131.8
click at [1000, 530] on div "Start Time 00 : 00 : 00 . 000 Start Time End Time 00 : 00 : 02 . 470 End Time C…" at bounding box center [1040, 307] width 215 height 525
drag, startPoint x: 975, startPoint y: 543, endPoint x: 956, endPoint y: 542, distance: 19.4
click at [976, 543] on div "Start Time 00 : 00 : 00 . 000 Start Time End Time 00 : 00 : 02 . 470 End Time C…" at bounding box center [1040, 307] width 215 height 525
click at [918, 45] on button "Video Options" at bounding box center [921, 39] width 26 height 26
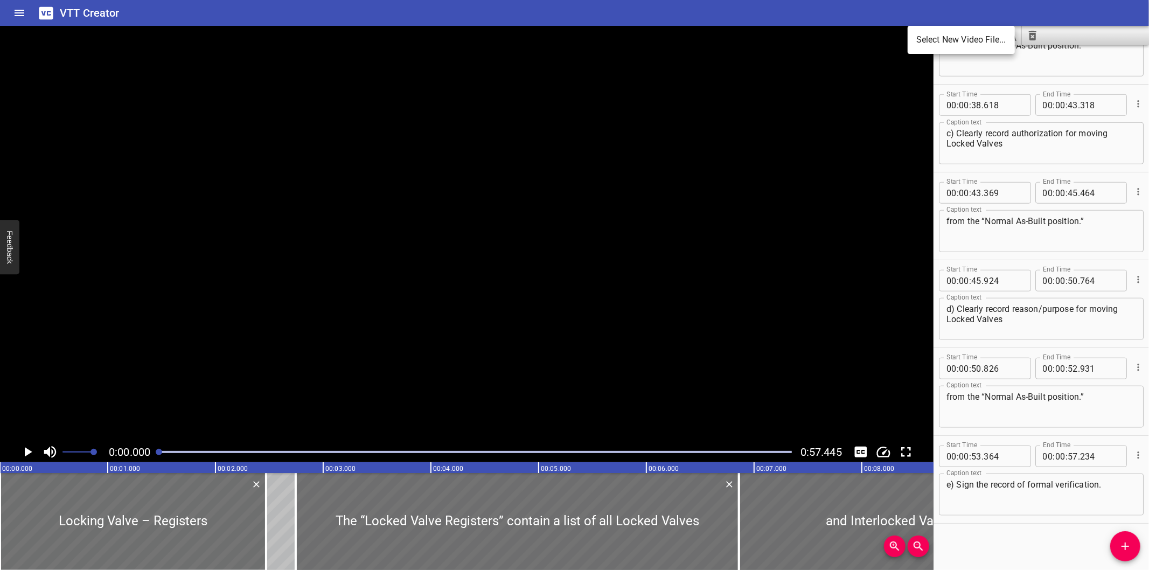
click at [933, 35] on li "Select New Video File..." at bounding box center [961, 39] width 107 height 19
click at [946, 36] on icon "Load captions from file" at bounding box center [944, 35] width 13 height 13
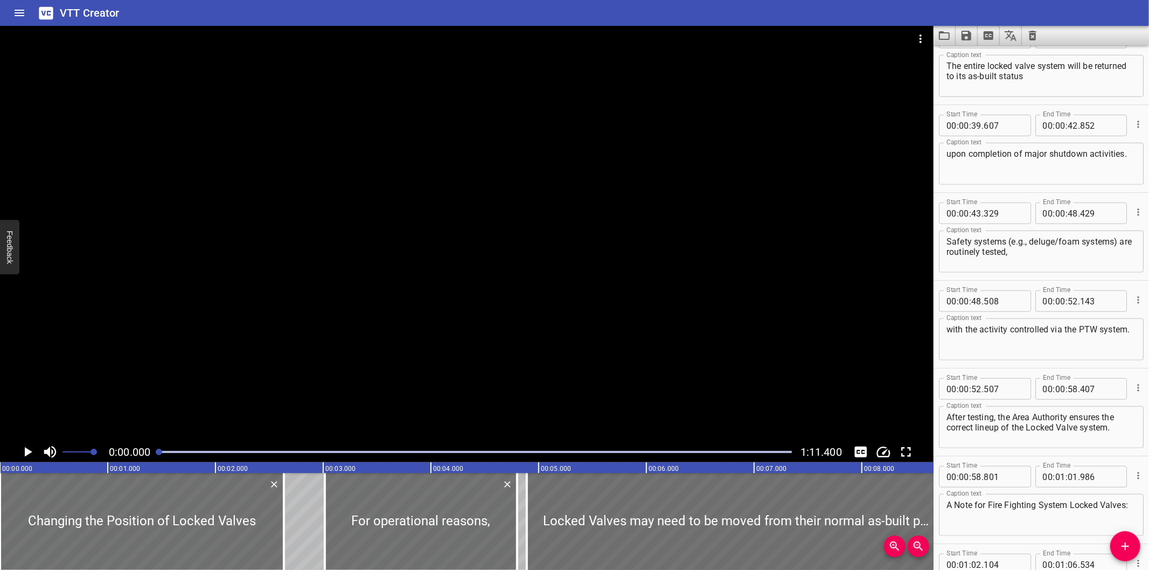
scroll to position [758, 0]
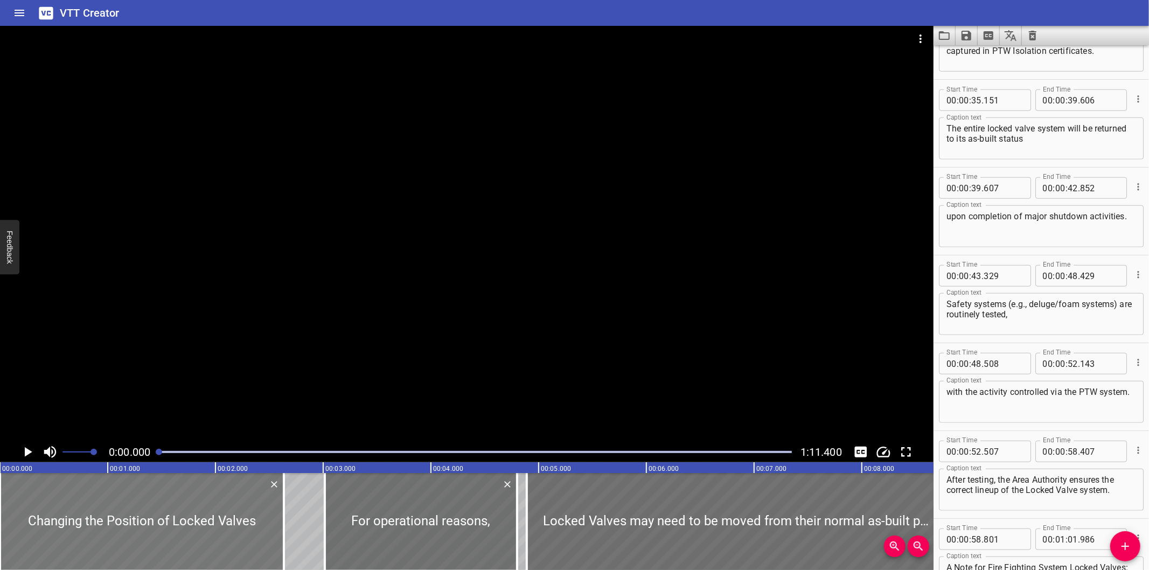
drag, startPoint x: 287, startPoint y: 569, endPoint x: 234, endPoint y: 536, distance: 62.2
click at [234, 536] on div at bounding box center [142, 521] width 284 height 97
click at [918, 35] on icon "Video Options" at bounding box center [920, 38] width 13 height 13
click at [928, 40] on li "Select New Video File..." at bounding box center [961, 39] width 107 height 19
click at [942, 35] on icon "Load captions from file" at bounding box center [944, 35] width 13 height 13
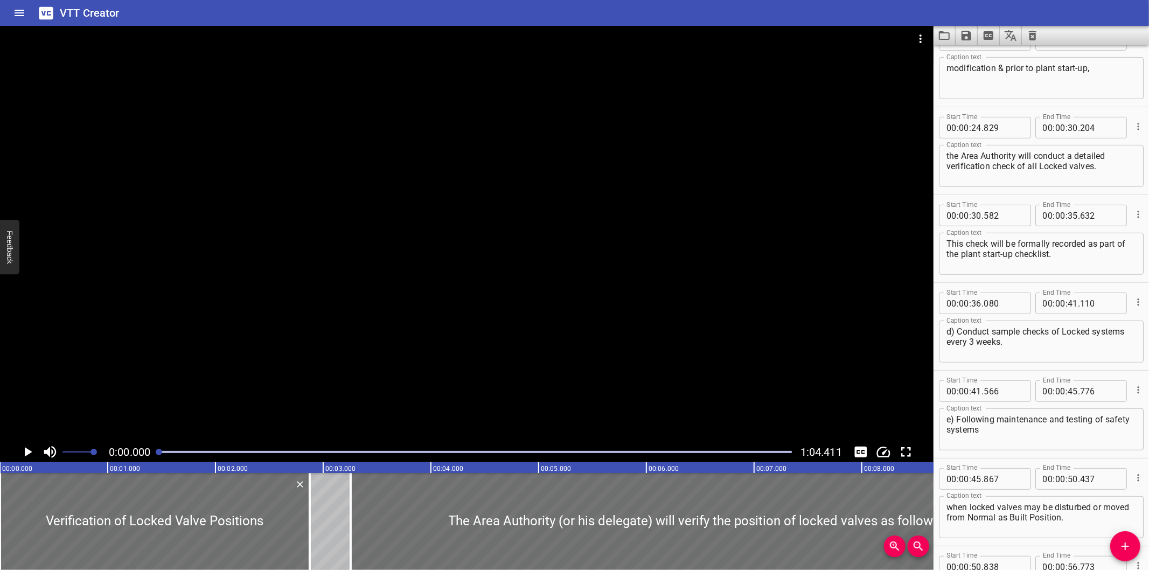
click at [590, 309] on div at bounding box center [466, 234] width 933 height 416
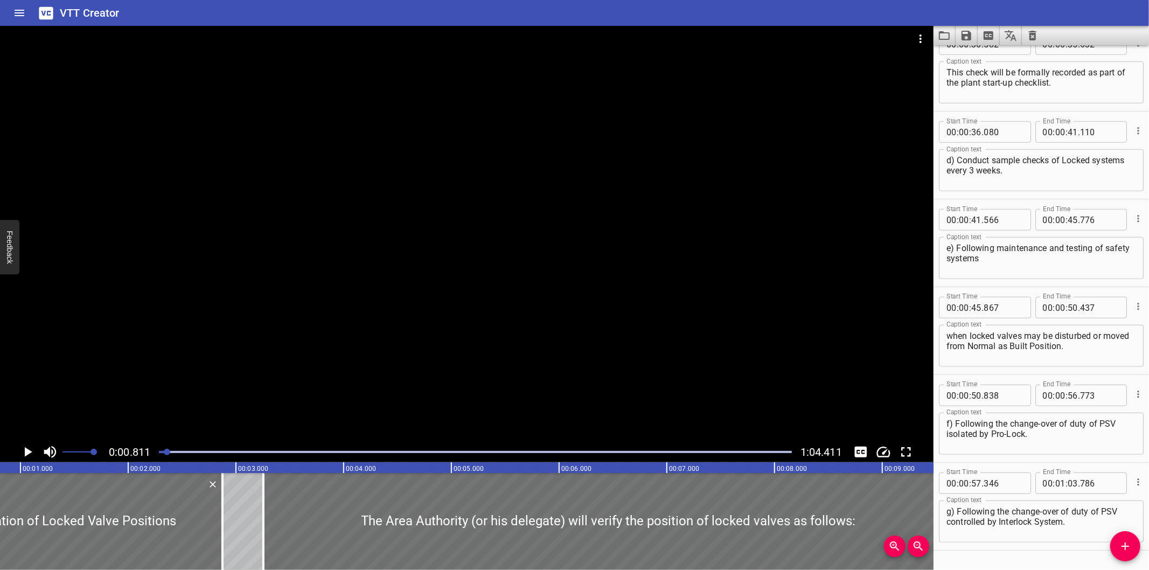
scroll to position [666, 0]
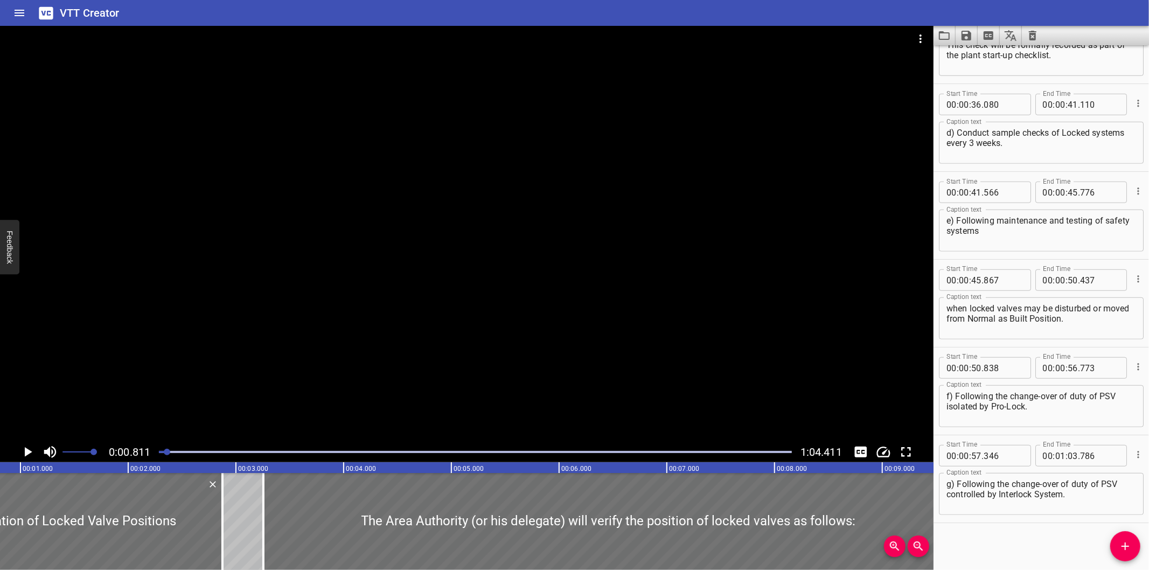
click at [979, 540] on div "Start Time 00 : 00 : 00 . 000 Start Time End Time 00 : 00 : 02 . 875 End Time C…" at bounding box center [1040, 307] width 215 height 525
click at [914, 41] on icon "Video Options" at bounding box center [920, 38] width 13 height 13
click at [914, 40] on li "Select New Video File..." at bounding box center [961, 39] width 107 height 19
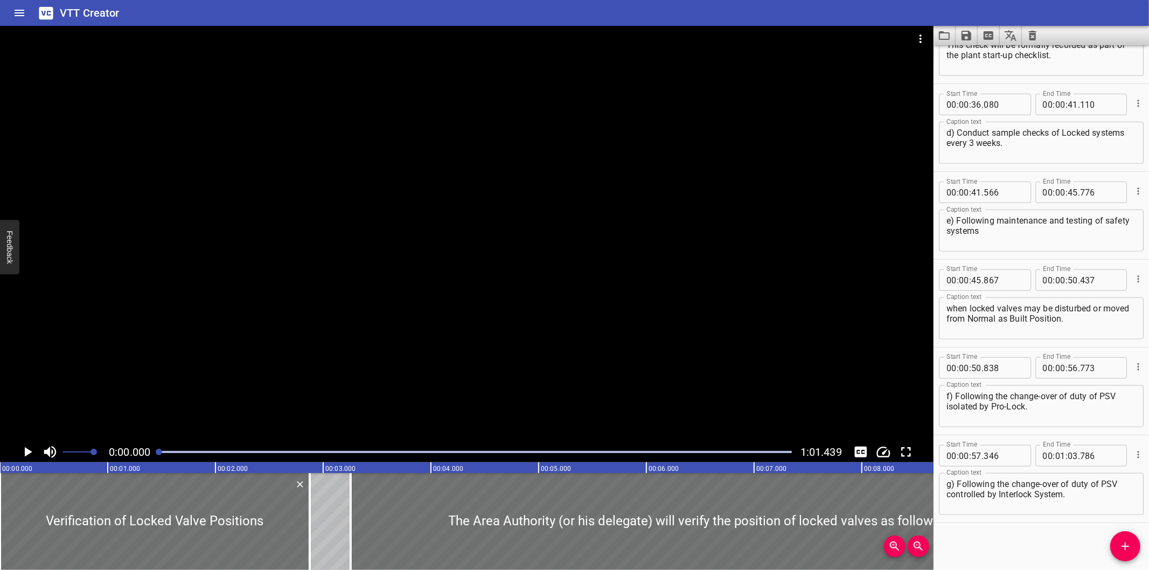
click at [826, 120] on div at bounding box center [466, 234] width 933 height 416
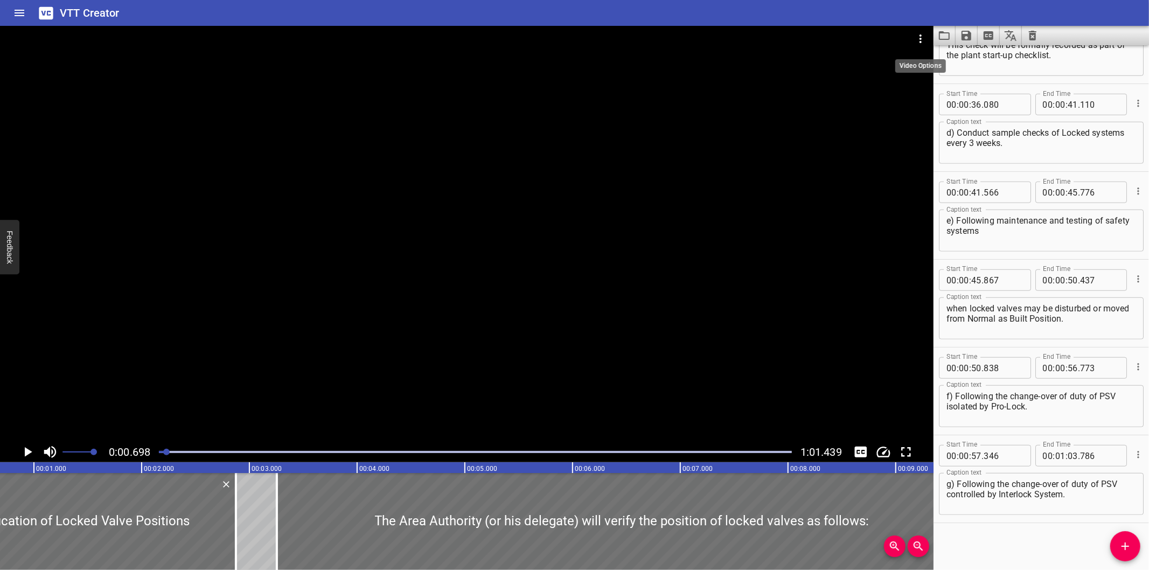
scroll to position [0, 75]
click at [936, 33] on button "Load captions from file" at bounding box center [944, 35] width 22 height 19
click at [548, 198] on div at bounding box center [466, 234] width 933 height 416
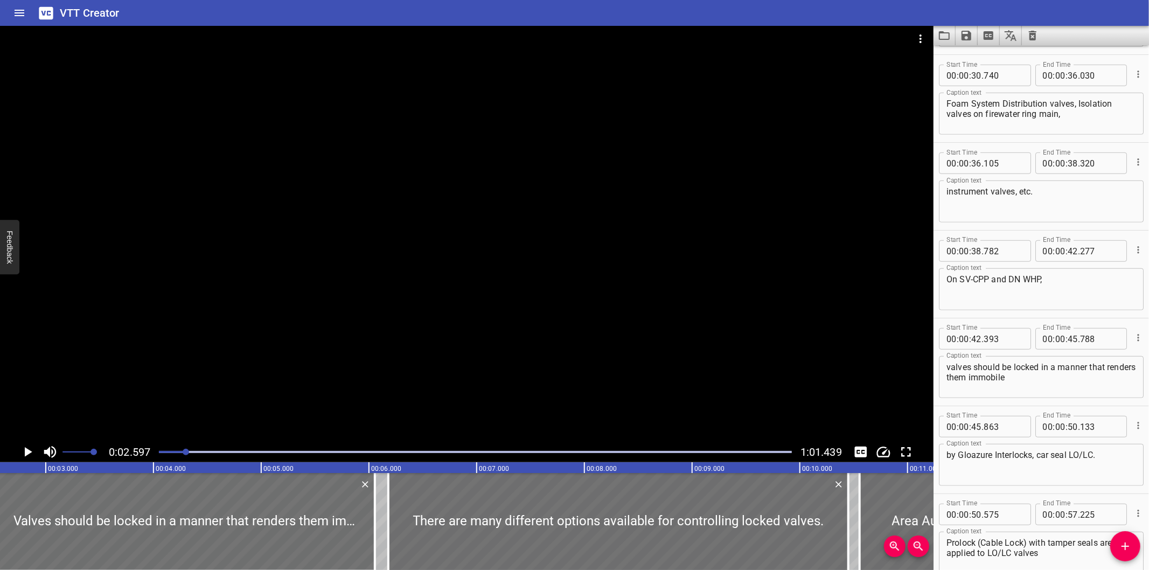
scroll to position [0, 279]
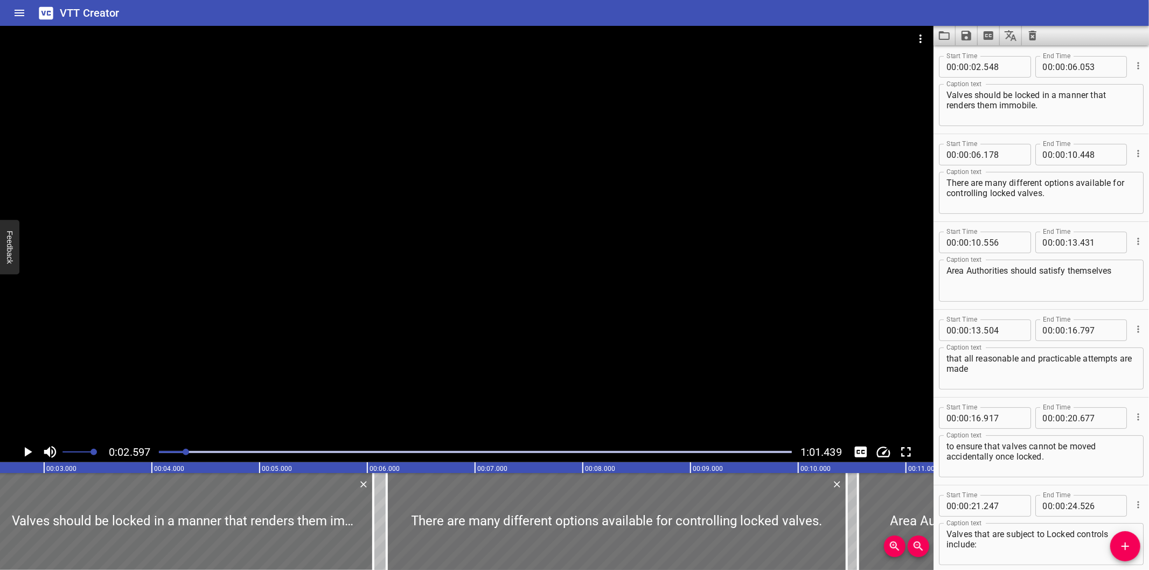
click at [763, 454] on div at bounding box center [475, 451] width 646 height 15
click at [734, 454] on div at bounding box center [475, 451] width 646 height 15
drag, startPoint x: 733, startPoint y: 454, endPoint x: 720, endPoint y: 454, distance: 12.9
click at [759, 454] on div at bounding box center [762, 452] width 6 height 6
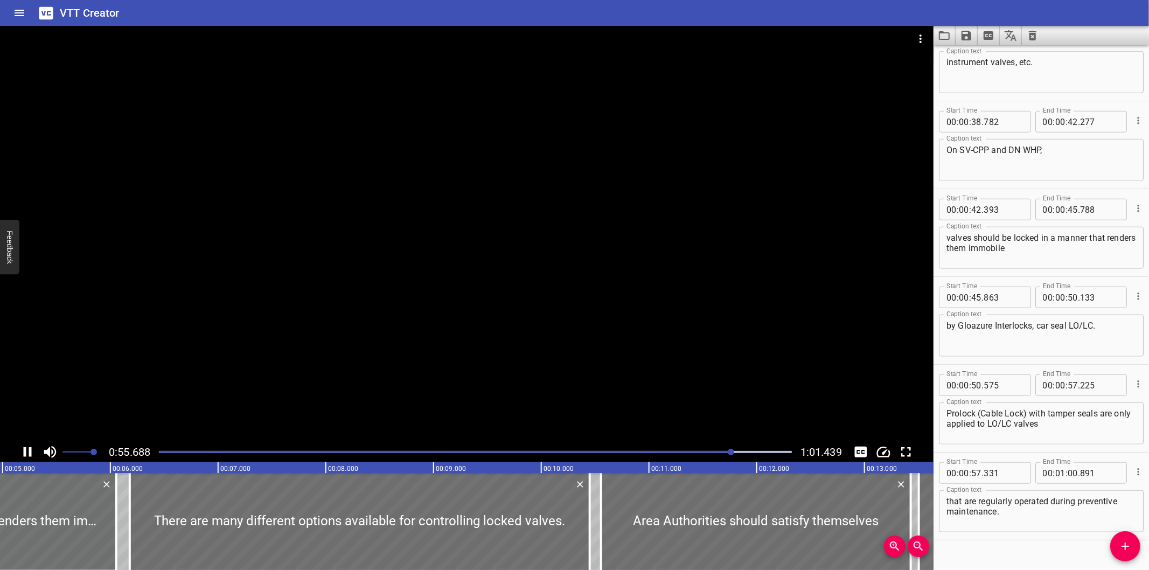
scroll to position [841, 0]
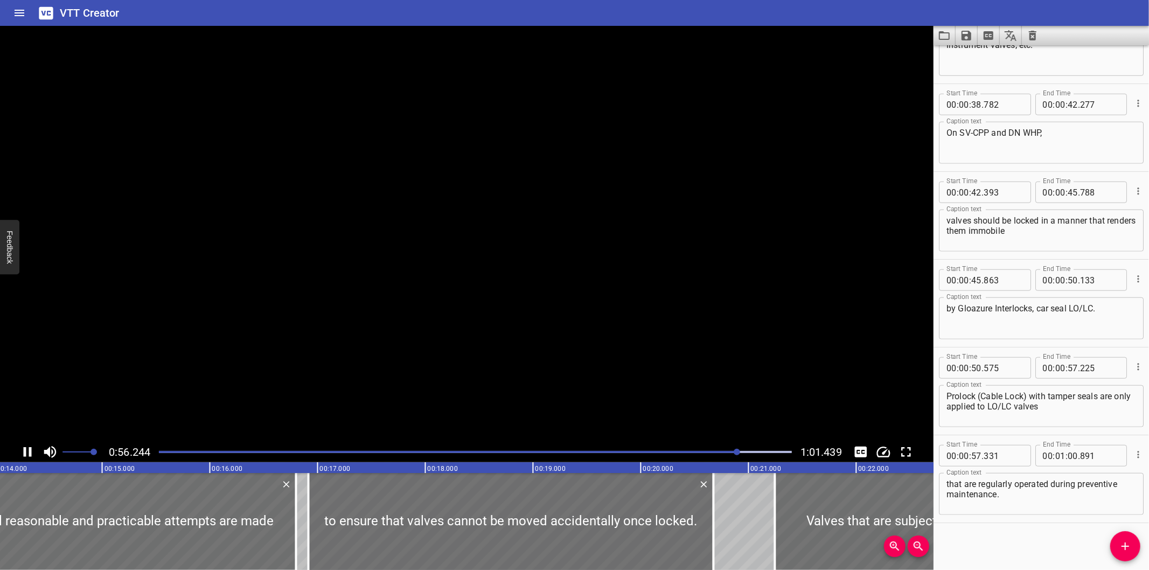
click at [706, 454] on div at bounding box center [475, 451] width 646 height 15
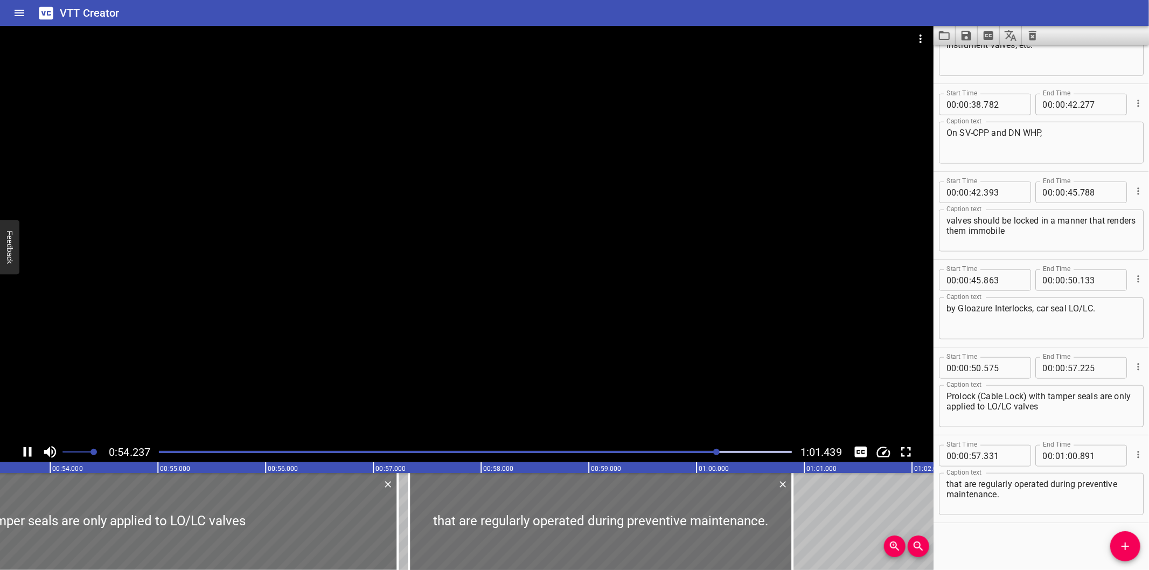
drag, startPoint x: 699, startPoint y: 454, endPoint x: 693, endPoint y: 454, distance: 6.5
click at [697, 454] on div at bounding box center [475, 451] width 646 height 15
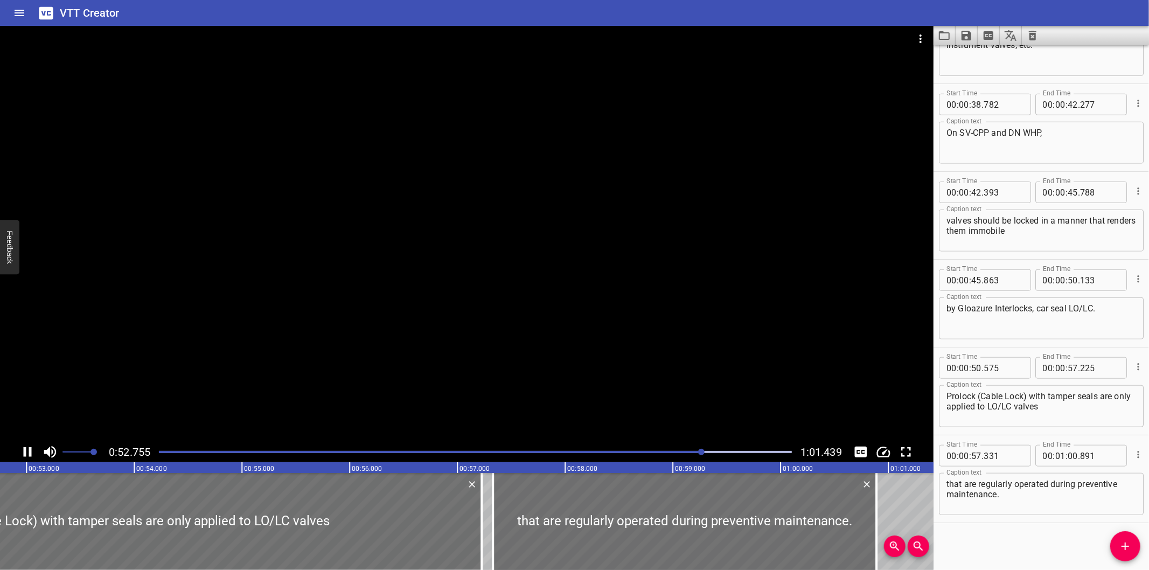
drag, startPoint x: 675, startPoint y: 454, endPoint x: 668, endPoint y: 454, distance: 7.6
click at [672, 454] on div at bounding box center [475, 451] width 646 height 15
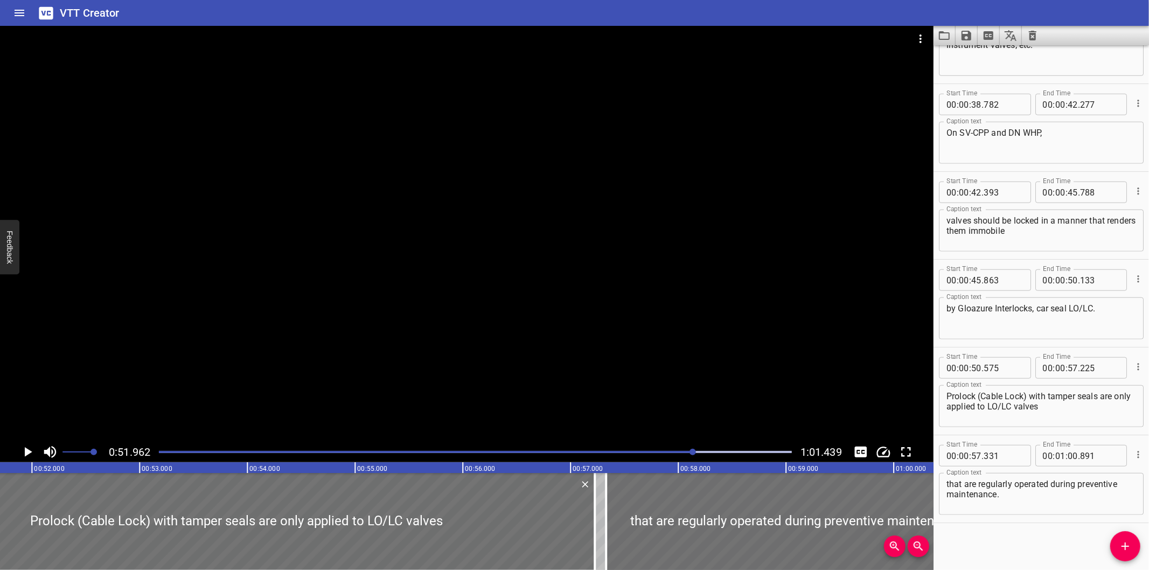
scroll to position [0, 5597]
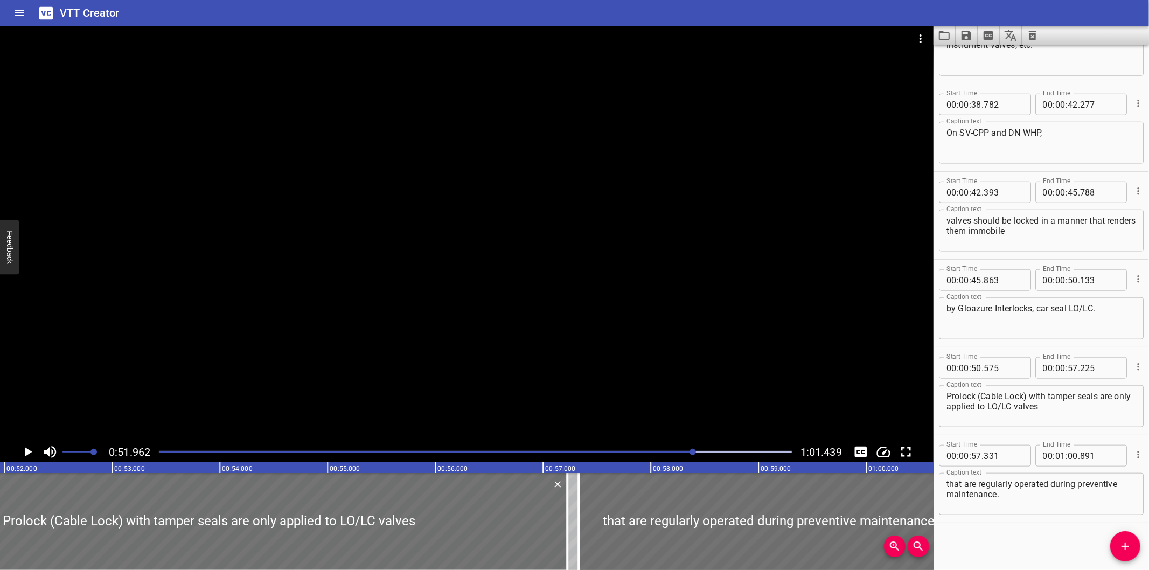
click at [159, 454] on div at bounding box center [475, 451] width 646 height 15
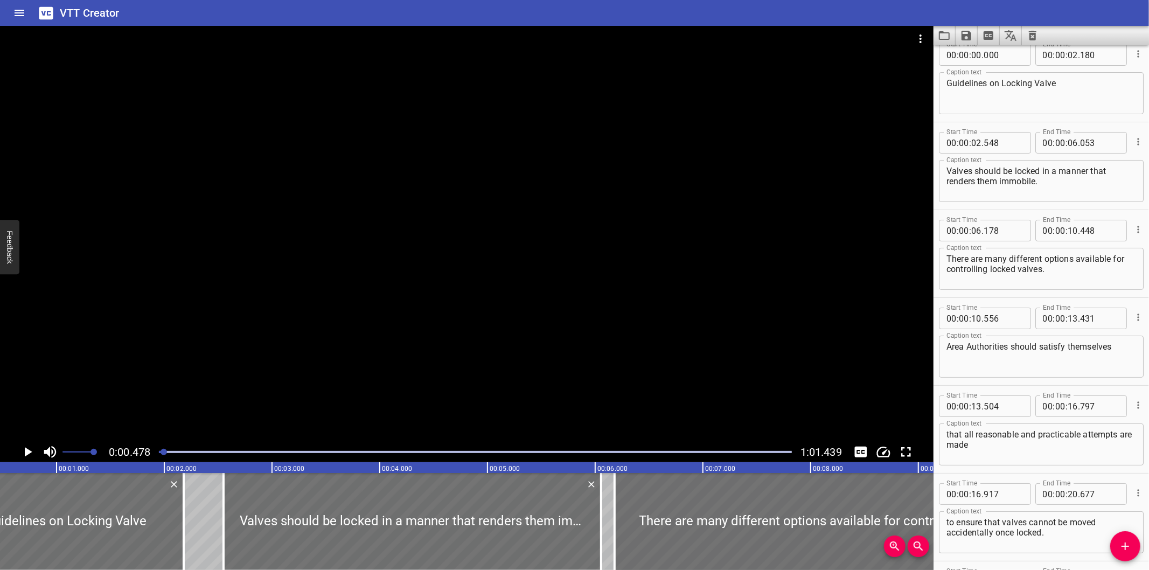
scroll to position [0, 0]
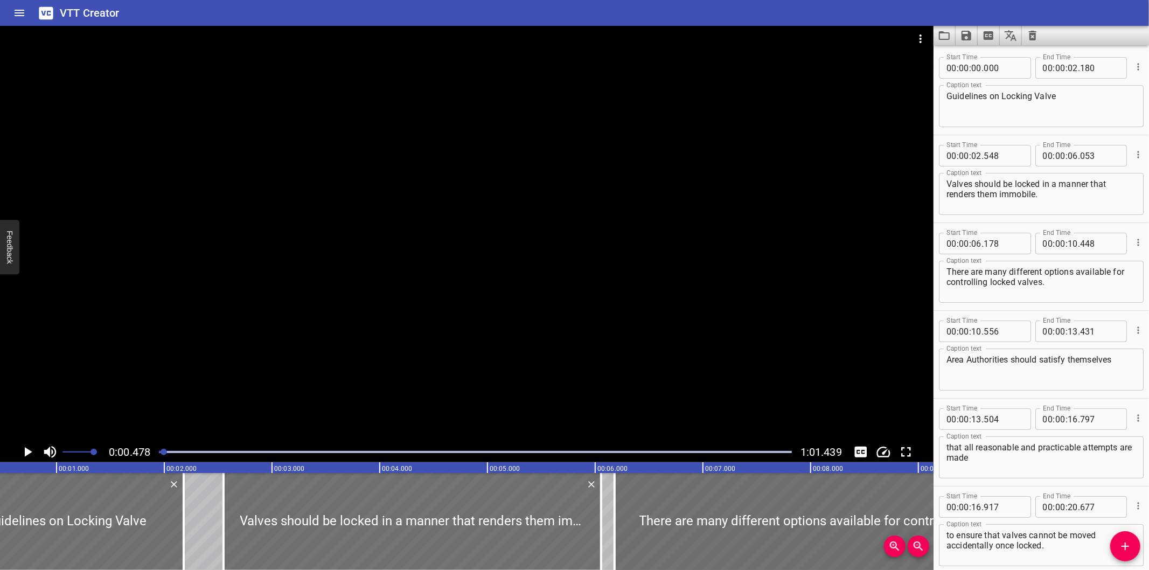
click at [993, 395] on div "Start Time 00 : 00 : 10 . 556 Start Time End Time 00 : 00 : 13 . 431 End Time C…" at bounding box center [1040, 354] width 215 height 87
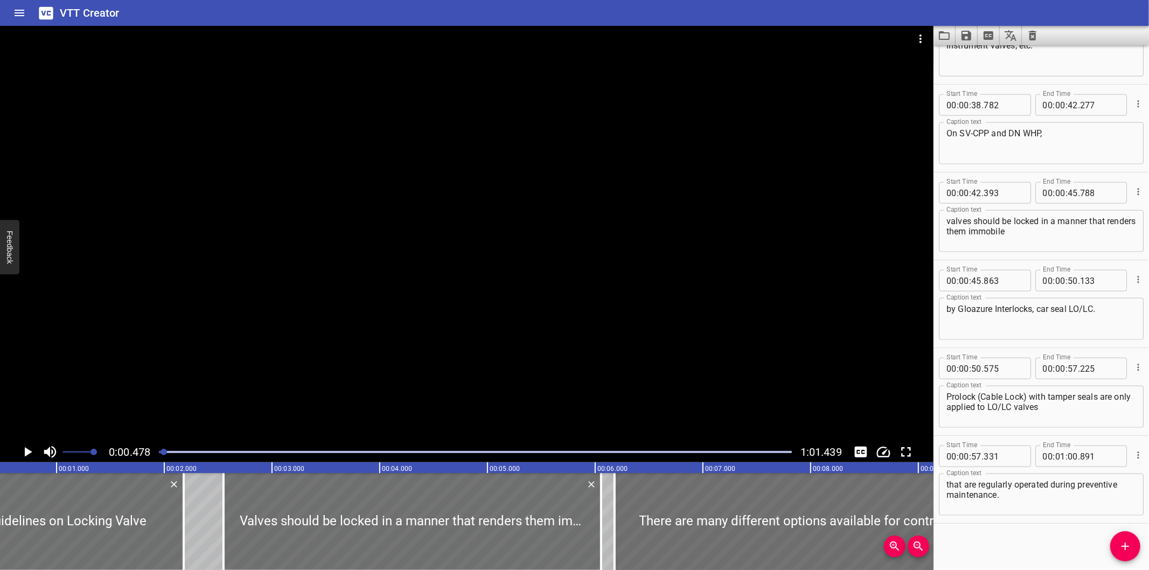
scroll to position [841, 0]
click at [991, 544] on div "Start Time 00 : 00 : 00 . 000 Start Time End Time 00 : 00 : 02 . 180 End Time C…" at bounding box center [1040, 307] width 215 height 525
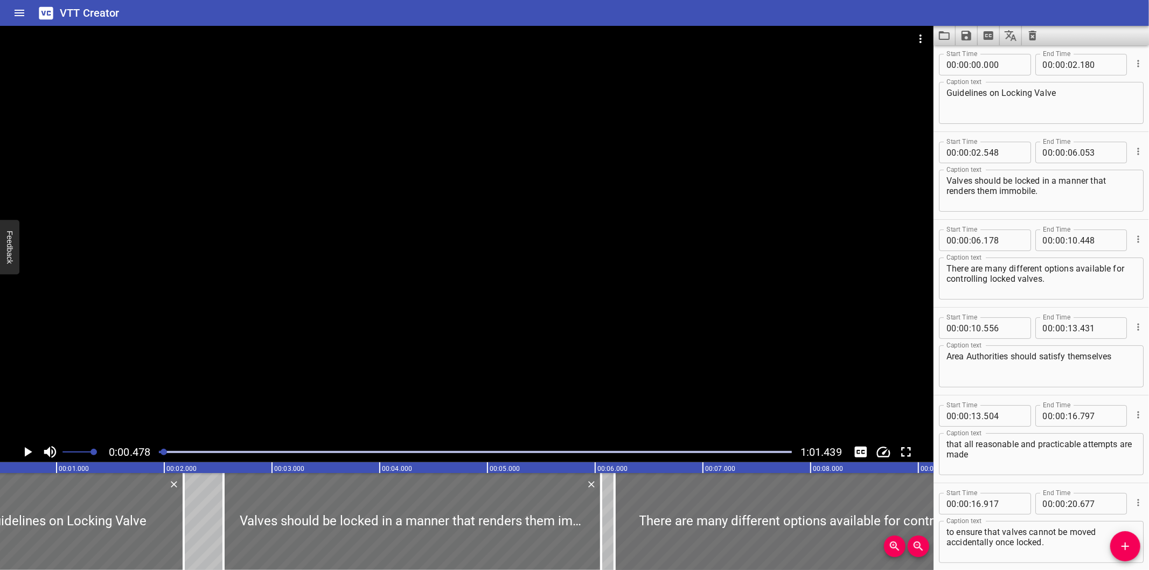
scroll to position [0, 0]
click at [919, 40] on icon "Video Options" at bounding box center [920, 38] width 13 height 13
click at [922, 40] on li "Select New Video File..." at bounding box center [961, 39] width 107 height 19
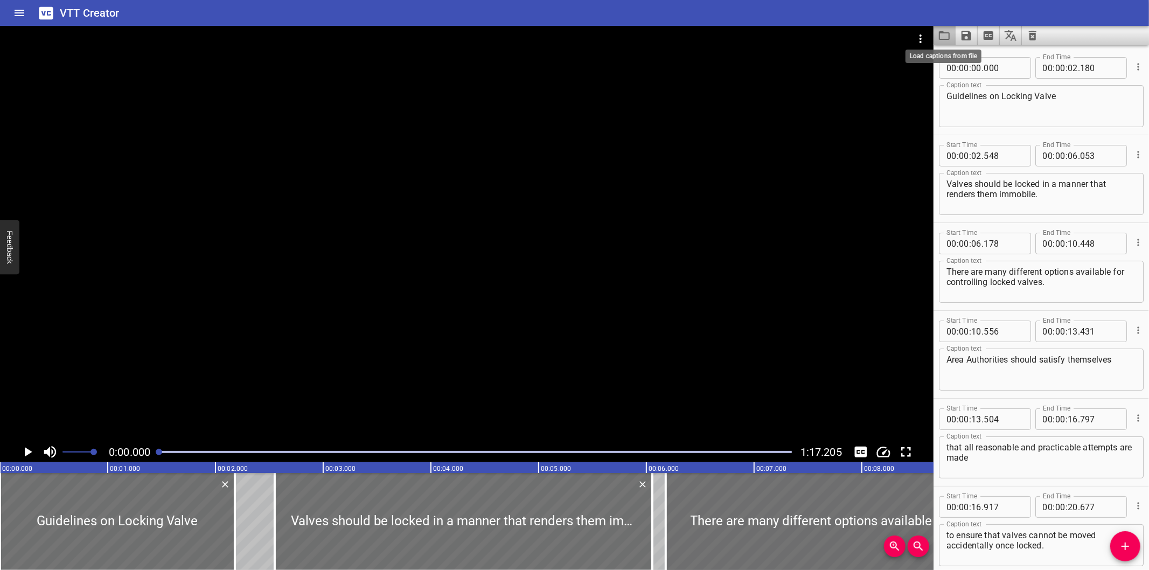
click at [942, 33] on icon "Load captions from file" at bounding box center [944, 35] width 13 height 13
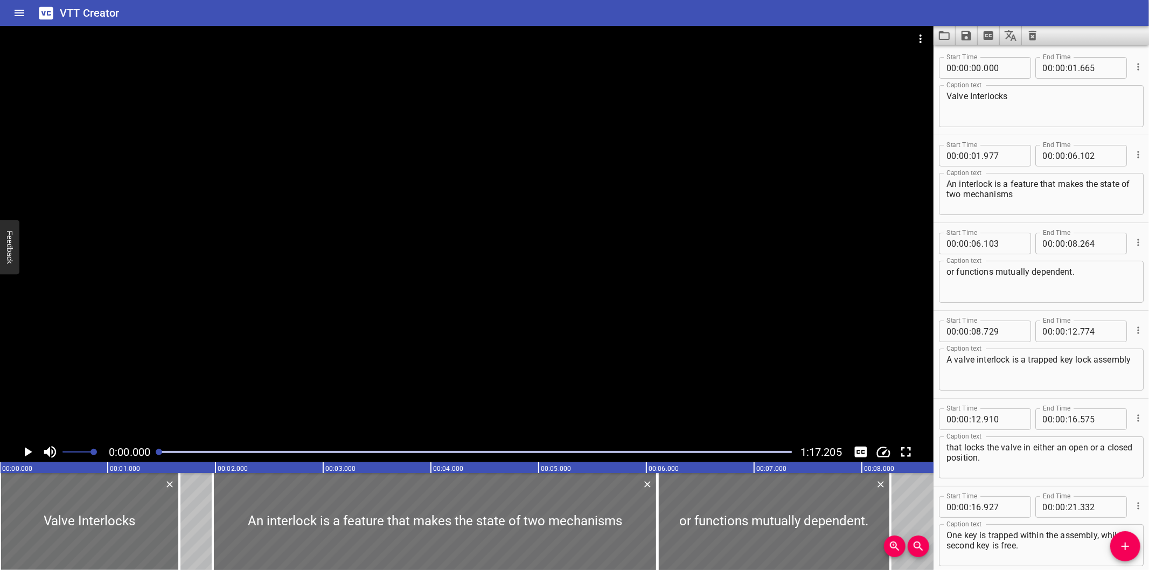
drag, startPoint x: 962, startPoint y: 397, endPoint x: 1026, endPoint y: 427, distance: 70.8
click at [962, 398] on hr at bounding box center [1040, 398] width 215 height 1
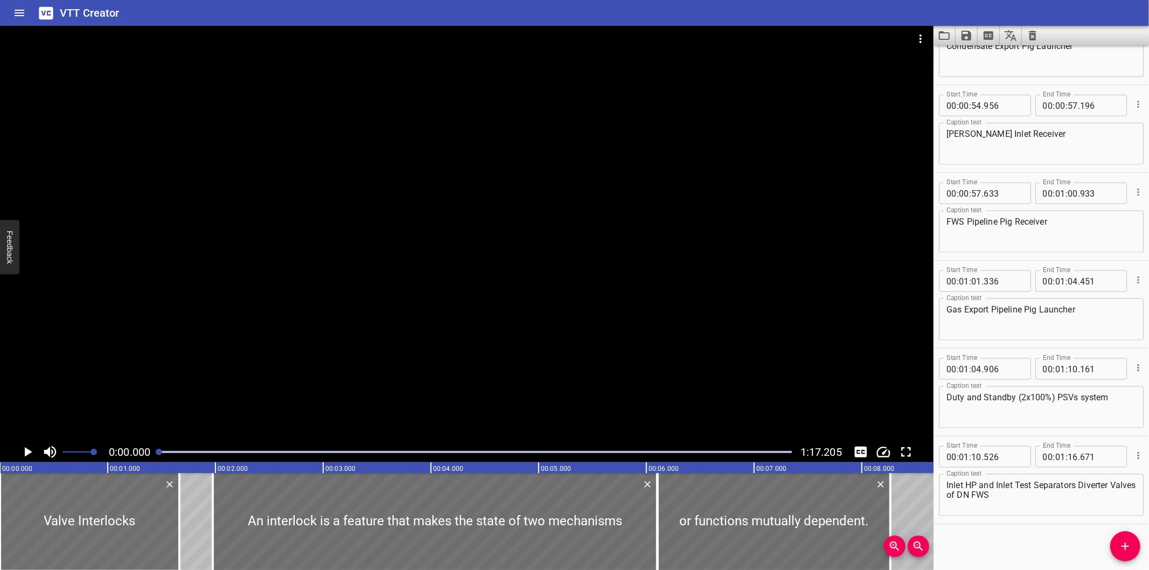
scroll to position [1280, 0]
click at [986, 532] on div "Start Time 00 : 00 : 00 . 000 Start Time End Time 00 : 00 : 01 . 665 End Time C…" at bounding box center [1040, 307] width 215 height 525
click at [979, 535] on div "Start Time 00 : 00 : 00 . 000 Start Time End Time 00 : 00 : 01 . 665 End Time C…" at bounding box center [1040, 307] width 215 height 525
